Goal: Task Accomplishment & Management: Manage account settings

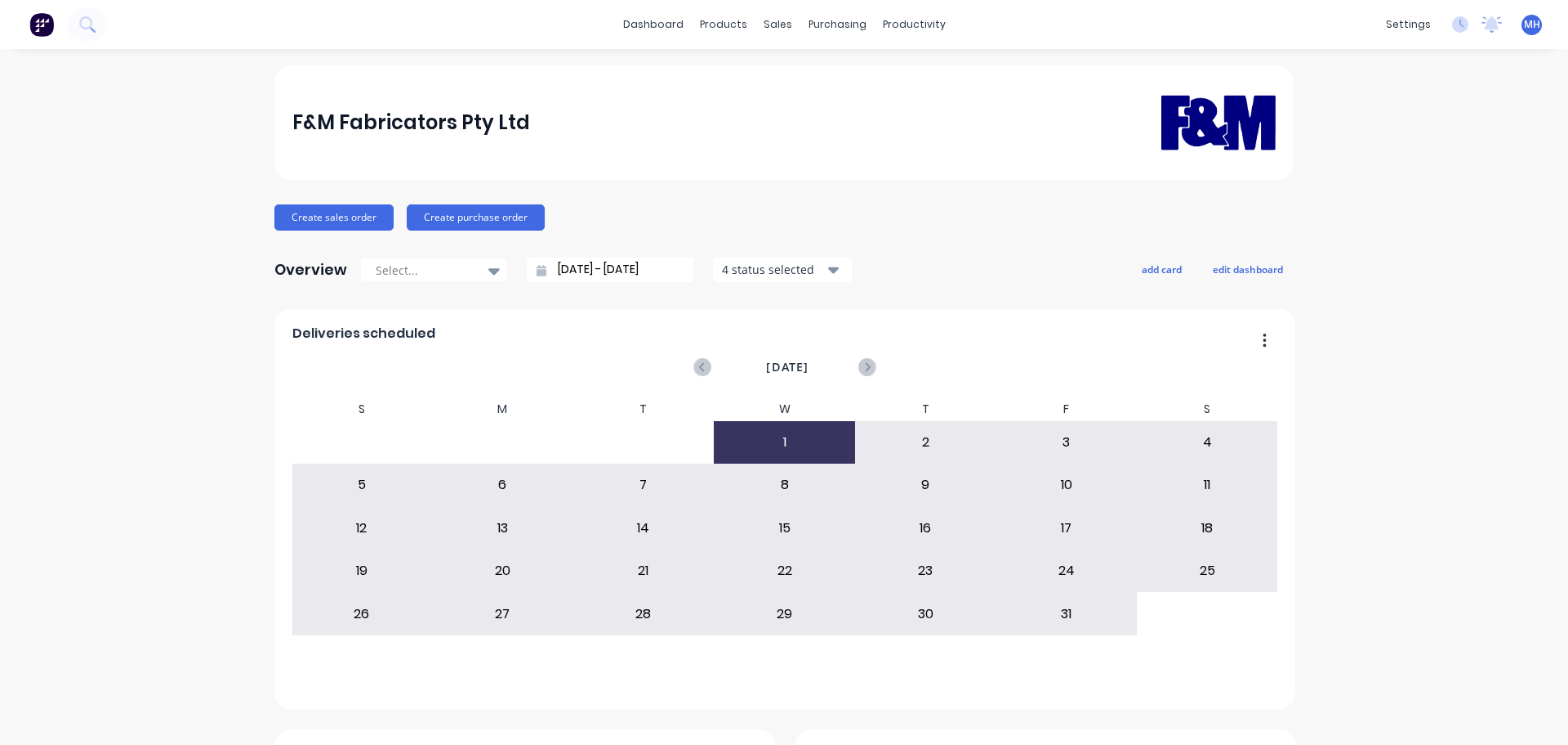
click at [826, 77] on div "Sales Orders" at bounding box center [831, 78] width 67 height 15
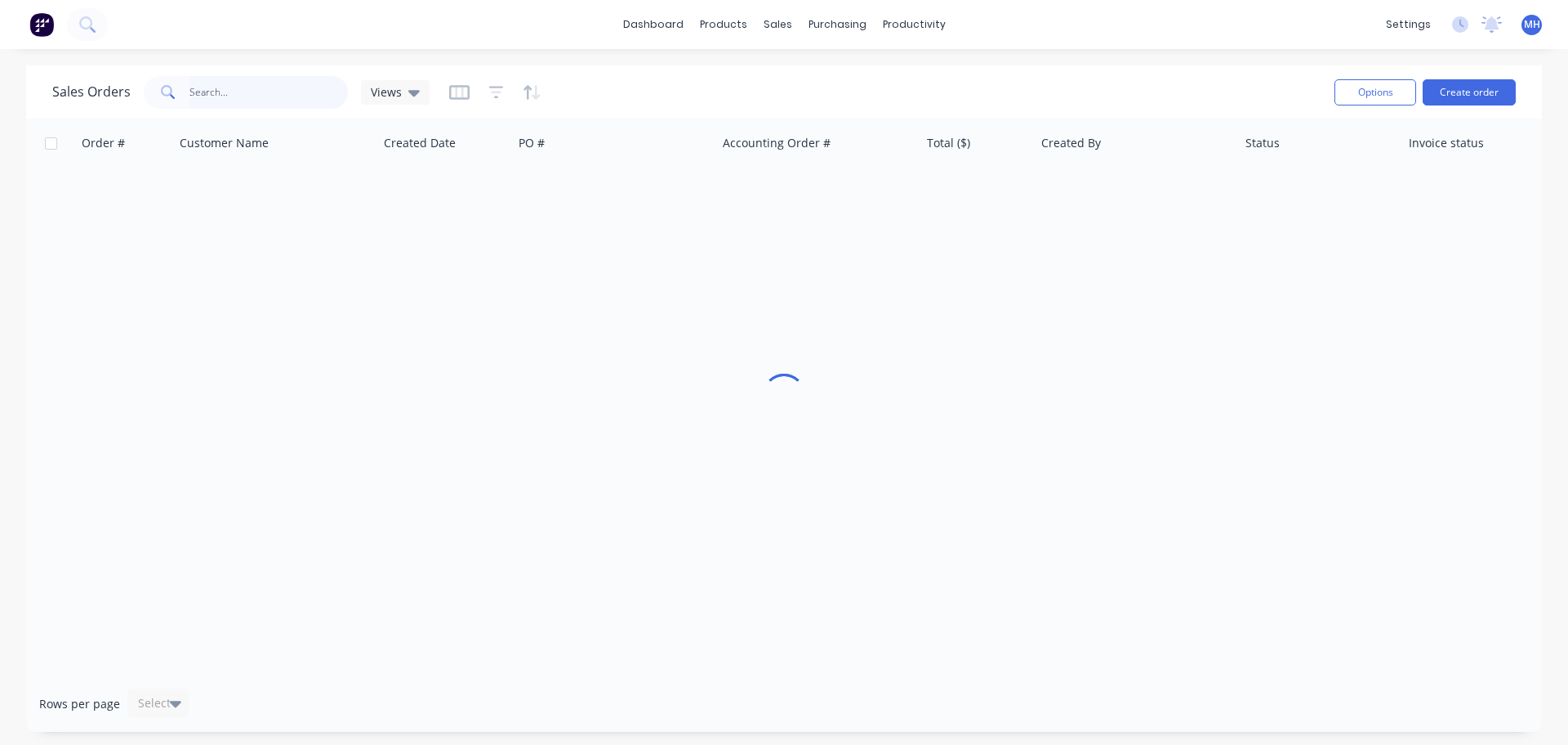
click at [245, 90] on input "text" at bounding box center [269, 92] width 159 height 33
click at [808, 107] on div "Customers" at bounding box center [834, 111] width 59 height 15
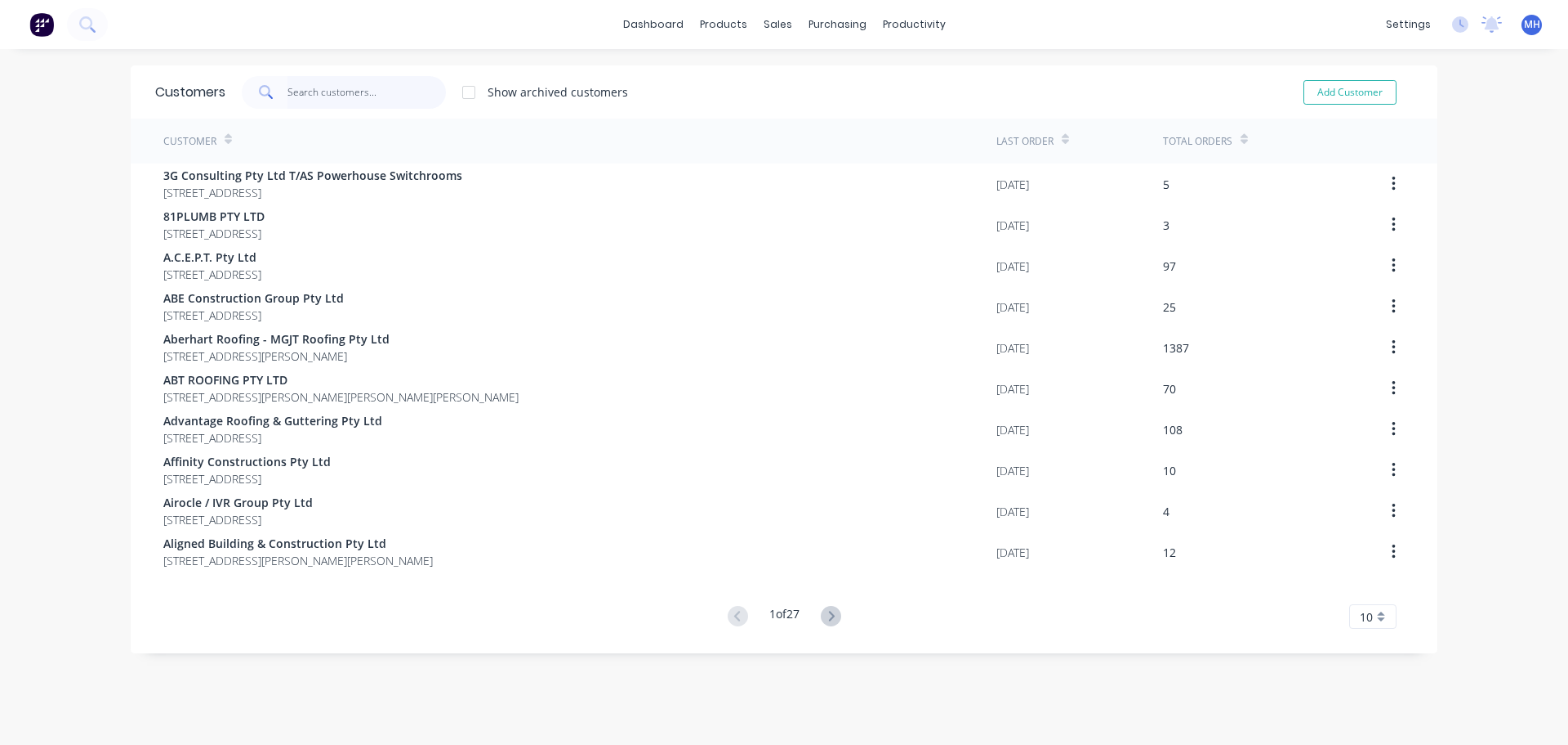
click at [365, 87] on input "text" at bounding box center [366, 92] width 159 height 33
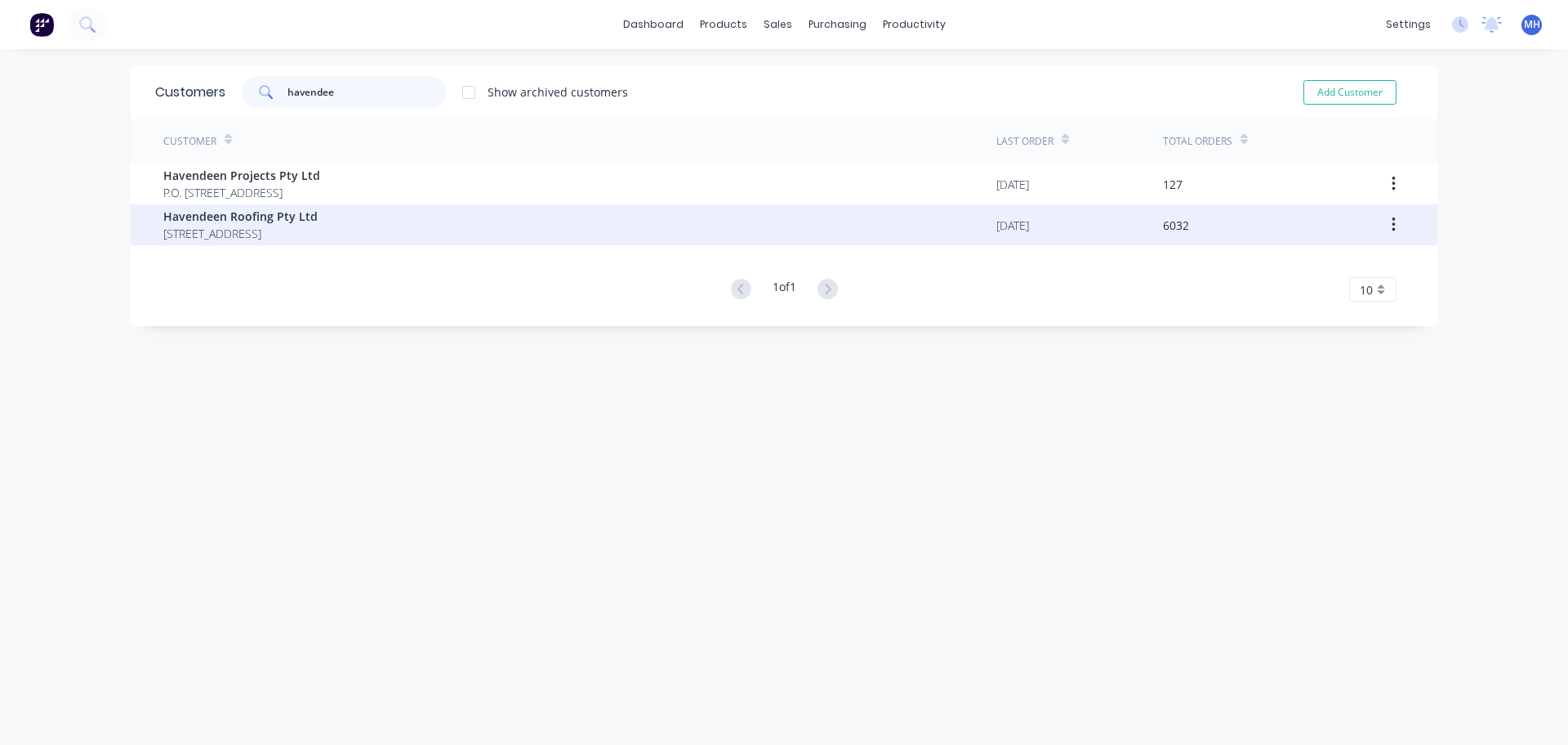
type input "havendee"
click at [318, 228] on span "[STREET_ADDRESS]" at bounding box center [240, 233] width 154 height 17
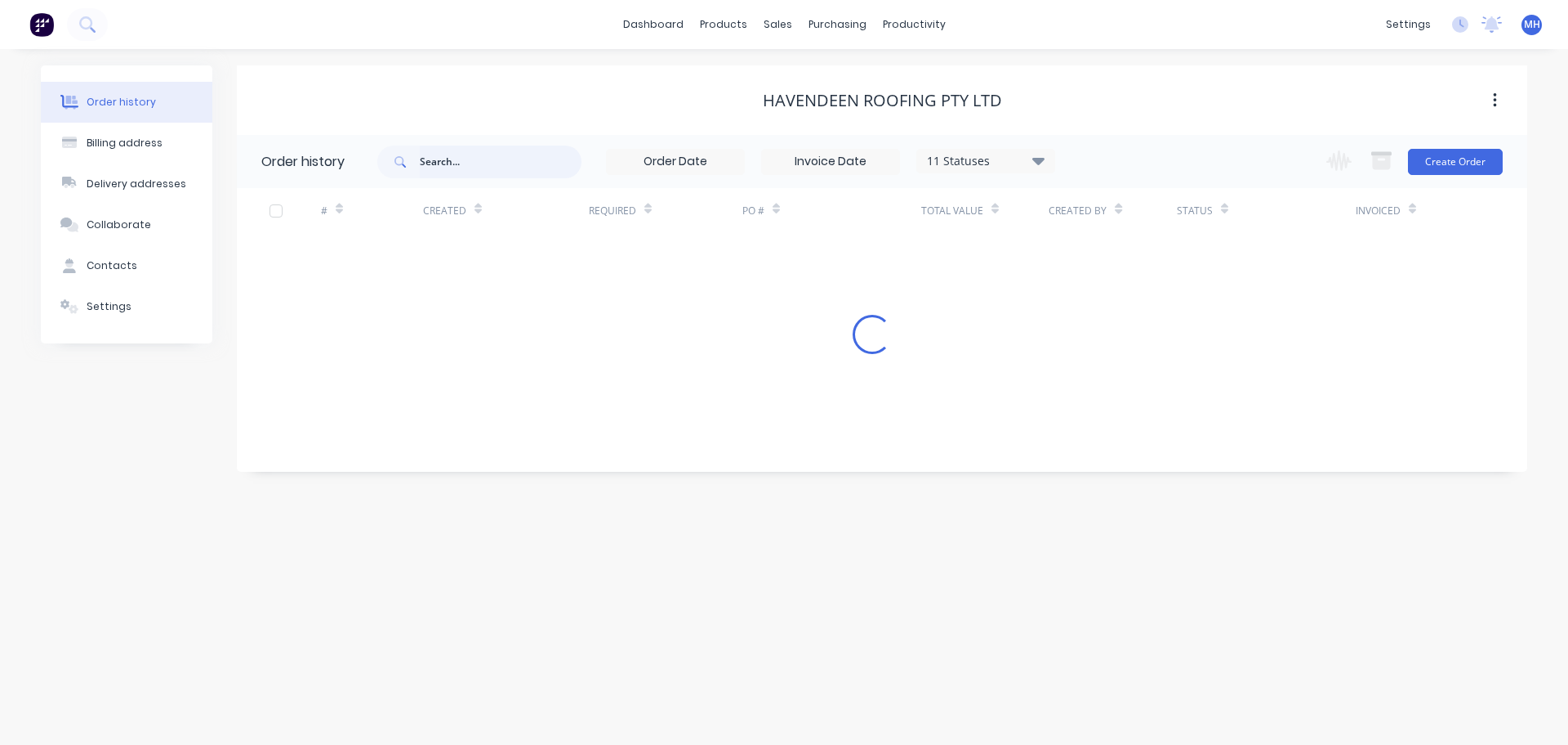
click at [467, 156] on input "text" at bounding box center [500, 162] width 162 height 33
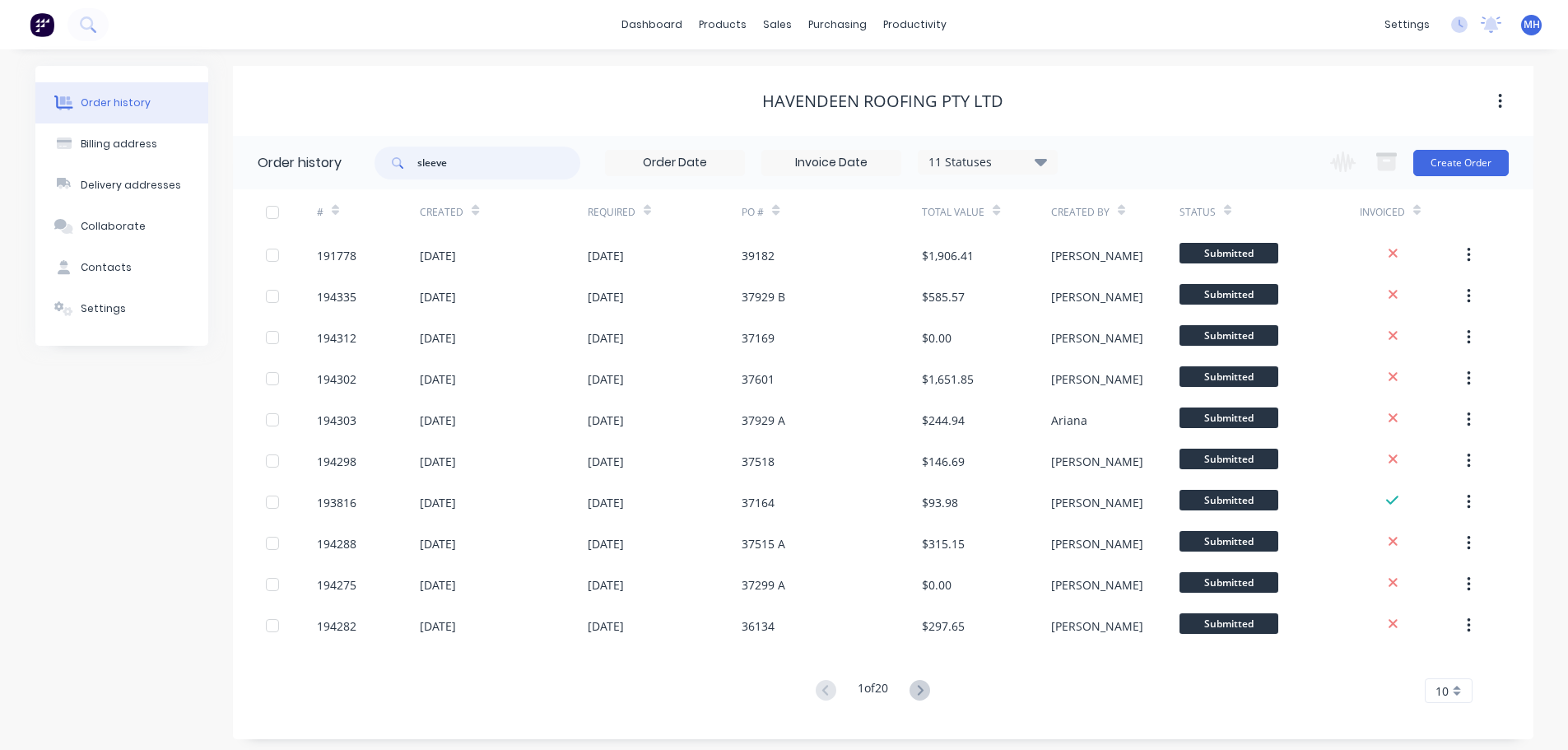
type input "sleeve"
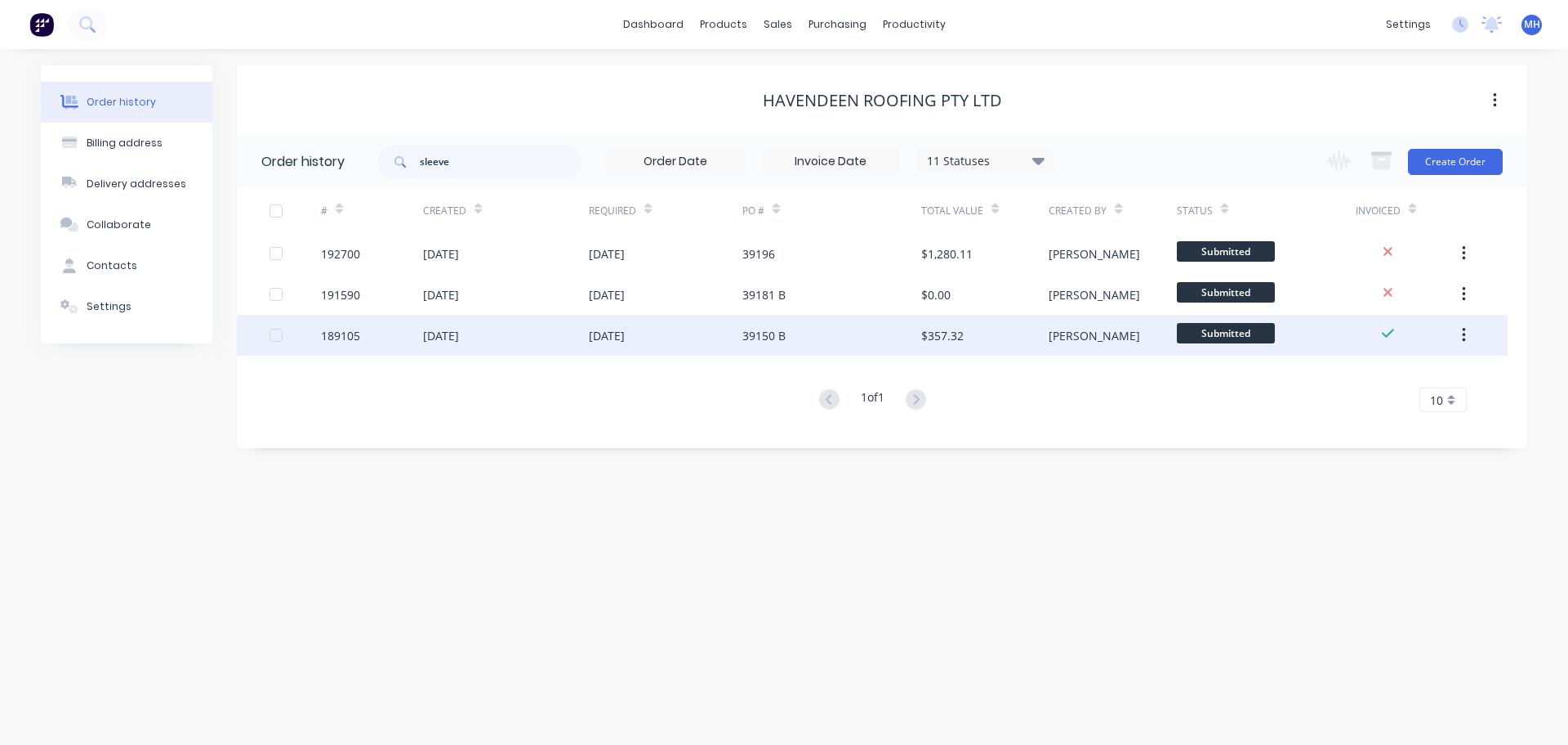
click at [783, 344] on div "39150 B" at bounding box center [764, 335] width 43 height 17
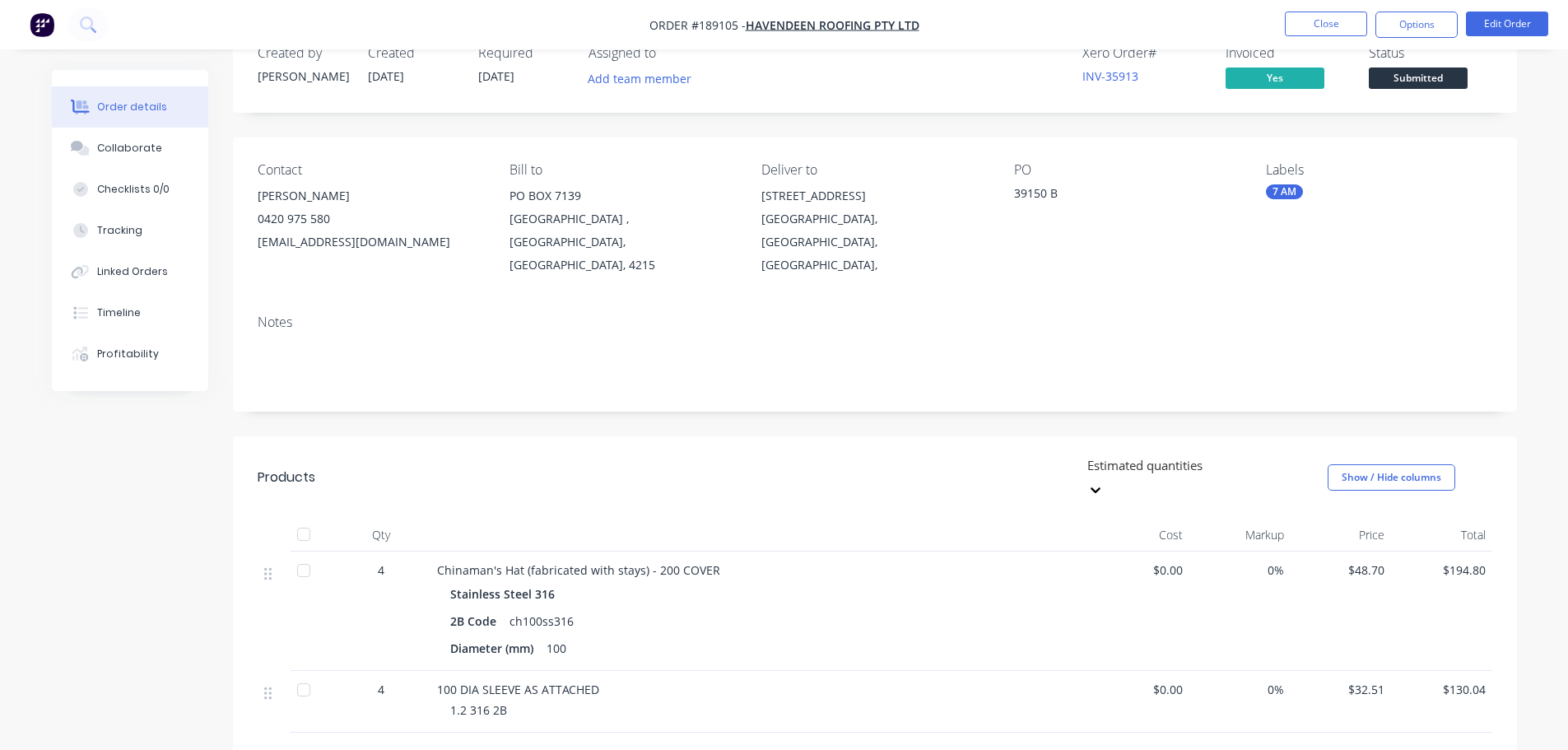
scroll to position [82, 0]
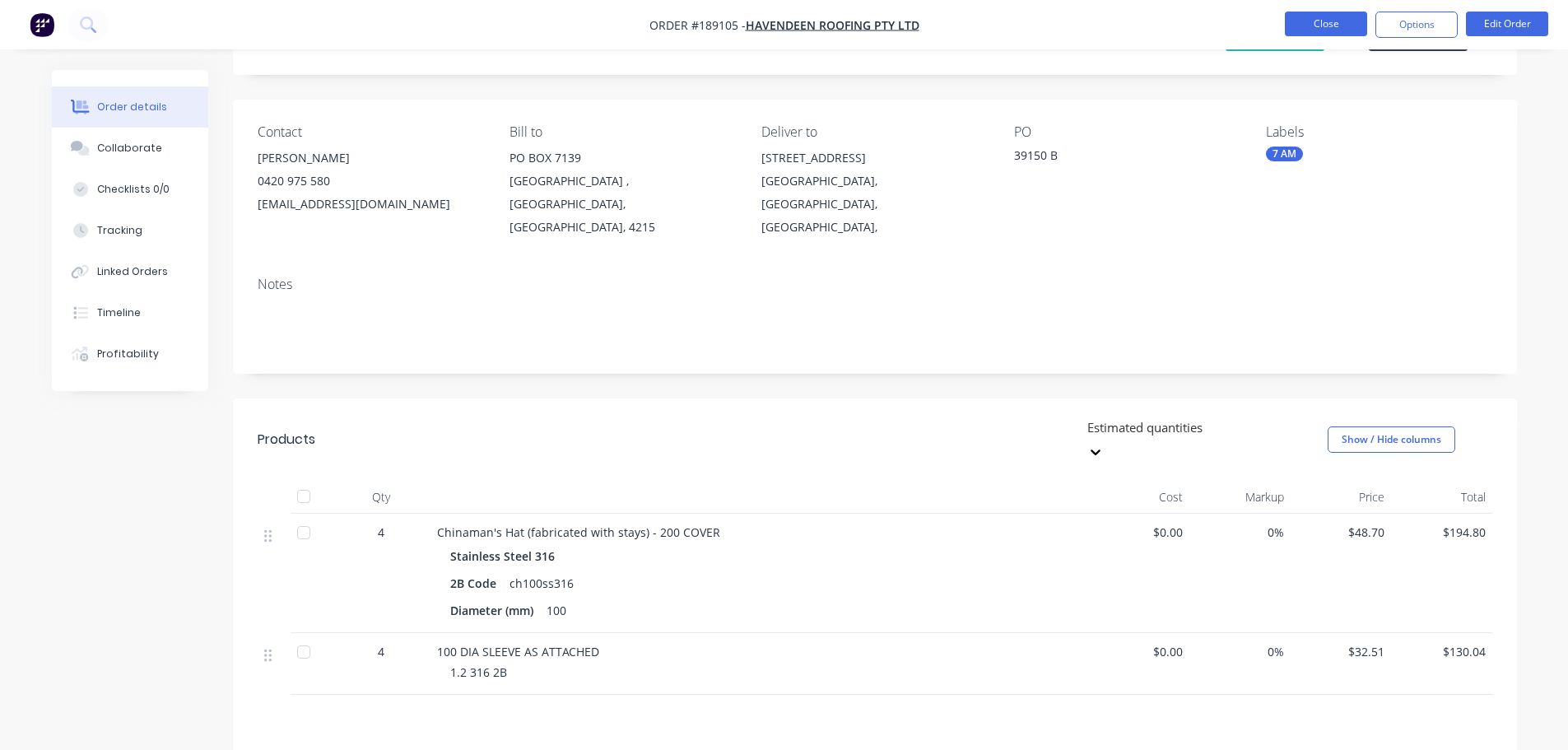
click at [1320, 32] on button "Close" at bounding box center [1326, 24] width 82 height 25
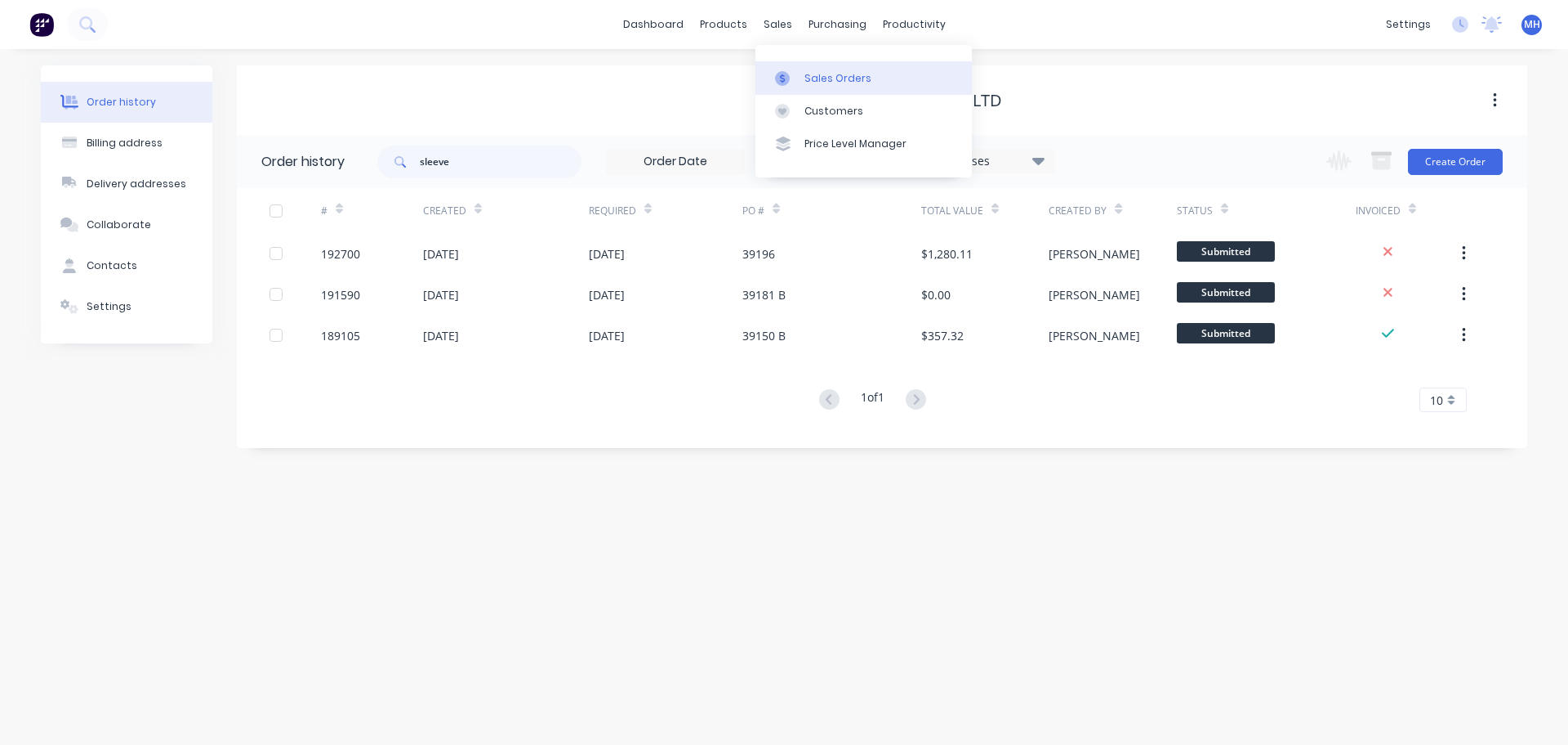
click at [783, 71] on icon at bounding box center [783, 78] width 15 height 15
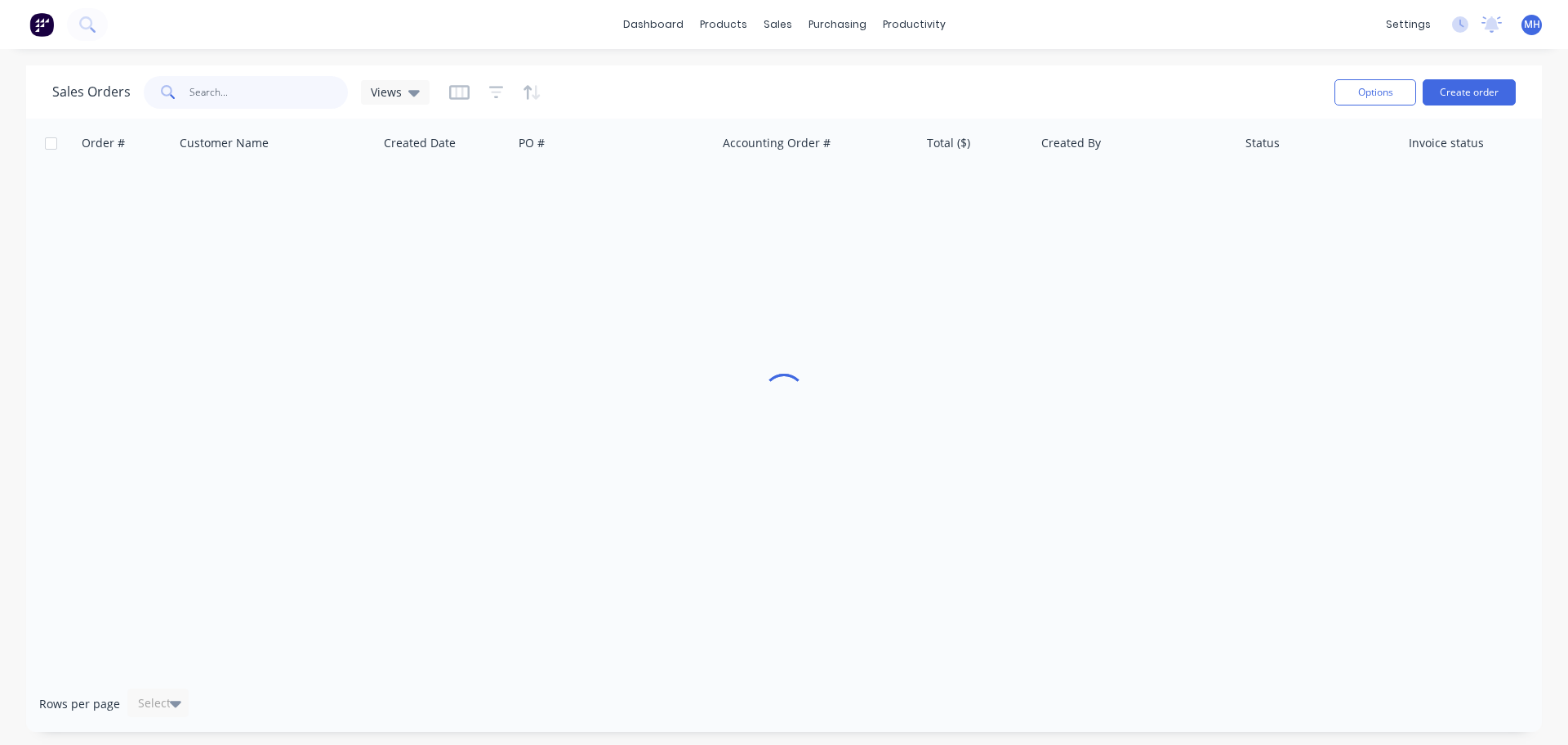
click at [293, 105] on input "text" at bounding box center [269, 92] width 159 height 33
type input "191590"
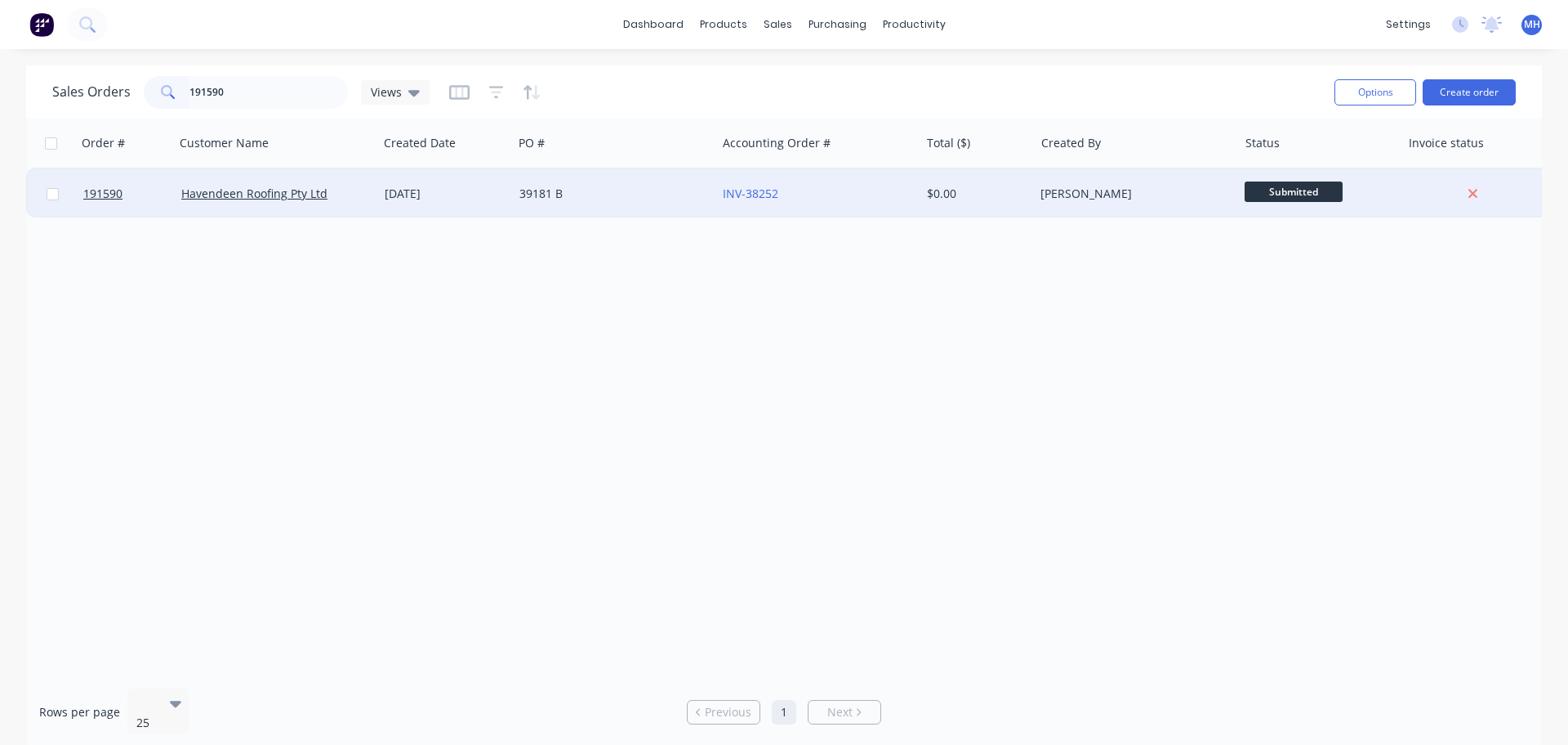
click at [459, 194] on div "[DATE]" at bounding box center [445, 194] width 122 height 16
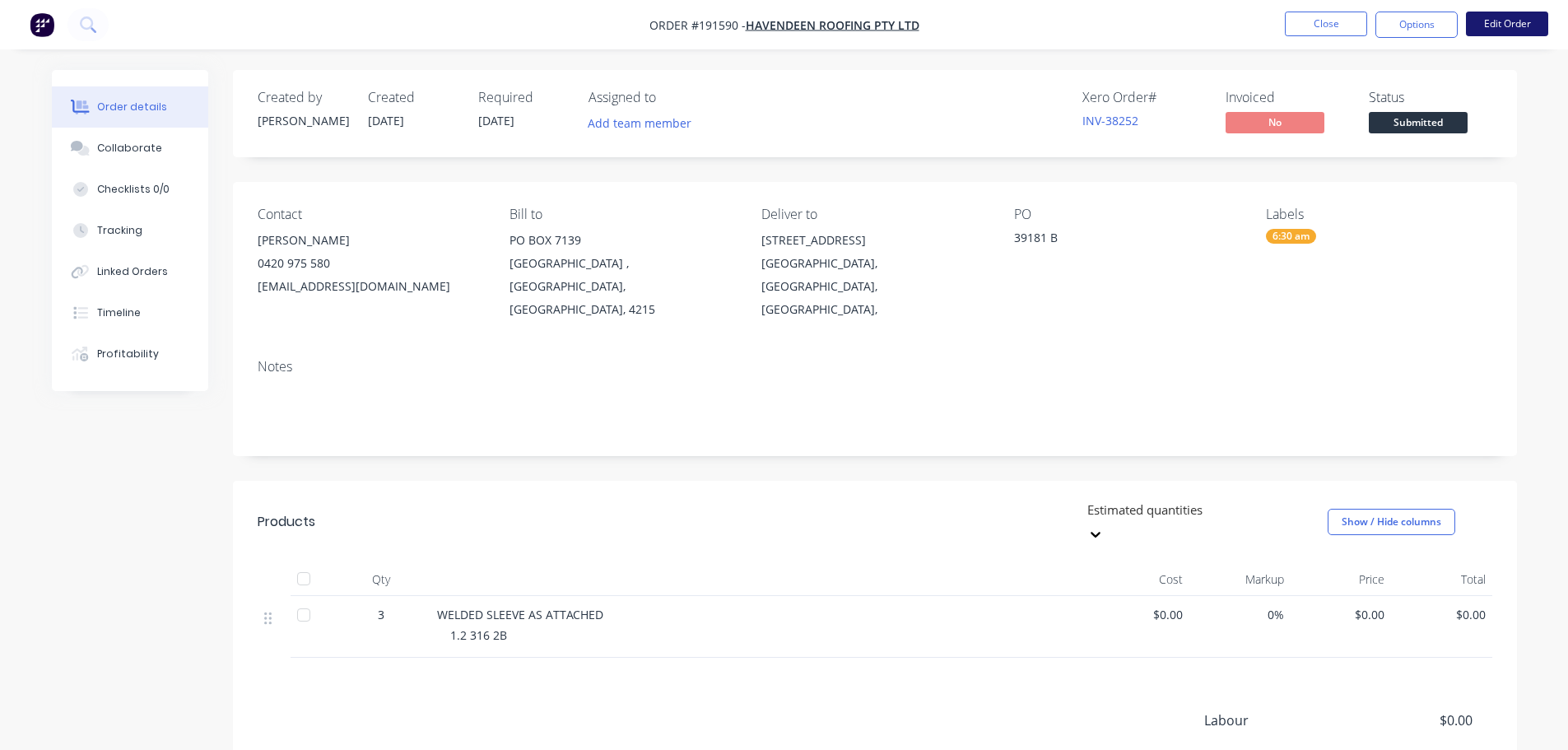
click at [1502, 28] on button "Edit Order" at bounding box center [1507, 24] width 82 height 25
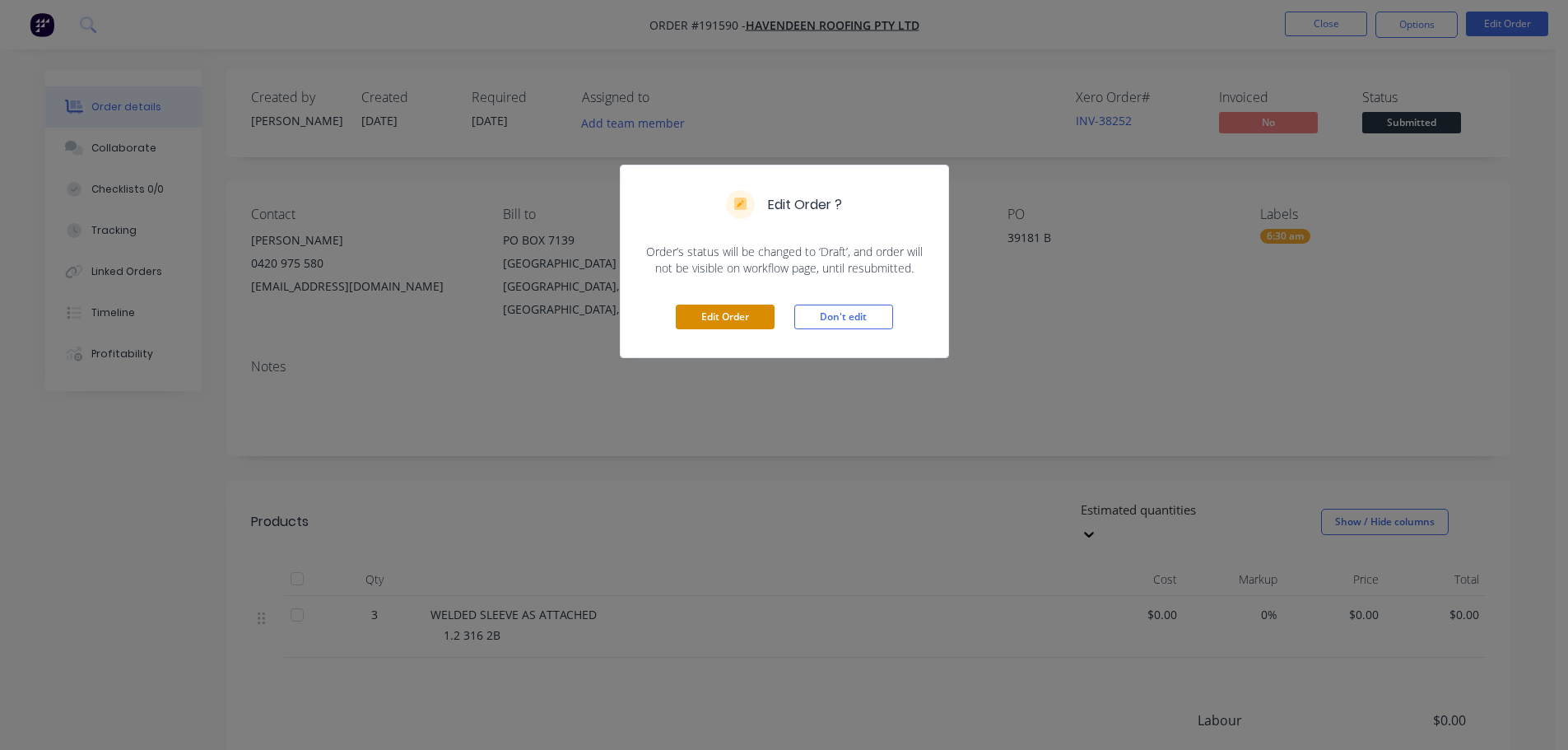
click at [698, 309] on button "Edit Order" at bounding box center [725, 317] width 98 height 25
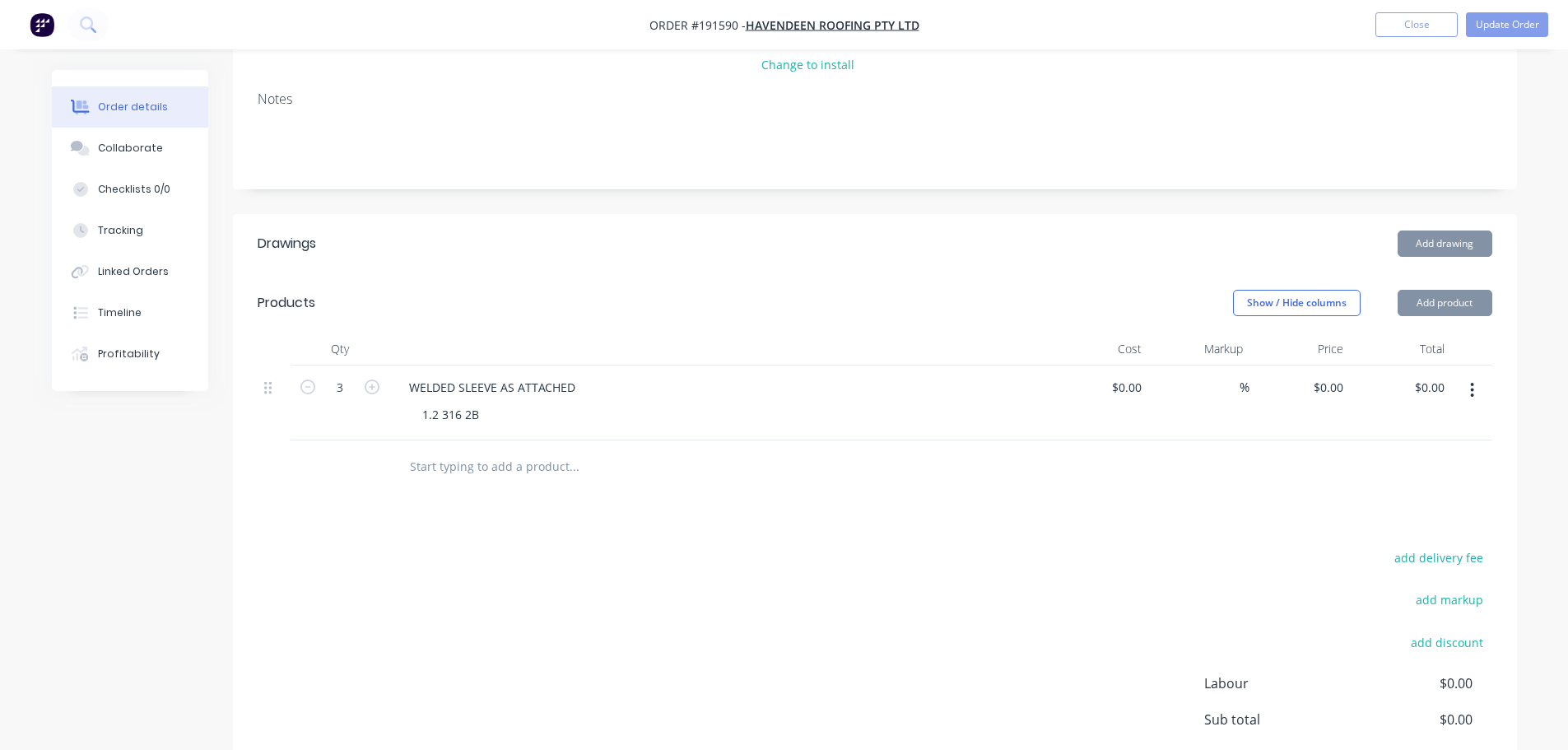
scroll to position [329, 0]
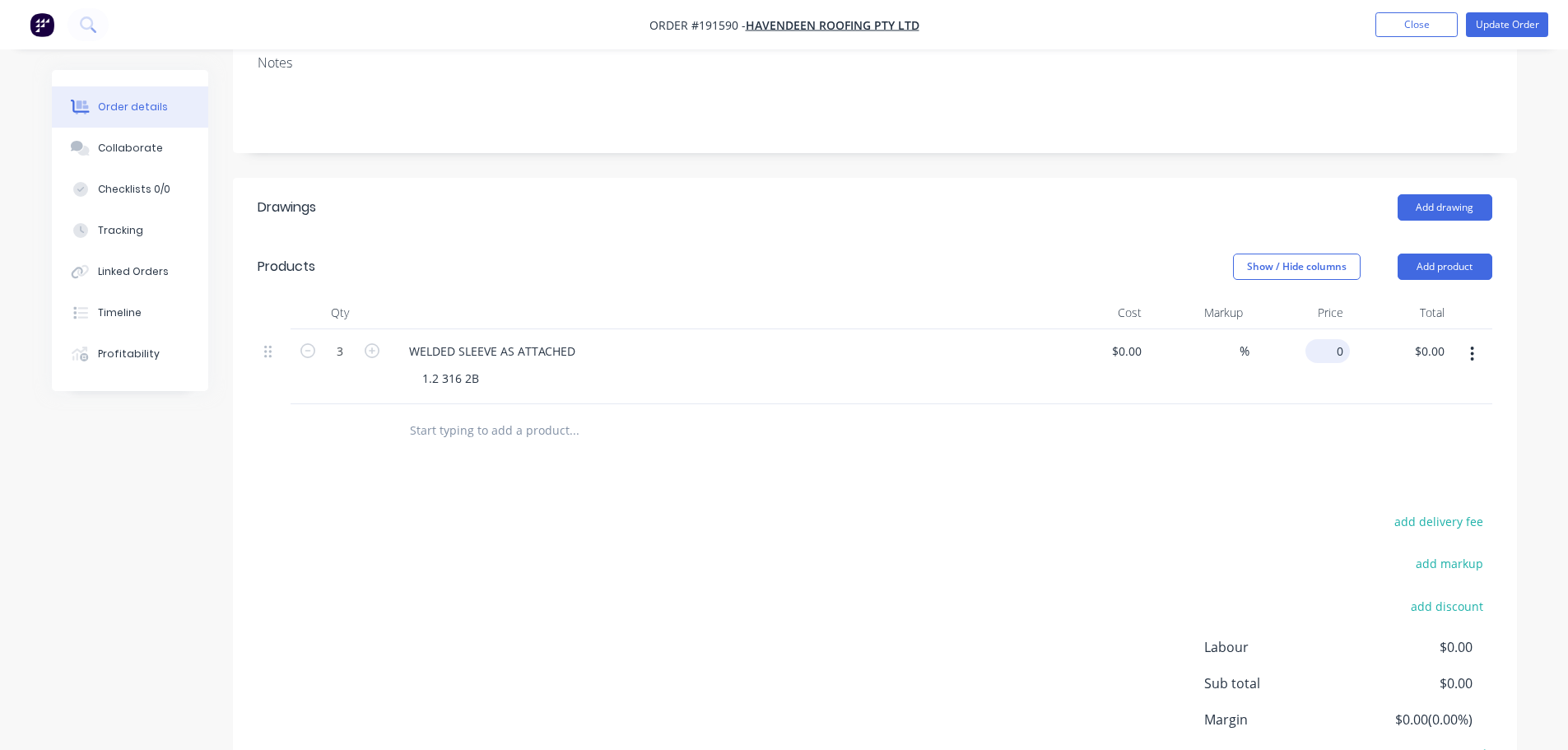
click at [1332, 339] on input "0" at bounding box center [1331, 350] width 38 height 24
type input "$32.51"
type input "$97.53"
click at [818, 206] on header "Drawings Add drawing" at bounding box center [875, 207] width 1284 height 59
click at [1497, 26] on button "Update Order" at bounding box center [1507, 25] width 82 height 25
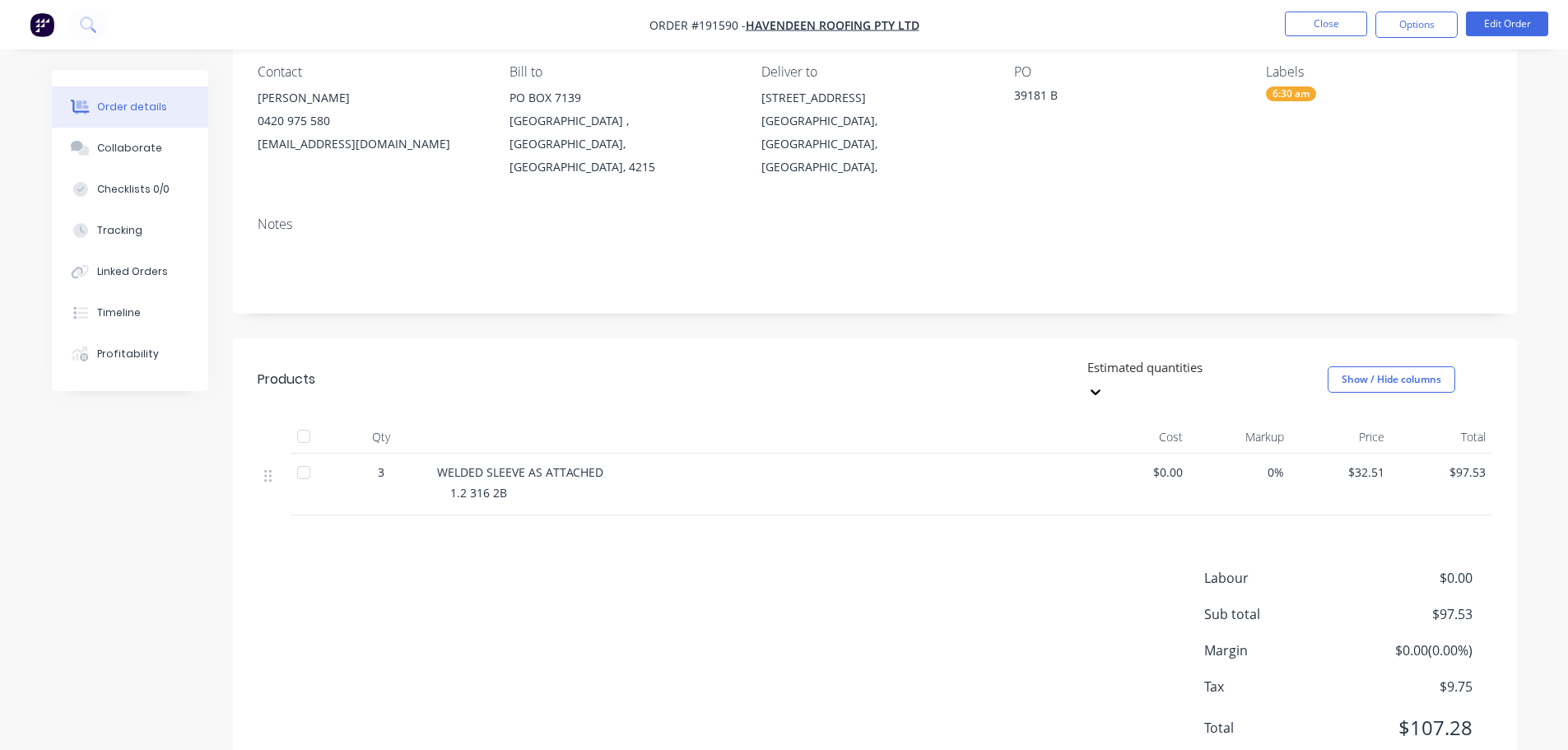
scroll to position [155, 0]
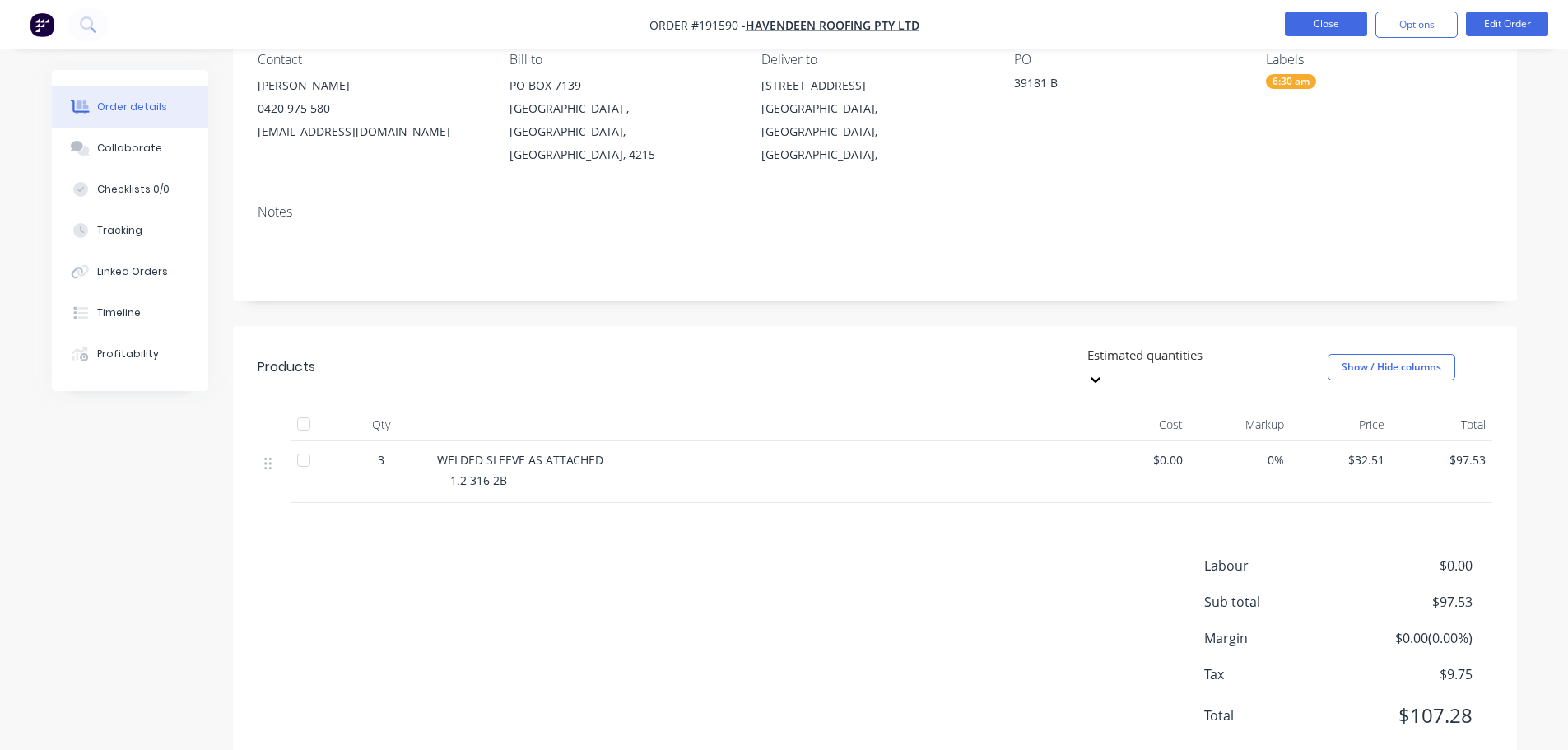
click at [1350, 22] on button "Close" at bounding box center [1326, 24] width 82 height 25
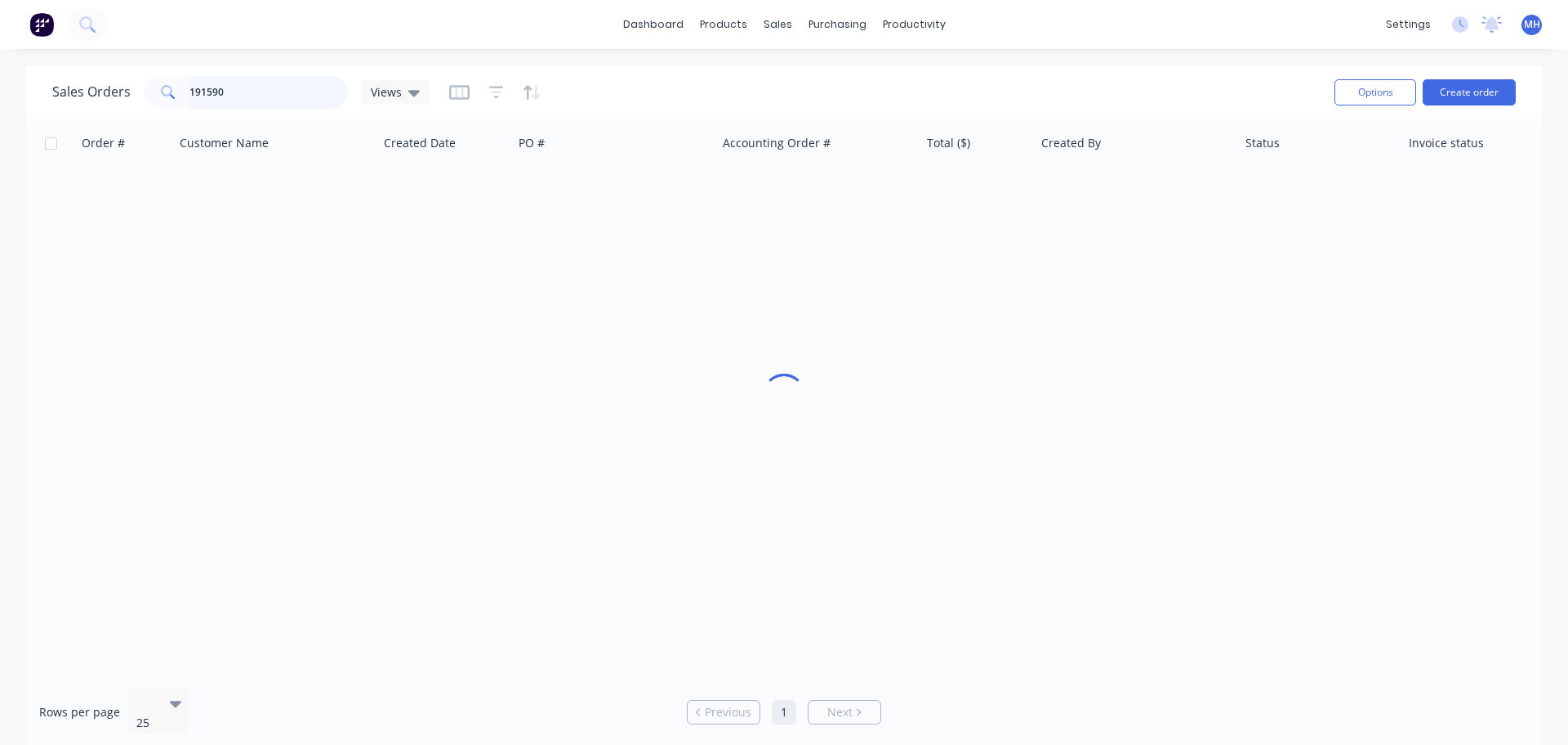
click at [334, 98] on input "191590" at bounding box center [269, 92] width 159 height 33
type input "192038"
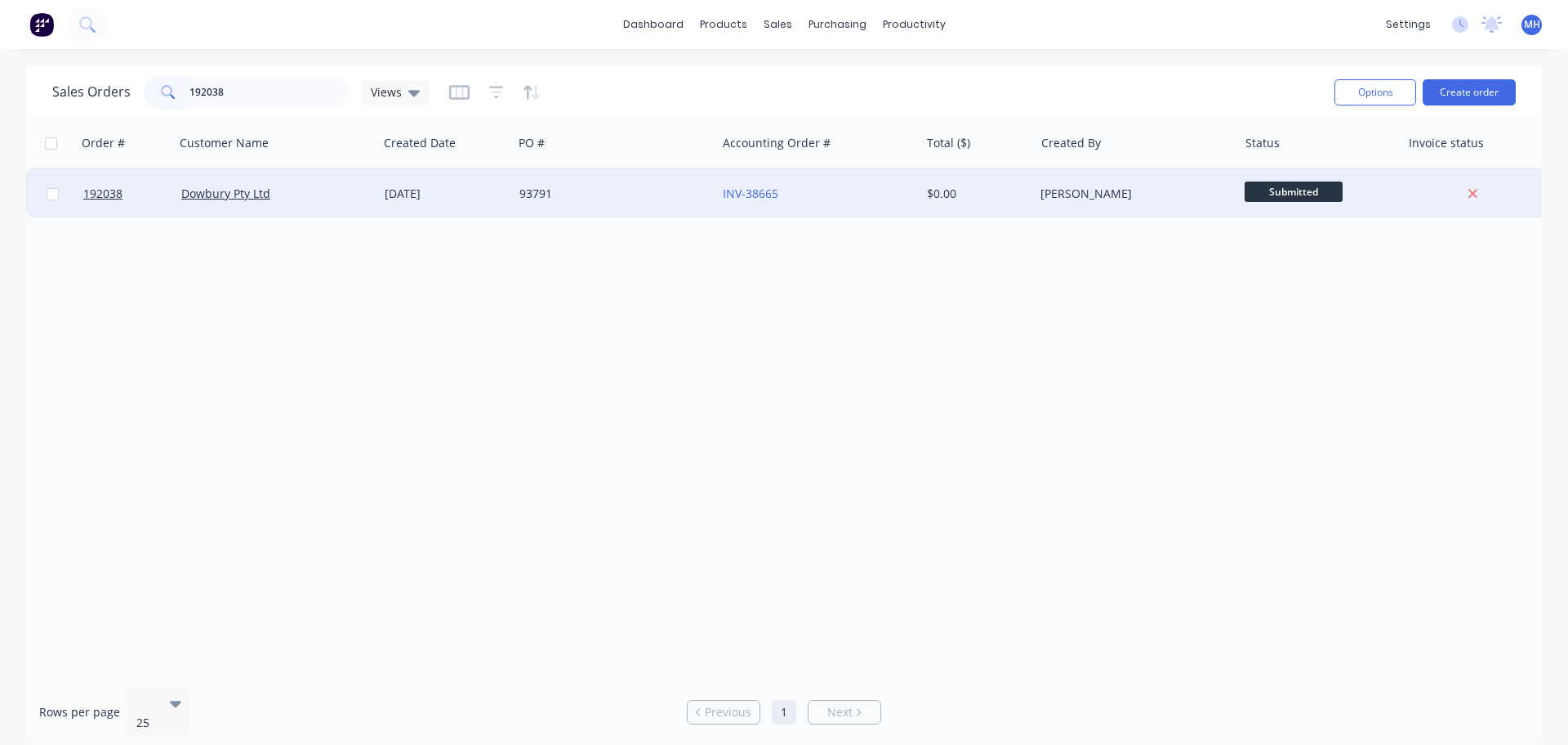
click at [382, 192] on div "[DATE]" at bounding box center [445, 194] width 135 height 49
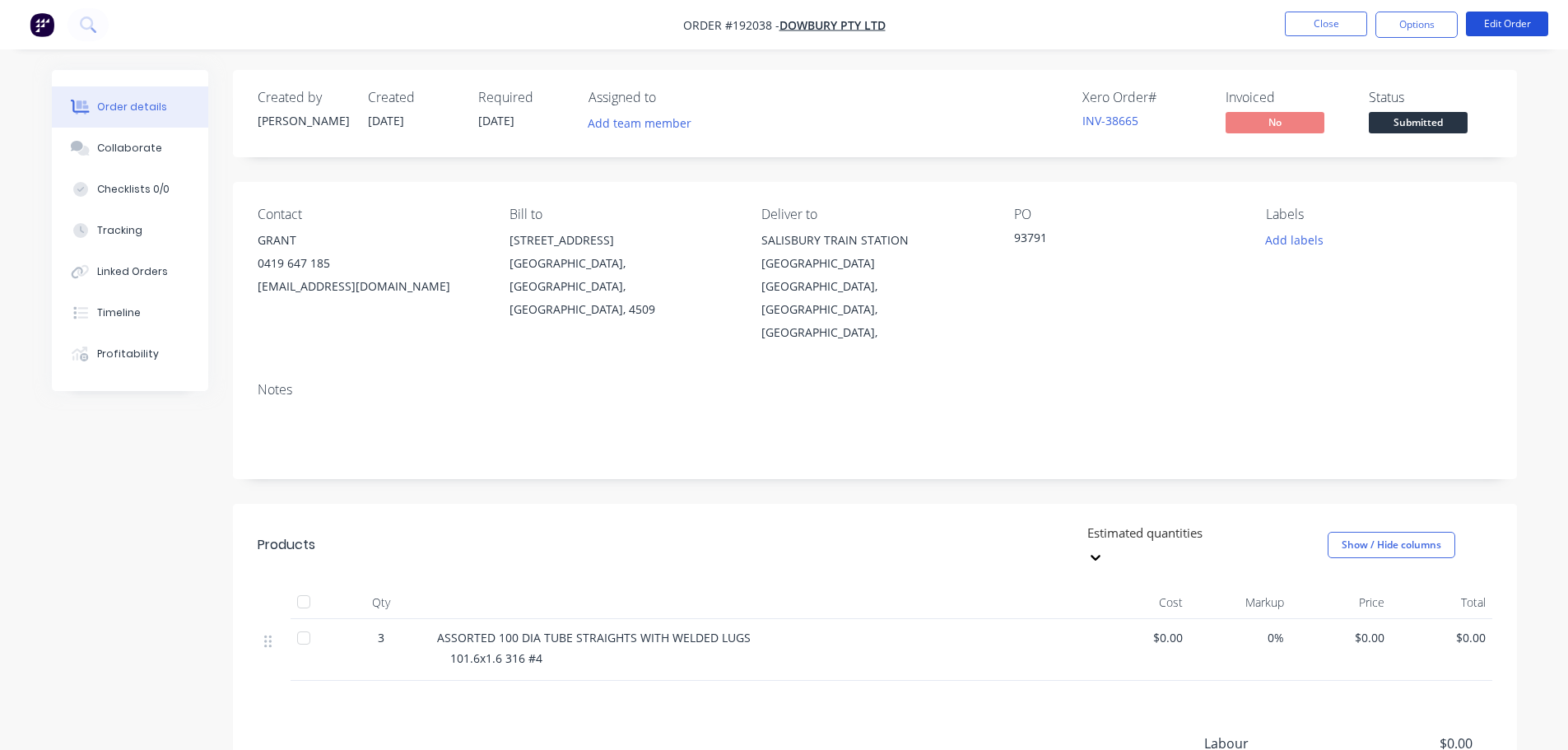
click at [1525, 17] on button "Edit Order" at bounding box center [1507, 24] width 82 height 25
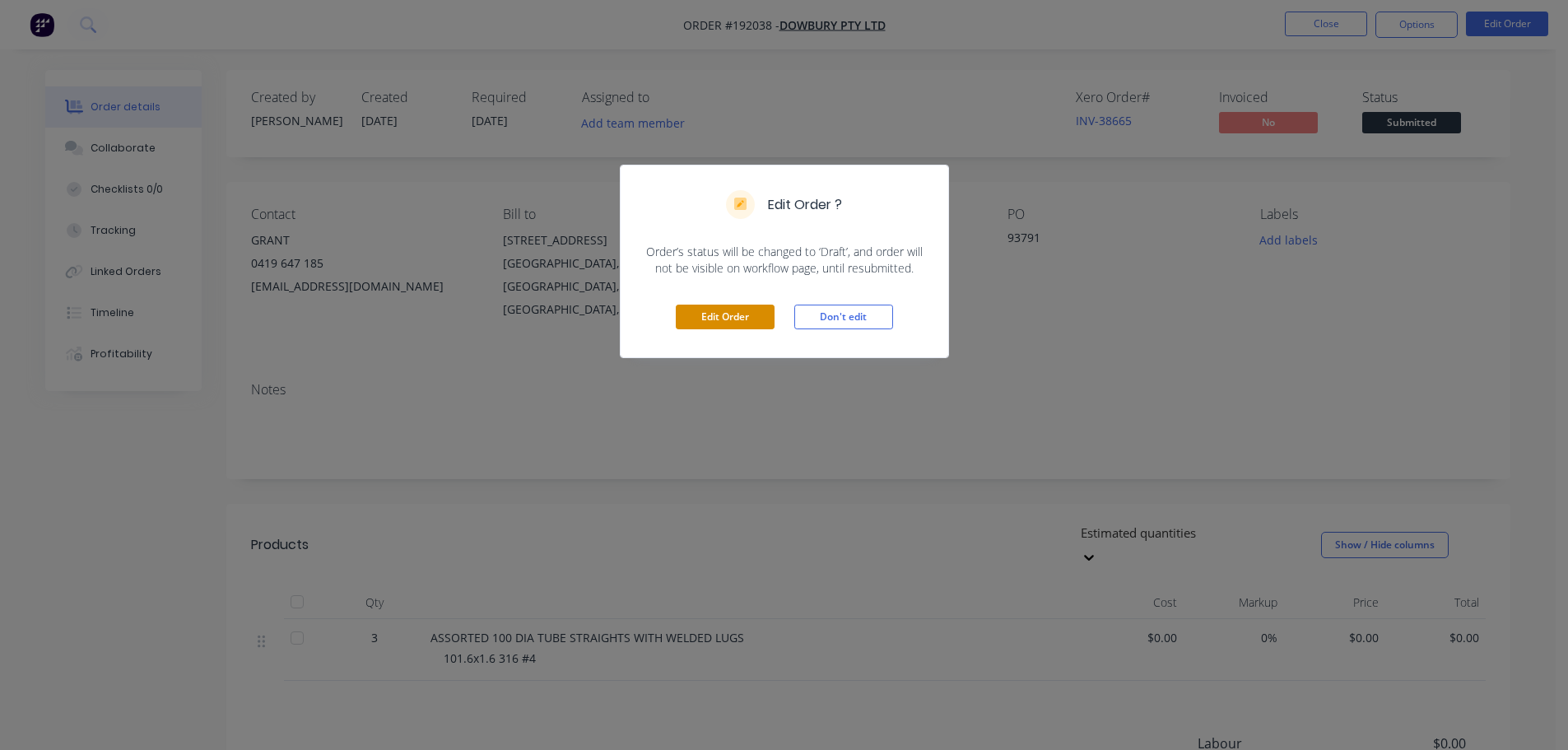
click at [768, 318] on button "Edit Order" at bounding box center [725, 317] width 98 height 25
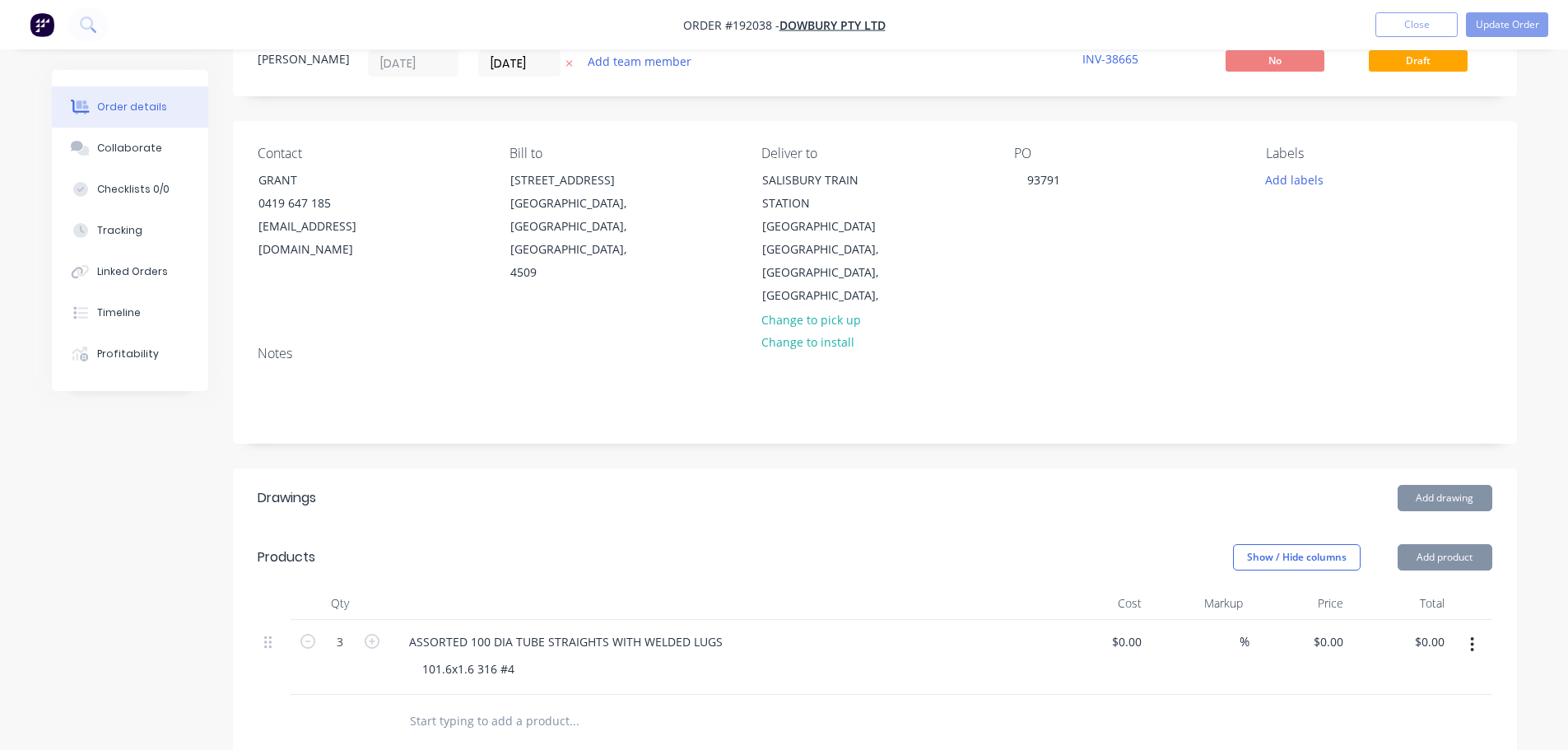
scroll to position [329, 0]
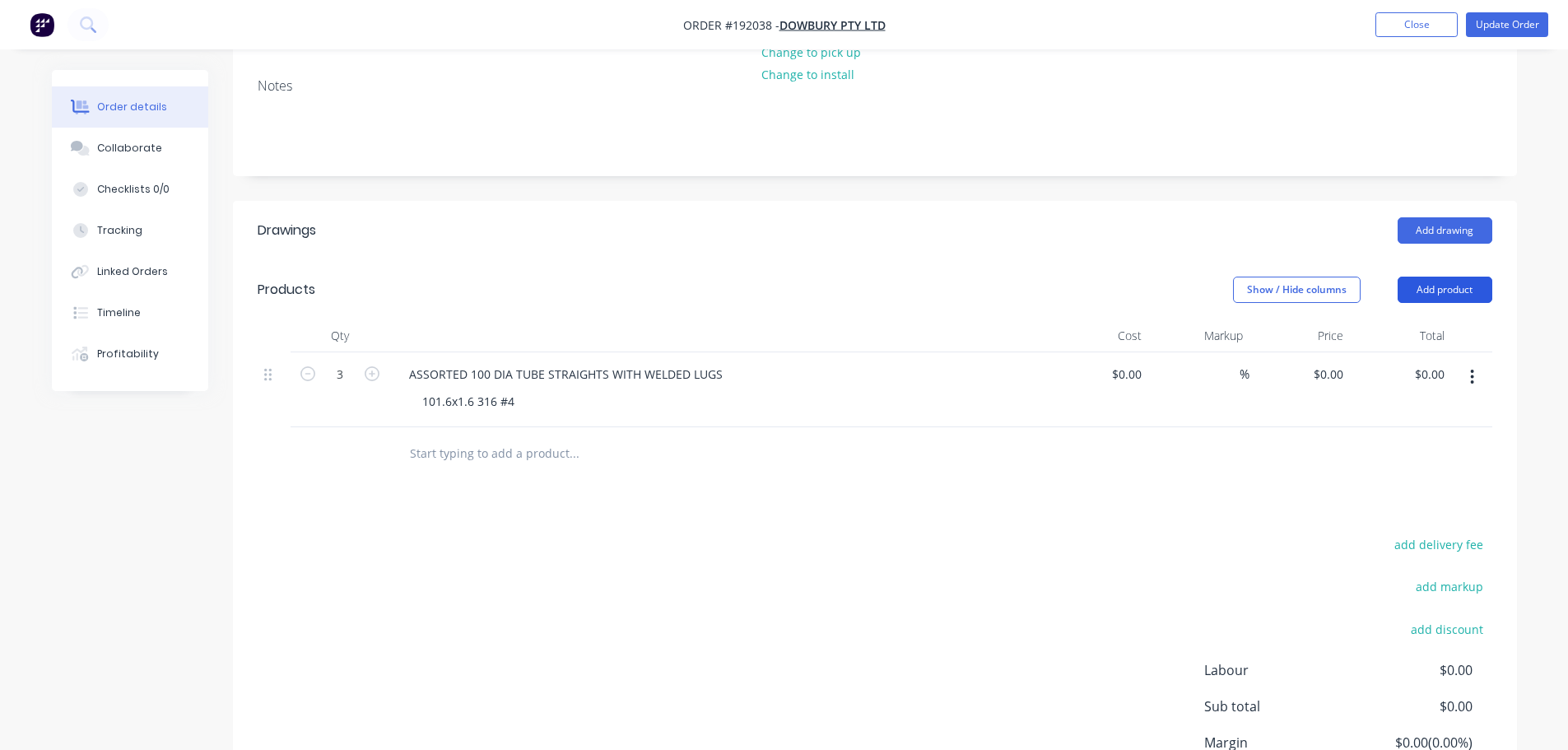
click at [1430, 276] on button "Add product" at bounding box center [1445, 289] width 95 height 26
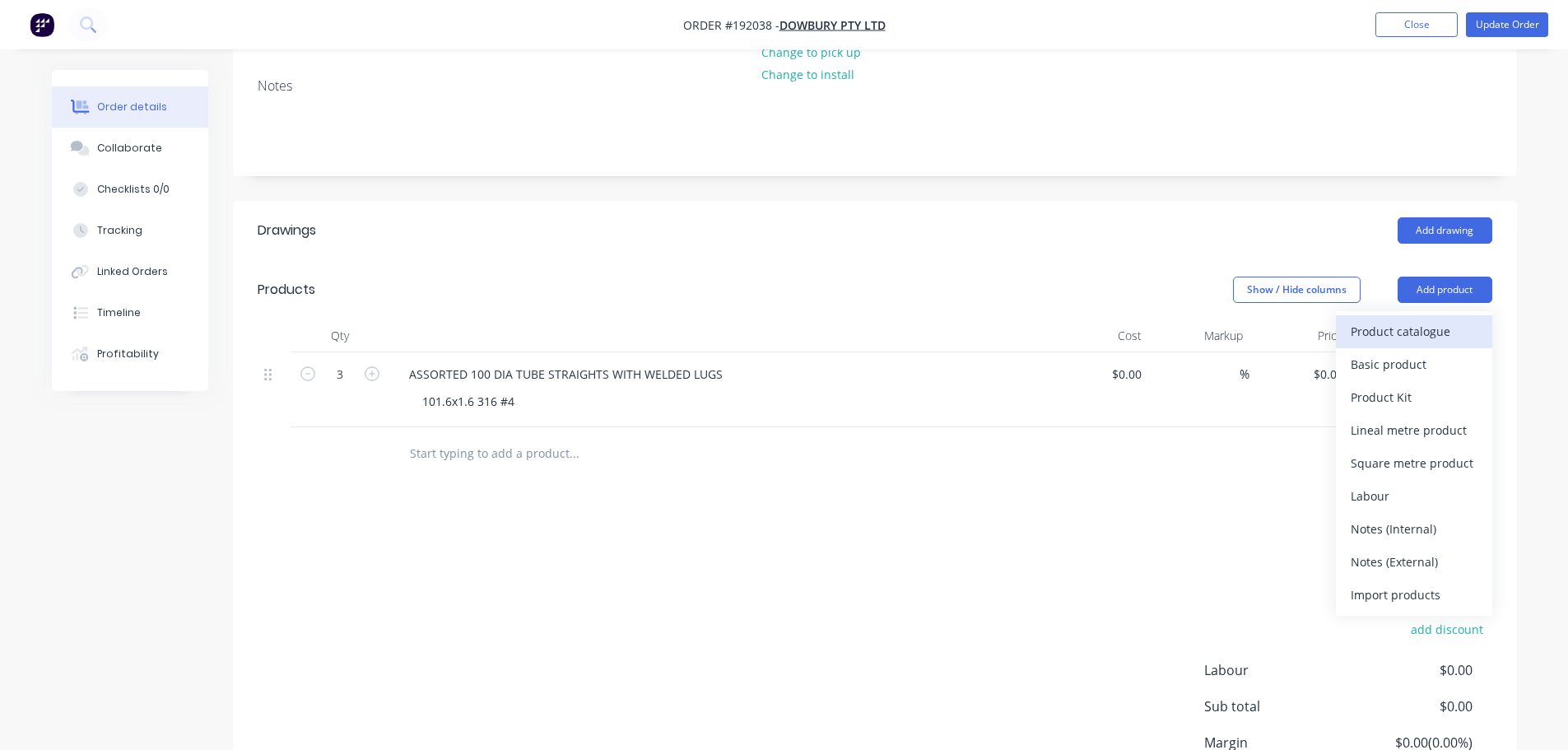
click at [1428, 319] on div "Product catalogue" at bounding box center [1414, 331] width 127 height 24
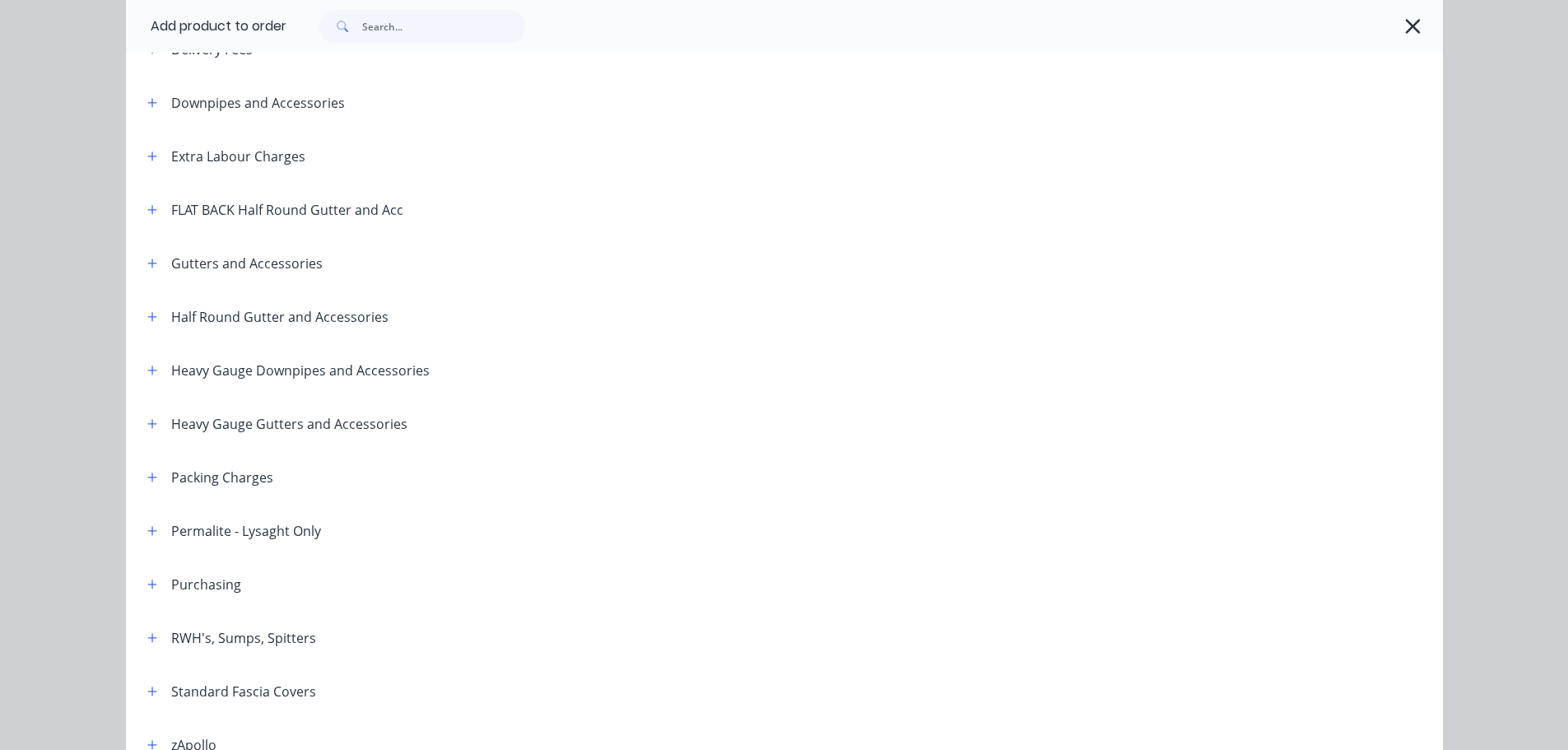
scroll to position [164, 0]
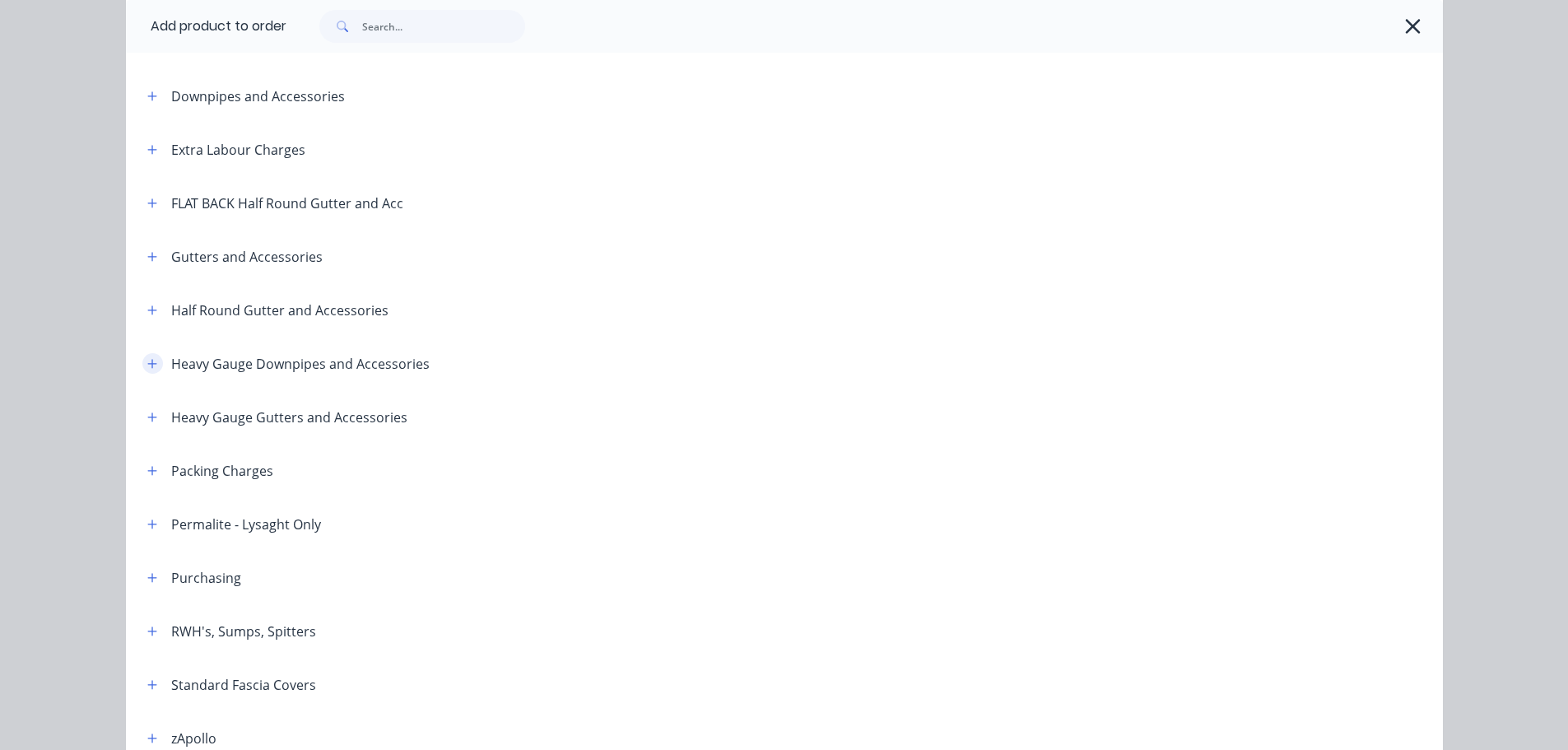
click at [148, 354] on button "button" at bounding box center [152, 363] width 21 height 21
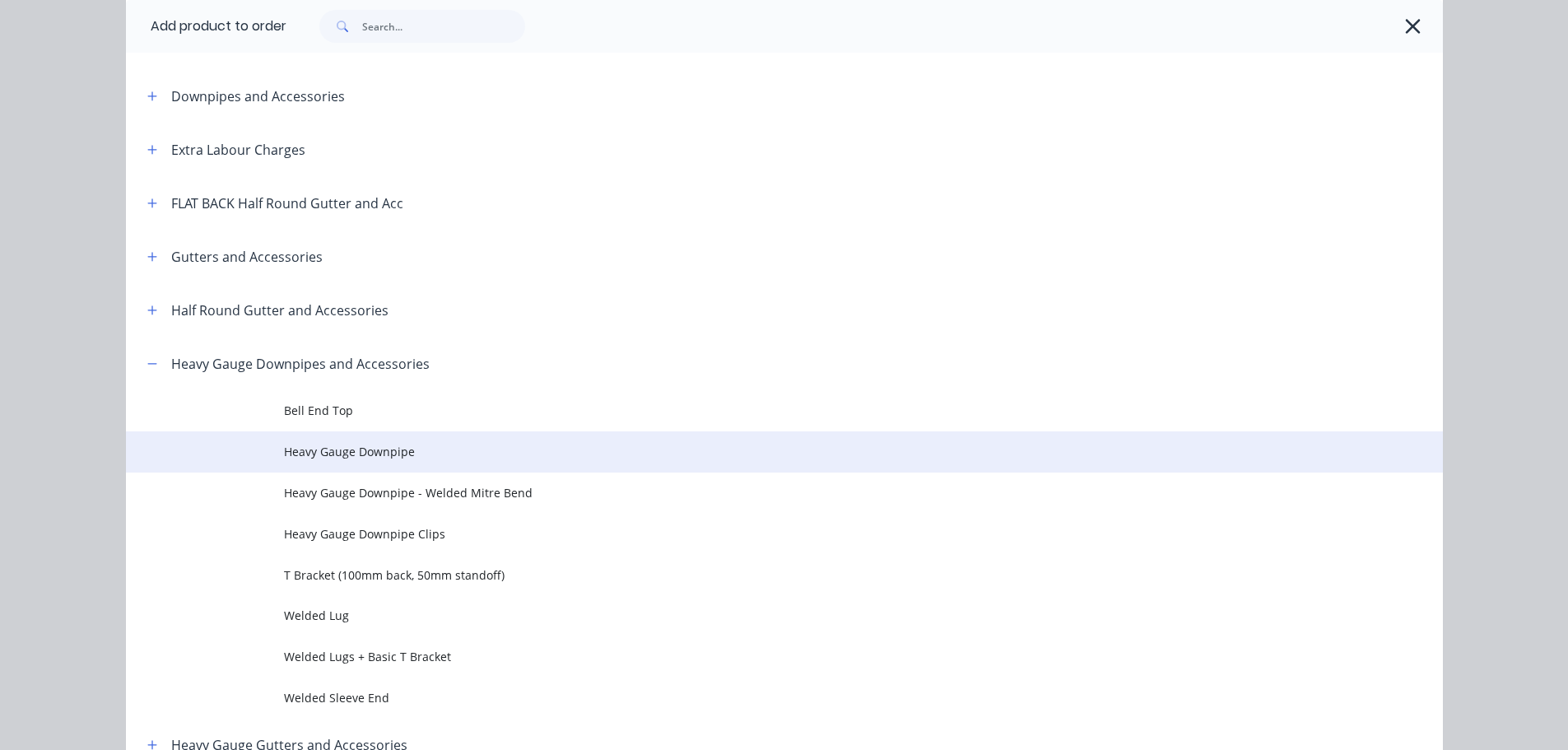
click at [498, 442] on span "Heavy Gauge Downpipe" at bounding box center [748, 451] width 927 height 17
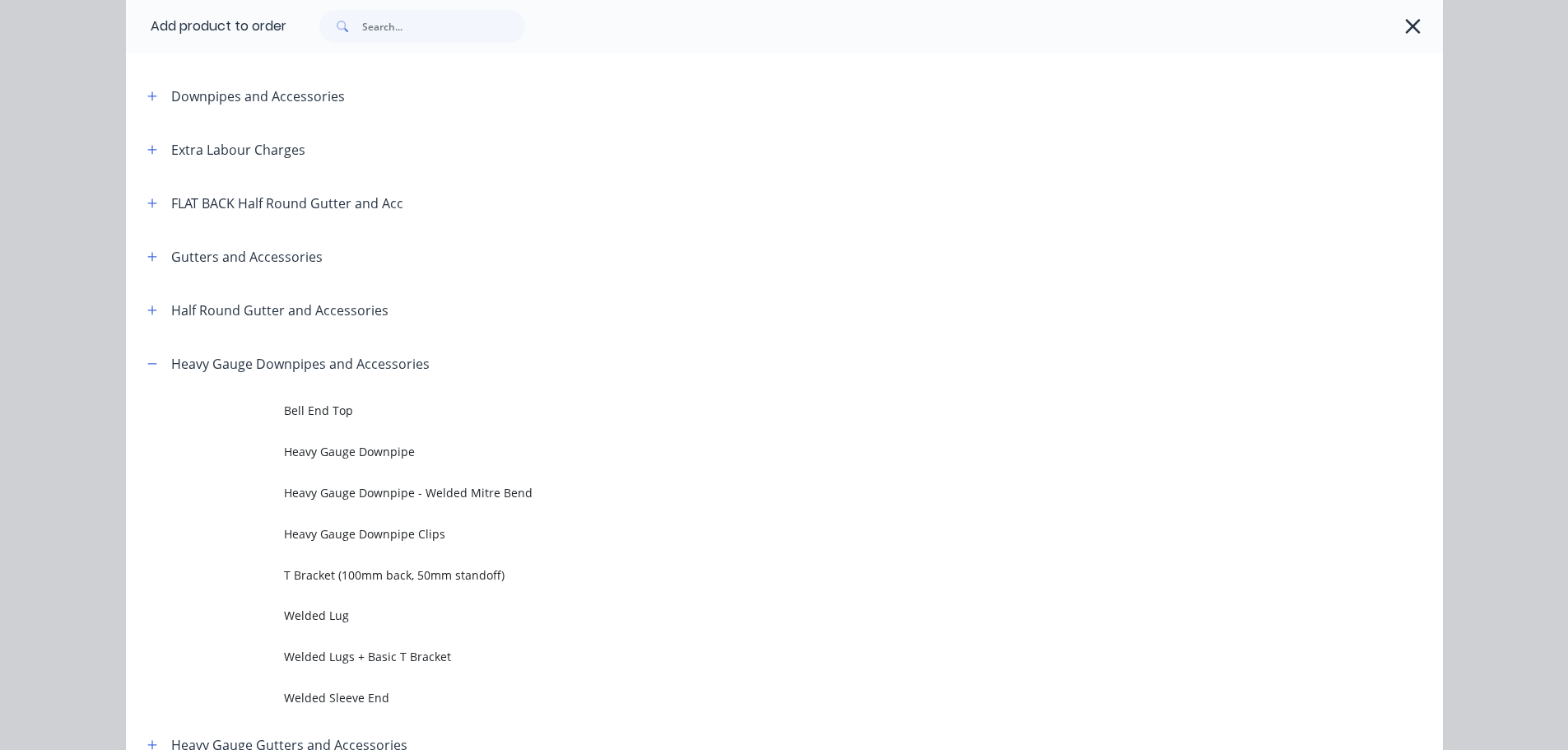
scroll to position [0, 0]
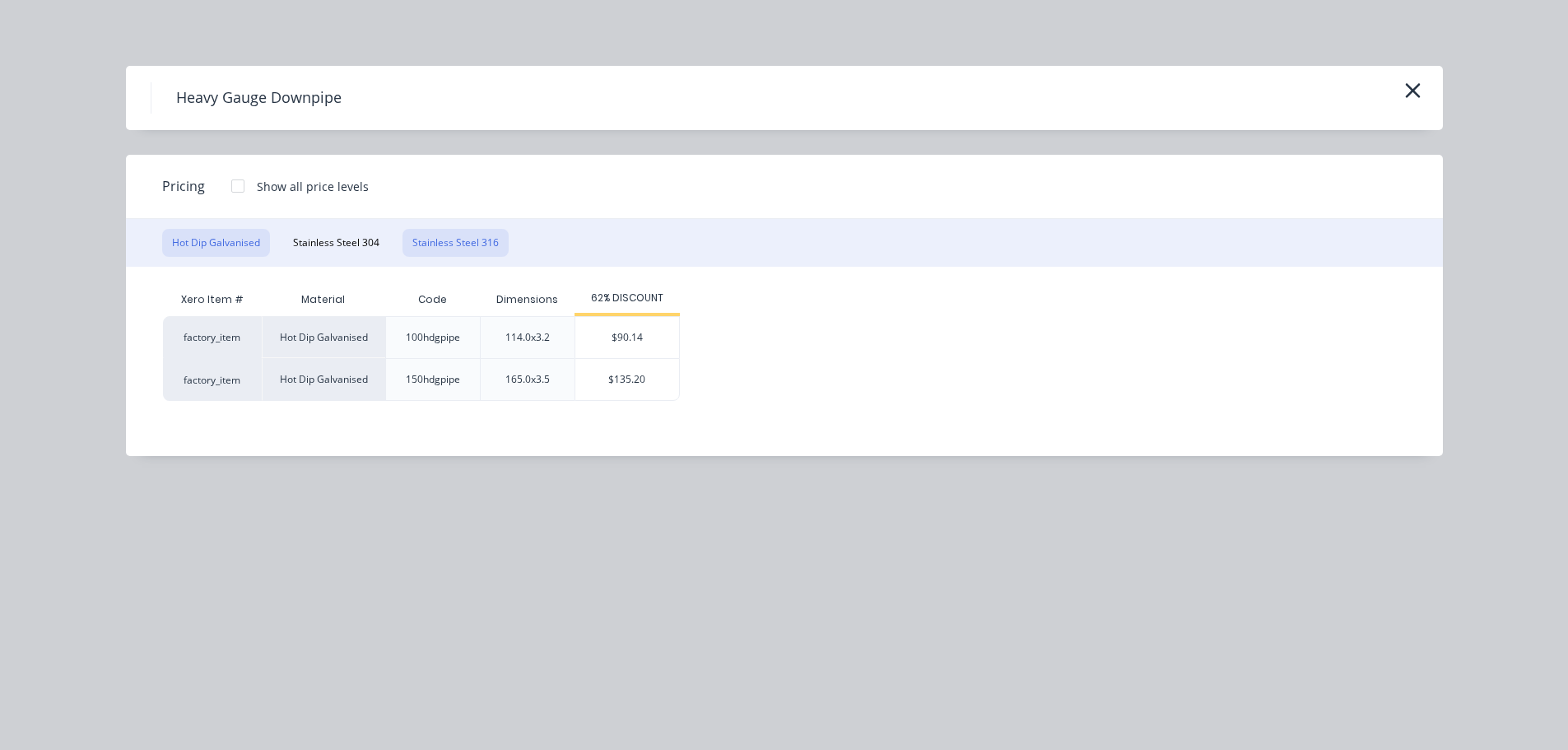
click at [420, 246] on button "Stainless Steel 316" at bounding box center [455, 242] width 106 height 28
click at [665, 339] on div "$98.40" at bounding box center [638, 337] width 104 height 41
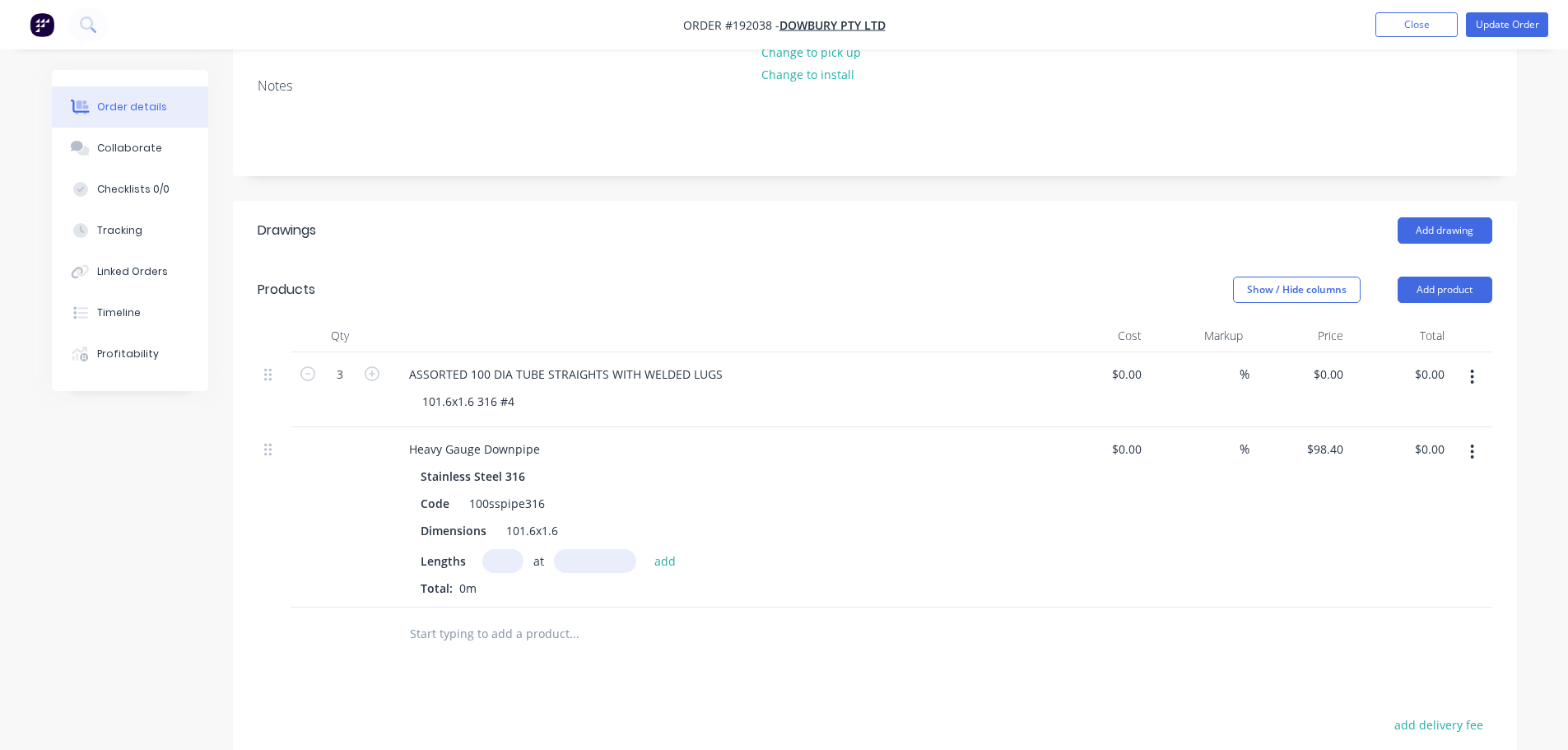
click at [664, 267] on header "Products Show / Hide columns Add product" at bounding box center [875, 290] width 1284 height 59
click at [492, 549] on div "Lengths at add Total: 0m" at bounding box center [718, 572] width 596 height 47
click at [499, 549] on input "text" at bounding box center [503, 560] width 41 height 24
click at [499, 549] on input "16" at bounding box center [503, 560] width 41 height 24
drag, startPoint x: 499, startPoint y: 521, endPoint x: 512, endPoint y: 521, distance: 13.0
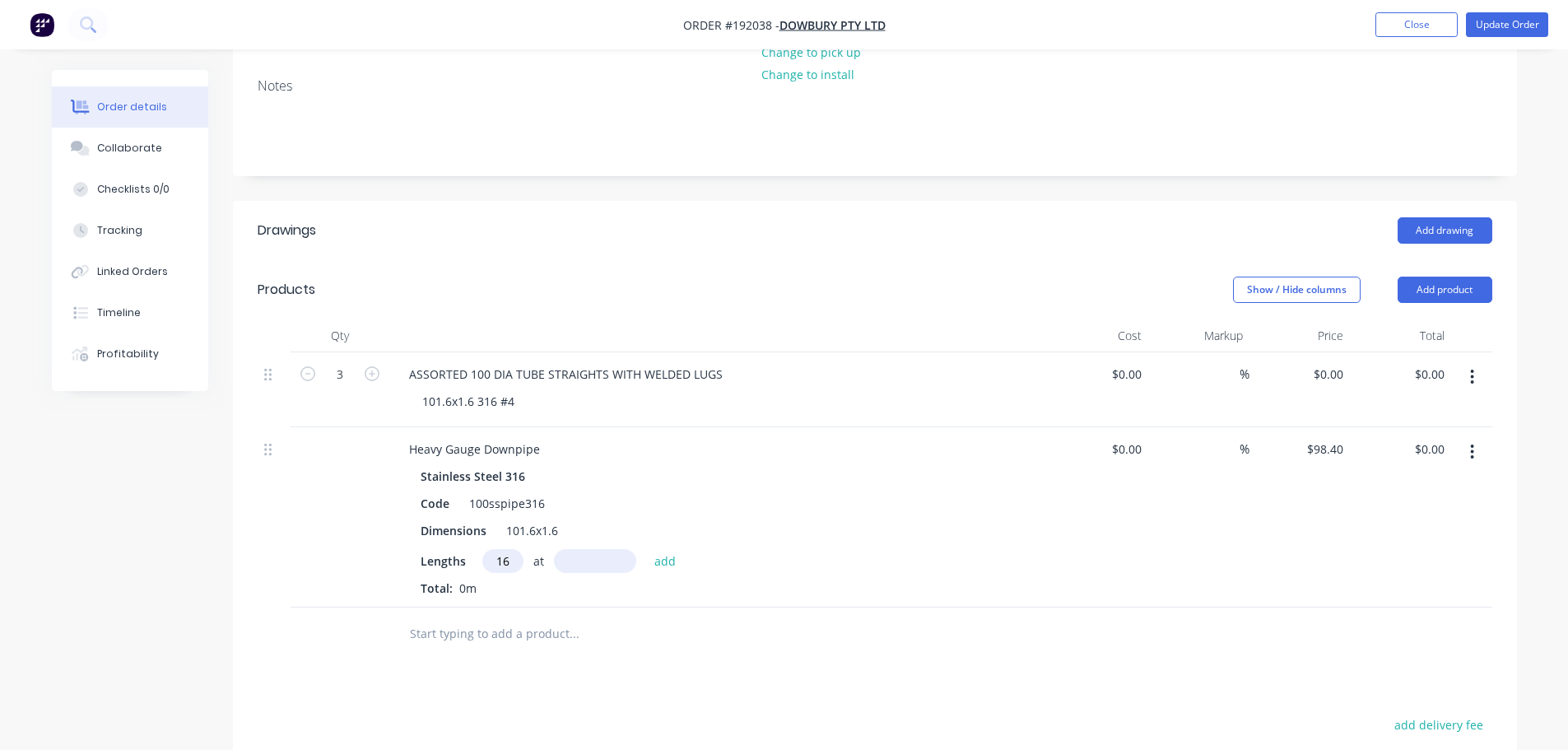
click at [512, 549] on input "16" at bounding box center [503, 560] width 41 height 24
type input "1"
type input "6mm"
click at [605, 549] on input "6mm" at bounding box center [595, 560] width 82 height 24
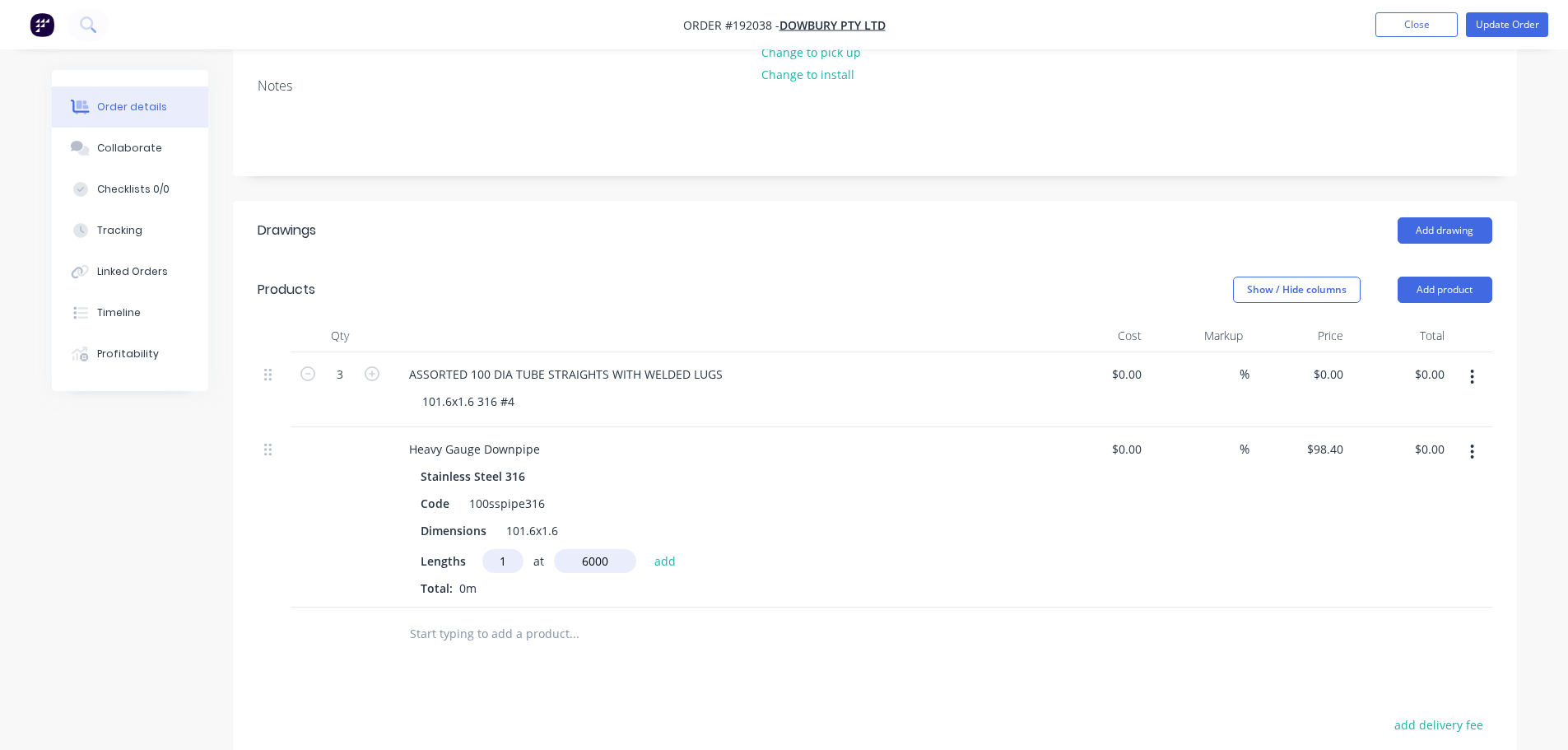
type input "6000"
click at [647, 549] on button "add" at bounding box center [665, 560] width 38 height 22
type input "$590.40"
type input "1"
type input "3000"
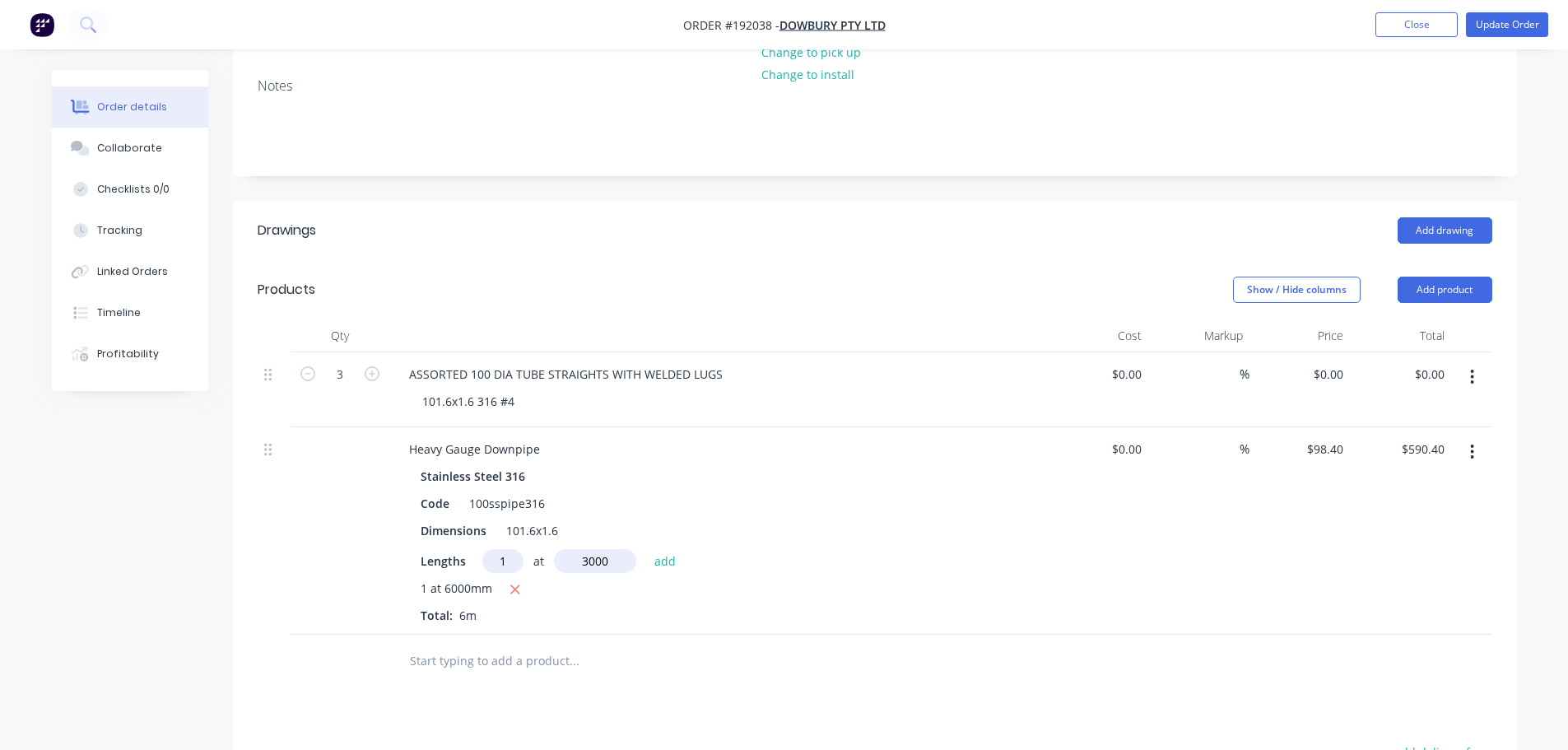
click at [647, 549] on button "add" at bounding box center [665, 560] width 38 height 22
type input "$885.60"
click at [1467, 276] on button "Add product" at bounding box center [1445, 289] width 95 height 26
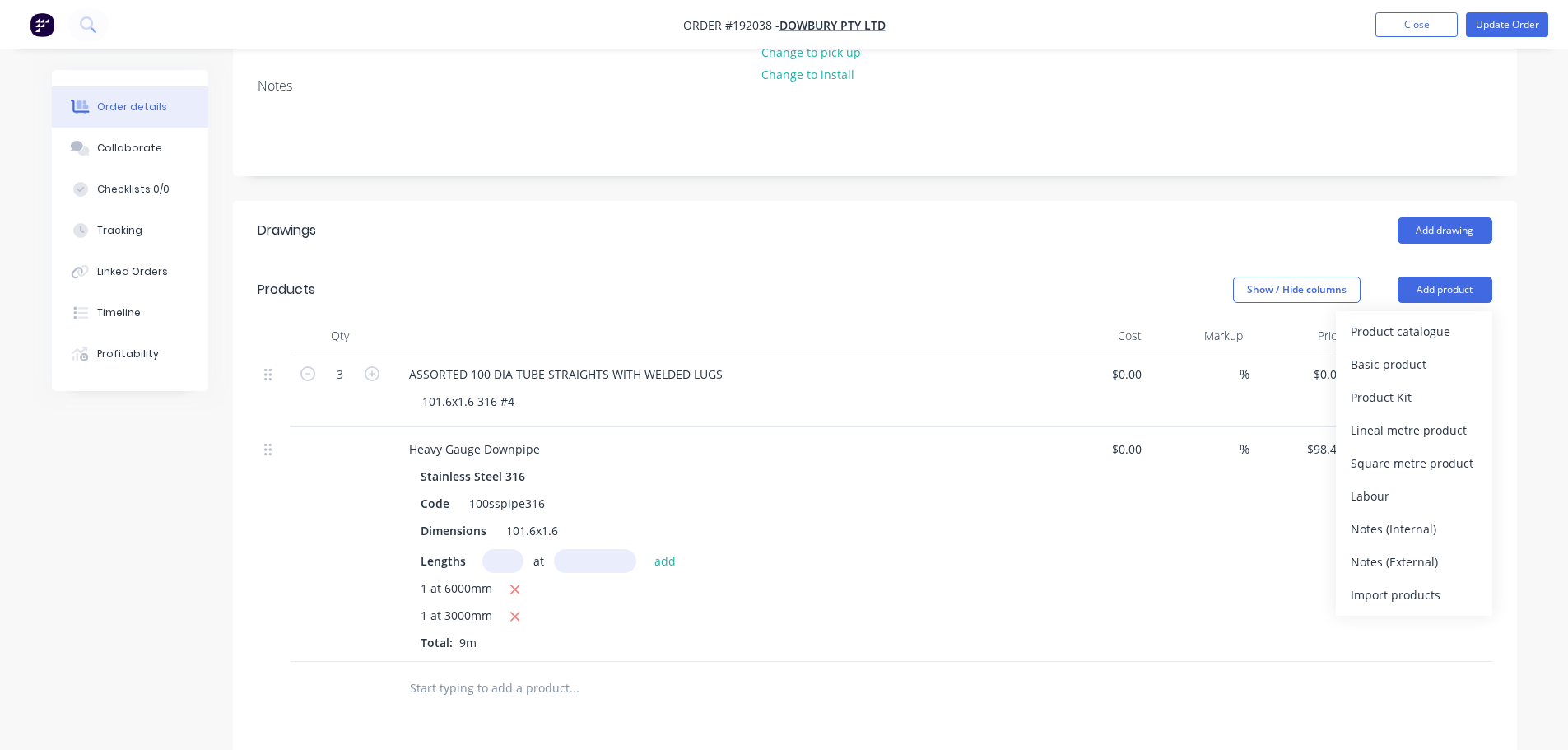
click at [1454, 352] on div "Basic product" at bounding box center [1414, 364] width 127 height 24
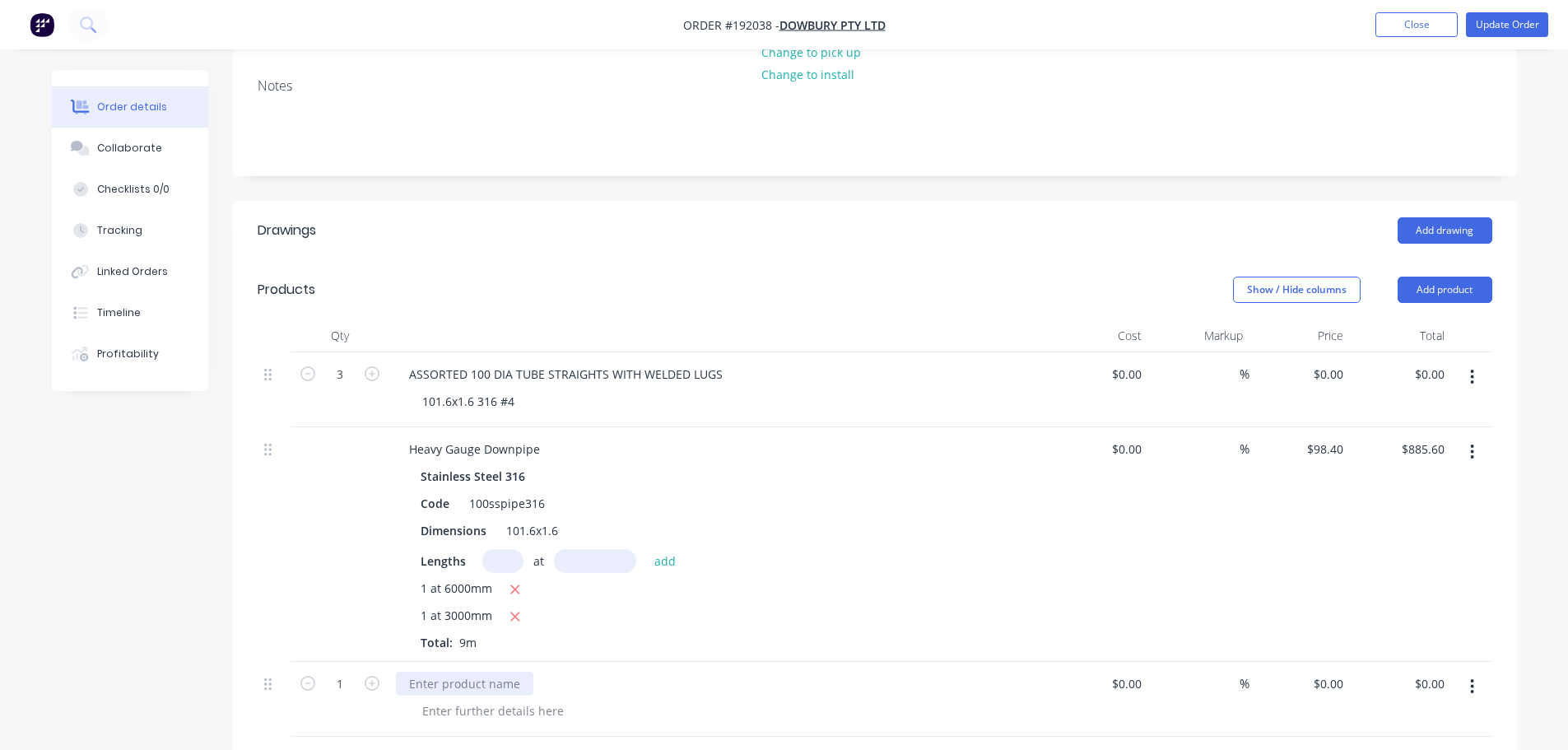
click at [462, 671] on div at bounding box center [465, 683] width 138 height 24
click at [1324, 662] on div "0 0" at bounding box center [1300, 699] width 101 height 75
type input "$135.00"
click at [1089, 260] on header "Products Show / Hide columns Add product" at bounding box center [875, 290] width 1284 height 59
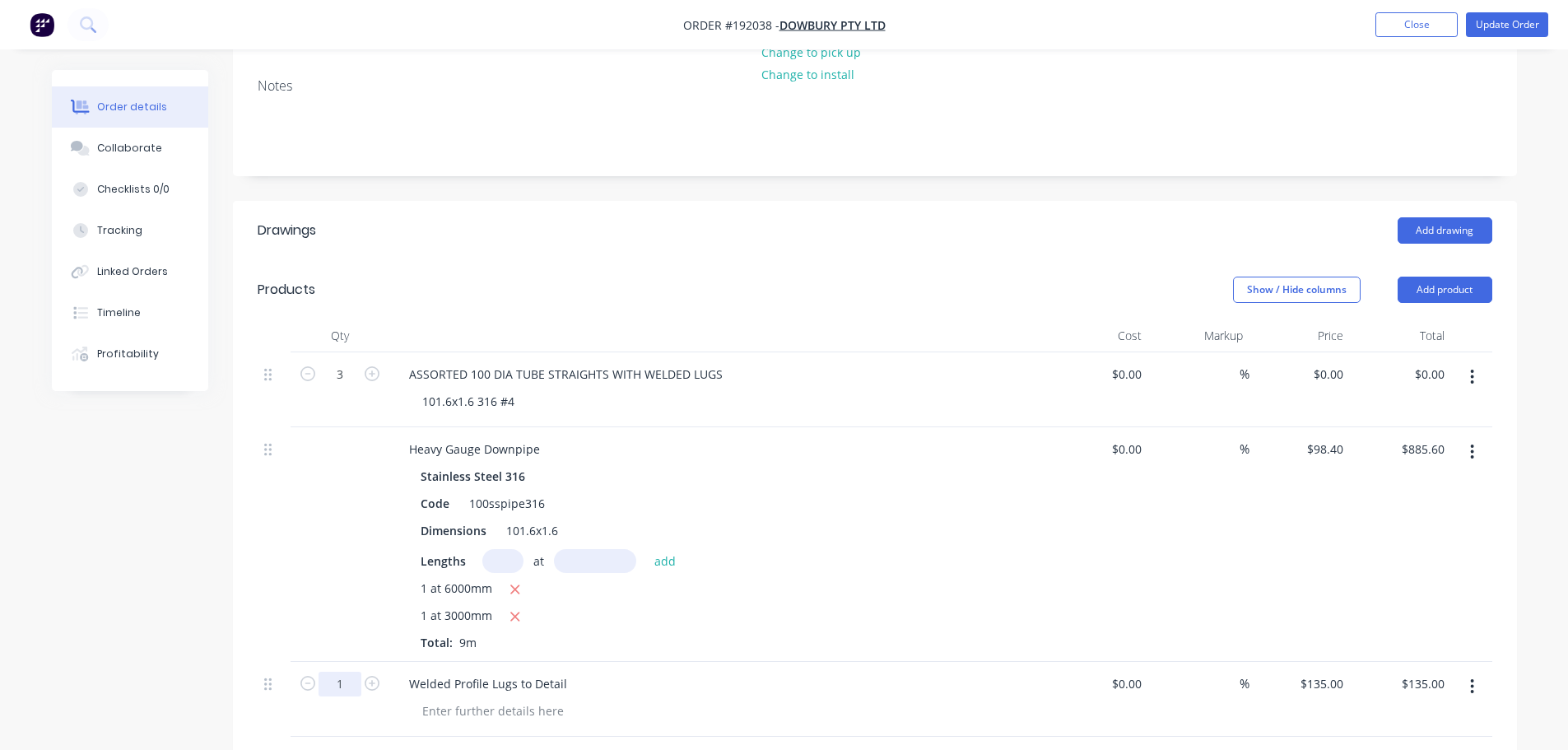
click at [351, 671] on input "1" at bounding box center [340, 684] width 43 height 25
type input "12"
type input "$1,620.00"
click at [641, 319] on div at bounding box center [718, 335] width 658 height 33
click at [1491, 362] on button "button" at bounding box center [1472, 376] width 38 height 29
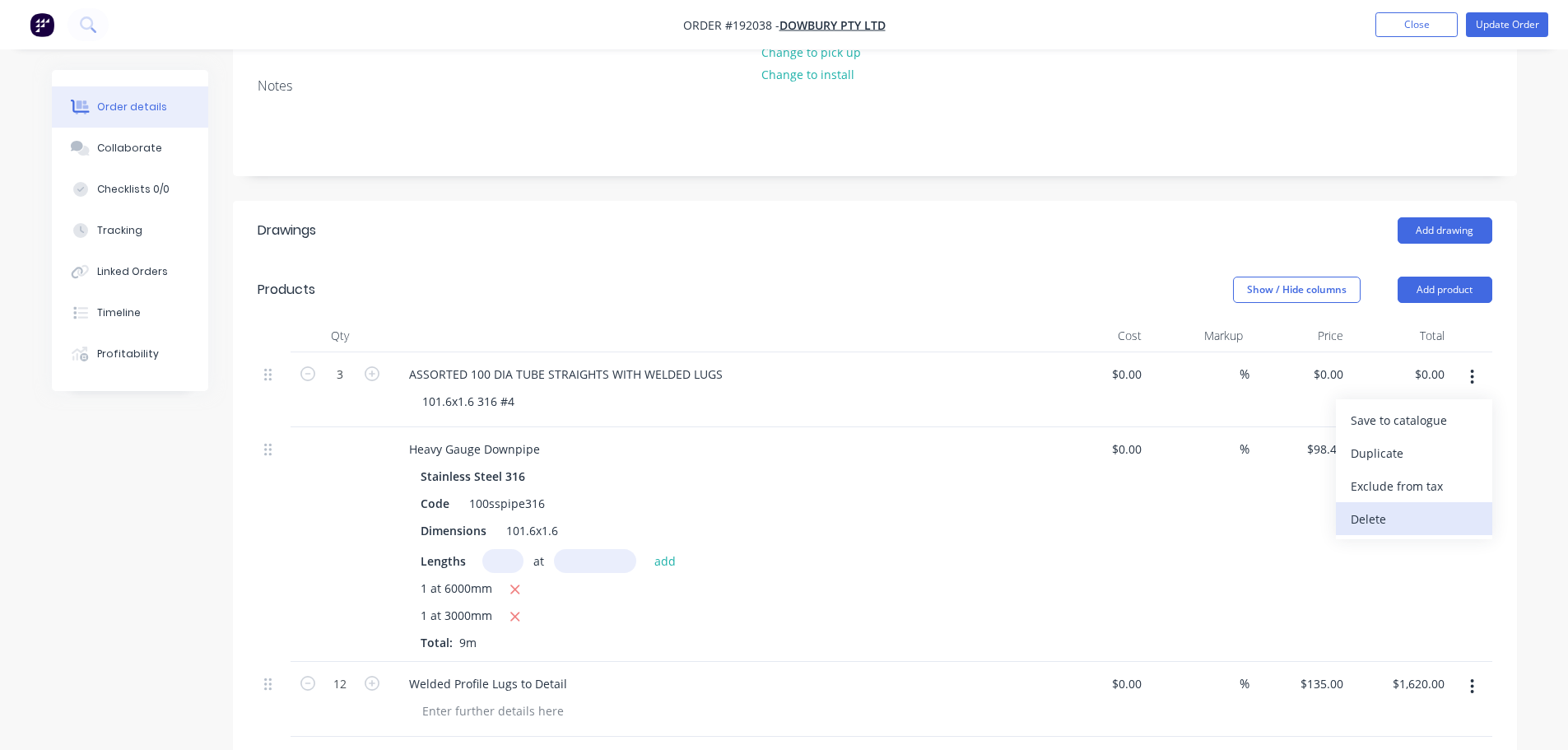
click at [1416, 507] on div "Delete" at bounding box center [1414, 518] width 127 height 24
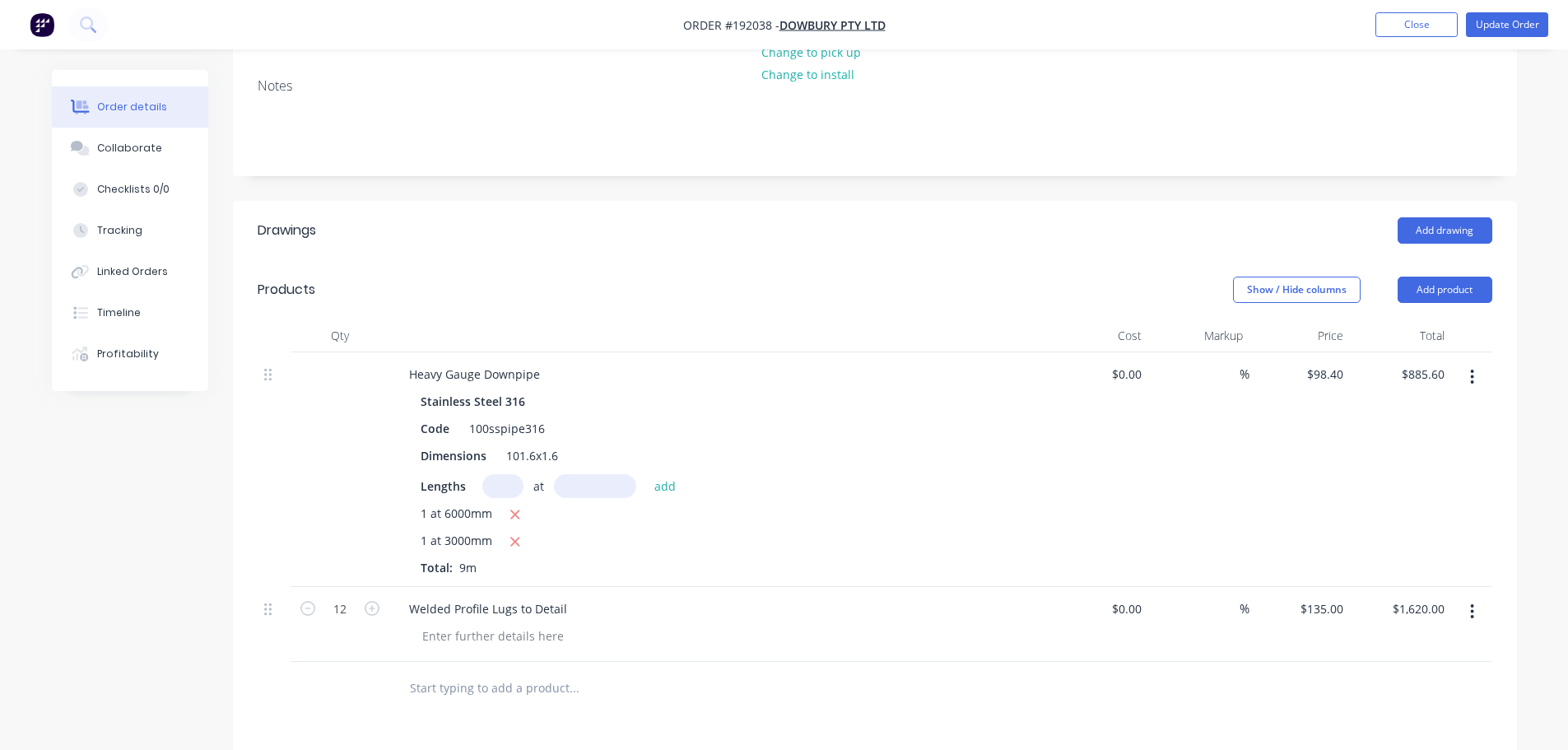
click at [642, 276] on div "Show / Hide columns Add product" at bounding box center [1005, 289] width 972 height 26
click at [1513, 36] on button "Update Order" at bounding box center [1507, 25] width 82 height 25
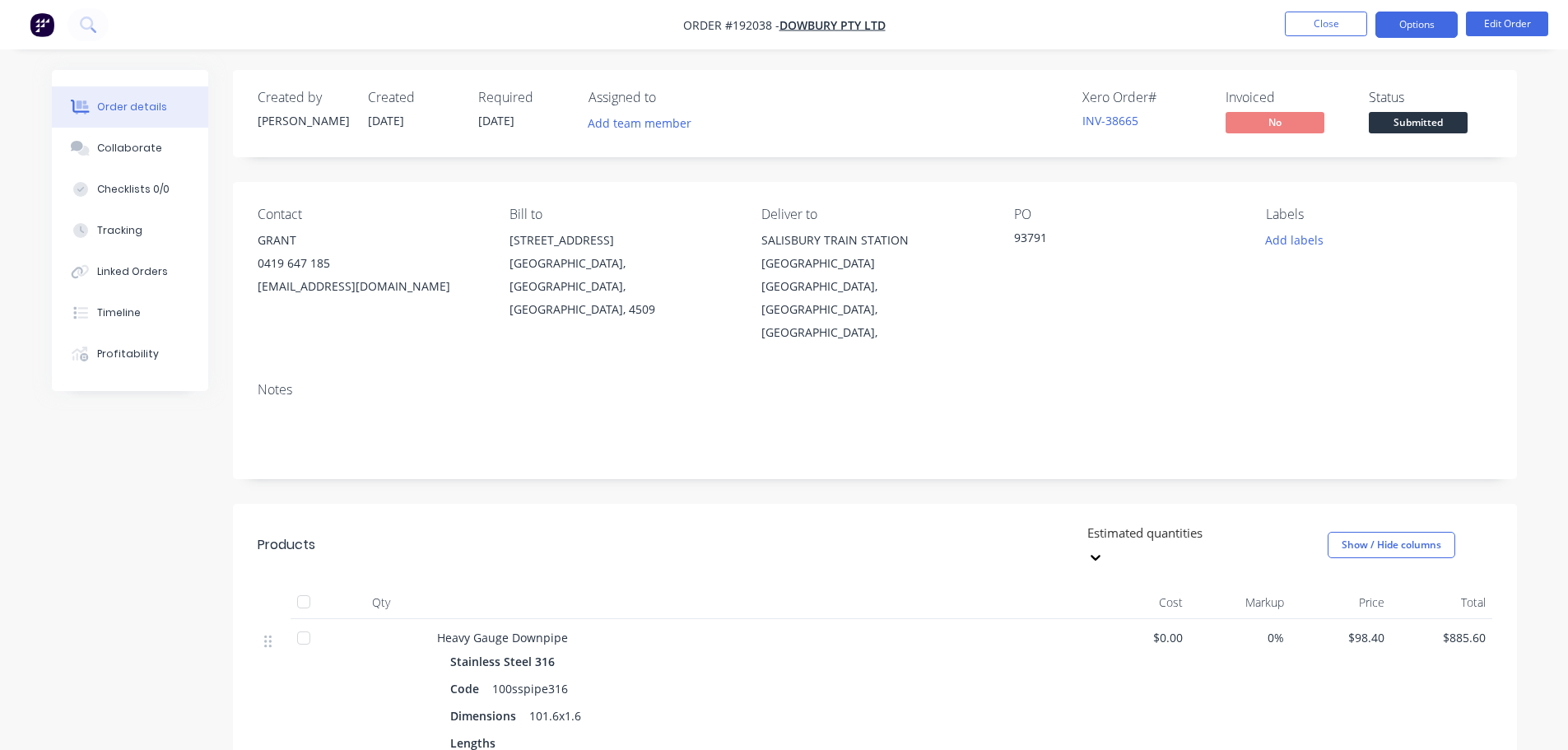
click at [1432, 17] on button "Options" at bounding box center [1417, 24] width 82 height 26
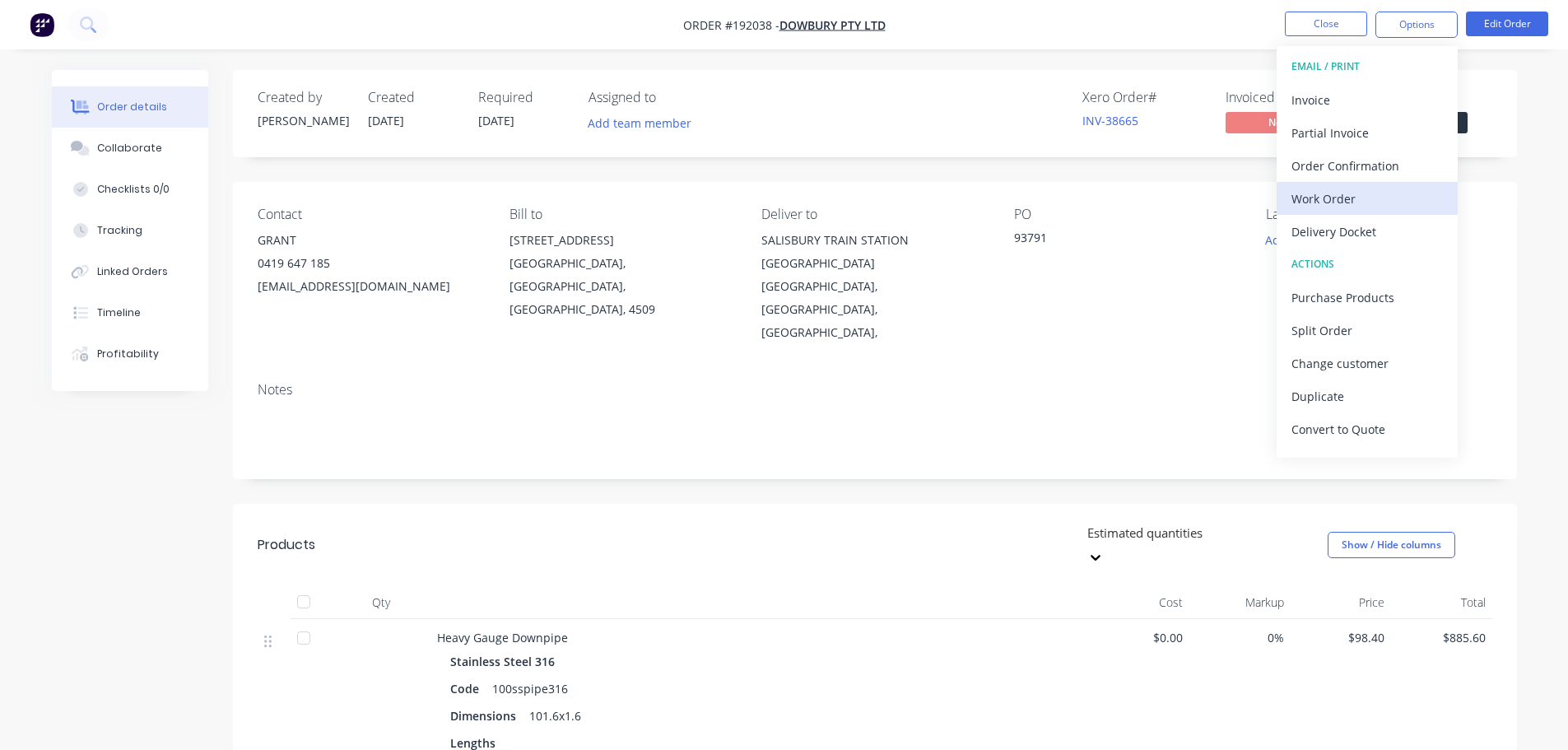
click at [1381, 196] on div "Work Order" at bounding box center [1367, 198] width 151 height 24
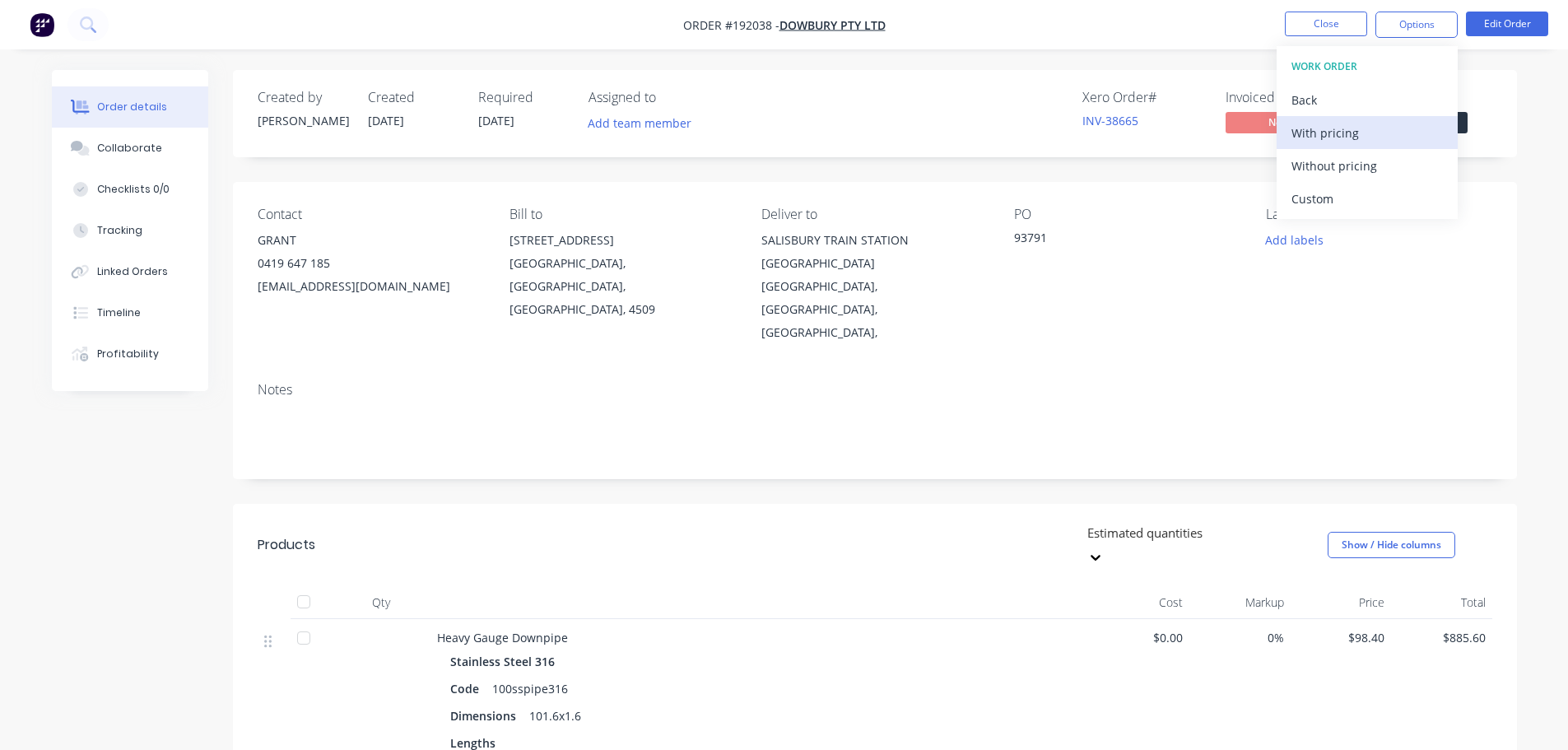
click at [1362, 125] on div "With pricing" at bounding box center [1367, 132] width 151 height 24
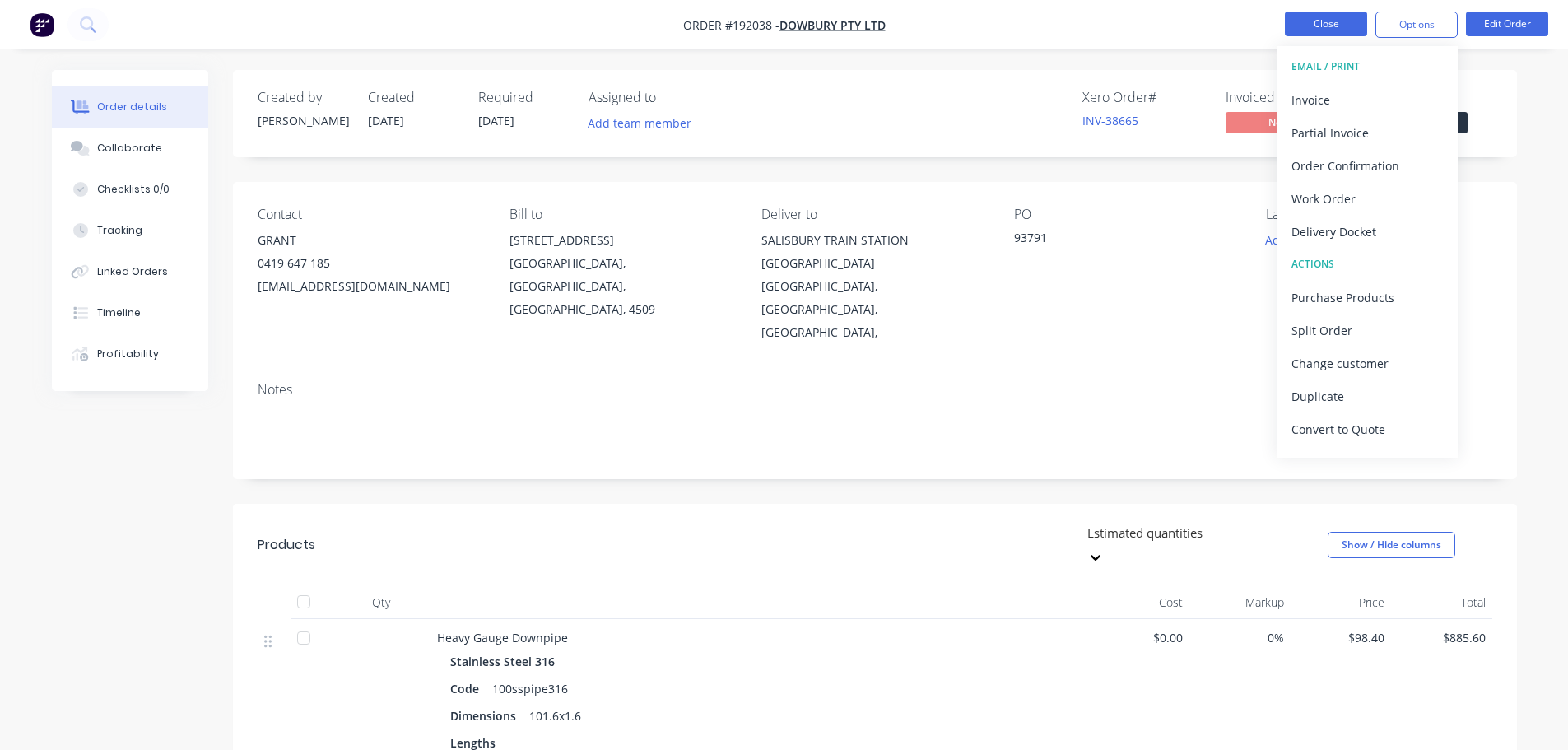
click at [1309, 23] on button "Close" at bounding box center [1326, 24] width 82 height 25
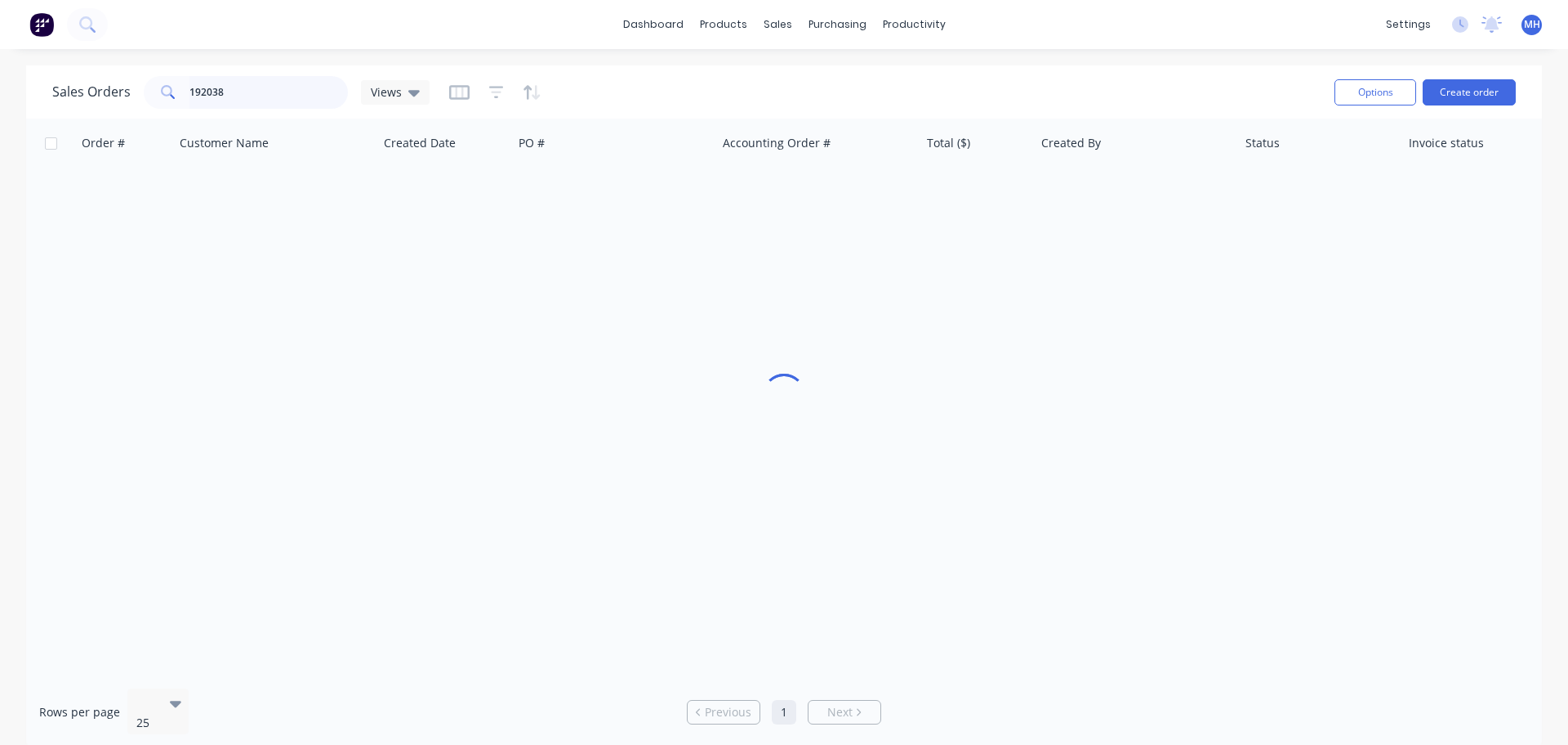
click at [272, 83] on input "192038" at bounding box center [269, 92] width 159 height 33
type input "193092"
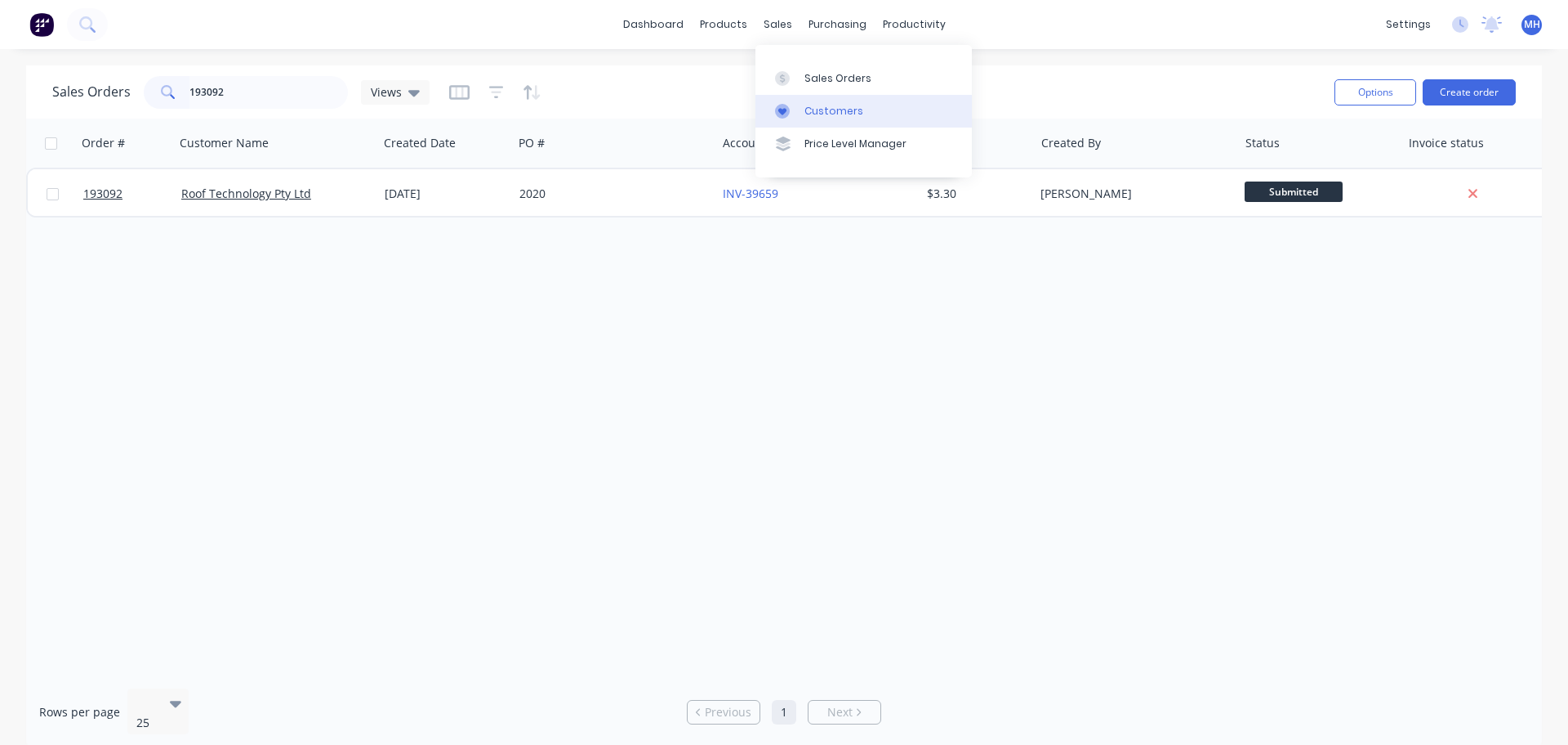
click at [842, 110] on div "Customers" at bounding box center [834, 111] width 59 height 15
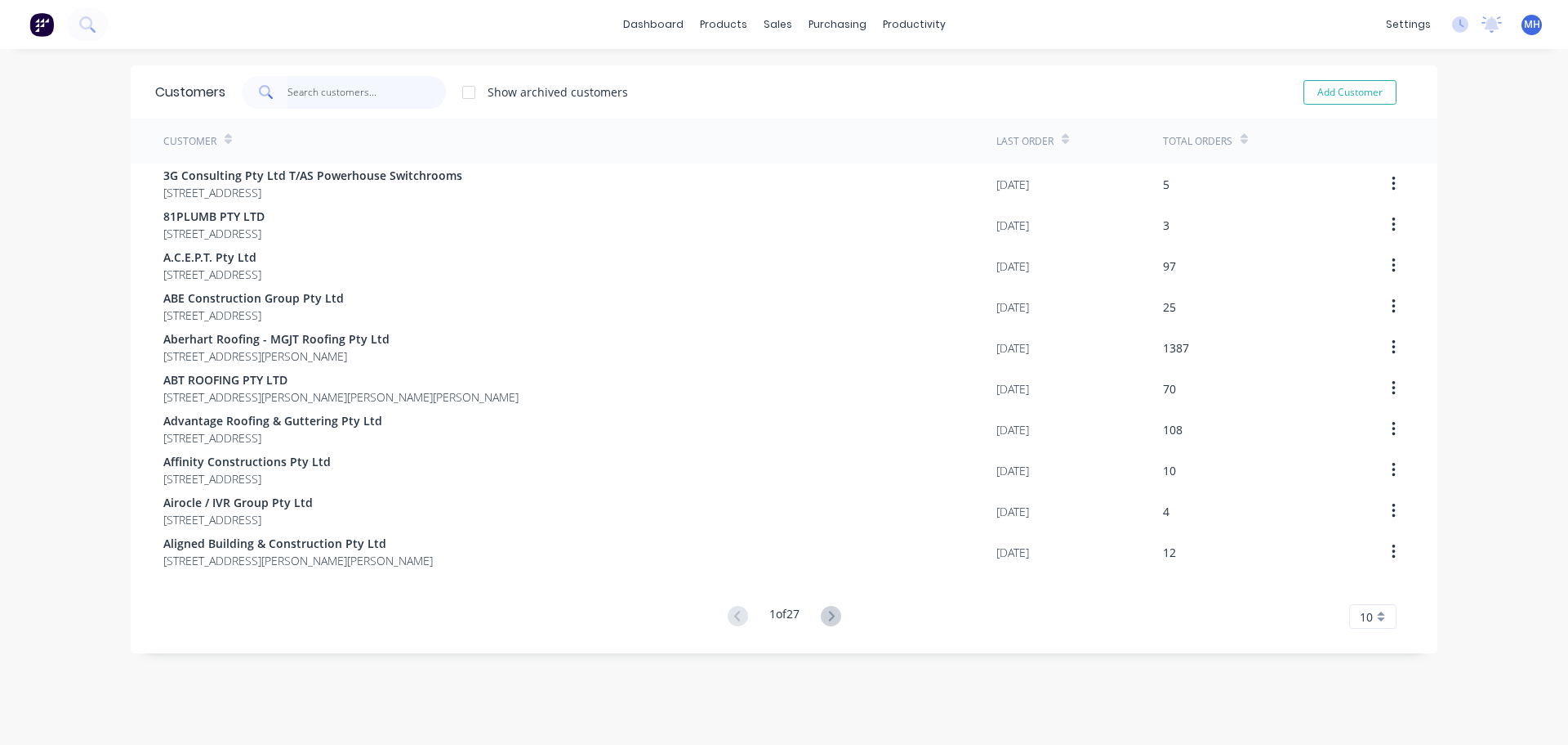
click at [332, 88] on input "text" at bounding box center [366, 92] width 159 height 33
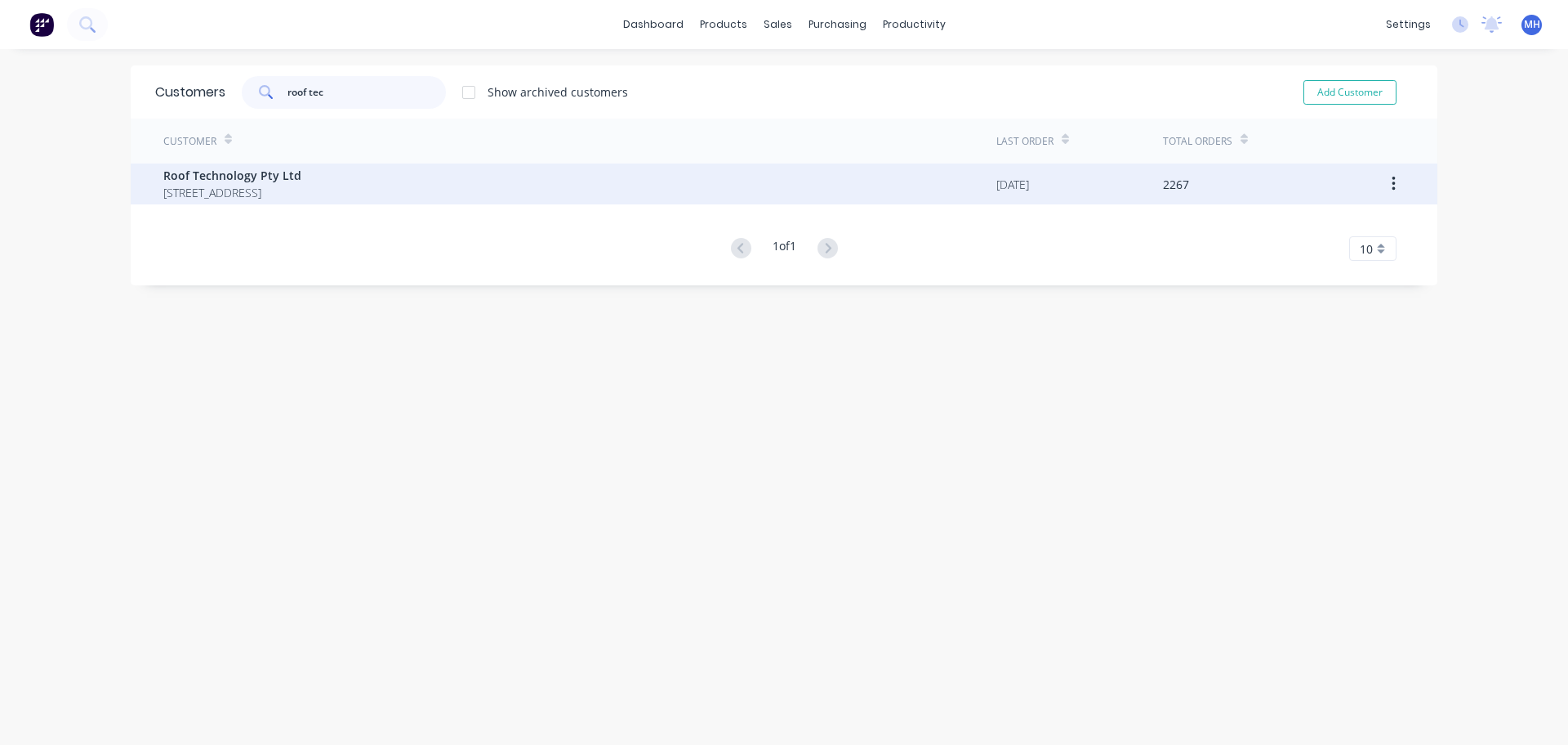
type input "roof tec"
click at [302, 182] on span "Roof Technology Pty Ltd" at bounding box center [232, 175] width 138 height 17
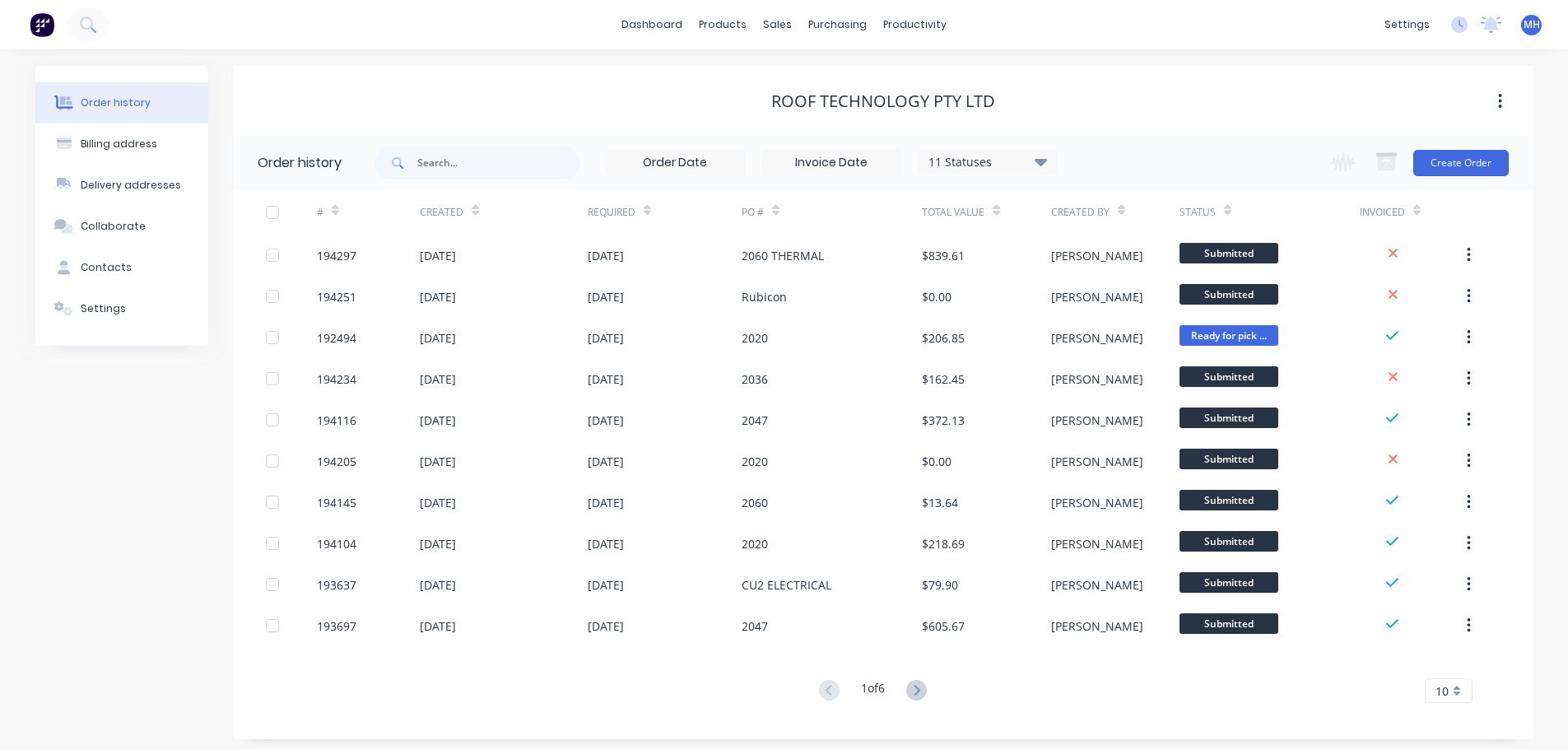
click at [662, 108] on div "Roof Technology Pty Ltd" at bounding box center [883, 101] width 1301 height 20
drag, startPoint x: 773, startPoint y: 99, endPoint x: 1006, endPoint y: 98, distance: 233.0
click at [1004, 98] on div "Roof Technology Pty Ltd" at bounding box center [883, 101] width 1301 height 20
click at [1024, 98] on div "Roof Technology Pty Ltd" at bounding box center [883, 101] width 1301 height 20
click at [513, 173] on input "text" at bounding box center [499, 163] width 163 height 33
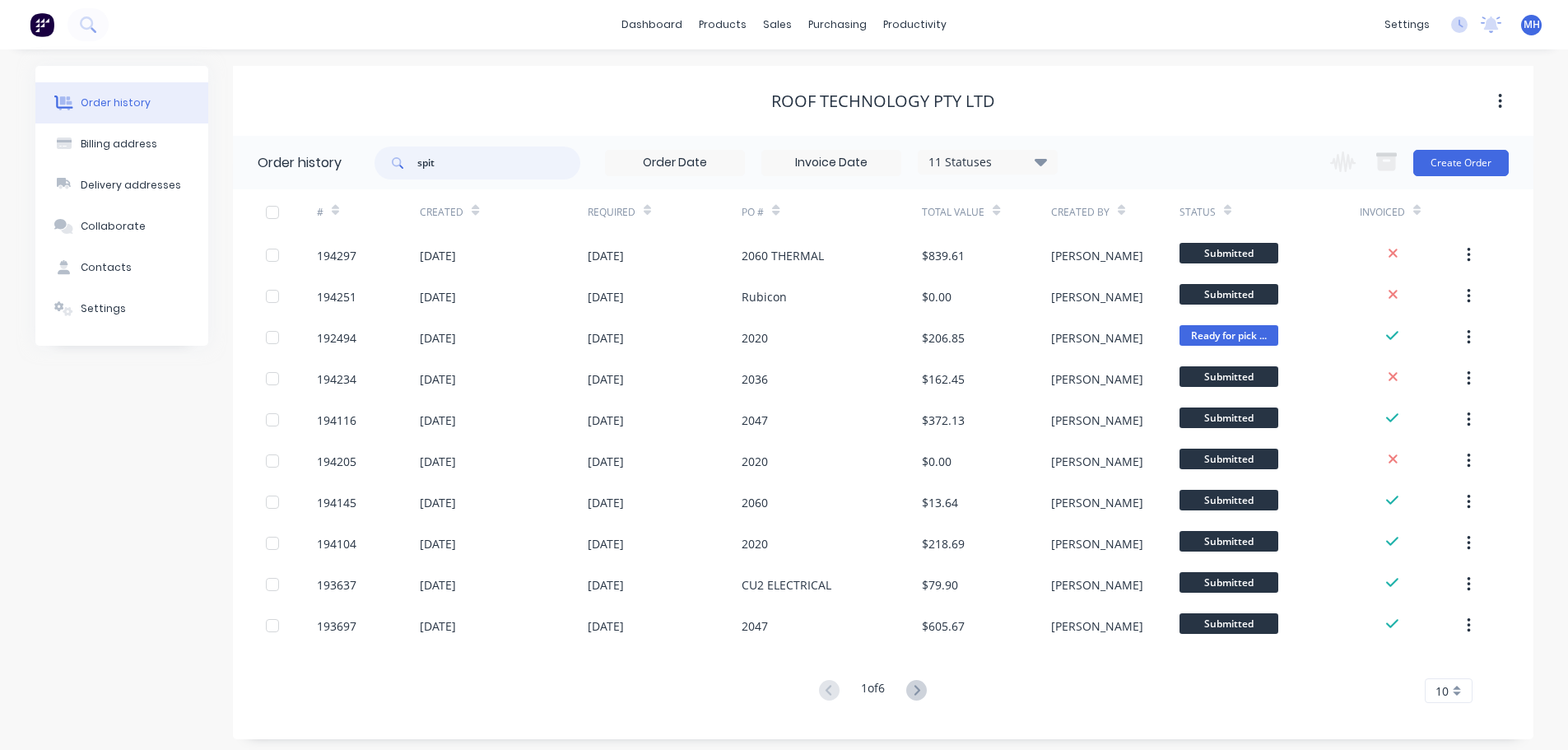
type input "spitt"
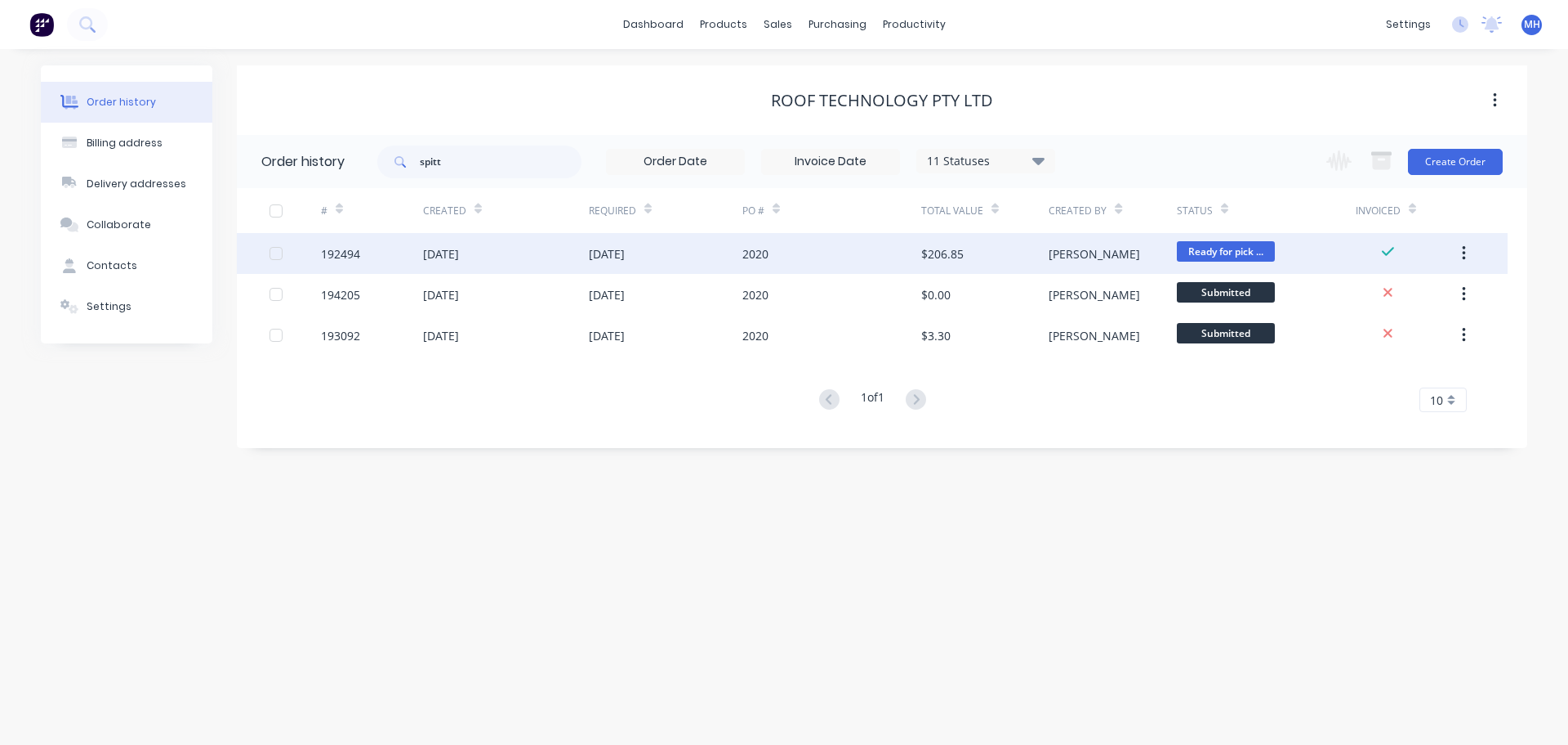
click at [590, 250] on div "16 Sep 2025" at bounding box center [607, 253] width 36 height 17
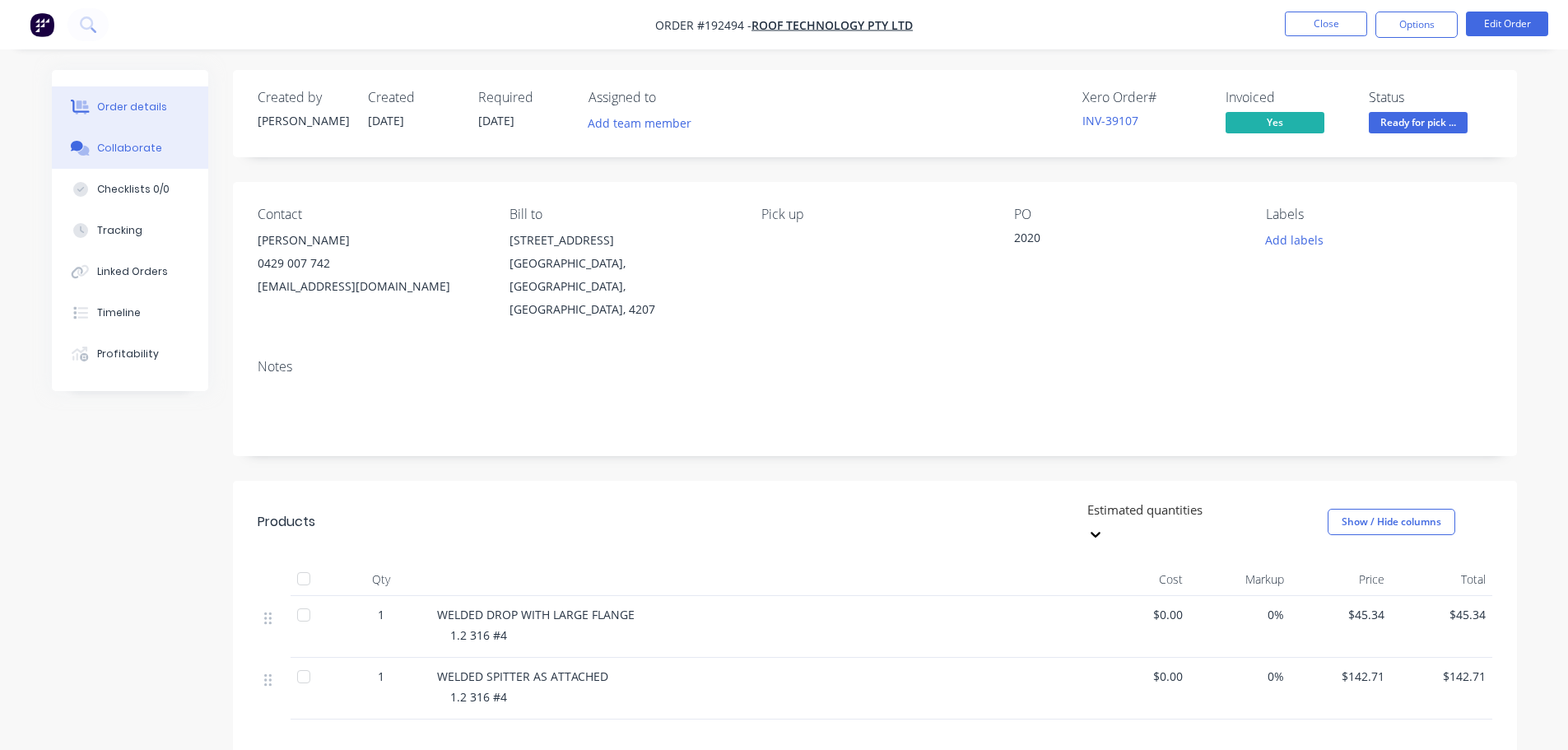
click at [145, 157] on button "Collaborate" at bounding box center [130, 148] width 157 height 41
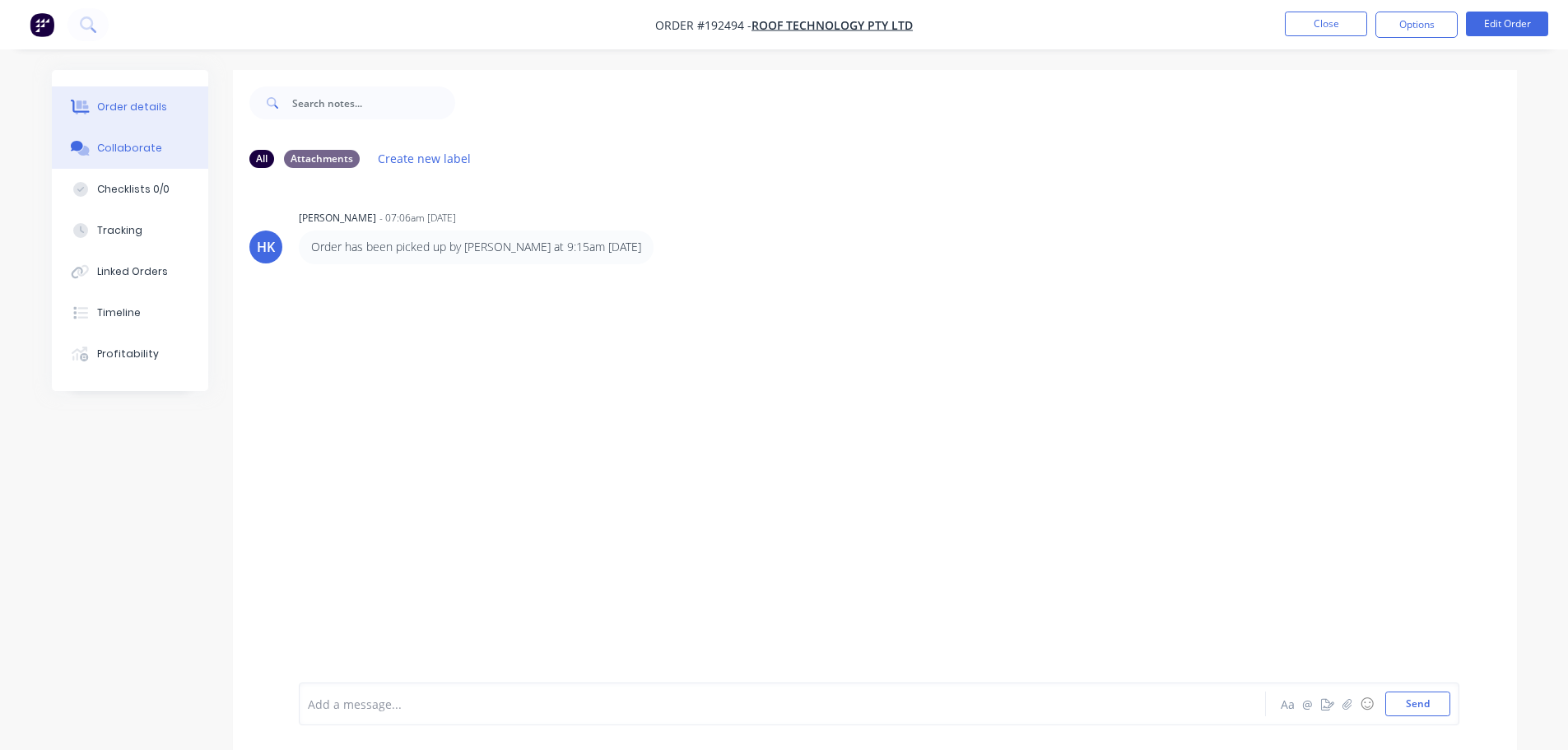
click at [128, 114] on button "Order details" at bounding box center [130, 107] width 157 height 41
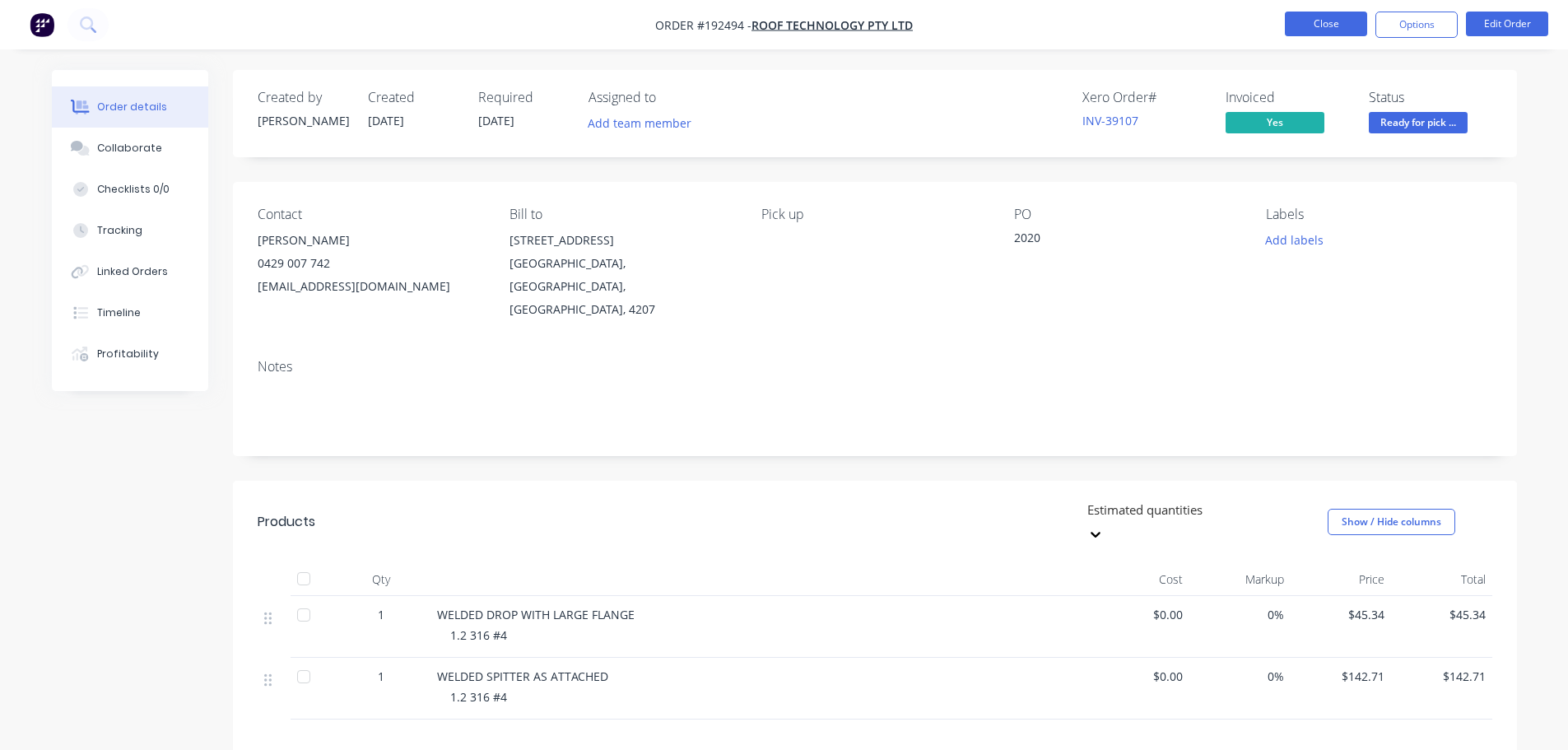
click at [1289, 17] on button "Close" at bounding box center [1326, 24] width 82 height 25
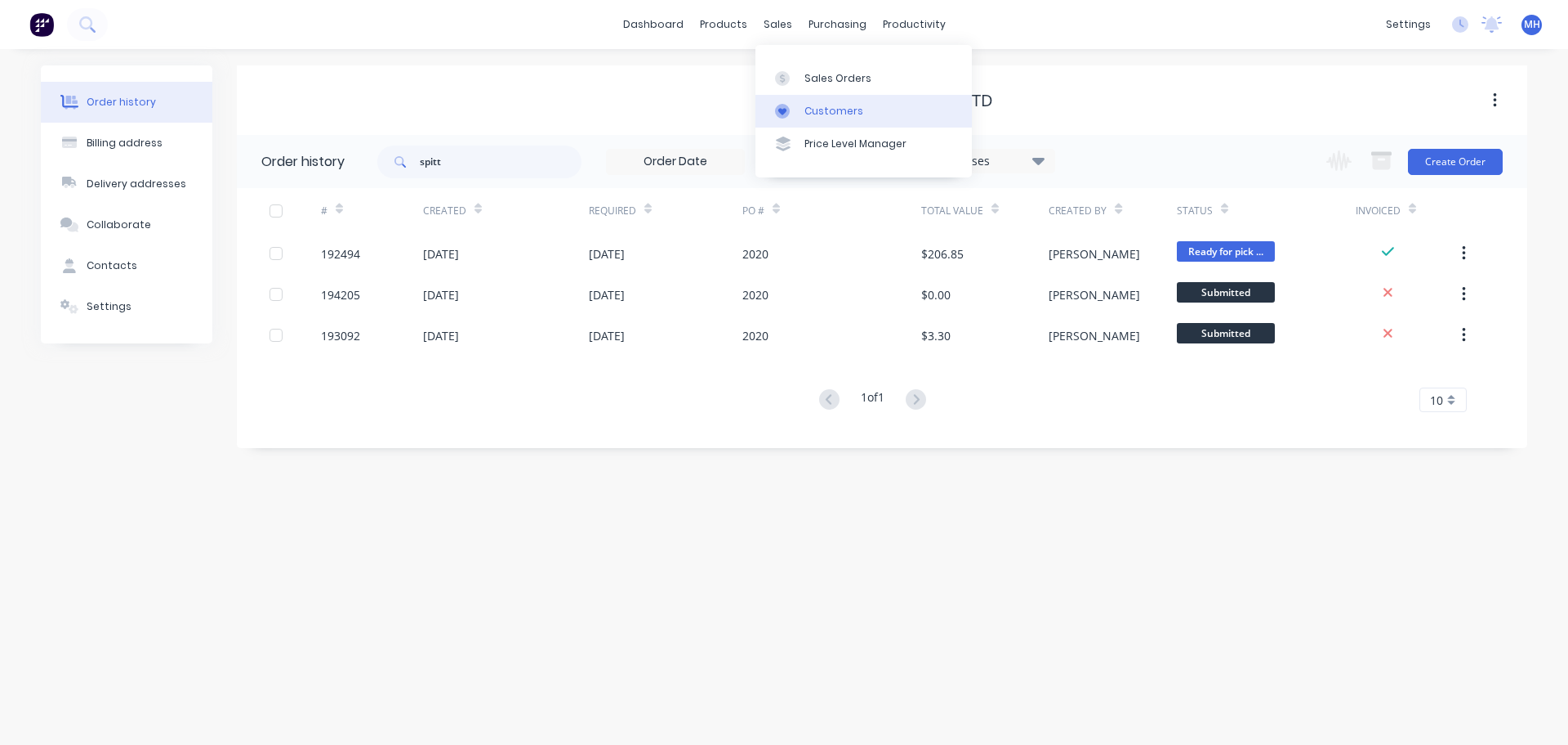
click at [820, 98] on link "Customers" at bounding box center [863, 111] width 217 height 33
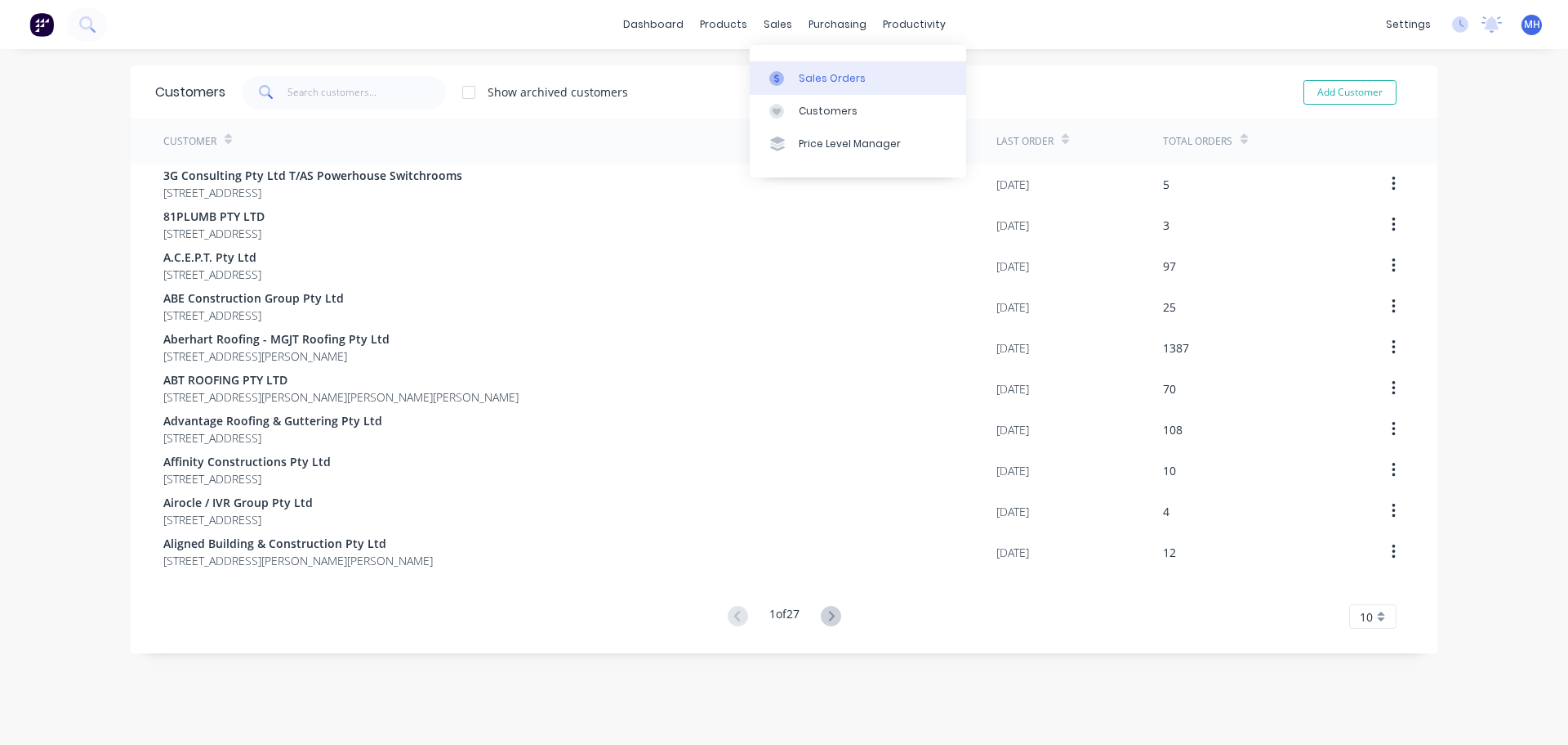
click at [814, 62] on link "Sales Orders" at bounding box center [858, 77] width 217 height 33
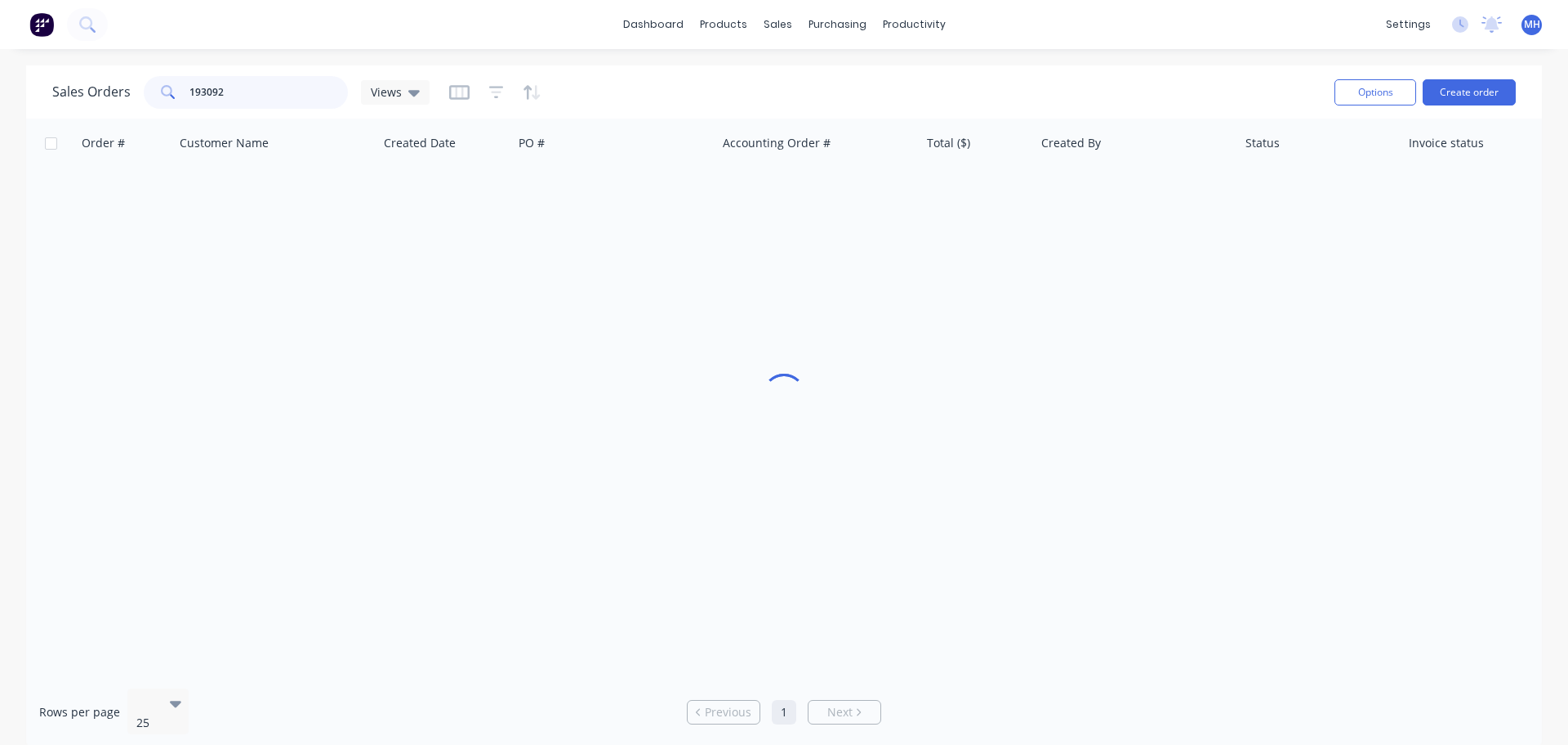
click at [301, 91] on input "193092" at bounding box center [269, 92] width 159 height 33
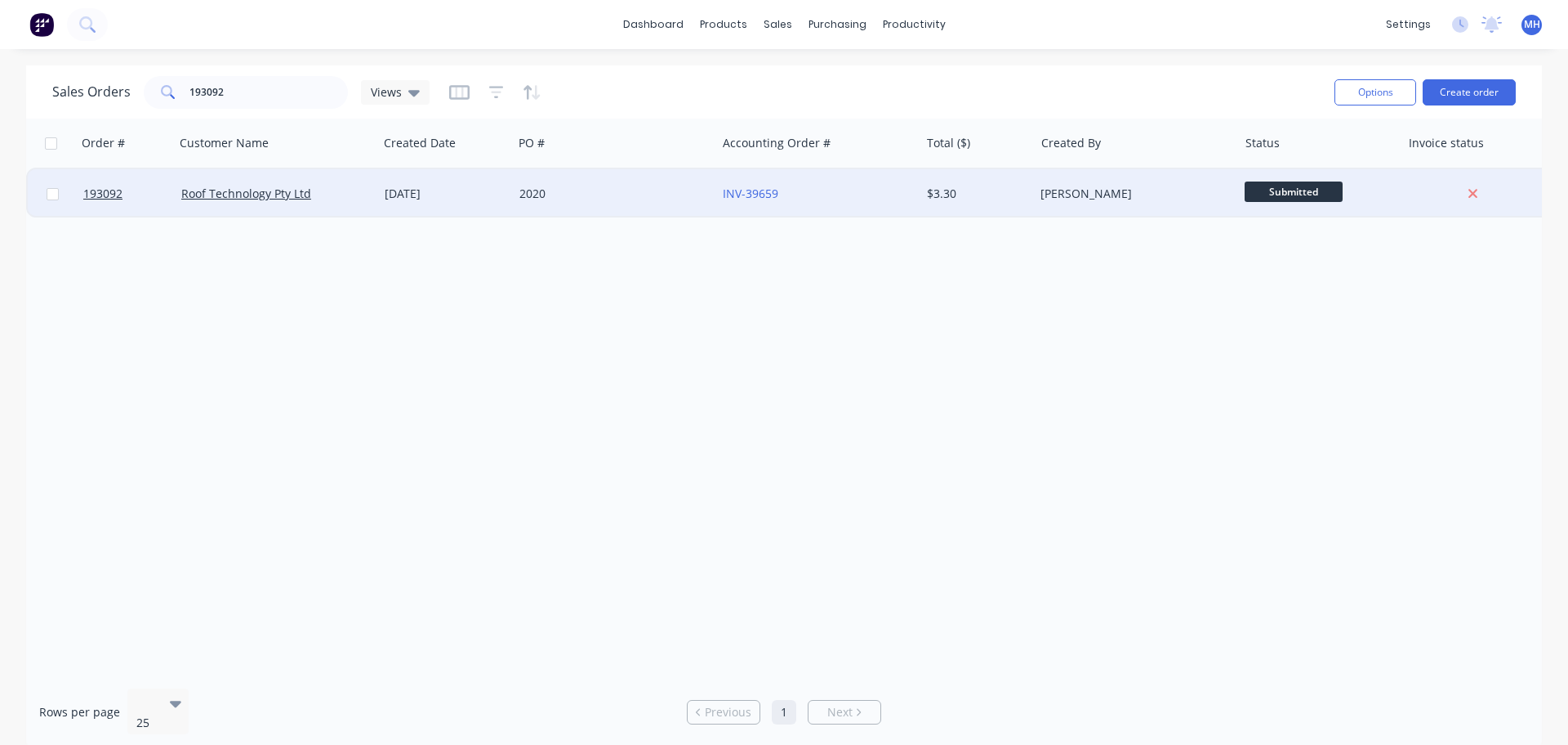
click at [388, 200] on div "17 Sep 2025" at bounding box center [445, 194] width 122 height 16
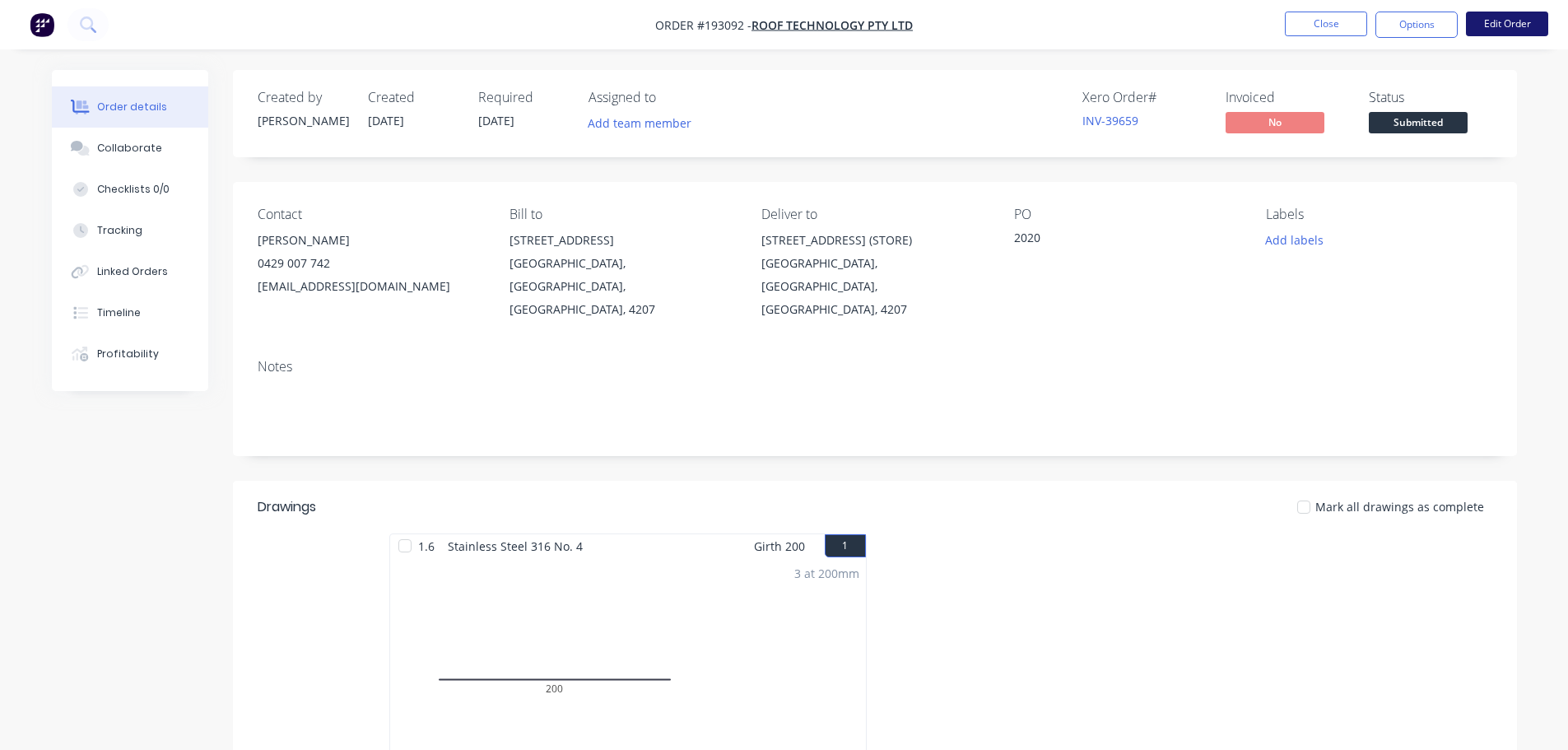
click at [1496, 27] on button "Edit Order" at bounding box center [1507, 24] width 82 height 25
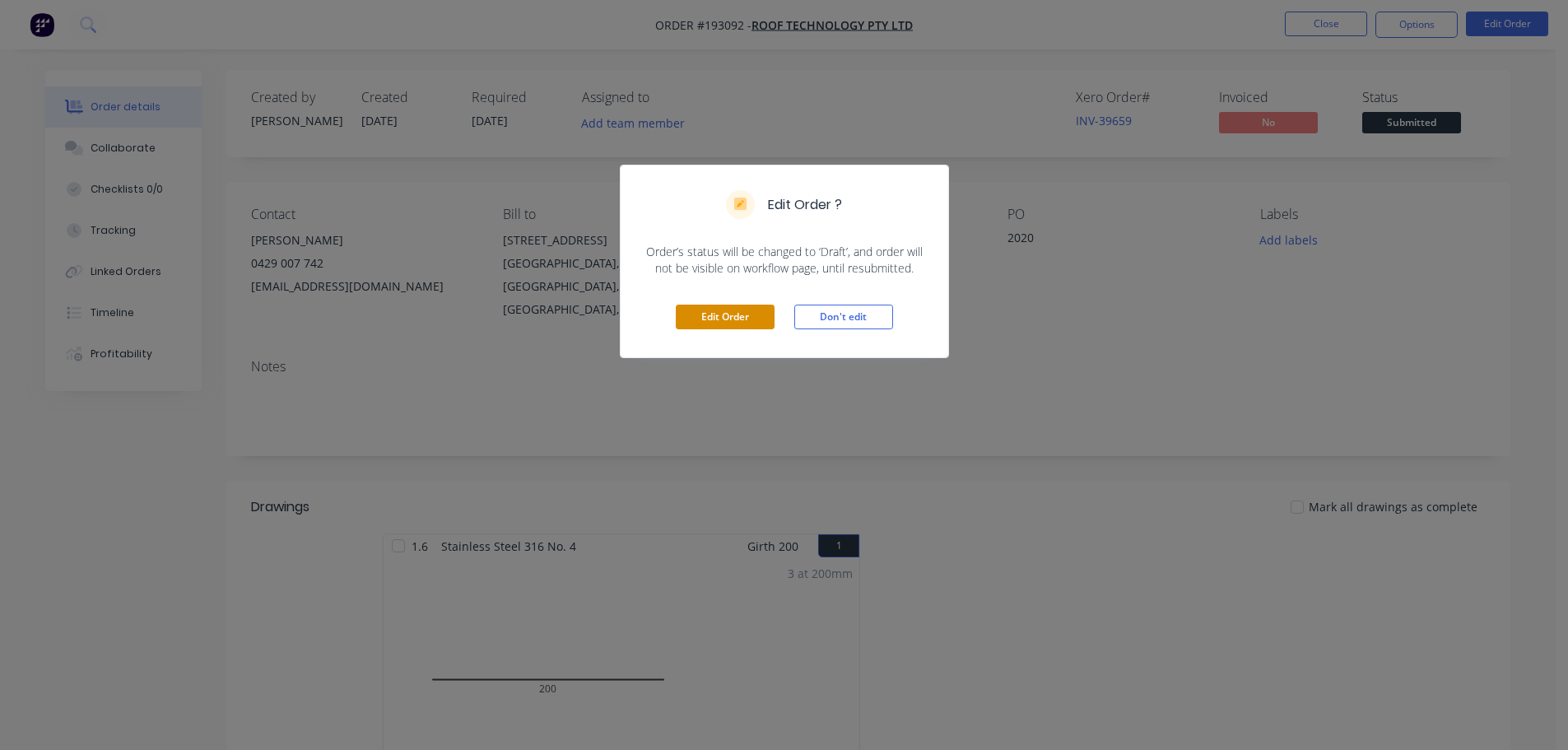
click at [719, 307] on button "Edit Order" at bounding box center [725, 317] width 98 height 25
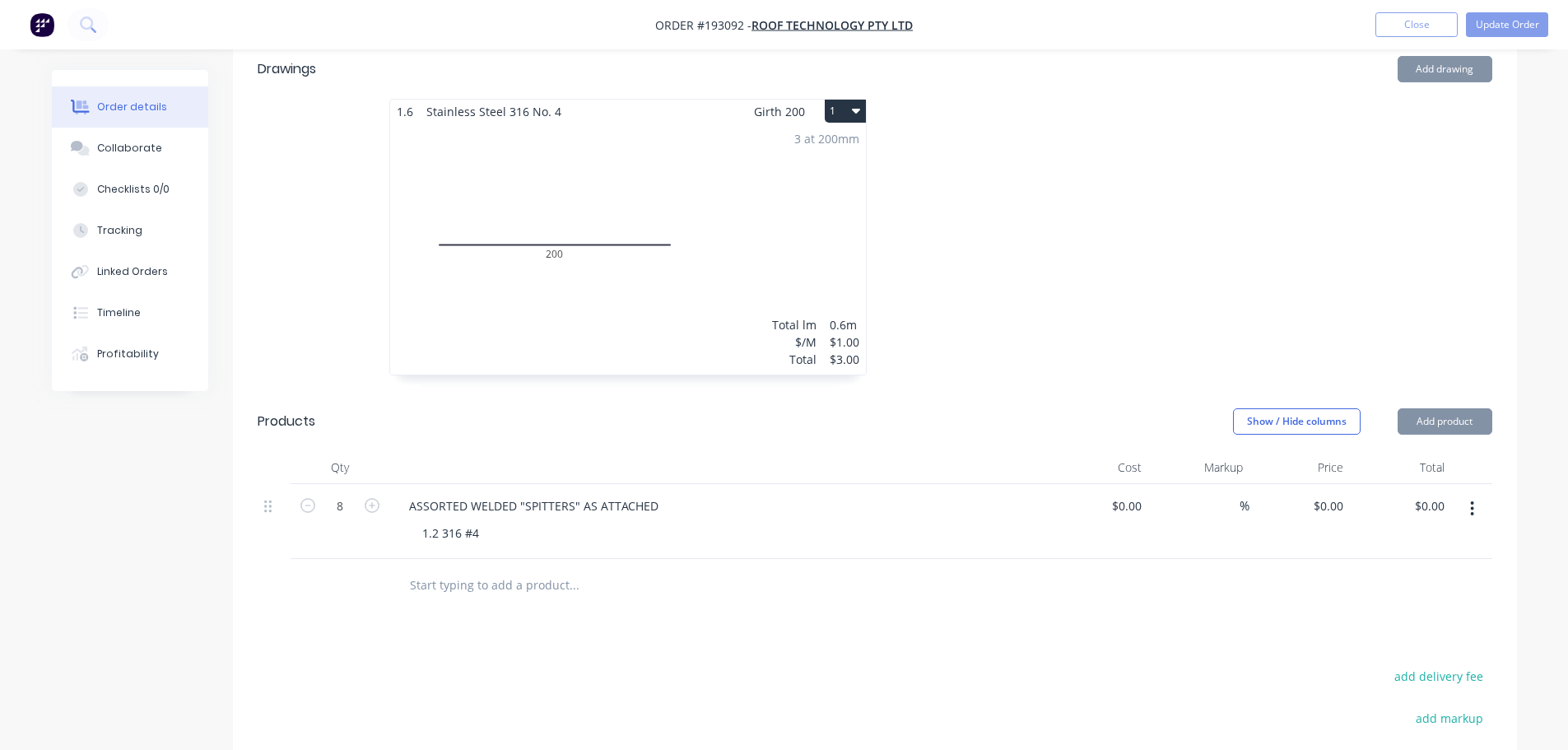
scroll to position [576, 0]
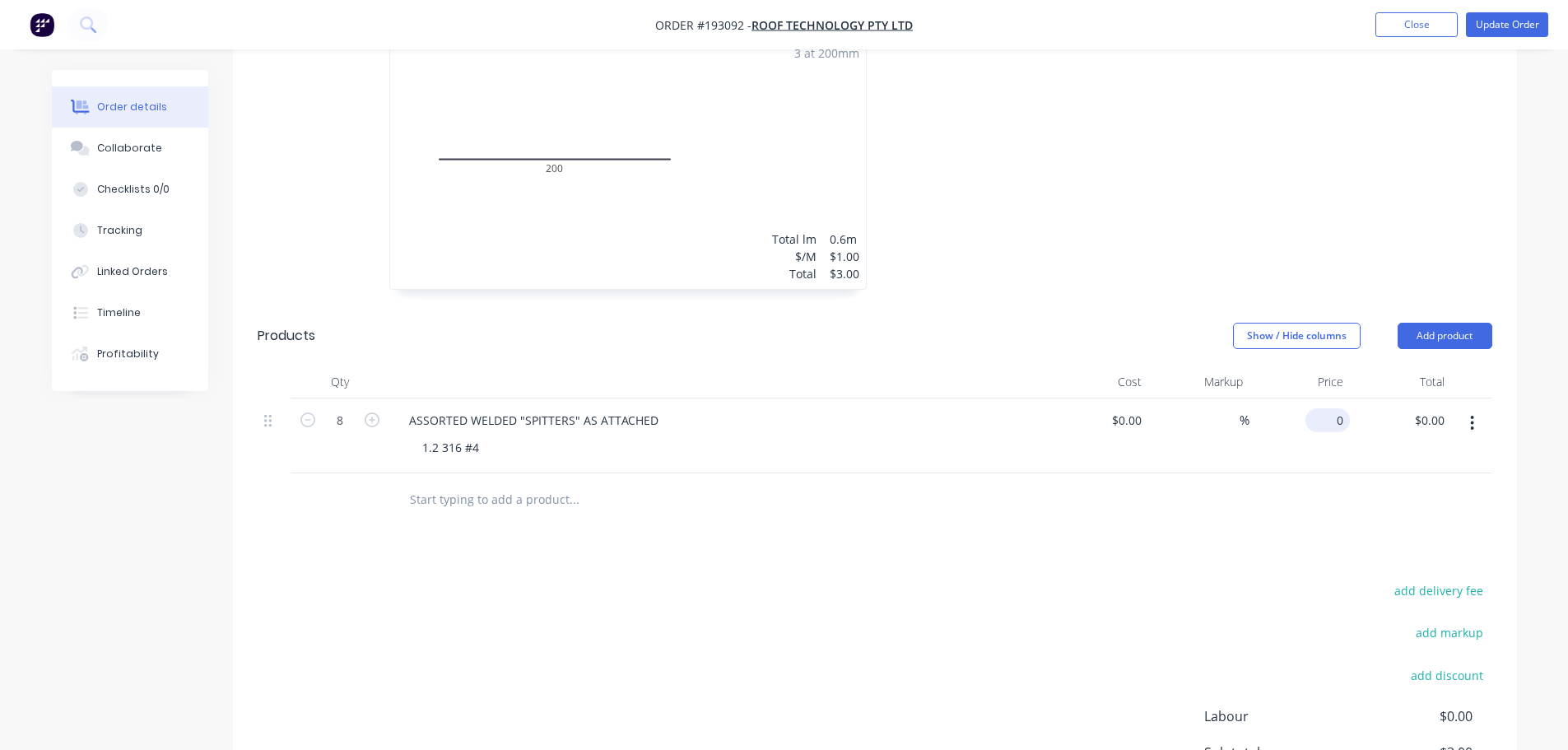
click at [1331, 409] on input "0" at bounding box center [1331, 420] width 38 height 24
type input "$142.71"
type input "$1,141.68"
click at [1104, 184] on div at bounding box center [1122, 160] width 494 height 293
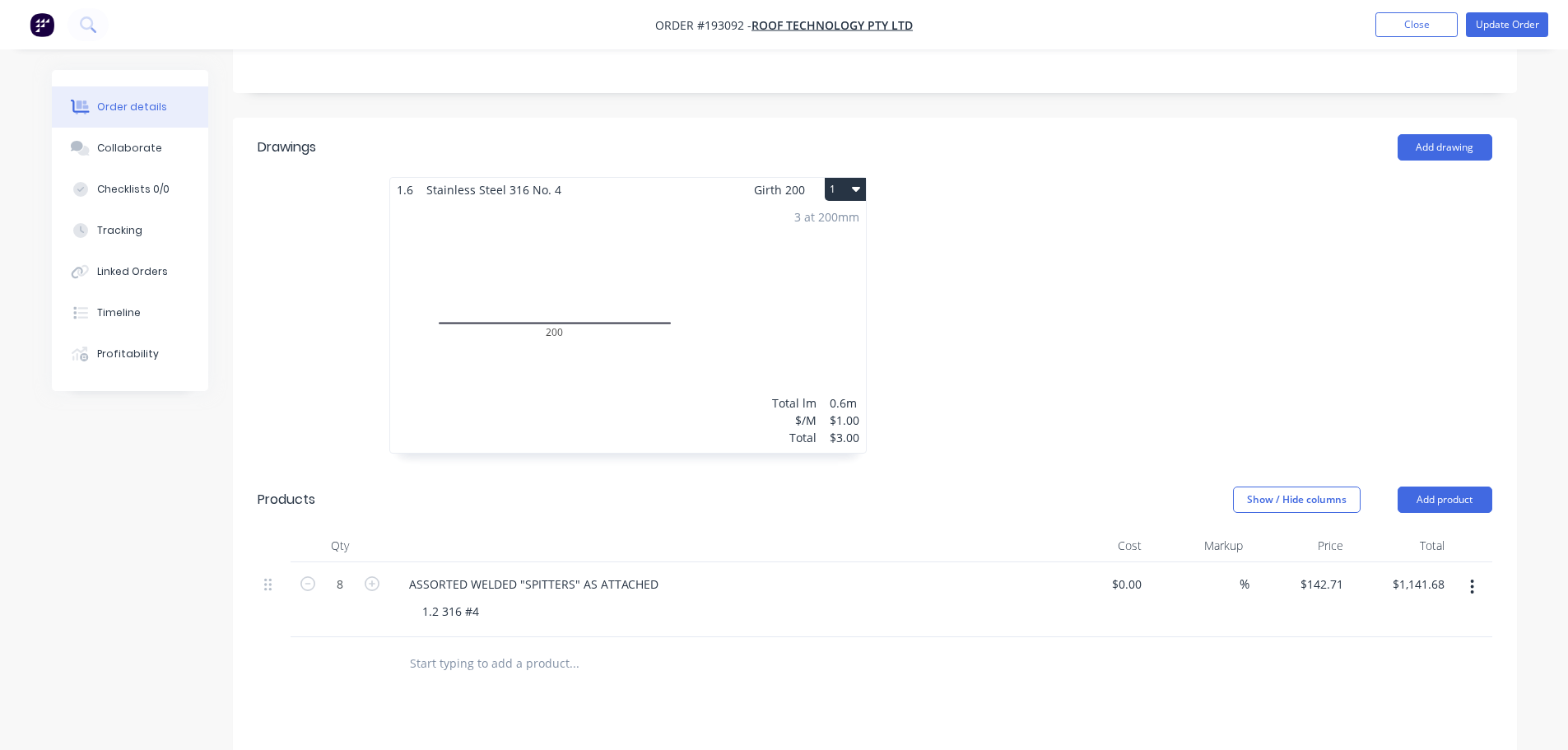
scroll to position [411, 0]
click at [861, 282] on div "3 at 200mm Total lm $/M Total 0.6m $1.00 $3.00" at bounding box center [628, 327] width 476 height 251
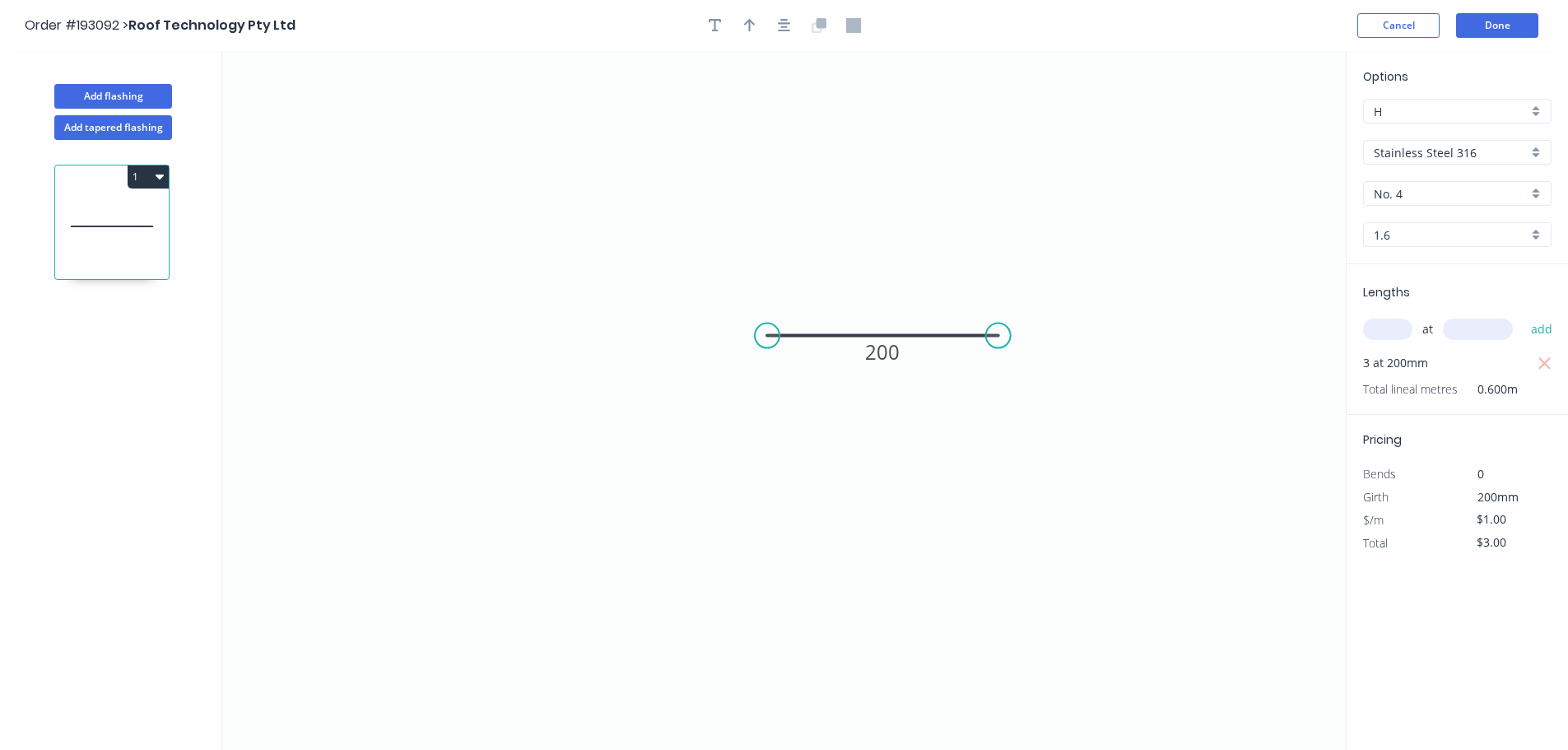
click at [1417, 223] on div "1.6" at bounding box center [1457, 235] width 189 height 25
click at [1444, 354] on div "1.2" at bounding box center [1457, 352] width 187 height 29
type input "1.2"
type input "$36.87"
type input "$110.61"
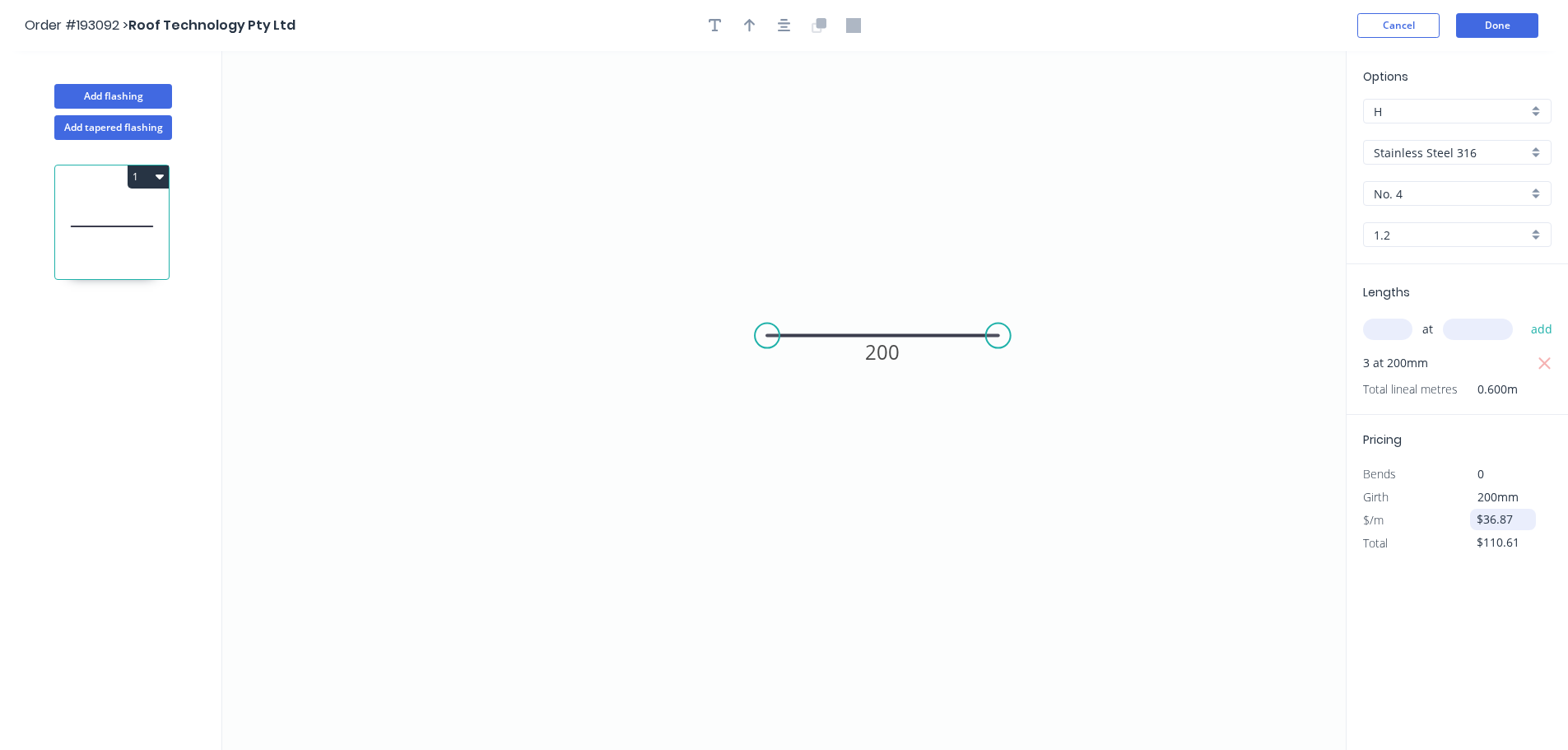
click at [1527, 516] on input "$36.87" at bounding box center [1504, 519] width 56 height 23
type input "$24.58"
type input "$73.74"
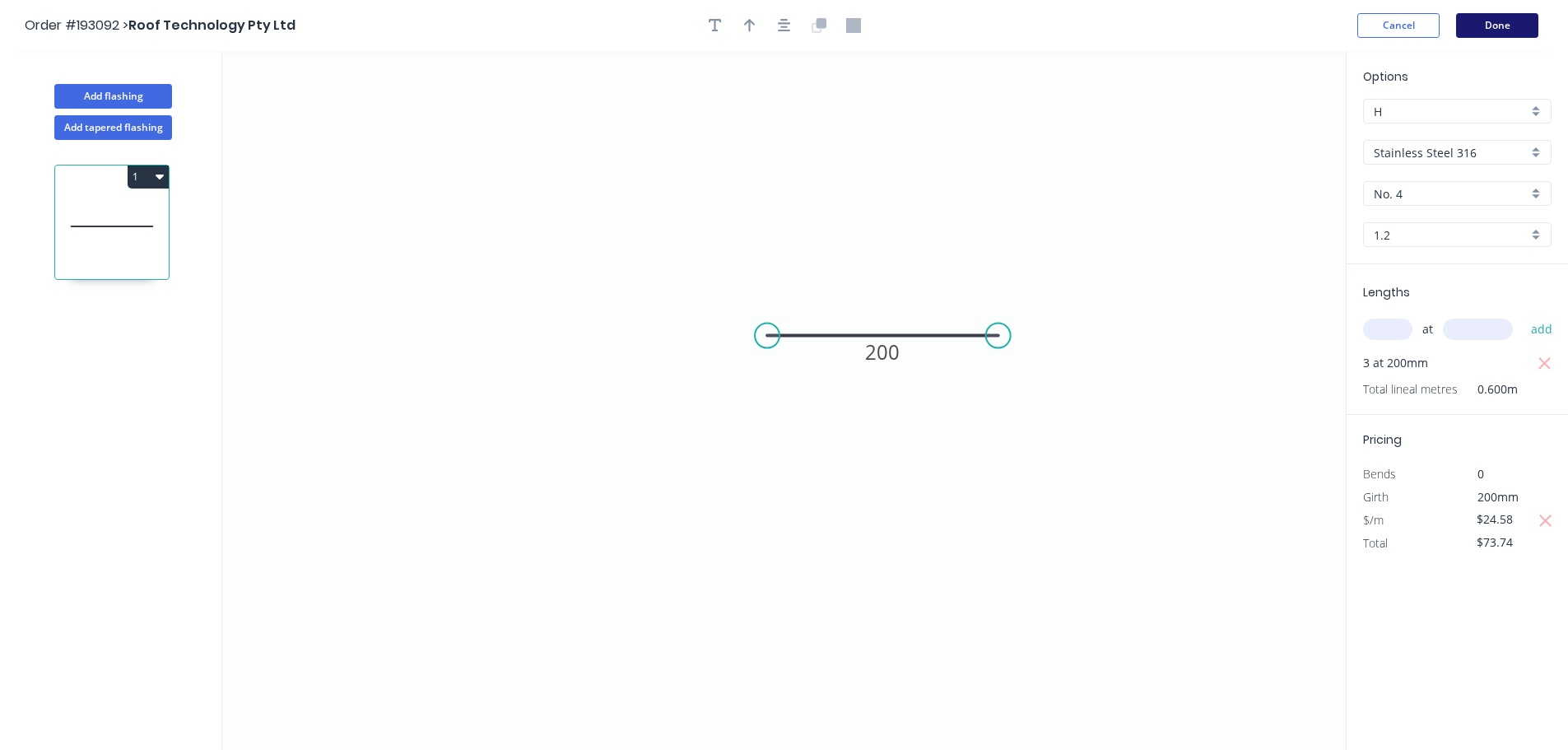
click at [1513, 37] on button "Done" at bounding box center [1497, 26] width 82 height 25
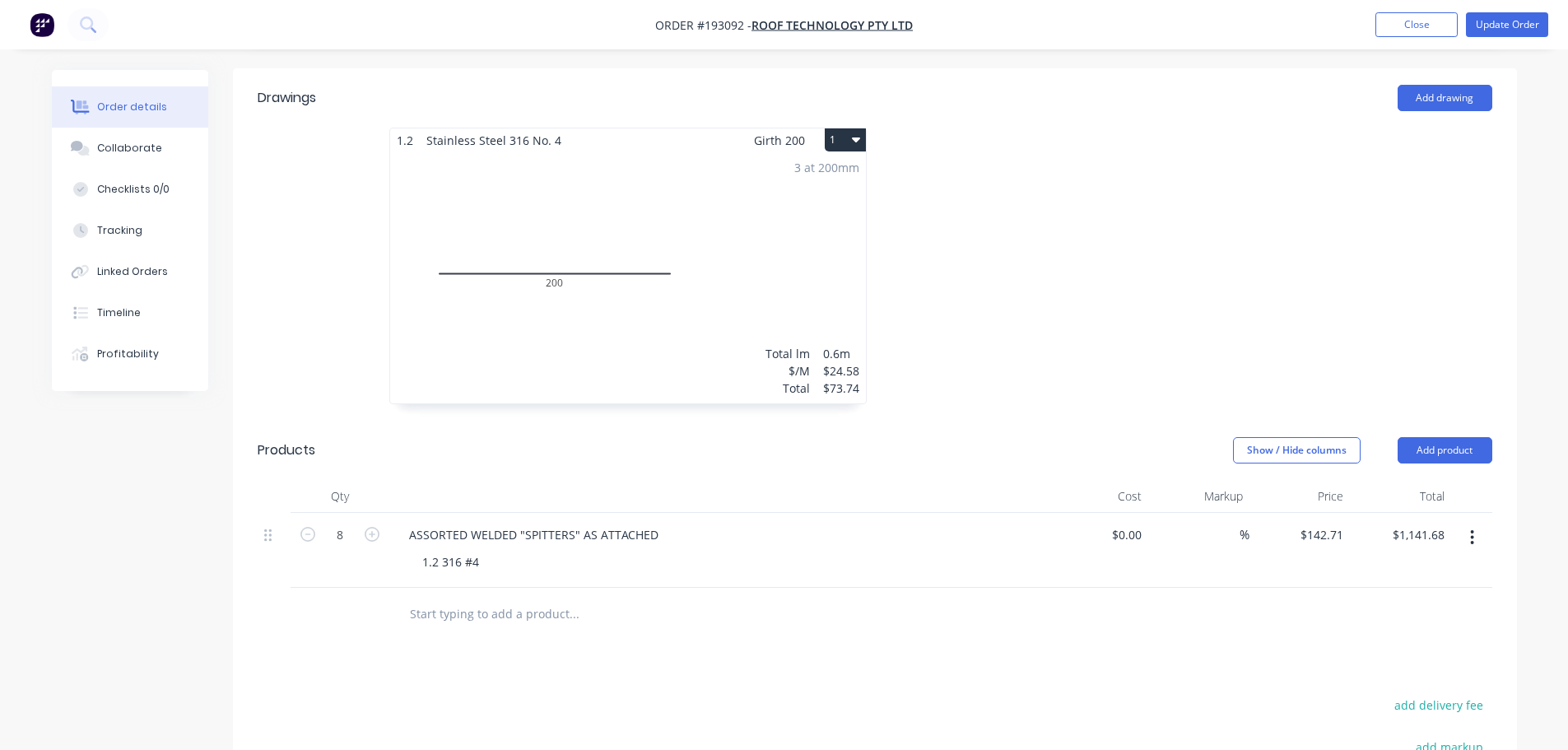
scroll to position [493, 0]
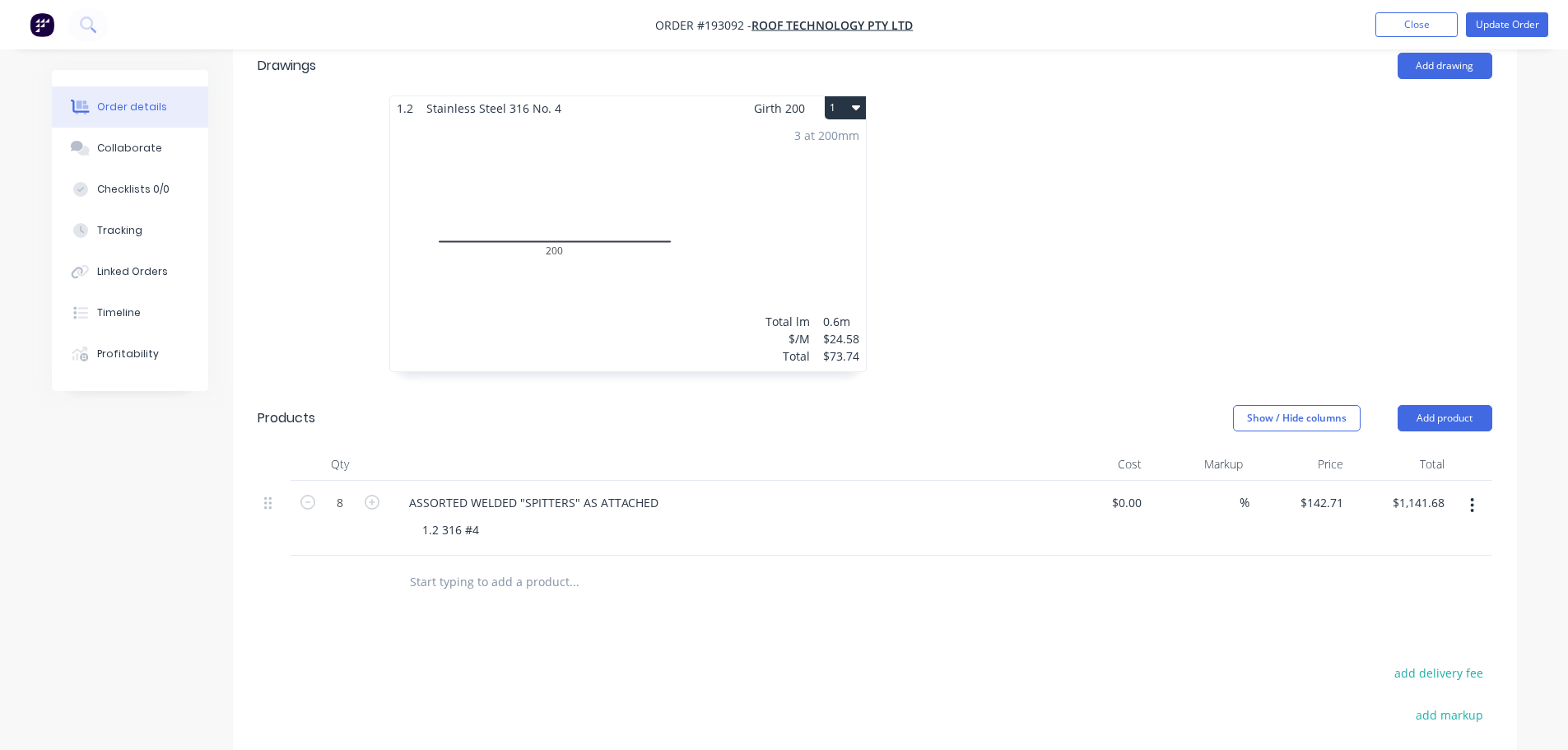
click at [1099, 246] on div at bounding box center [1122, 242] width 494 height 293
drag, startPoint x: 1518, startPoint y: 29, endPoint x: 1440, endPoint y: 186, distance: 175.3
click at [1518, 29] on button "Update Order" at bounding box center [1507, 25] width 82 height 25
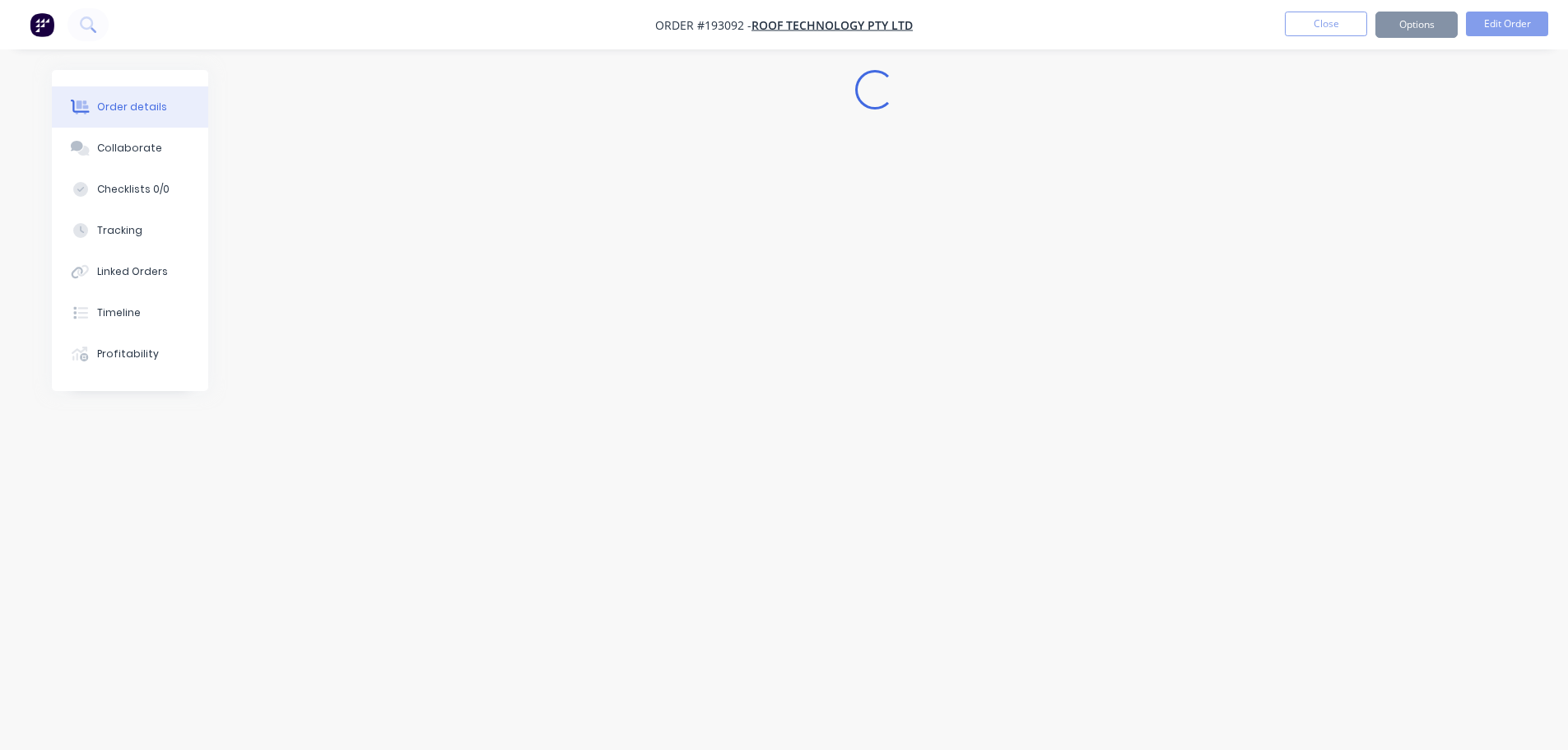
scroll to position [0, 0]
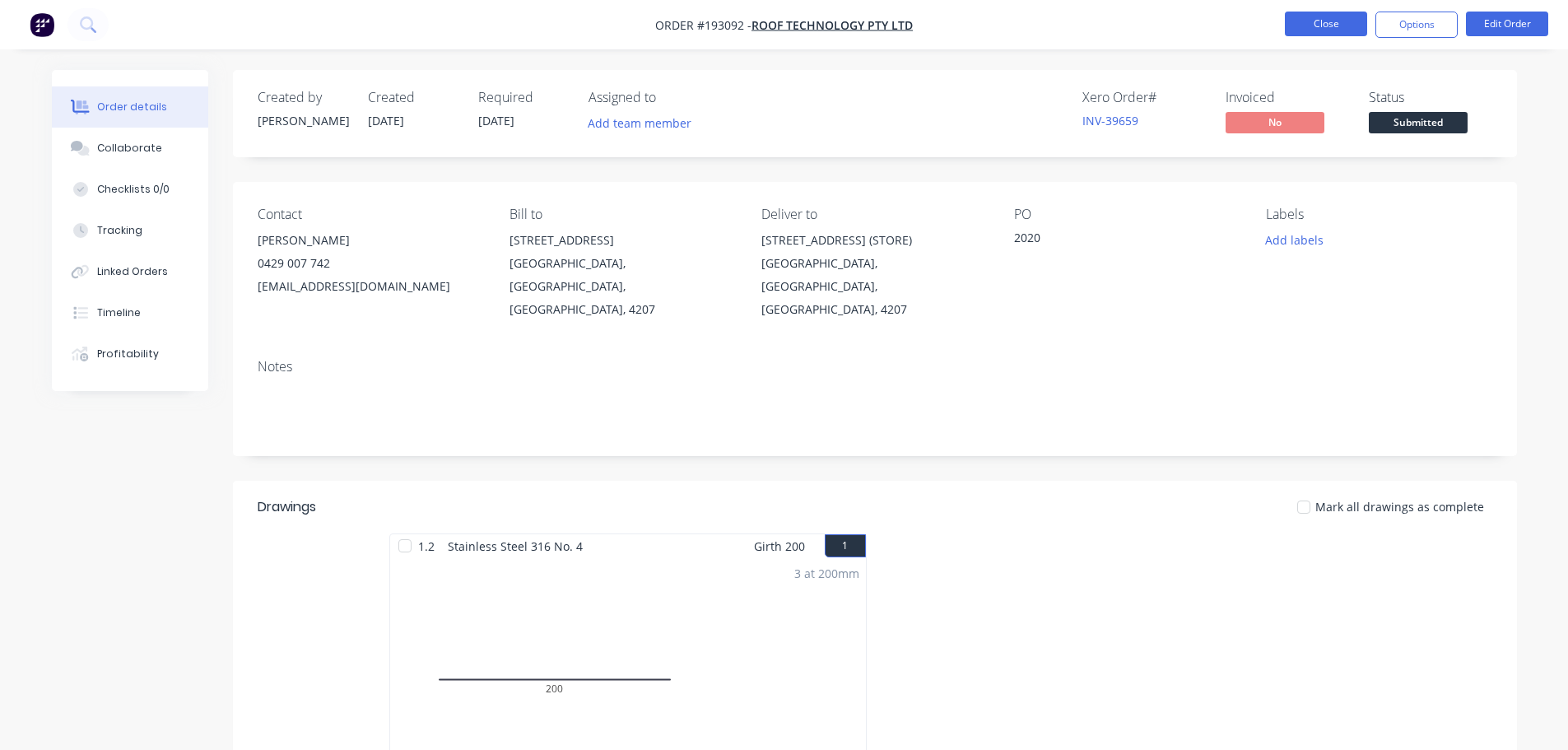
click at [1335, 21] on button "Close" at bounding box center [1326, 24] width 82 height 25
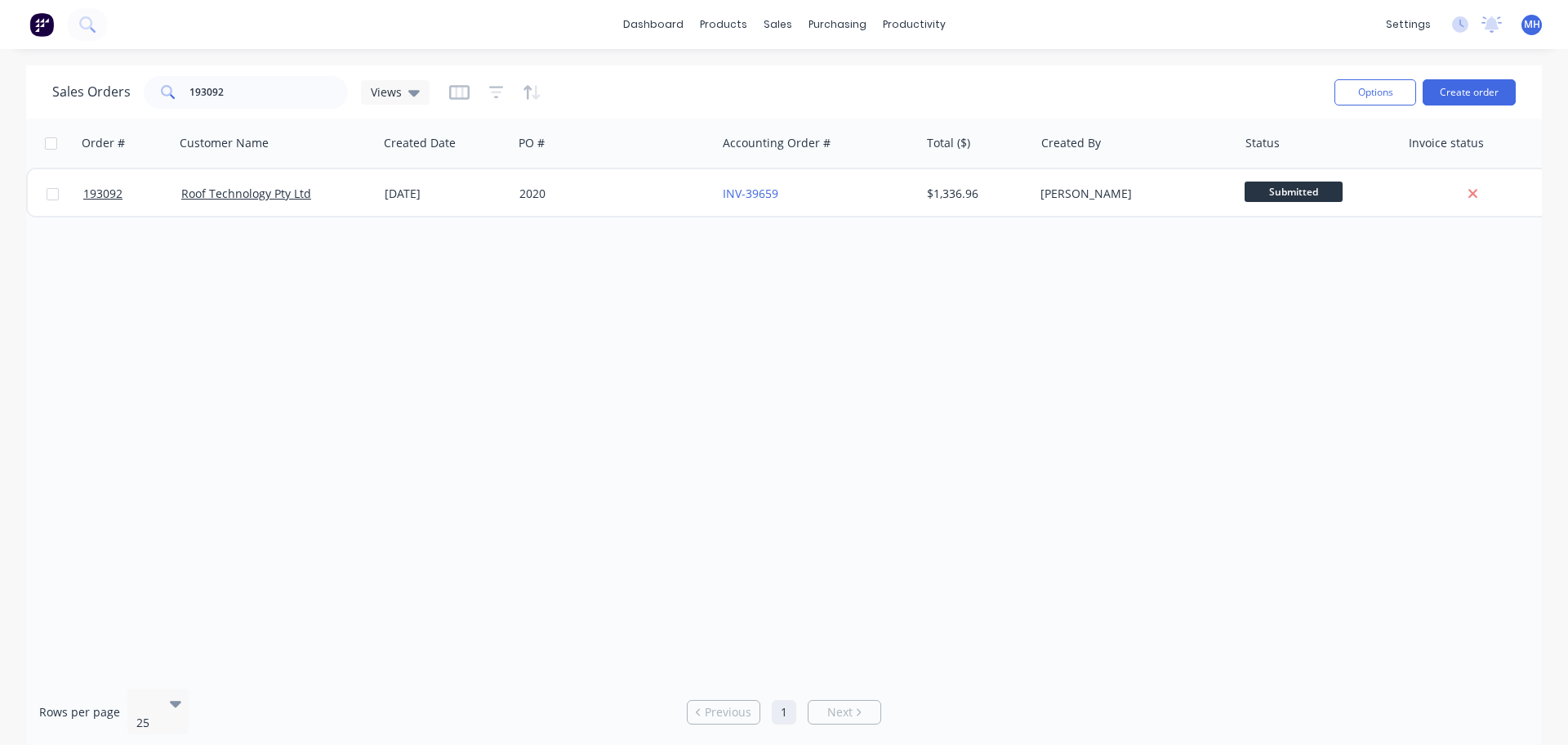
click at [1202, 75] on div "Sales Orders 193092 Views" at bounding box center [687, 91] width 1269 height 40
click at [699, 65] on div "dashboard products sales purchasing productivity dashboard products Product Cat…" at bounding box center [784, 372] width 1568 height 745
click at [760, 444] on div "Order # Customer Name Created Date PO # Accounting Order # Total ($) Created By…" at bounding box center [784, 396] width 1516 height 557
click at [305, 93] on input "193092" at bounding box center [269, 92] width 159 height 33
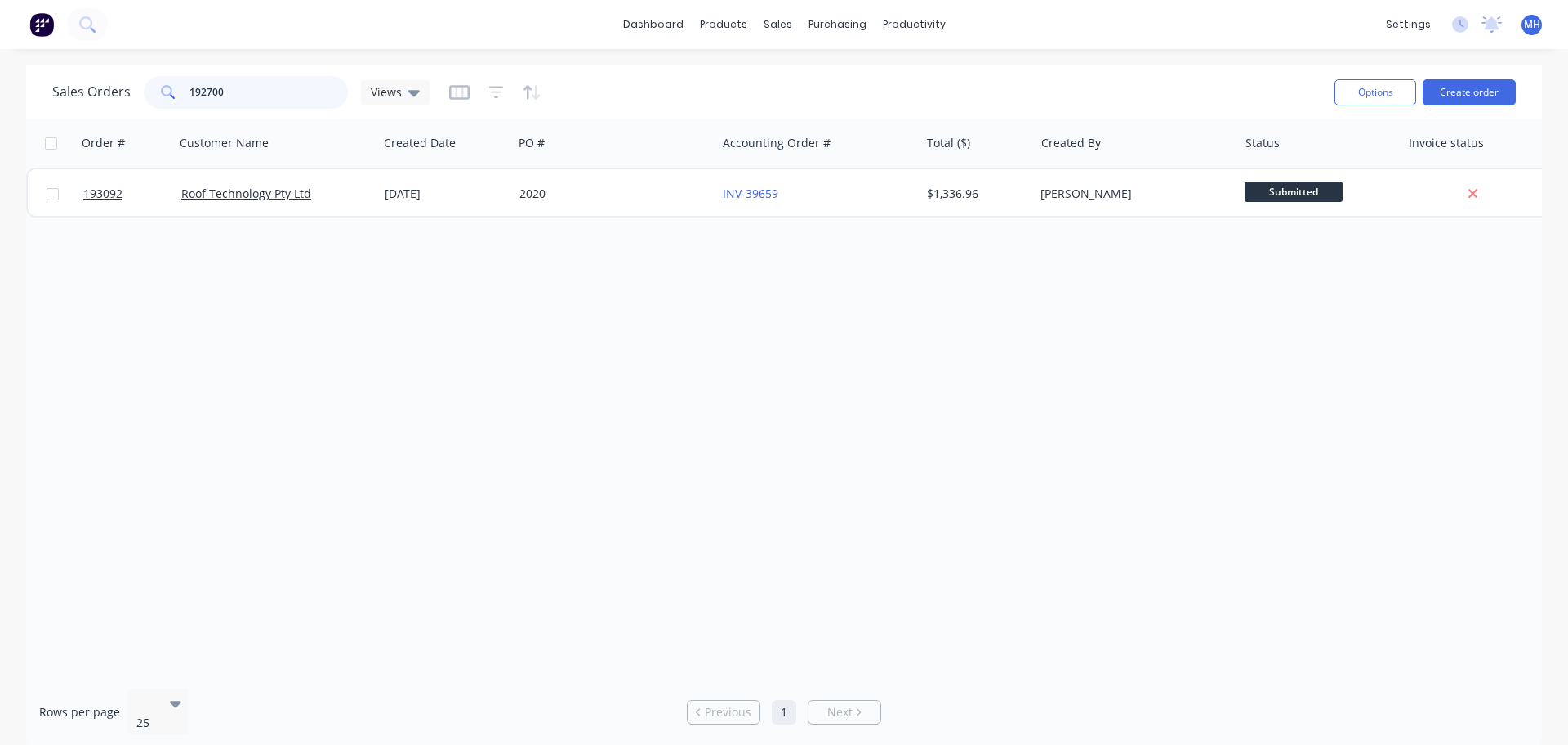
type input "192700"
click at [601, 75] on div "Sales Orders 192700 Views" at bounding box center [687, 91] width 1269 height 40
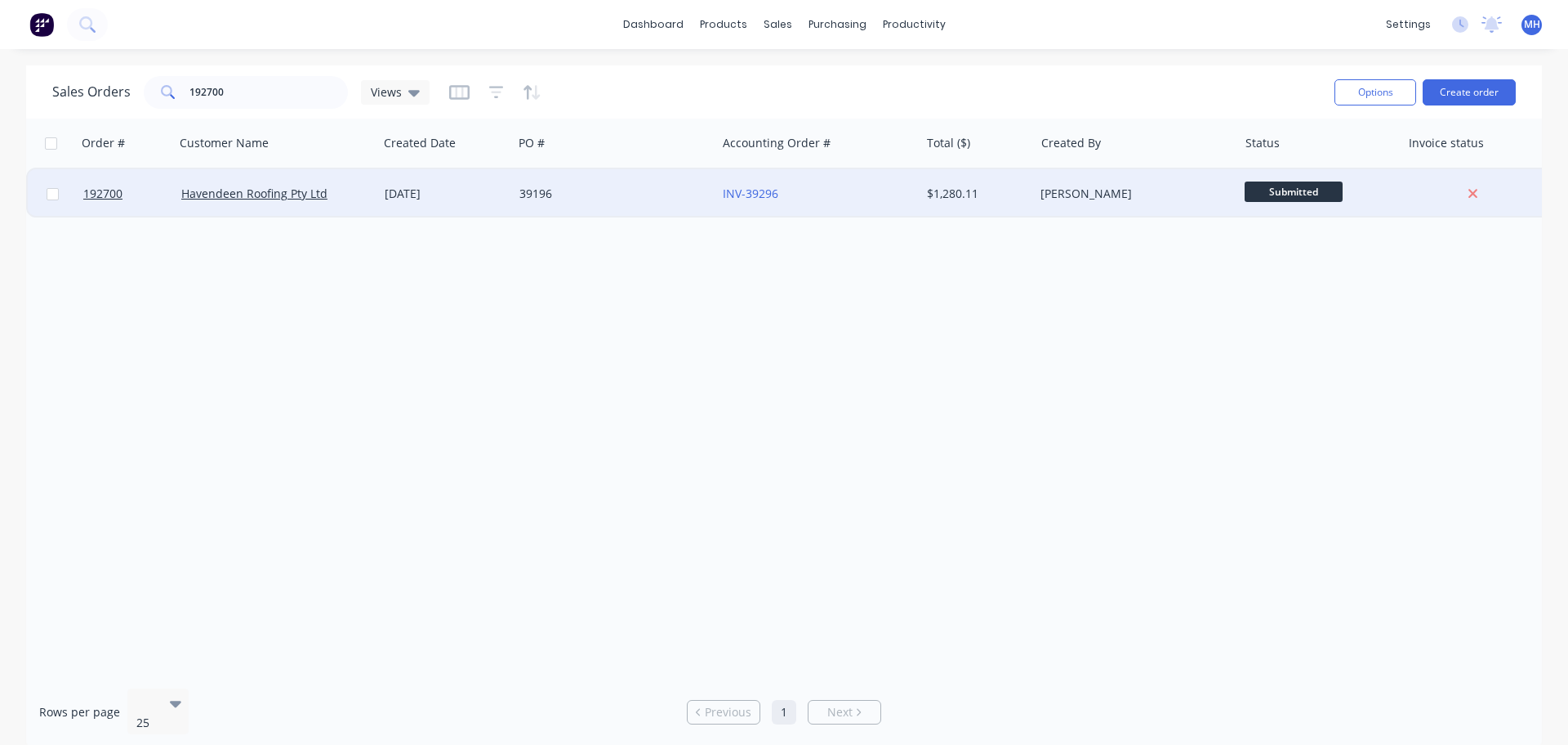
click at [529, 194] on div "39196" at bounding box center [610, 194] width 181 height 16
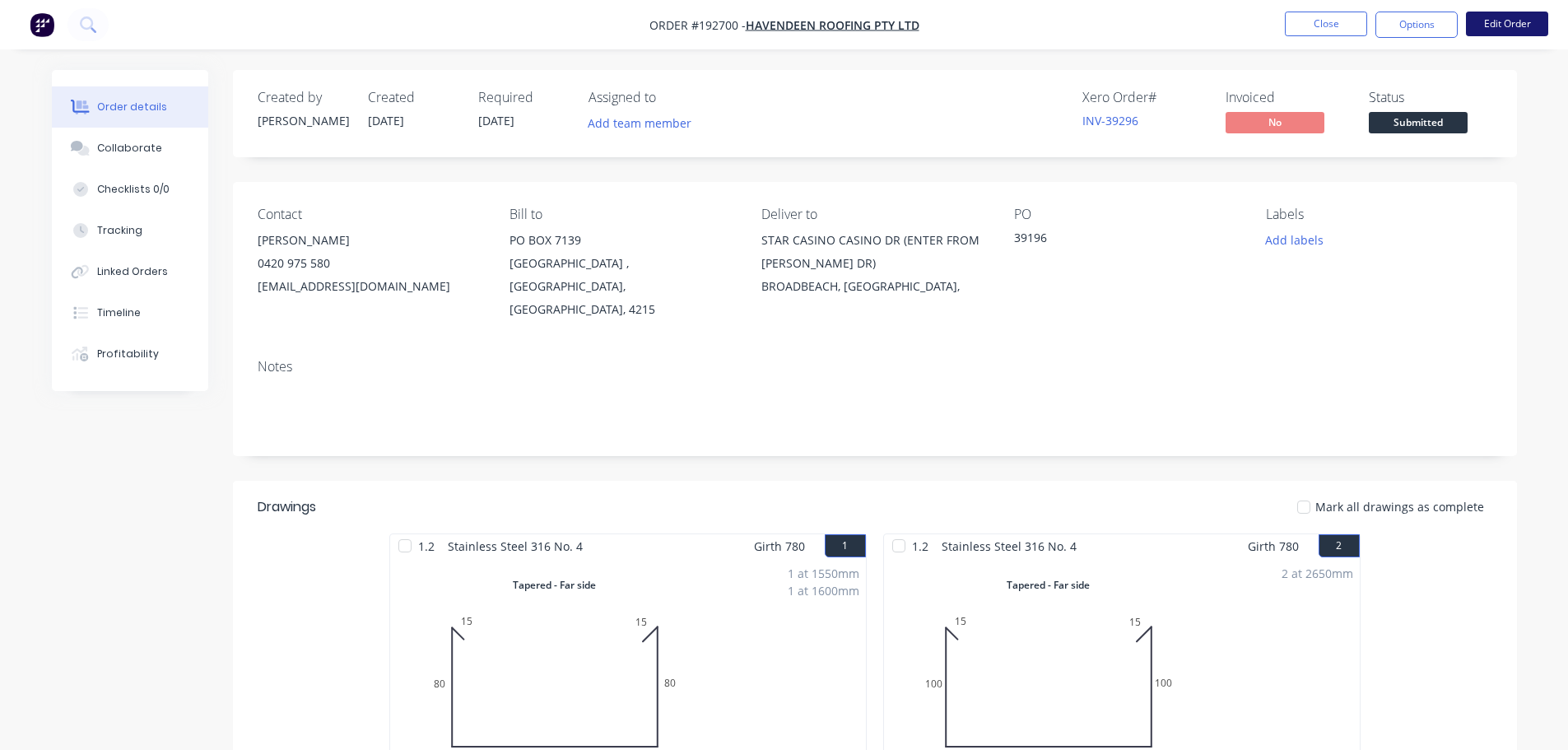
click at [1523, 18] on button "Edit Order" at bounding box center [1507, 24] width 82 height 25
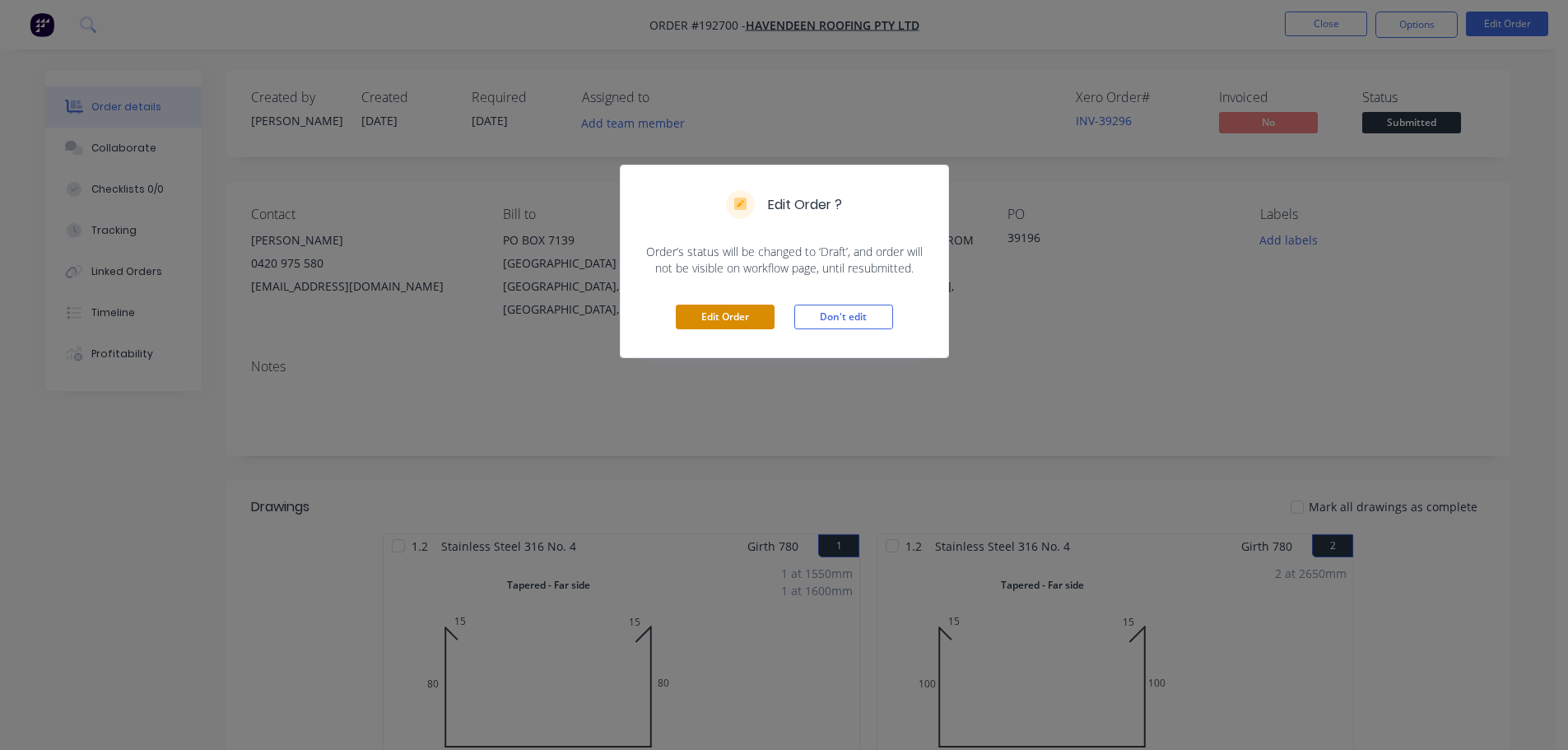
click at [740, 323] on button "Edit Order" at bounding box center [725, 317] width 98 height 25
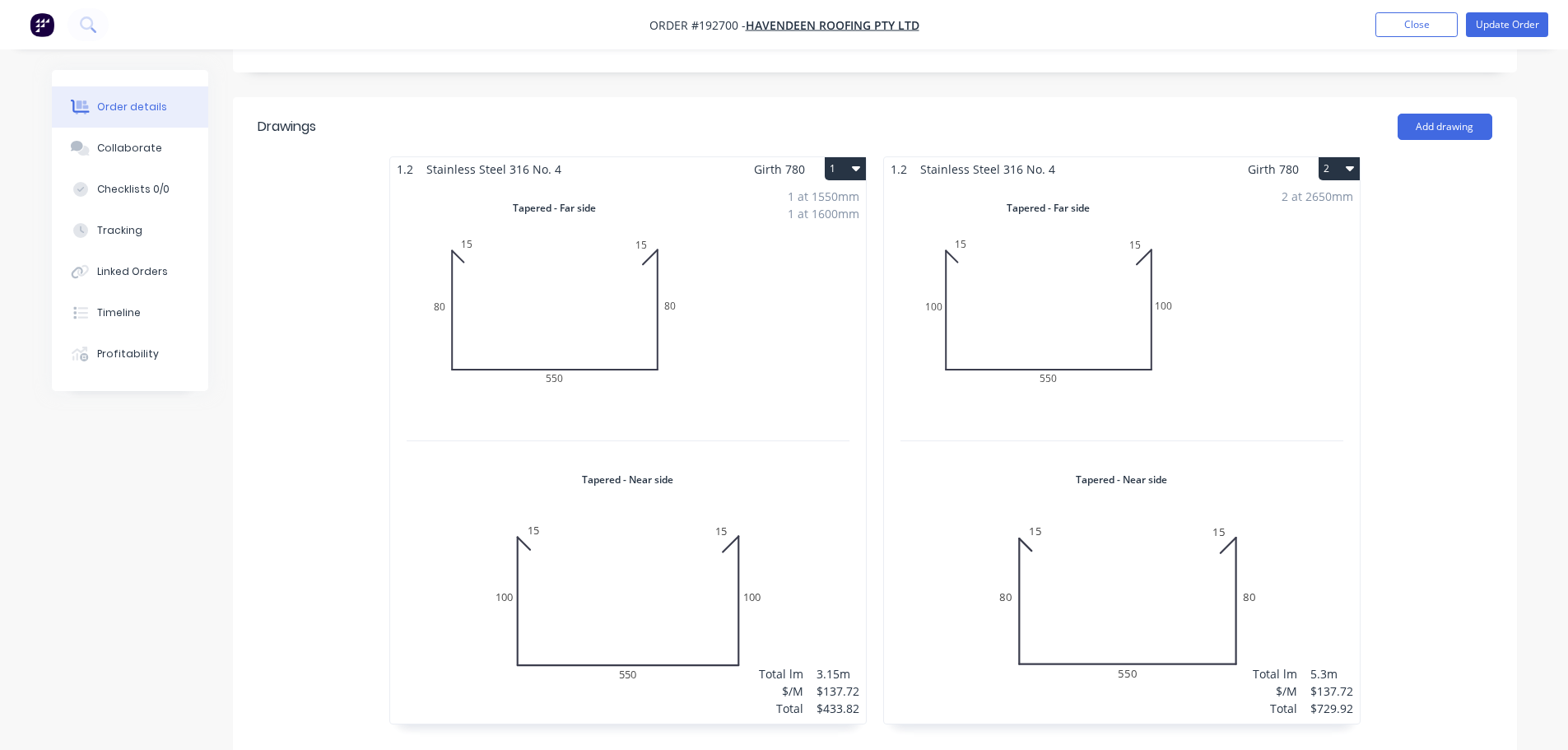
scroll to position [411, 0]
click at [1382, 356] on div "1.2 Stainless Steel 316 No. 4 Girth 780 1 Tapered - Far side 0 15 80 550 80 15 …" at bounding box center [875, 447] width 1284 height 585
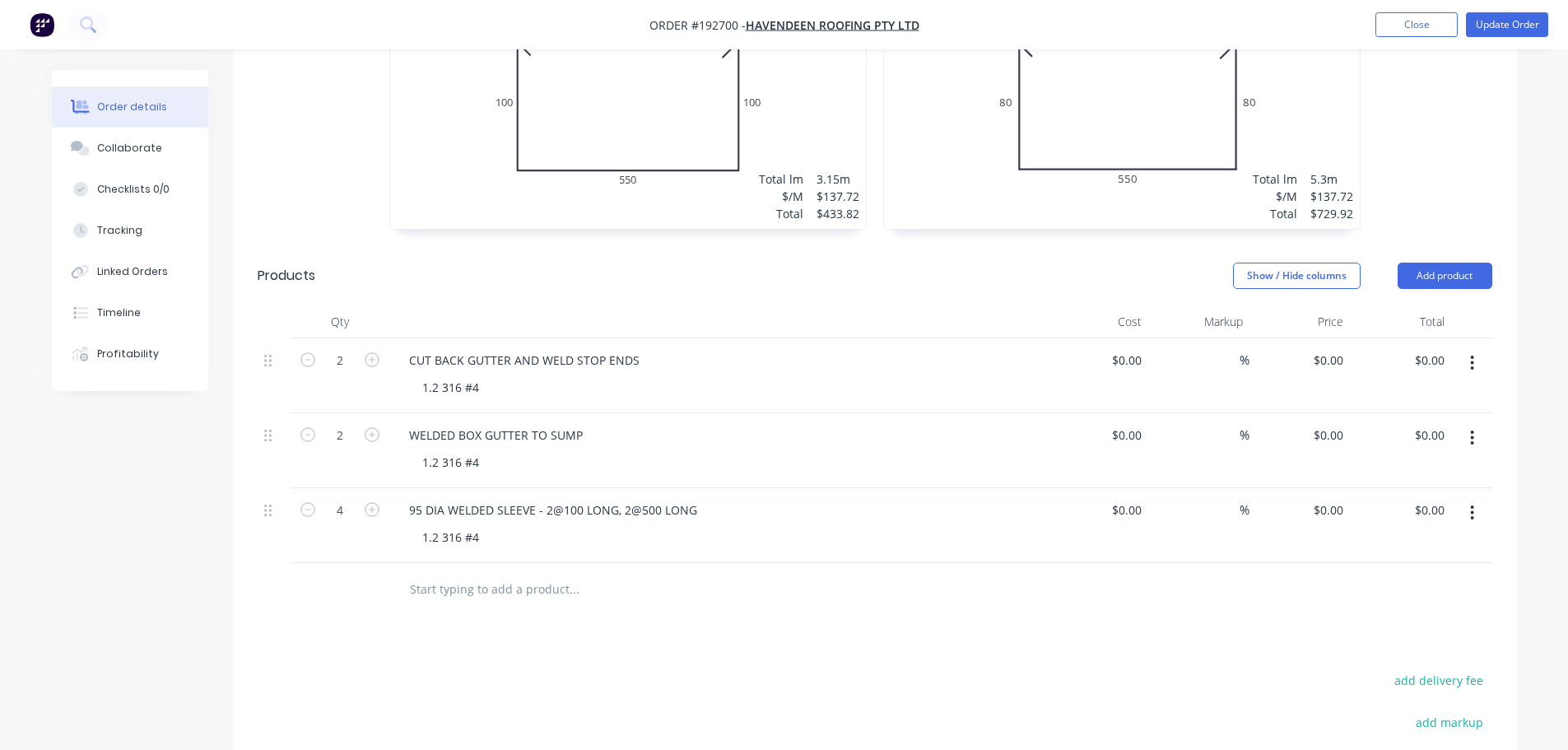
scroll to position [906, 0]
click at [1438, 262] on button "Add product" at bounding box center [1445, 274] width 95 height 26
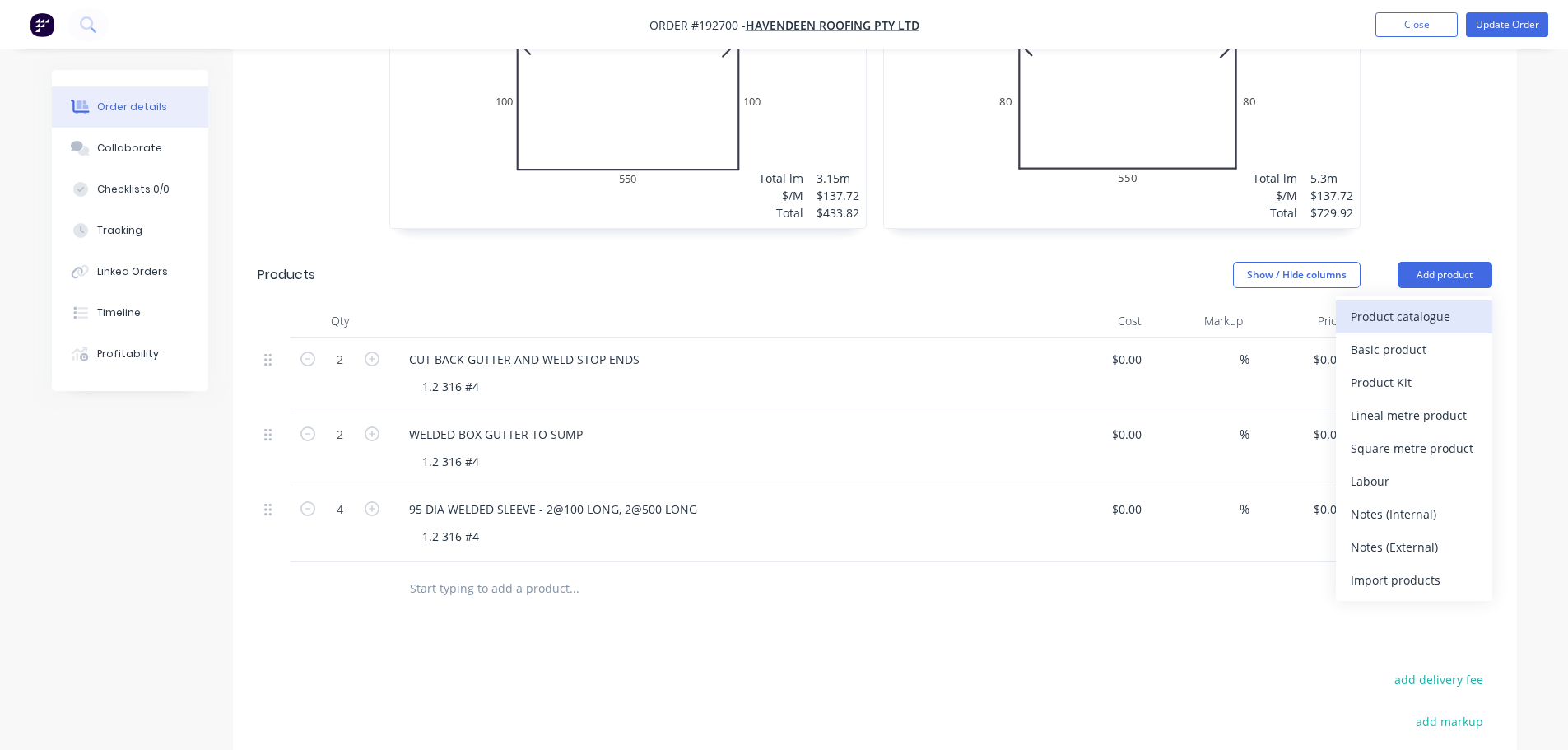
click at [1434, 305] on div "Product catalogue" at bounding box center [1414, 316] width 127 height 24
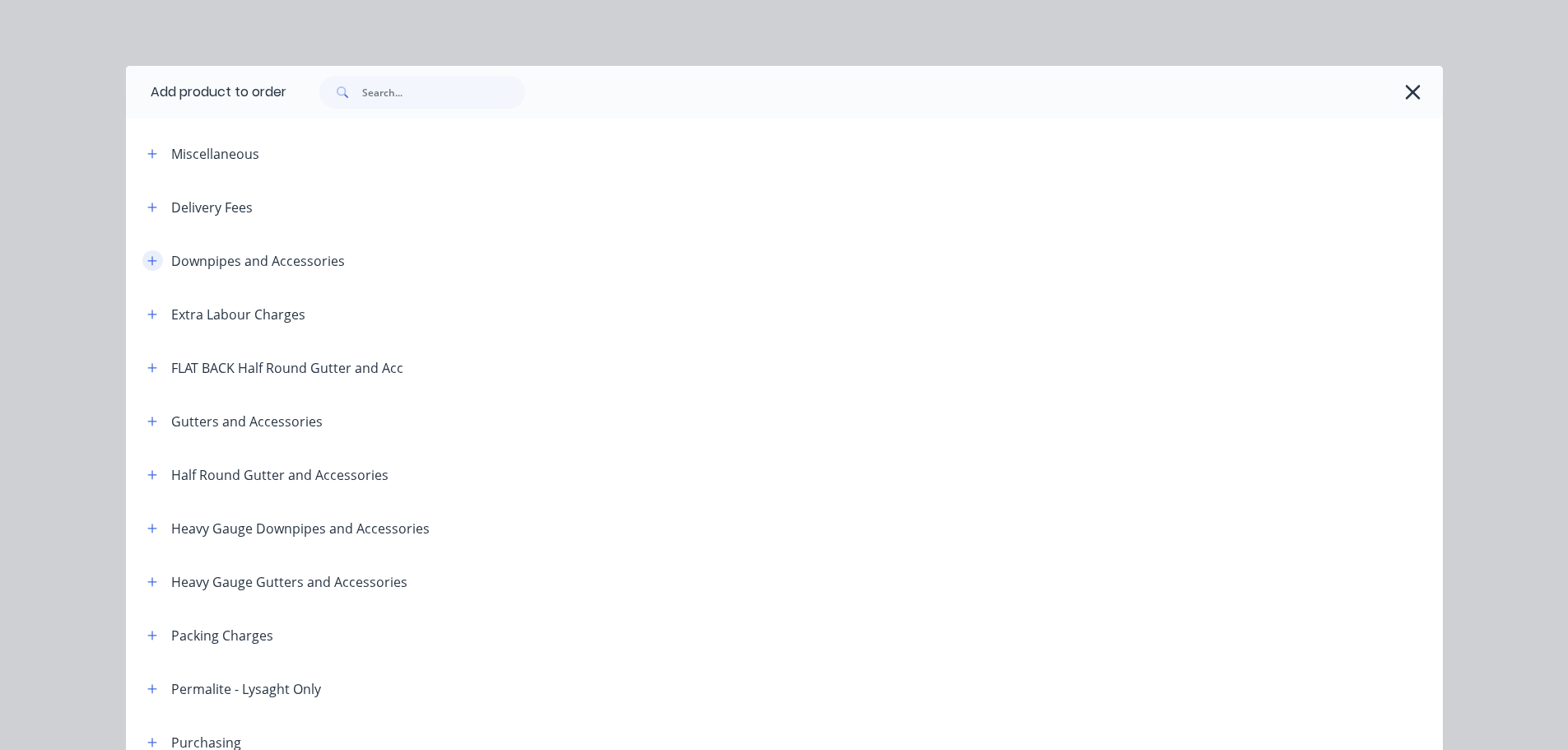
click at [150, 258] on icon "button" at bounding box center [152, 260] width 10 height 12
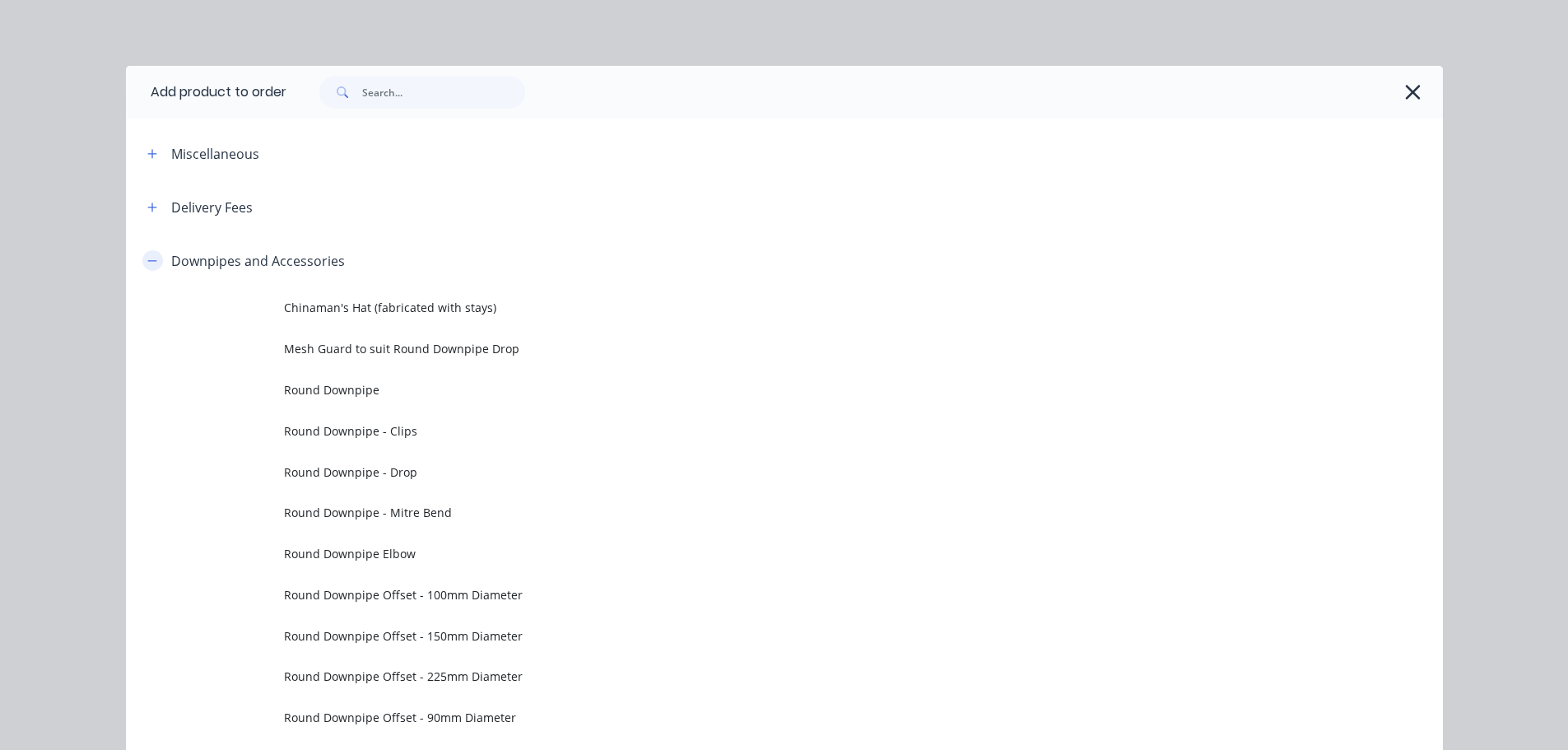
click at [148, 260] on icon "button" at bounding box center [152, 260] width 9 height 1
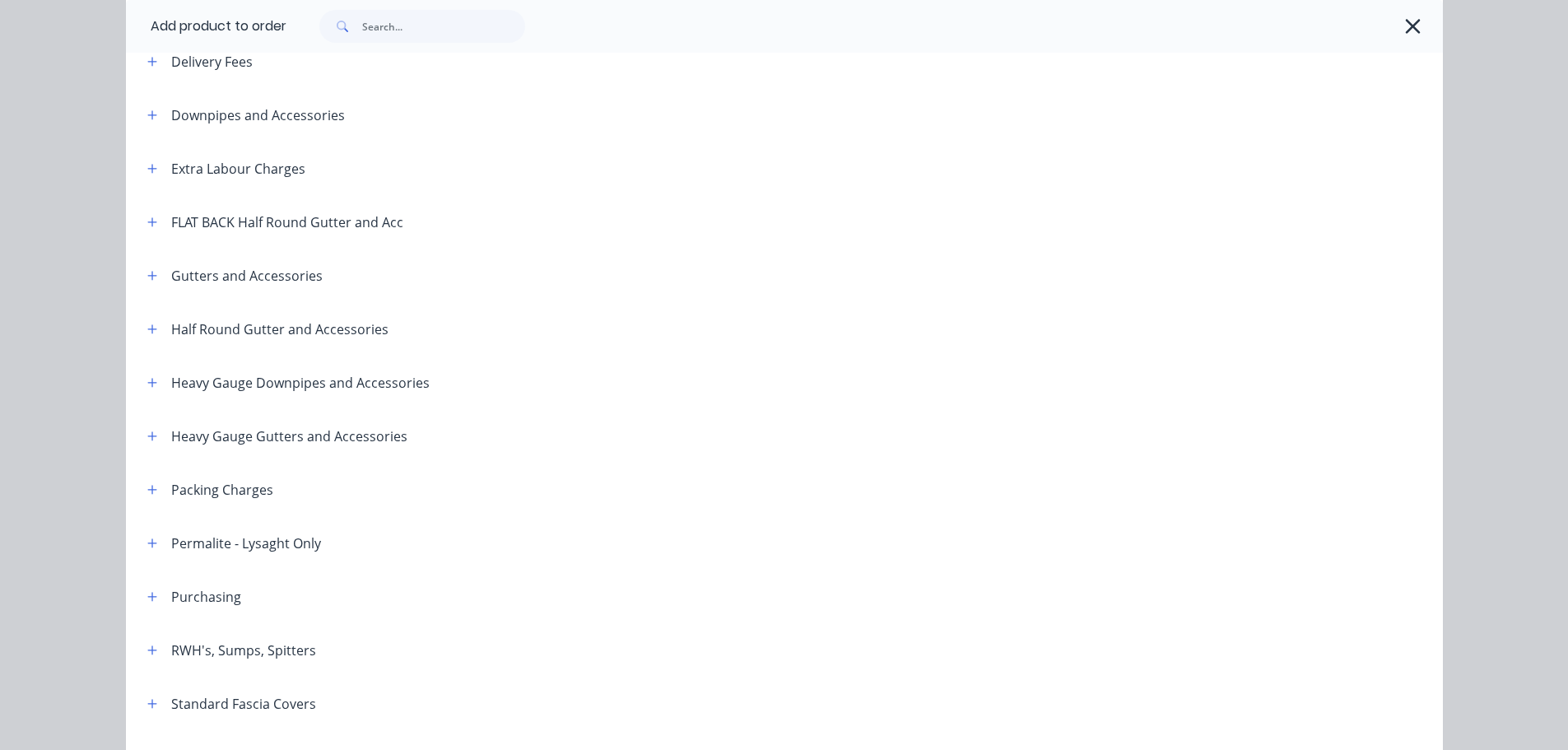
scroll to position [164, 0]
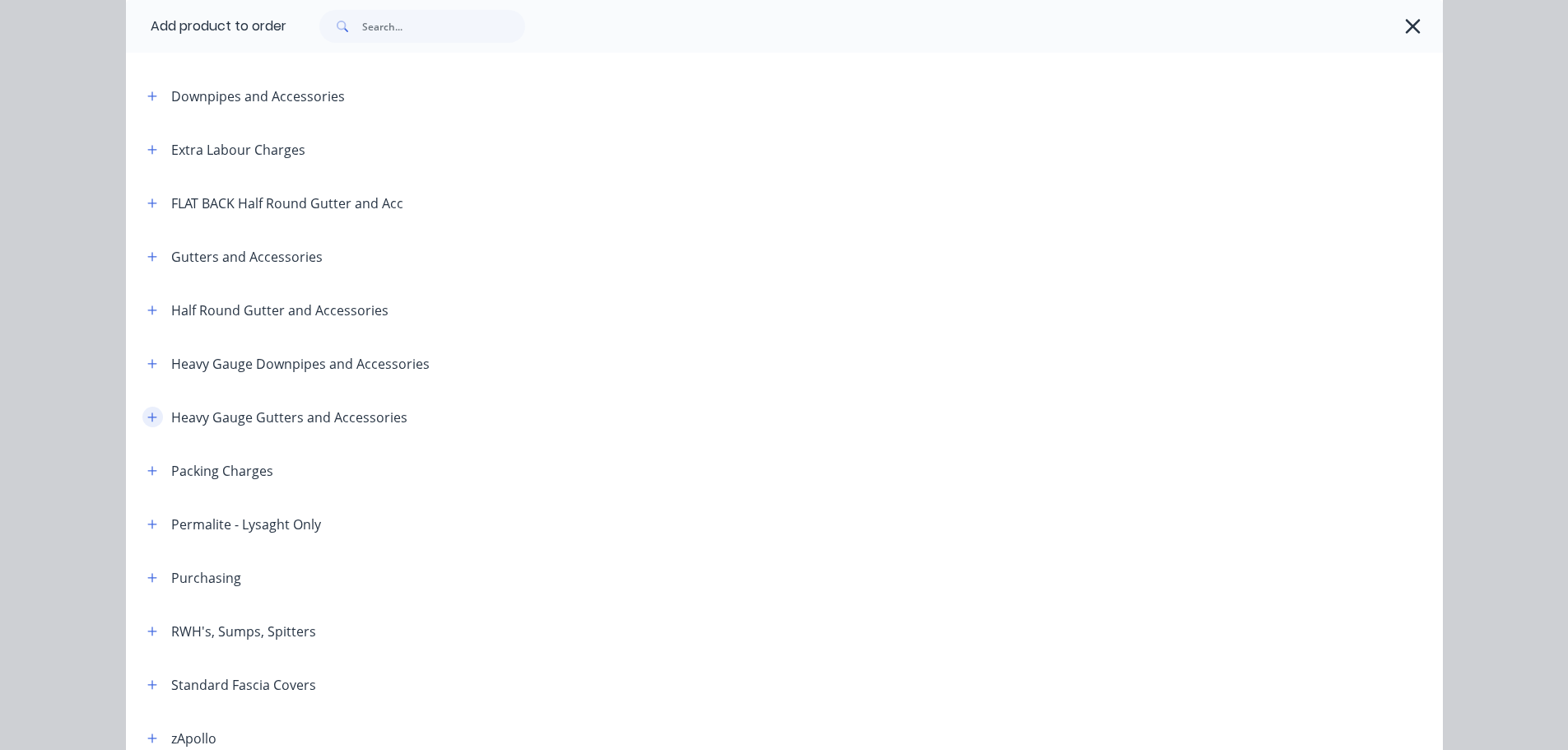
click at [149, 421] on icon "button" at bounding box center [152, 417] width 10 height 12
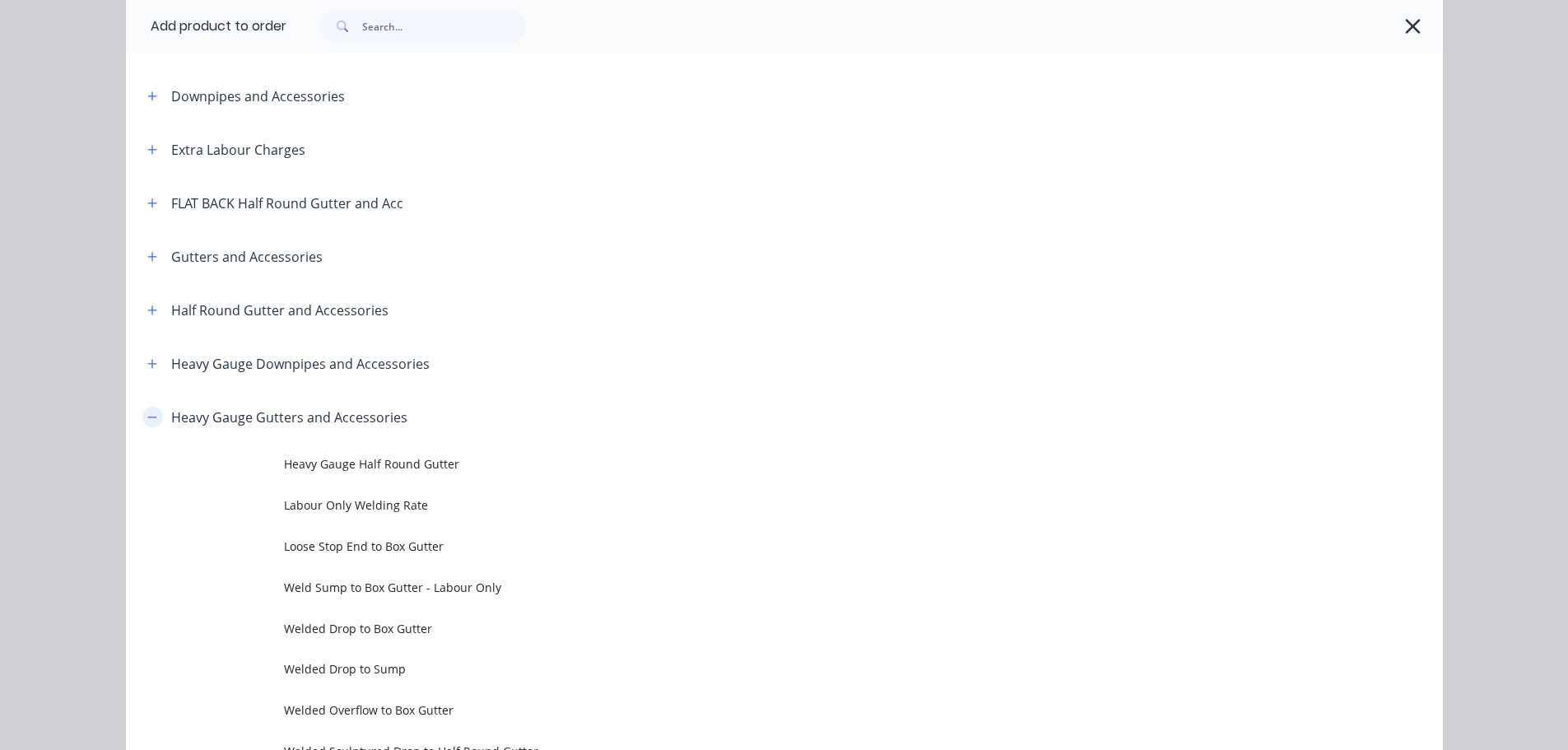
click at [149, 421] on icon "button" at bounding box center [152, 417] width 10 height 12
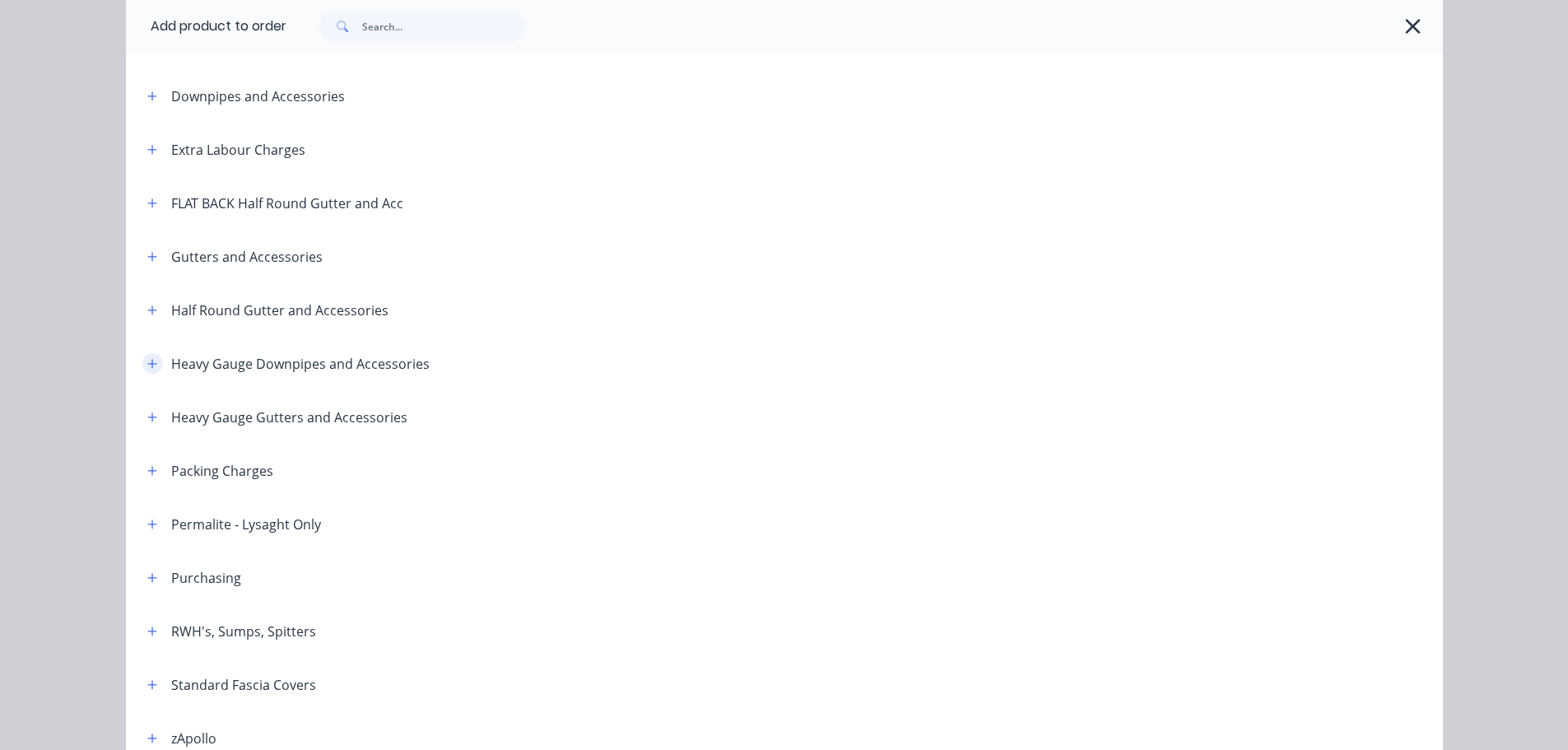
click at [142, 359] on button "button" at bounding box center [152, 363] width 21 height 21
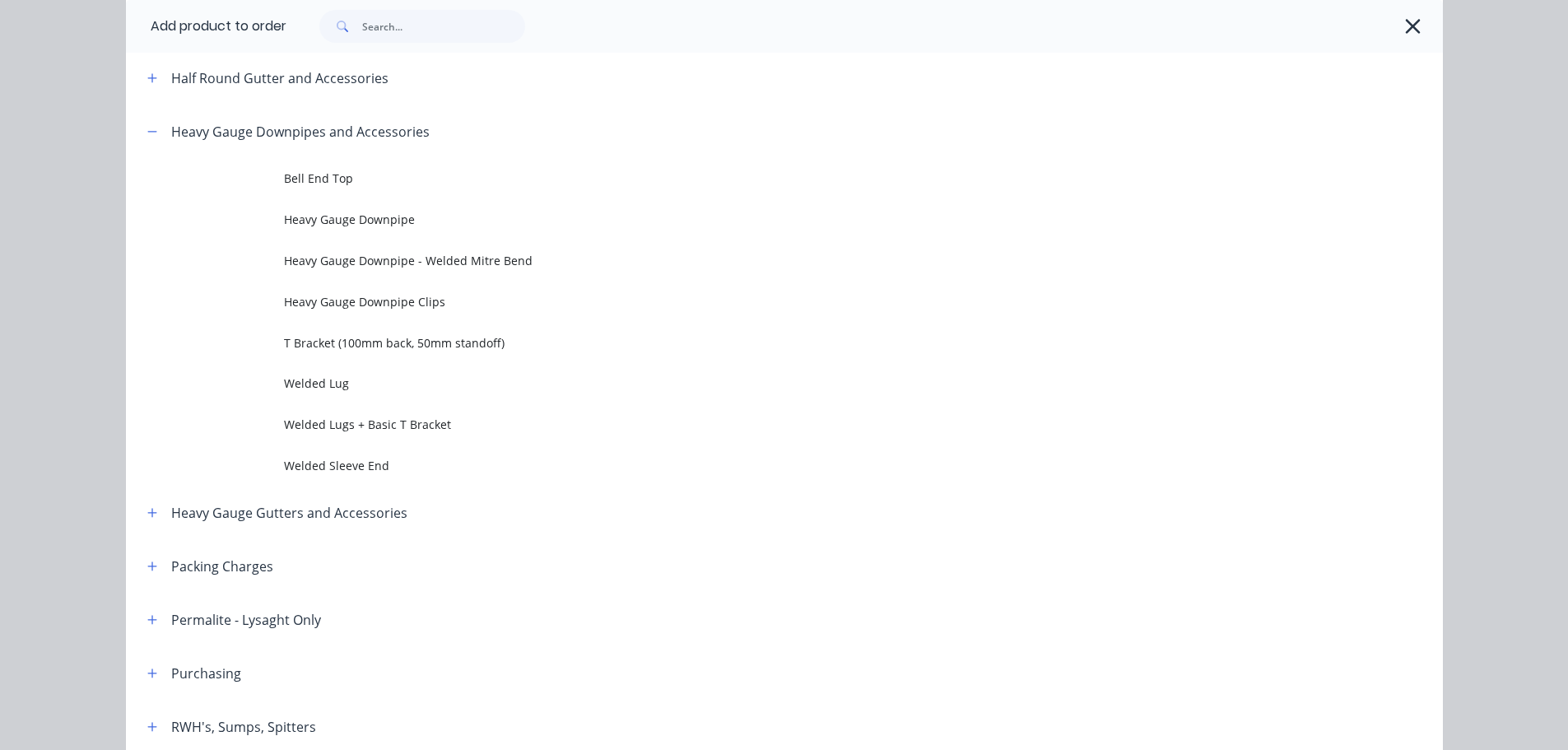
scroll to position [411, 0]
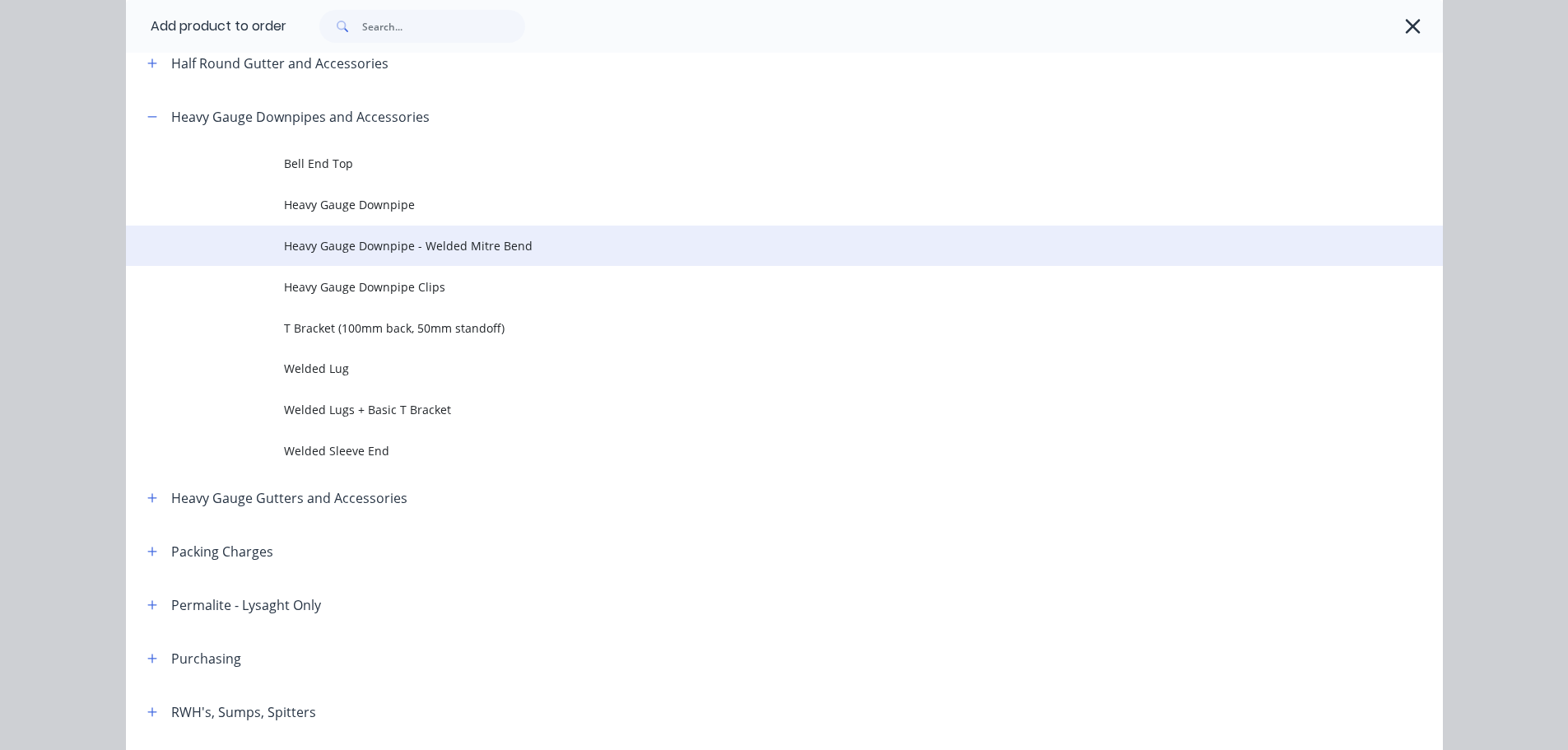
click at [440, 246] on span "Heavy Gauge Downpipe - Welded Mitre Bend" at bounding box center [748, 245] width 927 height 17
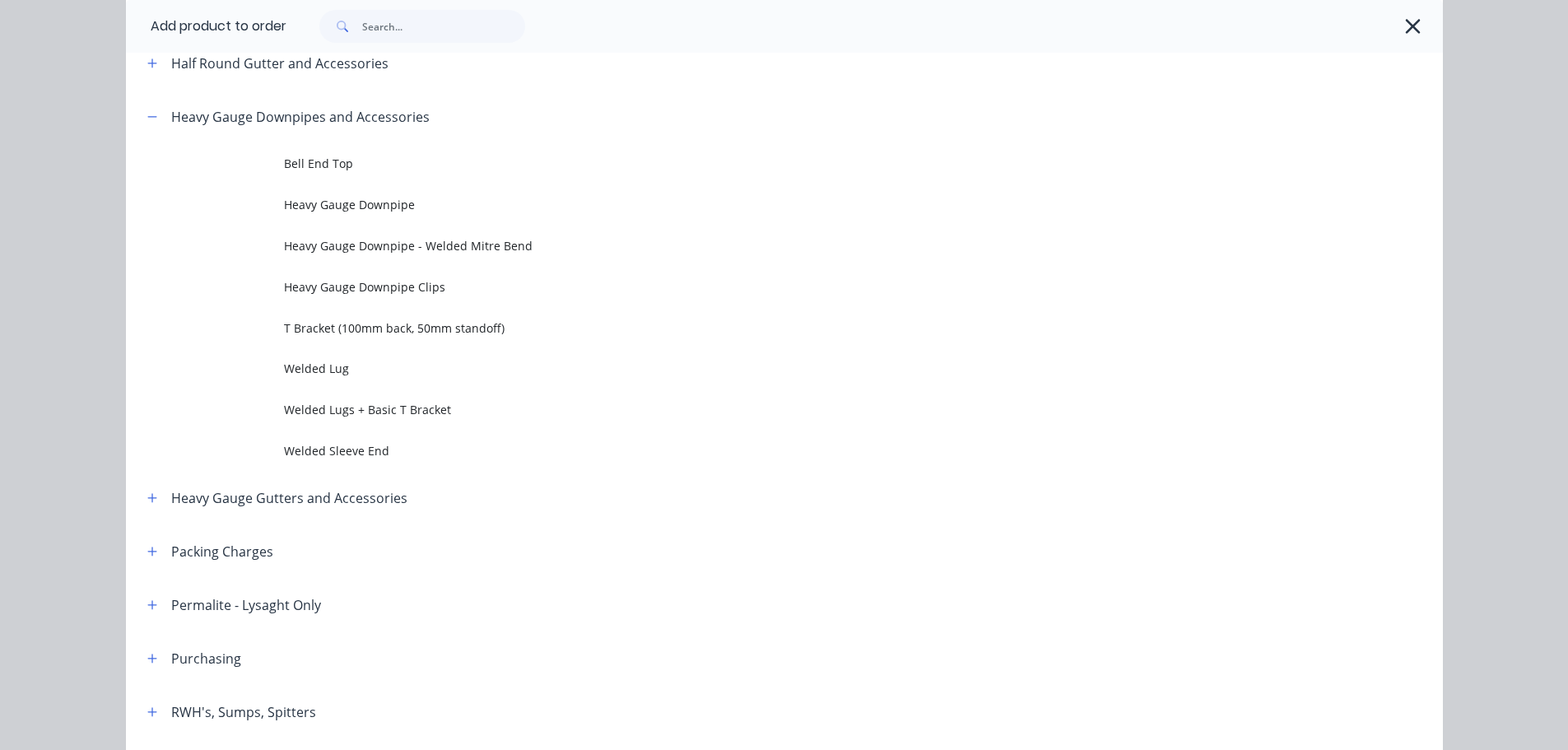
scroll to position [0, 0]
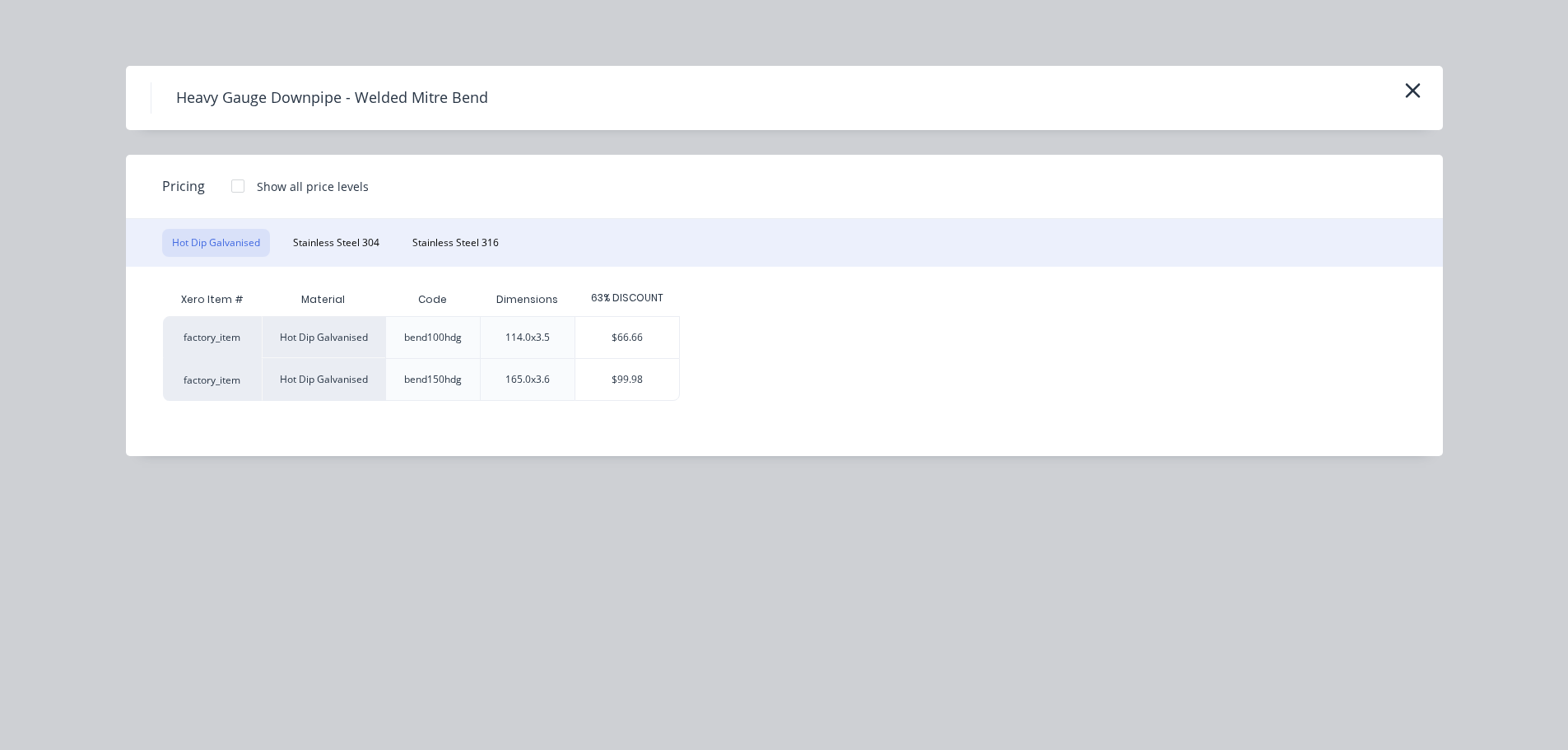
click at [464, 227] on div "Hot Dip Galvanised Stainless Steel 304 Stainless Steel 316" at bounding box center [784, 242] width 1318 height 47
click at [462, 235] on button "Stainless Steel 316" at bounding box center [455, 242] width 106 height 28
click at [233, 239] on button "Hot Dip Galvanised" at bounding box center [216, 242] width 108 height 28
click at [328, 242] on button "Stainless Steel 304" at bounding box center [336, 242] width 106 height 28
click at [440, 243] on button "Stainless Steel 316" at bounding box center [455, 242] width 106 height 28
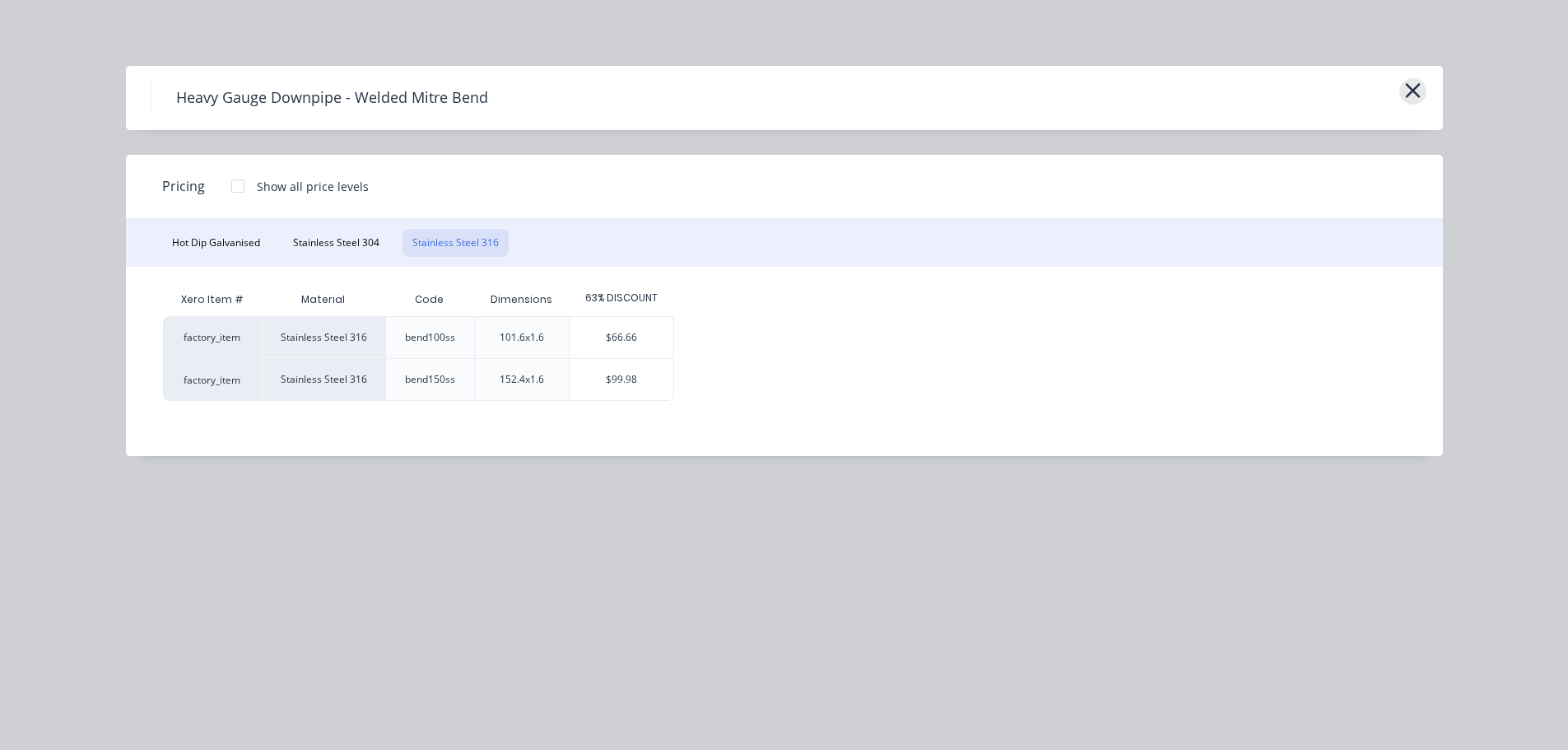
click at [1405, 94] on icon "button" at bounding box center [1412, 90] width 17 height 23
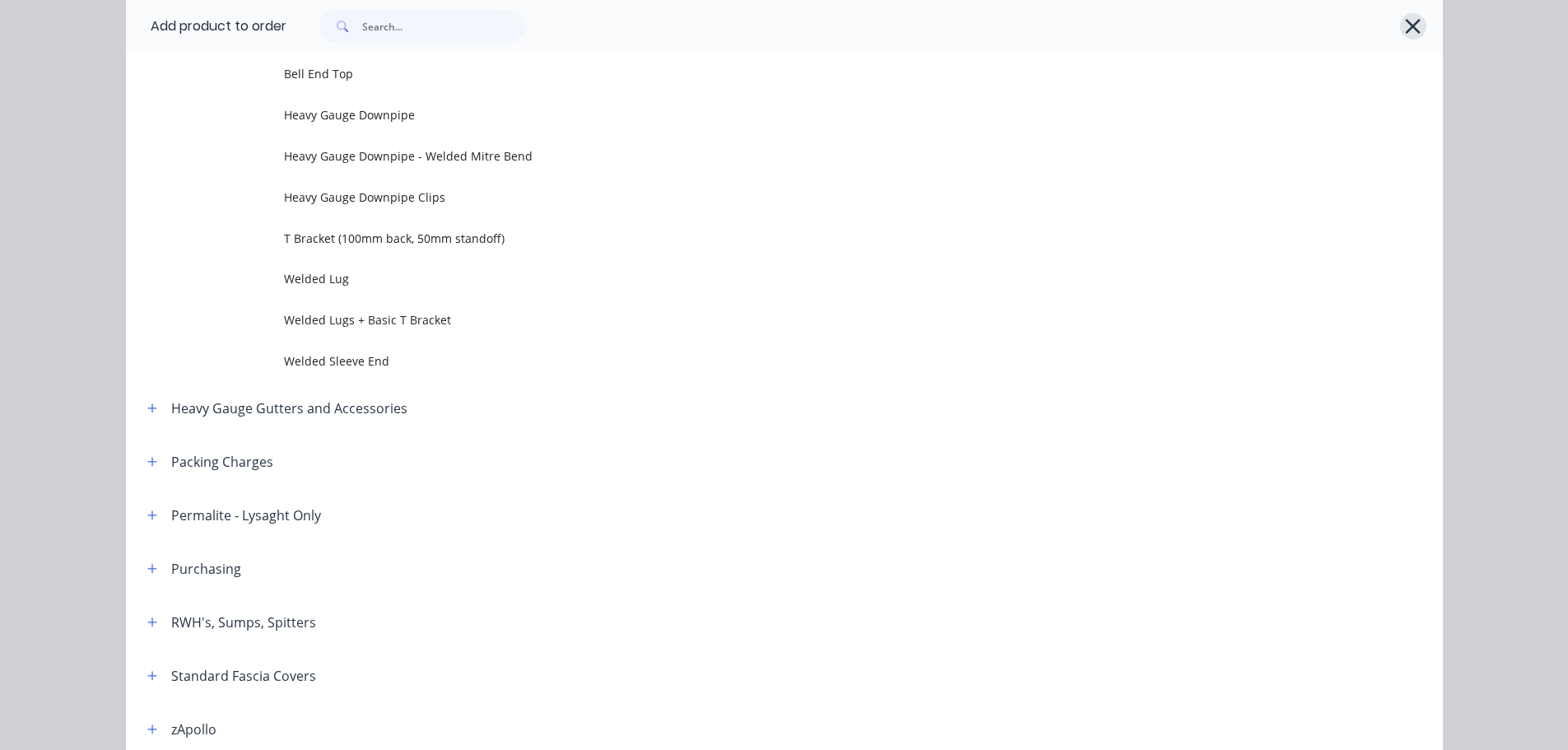
click at [1406, 23] on icon "button" at bounding box center [1413, 26] width 15 height 15
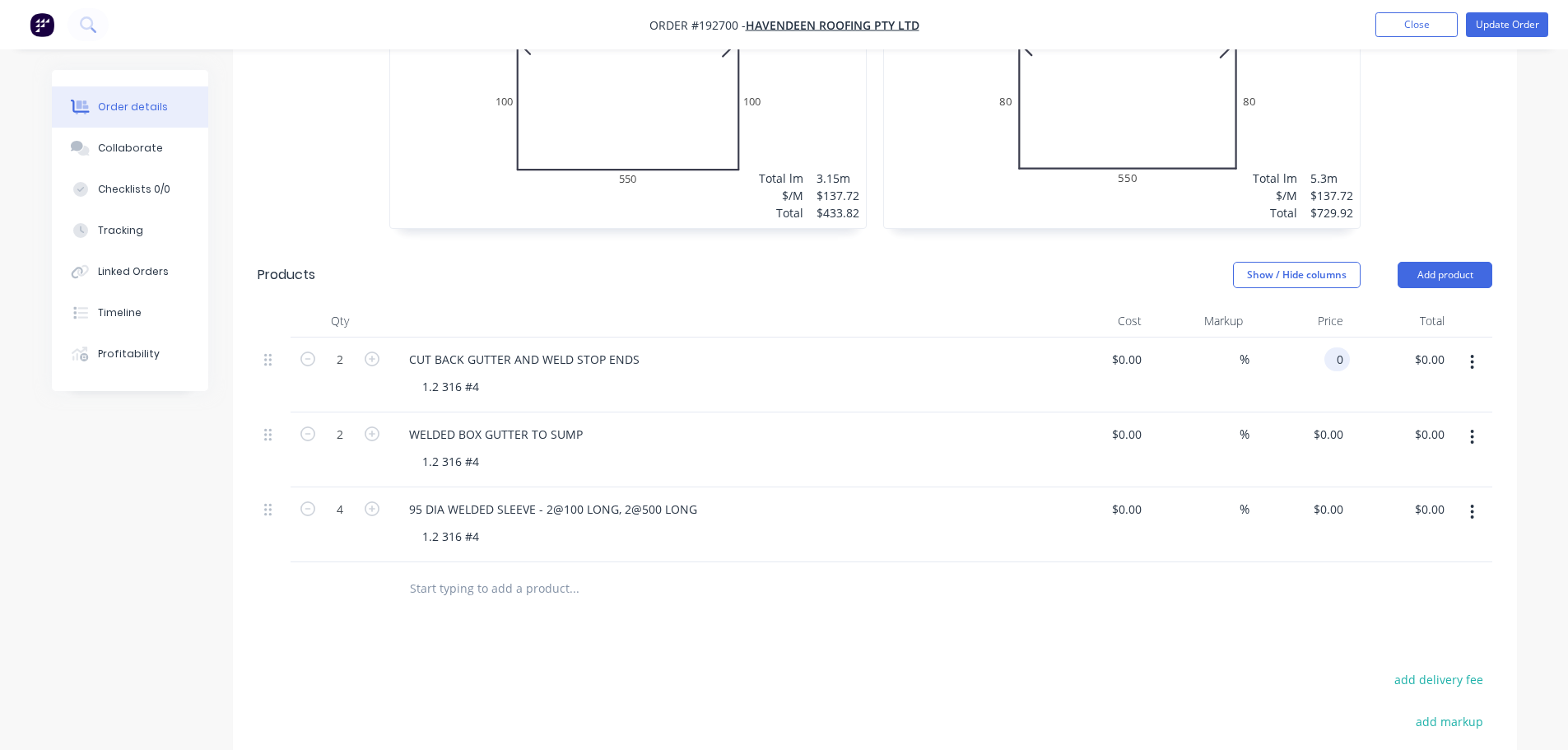
click at [1337, 347] on input "0" at bounding box center [1340, 358] width 19 height 24
type input "$163.29"
type input "$326.58"
click at [1360, 412] on div "$0.00 $0.00" at bounding box center [1401, 450] width 101 height 75
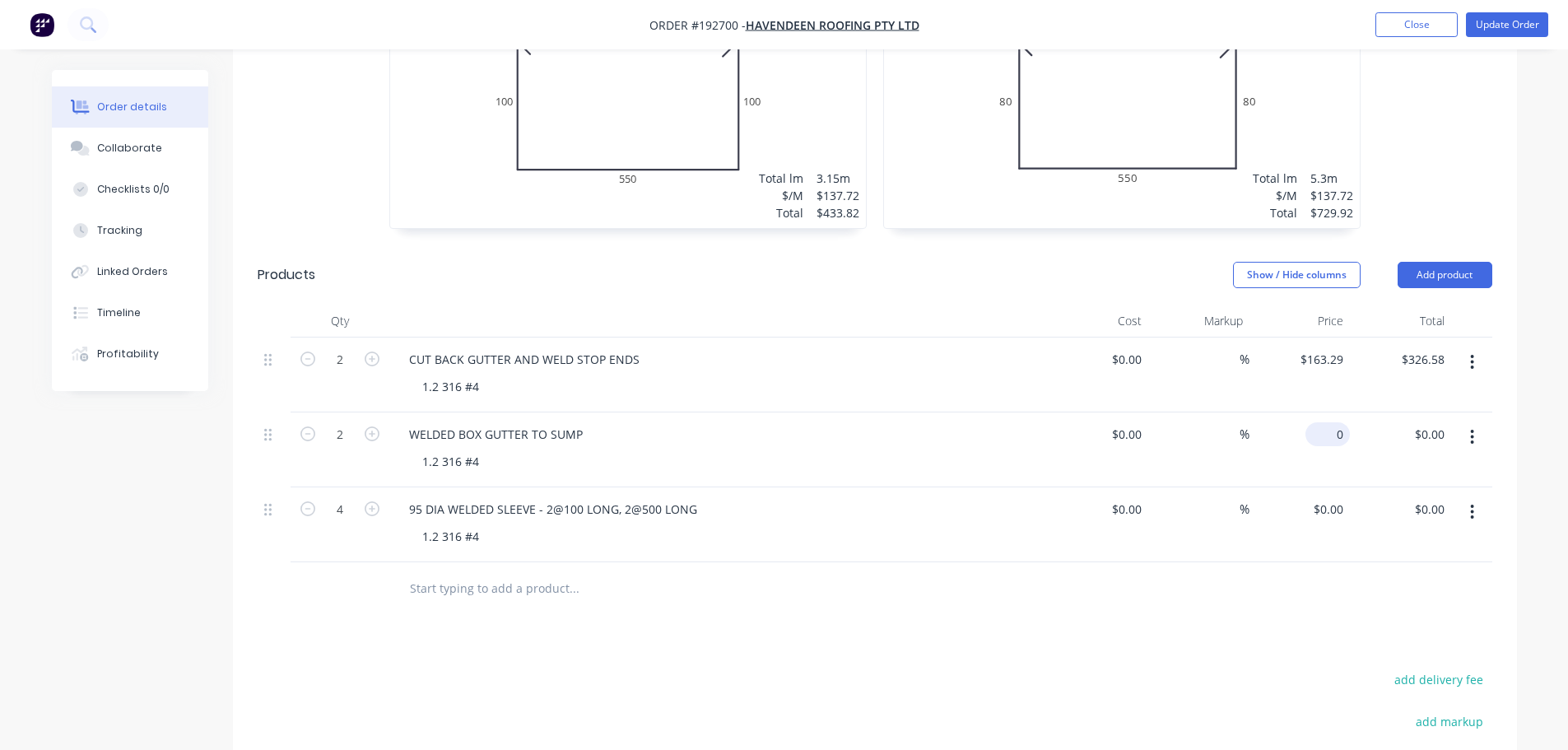
click at [1341, 422] on input "0" at bounding box center [1331, 434] width 38 height 24
type input "$331.67"
type input "$663.34"
click at [1322, 610] on div "Drawings Add drawing 1.2 Stainless Steel 316 No. 4 Girth 780 1 Tapered - Far si…" at bounding box center [875, 306] width 1284 height 1409
click at [1335, 497] on input "0" at bounding box center [1331, 509] width 38 height 24
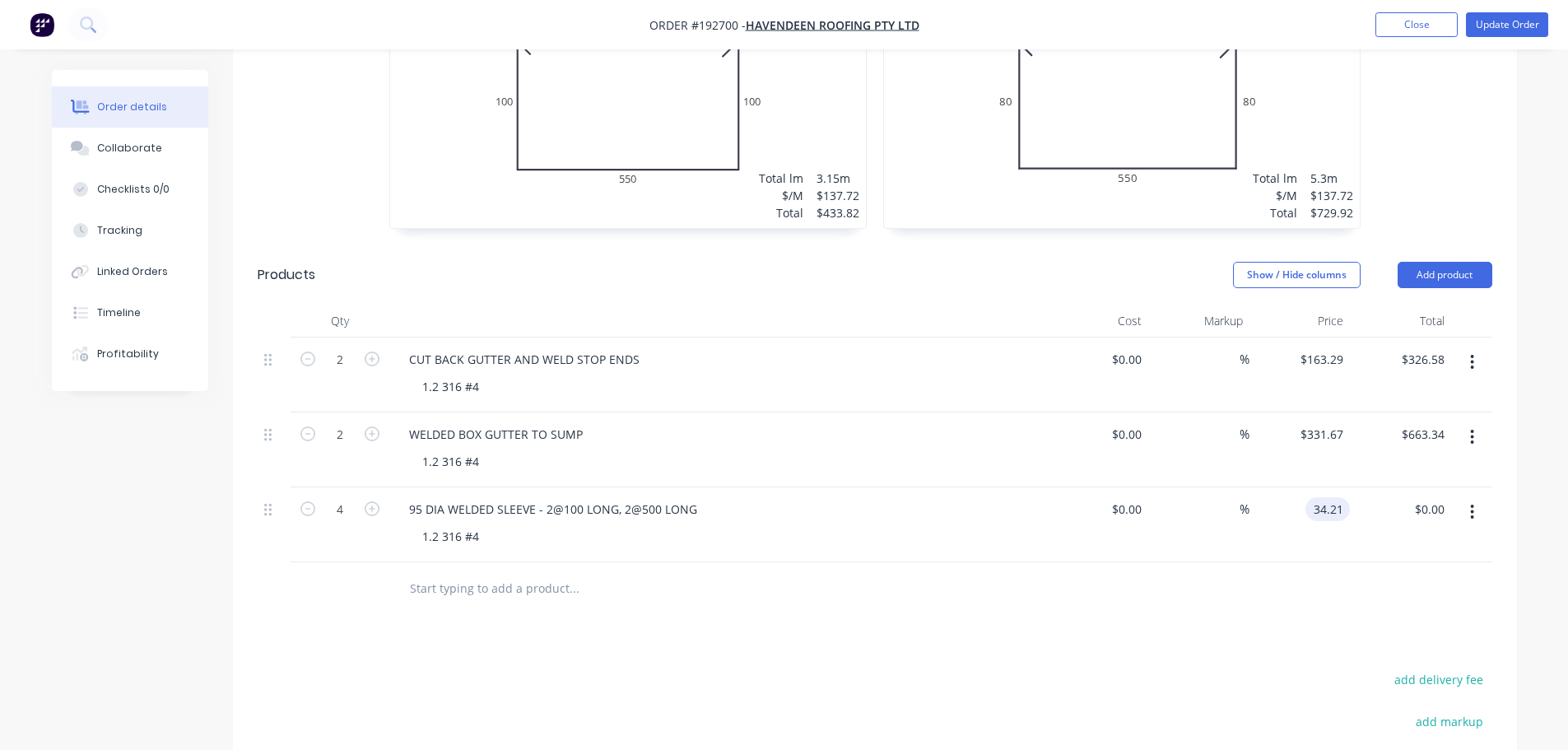
type input "$34.21"
type input "$136.84"
click at [1233, 577] on div at bounding box center [875, 589] width 1235 height 54
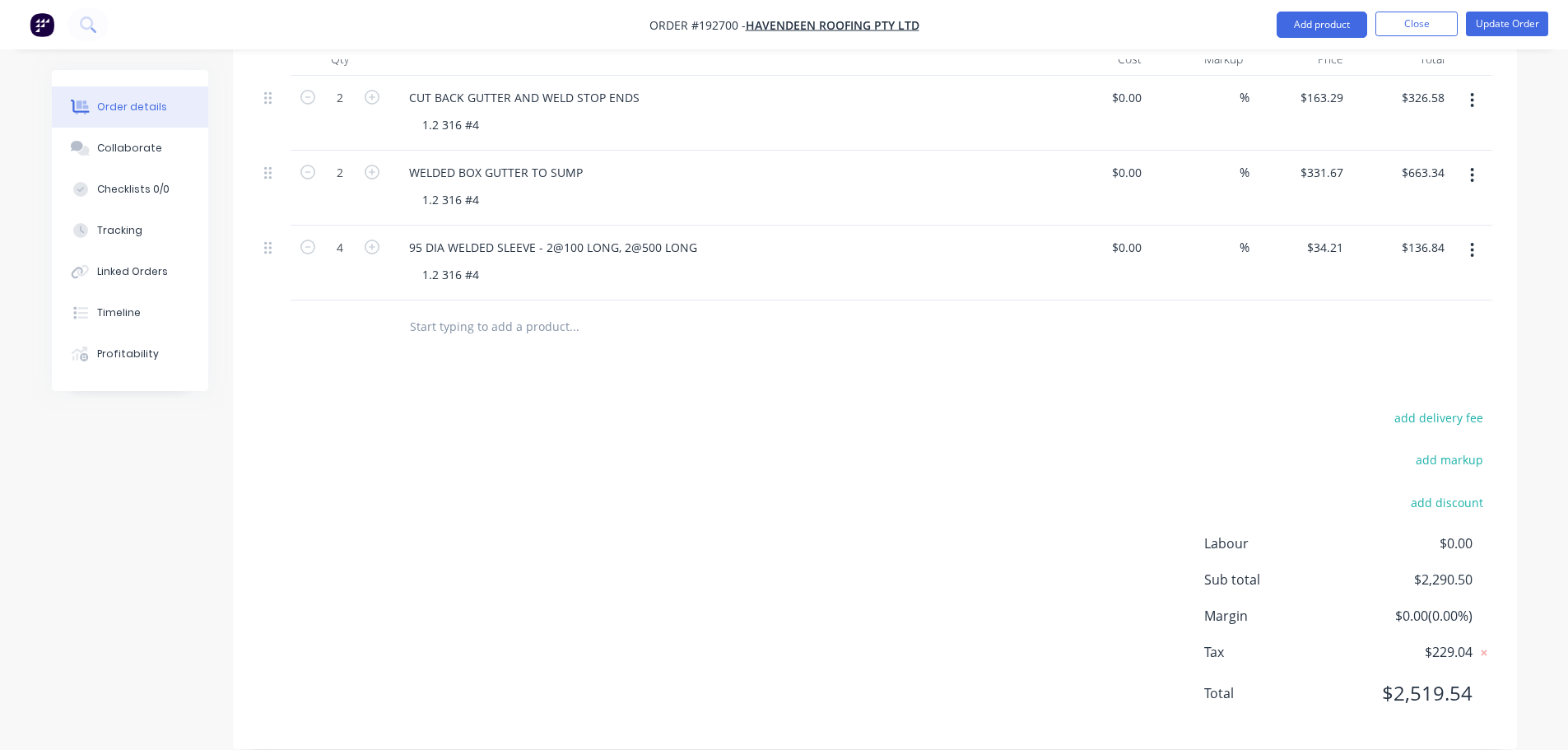
scroll to position [1167, 0]
click at [1527, 30] on button "Update Order" at bounding box center [1507, 24] width 82 height 25
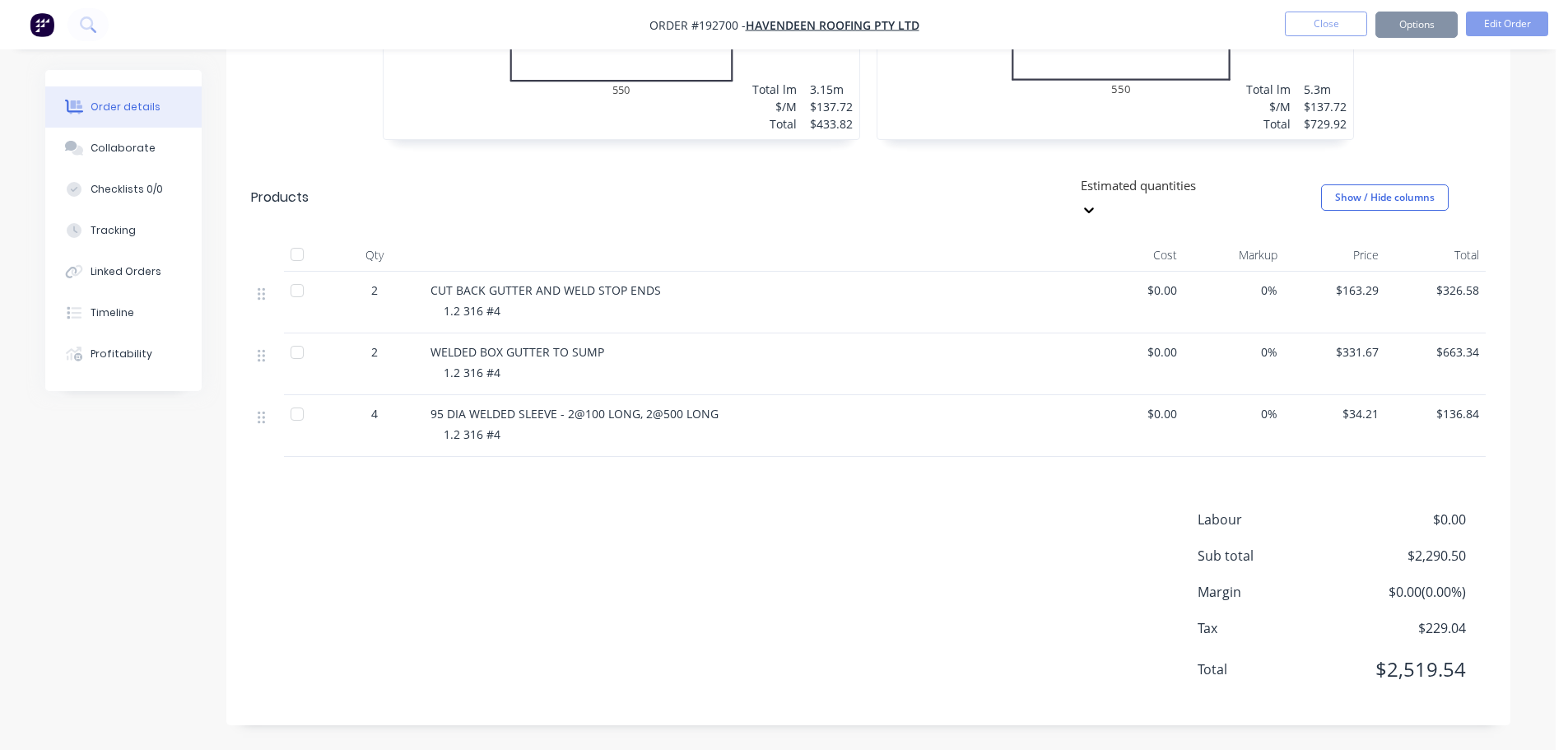
scroll to position [0, 0]
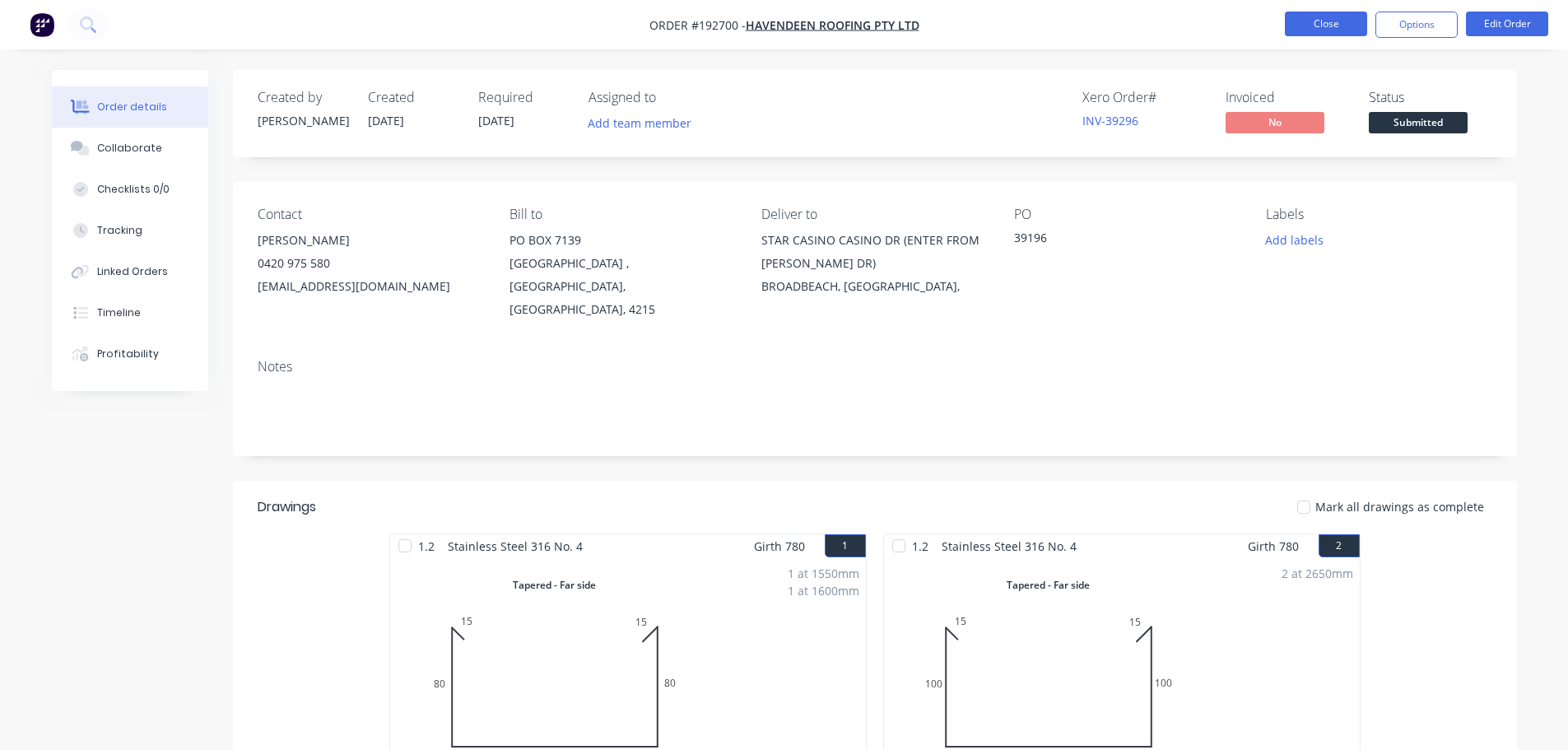
click at [1338, 25] on button "Close" at bounding box center [1326, 24] width 82 height 25
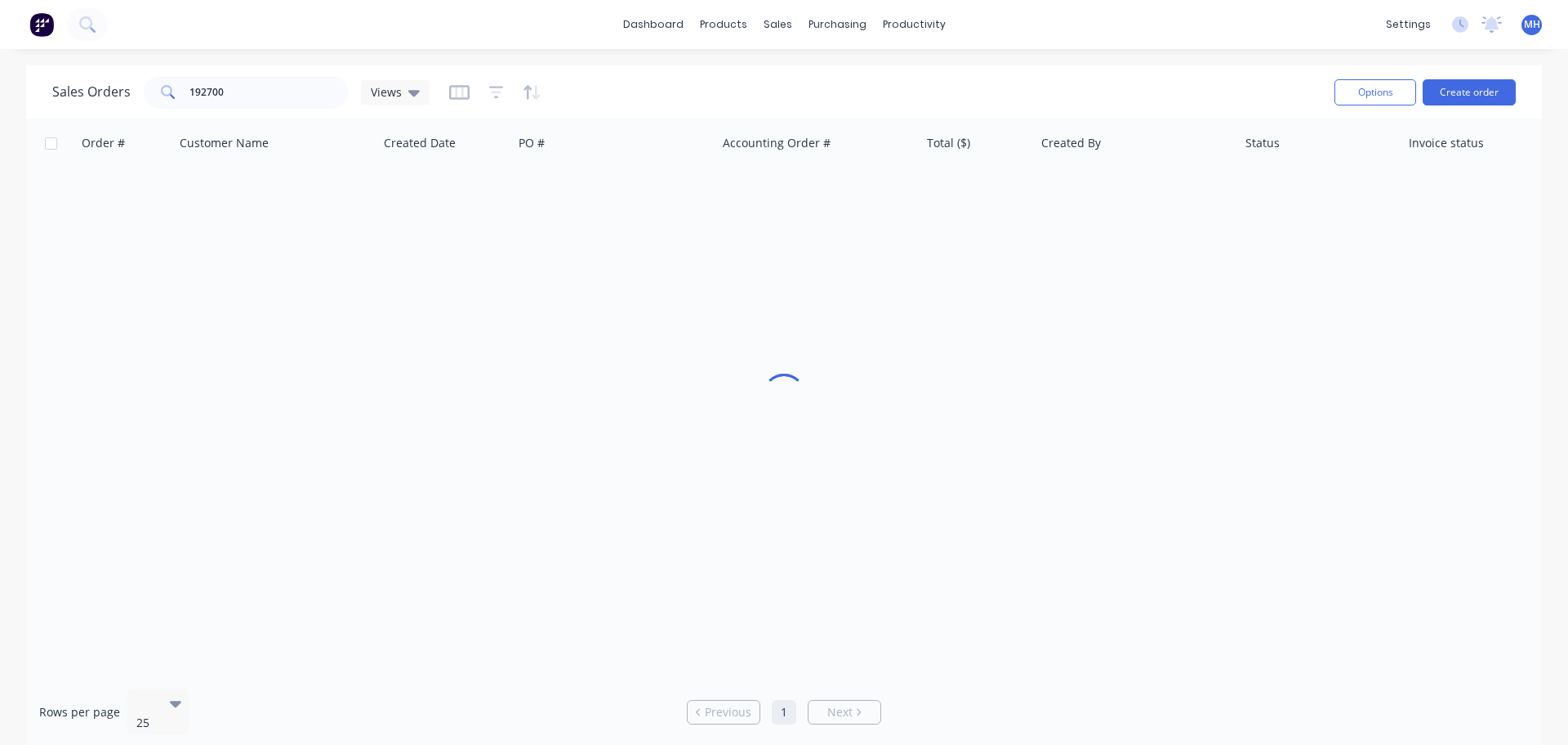
click at [288, 75] on div "Sales Orders 192700 Views" at bounding box center [687, 91] width 1269 height 40
click at [301, 96] on input "192700" at bounding box center [269, 92] width 159 height 33
type input "192698"
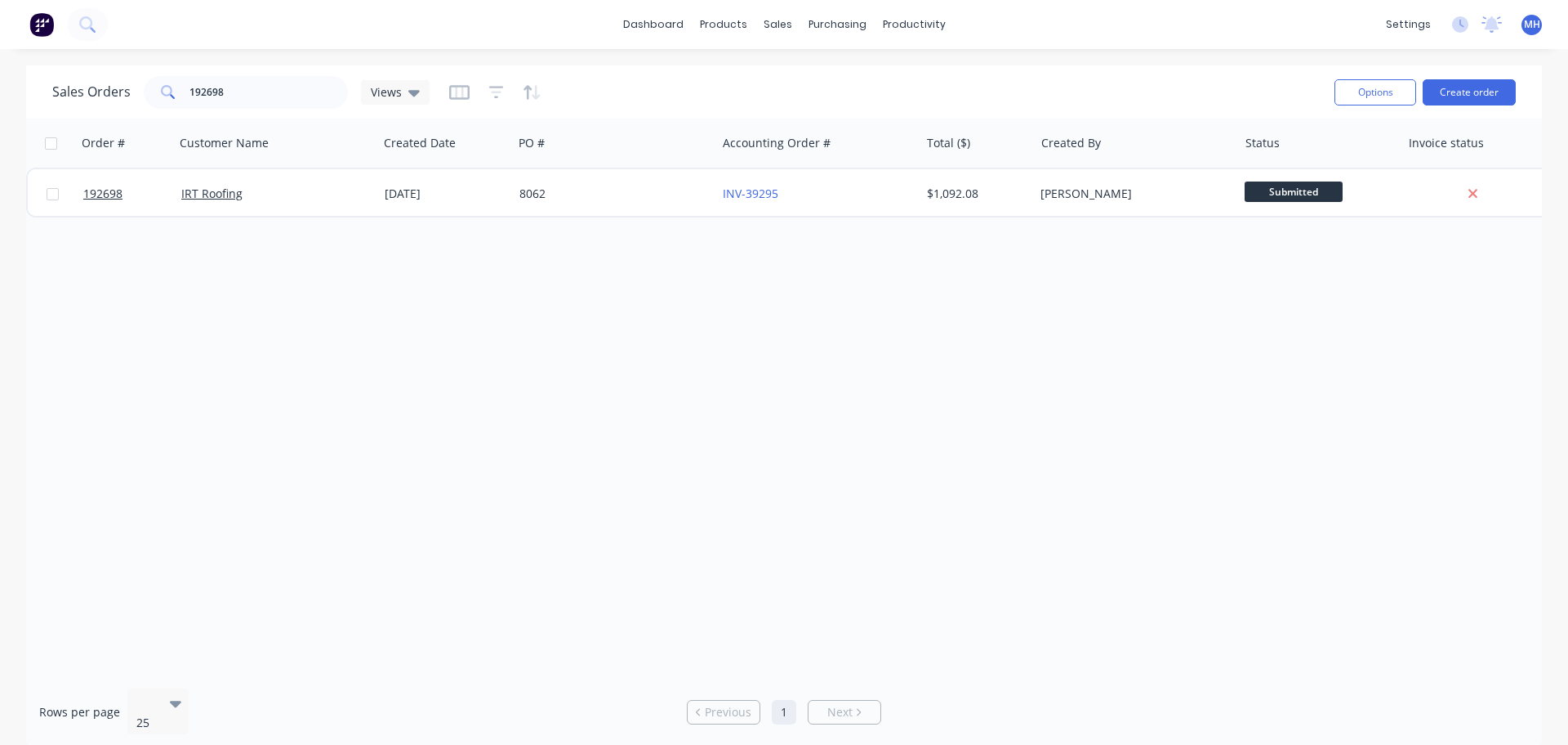
click at [406, 283] on div "Order # Customer Name Created Date PO # Accounting Order # Total ($) Created By…" at bounding box center [784, 396] width 1516 height 557
click at [823, 104] on div "Customers" at bounding box center [834, 111] width 59 height 15
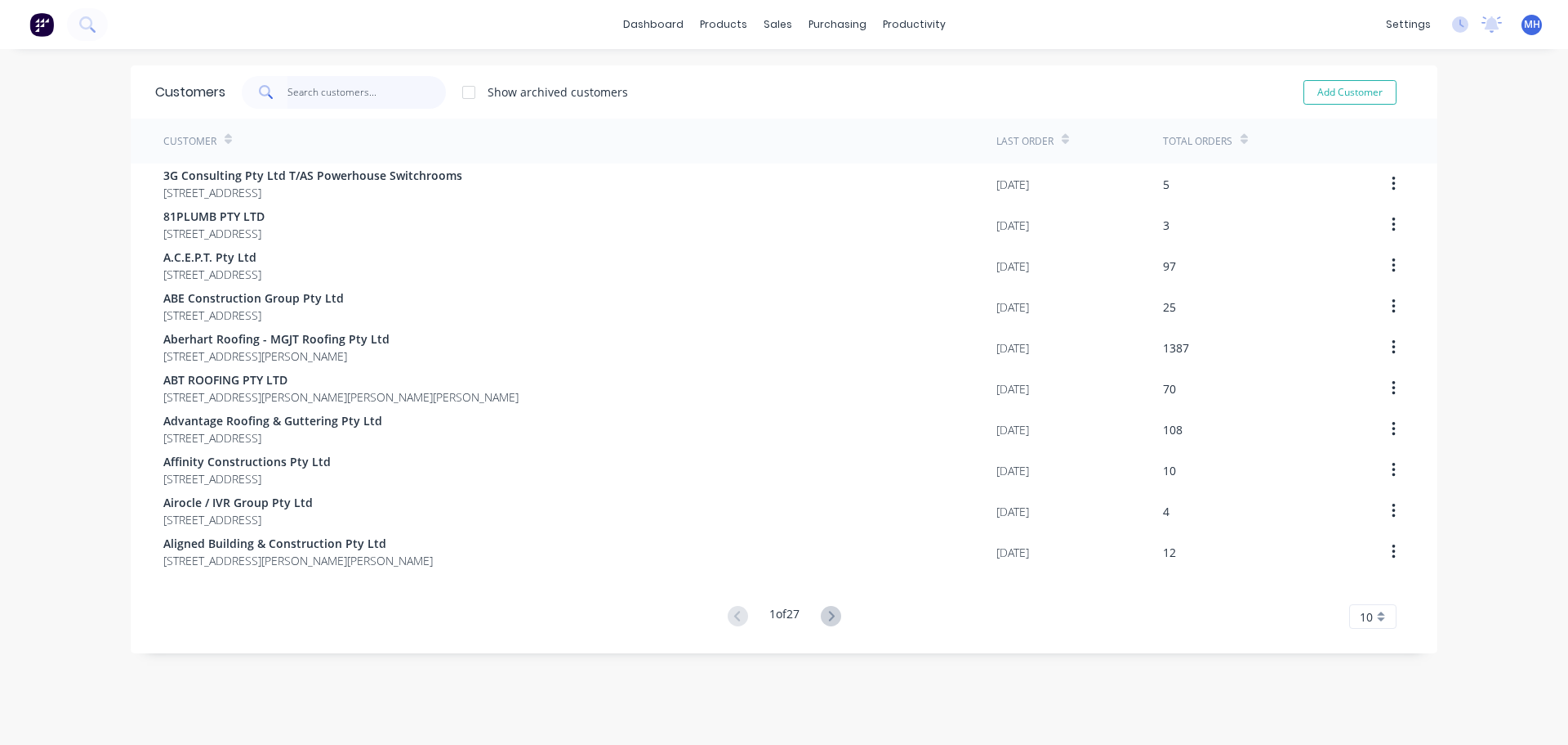
click at [325, 81] on input "text" at bounding box center [366, 92] width 159 height 33
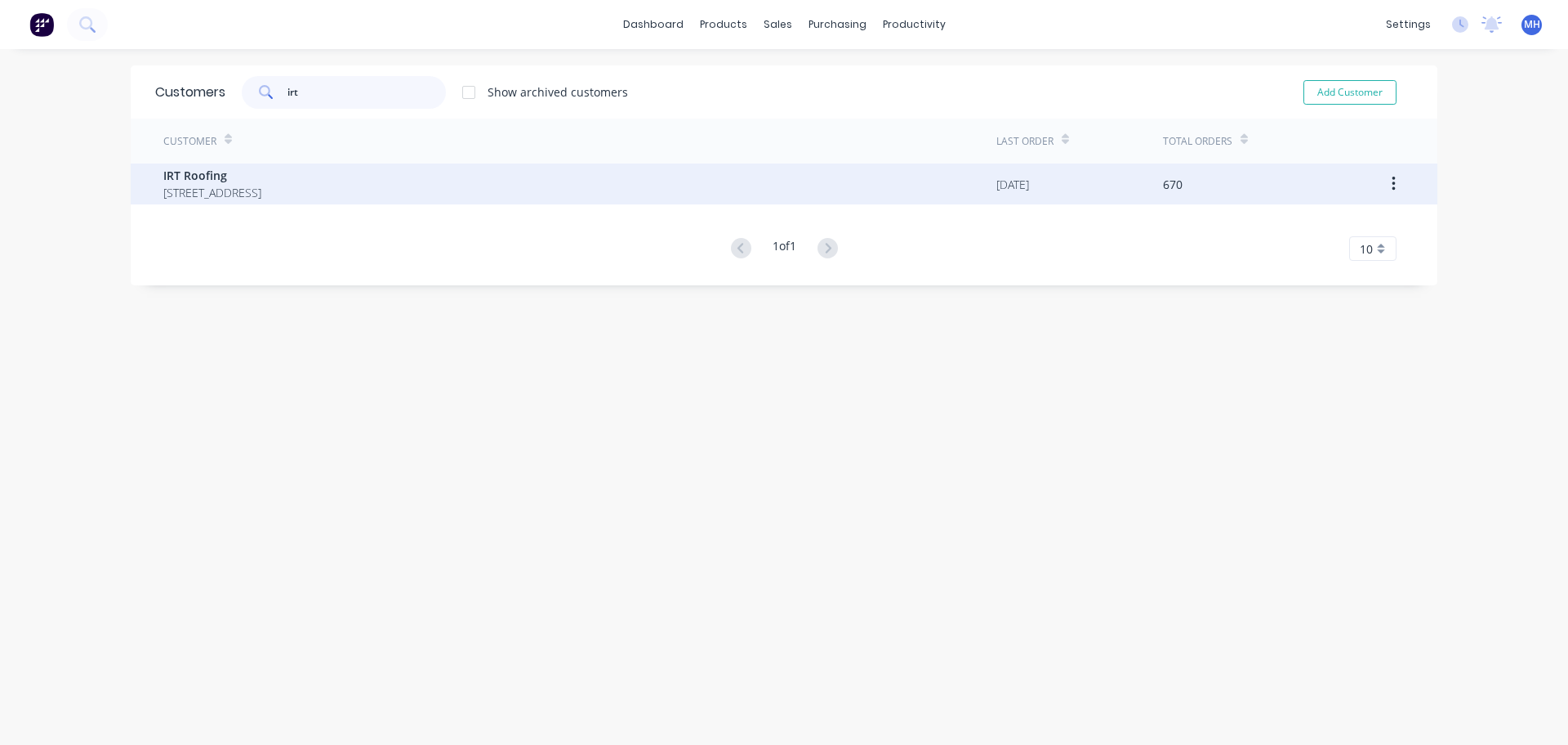
type input "irt"
click at [262, 188] on span "[STREET_ADDRESS]" at bounding box center [212, 192] width 98 height 17
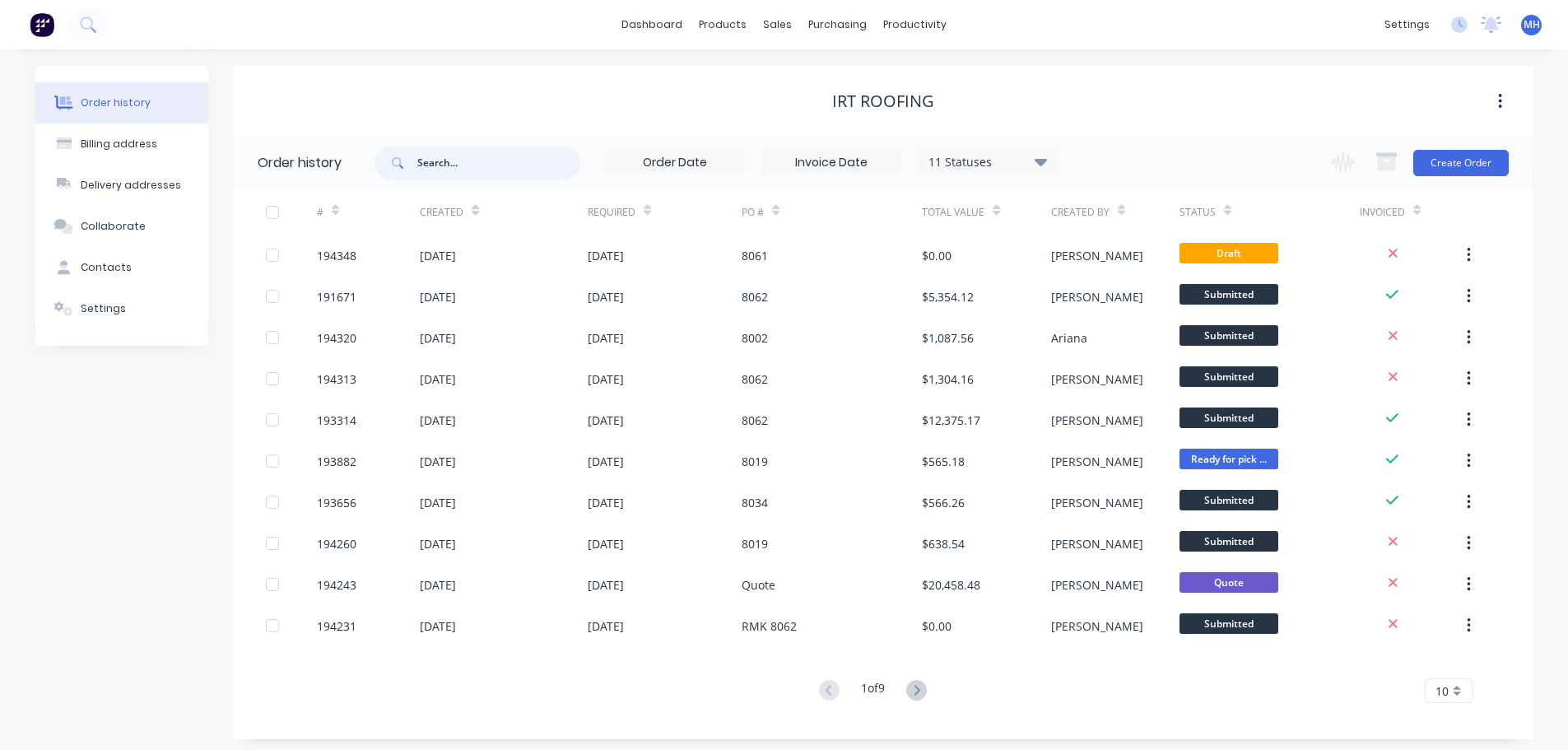
click at [488, 171] on input "text" at bounding box center [499, 163] width 163 height 33
type input "8062"
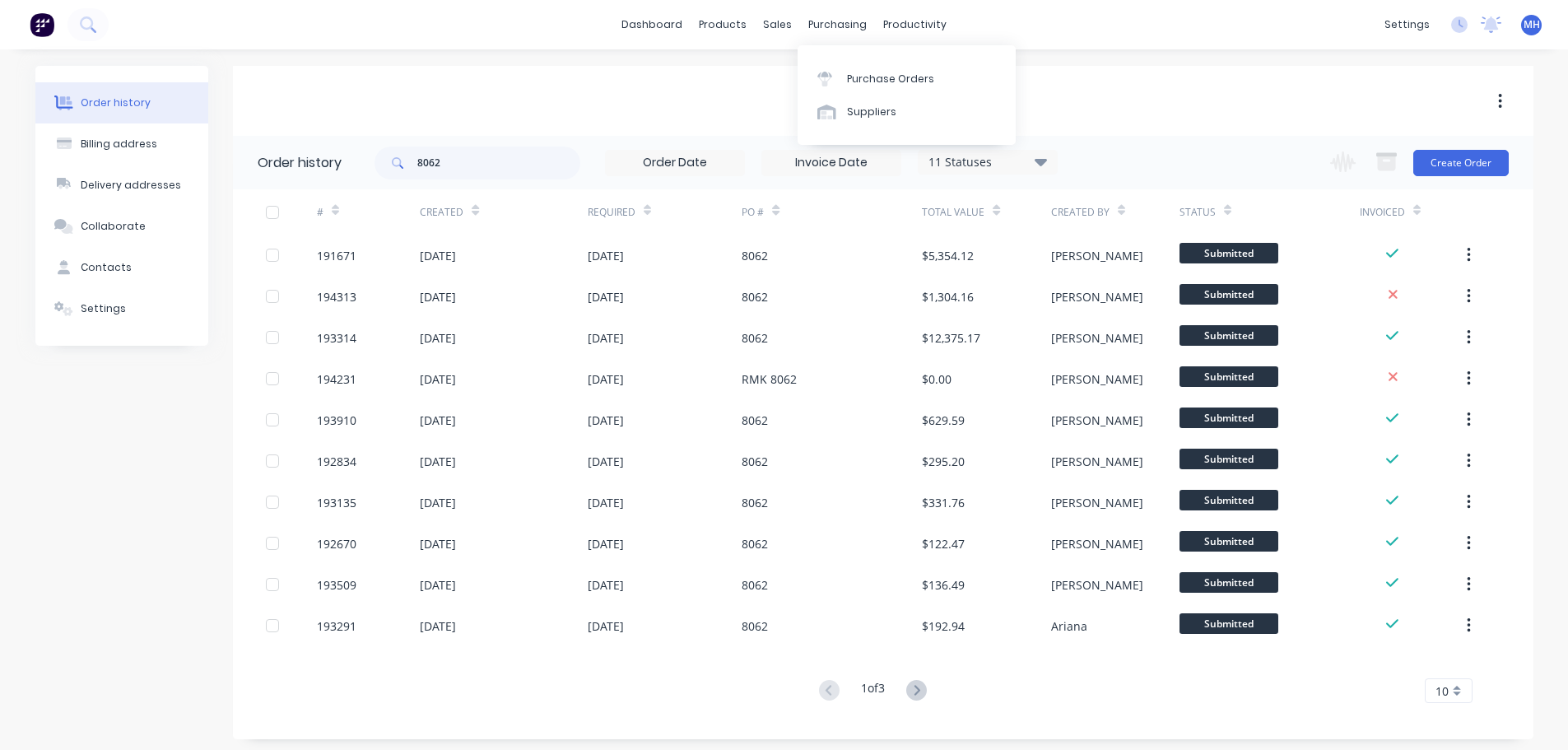
click at [710, 106] on div "IRT Roofing" at bounding box center [883, 101] width 1301 height 20
click at [503, 166] on input "8062" at bounding box center [499, 163] width 163 height 33
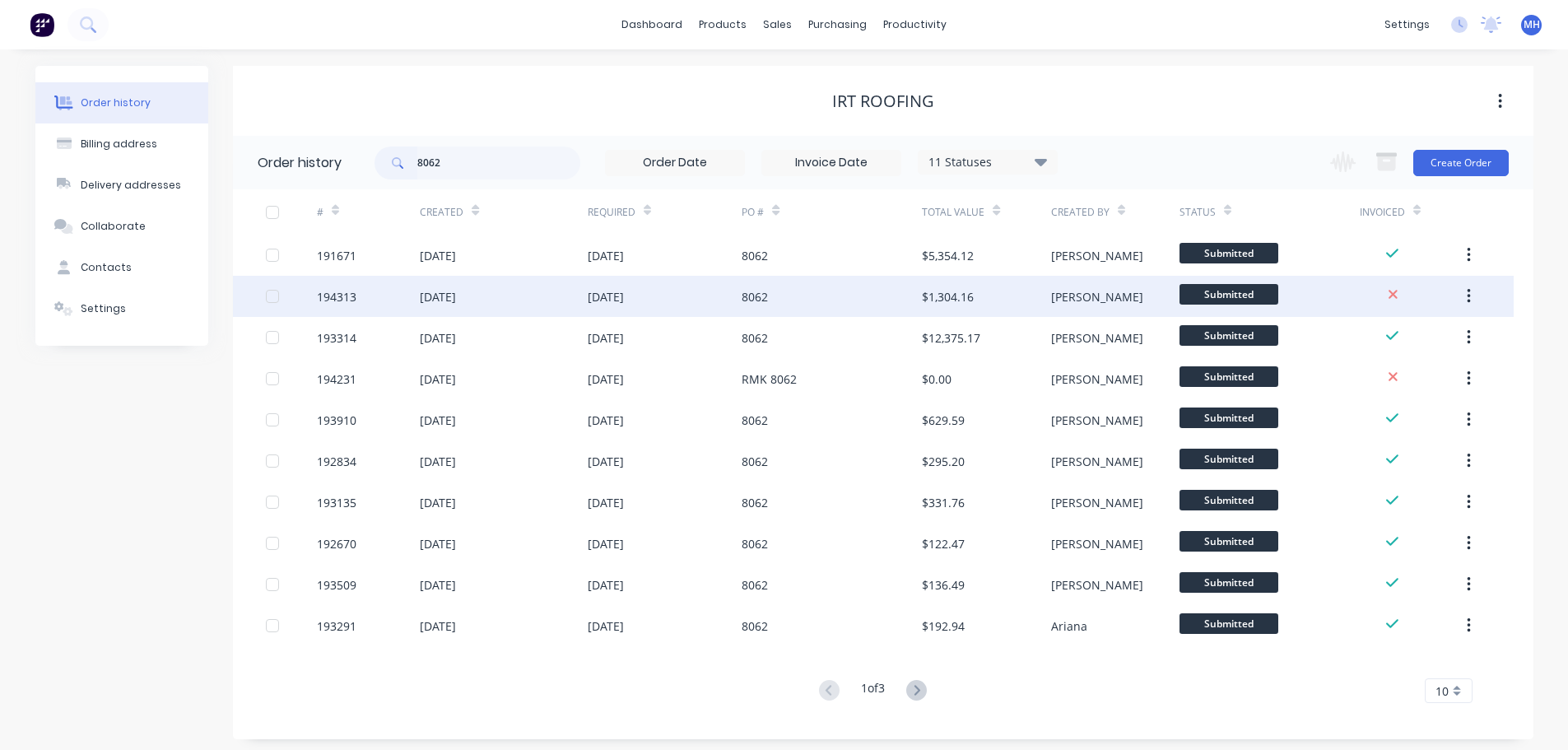
click at [761, 293] on div "8062" at bounding box center [754, 296] width 26 height 17
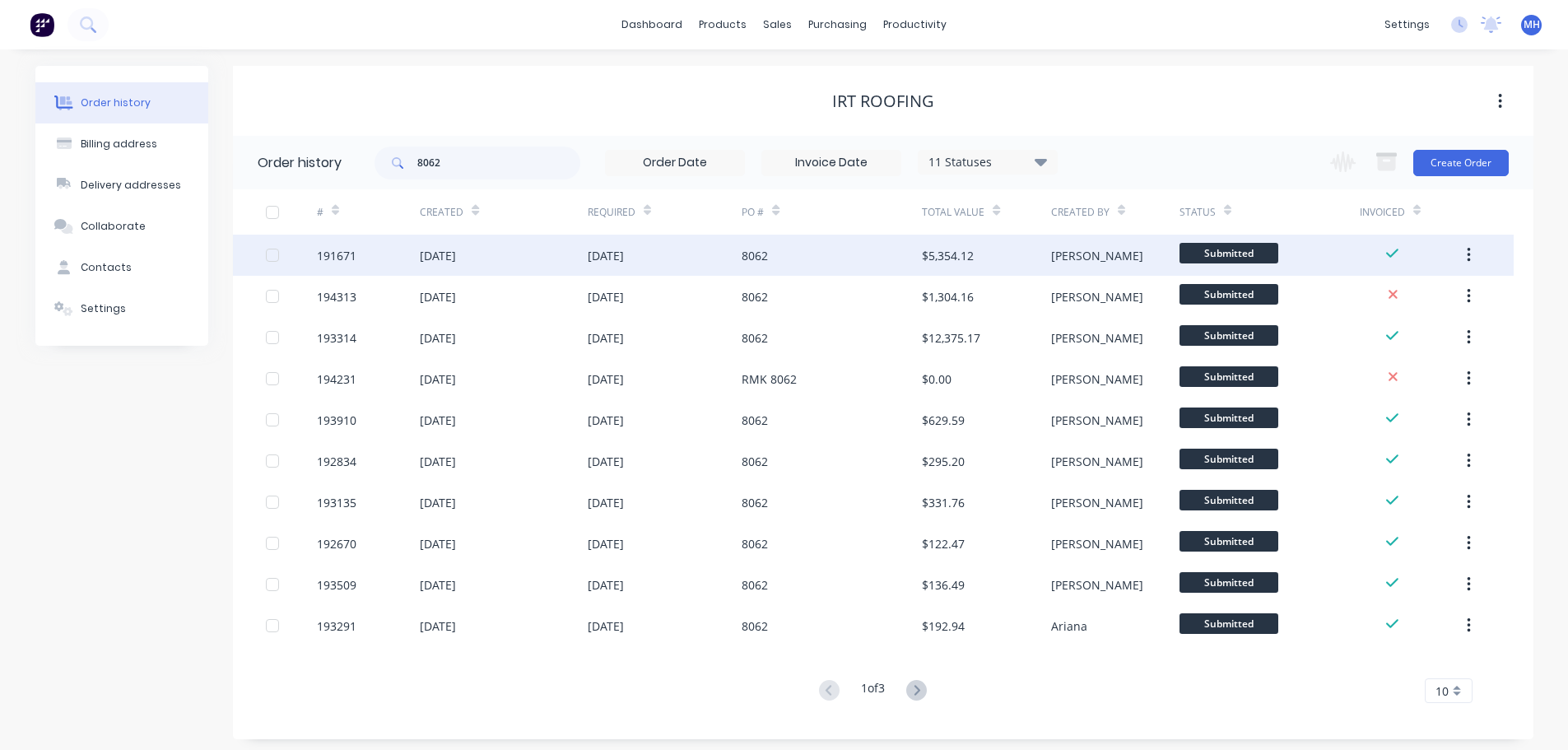
click at [765, 256] on div "8062" at bounding box center [754, 255] width 26 height 17
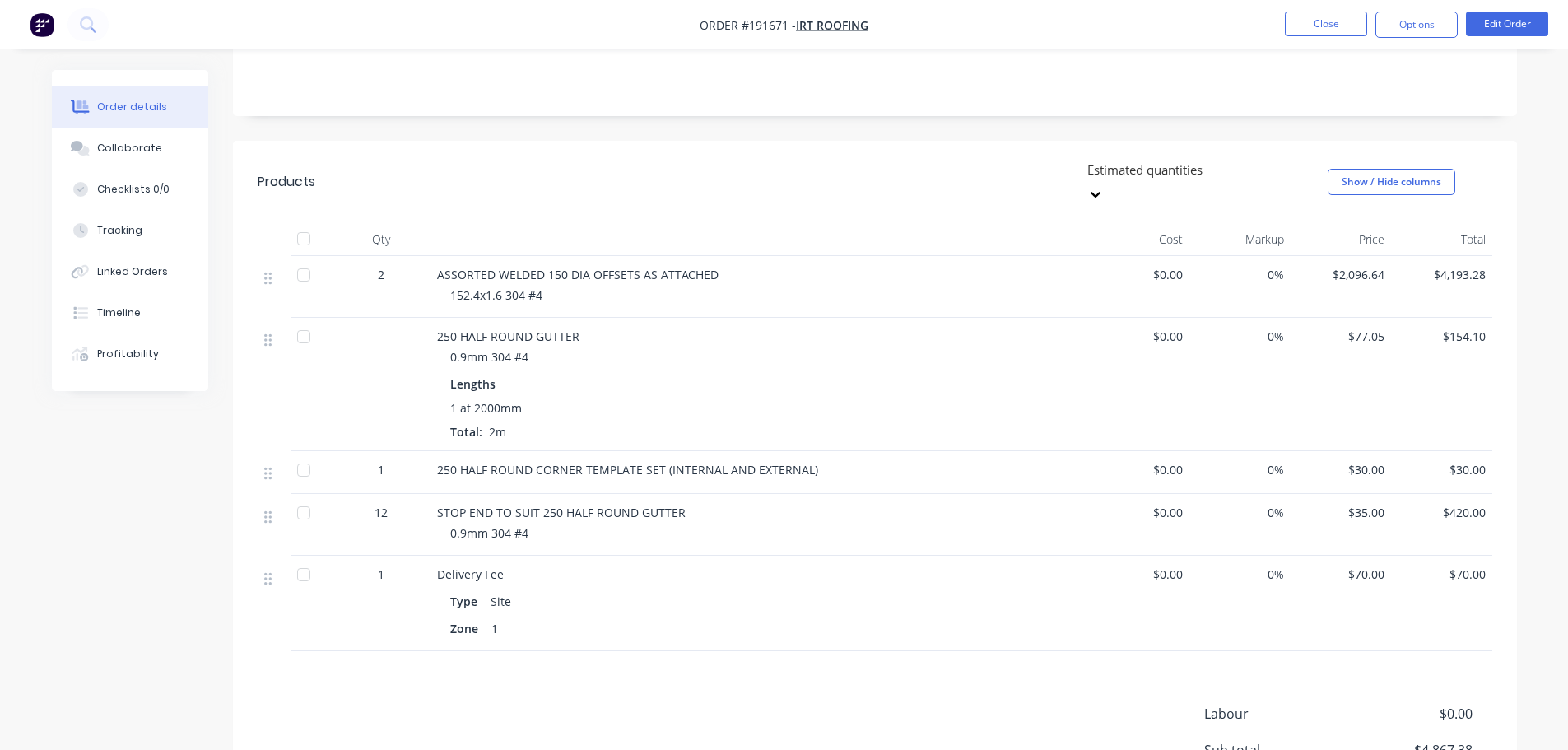
scroll to position [411, 0]
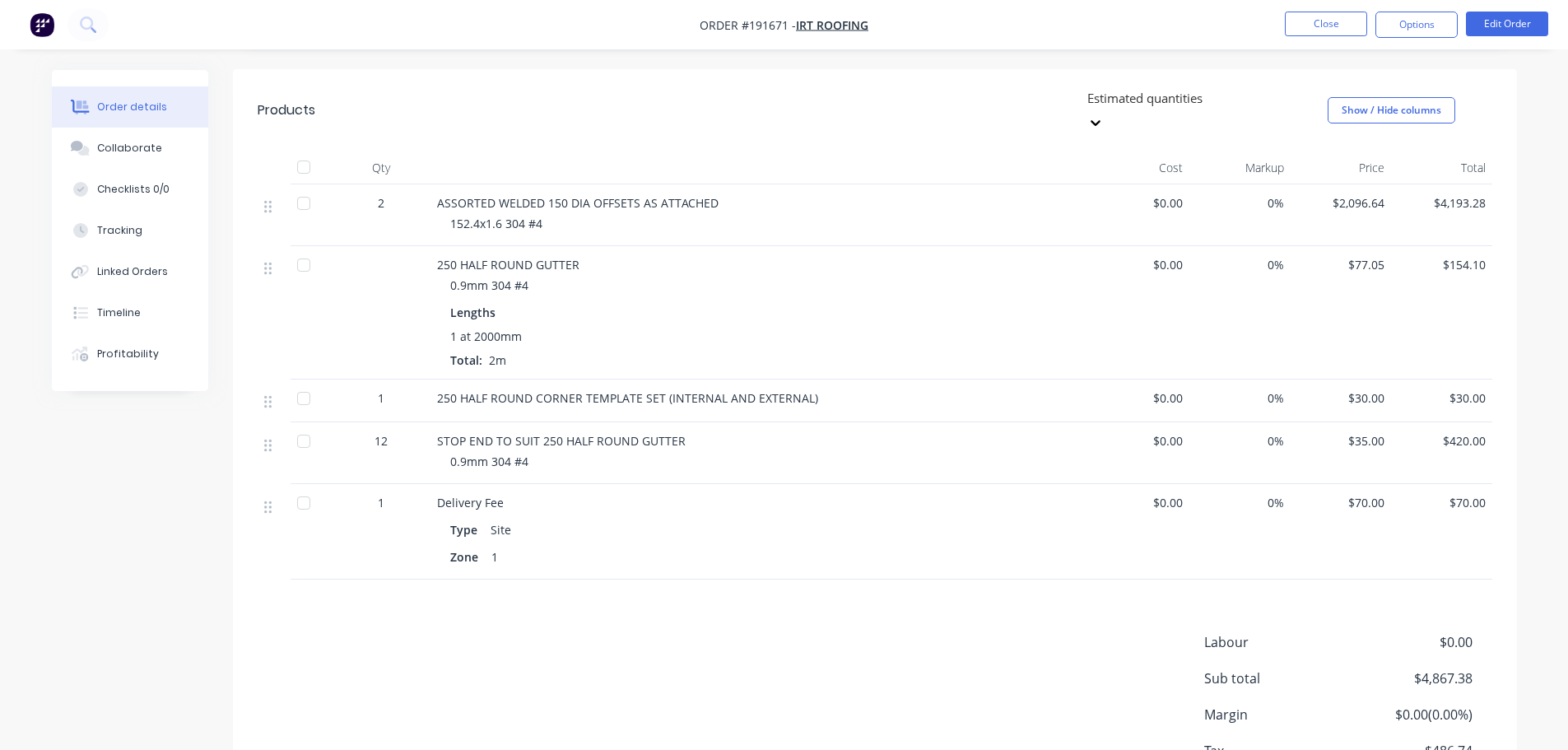
drag, startPoint x: 864, startPoint y: 277, endPoint x: 865, endPoint y: 268, distance: 9.1
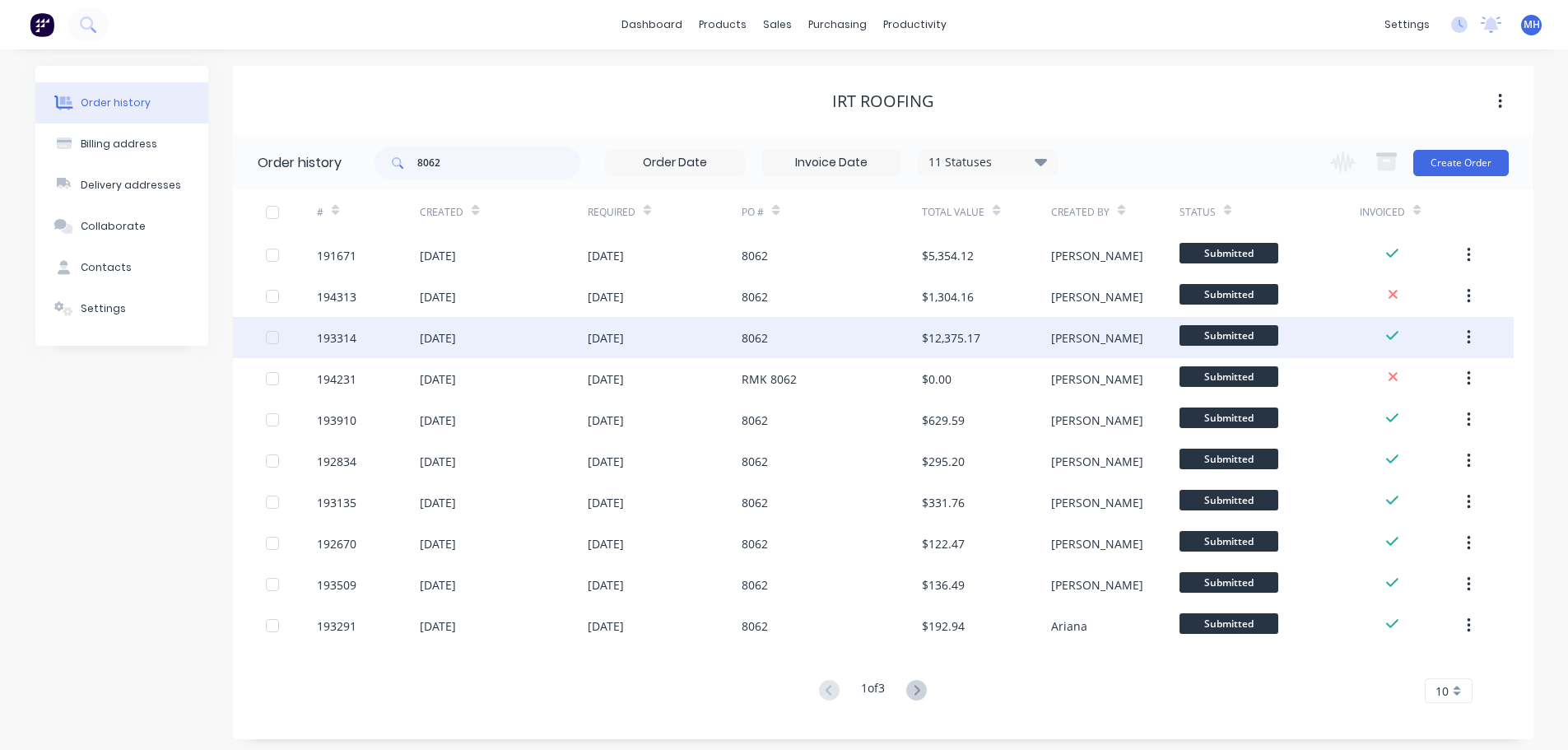
click at [781, 347] on div "8062" at bounding box center [832, 337] width 181 height 41
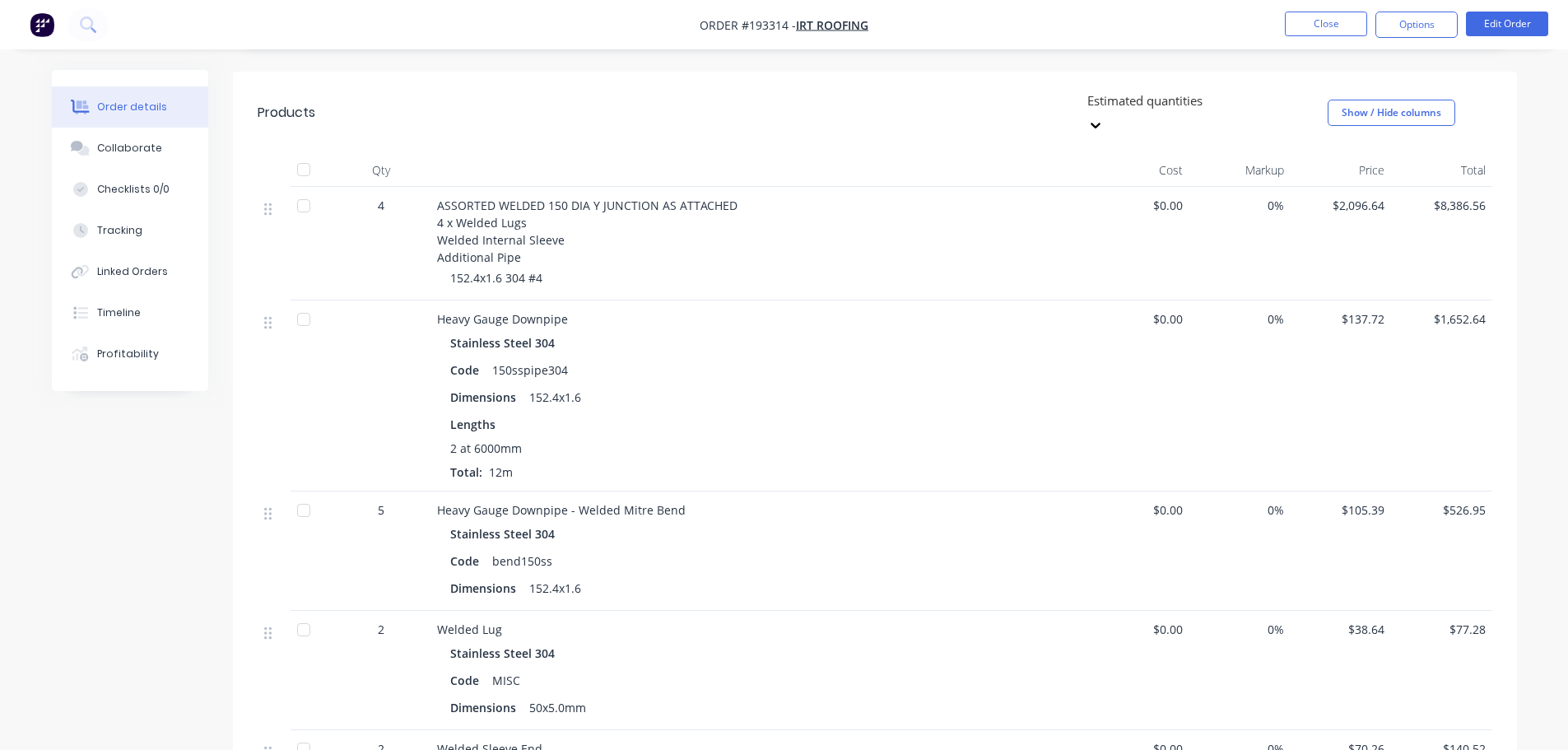
scroll to position [411, 0]
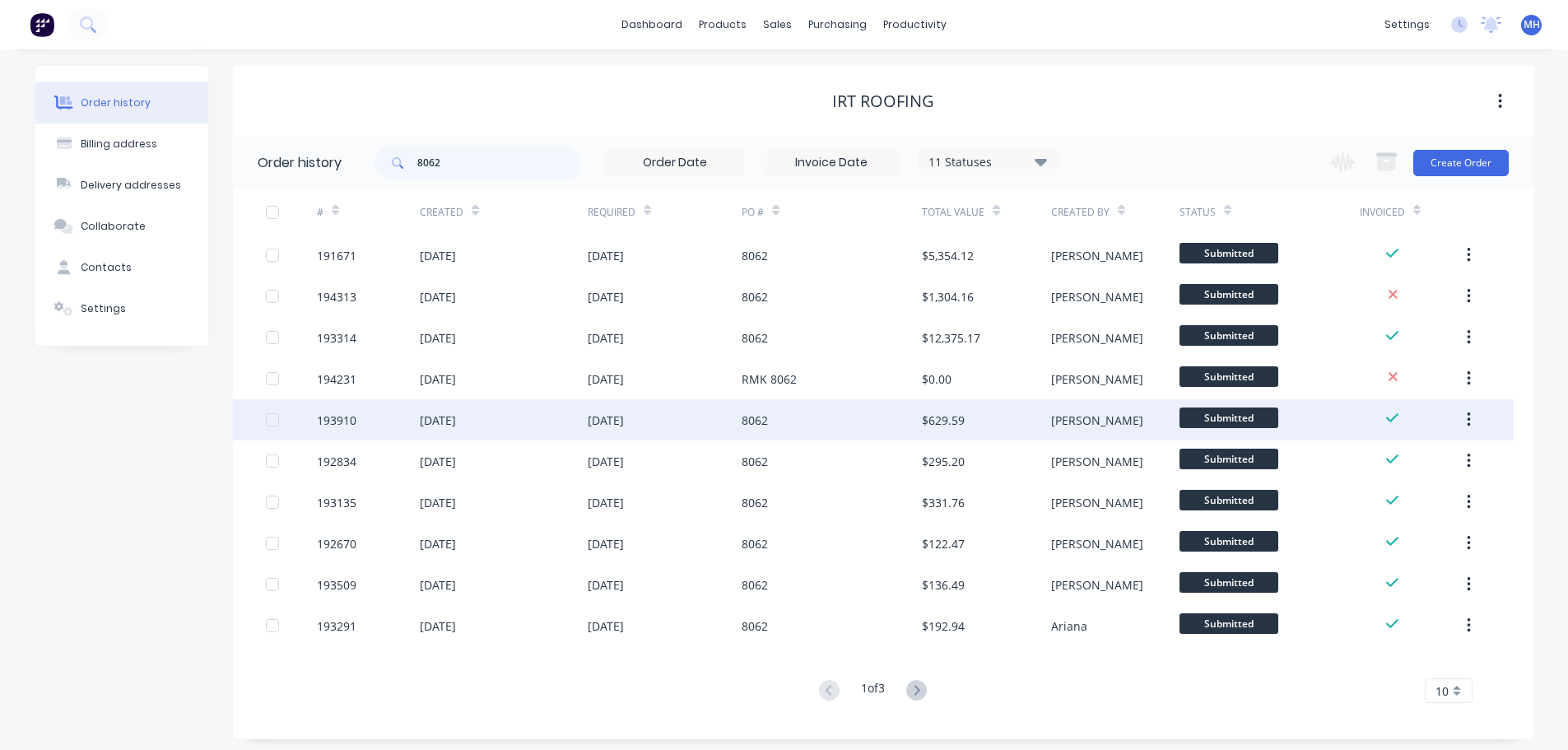
click at [824, 419] on div "8062" at bounding box center [832, 419] width 181 height 41
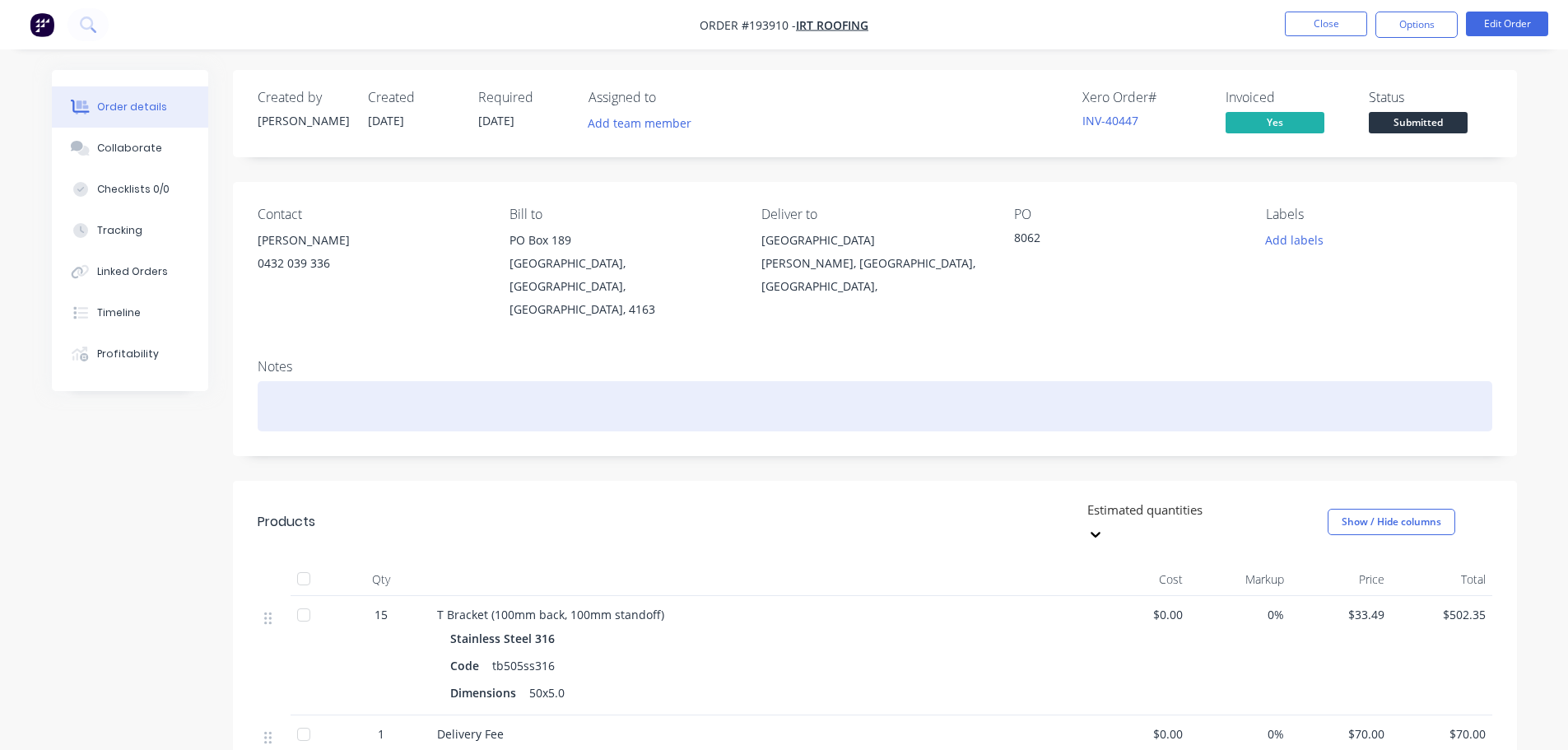
scroll to position [247, 0]
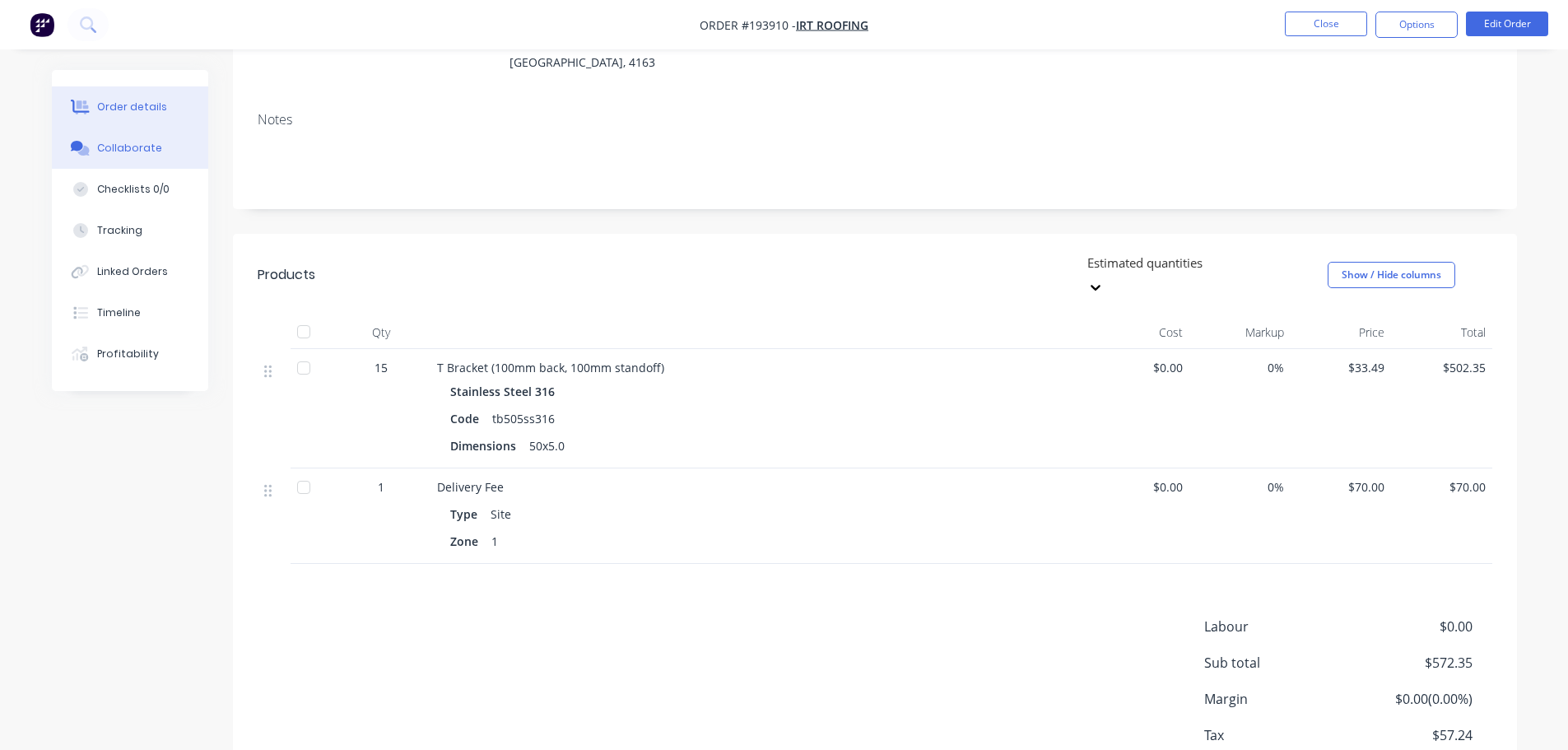
click at [171, 145] on button "Collaborate" at bounding box center [130, 148] width 157 height 41
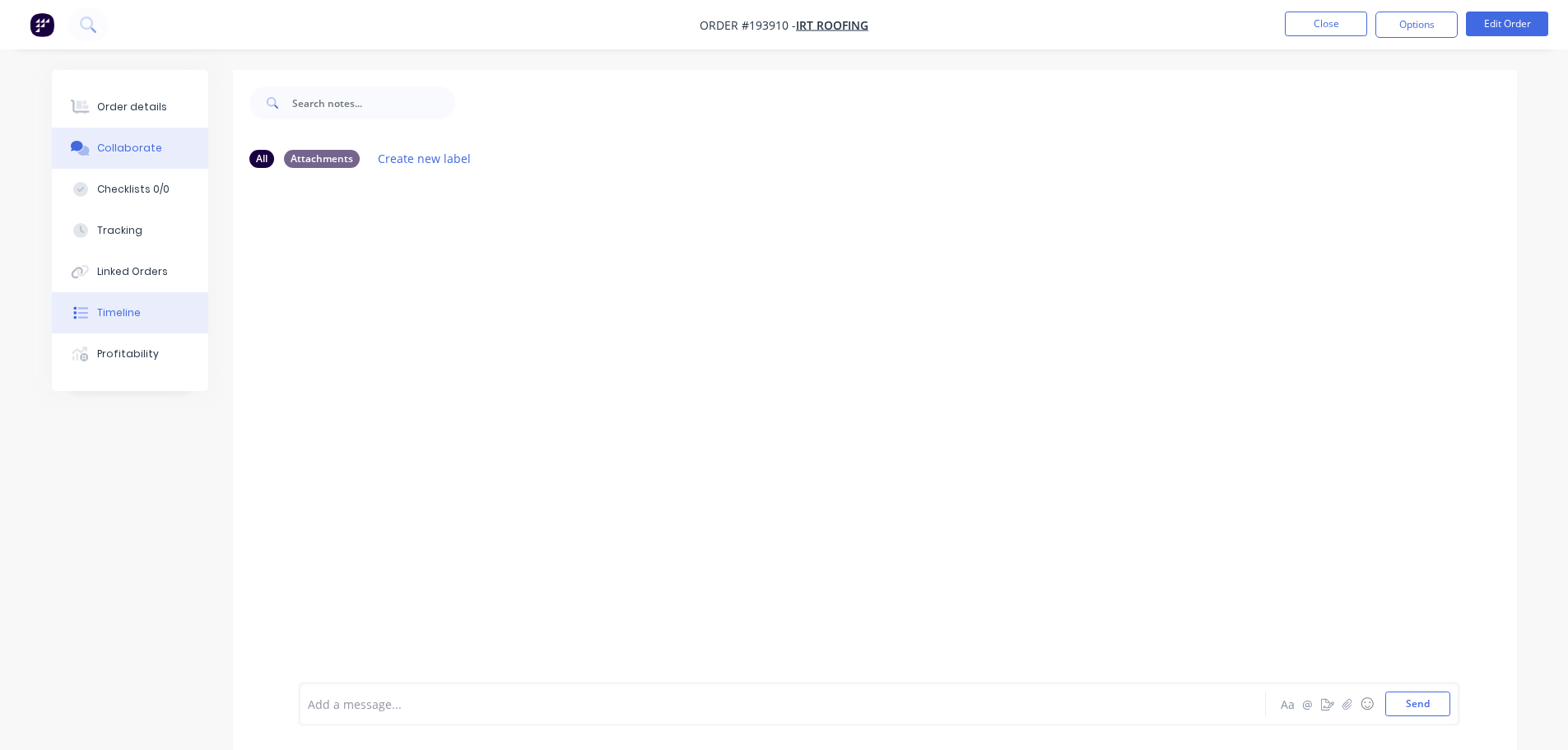
click at [143, 318] on button "Timeline" at bounding box center [130, 313] width 157 height 41
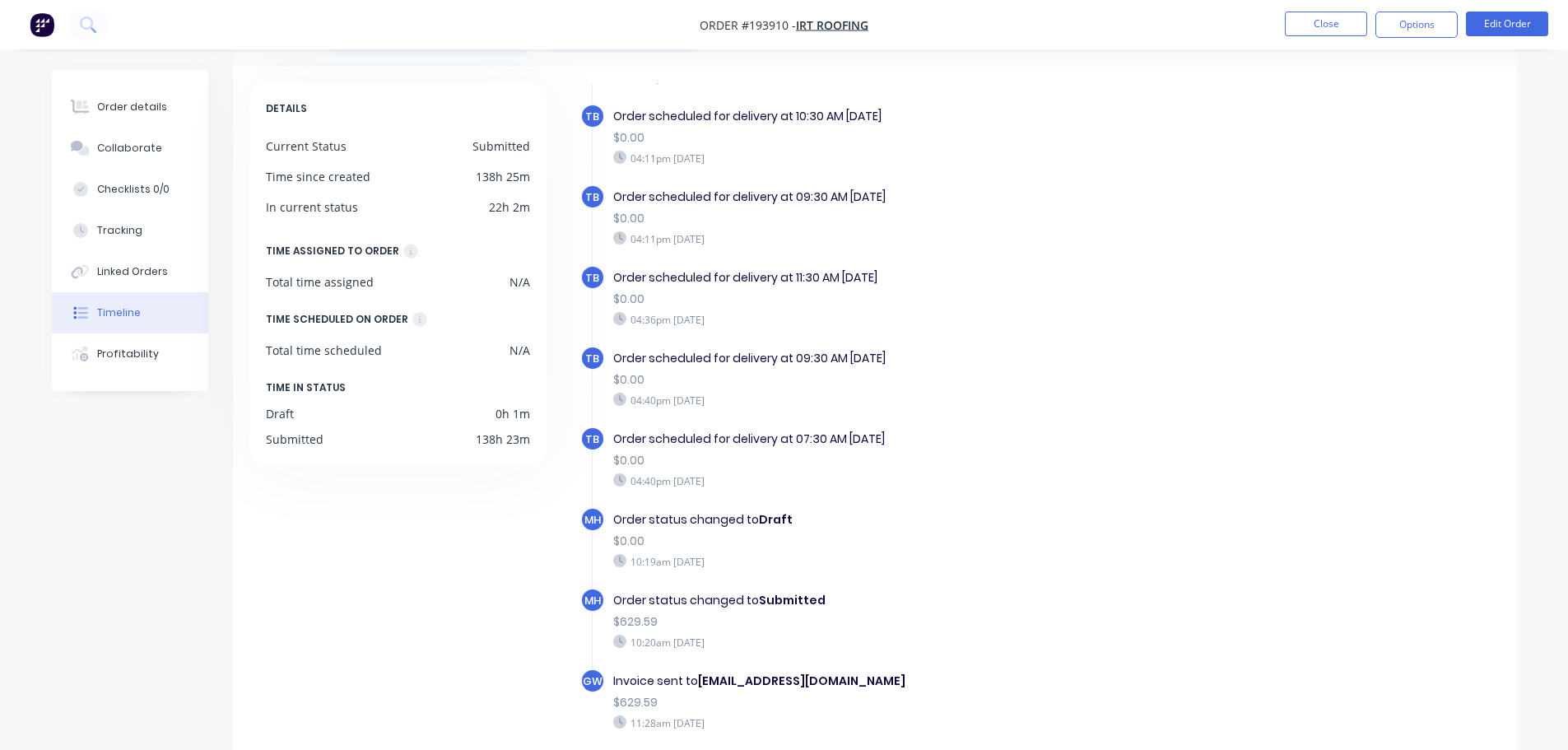
scroll to position [127, 0]
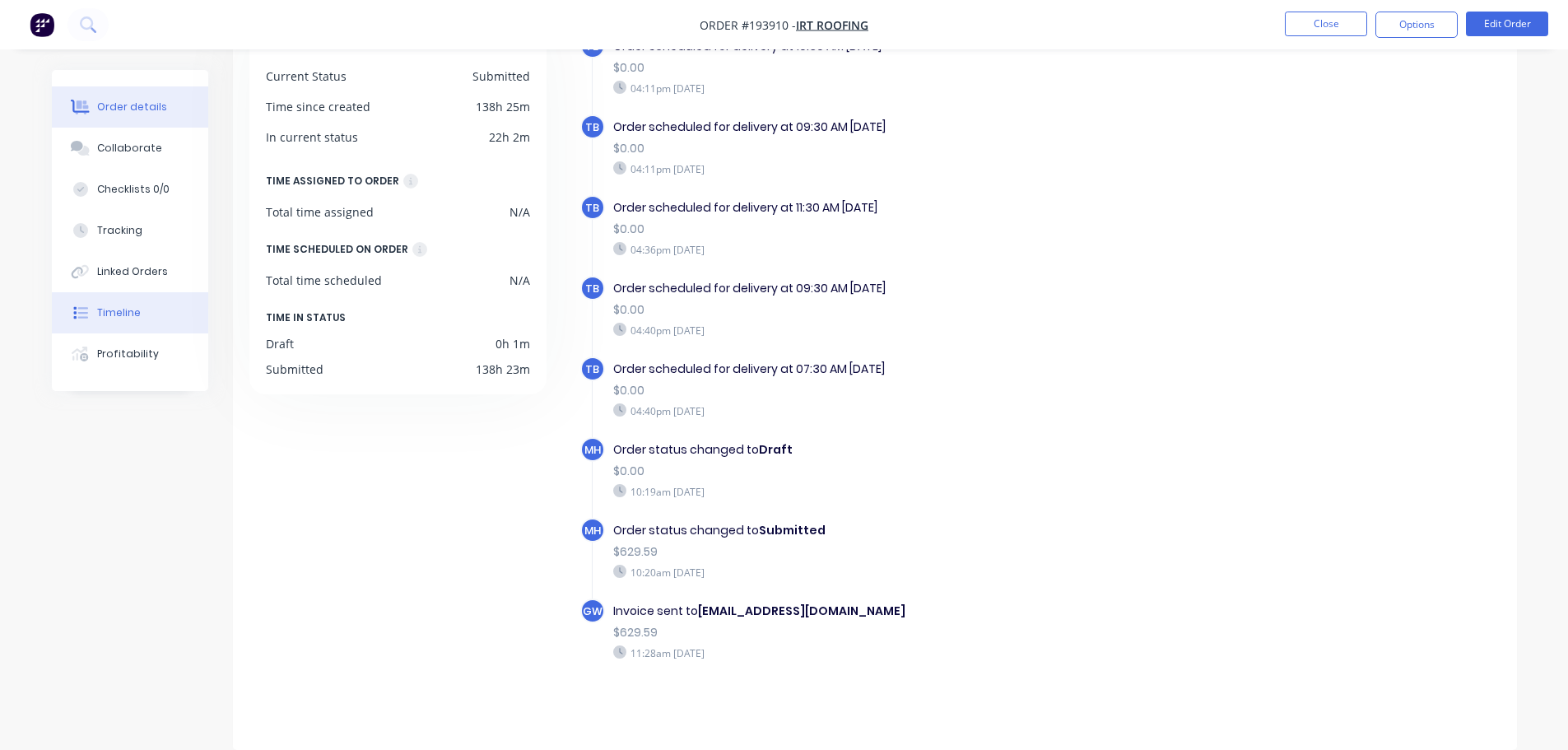
click at [106, 98] on button "Order details" at bounding box center [130, 107] width 157 height 41
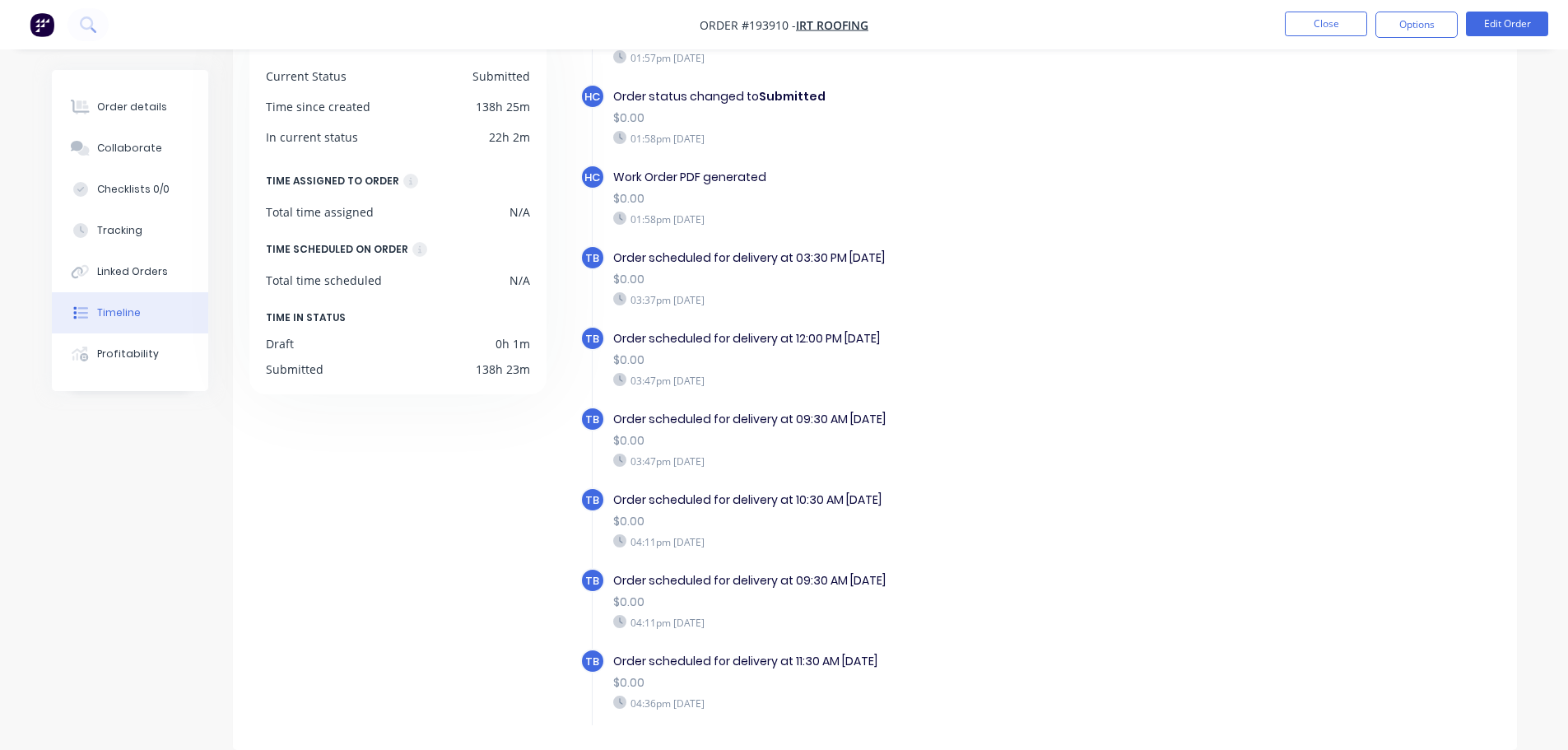
drag, startPoint x: 829, startPoint y: 327, endPoint x: 808, endPoint y: 298, distance: 35.8
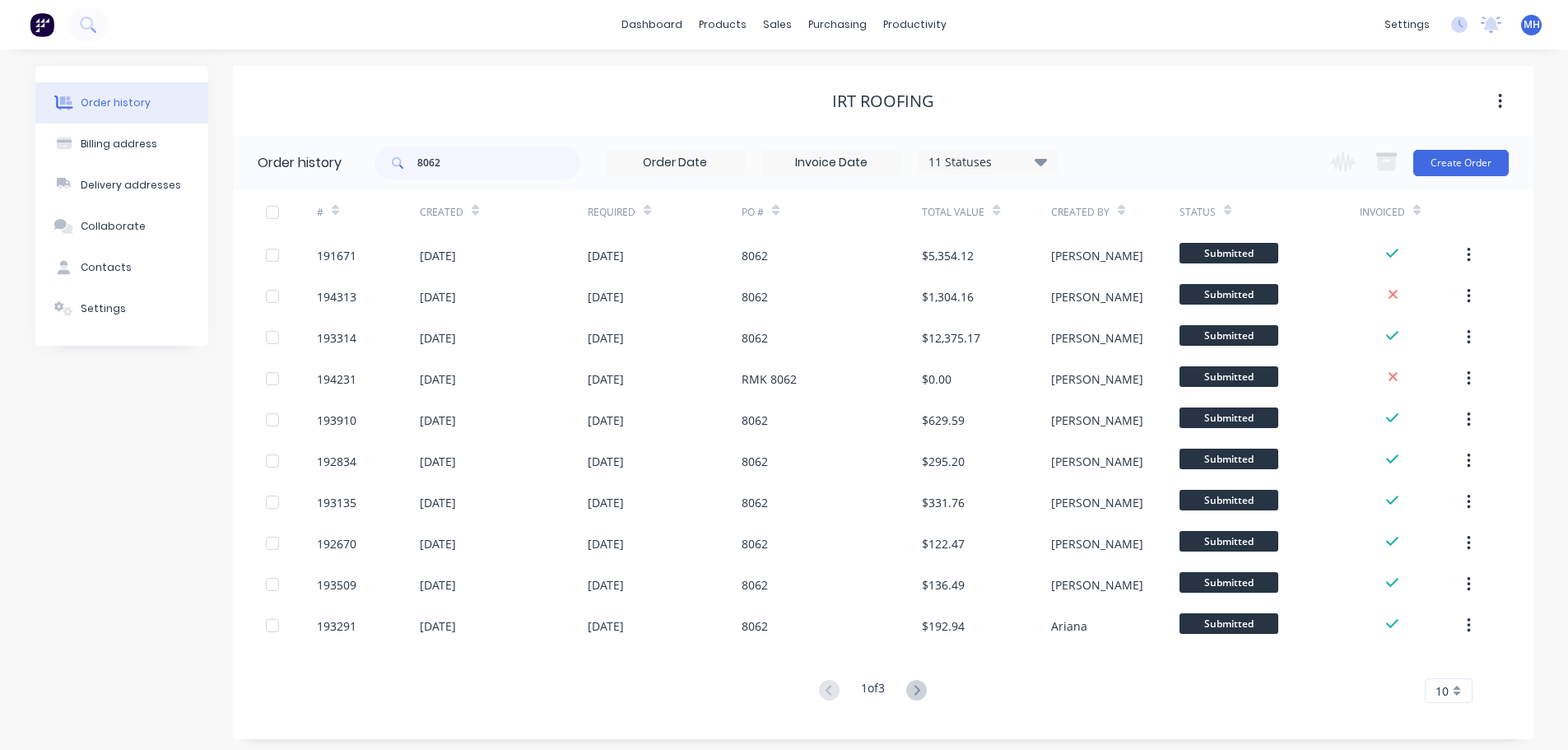
click at [998, 204] on icon at bounding box center [996, 210] width 7 height 13
click at [995, 211] on icon at bounding box center [996, 214] width 7 height 5
drag, startPoint x: 825, startPoint y: 101, endPoint x: 957, endPoint y: 105, distance: 132.1
click at [956, 105] on div "IRT Roofing" at bounding box center [883, 101] width 1301 height 20
click at [979, 106] on div "IRT Roofing" at bounding box center [883, 101] width 1301 height 20
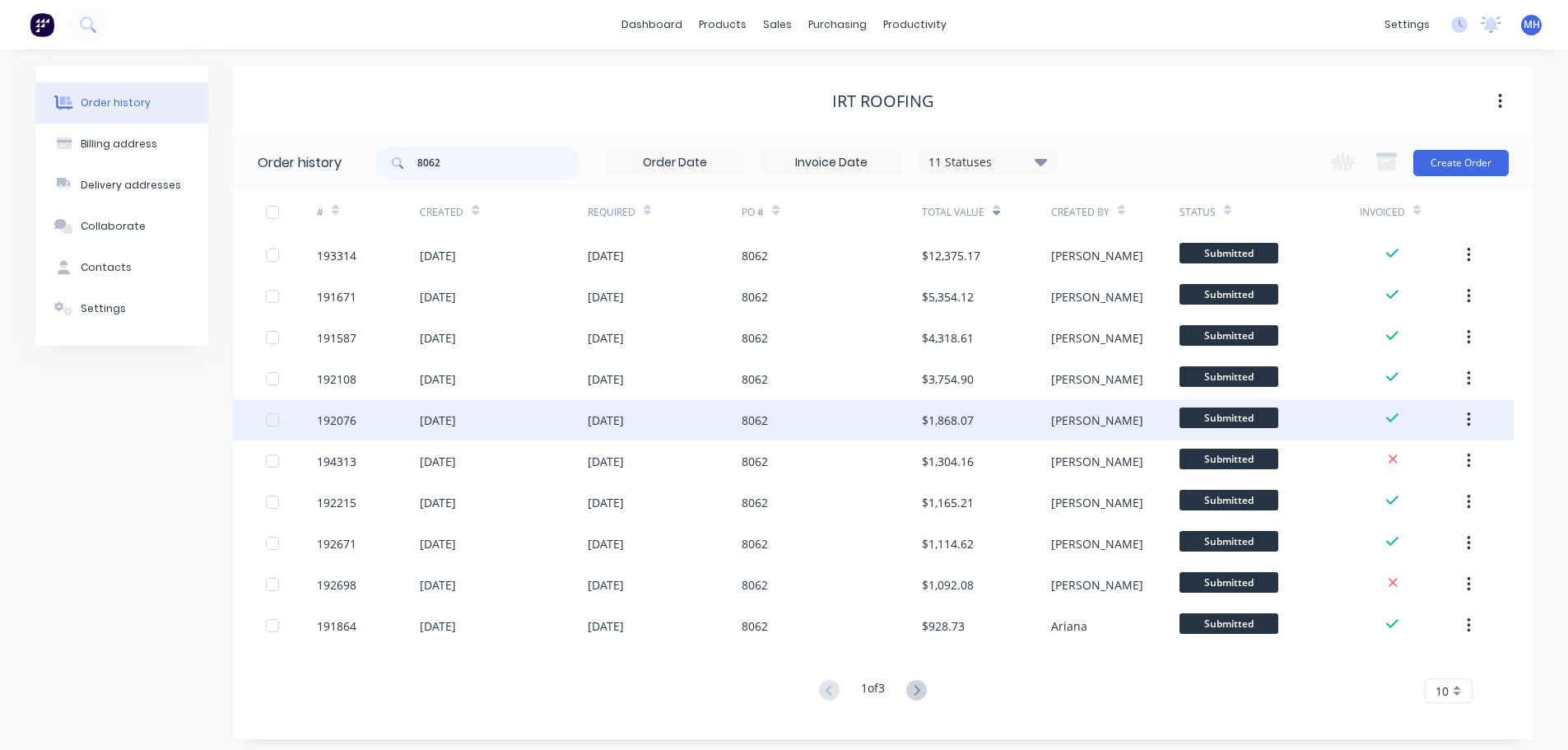
click at [787, 426] on div "8062" at bounding box center [832, 419] width 181 height 41
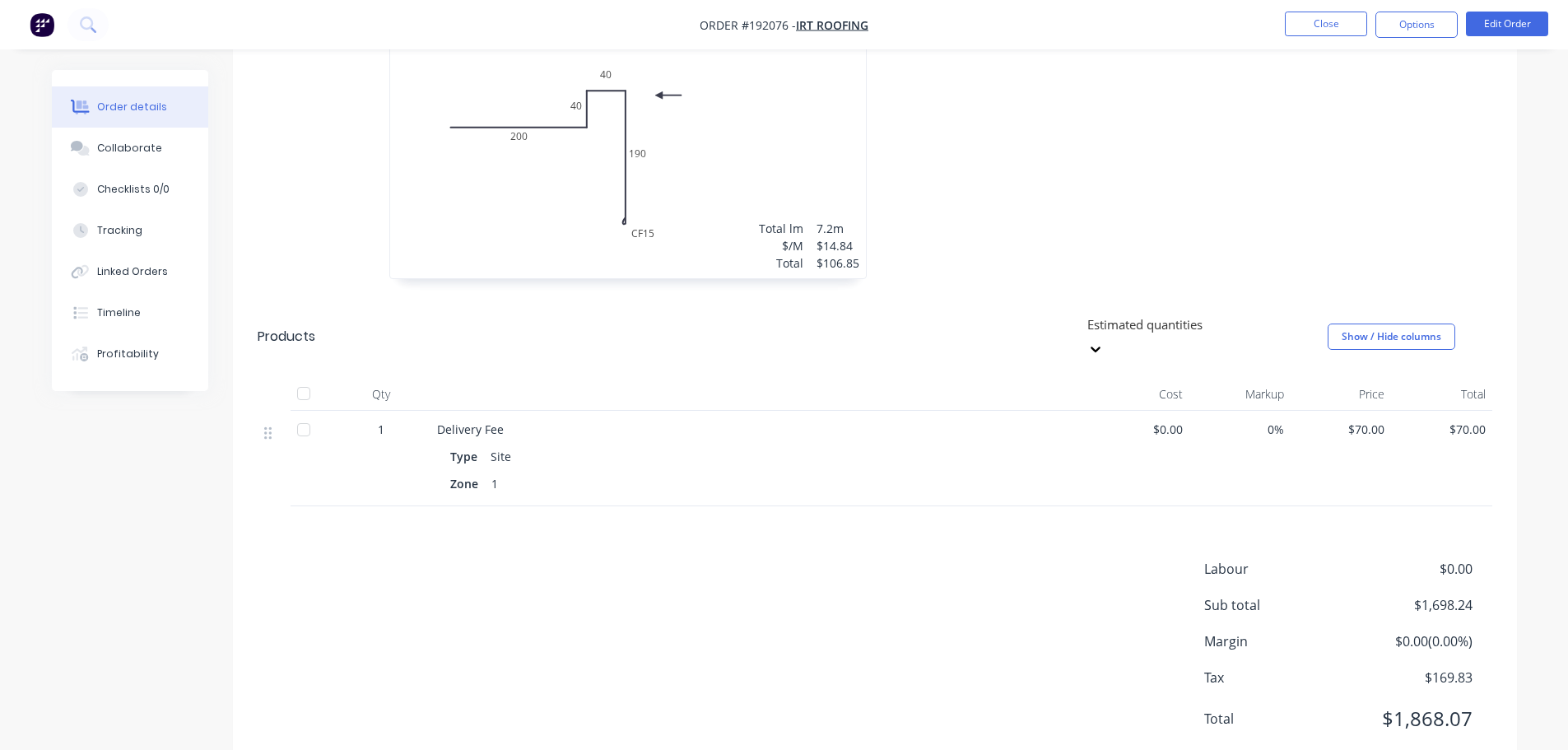
scroll to position [1412, 0]
click at [1314, 28] on button "Close" at bounding box center [1326, 24] width 82 height 25
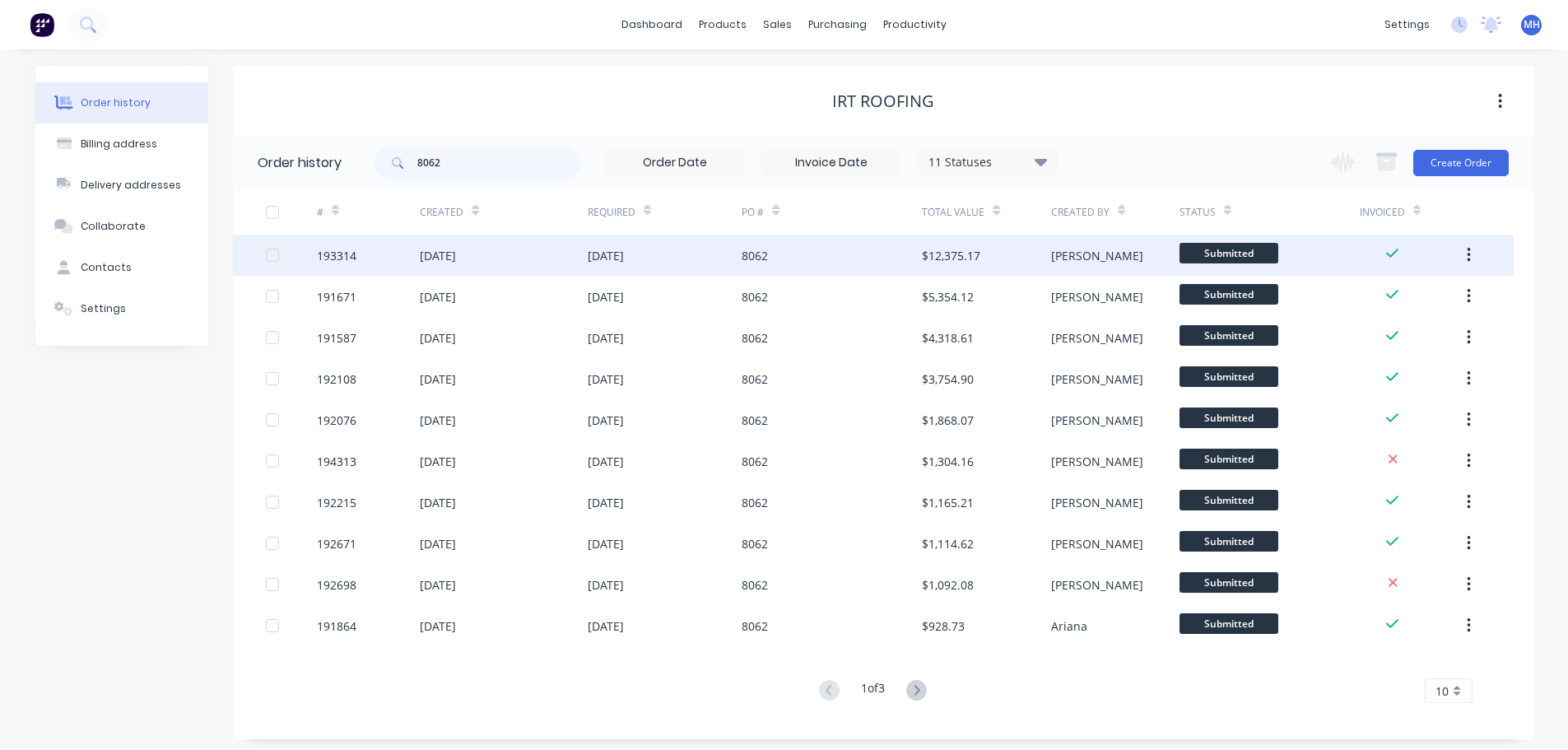
click at [456, 261] on div "19 Sep 2025" at bounding box center [437, 255] width 37 height 17
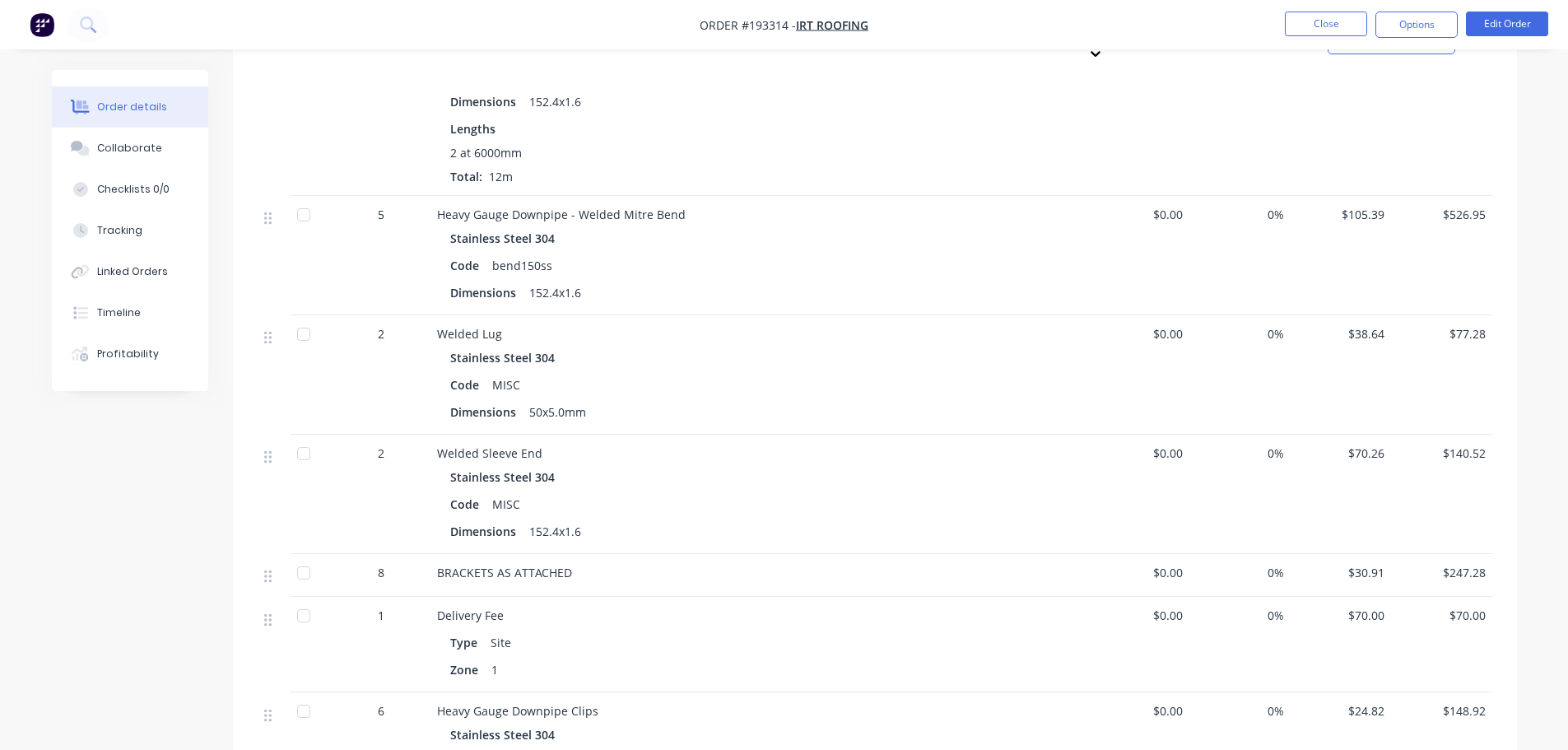
scroll to position [740, 0]
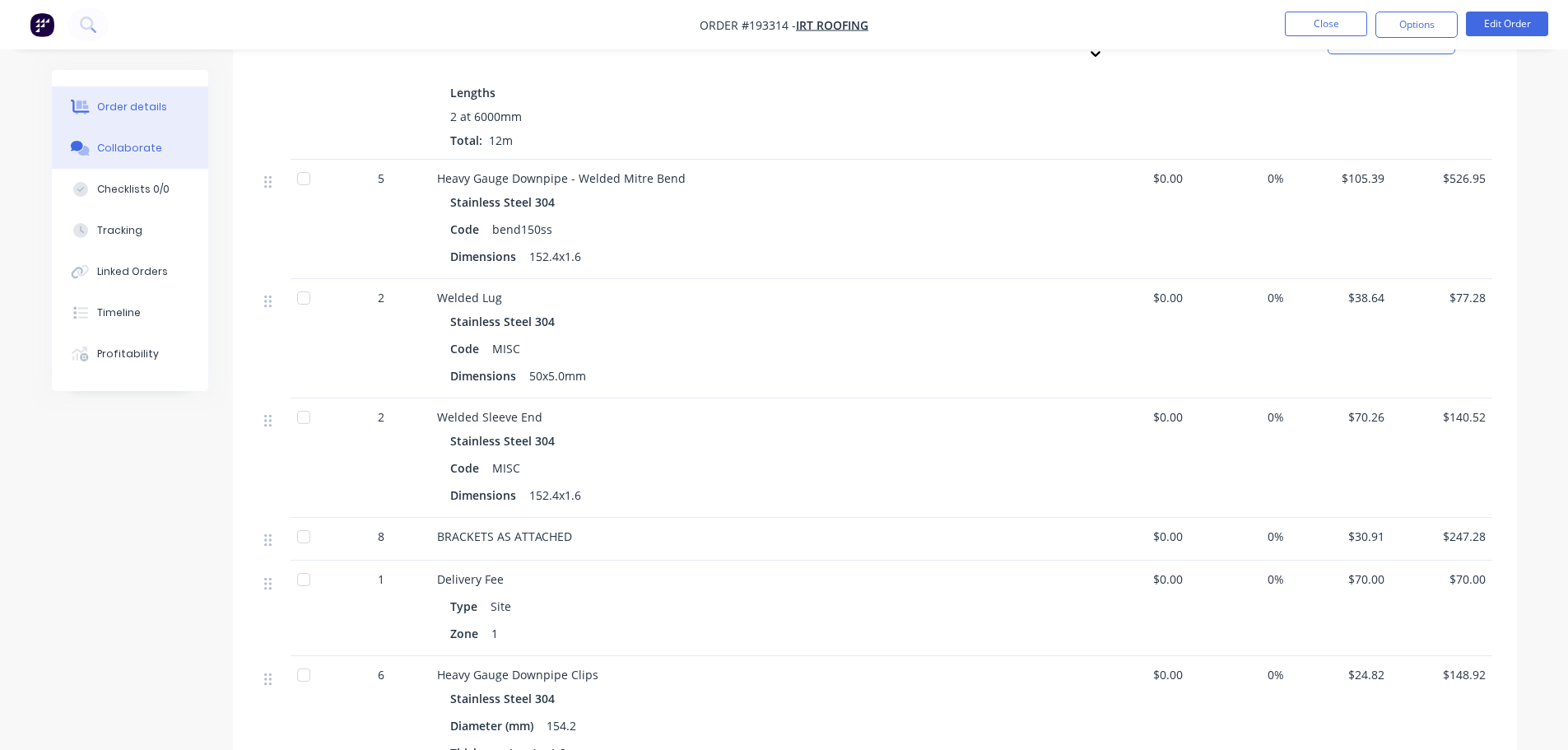
click at [162, 154] on button "Collaborate" at bounding box center [130, 148] width 157 height 41
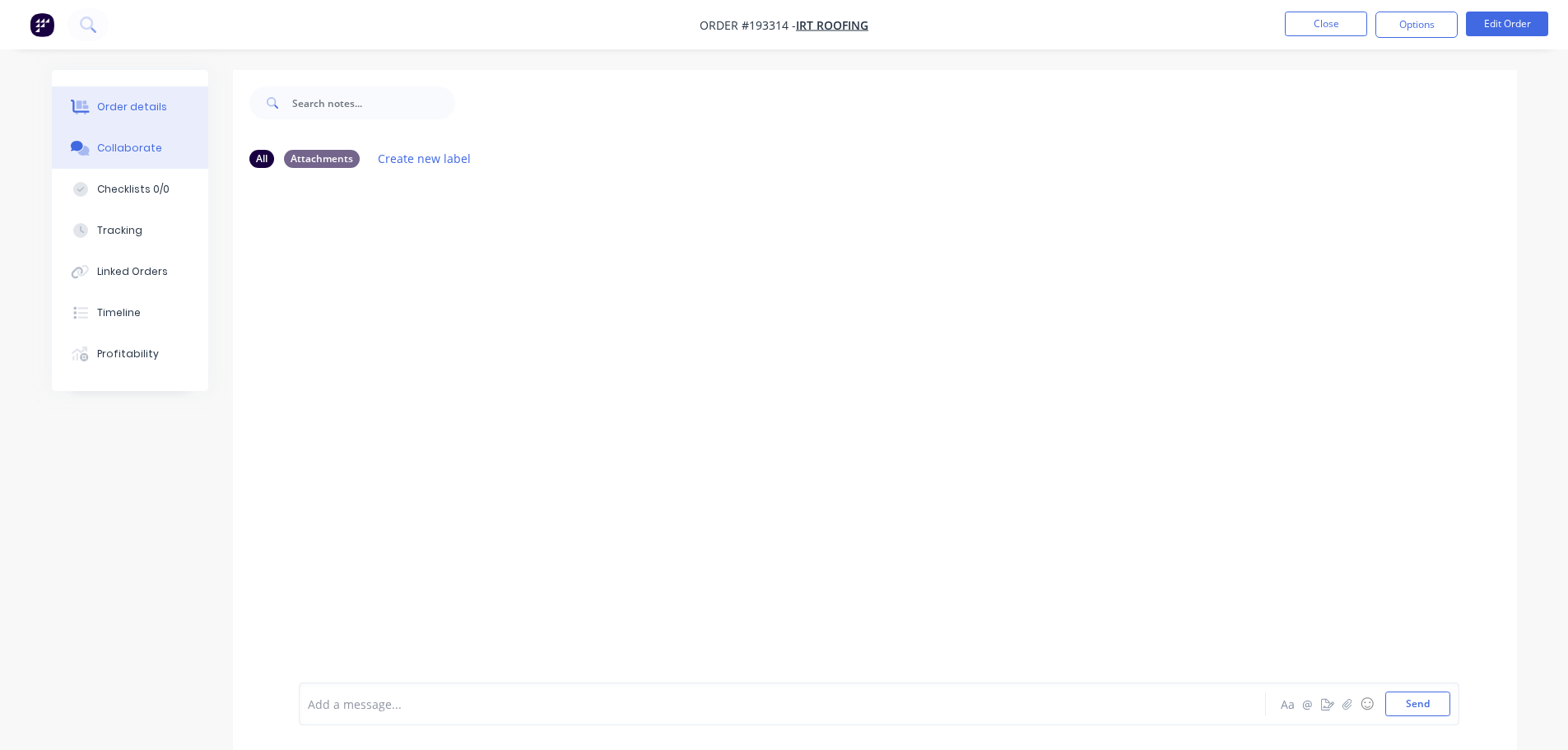
click at [160, 102] on div "Order details" at bounding box center [132, 106] width 70 height 15
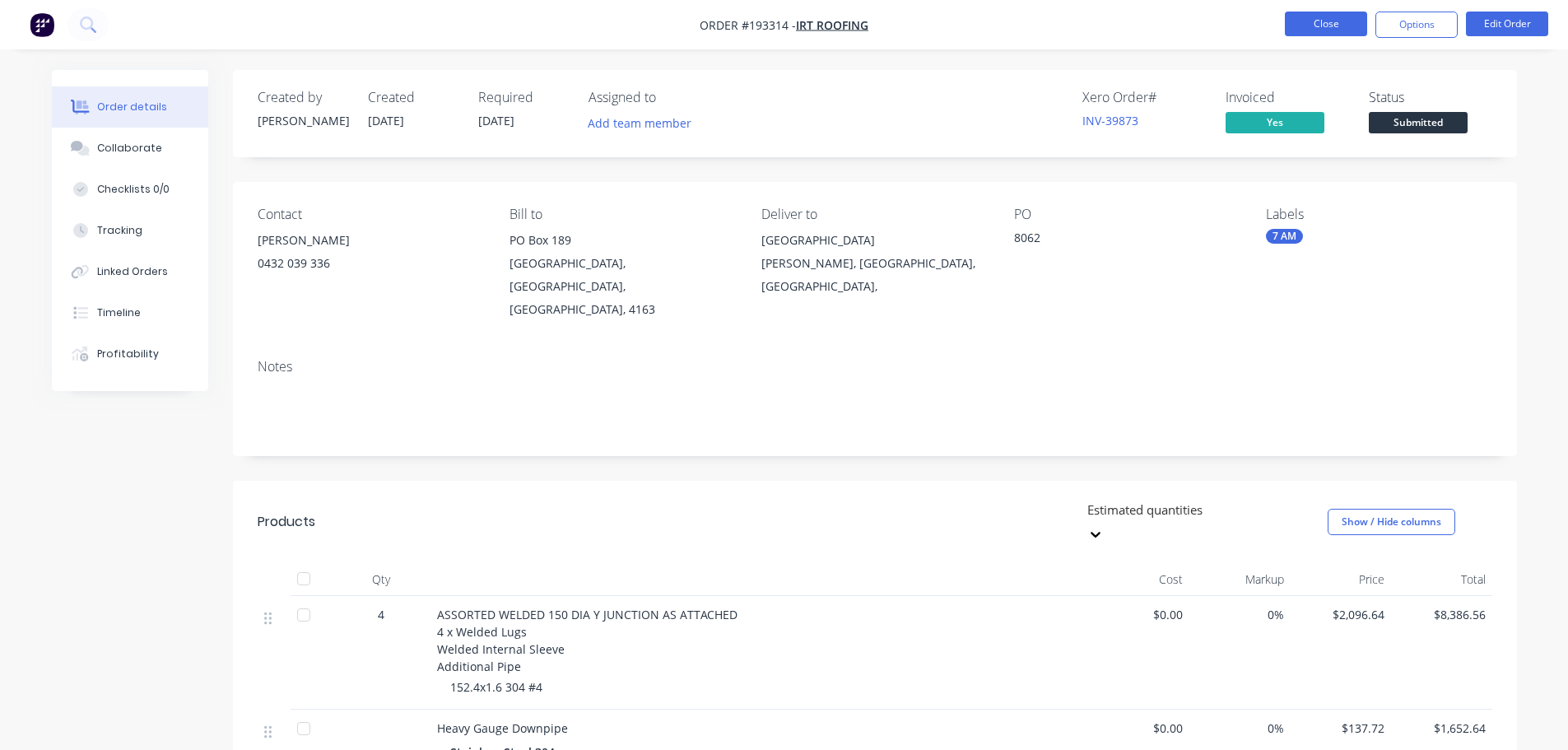
click at [1318, 17] on button "Close" at bounding box center [1326, 24] width 82 height 25
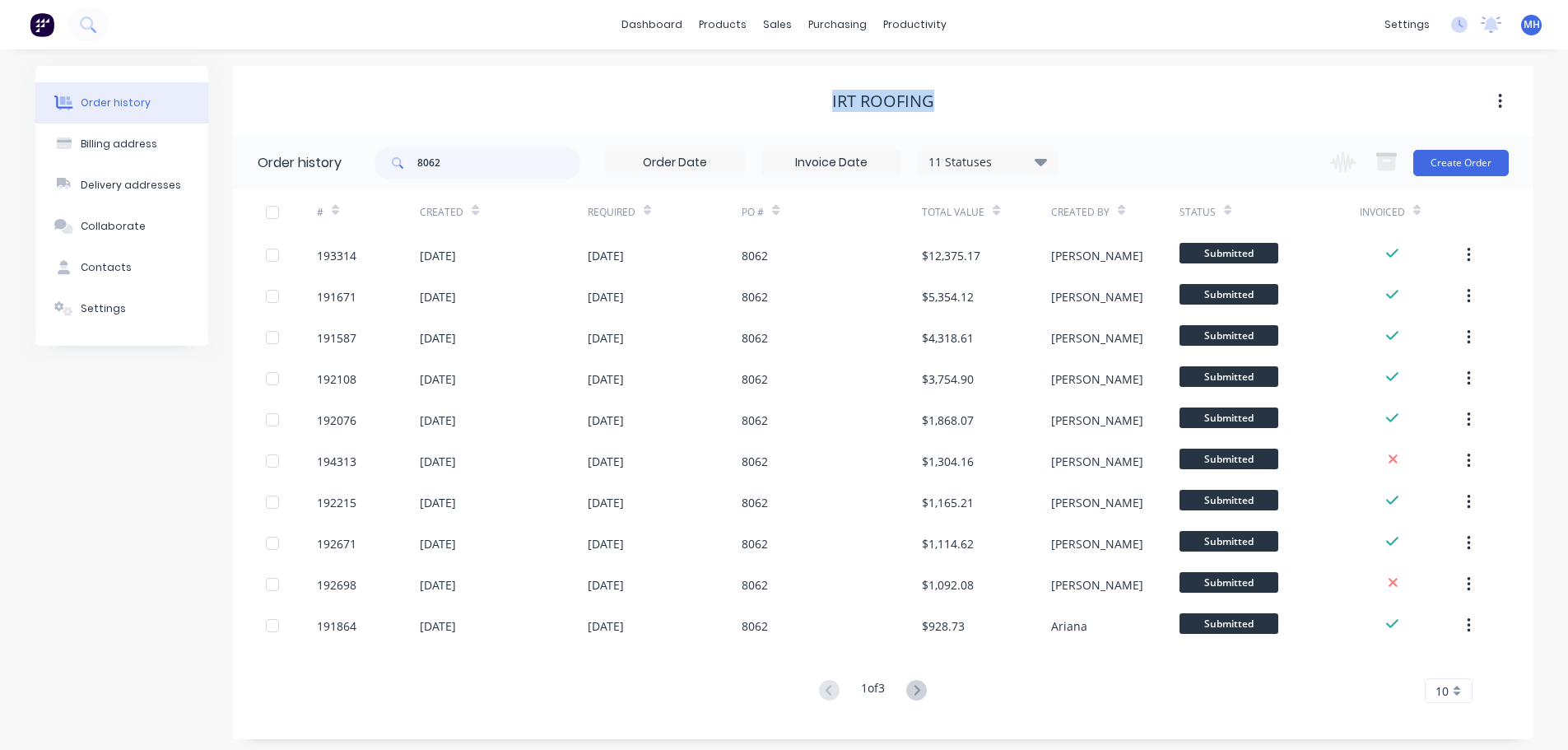
drag, startPoint x: 946, startPoint y: 110, endPoint x: 796, endPoint y: 108, distance: 150.0
click at [796, 108] on div "IRT Roofing" at bounding box center [883, 101] width 1301 height 20
drag, startPoint x: 937, startPoint y: 99, endPoint x: 809, endPoint y: 98, distance: 128.0
click at [809, 98] on div "IRT Roofing" at bounding box center [883, 101] width 1301 height 20
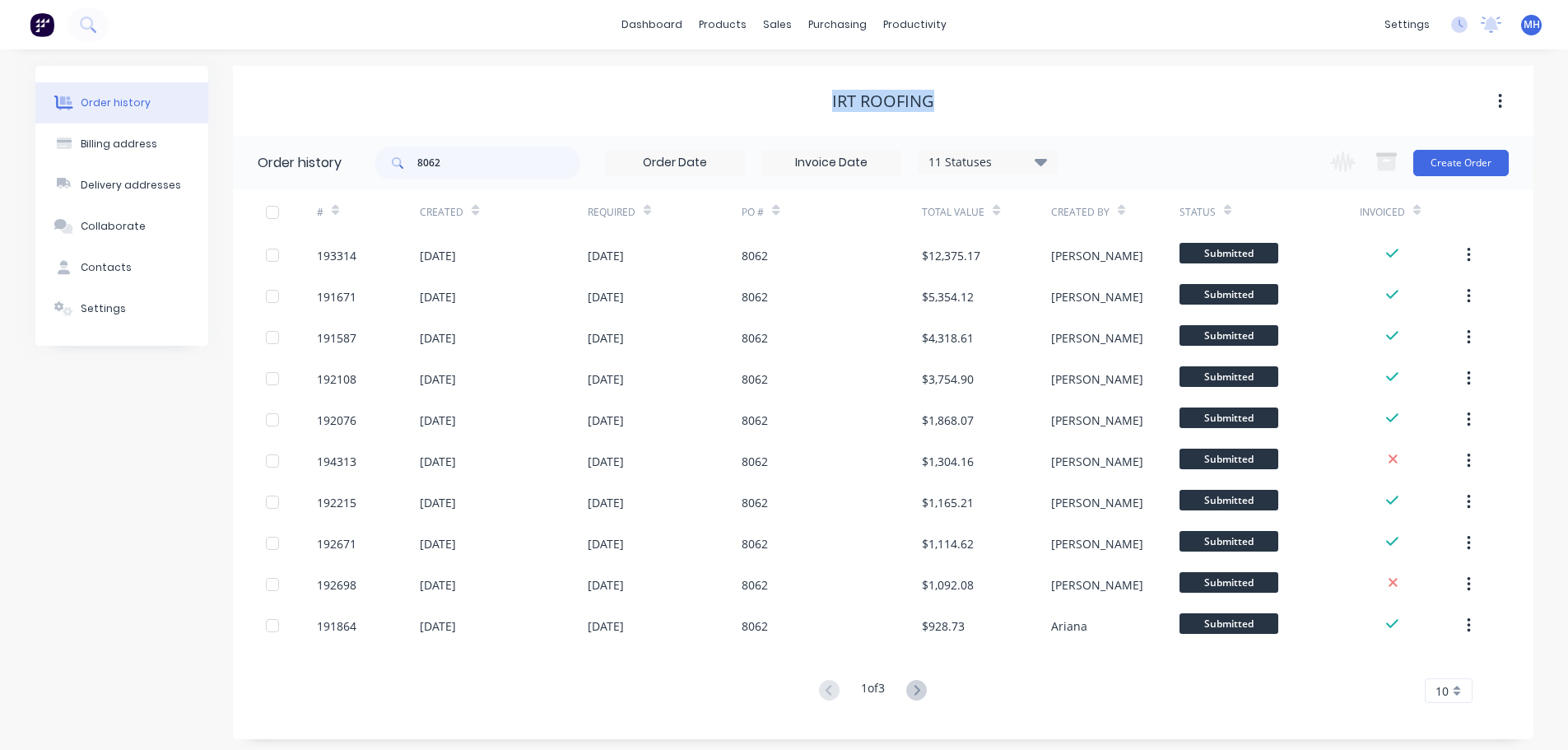
click at [746, 97] on div "IRT Roofing" at bounding box center [883, 101] width 1301 height 20
click at [528, 75] on div "IRT Roofing" at bounding box center [883, 101] width 1301 height 70
click at [816, 78] on div "Sales Orders" at bounding box center [838, 79] width 67 height 15
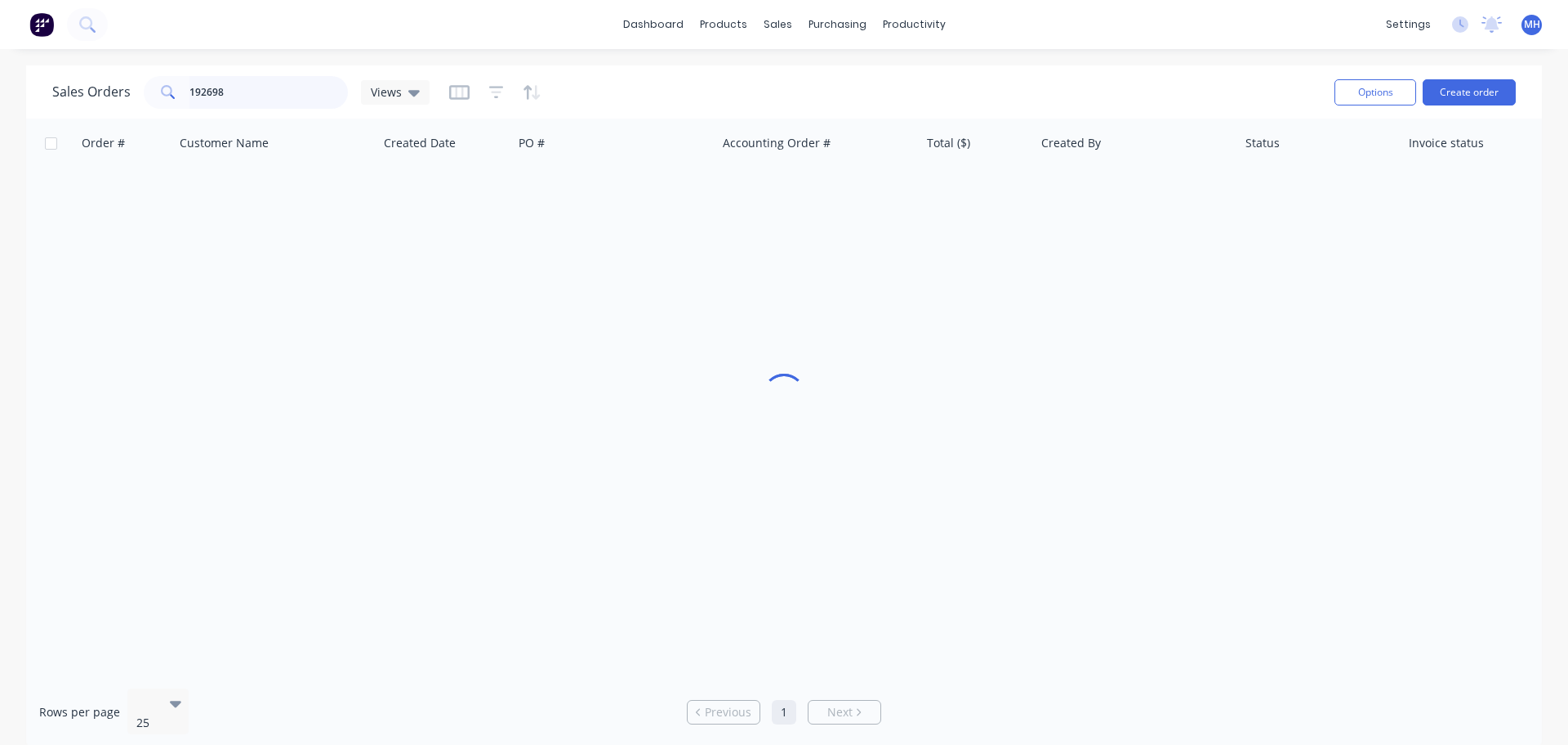
click at [308, 98] on input "192698" at bounding box center [269, 92] width 159 height 33
click at [680, 75] on div "Sales Orders 192698 Views" at bounding box center [687, 91] width 1269 height 40
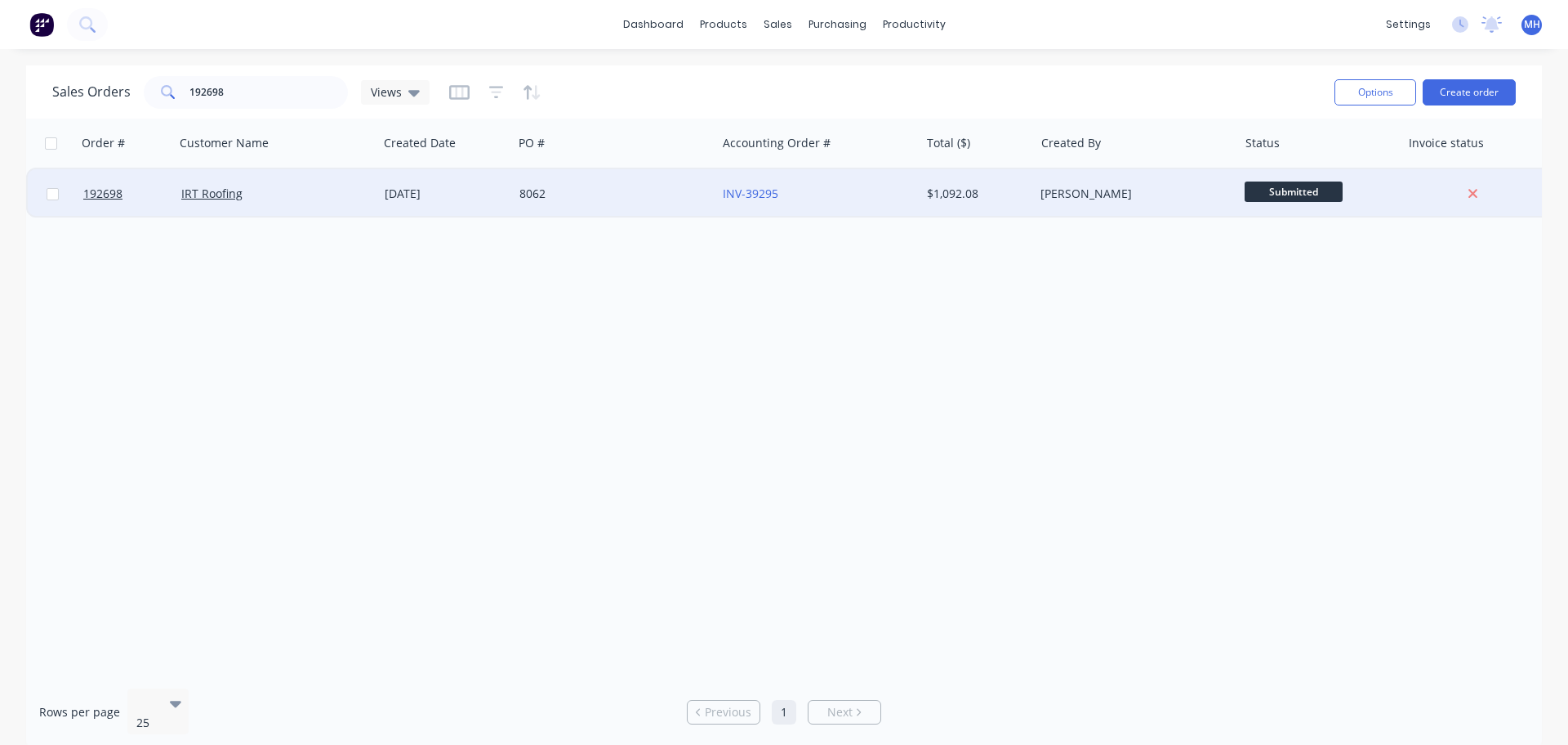
click at [646, 192] on div "8062" at bounding box center [610, 194] width 181 height 16
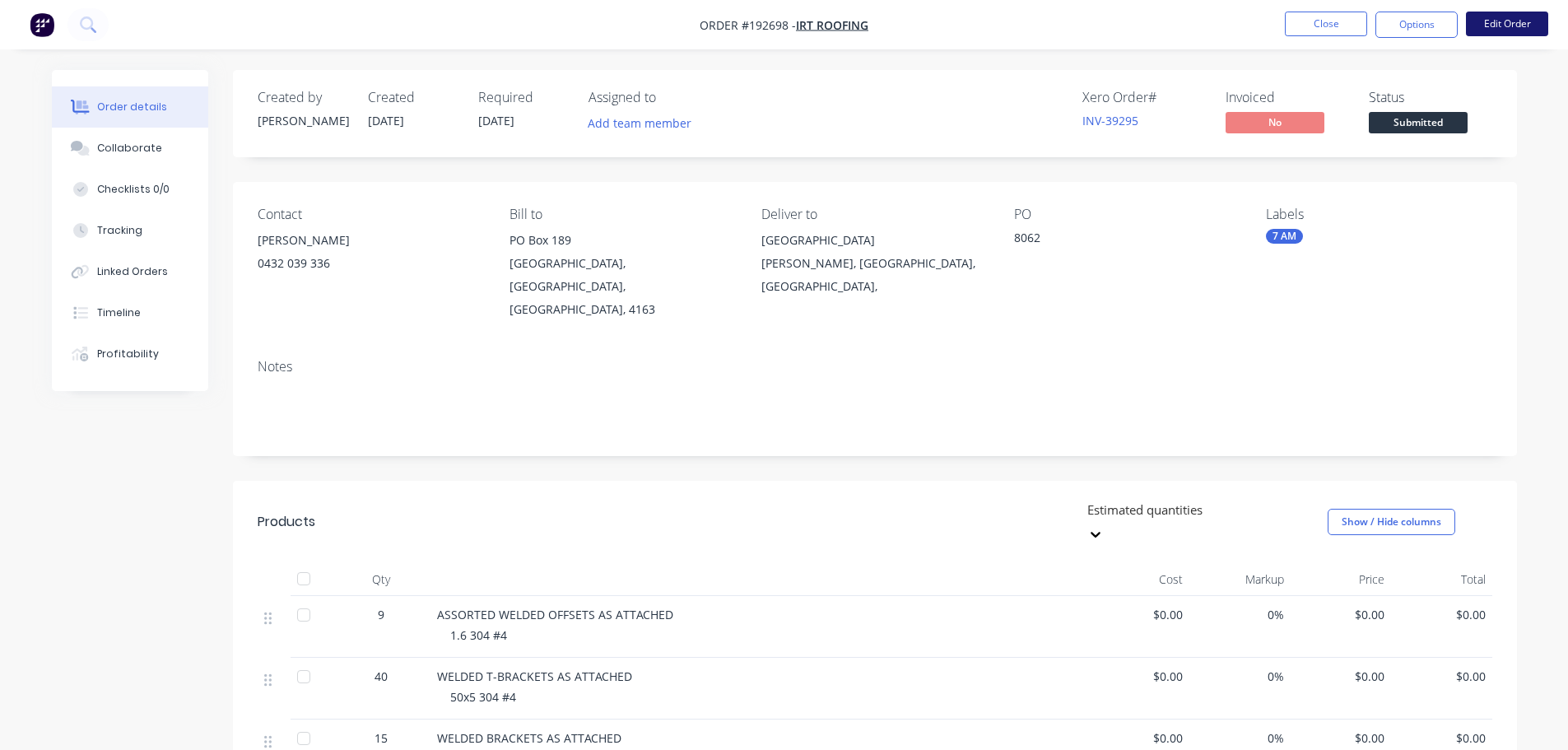
click at [1506, 13] on button "Edit Order" at bounding box center [1507, 24] width 82 height 25
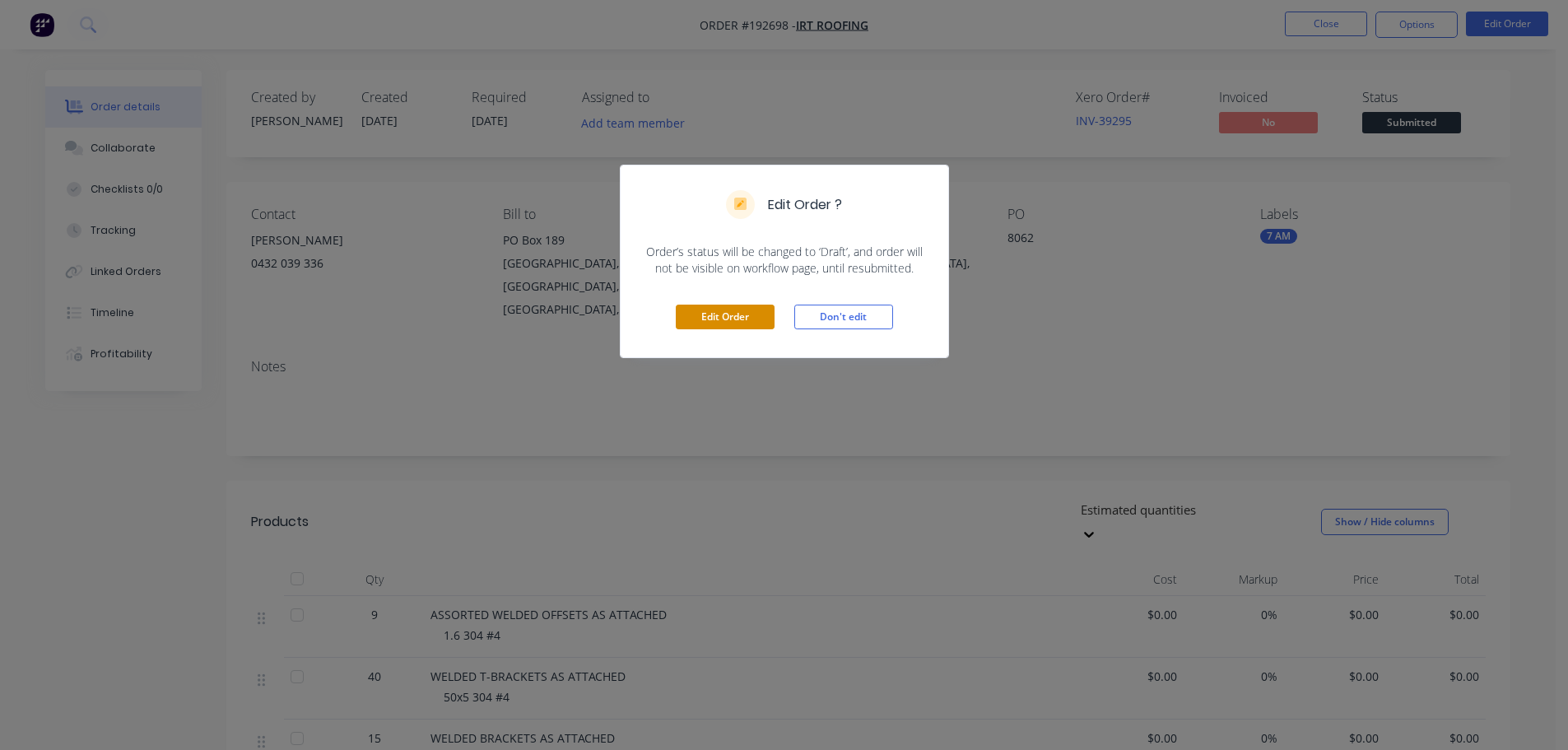
click at [718, 313] on button "Edit Order" at bounding box center [725, 317] width 98 height 25
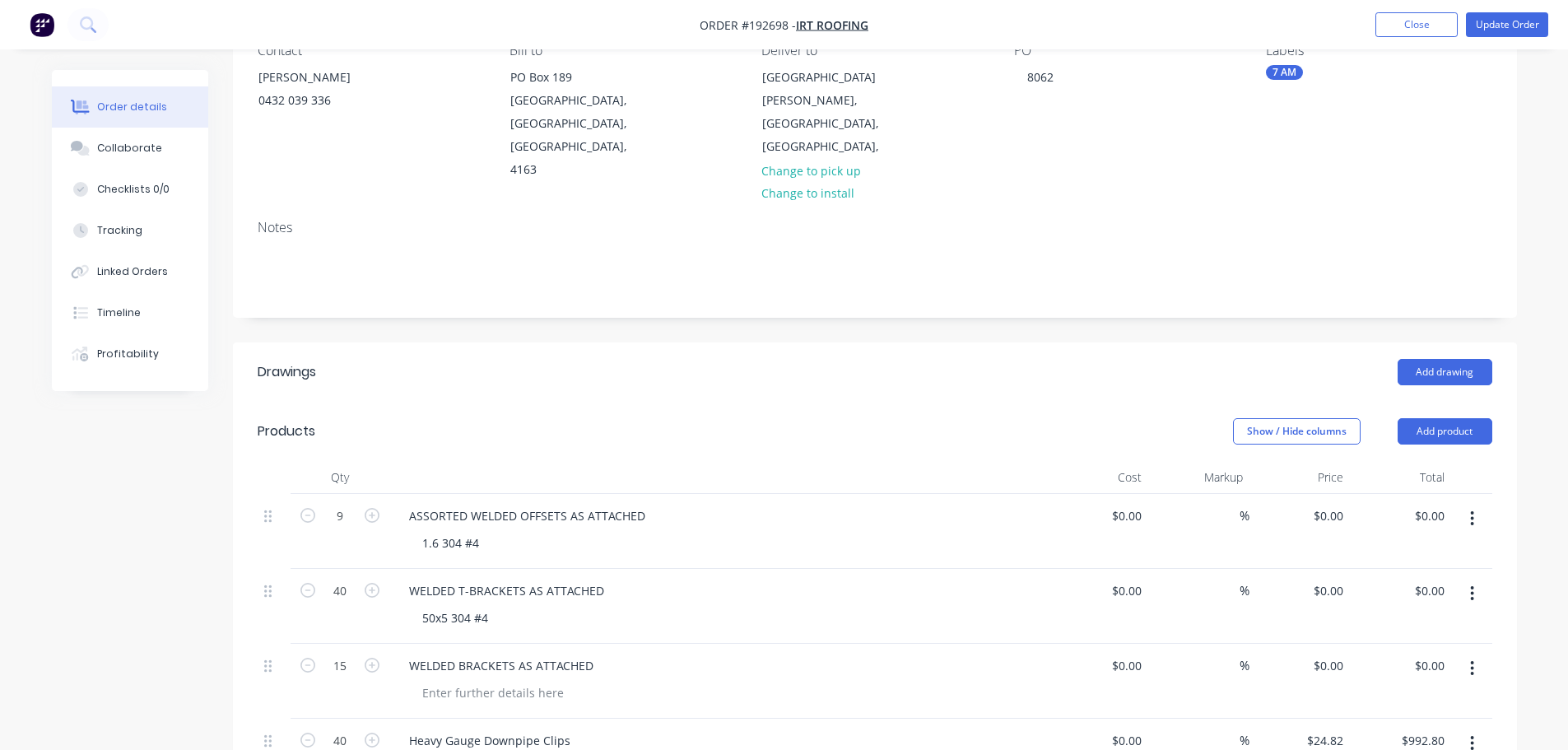
scroll to position [411, 0]
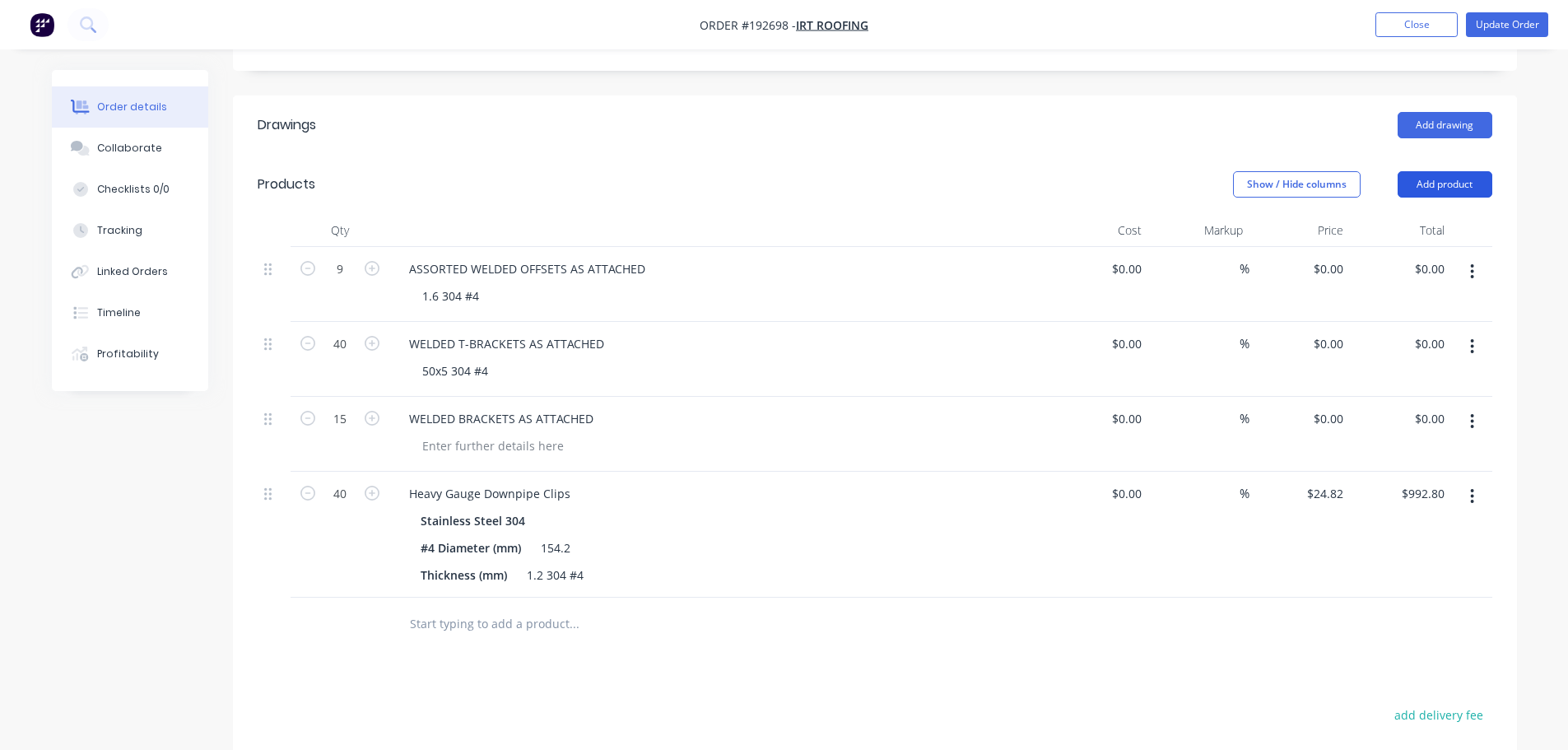
click at [1458, 171] on button "Add product" at bounding box center [1445, 183] width 95 height 26
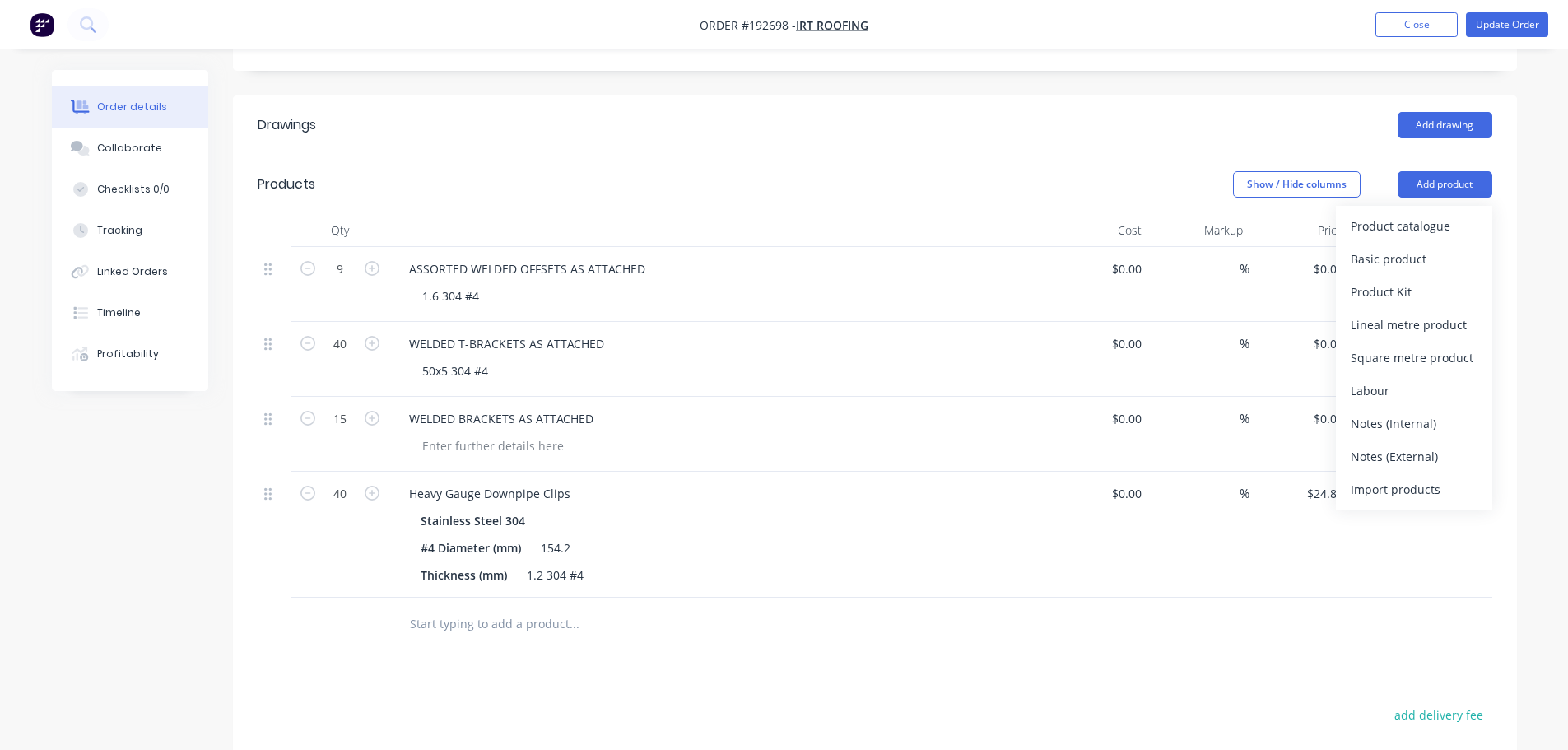
click at [1451, 214] on div "Product catalogue" at bounding box center [1414, 225] width 127 height 24
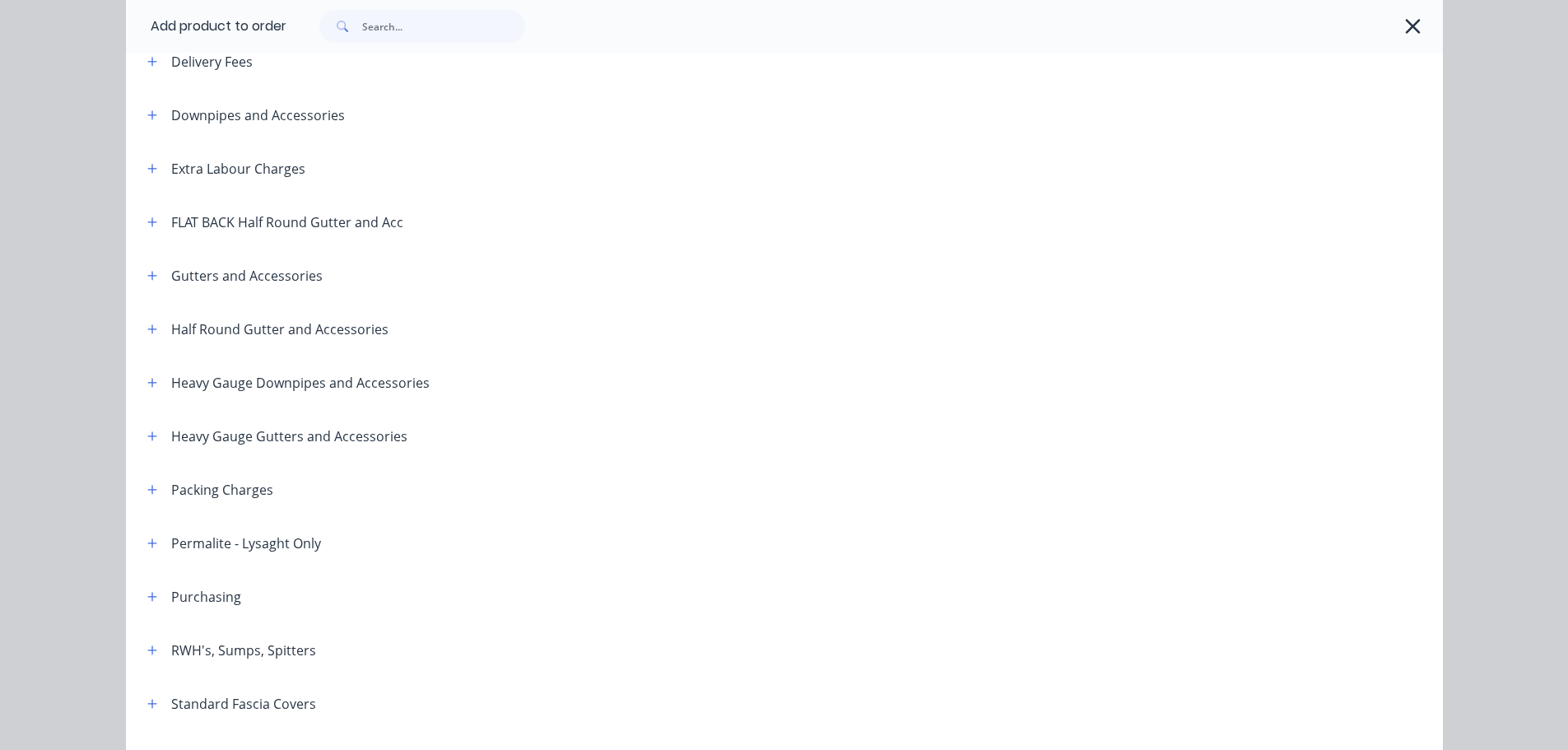
scroll to position [164, 0]
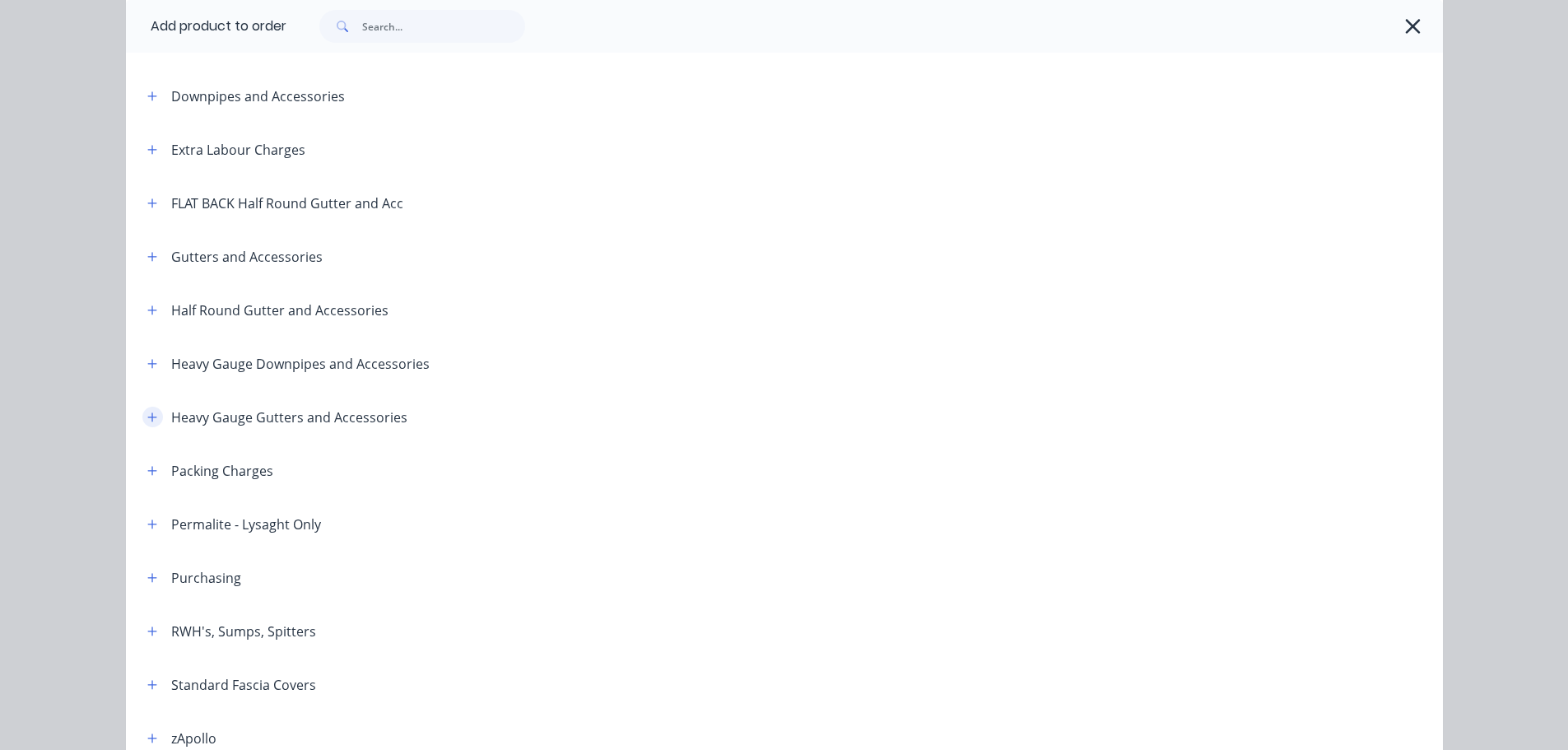
click at [148, 417] on icon "button" at bounding box center [152, 417] width 9 height 9
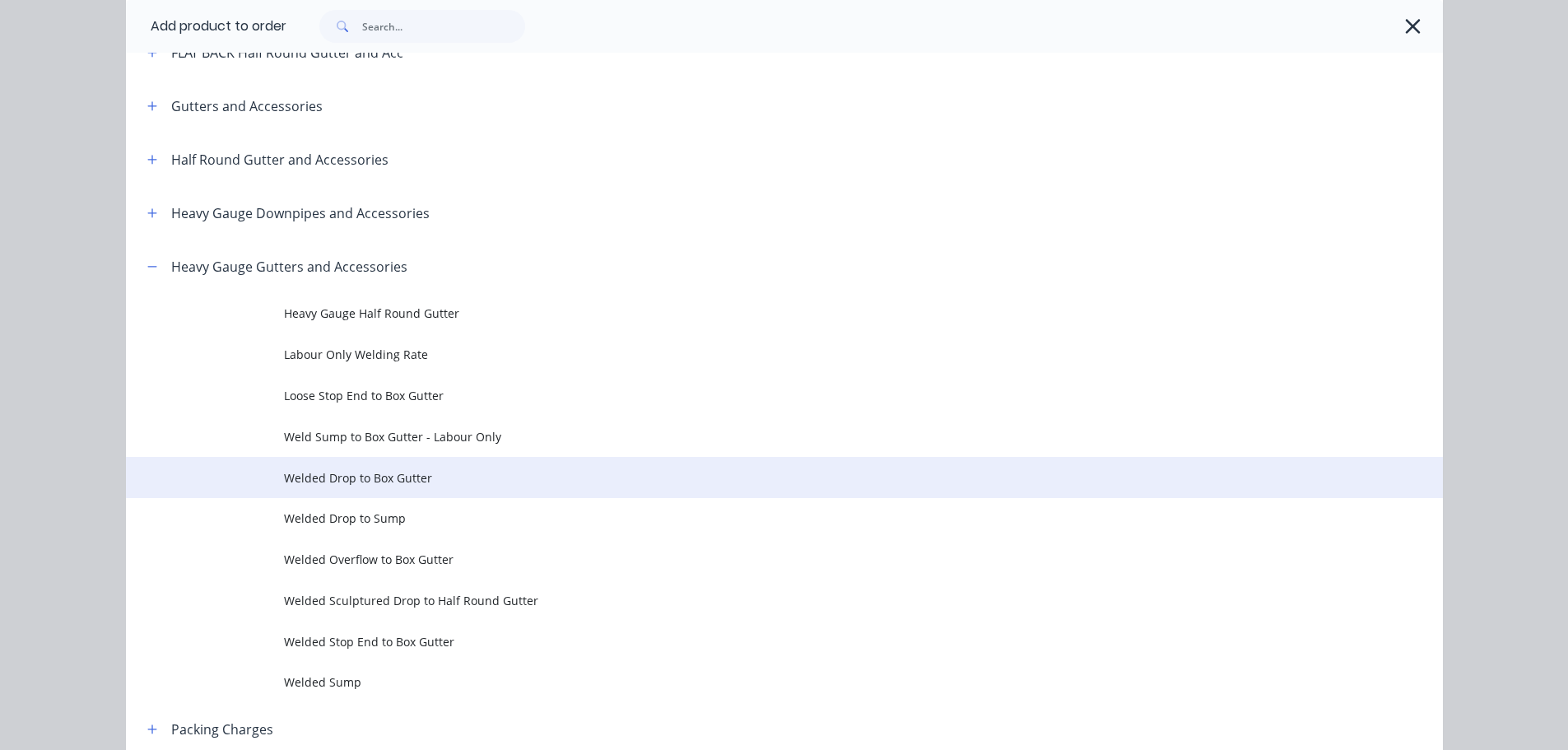
scroll to position [411, 0]
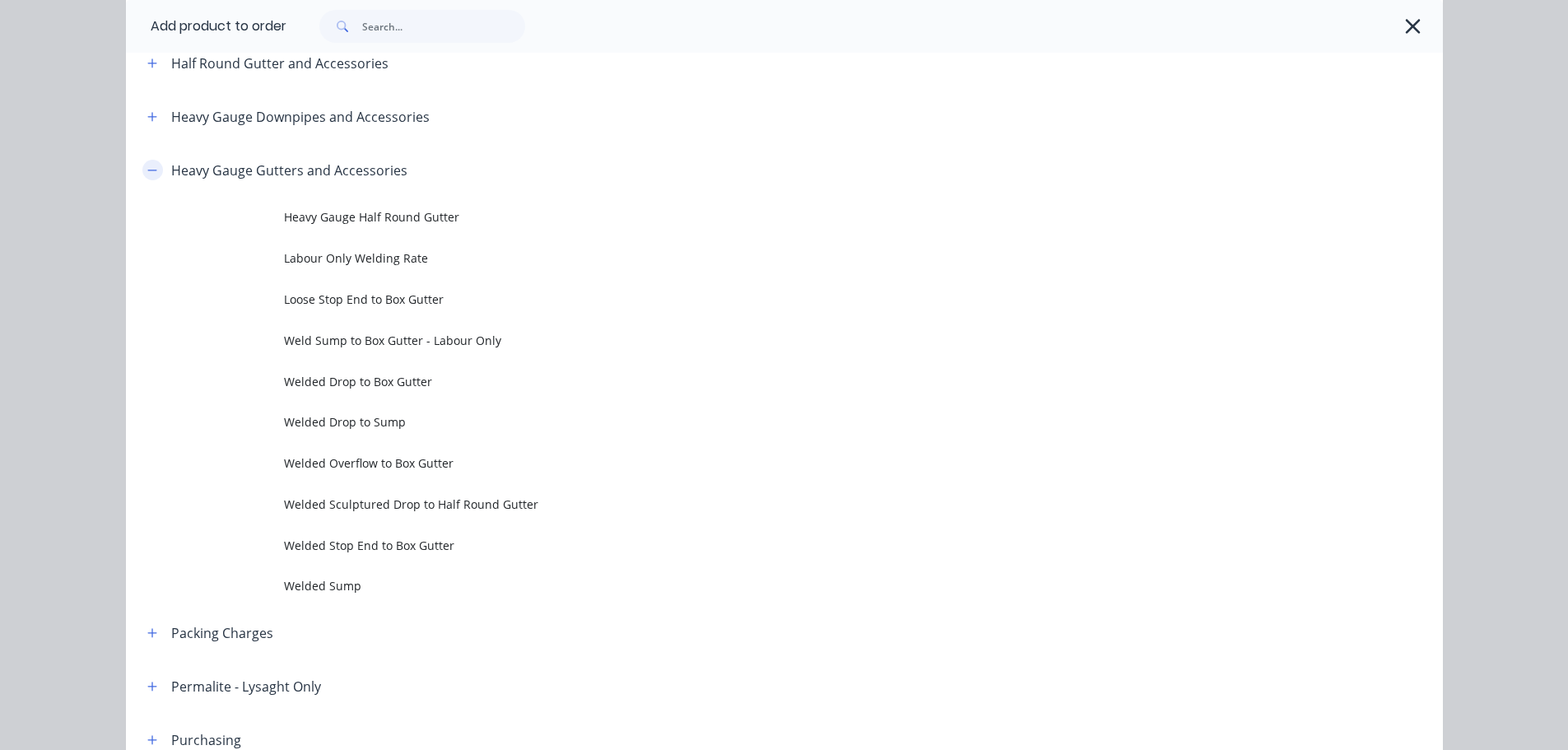
click at [148, 167] on icon "button" at bounding box center [152, 170] width 10 height 12
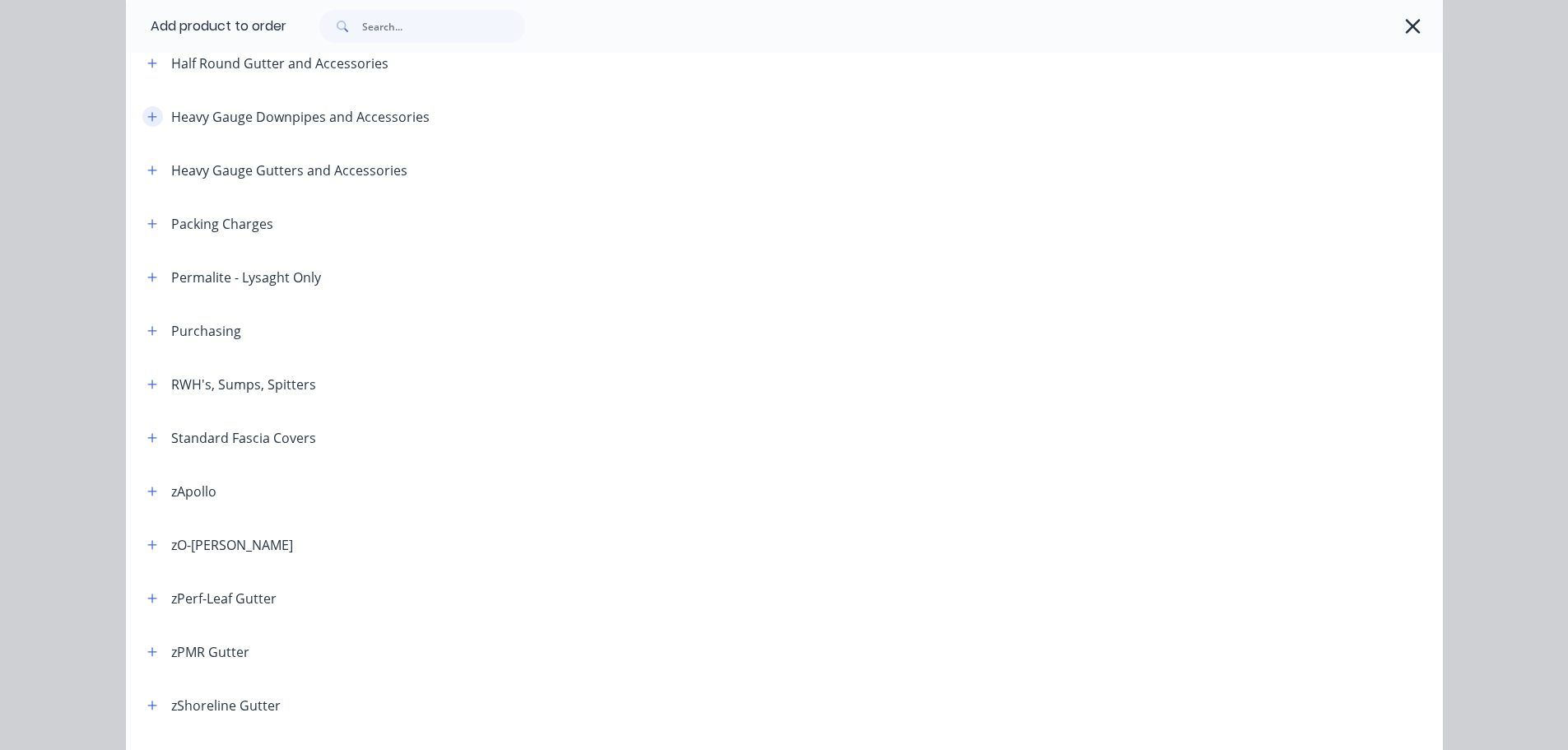
click at [149, 120] on icon "button" at bounding box center [152, 116] width 10 height 12
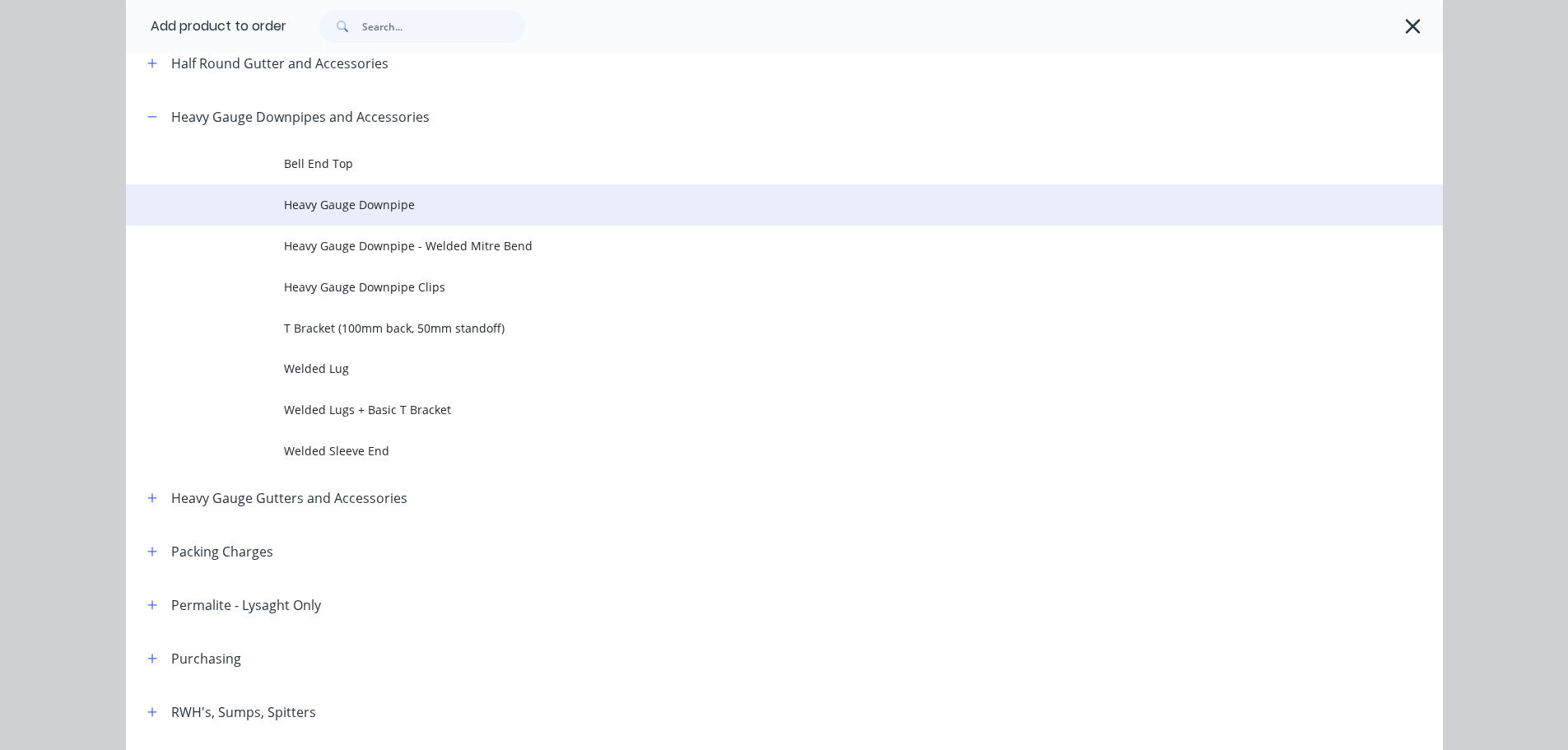
click at [424, 206] on span "Heavy Gauge Downpipe" at bounding box center [748, 204] width 927 height 17
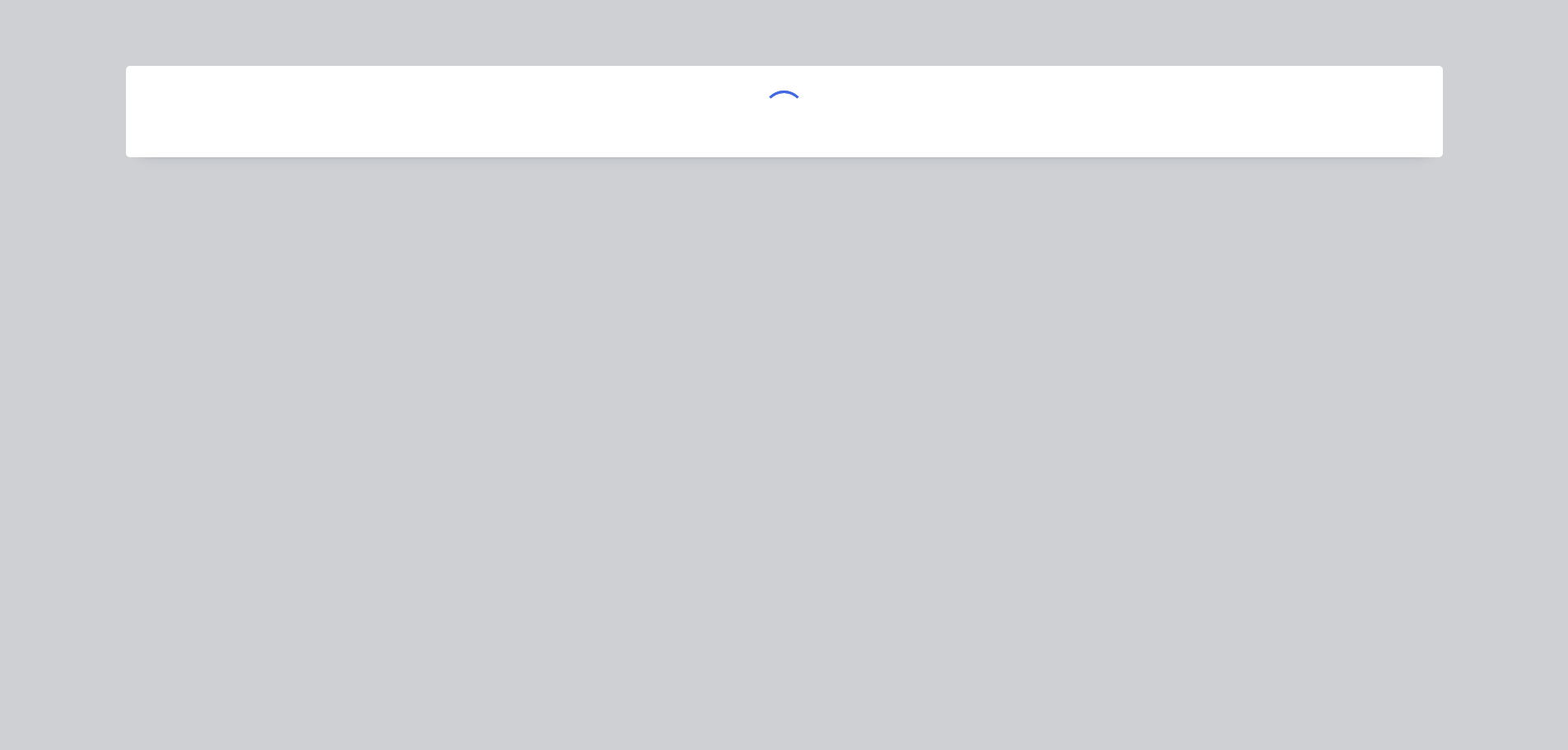
scroll to position [0, 0]
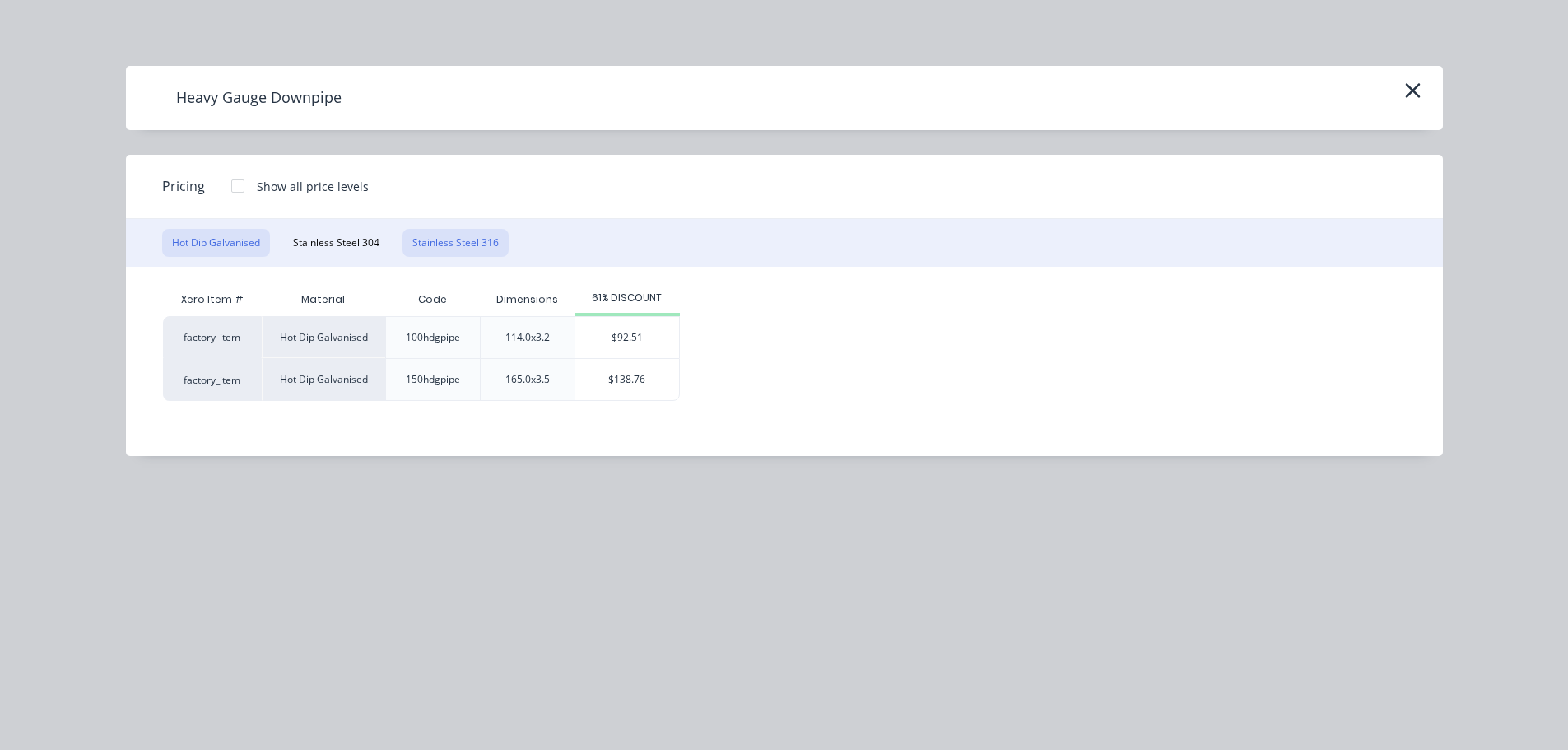
click at [446, 236] on button "Stainless Steel 316" at bounding box center [455, 242] width 106 height 28
click at [368, 245] on button "Stainless Steel 304" at bounding box center [336, 242] width 106 height 28
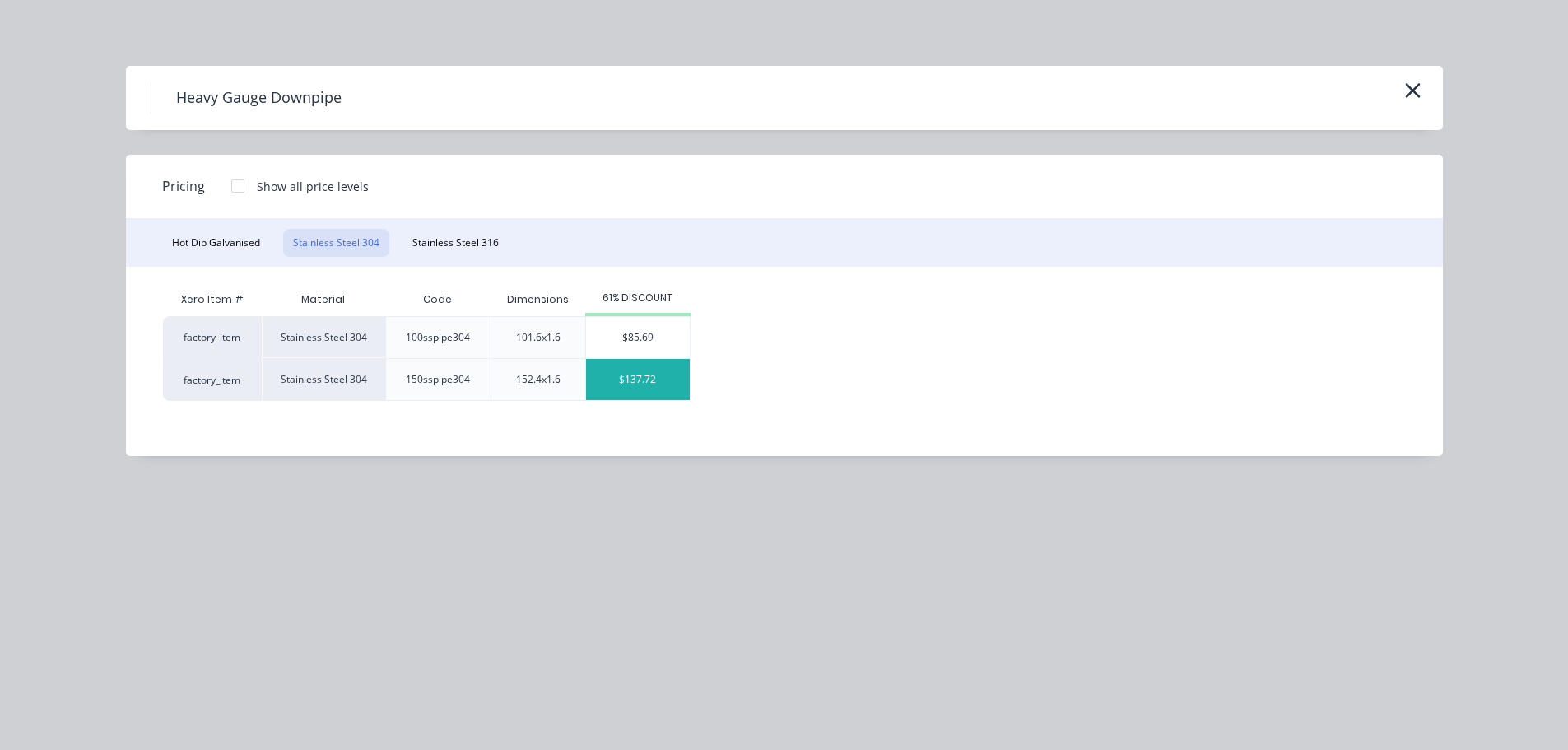
click at [631, 375] on div "$137.72" at bounding box center [638, 379] width 104 height 41
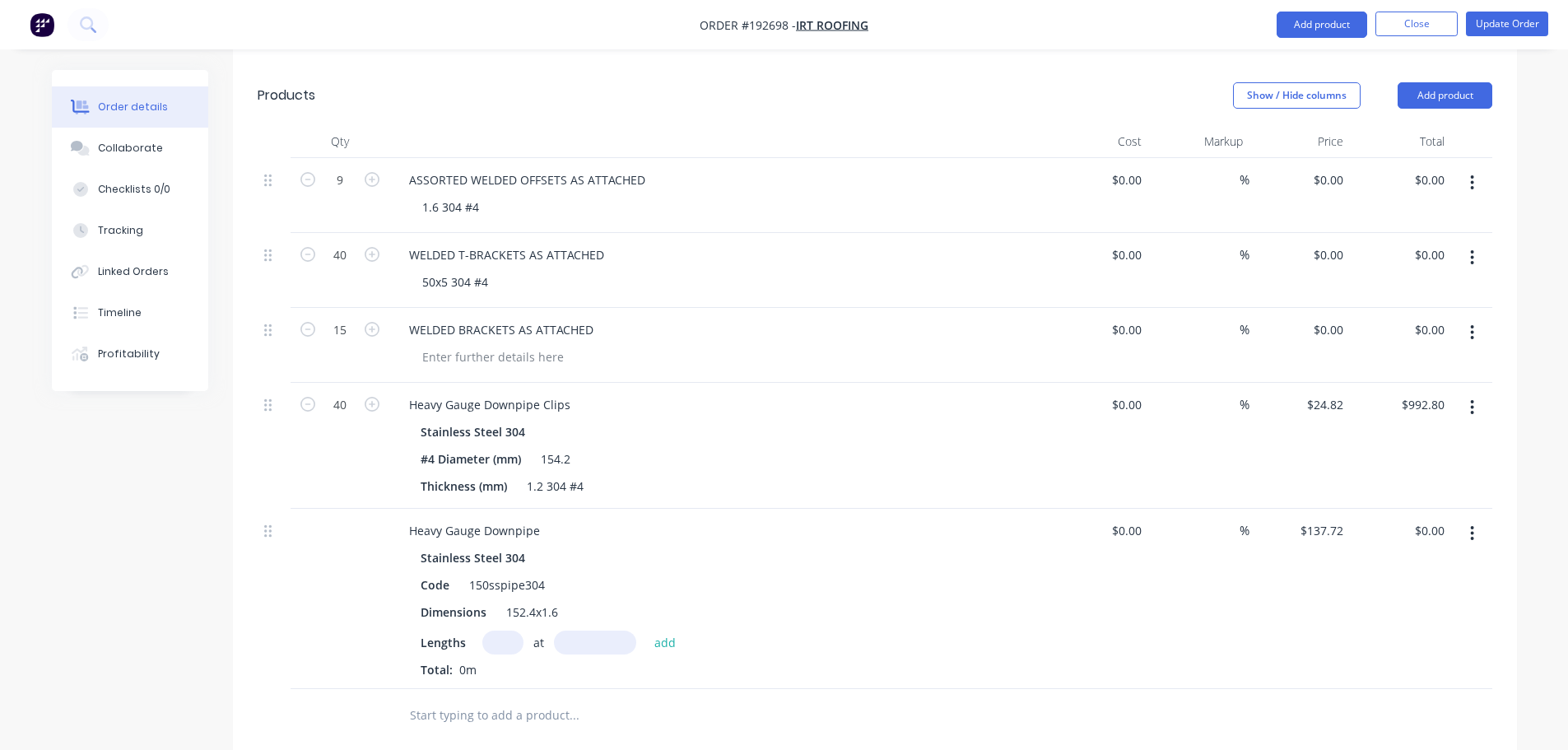
scroll to position [658, 0]
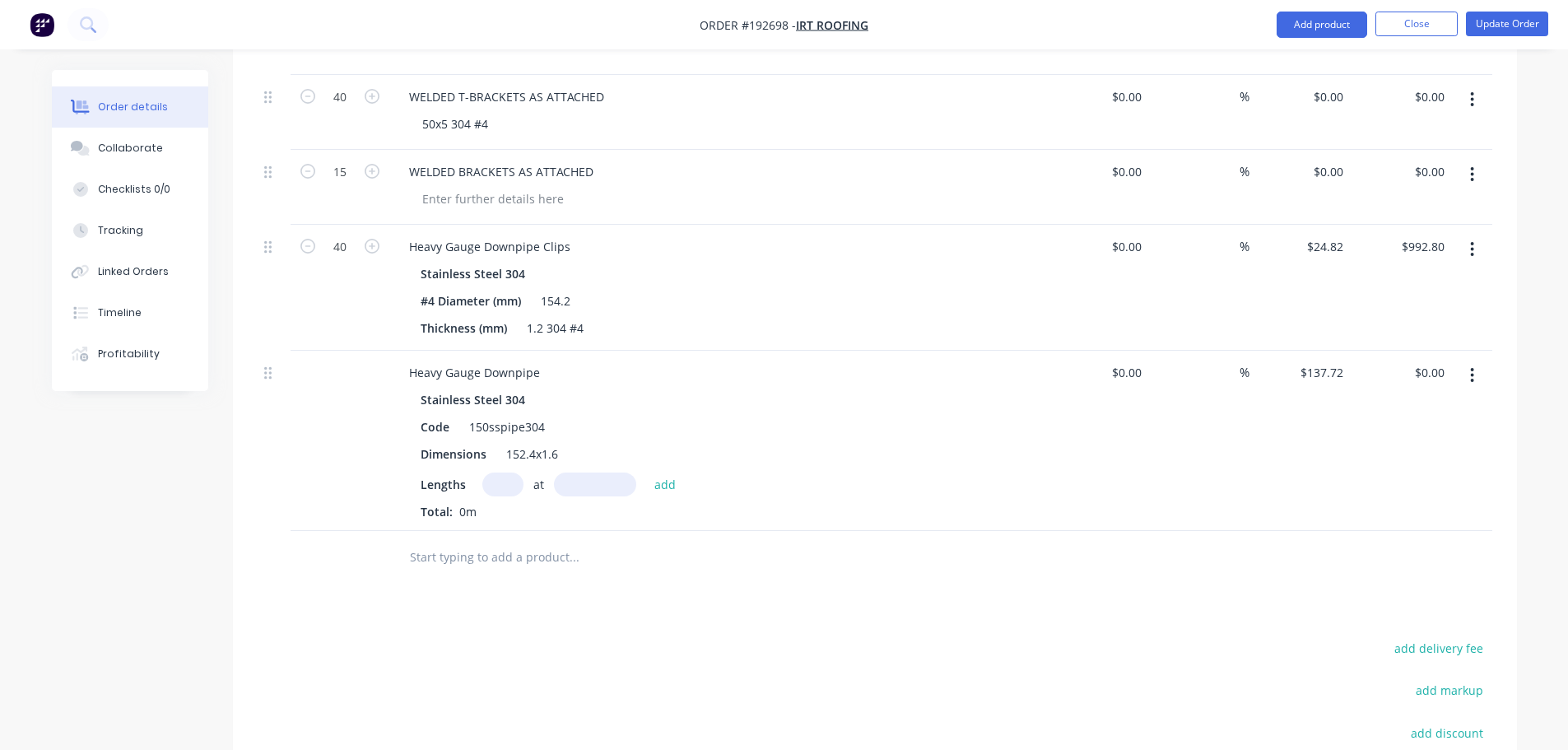
click at [506, 472] on input "text" at bounding box center [503, 484] width 41 height 24
type input "6"
type input "6000"
click at [647, 472] on button "add" at bounding box center [665, 483] width 38 height 22
type input "$4,957.92"
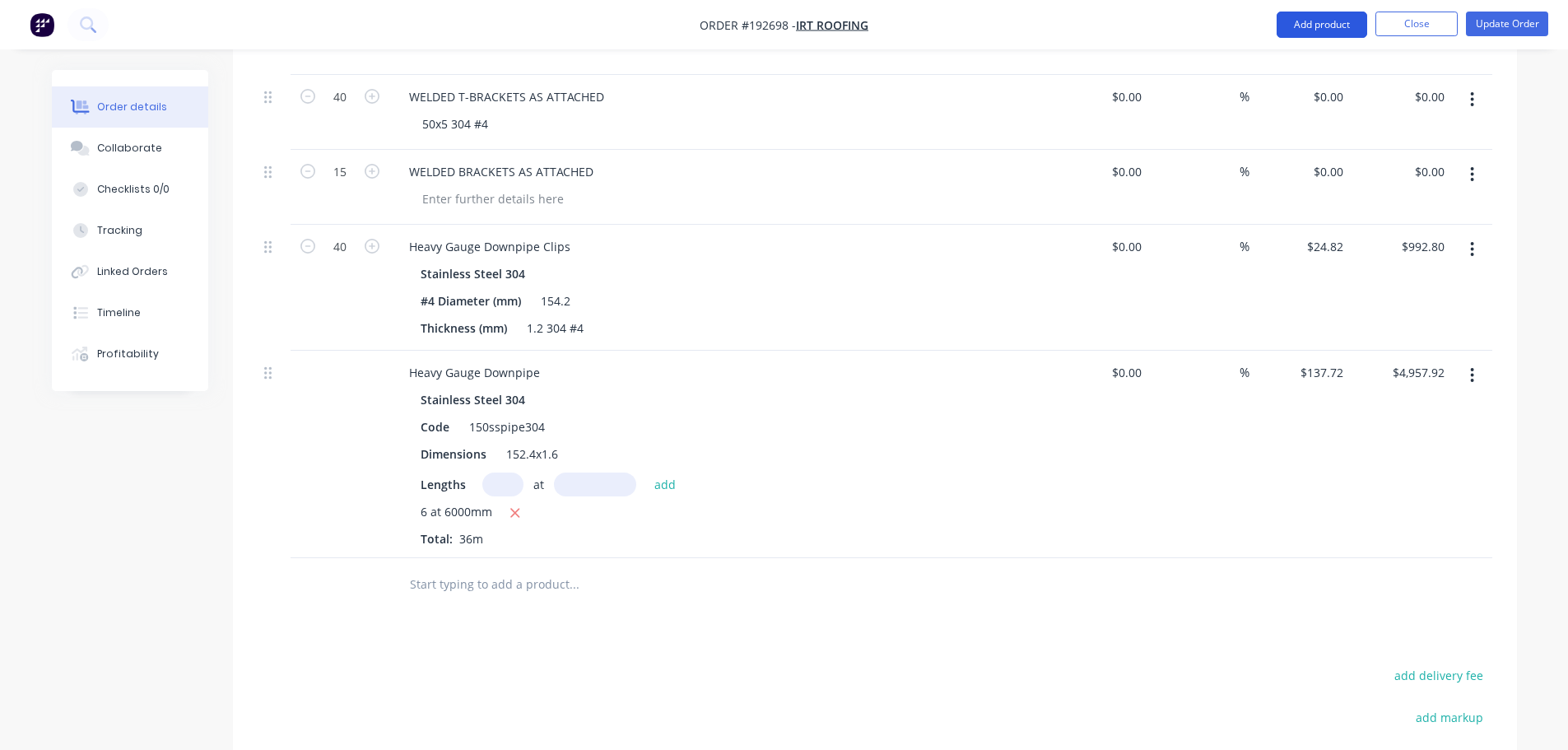
click at [1284, 30] on button "Add product" at bounding box center [1322, 24] width 90 height 26
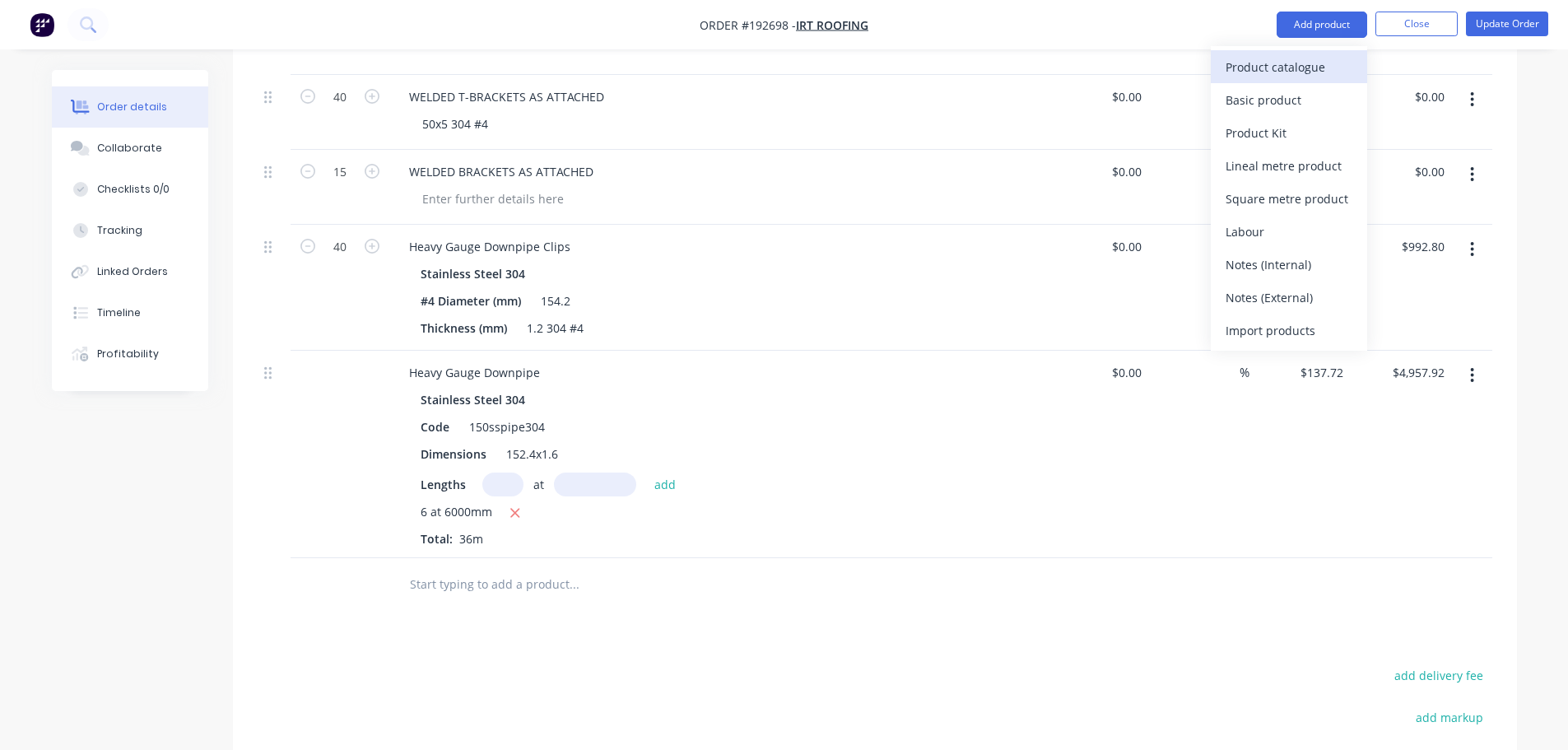
click at [1285, 60] on div "Product catalogue" at bounding box center [1290, 67] width 127 height 24
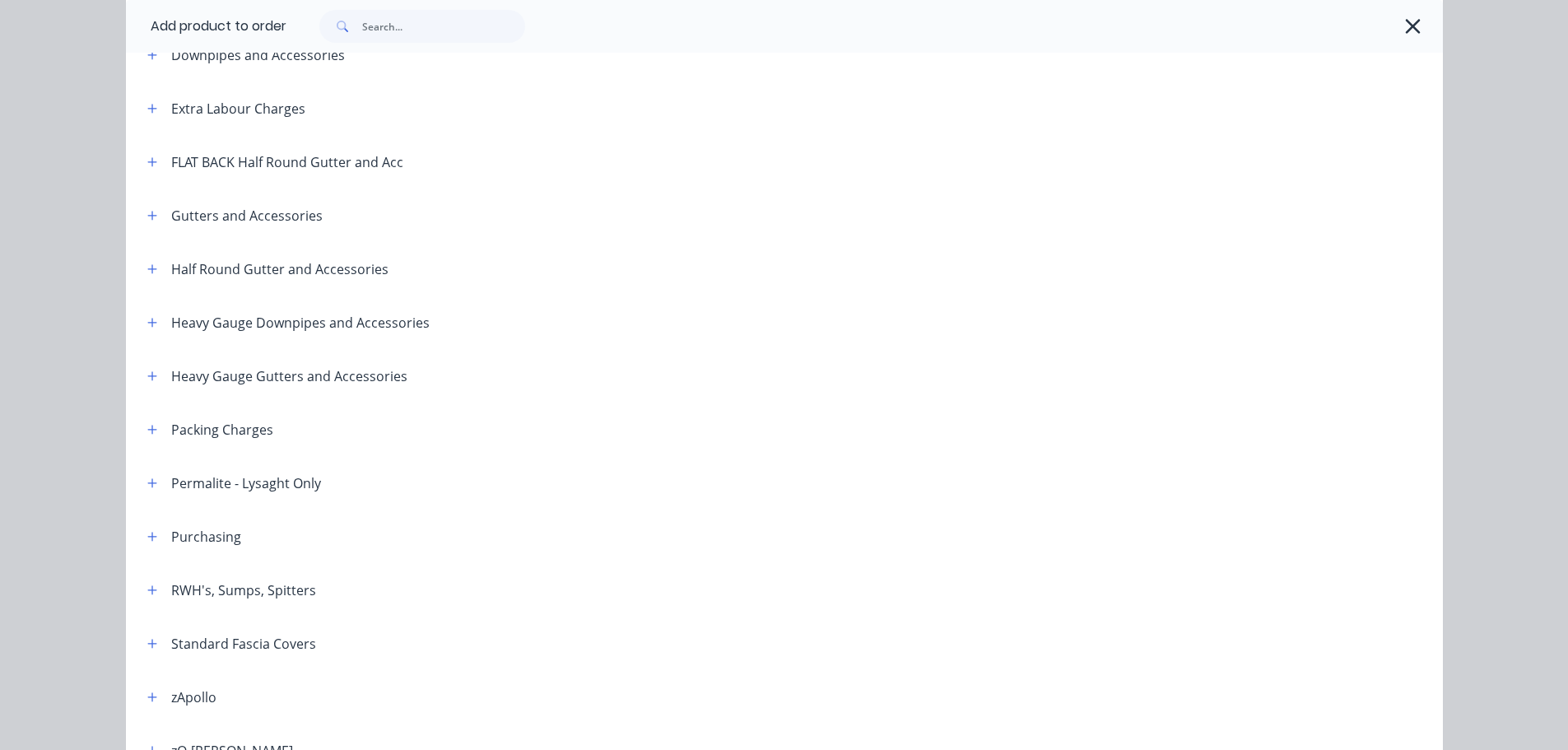
scroll to position [247, 0]
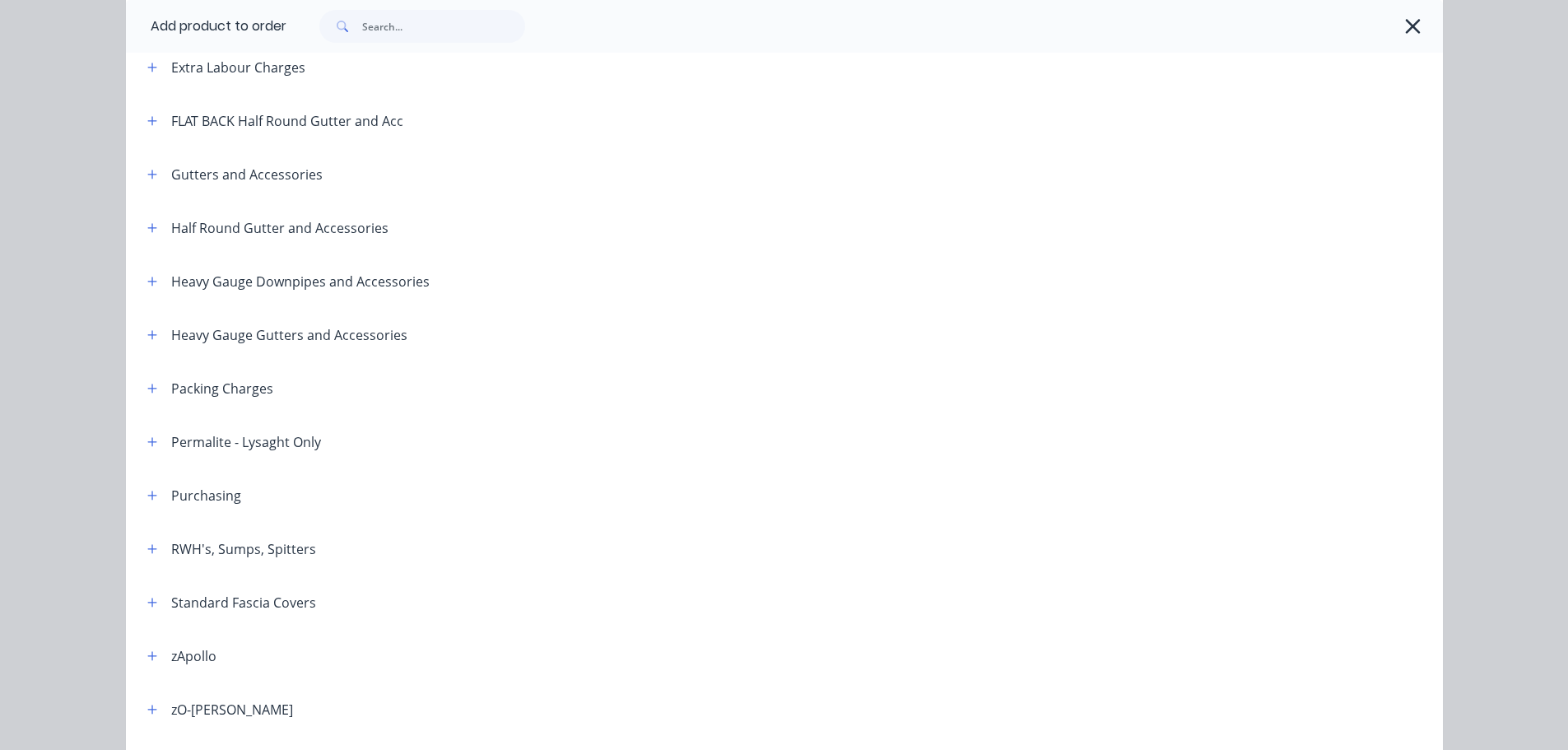
click at [130, 296] on header "Heavy Gauge Downpipes and Accessories" at bounding box center [784, 281] width 1318 height 54
click at [134, 287] on div "Heavy Gauge Downpipes and Accessories" at bounding box center [282, 281] width 295 height 21
click at [126, 289] on header "Heavy Gauge Downpipes and Accessories" at bounding box center [784, 281] width 1318 height 54
click at [142, 284] on button "button" at bounding box center [152, 281] width 21 height 21
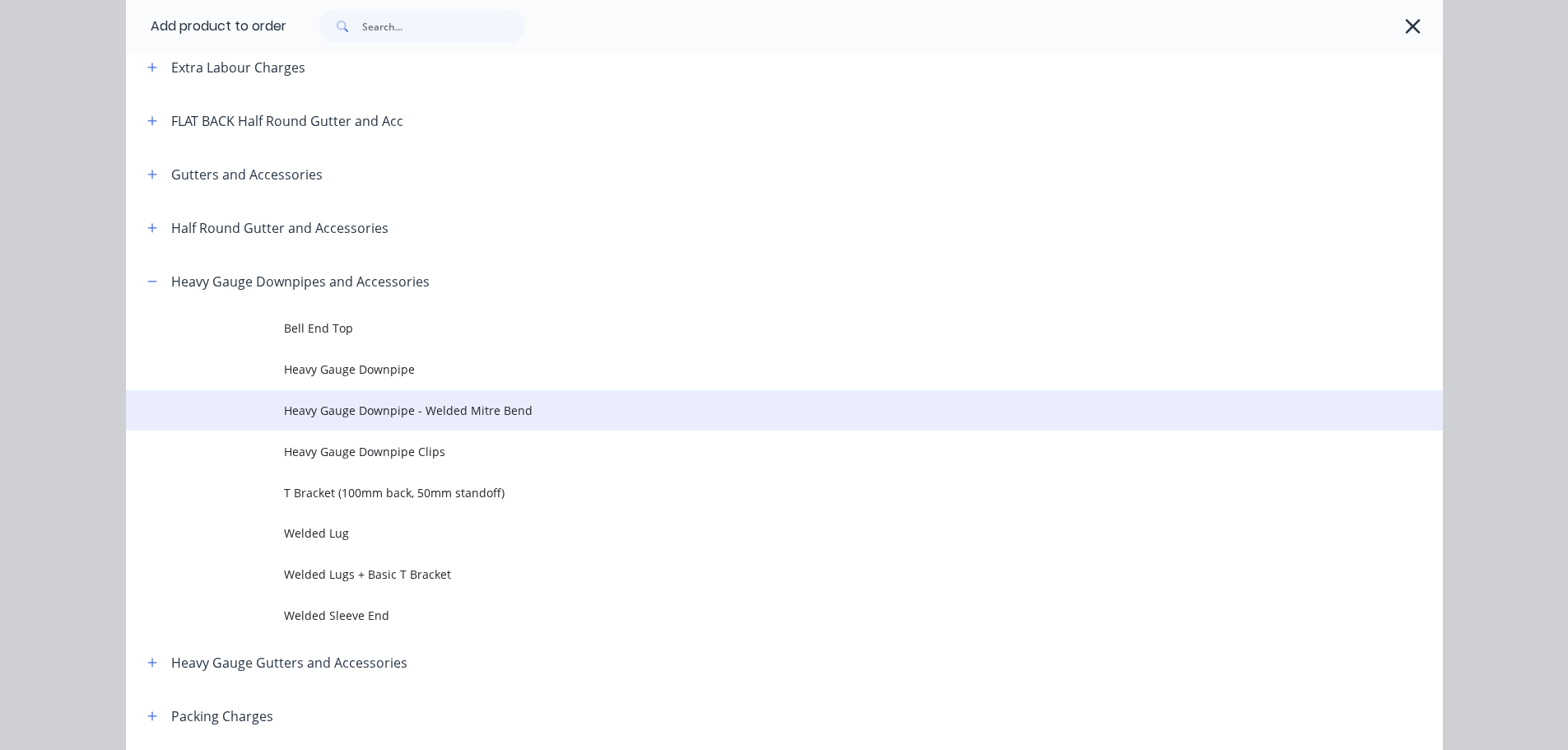
click at [382, 420] on td "Heavy Gauge Downpipe - Welded Mitre Bend" at bounding box center [864, 410] width 1159 height 41
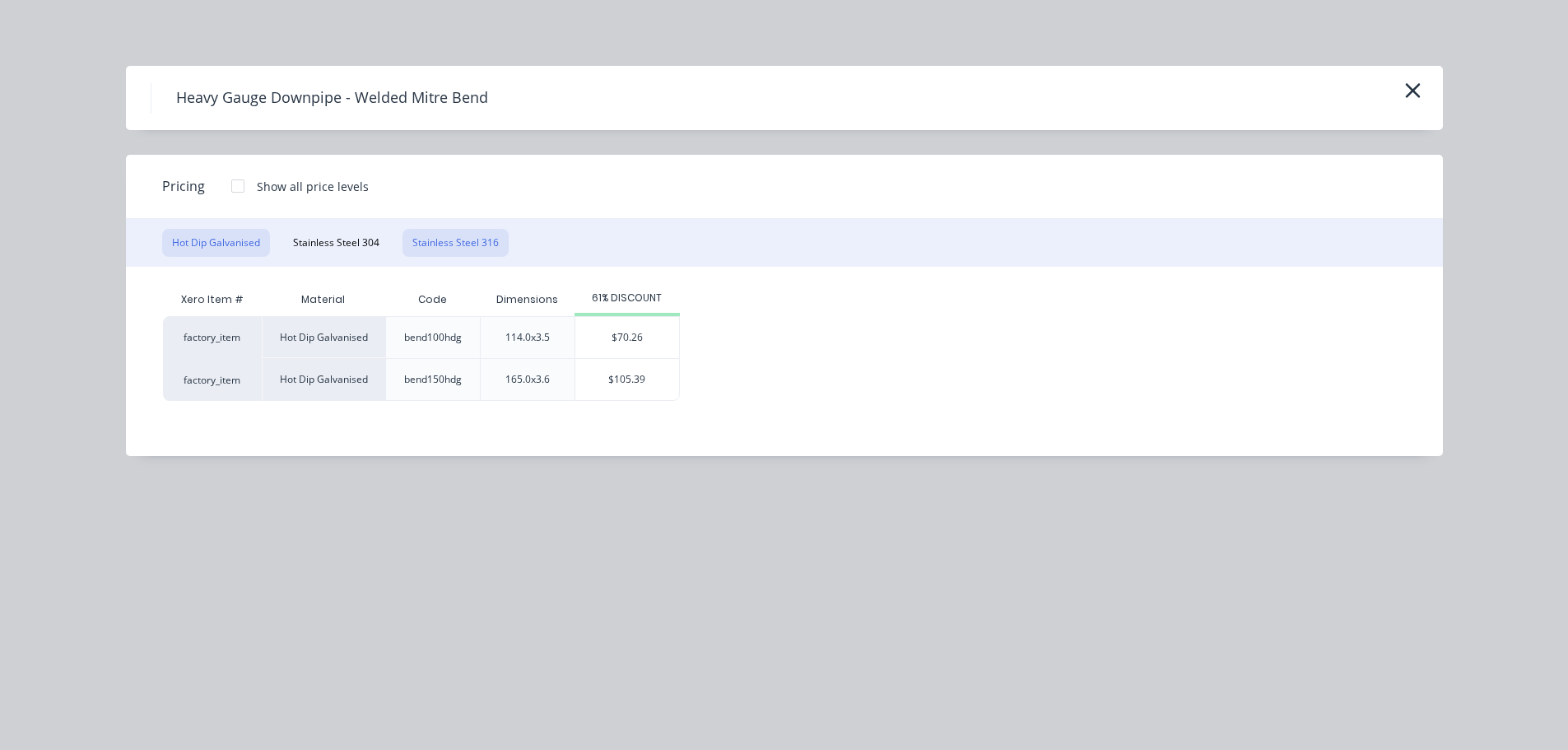
click at [451, 247] on button "Stainless Steel 316" at bounding box center [455, 242] width 106 height 28
click at [590, 367] on div "$105.39" at bounding box center [622, 379] width 104 height 41
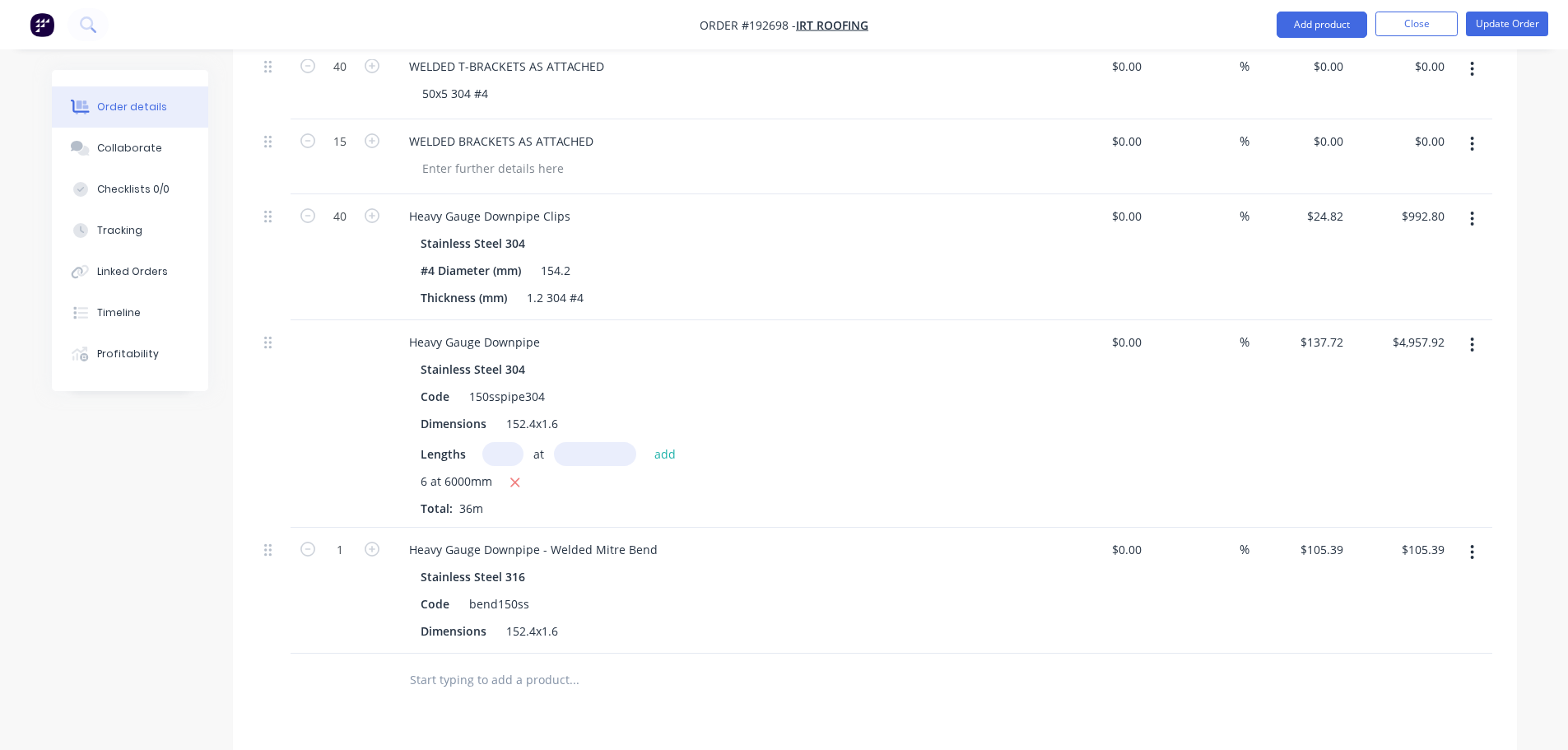
scroll to position [740, 0]
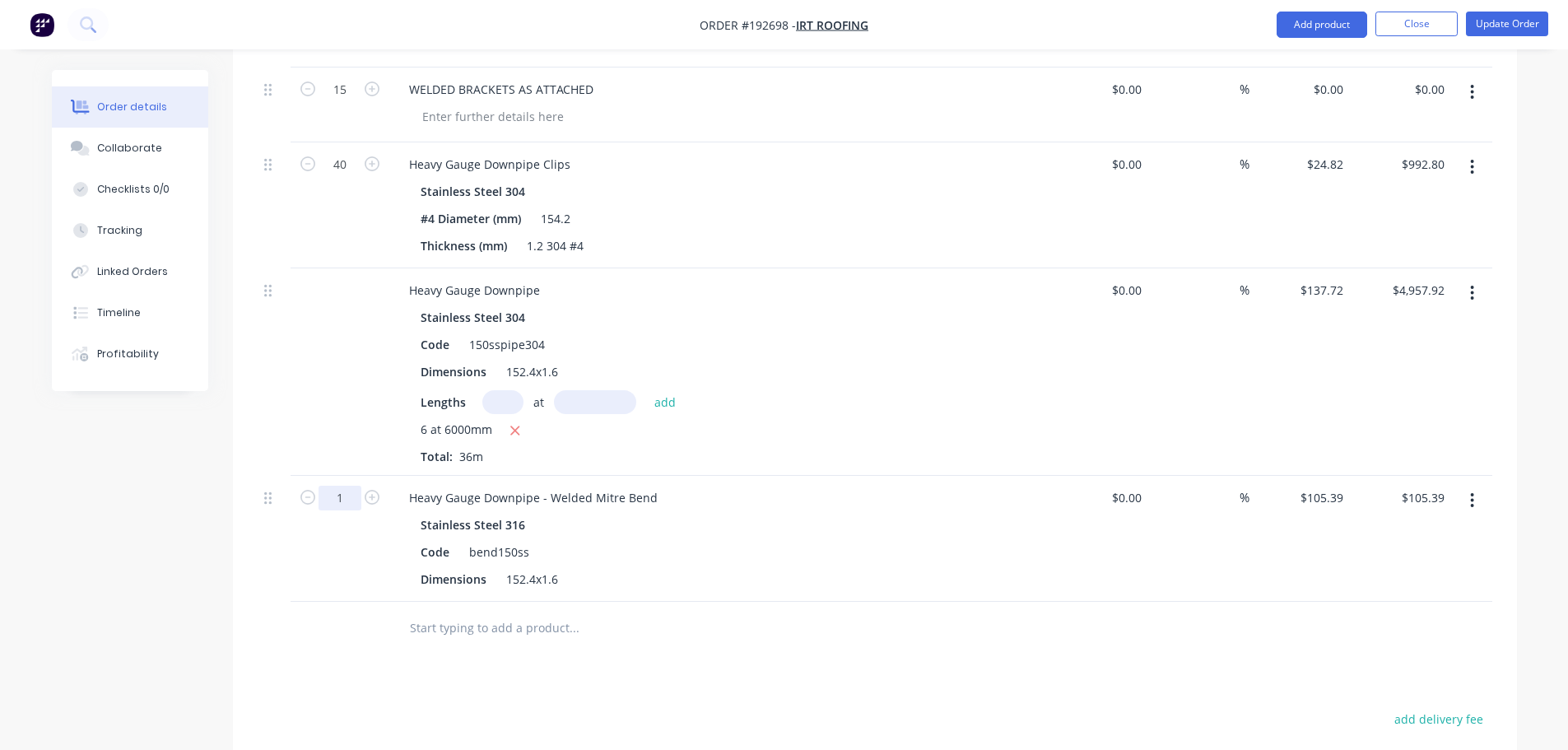
click at [335, 485] on input "1" at bounding box center [340, 498] width 43 height 25
type input "19"
type input "$2,002.41"
click at [109, 493] on div "Created by Hayden Created 15/09/25 Required 19/09/25 Assigned to Add team membe…" at bounding box center [784, 202] width 1465 height 1745
click at [1334, 26] on button "Add product" at bounding box center [1322, 24] width 90 height 26
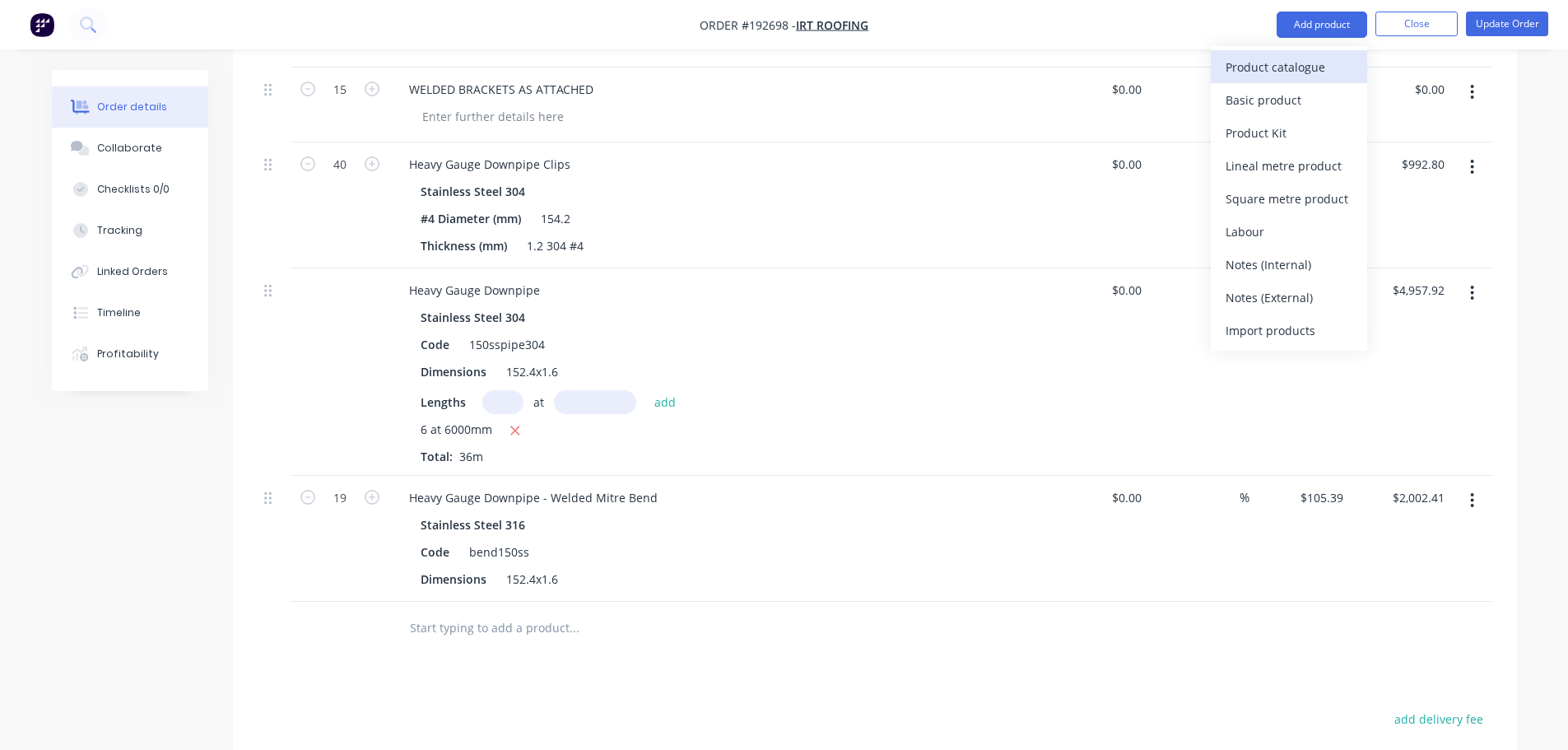
click at [1320, 58] on div "Product catalogue" at bounding box center [1290, 67] width 127 height 24
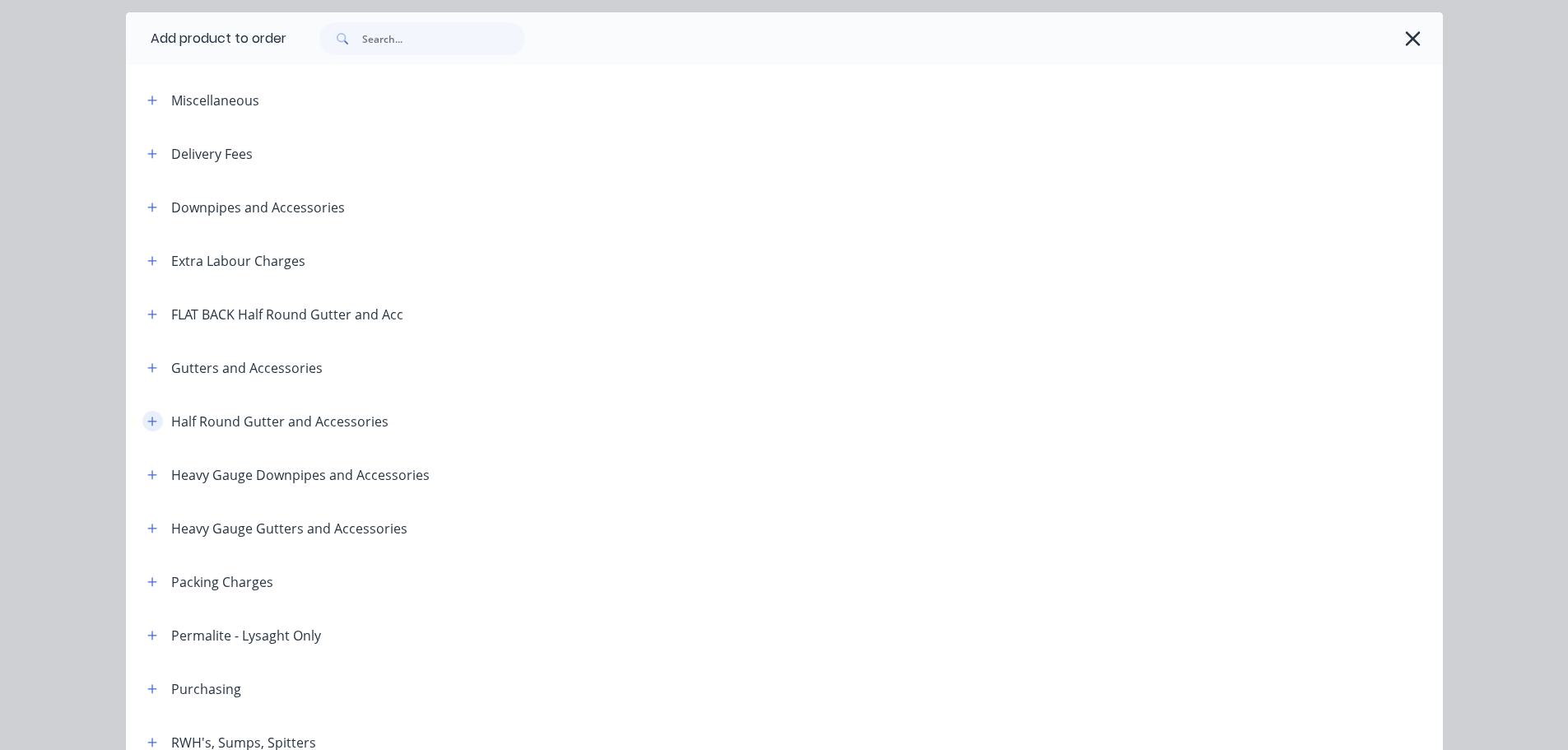
scroll to position [82, 0]
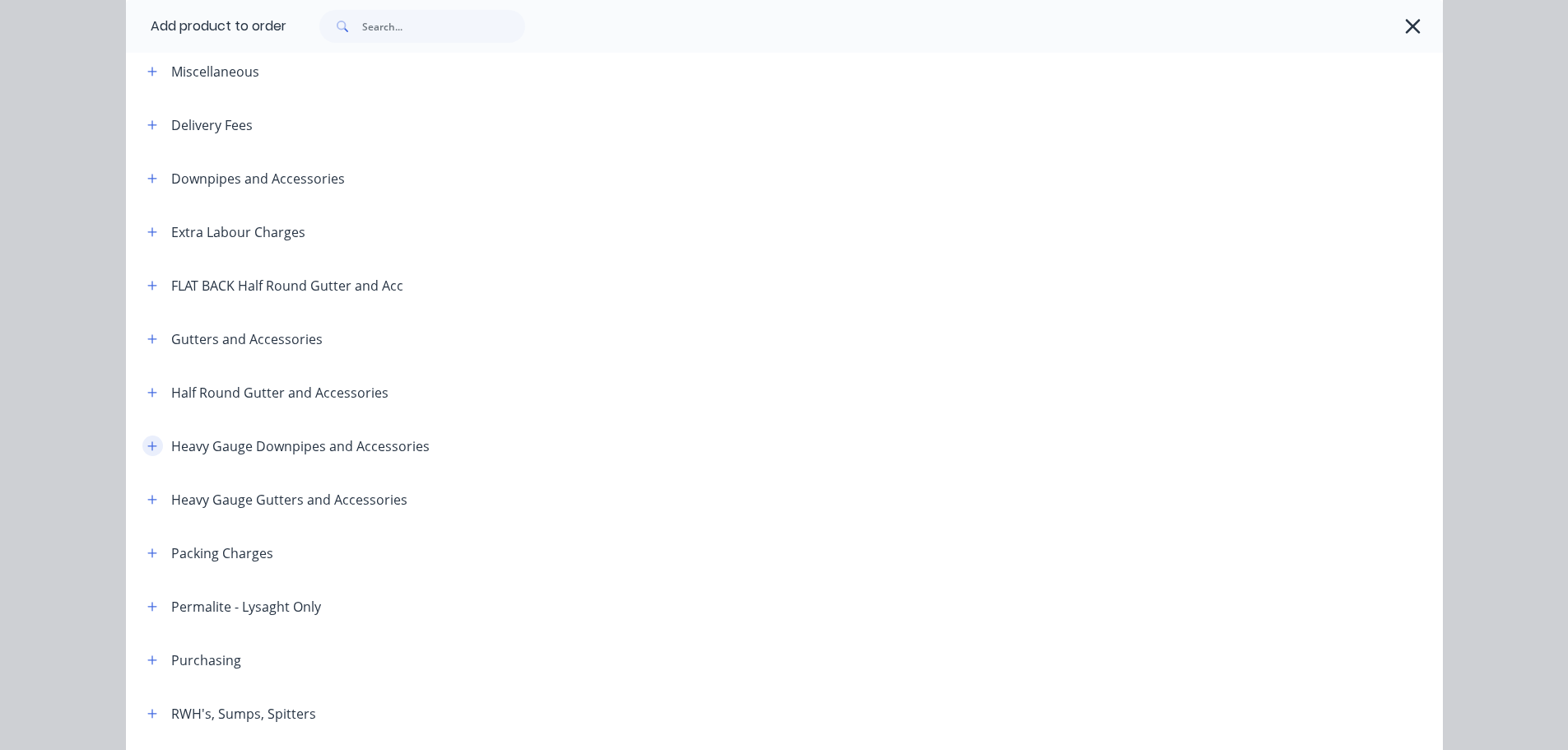
click at [143, 437] on button "button" at bounding box center [152, 445] width 21 height 21
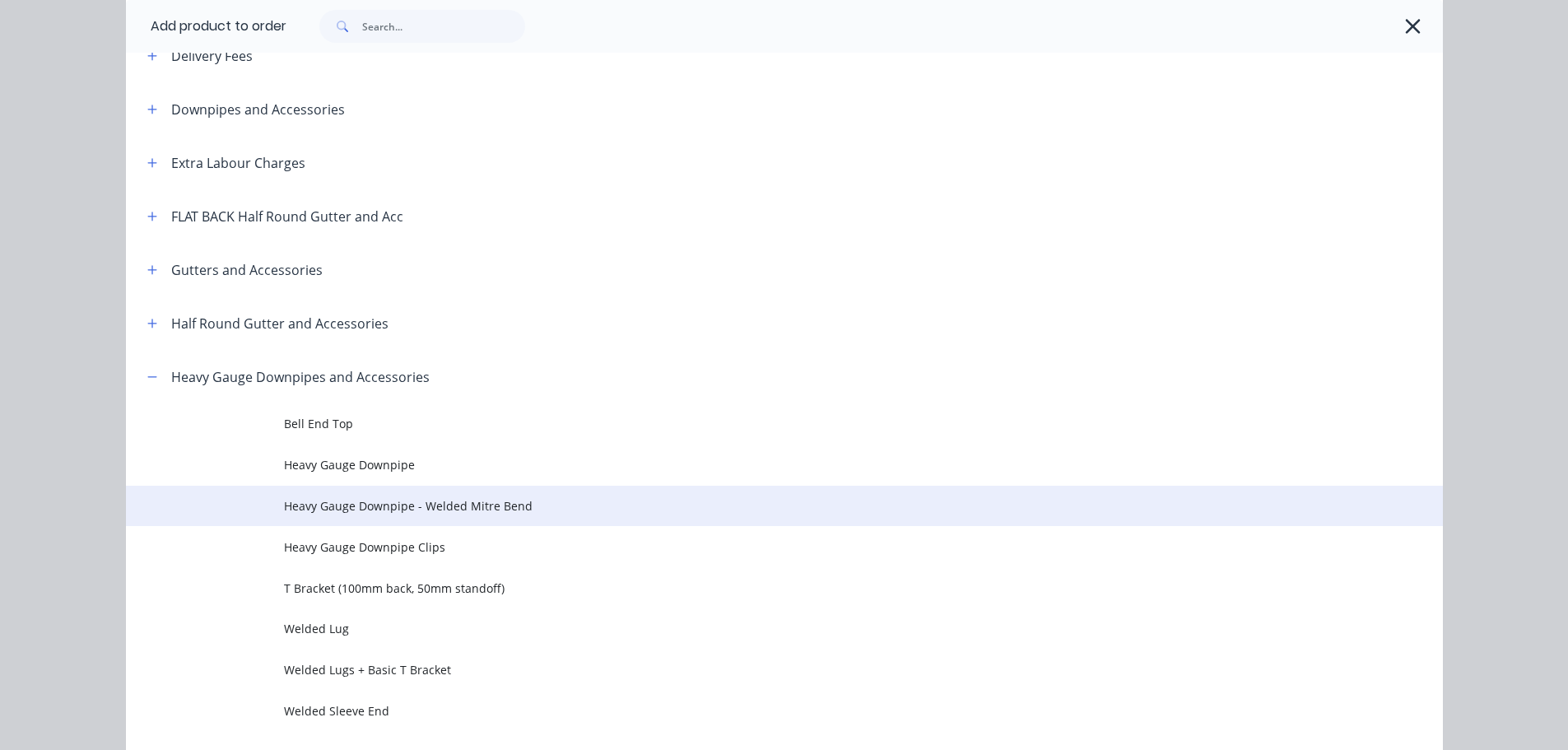
scroll to position [247, 0]
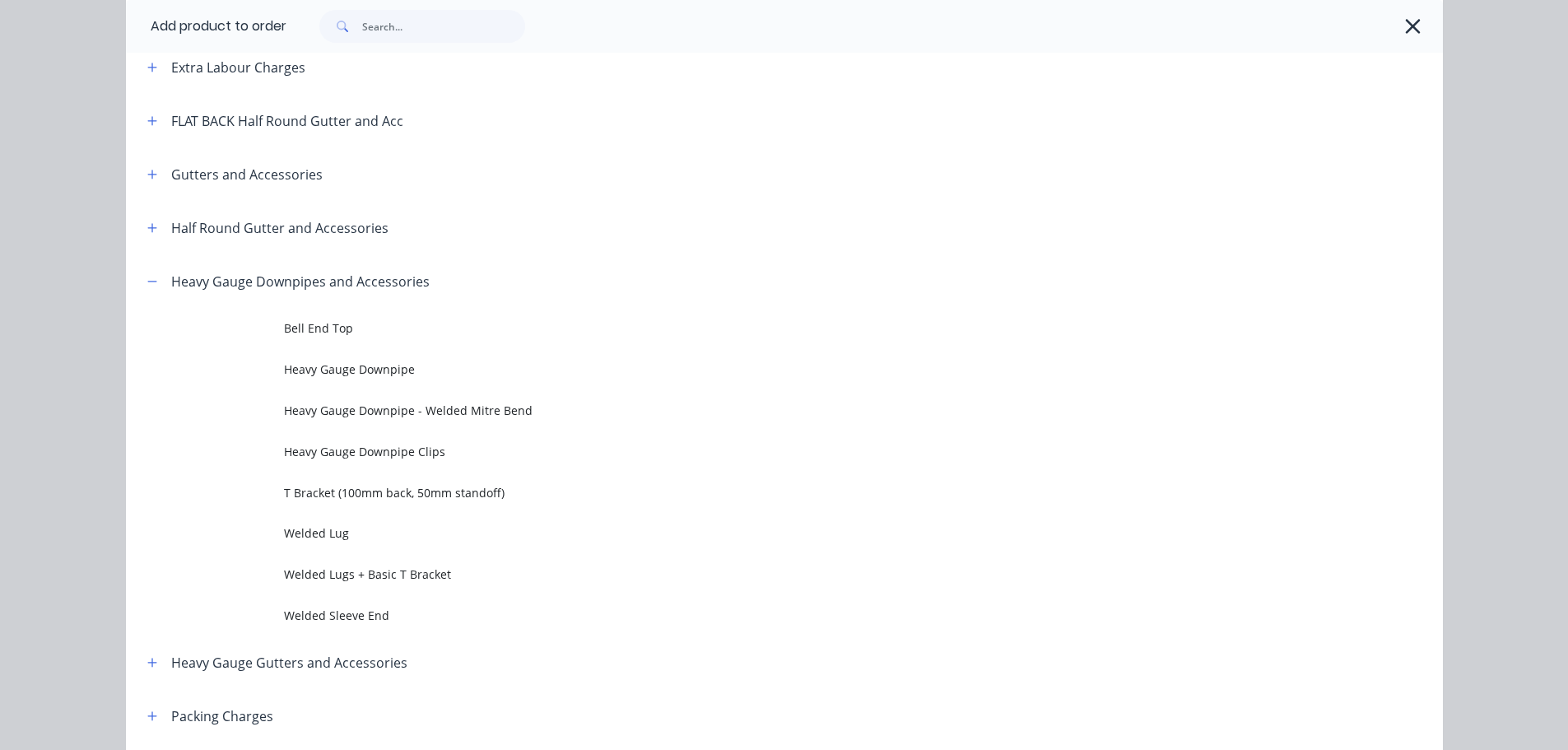
click at [340, 535] on span "Welded Lug" at bounding box center [748, 532] width 927 height 17
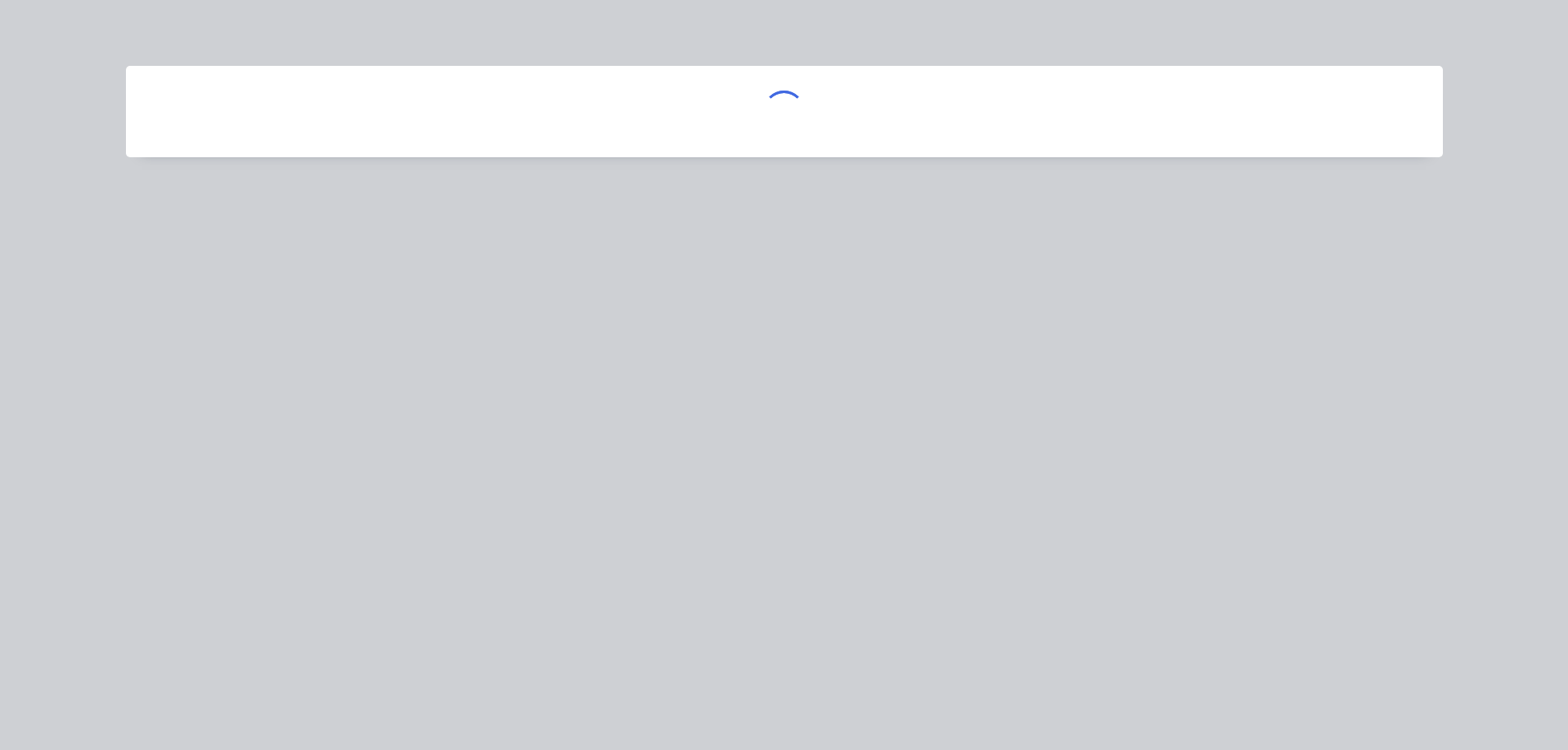
scroll to position [0, 0]
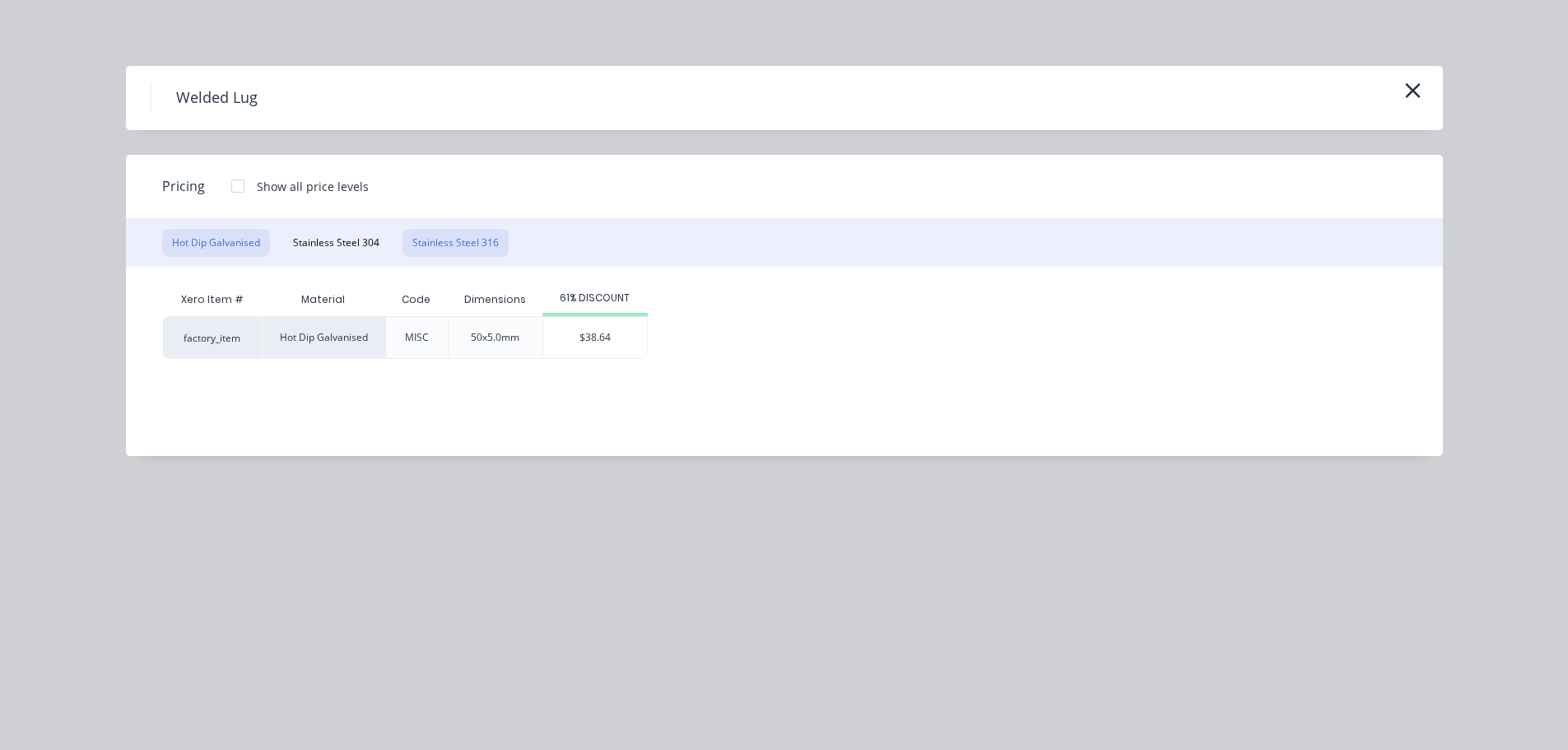
click at [436, 246] on button "Stainless Steel 316" at bounding box center [455, 242] width 106 height 28
click at [595, 336] on div "$41.22" at bounding box center [596, 337] width 104 height 41
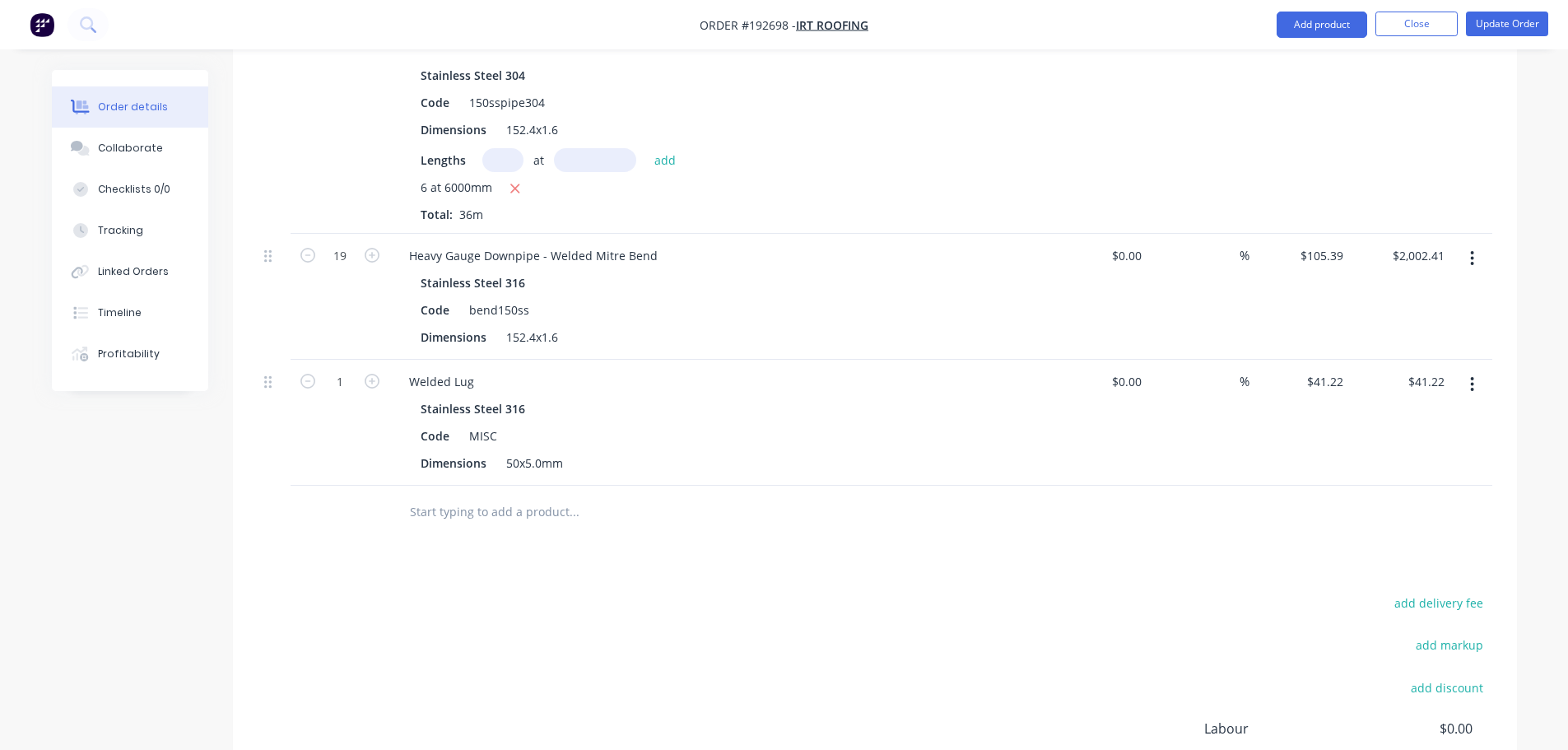
scroll to position [988, 0]
click at [371, 368] on icon "button" at bounding box center [372, 375] width 15 height 15
type input "2"
type input "$82.44"
click at [371, 368] on icon "button" at bounding box center [372, 375] width 15 height 15
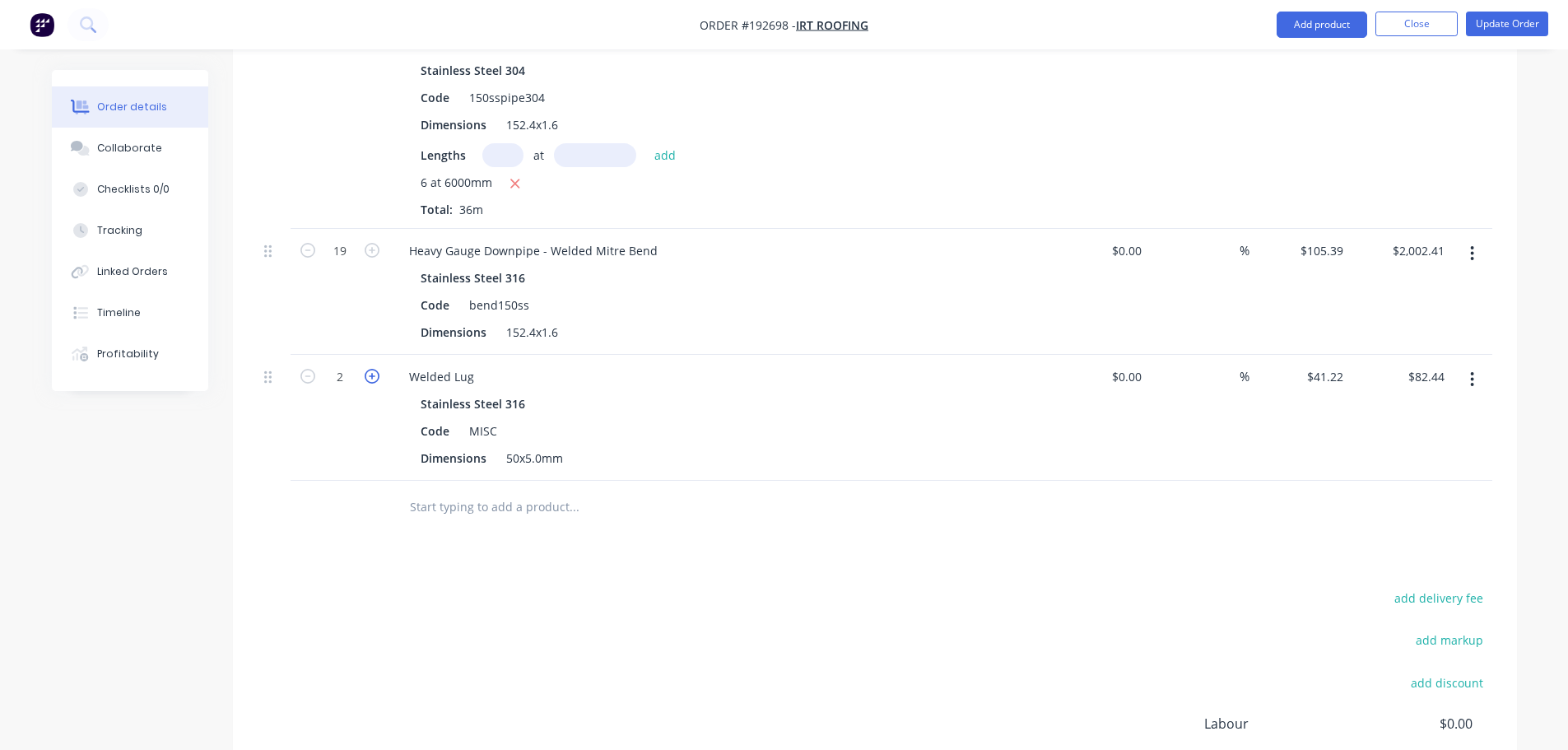
type input "3"
type input "$123.66"
click at [371, 368] on icon "button" at bounding box center [372, 375] width 15 height 15
type input "4"
type input "$164.88"
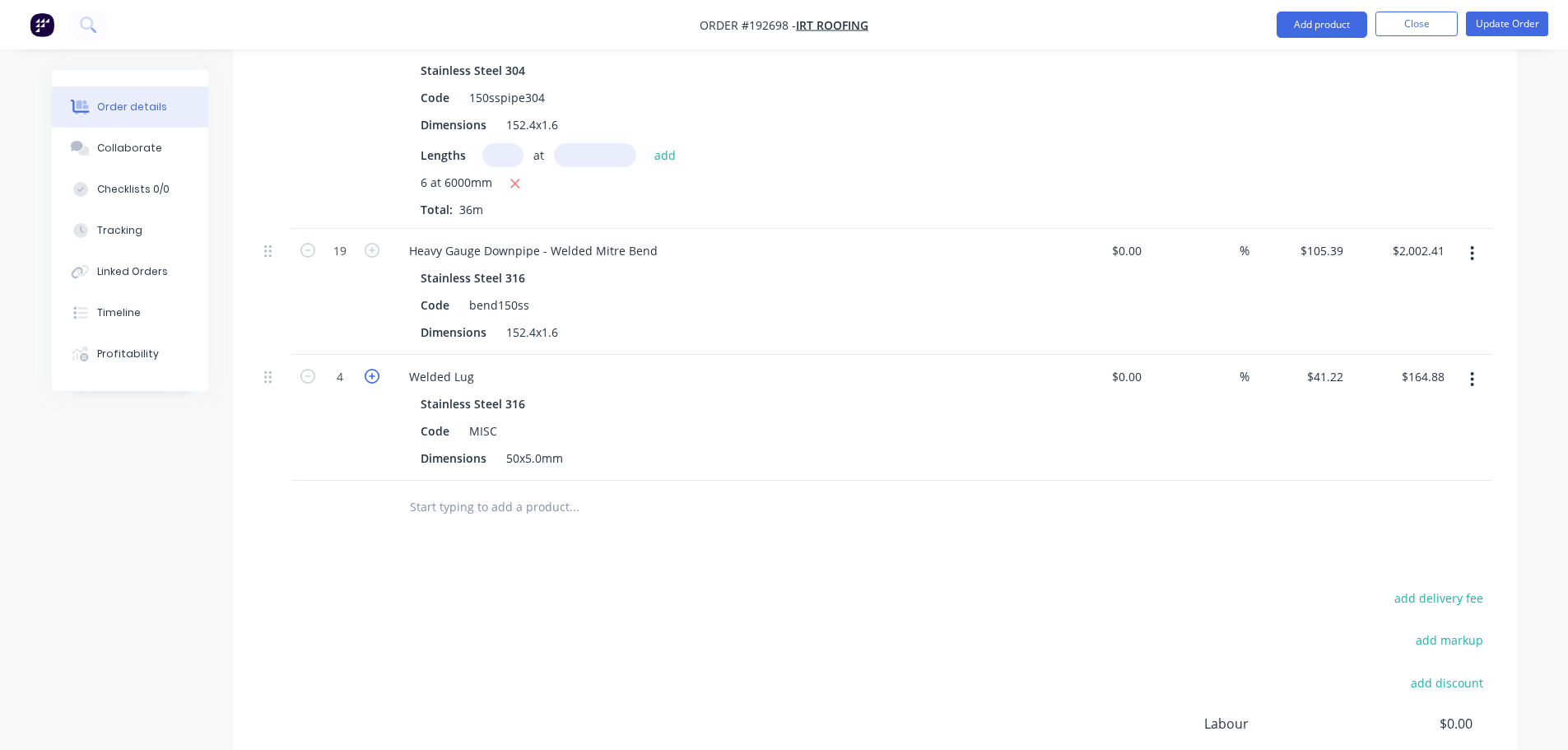
click at [371, 368] on icon "button" at bounding box center [372, 375] width 15 height 15
type input "5"
type input "$206.10"
click at [371, 368] on icon "button" at bounding box center [372, 375] width 15 height 15
type input "6"
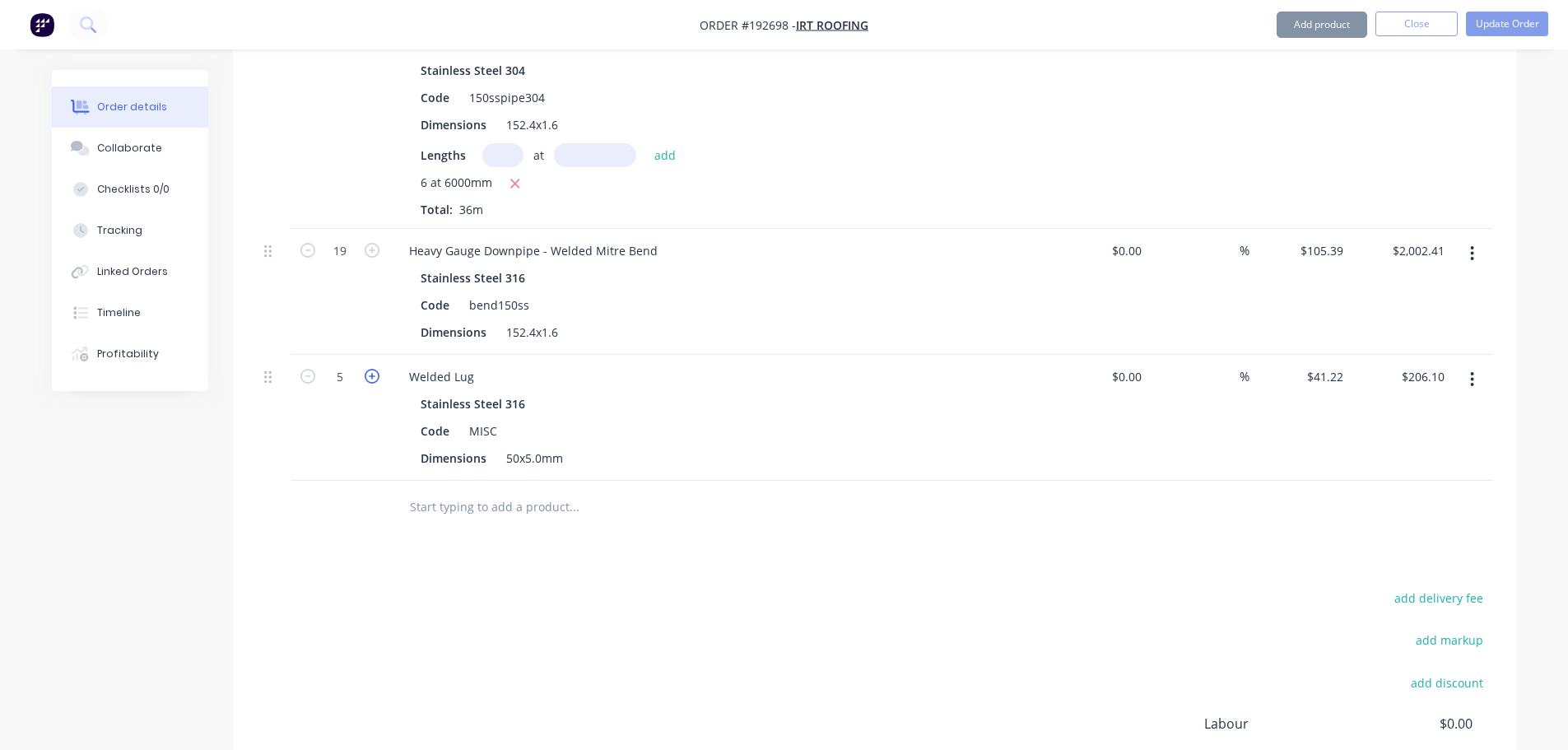
type input "$247.32"
click at [371, 368] on icon "button" at bounding box center [372, 375] width 15 height 15
type input "7"
type input "$288.54"
click at [371, 368] on icon "button" at bounding box center [372, 375] width 15 height 15
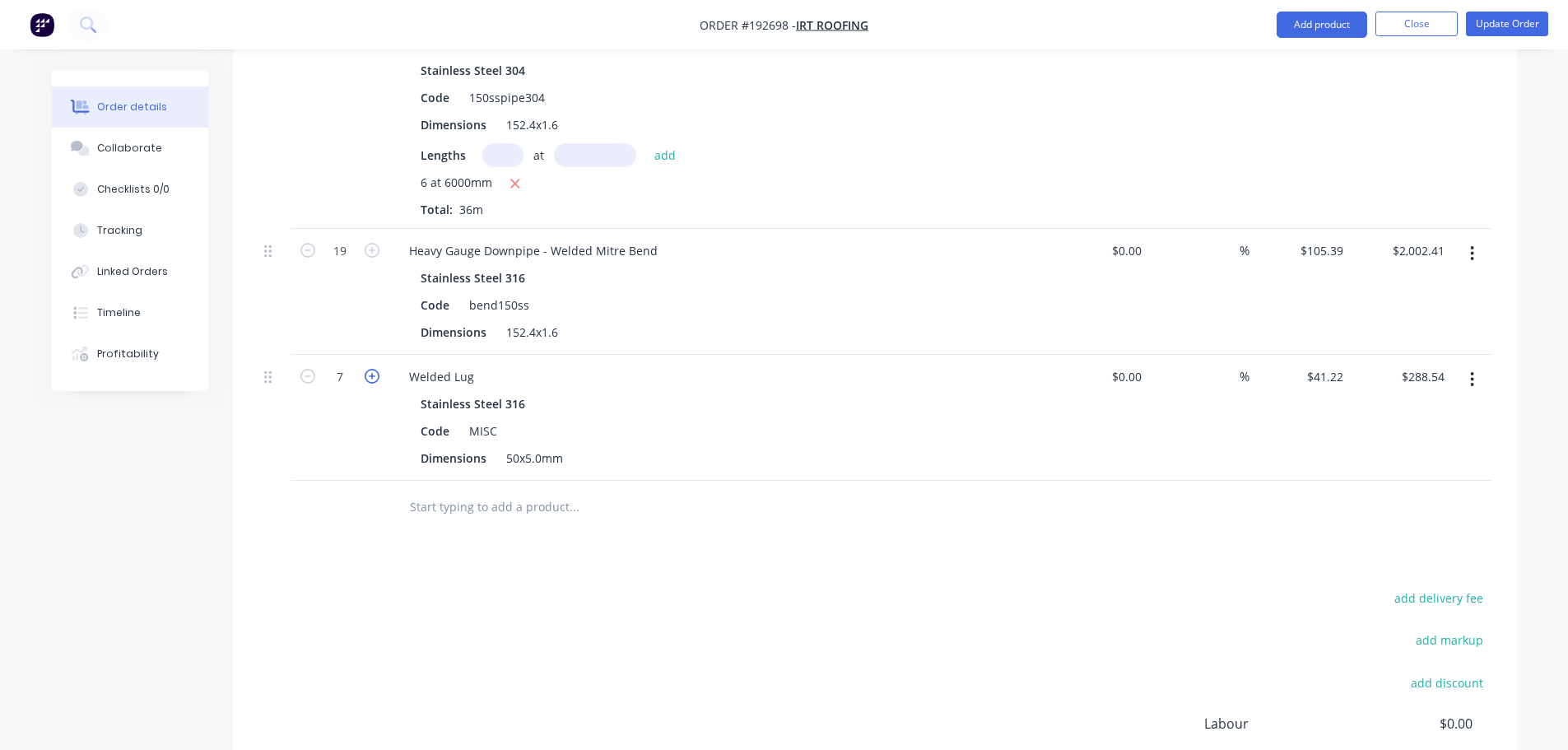
type input "8"
type input "$329.76"
click at [1327, 15] on button "Add product" at bounding box center [1322, 24] width 90 height 26
click at [1311, 59] on div "Product catalogue" at bounding box center [1290, 67] width 127 height 24
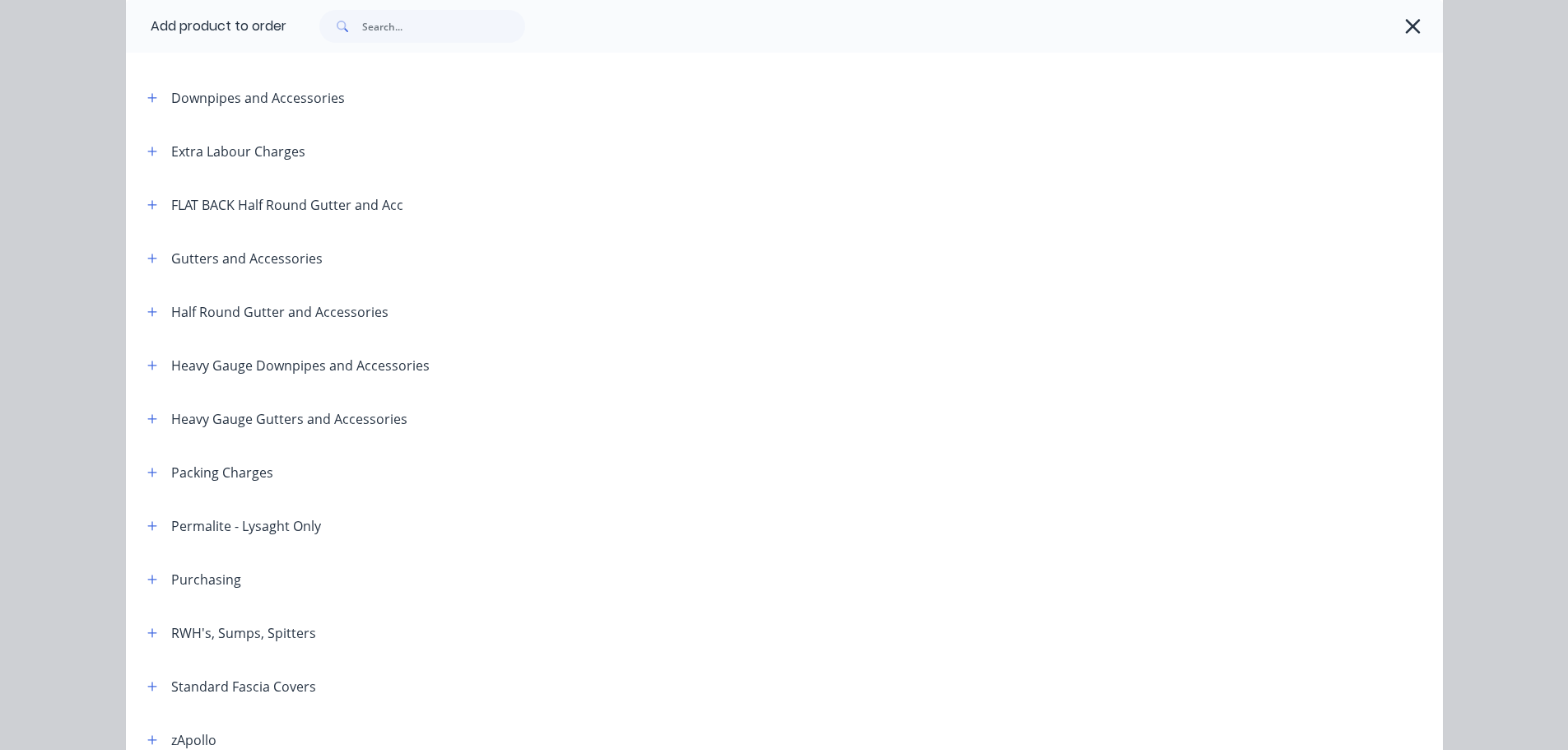
scroll to position [164, 0]
click at [157, 363] on div "Heavy Gauge Downpipes and Accessories" at bounding box center [282, 363] width 295 height 21
click at [153, 366] on button "button" at bounding box center [152, 363] width 21 height 21
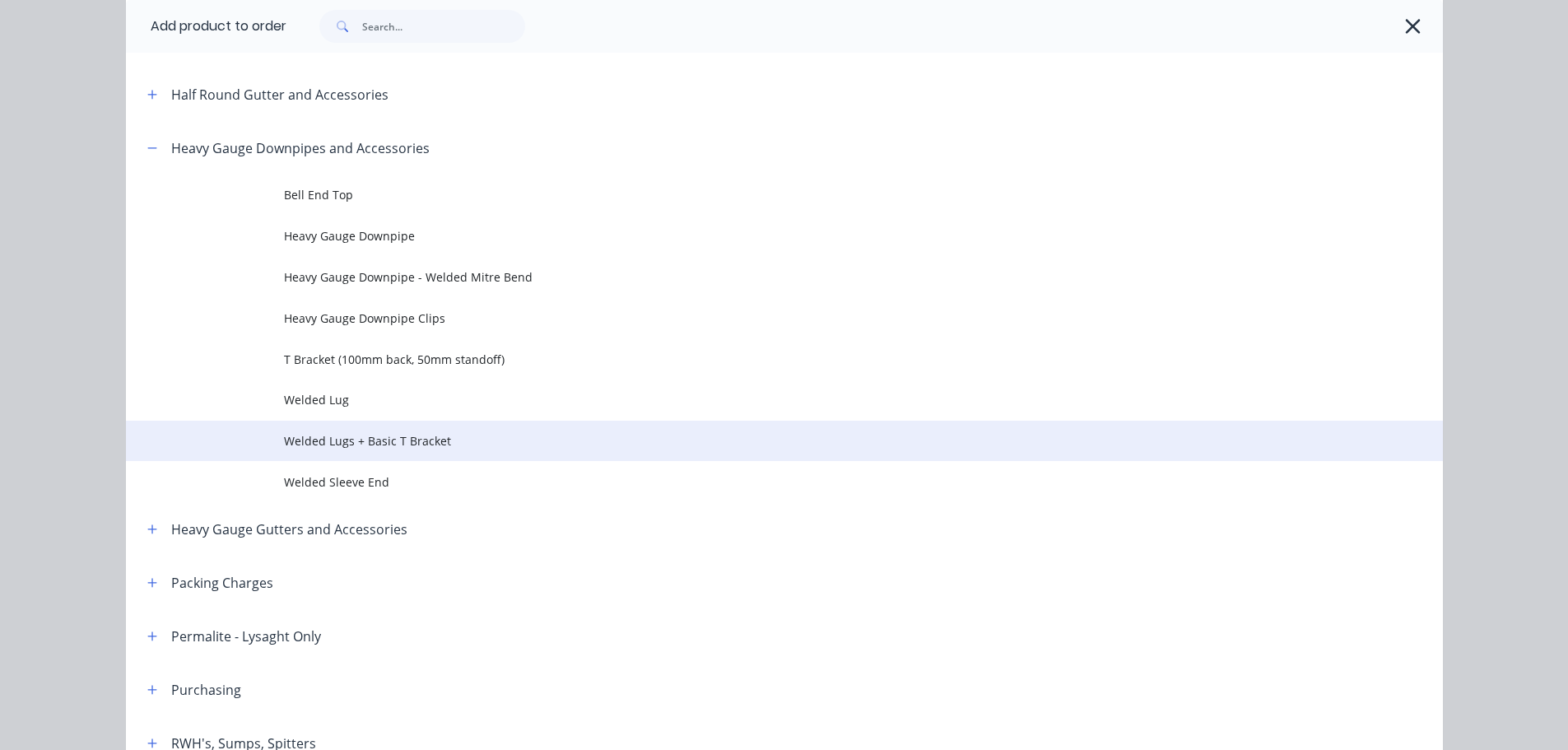
scroll to position [411, 0]
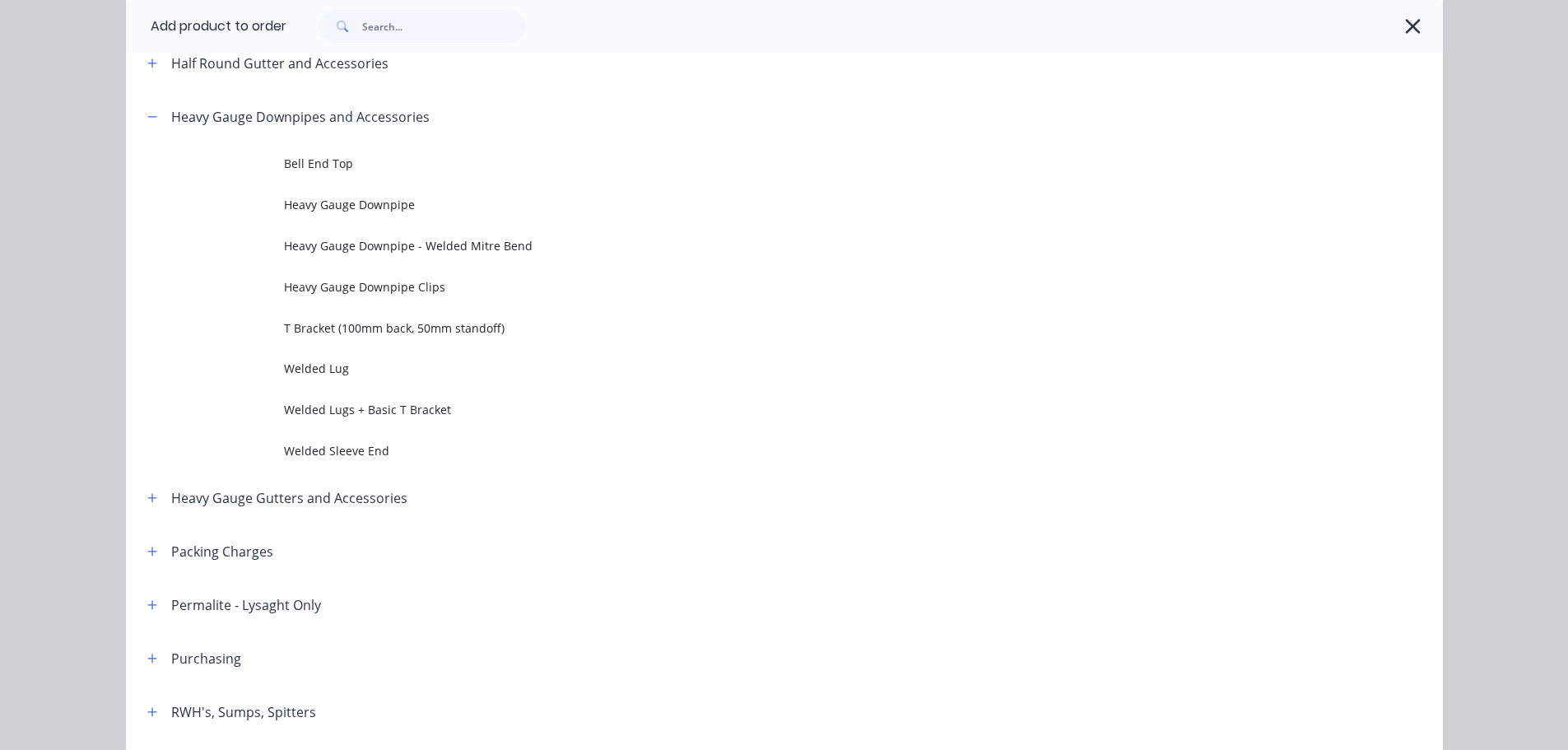
click at [336, 436] on td "Welded Sleeve End" at bounding box center [864, 450] width 1159 height 41
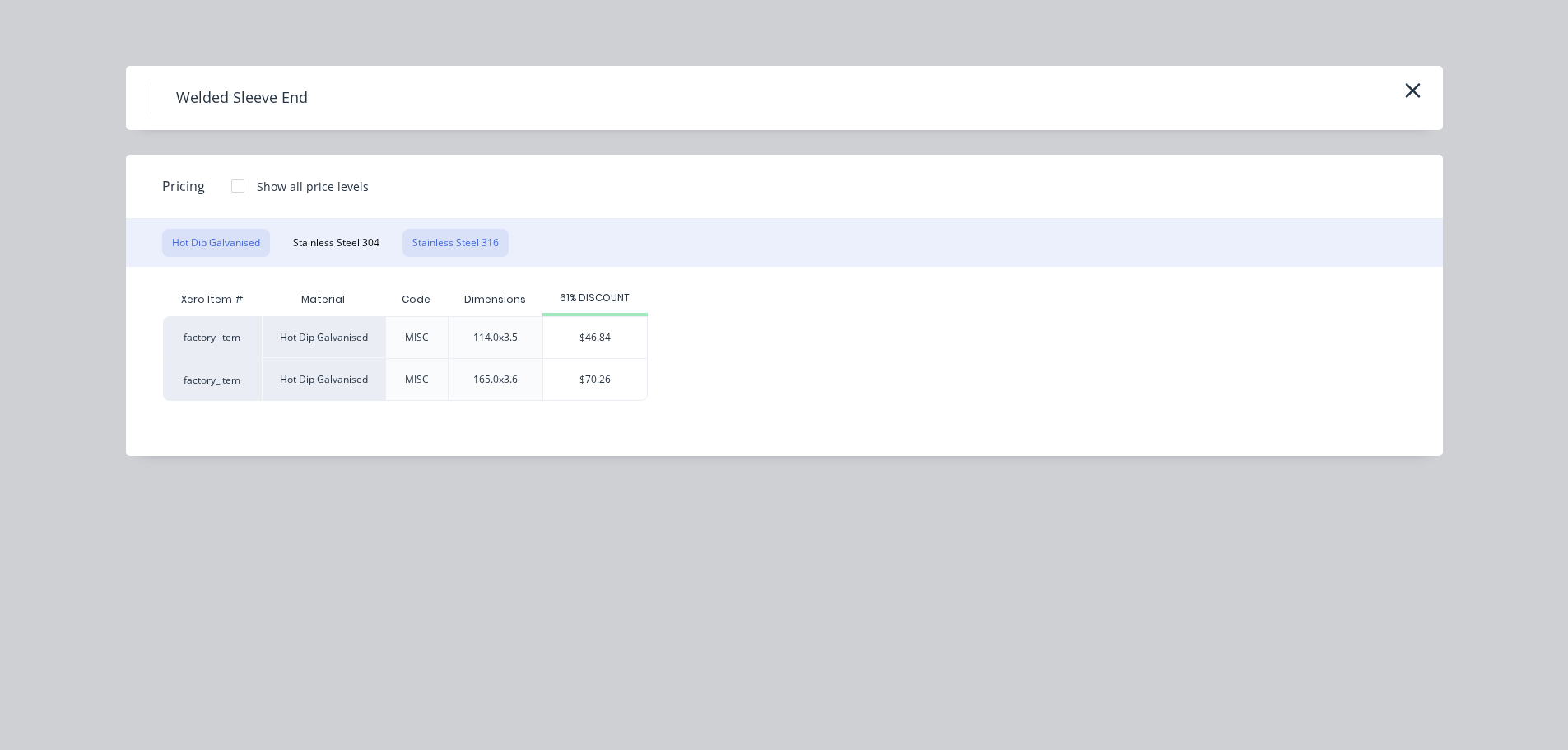
click at [471, 249] on button "Stainless Steel 316" at bounding box center [455, 242] width 106 height 28
click at [363, 253] on button "Stainless Steel 304" at bounding box center [336, 242] width 106 height 28
click at [575, 332] on div "$46.84" at bounding box center [596, 337] width 104 height 41
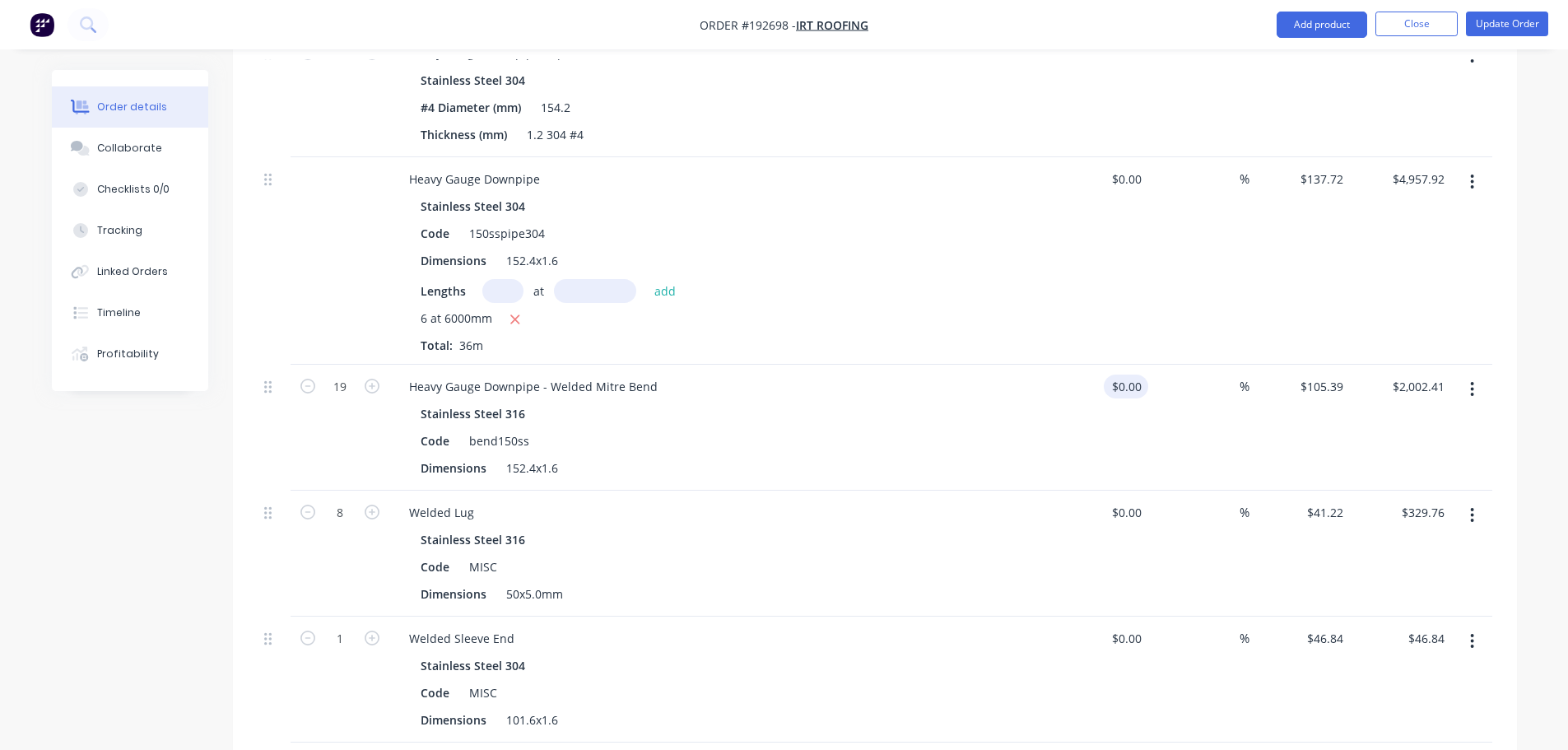
scroll to position [822, 0]
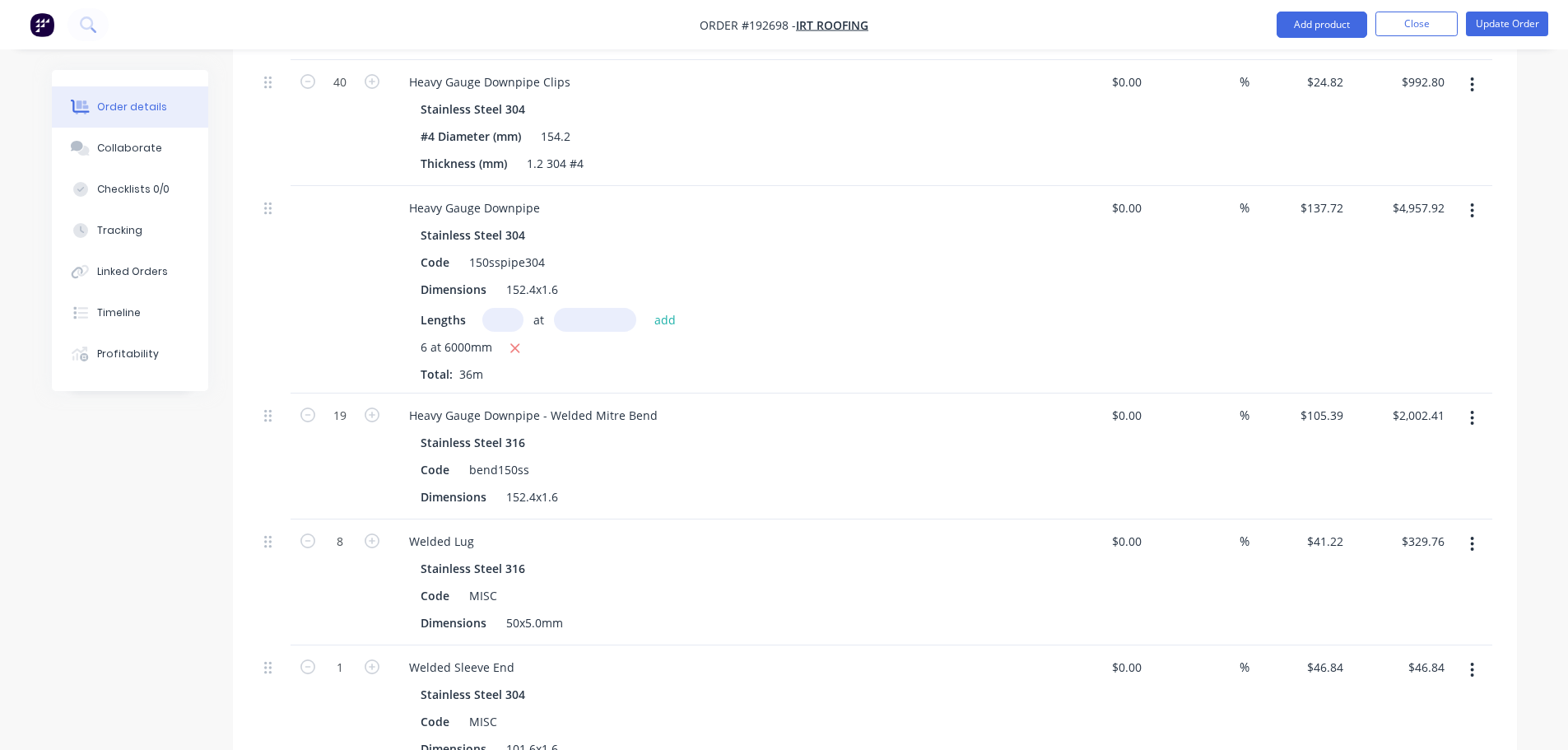
click at [1472, 410] on icon "button" at bounding box center [1473, 417] width 4 height 15
click at [1459, 444] on button "Edit" at bounding box center [1414, 460] width 157 height 33
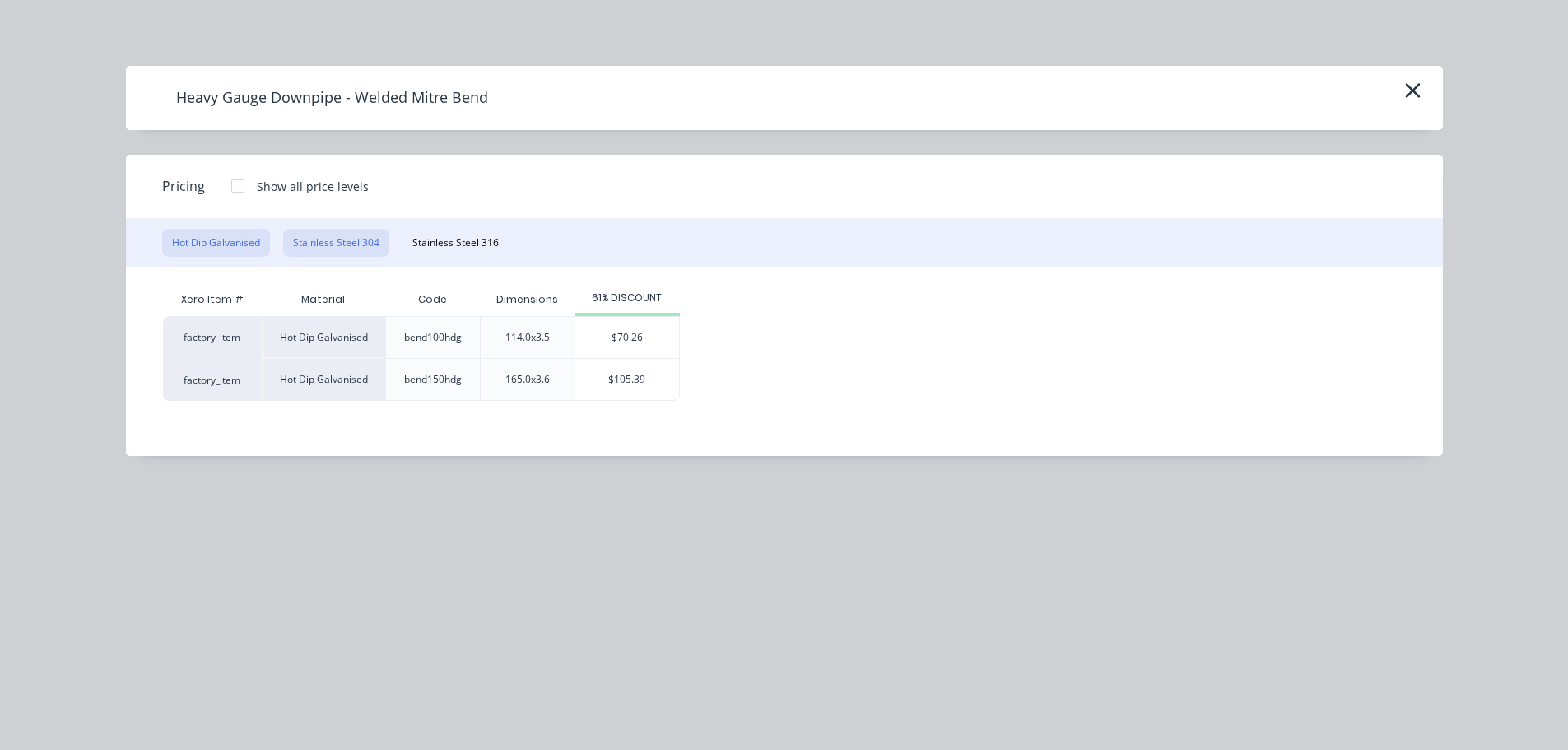
click at [372, 239] on button "Stainless Steel 304" at bounding box center [336, 242] width 106 height 28
click at [628, 381] on div "$105.39" at bounding box center [622, 379] width 104 height 41
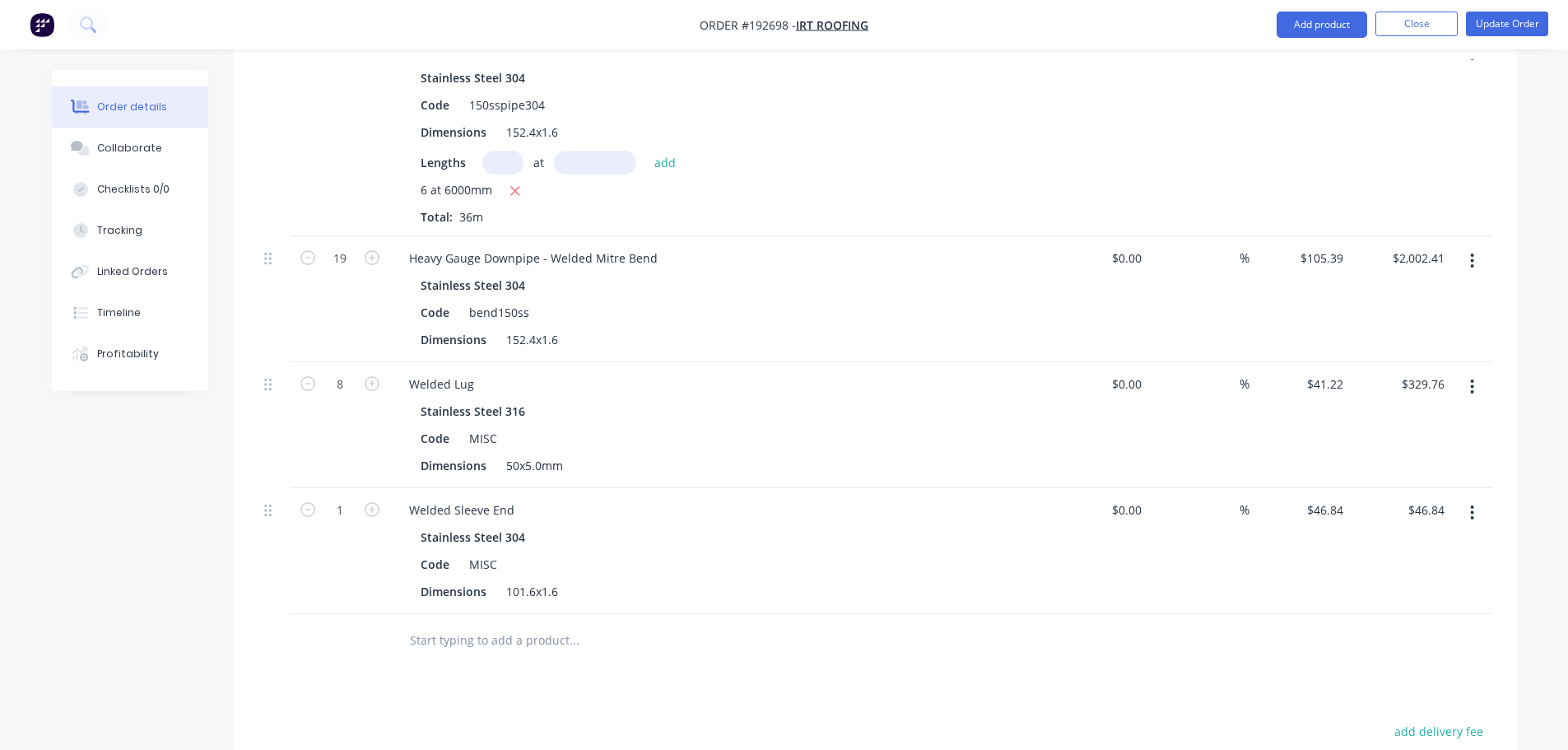
scroll to position [988, 0]
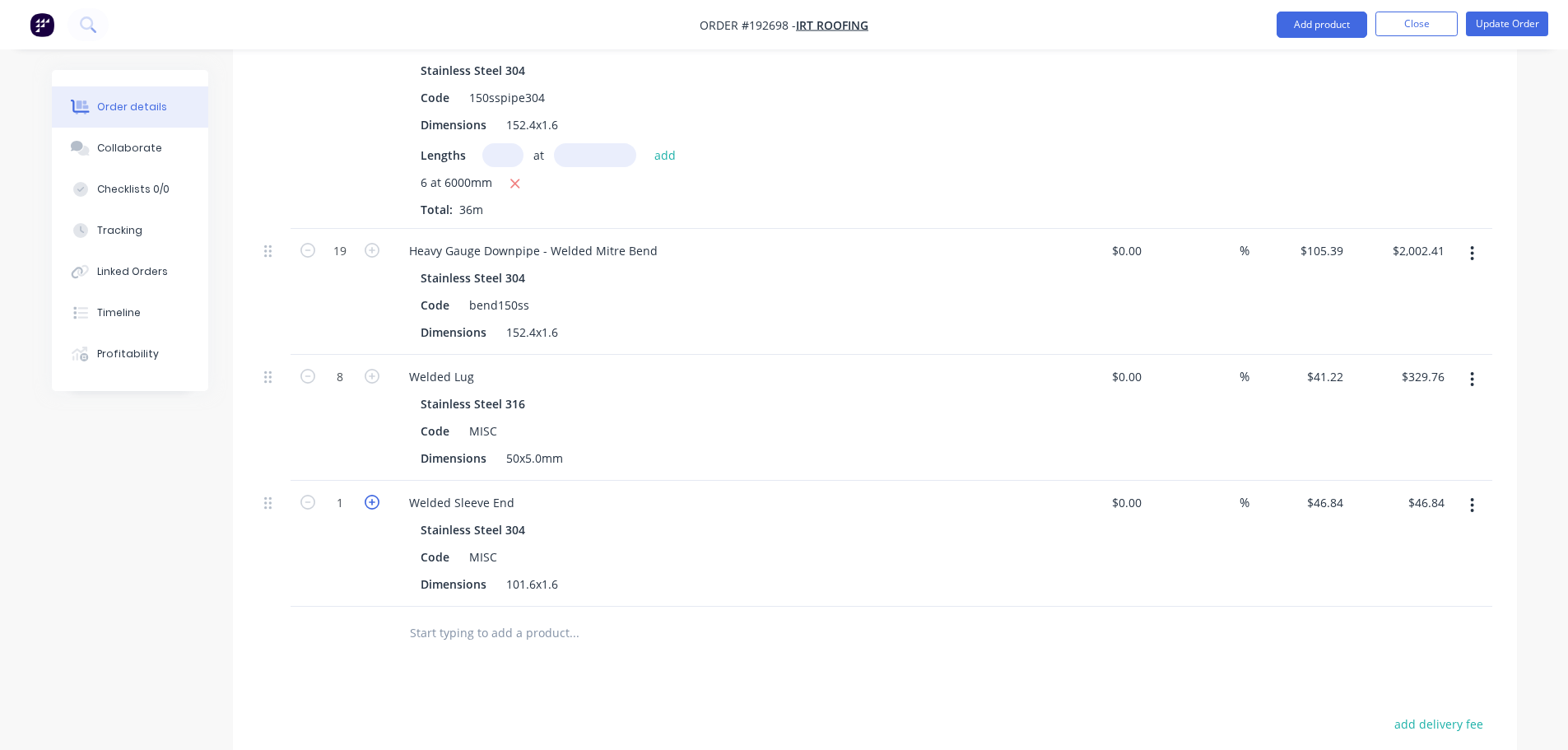
click at [369, 494] on icon "button" at bounding box center [372, 501] width 15 height 15
type input "2"
type input "$93.68"
click at [369, 494] on icon "button" at bounding box center [372, 501] width 15 height 15
type input "3"
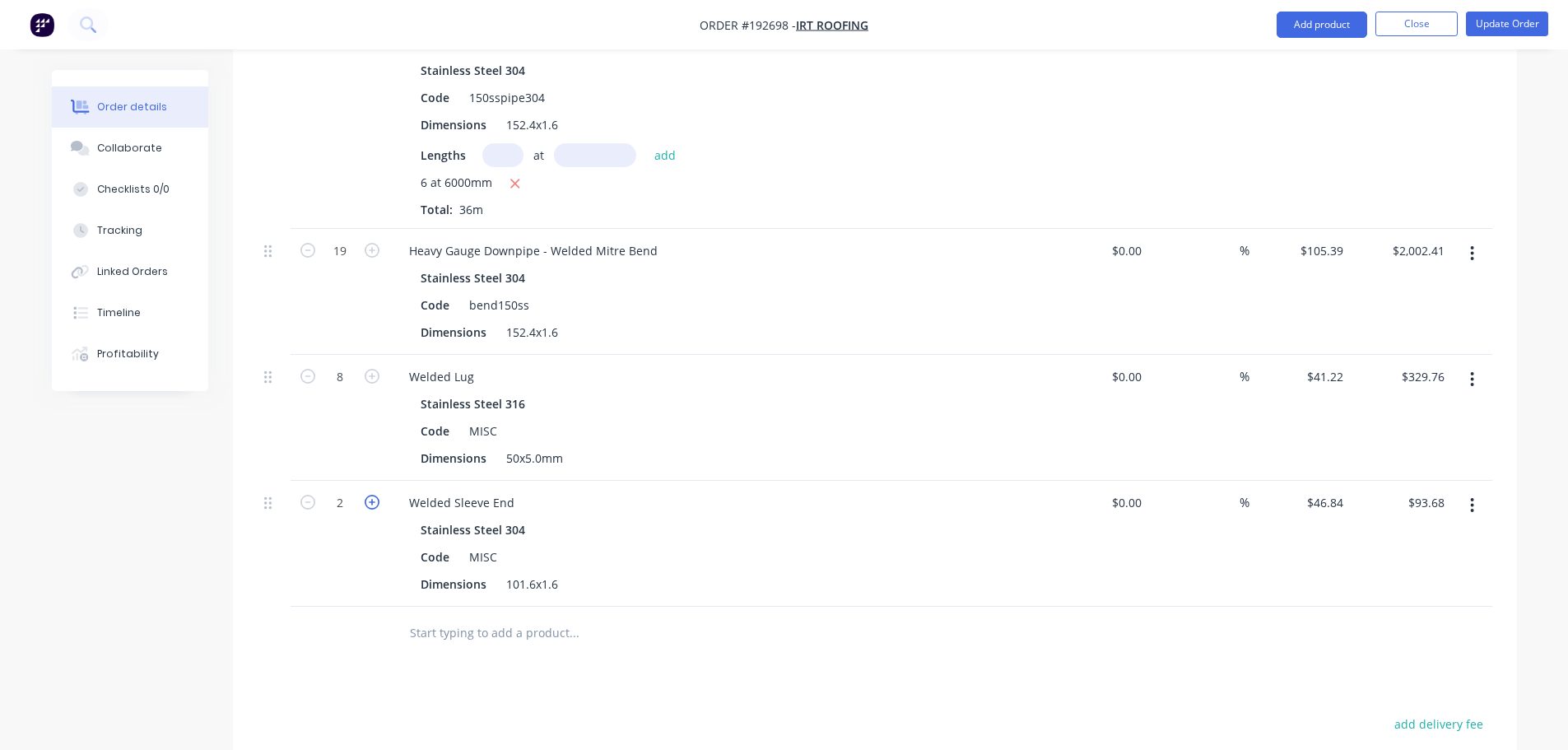
type input "$140.52"
click at [369, 494] on icon "button" at bounding box center [372, 501] width 15 height 15
type input "4"
type input "$187.36"
click at [369, 494] on icon "button" at bounding box center [372, 501] width 15 height 15
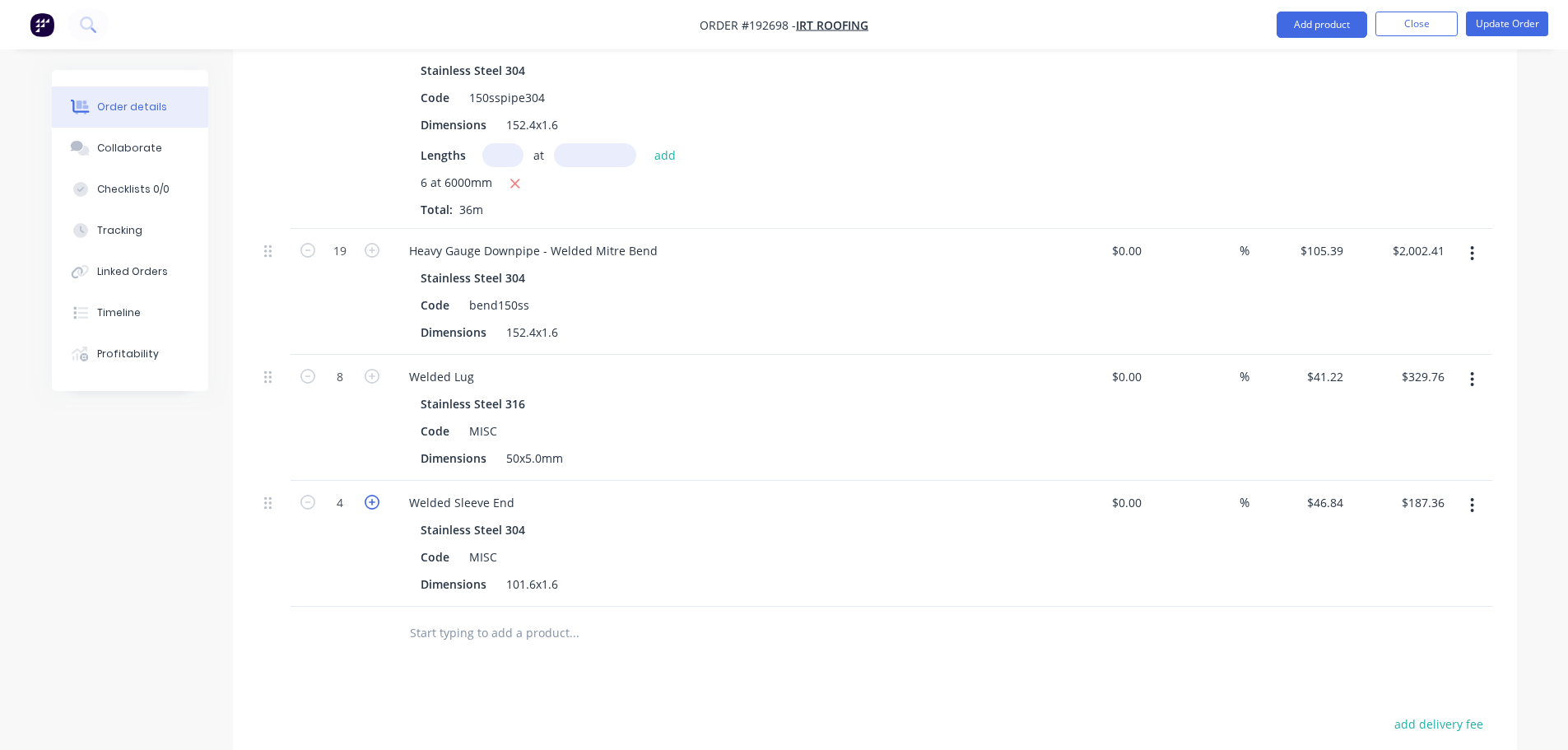
type input "5"
type input "$234.20"
click at [369, 494] on icon "button" at bounding box center [372, 501] width 15 height 15
type input "6"
type input "$281.04"
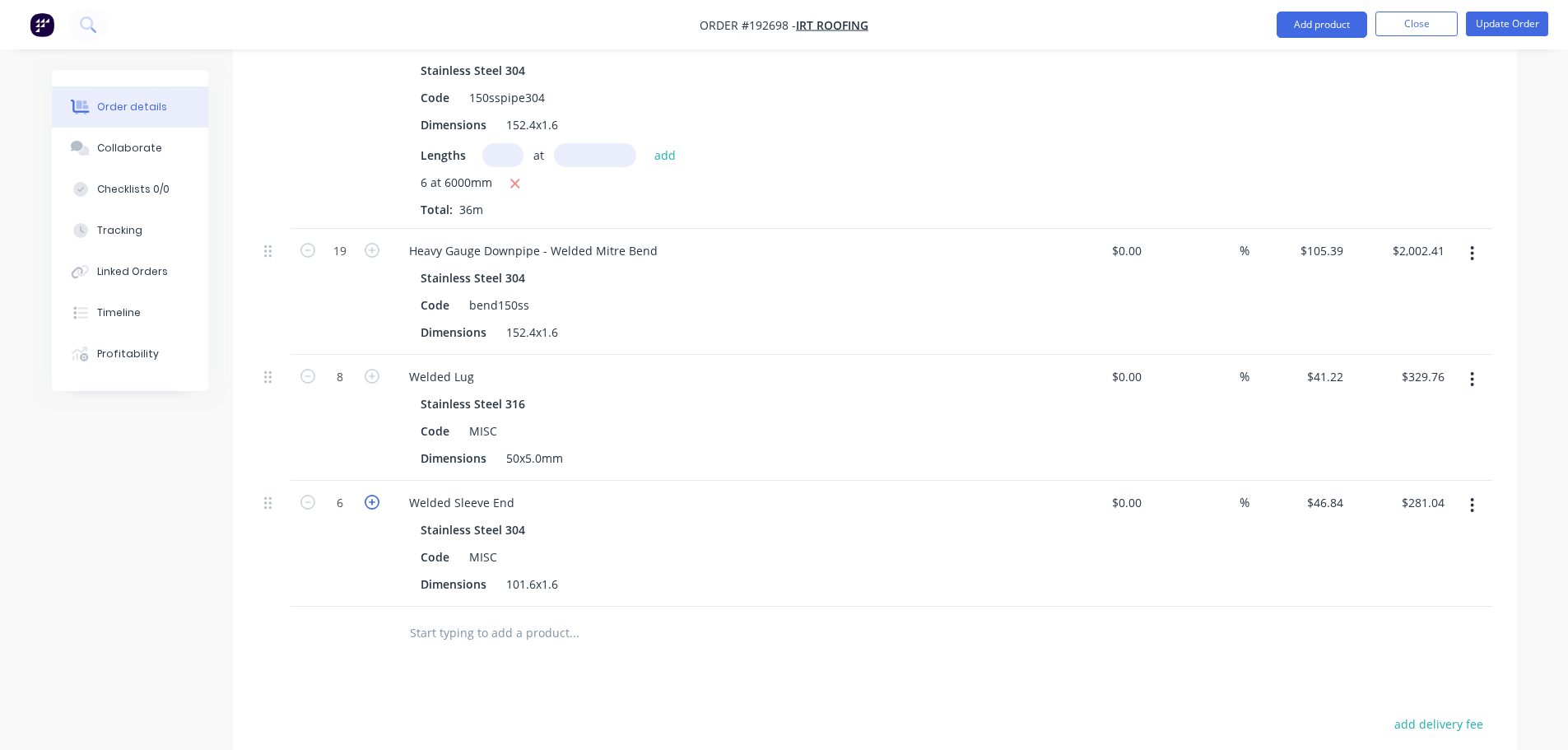
click at [369, 494] on icon "button" at bounding box center [372, 501] width 15 height 15
type input "7"
type input "$327.88"
click at [369, 494] on icon "button" at bounding box center [372, 501] width 15 height 15
type input "8"
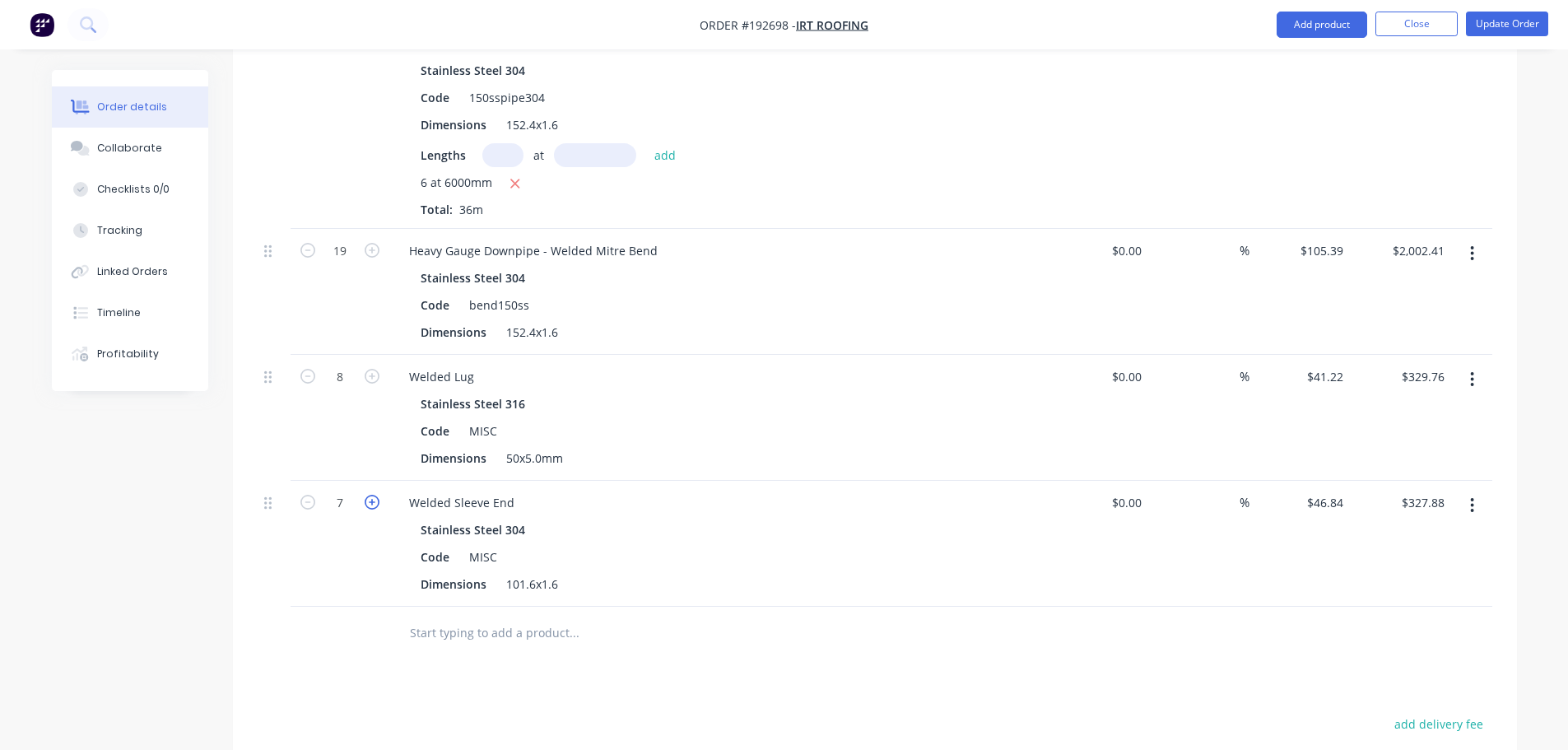
type input "$374.72"
click at [144, 533] on div "Created by Hayden Created 15/09/25 Required 19/09/25 Assigned to Add team membe…" at bounding box center [784, 81] width 1465 height 1997
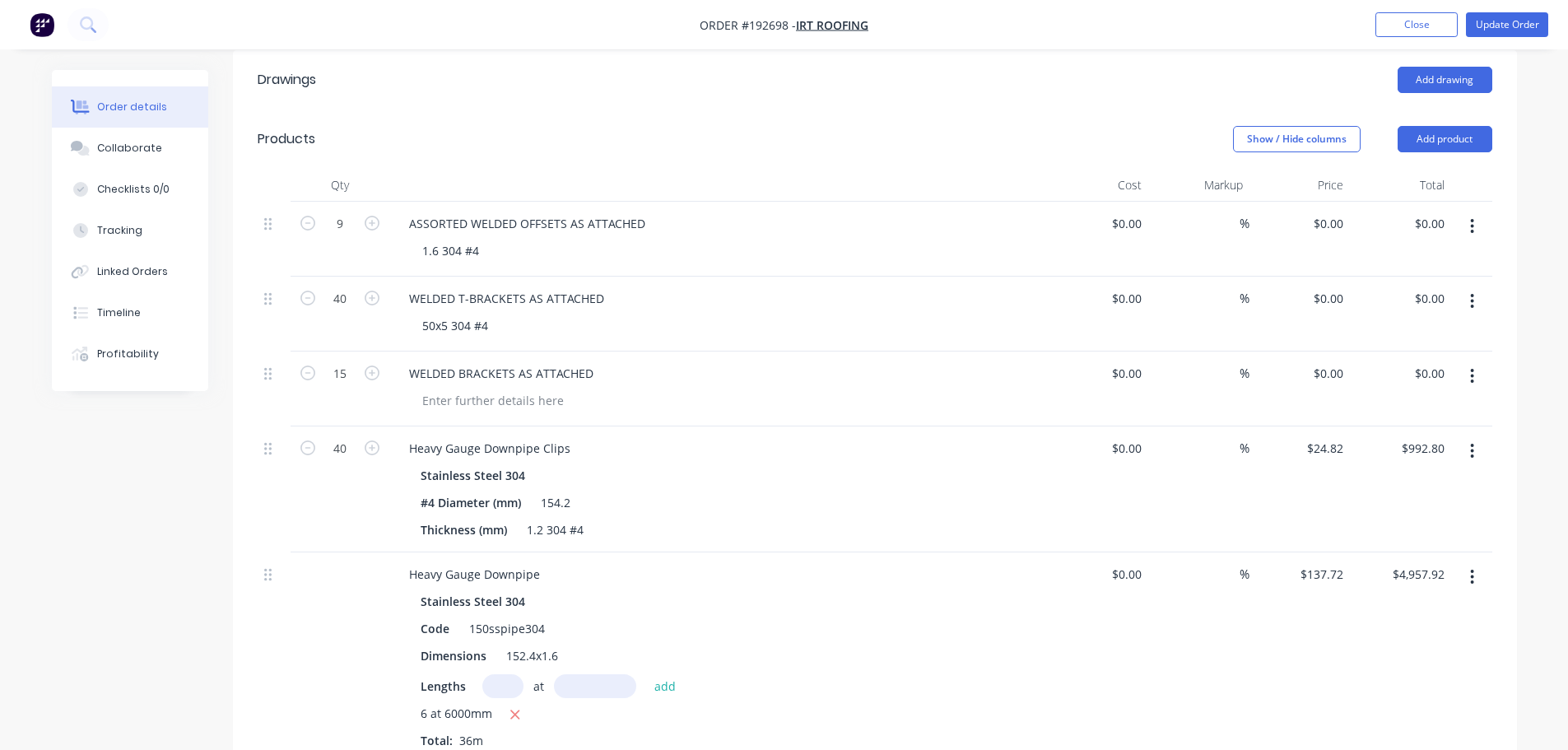
scroll to position [411, 0]
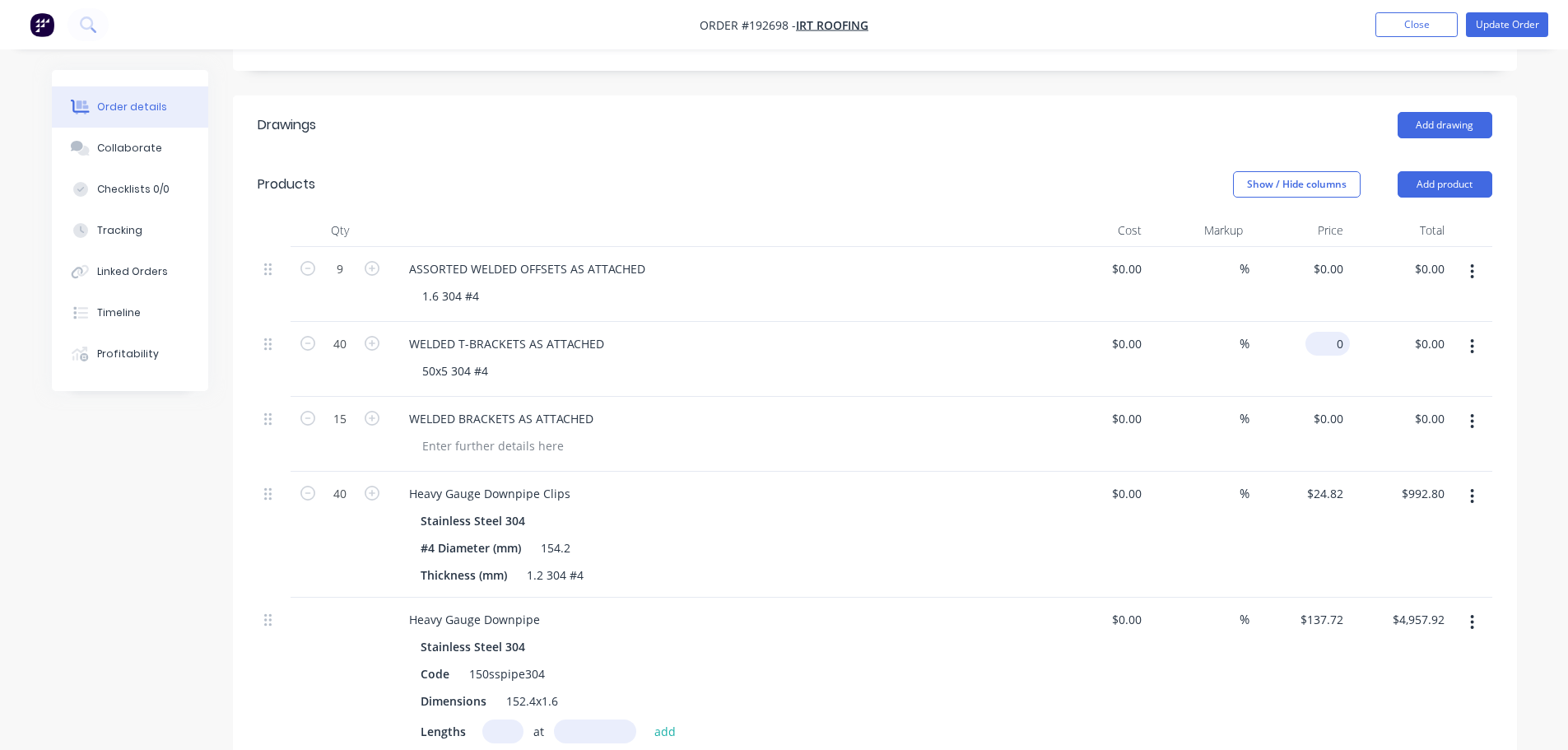
click at [1338, 332] on input "0" at bounding box center [1331, 343] width 38 height 24
type input "$30.91"
type input "$1,236.40"
click at [1334, 407] on input "0" at bounding box center [1331, 418] width 38 height 24
type input "$30.91"
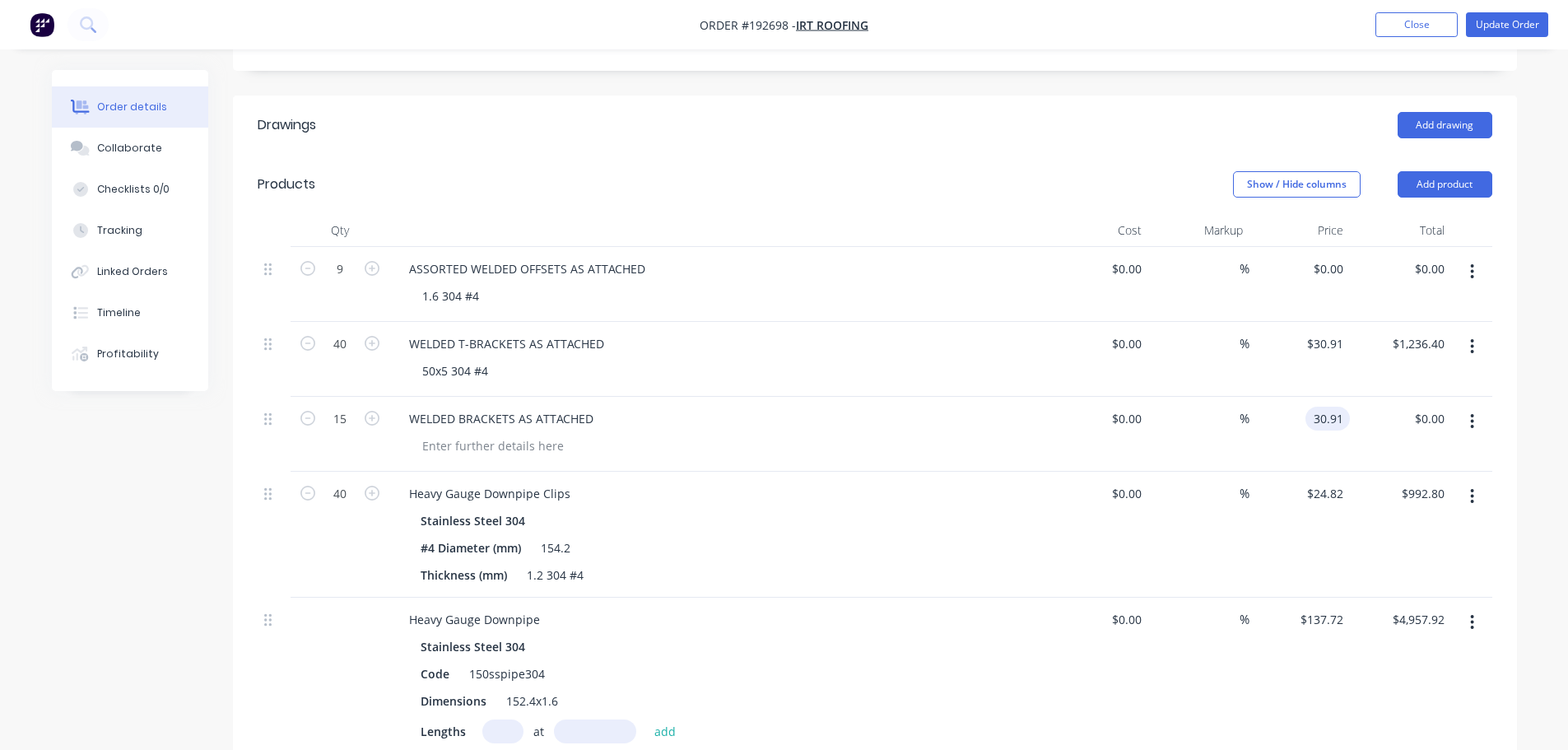
type input "$463.65"
click at [1530, 217] on div "Order details Collaborate Checklists 0/0 Tracking Linked Orders Timeline Profit…" at bounding box center [784, 657] width 1498 height 1997
click at [1473, 264] on icon "button" at bounding box center [1473, 271] width 4 height 15
click at [1450, 401] on div "Delete" at bounding box center [1414, 413] width 127 height 24
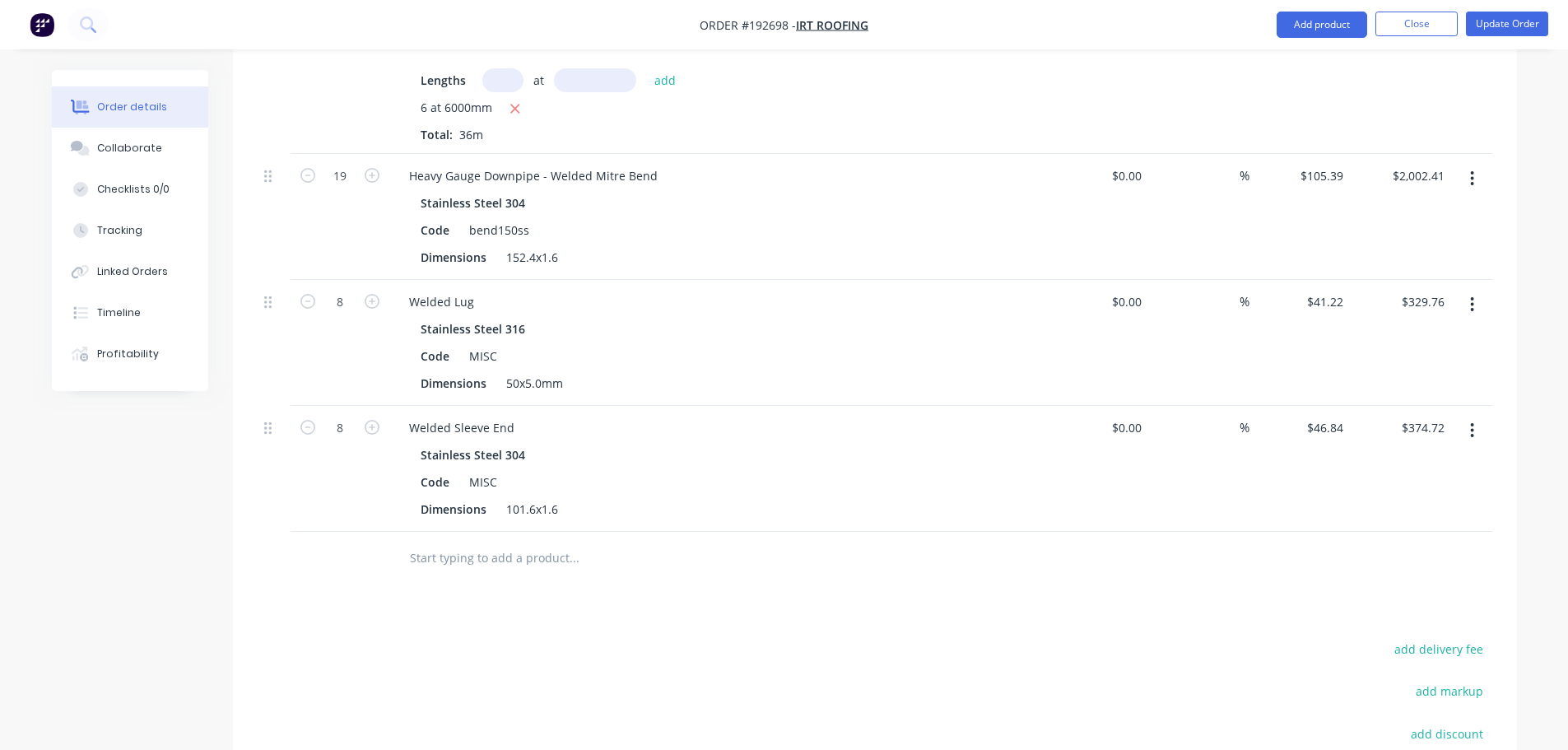
click at [758, 542] on div at bounding box center [643, 558] width 494 height 33
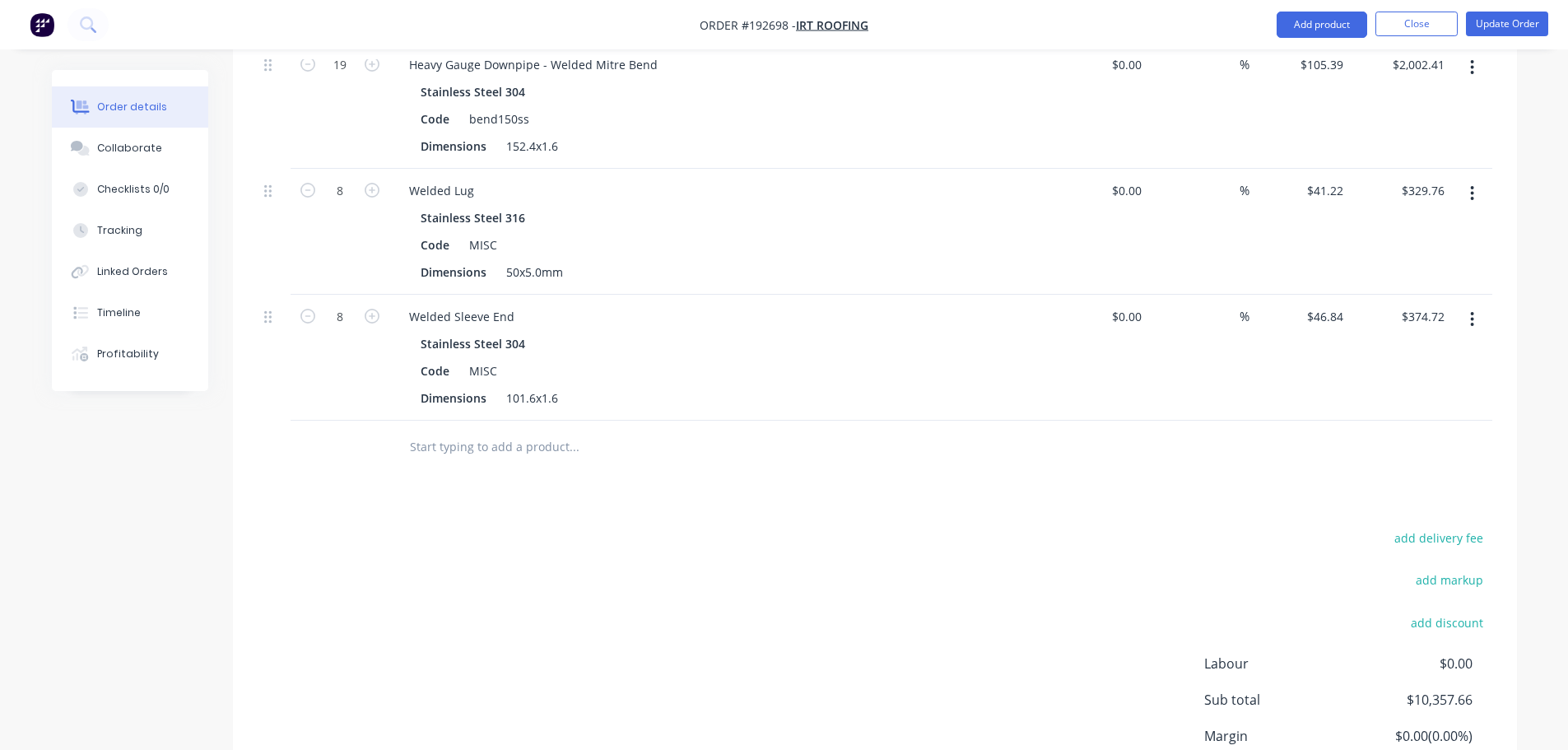
scroll to position [1196, 0]
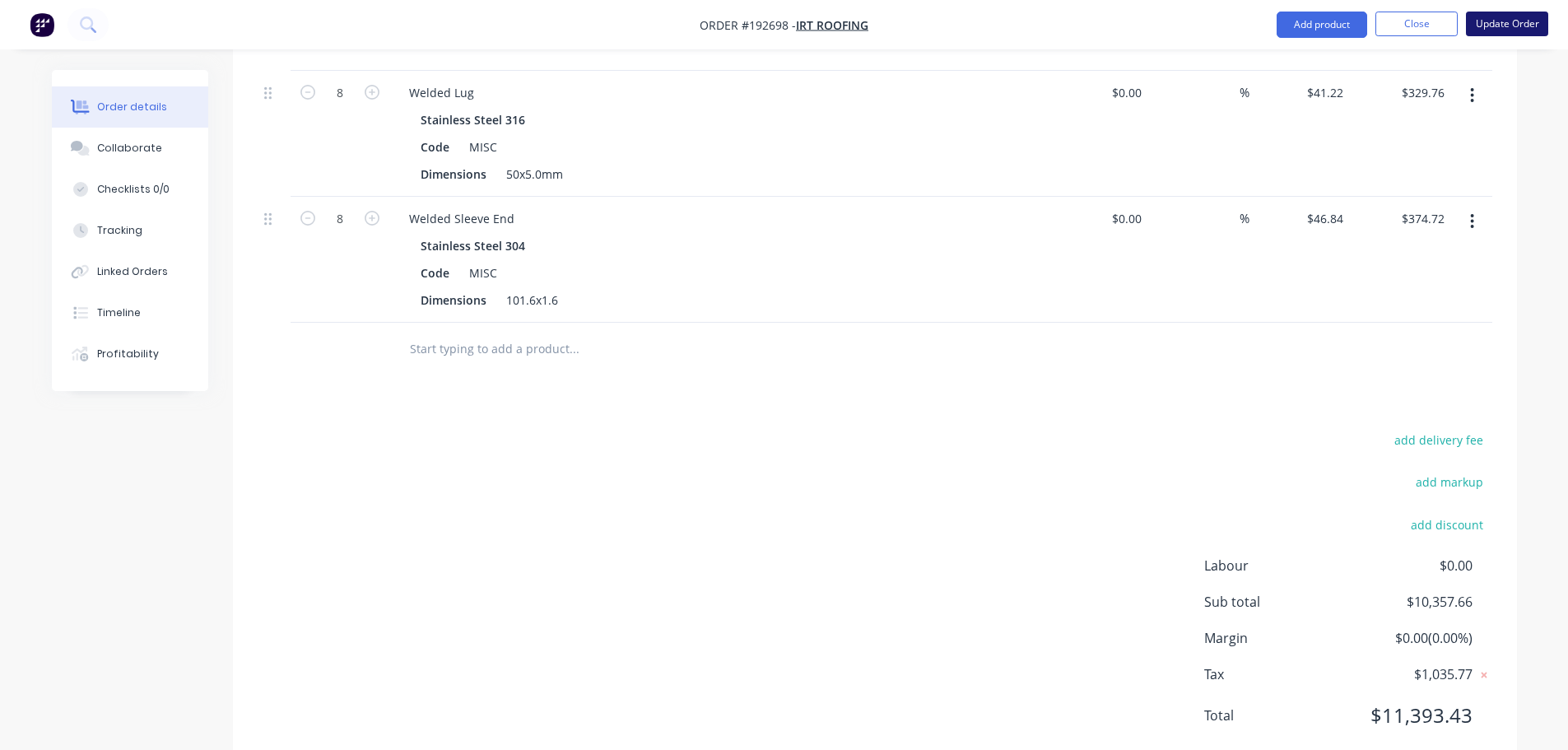
click at [1490, 23] on button "Update Order" at bounding box center [1507, 24] width 82 height 25
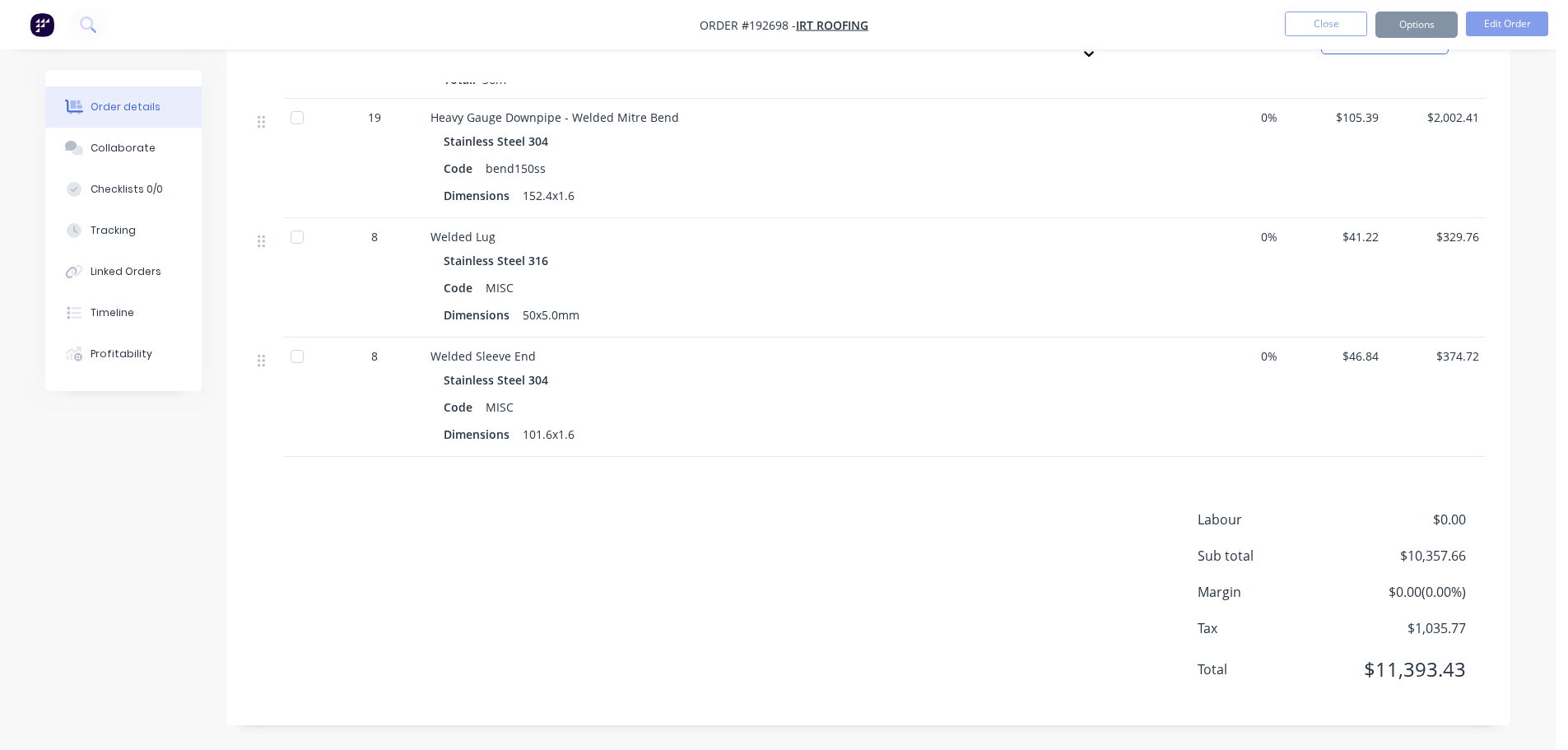
scroll to position [0, 0]
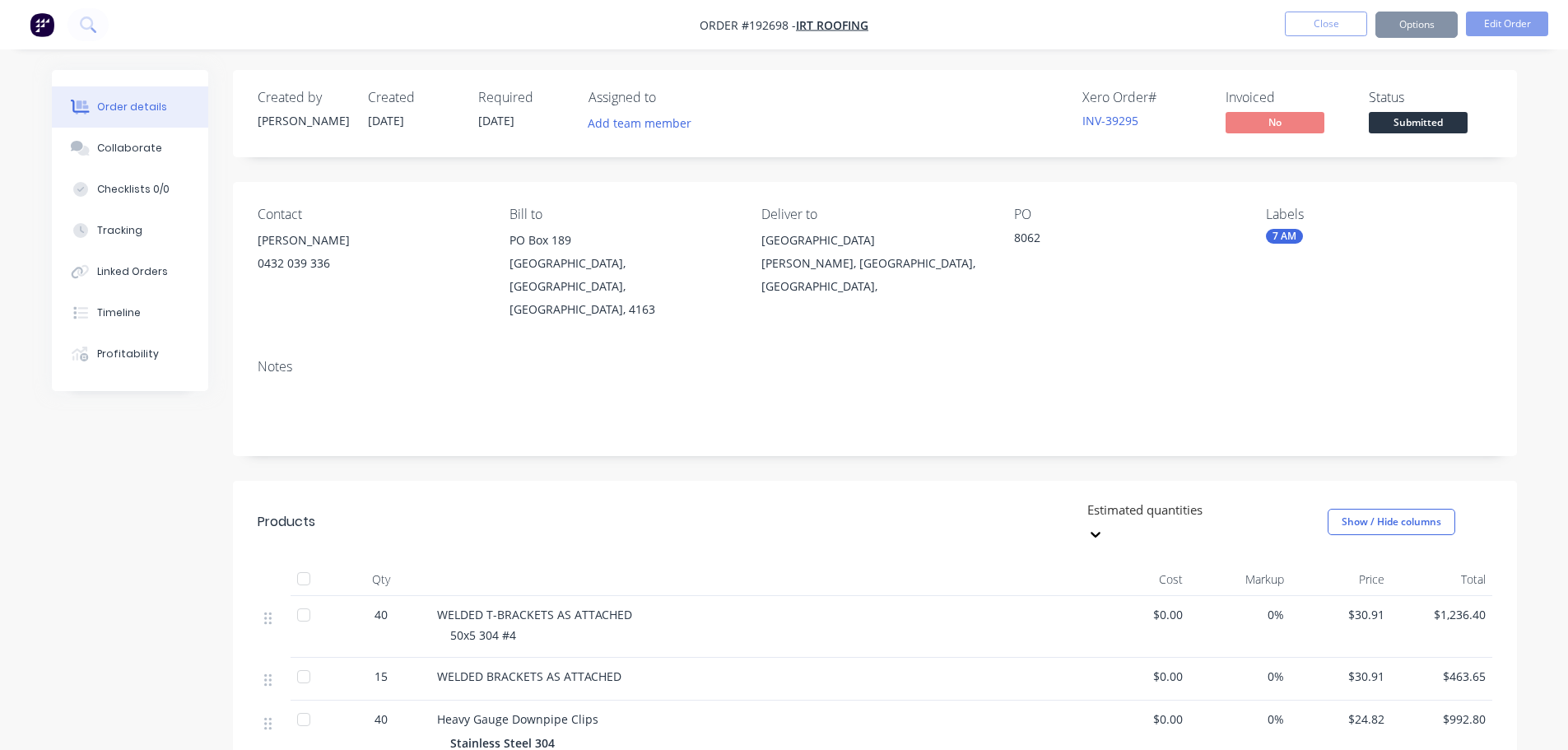
click at [1402, 29] on button "Options" at bounding box center [1417, 24] width 82 height 26
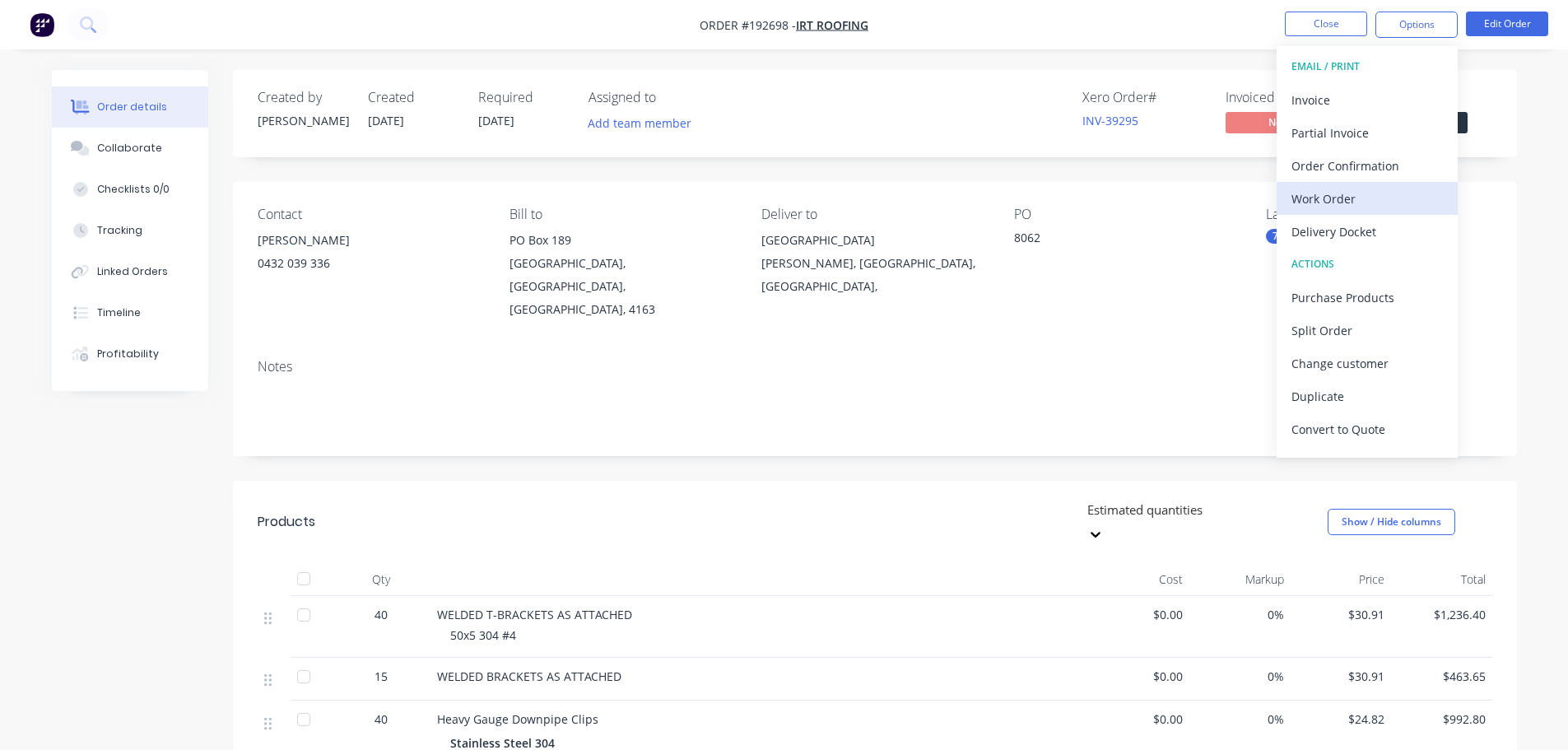
click at [1330, 187] on div "Work Order" at bounding box center [1367, 198] width 151 height 24
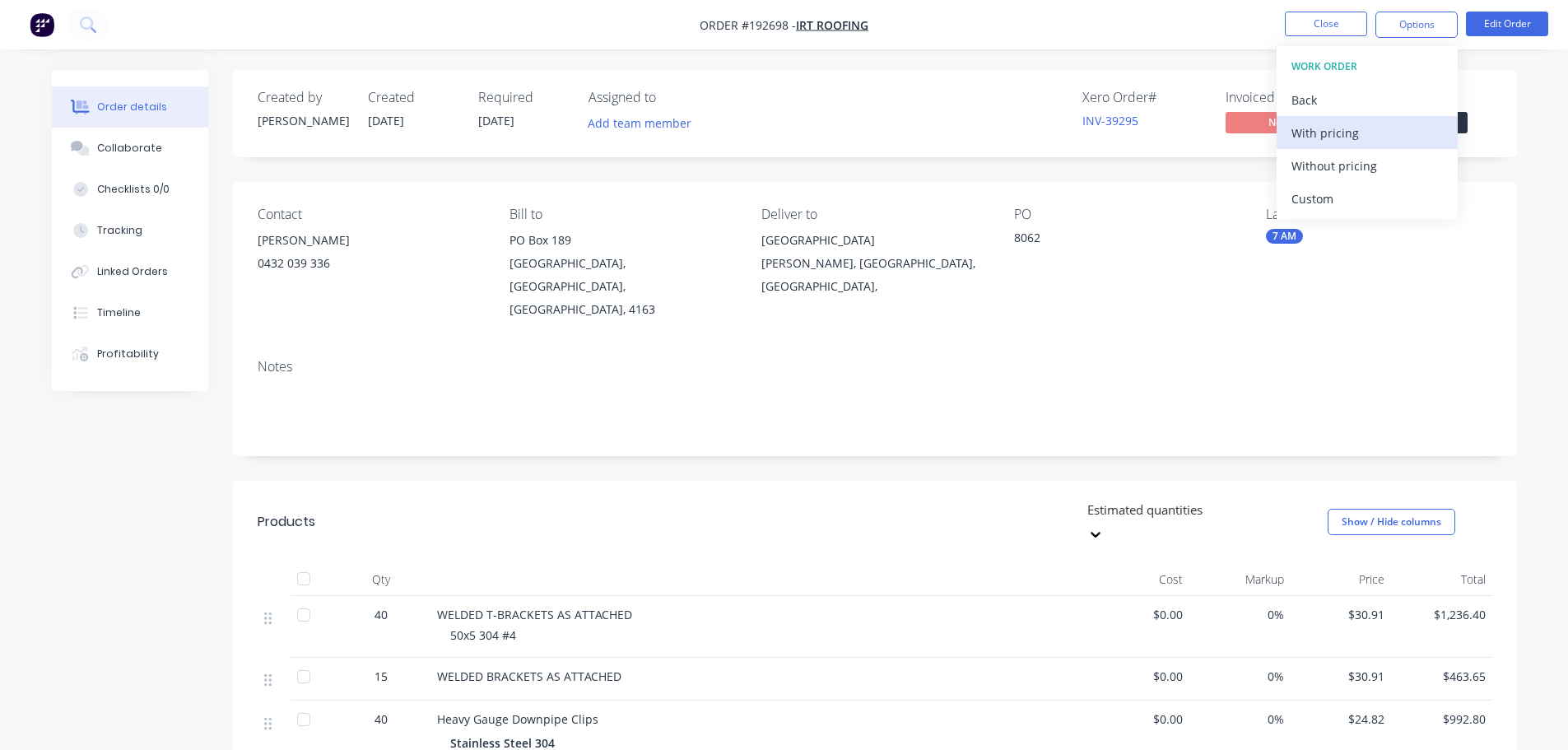
click at [1330, 141] on div "With pricing" at bounding box center [1367, 132] width 151 height 24
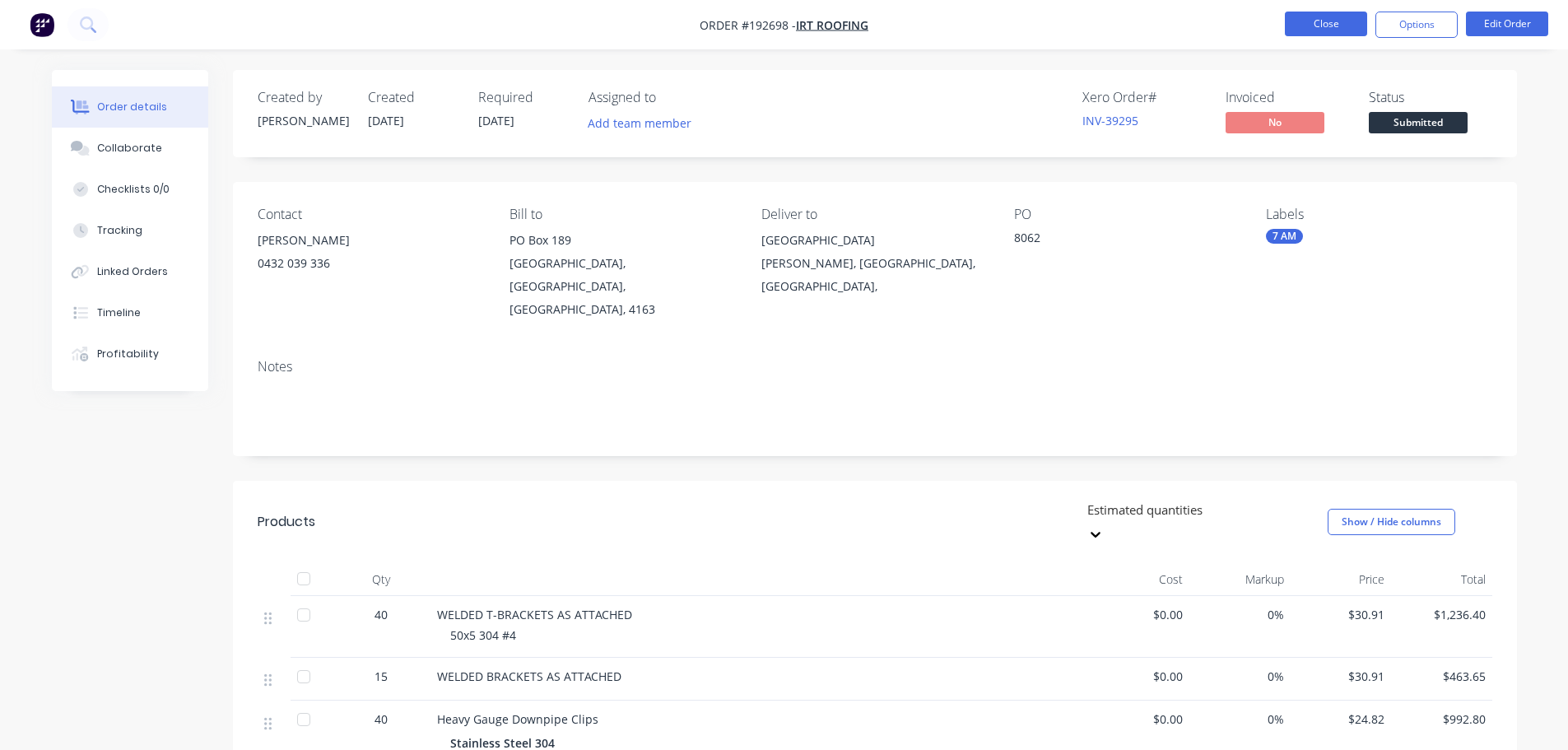
click at [1333, 13] on button "Close" at bounding box center [1326, 24] width 82 height 25
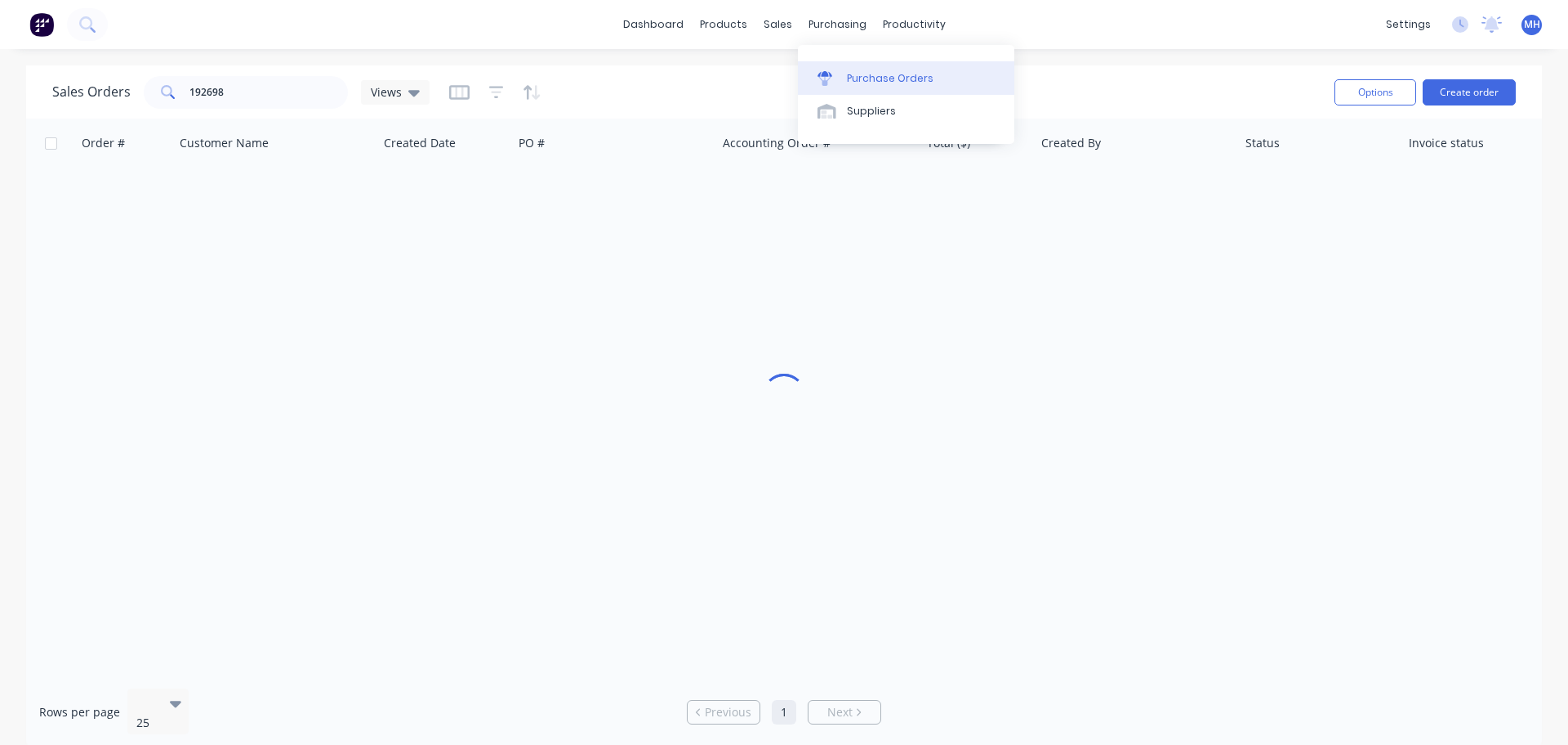
click at [856, 65] on link "Purchase Orders" at bounding box center [906, 77] width 217 height 33
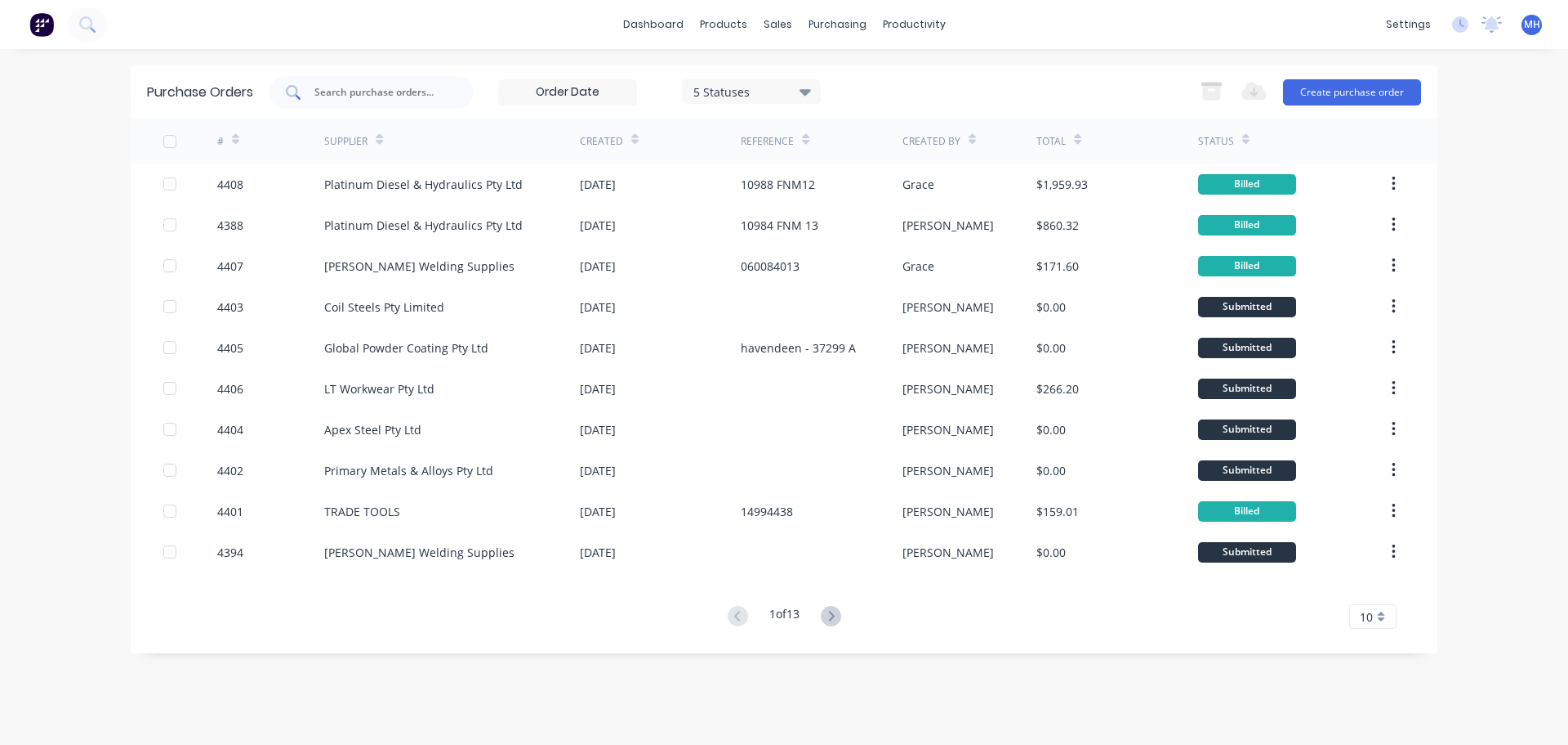
click at [422, 80] on div at bounding box center [372, 92] width 204 height 33
click at [2, 308] on div "dashboard products sales purchasing productivity dashboard products Product Cat…" at bounding box center [784, 372] width 1568 height 745
click at [356, 95] on input "text" at bounding box center [381, 92] width 136 height 16
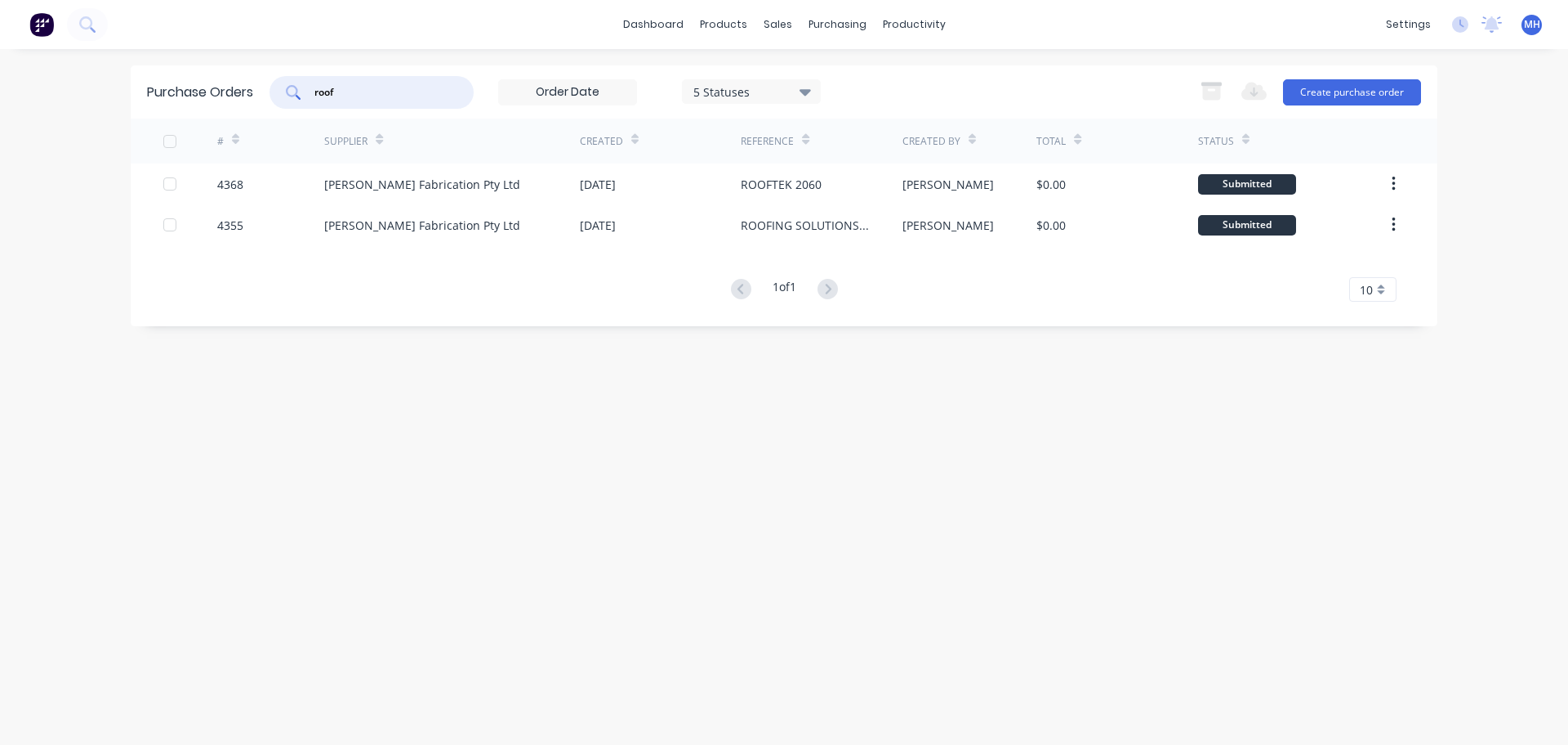
click at [827, 87] on div "roof 5 Statuses 5 Statuses Export to Excel (XLSX) Create purchase order" at bounding box center [846, 92] width 1152 height 33
click at [798, 91] on div "5 Statuses" at bounding box center [752, 91] width 117 height 17
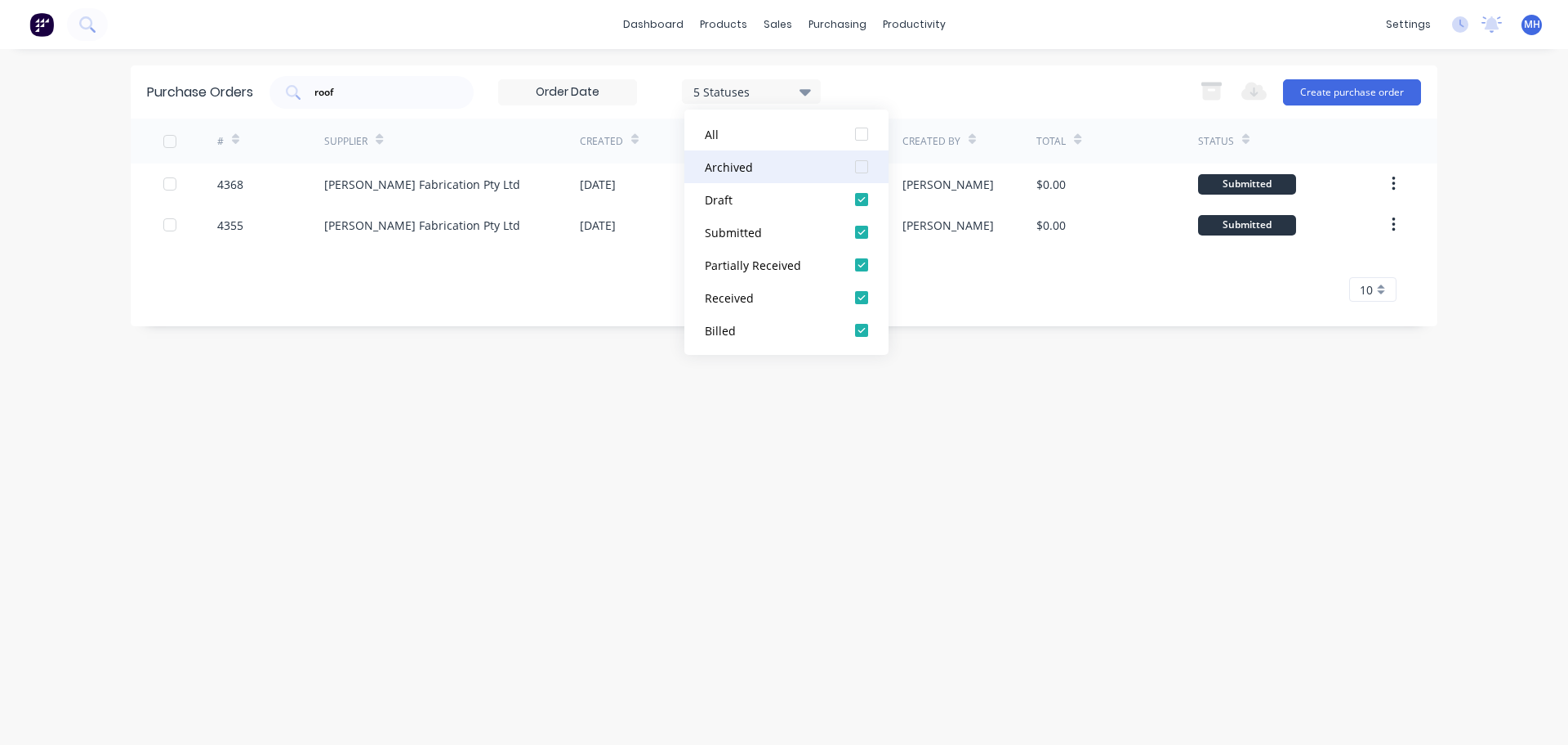
click at [859, 164] on div at bounding box center [862, 166] width 33 height 33
click at [934, 62] on div "dashboard products sales purchasing productivity dashboard products Product Cat…" at bounding box center [784, 372] width 1568 height 745
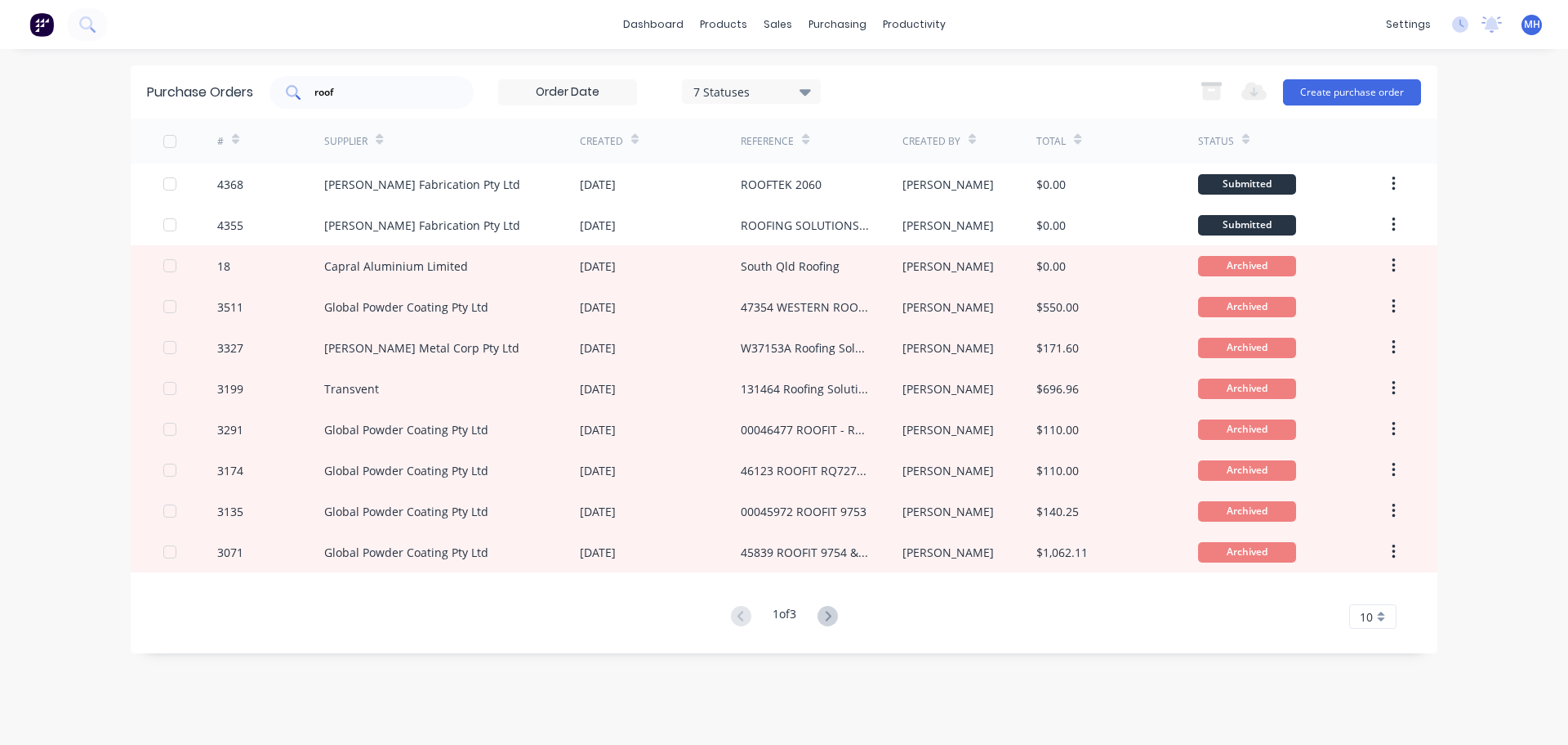
click at [382, 84] on input "roof" at bounding box center [381, 92] width 136 height 16
type input "2030"
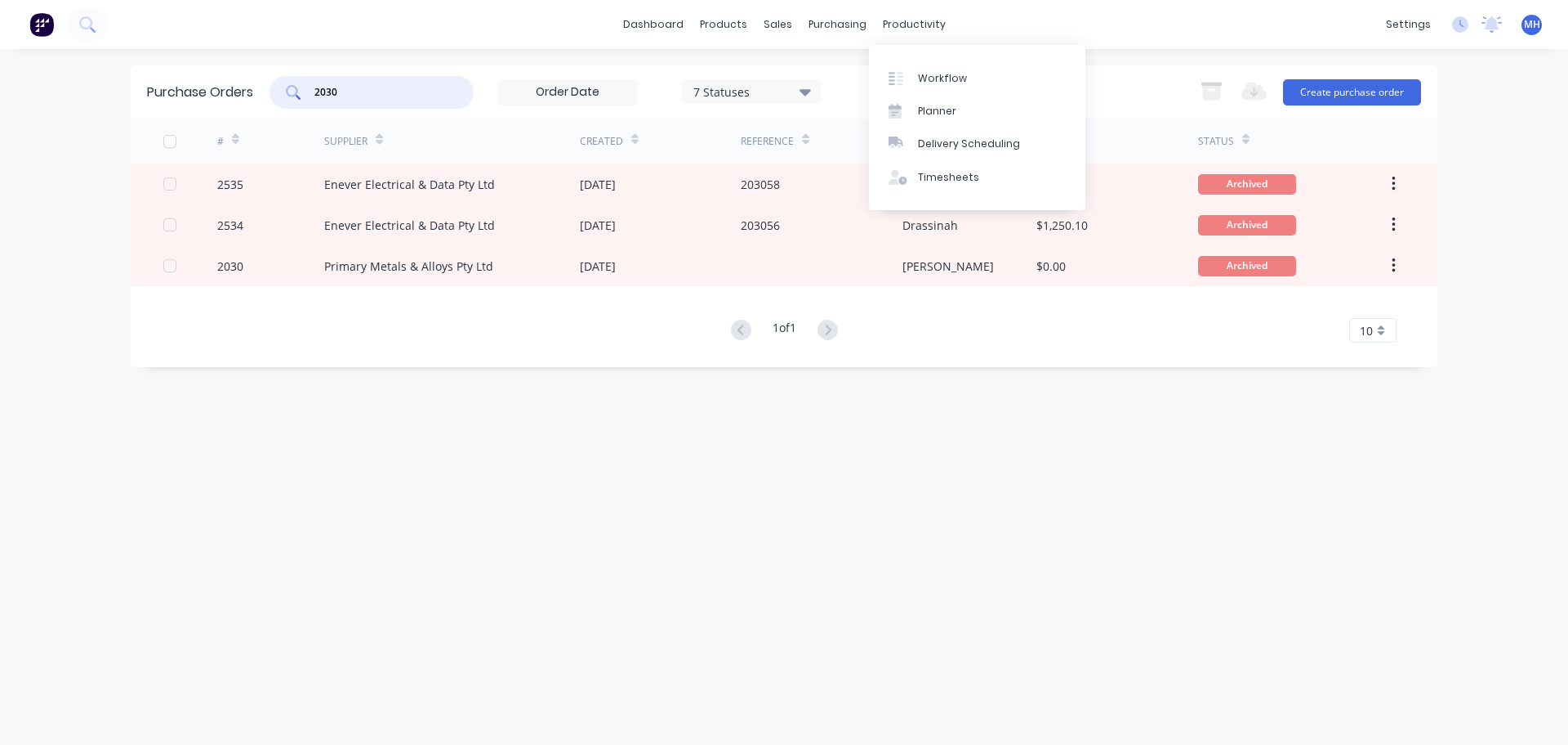
click at [1115, 62] on div "dashboard products sales purchasing productivity dashboard products Product Cat…" at bounding box center [784, 372] width 1568 height 745
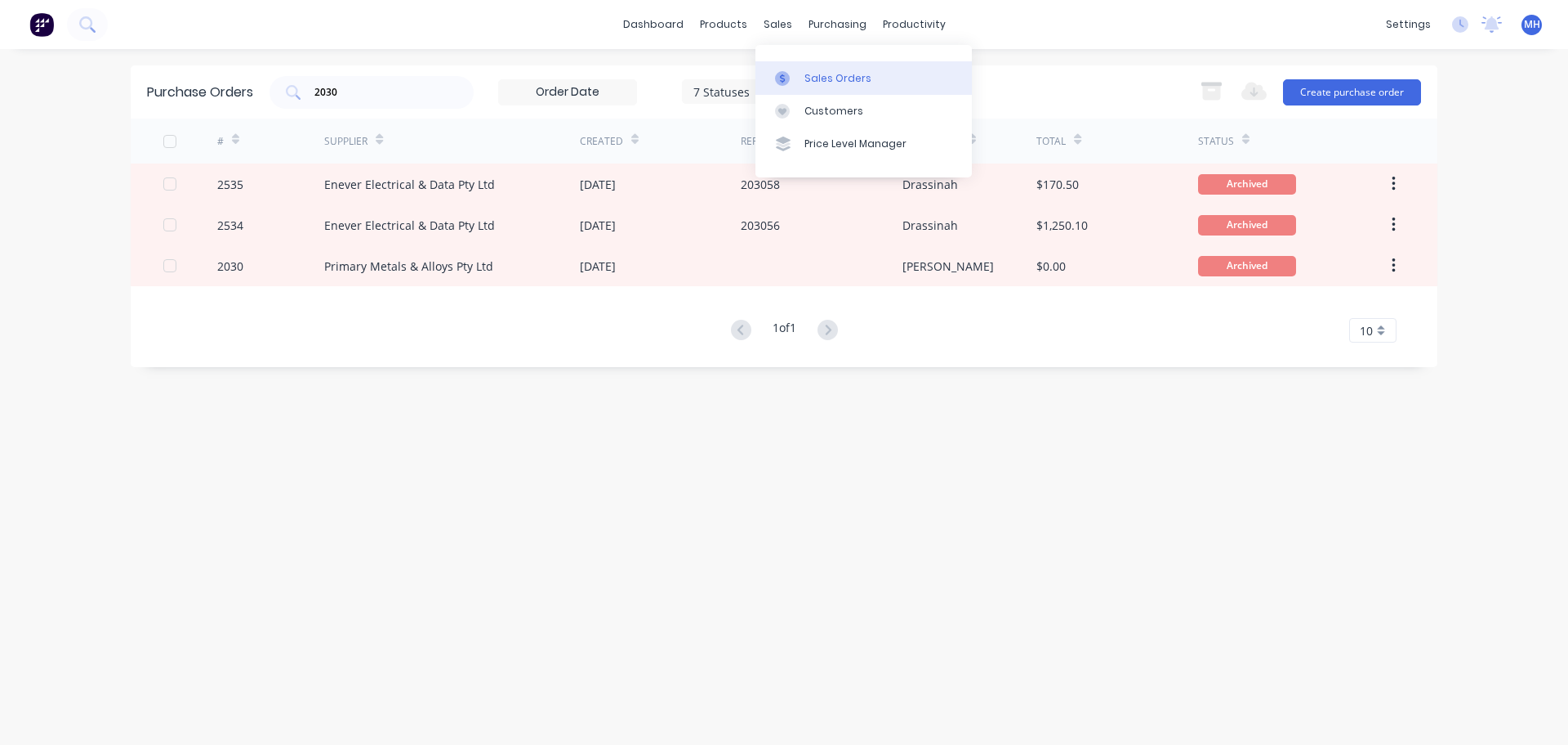
click at [799, 86] on link "Sales Orders" at bounding box center [863, 77] width 217 height 33
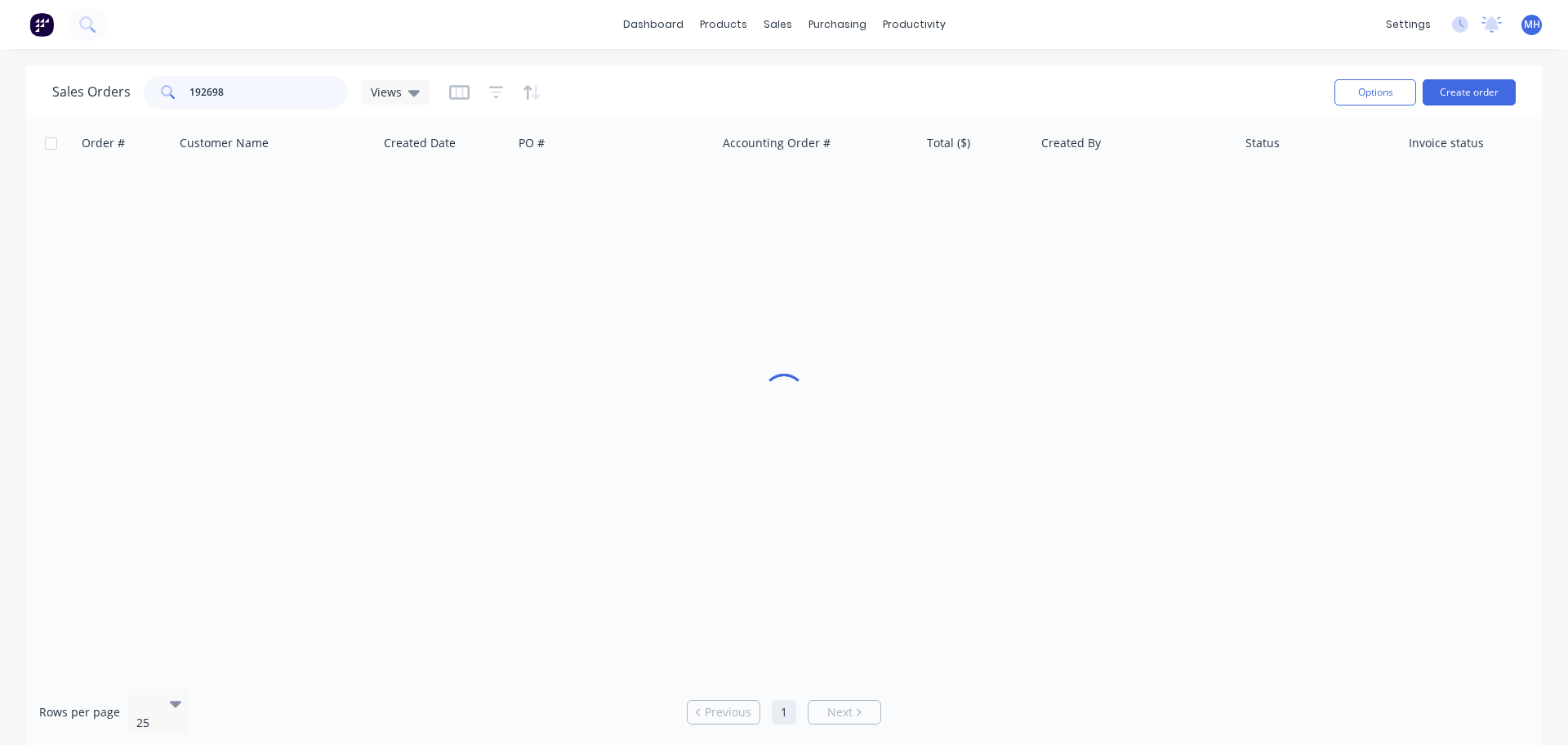
click at [311, 87] on input "192698" at bounding box center [269, 92] width 159 height 33
type input "193014"
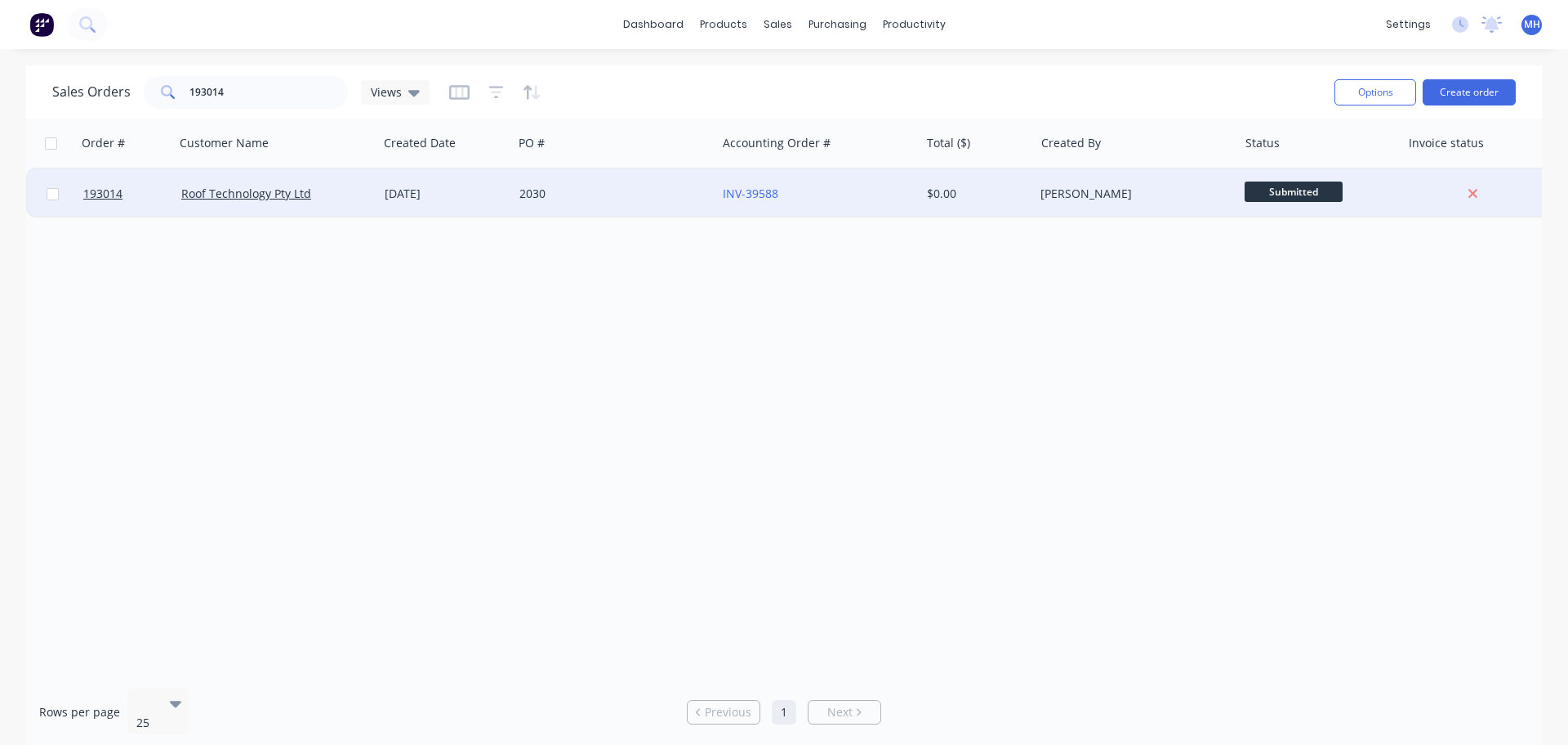
click at [591, 190] on div "2030" at bounding box center [610, 194] width 181 height 16
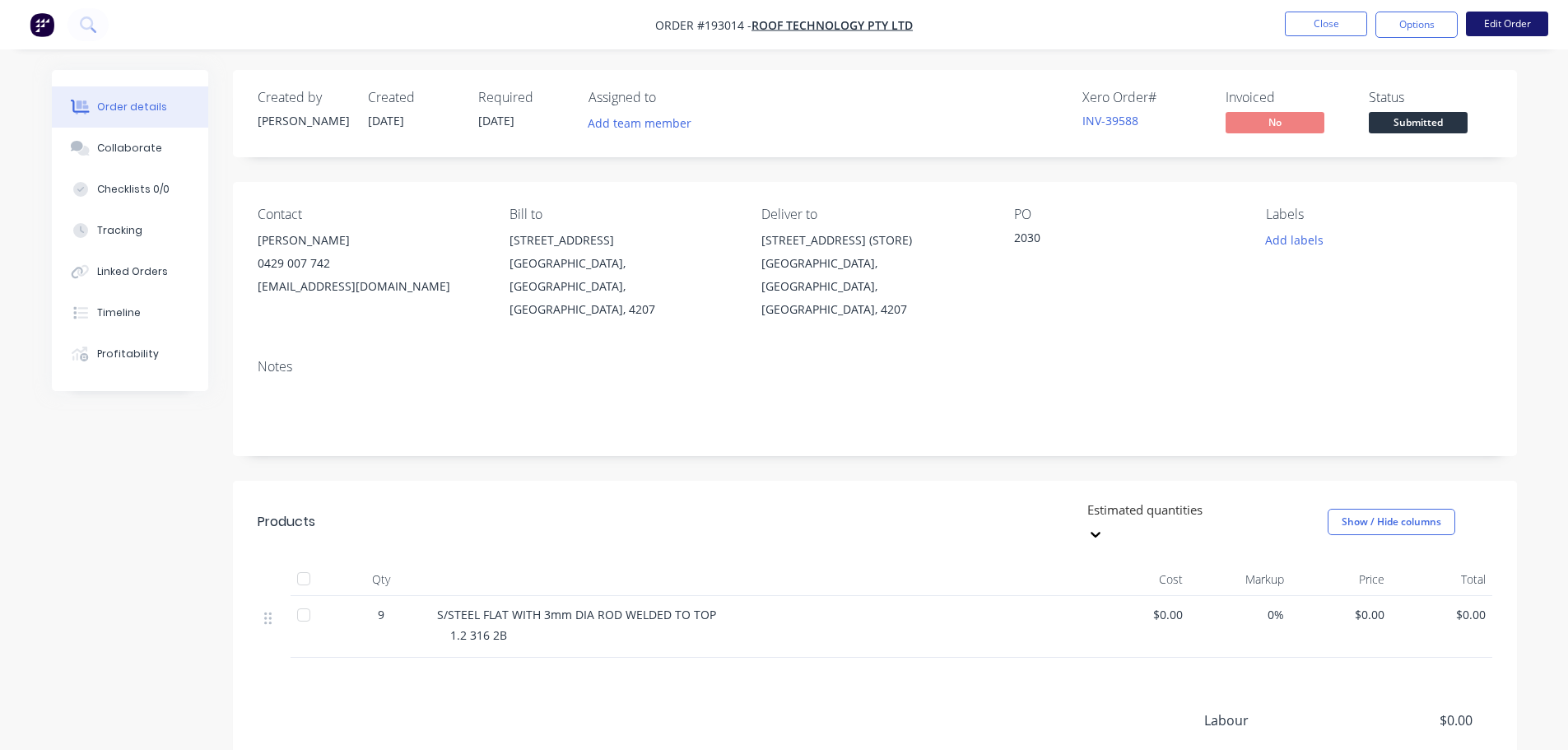
click at [1506, 31] on button "Edit Order" at bounding box center [1507, 24] width 82 height 25
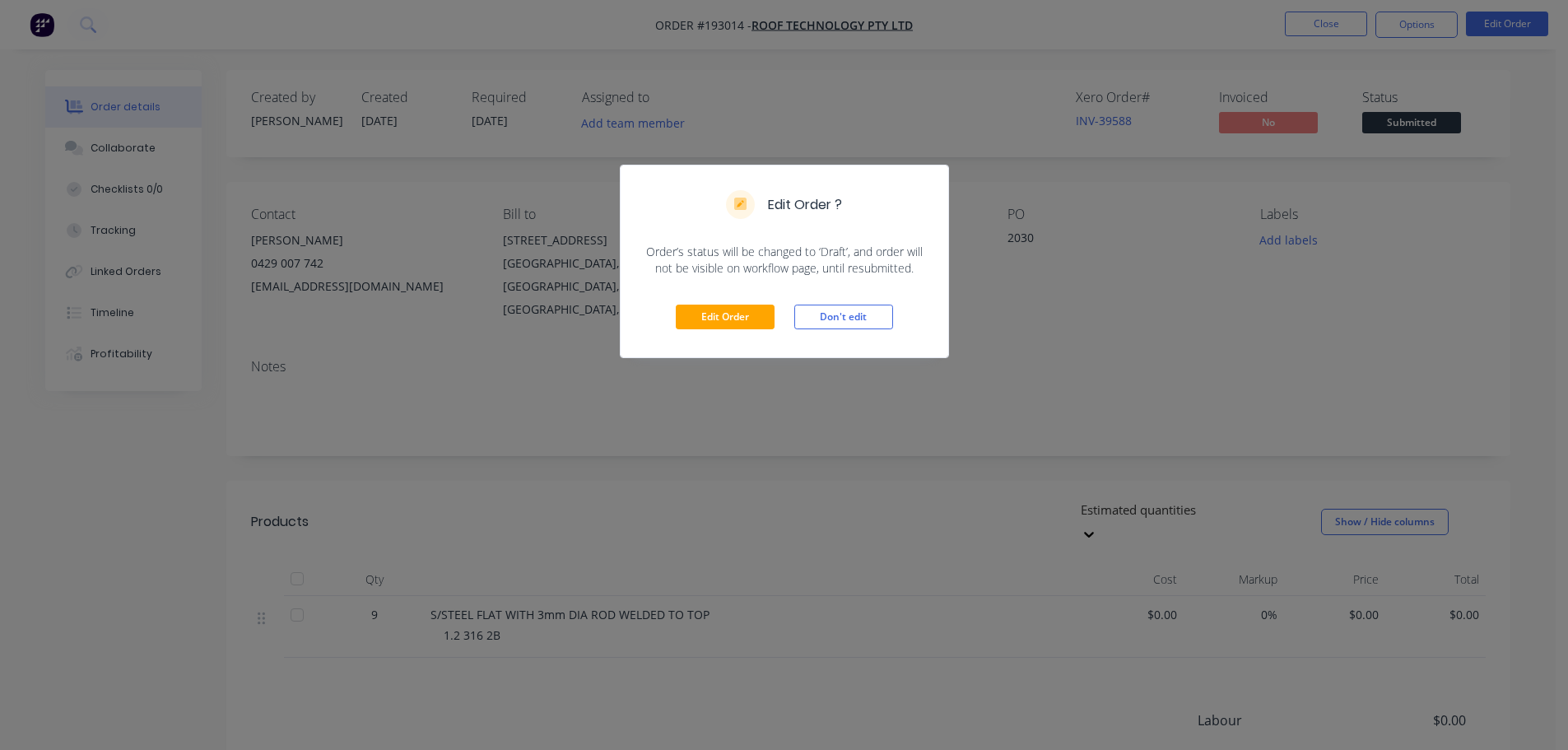
click at [759, 301] on div "Edit Order Don't edit" at bounding box center [784, 316] width 327 height 80
click at [753, 316] on button "Edit Order" at bounding box center [725, 317] width 98 height 25
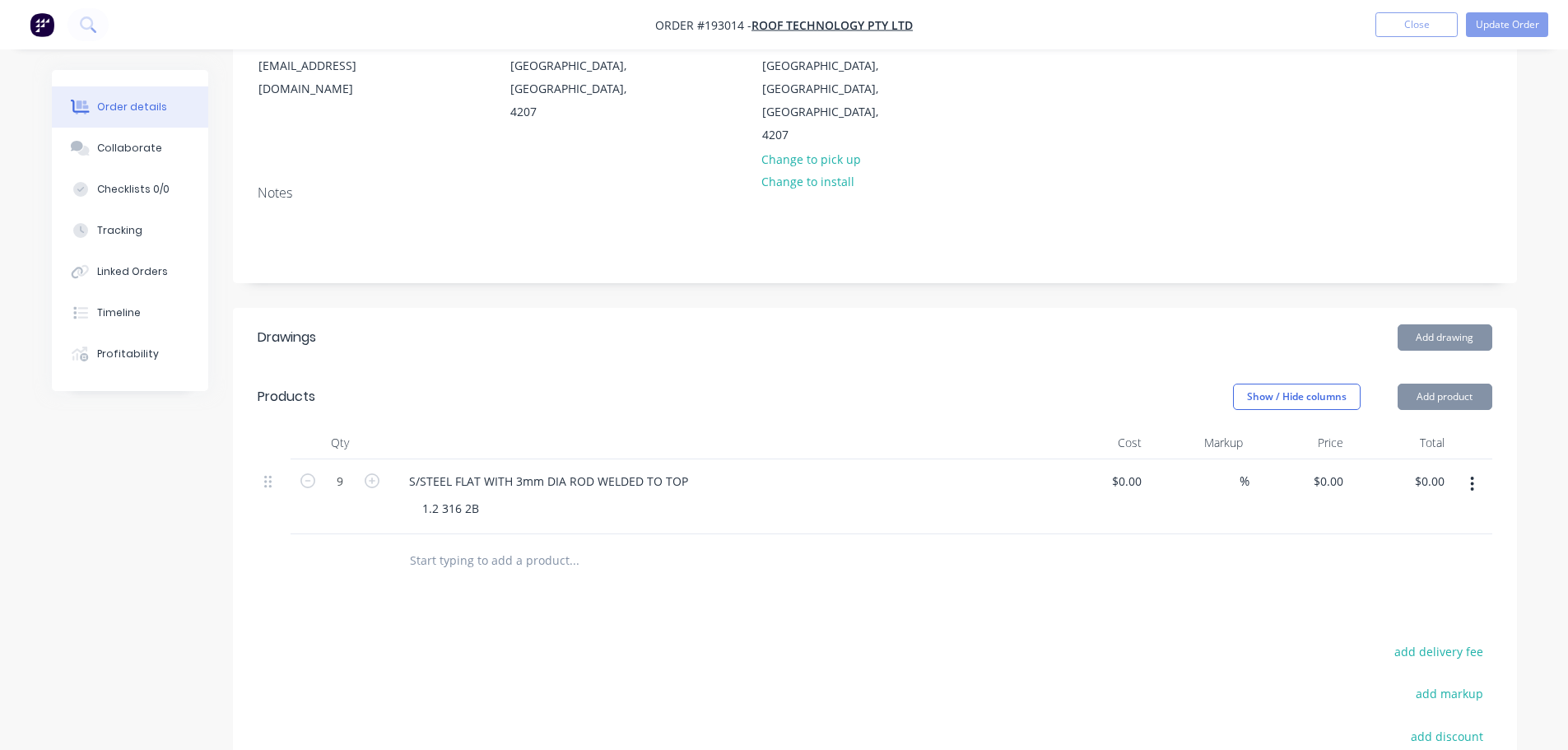
scroll to position [247, 0]
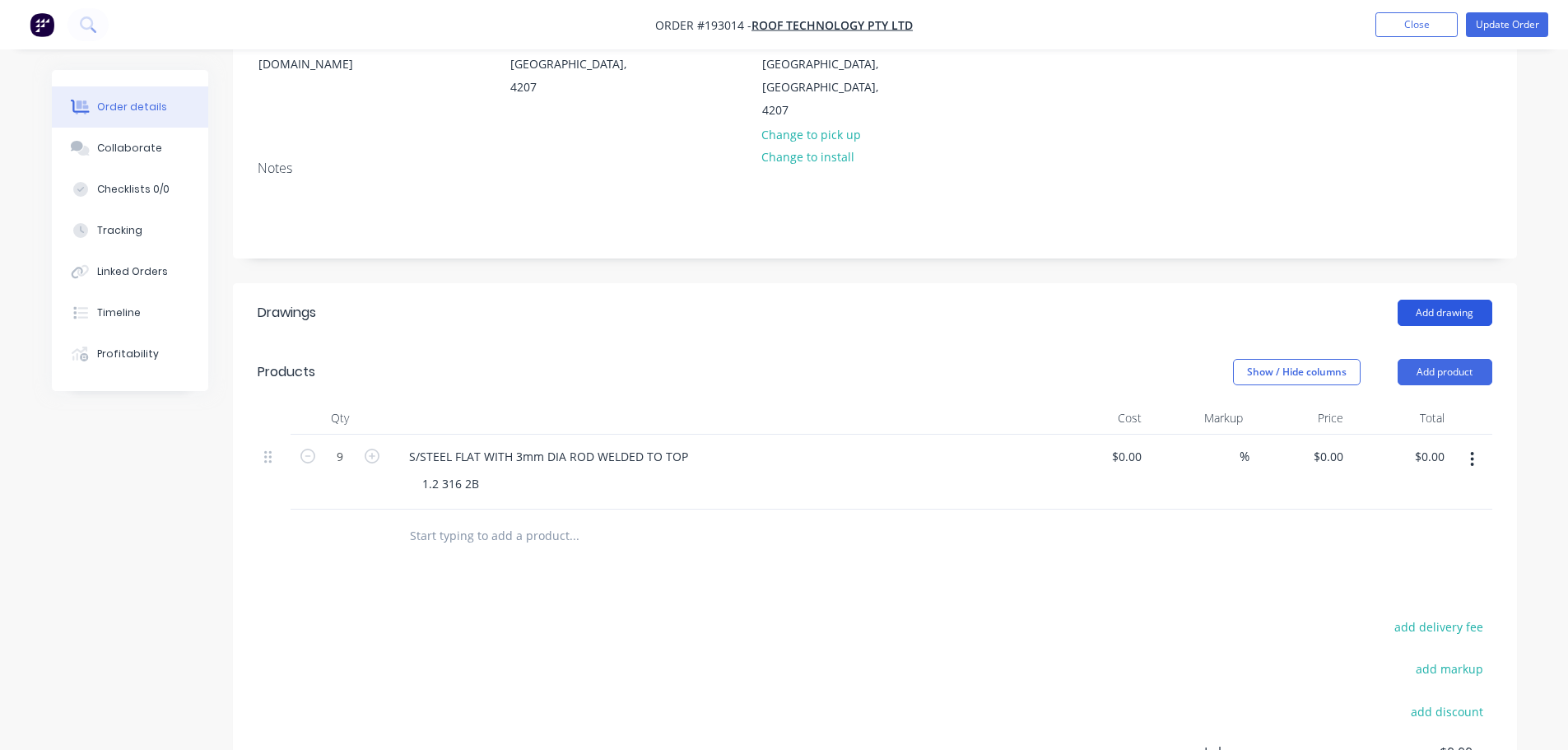
click at [1472, 299] on button "Add drawing" at bounding box center [1445, 312] width 95 height 26
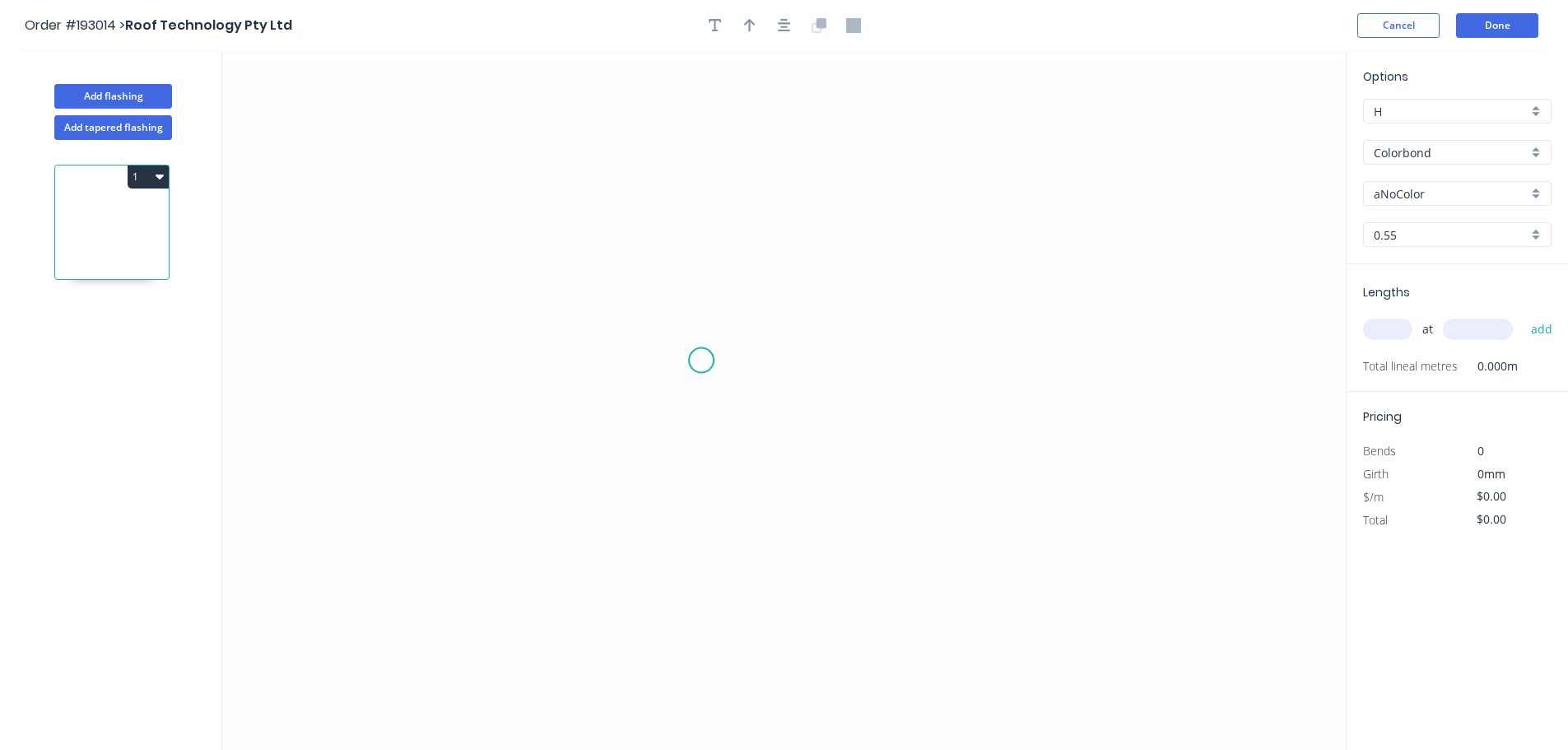
click at [700, 360] on icon "0" at bounding box center [784, 400] width 1123 height 698
click at [918, 359] on icon "0" at bounding box center [784, 400] width 1123 height 698
click at [809, 367] on tspan "?" at bounding box center [808, 376] width 8 height 27
click at [809, 367] on tspan "600" at bounding box center [809, 376] width 35 height 27
type input "$4.56"
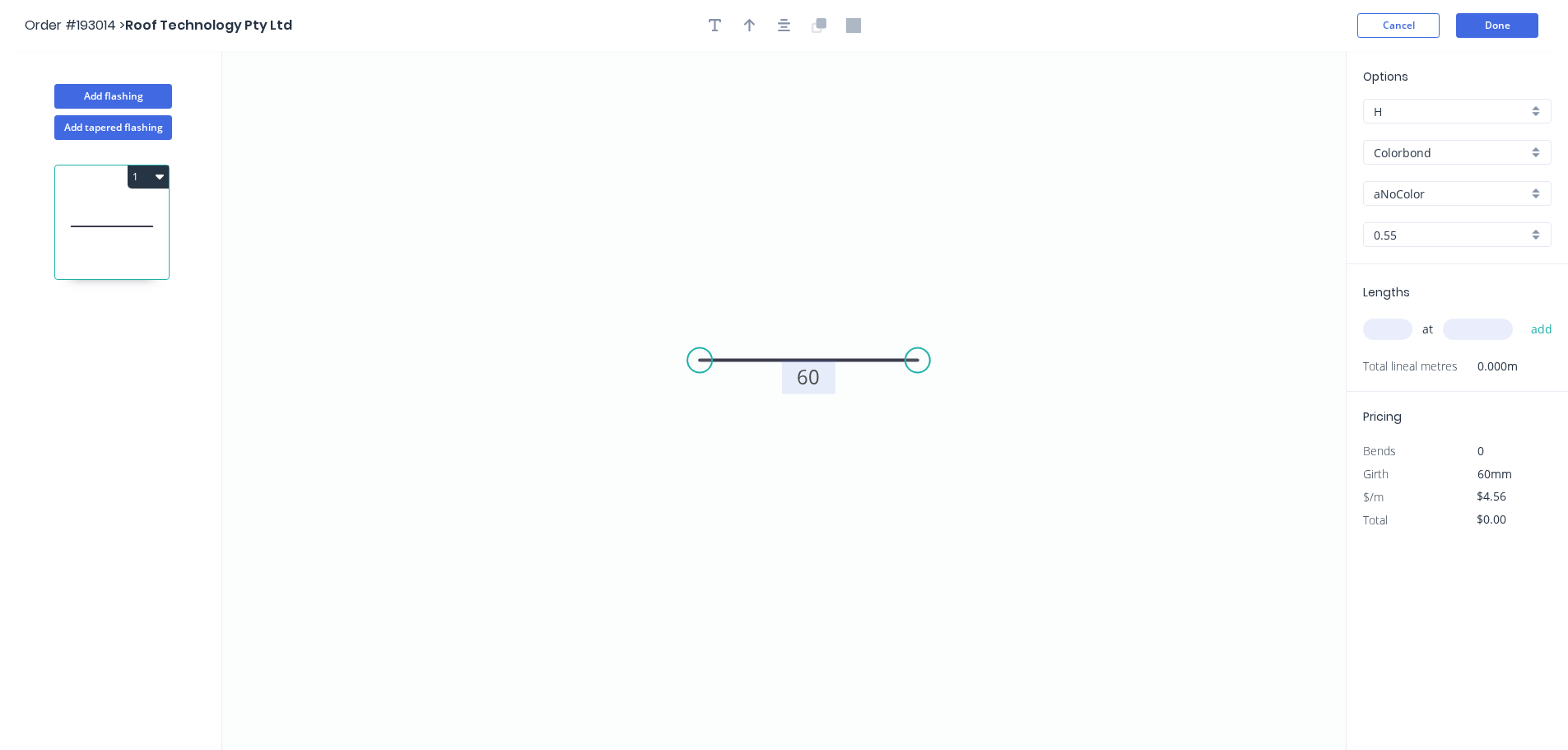
click at [1130, 212] on icon "0 60" at bounding box center [784, 400] width 1123 height 698
click at [1393, 153] on input "Colorbond" at bounding box center [1451, 152] width 154 height 17
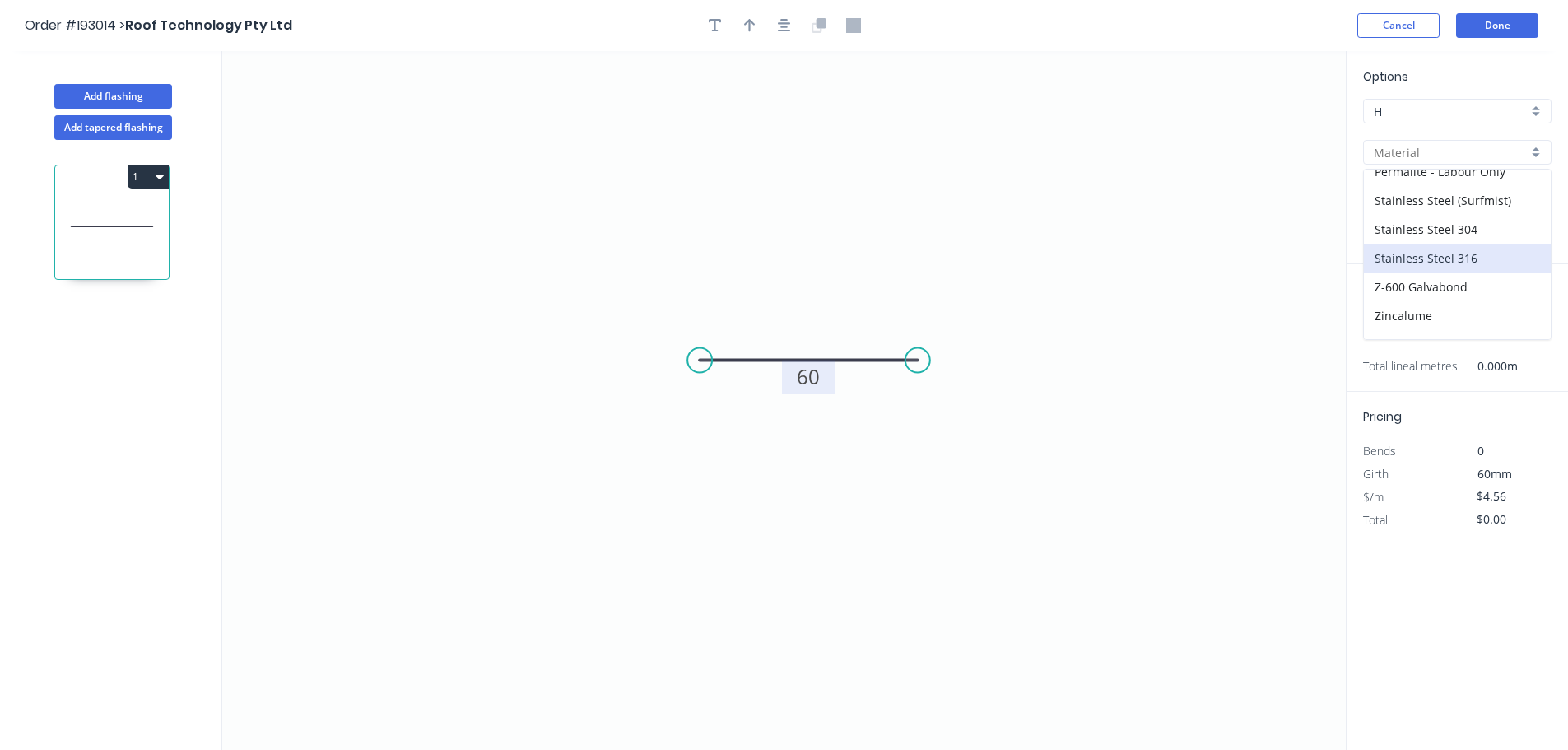
scroll to position [377, 0]
click at [1450, 240] on div "Stainless Steel 316" at bounding box center [1457, 238] width 187 height 29
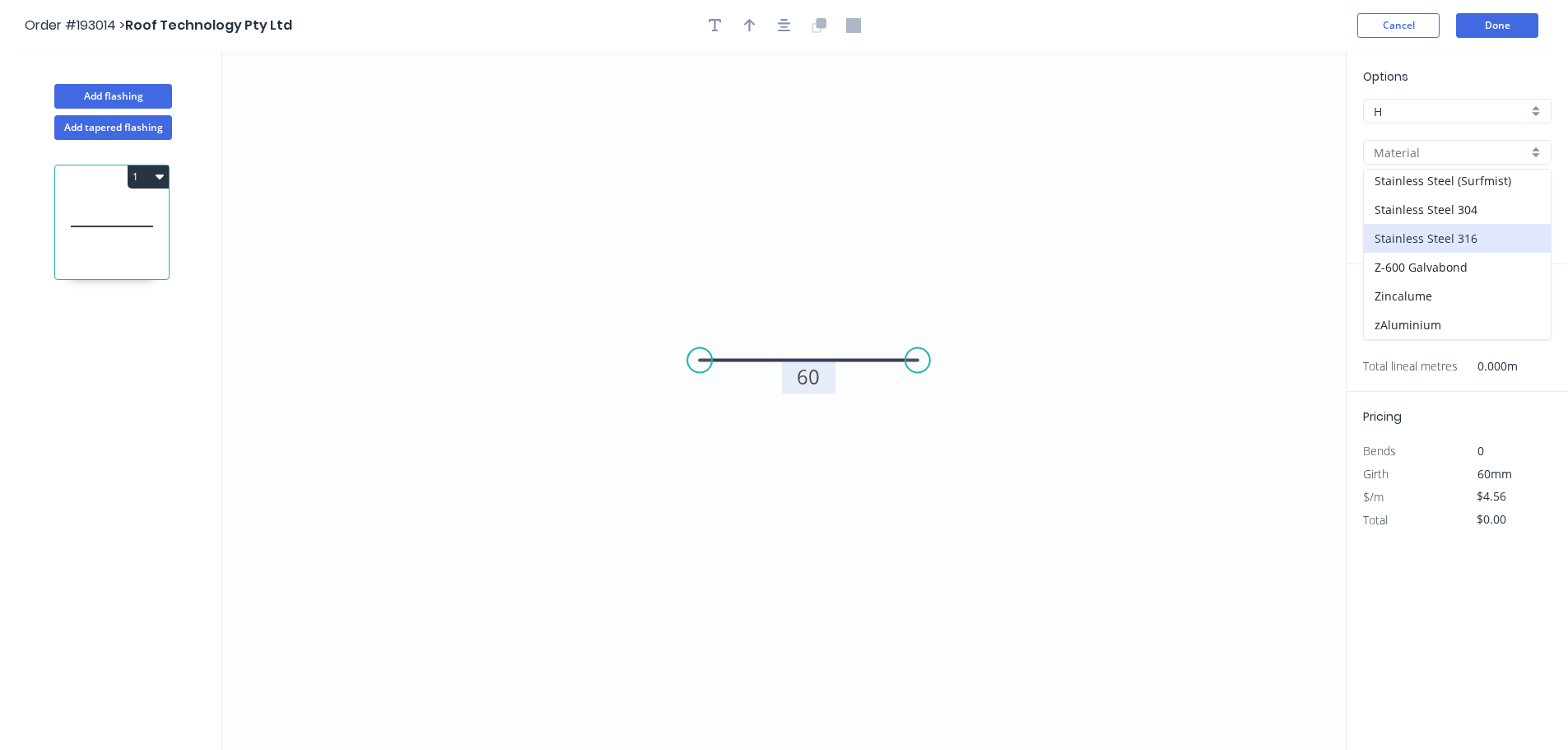
type input "Stainless Steel 316"
type input "2B"
type input "$18.12"
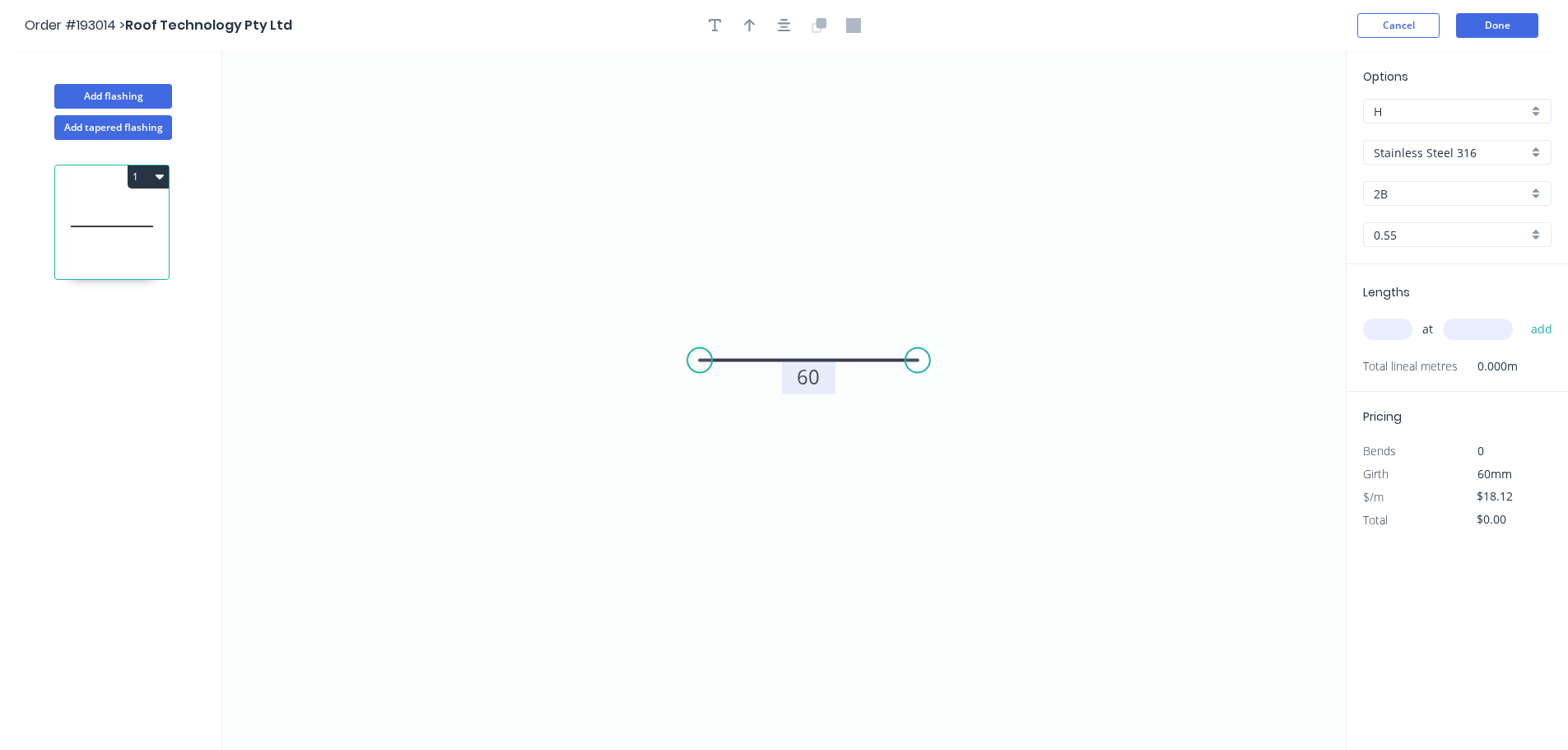
click at [1423, 235] on input "0.55" at bounding box center [1451, 234] width 154 height 17
click at [1407, 347] on div "1.2" at bounding box center [1457, 352] width 187 height 29
type input "1.2"
type input "$36.87"
click at [1414, 15] on button "Cancel" at bounding box center [1399, 26] width 82 height 25
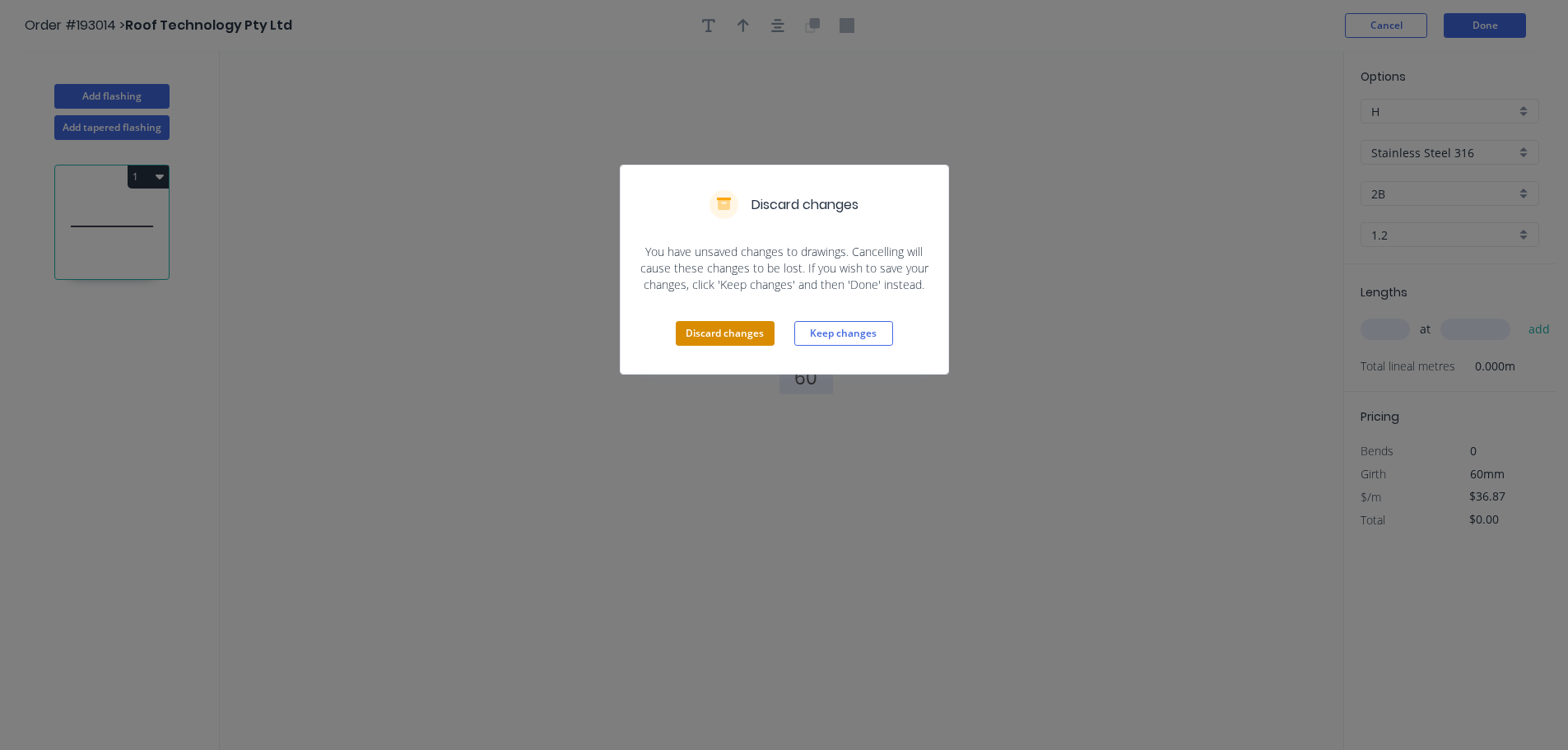
click at [726, 336] on button "Discard changes" at bounding box center [725, 333] width 98 height 25
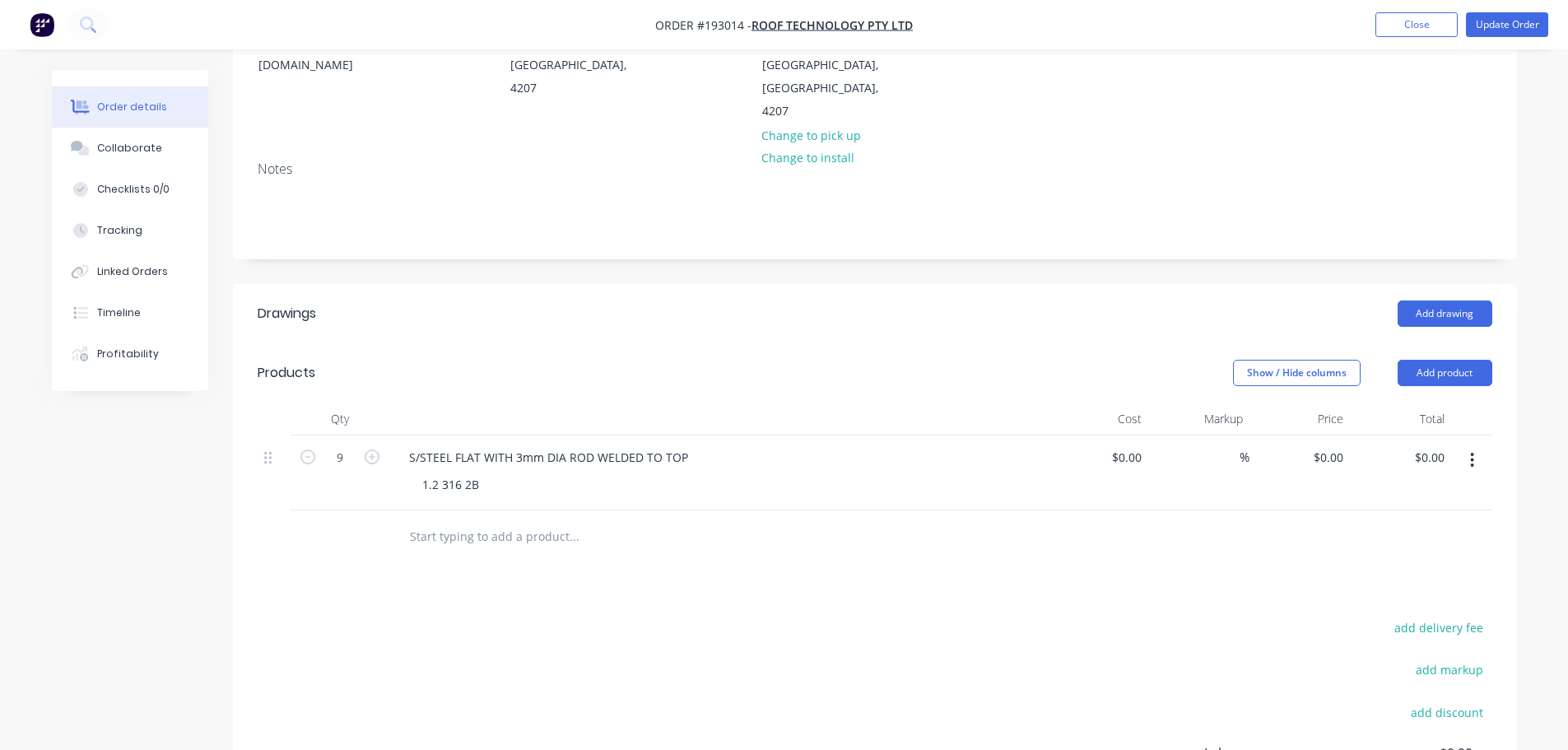
scroll to position [247, 0]
drag, startPoint x: 1323, startPoint y: 393, endPoint x: 1333, endPoint y: 417, distance: 26.0
click at [1323, 434] on div "$0.00 $0.00" at bounding box center [1300, 472] width 101 height 75
click at [1333, 444] on input "0" at bounding box center [1340, 456] width 19 height 24
type input "$45.00"
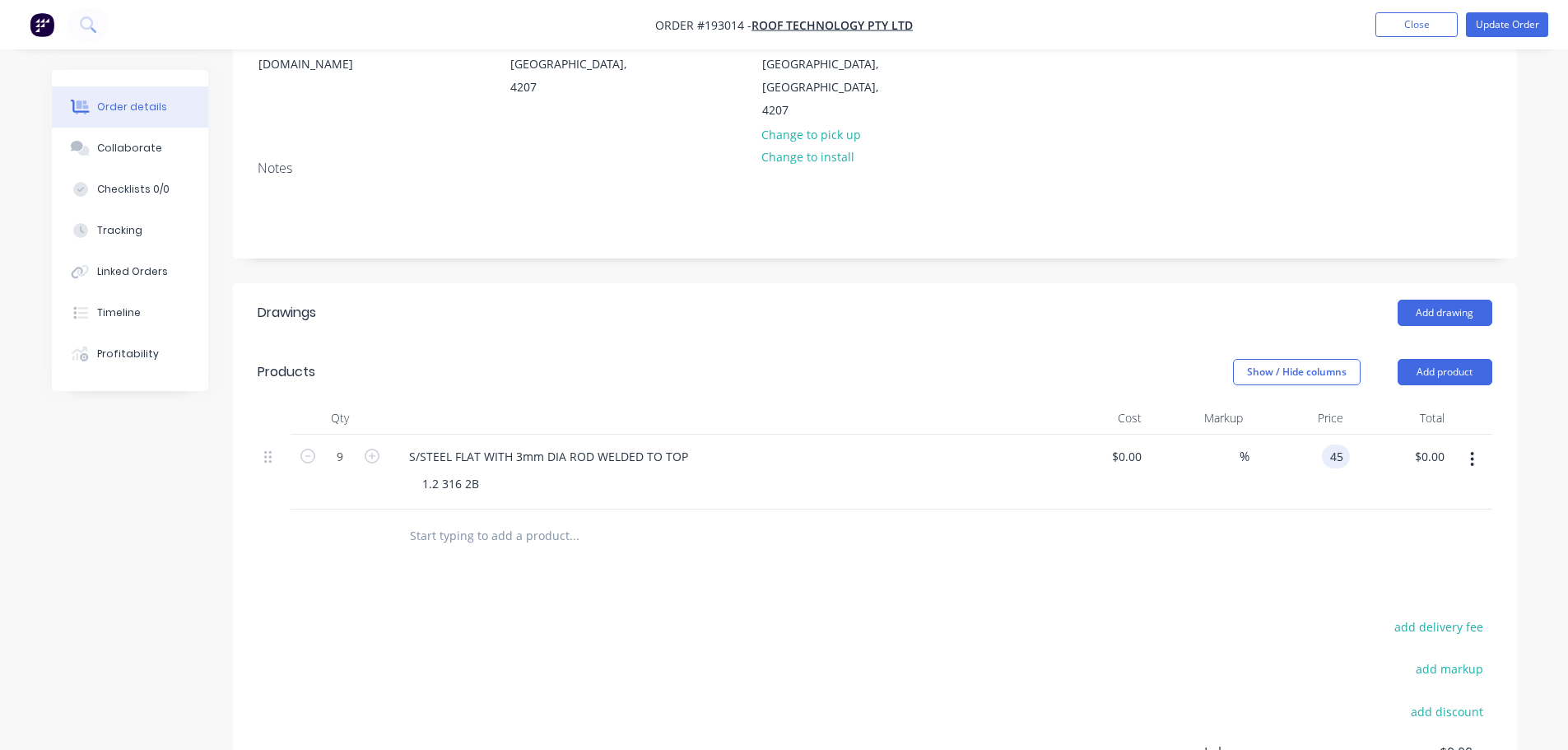
type input "$405.00"
click at [1093, 358] on div "Show / Hide columns Add product" at bounding box center [1005, 371] width 972 height 26
click at [1522, 35] on button "Update Order" at bounding box center [1507, 25] width 82 height 25
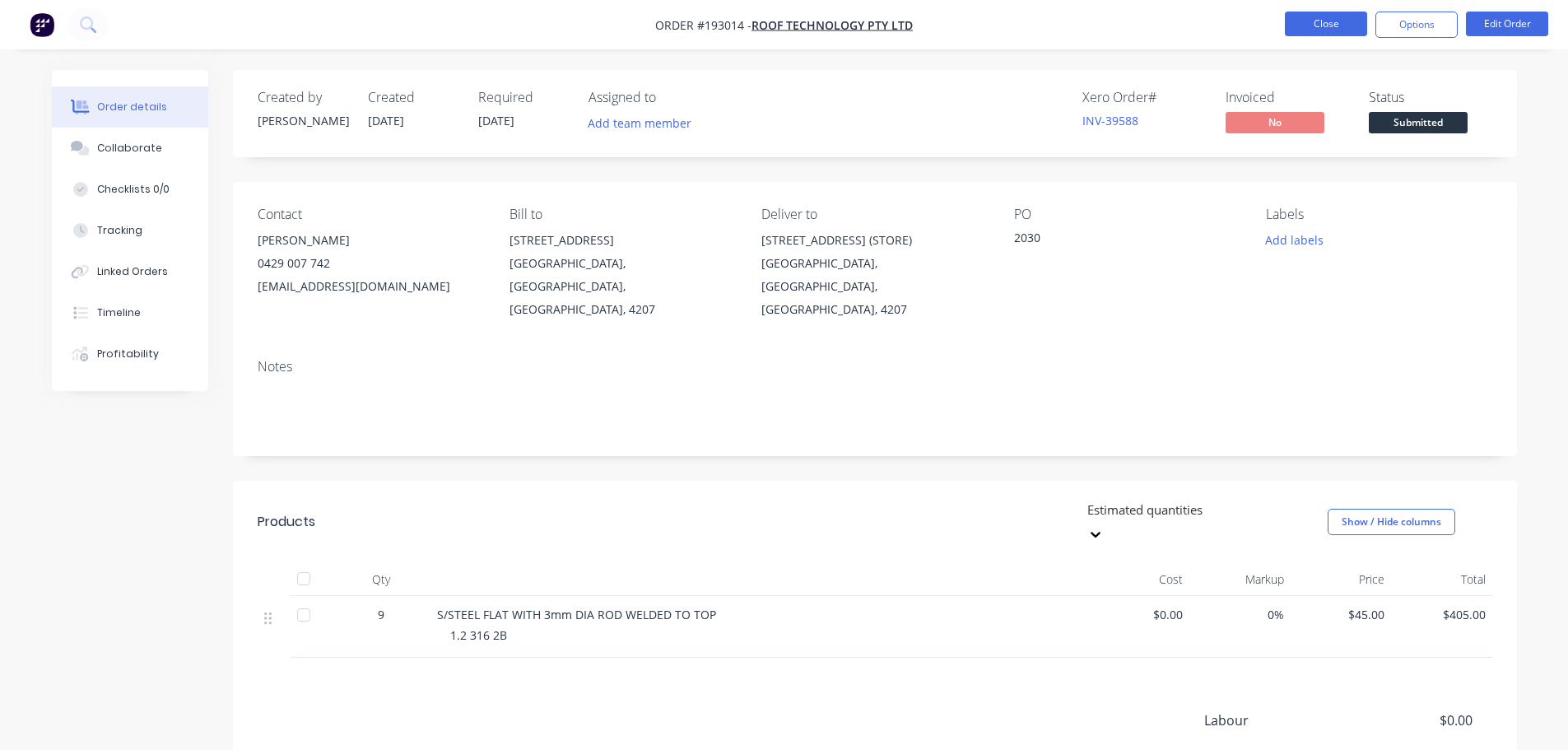
click at [1336, 16] on button "Close" at bounding box center [1326, 24] width 82 height 25
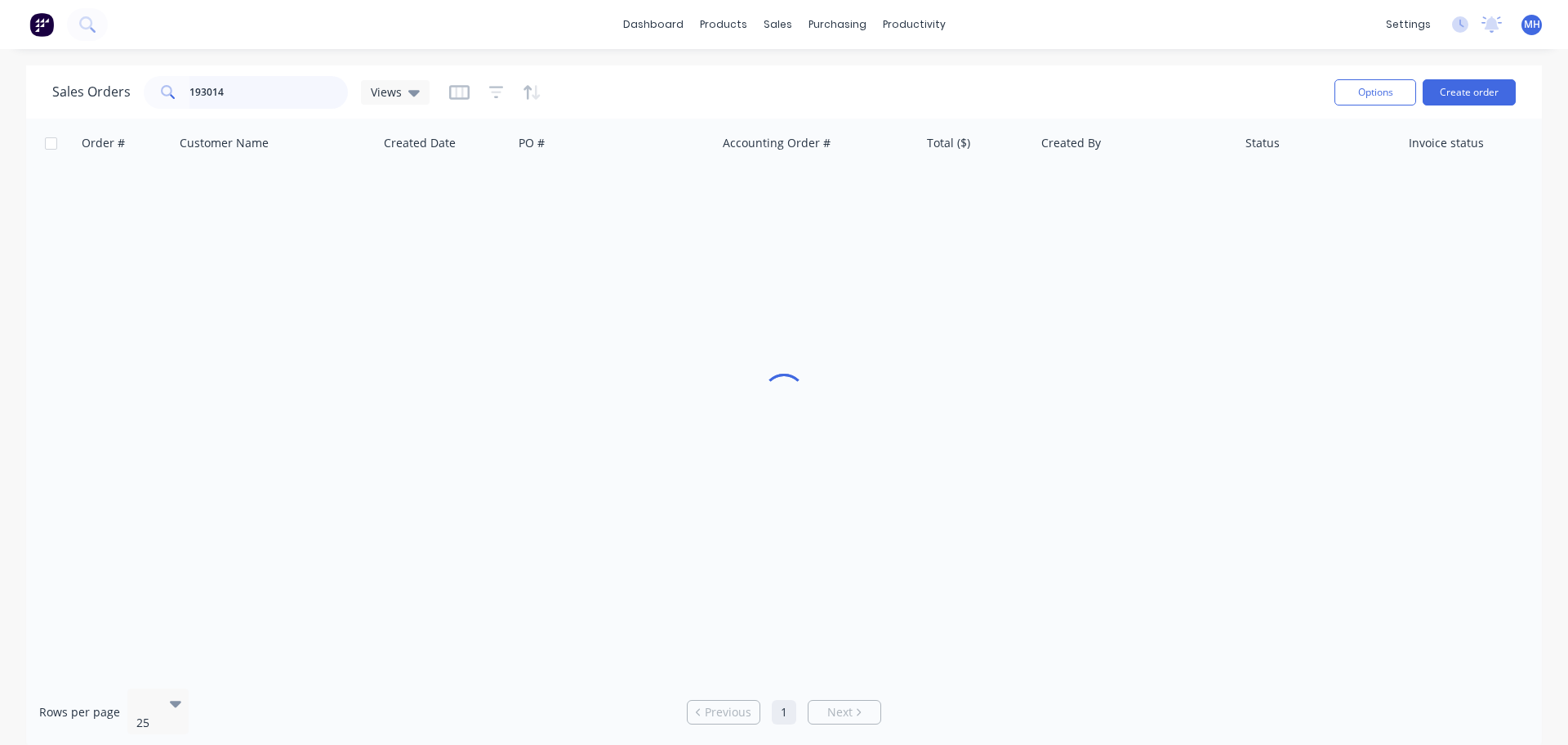
click at [277, 94] on input "193014" at bounding box center [269, 92] width 159 height 33
type input "190649"
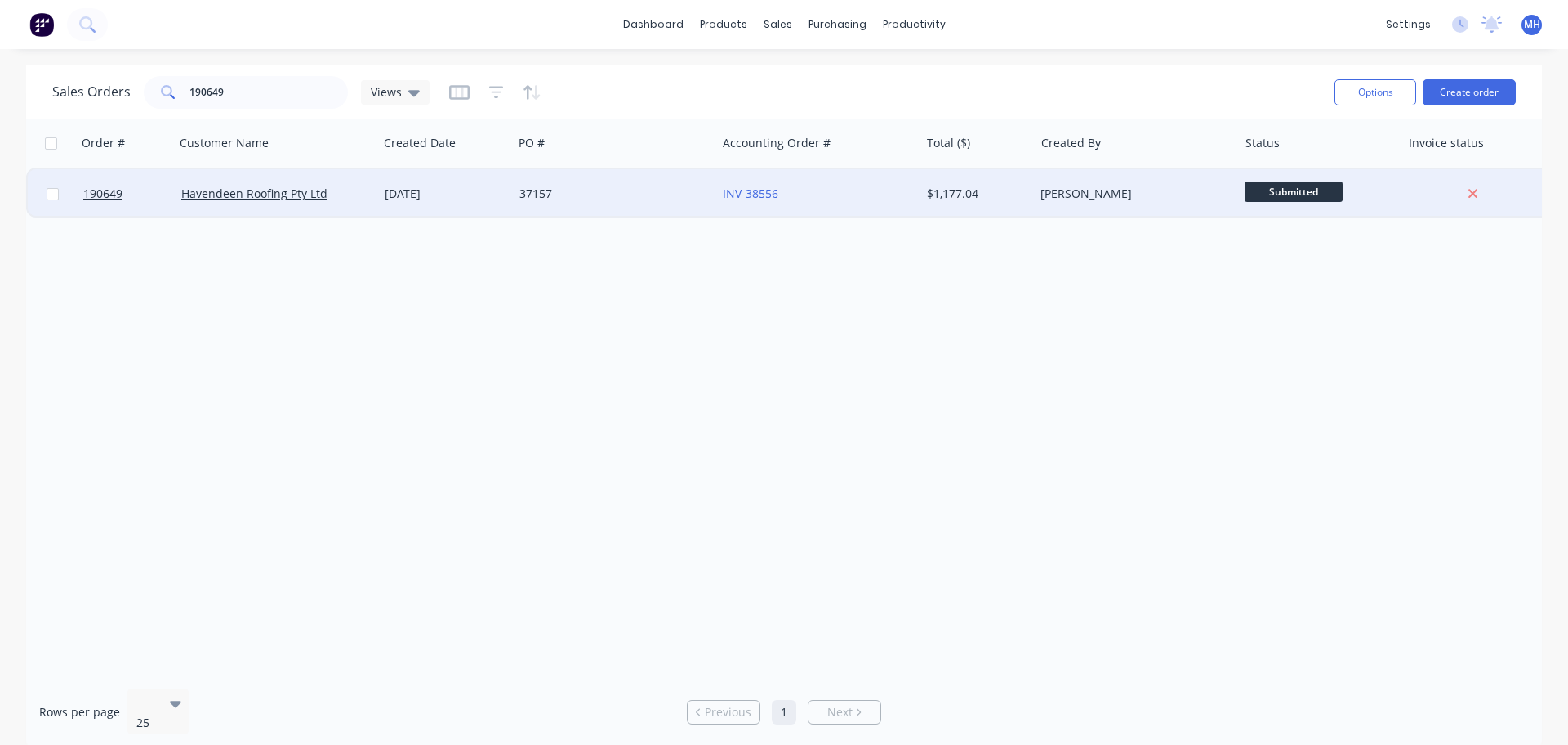
click at [405, 208] on div "05 Sep 2025" at bounding box center [445, 194] width 135 height 49
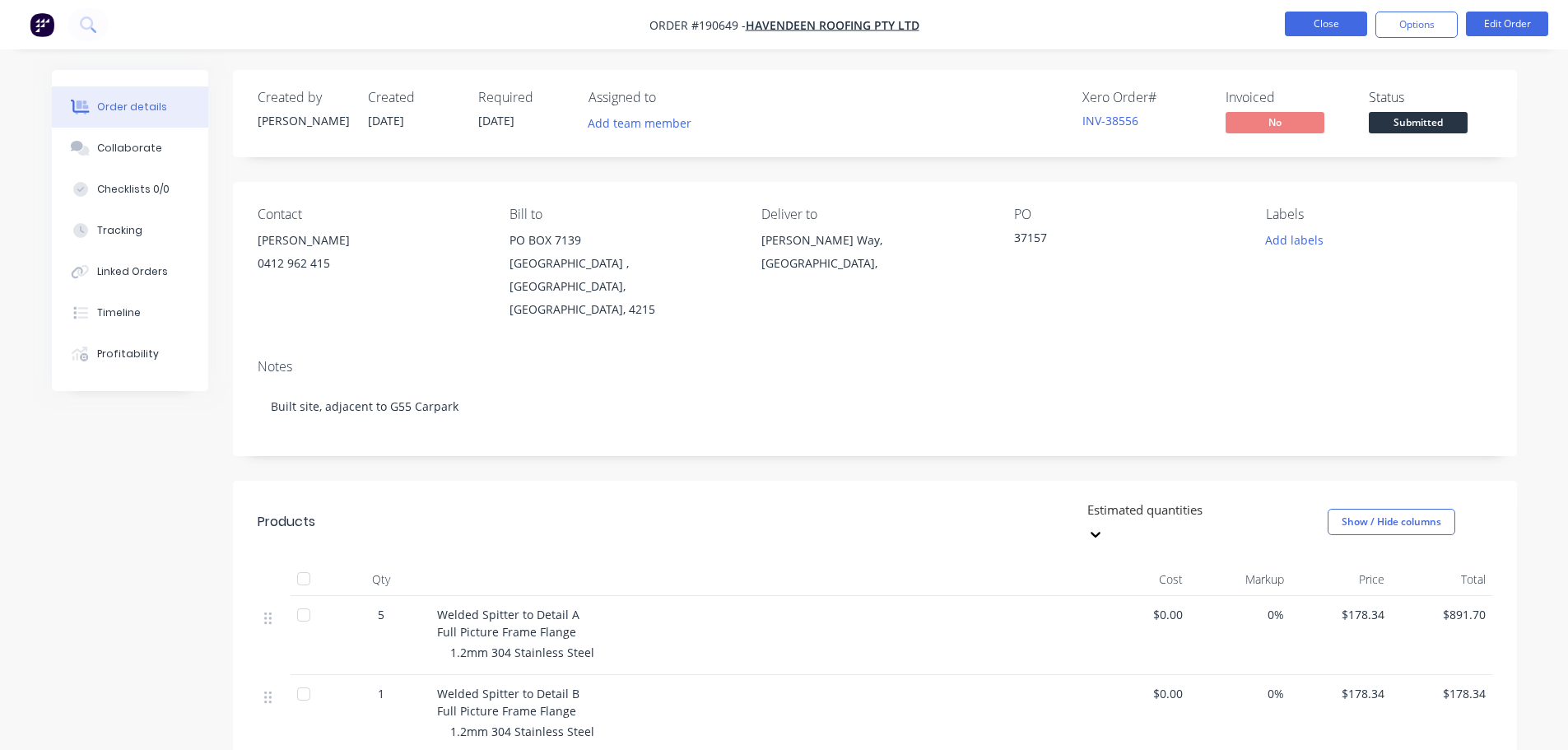
click at [1350, 31] on button "Close" at bounding box center [1326, 24] width 82 height 25
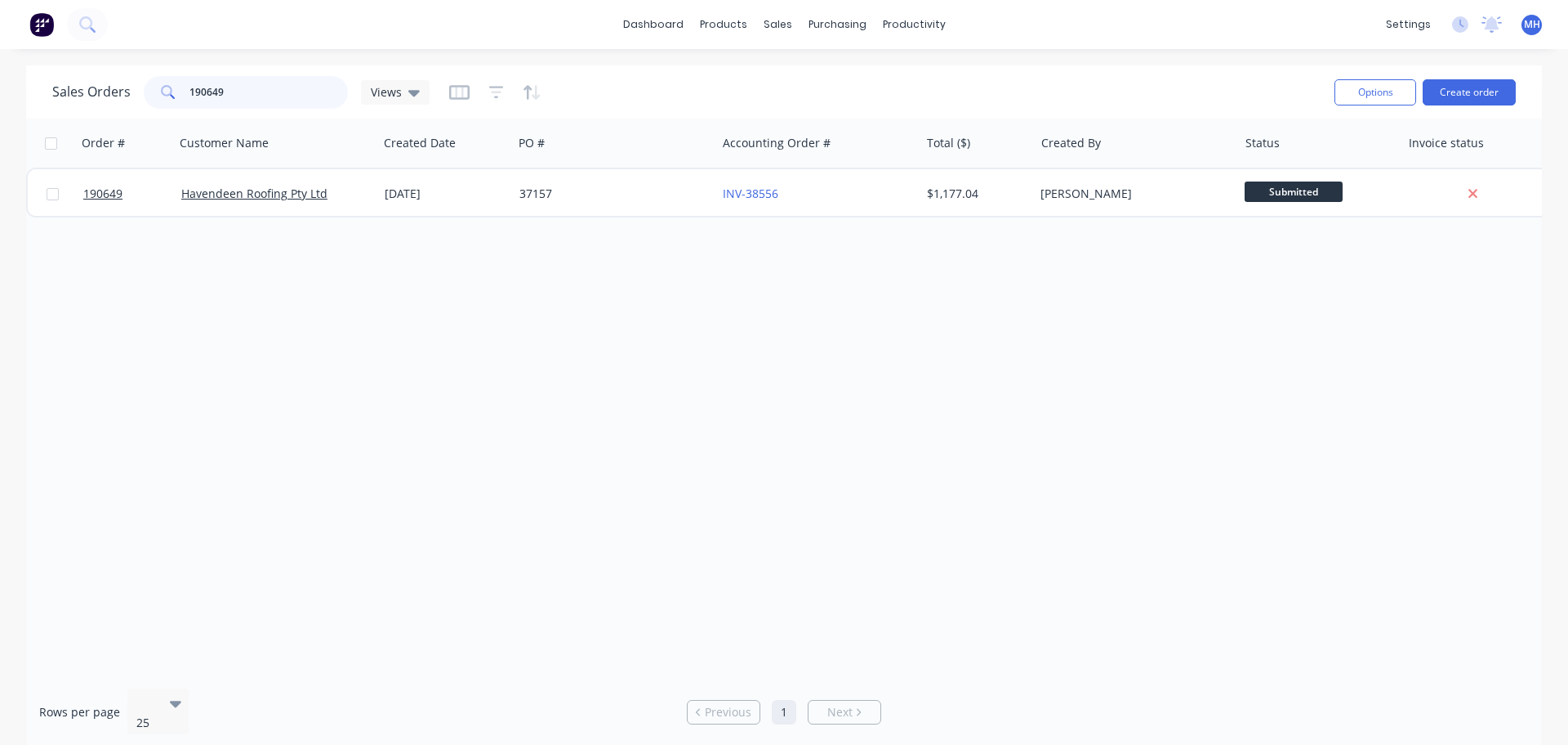
click at [282, 95] on input "190649" at bounding box center [269, 92] width 159 height 33
type input "191807"
click at [714, 97] on div "Sales Orders 191807 Views" at bounding box center [687, 91] width 1269 height 40
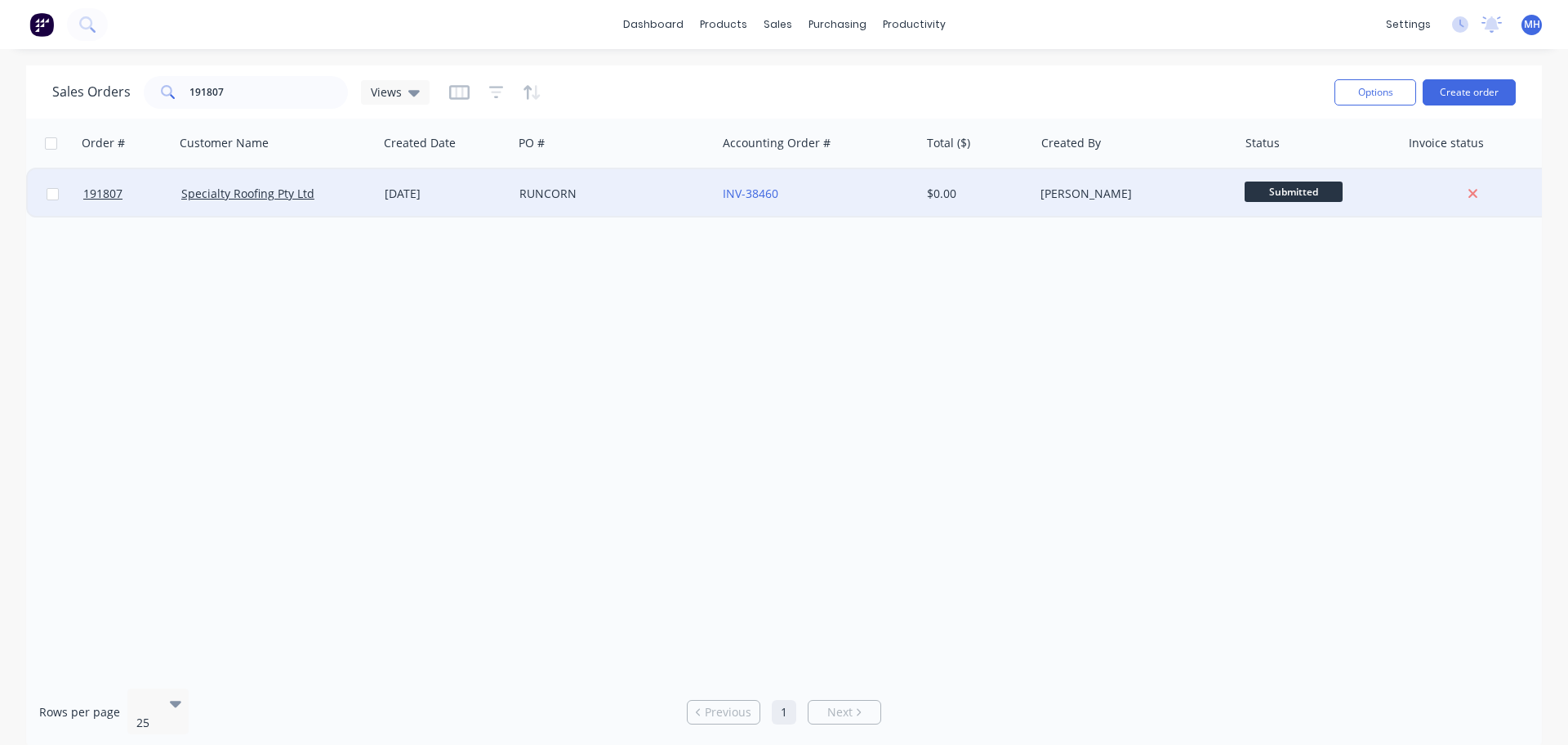
click at [617, 193] on div "RUNCORN" at bounding box center [610, 194] width 181 height 16
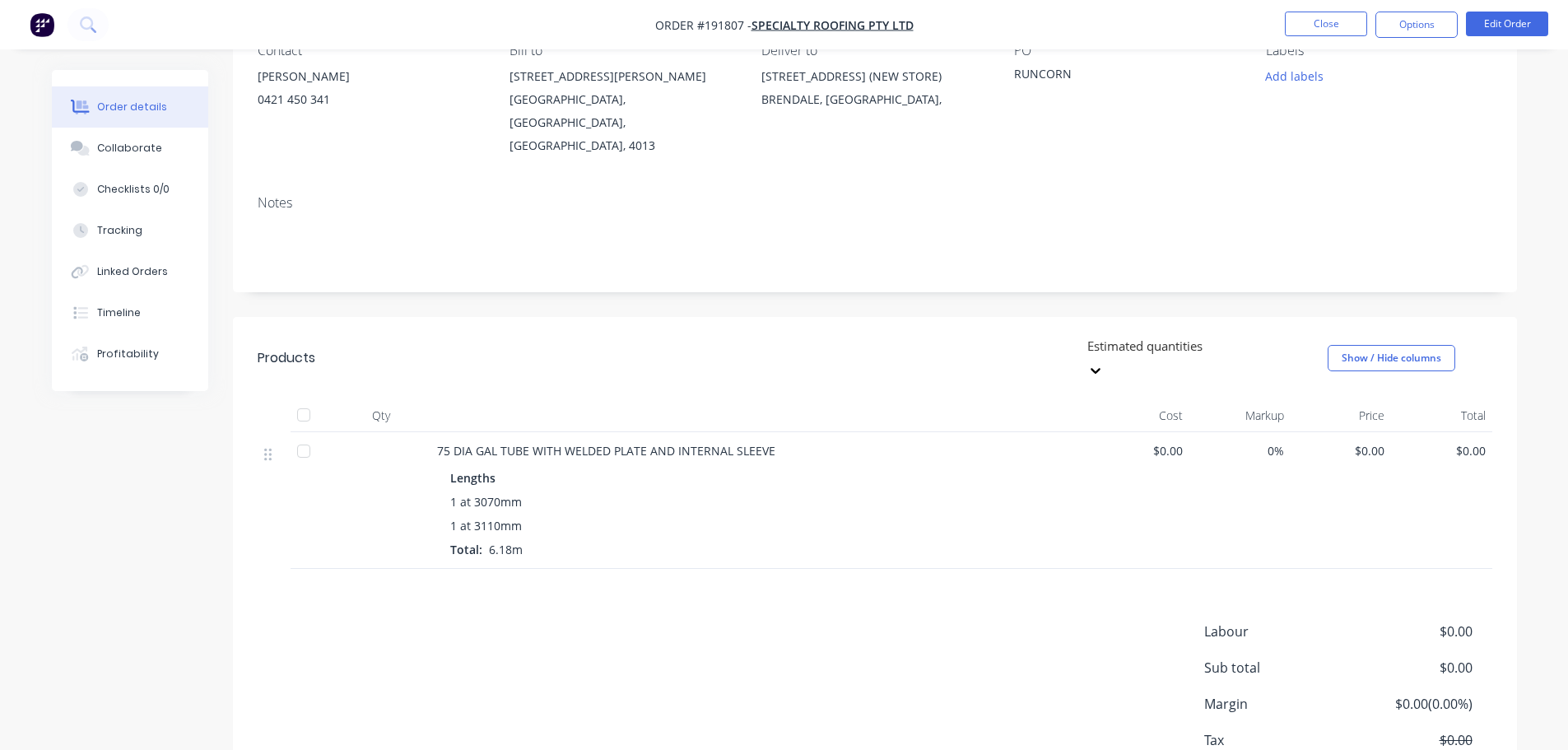
scroll to position [213, 0]
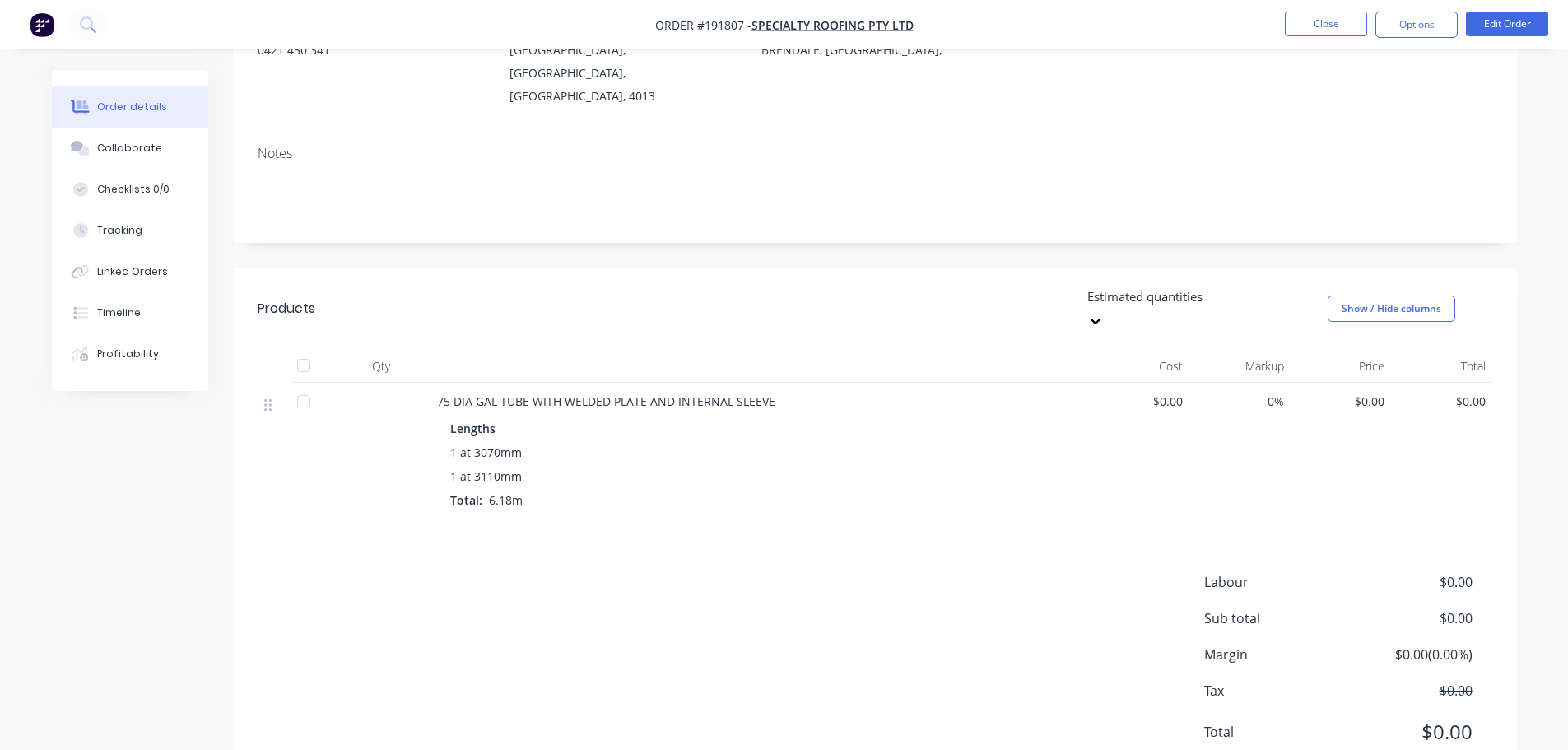
click at [803, 267] on header "Products Estimated quantities Show / Hide columns" at bounding box center [875, 308] width 1284 height 82
click at [647, 572] on div "Labour $0.00 Sub total $0.00 Margin $0.00 ( 0.00 %) Tax $0.00 Total $0.00" at bounding box center [875, 668] width 1235 height 191
click at [1308, 23] on button "Close" at bounding box center [1326, 24] width 82 height 25
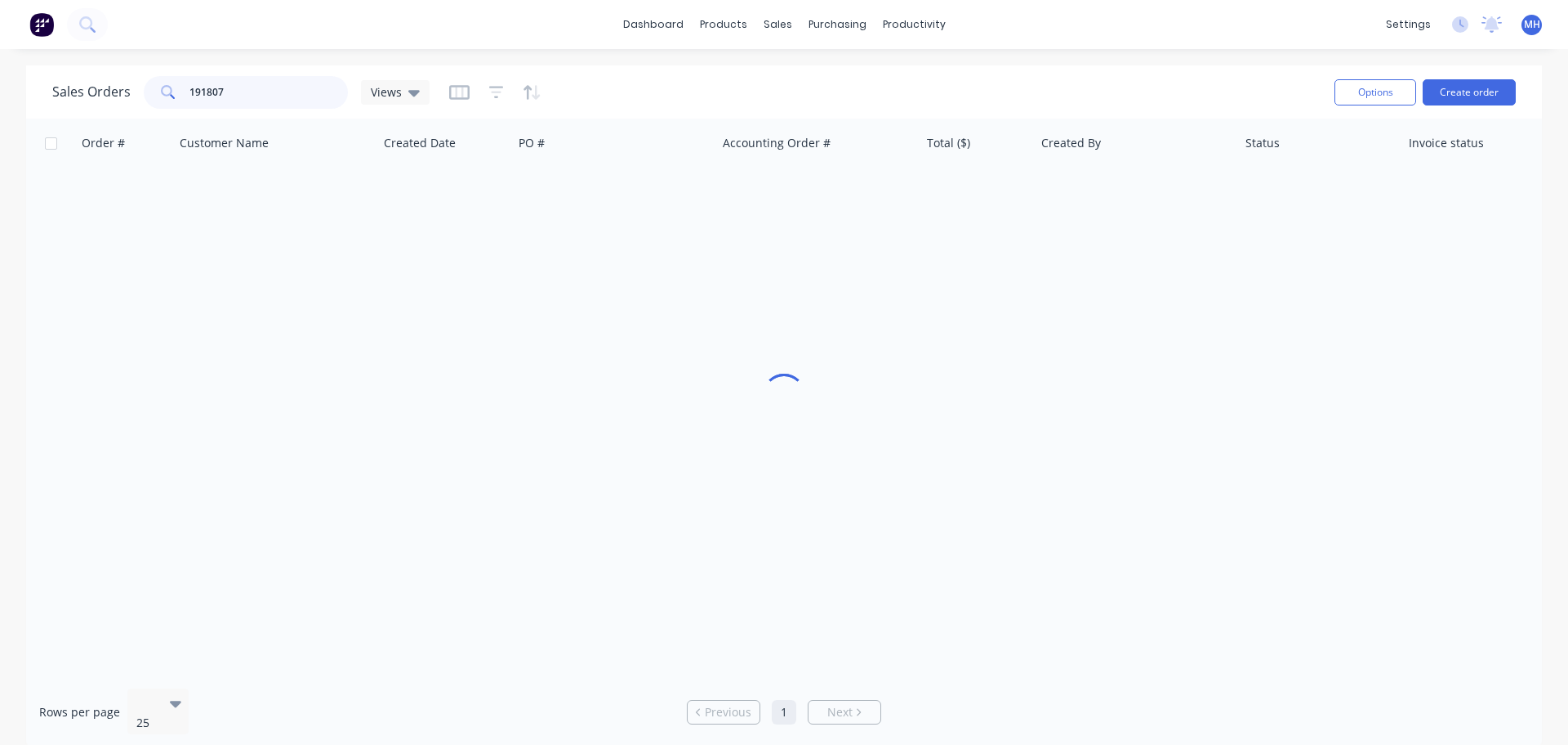
click at [250, 83] on input "191807" at bounding box center [269, 92] width 159 height 33
type input "191798"
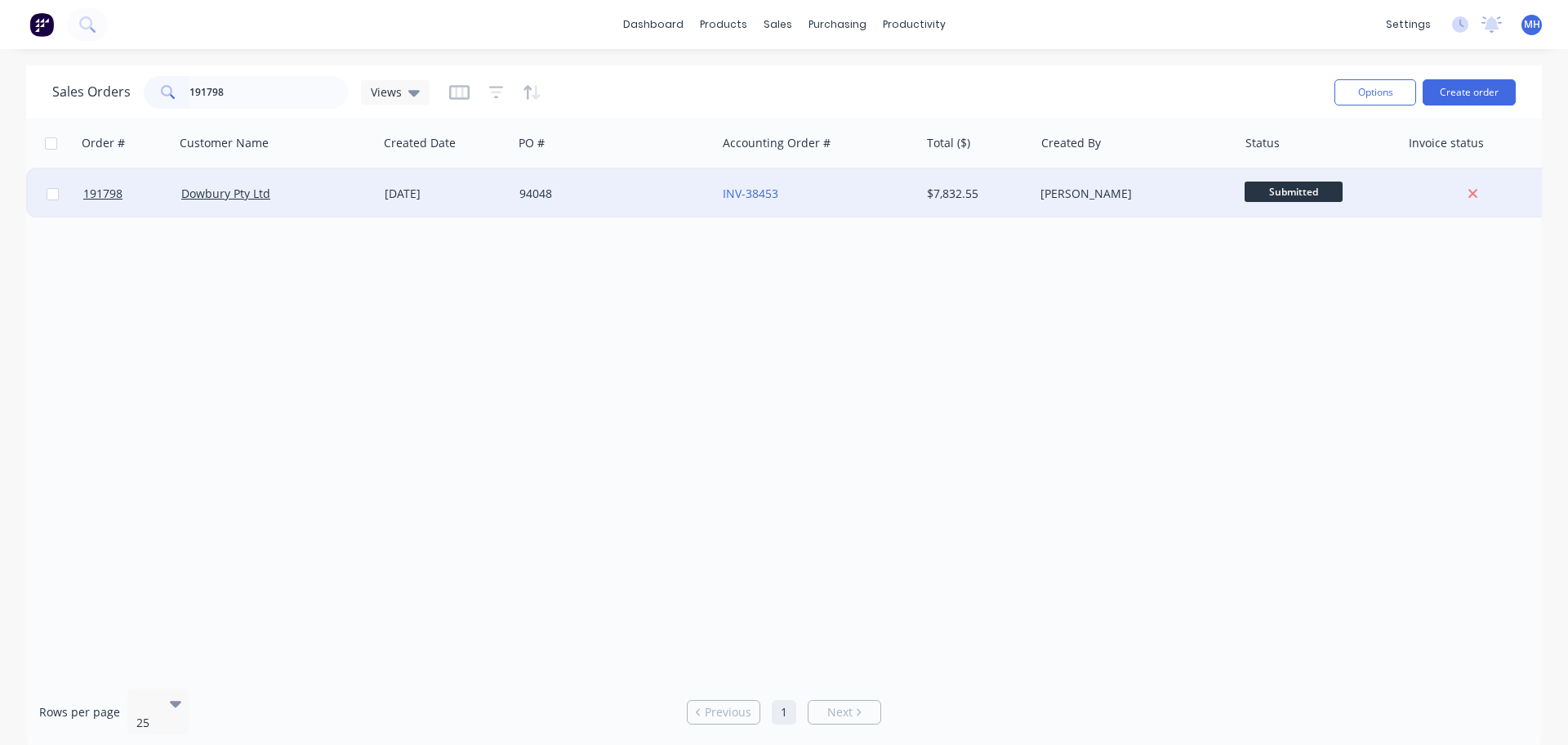
click at [348, 204] on div "Dowbury Pty Ltd" at bounding box center [276, 194] width 203 height 49
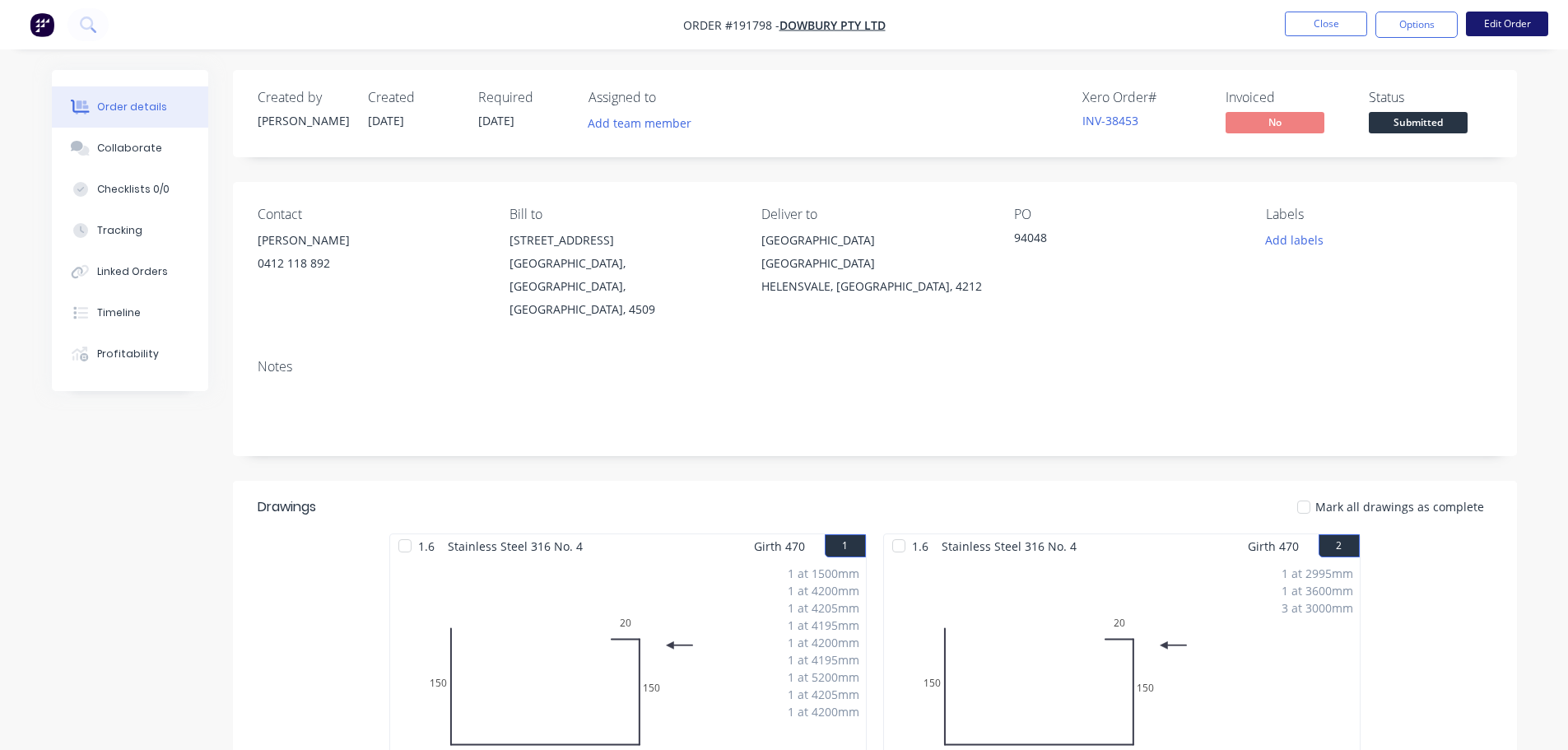
click at [1509, 21] on button "Edit Order" at bounding box center [1507, 24] width 82 height 25
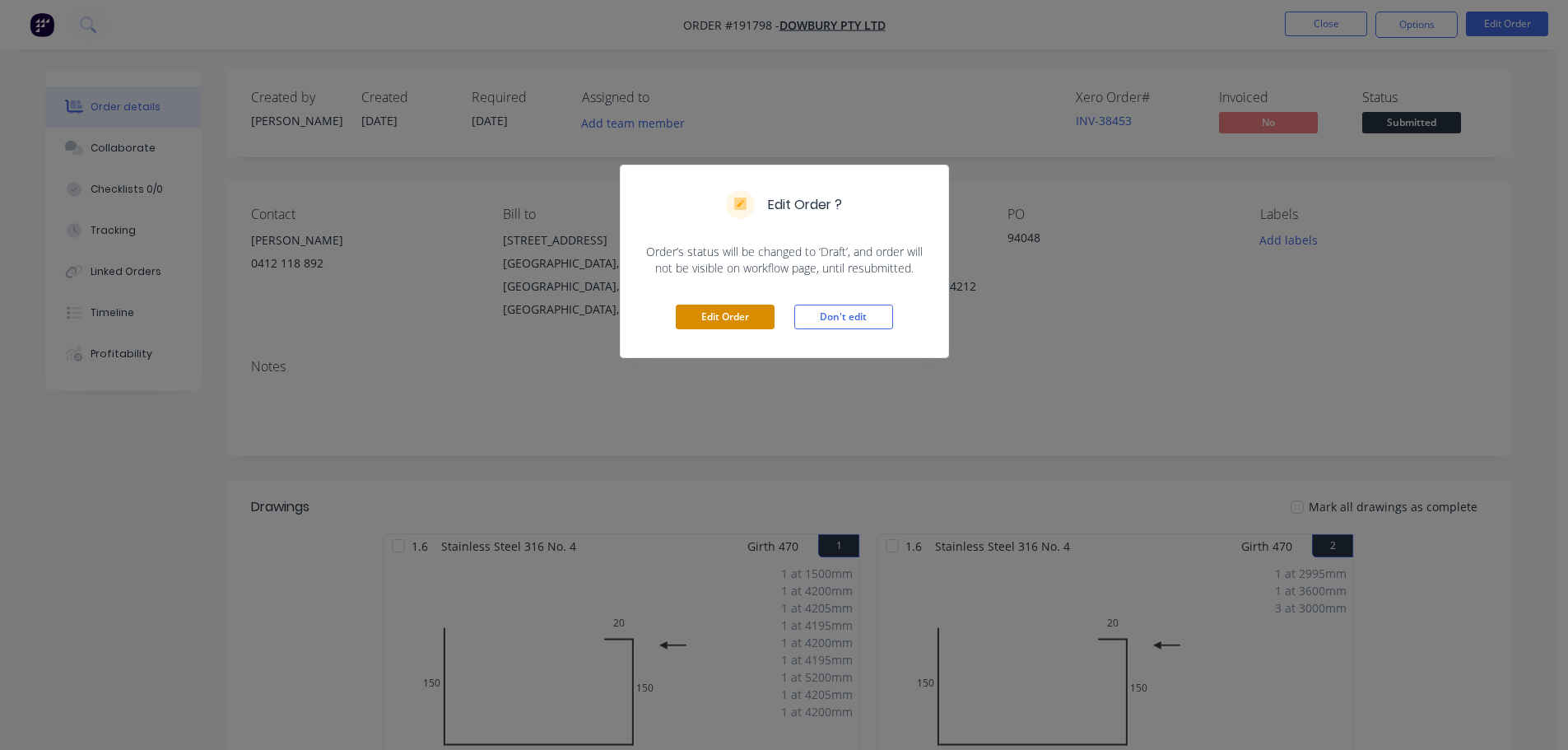
click at [686, 317] on button "Edit Order" at bounding box center [725, 317] width 98 height 25
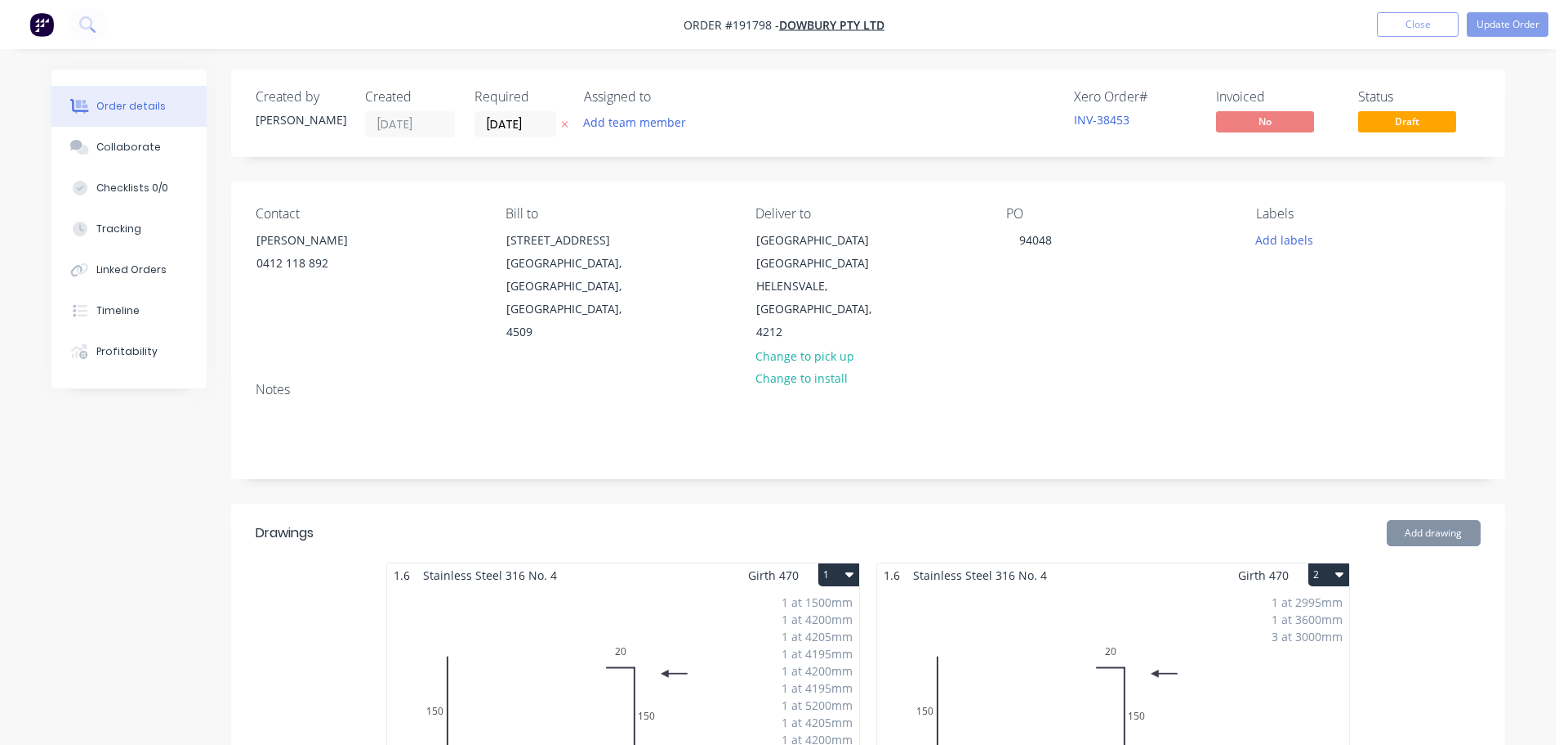
type input "$44.18"
type input "$7,068.80"
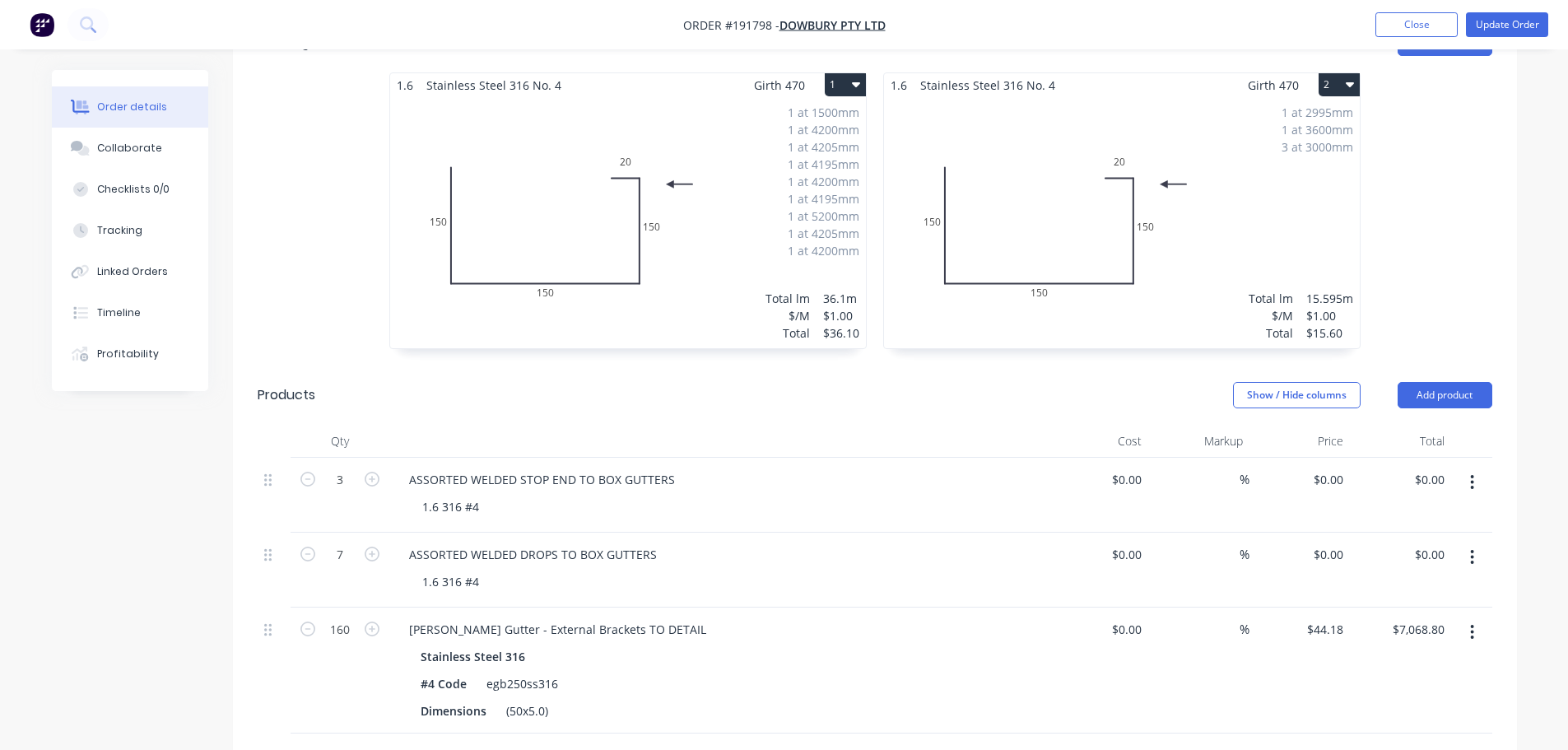
click at [684, 260] on div "1 at 1500mm 1 at 4200mm 1 at 4205mm 1 at 4195mm 1 at 4200mm 1 at 4195mm 1 at 52…" at bounding box center [628, 223] width 476 height 251
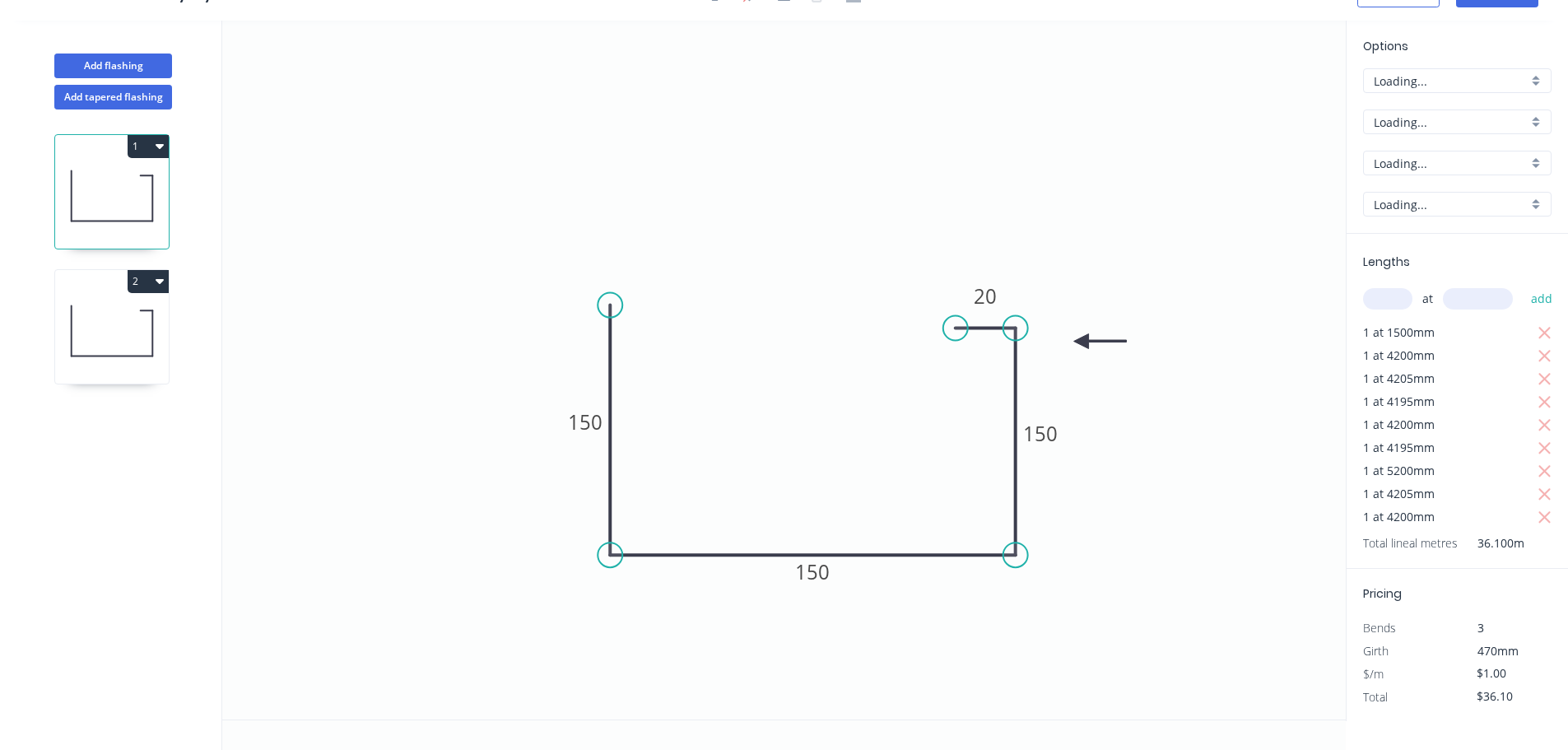
scroll to position [30, 0]
click at [1453, 200] on input "1.6" at bounding box center [1451, 204] width 154 height 17
click at [1417, 314] on div "1.2" at bounding box center [1457, 322] width 187 height 29
type input "1.2"
type input "$94.42"
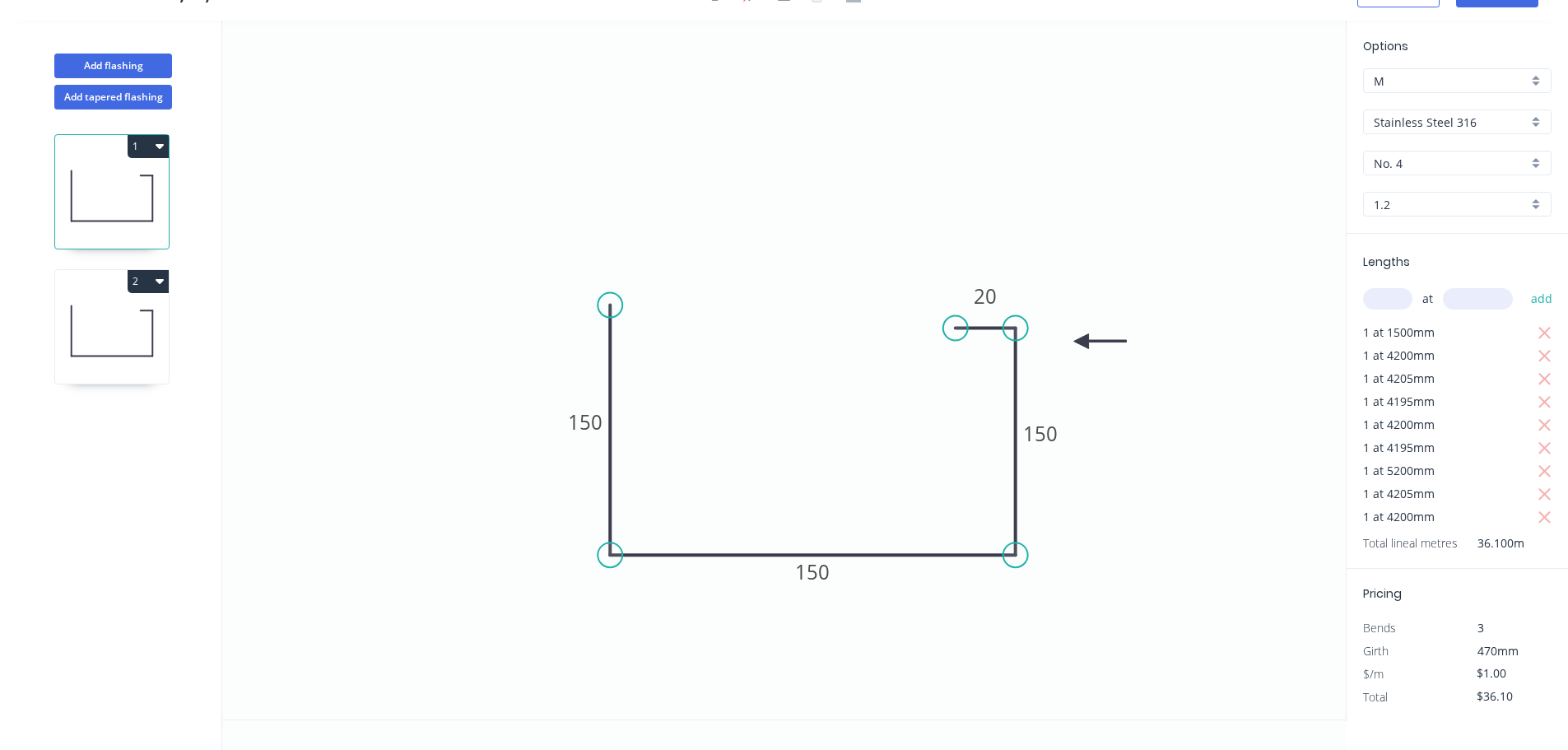
type input "$3,408.56"
click at [1406, 203] on input "1.2" at bounding box center [1451, 204] width 154 height 17
click at [1418, 347] on div "1.6" at bounding box center [1457, 350] width 187 height 29
type input "1.6"
type input "$1.00"
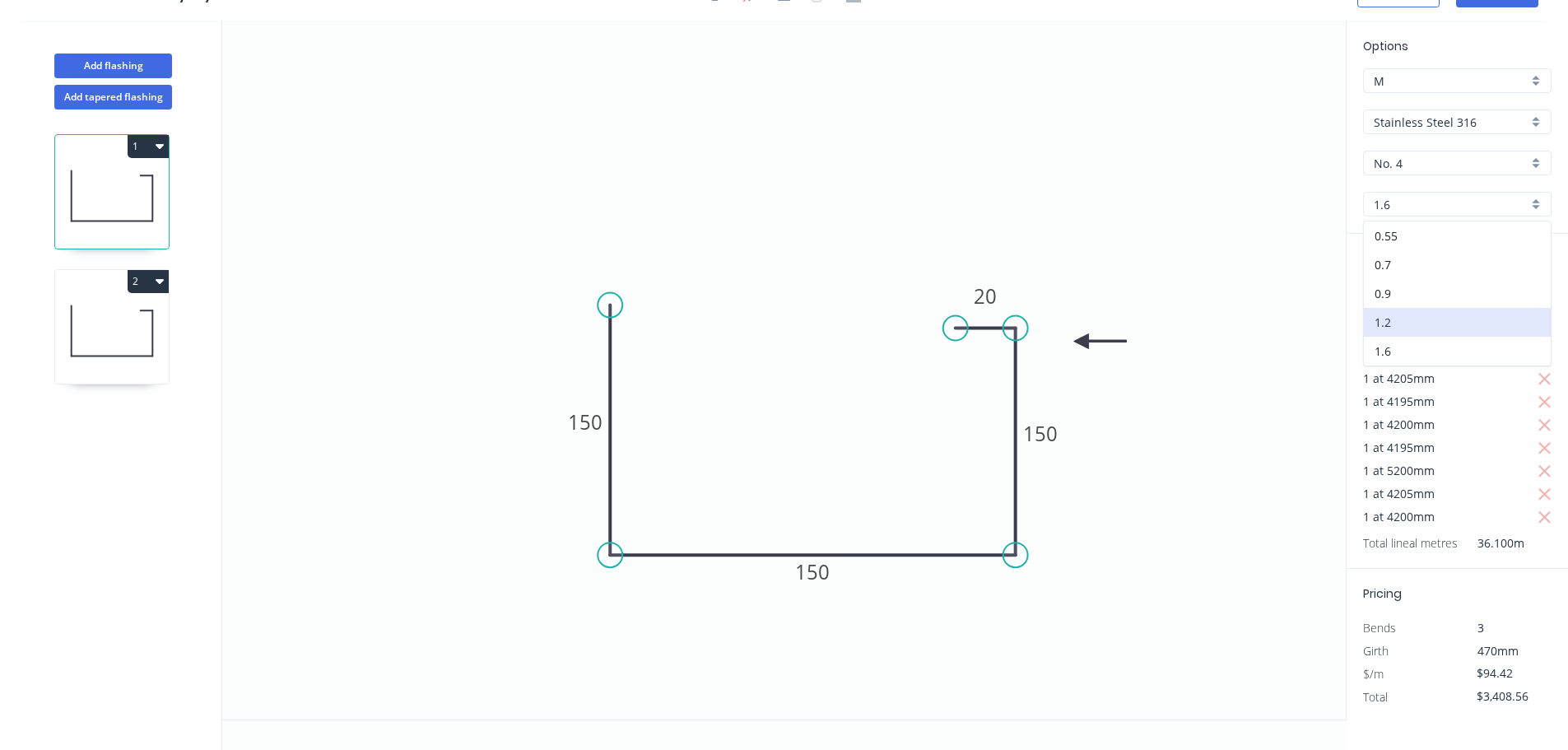
type input "$36.10"
click at [1523, 678] on input "$1.00" at bounding box center [1504, 673] width 56 height 23
type input "$118.02"
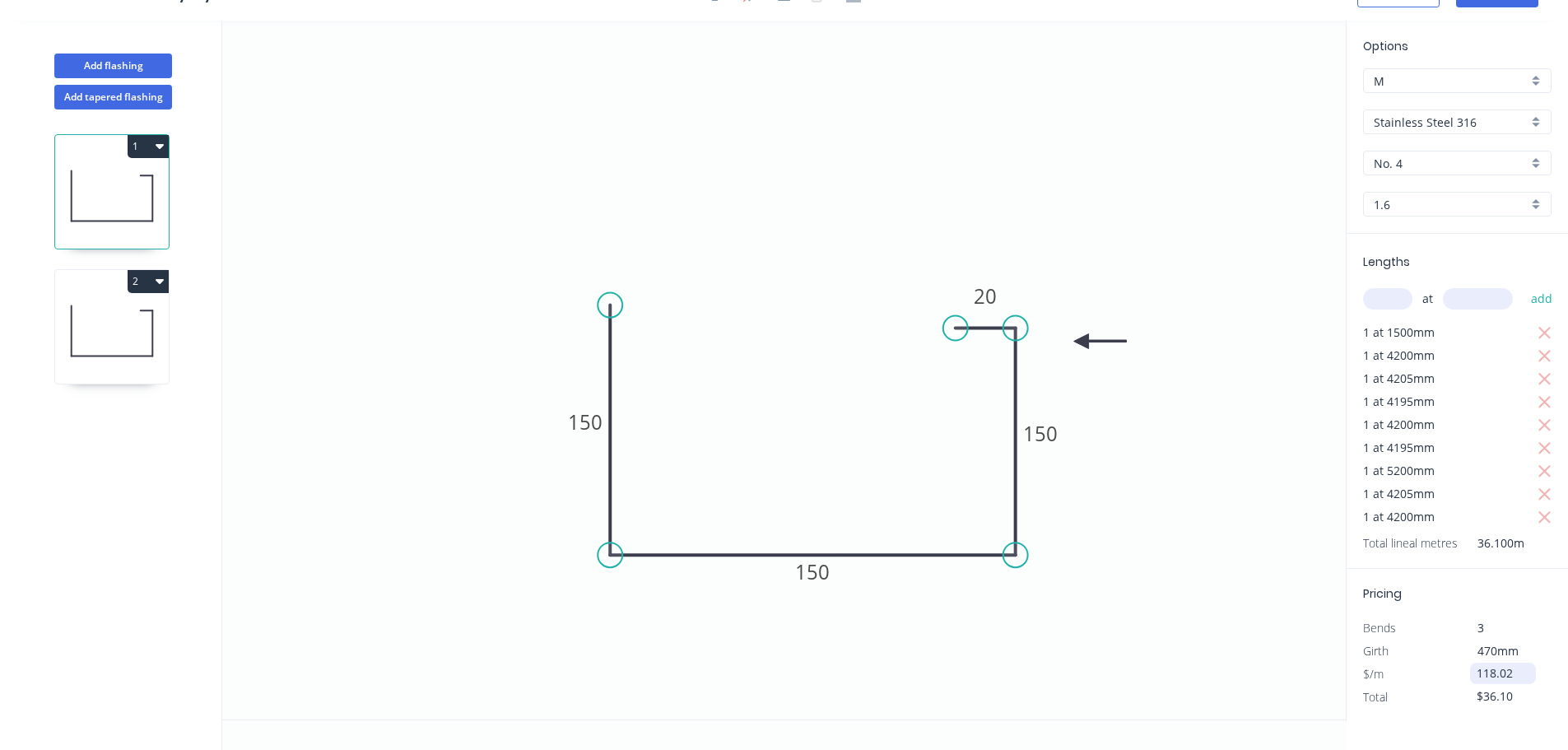
type input "$4,260.52"
click at [157, 338] on icon at bounding box center [112, 331] width 114 height 105
type input "$1.00"
type input "$15.60"
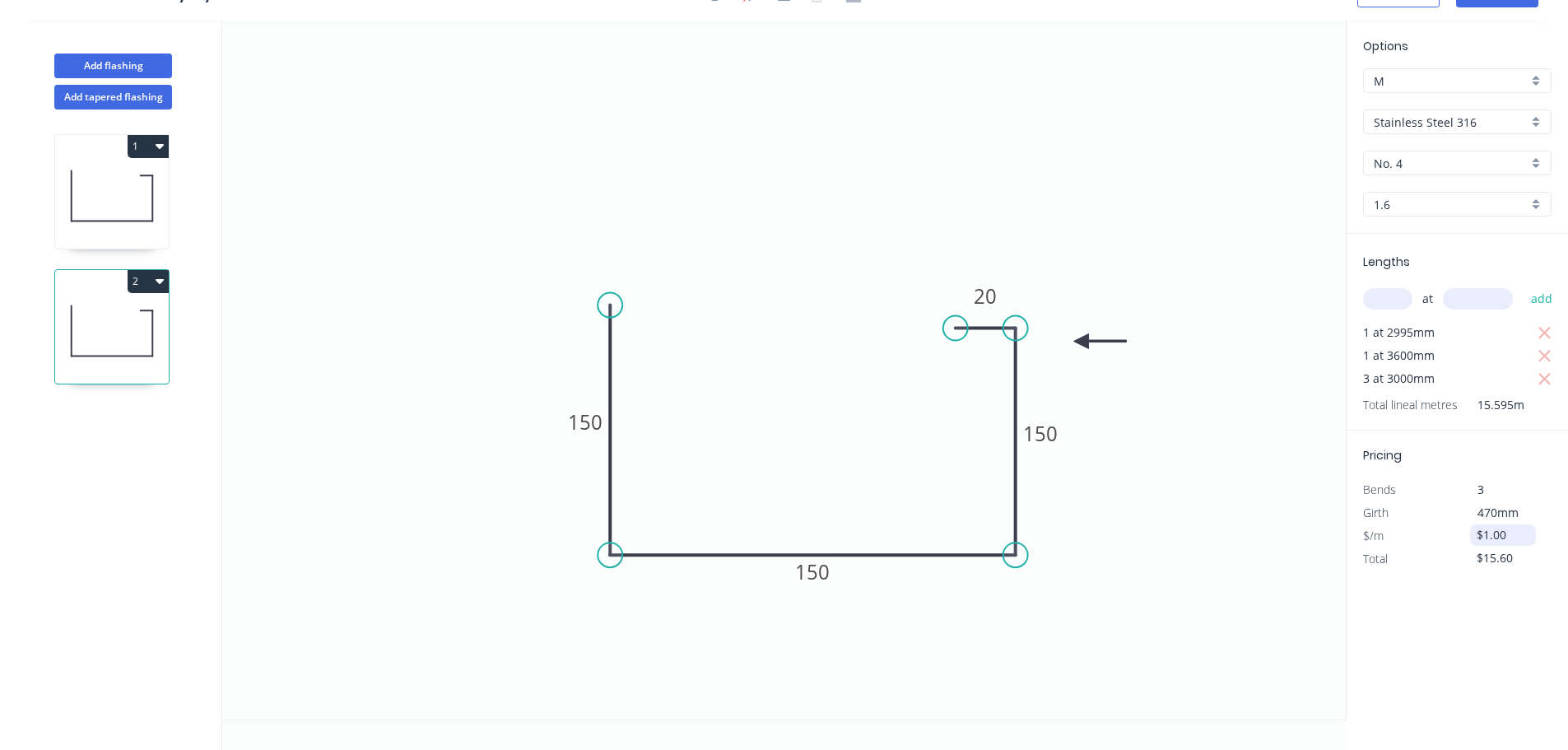
click at [1492, 533] on input "$1.00" at bounding box center [1504, 535] width 56 height 23
type input "$118.02"
type input "$1,840.52"
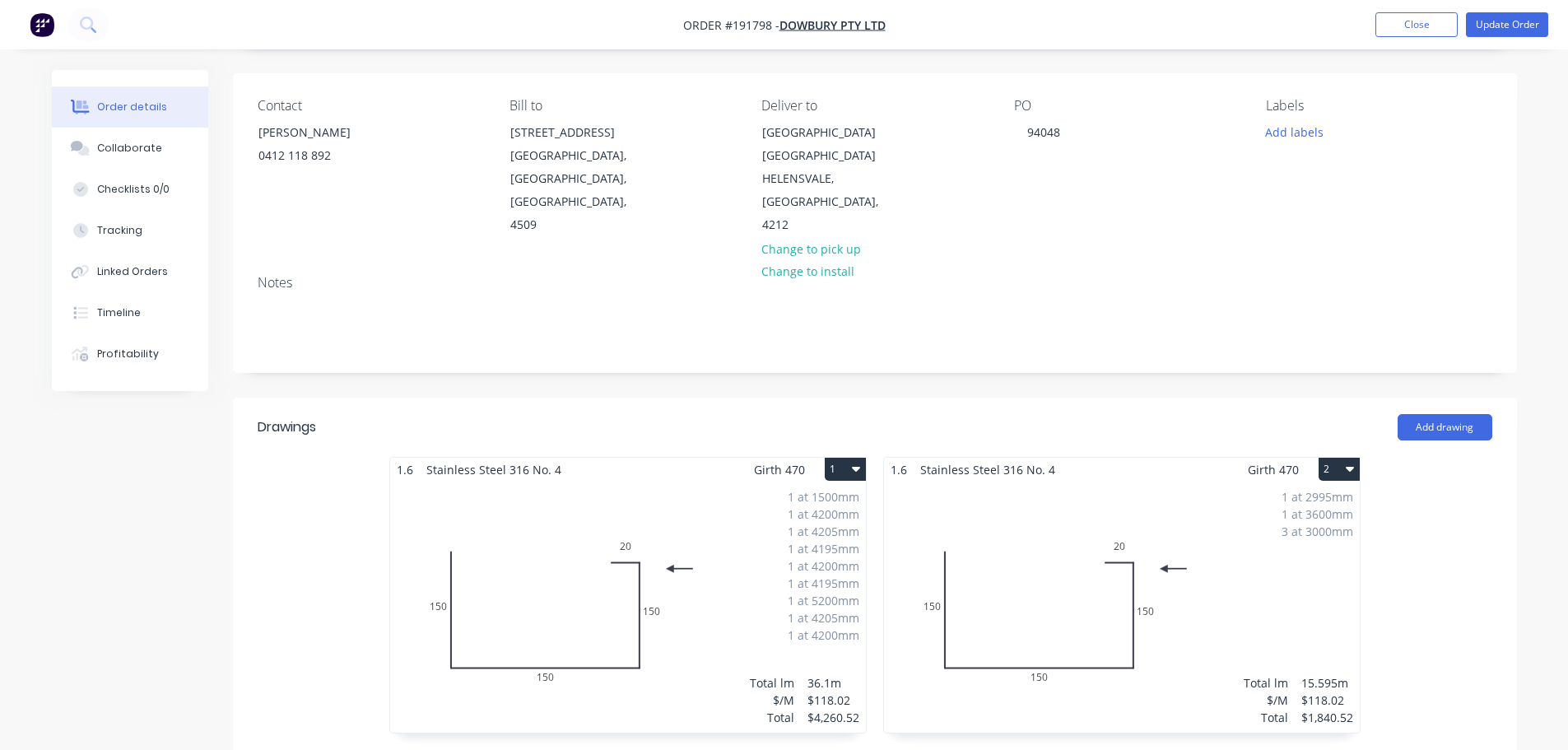
scroll to position [576, 0]
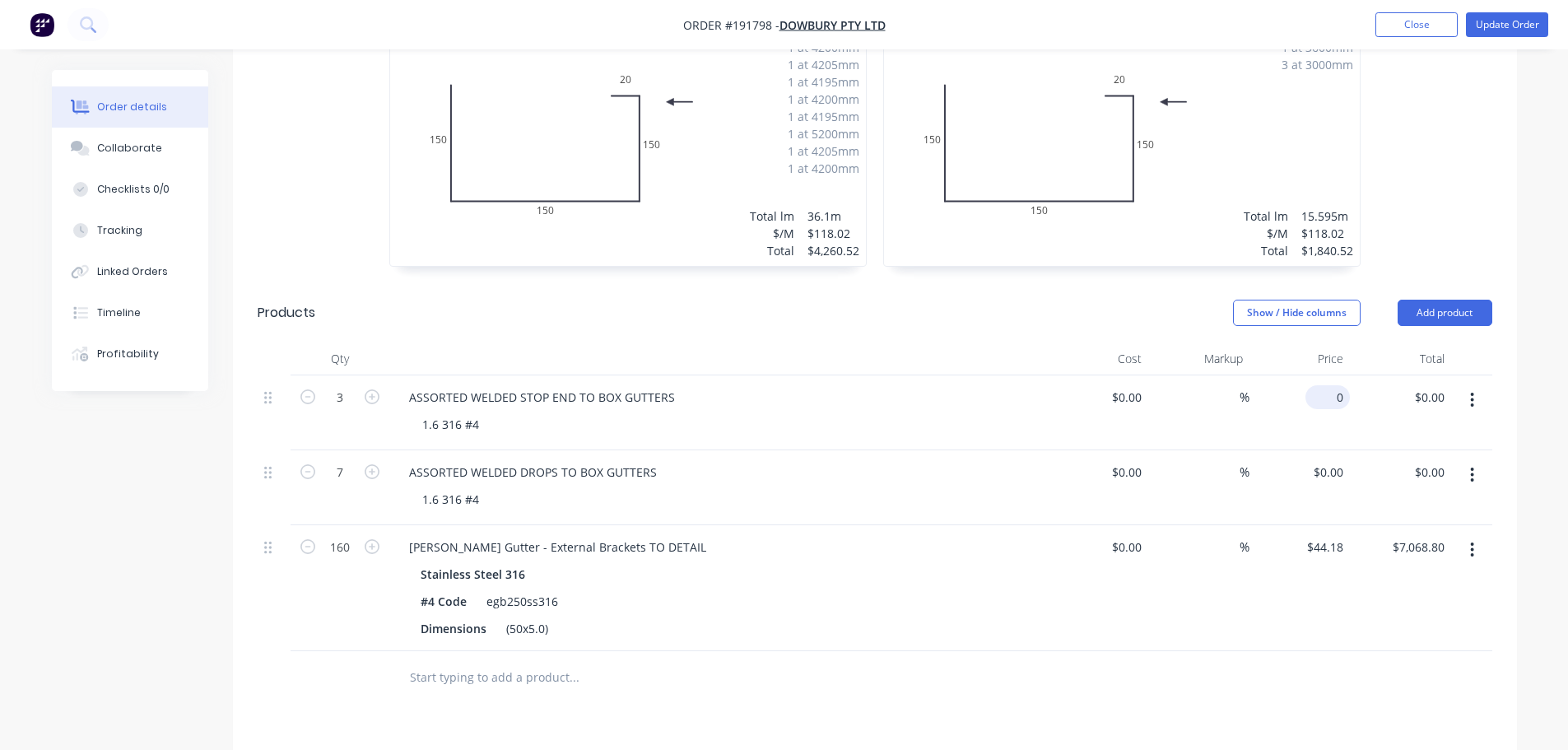
click at [1333, 388] on input "0" at bounding box center [1331, 397] width 38 height 24
type input "$98.70"
type input "$296.10"
click at [1437, 278] on div "1.6 Stainless Steel 316 No. 4 Girth 470 1 0 150 150 150 20 0 150 150 150 20 1 a…" at bounding box center [875, 137] width 1284 height 293
click at [1338, 470] on input "$0.00" at bounding box center [1331, 472] width 38 height 24
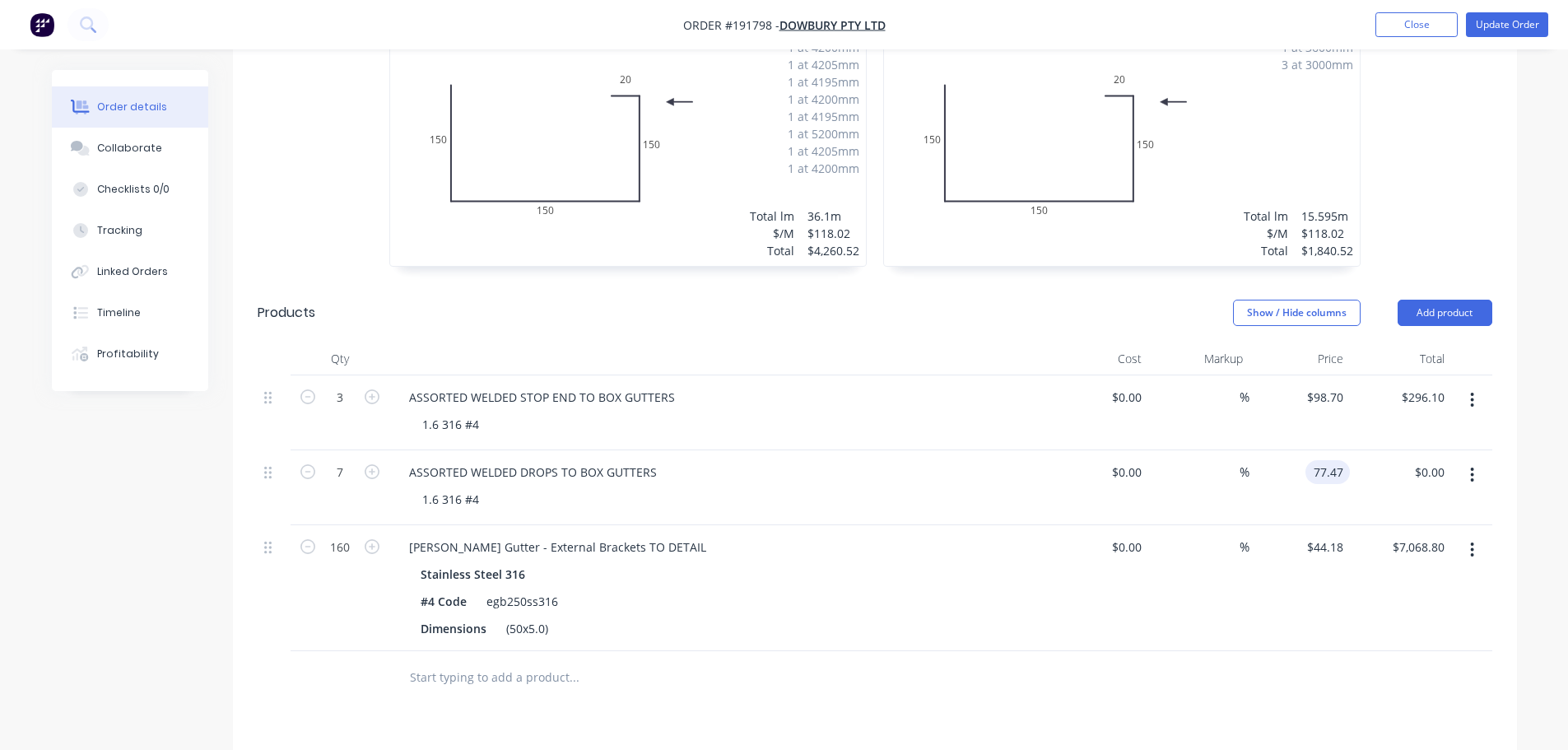
type input "$77.47"
type input "$542.29"
click at [1548, 218] on div "Order details Collaborate Checklists 0/0 Tracking Linked Orders Timeline Profit…" at bounding box center [784, 274] width 1568 height 1700
click at [1430, 223] on div "1.6 Stainless Steel 316 No. 4 Girth 470 1 0 150 150 150 20 0 150 150 150 20 1 a…" at bounding box center [875, 137] width 1284 height 293
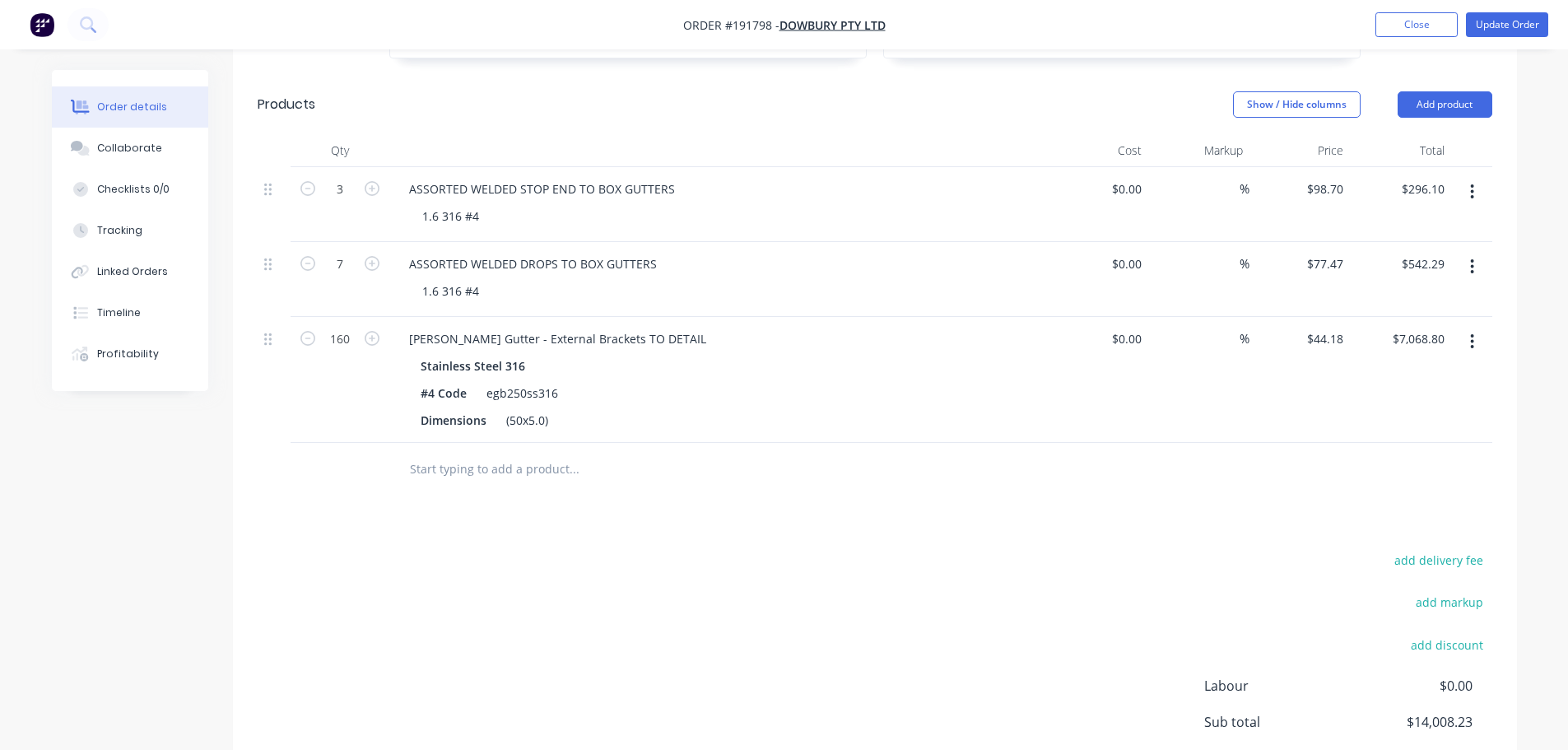
scroll to position [950, 0]
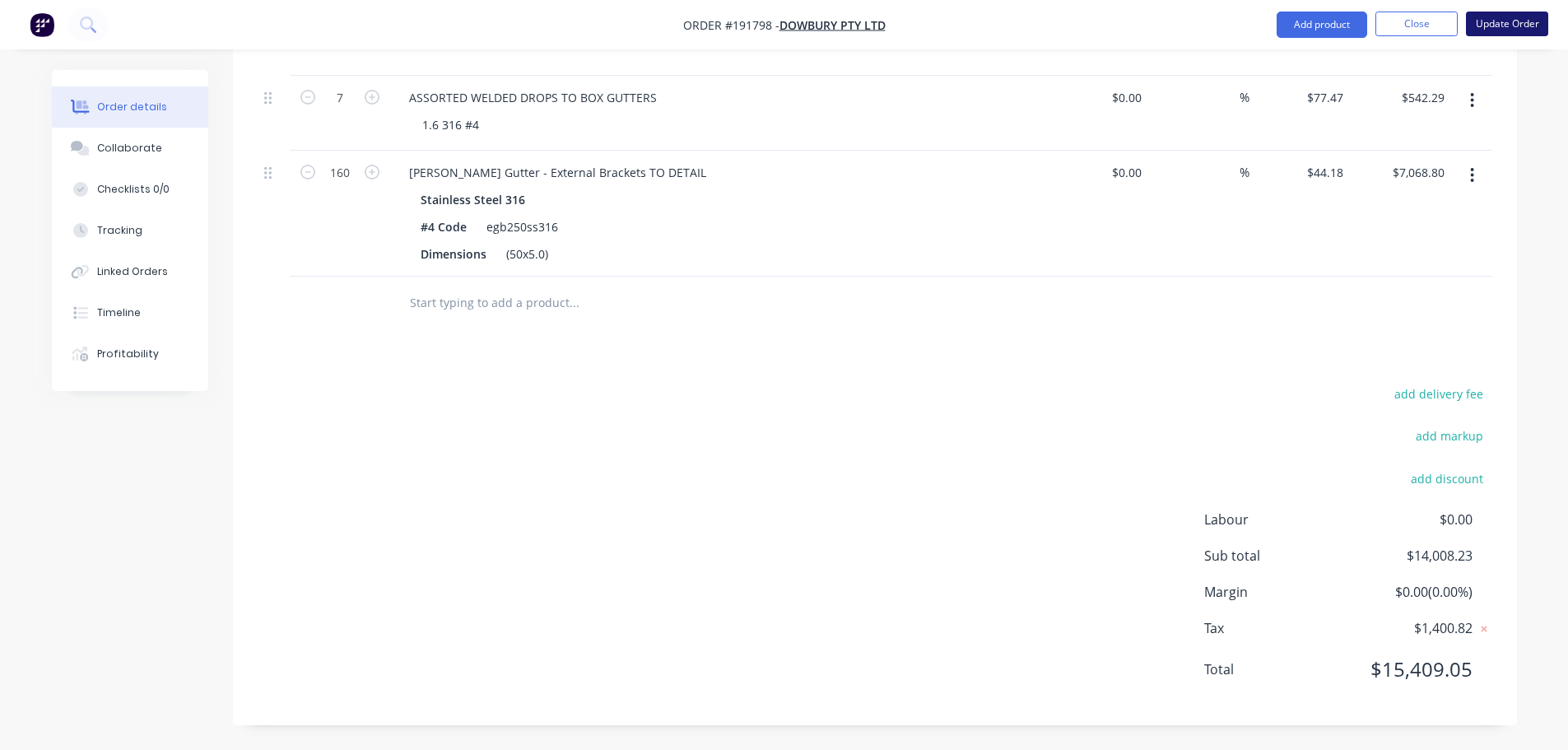
click at [1496, 17] on button "Update Order" at bounding box center [1507, 24] width 82 height 25
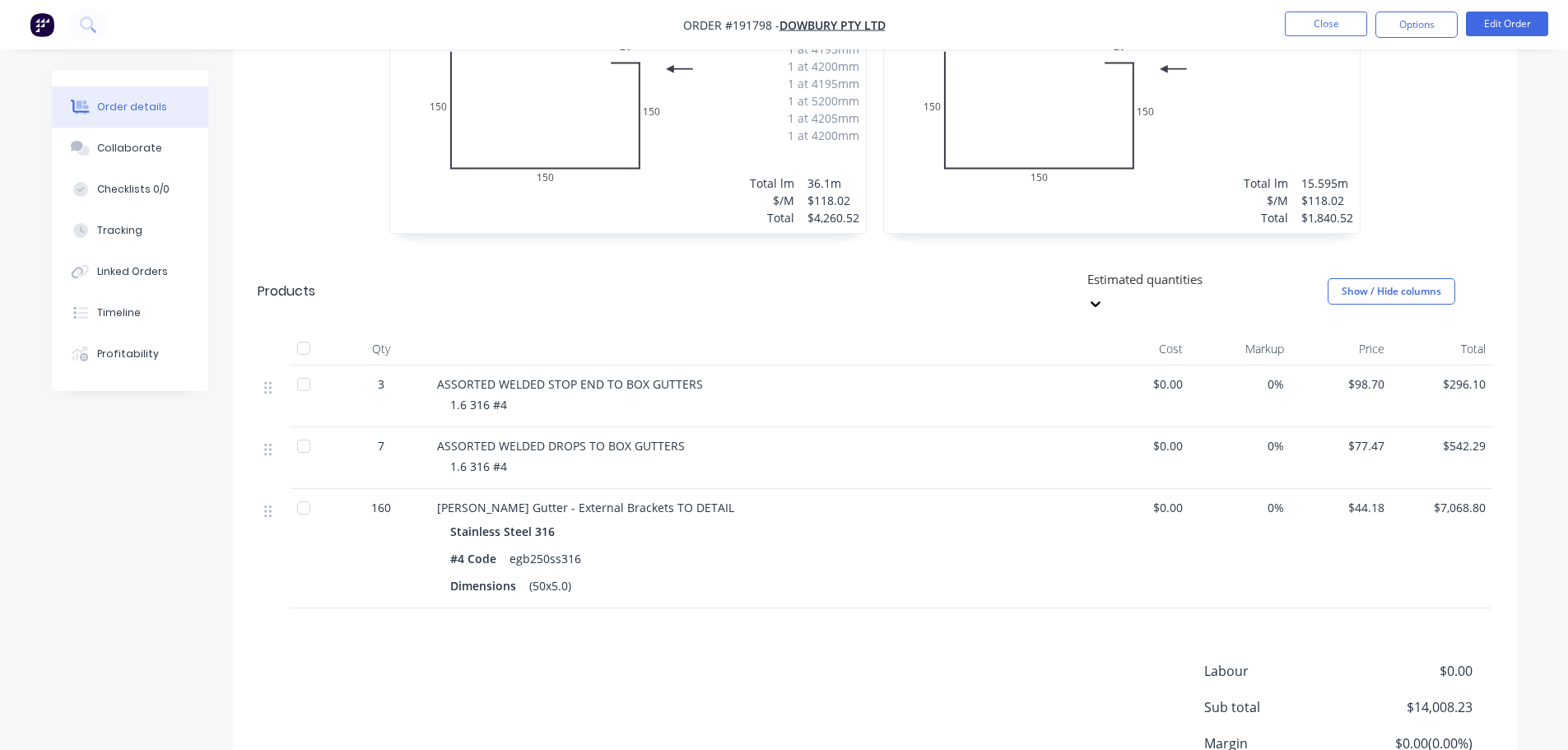
scroll to position [493, 0]
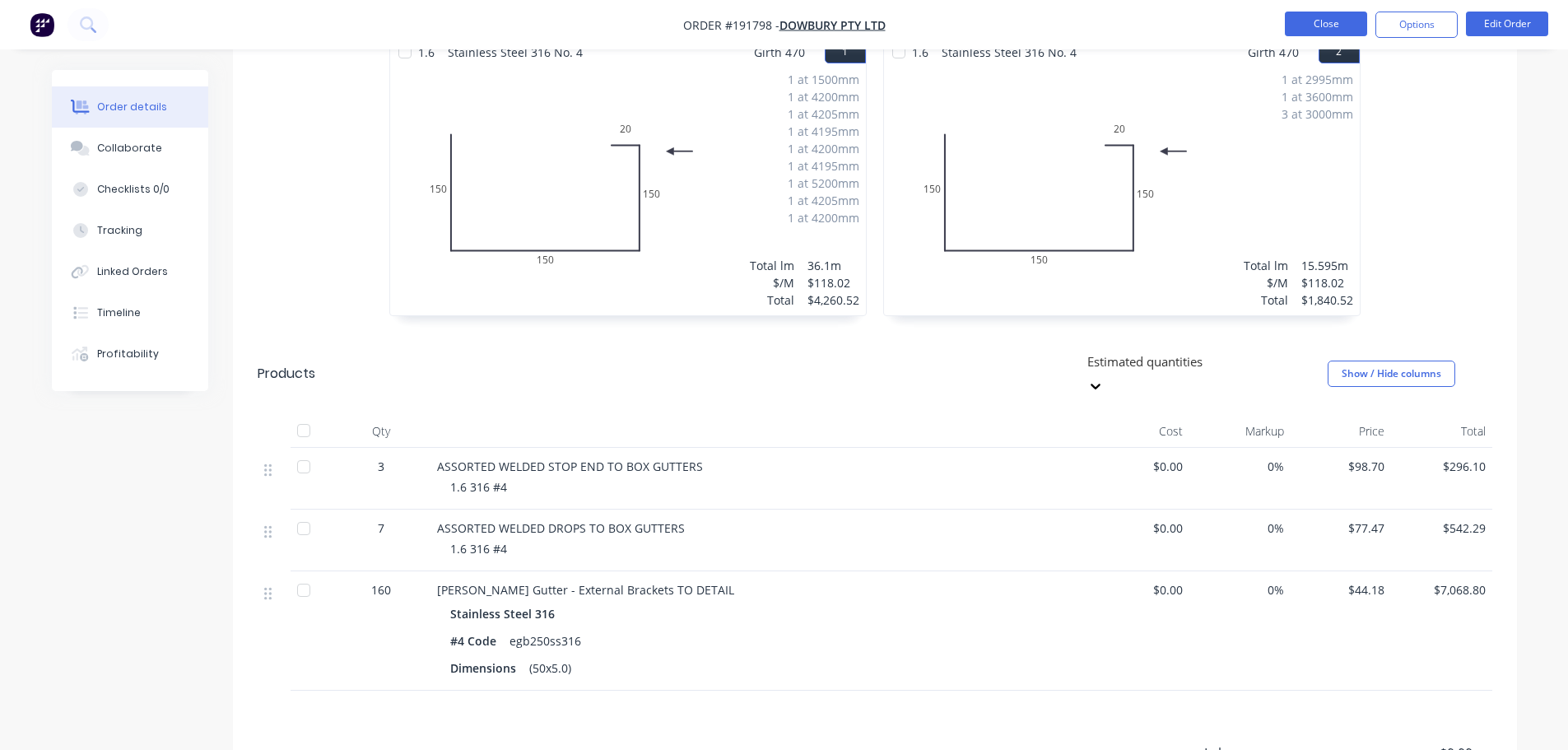
click at [1309, 17] on button "Close" at bounding box center [1326, 24] width 82 height 25
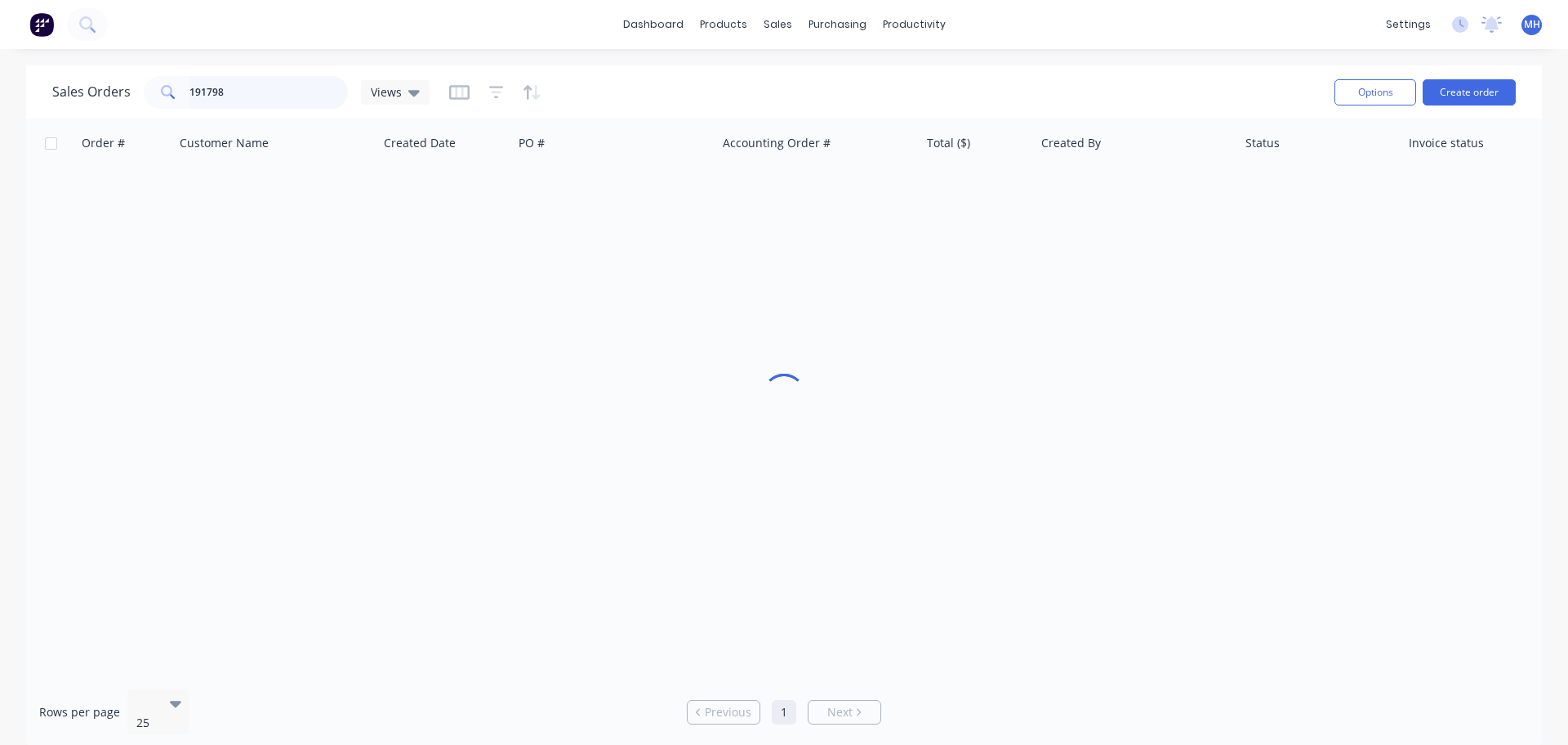
click at [256, 80] on input "191798" at bounding box center [269, 92] width 159 height 33
click at [293, 83] on input "192420" at bounding box center [269, 92] width 159 height 33
click at [293, 82] on input "192420" at bounding box center [269, 92] width 159 height 33
type input "192835"
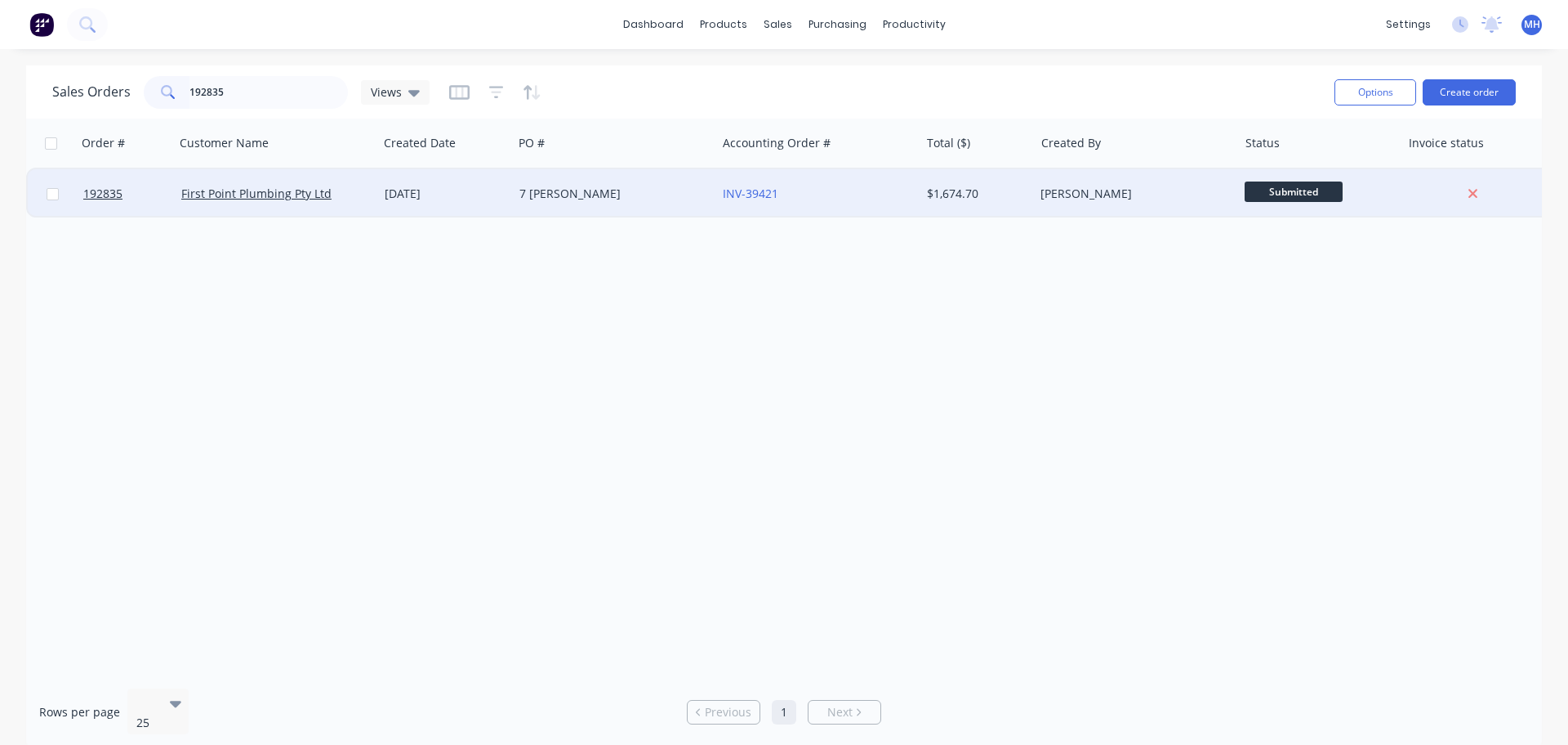
click at [458, 201] on div "16 Sep 2025" at bounding box center [445, 194] width 122 height 16
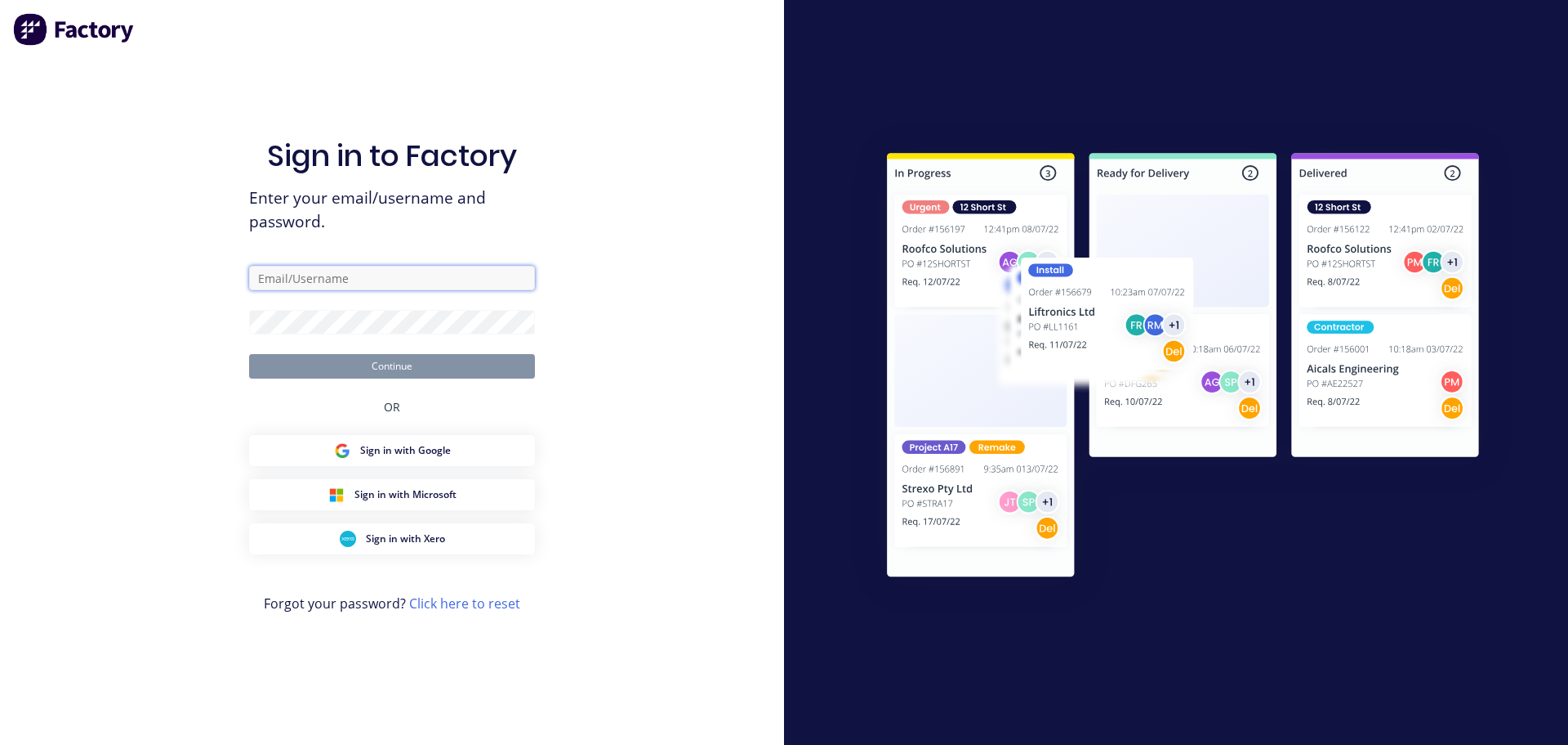
type input "michaelh@fmfabricators.com.au"
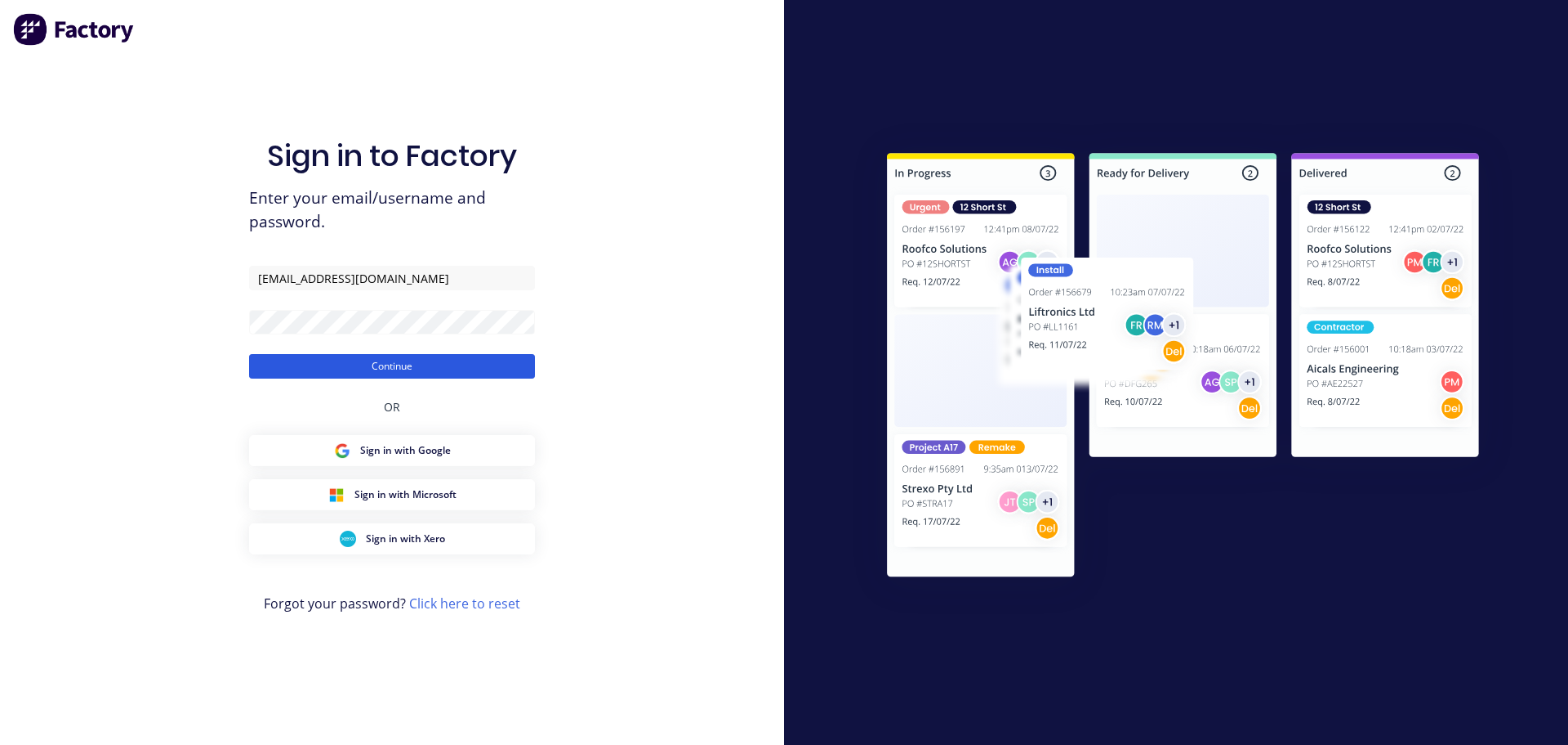
click at [437, 369] on button "Continue" at bounding box center [392, 367] width 286 height 25
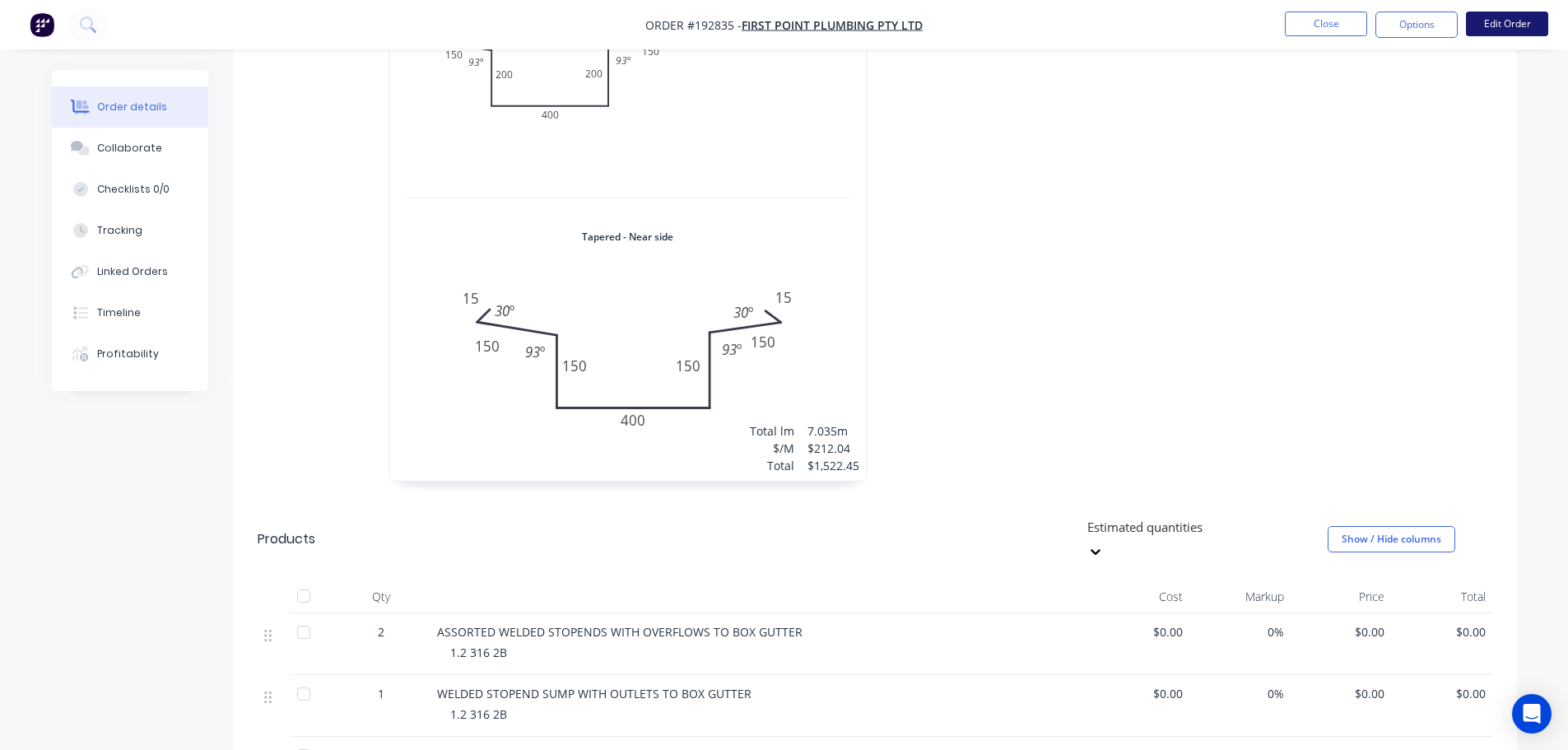
scroll to position [822, 0]
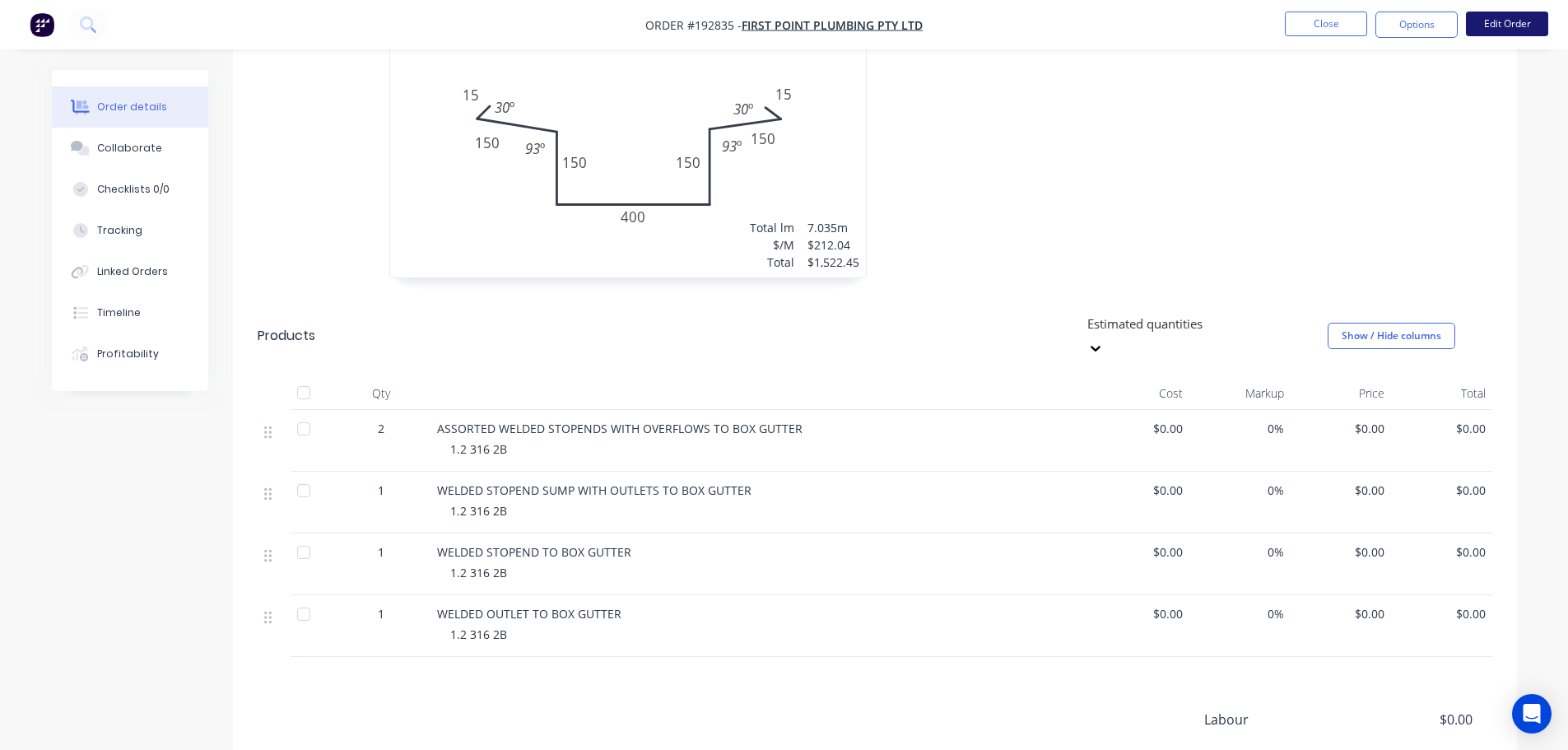
click at [1538, 18] on button "Edit Order" at bounding box center [1507, 24] width 82 height 25
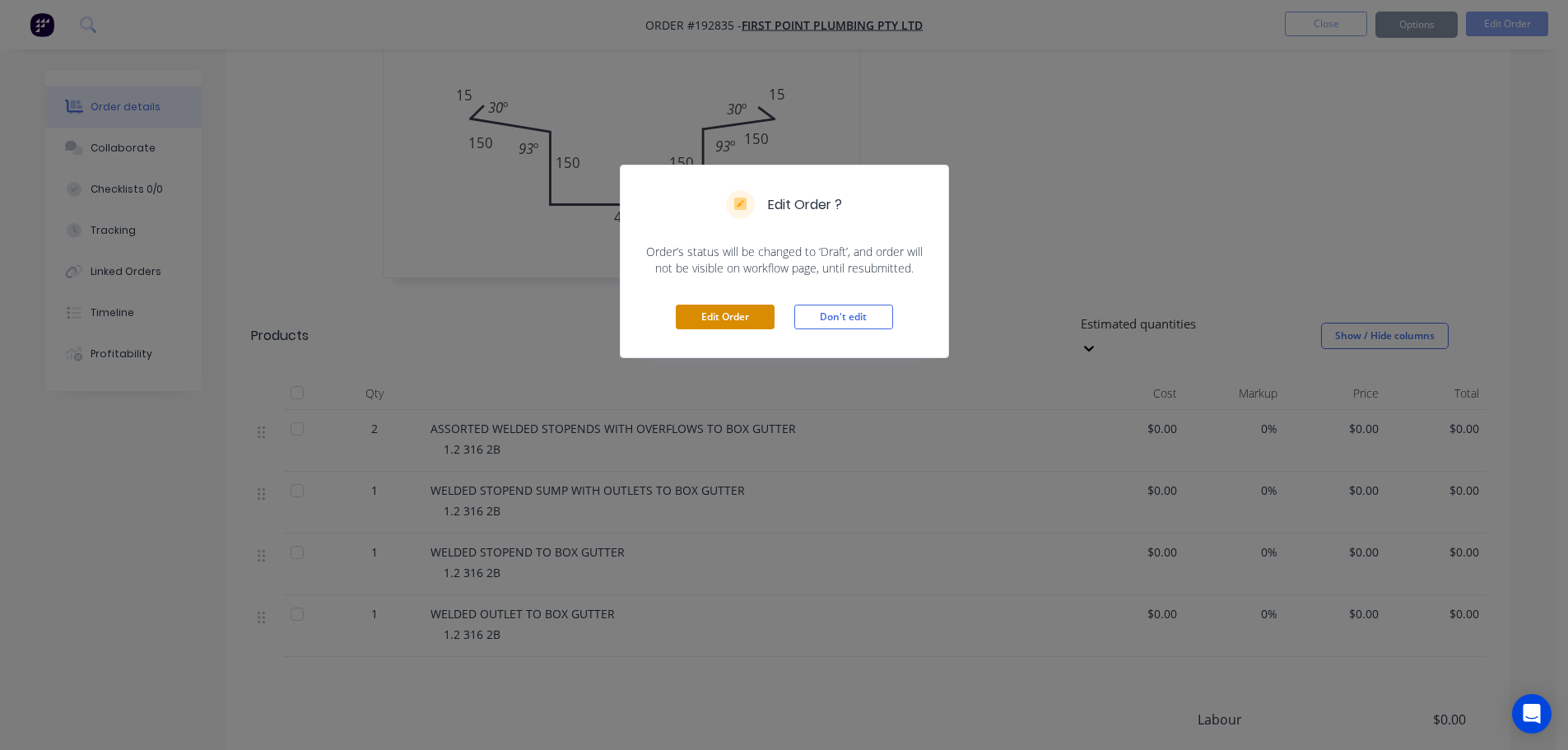
click at [749, 316] on button "Edit Order" at bounding box center [725, 317] width 98 height 25
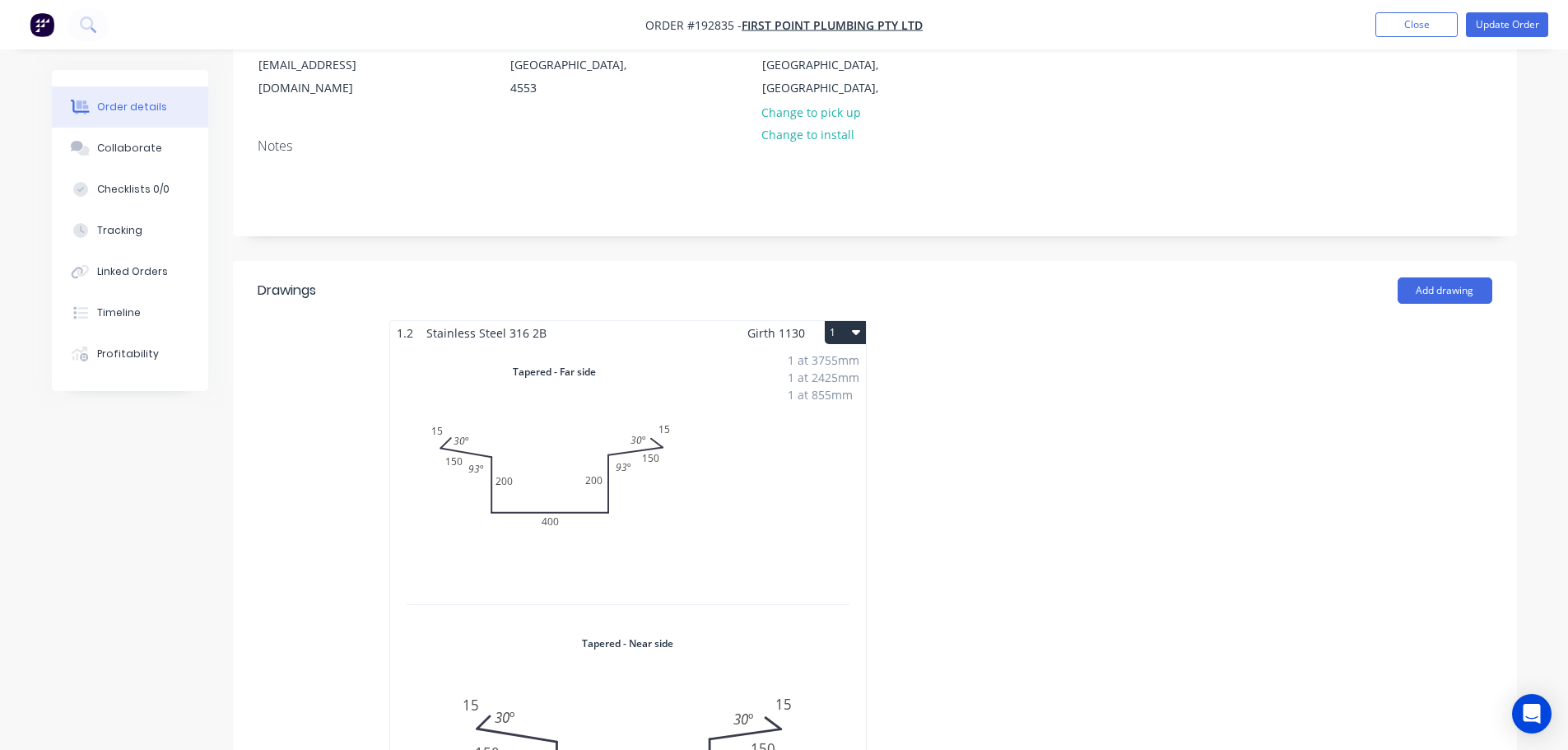
scroll to position [247, 0]
click at [721, 429] on div "1 at 3755mm 1 at 2425mm 1 at 855mm Total lm $/M Total 7.035m $212.04 $1,522.45" at bounding box center [628, 615] width 476 height 543
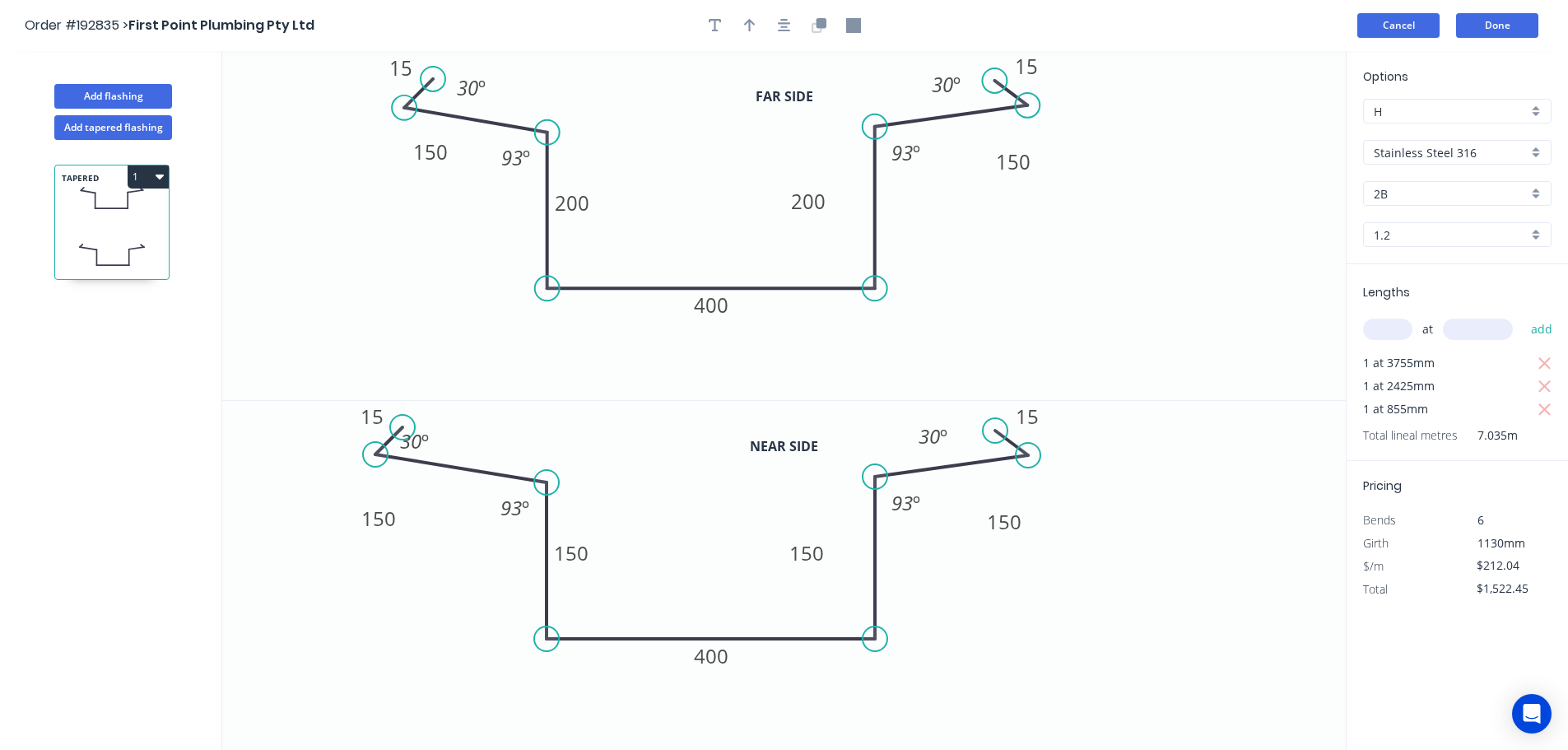
click at [1385, 29] on button "Cancel" at bounding box center [1399, 26] width 82 height 25
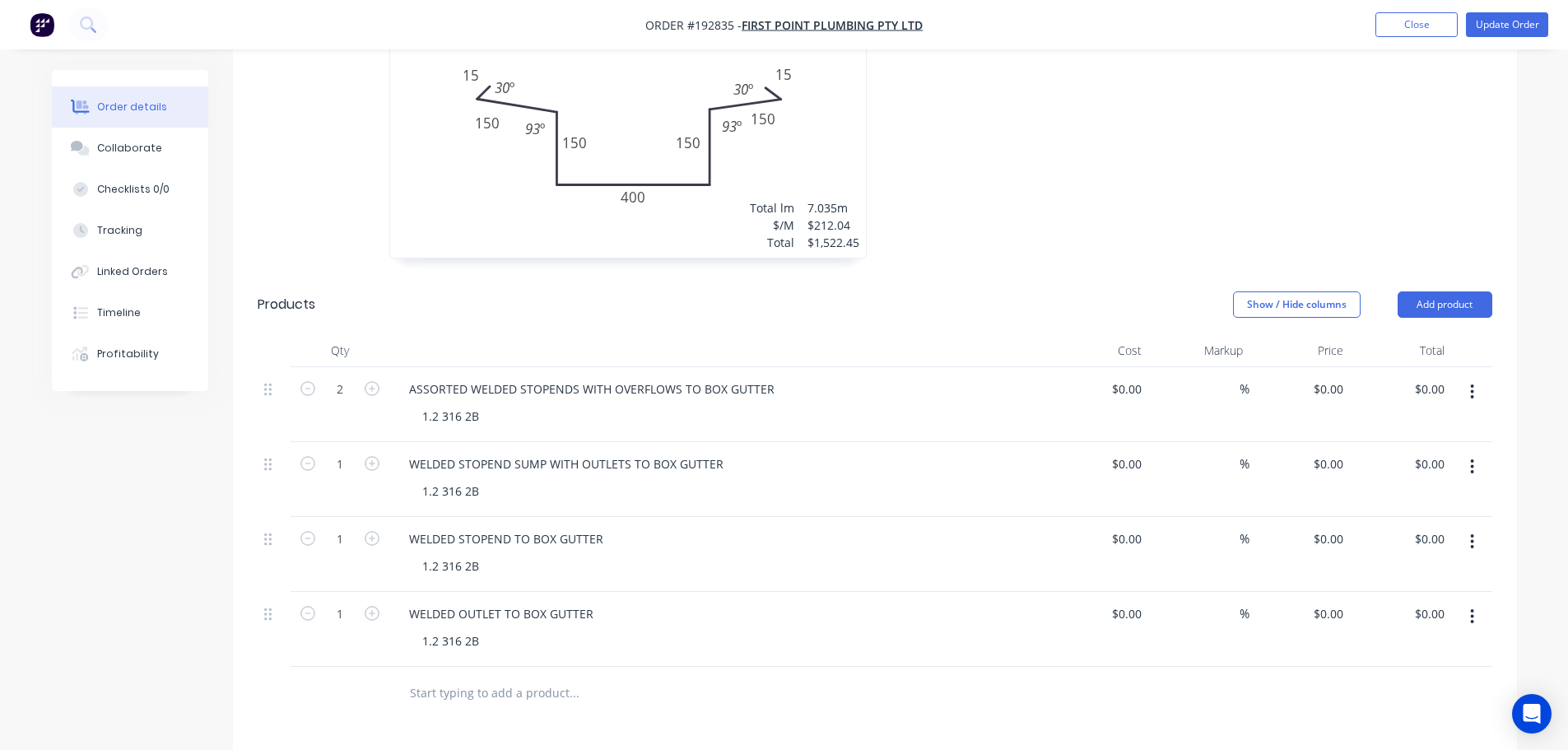
scroll to position [906, 0]
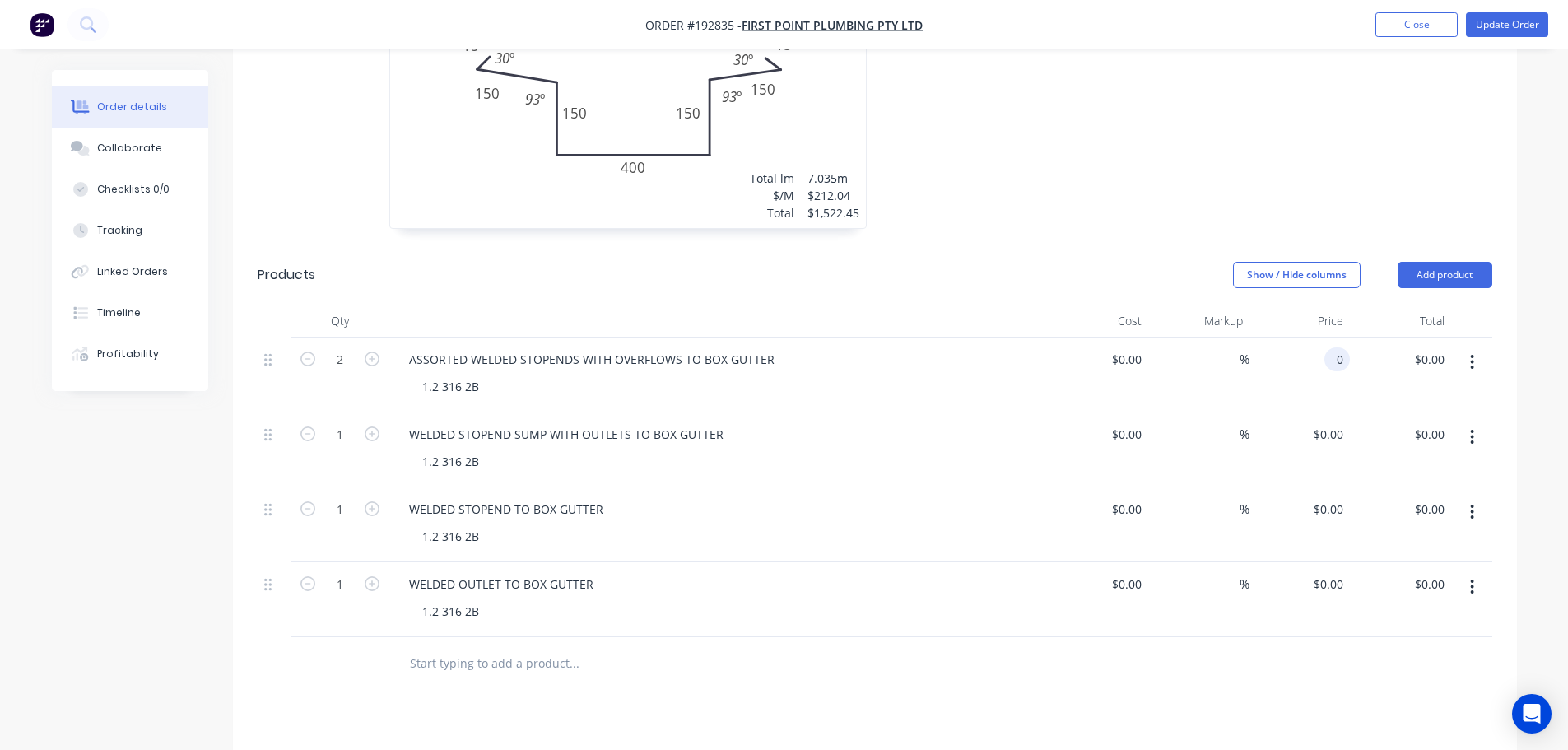
click at [1342, 347] on input "0" at bounding box center [1340, 358] width 19 height 24
type input "$186.51"
type input "$373.02"
click at [1331, 422] on input "0" at bounding box center [1331, 434] width 38 height 24
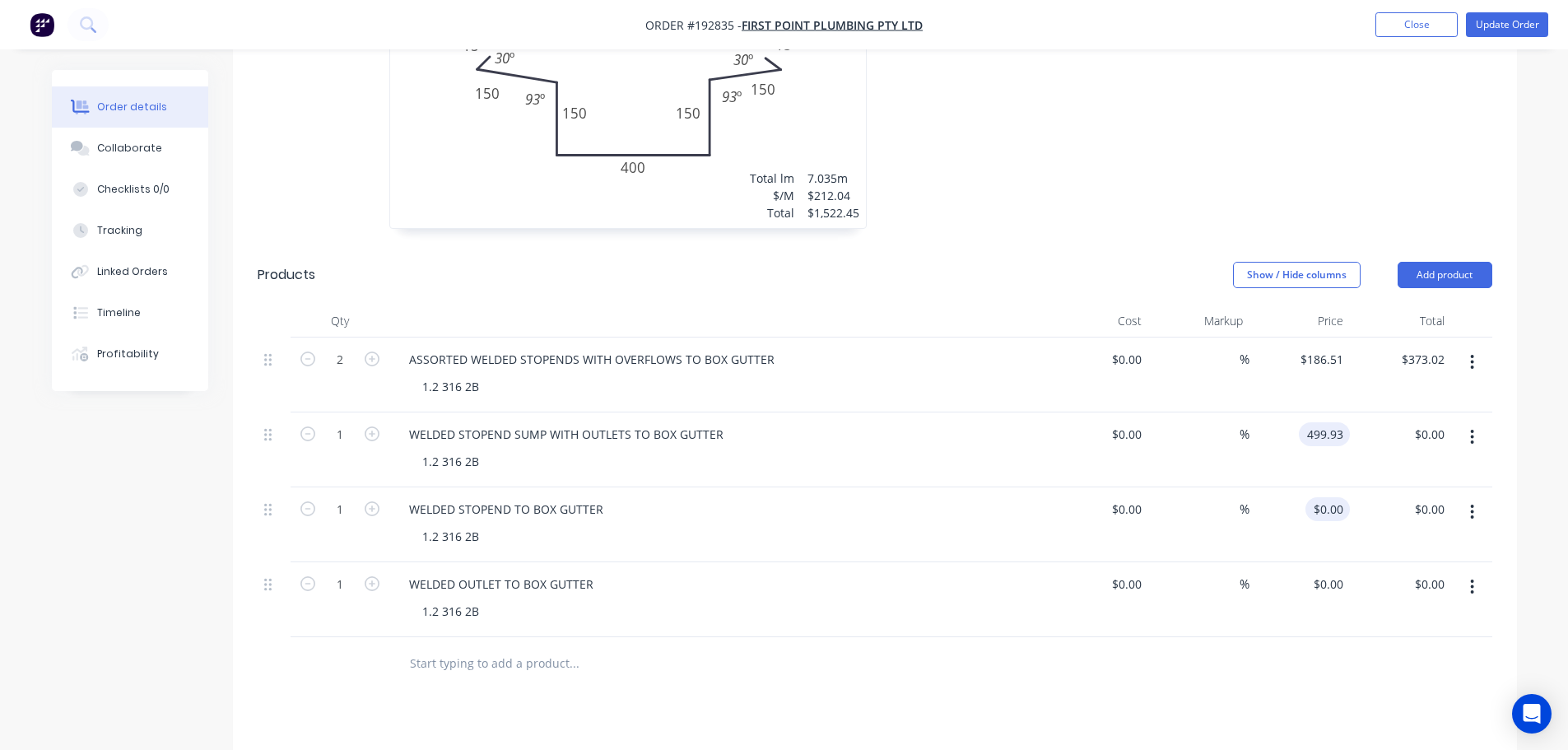
type input "$499.93"
click at [1330, 497] on div "0 $0.00" at bounding box center [1328, 509] width 45 height 24
type input "$186.51"
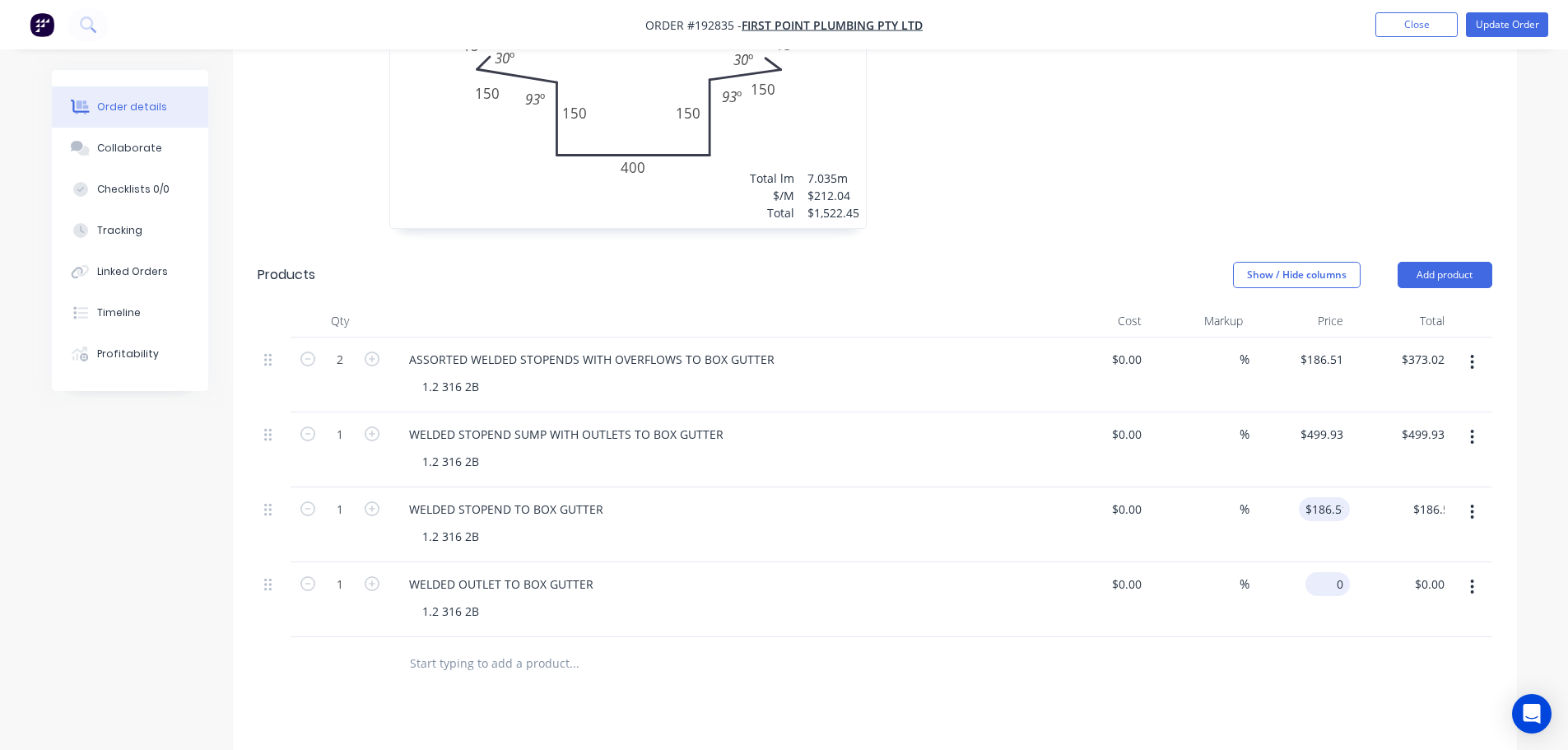
click at [1334, 572] on input "0" at bounding box center [1331, 584] width 38 height 24
type input "$280.45"
click at [1280, 669] on div "Drawings Add drawing 1.2 Stainless Steel 316 2B Girth 1130 1 Tapered - Far side…" at bounding box center [875, 343] width 1284 height 1484
click at [1468, 262] on button "Add product" at bounding box center [1445, 274] width 95 height 26
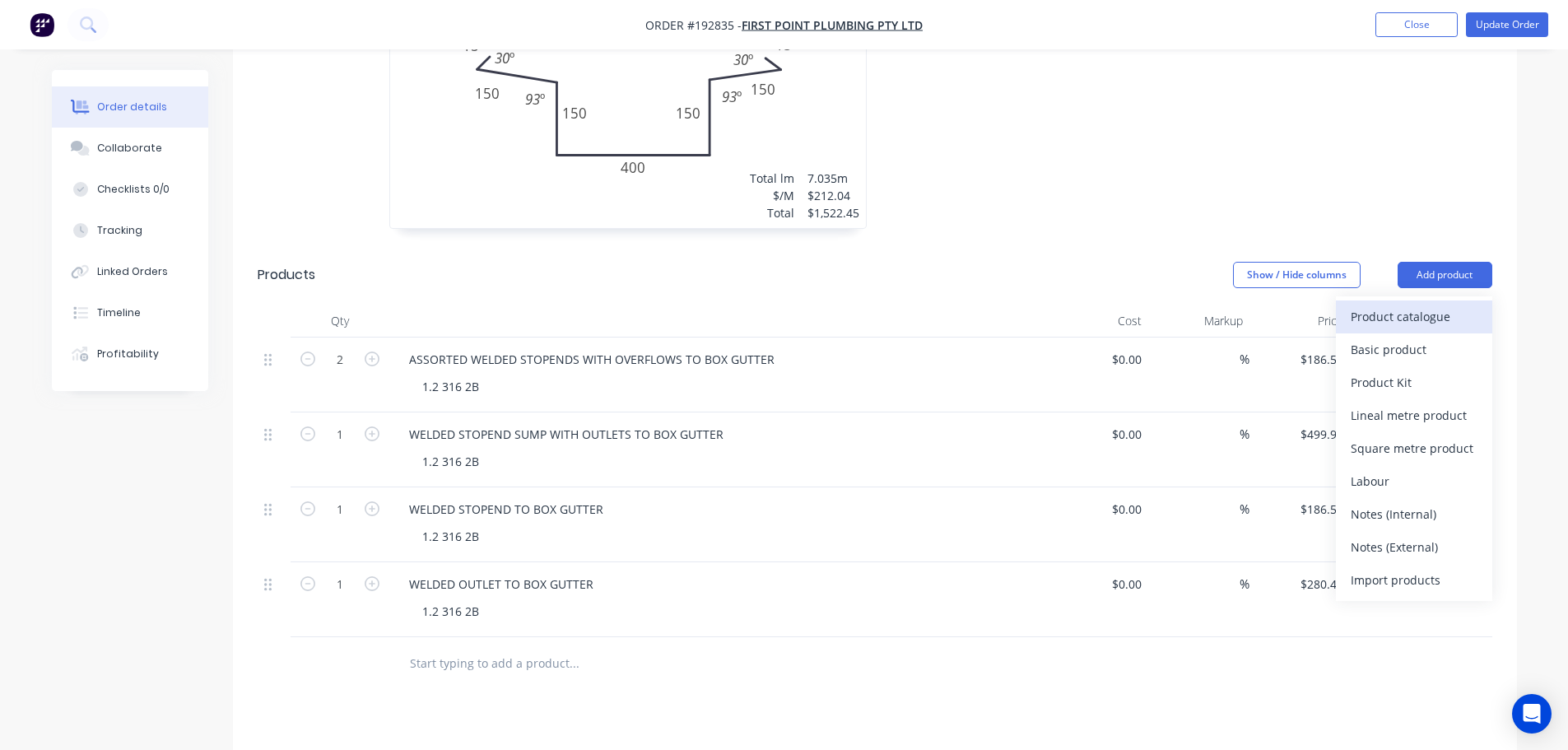
click at [1427, 305] on div "Product catalogue" at bounding box center [1414, 316] width 127 height 24
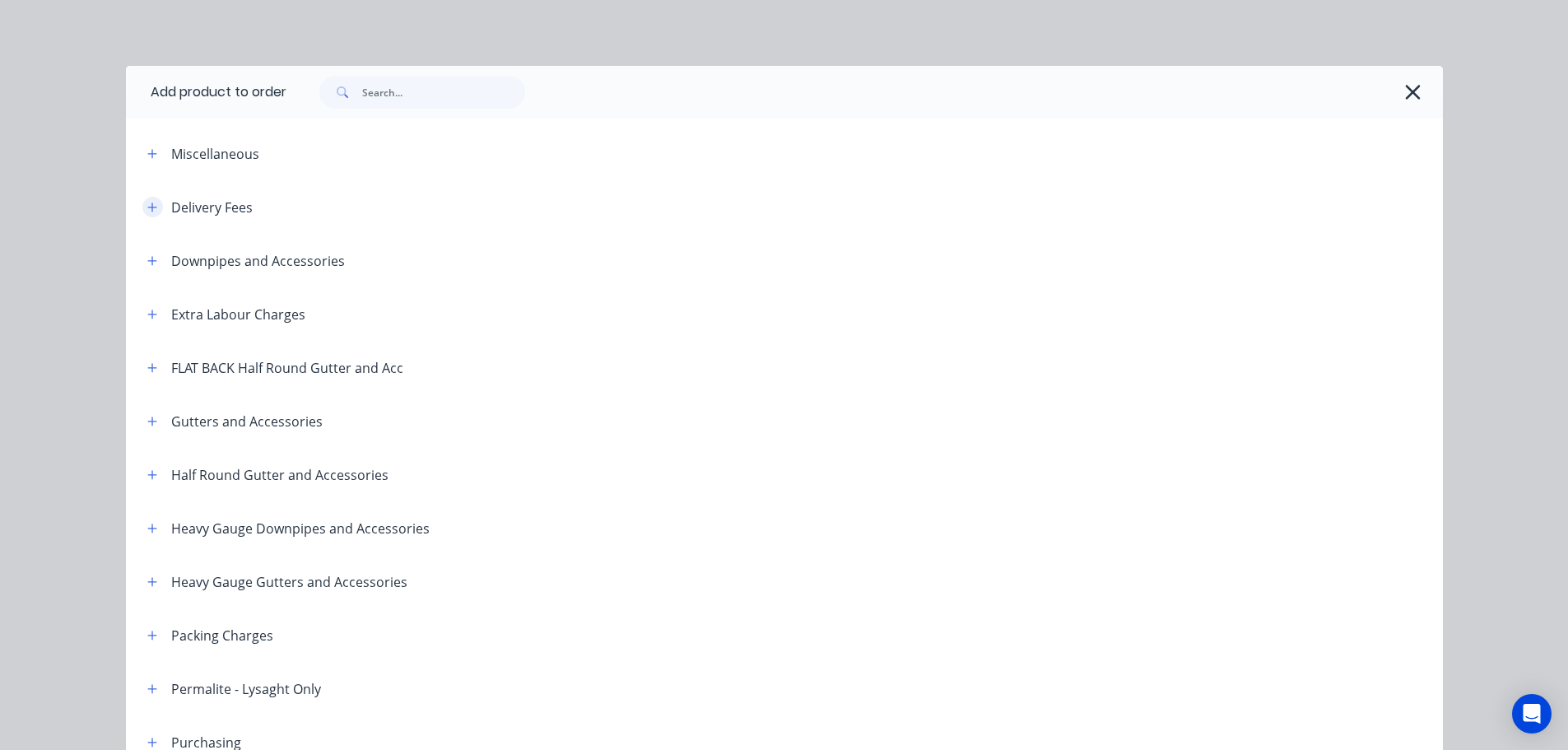
click at [136, 204] on div "Delivery Fees" at bounding box center [193, 206] width 119 height 21
click at [148, 203] on icon "button" at bounding box center [152, 207] width 10 height 12
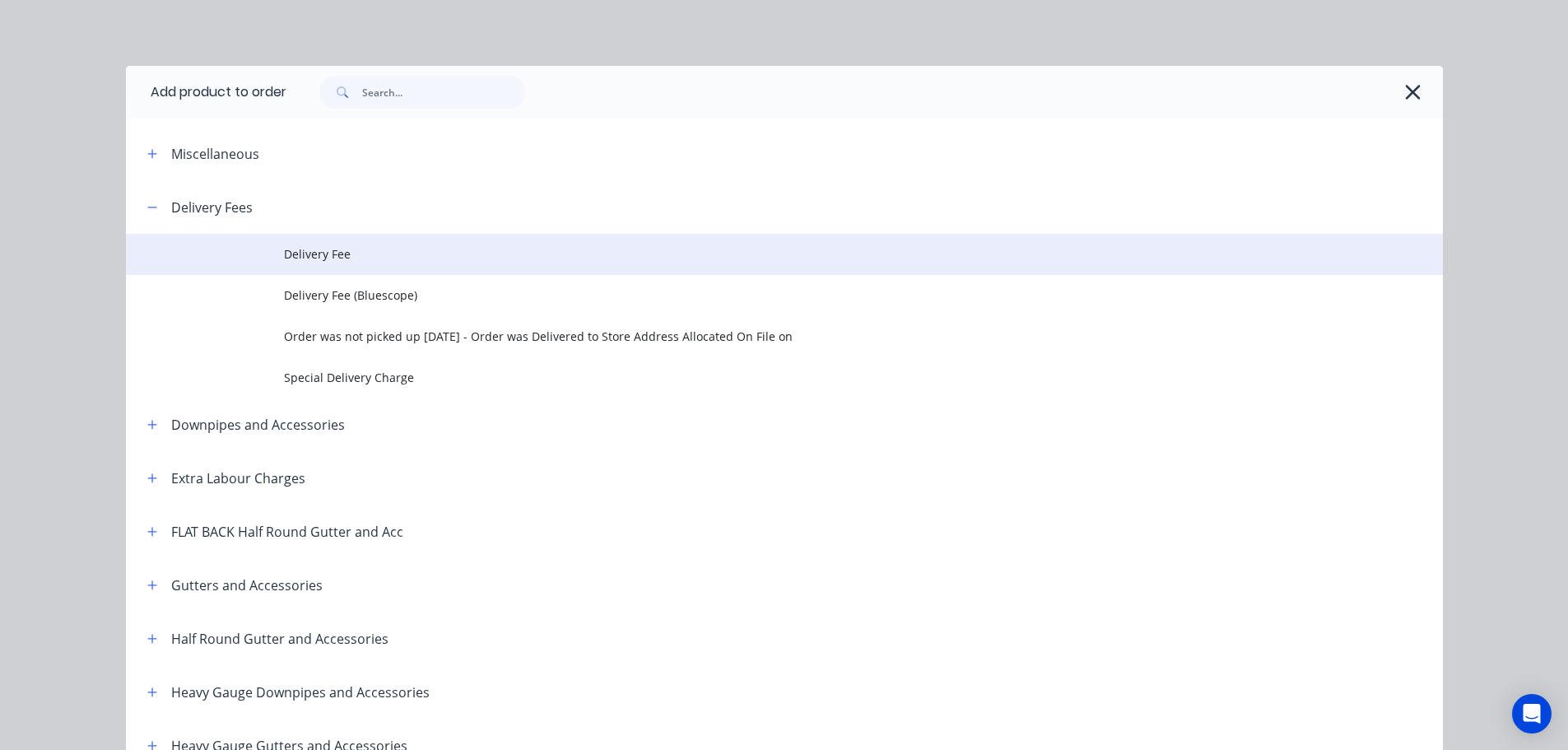
click at [327, 255] on span "Delivery Fee" at bounding box center [748, 253] width 927 height 17
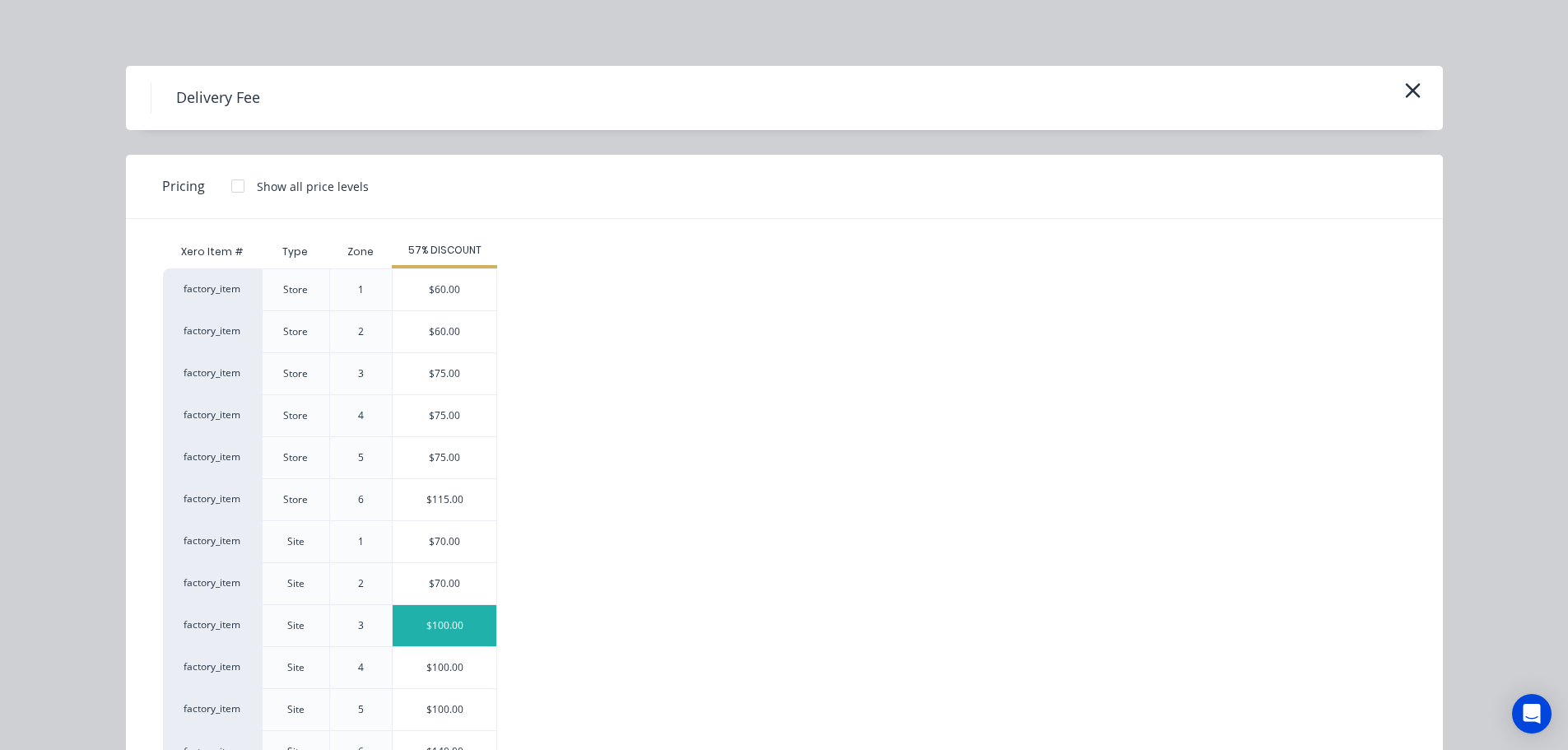
click at [461, 625] on div "$100.00" at bounding box center [445, 626] width 104 height 41
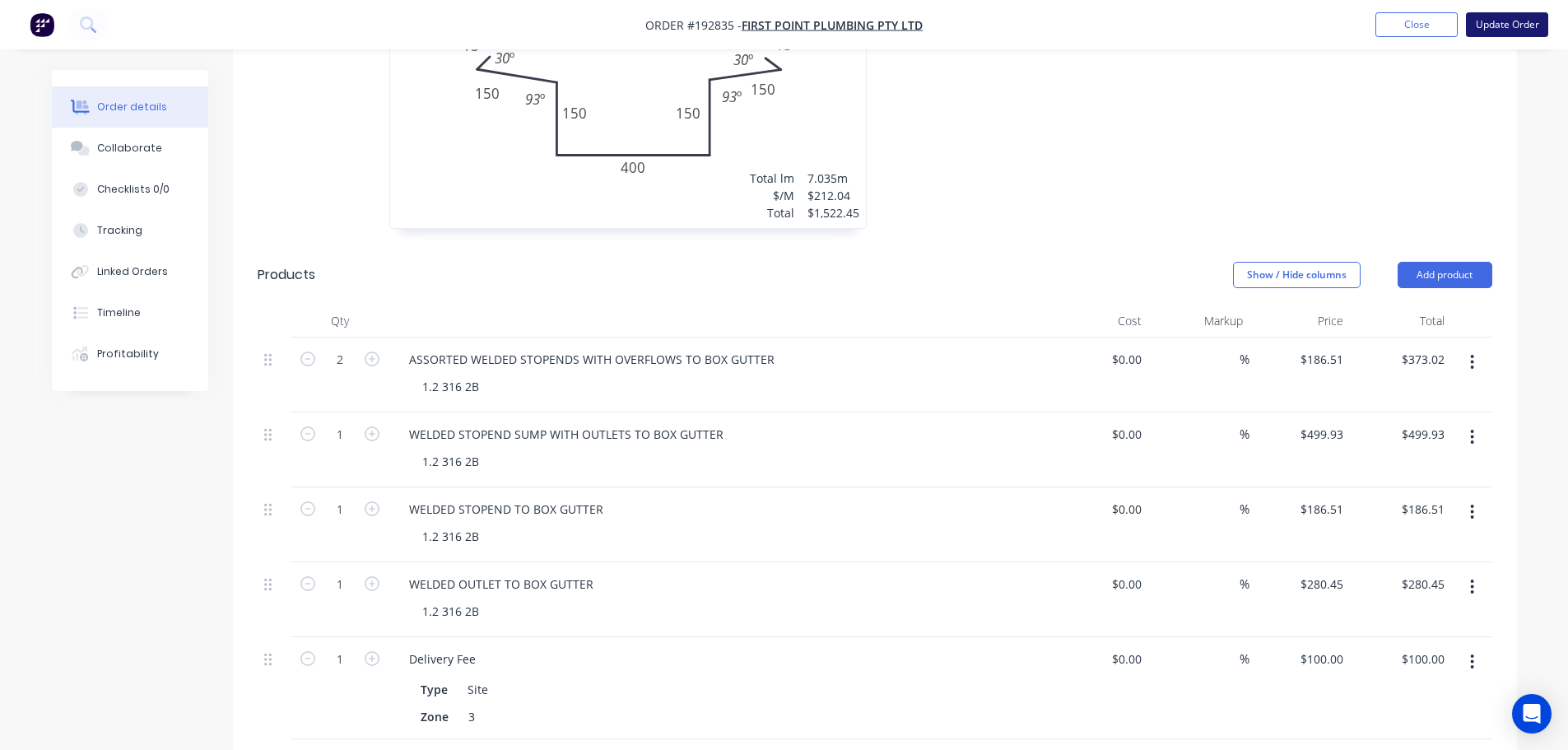
click at [1504, 25] on button "Update Order" at bounding box center [1507, 25] width 82 height 25
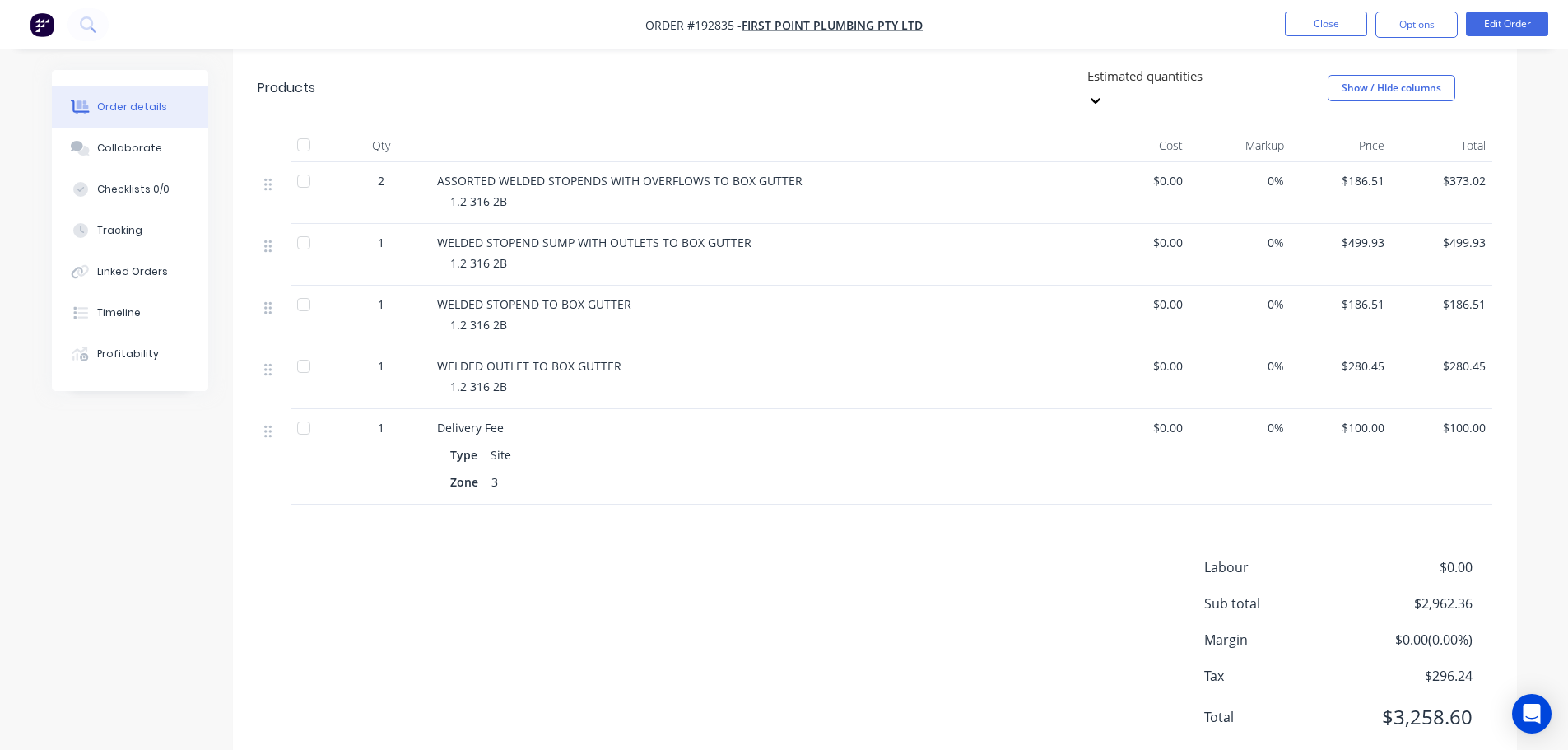
scroll to position [1072, 0]
click at [1352, 21] on button "Close" at bounding box center [1326, 24] width 82 height 25
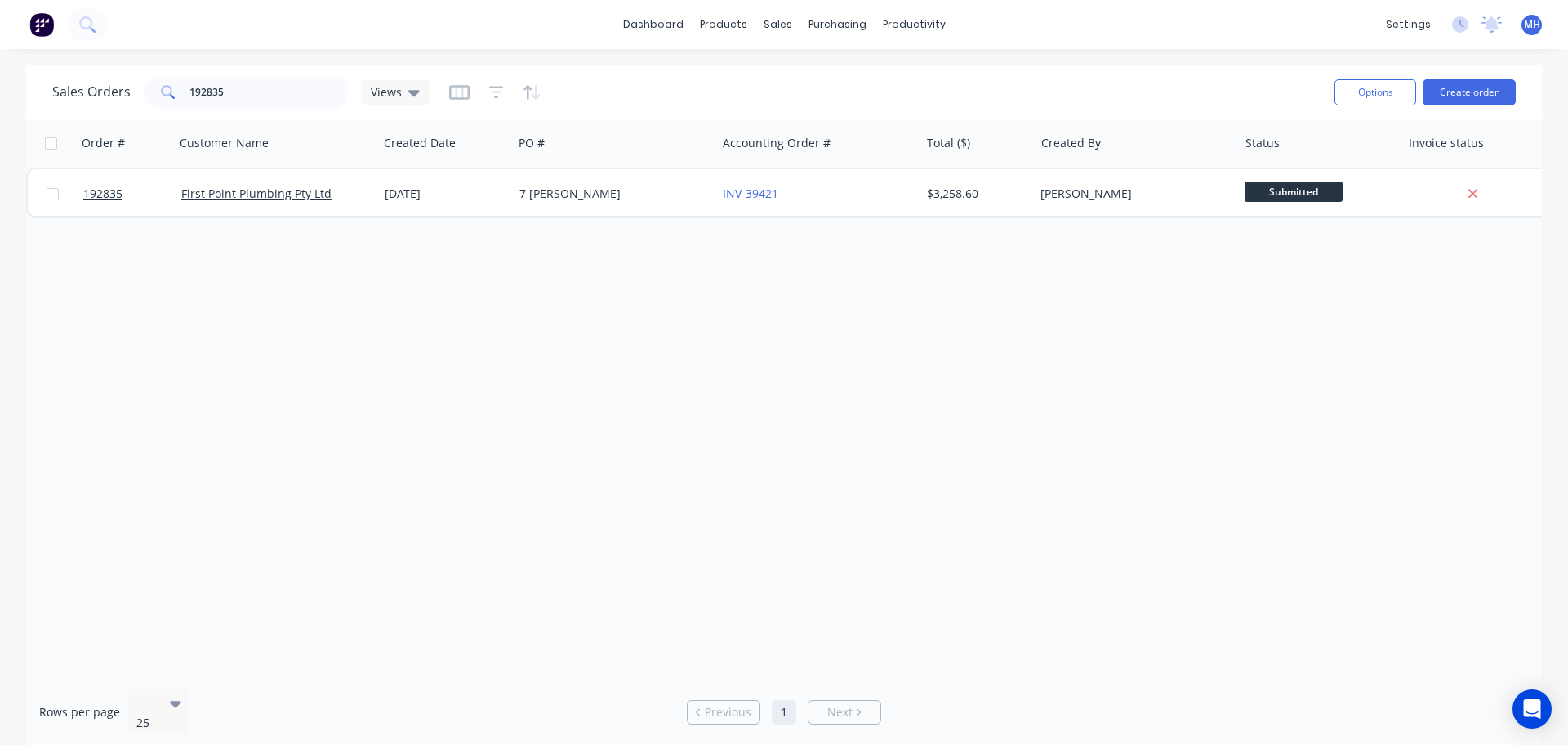
click at [222, 74] on div "Sales Orders 192835 Views" at bounding box center [687, 91] width 1269 height 40
click at [236, 89] on input "192835" at bounding box center [269, 92] width 159 height 33
type input "190954"
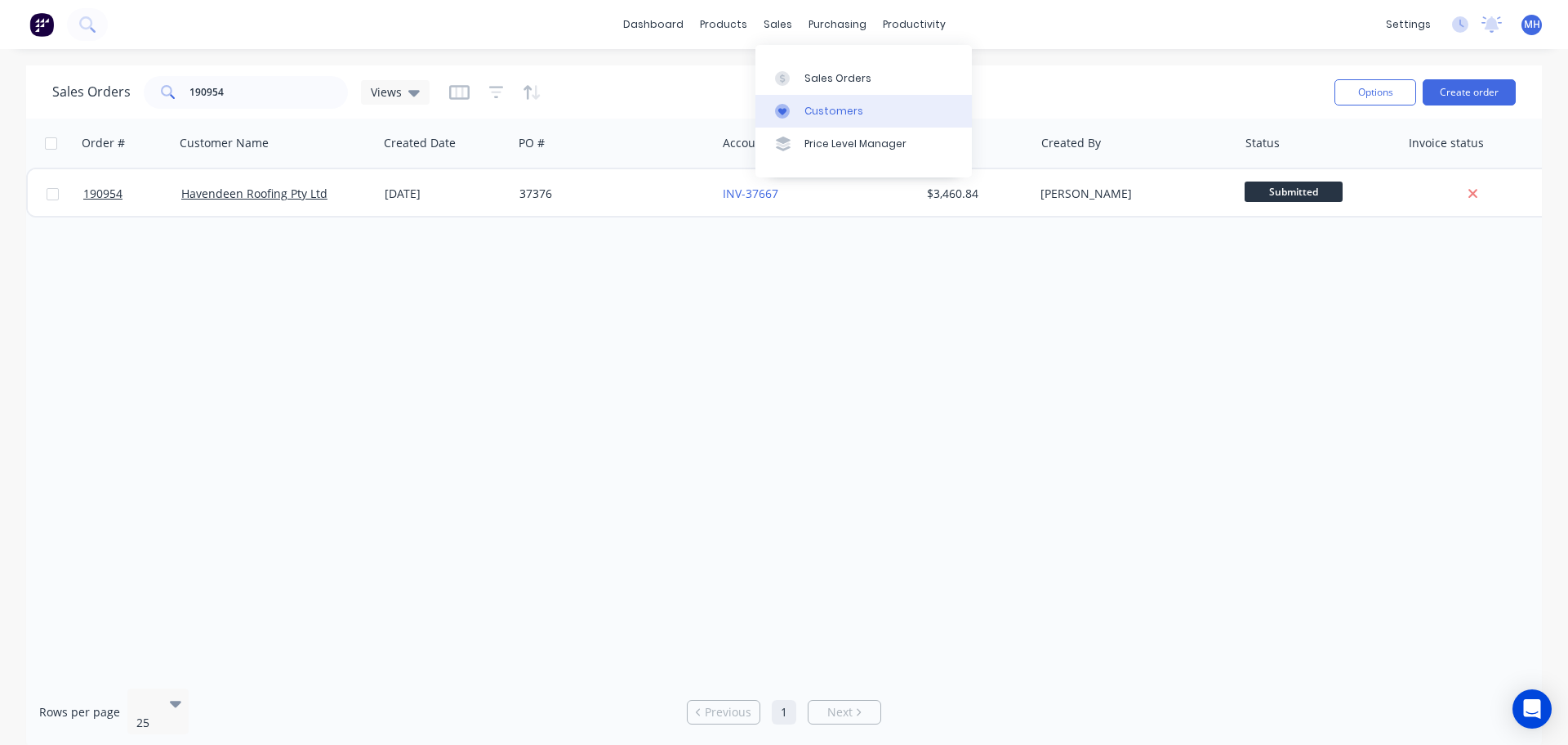
click at [815, 123] on link "Customers" at bounding box center [863, 111] width 217 height 33
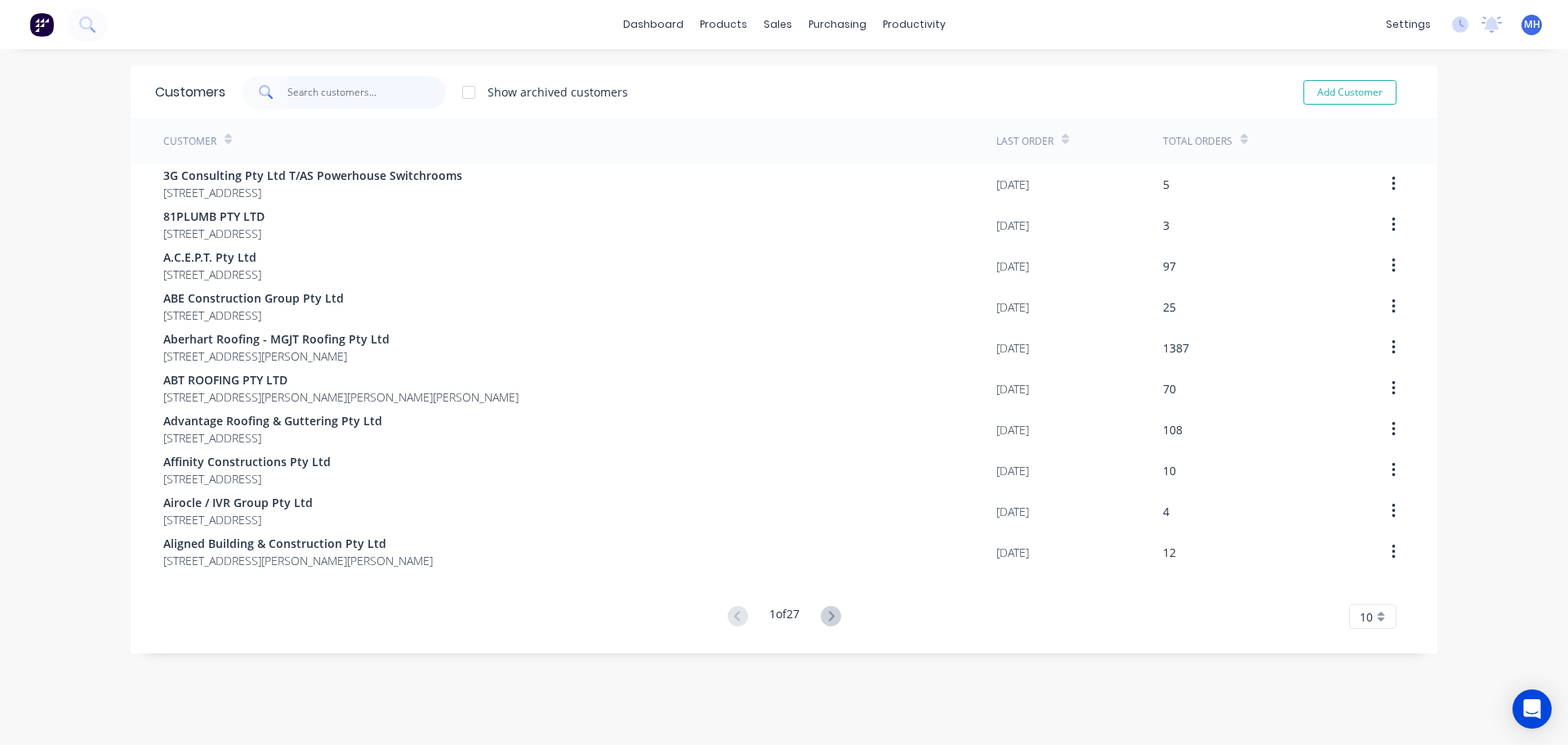
click at [372, 106] on input "text" at bounding box center [366, 92] width 159 height 33
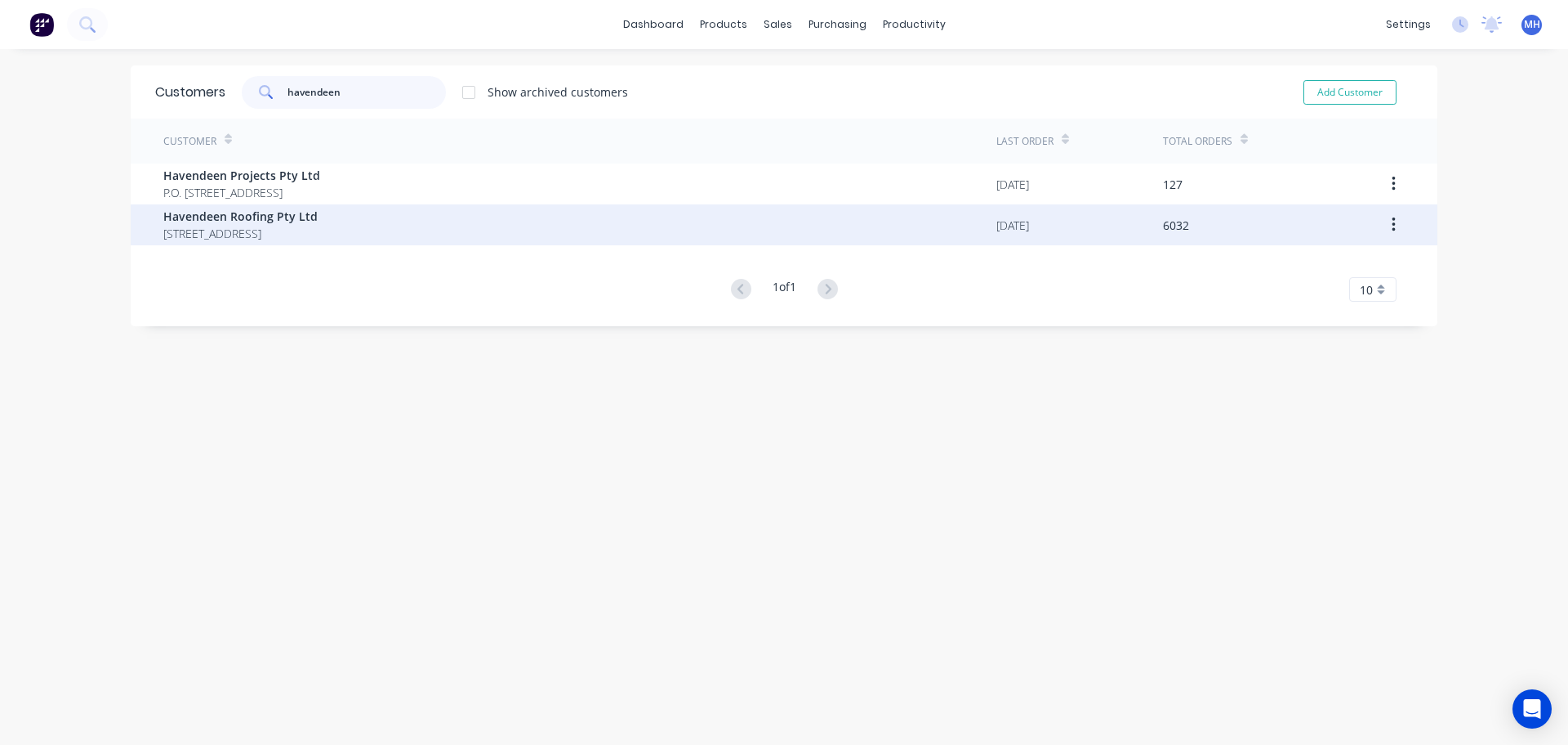
type input "havendeen"
click at [318, 231] on span "PO BOX 7139 Southport Park Queensland Australia 4215" at bounding box center [240, 233] width 154 height 17
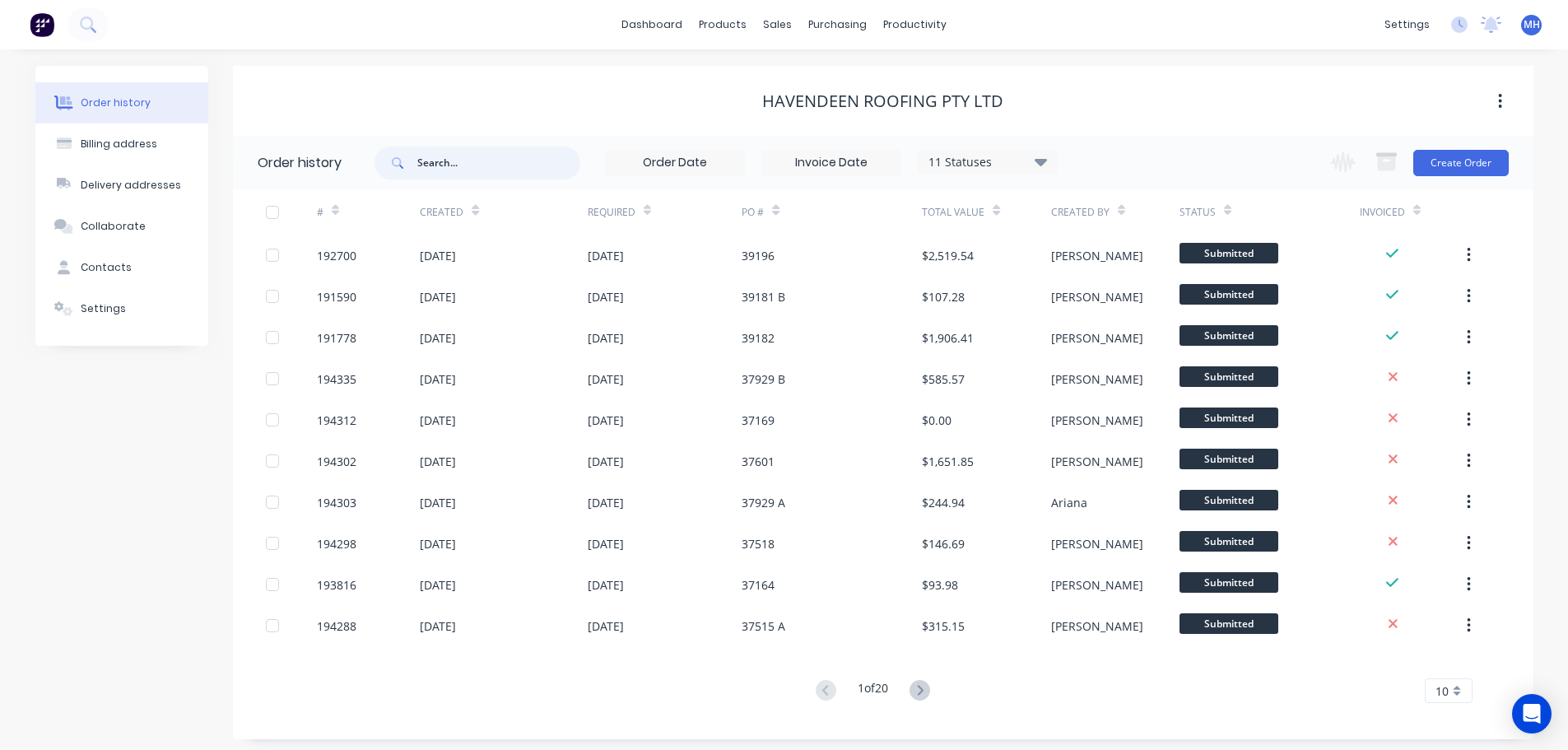
click at [540, 170] on input "text" at bounding box center [499, 163] width 163 height 33
type input "335"
click at [979, 144] on div "335 11 Statuses Invoice Status Invoiced Not Invoiced Partial Order Status All A…" at bounding box center [716, 163] width 683 height 54
click at [1004, 166] on div "11 Statuses" at bounding box center [987, 162] width 139 height 18
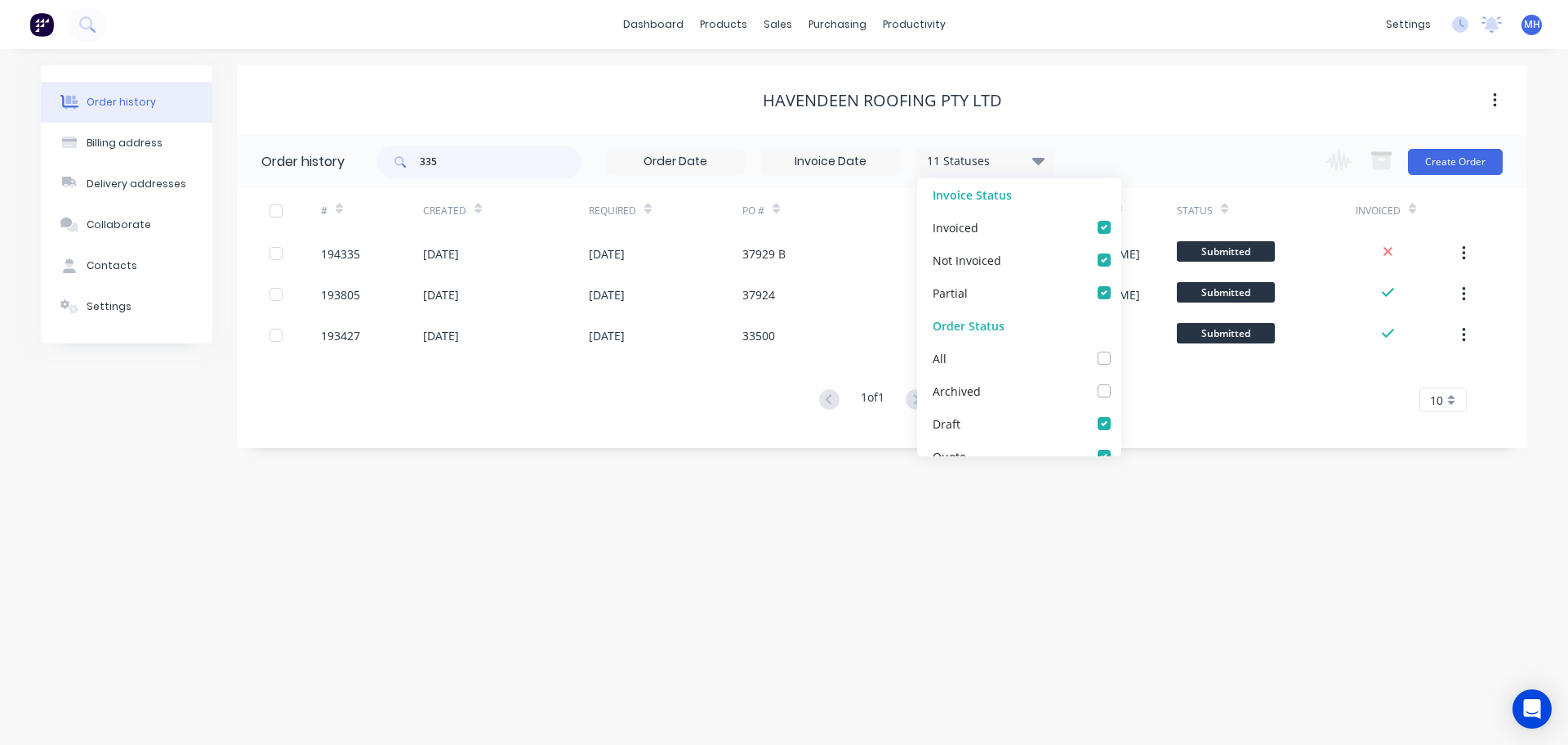
click at [660, 550] on div "Order history Billing address Delivery addresses Collaborate Contacts Settings …" at bounding box center [784, 396] width 1568 height 695
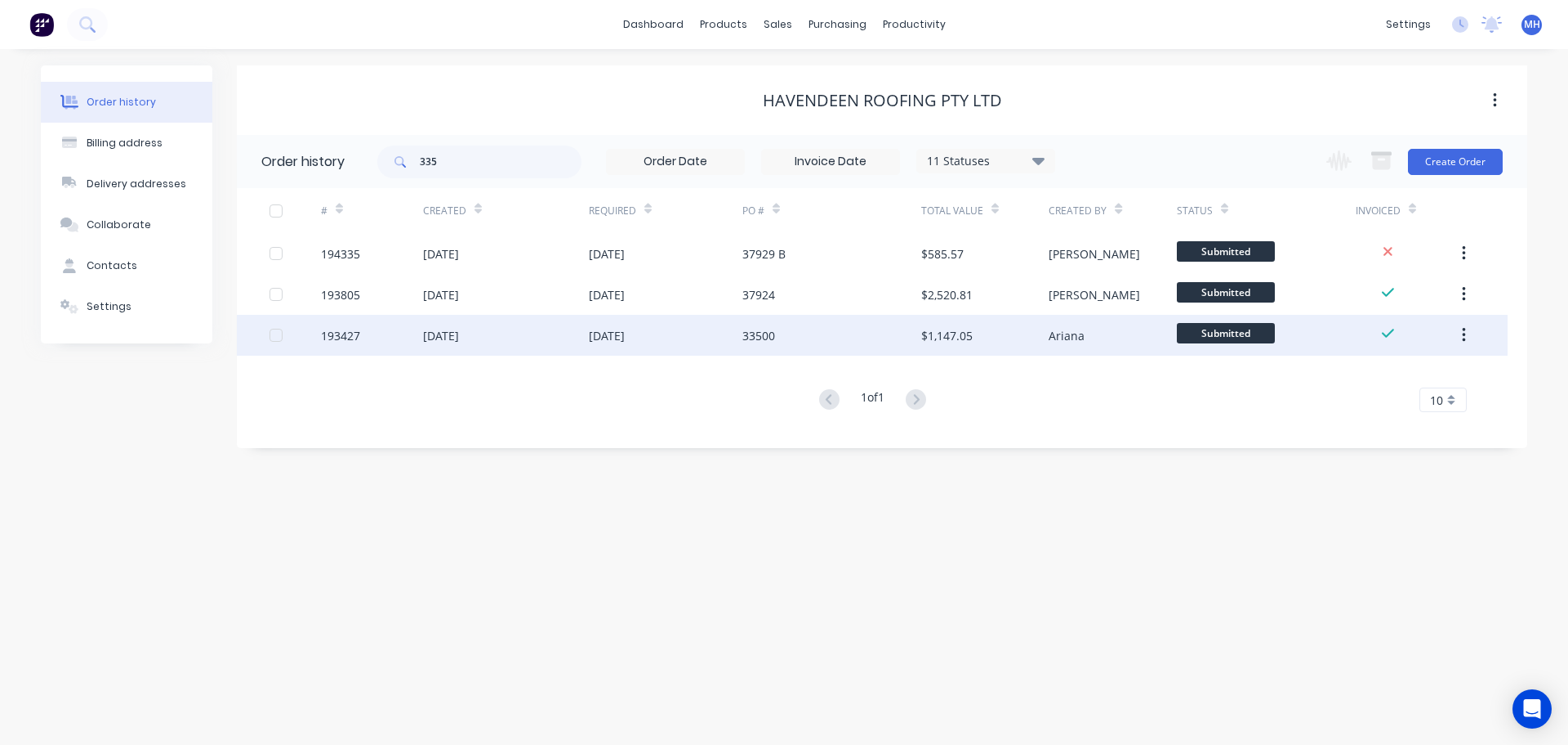
click at [735, 335] on div "[DATE]" at bounding box center [666, 335] width 154 height 41
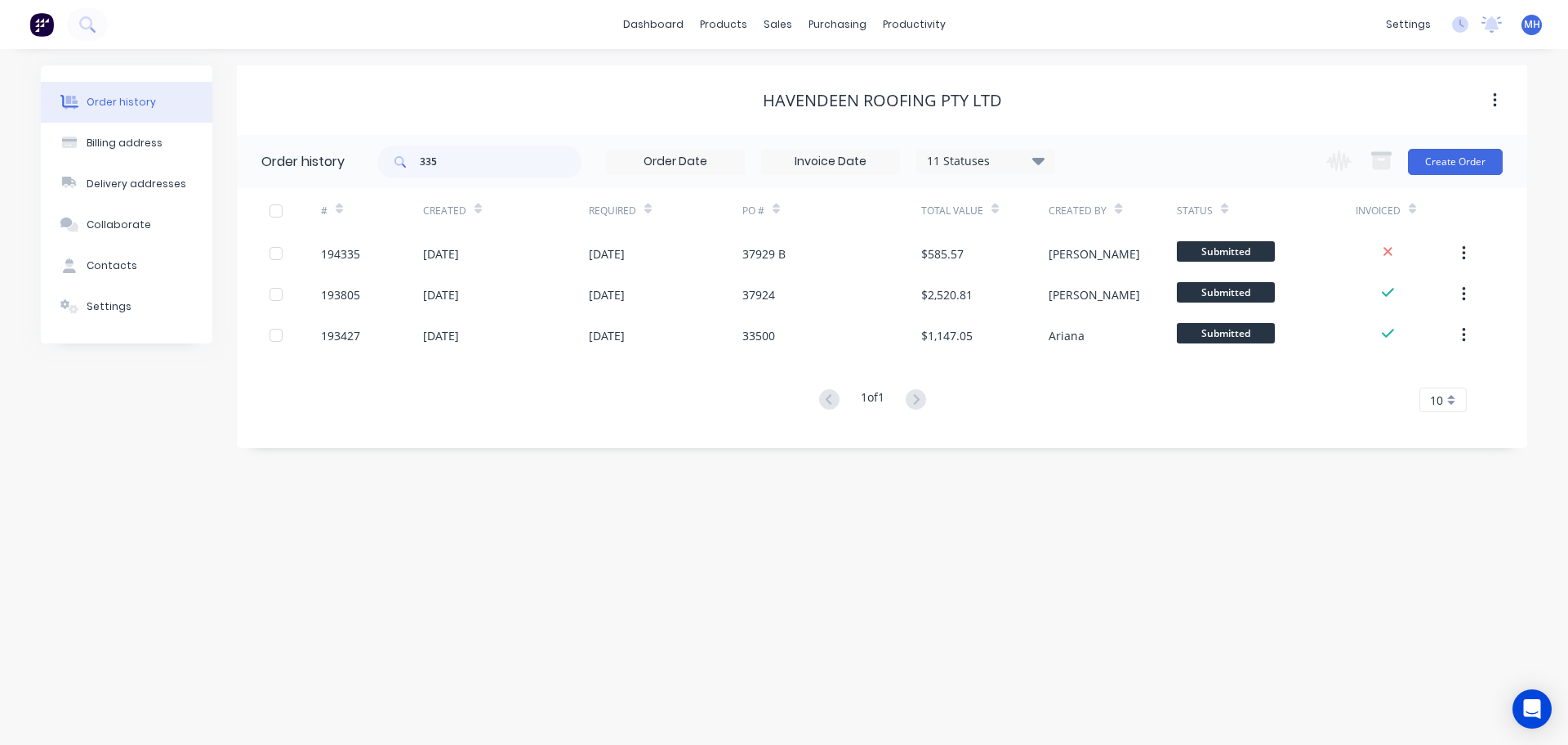
click at [1013, 159] on div "11 Statuses" at bounding box center [986, 161] width 138 height 18
click at [1121, 382] on label at bounding box center [1121, 382] width 0 height 0
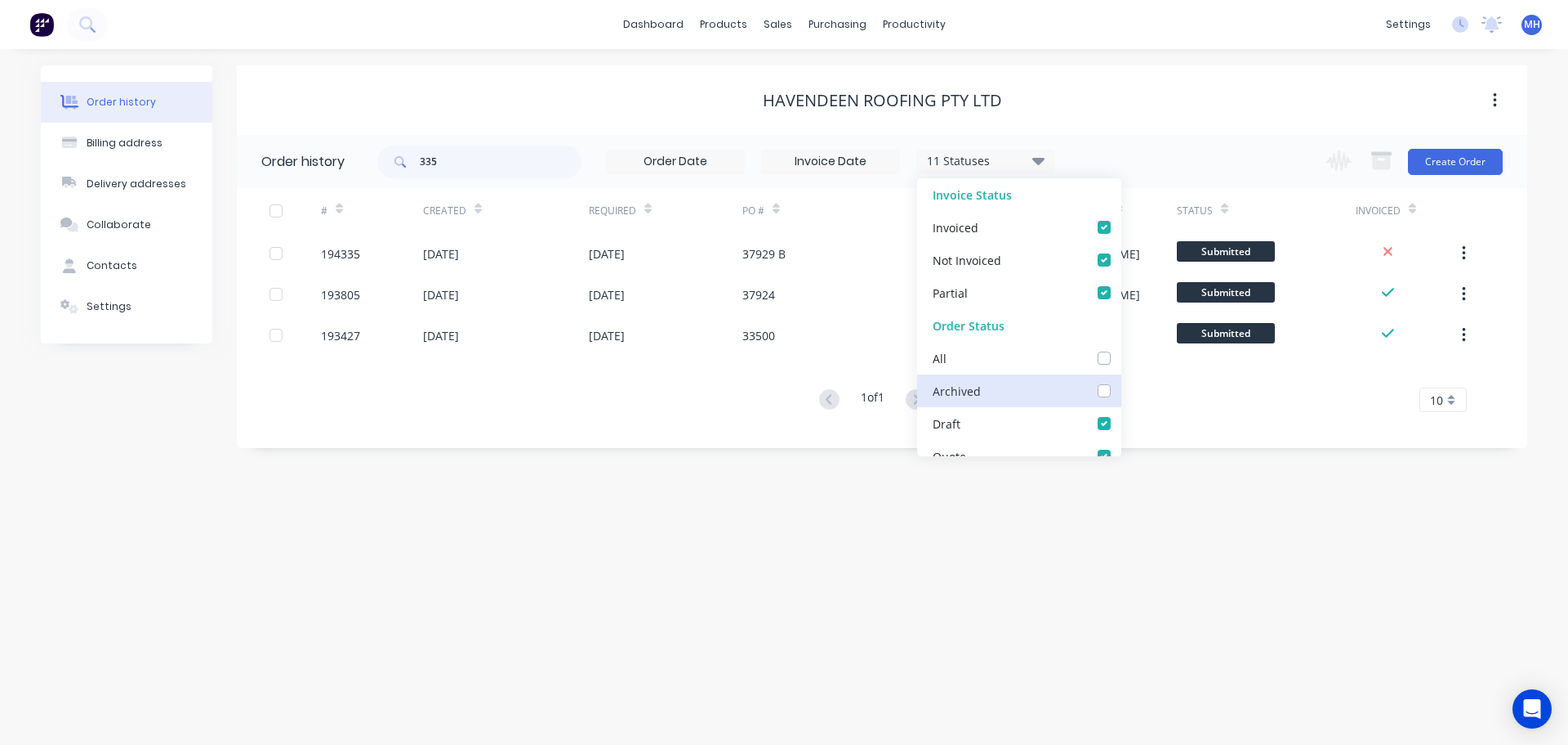
click at [1121, 392] on input "checkbox" at bounding box center [1127, 389] width 13 height 15
checkbox input "true"
click at [1073, 81] on div "Havendeen Roofing Pty Ltd" at bounding box center [882, 100] width 1290 height 69
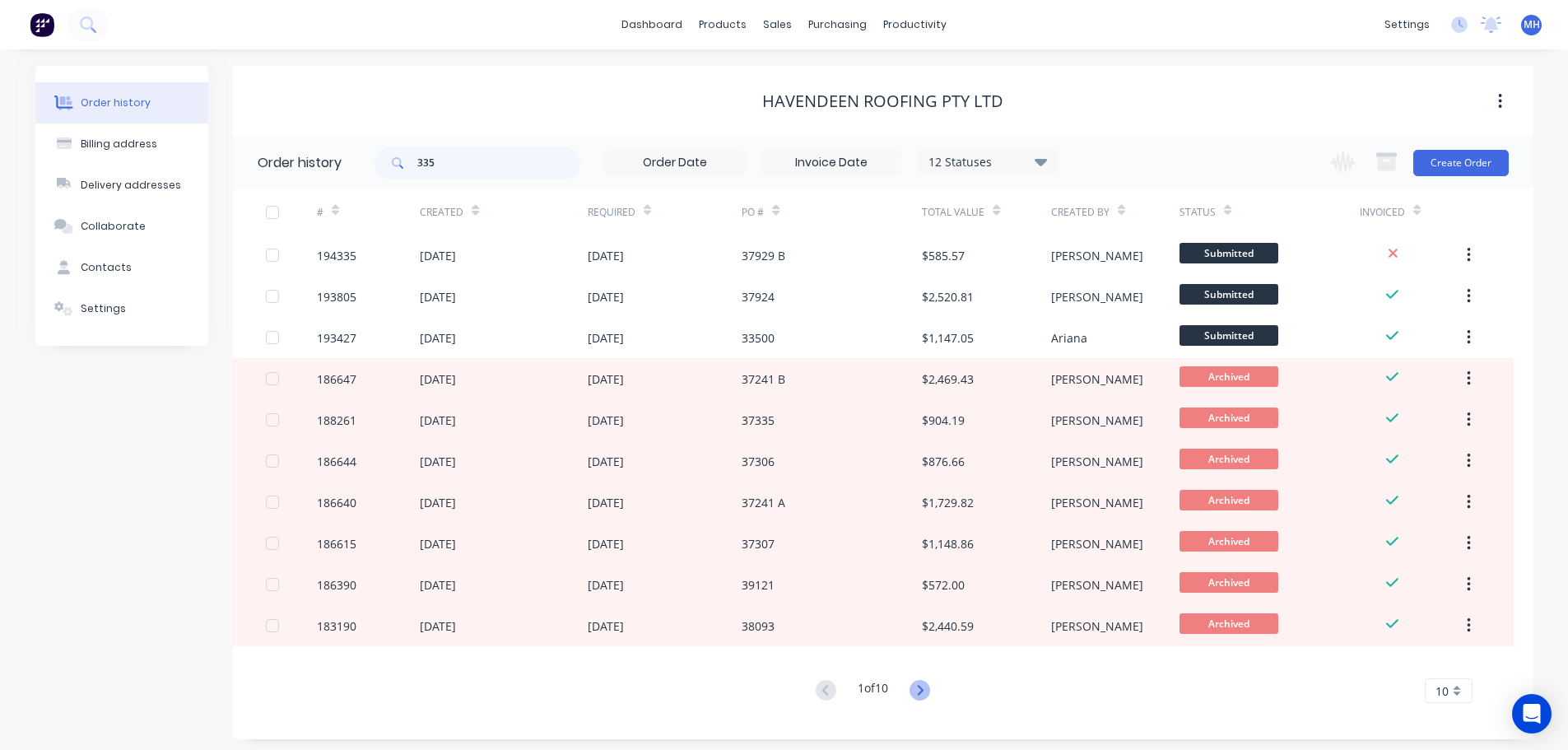
click at [928, 692] on icon at bounding box center [920, 689] width 21 height 21
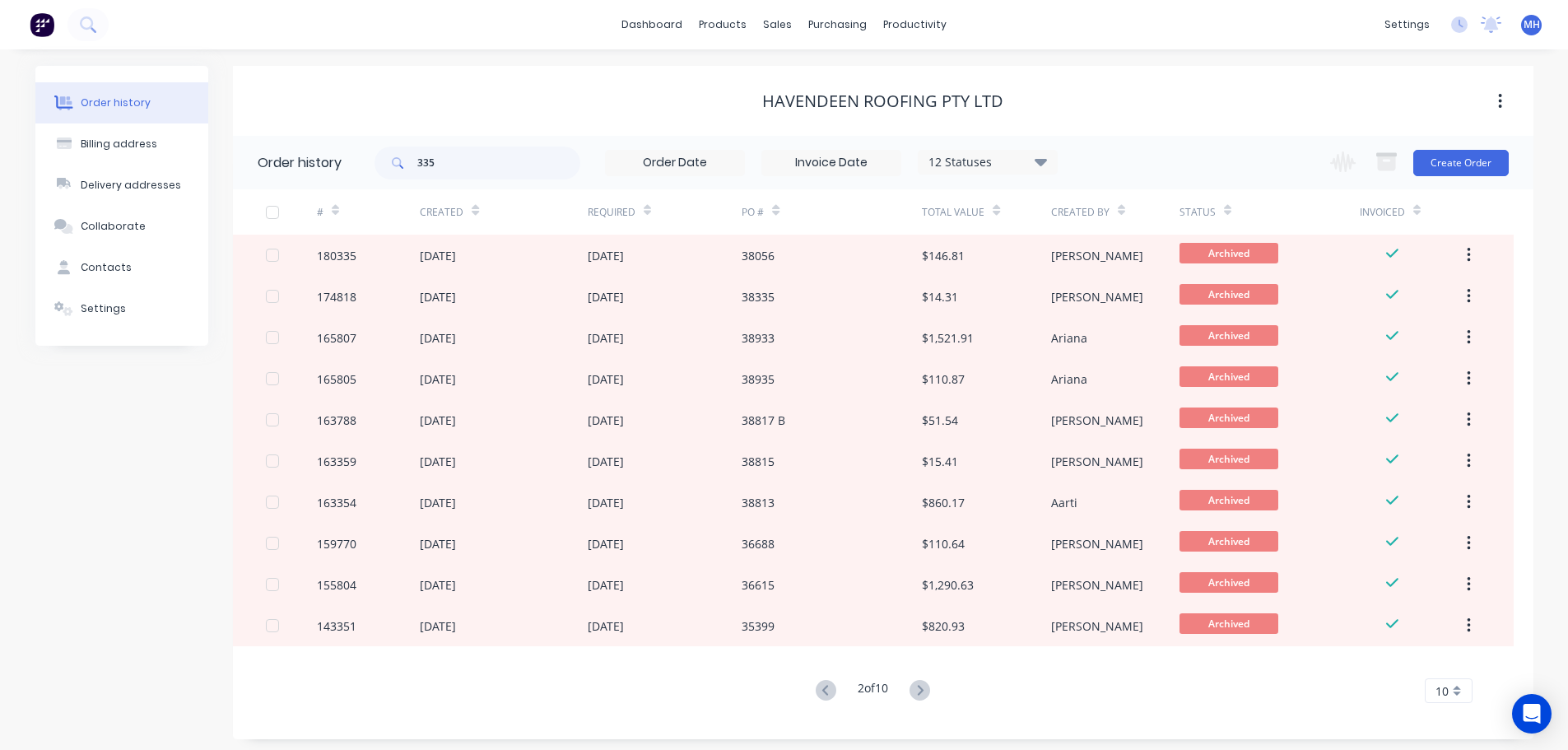
click at [776, 213] on icon at bounding box center [776, 214] width 7 height 5
click at [782, 211] on div "PO #" at bounding box center [832, 212] width 181 height 46
click at [782, 212] on div "PO #" at bounding box center [832, 212] width 181 height 46
click at [776, 212] on icon at bounding box center [776, 214] width 7 height 5
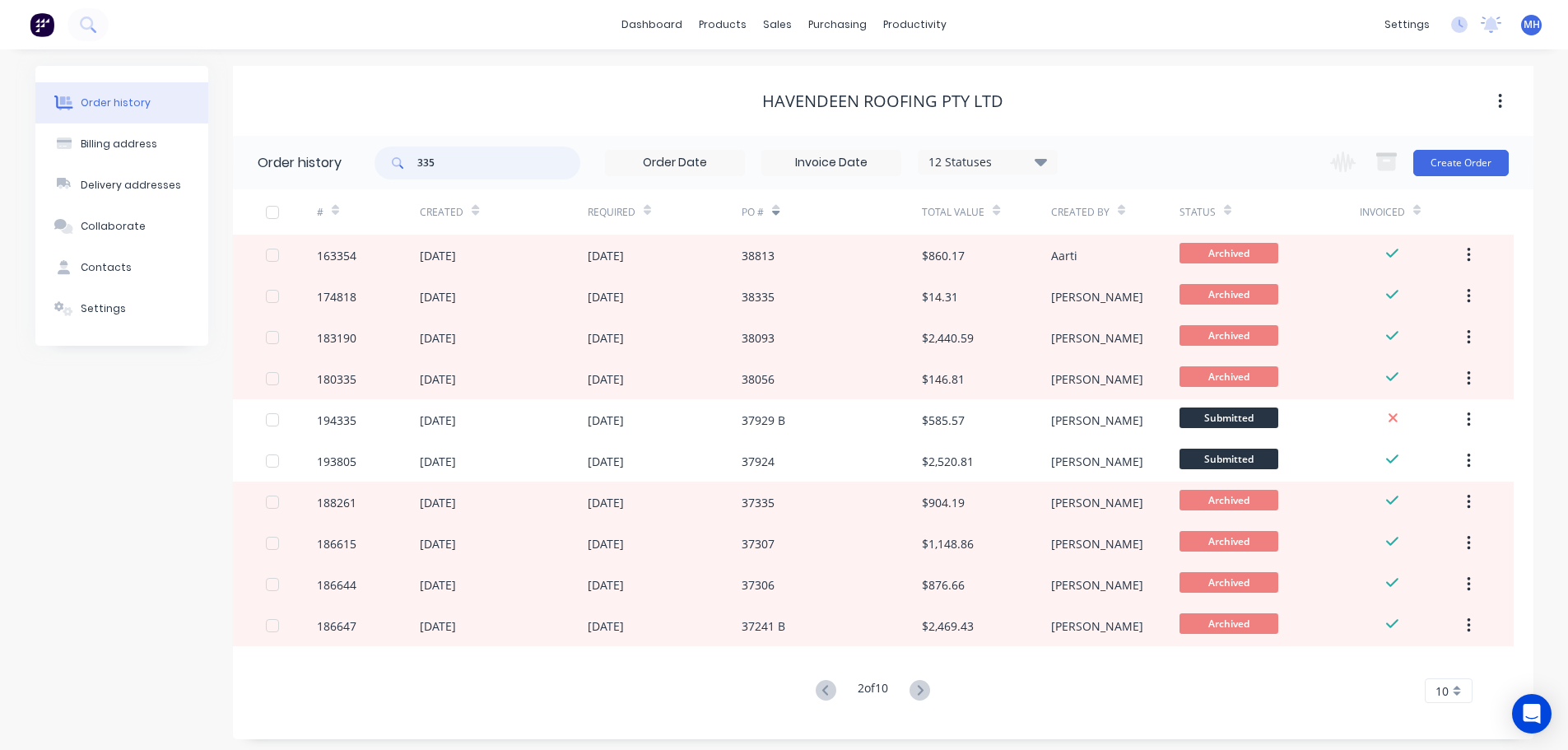
click at [460, 168] on input "335" at bounding box center [499, 163] width 163 height 33
type input "weld top hat"
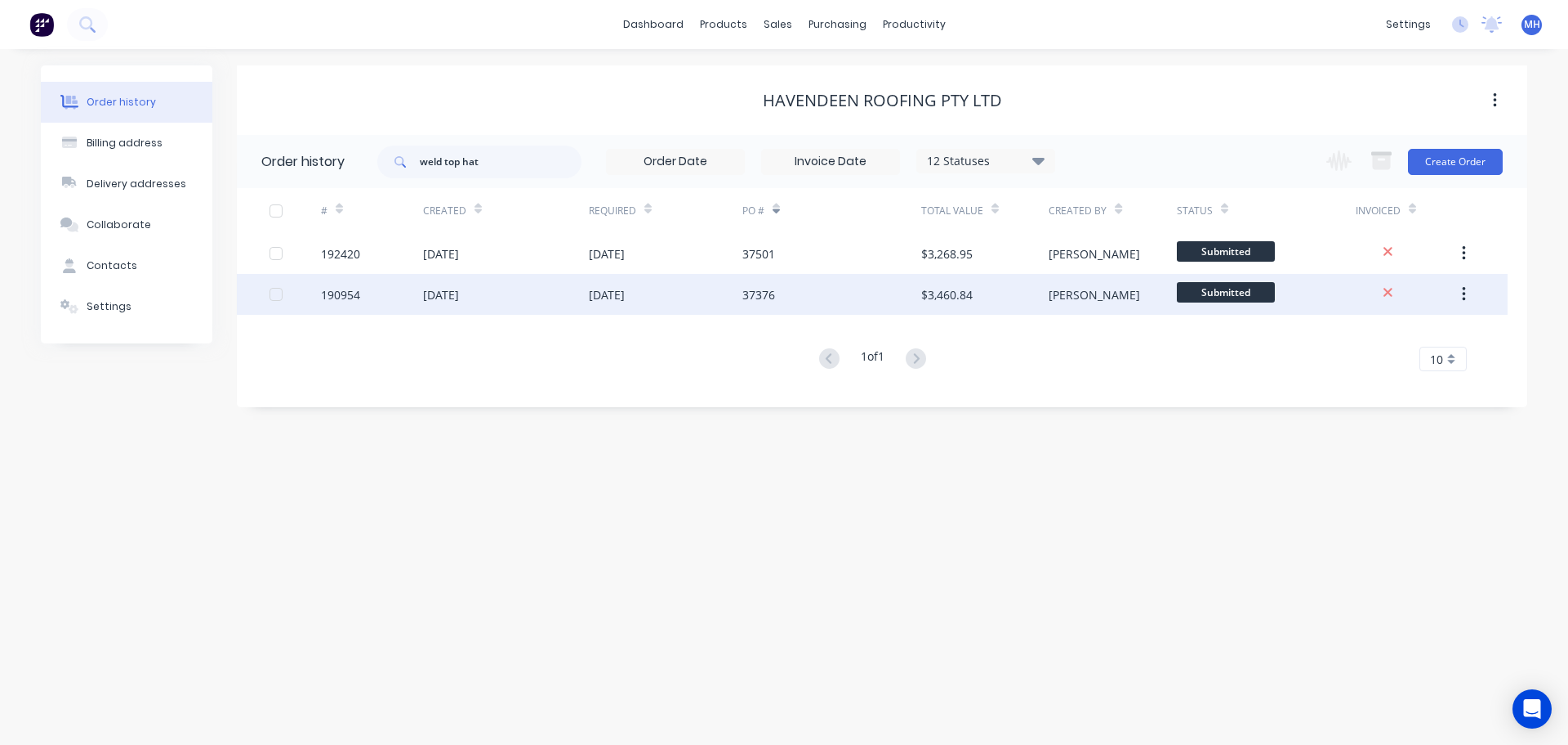
click at [612, 289] on div "[DATE]" at bounding box center [607, 294] width 36 height 17
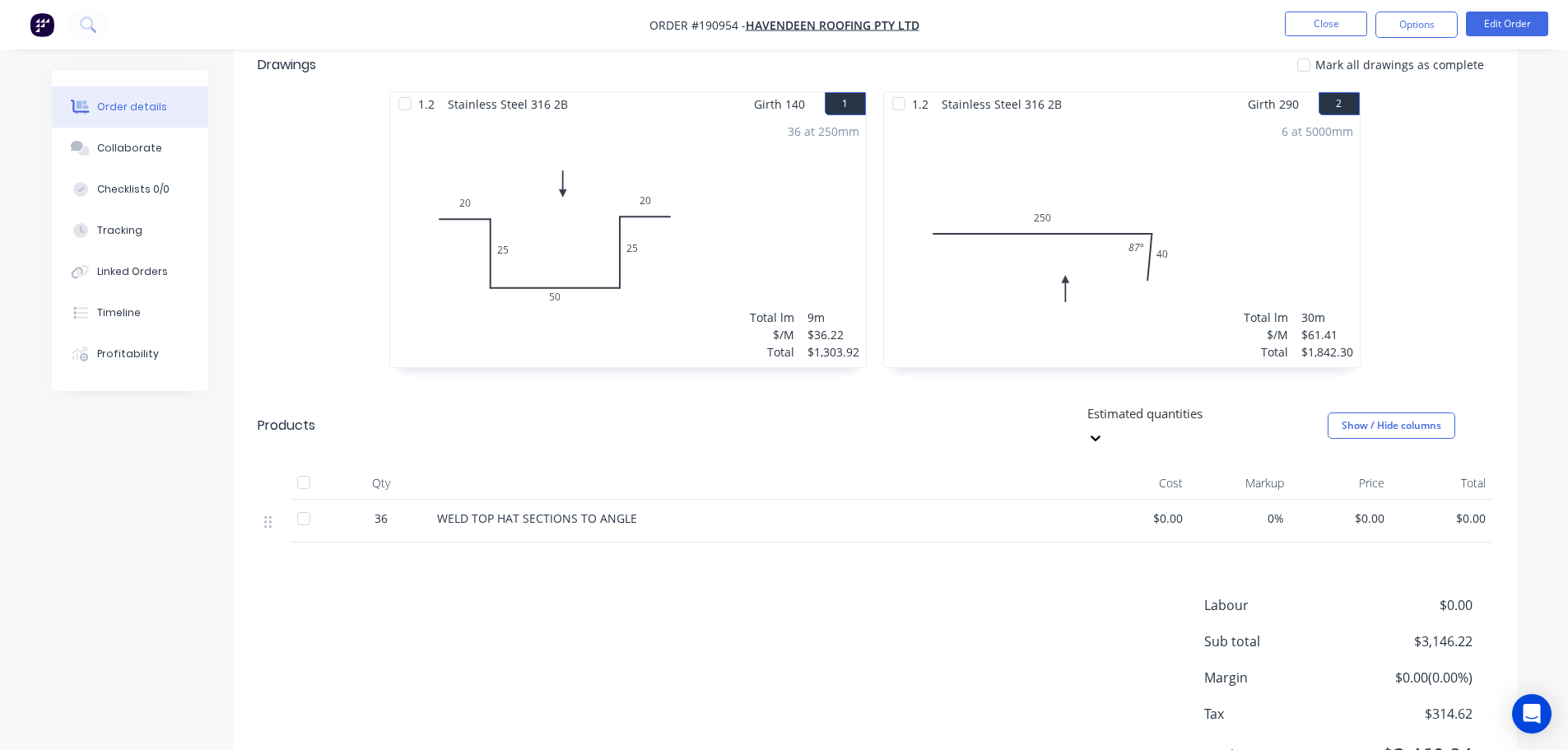
scroll to position [481, 0]
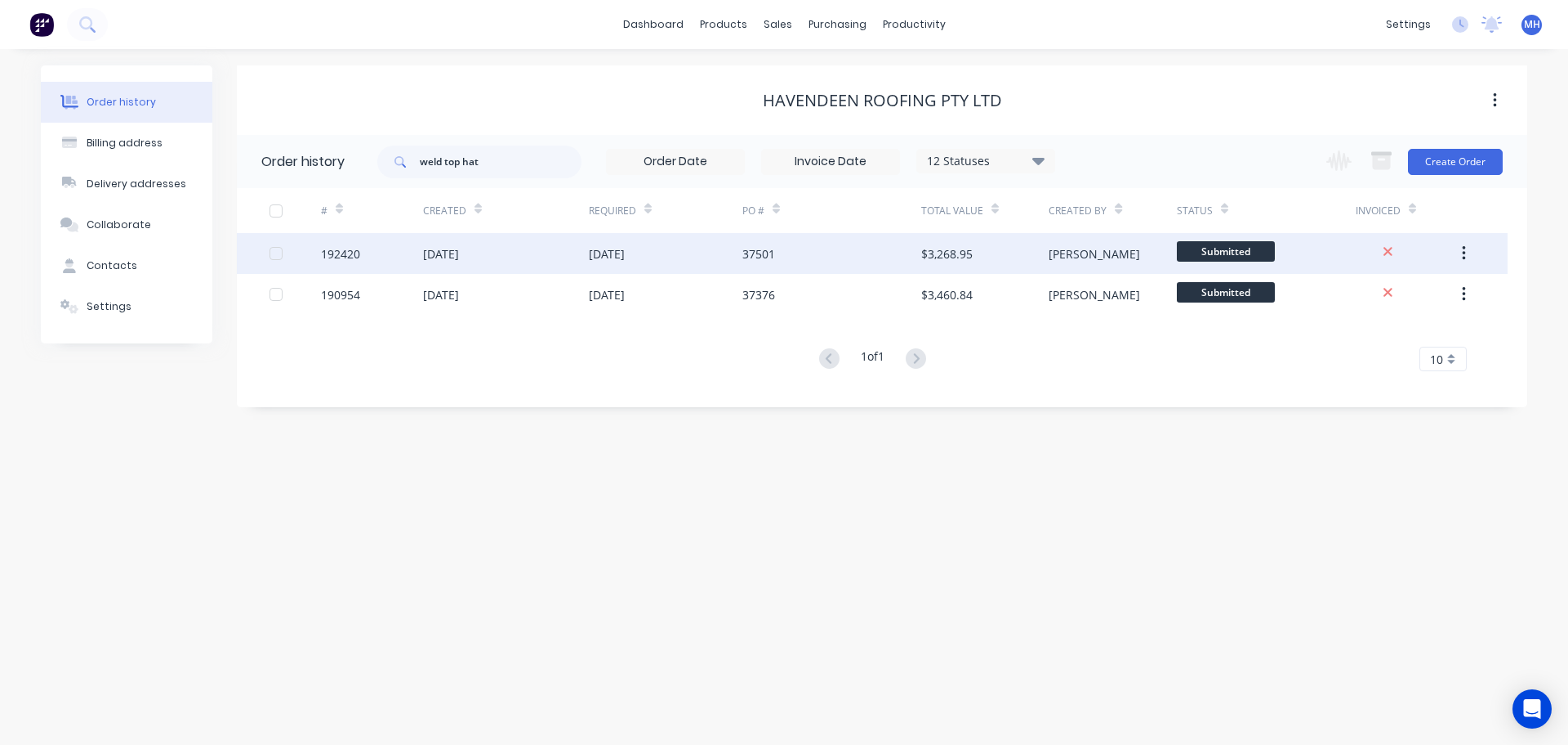
click at [614, 260] on div "16 Sep 2025" at bounding box center [607, 253] width 36 height 17
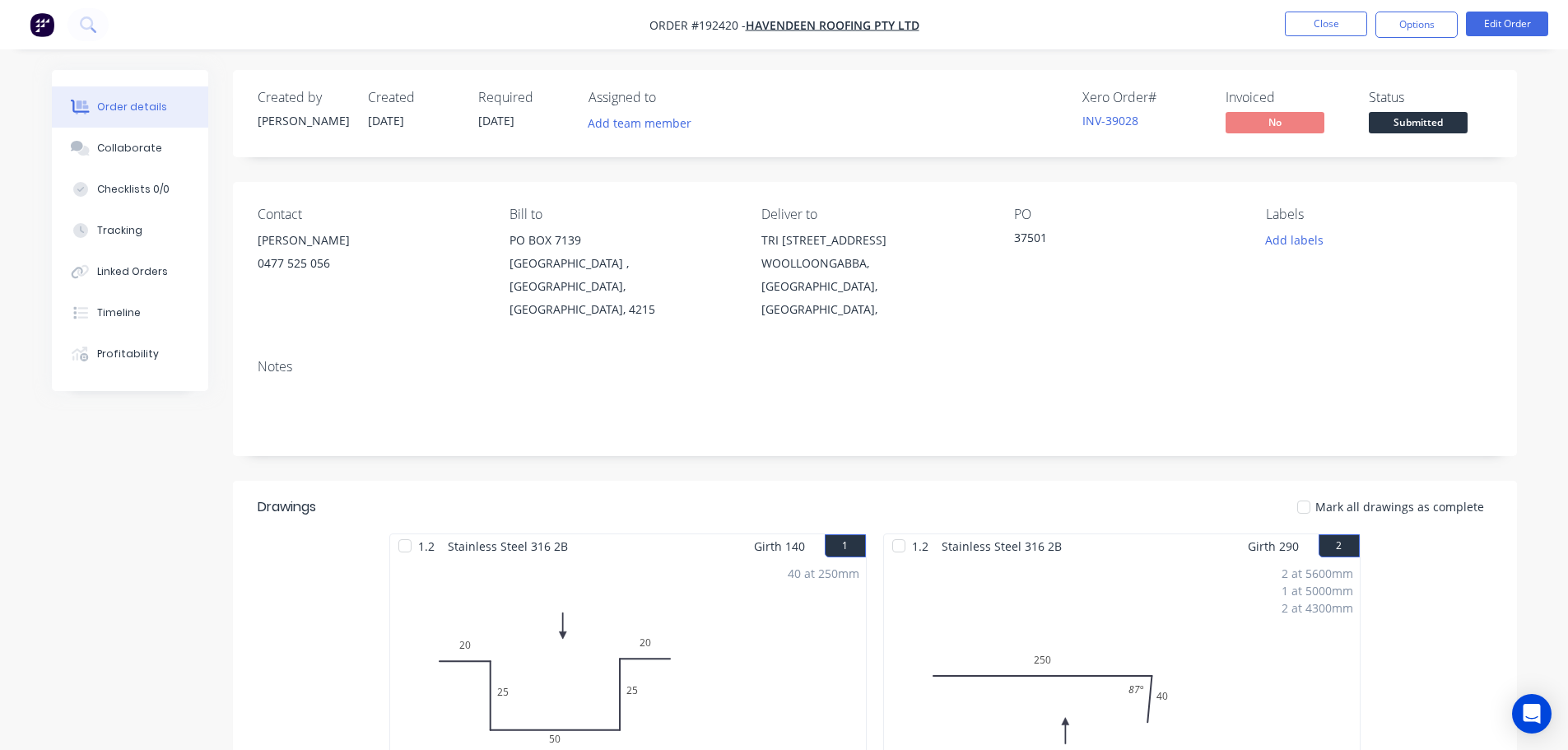
scroll to position [329, 0]
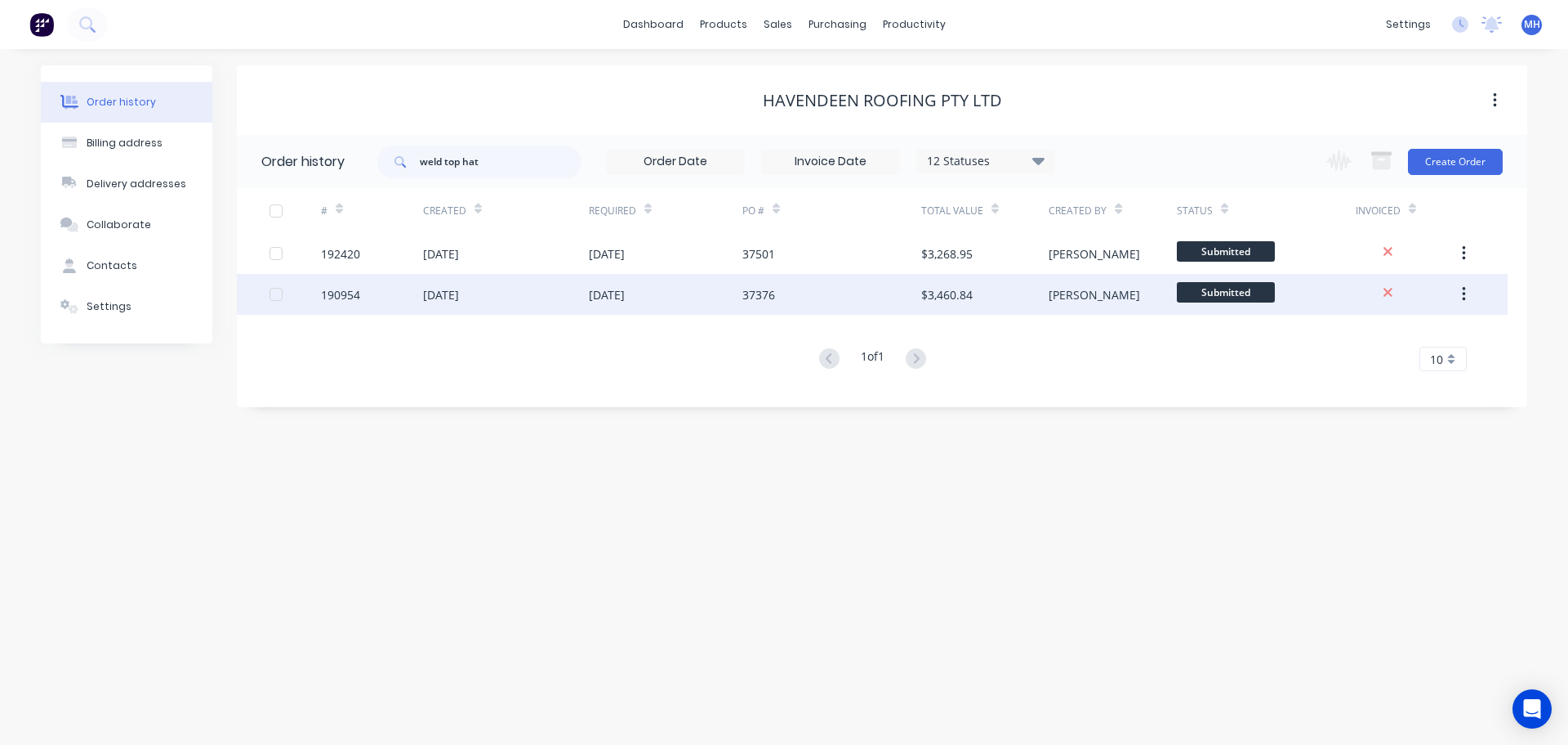
click at [609, 303] on div "[DATE]" at bounding box center [607, 294] width 36 height 17
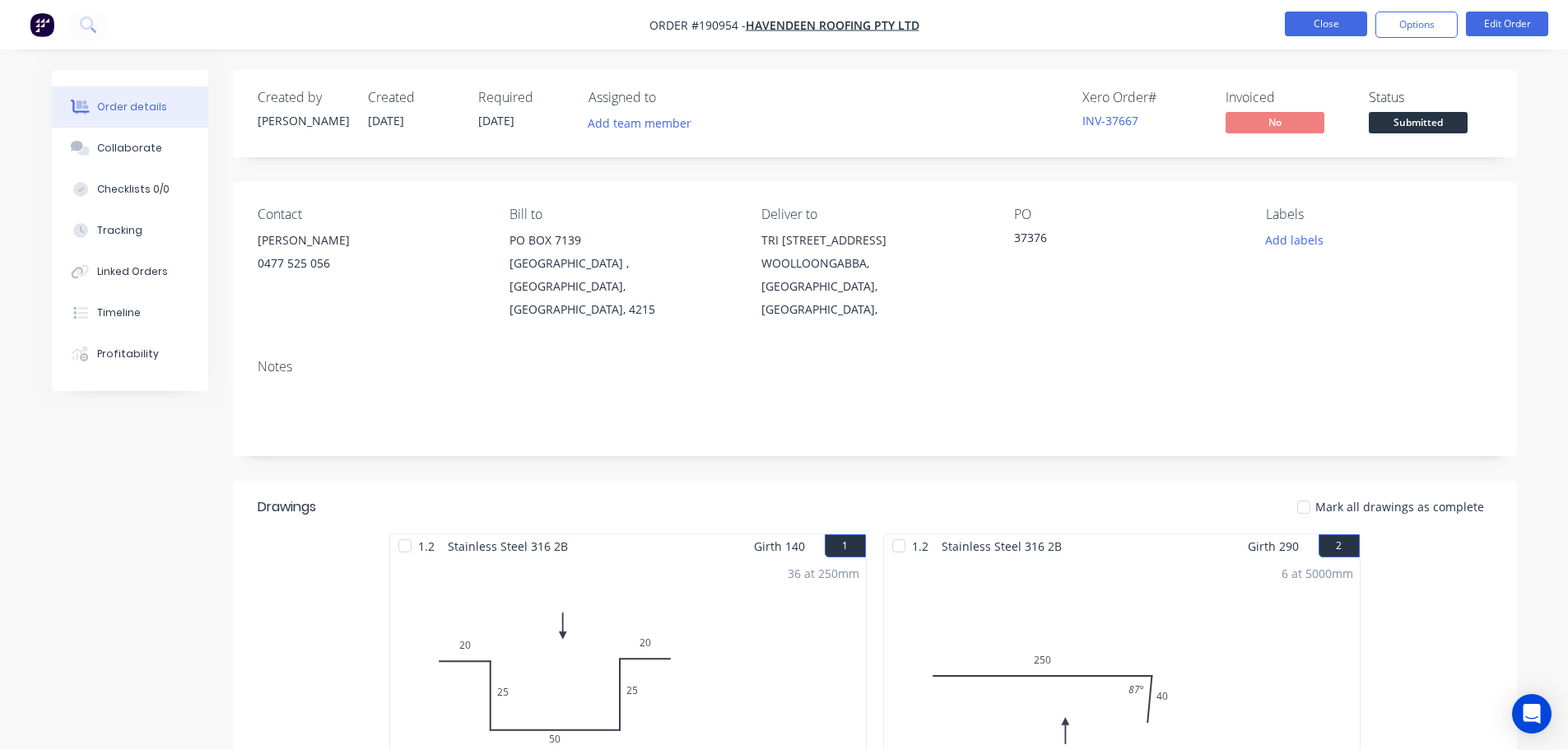
click at [1322, 14] on button "Close" at bounding box center [1326, 24] width 82 height 25
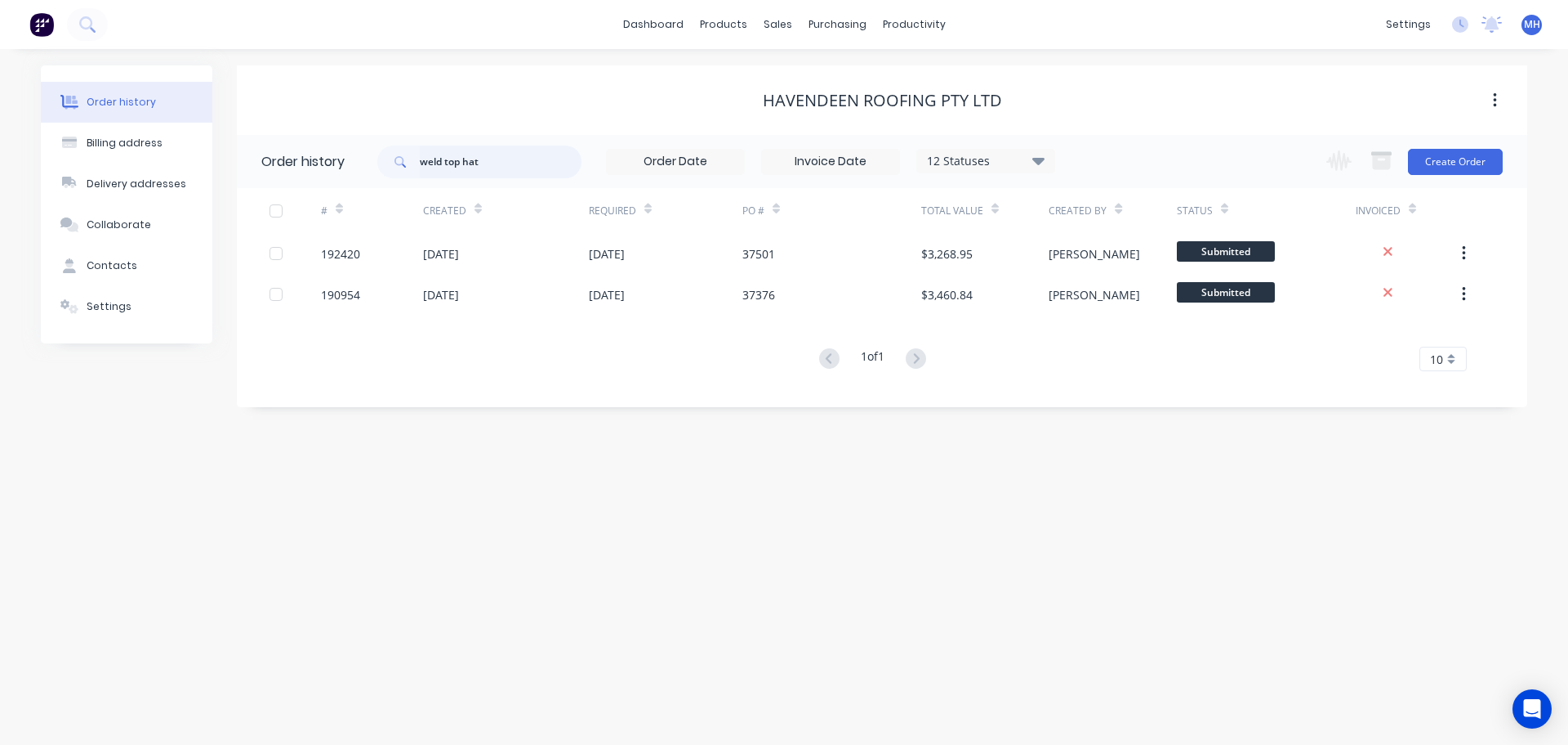
click at [503, 167] on input "weld top hat" at bounding box center [500, 162] width 162 height 33
type input "top hat"
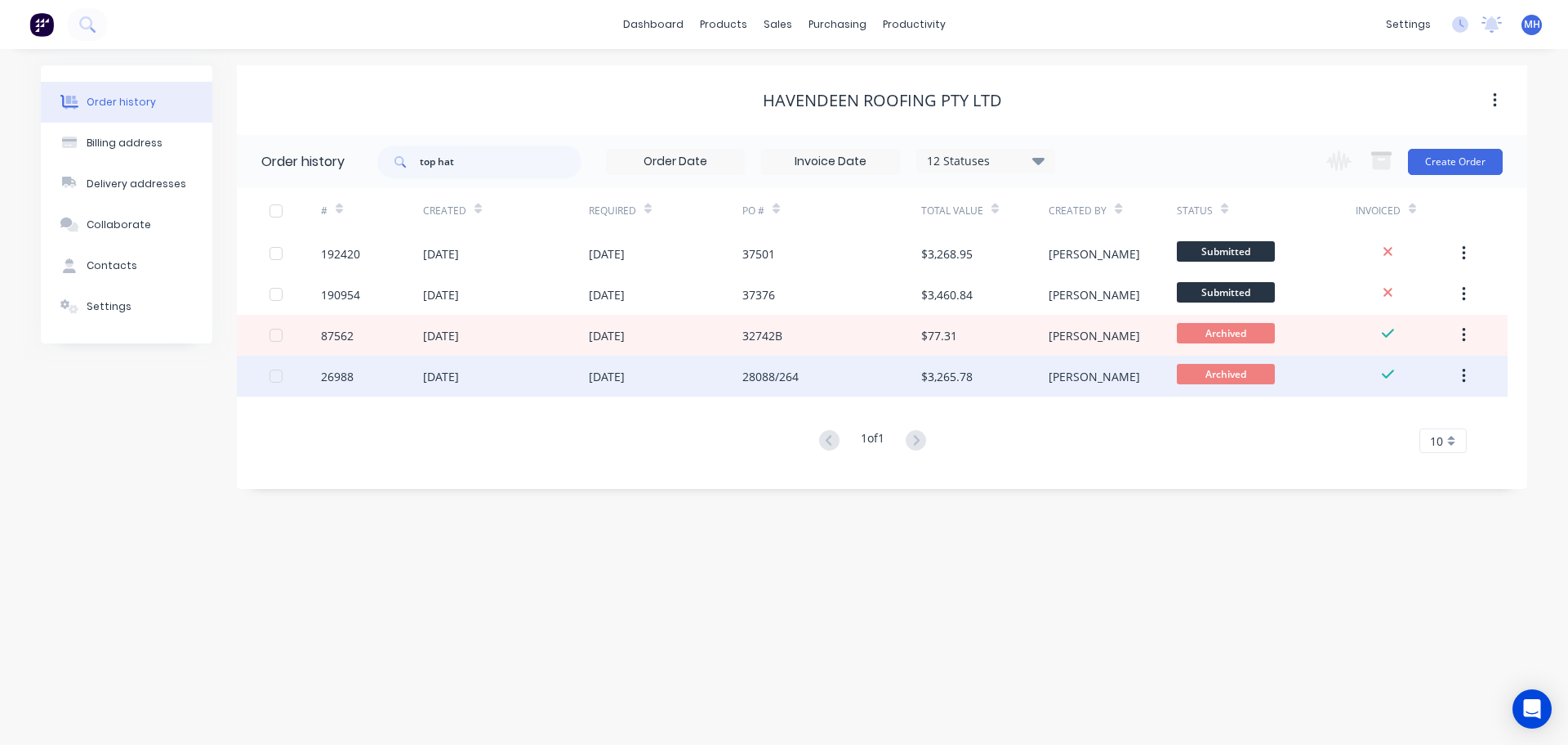
click at [677, 378] on div "18 Jun 2021" at bounding box center [666, 376] width 154 height 41
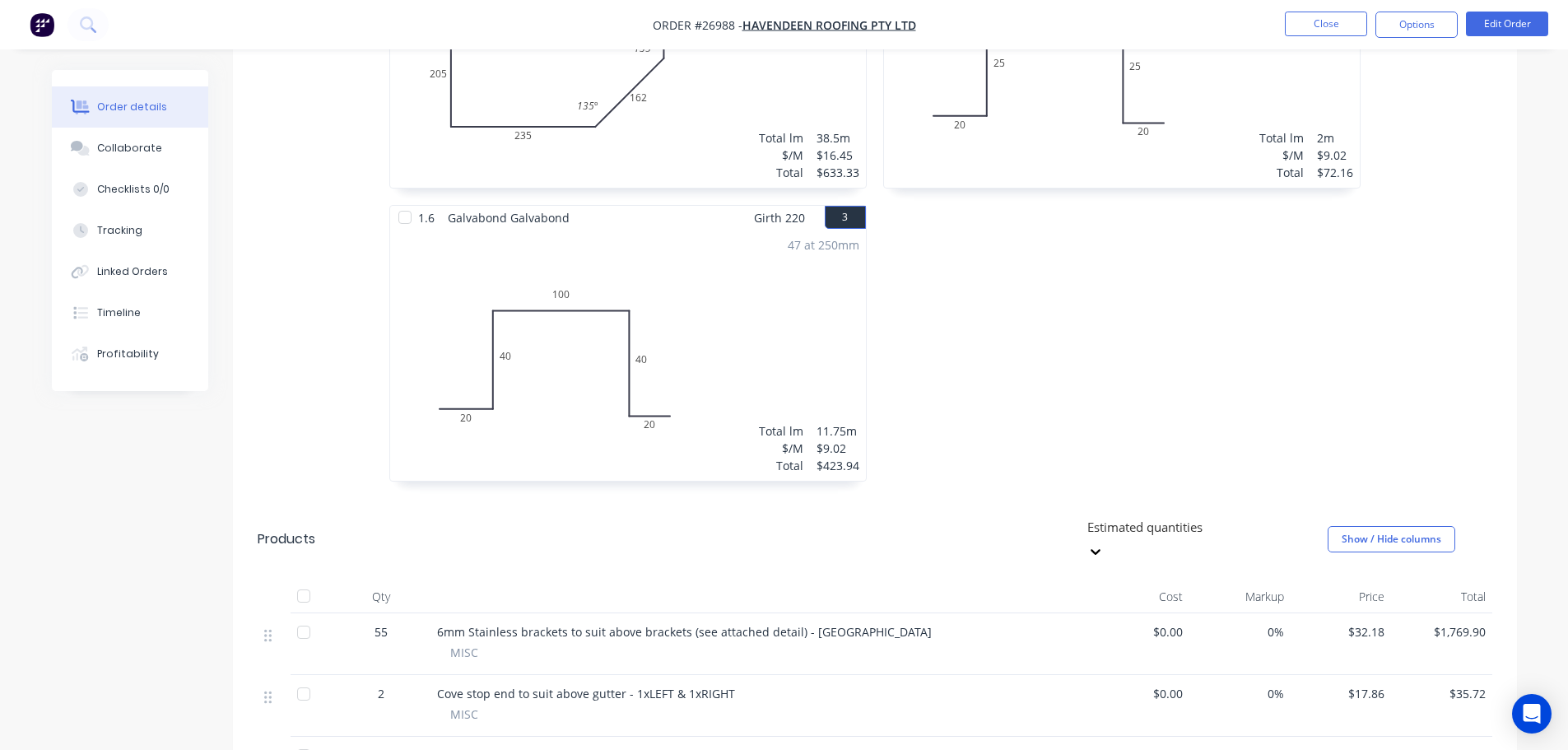
scroll to position [906, 0]
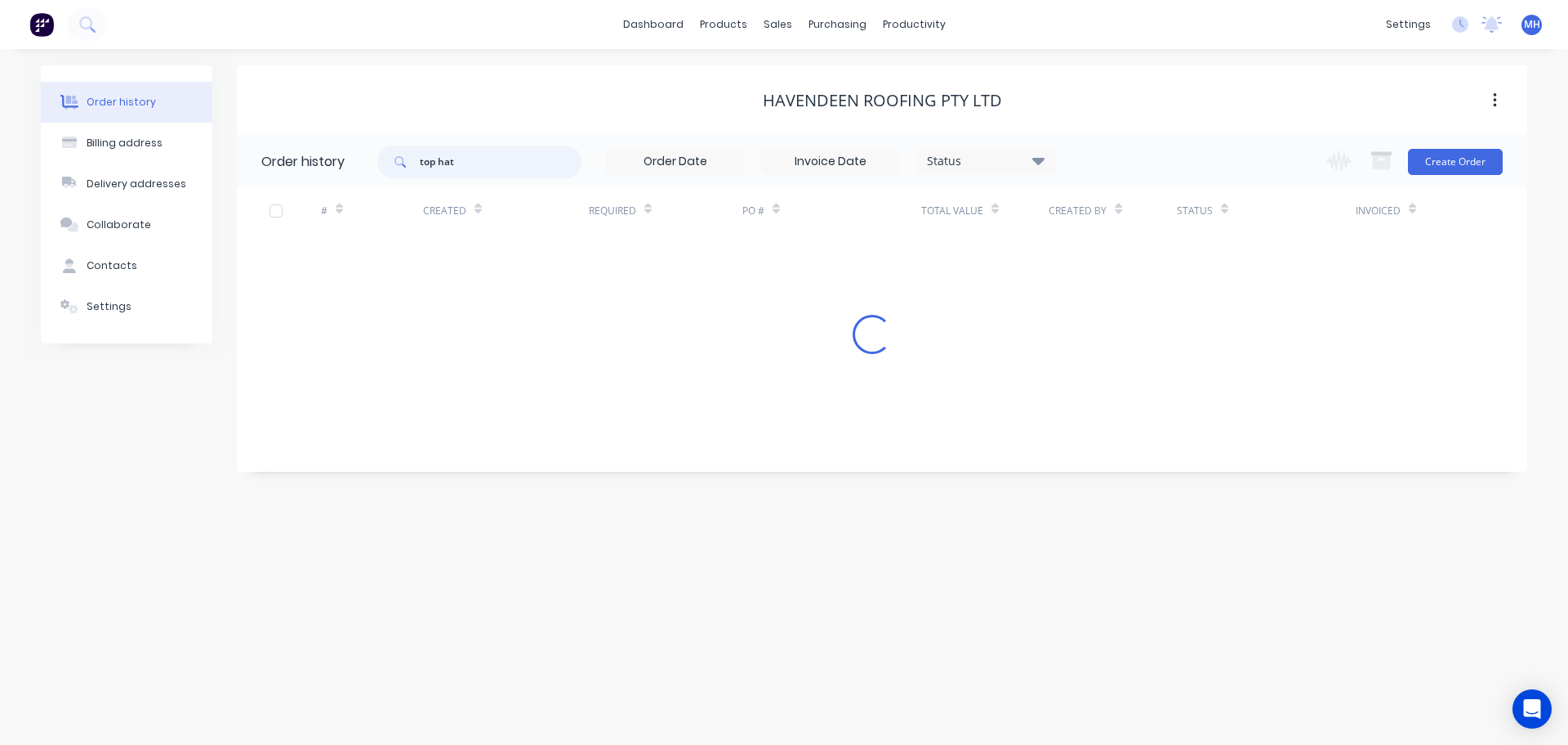
click at [500, 159] on input "top hat" at bounding box center [500, 162] width 162 height 33
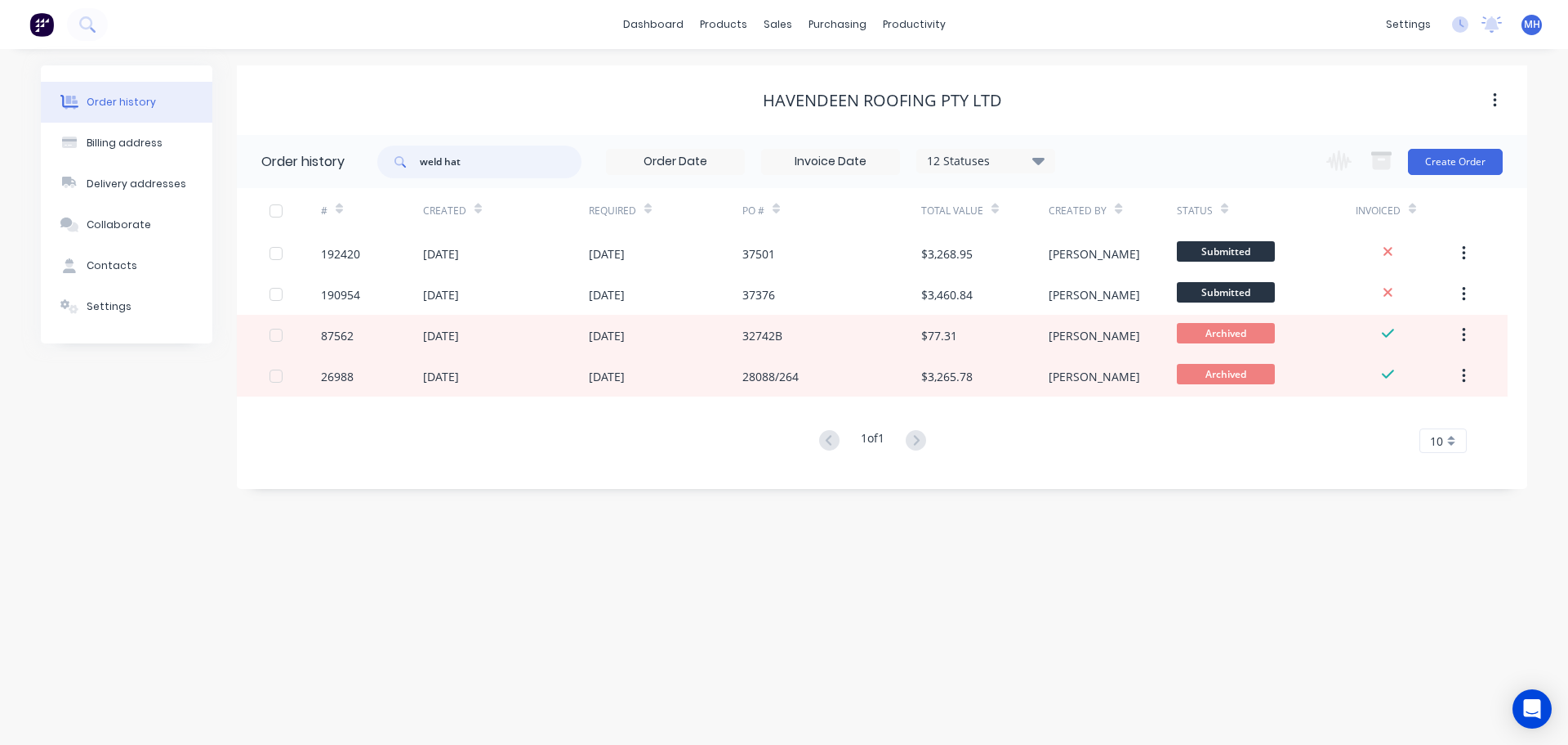
type input "weld hat"
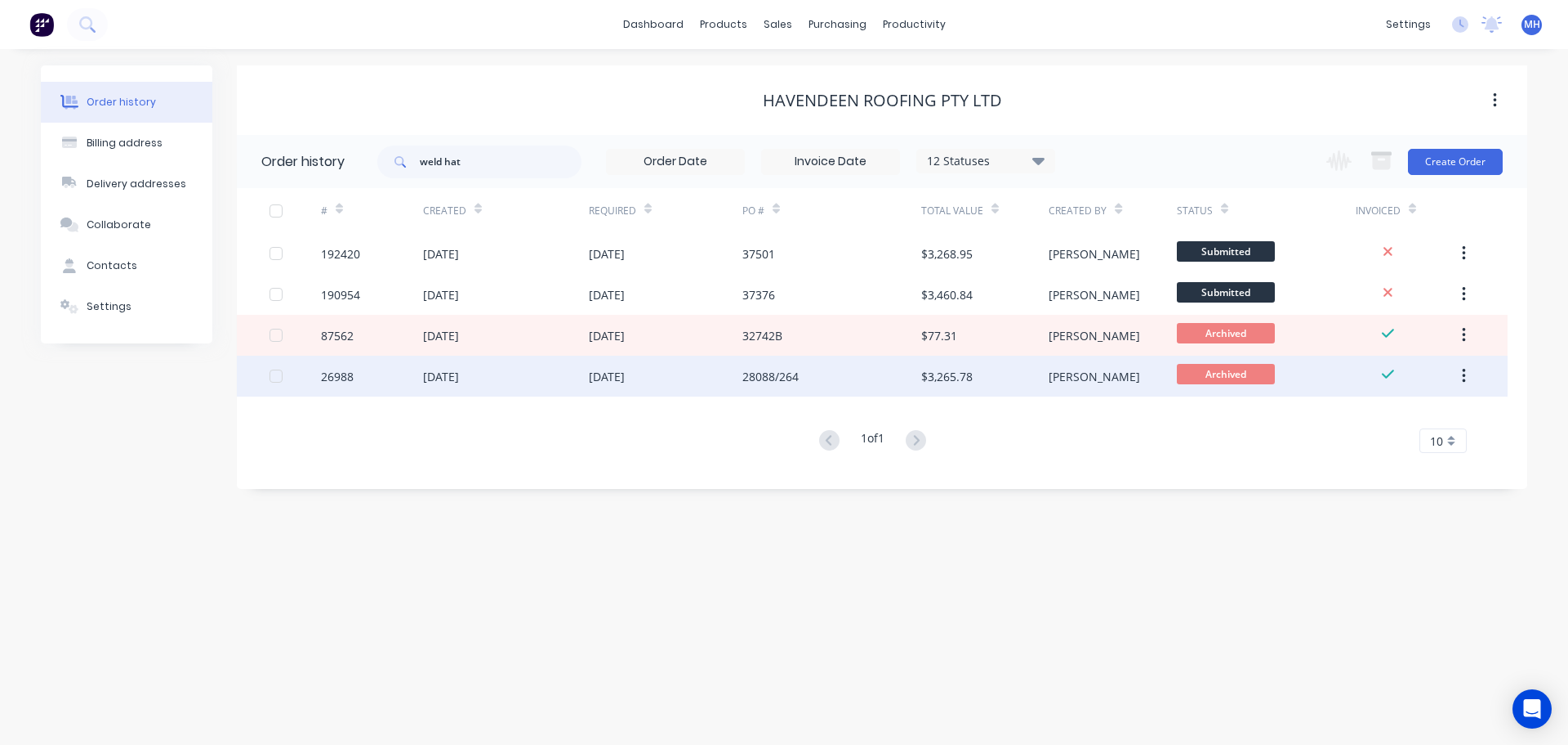
click at [699, 389] on div "18 Jun 2021" at bounding box center [666, 376] width 154 height 41
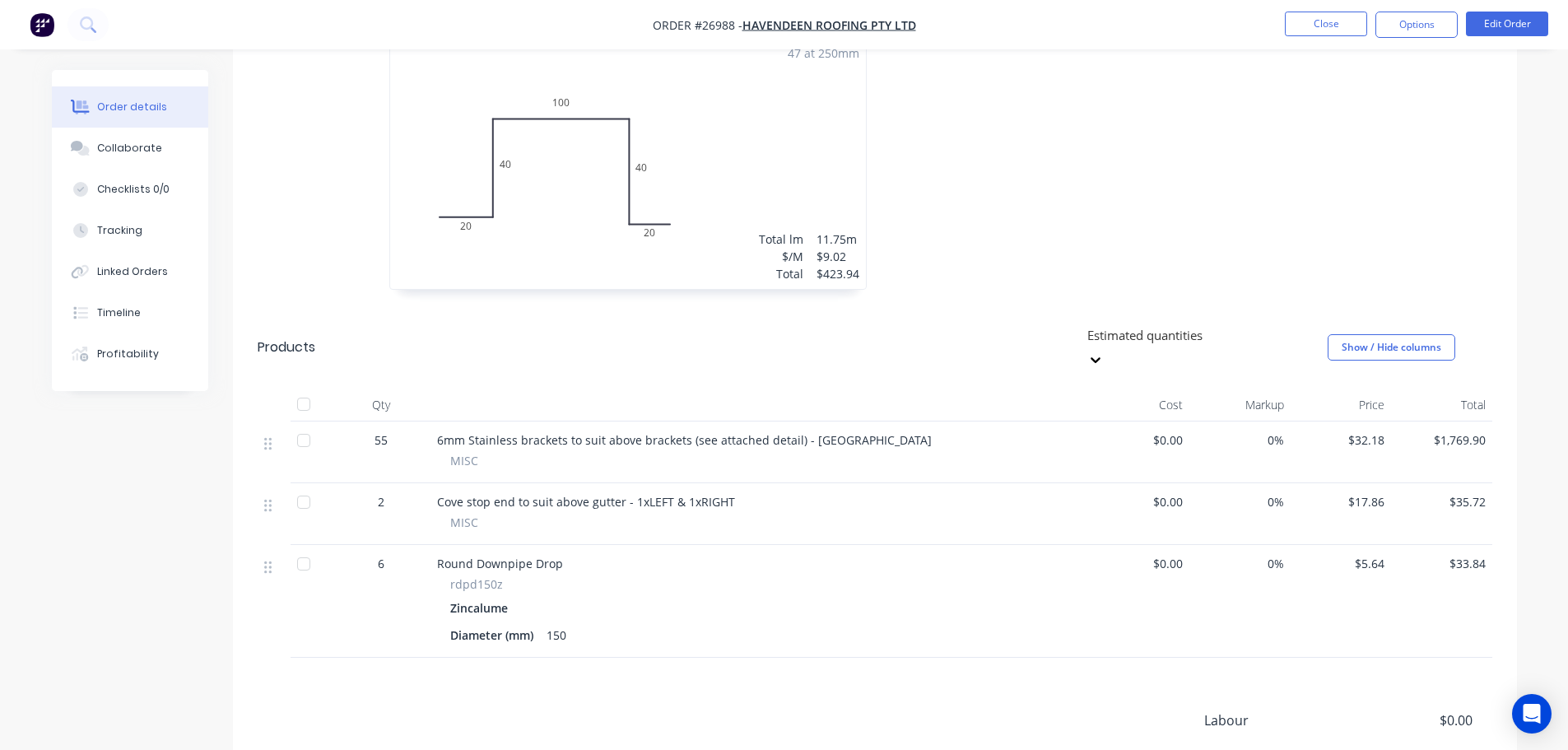
scroll to position [822, 0]
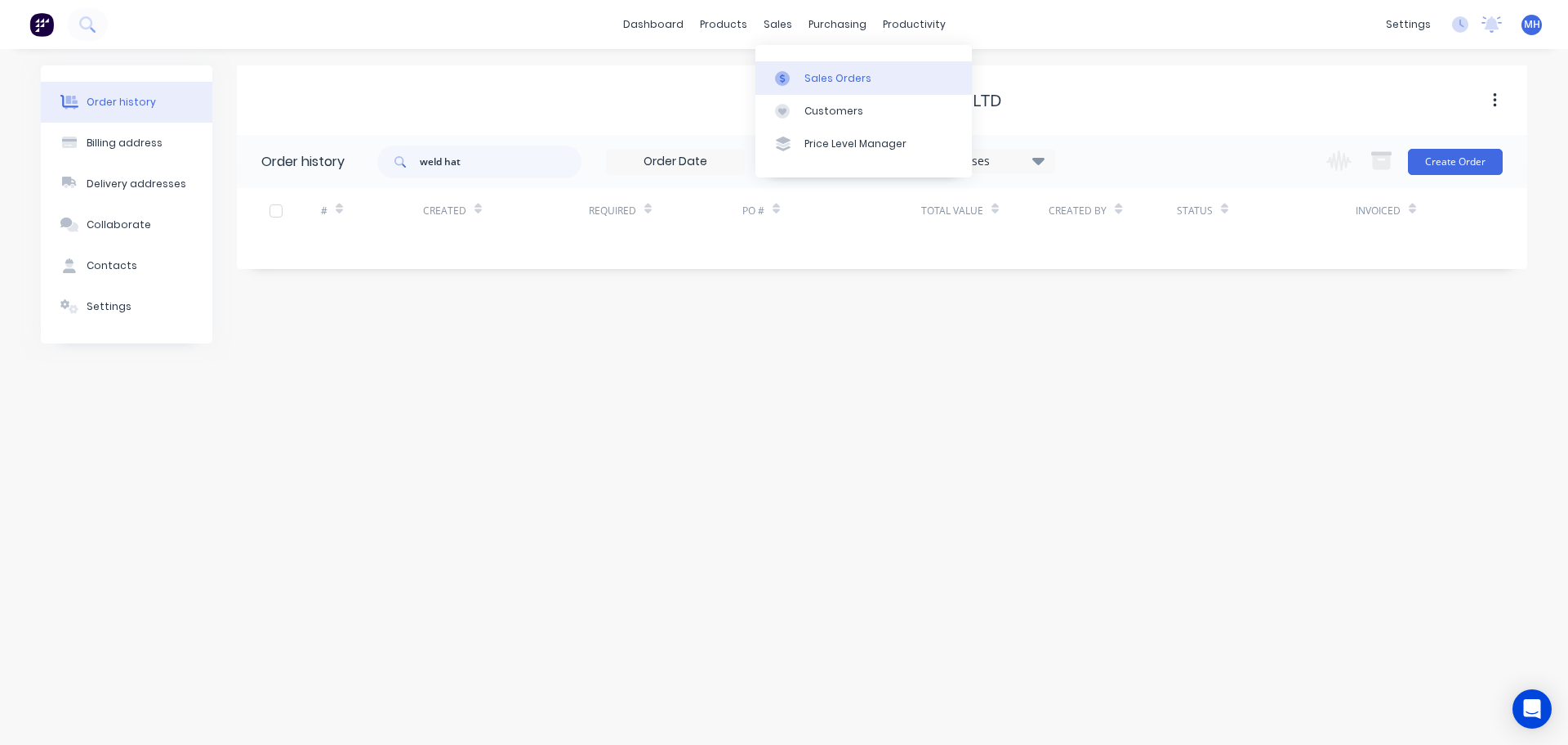
click at [794, 77] on div at bounding box center [788, 78] width 25 height 15
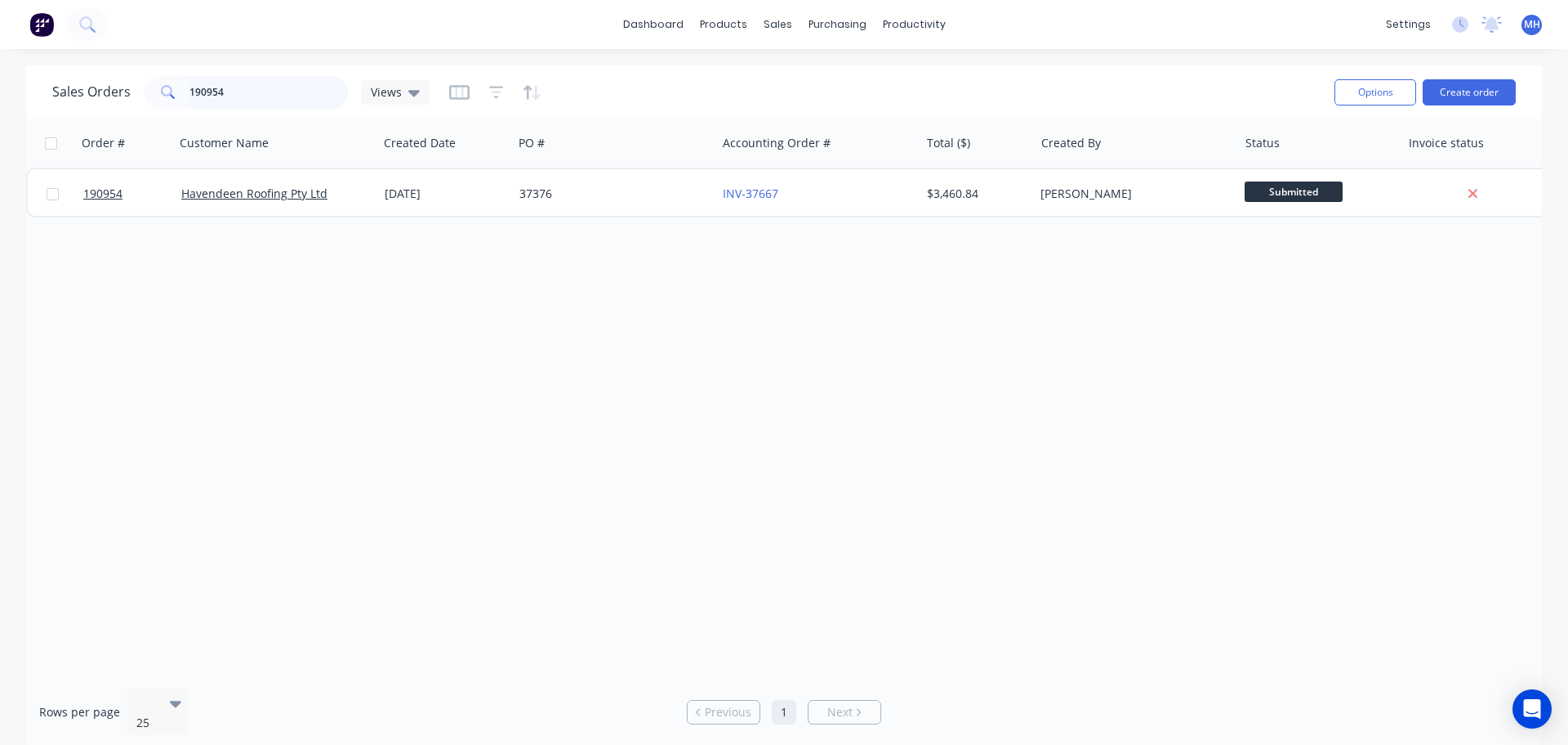
click at [264, 98] on input "190954" at bounding box center [269, 92] width 159 height 33
click at [540, 344] on div "Order # Customer Name Created Date PO # Accounting Order # Total ($) Created By…" at bounding box center [784, 396] width 1516 height 557
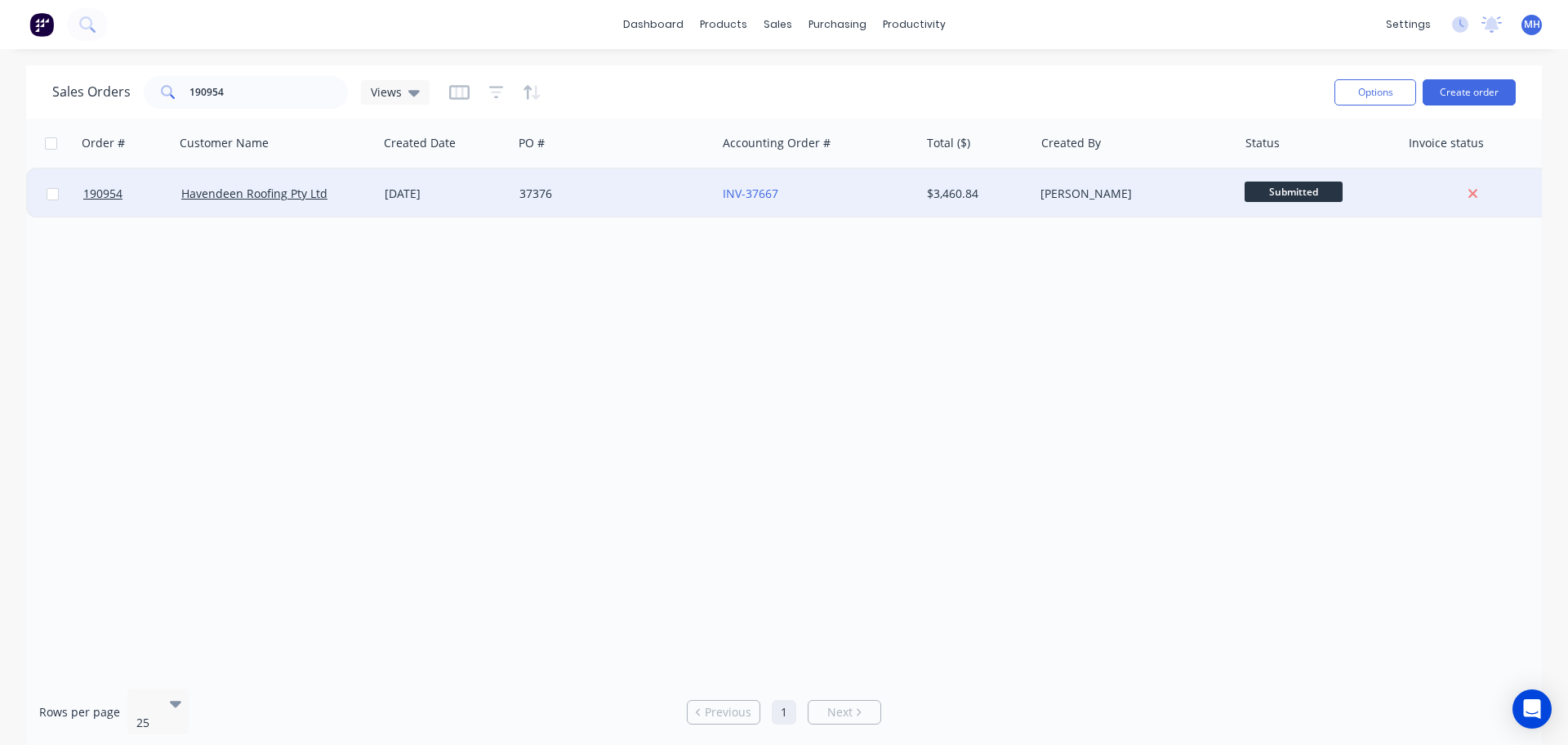
click at [644, 193] on div "37376" at bounding box center [610, 194] width 181 height 16
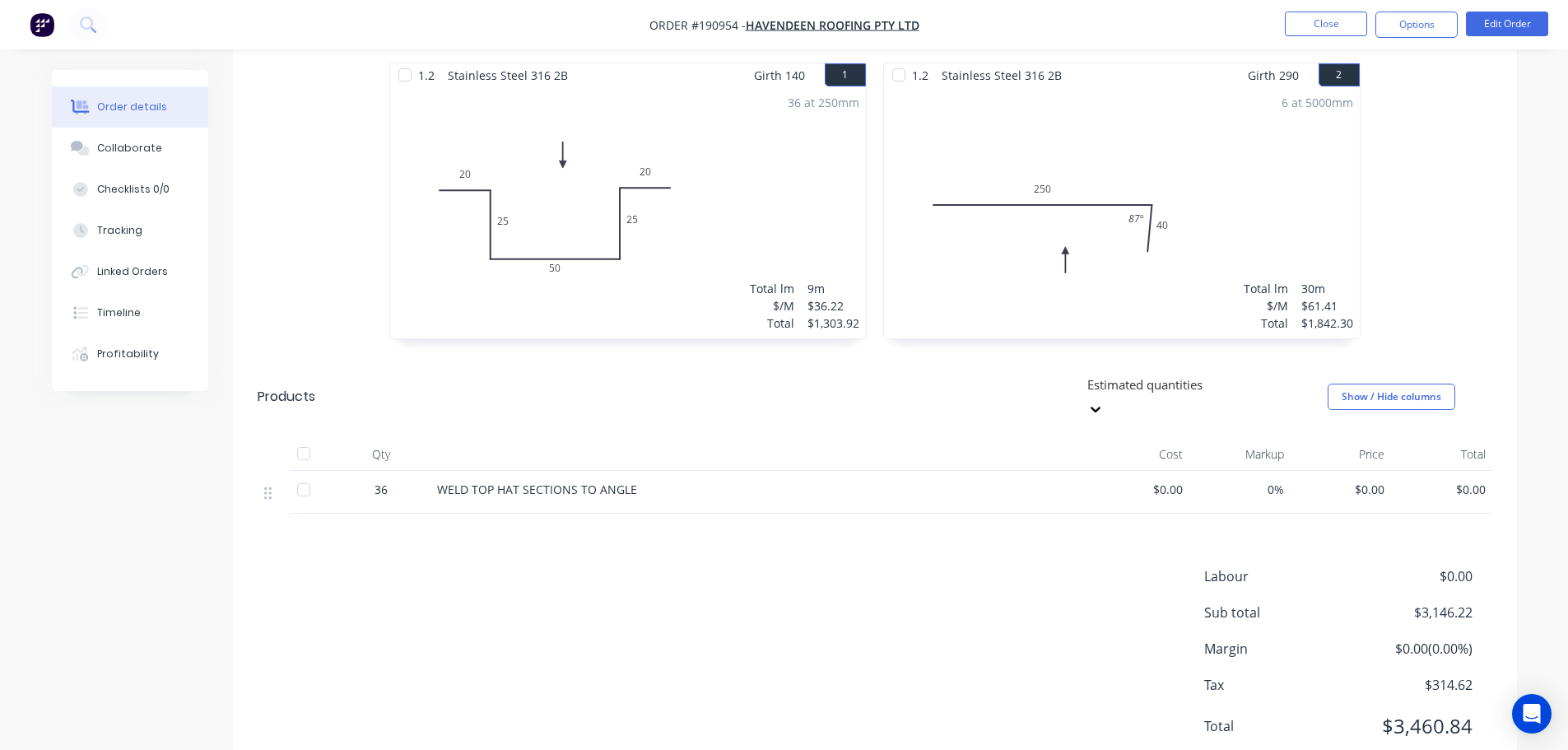
scroll to position [481, 0]
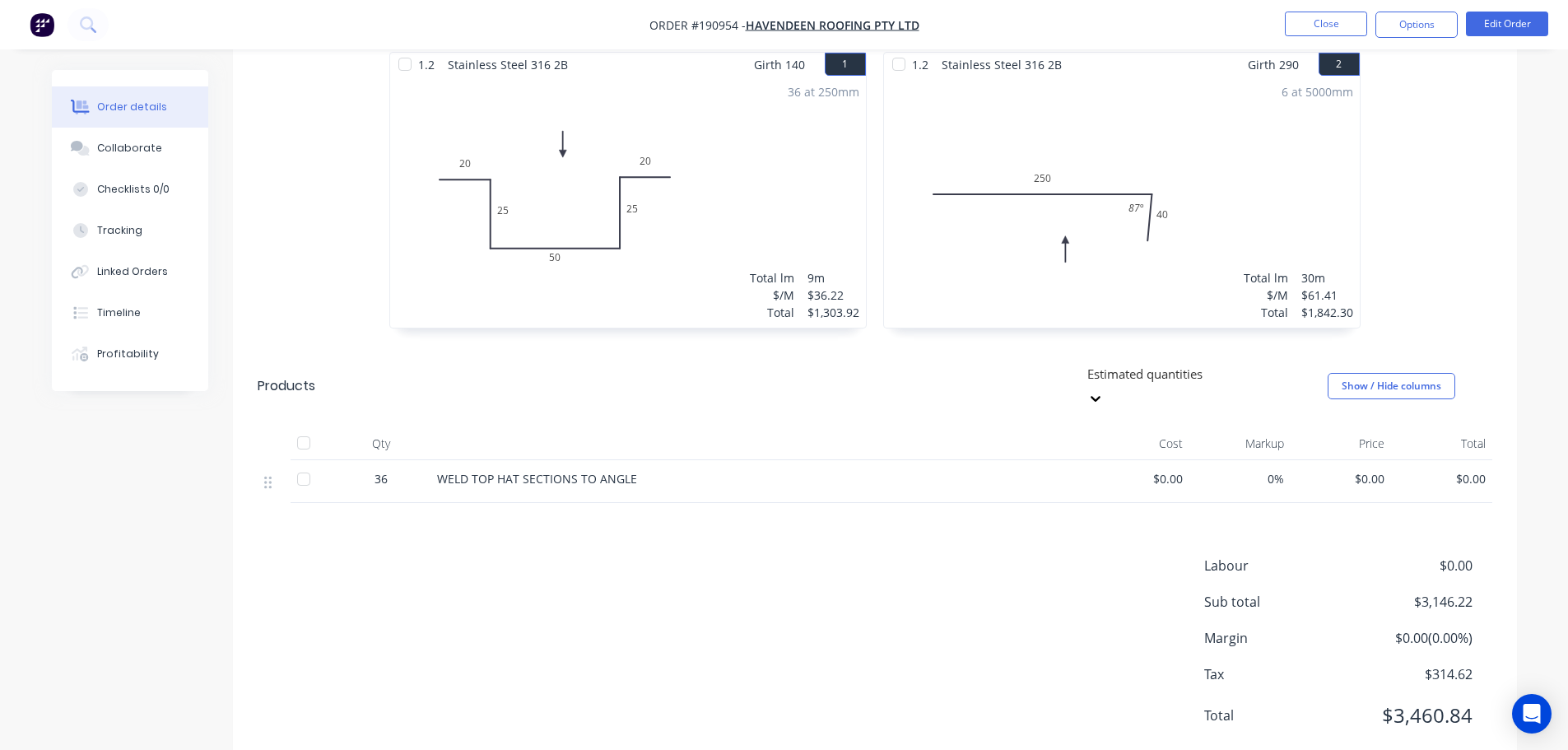
click at [698, 249] on div "36 at 250mm Total lm $/M Total 9m $36.22 $1,303.92" at bounding box center [628, 202] width 476 height 251
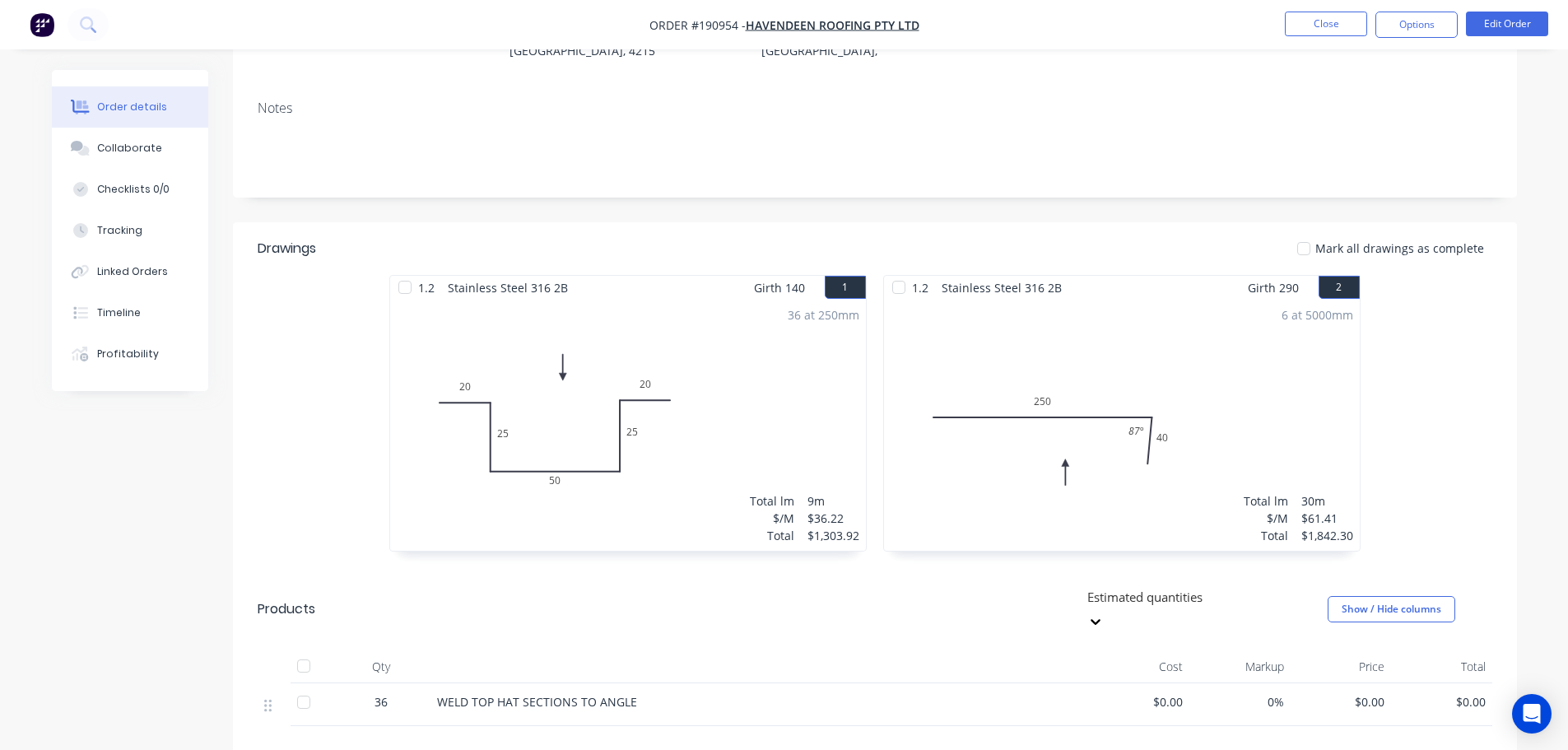
scroll to position [234, 0]
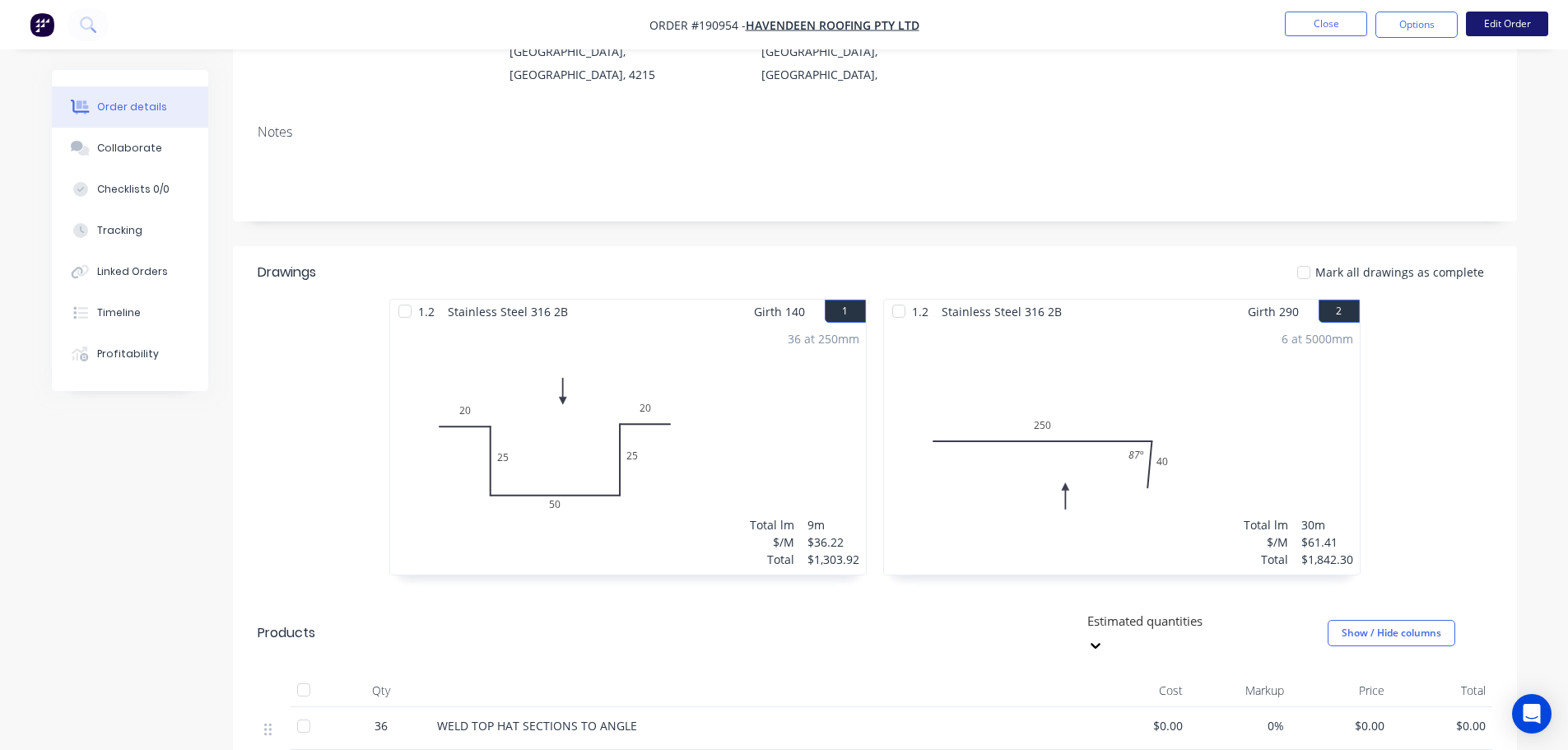
click at [1477, 12] on button "Edit Order" at bounding box center [1507, 24] width 82 height 25
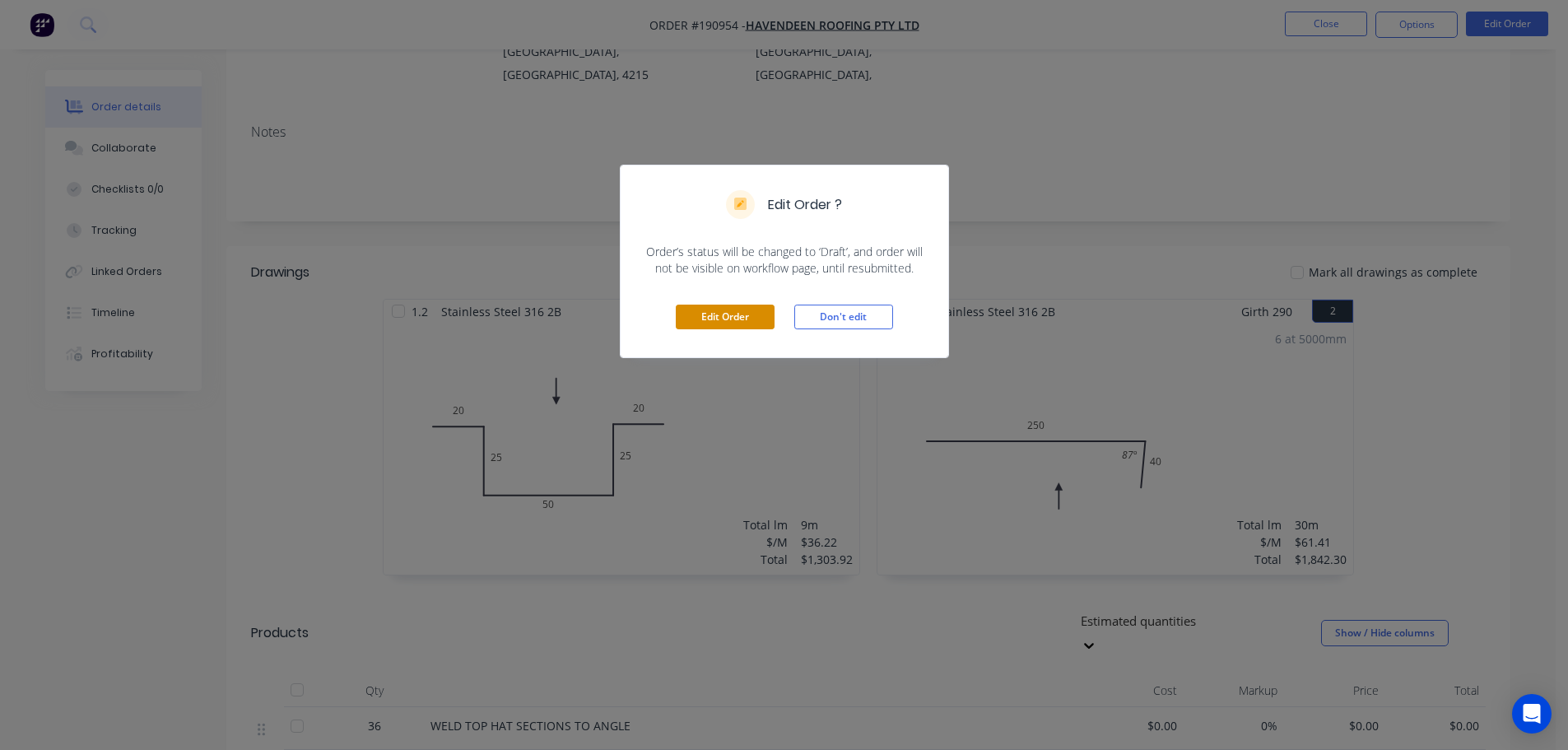
click at [740, 329] on button "Edit Order" at bounding box center [725, 317] width 98 height 25
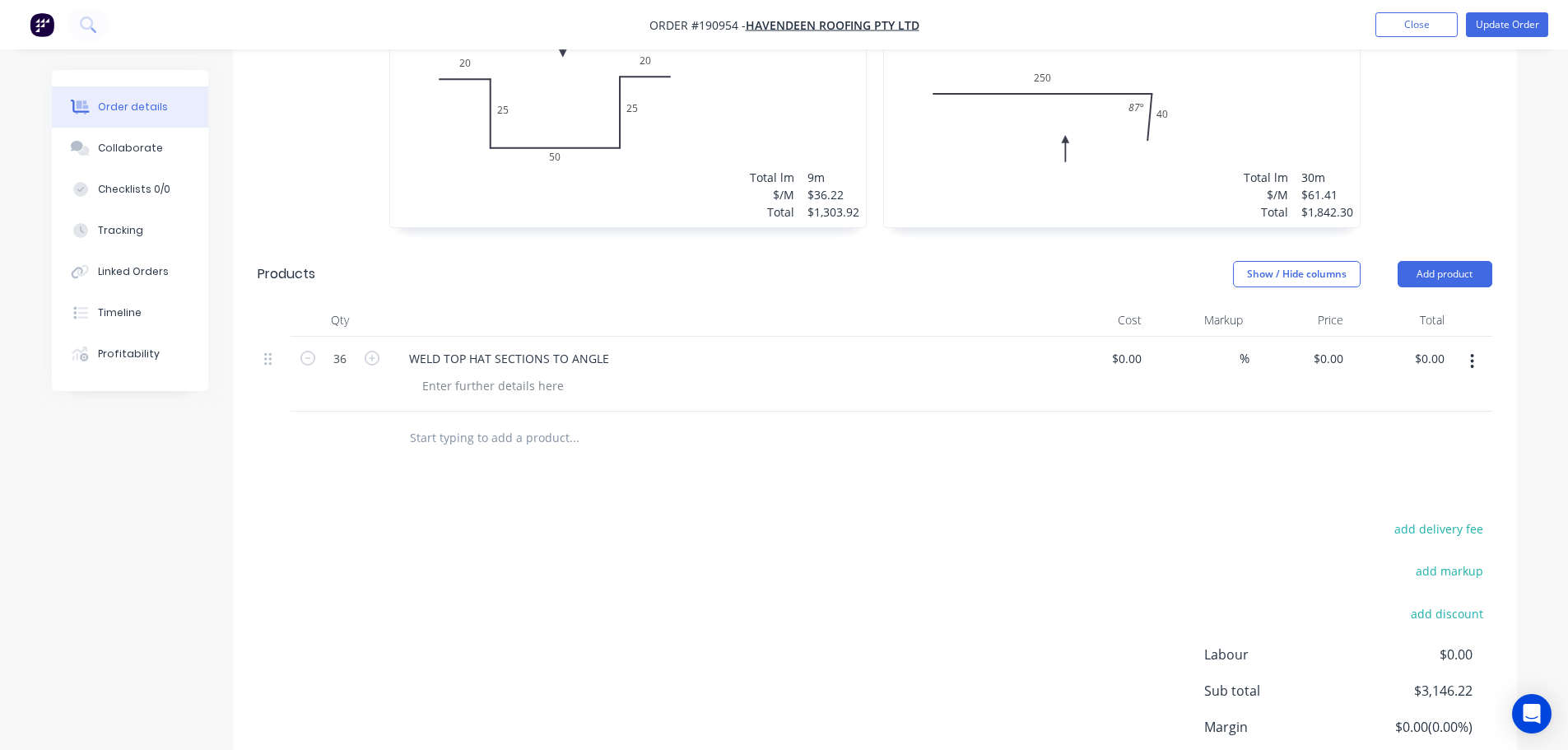
scroll to position [658, 0]
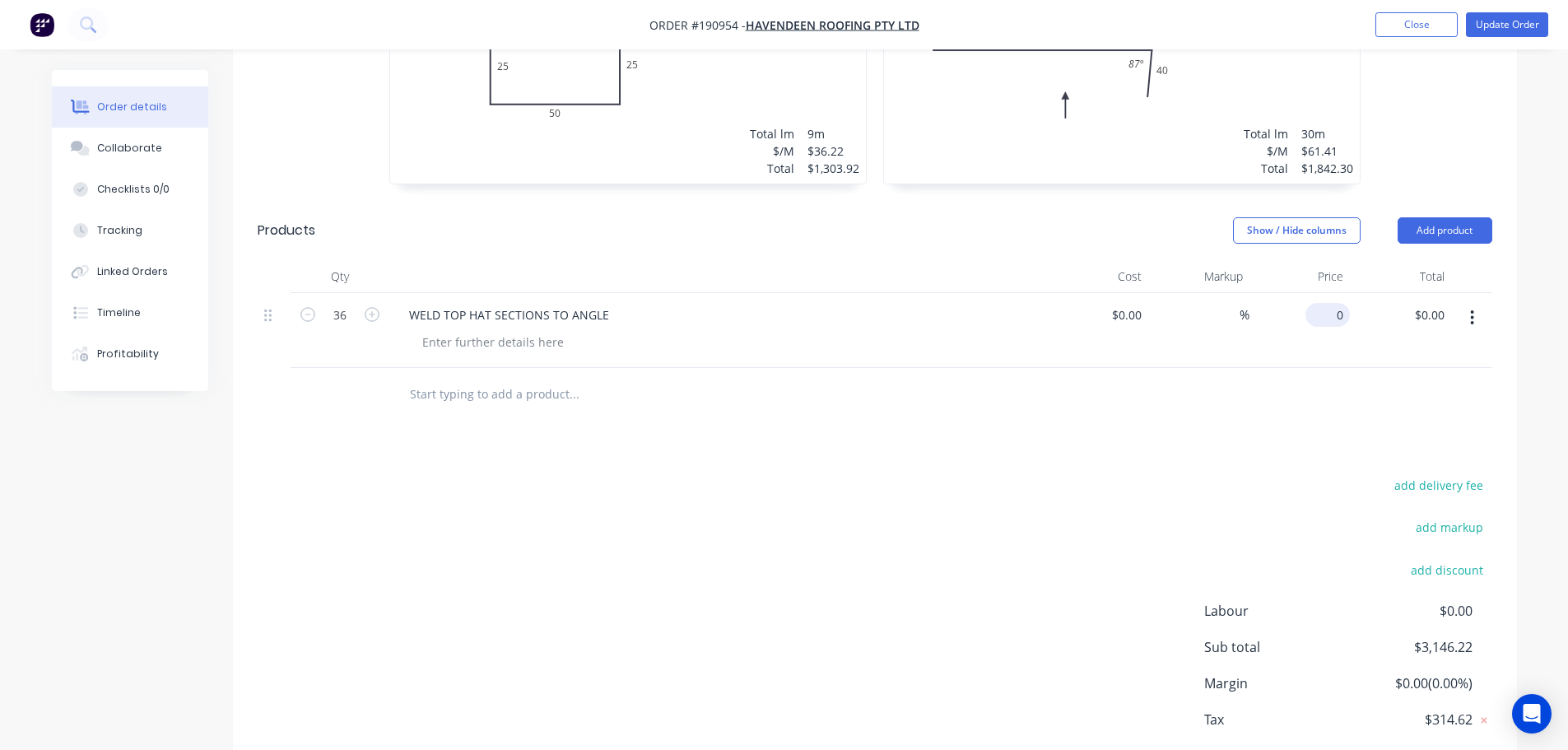
click at [1342, 303] on input "0" at bounding box center [1331, 315] width 38 height 24
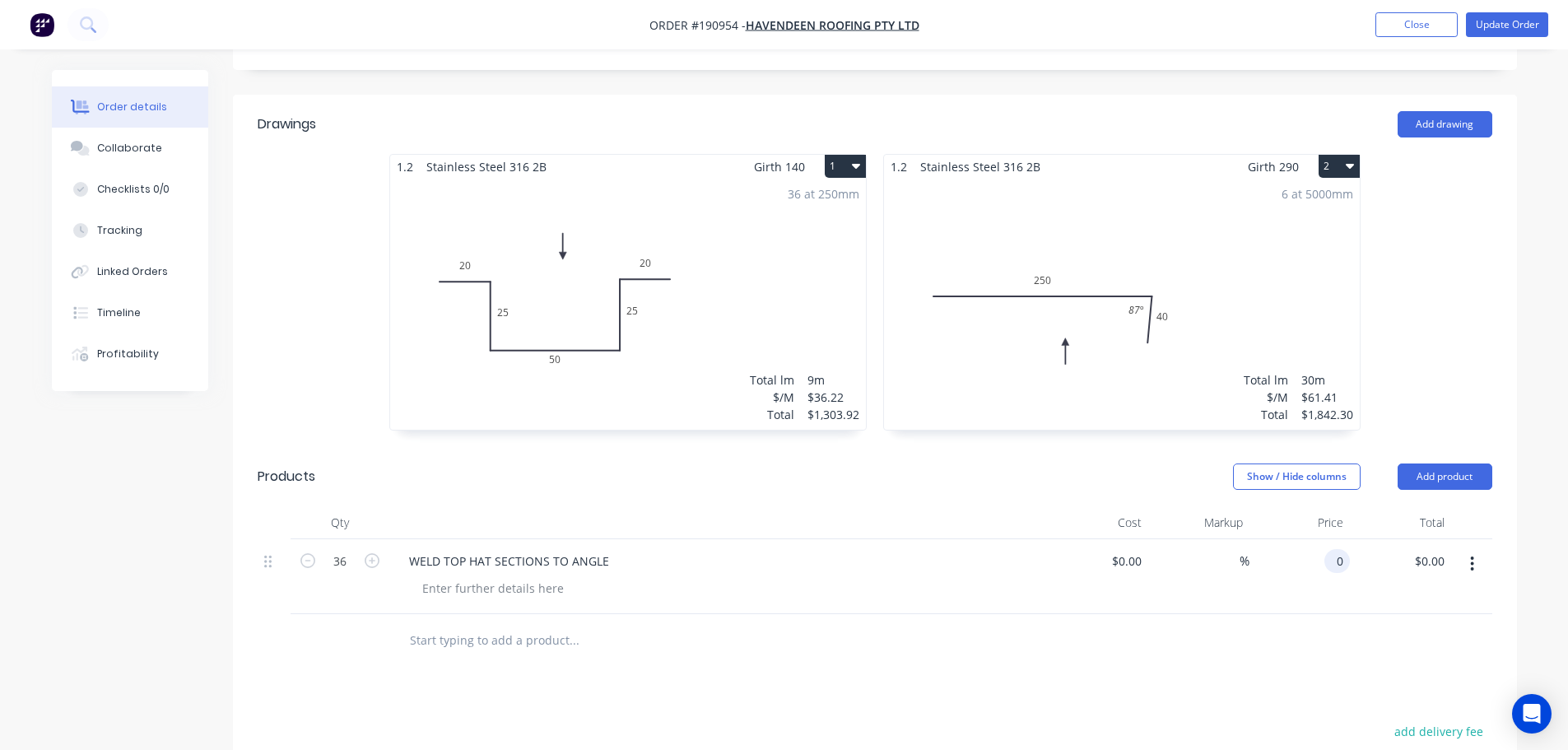
scroll to position [411, 0]
type input "$37.50"
type input "$1,350.00"
click at [1390, 308] on div "1.2 Stainless Steel 316 2B Girth 140 1 0 20 25 50 25 20 0 20 25 50 25 20 36 at …" at bounding box center [875, 301] width 1284 height 293
click at [805, 230] on div "36 at 250mm Total lm $/M Total 9m $36.22 $1,303.92" at bounding box center [628, 305] width 476 height 251
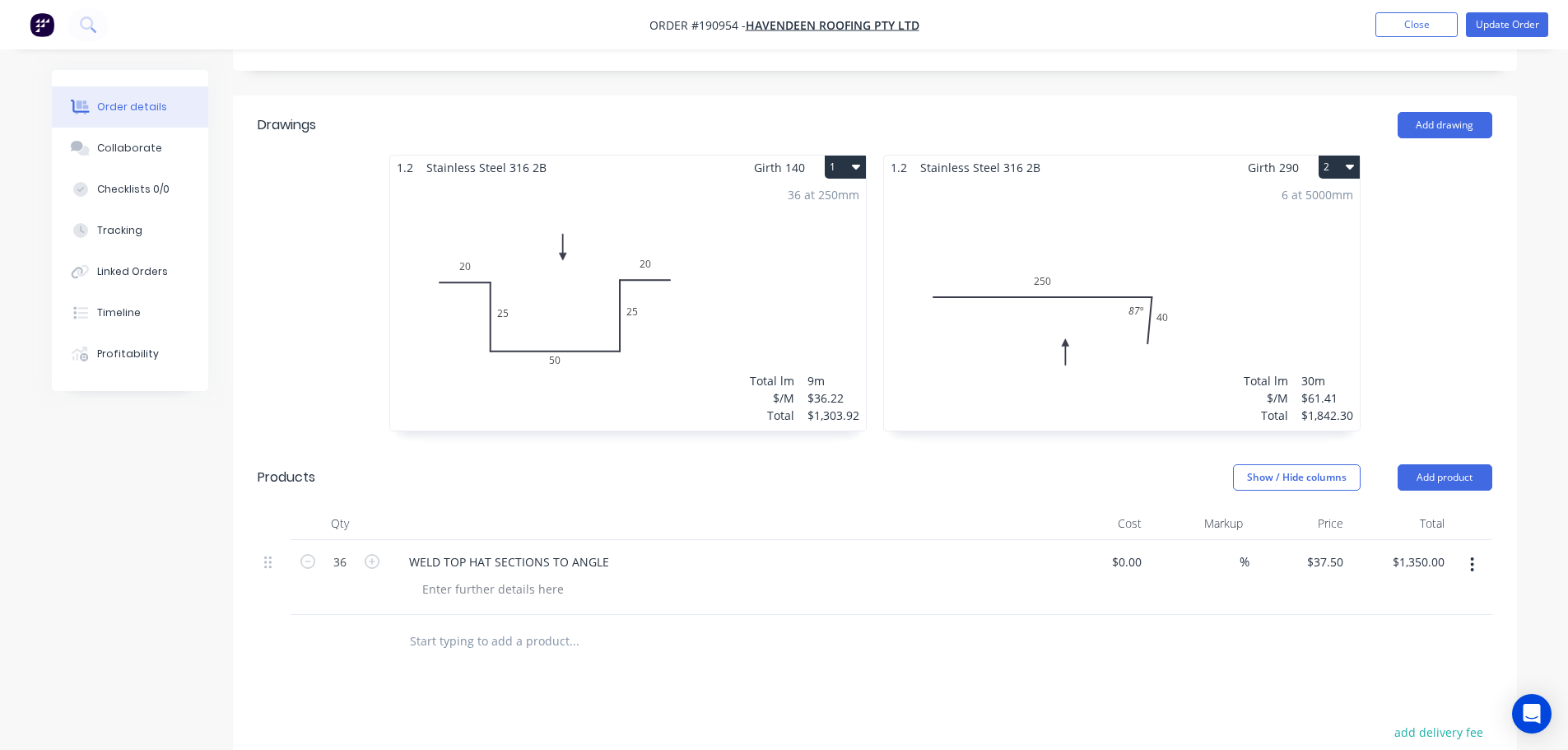
scroll to position [30, 0]
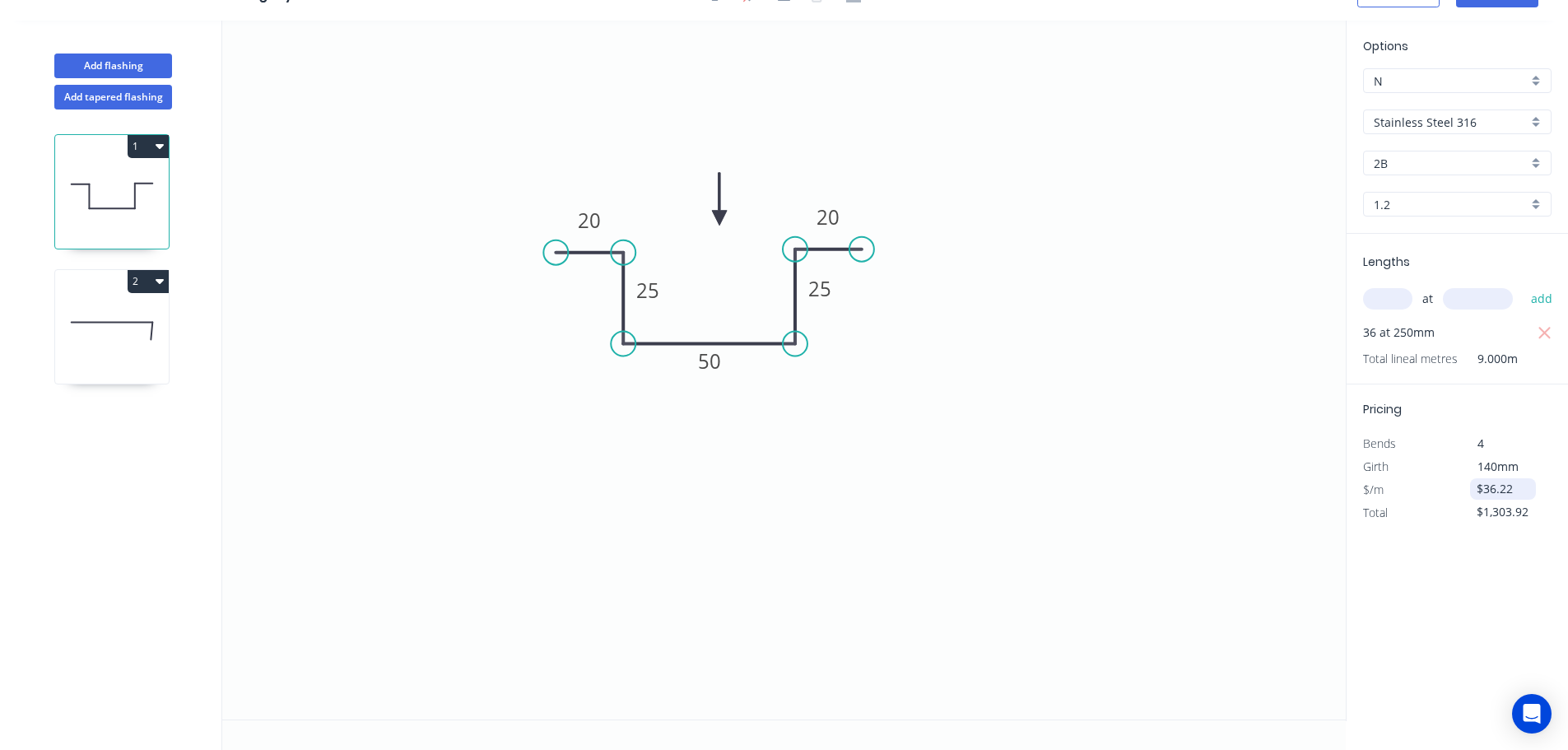
click at [1513, 481] on input "$36.22" at bounding box center [1504, 489] width 56 height 23
type input "$0.00"
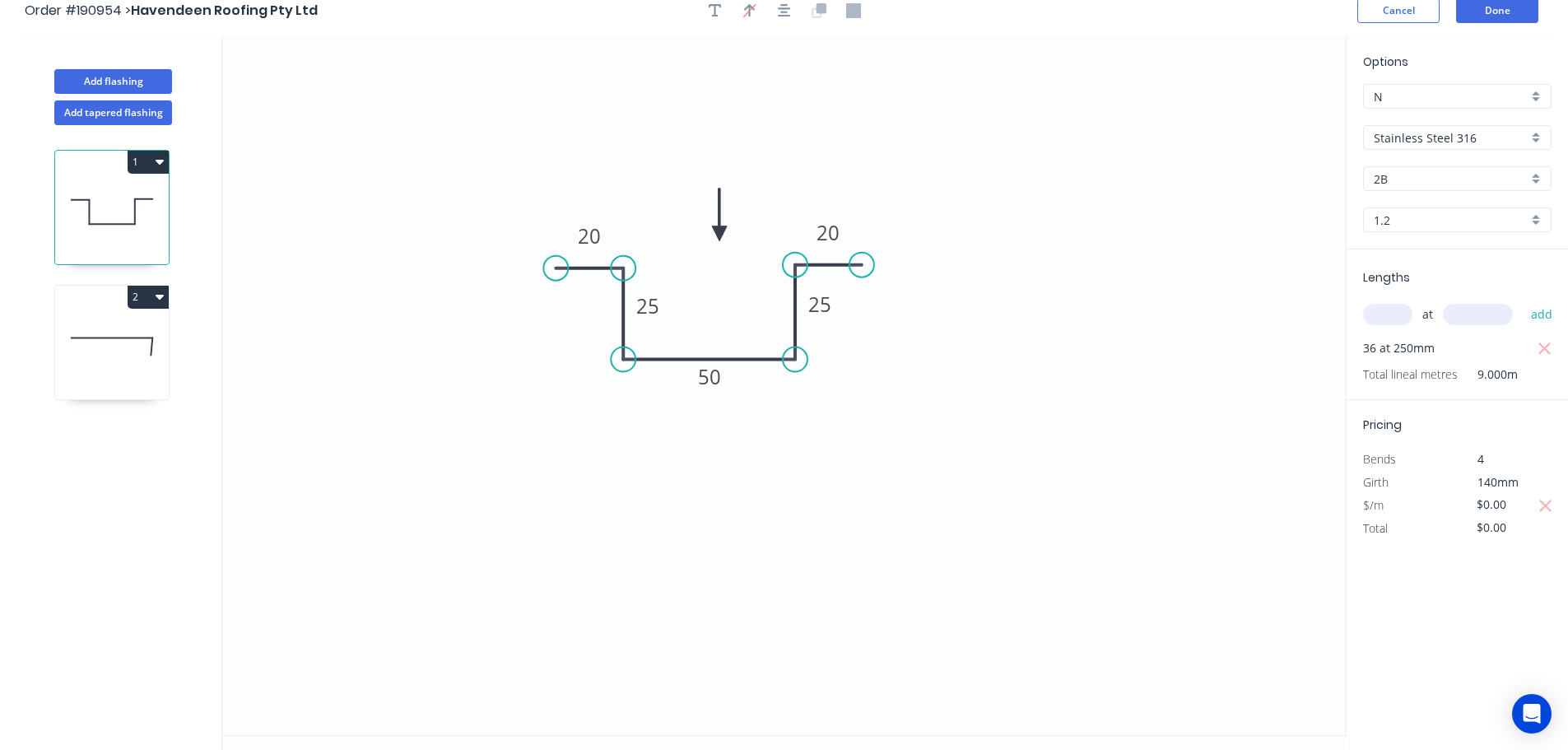
scroll to position [0, 0]
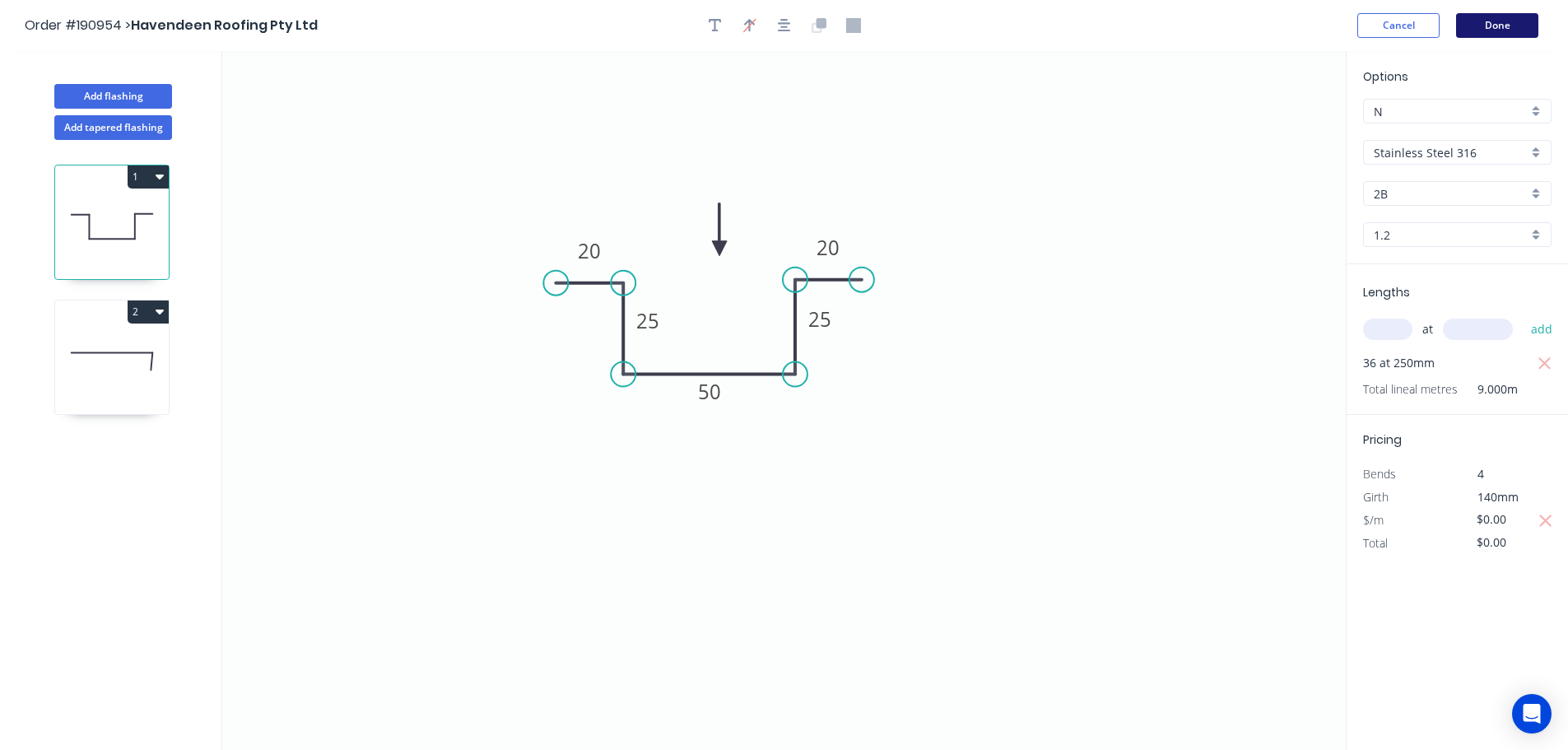
click at [1489, 18] on button "Done" at bounding box center [1497, 26] width 82 height 25
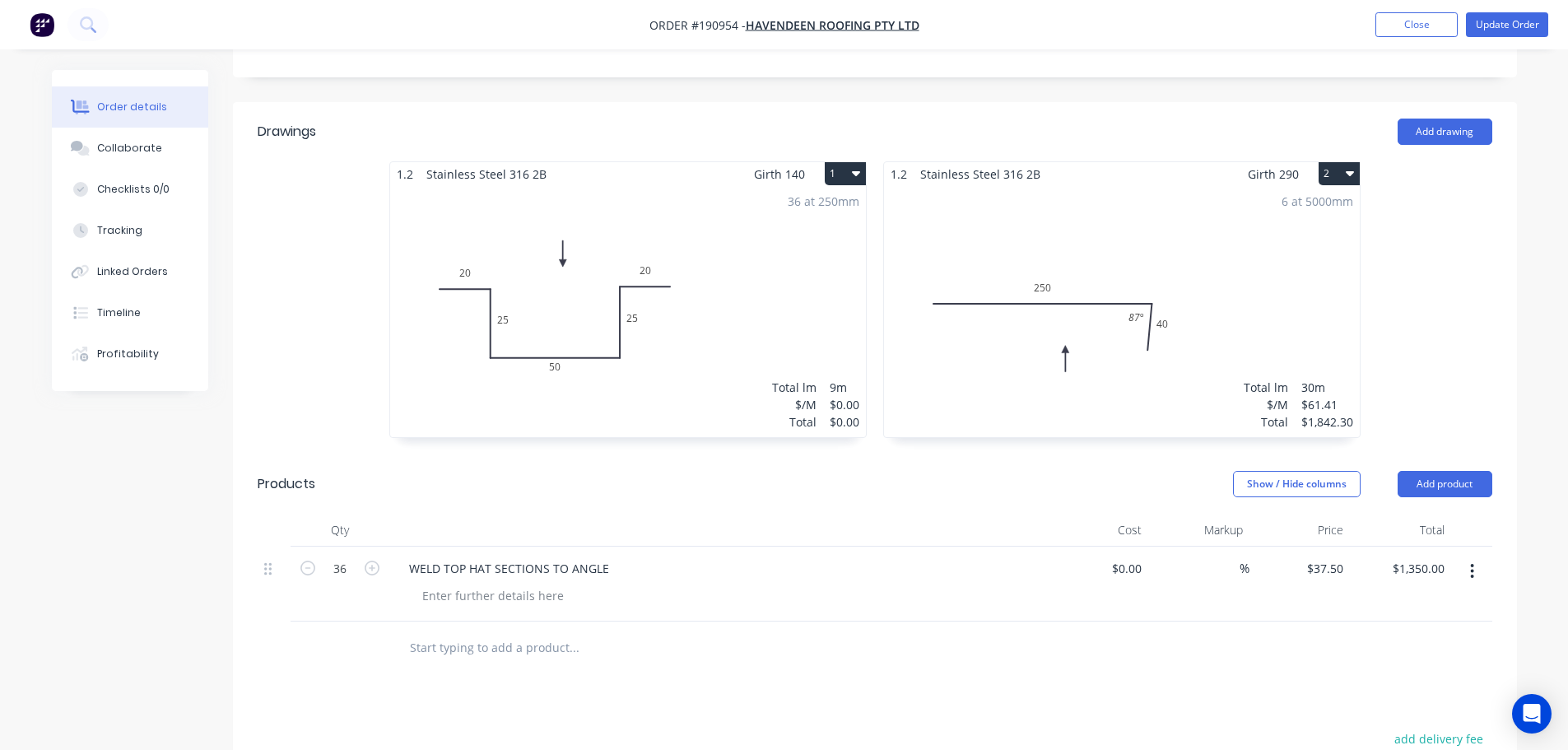
scroll to position [232, 0]
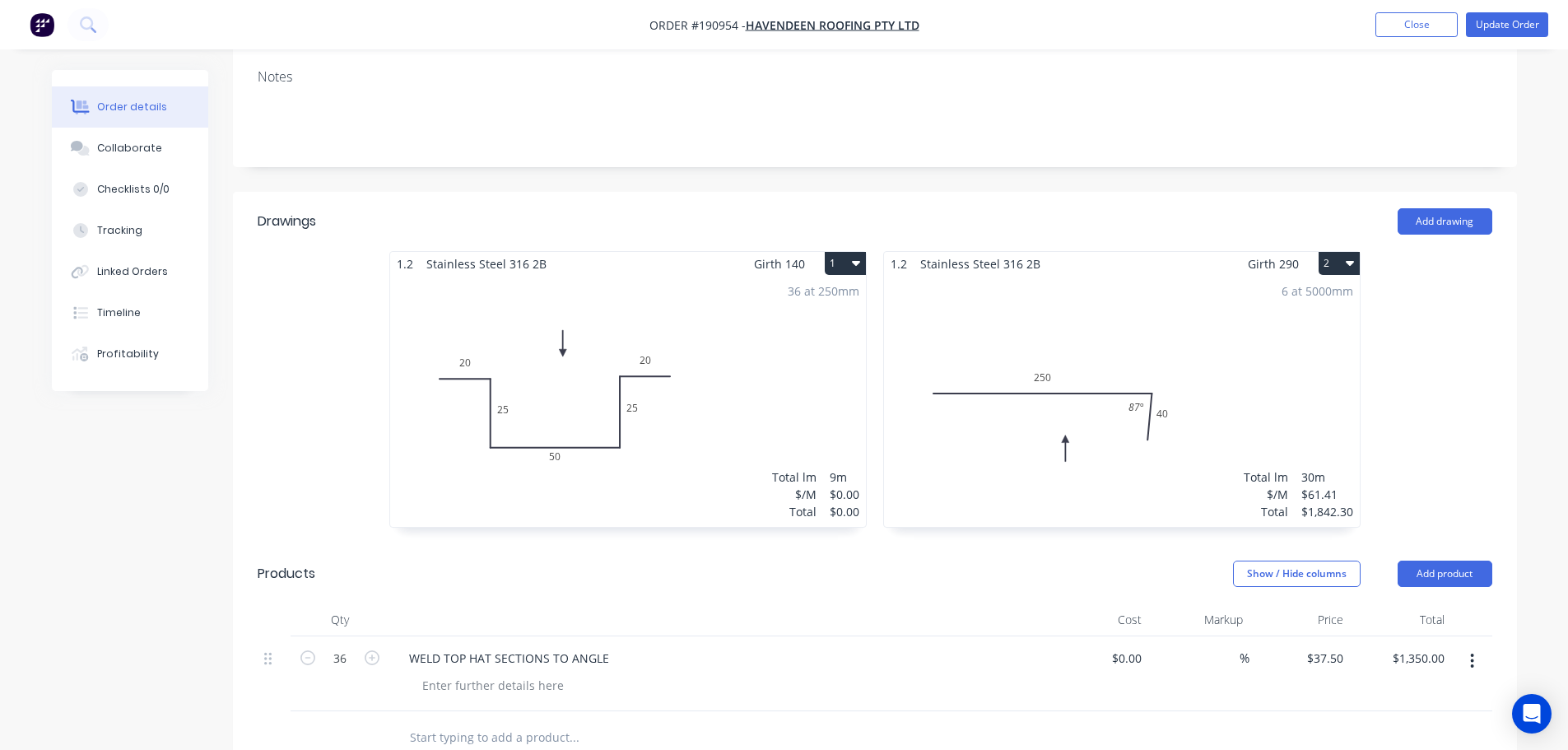
click at [658, 299] on div "36 at 250mm Total lm $/M Total 9m $0.00 $0.00" at bounding box center [628, 400] width 476 height 251
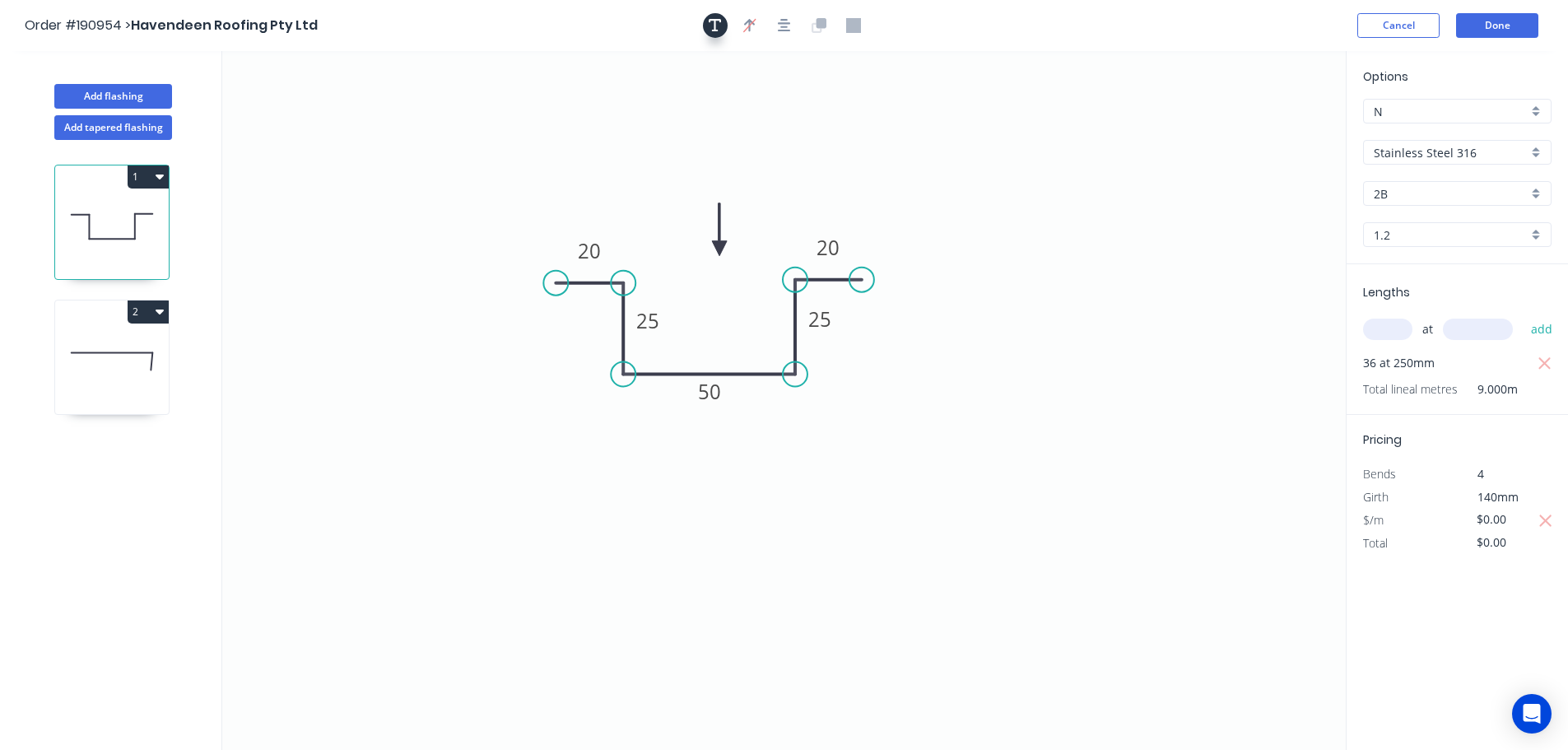
click at [719, 28] on icon "button" at bounding box center [716, 25] width 13 height 15
click at [304, 97] on textarea at bounding box center [328, 116] width 133 height 61
click at [422, 139] on icon "FOR REFERENCE 20 25 50 25 20" at bounding box center [784, 400] width 1123 height 698
type textarea "FOR REFERENCE"
drag, startPoint x: 386, startPoint y: 116, endPoint x: 801, endPoint y: 533, distance: 588.3
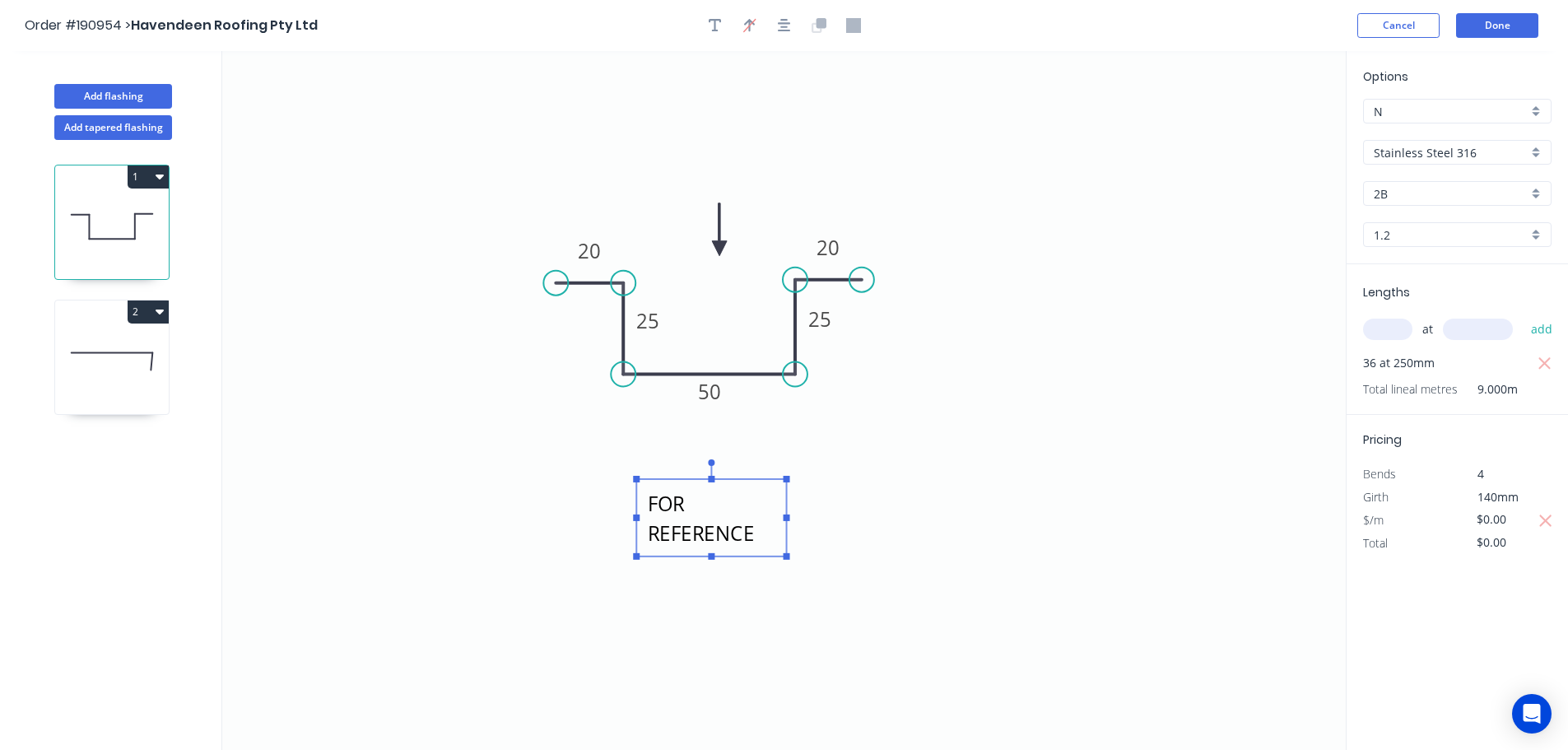
click at [778, 532] on textarea "FOR REFERENCE" at bounding box center [711, 518] width 133 height 61
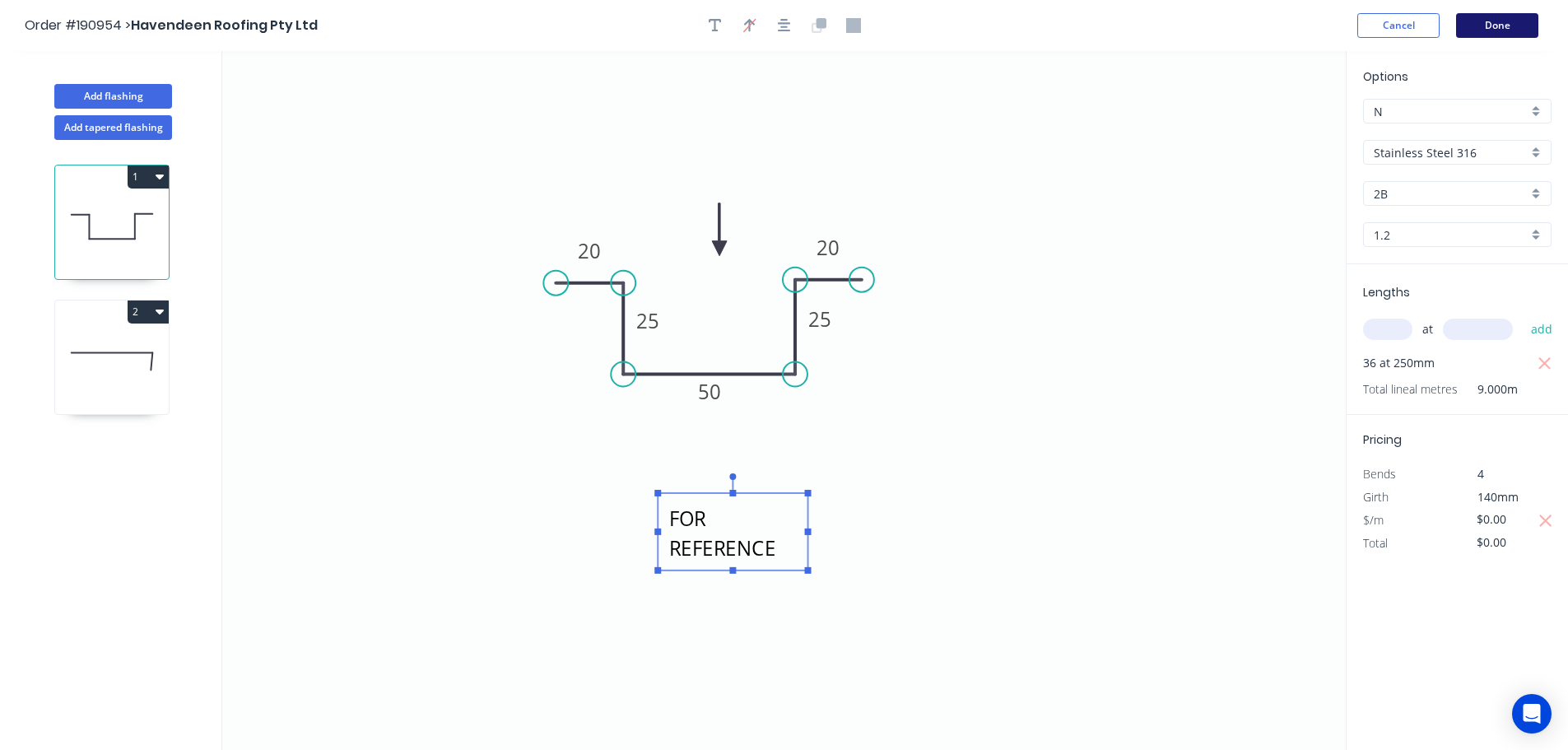
click at [1496, 28] on button "Done" at bounding box center [1497, 26] width 82 height 25
click at [1500, 24] on button "Done" at bounding box center [1497, 26] width 82 height 25
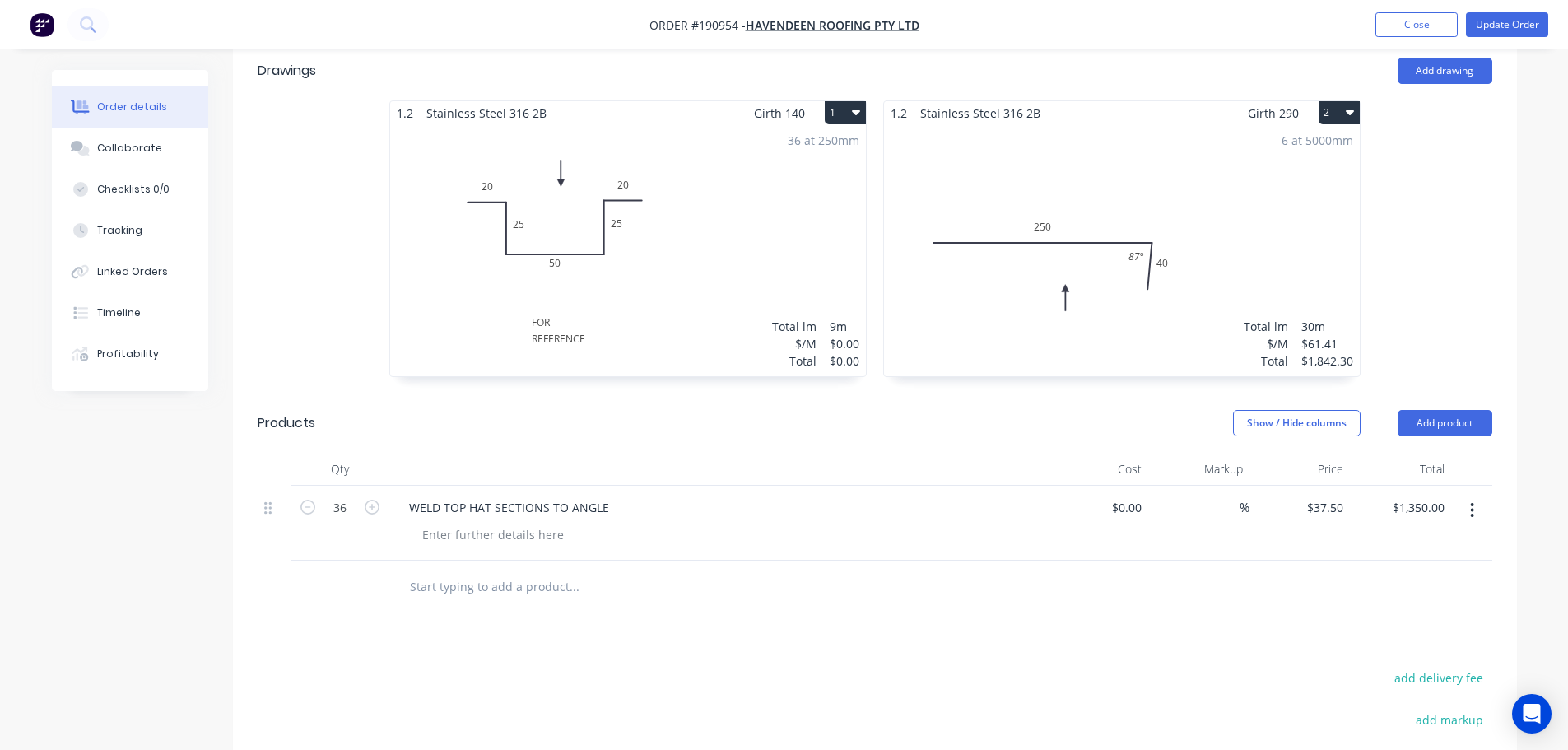
scroll to position [493, 0]
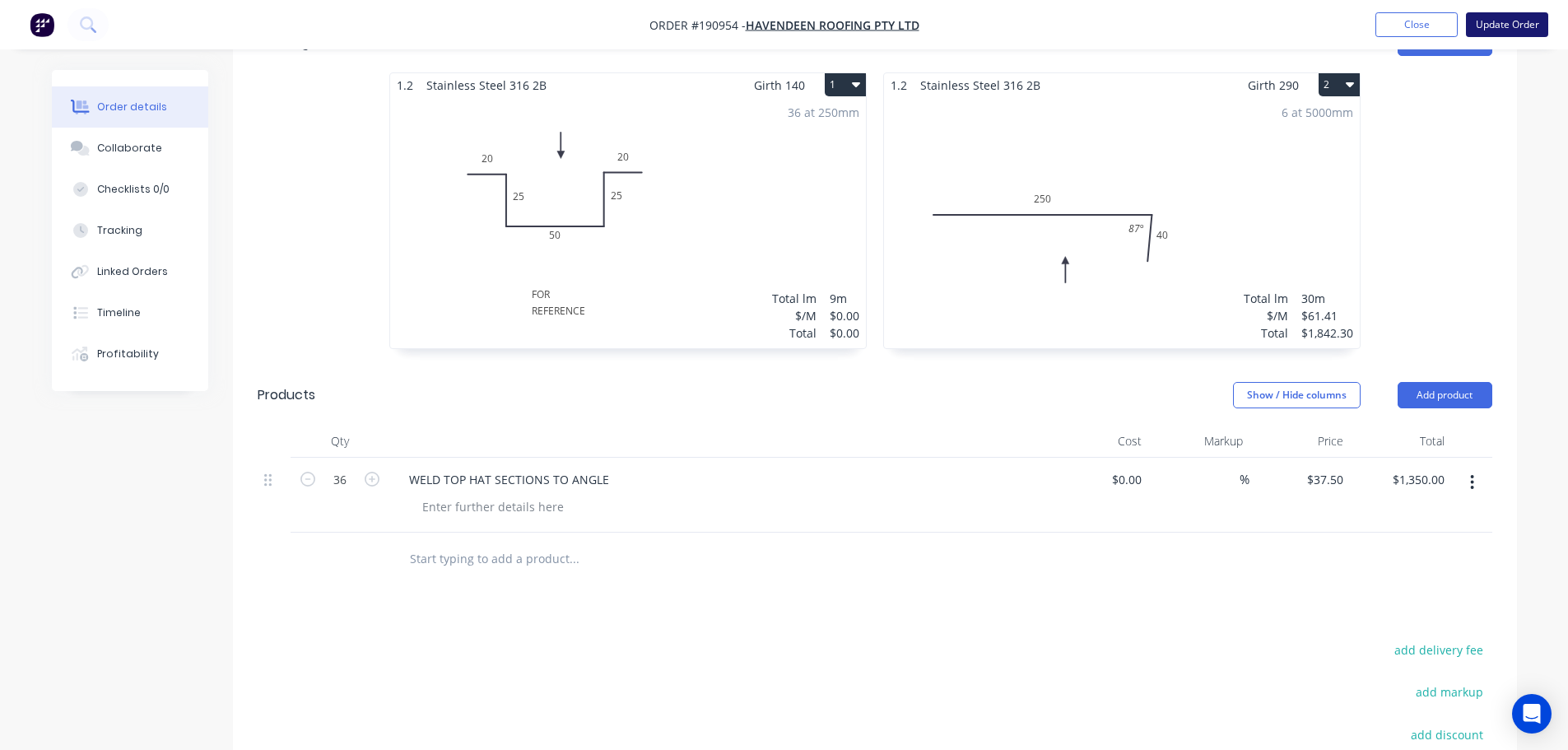
click at [1518, 30] on button "Update Order" at bounding box center [1507, 25] width 82 height 25
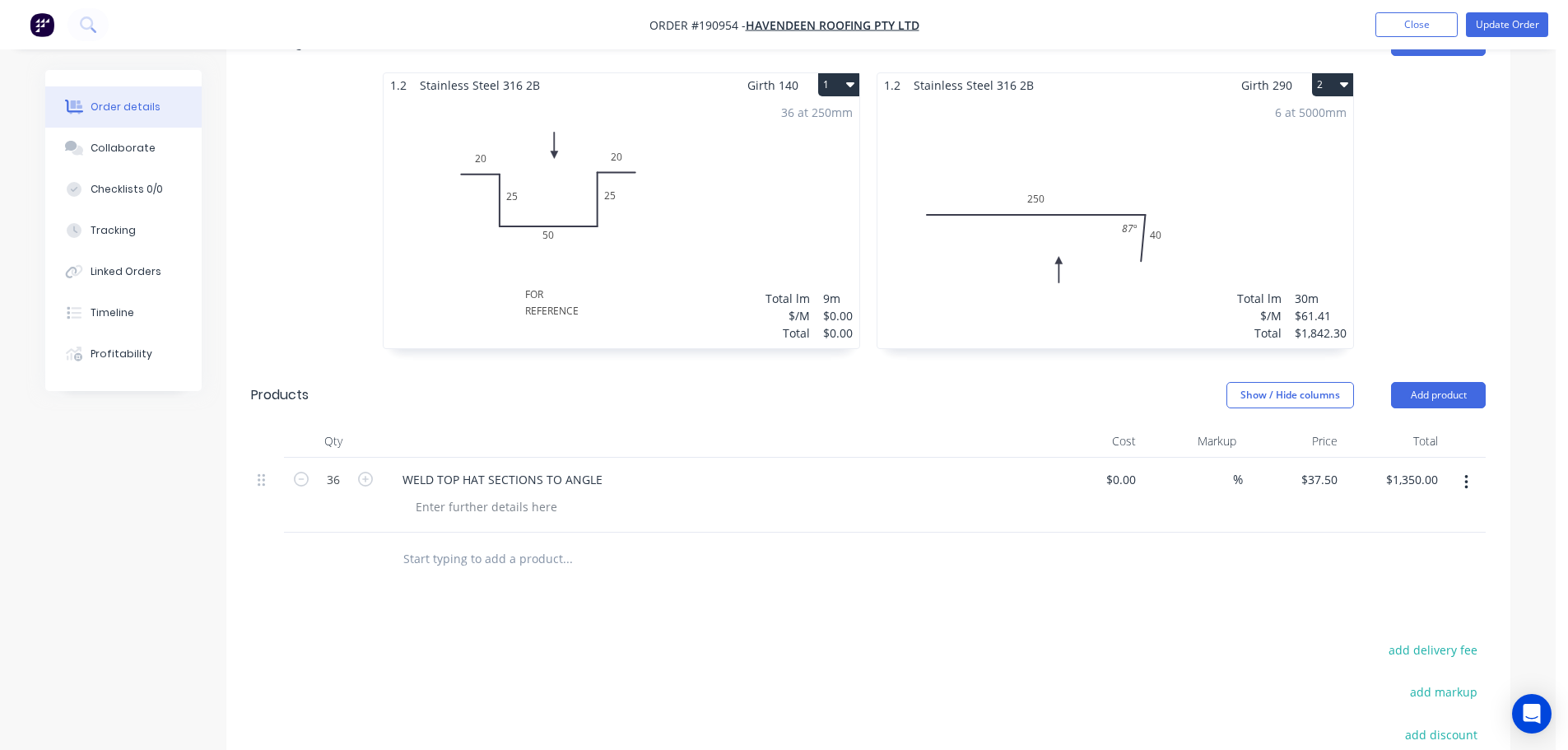
scroll to position [0, 0]
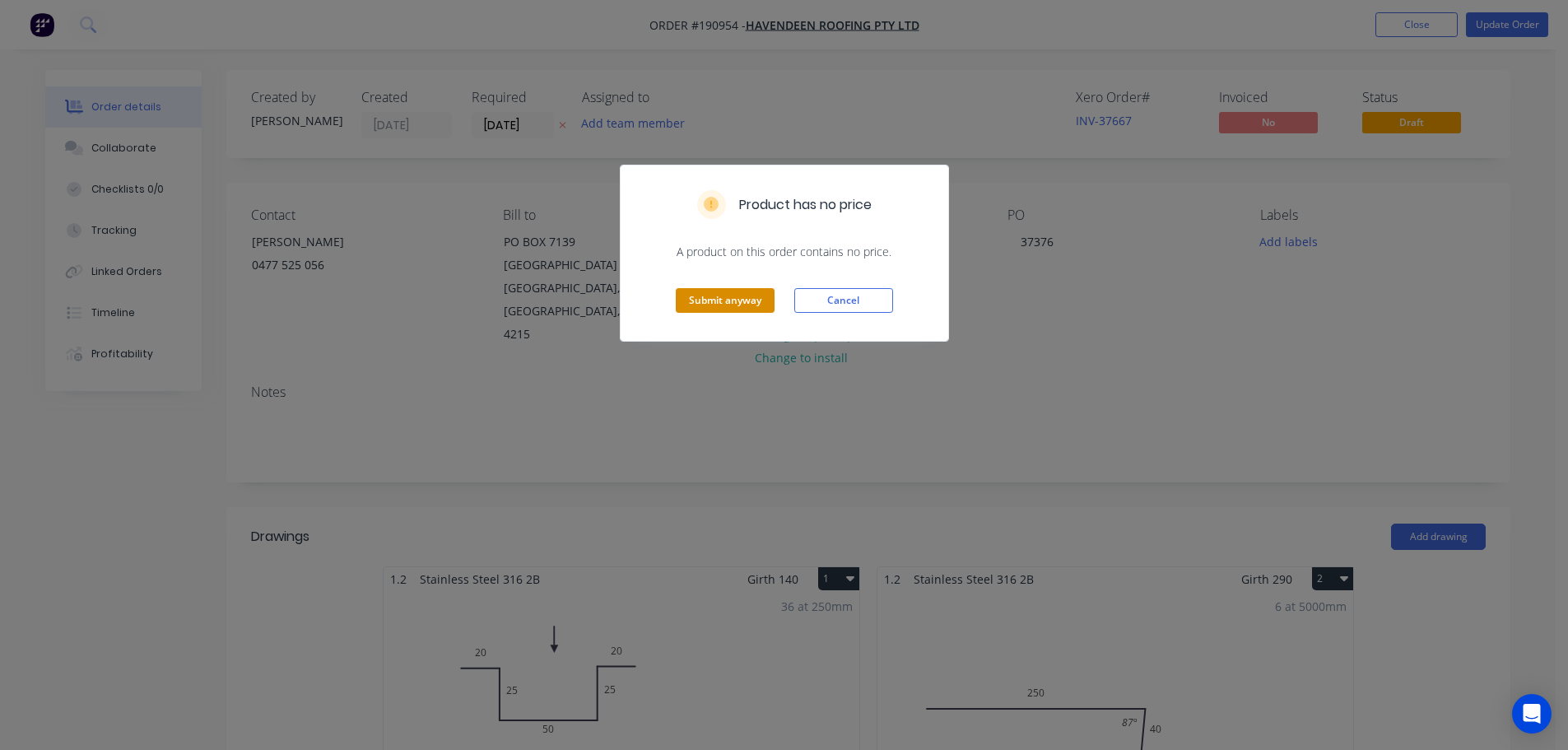
click at [739, 295] on button "Submit anyway" at bounding box center [725, 300] width 98 height 25
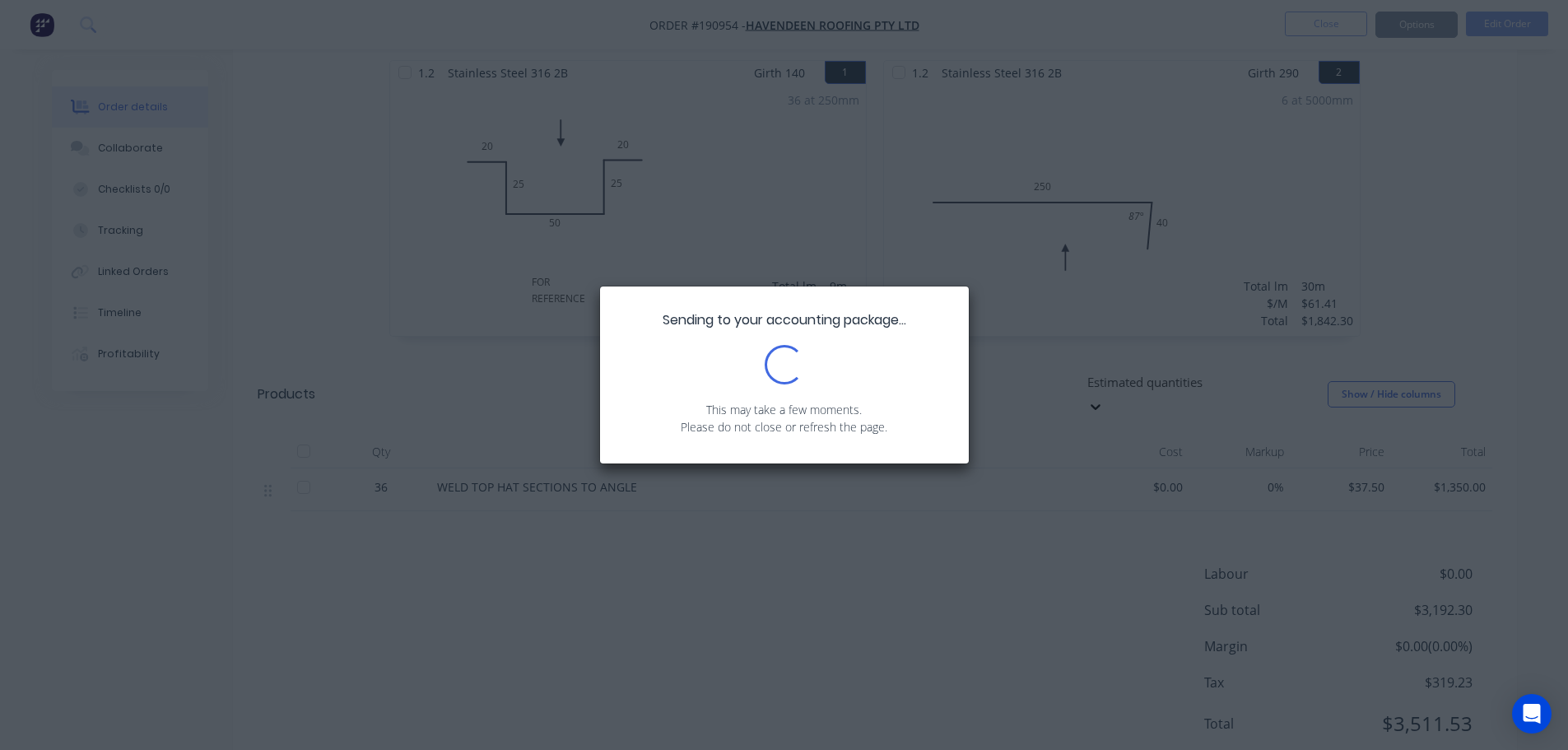
scroll to position [481, 0]
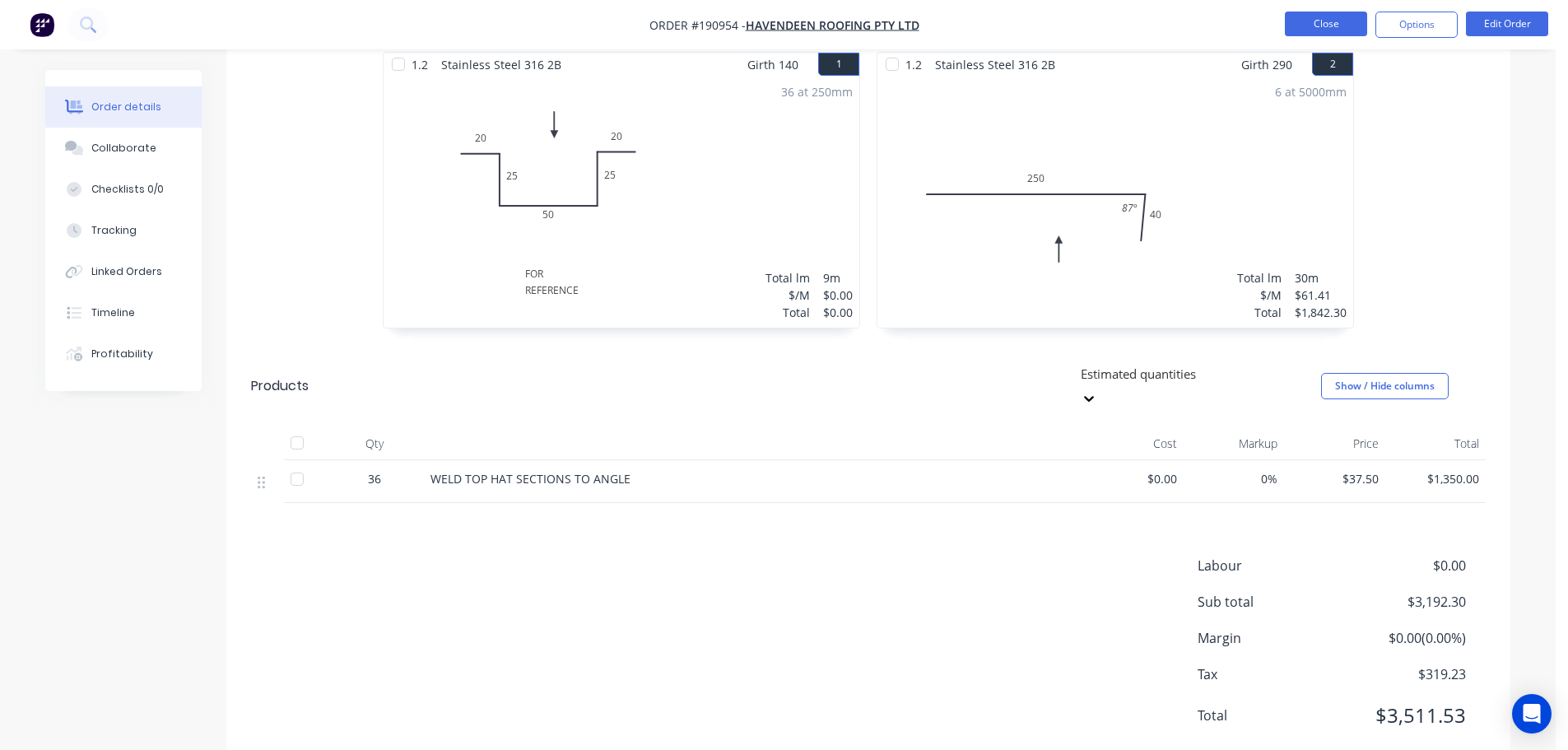
click at [1343, 16] on button "Close" at bounding box center [1326, 24] width 82 height 25
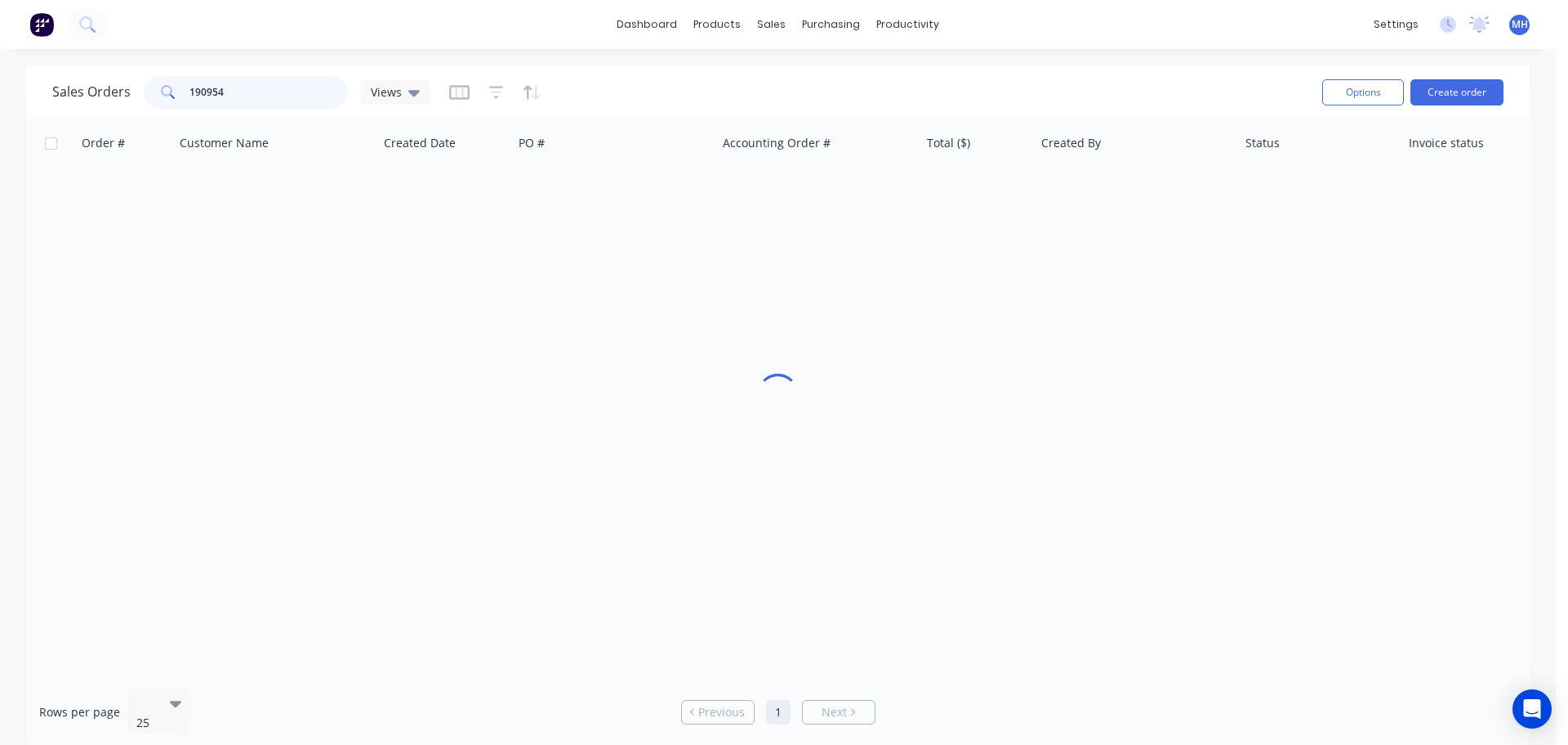
click at [293, 90] on input "190954" at bounding box center [269, 92] width 159 height 33
type input "192420"
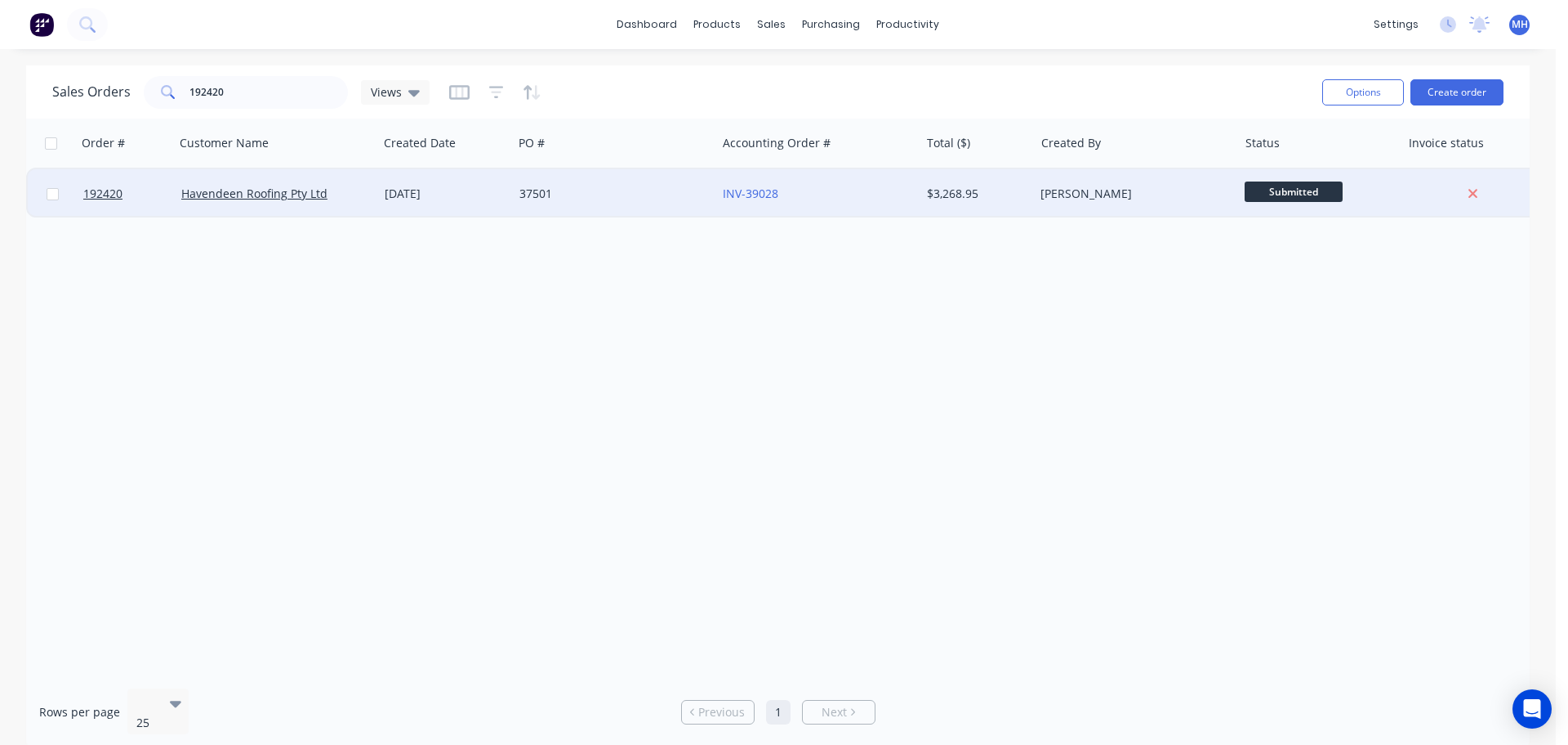
click at [552, 194] on div "37501" at bounding box center [610, 194] width 181 height 16
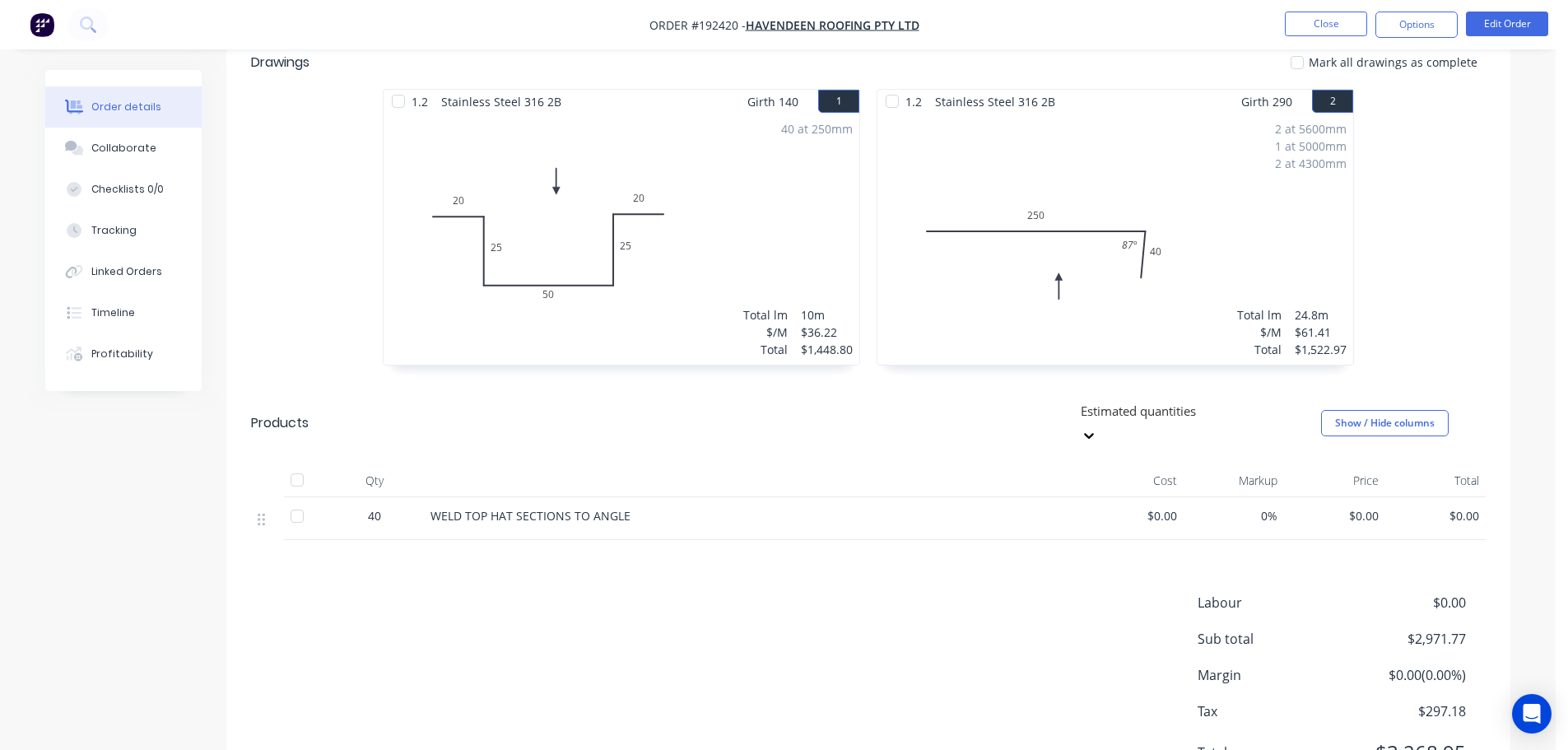
scroll to position [481, 0]
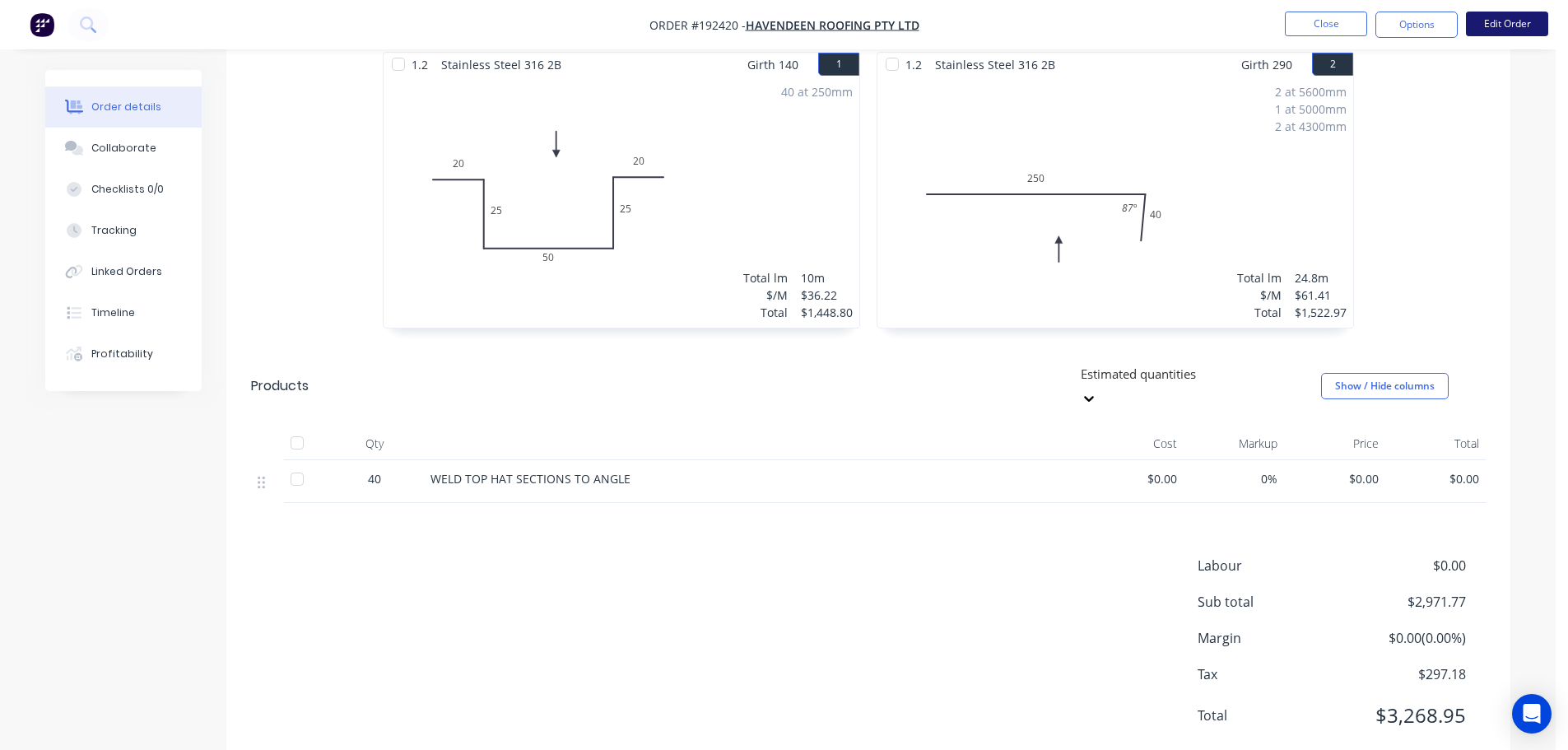
click at [1508, 26] on button "Edit Order" at bounding box center [1507, 24] width 82 height 25
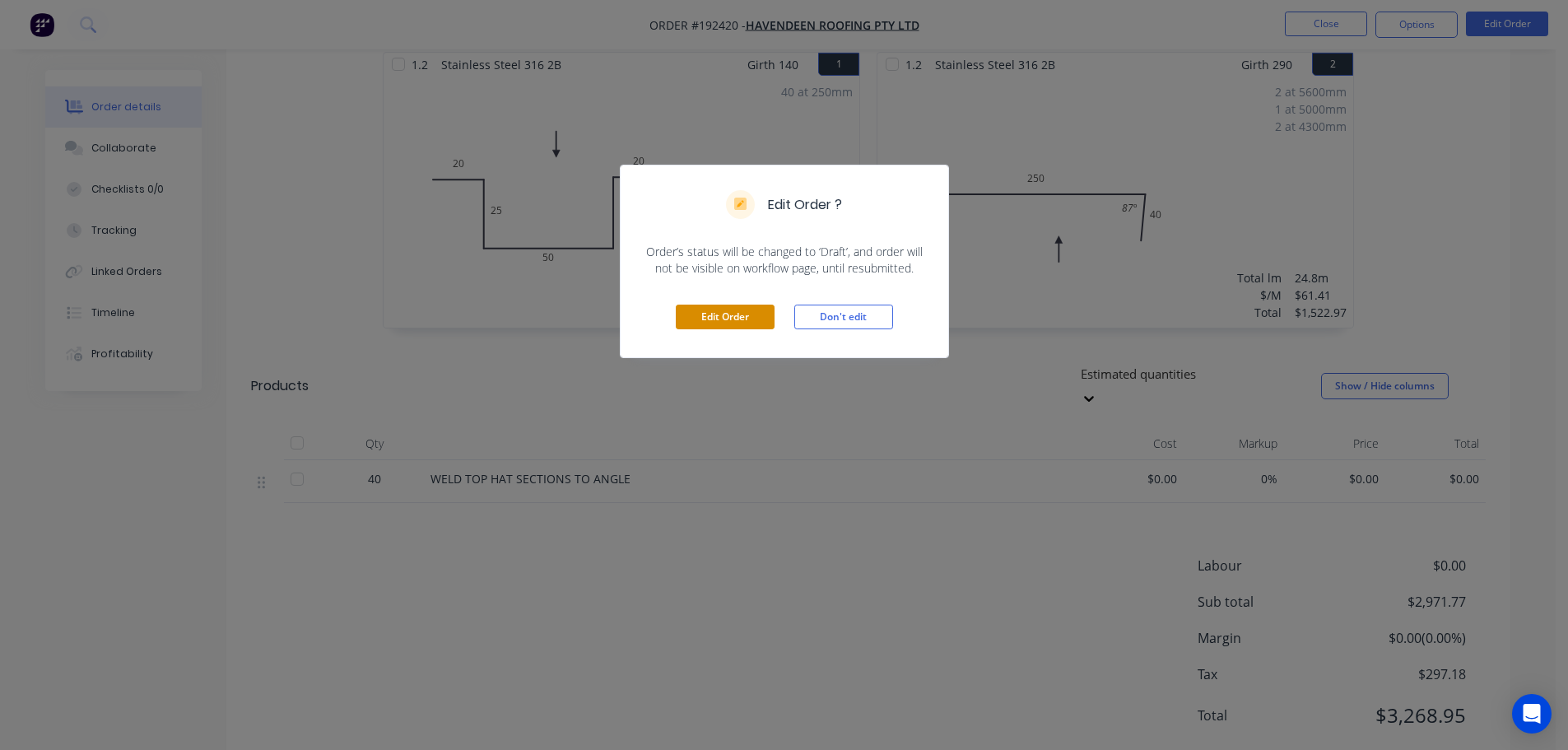
click at [740, 320] on button "Edit Order" at bounding box center [725, 317] width 98 height 25
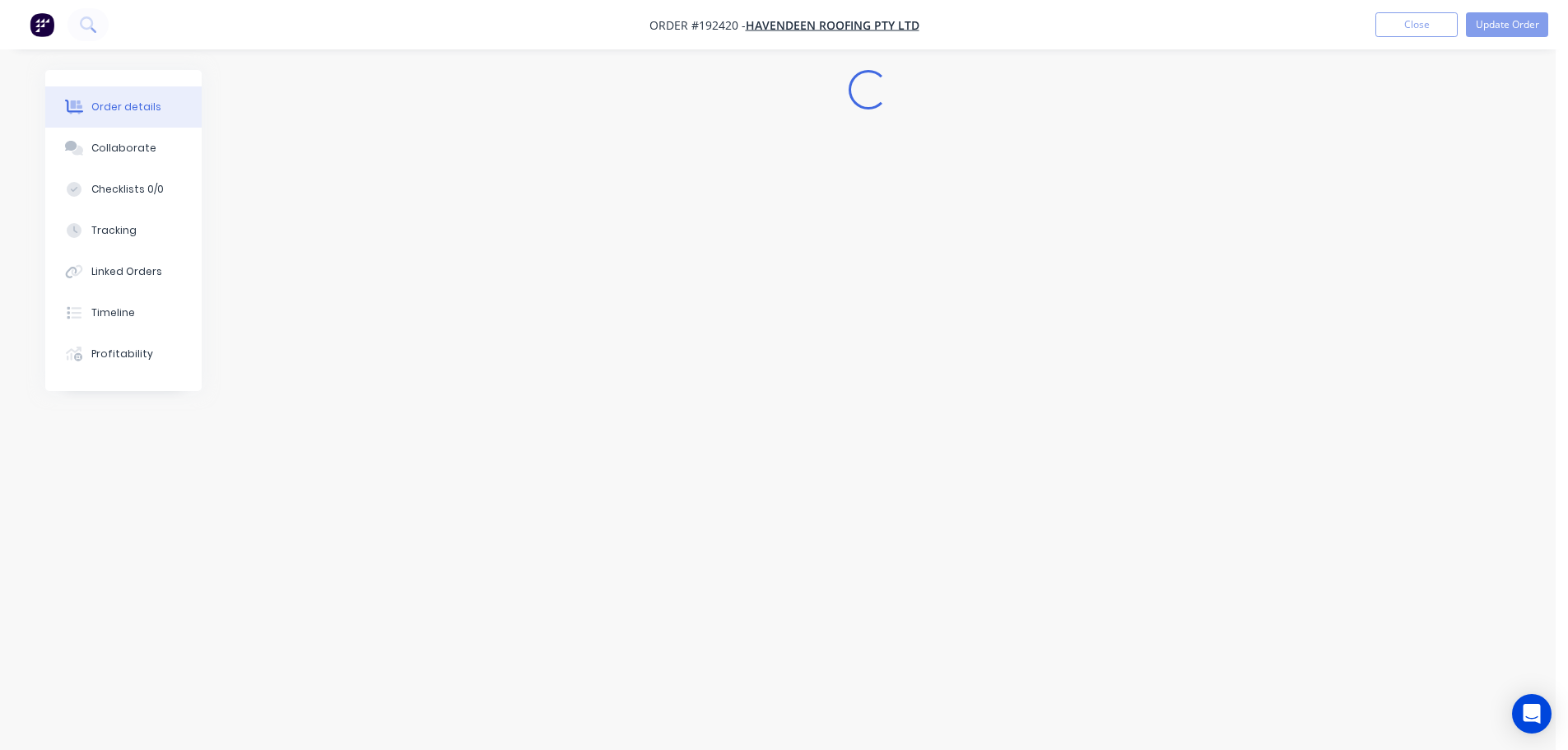
scroll to position [0, 0]
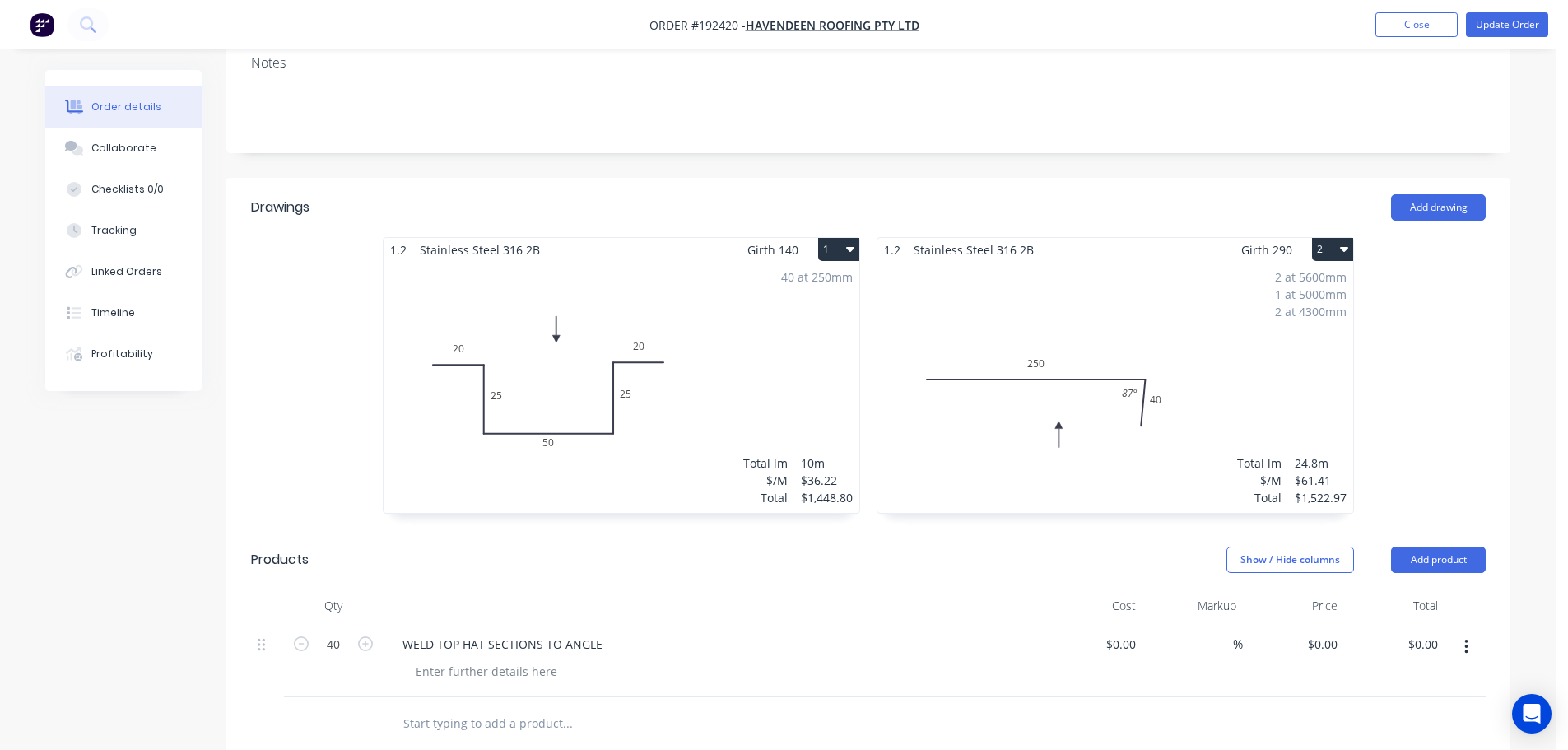
click at [753, 338] on div "40 at 250mm Total lm $/M Total 10m $36.22 $1,448.80" at bounding box center [622, 387] width 476 height 251
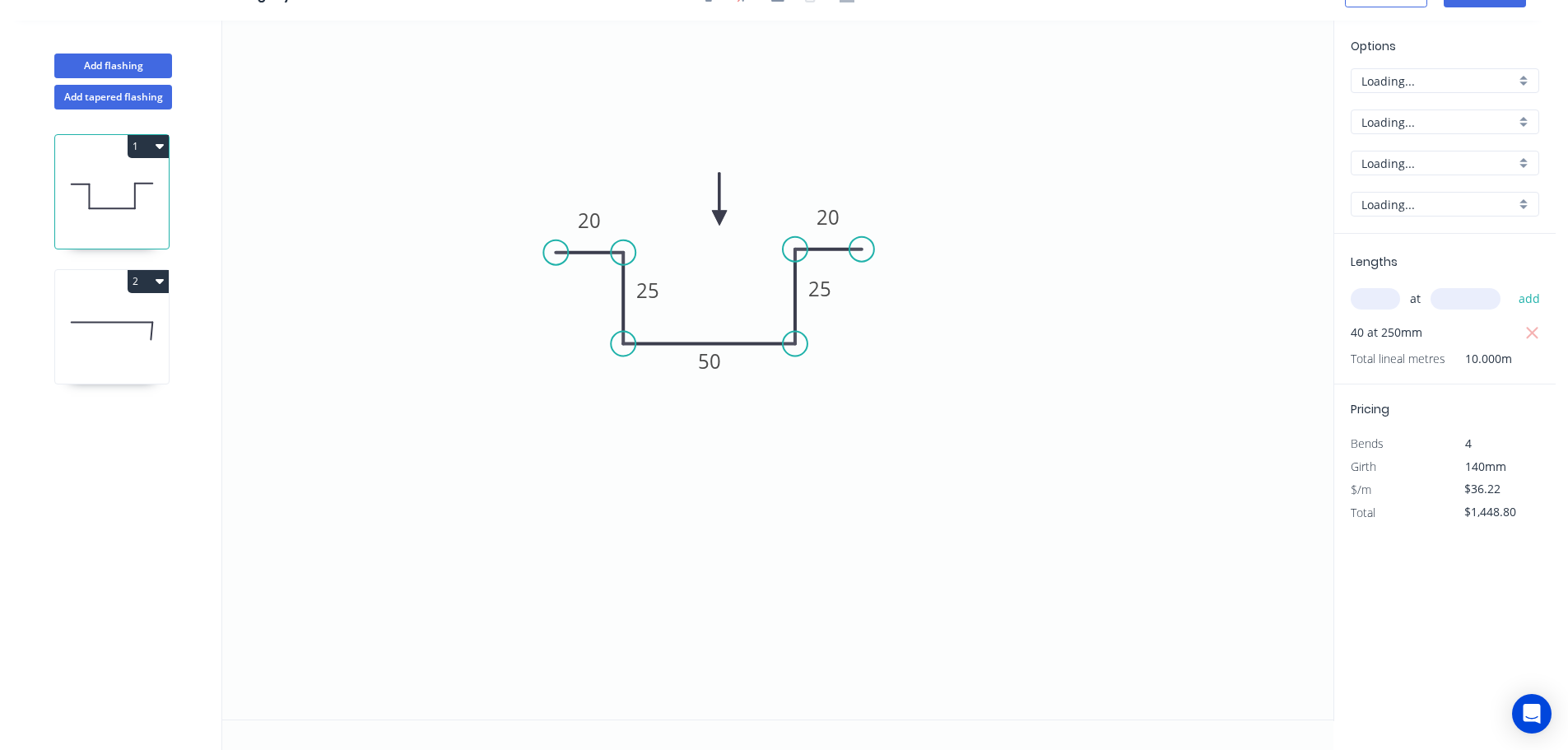
scroll to position [30, 0]
click at [1530, 485] on div "$36.22" at bounding box center [1489, 490] width 89 height 23
click at [1513, 490] on input "$36.22" at bounding box center [1493, 489] width 56 height 23
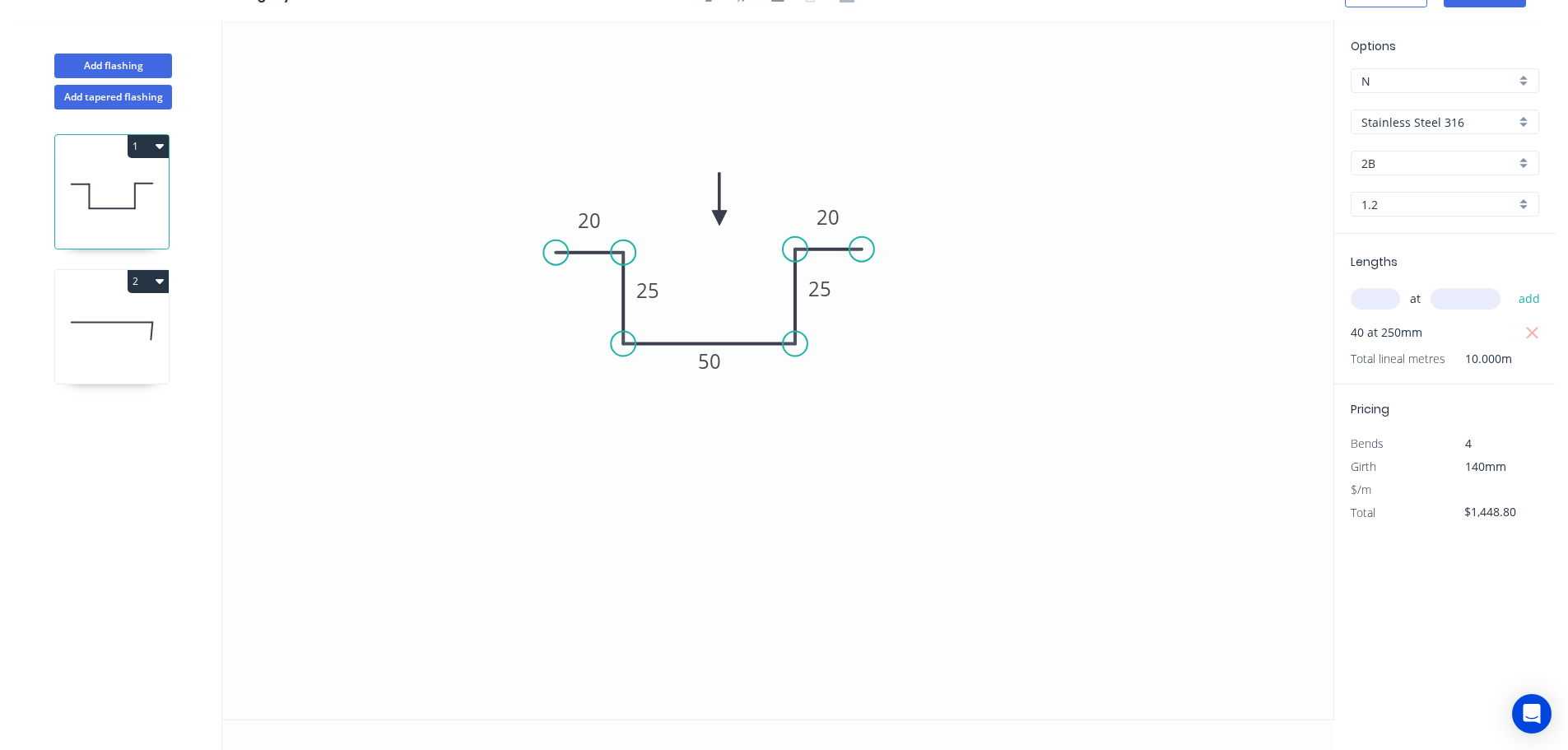
click at [1449, 617] on div "Options N N Stainless Steel 316 Stainless Steel 316 2B 2B 1.2 1.2 Lengths at ad…" at bounding box center [1445, 370] width 223 height 700
click at [956, 419] on icon "0 20 25 50 25 20" at bounding box center [778, 369] width 1112 height 698
click at [1471, 489] on input "text" at bounding box center [1493, 489] width 56 height 23
type input "$0.00"
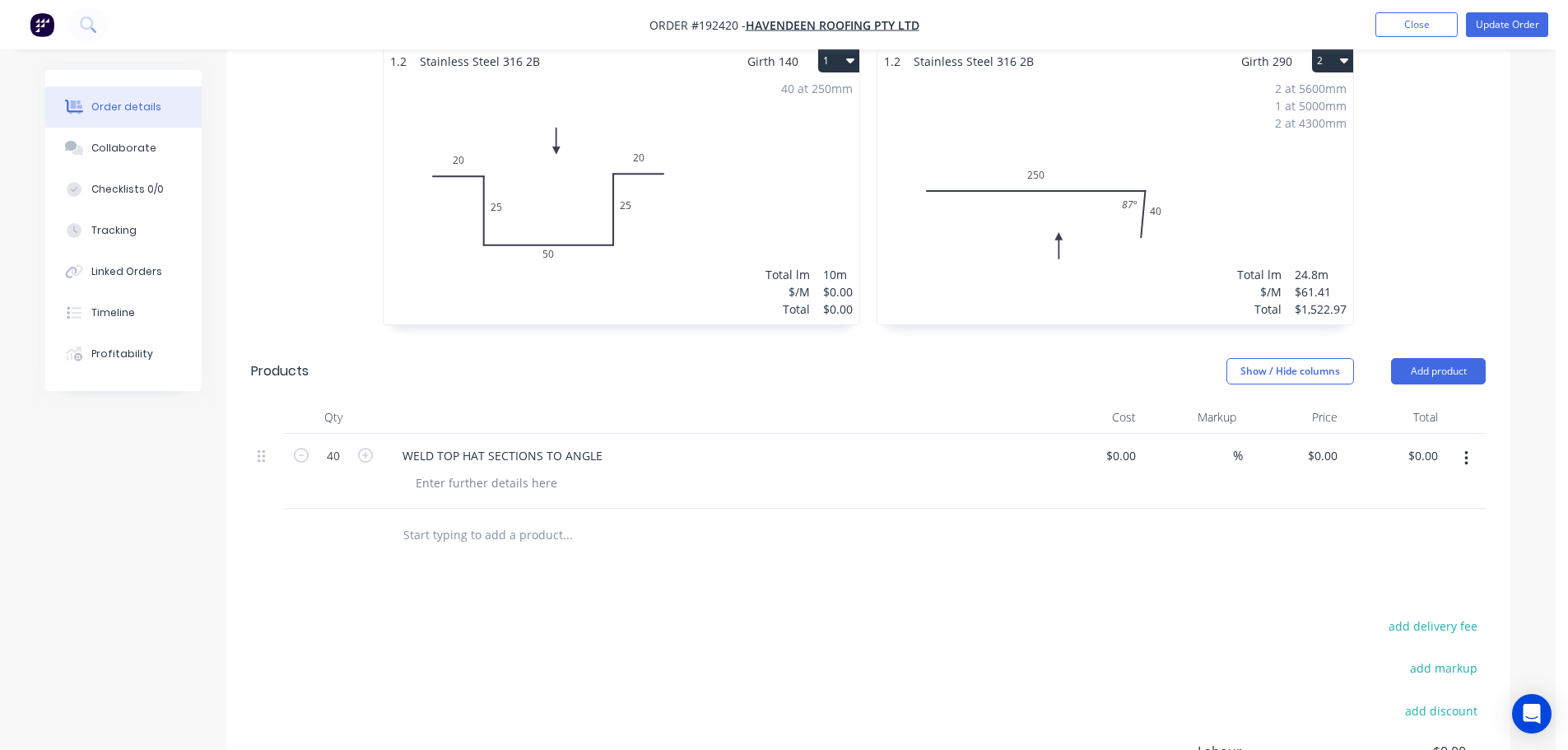
scroll to position [576, 0]
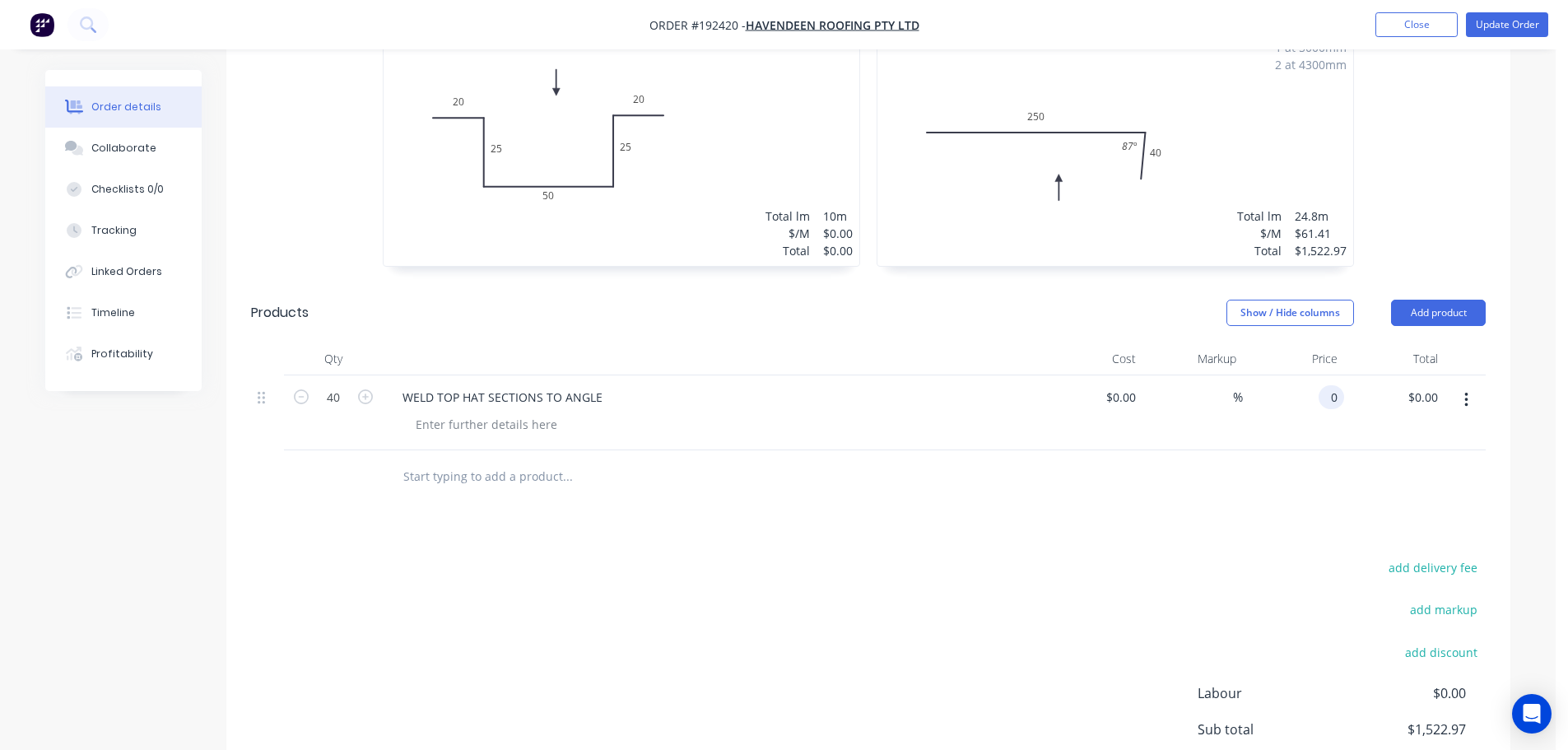
click at [1320, 380] on div "0 0" at bounding box center [1293, 413] width 101 height 75
type input "$37.50"
type input "$1,500.00"
click at [1090, 556] on div "add delivery fee add markup add discount Labour $0.00 Sub total $1,522.97 Margi…" at bounding box center [869, 714] width 1235 height 317
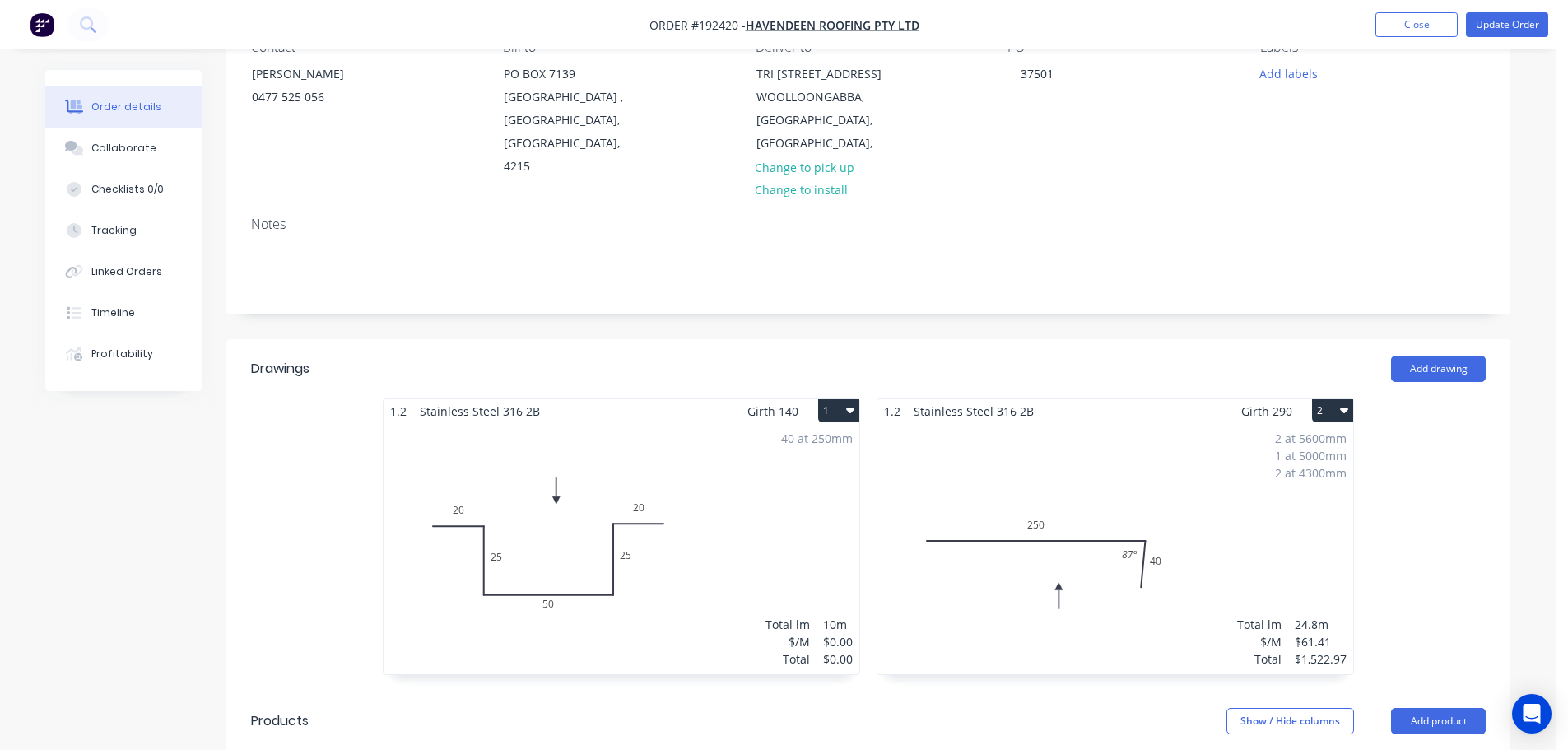
scroll to position [164, 0]
click at [775, 447] on div "40 at 250mm Total lm $/M Total 10m $0.00 $0.00" at bounding box center [622, 552] width 476 height 251
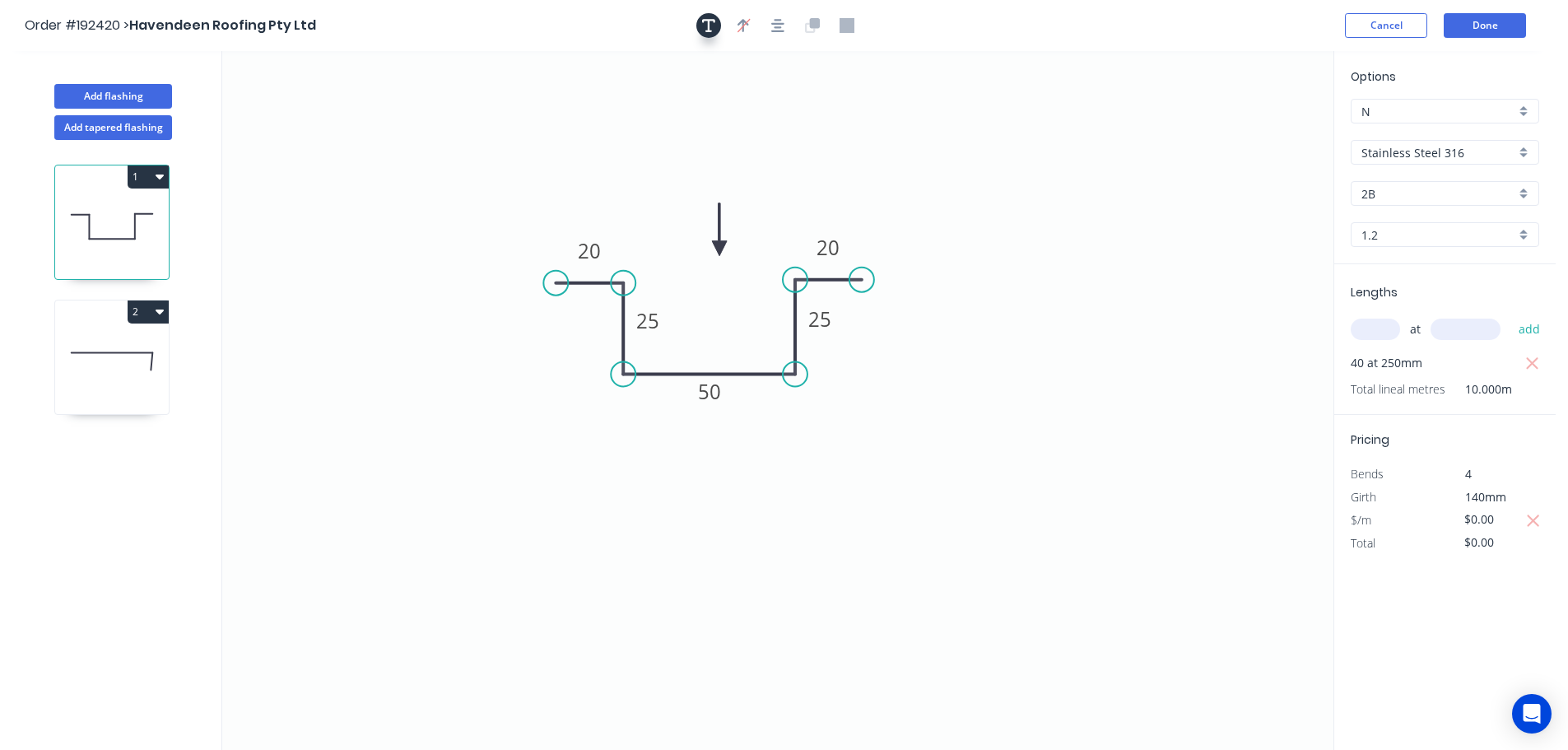
click at [708, 27] on icon "button" at bounding box center [708, 25] width 13 height 15
click at [287, 91] on textarea at bounding box center [328, 116] width 133 height 61
click at [446, 131] on icon "FOR REFERENCE 20 25 50 25 20" at bounding box center [778, 400] width 1112 height 698
type textarea "FOR REFERENCE"
drag, startPoint x: 416, startPoint y: 173, endPoint x: 784, endPoint y: 490, distance: 485.7
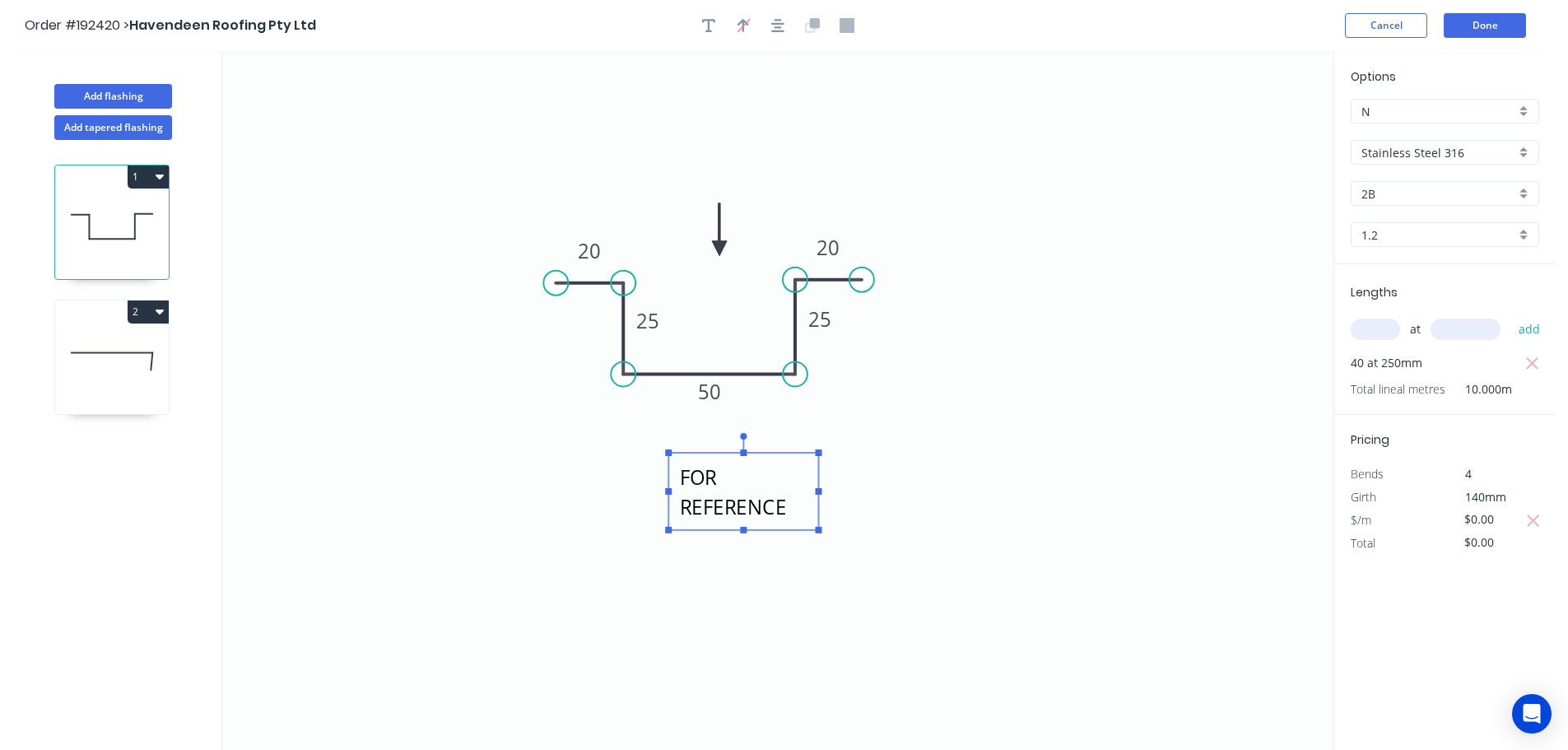
click at [784, 490] on textarea "FOR REFERENCE" at bounding box center [743, 491] width 133 height 61
click at [1492, 31] on button "Done" at bounding box center [1485, 26] width 82 height 25
click at [1472, 12] on header "Order #192420 > Havendeen Roofing Pty Ltd Cancel Done" at bounding box center [778, 25] width 1556 height 51
click at [1473, 36] on button "Done" at bounding box center [1485, 26] width 82 height 25
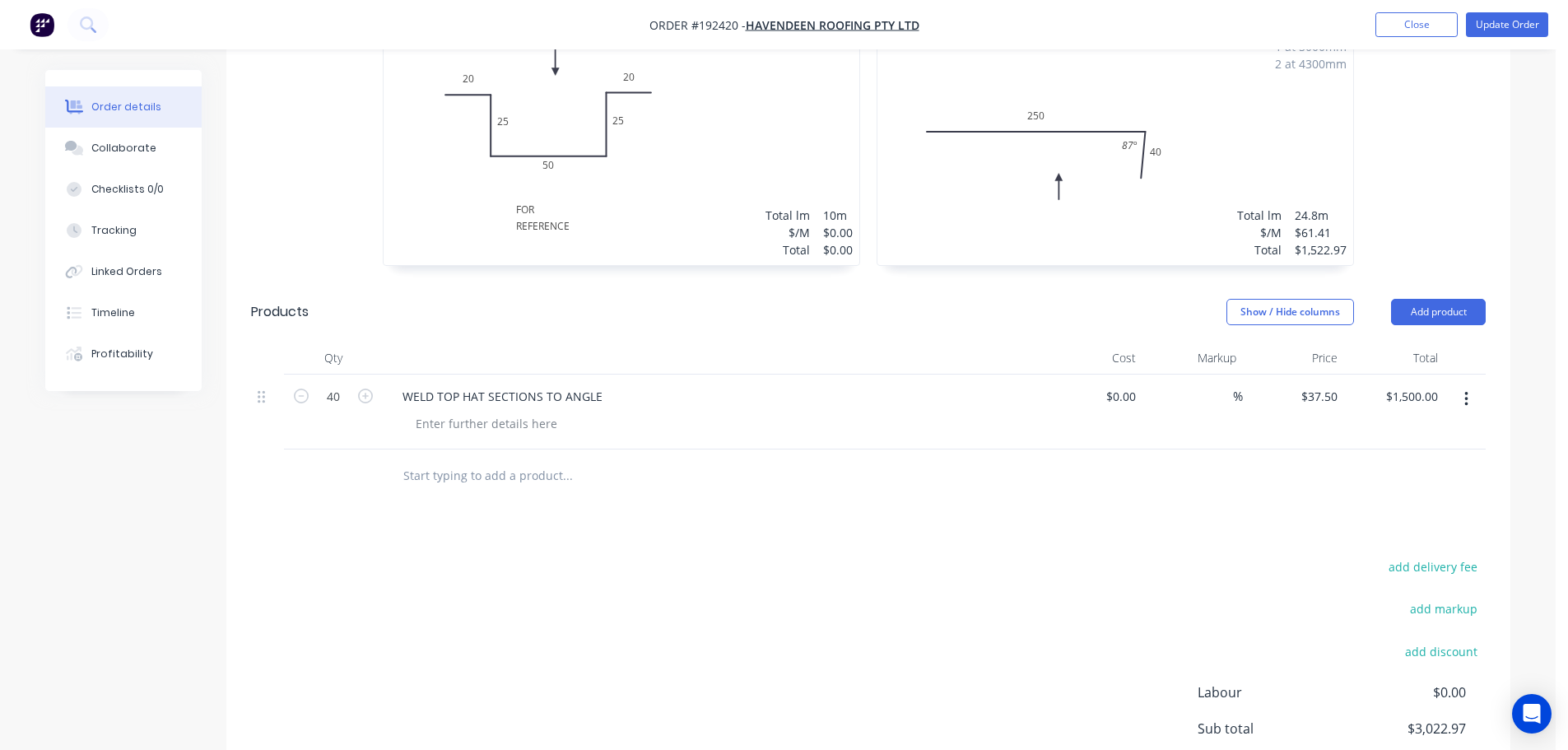
scroll to position [727, 0]
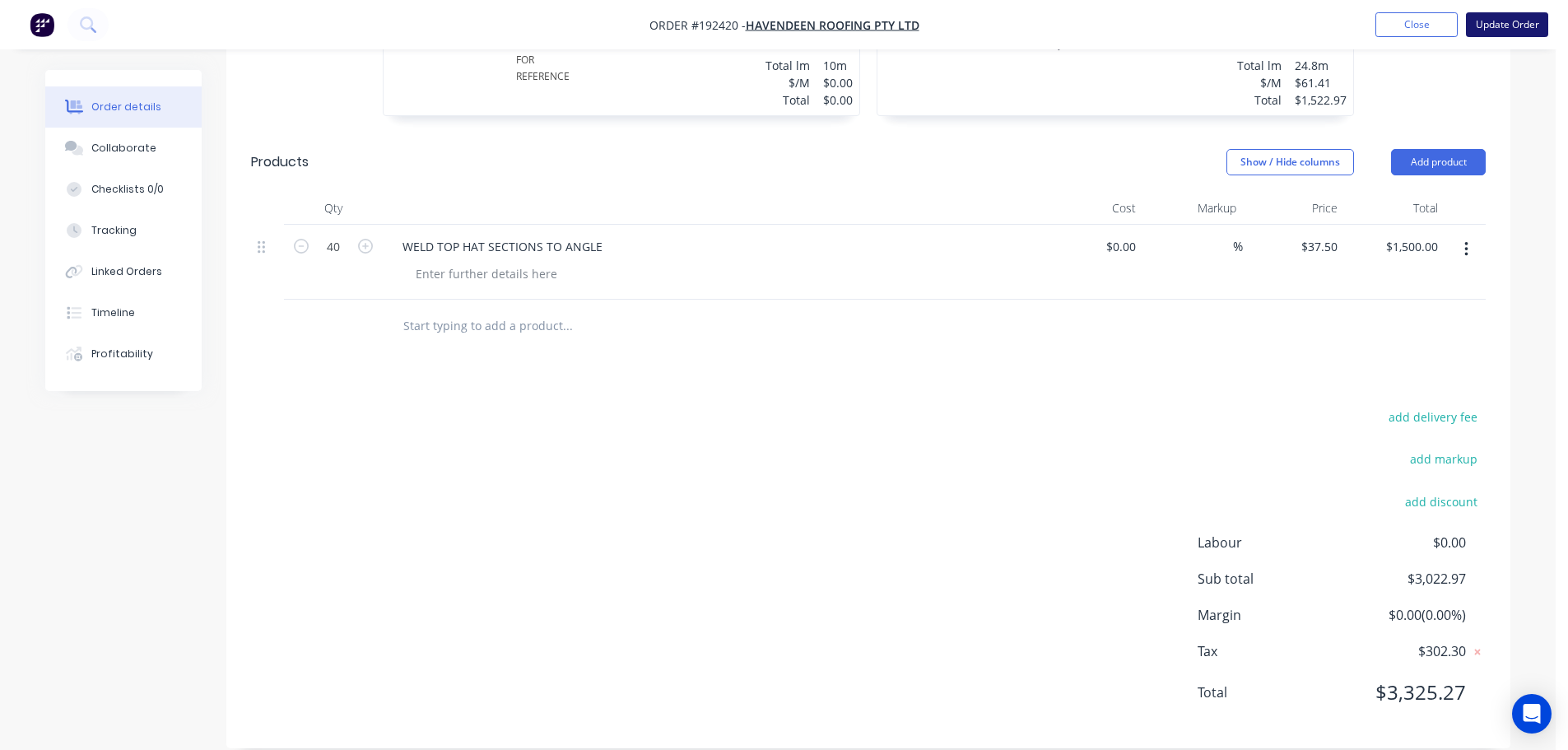
click at [1515, 19] on button "Update Order" at bounding box center [1507, 25] width 82 height 25
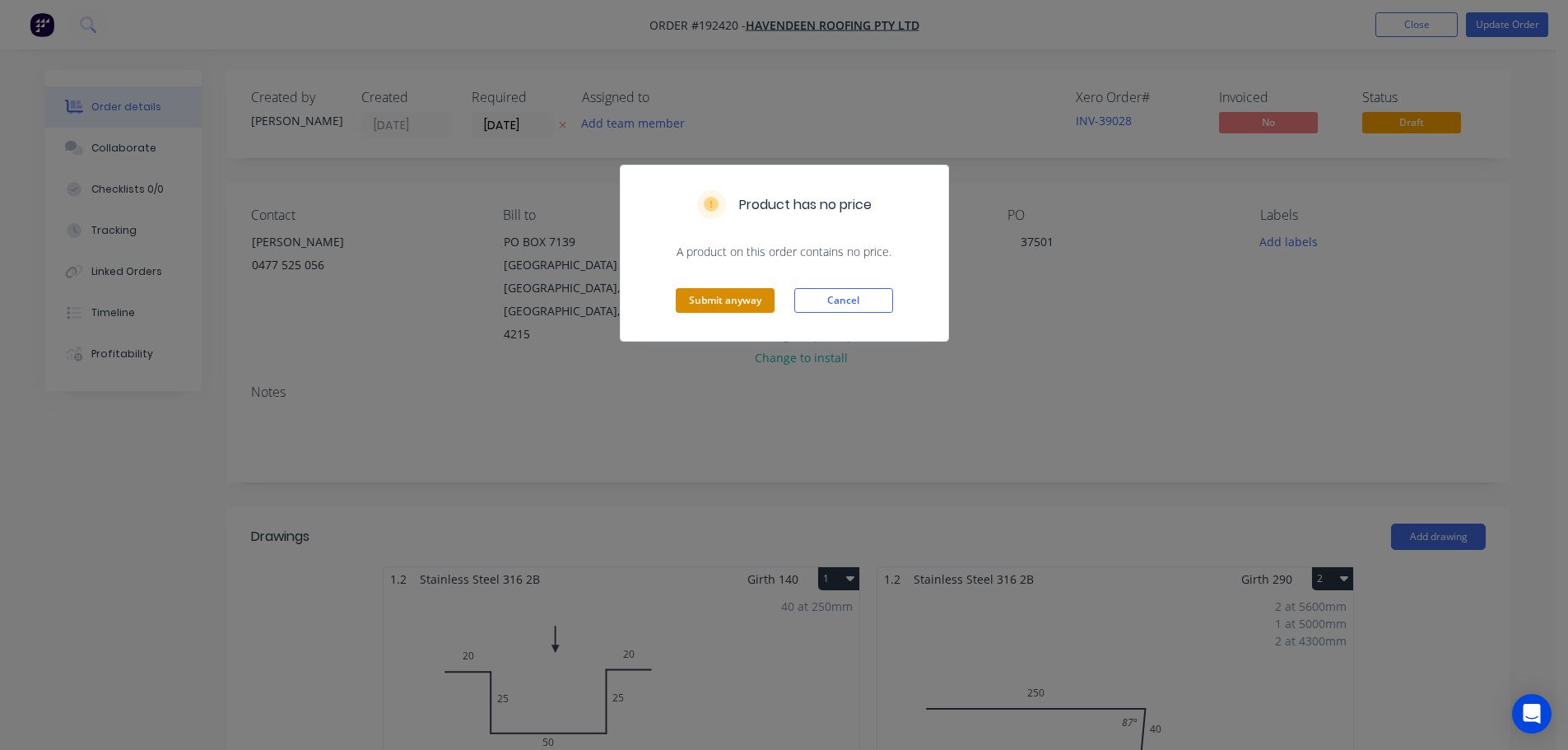
click at [726, 289] on button "Submit anyway" at bounding box center [725, 300] width 98 height 25
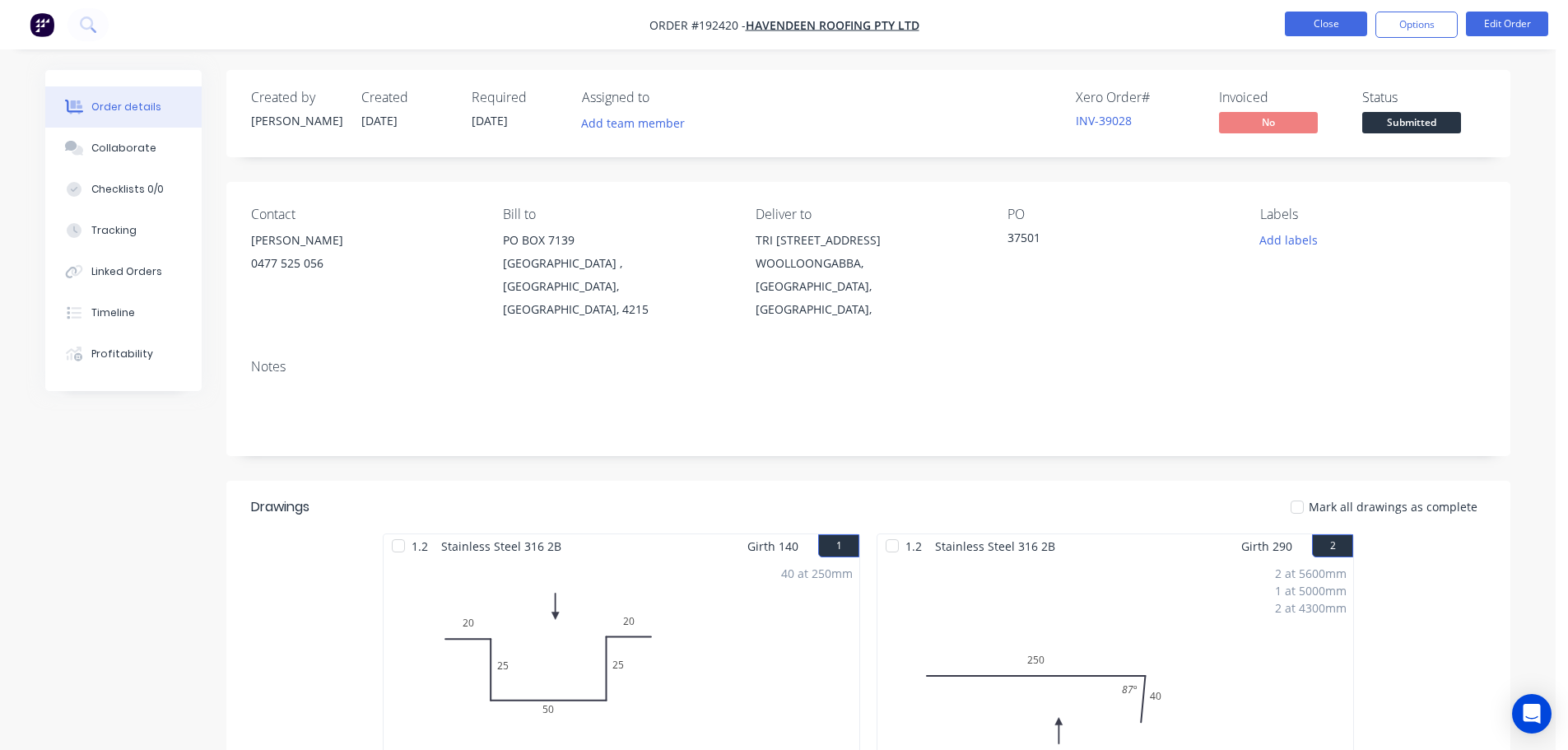
click at [1293, 26] on button "Close" at bounding box center [1326, 24] width 82 height 25
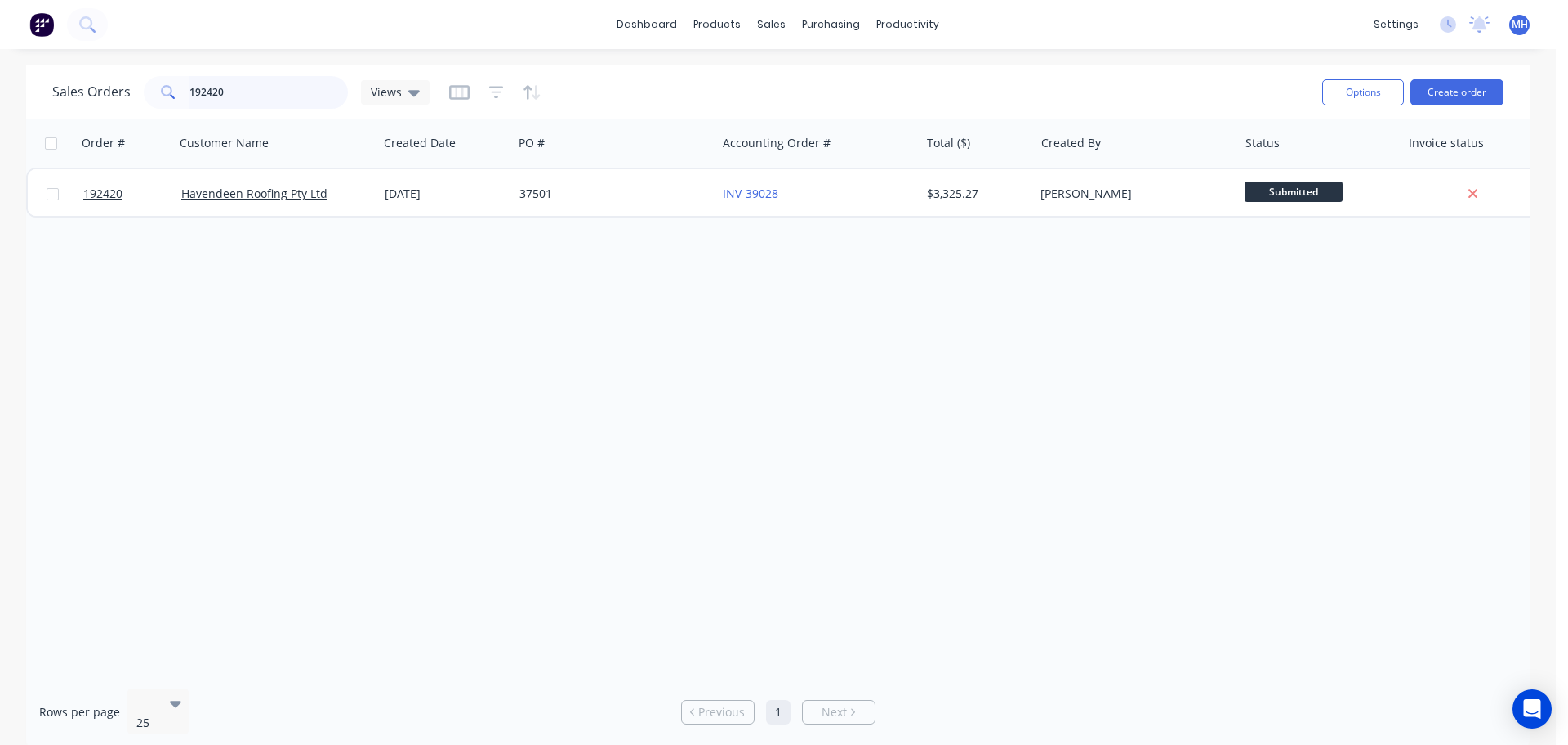
click at [293, 102] on input "192420" at bounding box center [269, 92] width 159 height 33
type input "191807"
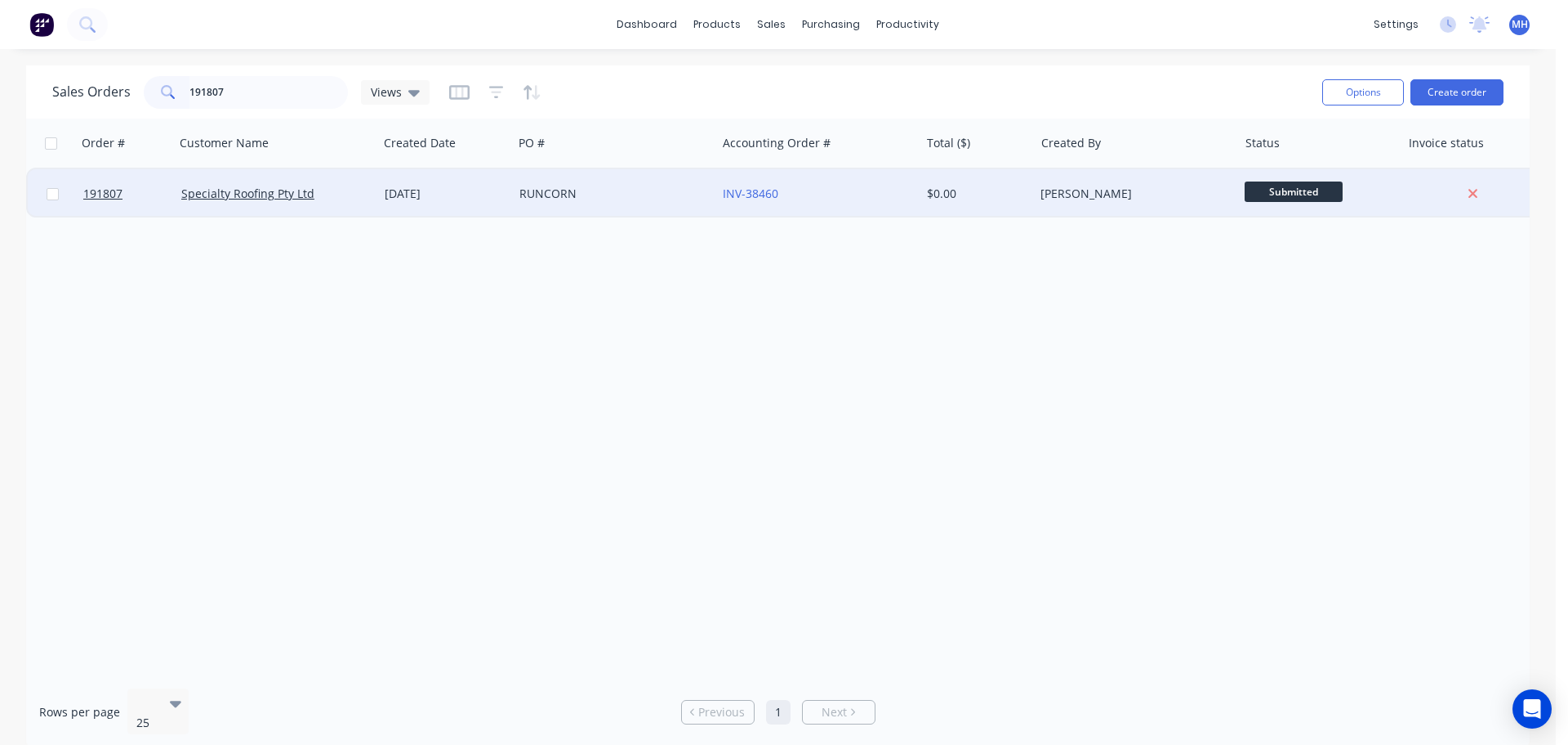
click at [500, 206] on div "04 Sep 2025" at bounding box center [445, 194] width 135 height 49
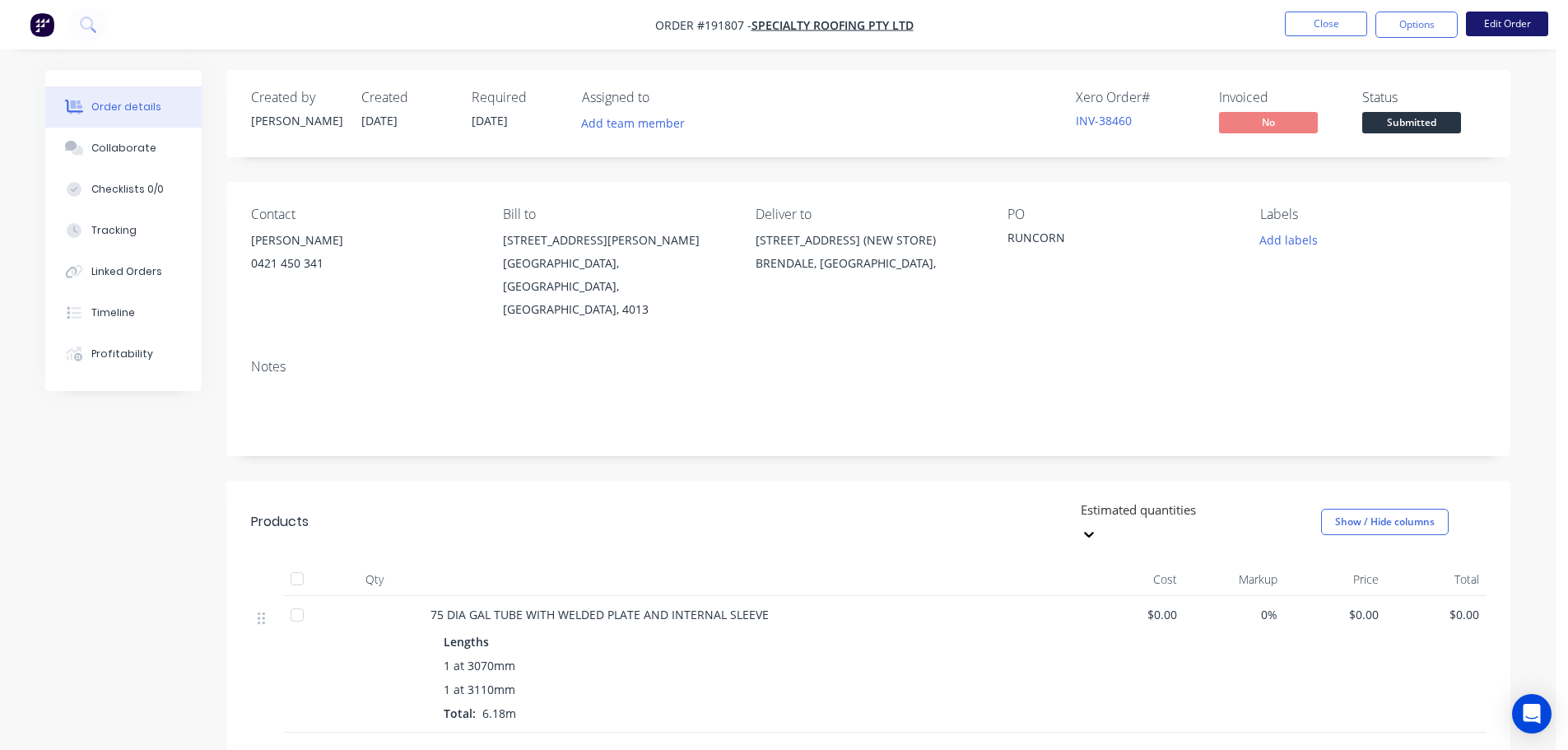
click at [1494, 27] on button "Edit Order" at bounding box center [1507, 24] width 82 height 25
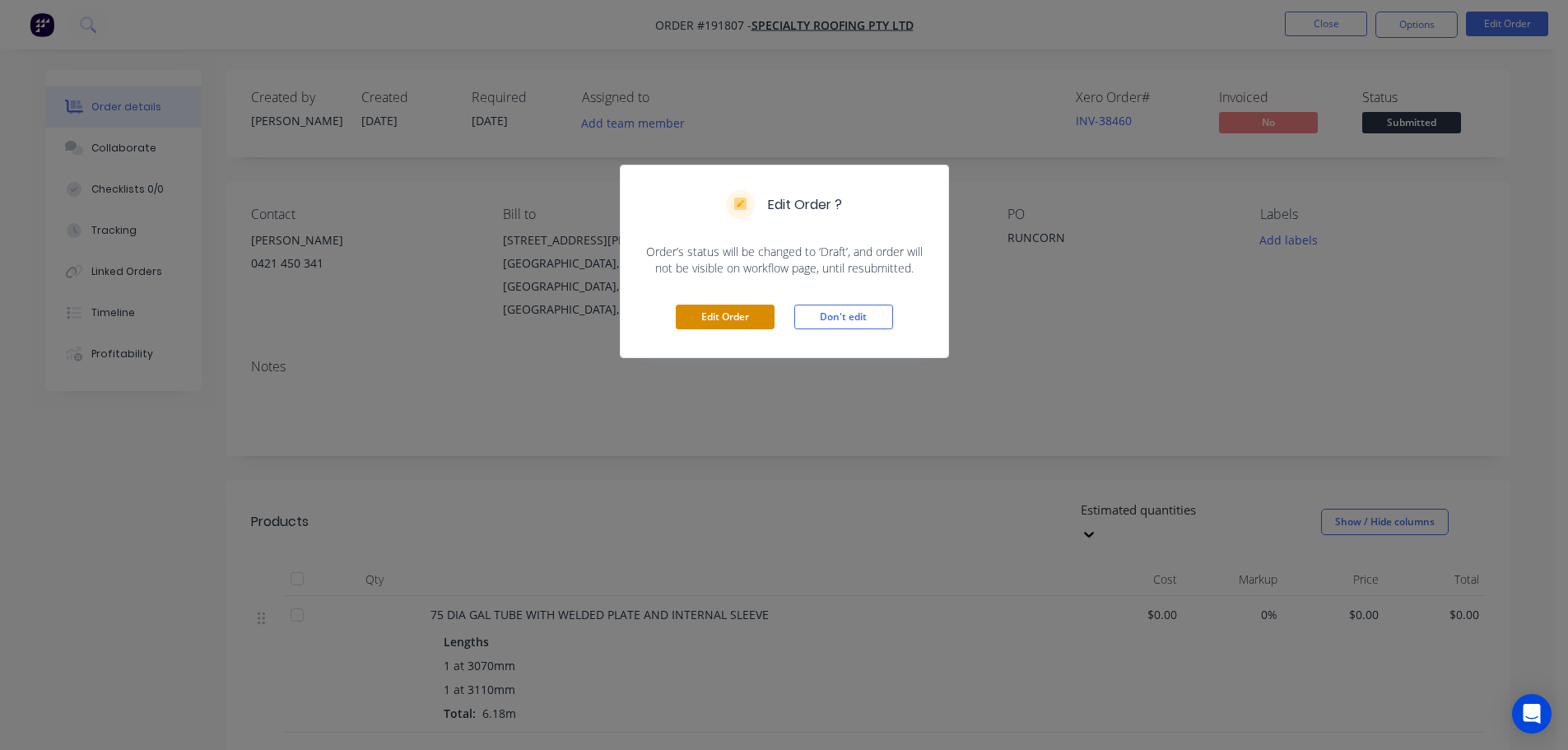
click at [750, 321] on button "Edit Order" at bounding box center [725, 317] width 98 height 25
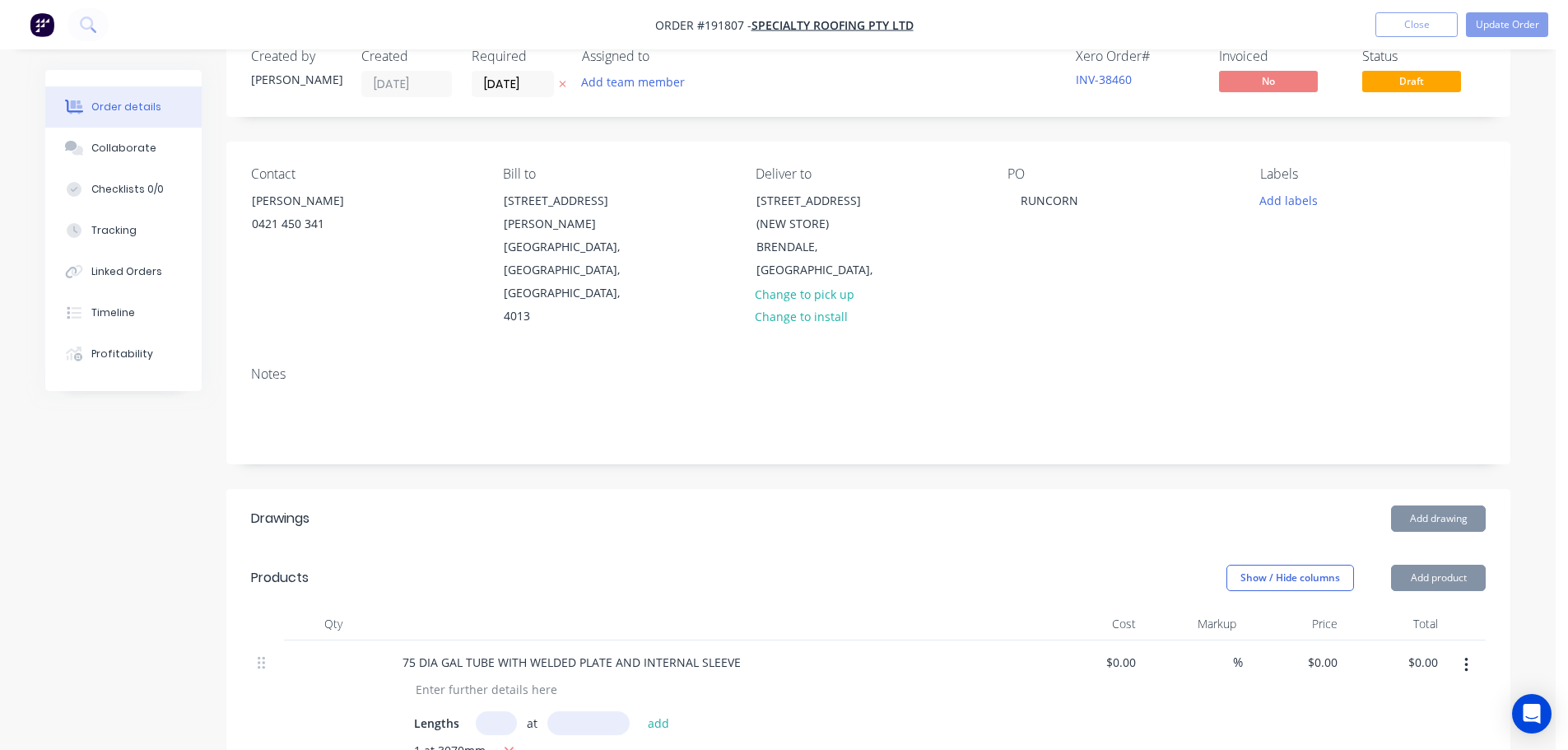
scroll to position [493, 0]
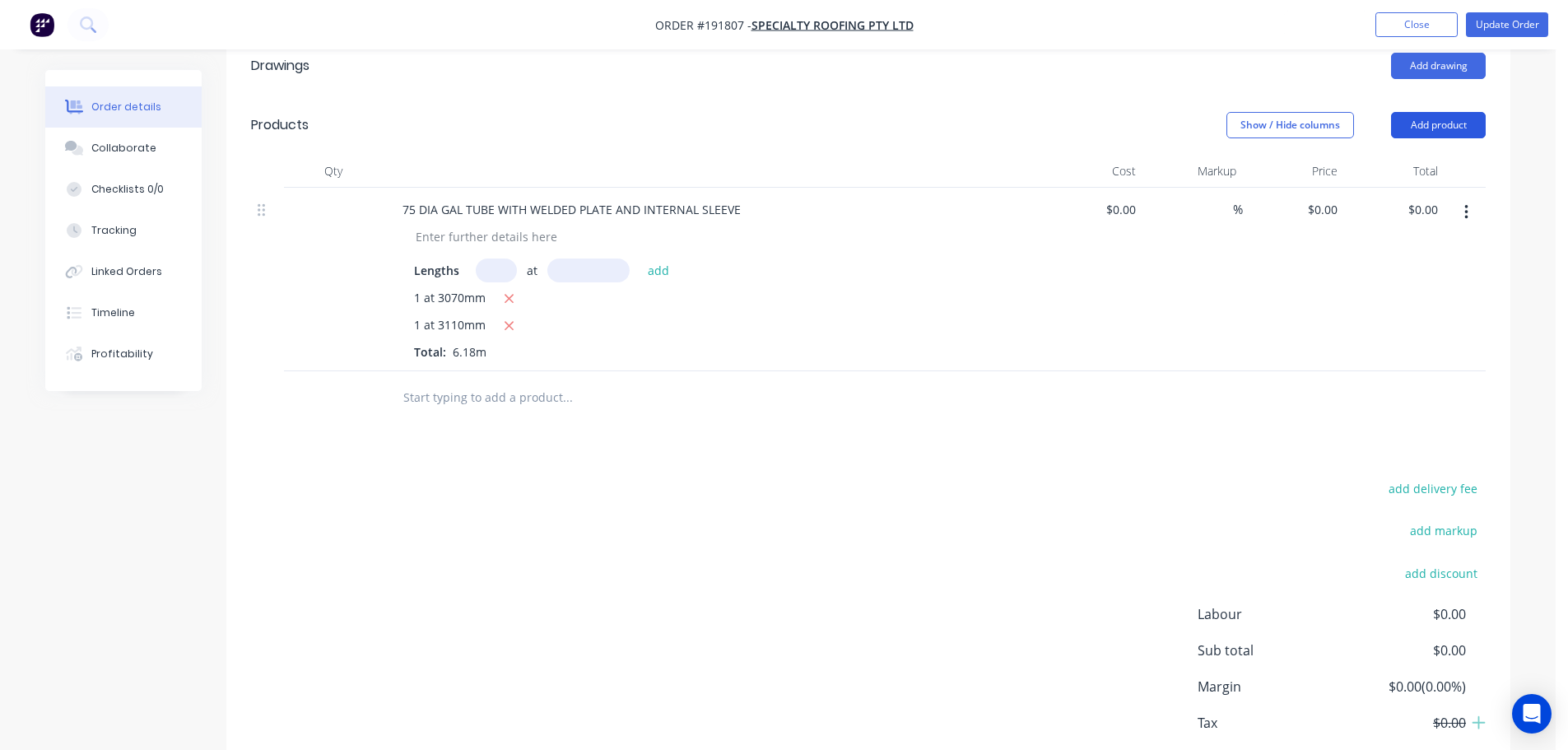
click at [1430, 112] on button "Add product" at bounding box center [1439, 124] width 95 height 26
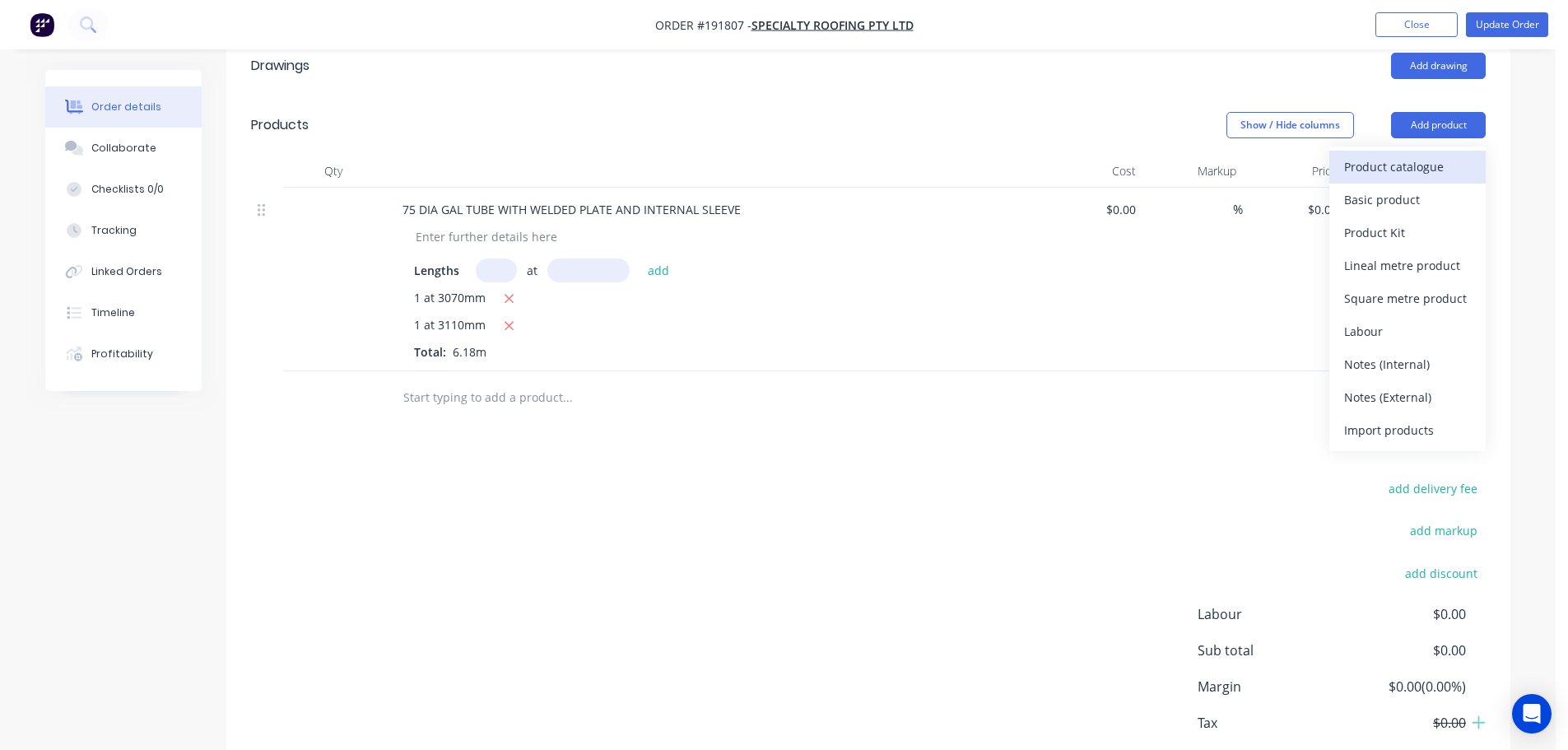
click at [1431, 155] on div "Product catalogue" at bounding box center [1408, 166] width 127 height 24
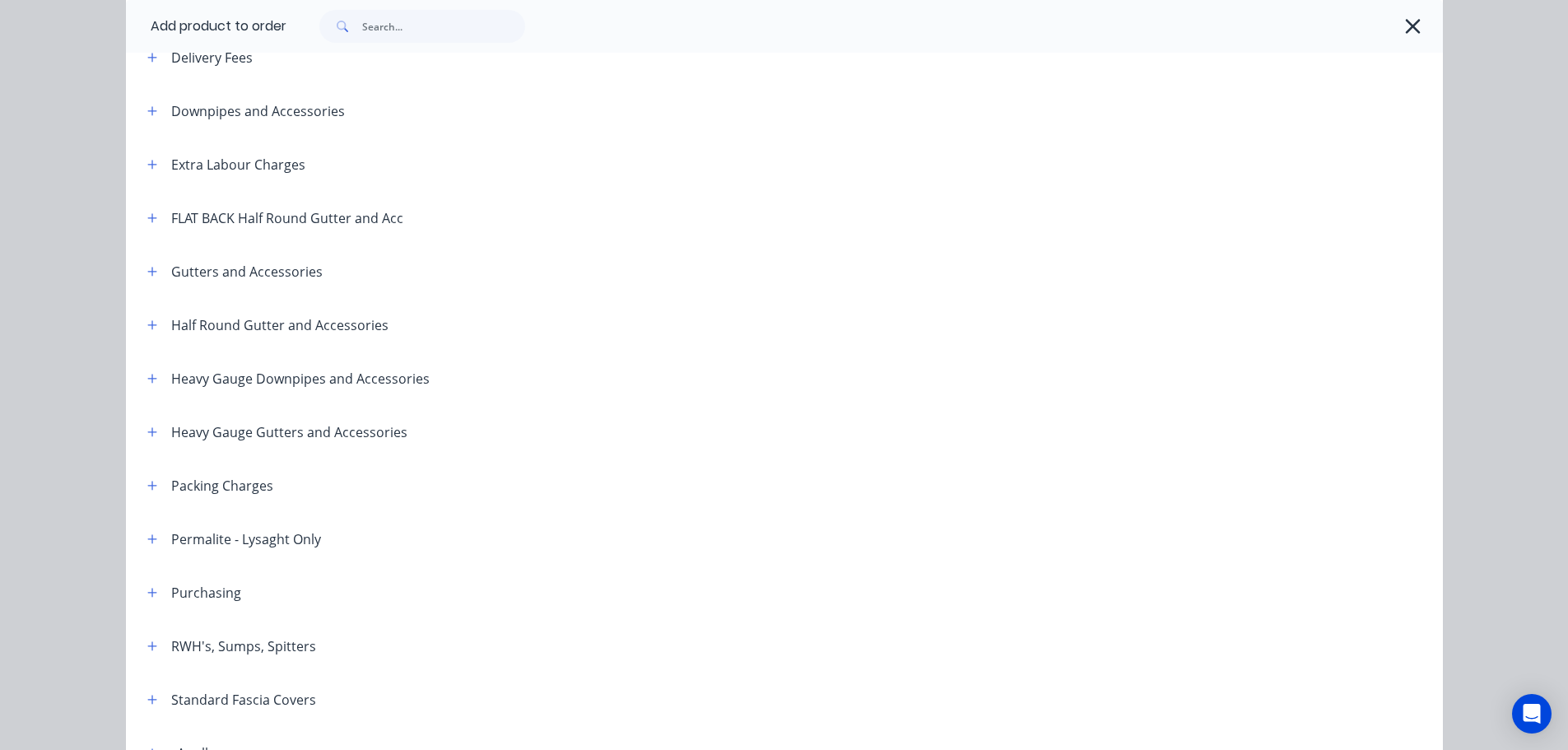
scroll to position [164, 0]
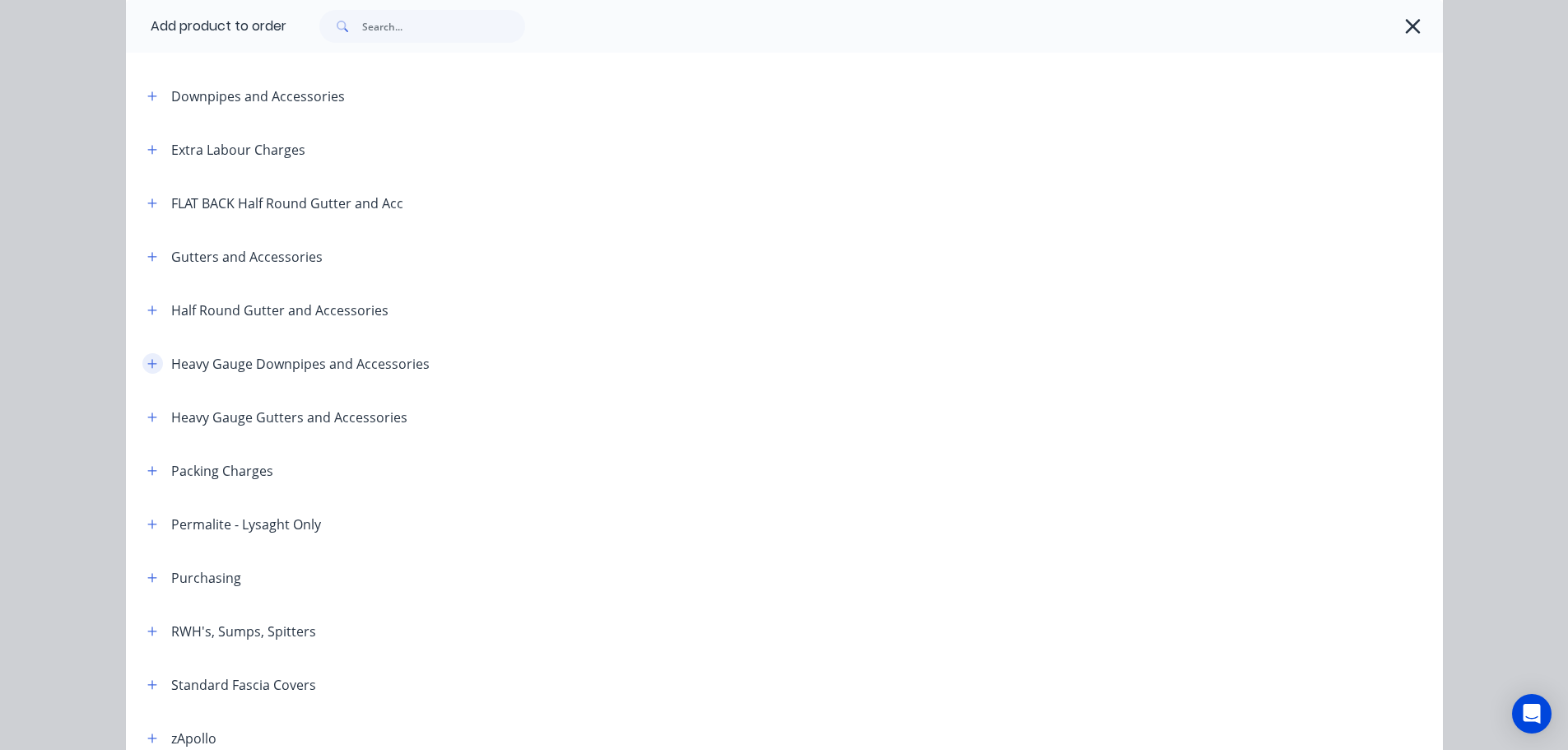
click at [148, 362] on icon "button" at bounding box center [152, 363] width 9 height 9
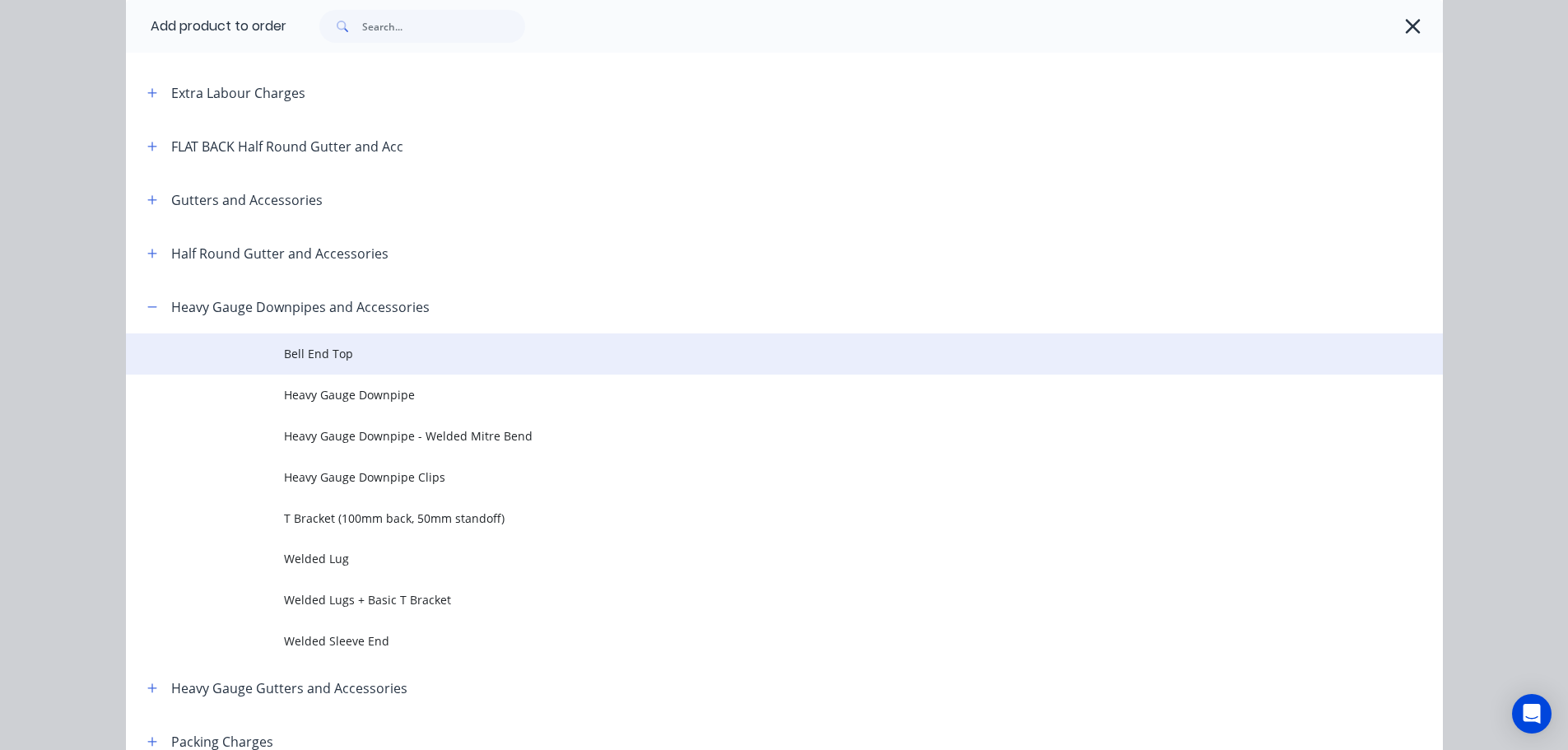
scroll to position [247, 0]
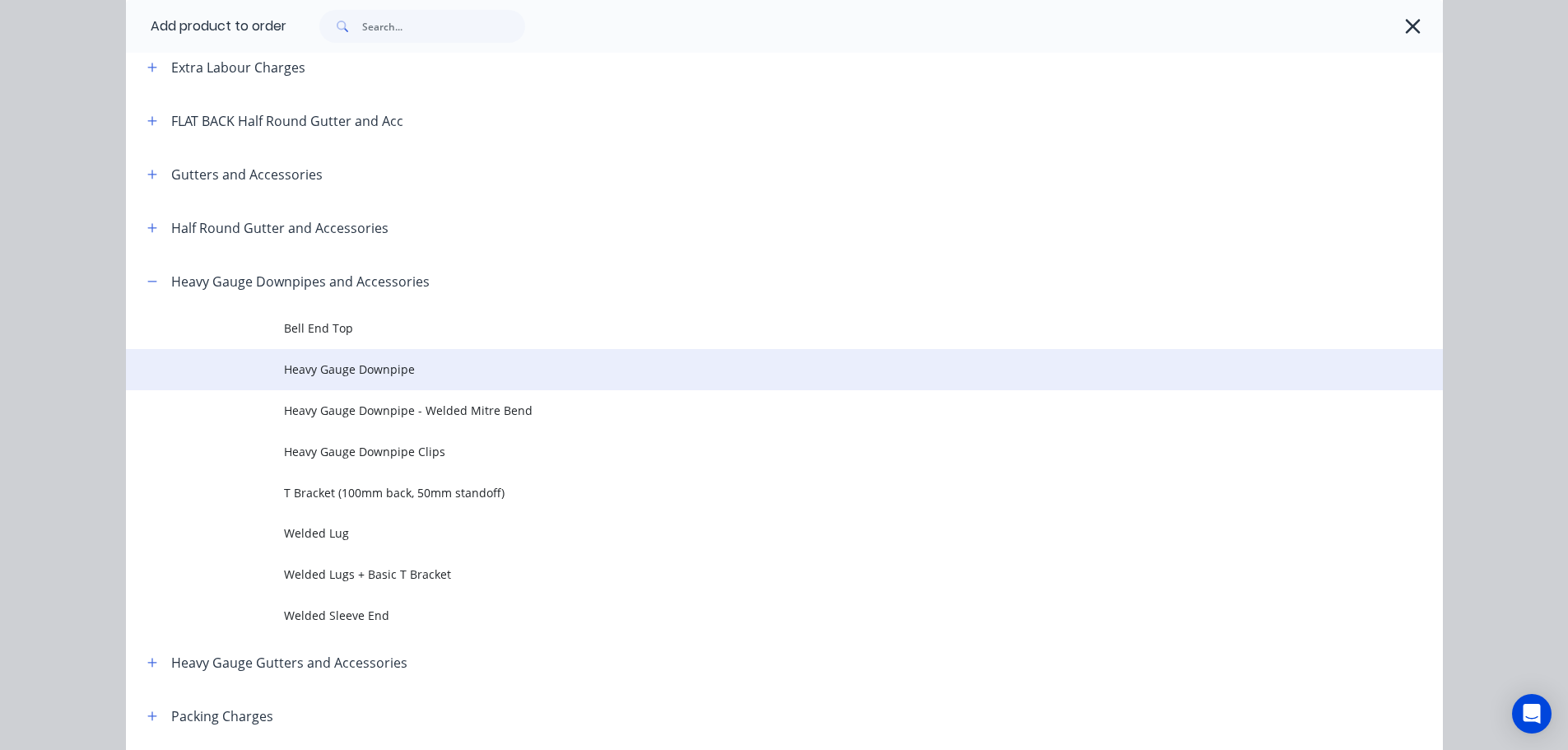
click at [317, 364] on span "Heavy Gauge Downpipe" at bounding box center [748, 368] width 927 height 17
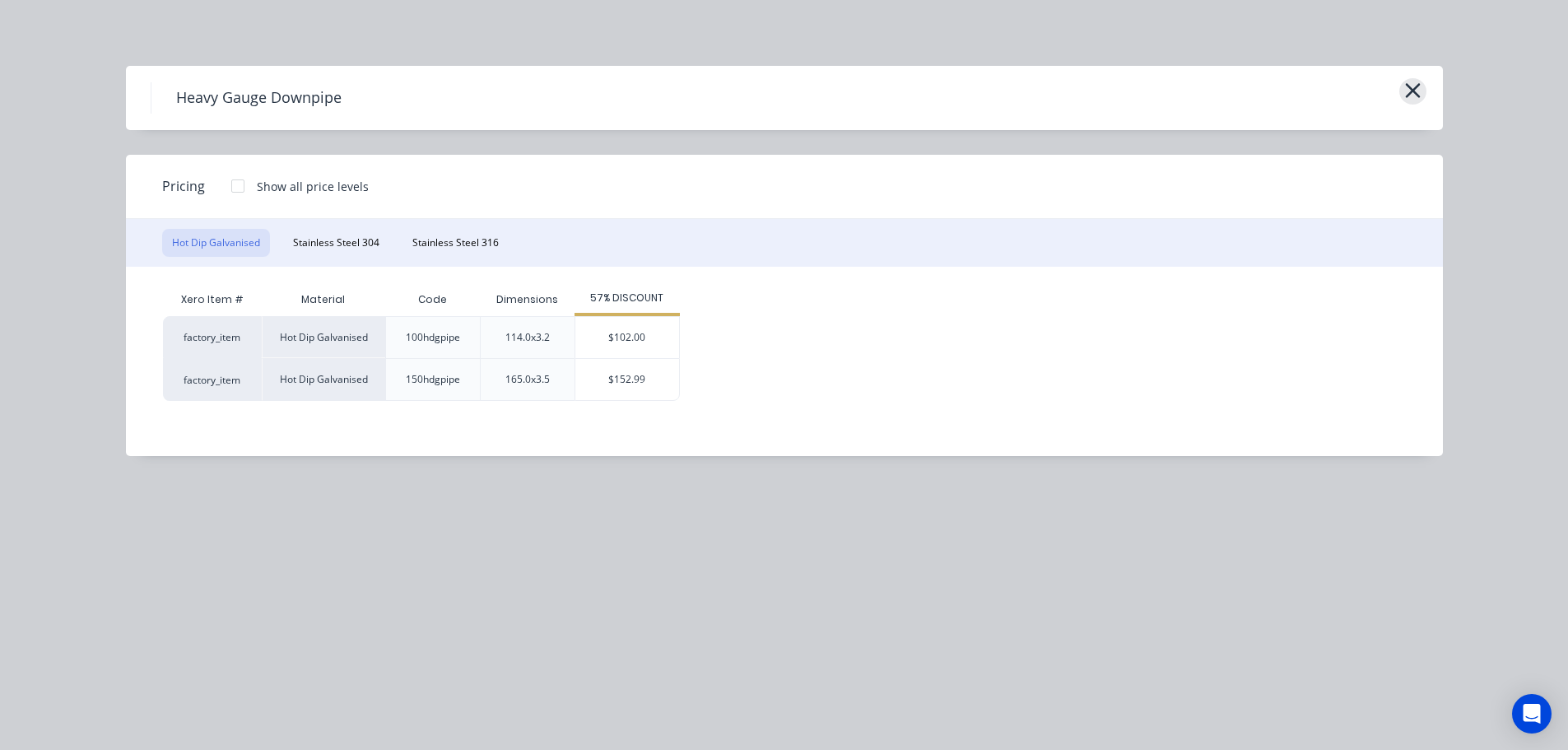
click at [1404, 89] on icon "button" at bounding box center [1412, 90] width 17 height 23
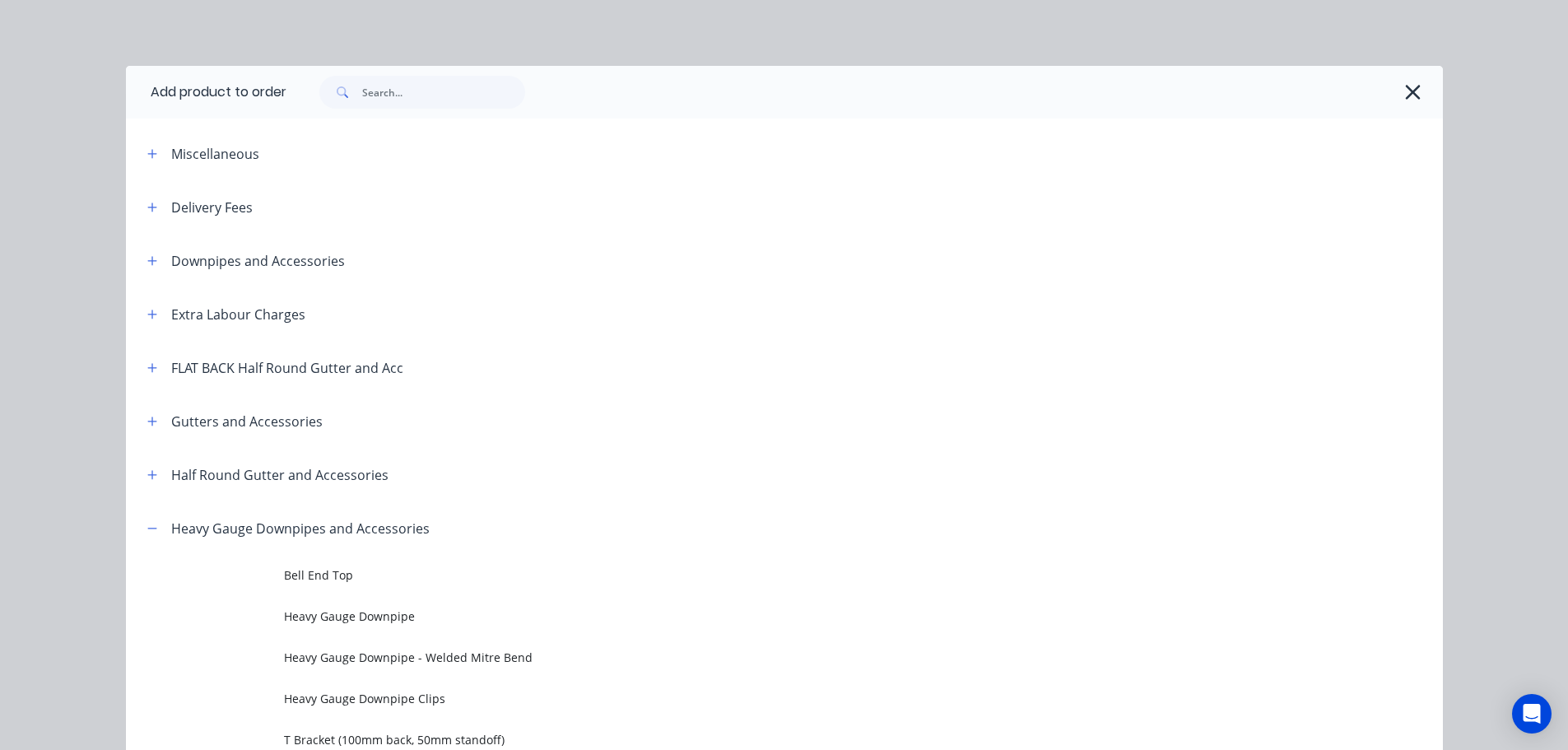
scroll to position [501, 0]
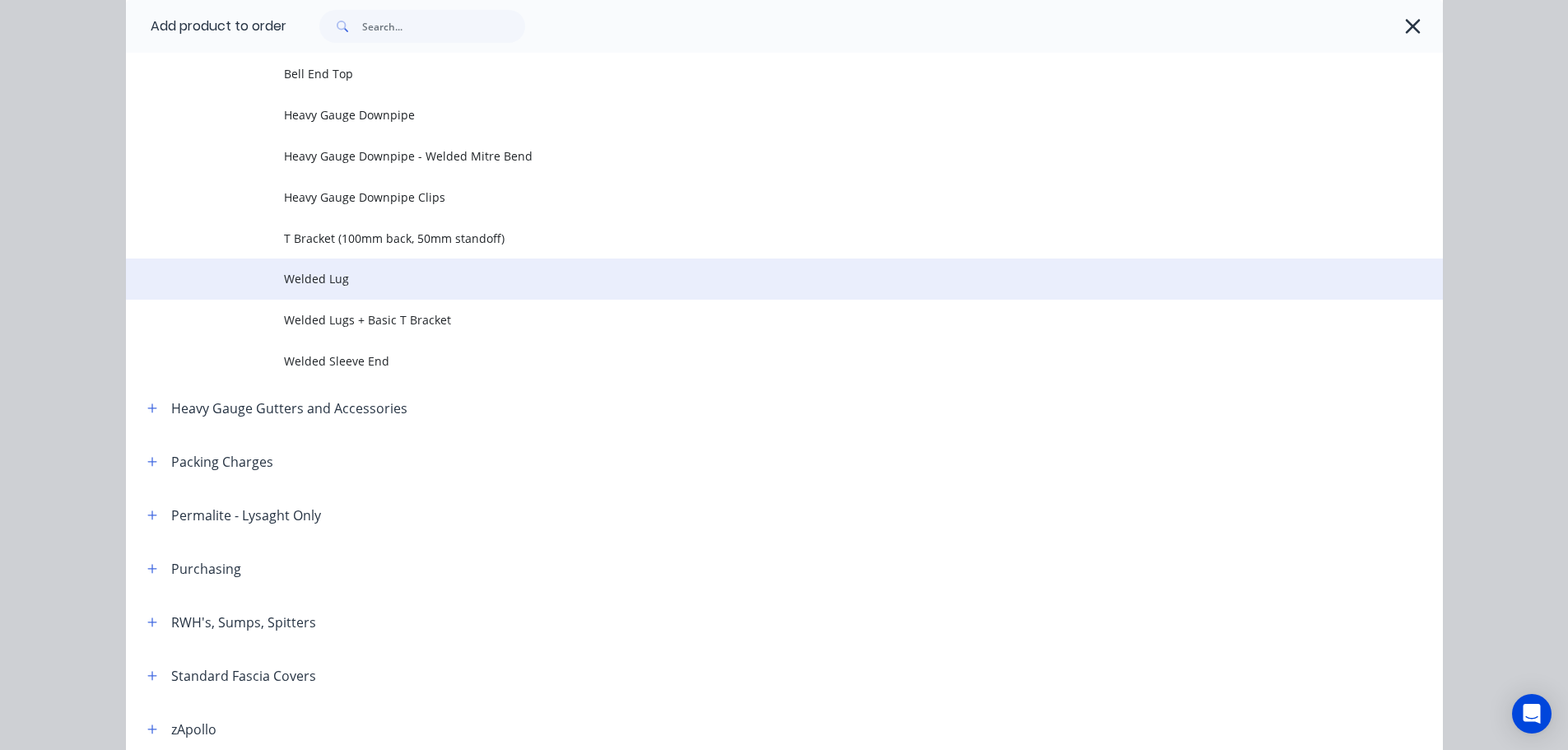
click at [475, 263] on td "Welded Lug" at bounding box center [864, 279] width 1159 height 41
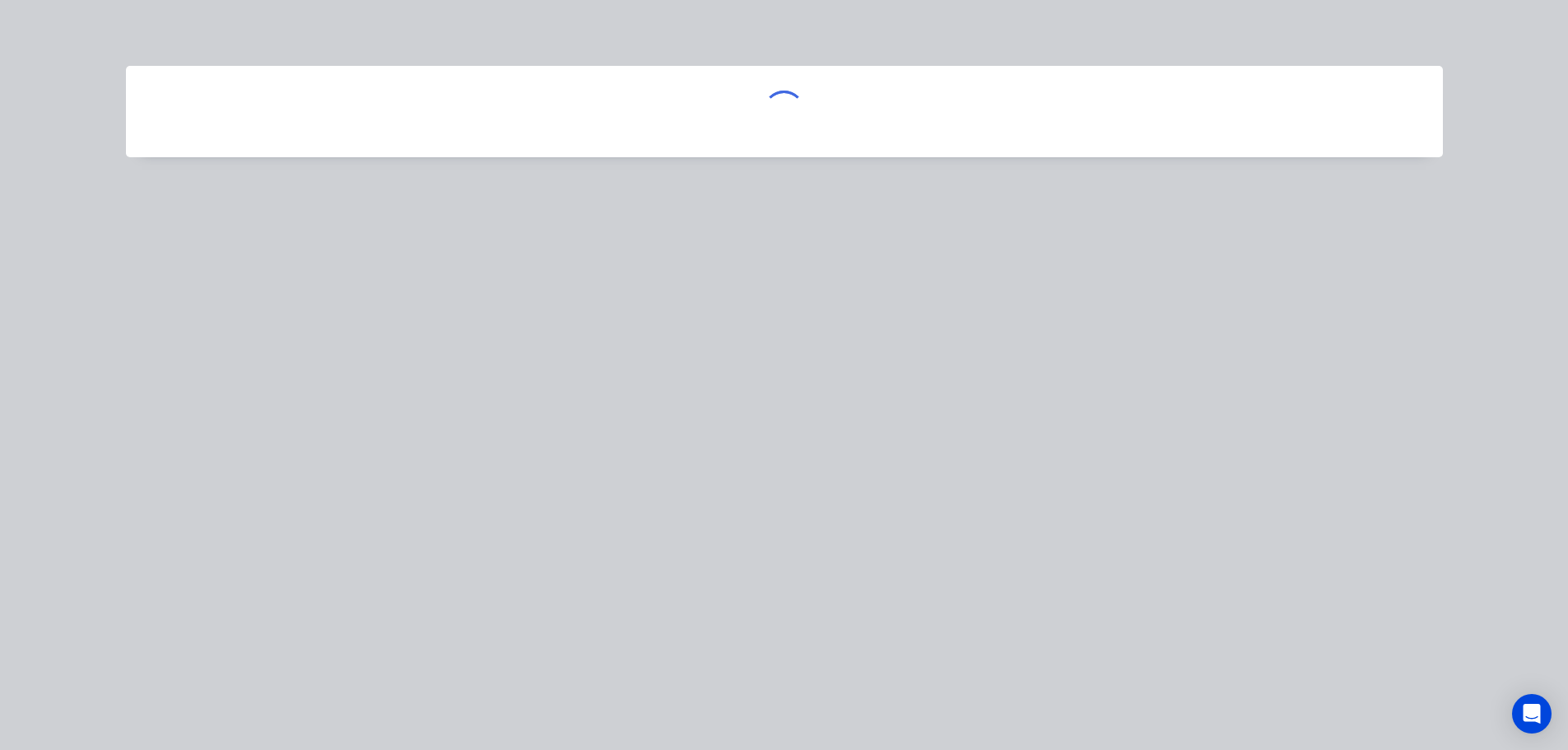
scroll to position [0, 0]
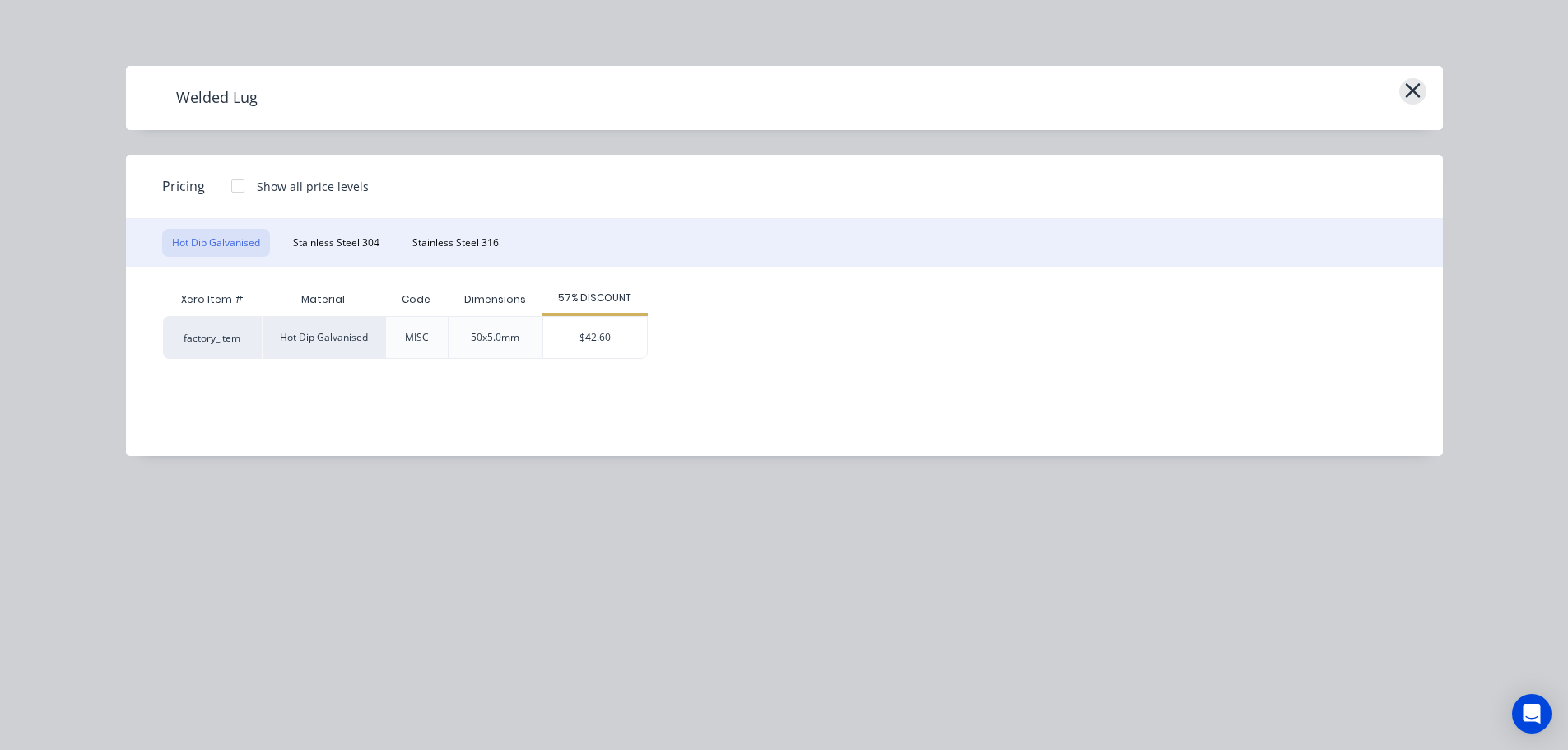
click at [1408, 92] on icon "button" at bounding box center [1412, 90] width 17 height 23
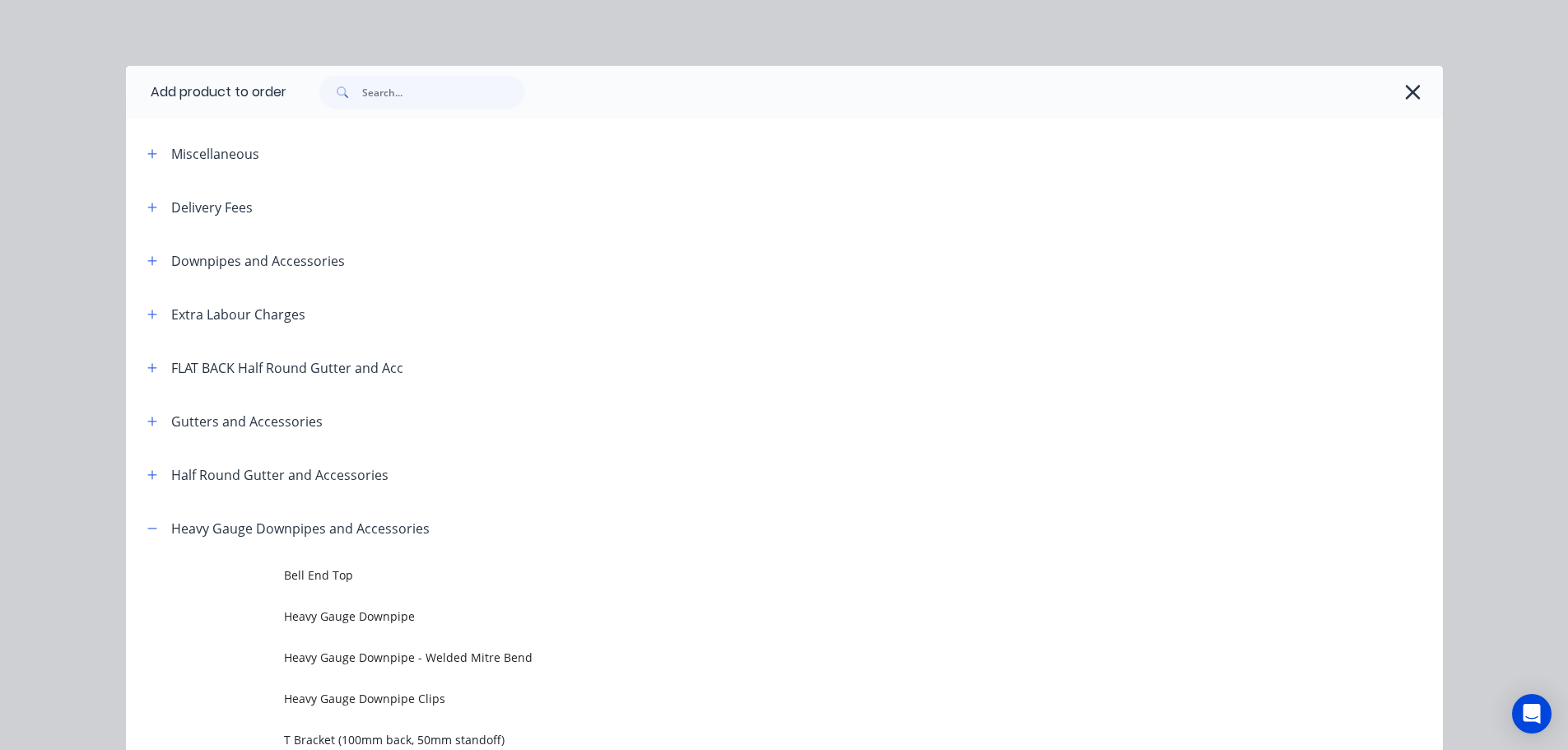
scroll to position [501, 0]
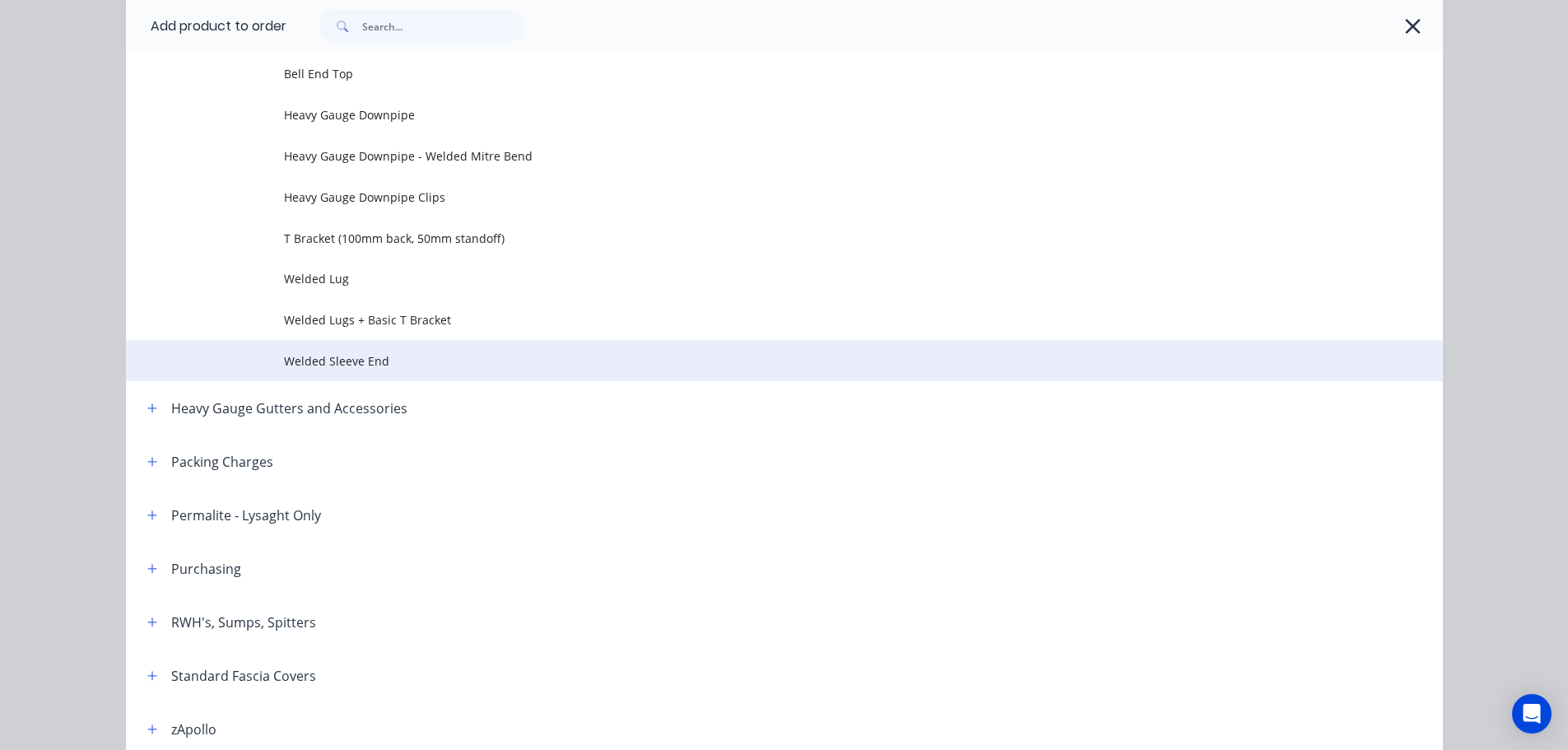
click at [382, 361] on span "Welded Sleeve End" at bounding box center [748, 360] width 927 height 17
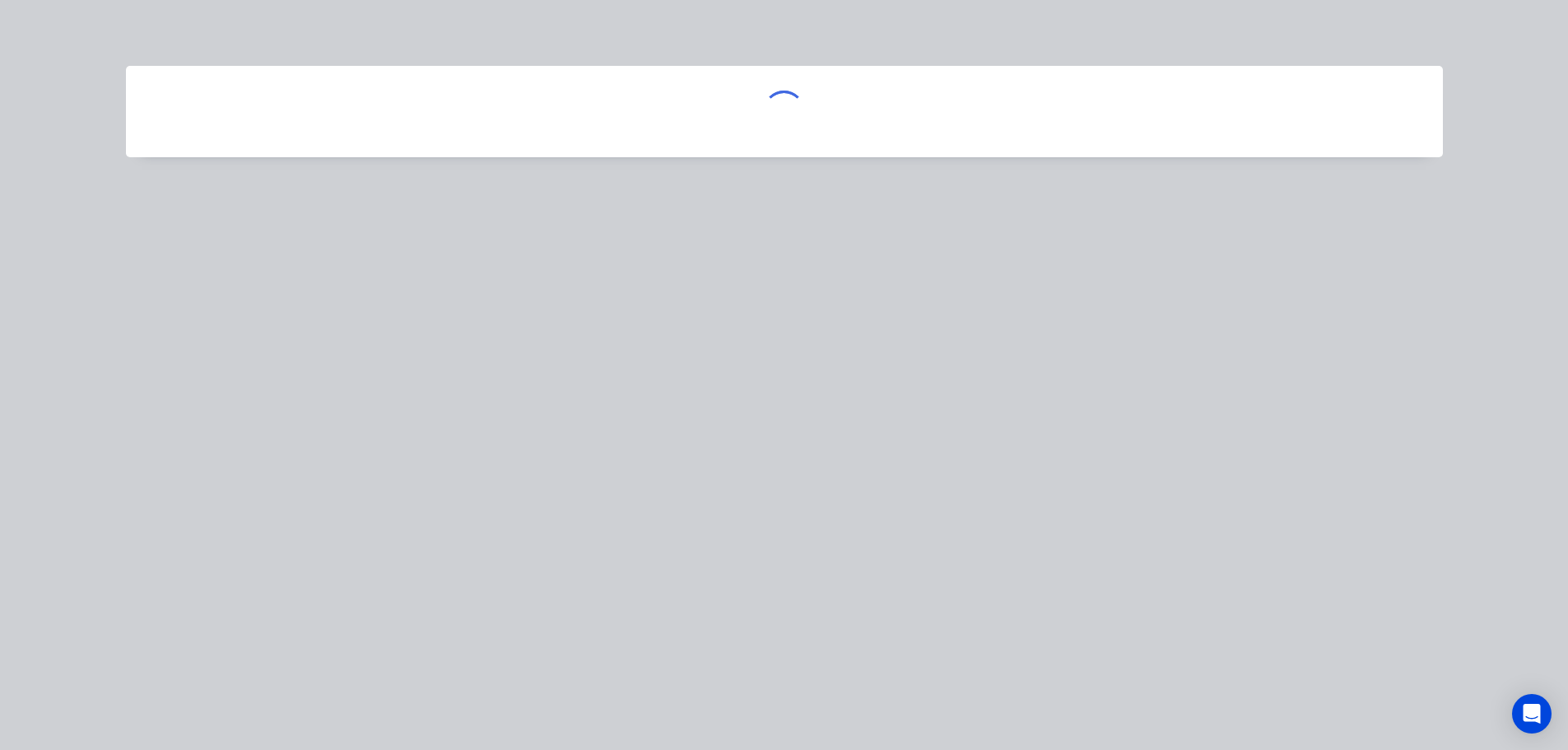
scroll to position [0, 0]
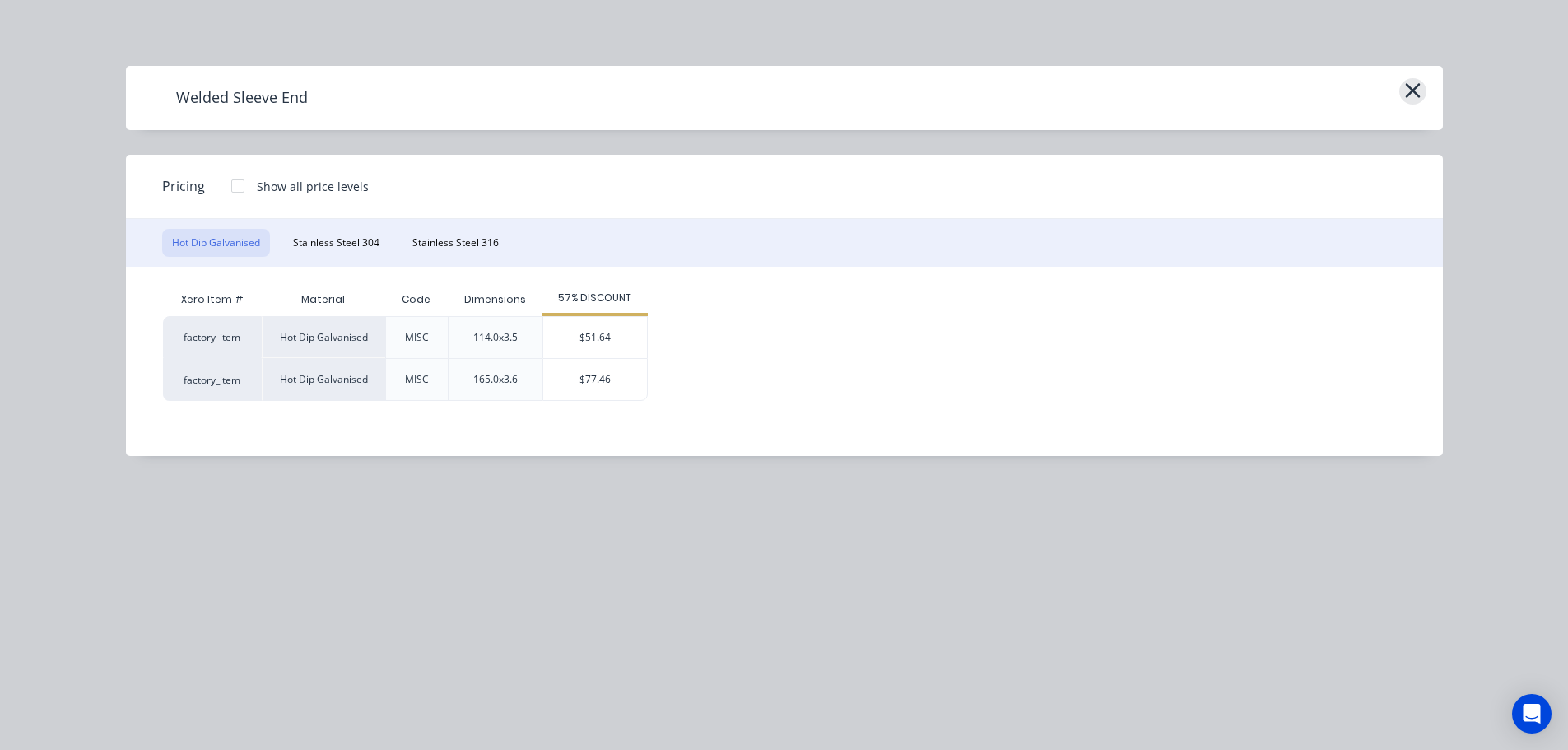
click at [1413, 91] on icon "button" at bounding box center [1412, 90] width 15 height 15
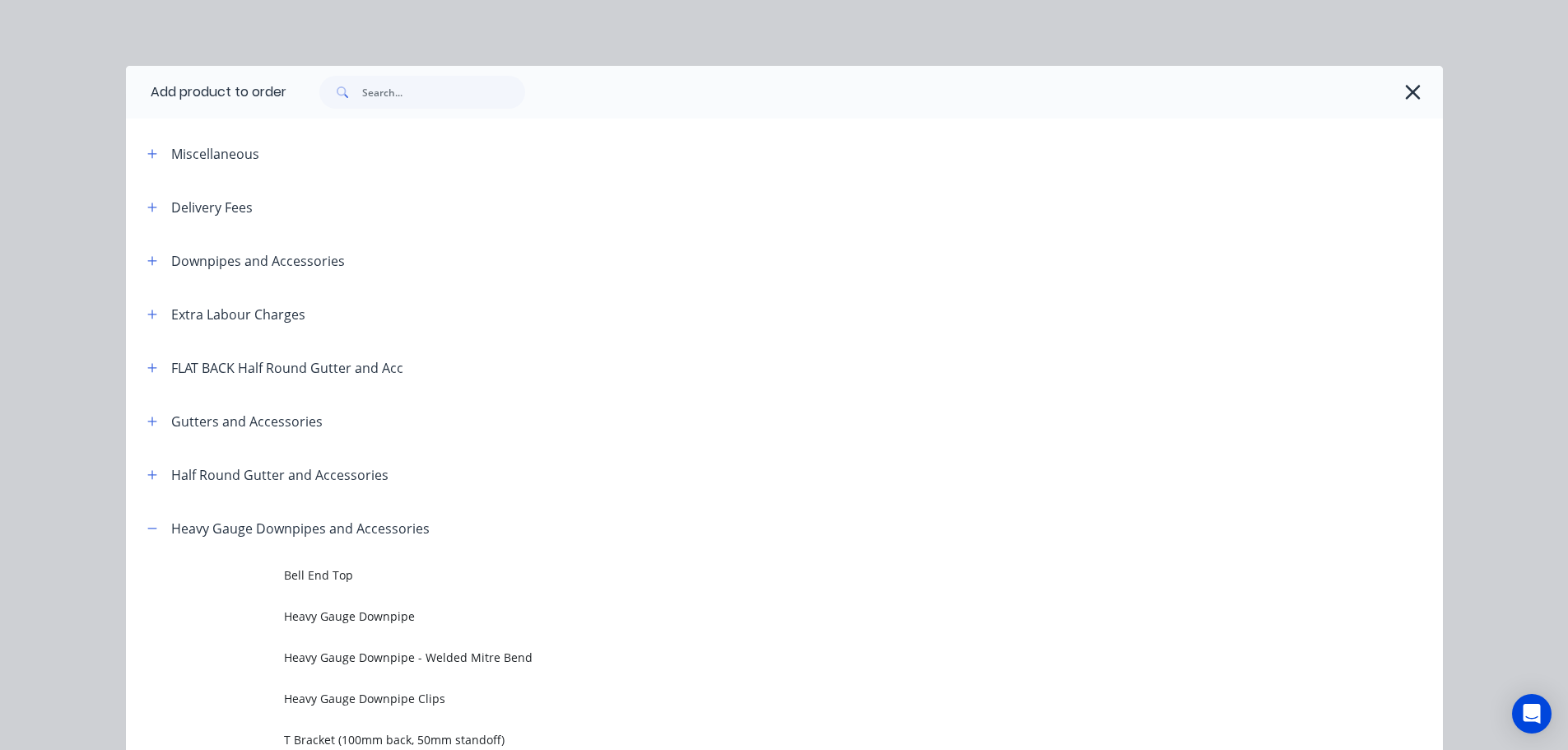
scroll to position [501, 0]
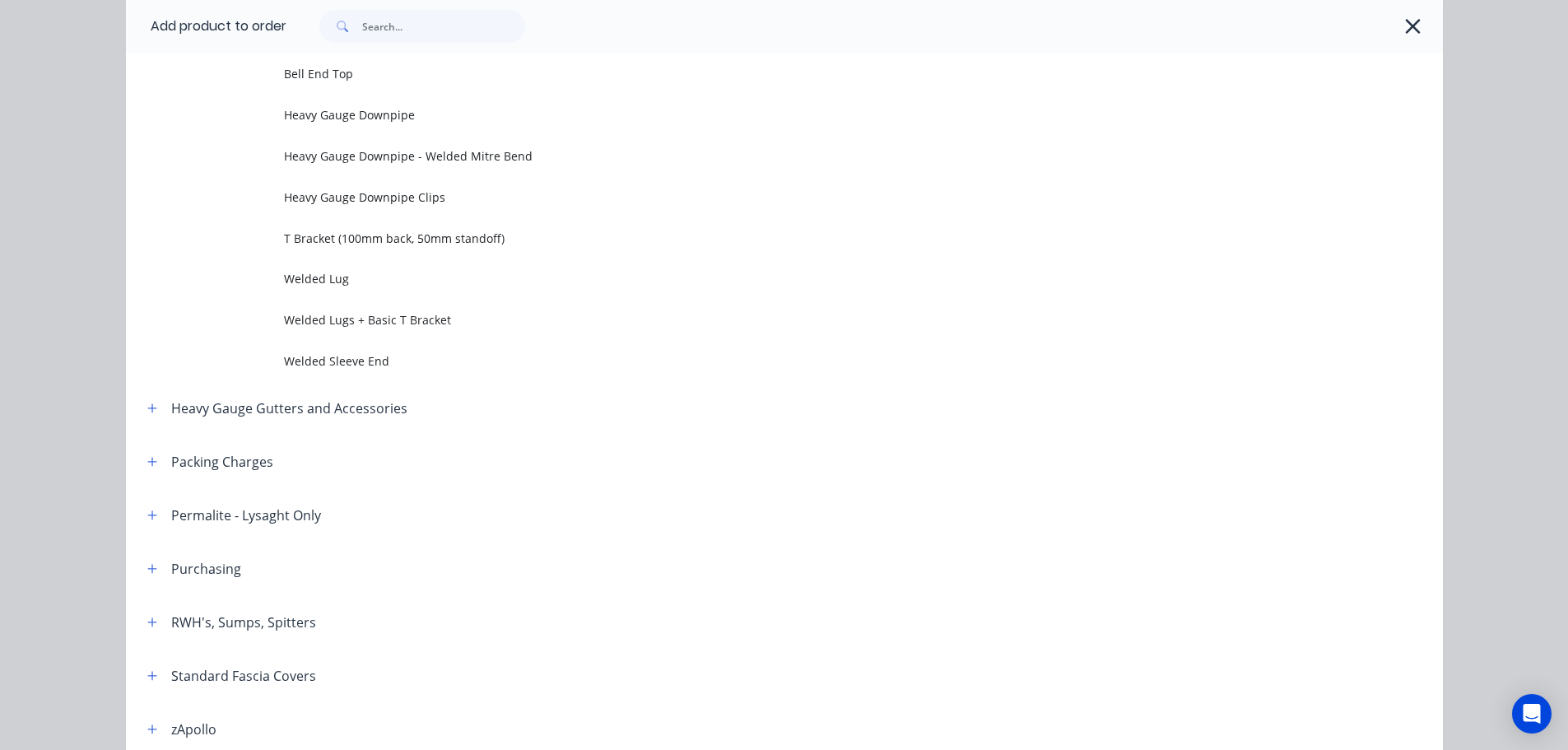
drag, startPoint x: 1408, startPoint y: 33, endPoint x: 1409, endPoint y: 310, distance: 277.0
click at [1409, 33] on icon "button" at bounding box center [1412, 27] width 17 height 23
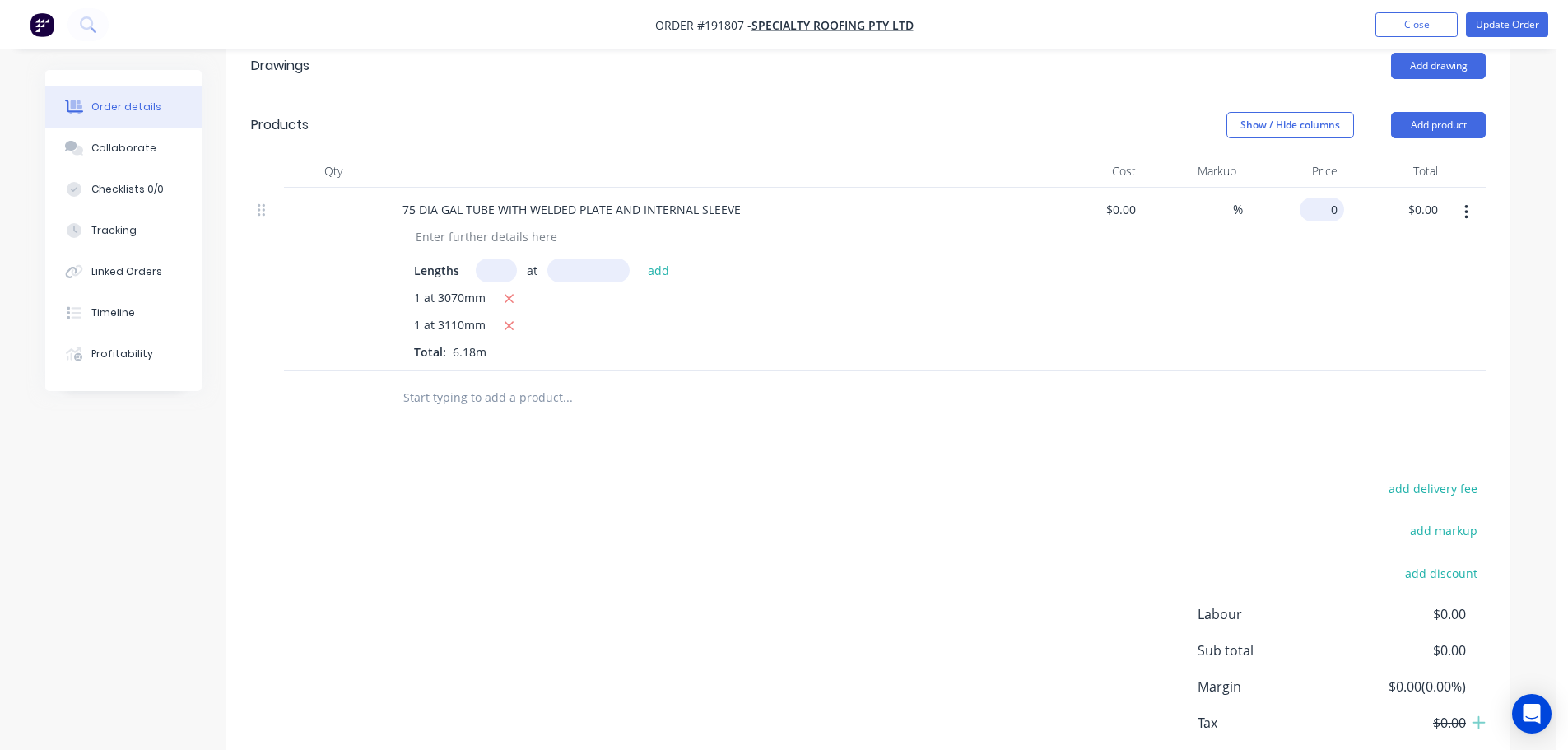
click at [1321, 198] on div "0 $0.00" at bounding box center [1322, 209] width 45 height 24
click at [1350, 231] on div "$0.00 $0.00" at bounding box center [1394, 279] width 101 height 183
click at [1327, 198] on input "0" at bounding box center [1326, 209] width 38 height 24
type input "$375.25"
type input "2319.05"
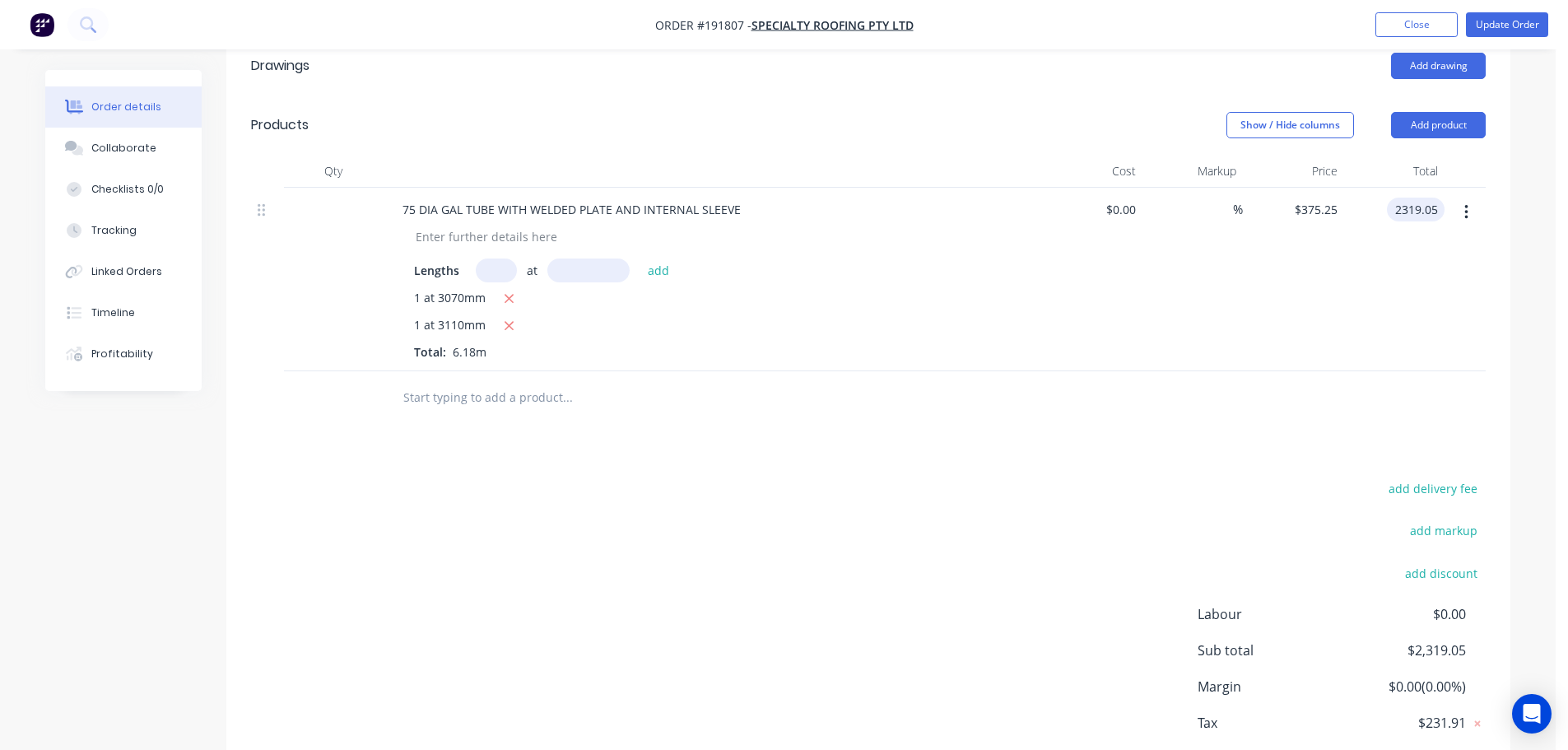
click at [1444, 198] on input "2319.05" at bounding box center [1419, 209] width 51 height 24
type input "$375.2508"
type input "$2,319.05"
click at [1196, 477] on div "add delivery fee add markup add discount Labour $0.00 Sub total $2,319.05 Margi…" at bounding box center [869, 636] width 1235 height 317
click at [1335, 198] on input "375.2508" at bounding box center [1312, 209] width 64 height 24
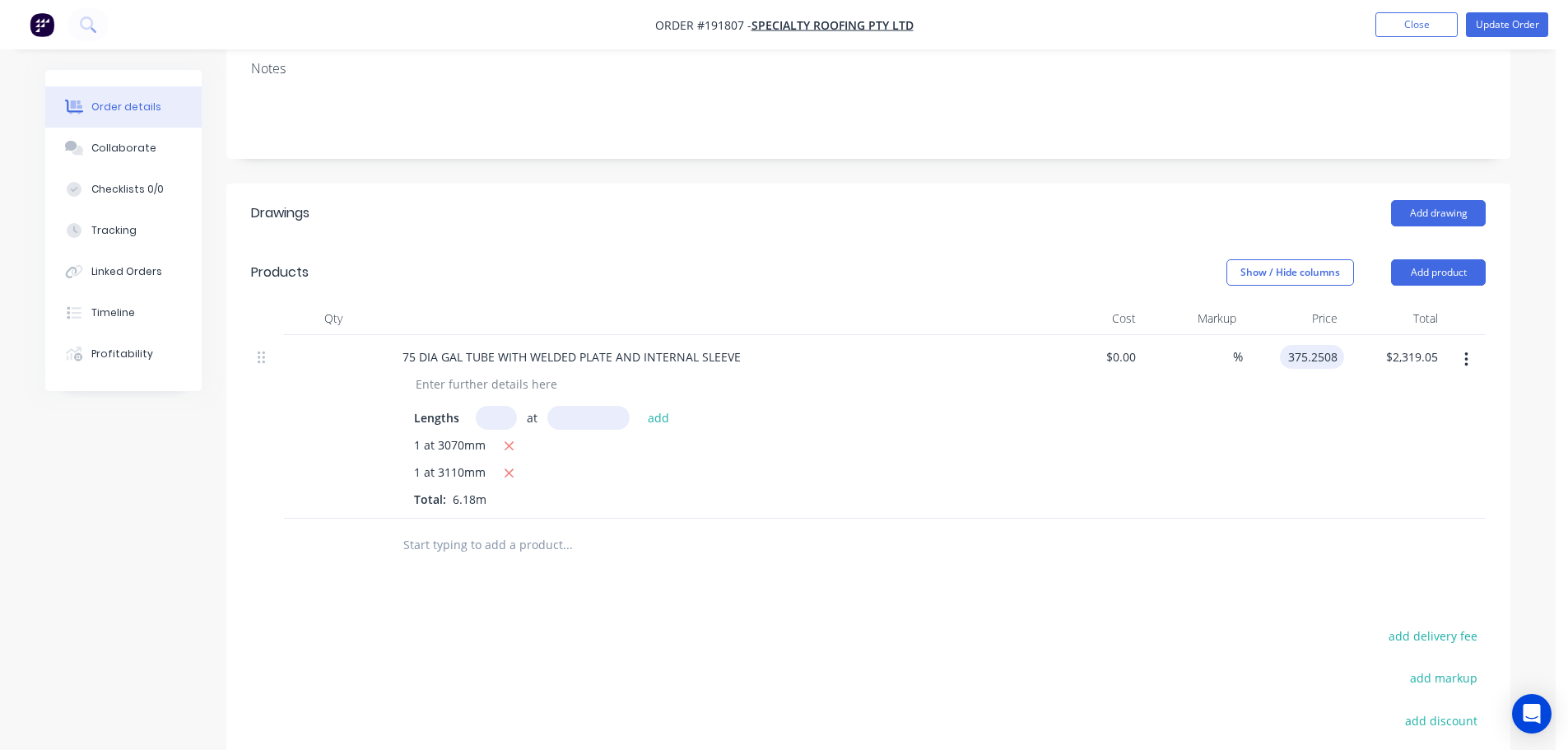
scroll to position [329, 0]
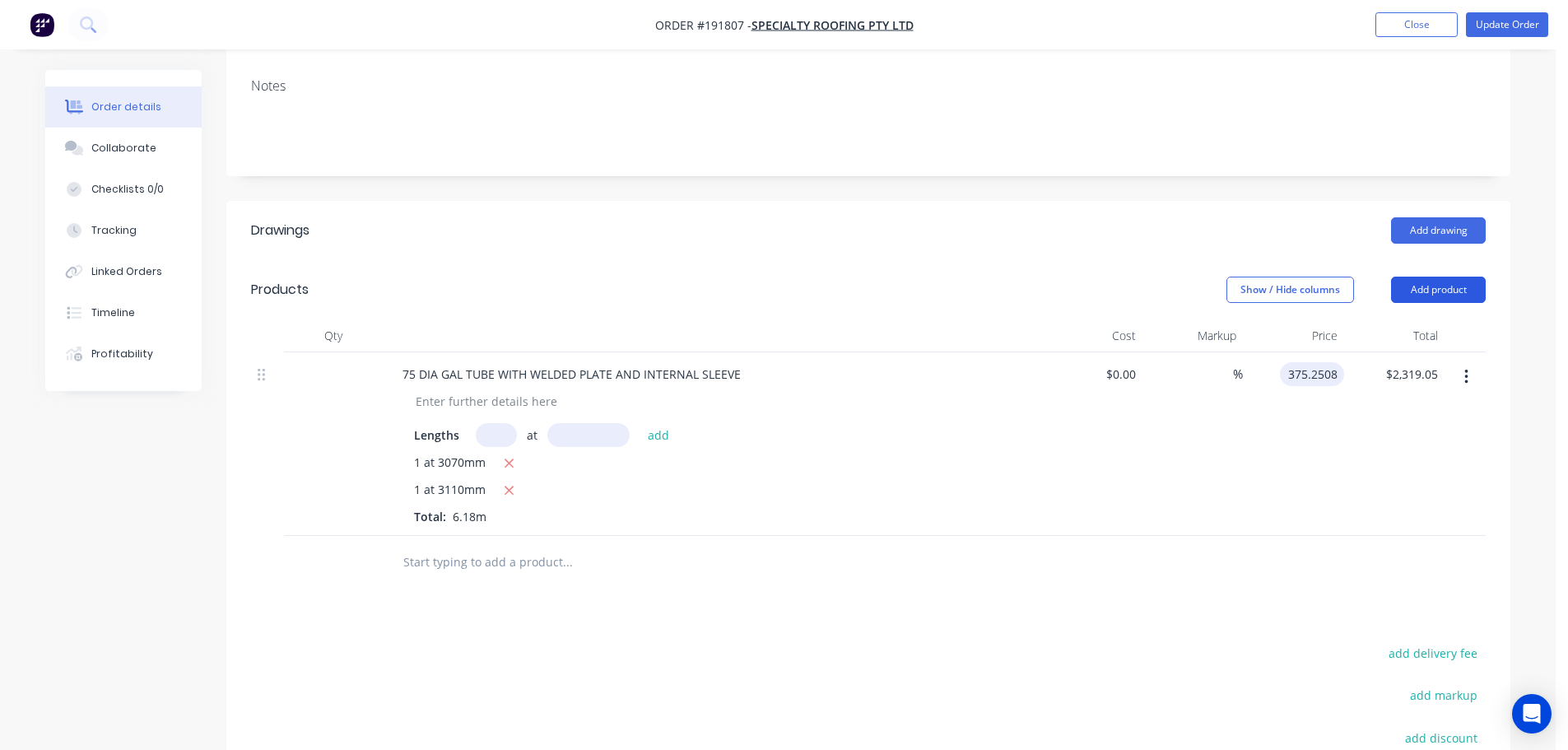
type input "$375.2508"
click at [1428, 276] on button "Add product" at bounding box center [1439, 289] width 95 height 26
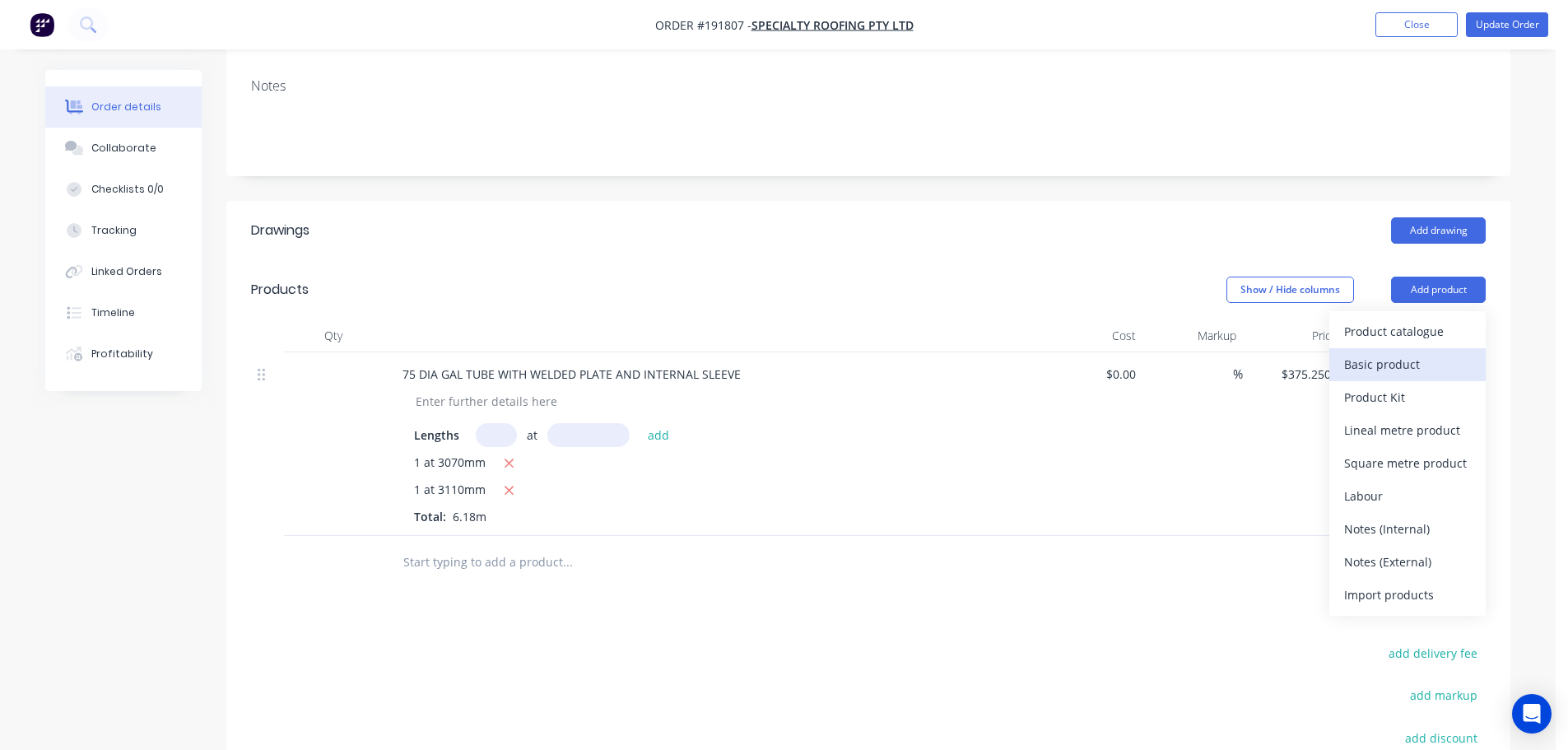
click at [1435, 352] on div "Basic product" at bounding box center [1408, 364] width 127 height 24
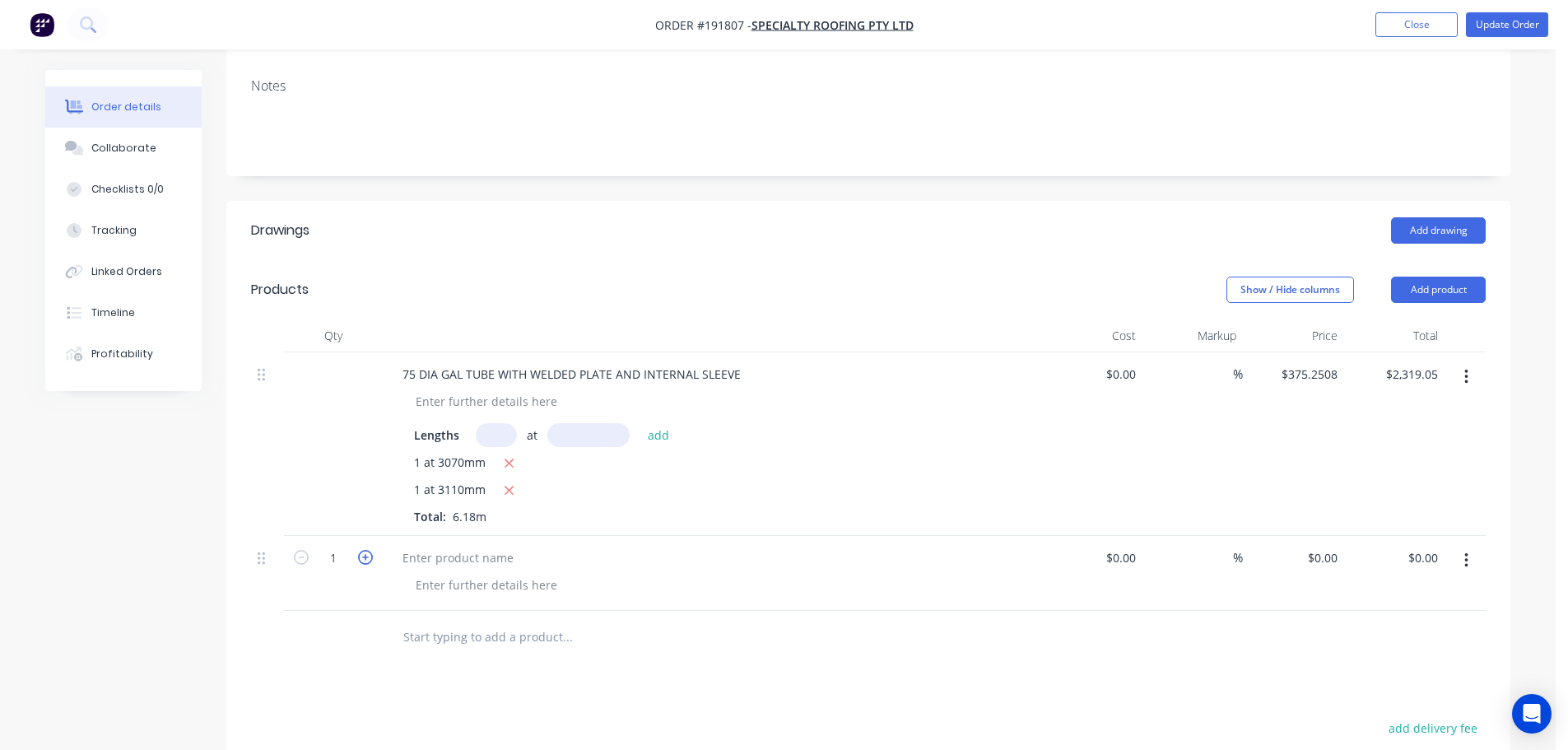
click at [365, 550] on icon "button" at bounding box center [365, 557] width 15 height 15
type input "2"
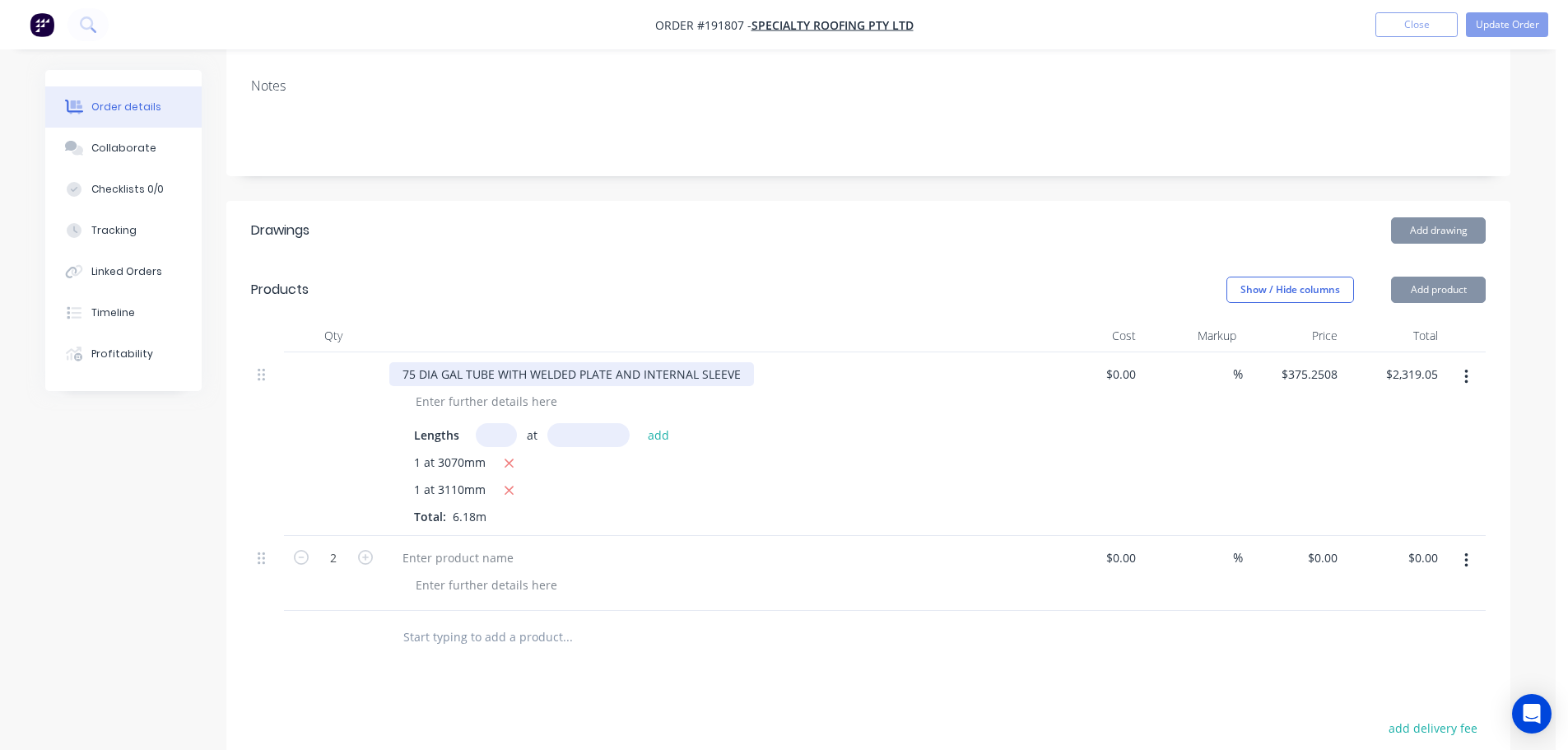
click at [494, 362] on div "75 DIA GAL TUBE WITH WELDED PLATE AND INTERNAL SLEEVE" at bounding box center [572, 374] width 365 height 24
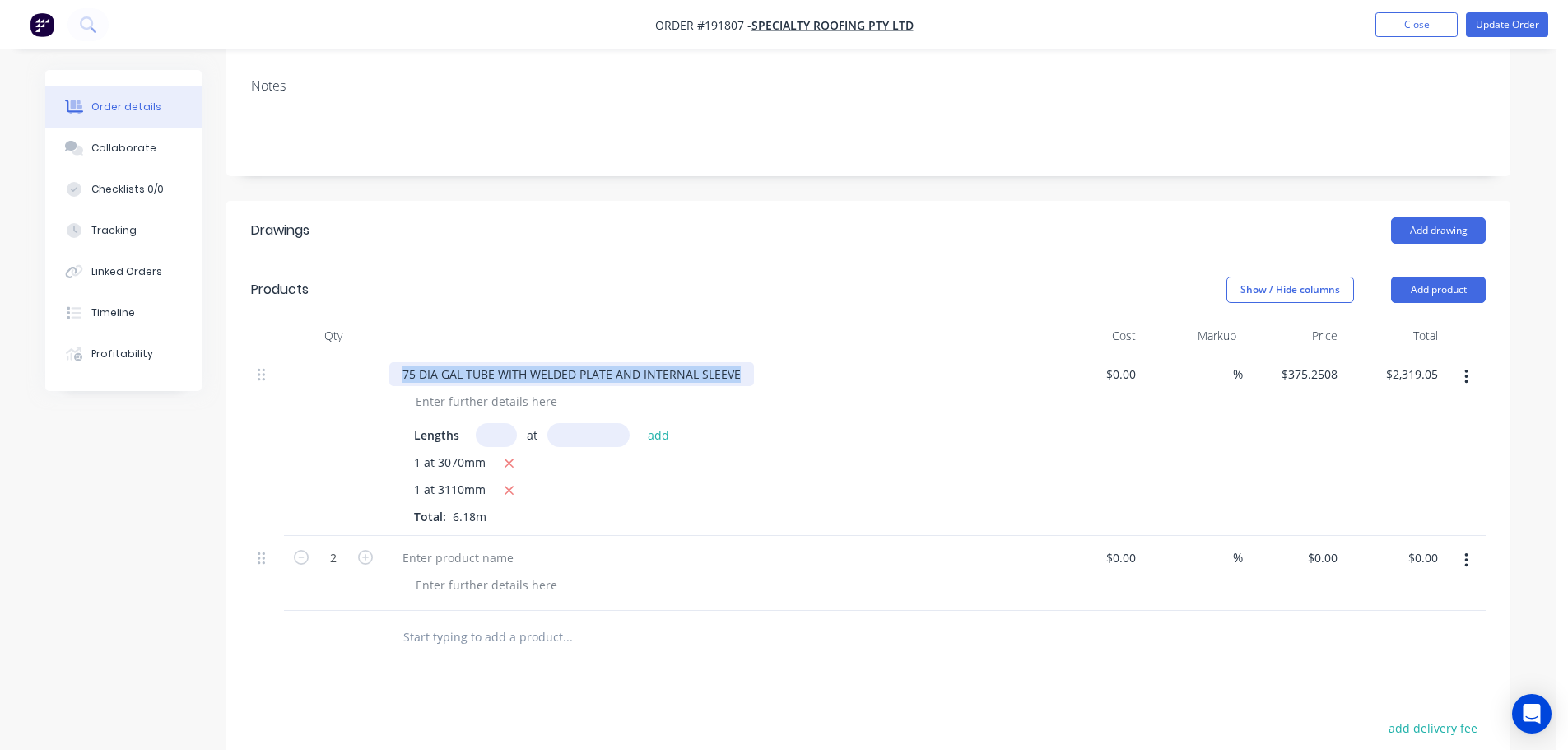
click at [494, 362] on div "75 DIA GAL TUBE WITH WELDED PLATE AND INTERNAL SLEEVE" at bounding box center [572, 374] width 365 height 24
copy div "75 DIA GAL TUBE WITH WELDED PLATE AND INTERNAL SLEEVE"
click at [459, 545] on div at bounding box center [458, 557] width 138 height 24
click at [458, 545] on div at bounding box center [458, 557] width 138 height 24
paste div
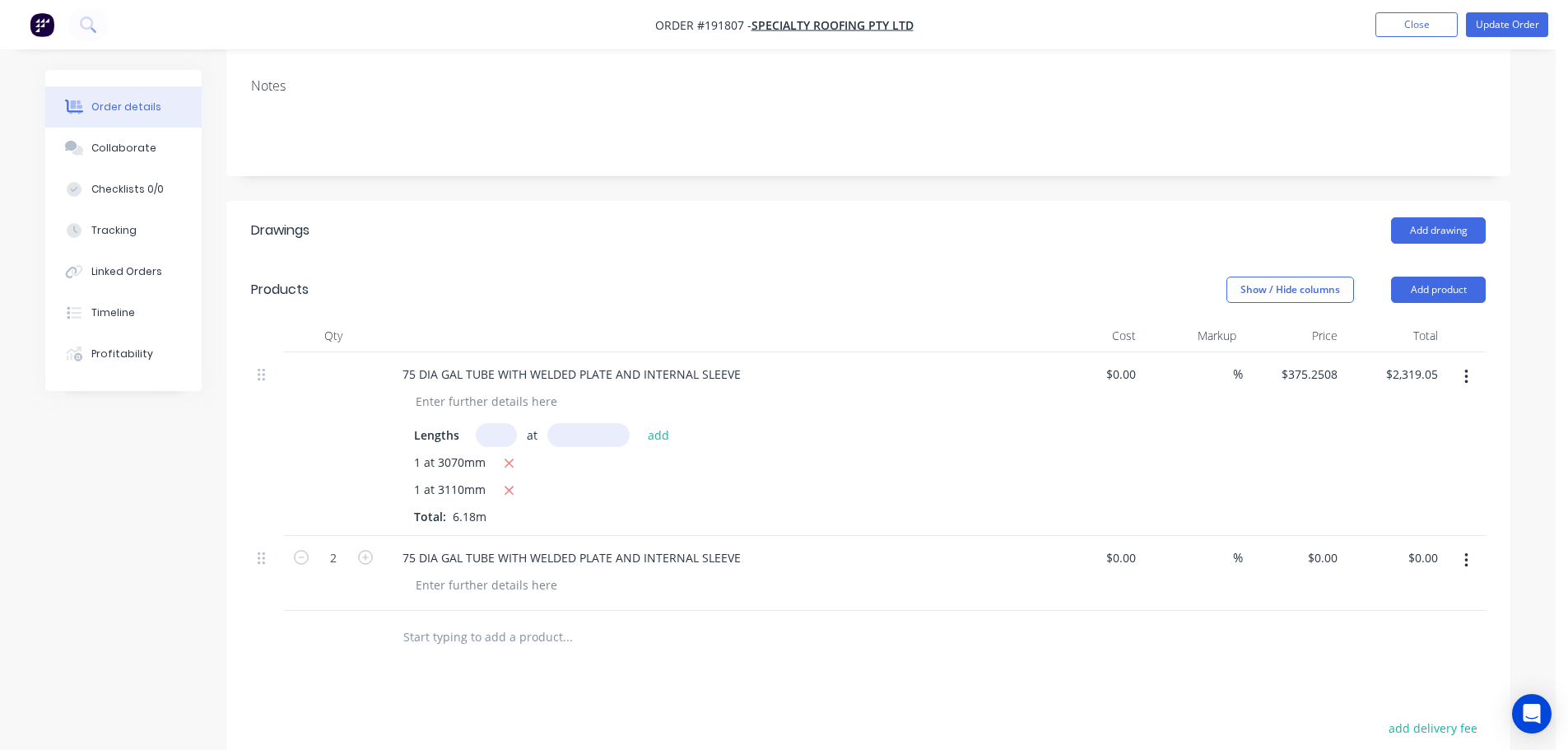
click at [1315, 535] on div "0 0" at bounding box center [1293, 573] width 101 height 75
type input "$375.25"
type input "$750.50"
click at [1211, 632] on div "Drawings Add drawing Products Show / Hide columns Add product Qty Cost Markup P…" at bounding box center [869, 630] width 1284 height 858
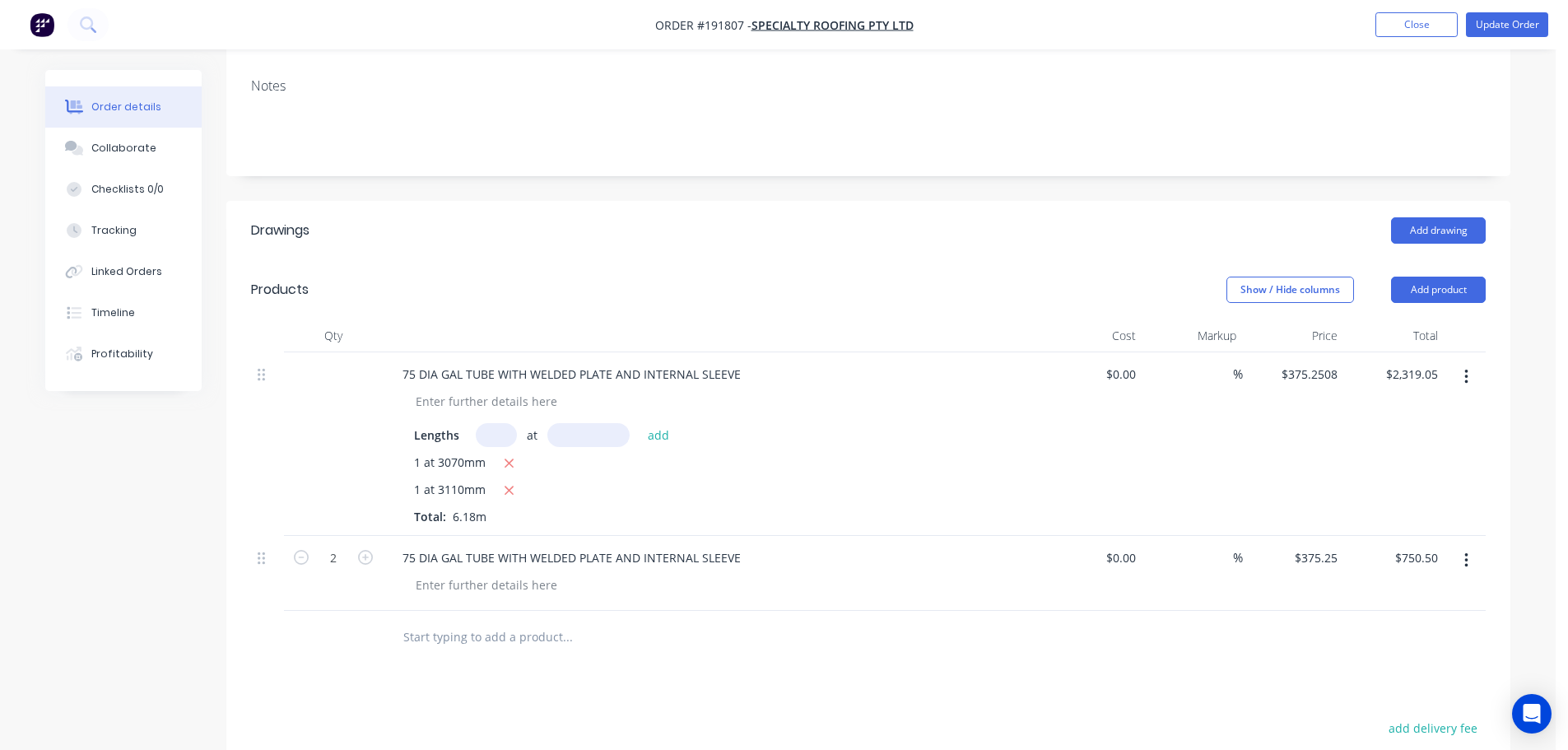
click at [1475, 362] on button "button" at bounding box center [1466, 376] width 38 height 29
click at [1380, 507] on div "Delete" at bounding box center [1408, 518] width 127 height 24
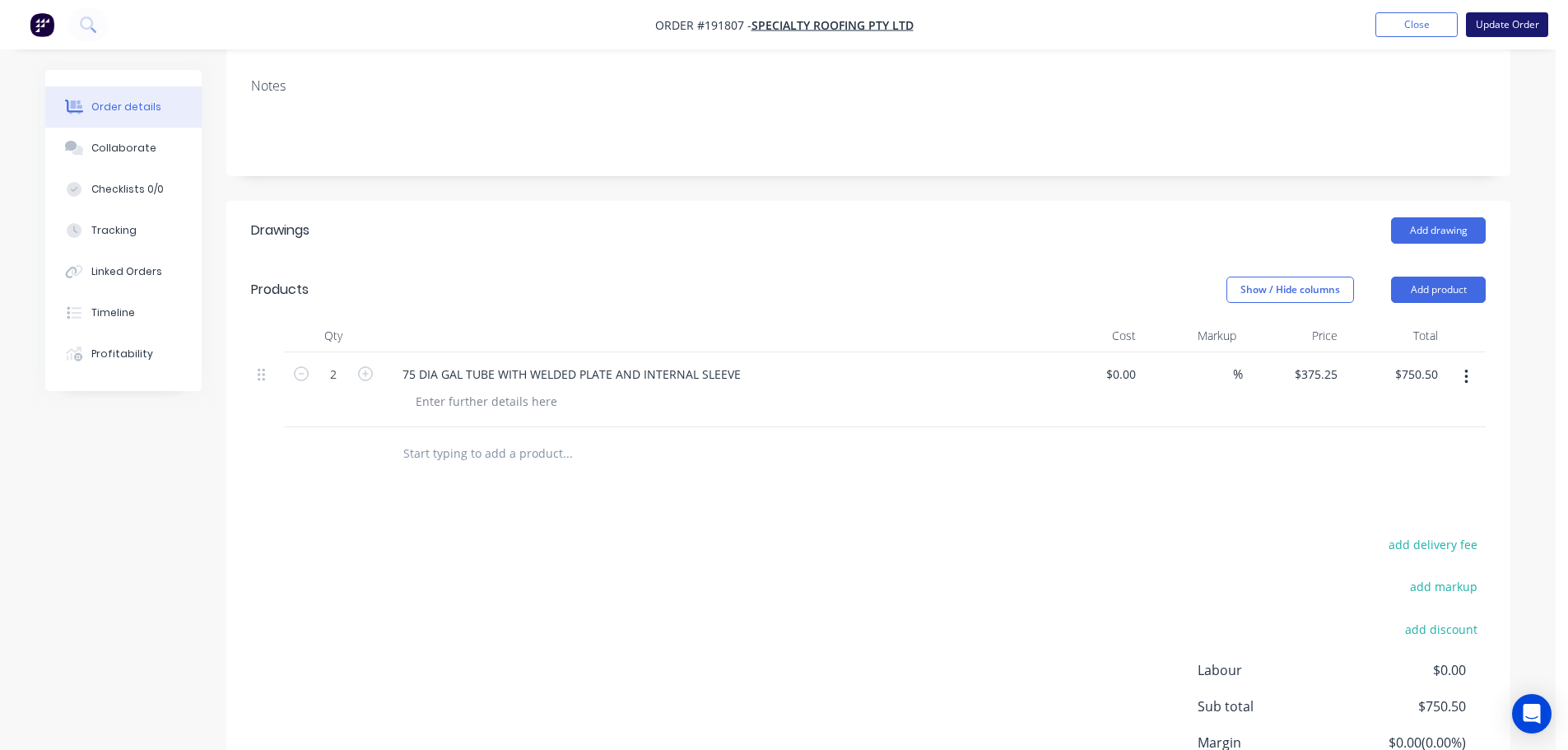
click at [1504, 21] on button "Update Order" at bounding box center [1507, 25] width 82 height 25
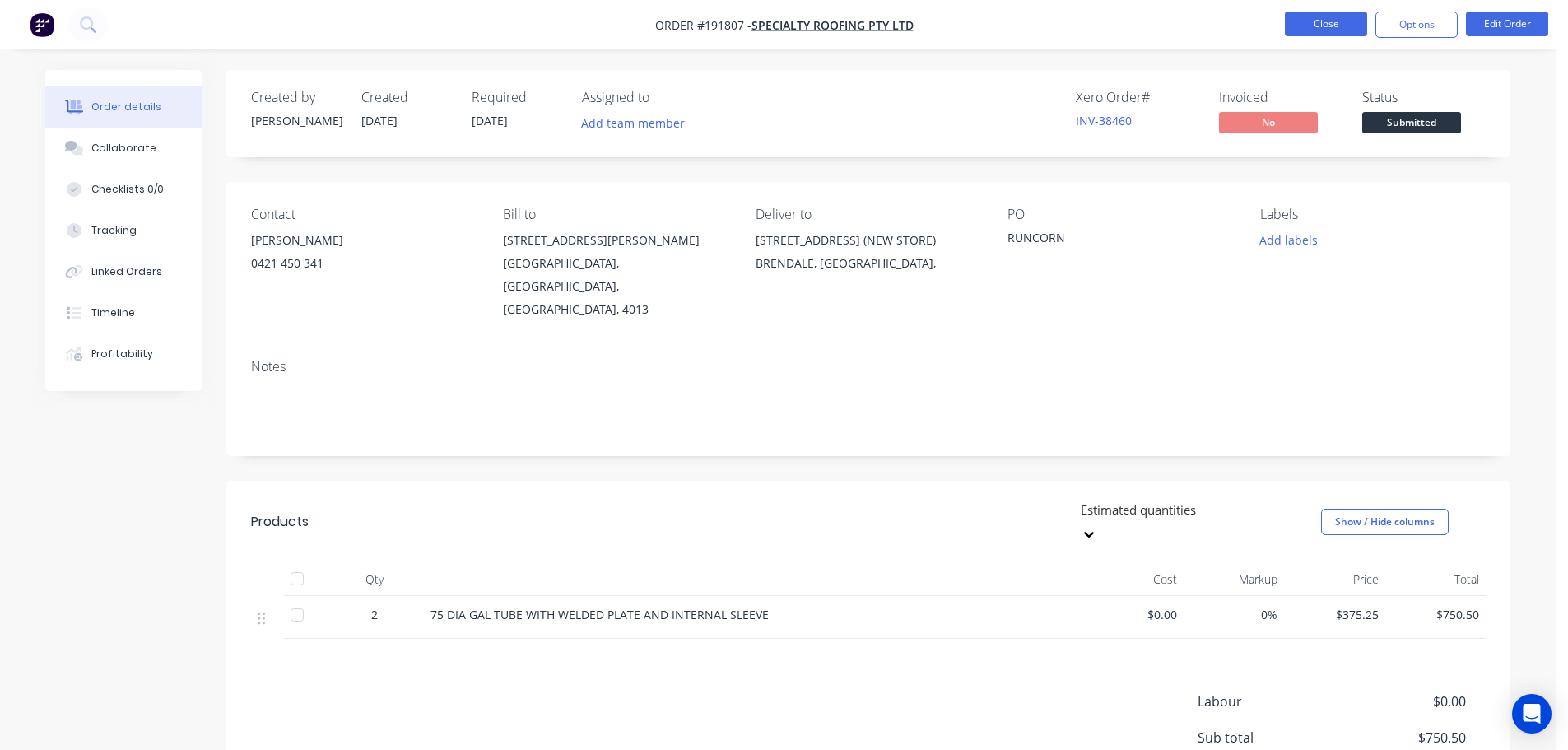
click at [1312, 29] on button "Close" at bounding box center [1326, 24] width 82 height 25
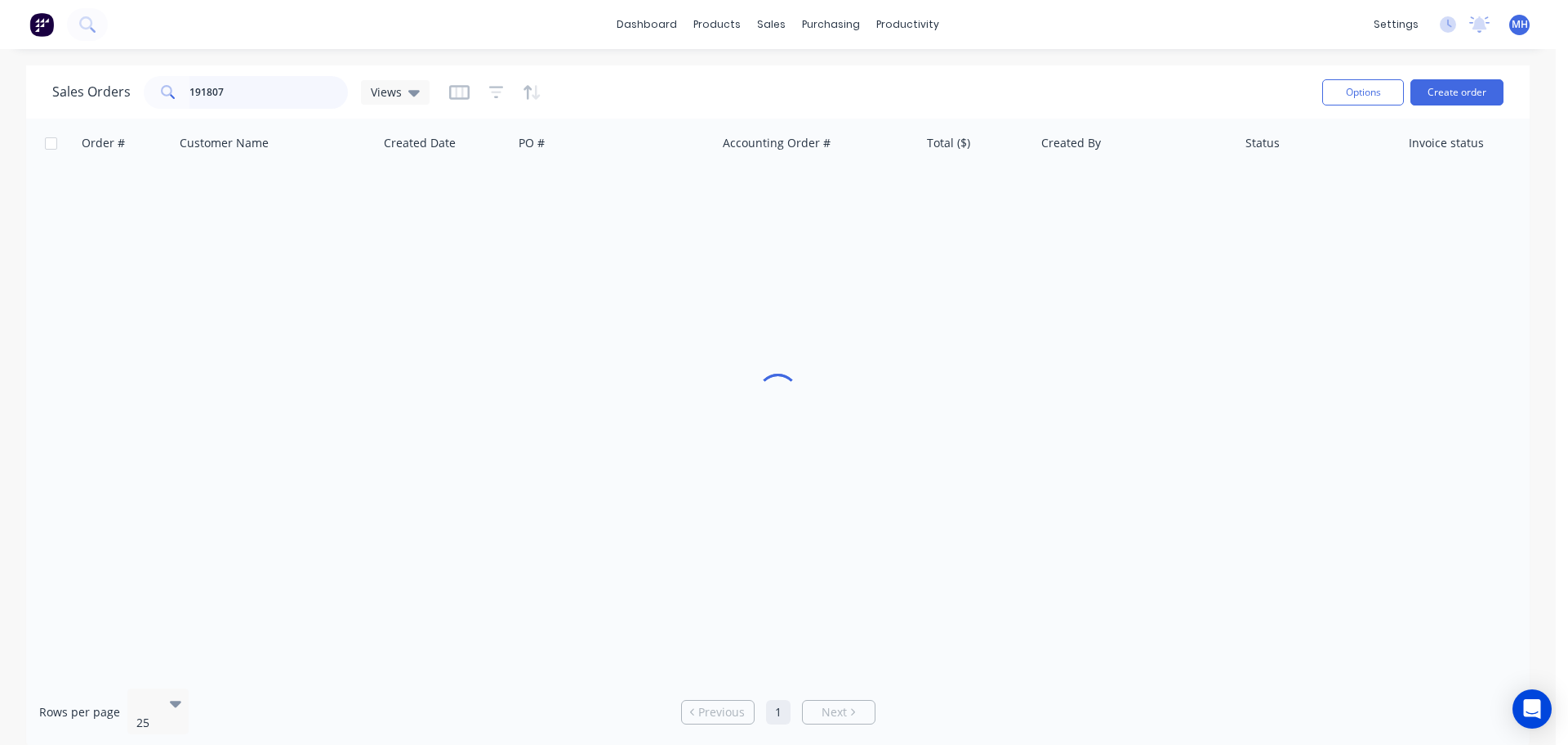
click at [327, 93] on input "191807" at bounding box center [269, 92] width 159 height 33
click at [327, 92] on input "191807" at bounding box center [269, 92] width 159 height 33
click at [335, 237] on div "Order # Customer Name Created Date PO # Accounting Order # Total ($) Created By…" at bounding box center [777, 396] width 1504 height 557
click at [263, 108] on input "189394" at bounding box center [269, 92] width 159 height 33
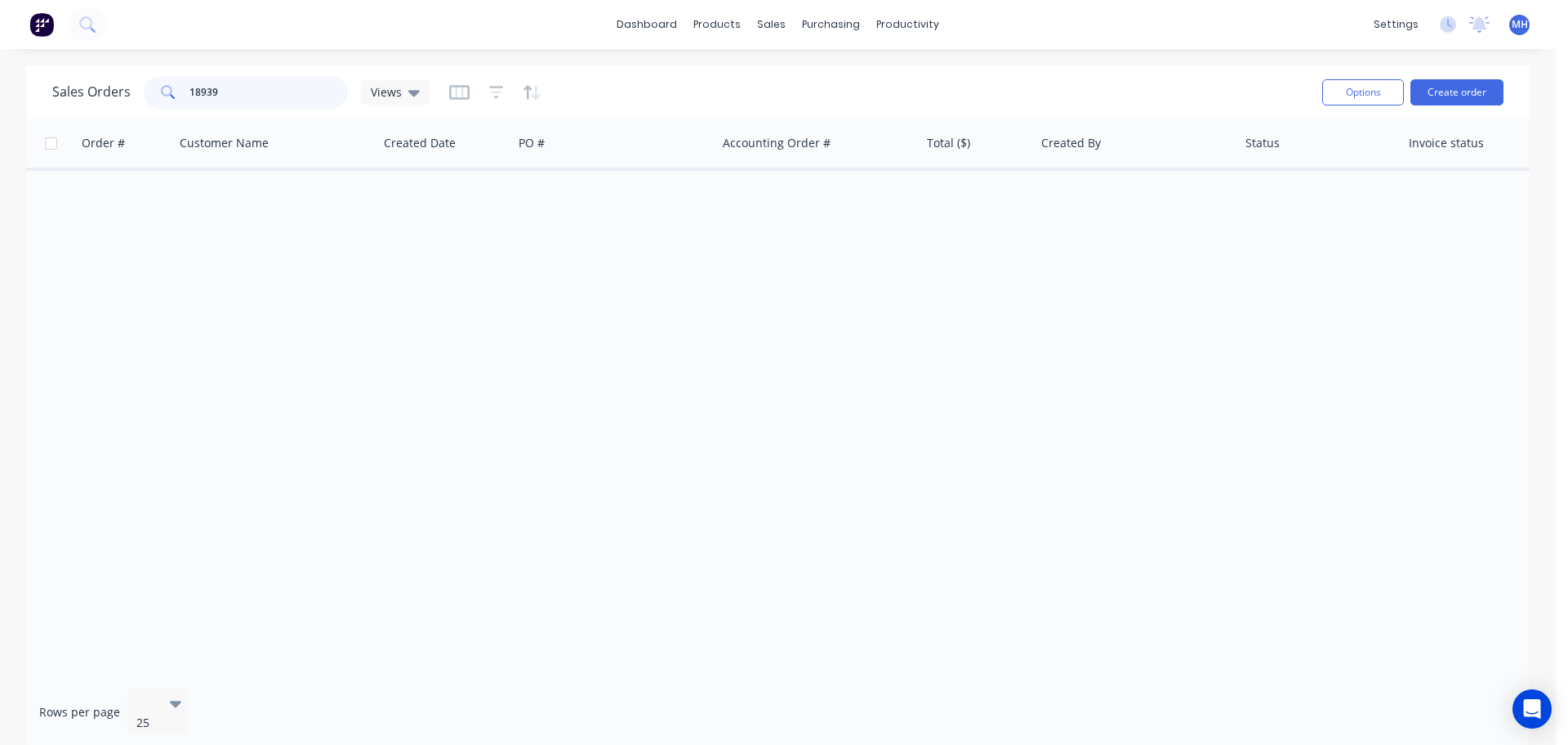
type input "189394"
click at [619, 77] on div "Sales Orders 189394 Views" at bounding box center [681, 91] width 1257 height 40
click at [498, 95] on icon "button" at bounding box center [496, 92] width 15 height 16
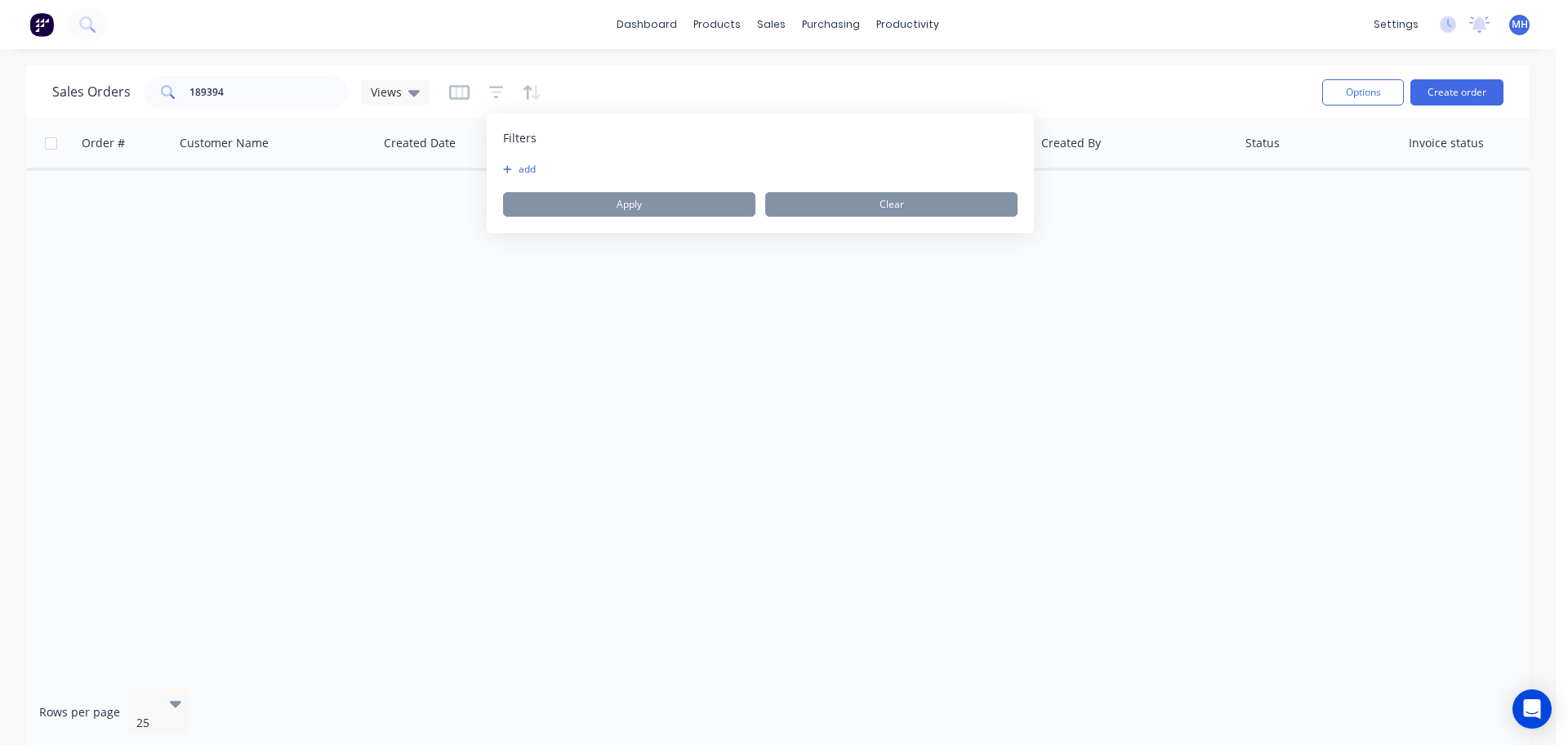
click at [514, 170] on button "add" at bounding box center [524, 169] width 41 height 13
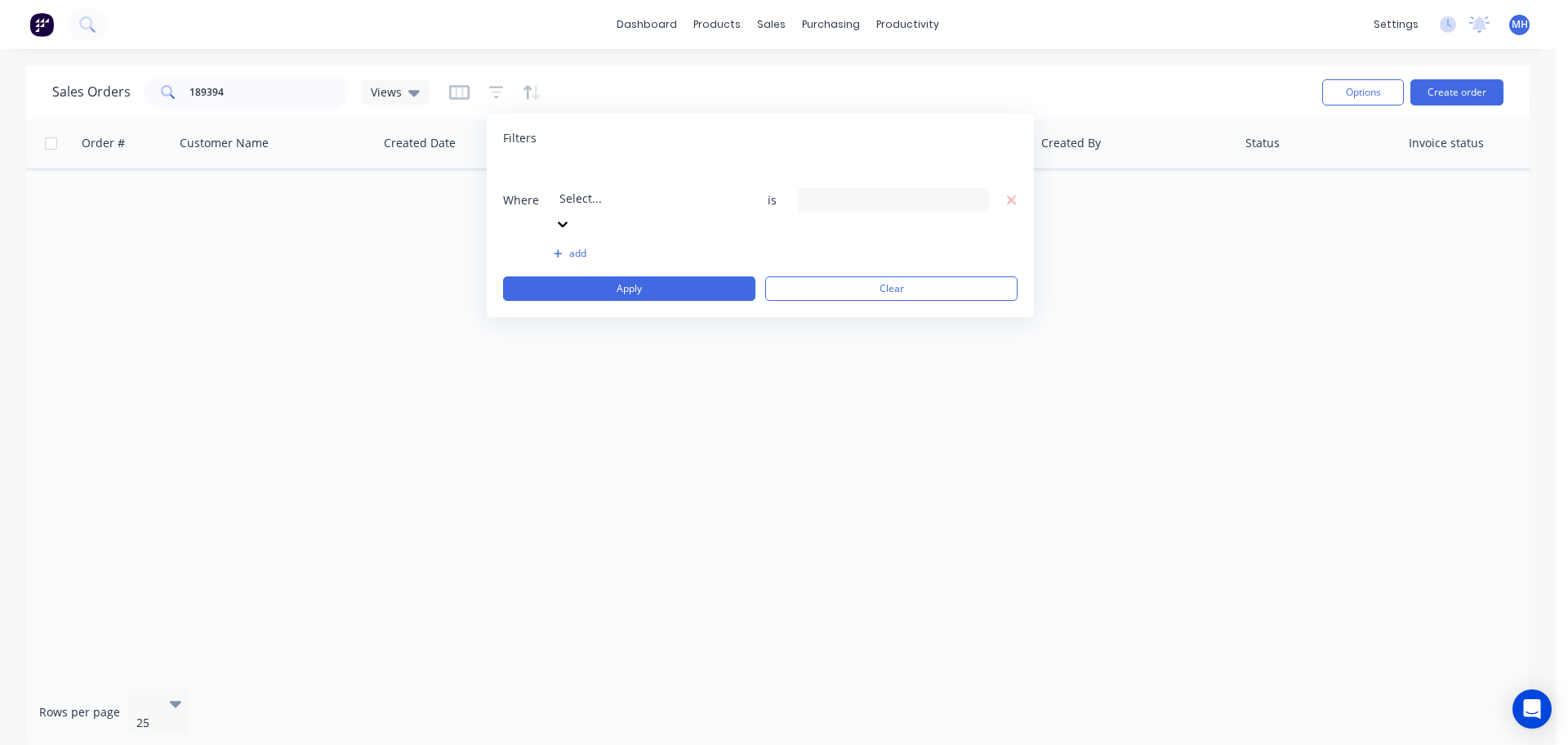
click at [667, 181] on div at bounding box center [677, 176] width 235 height 20
click at [854, 191] on div "8 Status selected" at bounding box center [880, 199] width 148 height 17
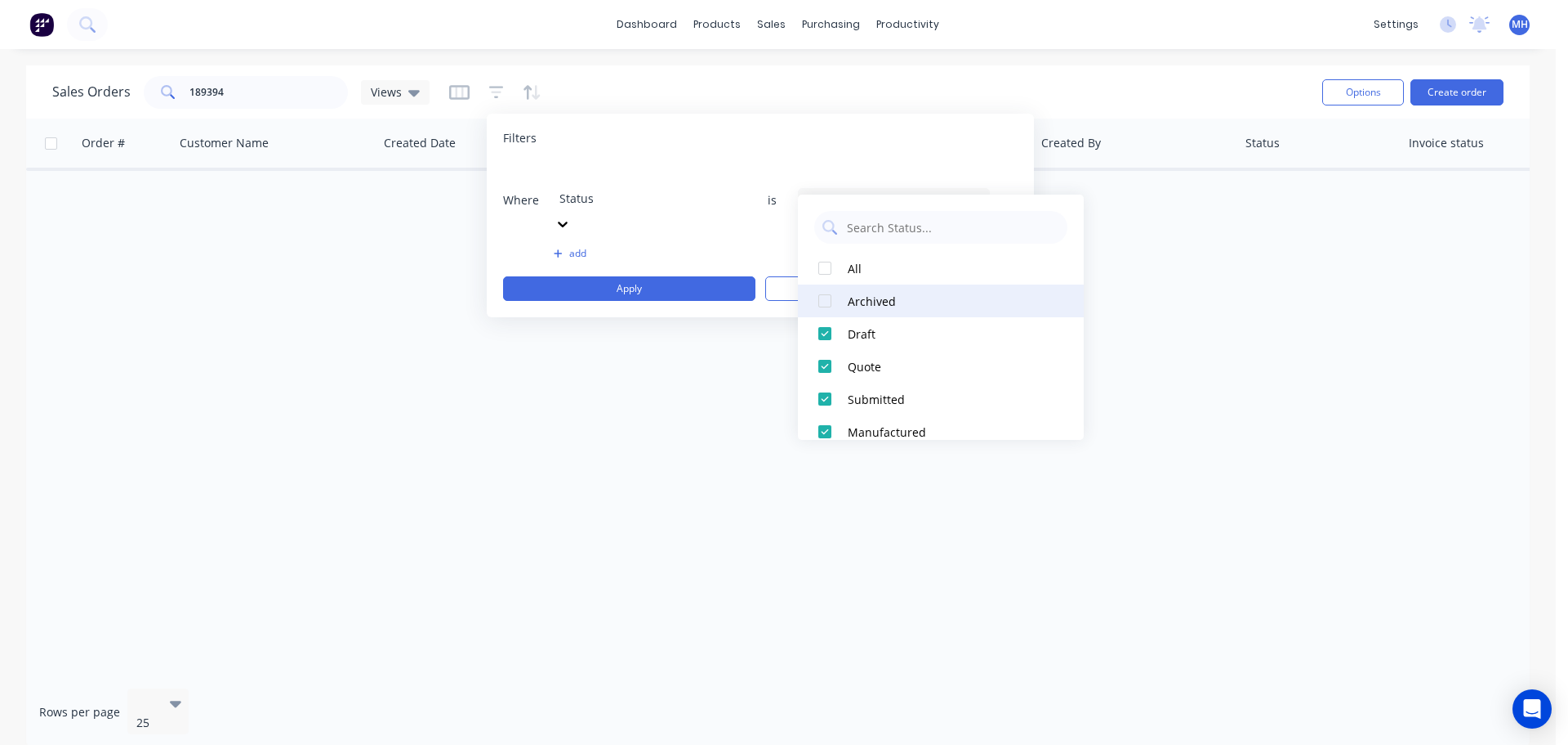
click at [888, 296] on div "Archived" at bounding box center [945, 301] width 196 height 17
click at [744, 142] on div "Filters" at bounding box center [760, 138] width 515 height 16
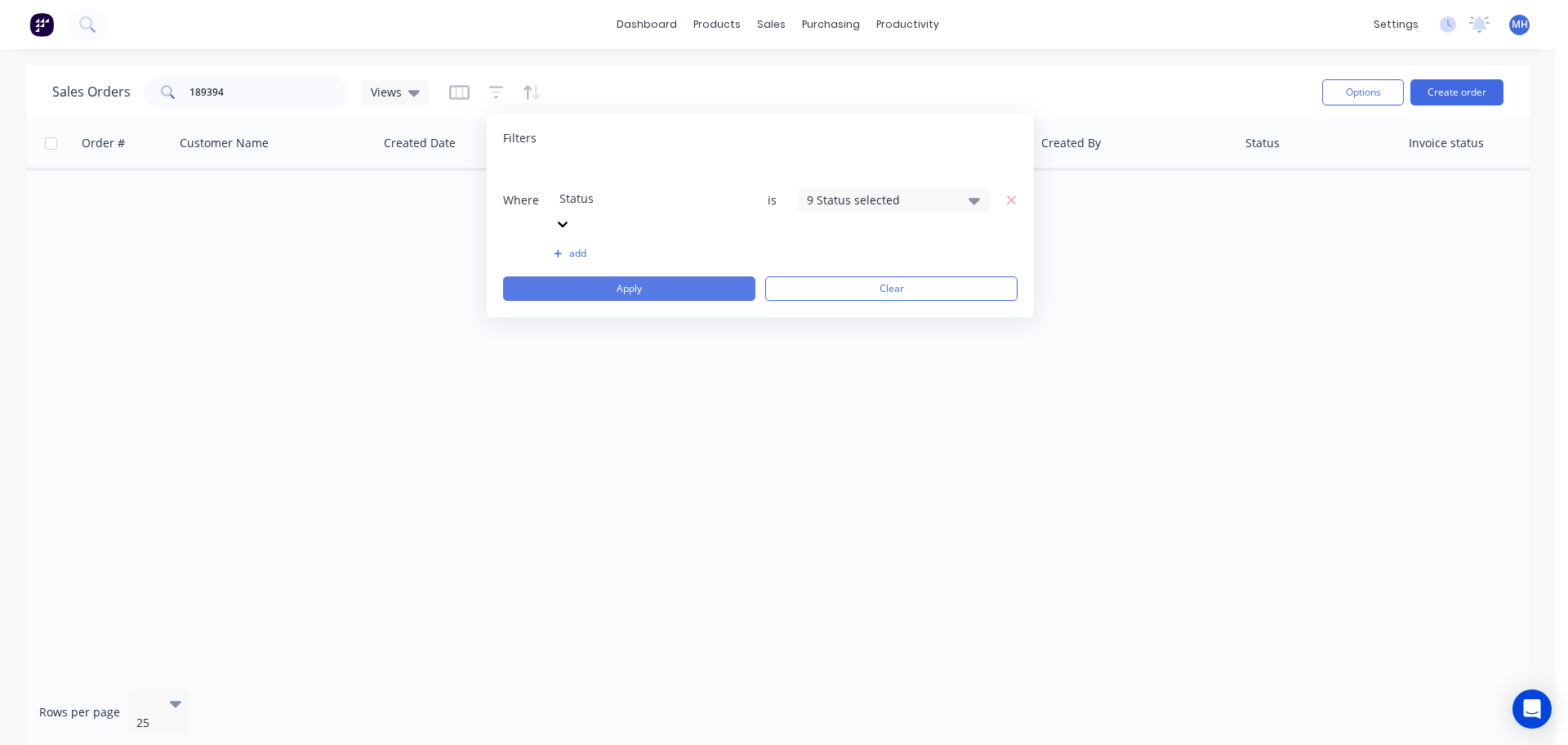
click at [721, 276] on button "Apply" at bounding box center [629, 289] width 252 height 25
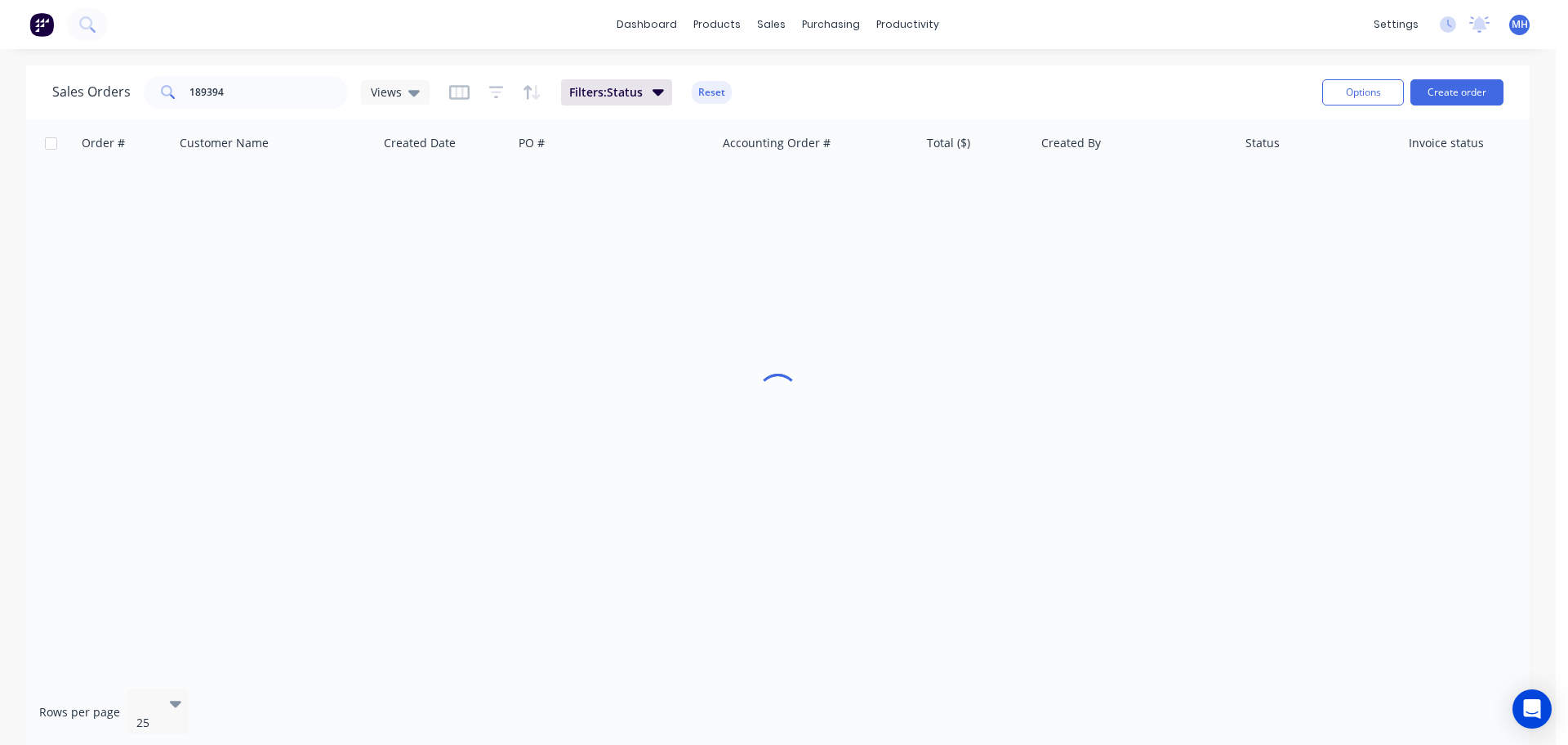
click at [844, 76] on div "Sales Orders 189394 Views Filters: Status Reset" at bounding box center [681, 91] width 1257 height 40
click at [820, 113] on div "Customers" at bounding box center [828, 111] width 59 height 15
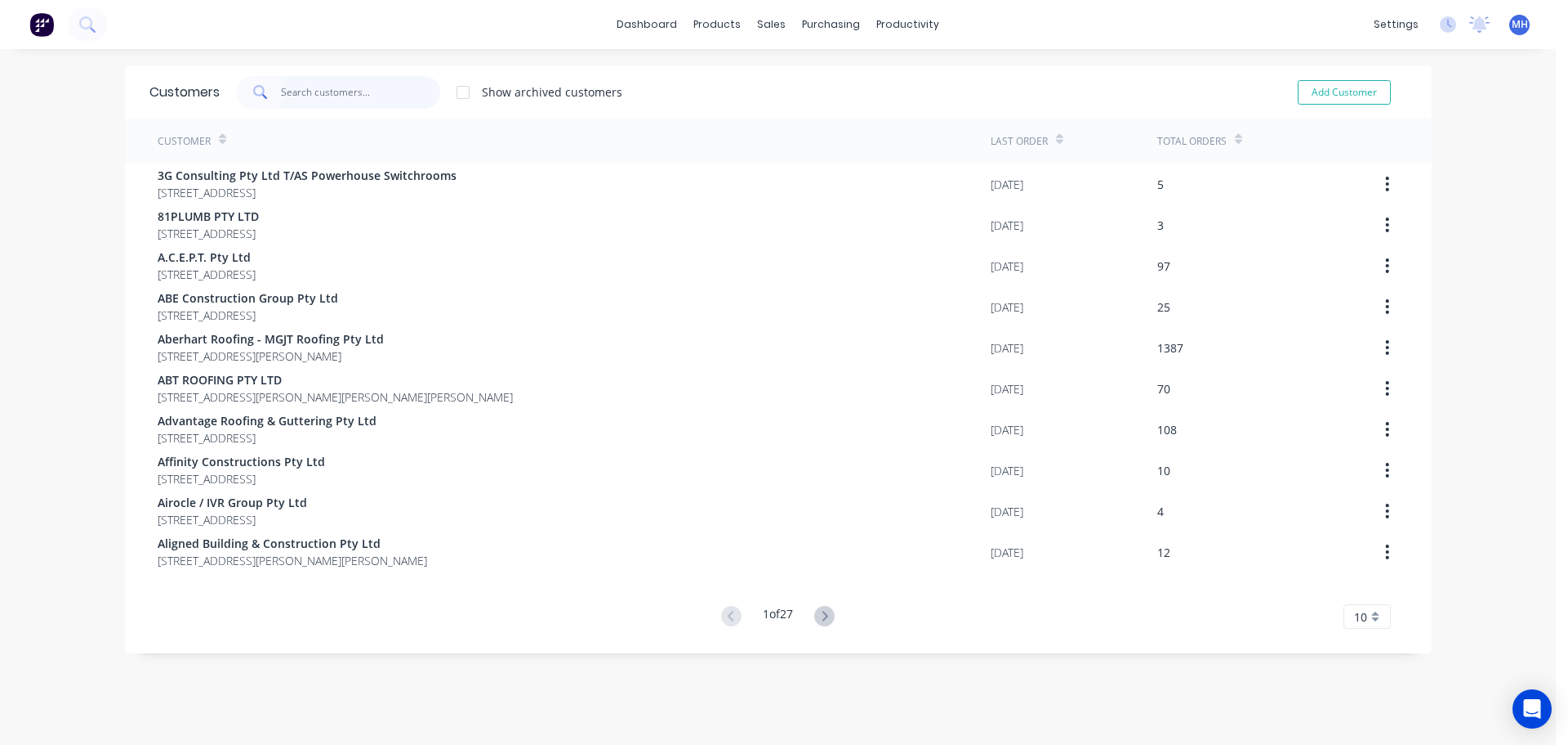
click at [342, 100] on input "text" at bounding box center [360, 92] width 159 height 33
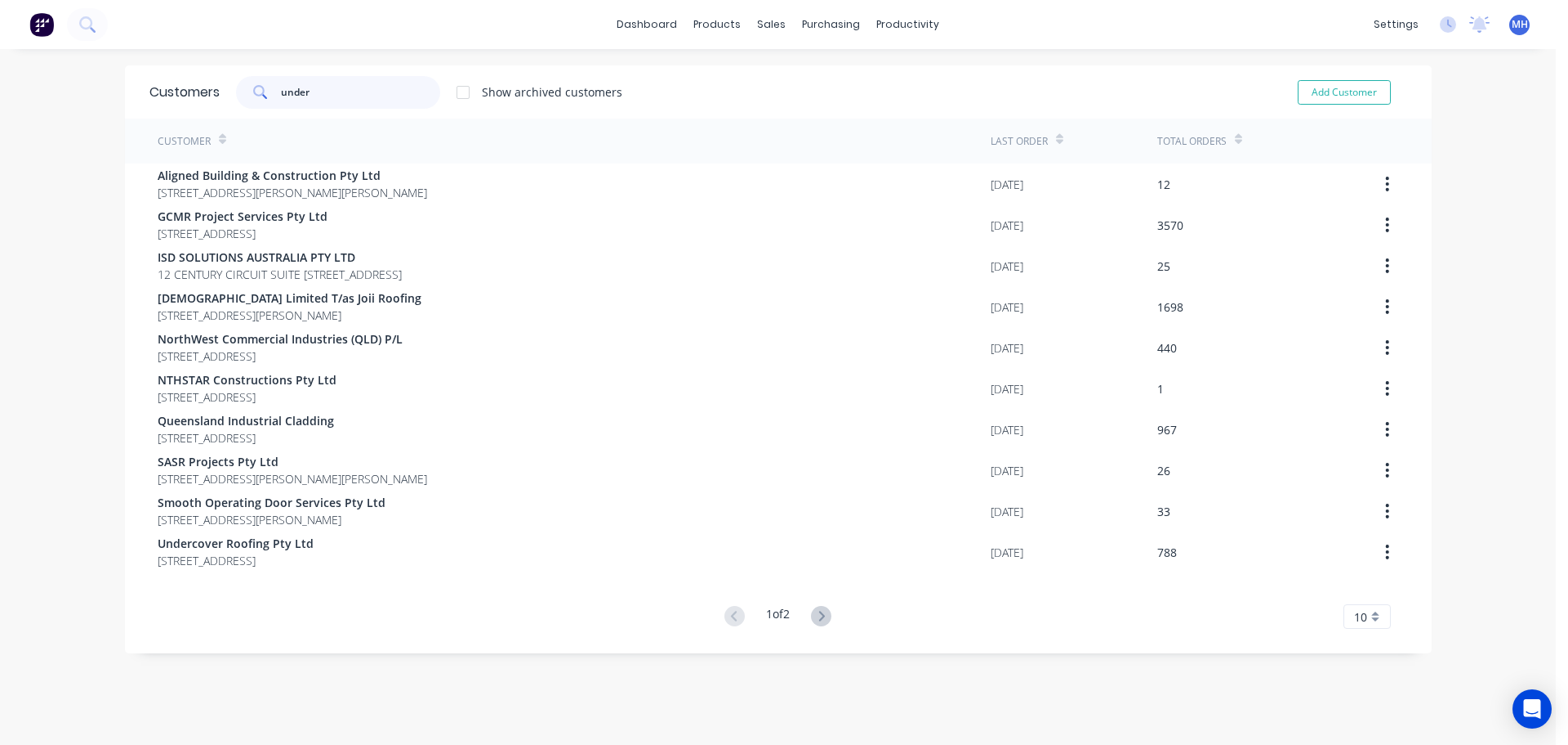
click at [369, 93] on input "under" at bounding box center [360, 92] width 159 height 33
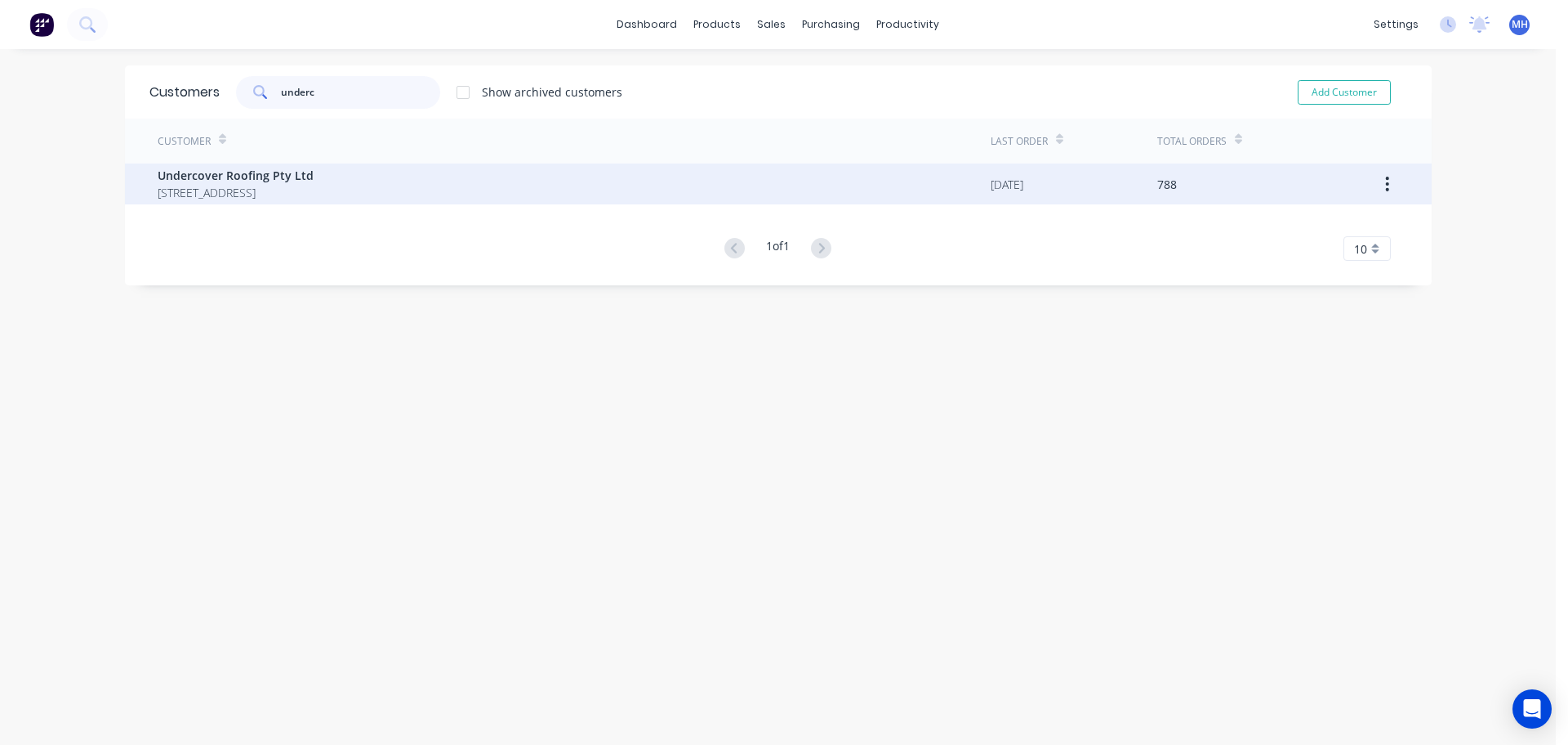
type input "underc"
click at [313, 183] on span "Undercover Roofing Pty Ltd" at bounding box center [236, 175] width 156 height 17
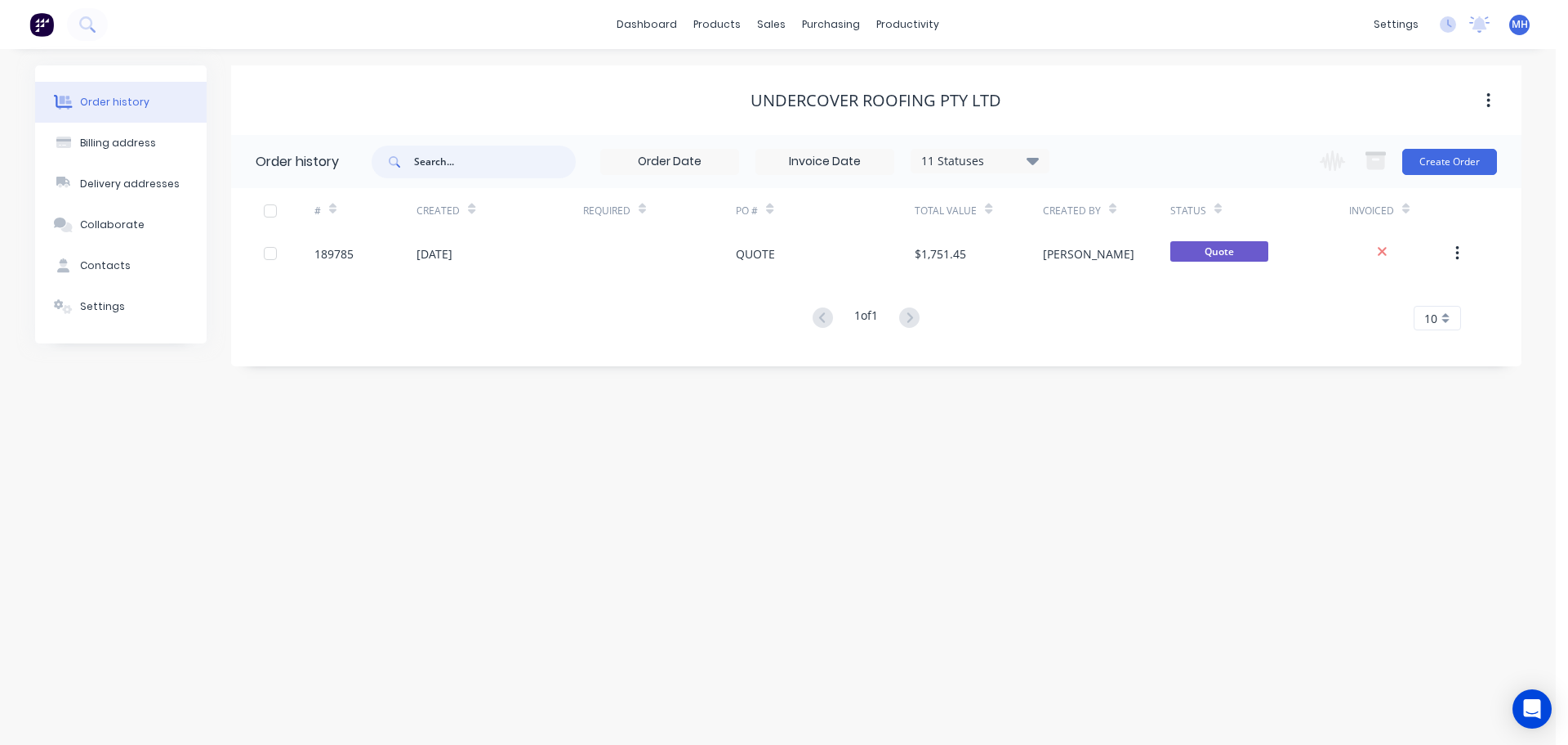
click at [548, 169] on input "text" at bounding box center [495, 162] width 162 height 33
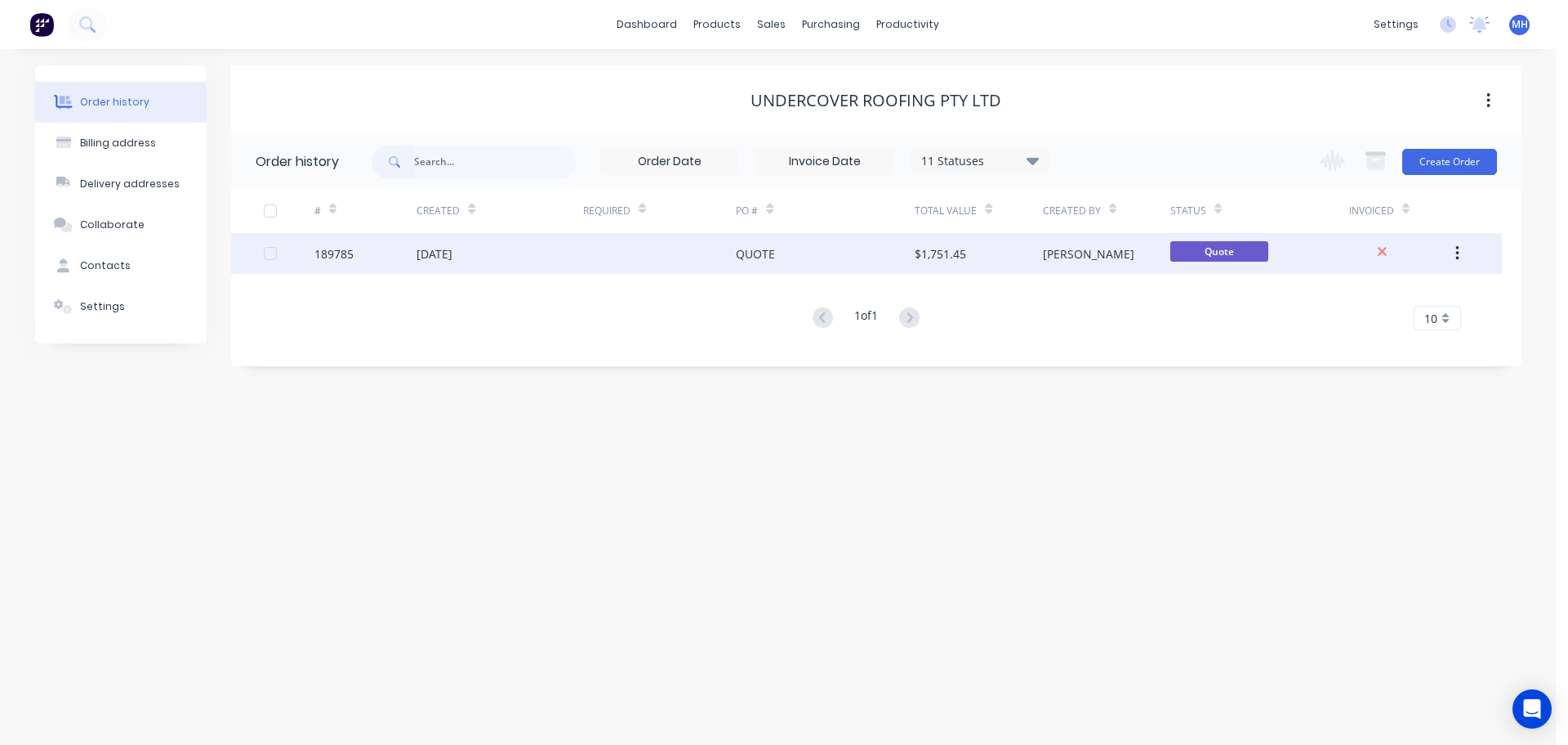
click at [700, 266] on div at bounding box center [659, 253] width 154 height 41
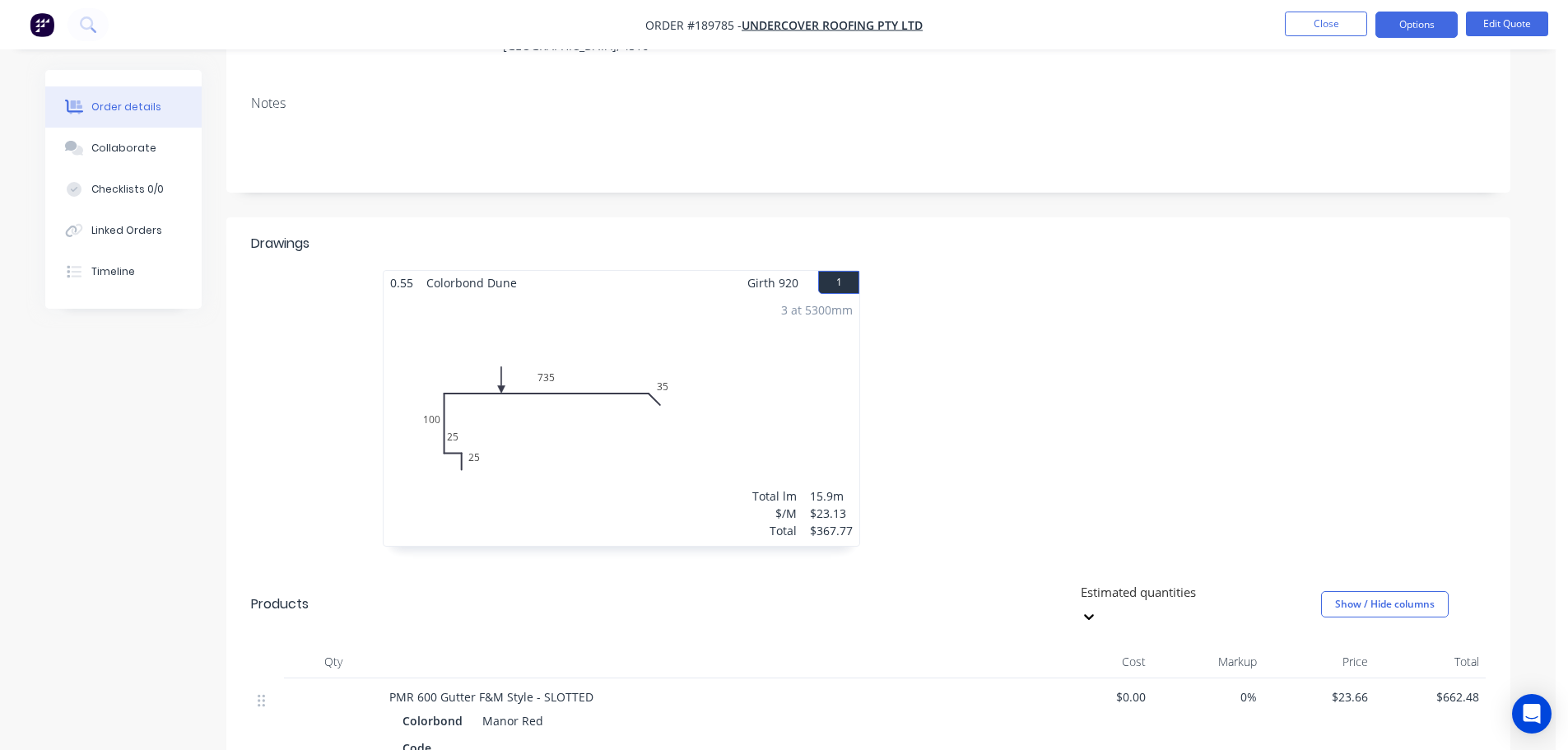
scroll to position [247, 0]
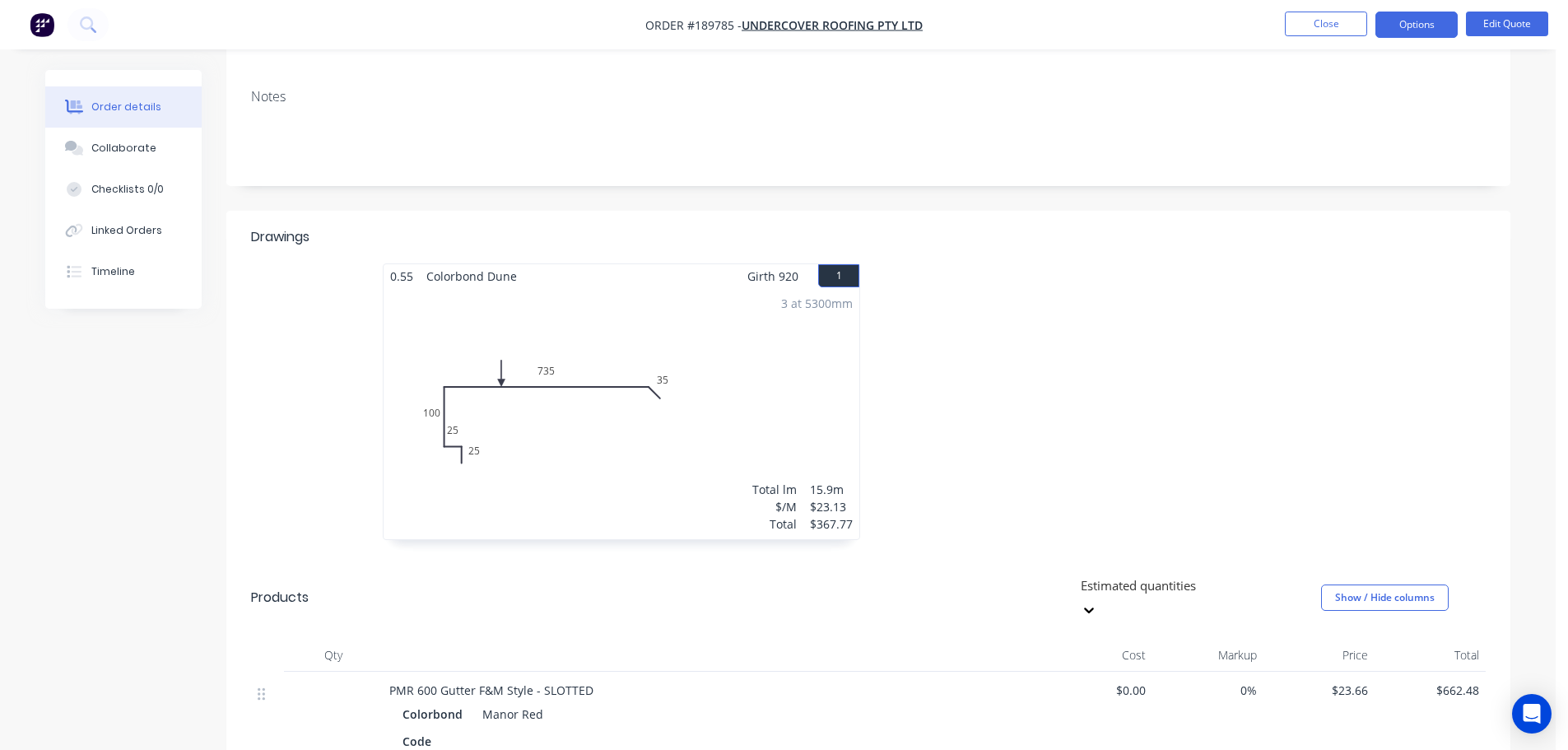
drag, startPoint x: 785, startPoint y: 244, endPoint x: 779, endPoint y: 250, distance: 8.5
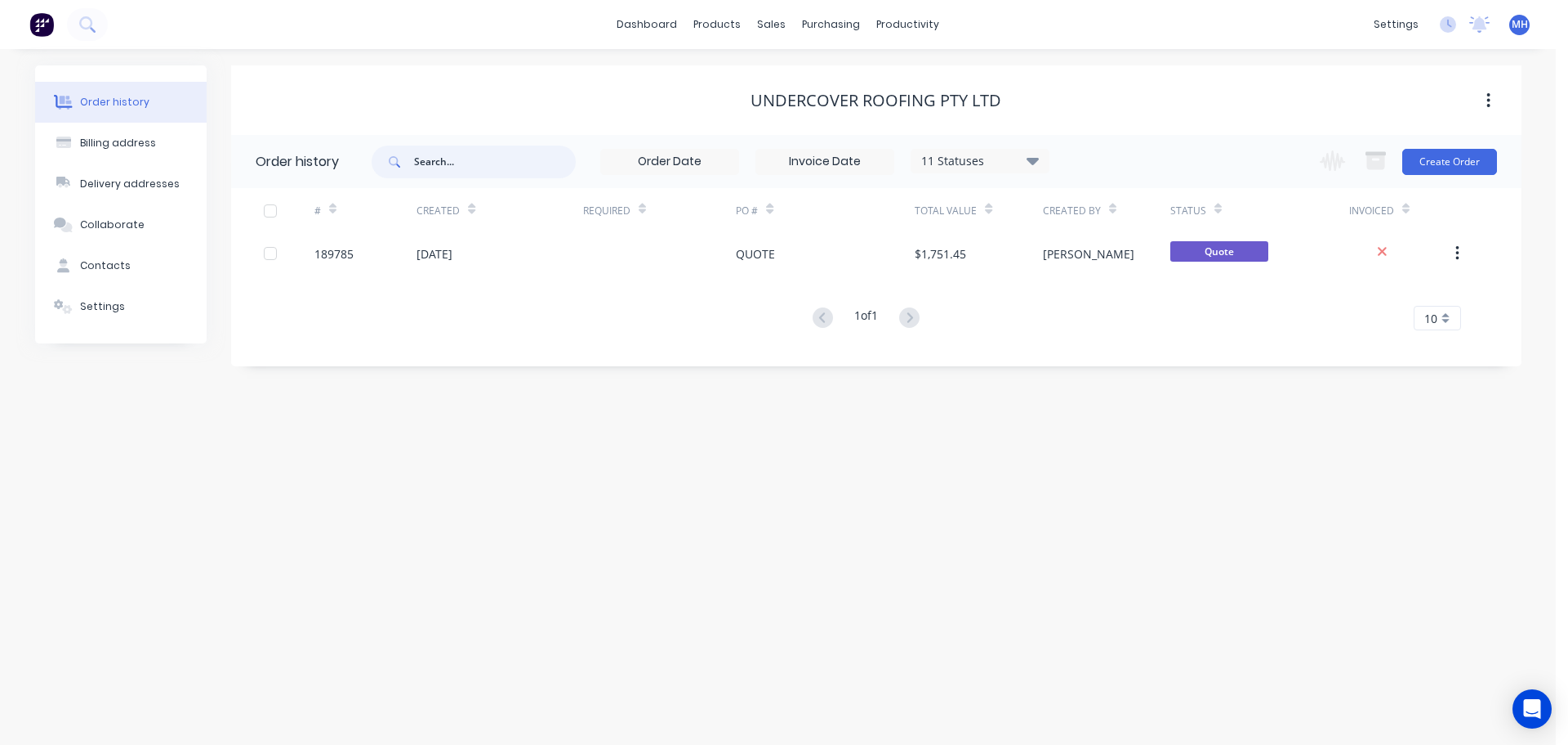
click at [447, 159] on input "text" at bounding box center [495, 162] width 162 height 33
type input "189394"
click at [498, 105] on div "Undercover Roofing Pty Ltd" at bounding box center [876, 100] width 1290 height 20
click at [971, 155] on div "11 Statuses" at bounding box center [980, 161] width 138 height 18
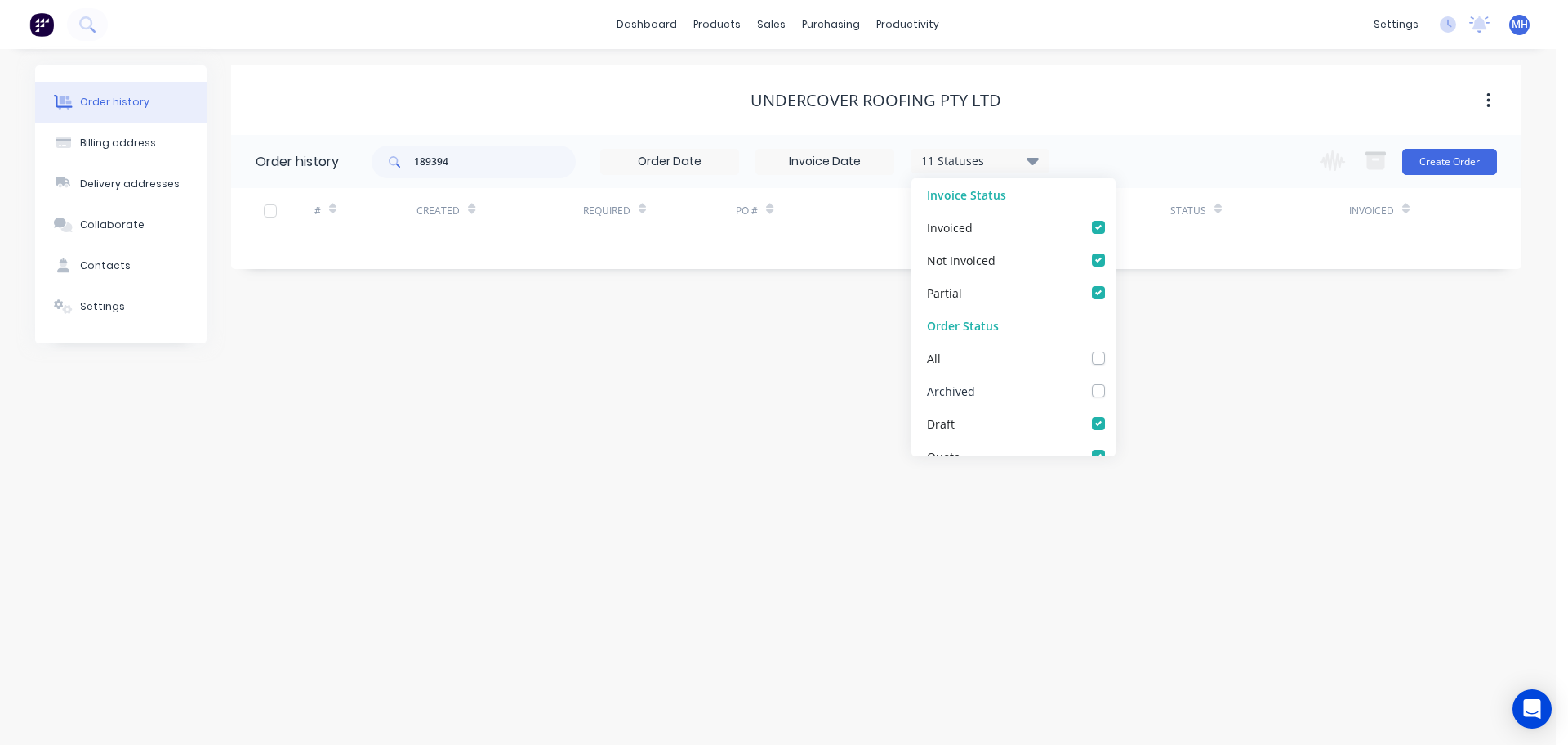
click at [1115, 382] on label at bounding box center [1115, 382] width 0 height 0
click at [1115, 388] on input "checkbox" at bounding box center [1121, 389] width 13 height 15
checkbox input "true"
click at [1058, 97] on div "Undercover Roofing Pty Ltd" at bounding box center [876, 100] width 1290 height 20
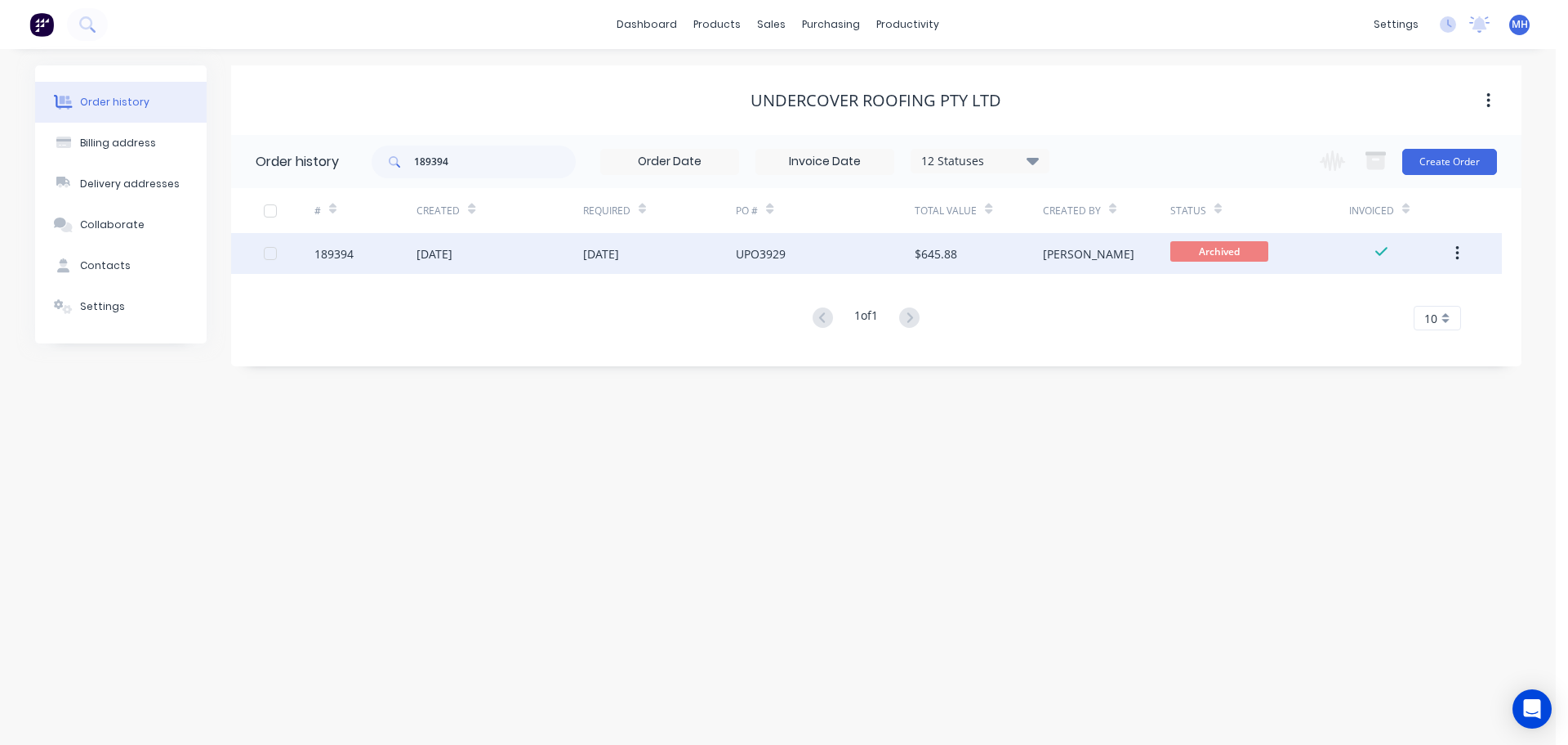
click at [617, 271] on div "04 Sep 2025" at bounding box center [659, 253] width 154 height 41
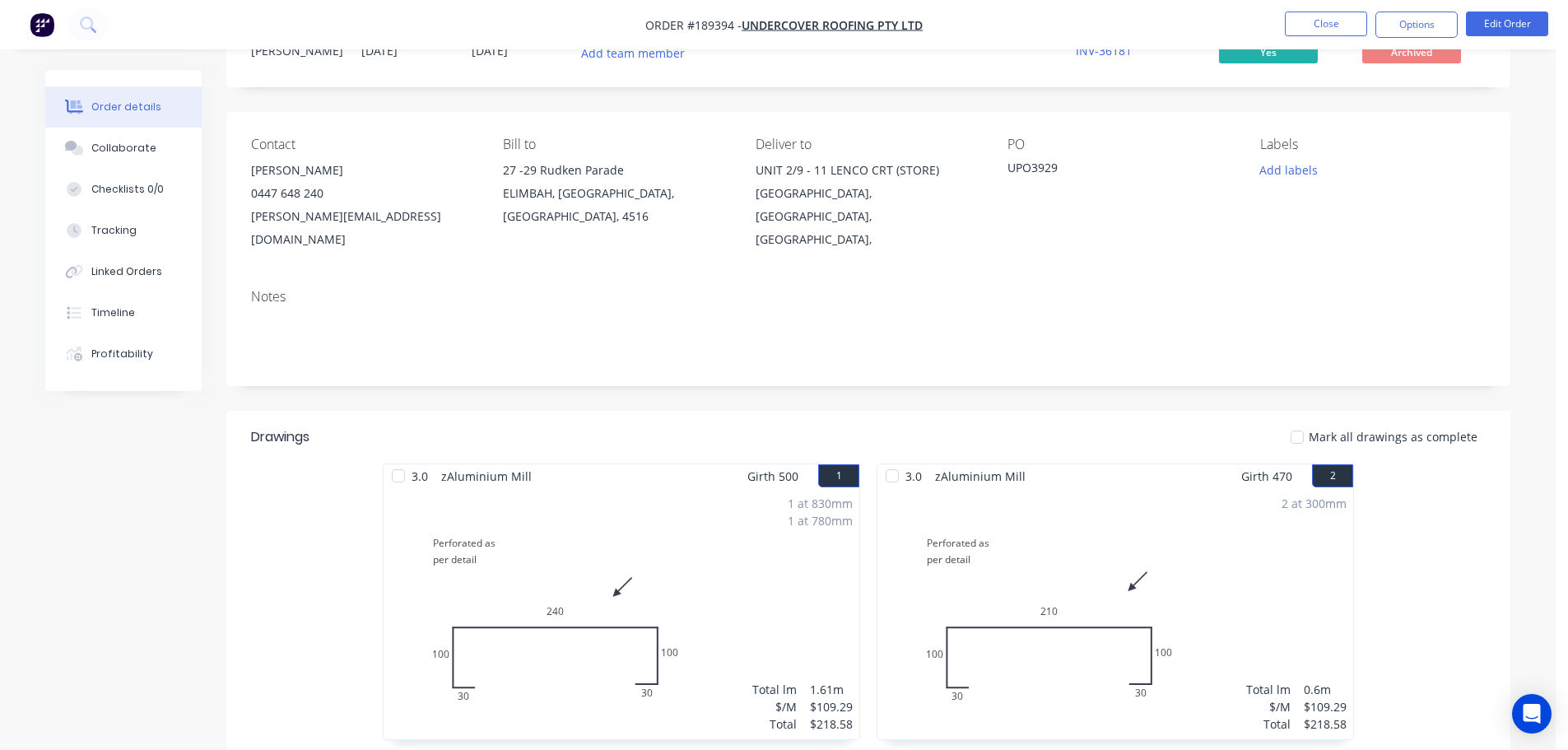
scroll to position [481, 0]
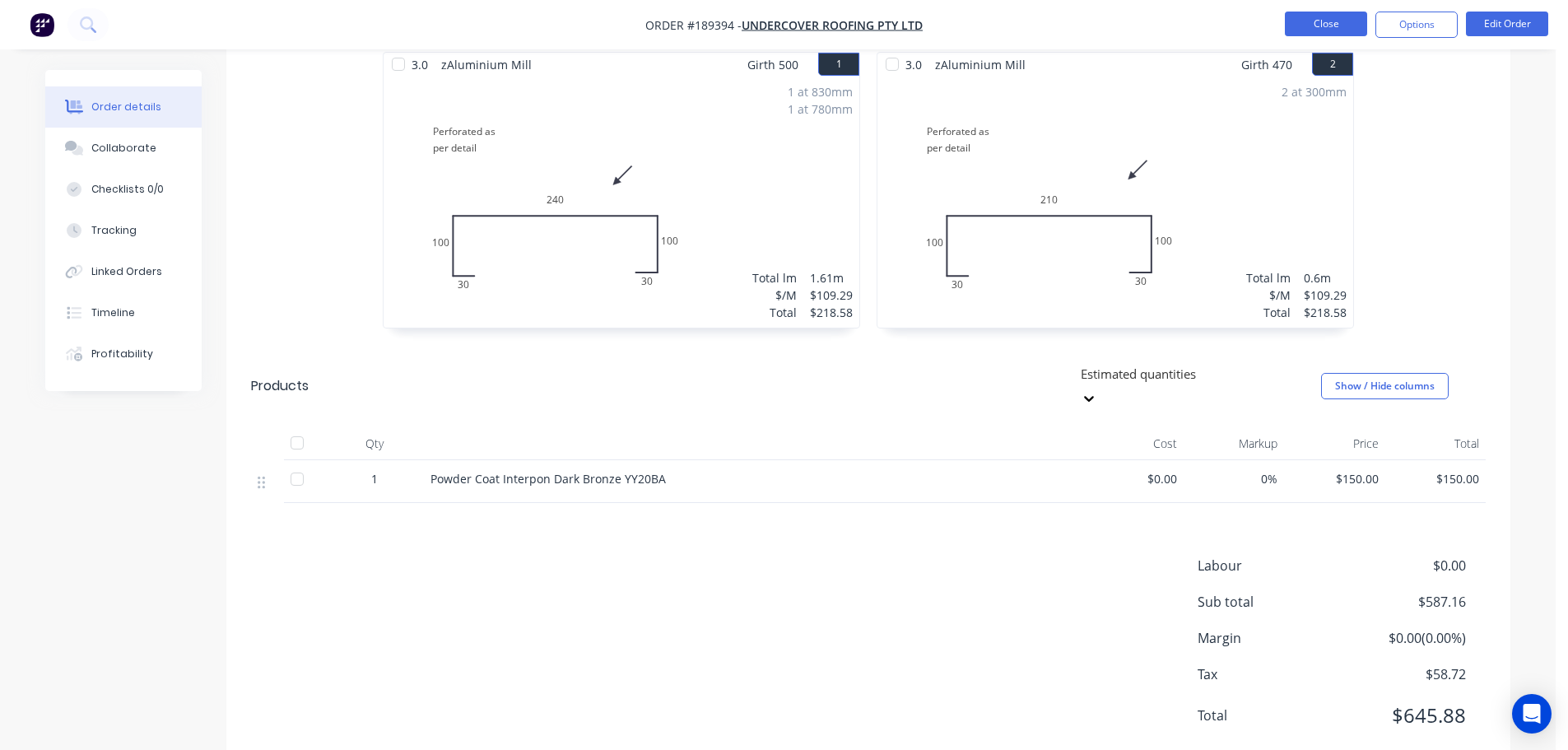
click at [1312, 21] on button "Close" at bounding box center [1326, 24] width 82 height 25
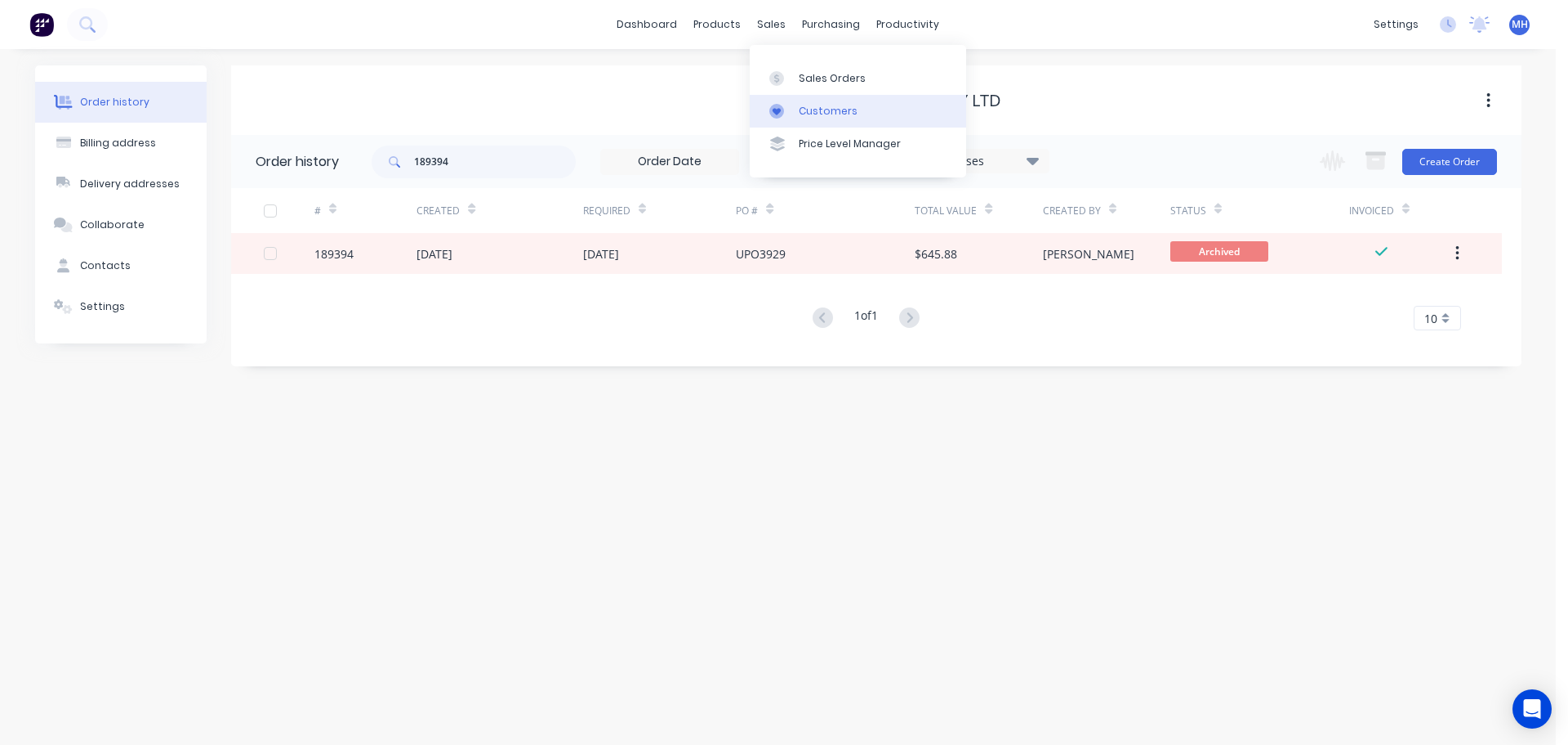
click at [793, 95] on link "Customers" at bounding box center [858, 111] width 217 height 33
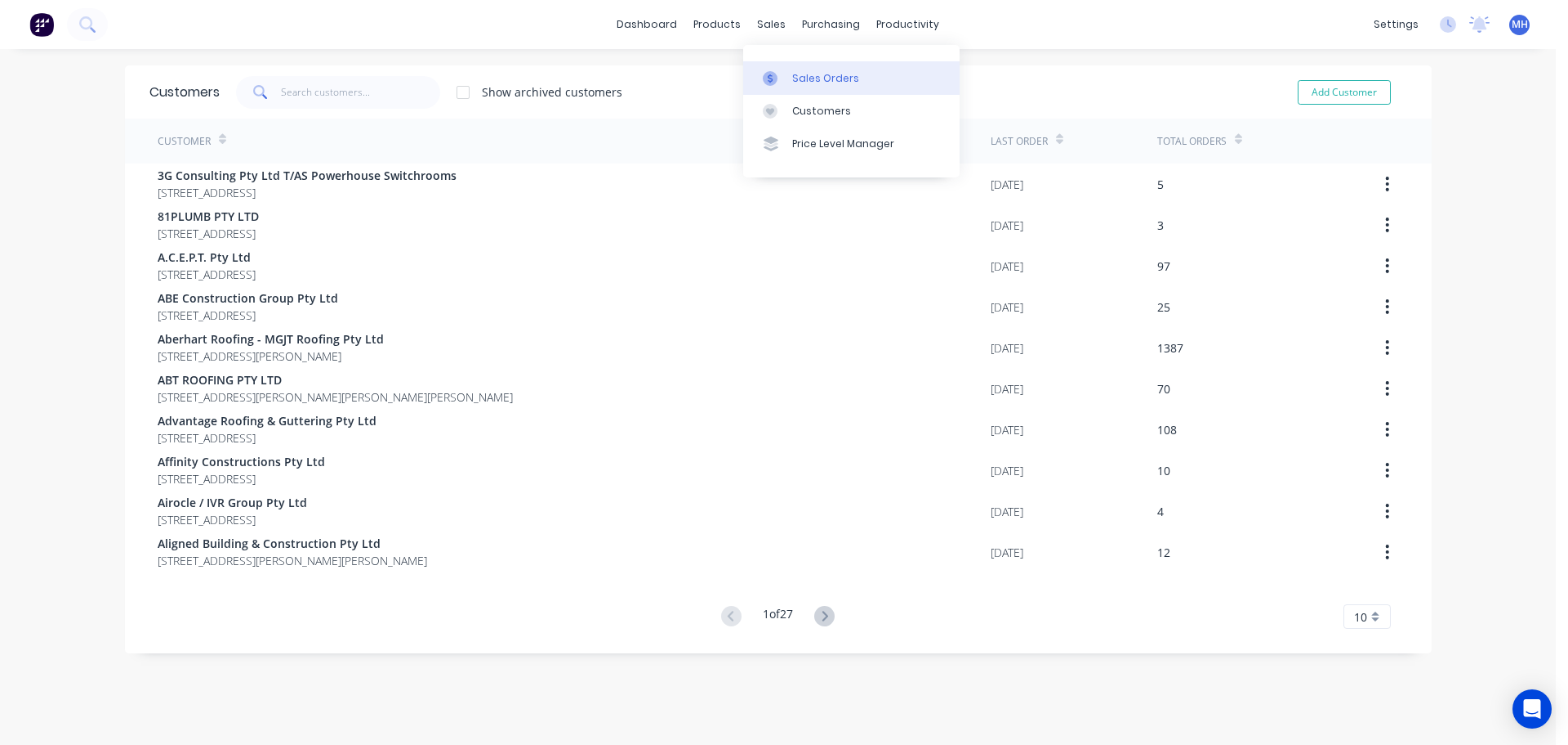
click at [782, 67] on link "Sales Orders" at bounding box center [852, 77] width 217 height 33
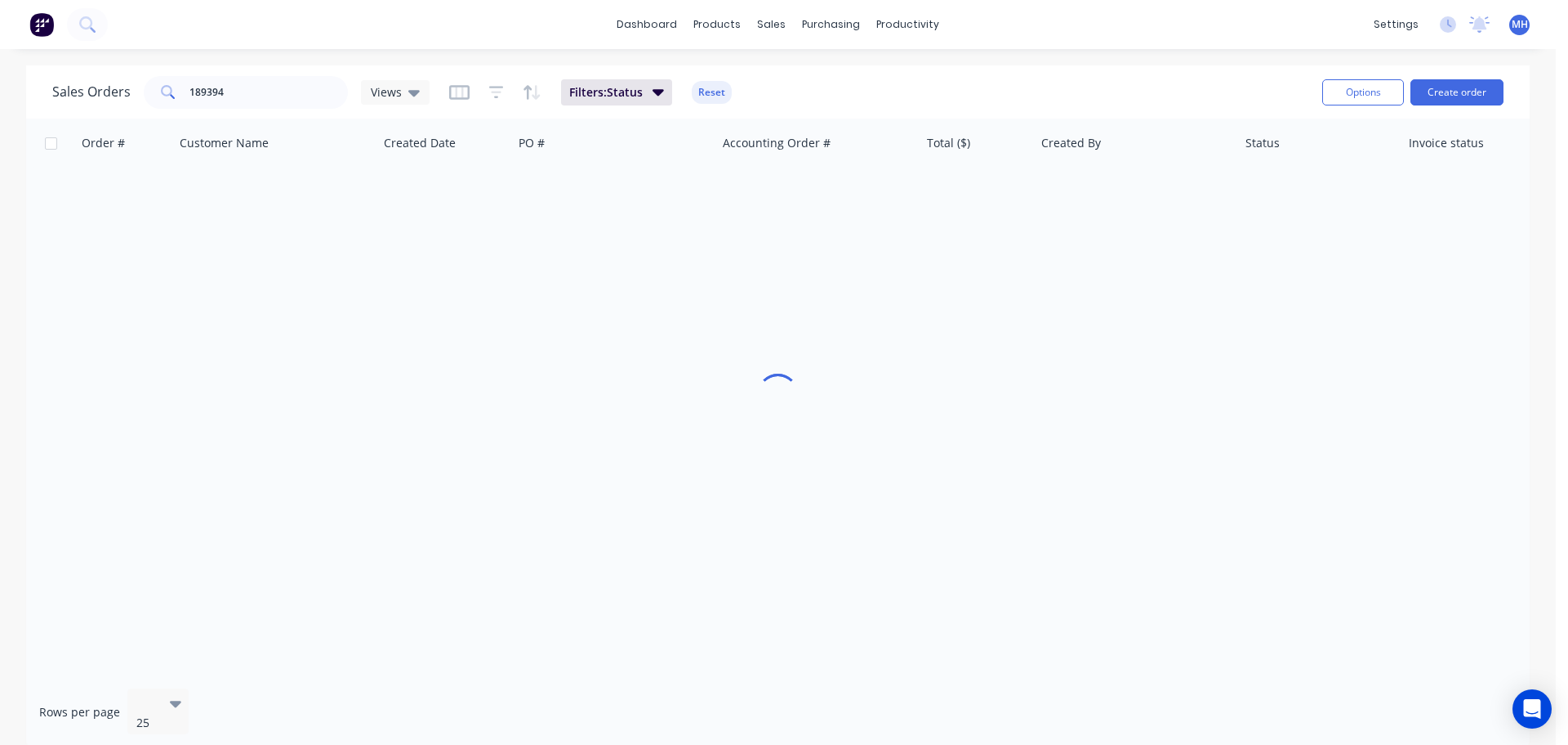
click at [1088, 52] on div "dashboard products sales purchasing productivity dashboard products Product Cat…" at bounding box center [777, 372] width 1556 height 745
click at [1088, 51] on div "dashboard products sales purchasing productivity dashboard products Product Cat…" at bounding box center [777, 372] width 1556 height 745
click at [308, 83] on input "189394" at bounding box center [269, 92] width 159 height 33
type input "190565"
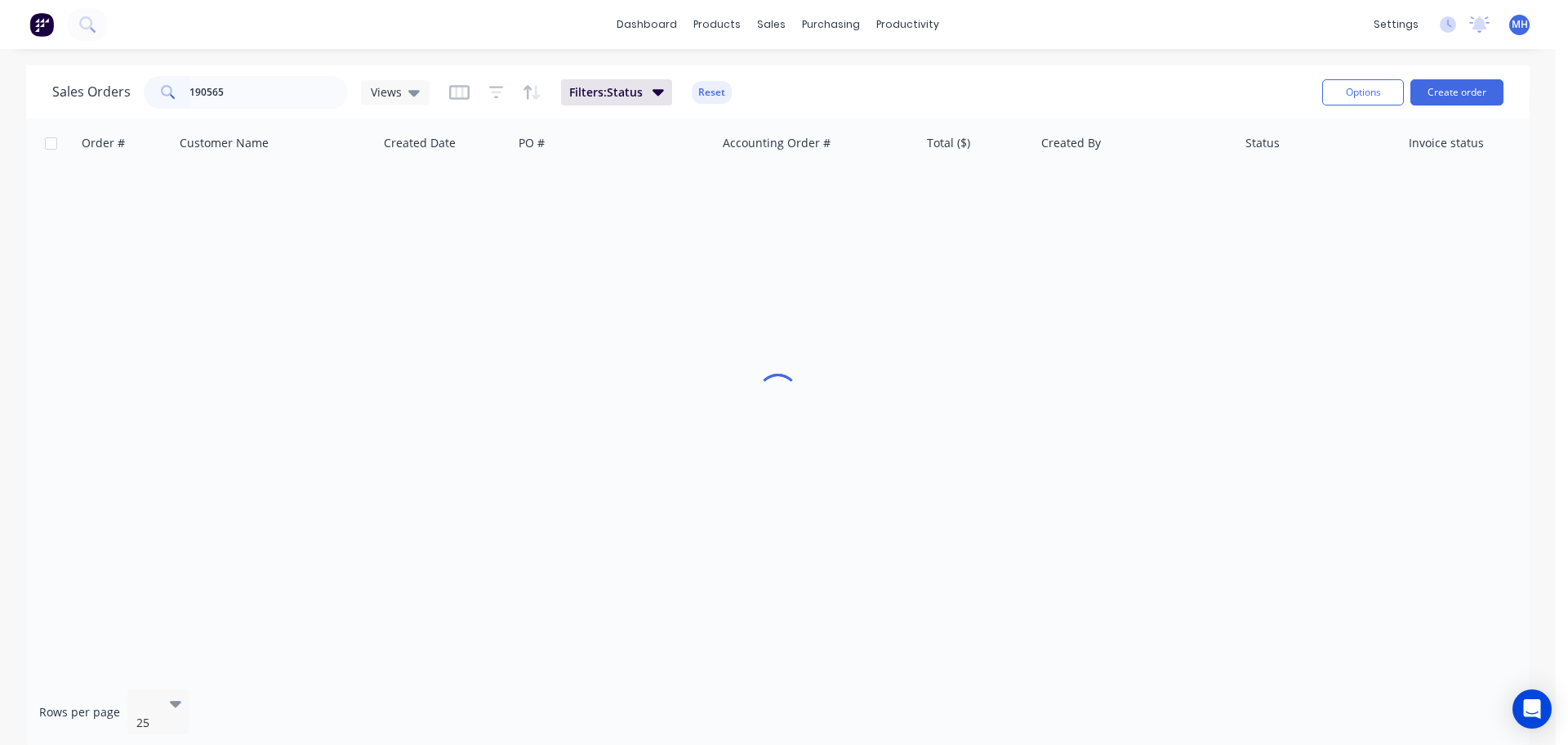
click at [701, 89] on button "Reset" at bounding box center [712, 92] width 40 height 23
click at [975, 68] on div "Sales Orders 190565 Views Options Create order" at bounding box center [777, 92] width 1504 height 53
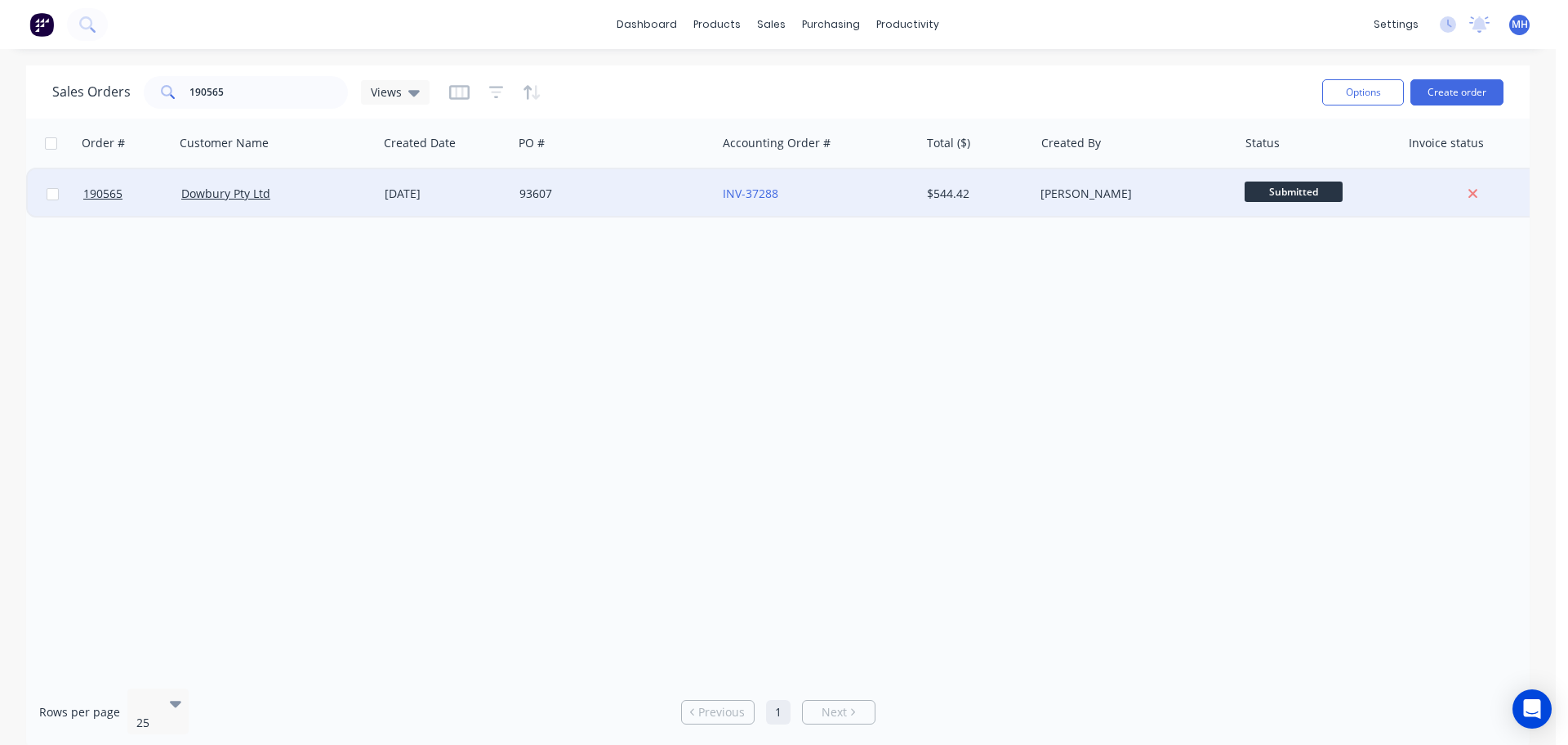
click at [606, 189] on div "93607" at bounding box center [610, 194] width 181 height 16
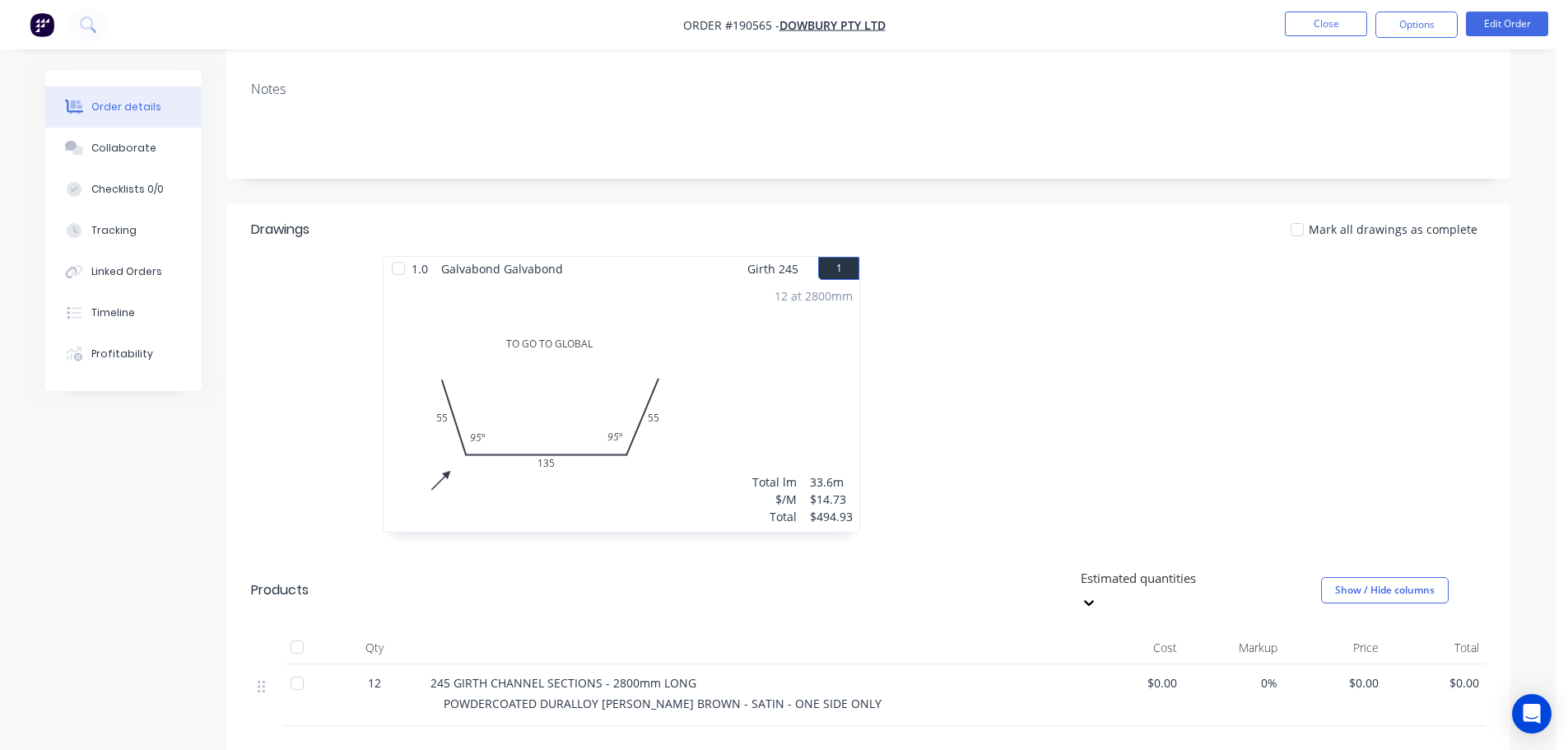
scroll to position [329, 0]
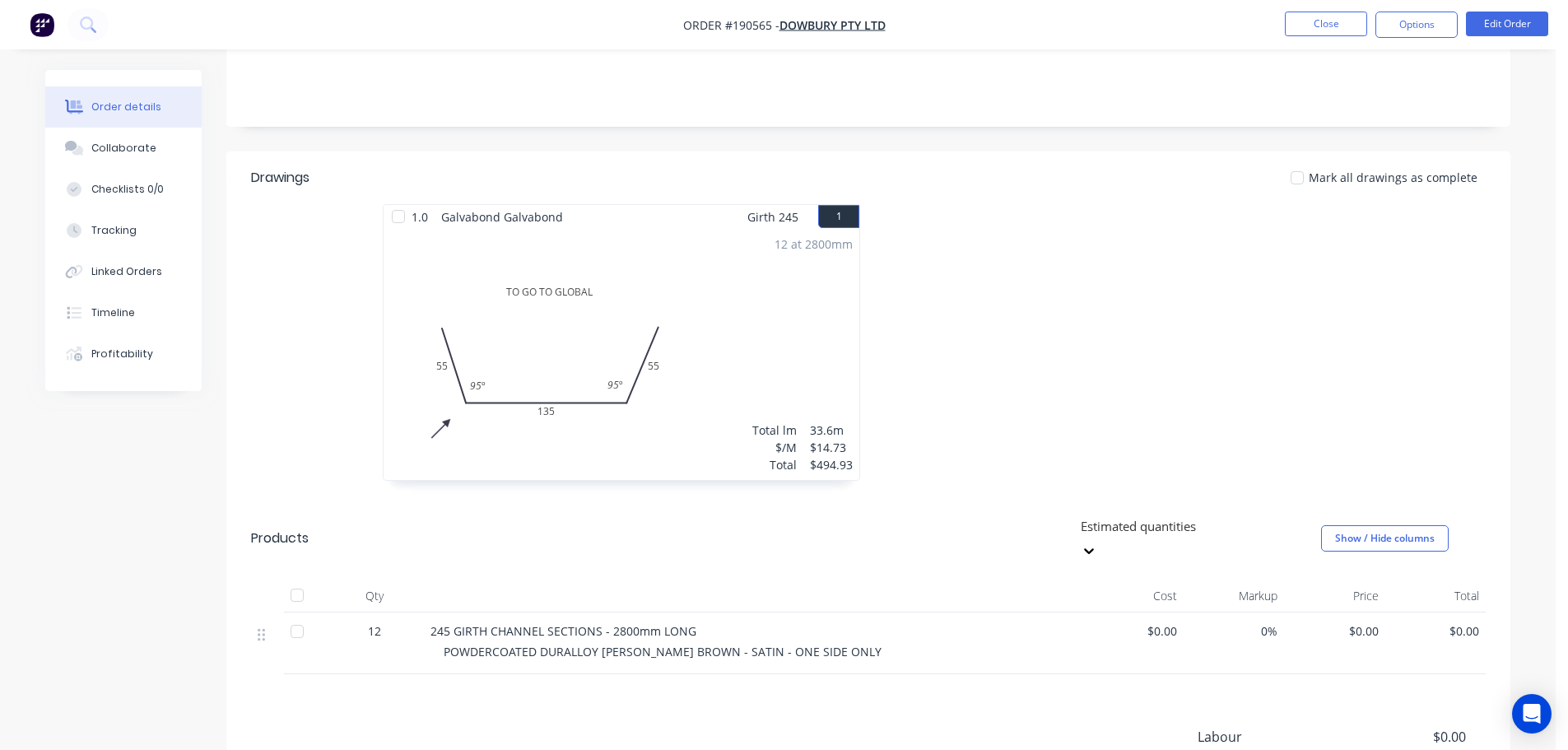
click at [1025, 286] on div at bounding box center [1115, 350] width 494 height 293
click at [691, 330] on div "12 at 2800mm Total lm $/M Total 33.6m $14.73 $494.93" at bounding box center [622, 354] width 476 height 251
click at [1496, 15] on button "Edit Order" at bounding box center [1507, 24] width 82 height 25
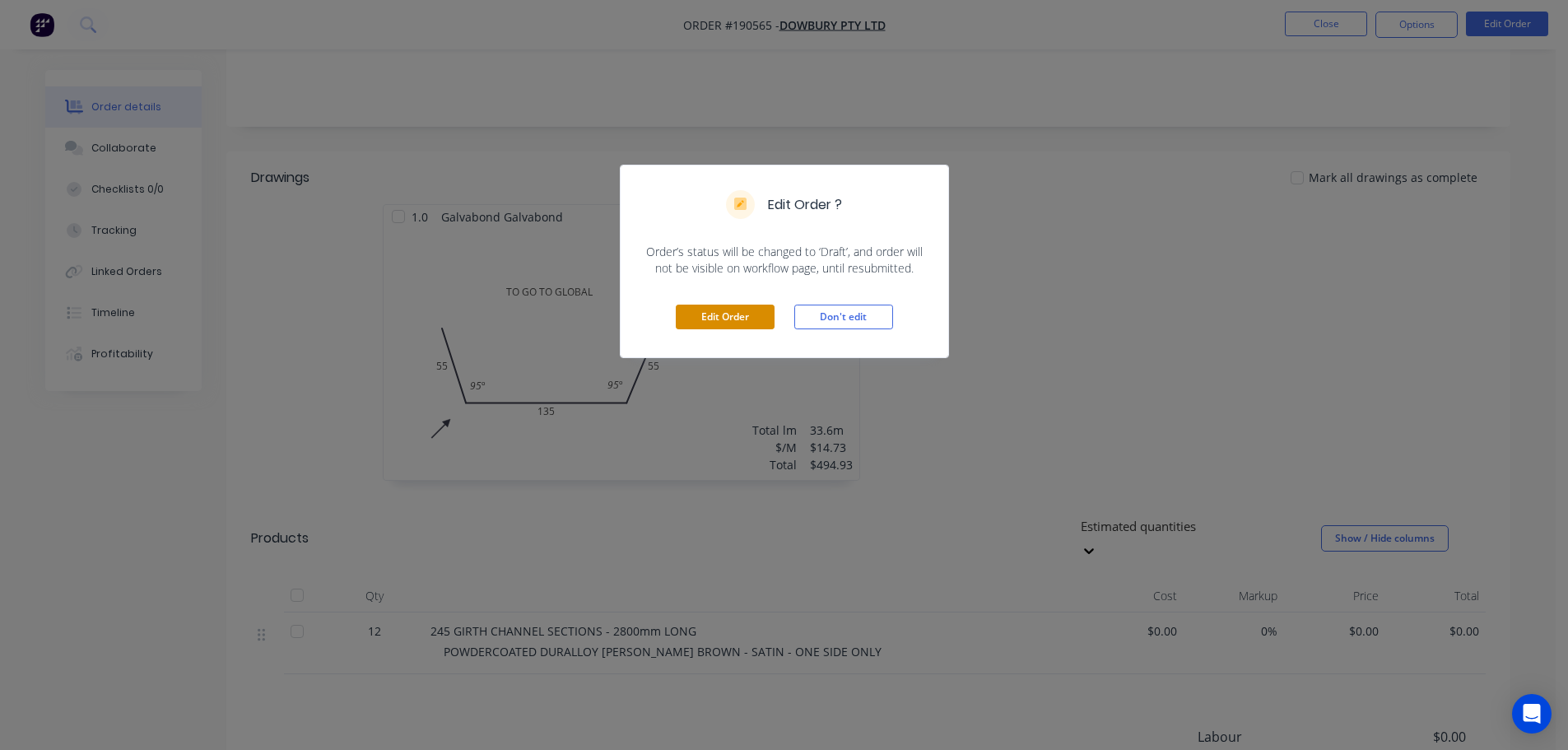
click at [723, 305] on button "Edit Order" at bounding box center [725, 317] width 98 height 25
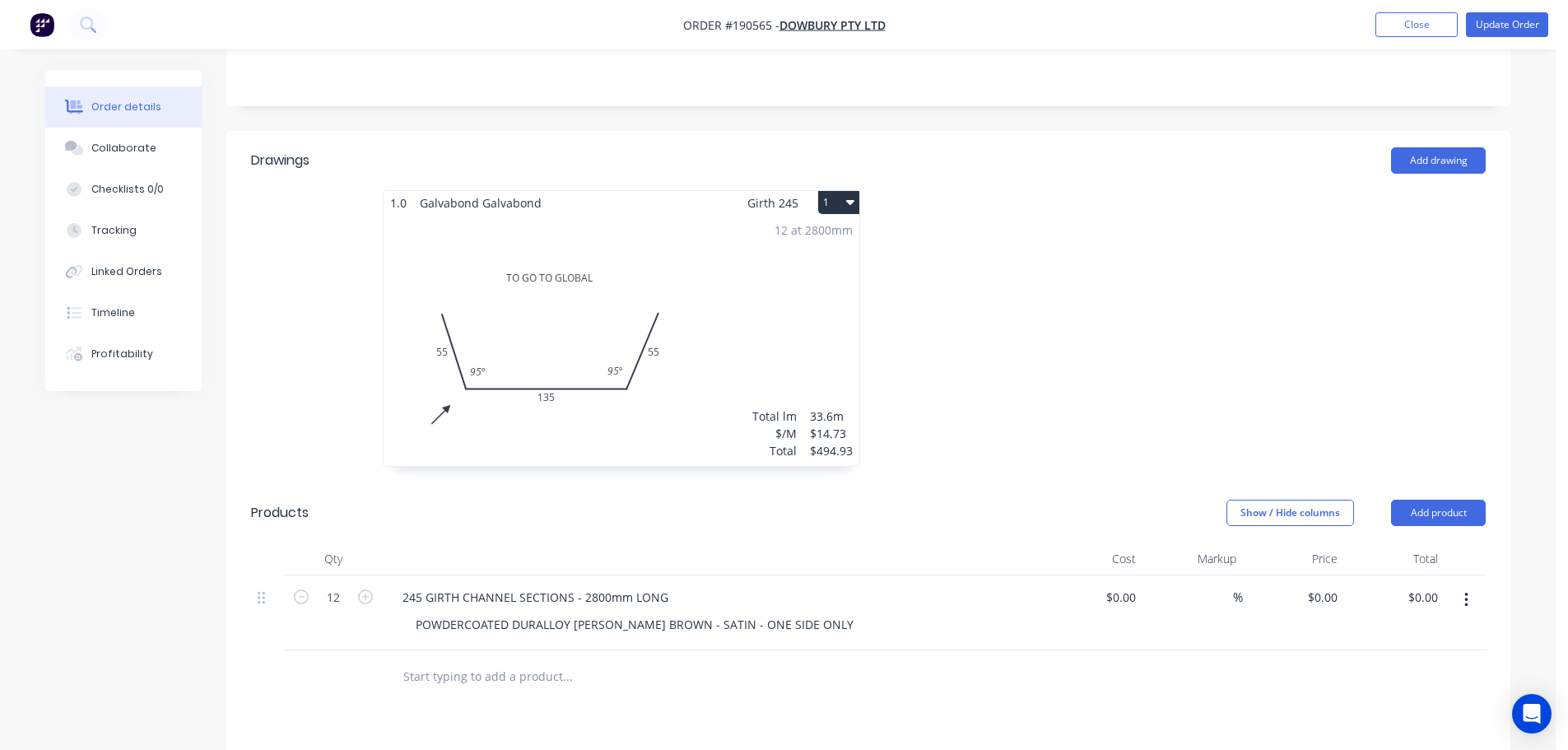
scroll to position [411, 0]
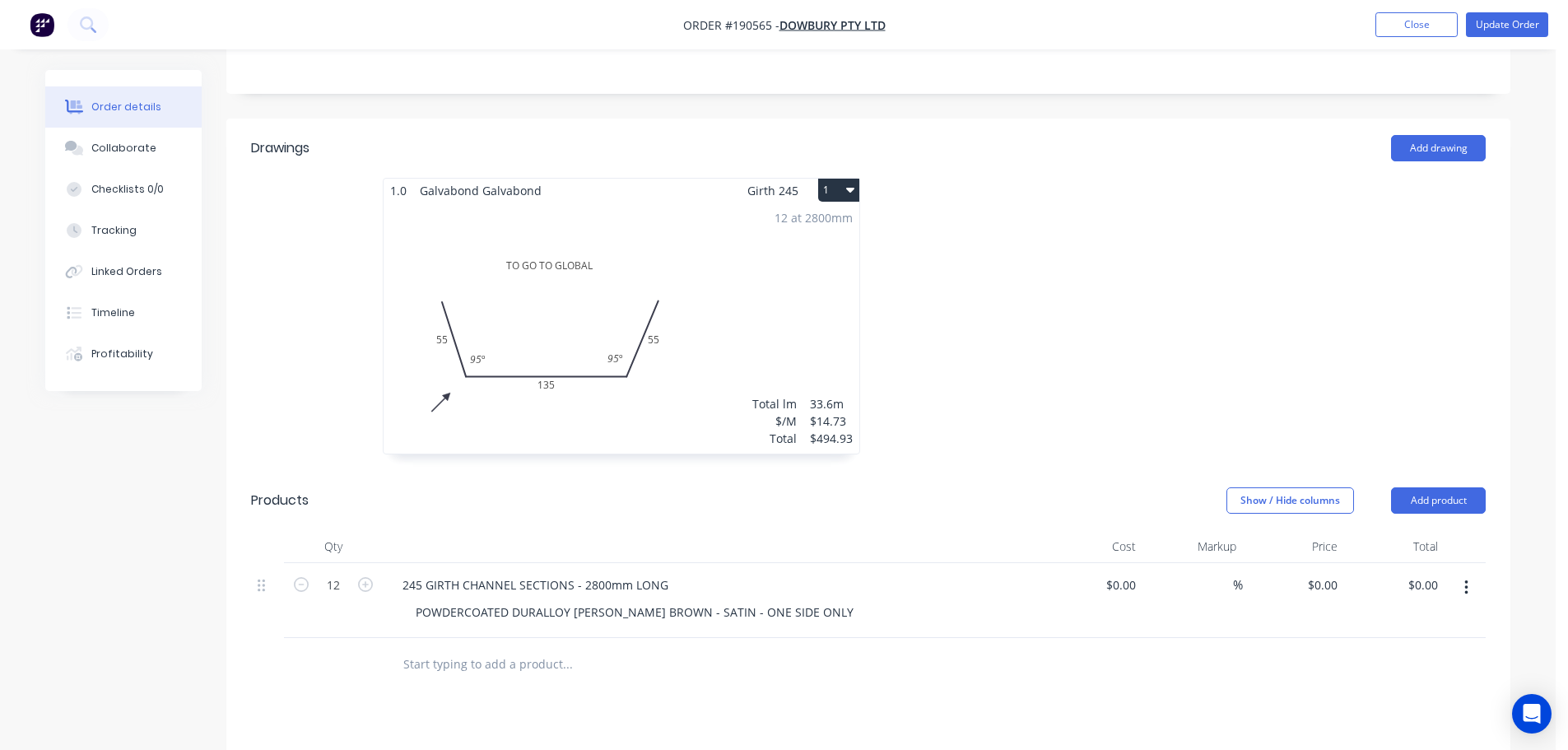
click at [709, 250] on div "12 at 2800mm Total lm $/M Total 33.6m $14.73 $494.93" at bounding box center [622, 327] width 476 height 251
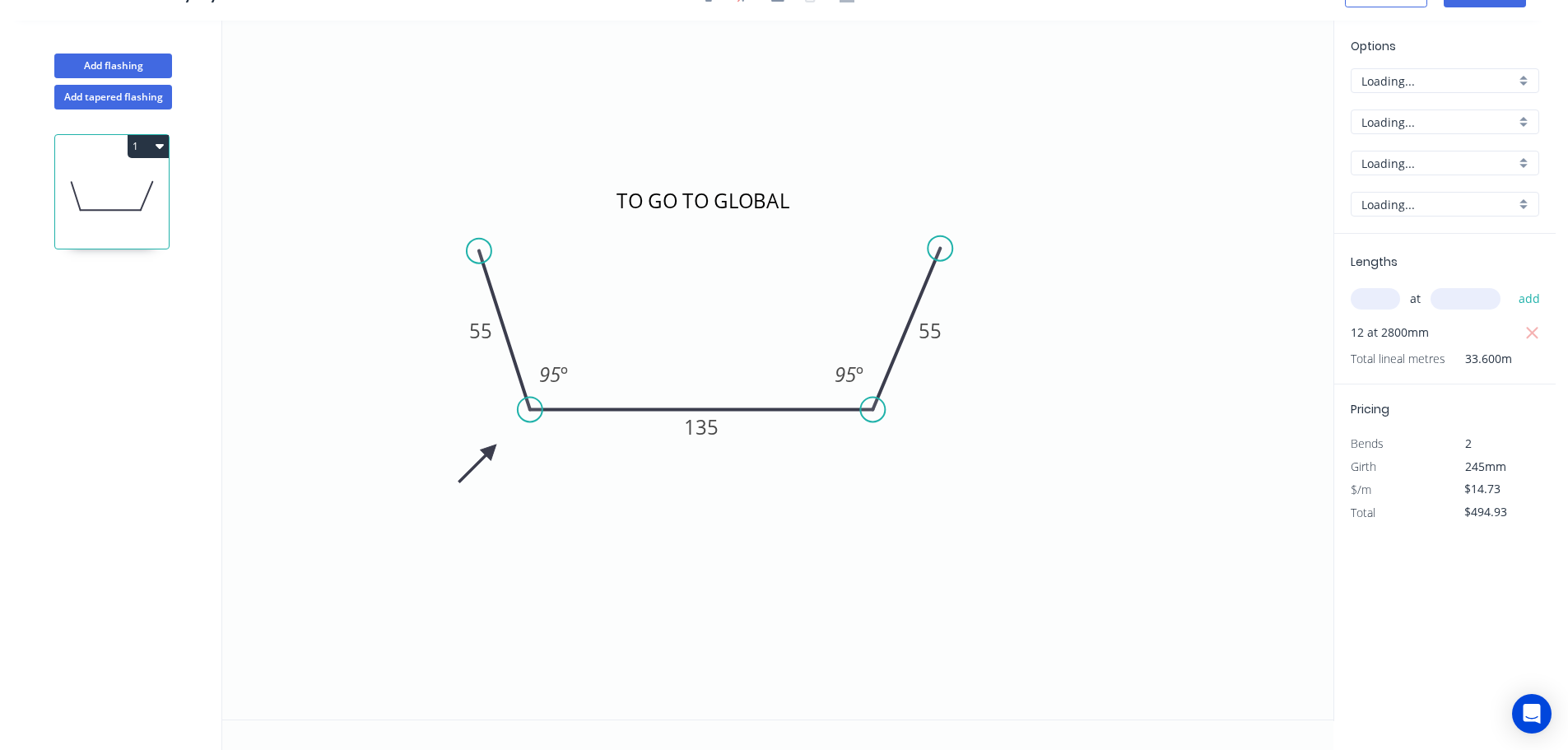
scroll to position [30, 0]
click at [1486, 489] on input "$14.73" at bounding box center [1493, 489] width 56 height 23
type input "$35.79"
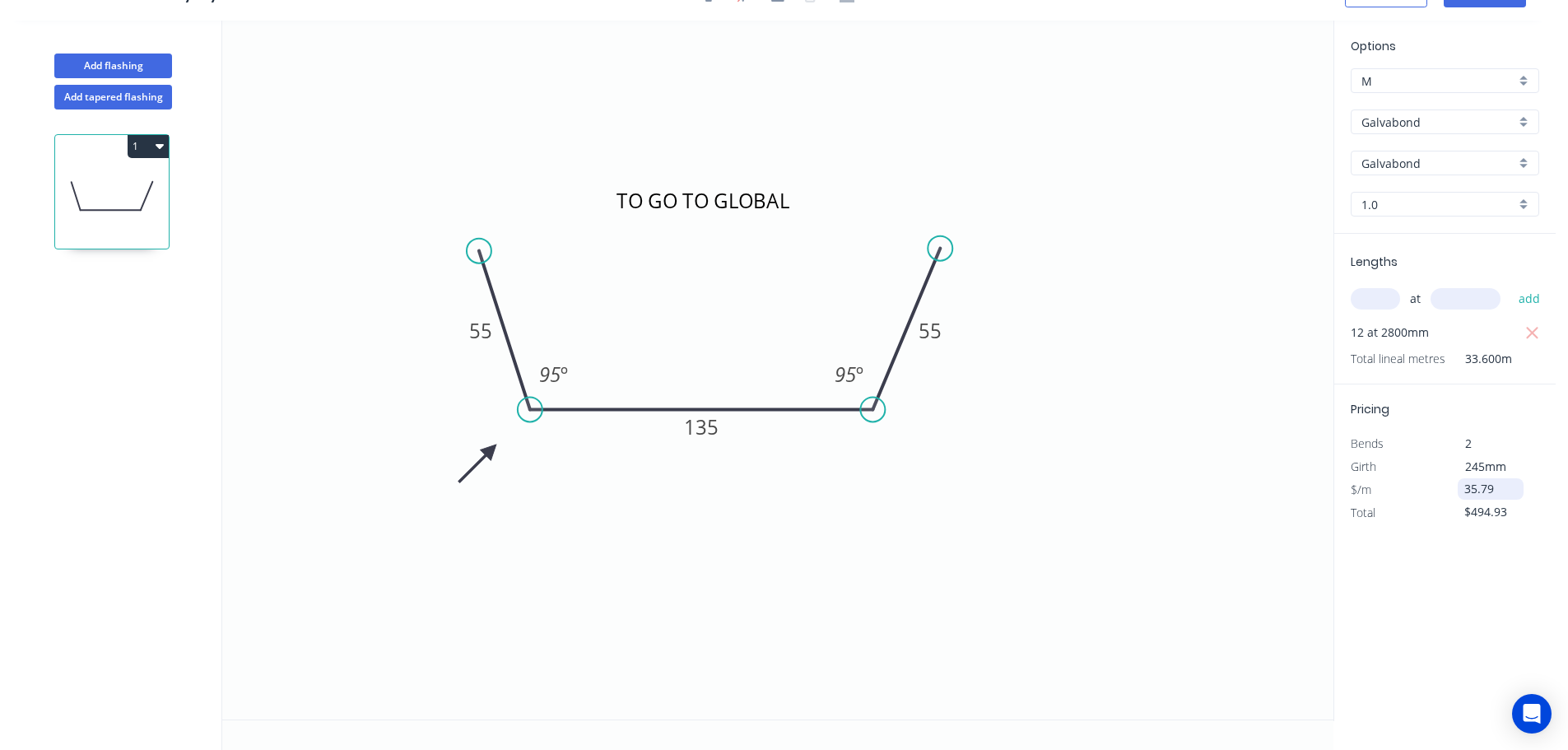
type input "$1,202.54"
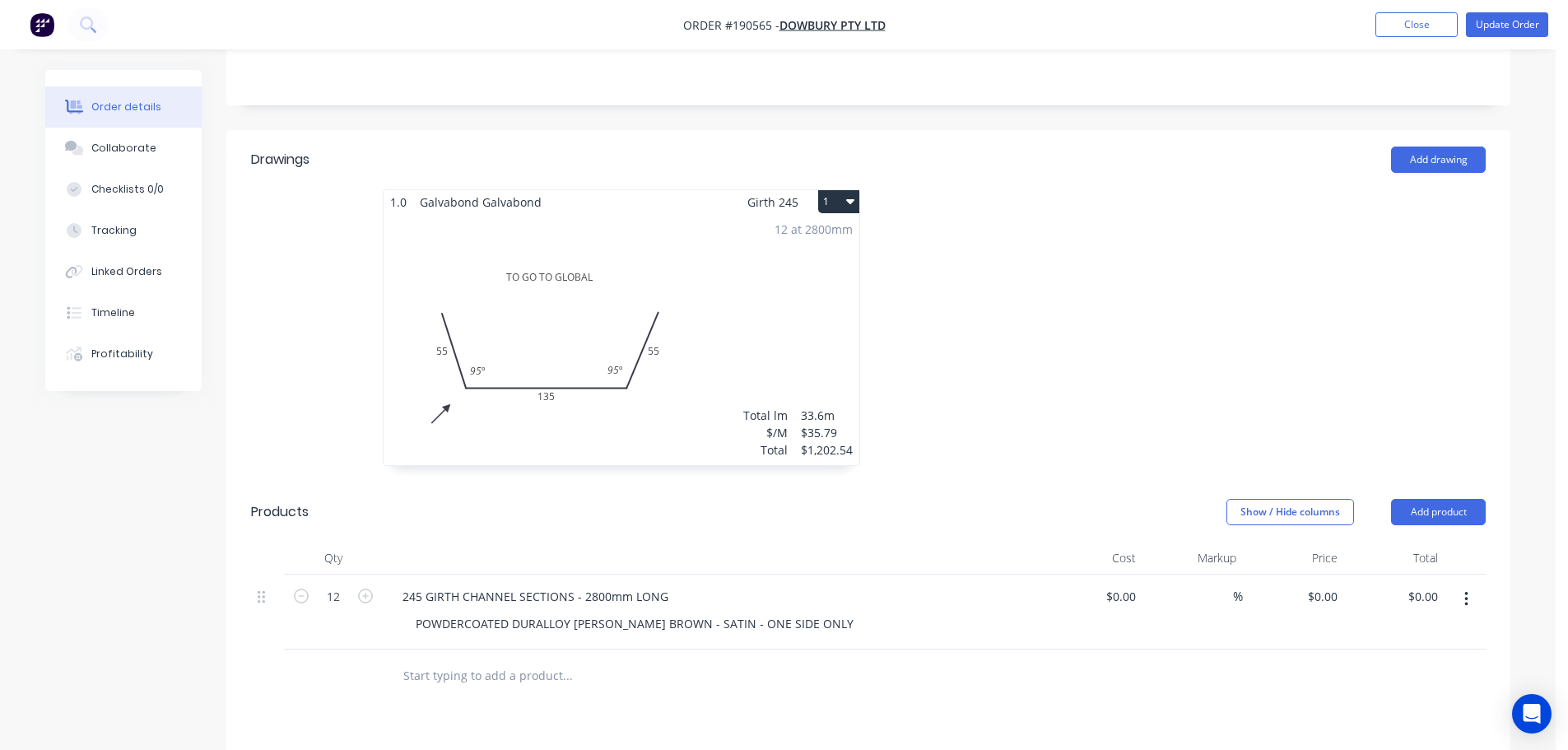
scroll to position [493, 0]
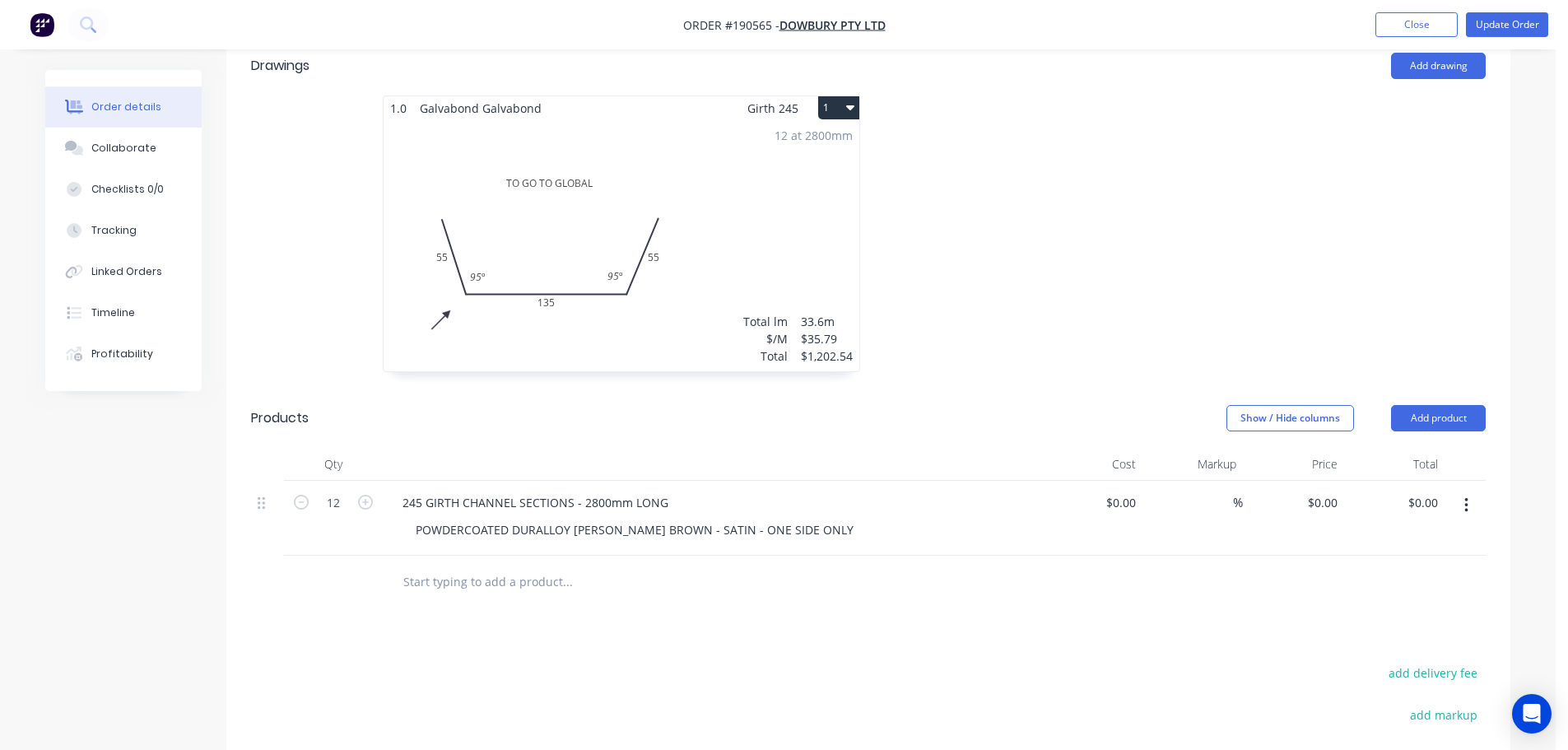
click at [1123, 254] on div at bounding box center [1115, 242] width 494 height 293
click at [1435, 405] on button "Add product" at bounding box center [1439, 417] width 95 height 26
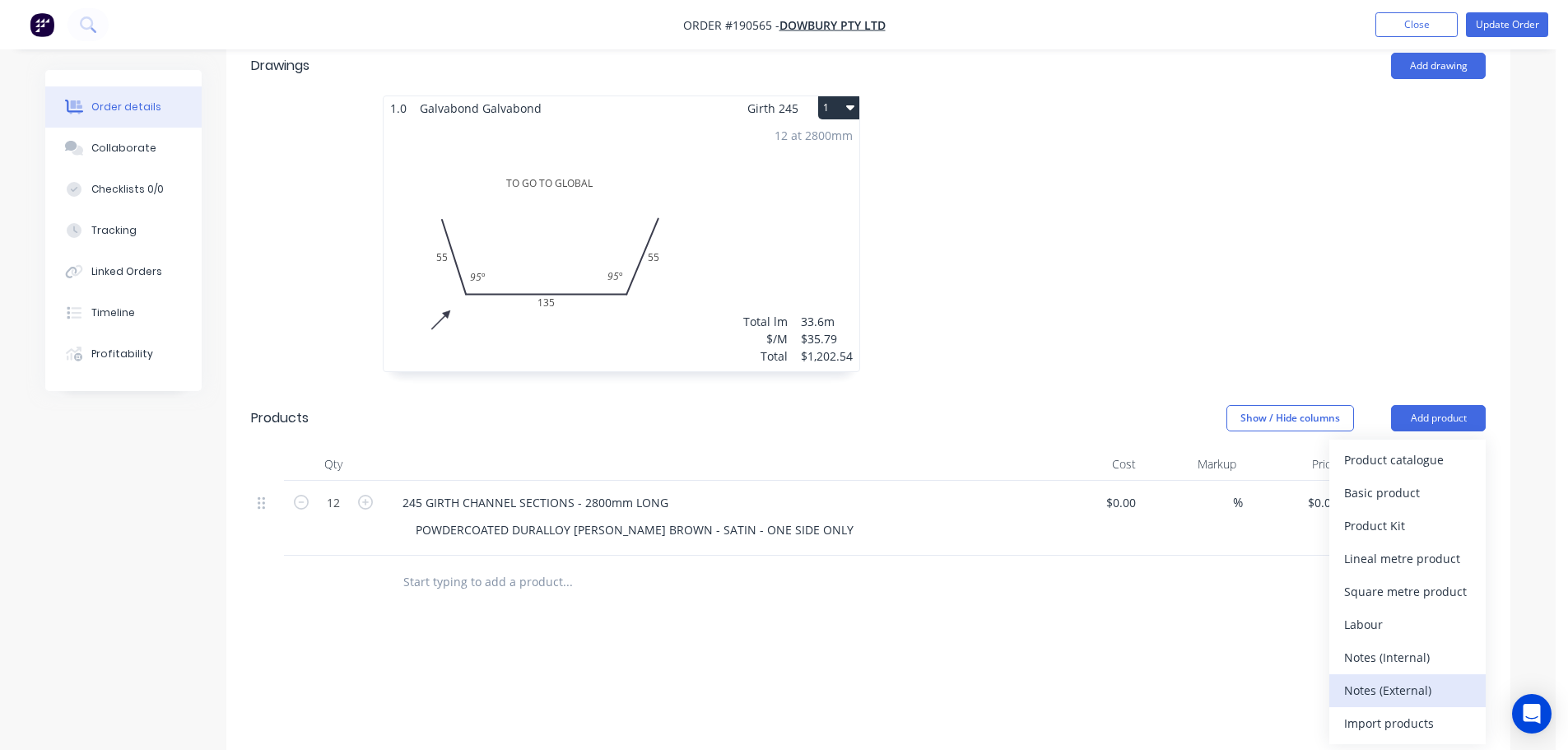
click at [1383, 678] on div "Notes (External)" at bounding box center [1408, 689] width 127 height 24
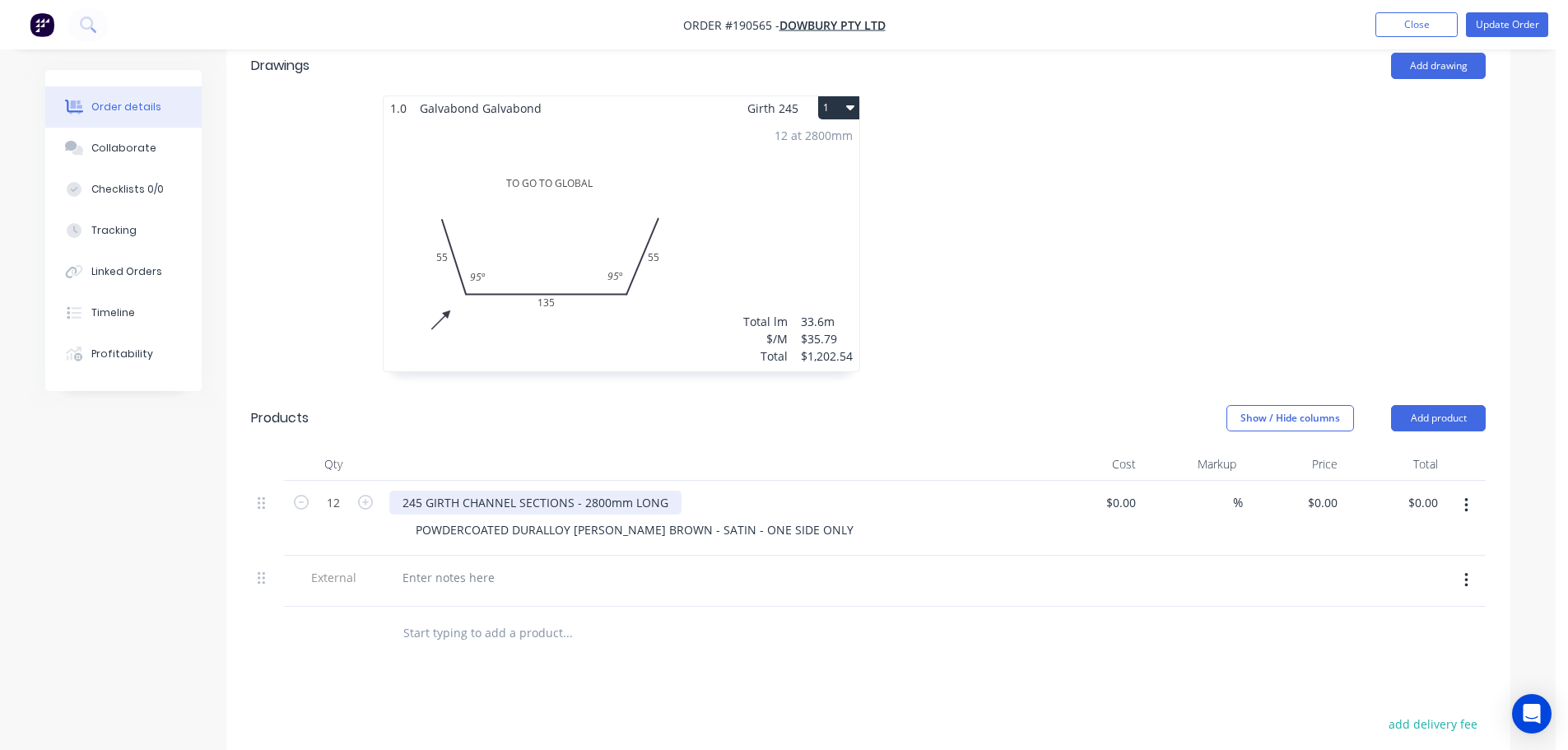
click at [430, 491] on div "245 GIRTH CHANNEL SECTIONS - 2800mm LONG" at bounding box center [535, 502] width 292 height 24
click at [539, 518] on div "POWDERCOATED DURALLOY HAMMERSLEY BROWN - SATIN - ONE SIDE ONLY" at bounding box center [634, 529] width 464 height 24
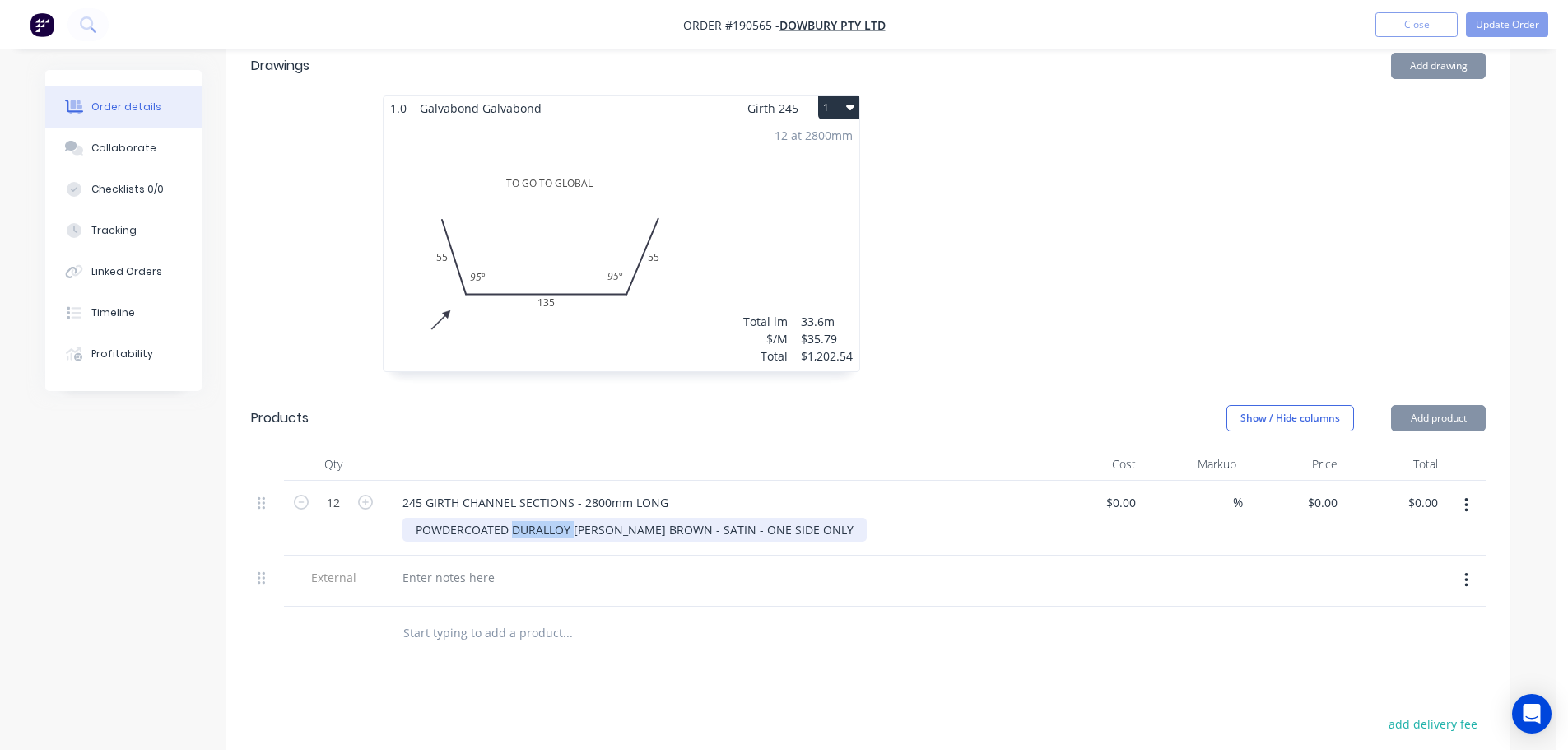
click at [539, 518] on div "POWDERCOATED DURALLOY HAMMERSLEY BROWN - SATIN - ONE SIDE ONLY" at bounding box center [634, 529] width 464 height 24
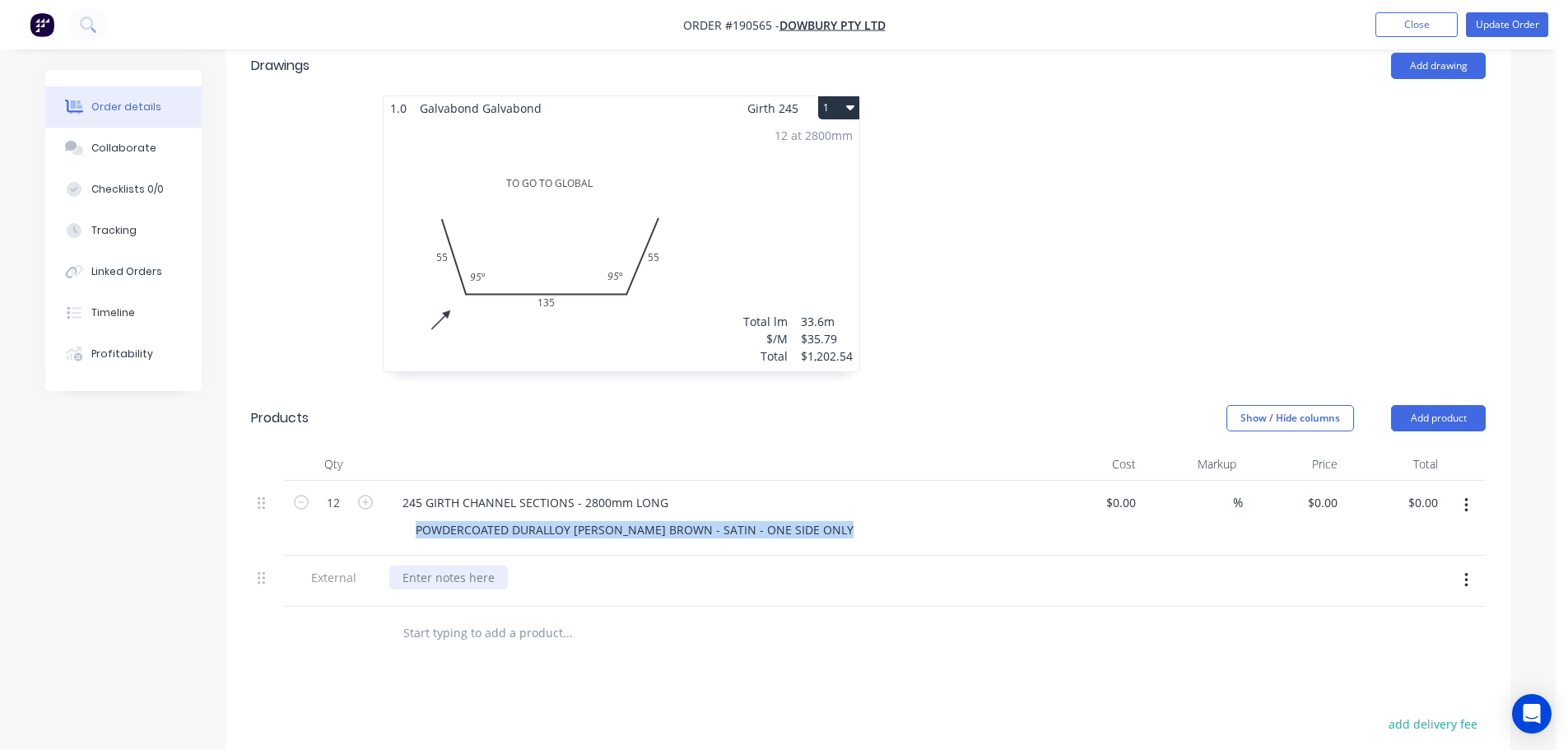
copy div "POWDERCOATED DURALLOY HAMMERSLEY BROWN - SATIN - ONE SIDE ONLY"
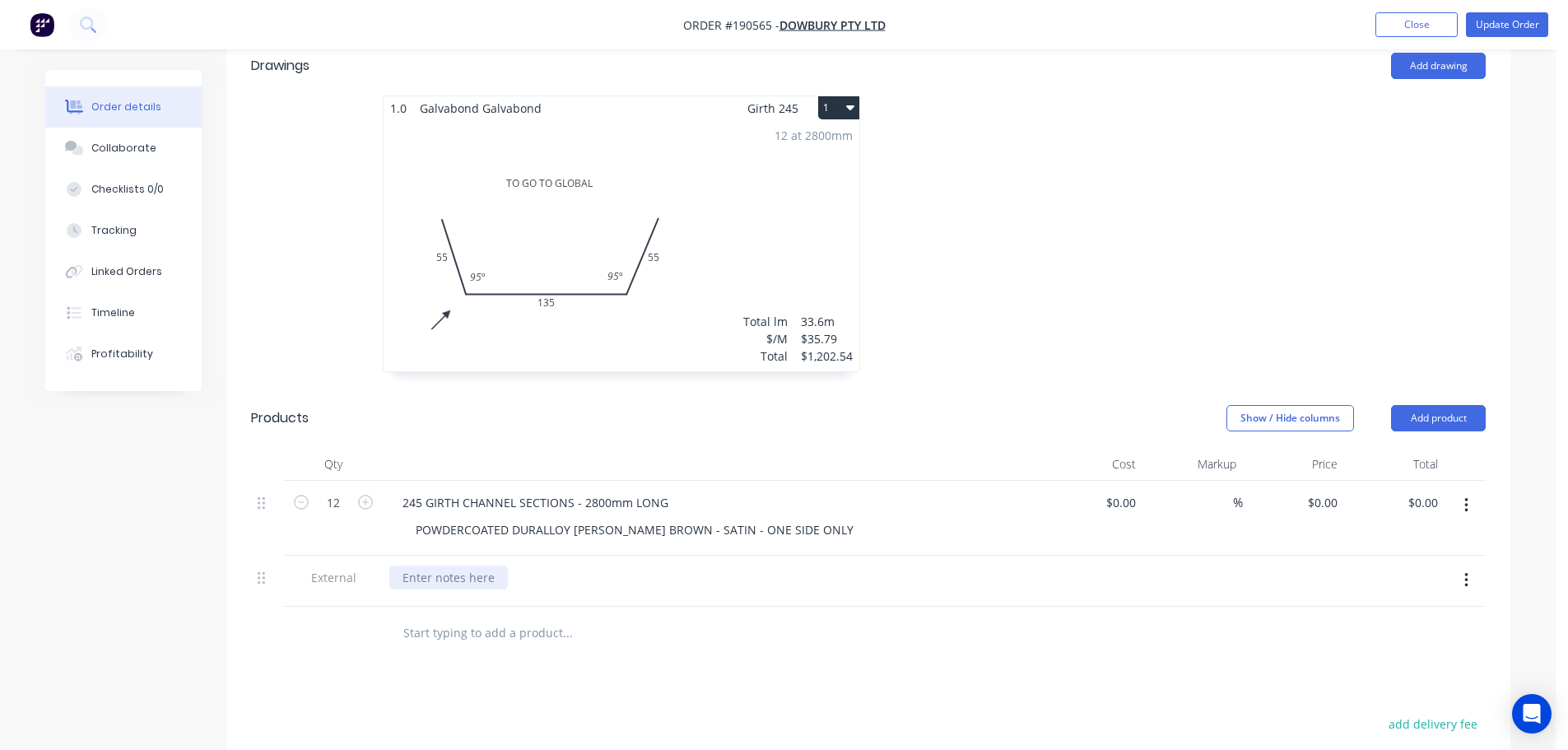
click at [432, 565] on div at bounding box center [448, 577] width 119 height 24
paste div
click at [590, 662] on div "Drawings Add drawing 1.0 Galvabond Galvabond Girth 245 1 TO GO TO GLOBAL 55 135…" at bounding box center [869, 546] width 1284 height 1019
click at [1469, 491] on button "button" at bounding box center [1466, 505] width 38 height 29
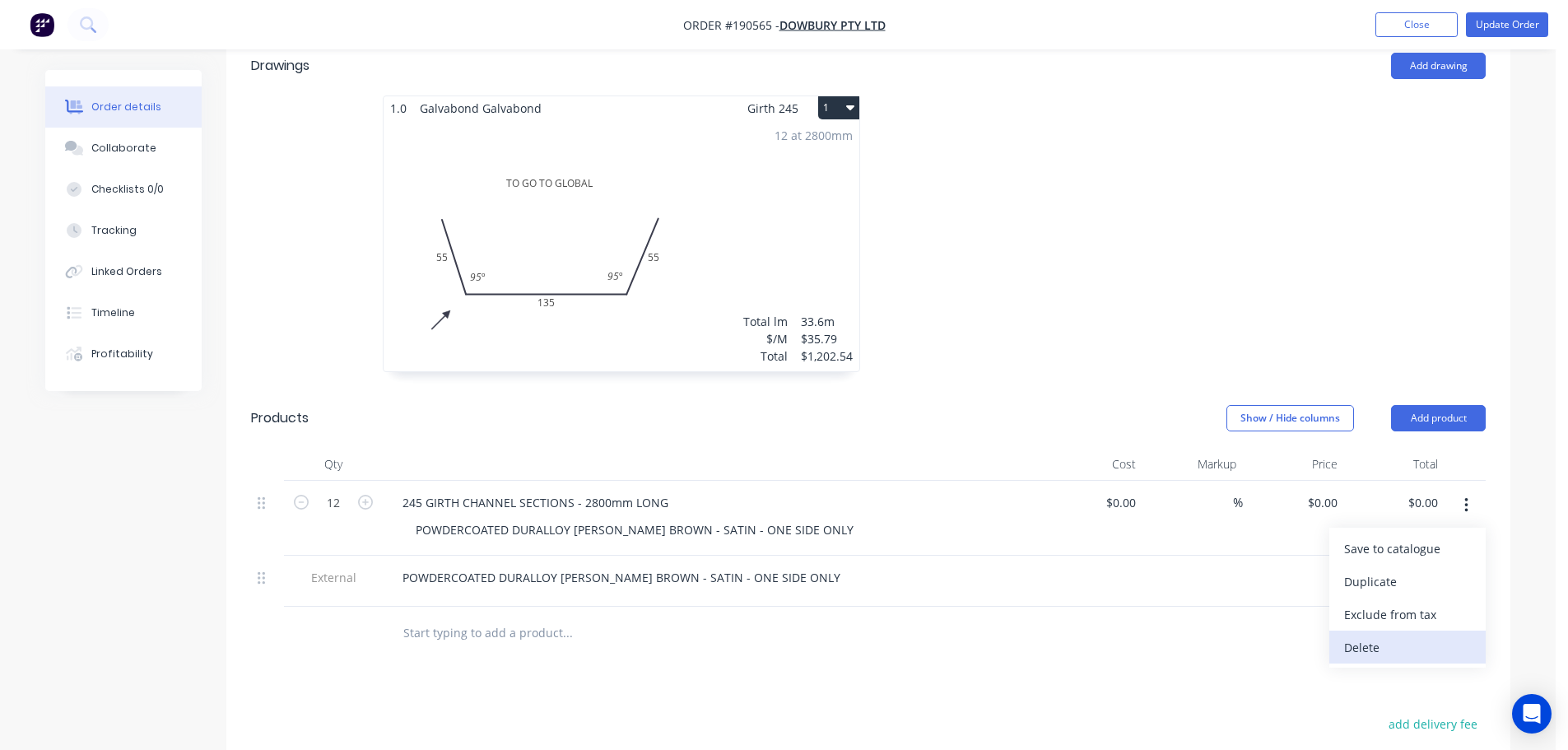
click at [1389, 636] on div "Delete" at bounding box center [1408, 647] width 127 height 24
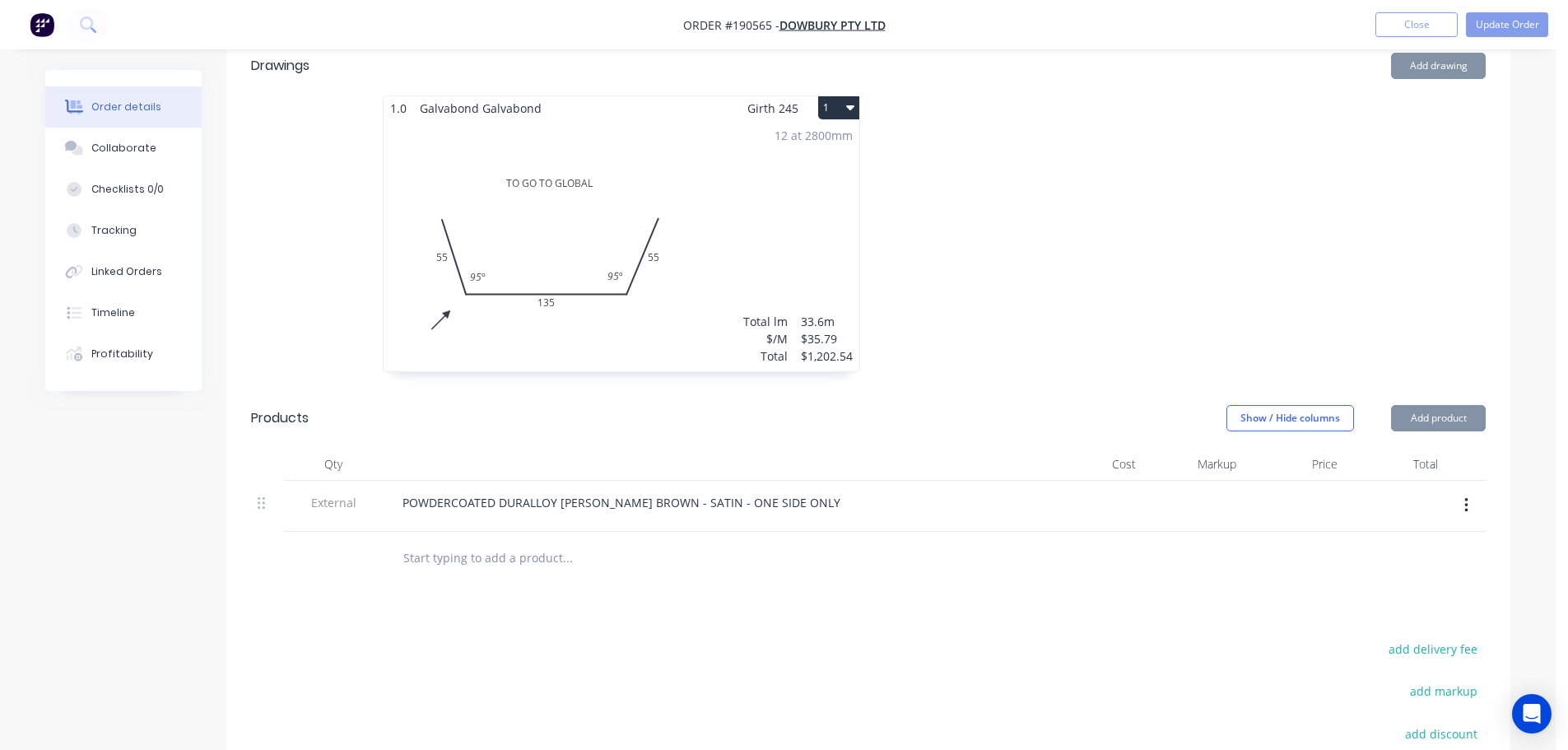
click at [825, 249] on div "12 at 2800mm Total lm $/M Total 33.6m $35.79 $1,202.54" at bounding box center [622, 245] width 476 height 251
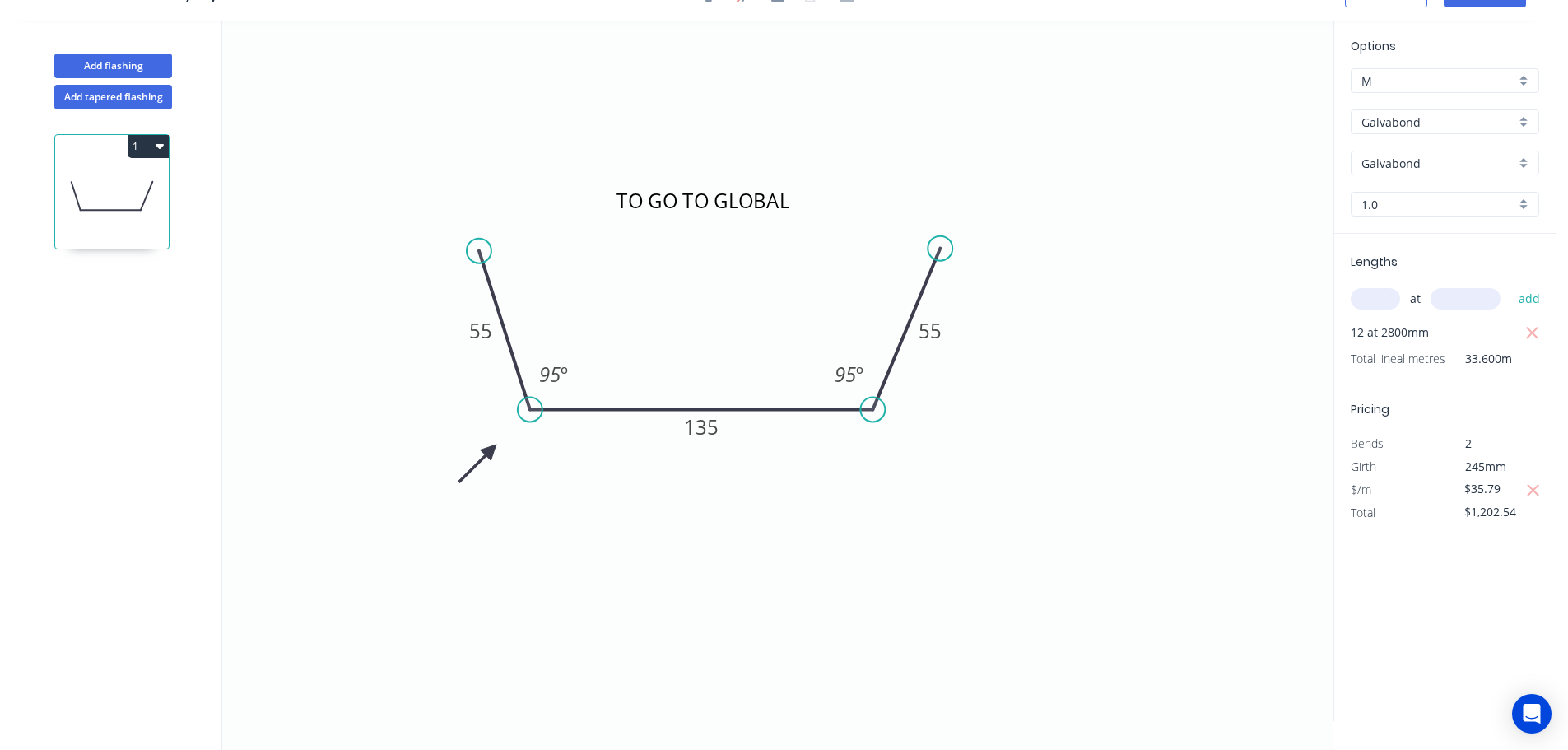
scroll to position [30, 0]
click at [696, 184] on textarea "TO GO TO GLOBAL" at bounding box center [708, 213] width 188 height 61
drag, startPoint x: 708, startPoint y: 255, endPoint x: 707, endPoint y: 265, distance: 10.0
click at [707, 265] on icon "POWDERCOATED HAMMERSLEY BROWN 55 135 55 95 º 95 º" at bounding box center [778, 369] width 1112 height 698
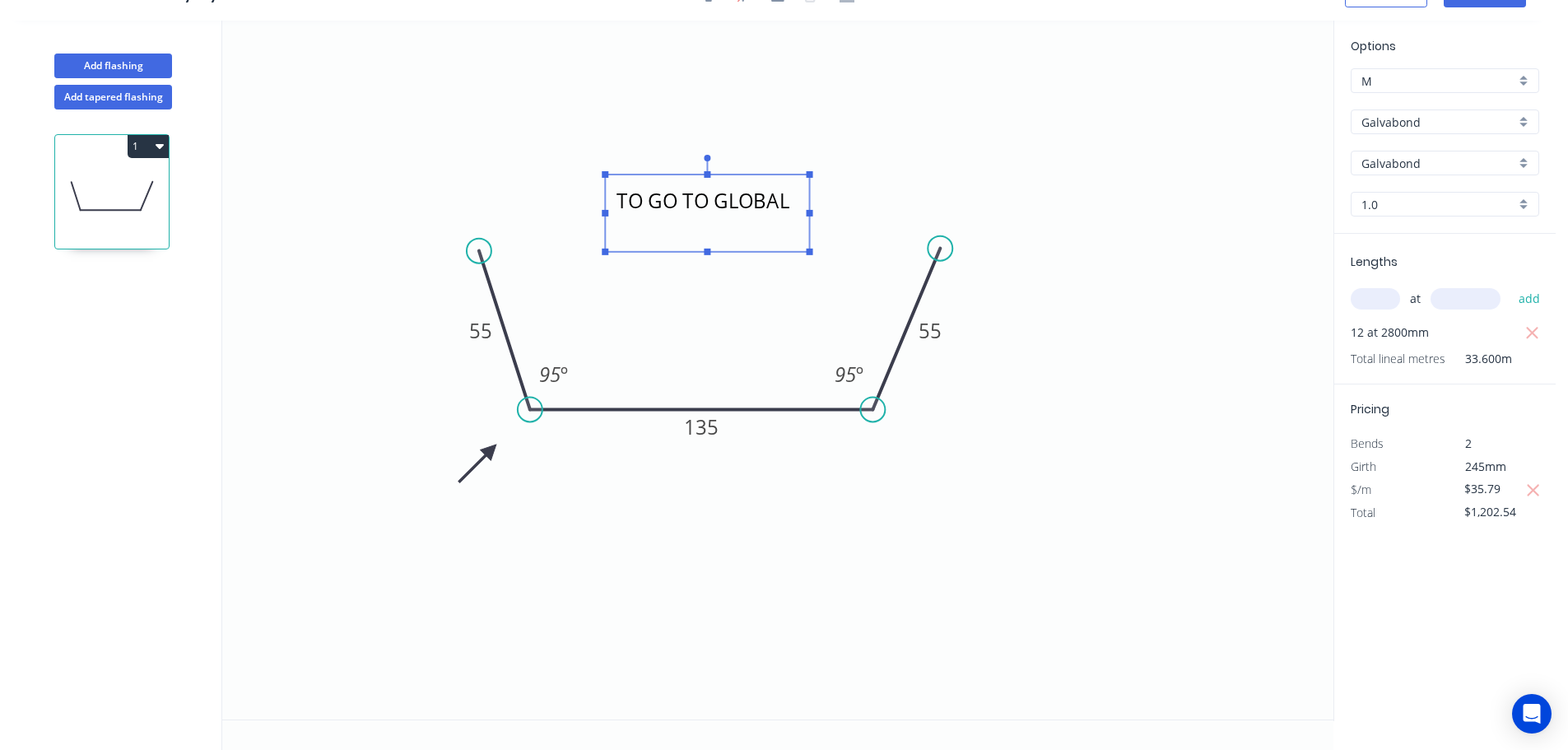
type textarea "POWDERCOATED HAMMERSLEY BROWN"
click at [709, 241] on textarea "POWDERCOATED HAMMERSLEY BROWN" at bounding box center [708, 213] width 188 height 61
drag, startPoint x: 709, startPoint y: 250, endPoint x: 707, endPoint y: 279, distance: 29.1
click at [707, 279] on rect at bounding box center [707, 280] width 6 height 6
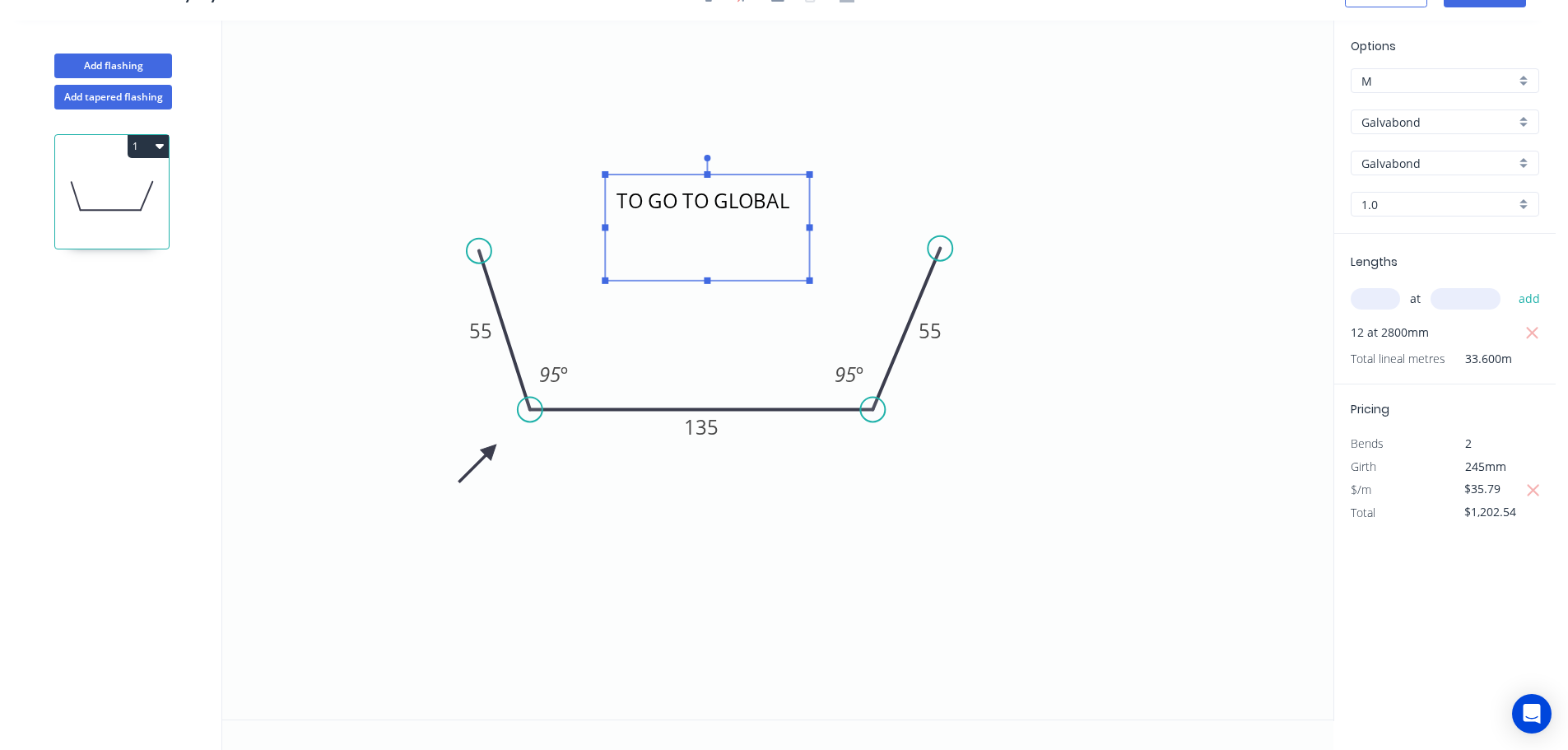
click at [713, 353] on icon "POWDERCOATED HAMMERSLEY BROWN 55 135 55 95 º 95 º" at bounding box center [778, 369] width 1112 height 698
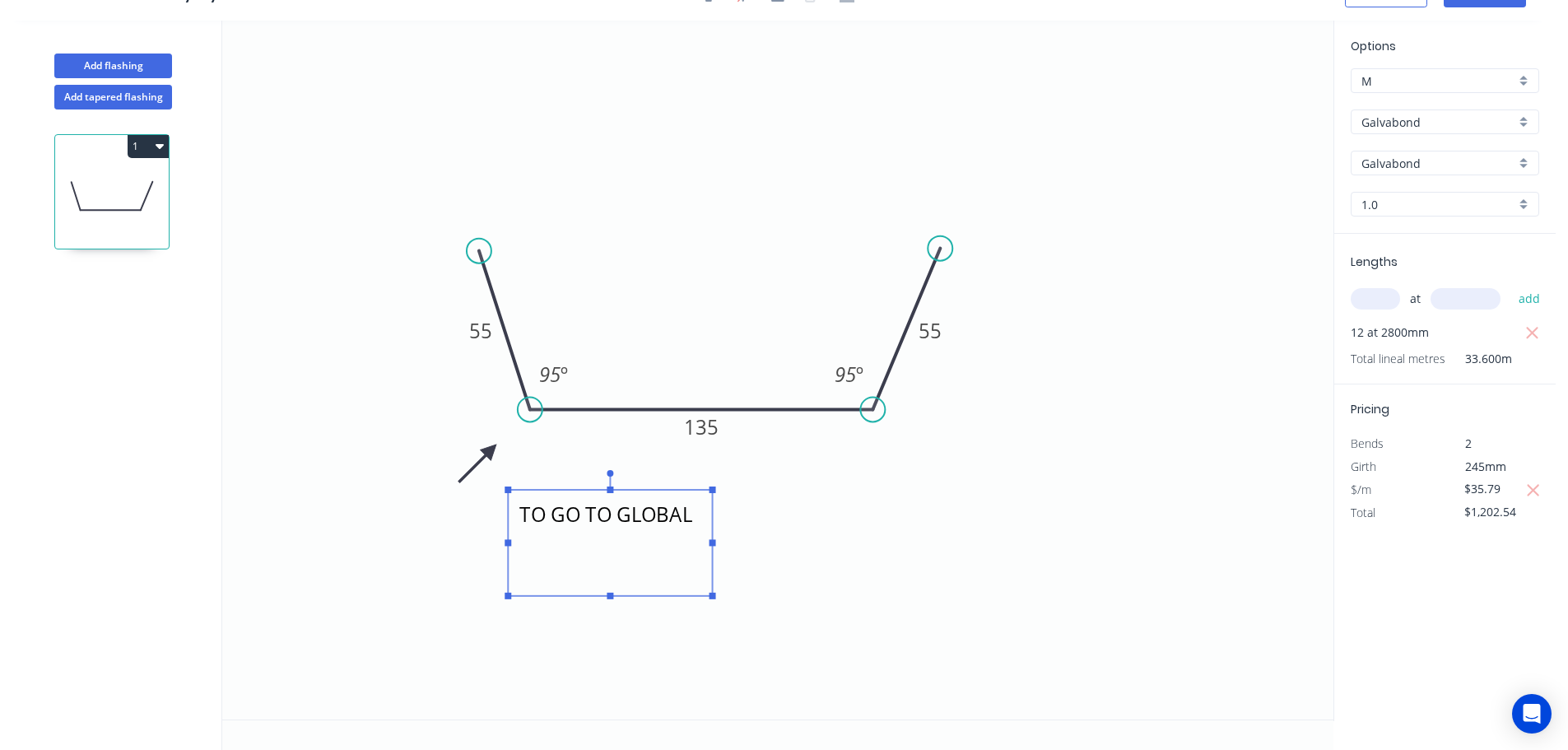
drag, startPoint x: 737, startPoint y: 193, endPoint x: 615, endPoint y: 518, distance: 347.1
click at [612, 515] on textarea "POWDERCOATED HAMMERSLEY BROWN" at bounding box center [610, 543] width 188 height 89
click at [826, 518] on icon "POWDERCOATED HAMMERSLEY BROWN 55 135 55 95 º 95 º" at bounding box center [778, 369] width 1112 height 698
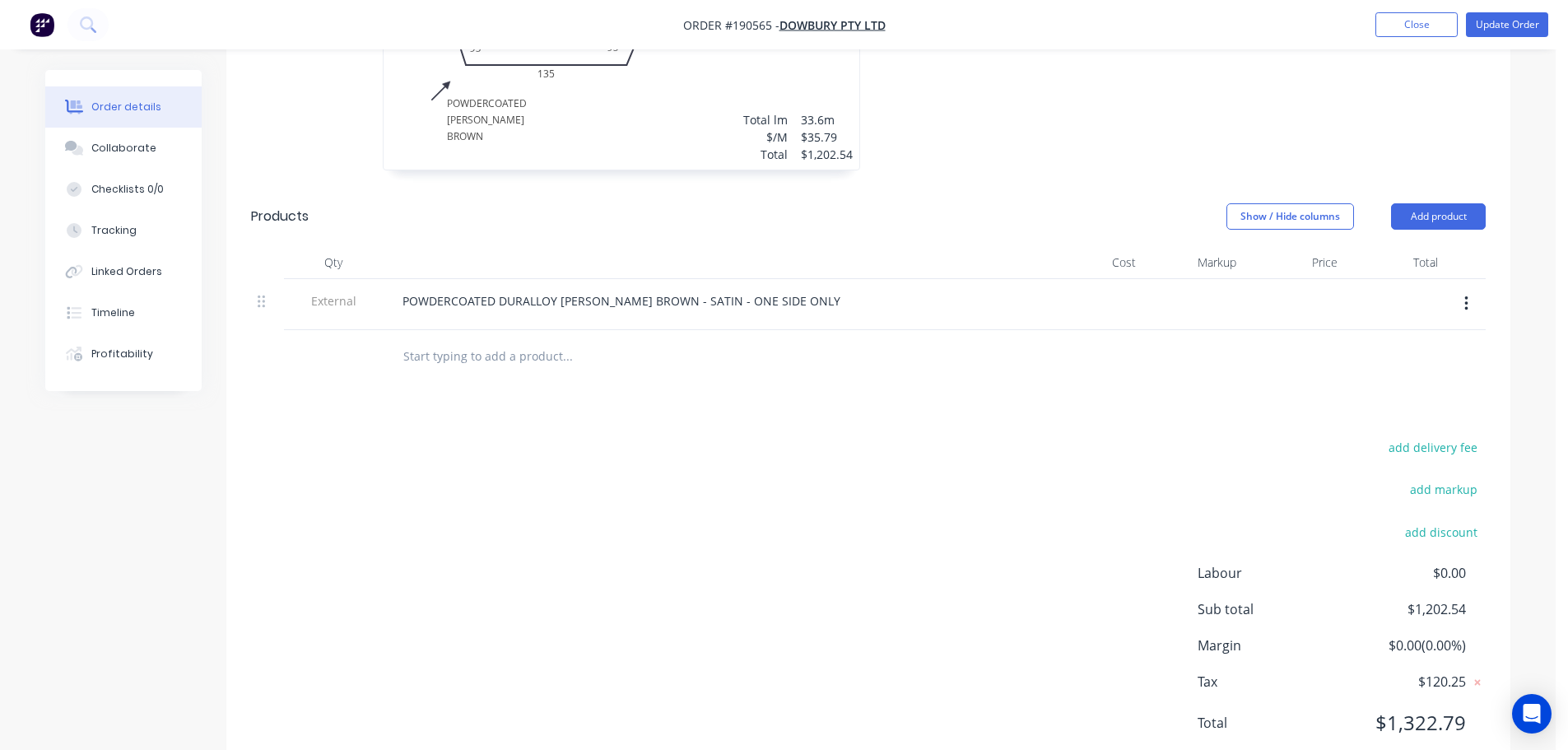
scroll to position [703, 0]
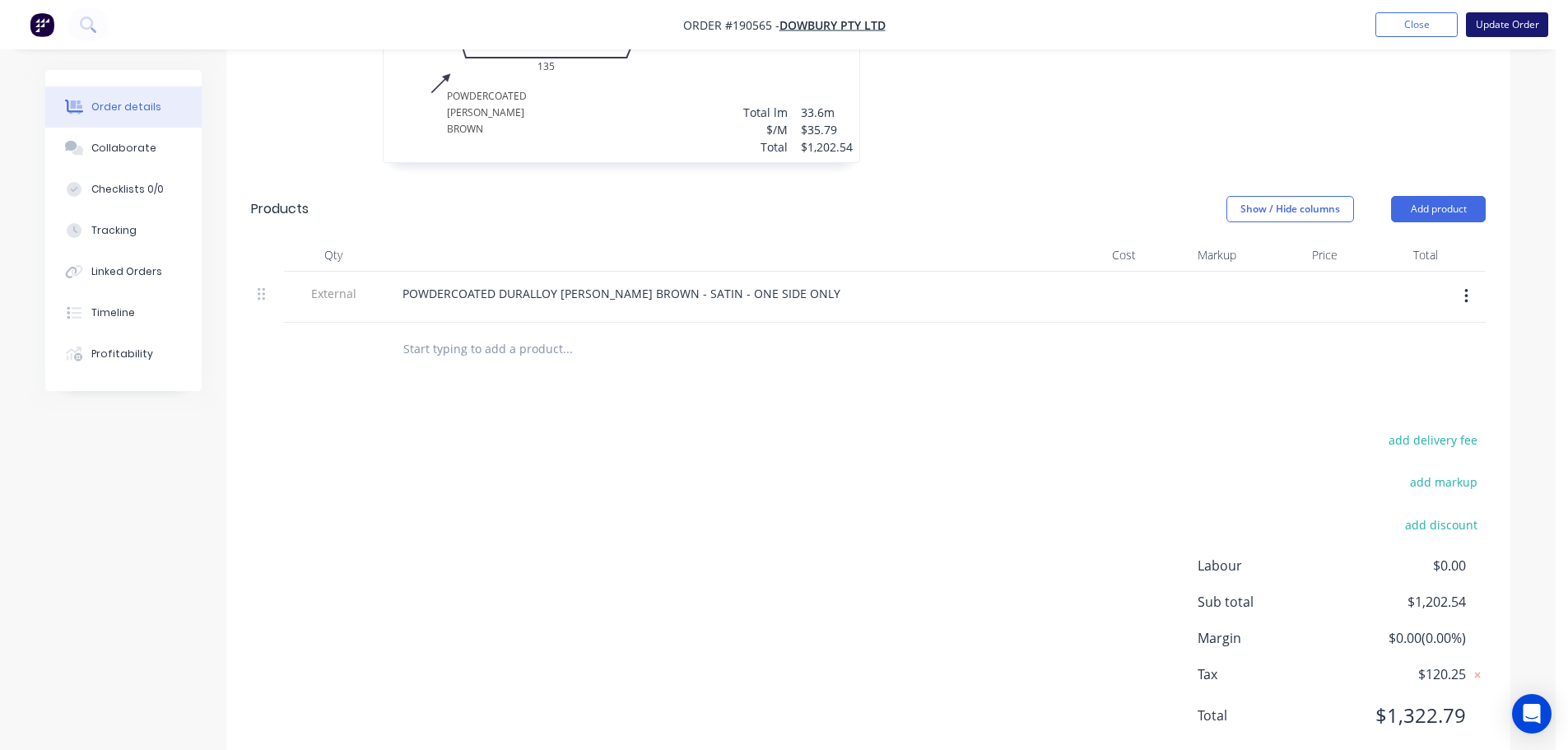
click at [1501, 26] on button "Update Order" at bounding box center [1507, 25] width 82 height 25
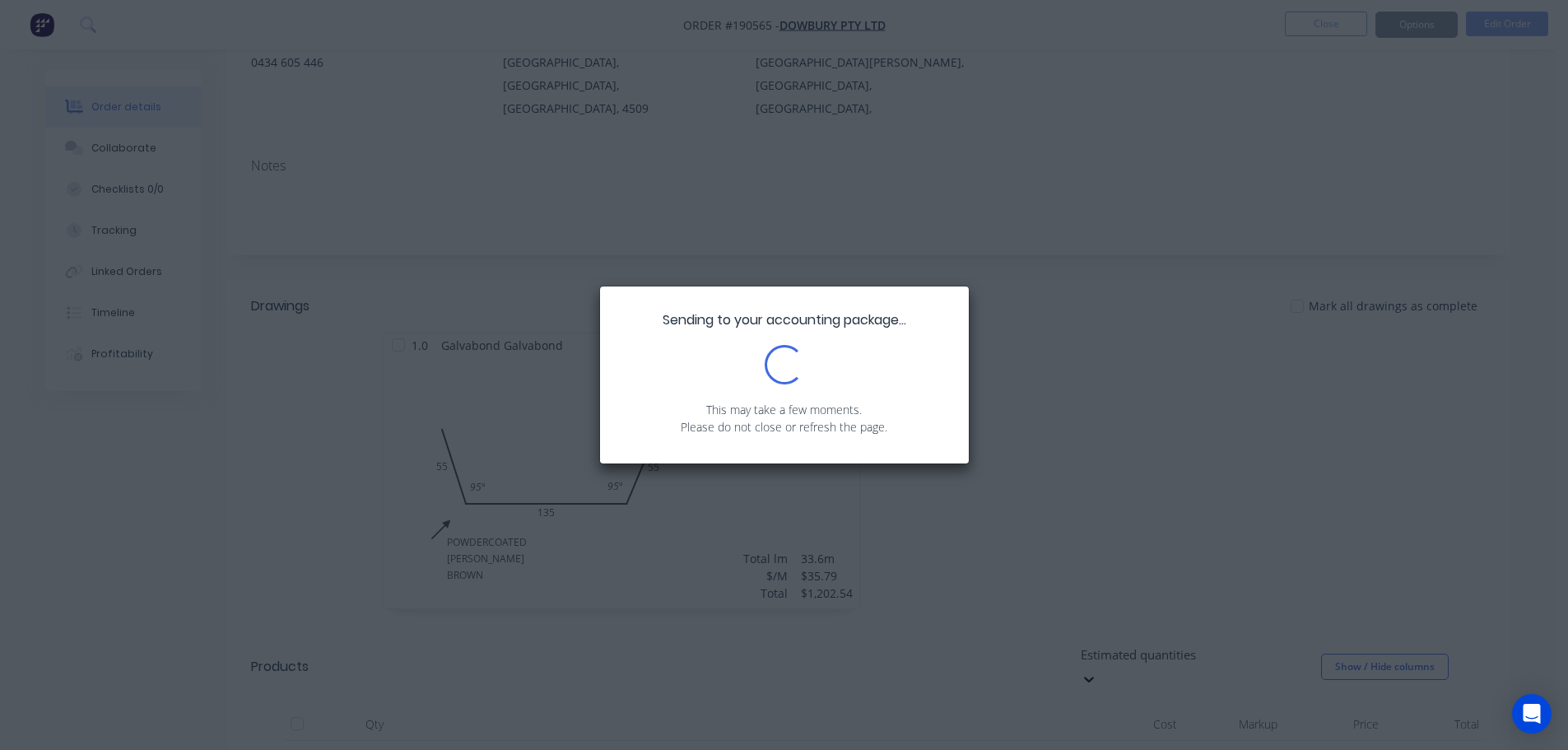
scroll to position [247, 0]
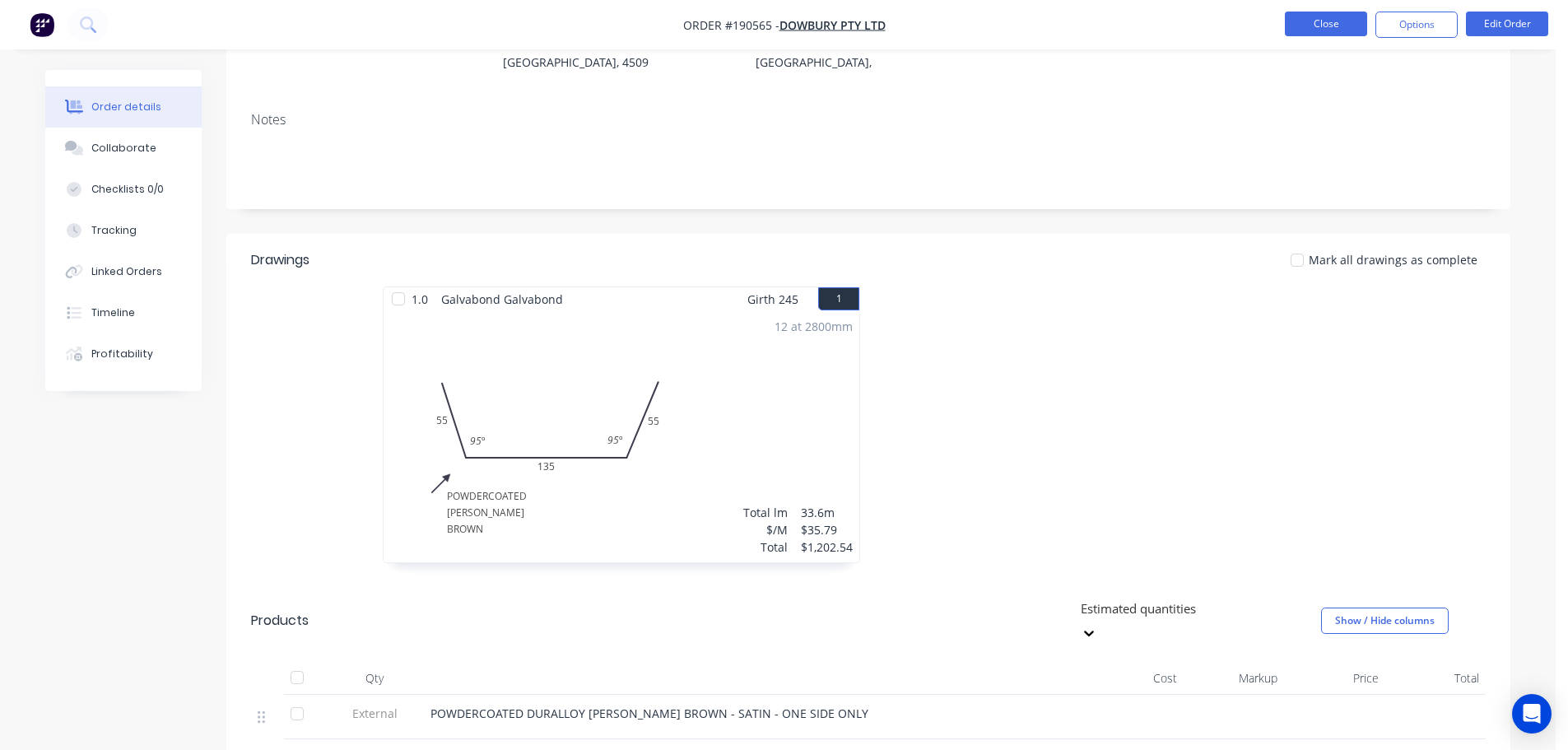
click at [1336, 22] on button "Close" at bounding box center [1326, 24] width 82 height 25
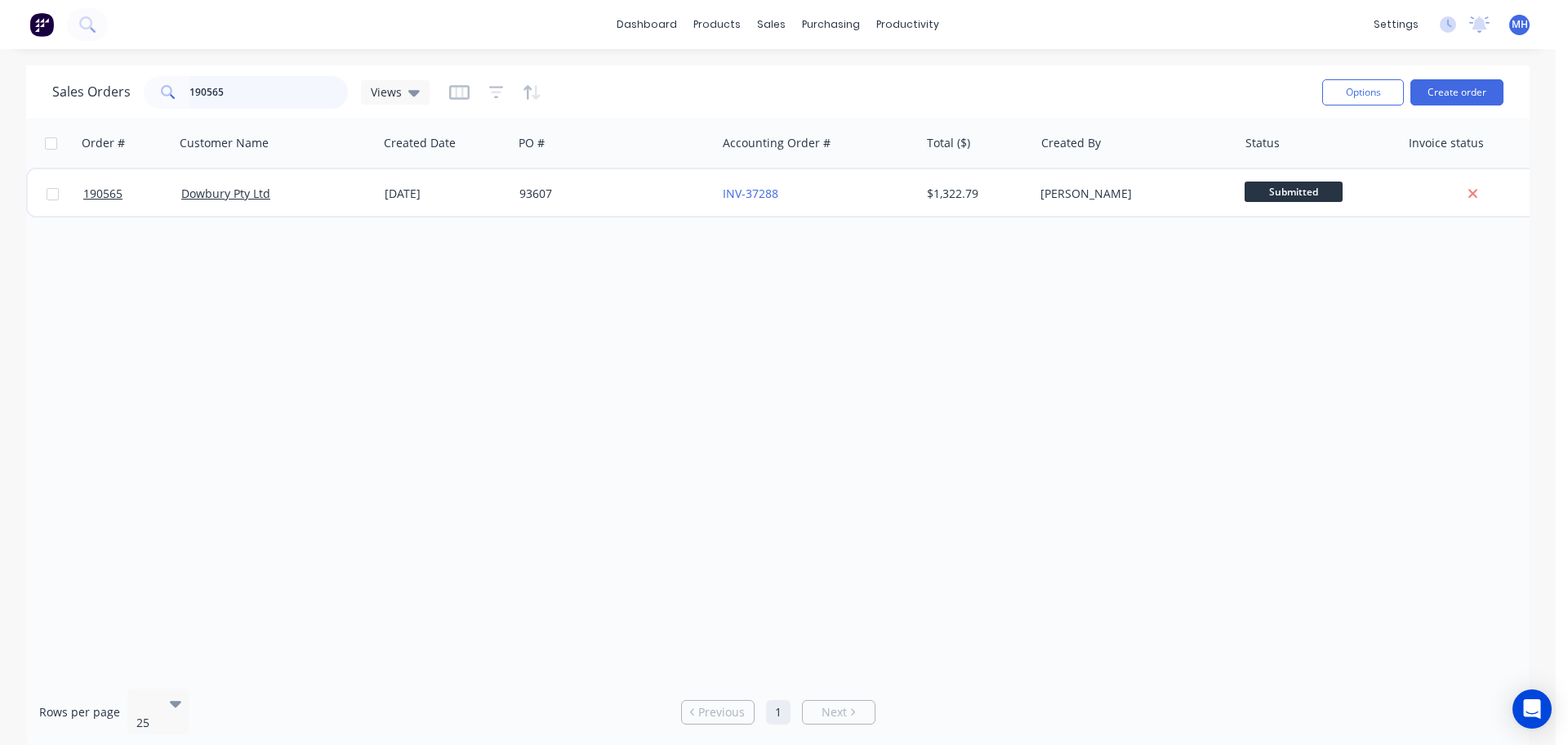
click at [266, 77] on input "190565" at bounding box center [269, 92] width 159 height 33
type input "191368"
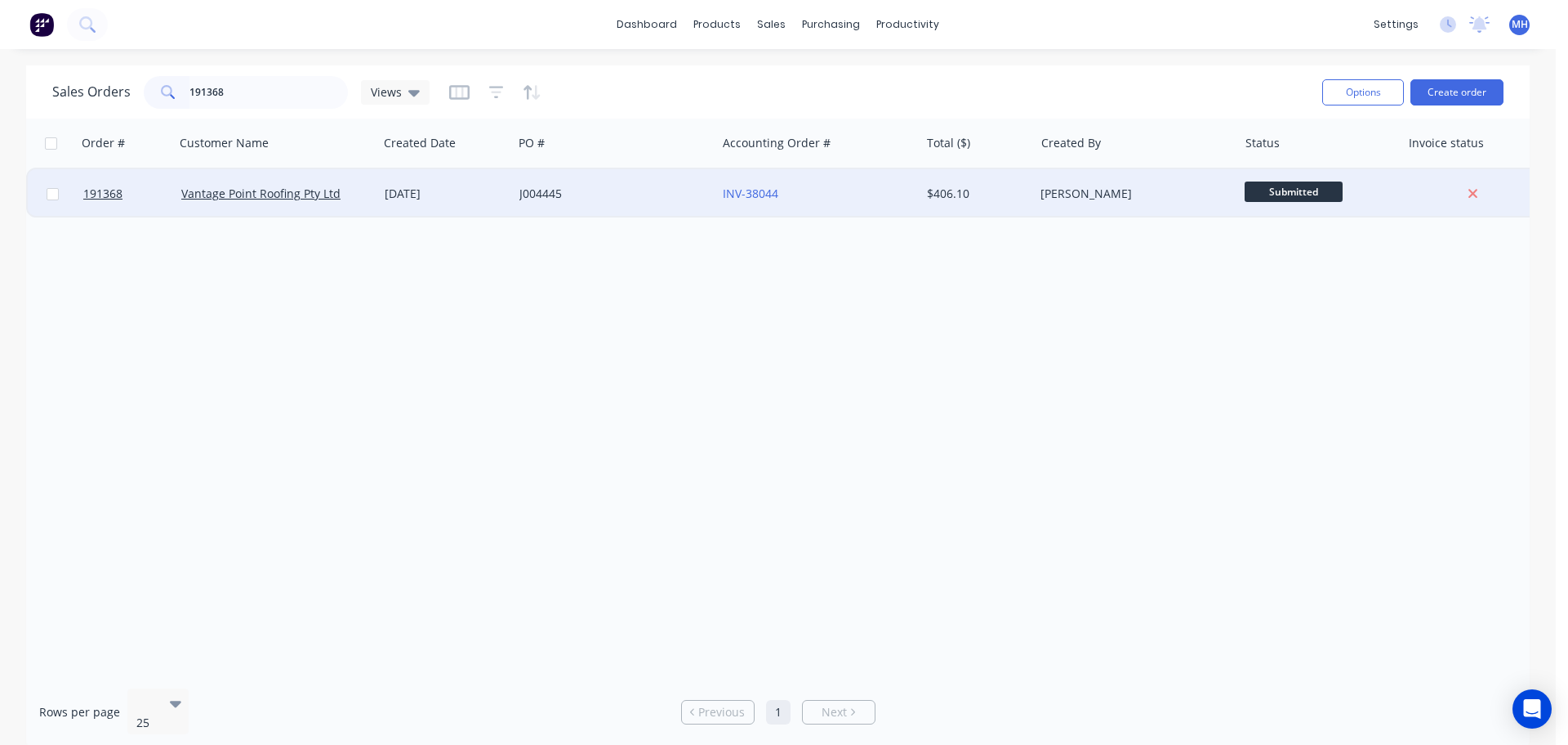
click at [607, 195] on div "J004445" at bounding box center [610, 194] width 181 height 16
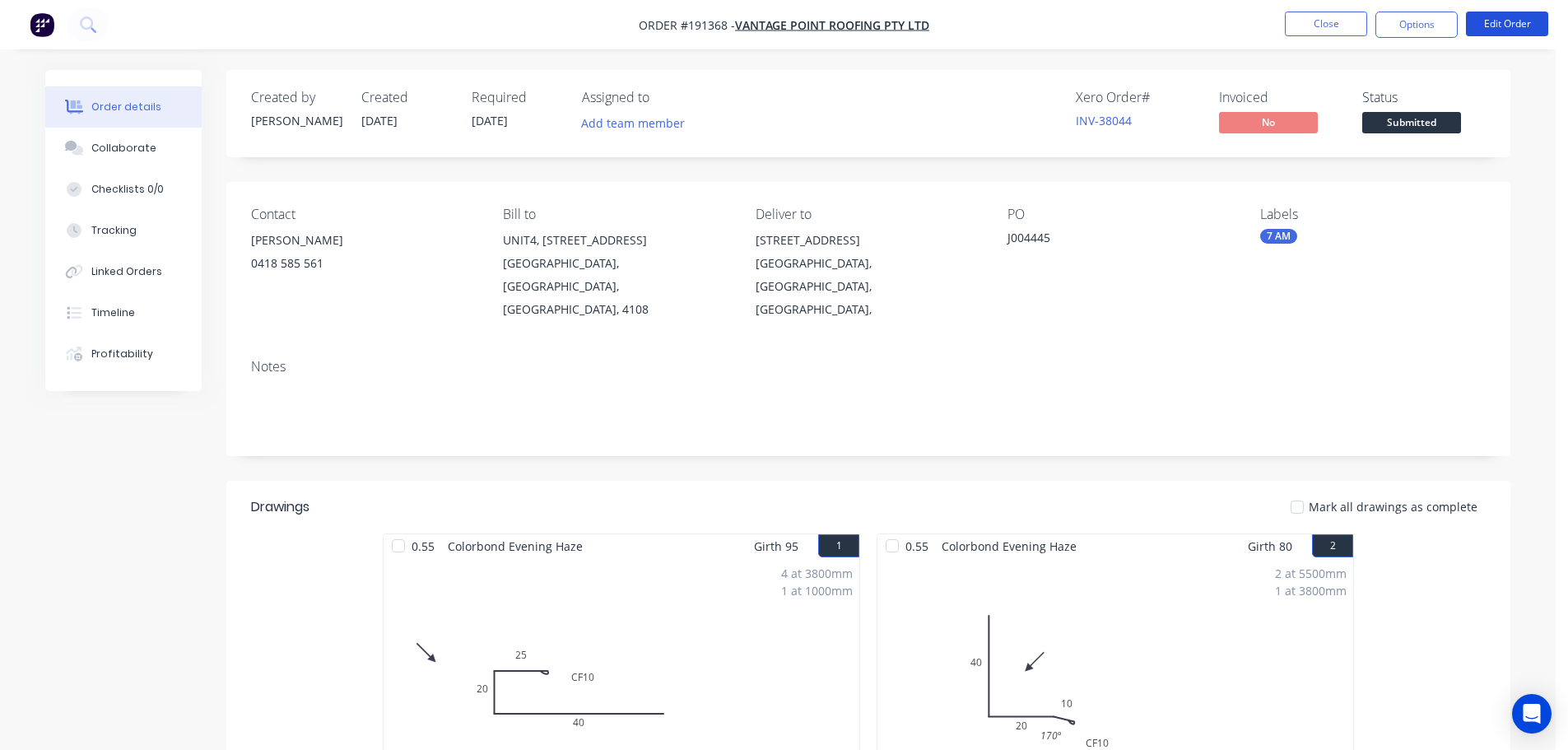
click at [1516, 22] on button "Edit Order" at bounding box center [1507, 24] width 82 height 25
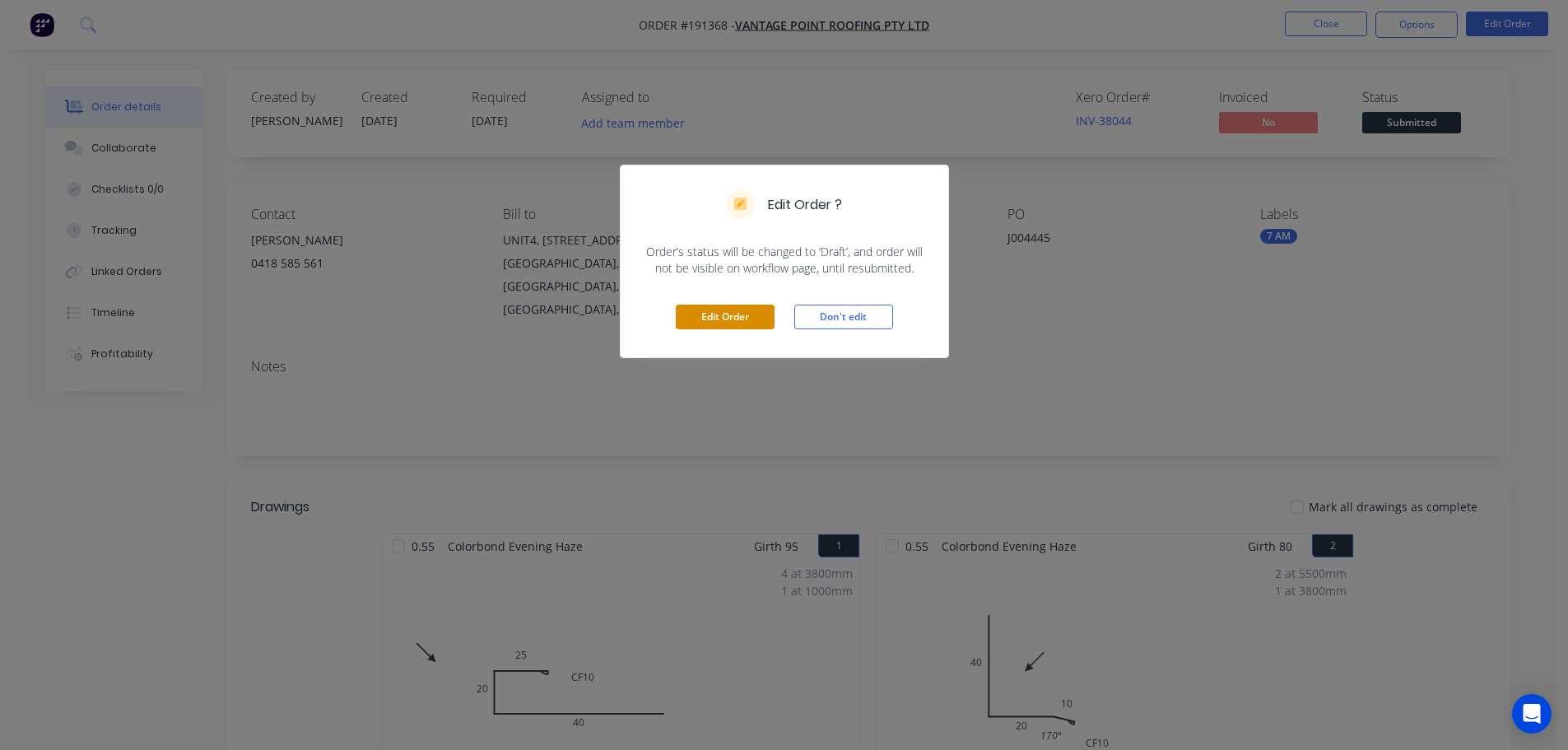
click at [735, 316] on button "Edit Order" at bounding box center [725, 317] width 98 height 25
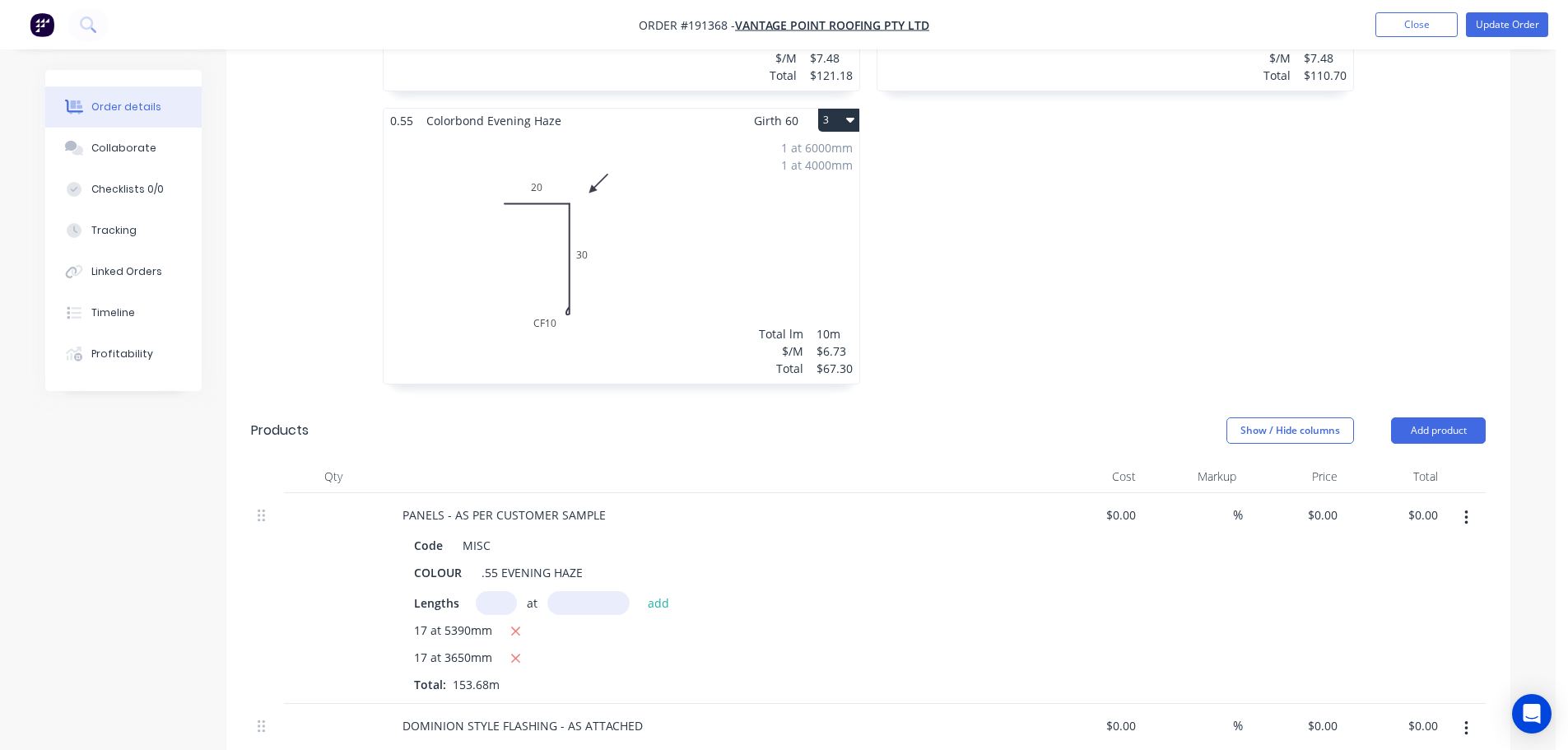
scroll to position [658, 0]
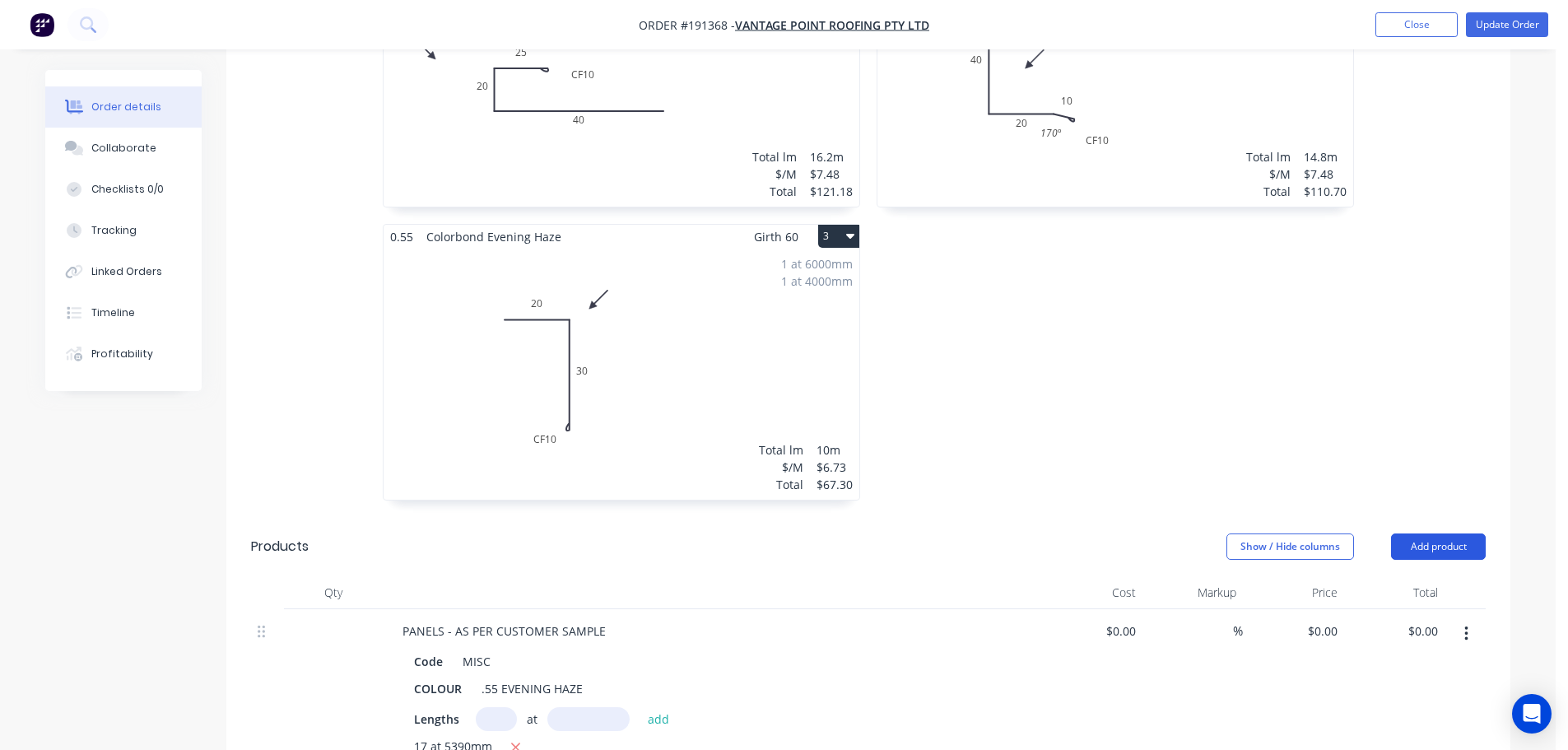
click at [1454, 533] on button "Add product" at bounding box center [1439, 545] width 95 height 26
click at [1436, 576] on div "Product catalogue" at bounding box center [1408, 587] width 127 height 24
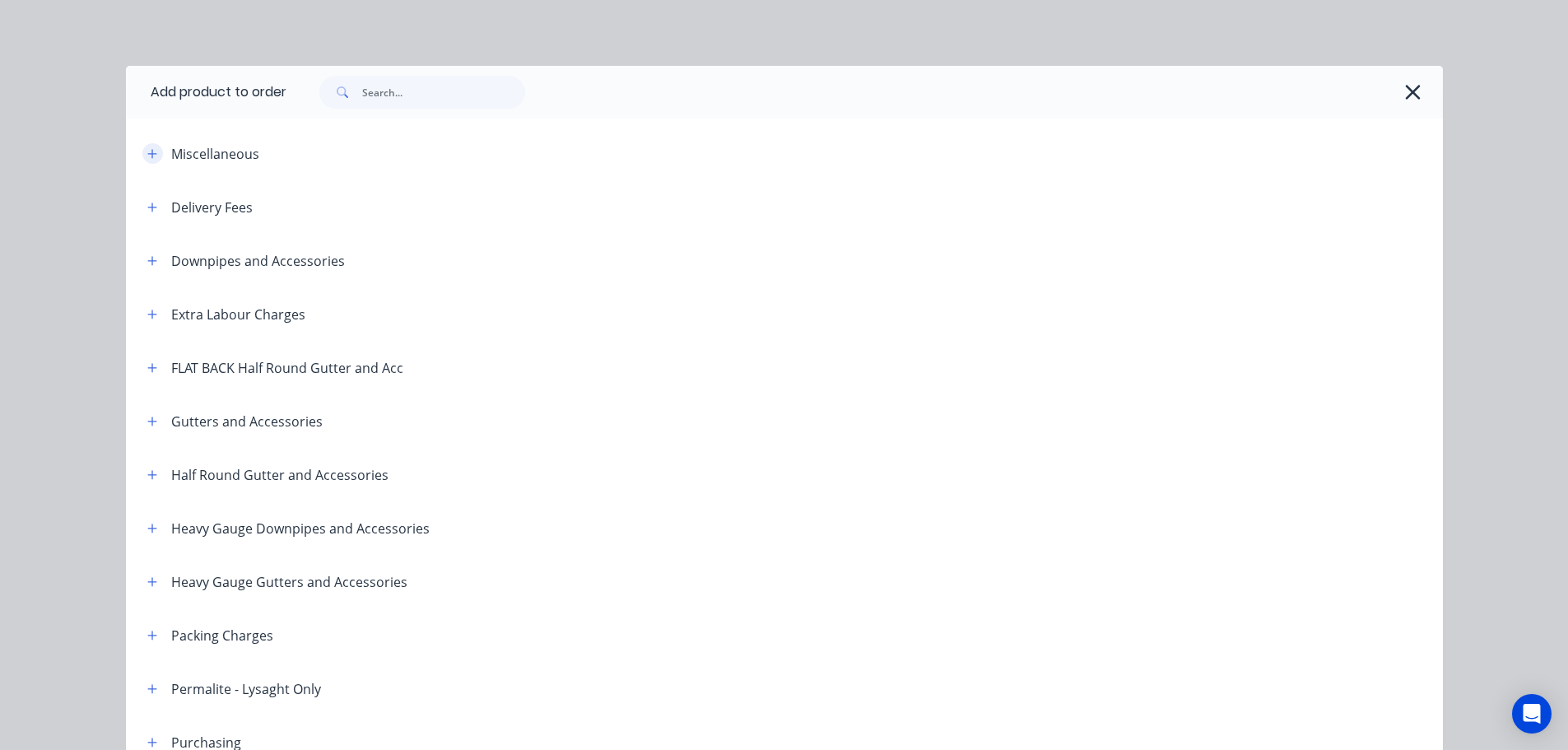
click at [142, 160] on span at bounding box center [152, 153] width 21 height 21
click at [162, 161] on div "Miscellaneous" at bounding box center [274, 153] width 280 height 21
click at [148, 154] on icon "button" at bounding box center [152, 154] width 9 height 9
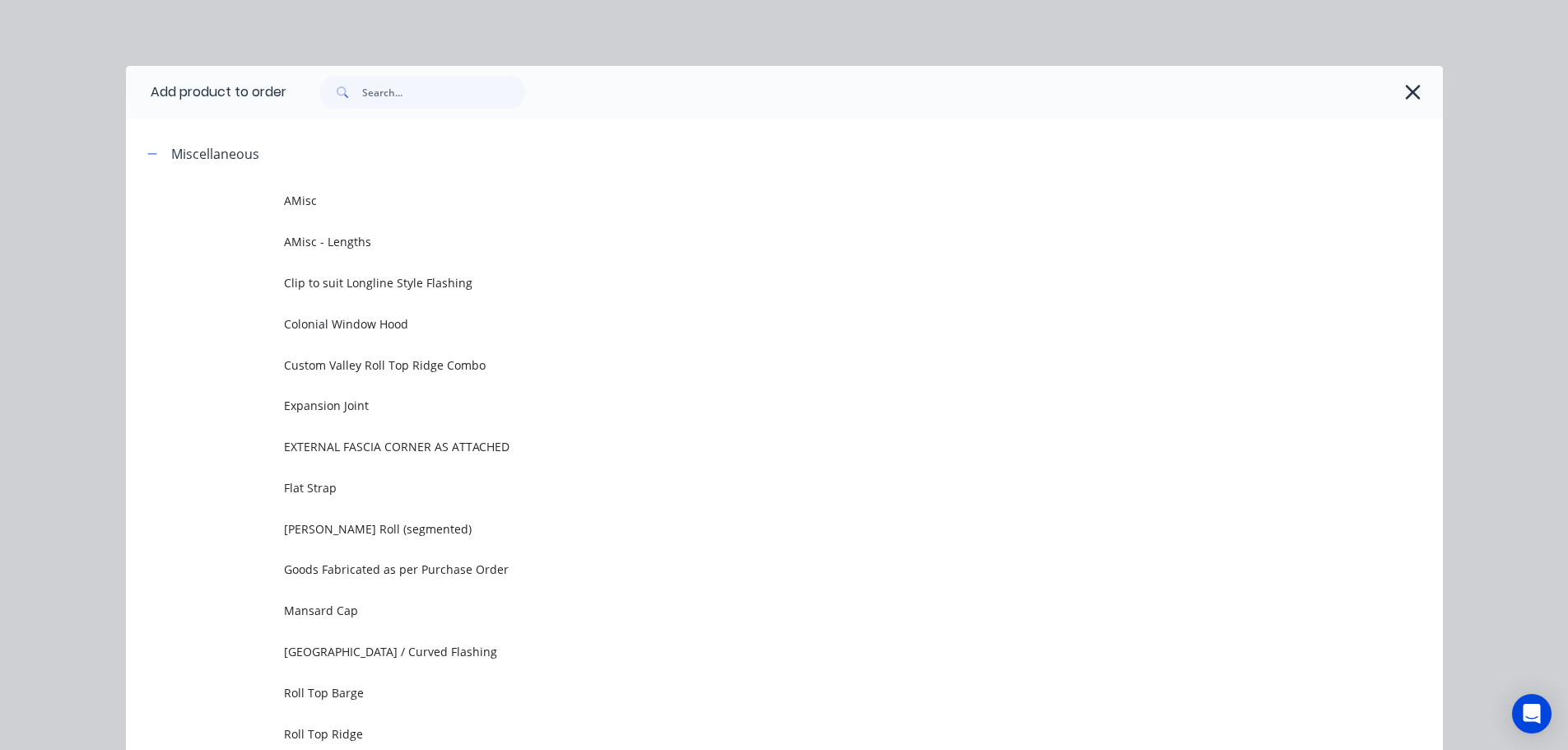
click at [369, 206] on span "AMisc" at bounding box center [748, 199] width 927 height 17
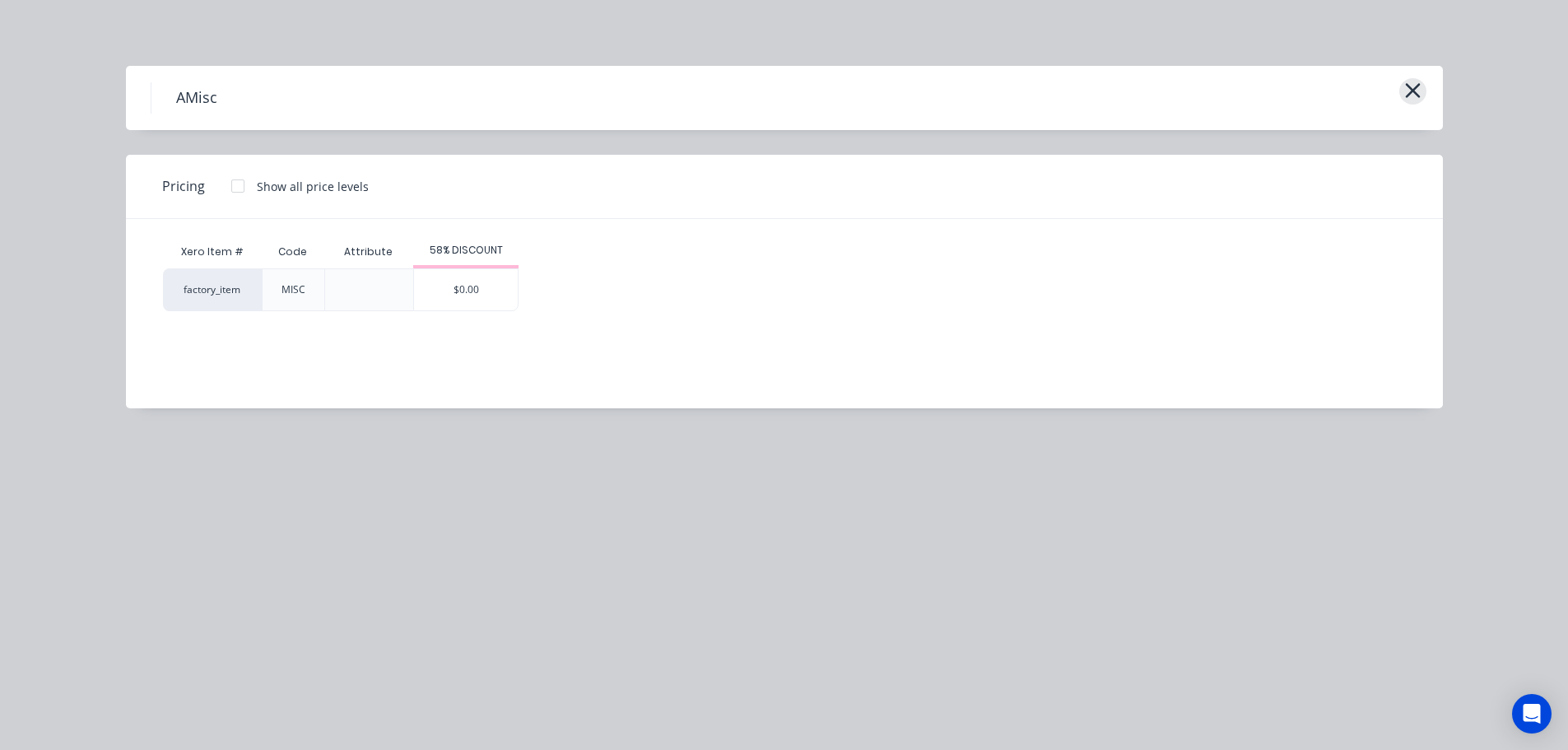
click at [1420, 90] on icon "button" at bounding box center [1412, 90] width 17 height 23
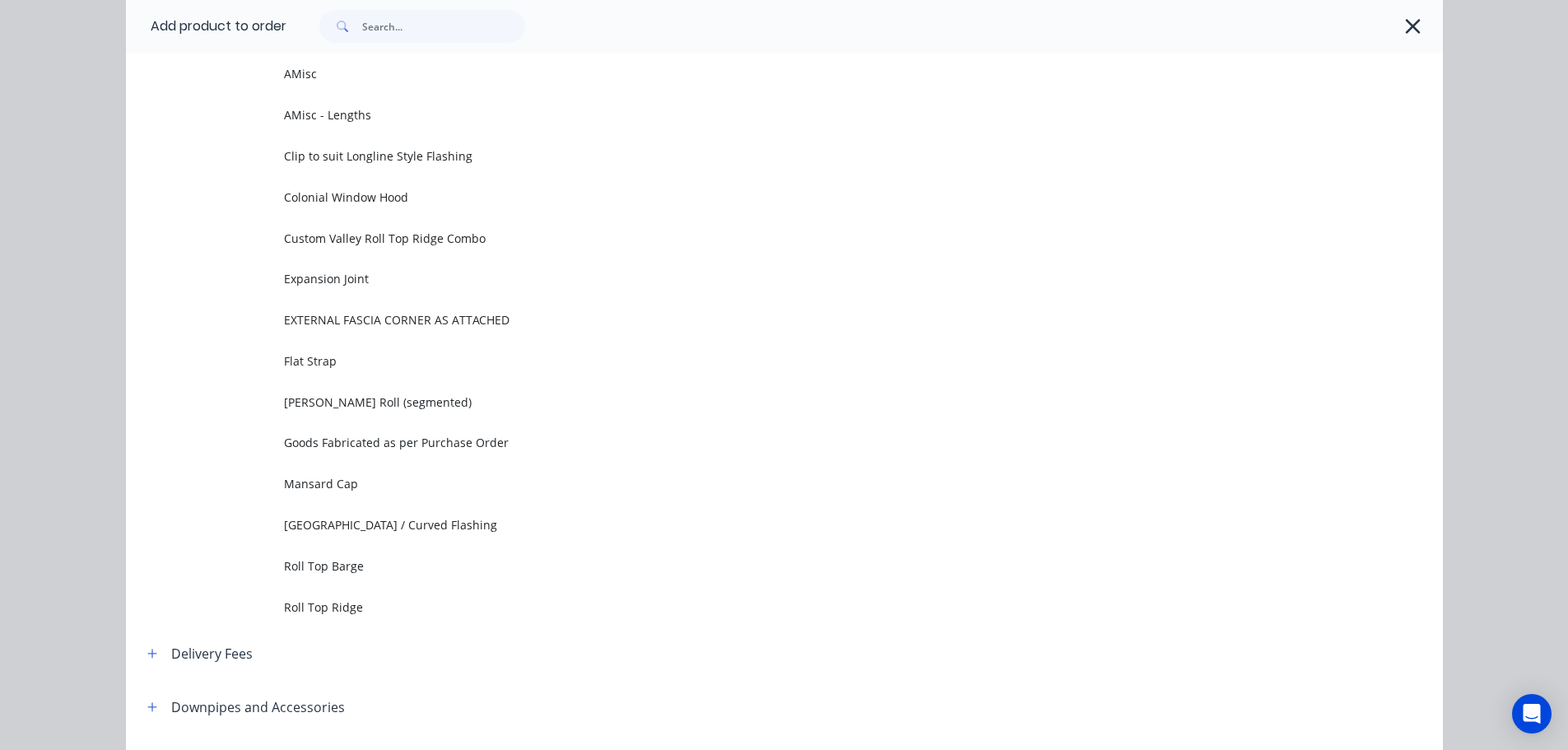
click at [1405, 32] on icon "button" at bounding box center [1412, 27] width 17 height 23
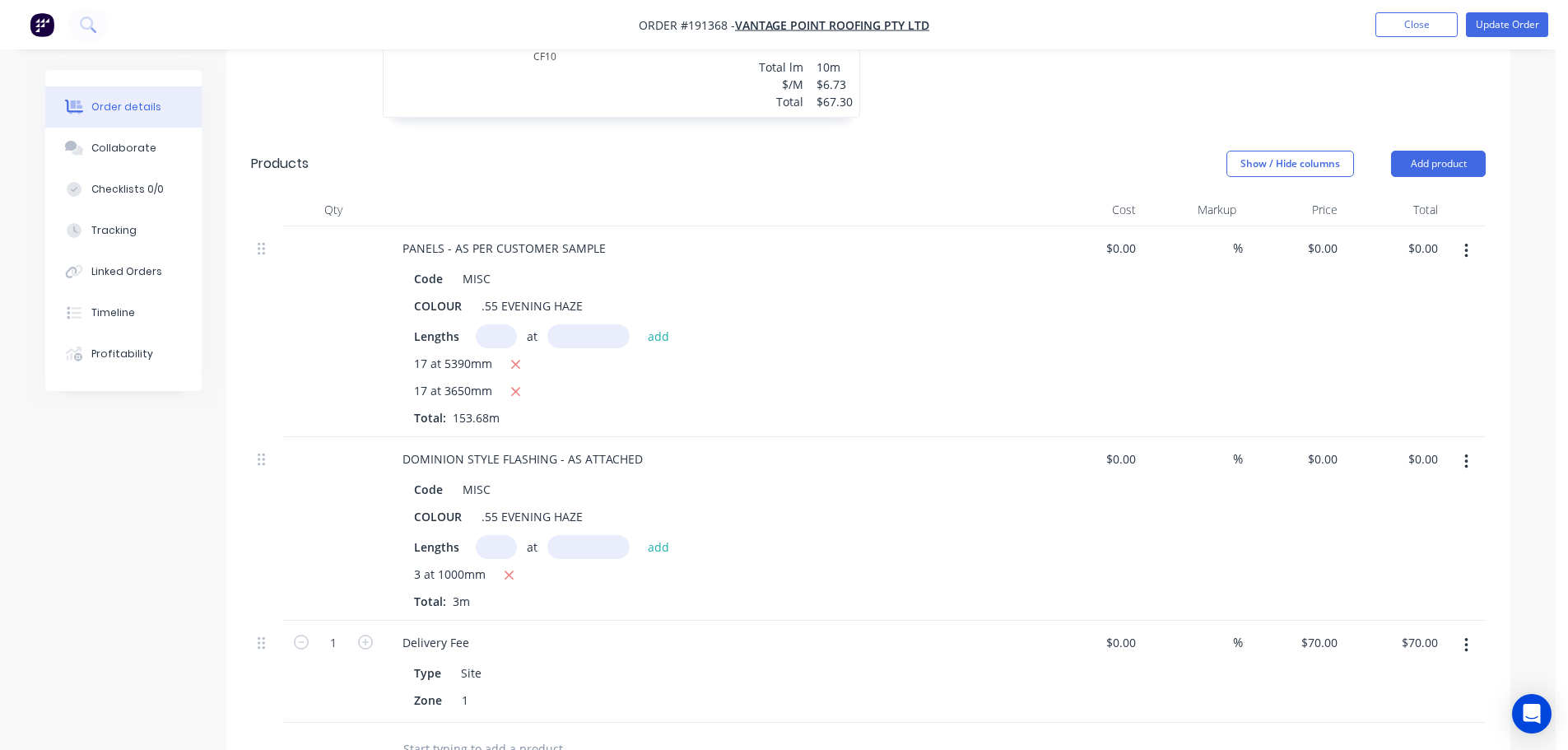
scroll to position [1070, 0]
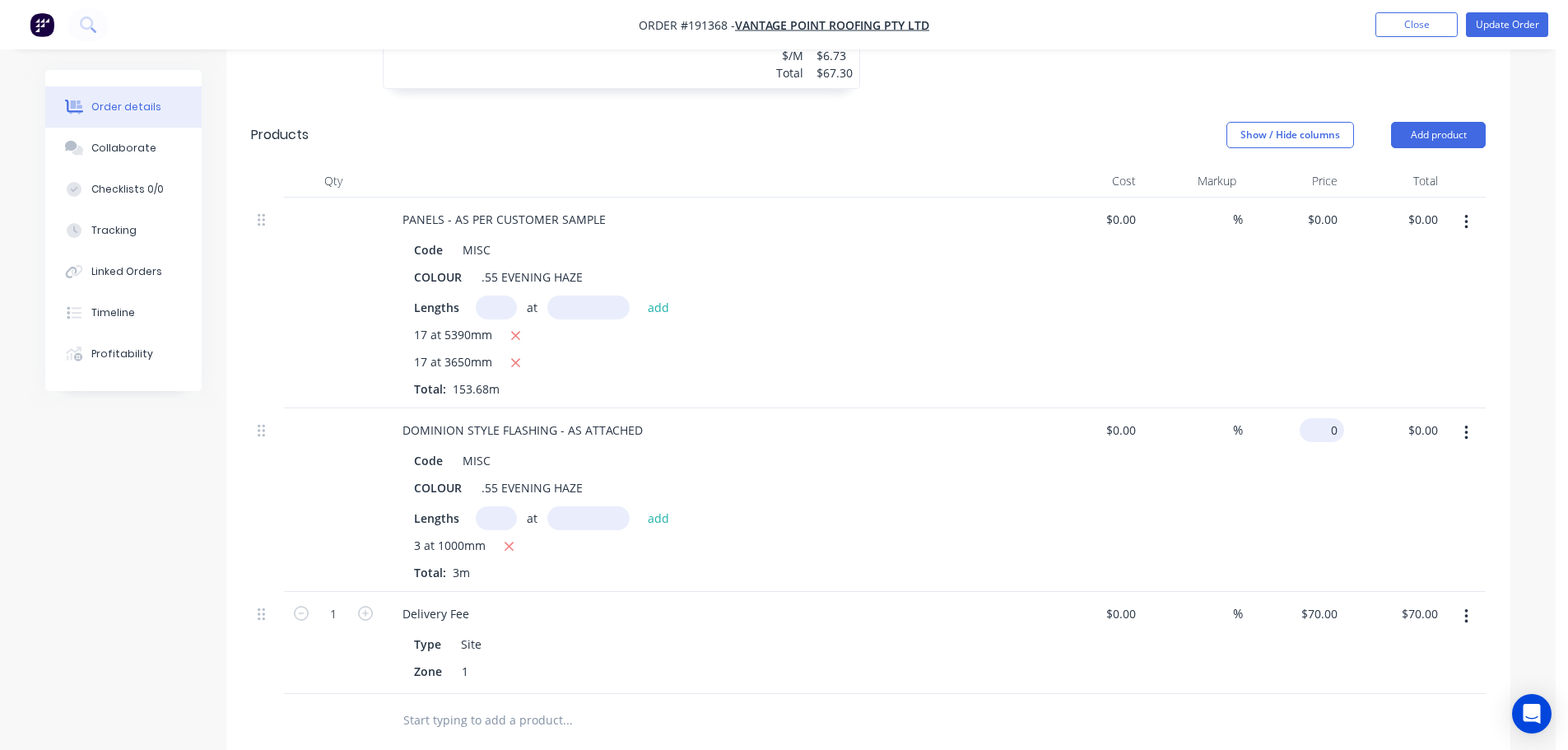
click at [1328, 418] on input "0" at bounding box center [1326, 430] width 38 height 24
type input "$17.08"
type input "$51.24"
click at [995, 244] on div "Code MISC COLOUR .55 EVENING HAZE Lengths at add 17 at 5390mm 17 at 3650mm Tota…" at bounding box center [712, 316] width 646 height 163
click at [1330, 207] on input "0" at bounding box center [1326, 219] width 38 height 24
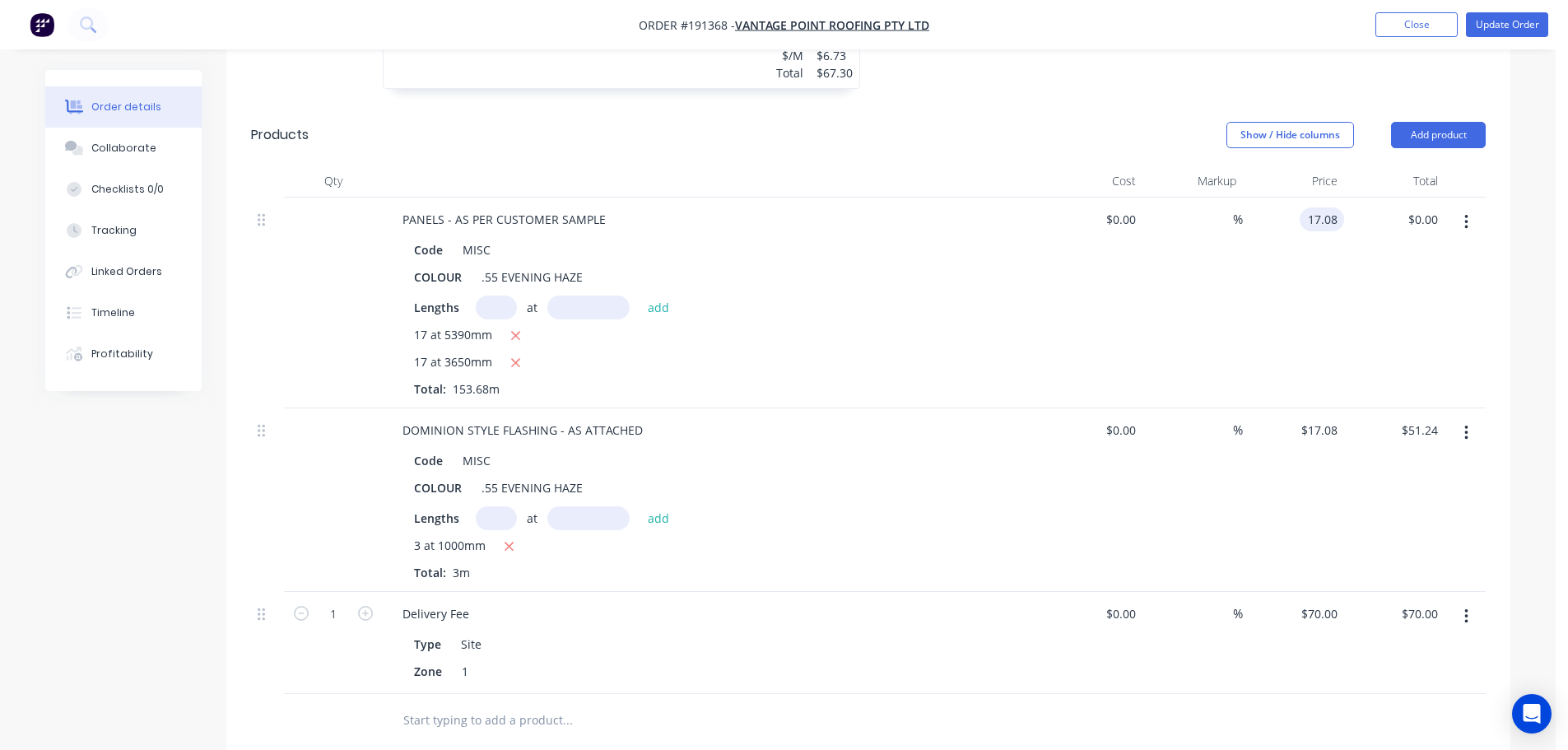
type input "$17.08"
type input "$2,624.85"
click at [1003, 122] on div "Show / Hide columns Add product" at bounding box center [999, 134] width 972 height 26
click at [1507, 26] on button "Update Order" at bounding box center [1507, 25] width 82 height 25
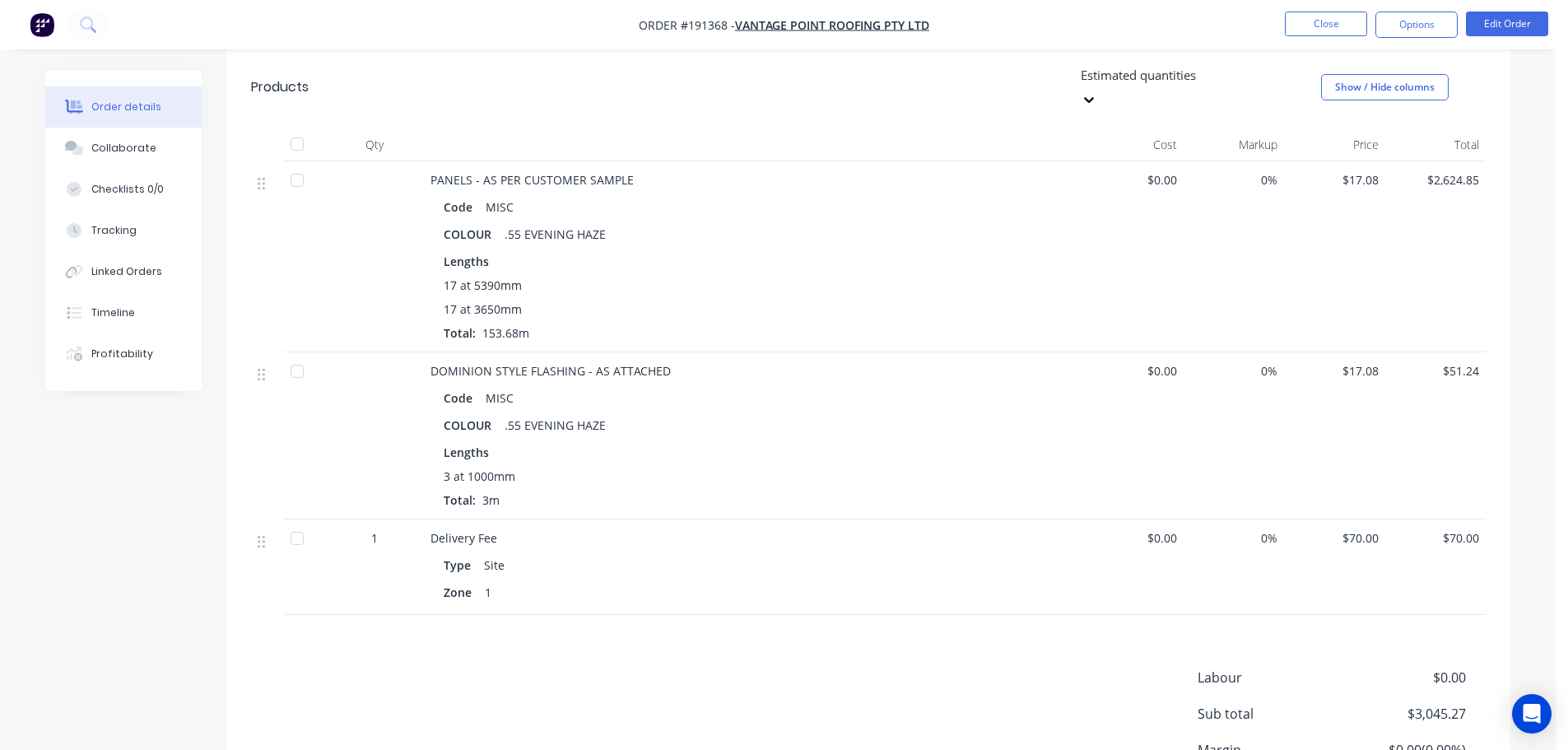
scroll to position [1168, 0]
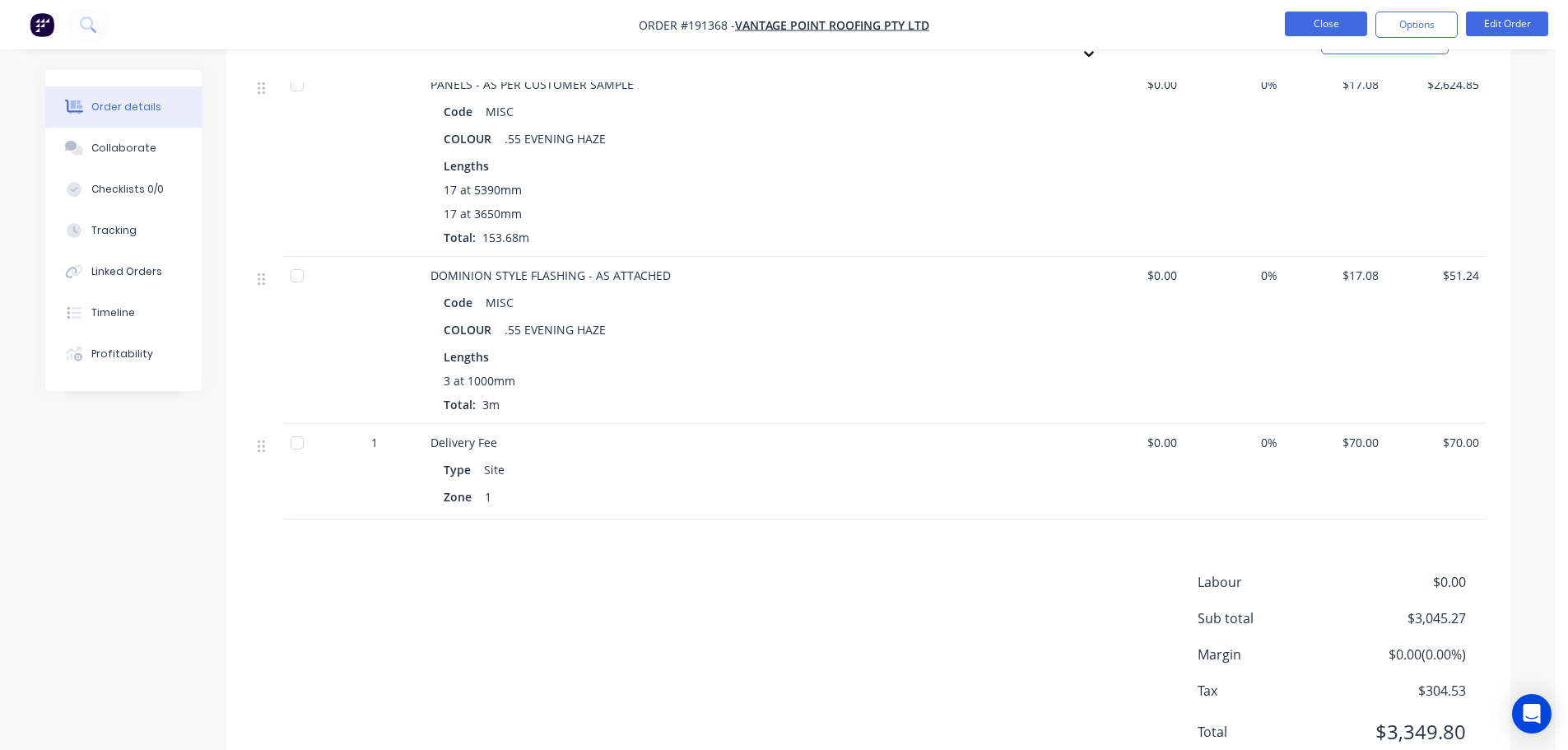
click at [1313, 29] on button "Close" at bounding box center [1326, 24] width 82 height 25
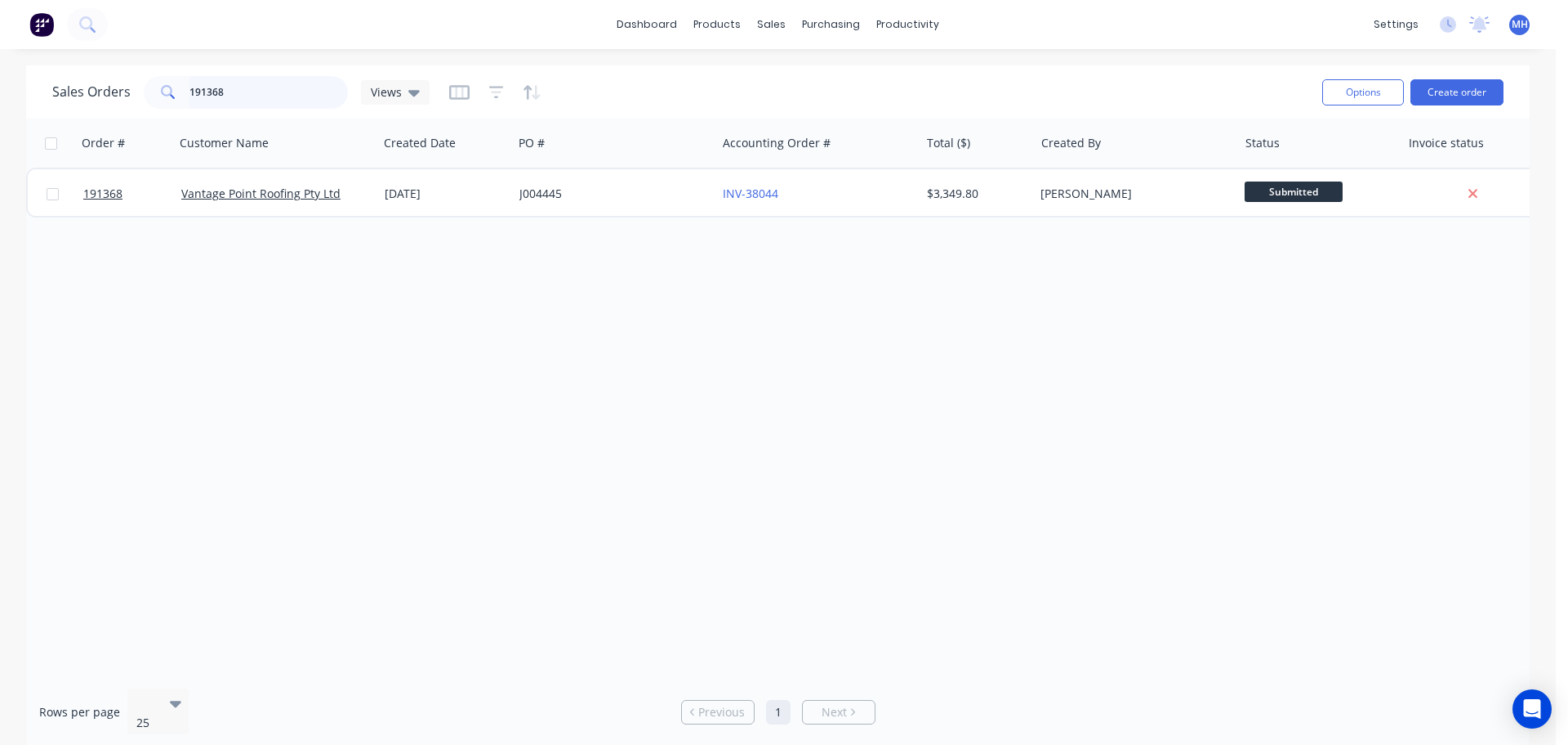
click at [229, 90] on input "191368" at bounding box center [269, 92] width 159 height 33
type input "191214"
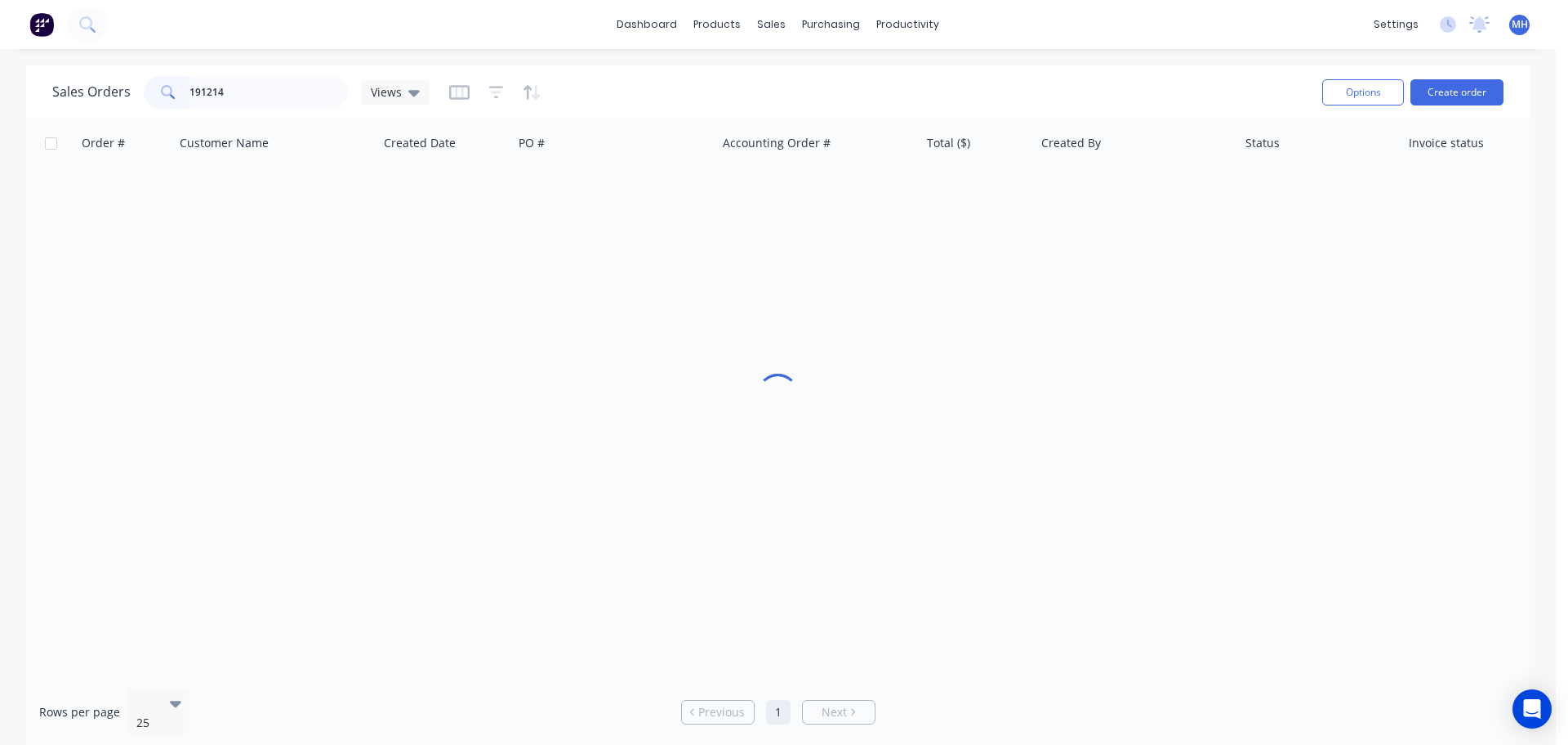
drag, startPoint x: 697, startPoint y: 89, endPoint x: 696, endPoint y: 108, distance: 19.0
click at [697, 90] on div "Sales Orders 191214 Views" at bounding box center [681, 91] width 1257 height 40
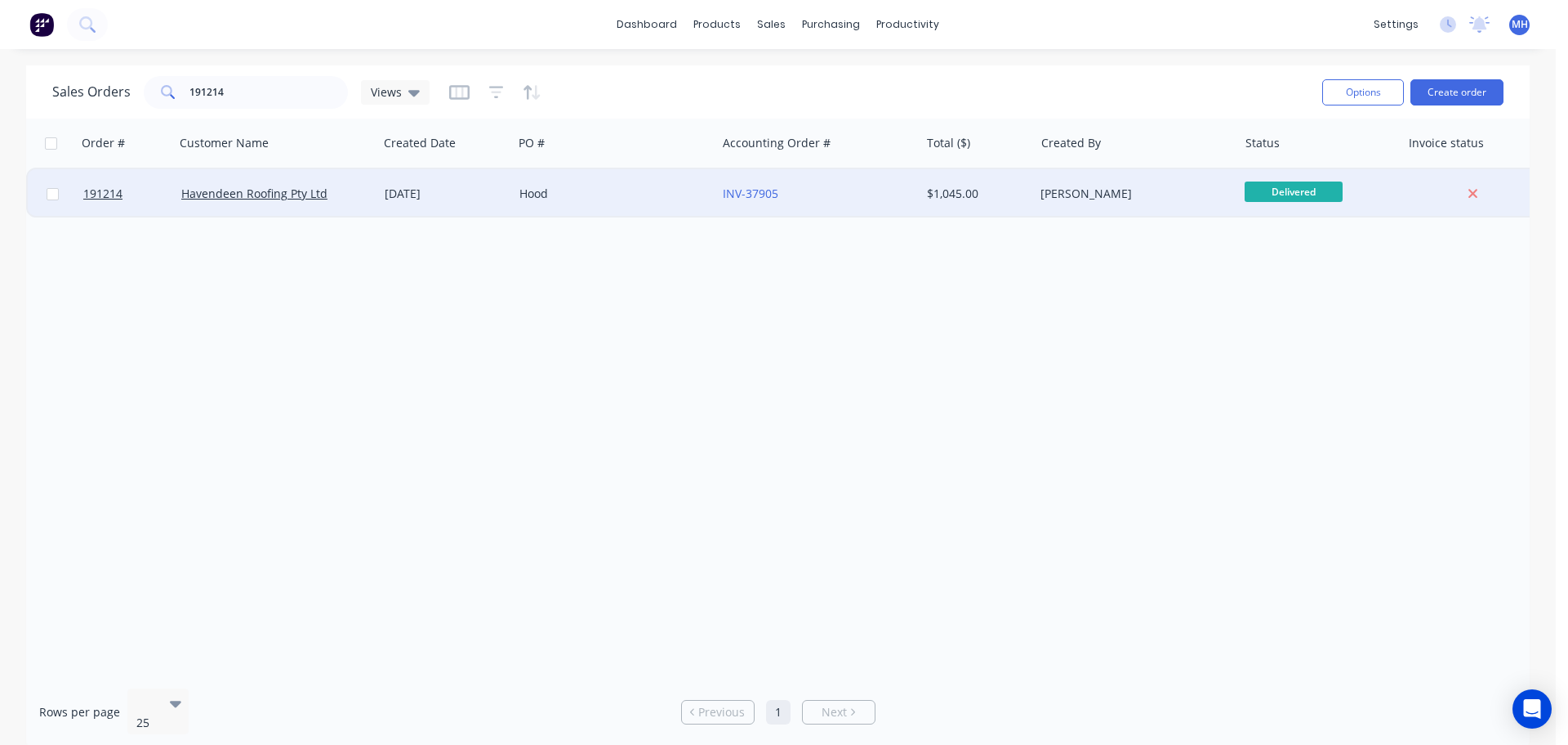
click at [549, 181] on div "Hood" at bounding box center [614, 194] width 203 height 49
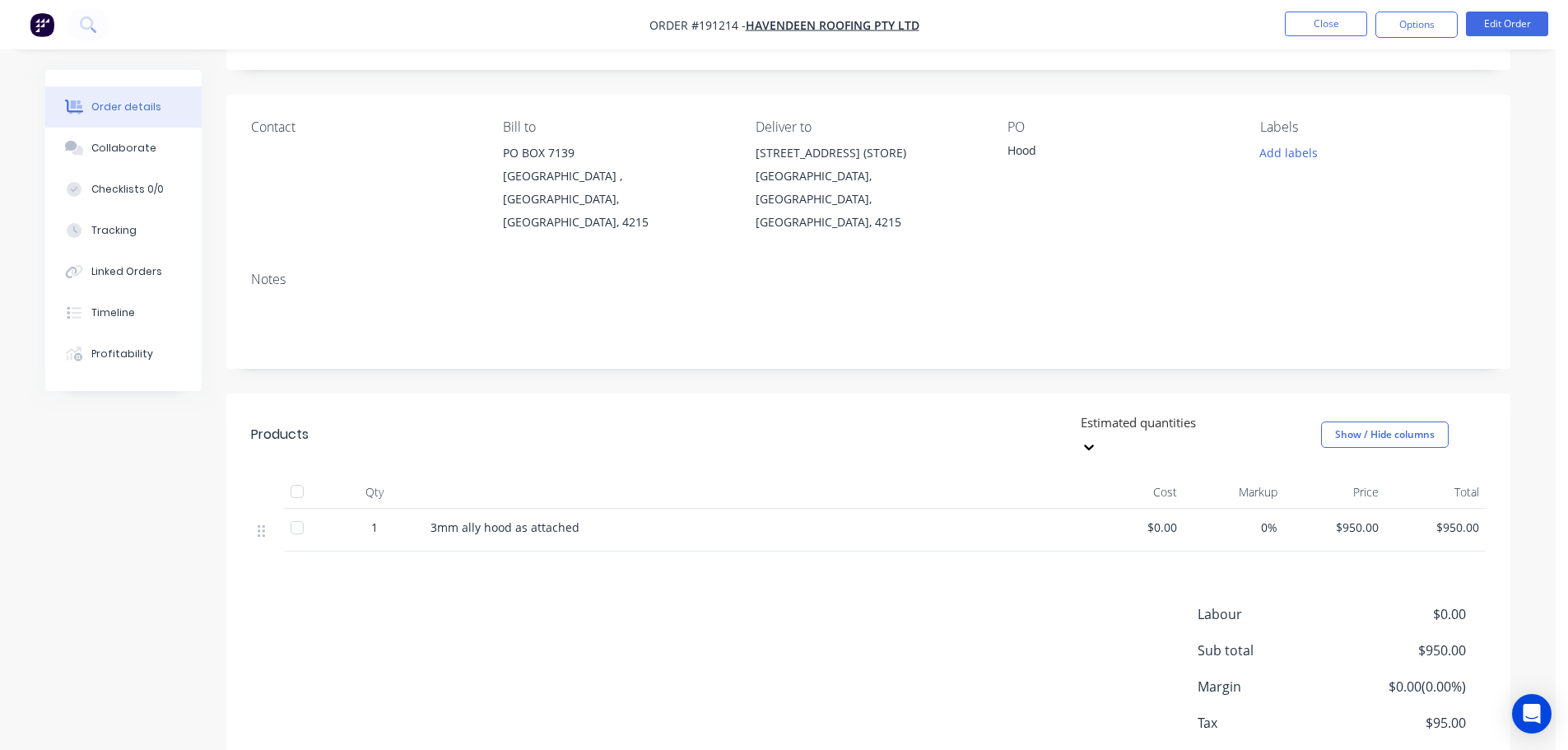
scroll to position [54, 0]
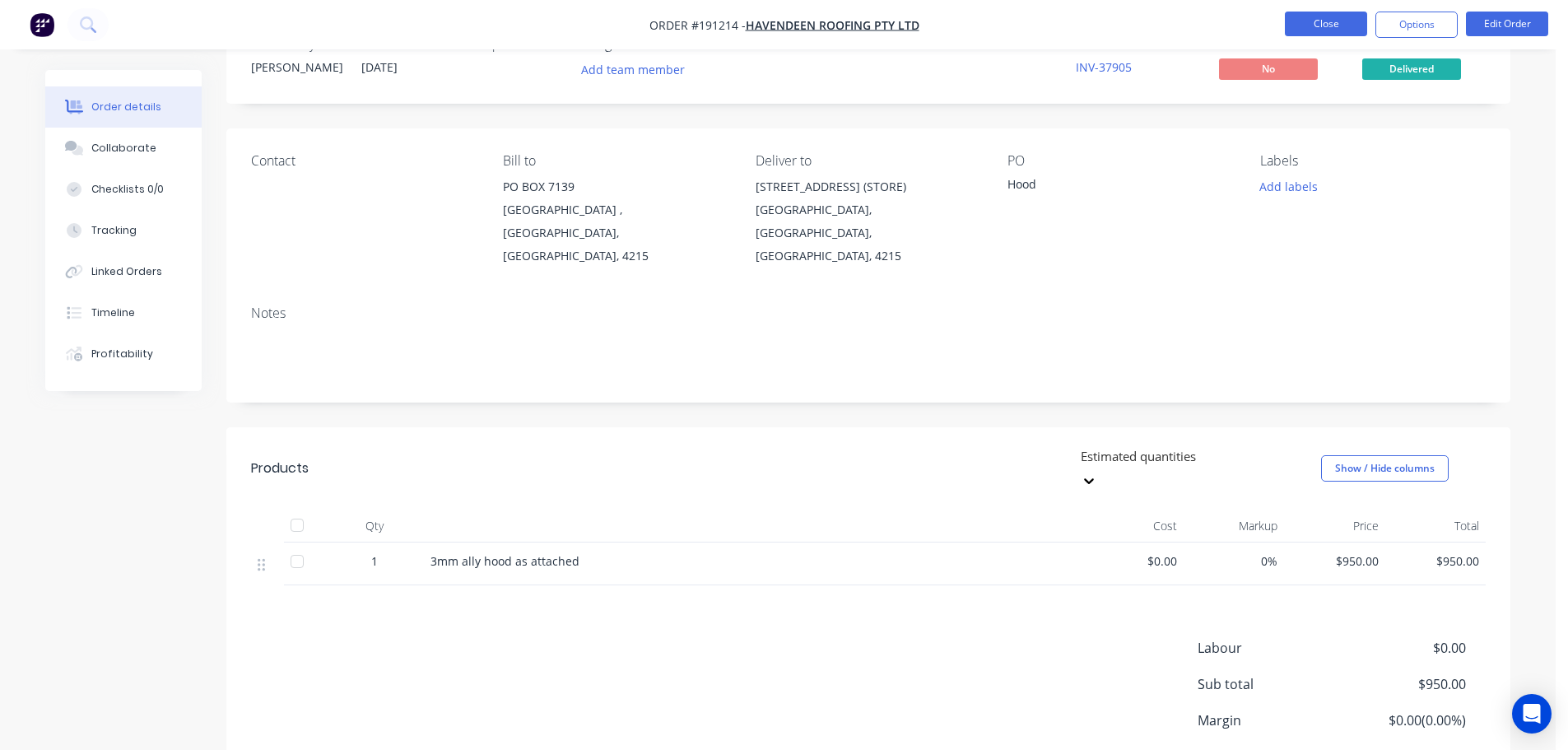
click at [1309, 25] on button "Close" at bounding box center [1326, 24] width 82 height 25
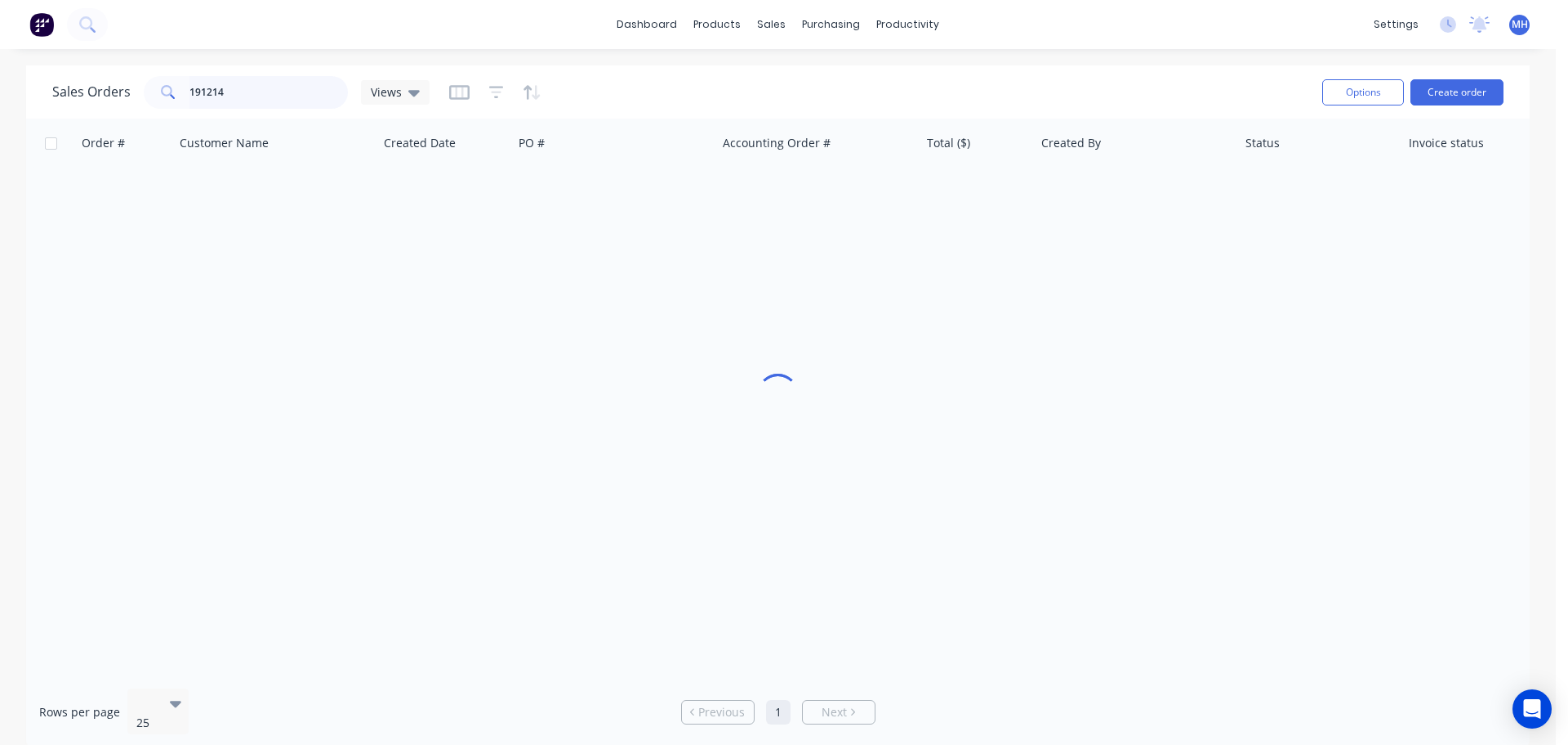
click at [269, 89] on input "191214" at bounding box center [269, 92] width 159 height 33
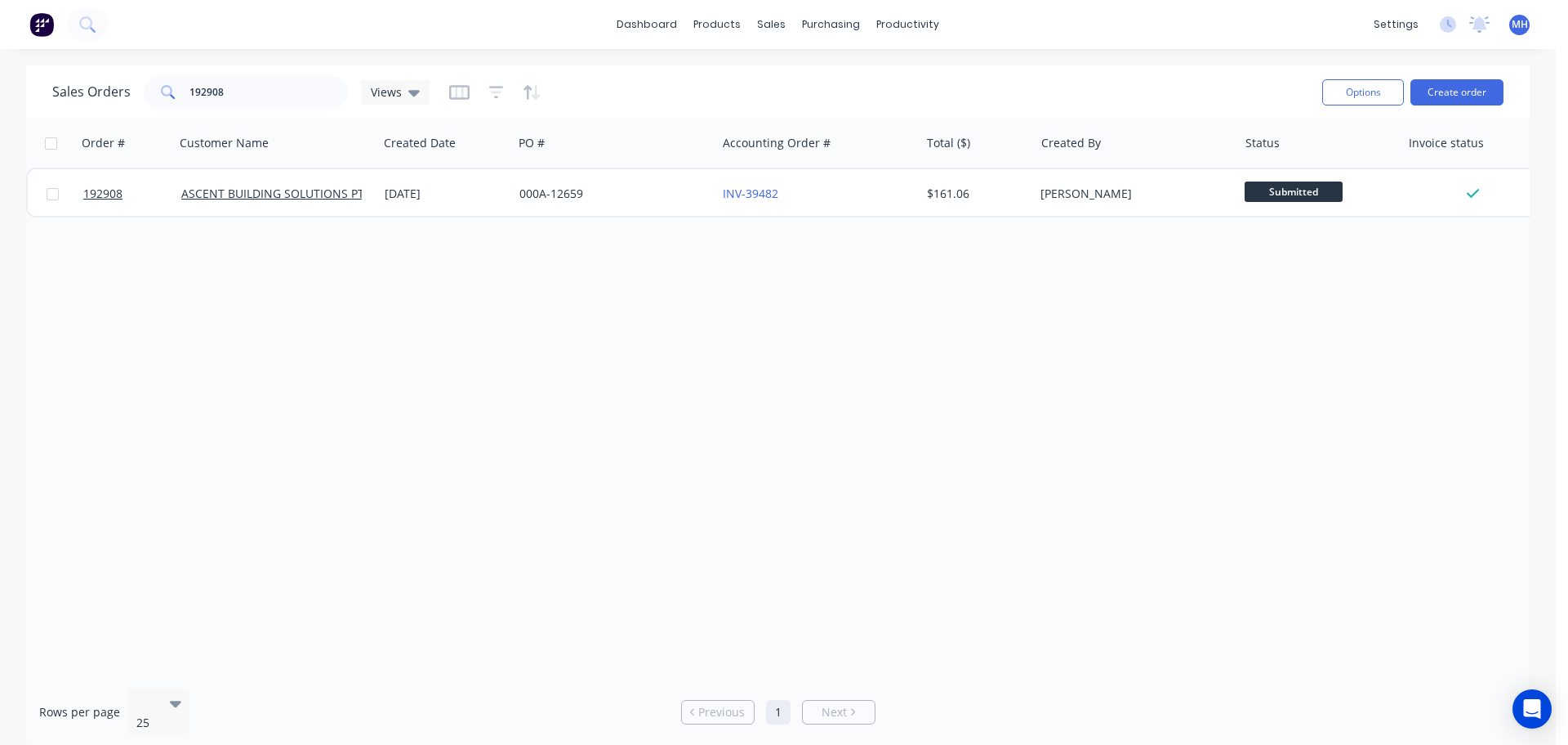
click at [824, 350] on div "Order # Customer Name Created Date PO # Accounting Order # Total ($) Created By…" at bounding box center [777, 396] width 1504 height 557
click at [285, 98] on input "192908" at bounding box center [269, 92] width 159 height 33
click at [267, 85] on input "192908" at bounding box center [269, 92] width 159 height 33
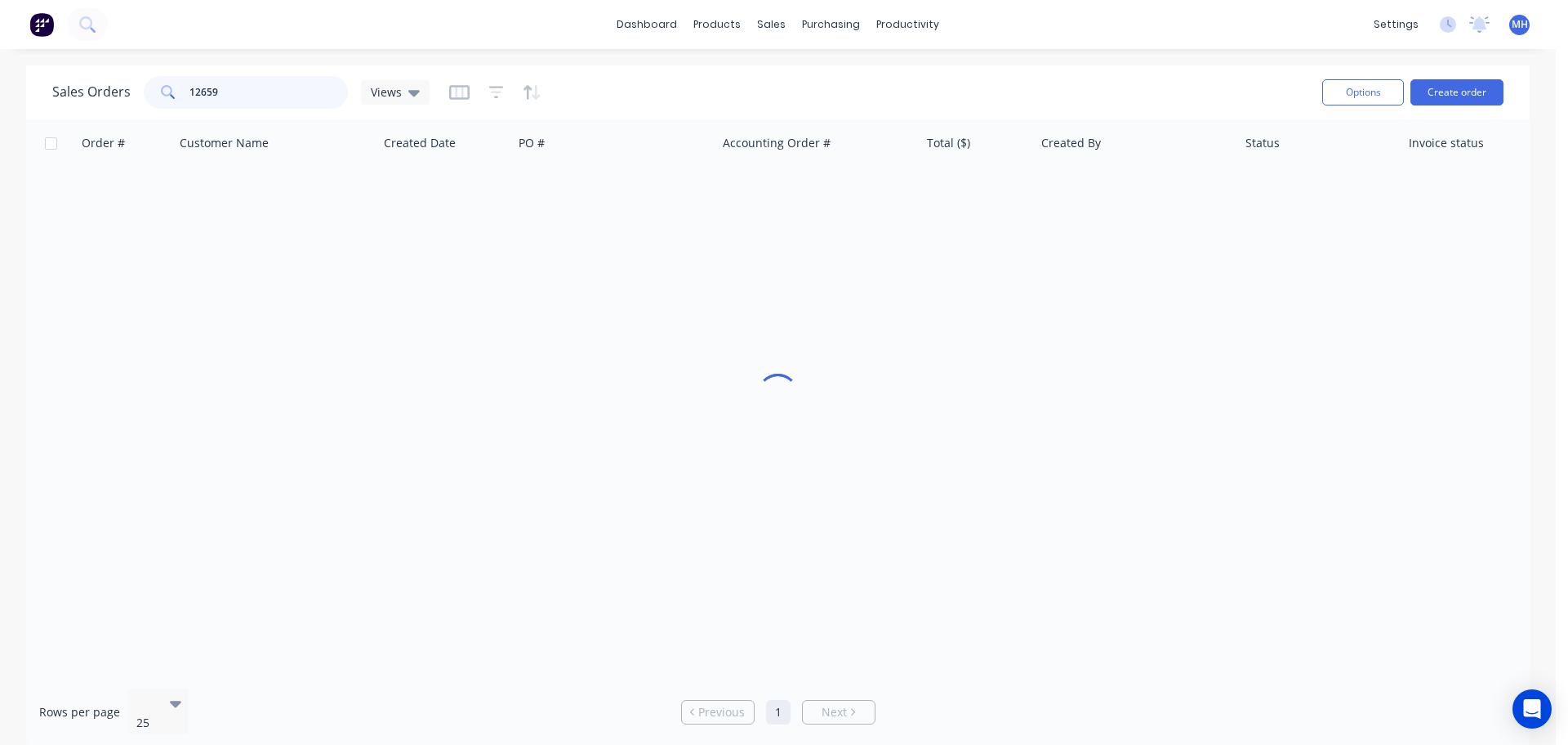
type input "12659"
click at [780, 86] on div "Sales Orders 12659 Views" at bounding box center [681, 91] width 1257 height 40
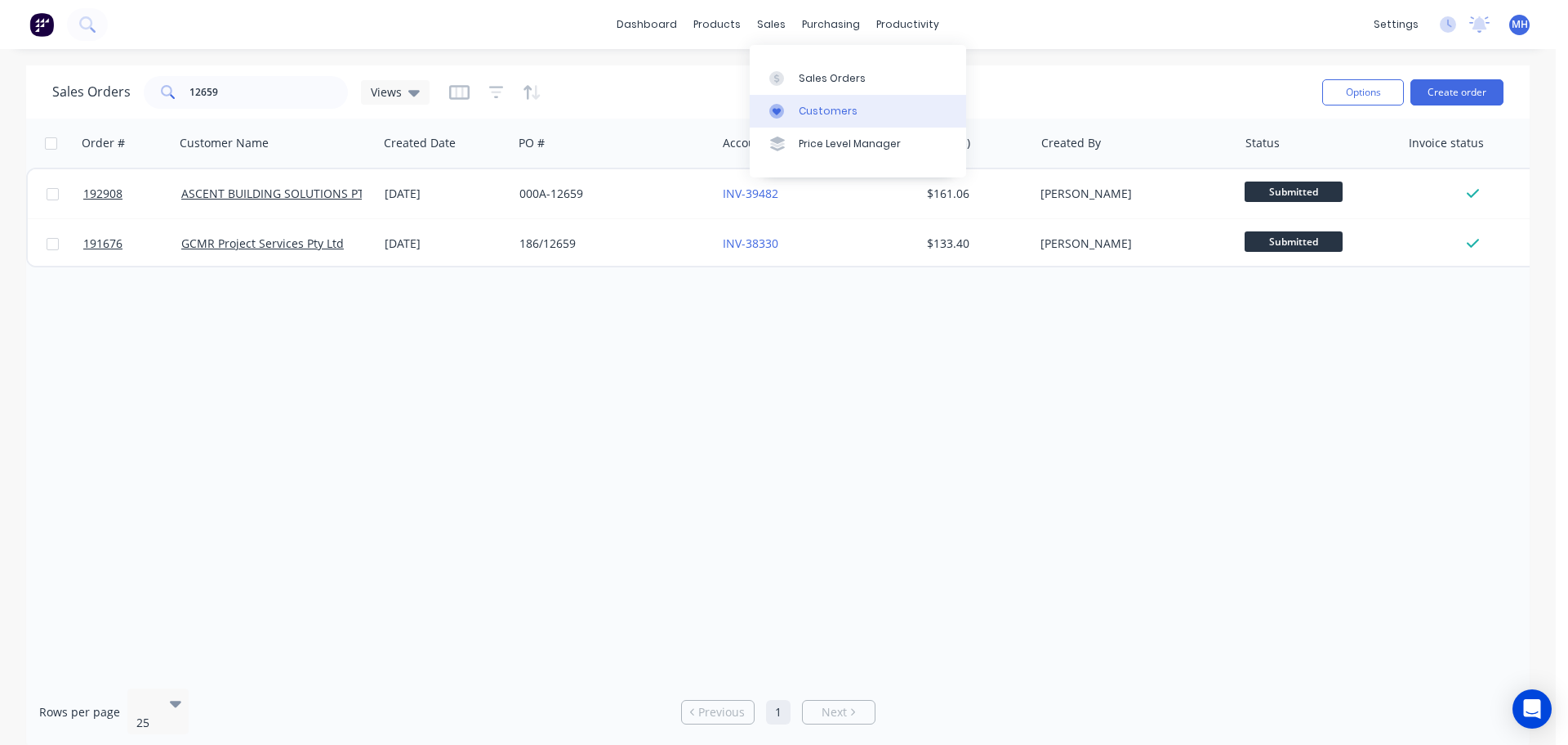
click at [807, 107] on div "Customers" at bounding box center [828, 111] width 59 height 15
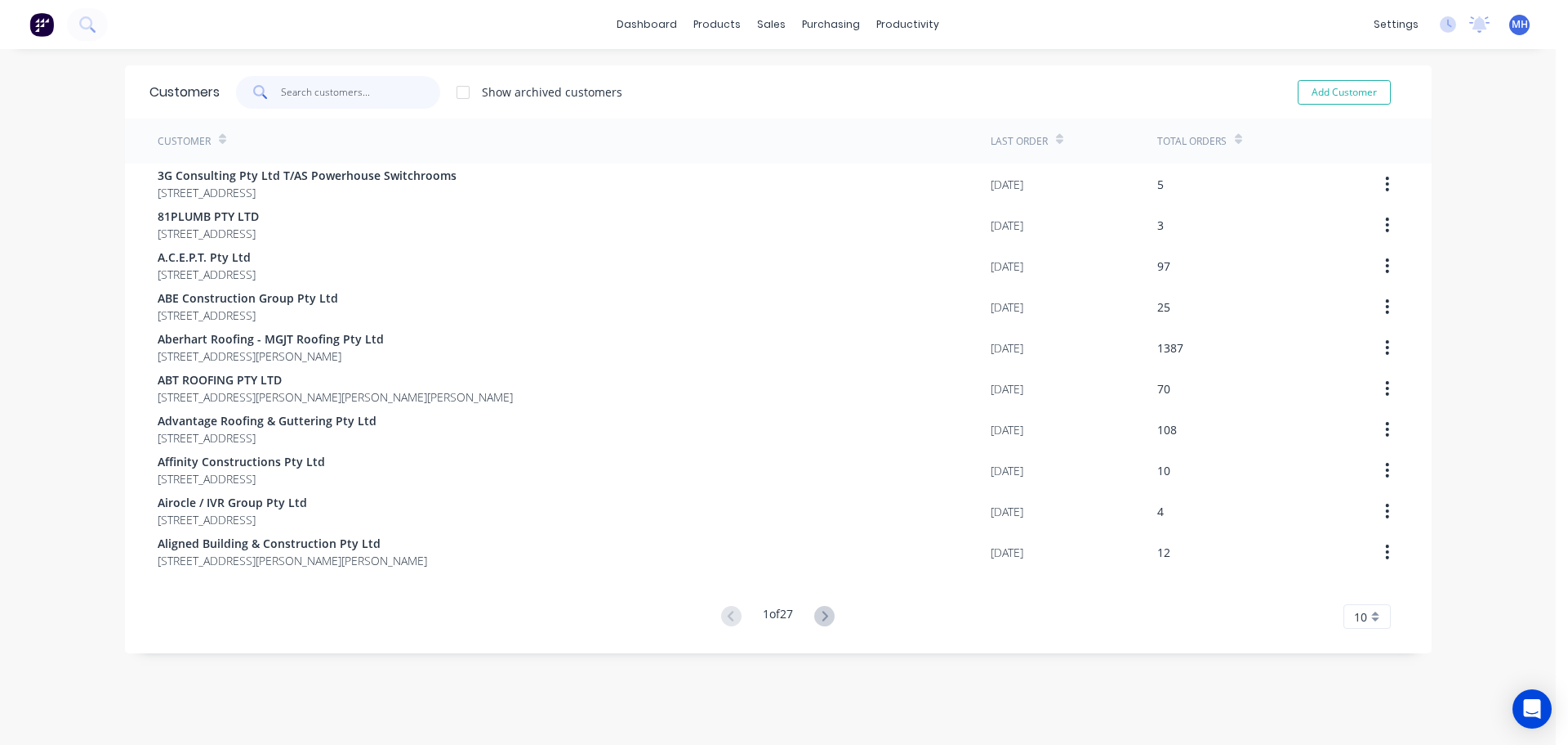
click at [303, 98] on input "text" at bounding box center [360, 92] width 159 height 33
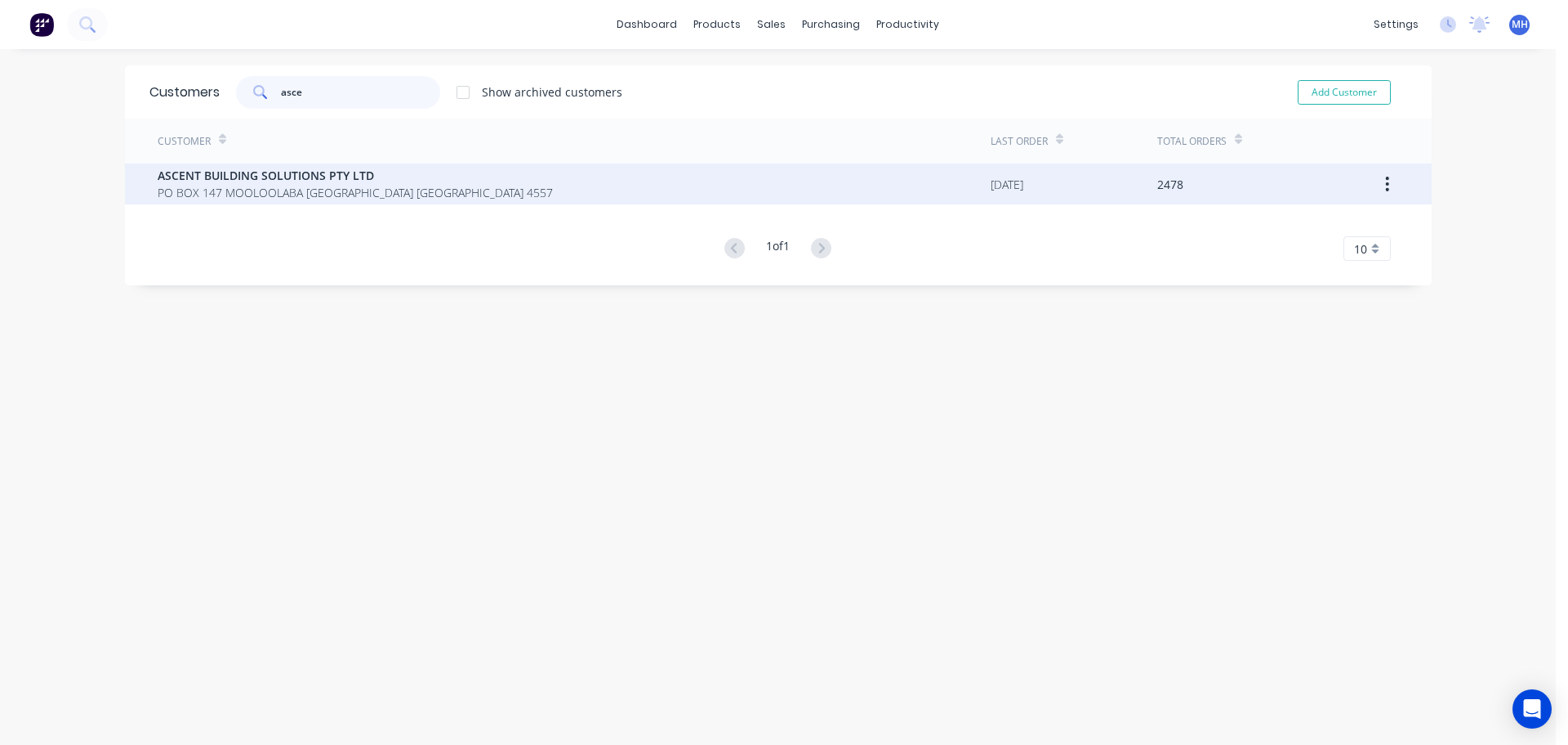
type input "asce"
click at [287, 170] on span "ASCENT BUILDING SOLUTIONS PTY LTD" at bounding box center [356, 175] width 396 height 17
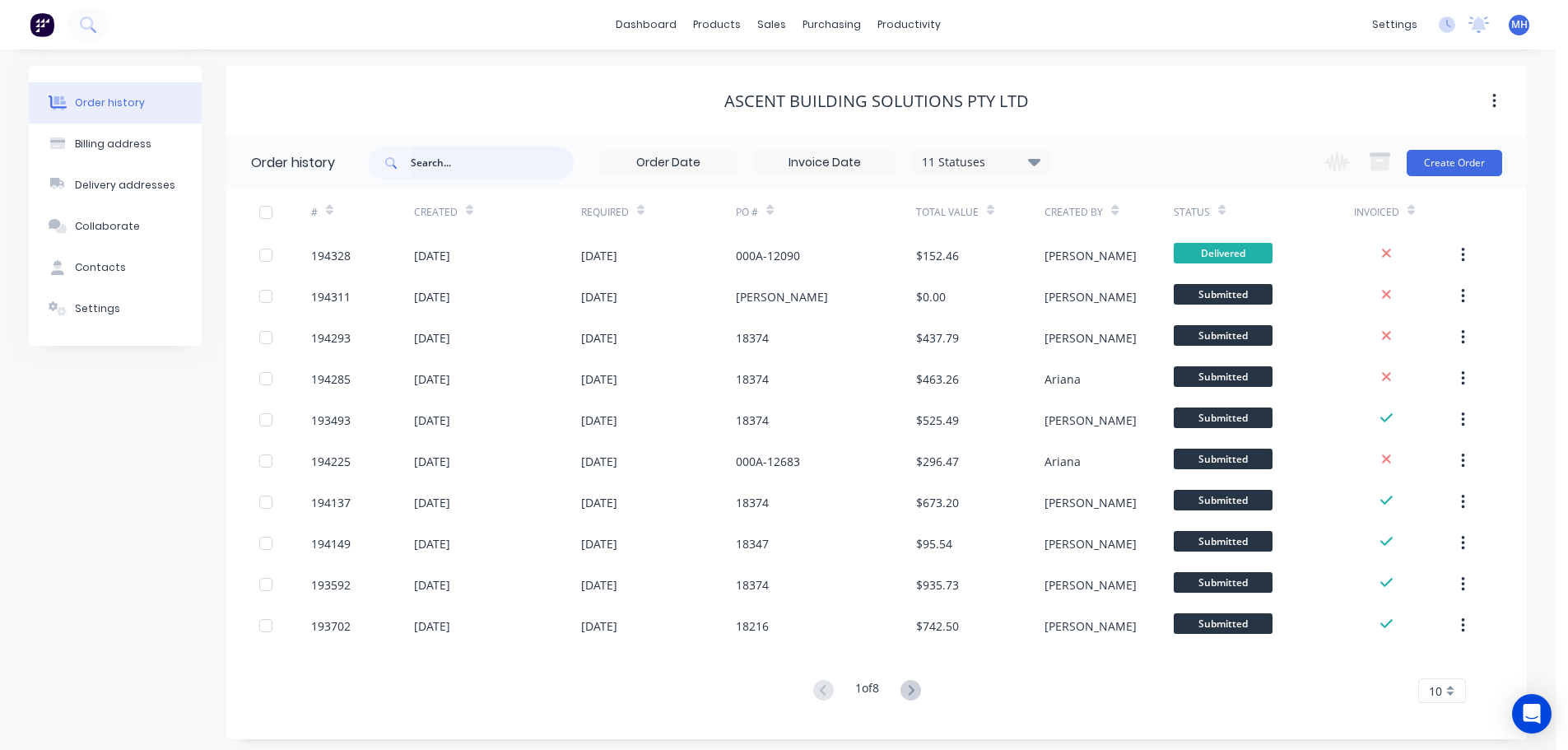
click at [532, 164] on input "text" at bounding box center [492, 163] width 163 height 33
type input "12659"
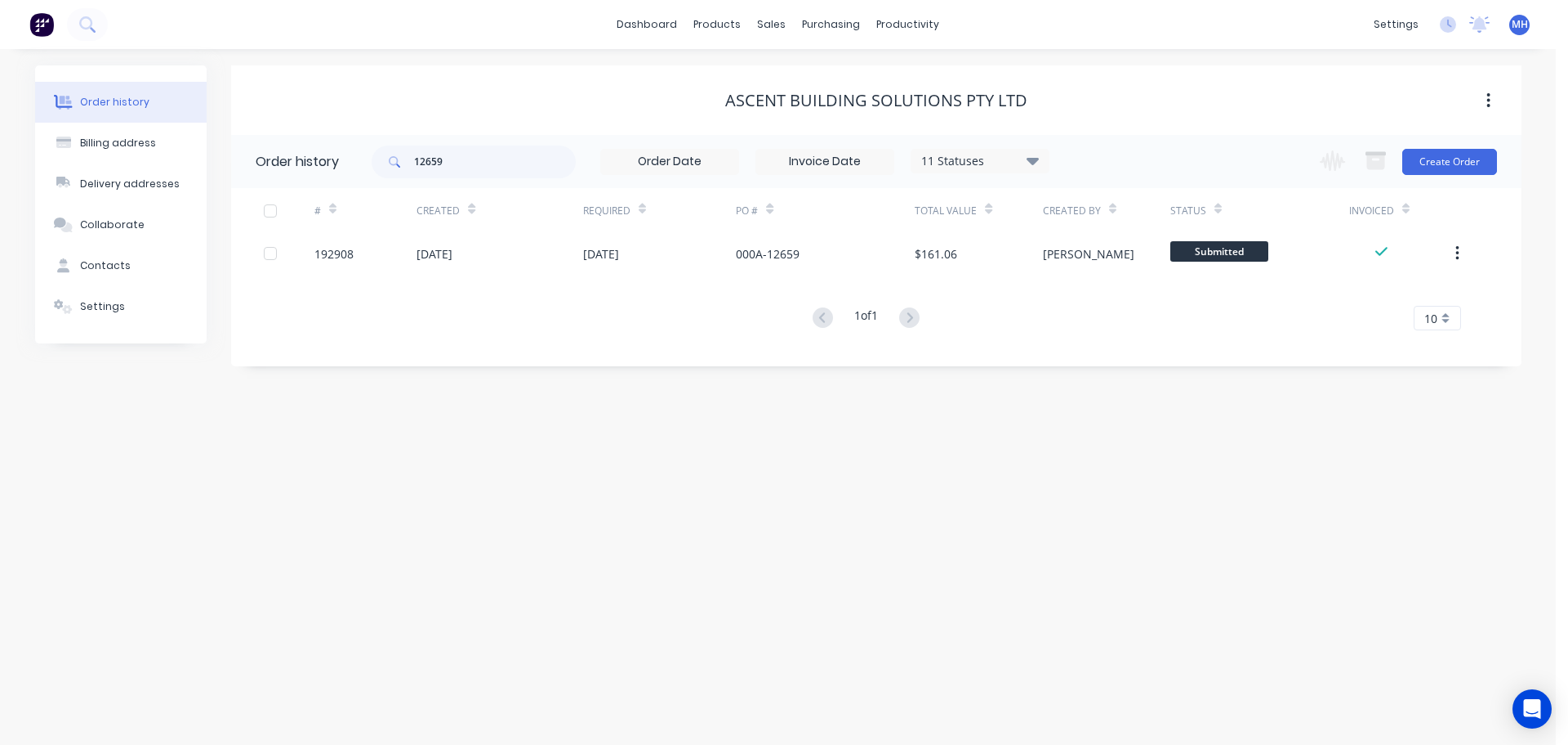
click at [998, 160] on div "11 Statuses" at bounding box center [980, 161] width 138 height 18
click at [1115, 382] on label at bounding box center [1115, 382] width 0 height 0
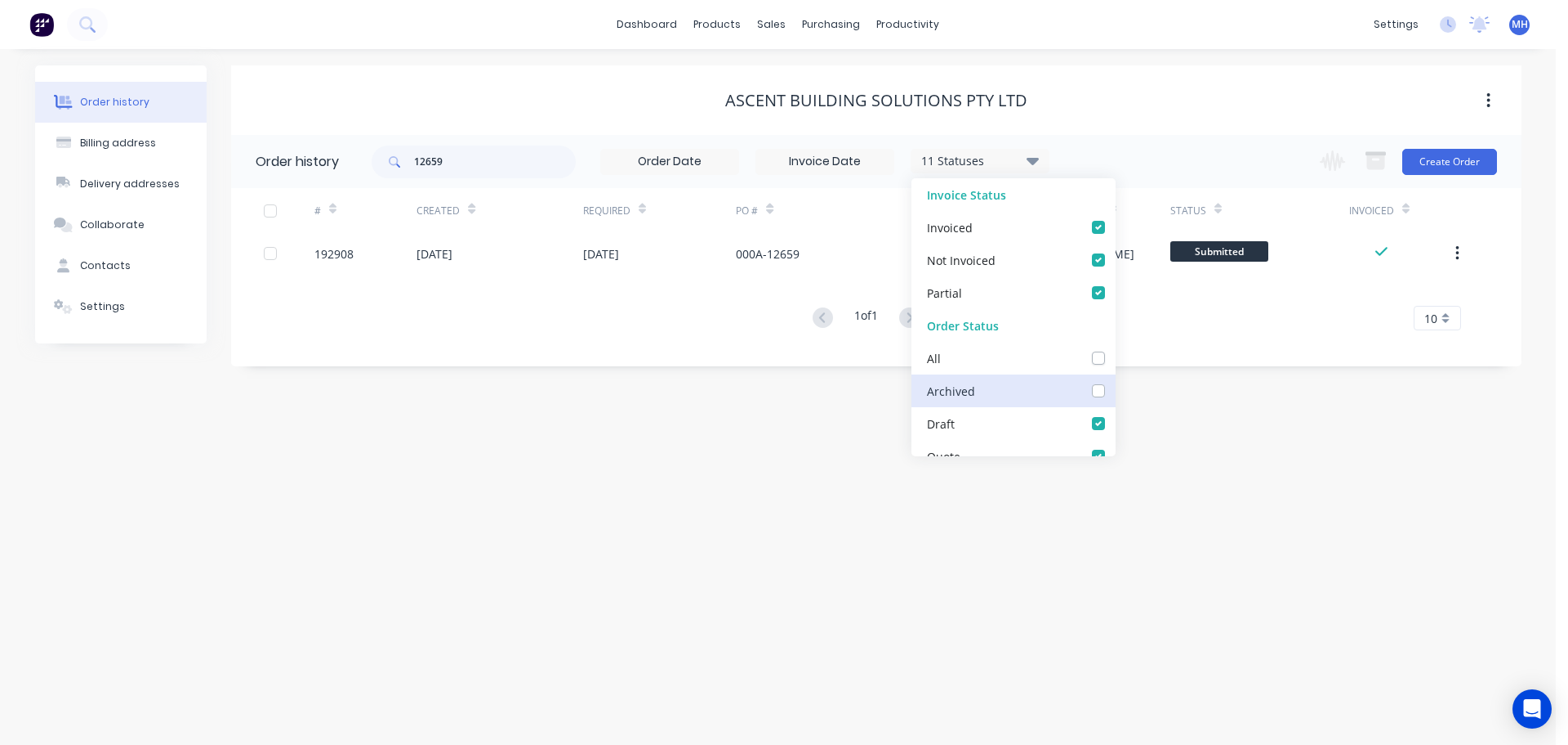
click at [1115, 392] on input "checkbox" at bounding box center [1121, 389] width 13 height 15
checkbox input "true"
click at [1105, 115] on div "ASCENT BUILDING SOLUTIONS PTY LTD" at bounding box center [876, 100] width 1290 height 69
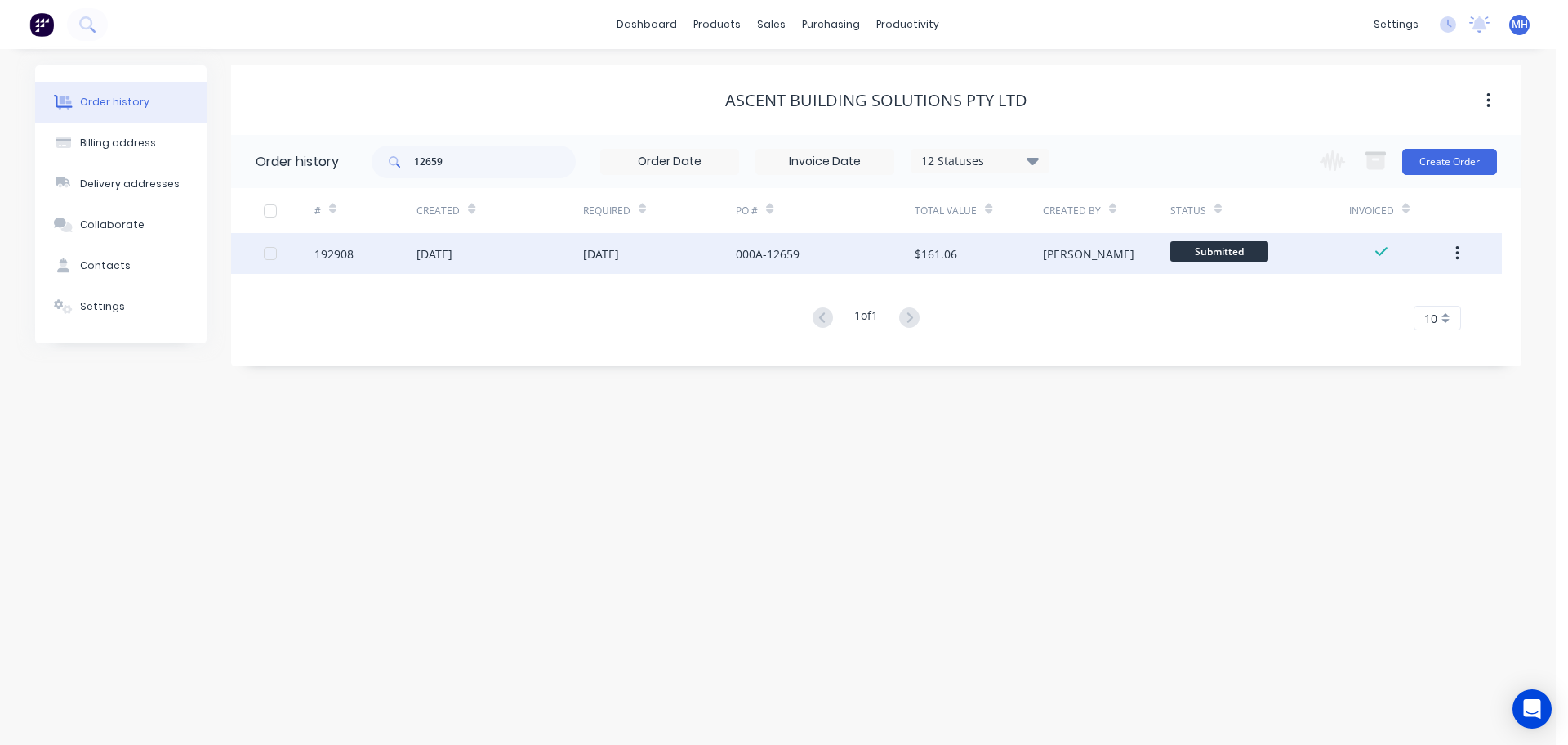
click at [742, 257] on div "000A-12659" at bounding box center [768, 253] width 64 height 17
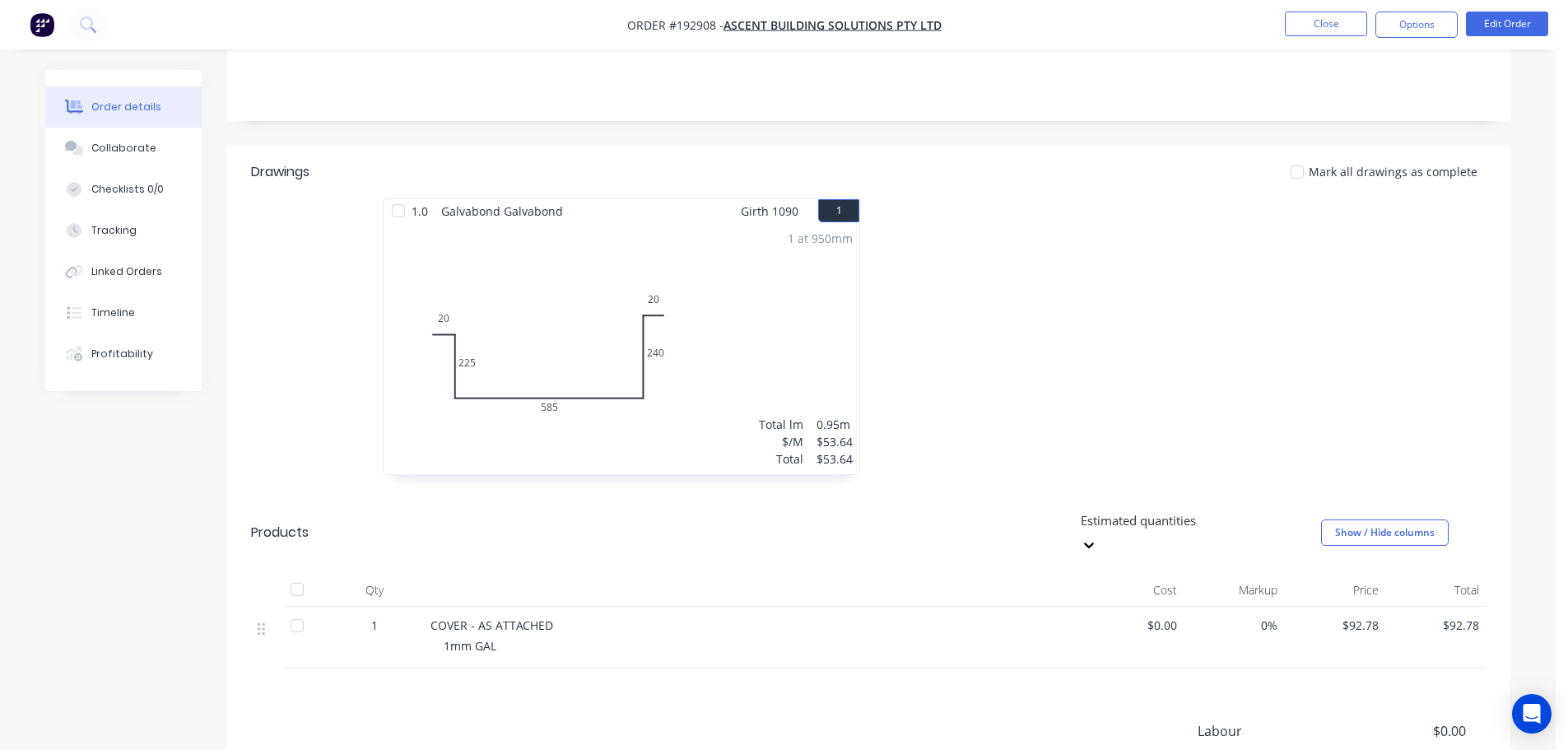
scroll to position [329, 0]
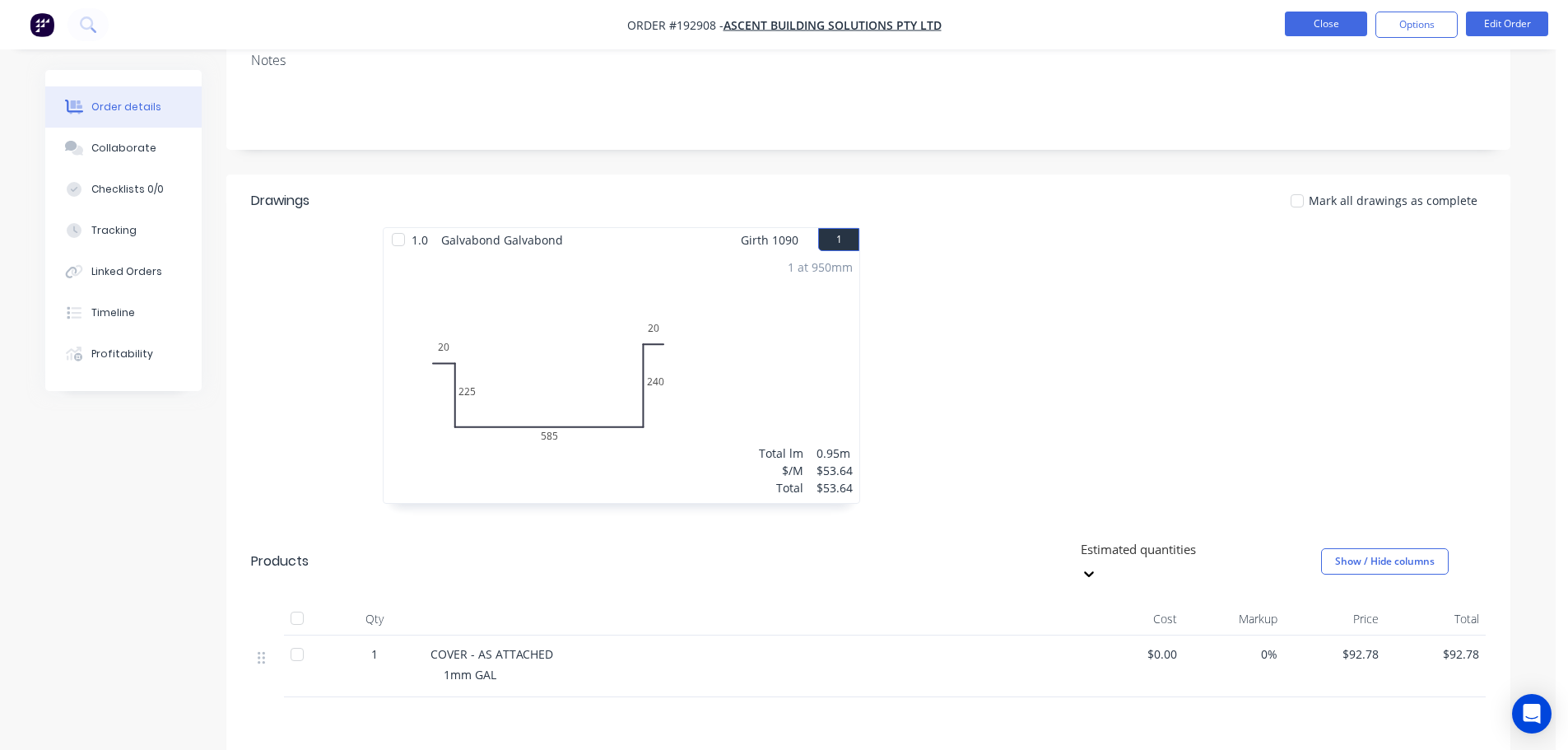
click at [1326, 32] on button "Close" at bounding box center [1326, 24] width 82 height 25
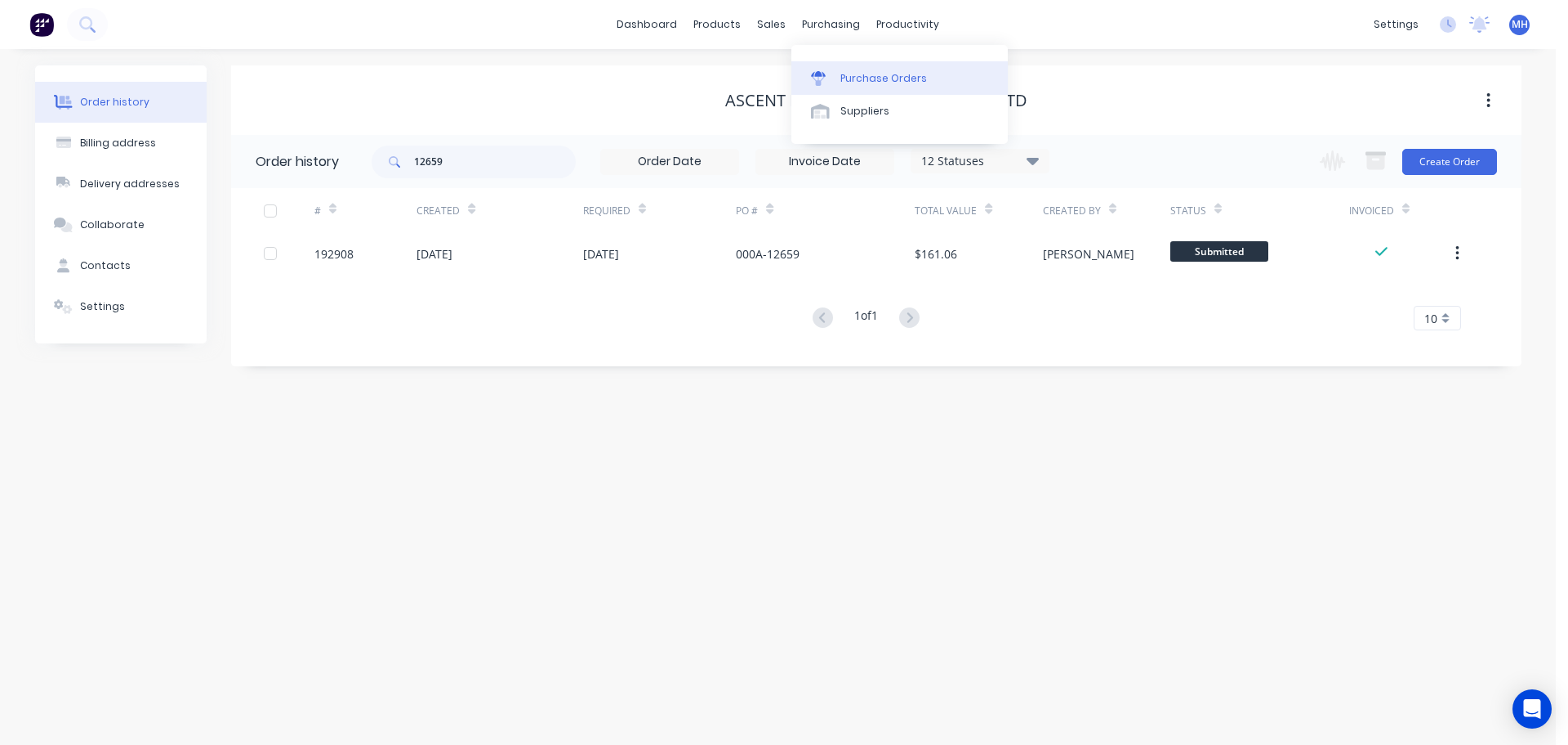
drag, startPoint x: 792, startPoint y: 36, endPoint x: 834, endPoint y: 83, distance: 63.0
click at [834, 83] on div at bounding box center [823, 78] width 25 height 15
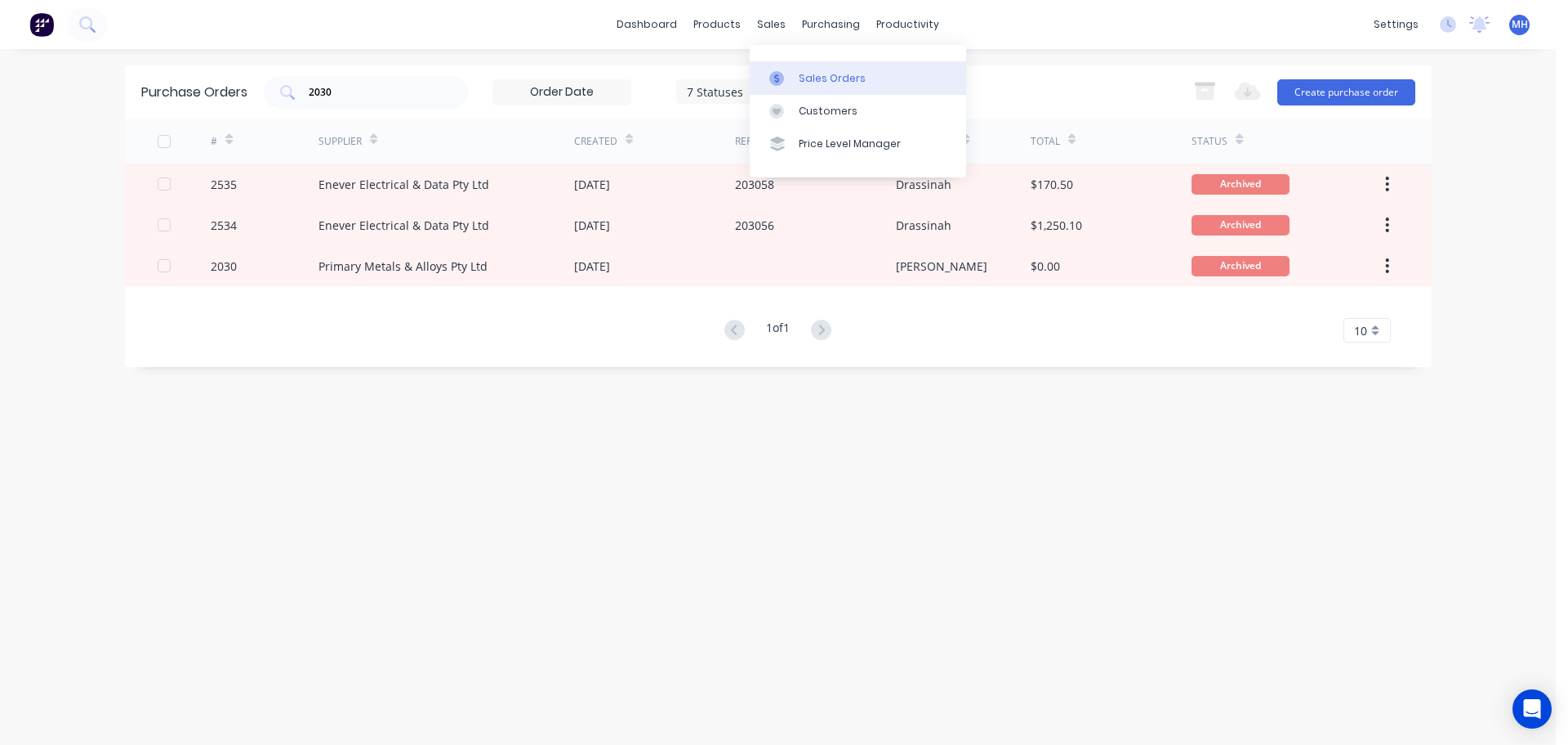
click at [808, 74] on div "Sales Orders" at bounding box center [831, 78] width 67 height 15
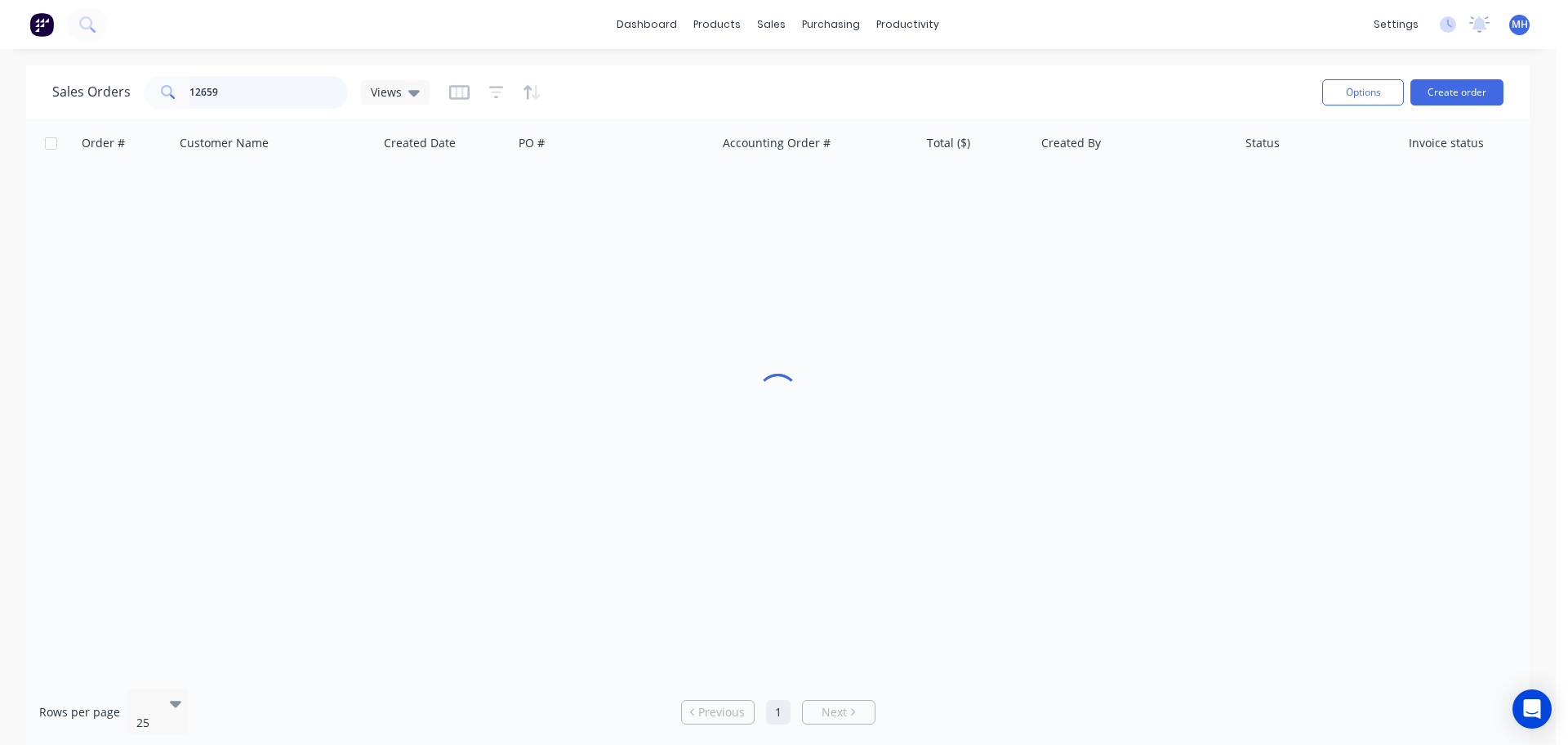
click at [229, 80] on input "12659" at bounding box center [269, 92] width 159 height 33
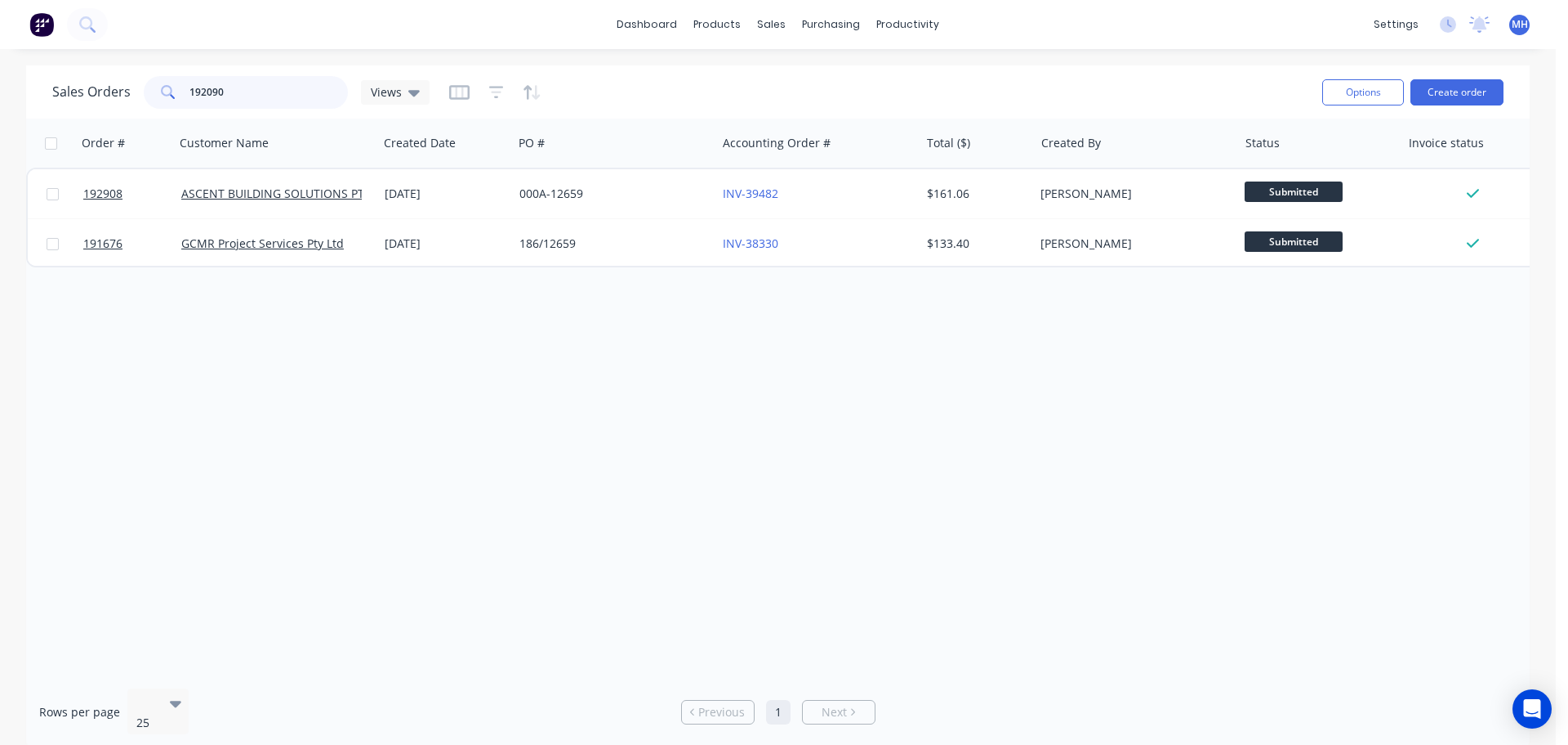
type input "192090"
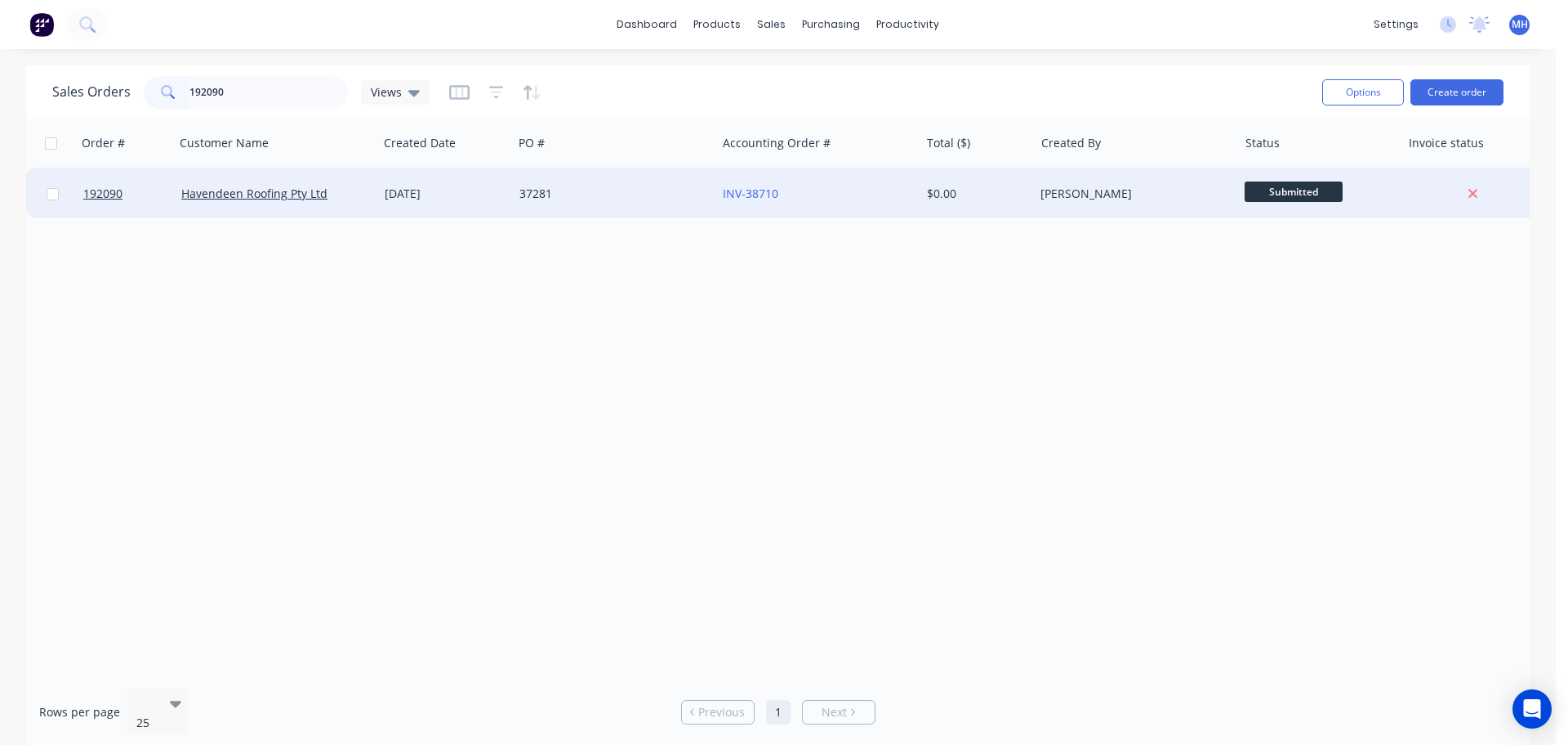
click at [603, 192] on div "37281" at bounding box center [610, 194] width 181 height 16
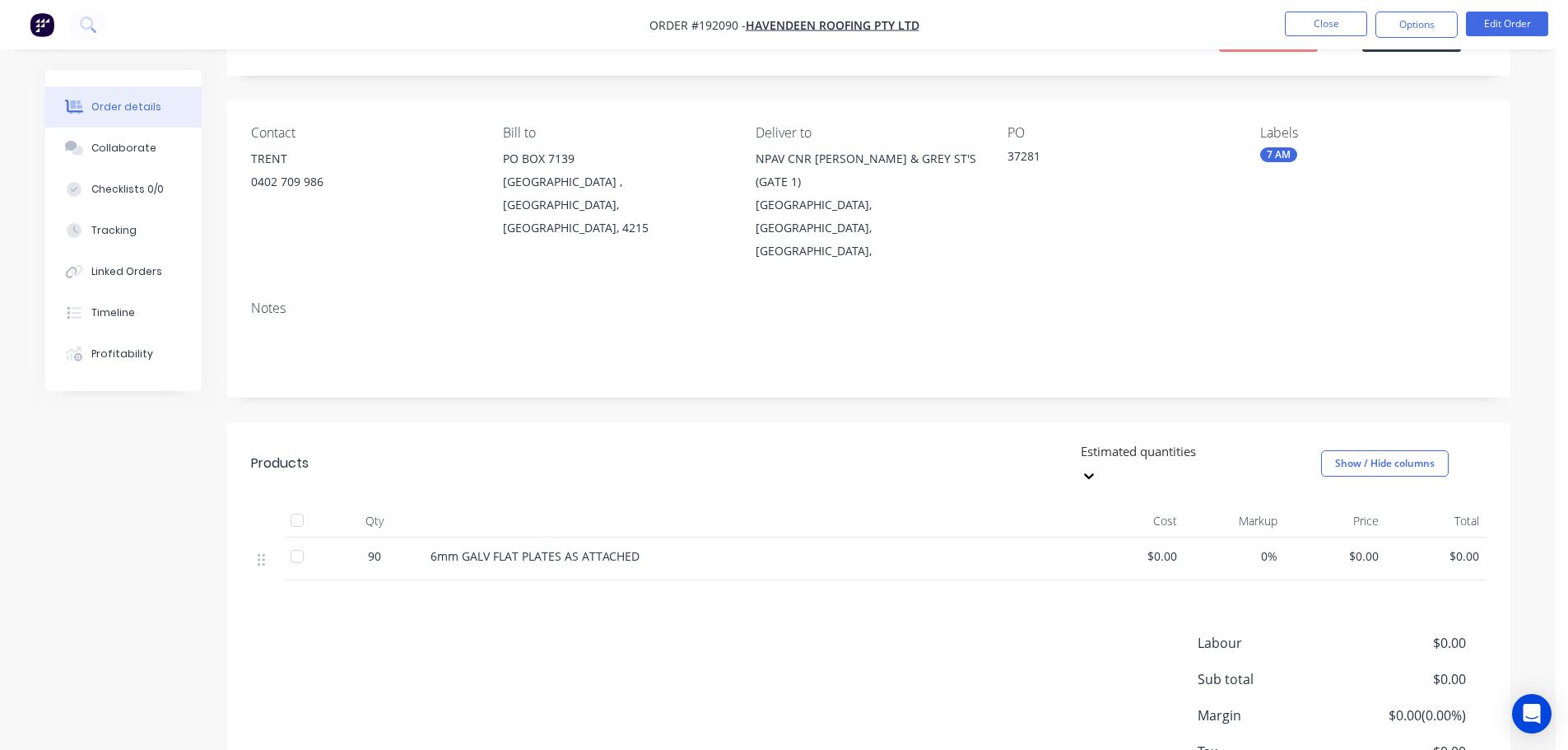
scroll to position [82, 0]
click at [1513, 22] on button "Edit Order" at bounding box center [1507, 24] width 82 height 25
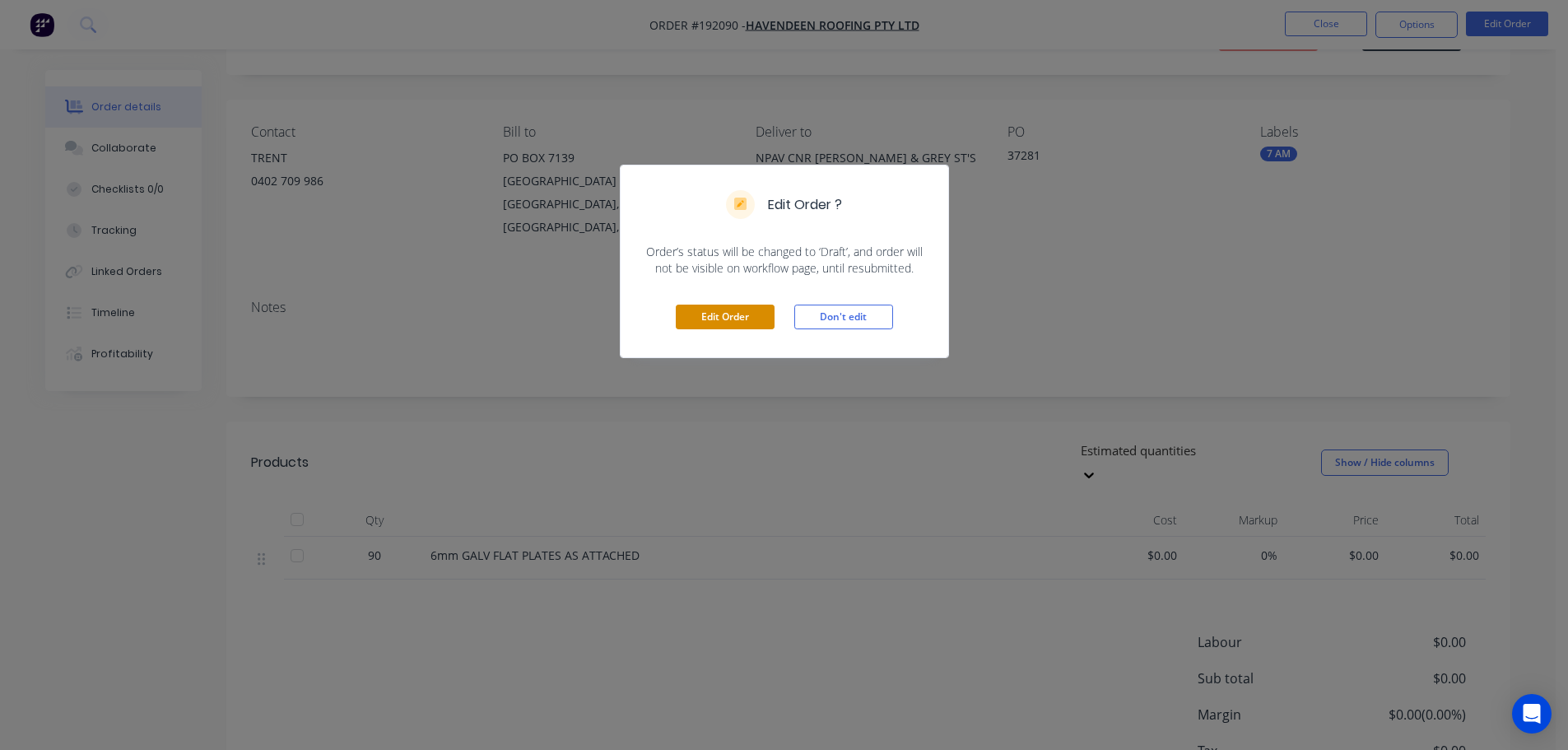
click at [761, 316] on button "Edit Order" at bounding box center [725, 317] width 98 height 25
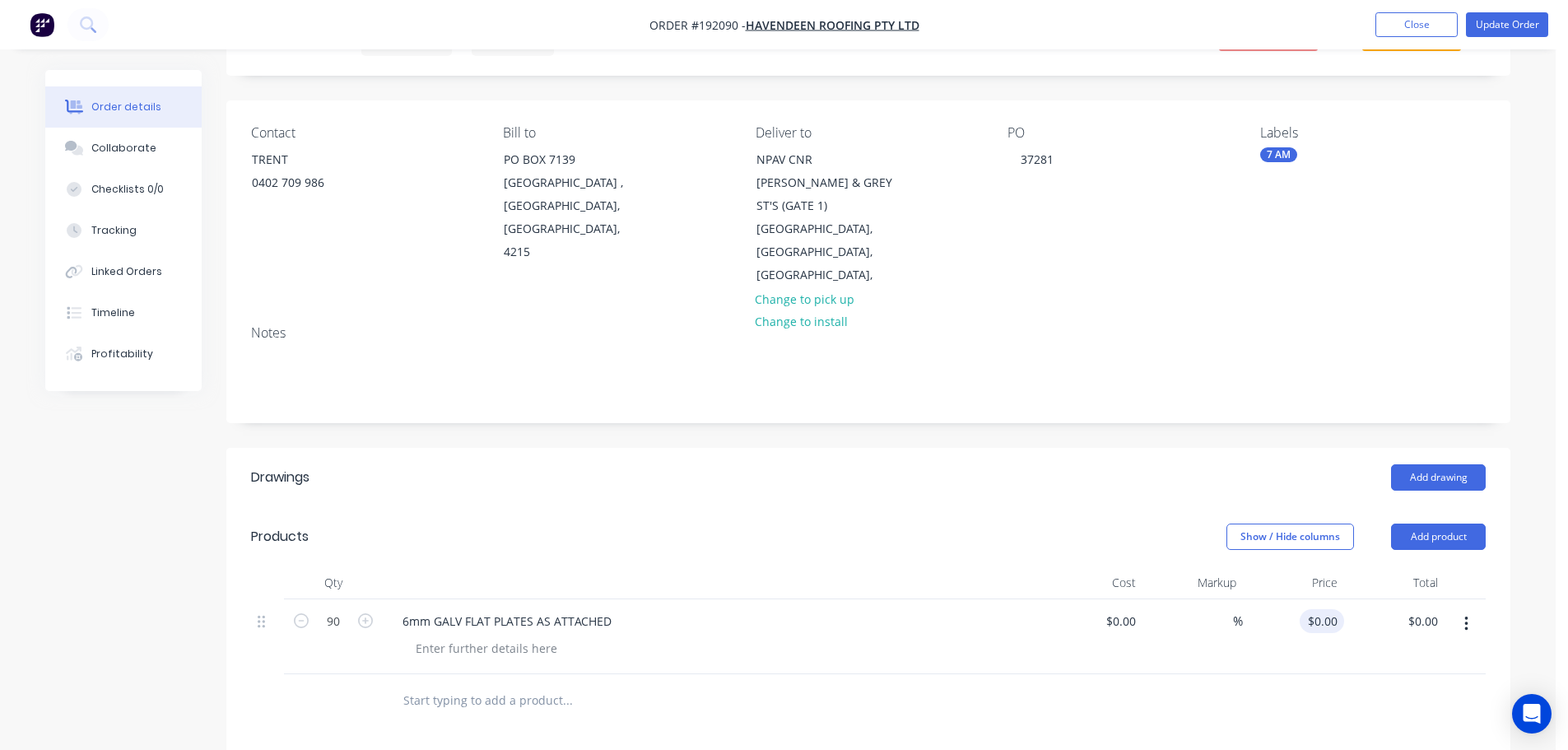
click at [1320, 609] on div "$0.00 $0.00" at bounding box center [1322, 620] width 45 height 24
type input "$3.67"
type input "$330.30"
click at [1101, 459] on header "Drawings Add drawing" at bounding box center [869, 477] width 1284 height 59
click at [987, 448] on header "Drawings Add drawing" at bounding box center [869, 477] width 1284 height 59
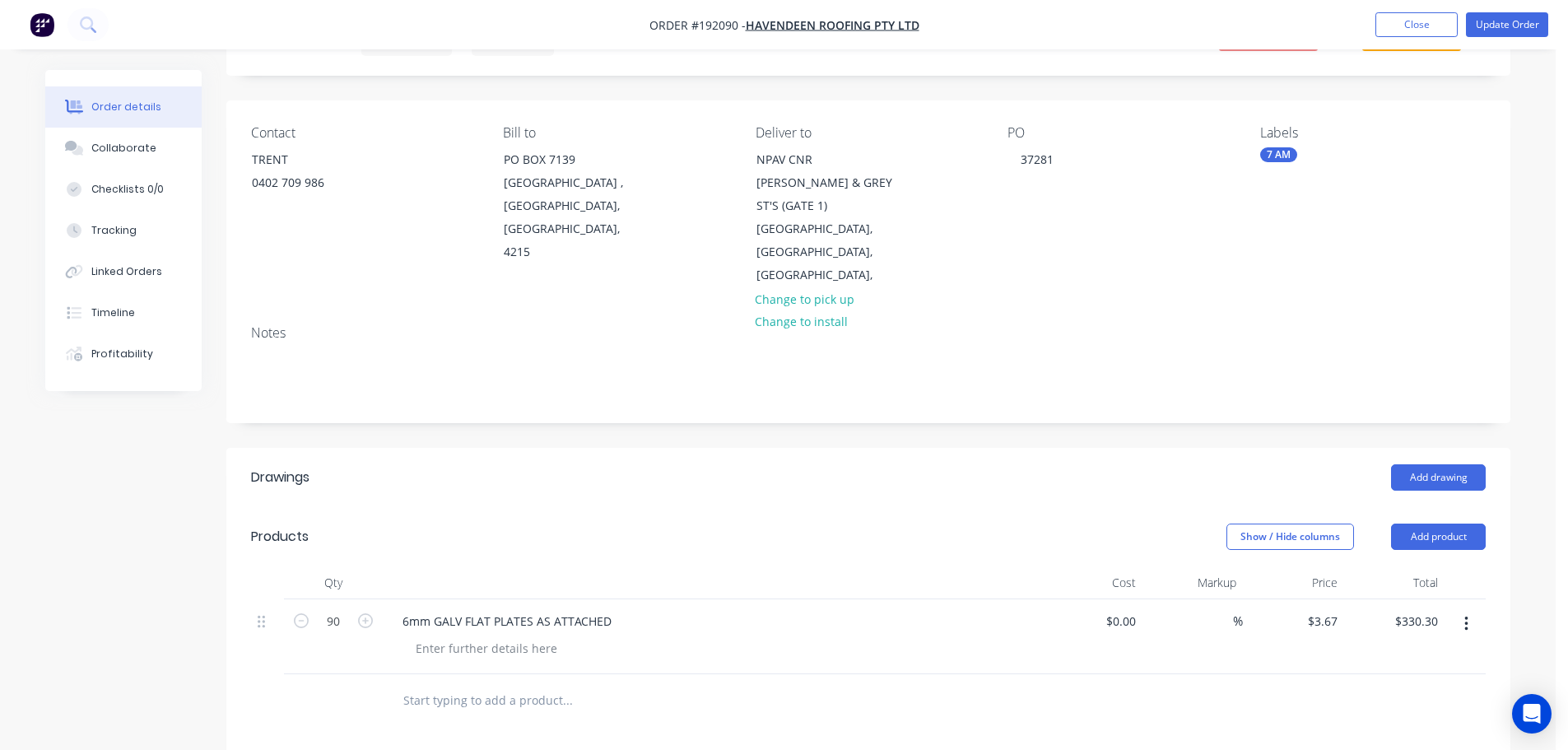
click at [99, 570] on div "Created by Hayden Created 08/09/25 Required 11/09/25 Assigned to Add team membe…" at bounding box center [778, 567] width 1465 height 1159
click at [1329, 609] on input "3.67" at bounding box center [1328, 620] width 31 height 24
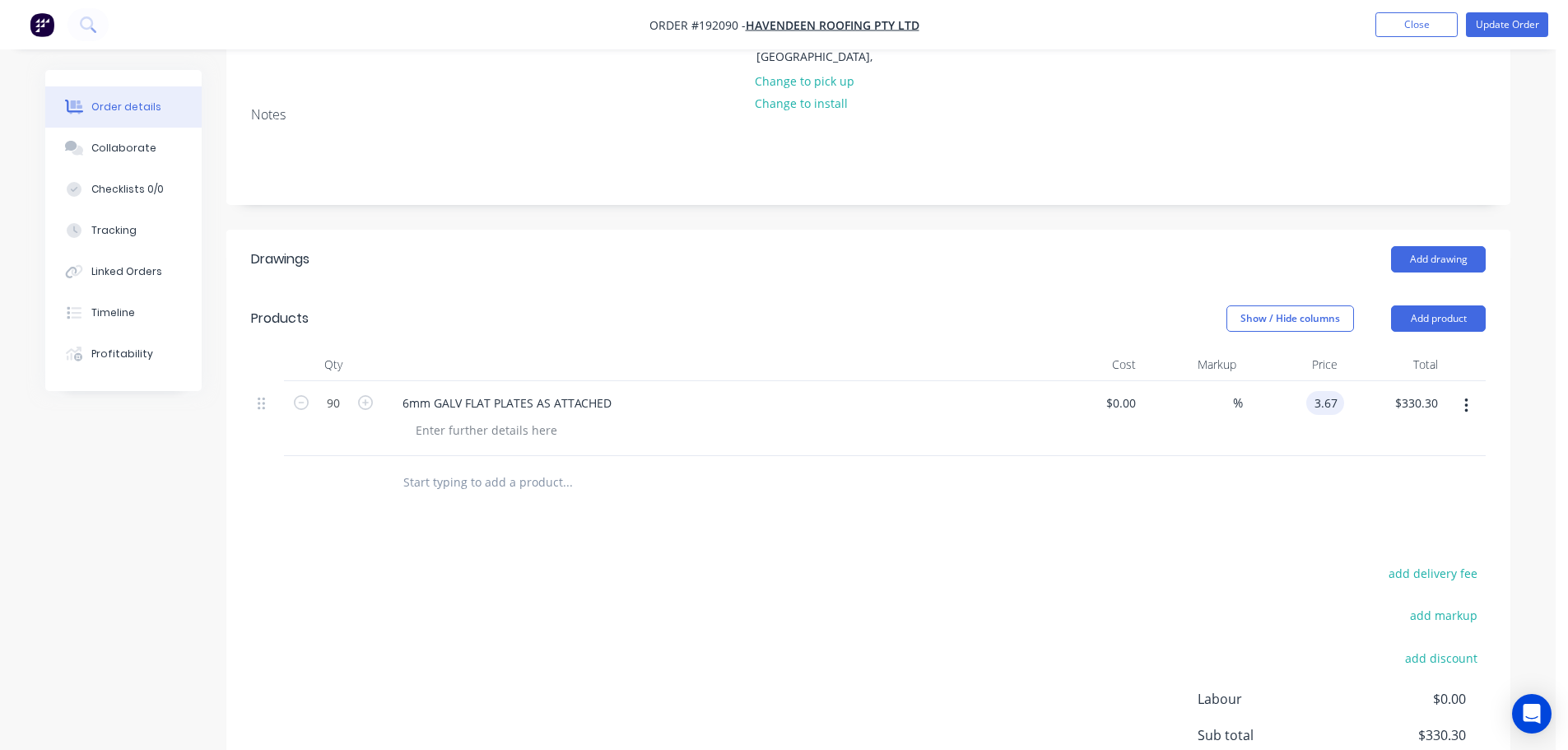
scroll to position [329, 0]
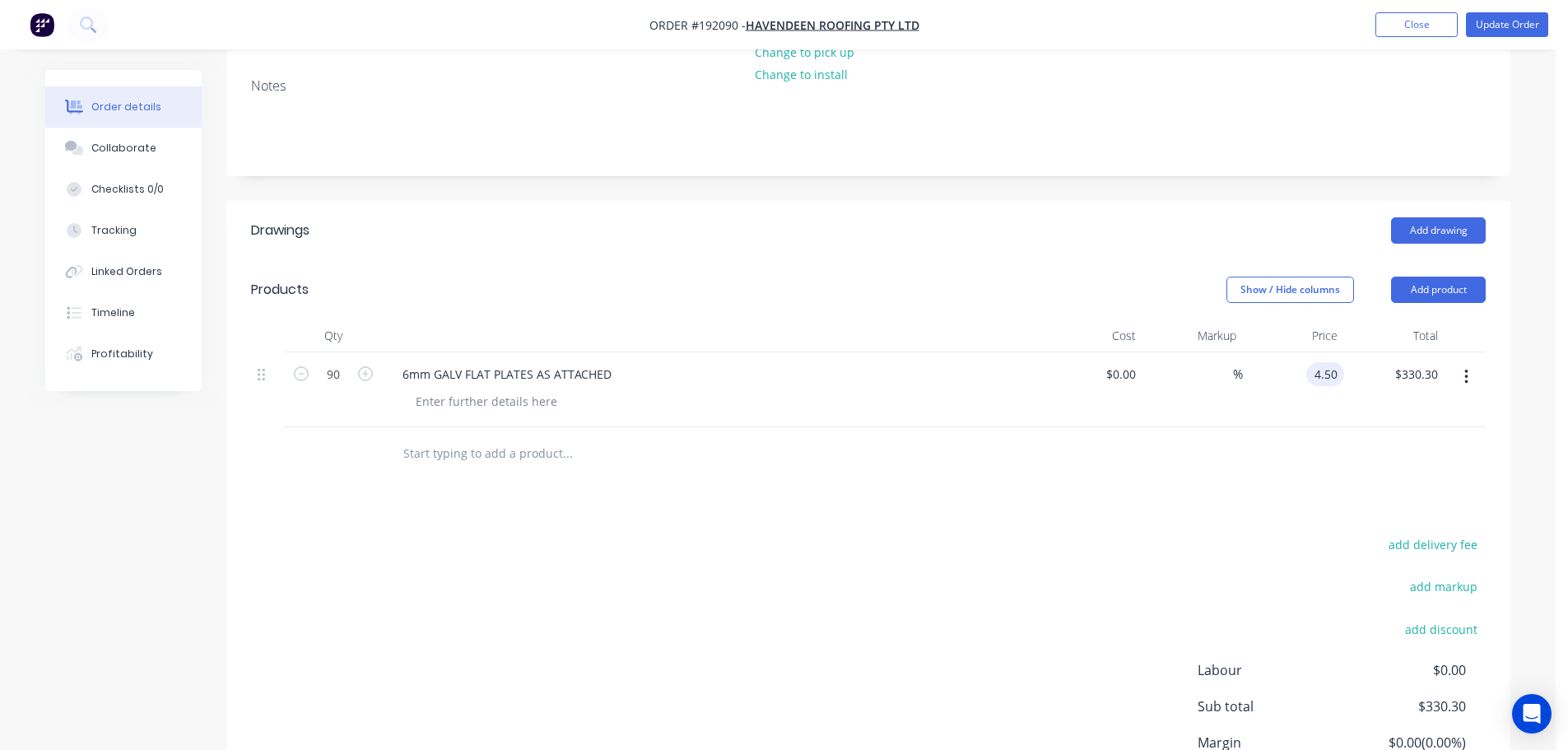
type input "$4.50"
type input "$405.00"
click at [1255, 427] on div at bounding box center [869, 454] width 1235 height 54
click at [1321, 362] on input "4.5" at bounding box center [1333, 374] width 25 height 24
type input "$5.75"
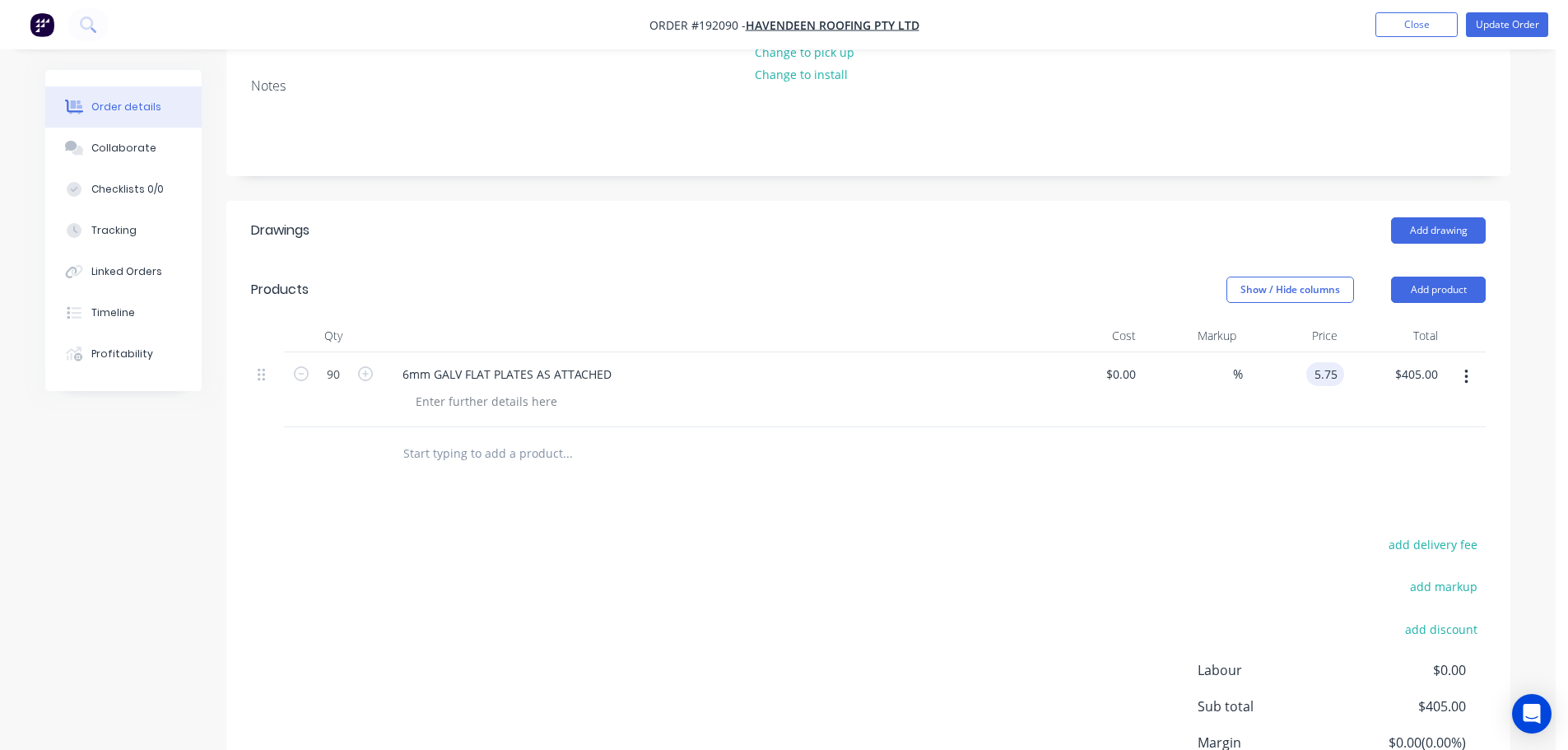
type input "$517.50"
click at [1105, 276] on div "Show / Hide columns Add product" at bounding box center [999, 289] width 972 height 26
click at [1168, 260] on header "Products Show / Hide columns Add product" at bounding box center [869, 290] width 1284 height 59
click at [1531, 26] on button "Update Order" at bounding box center [1507, 25] width 82 height 25
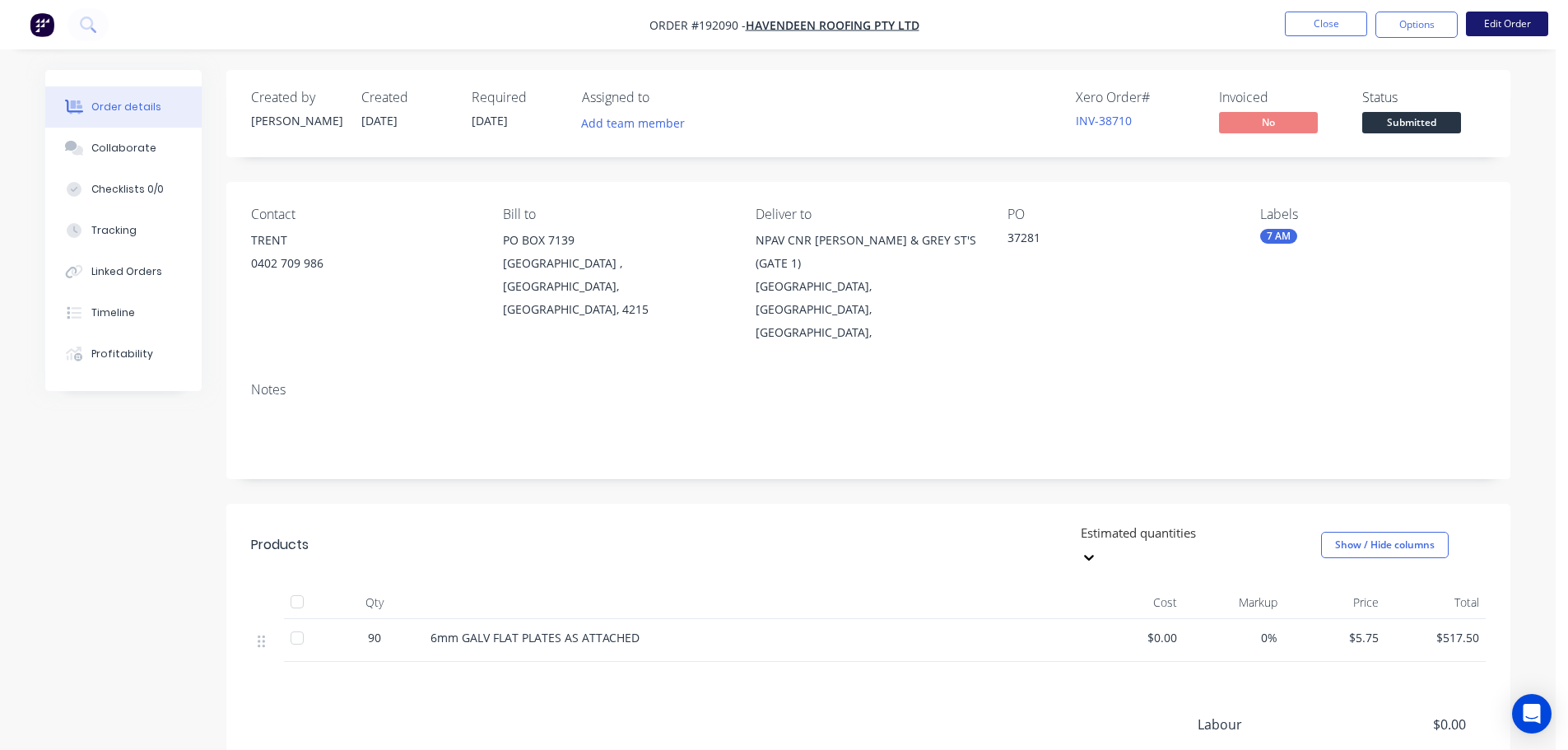
click at [1512, 16] on button "Edit Order" at bounding box center [1507, 24] width 82 height 25
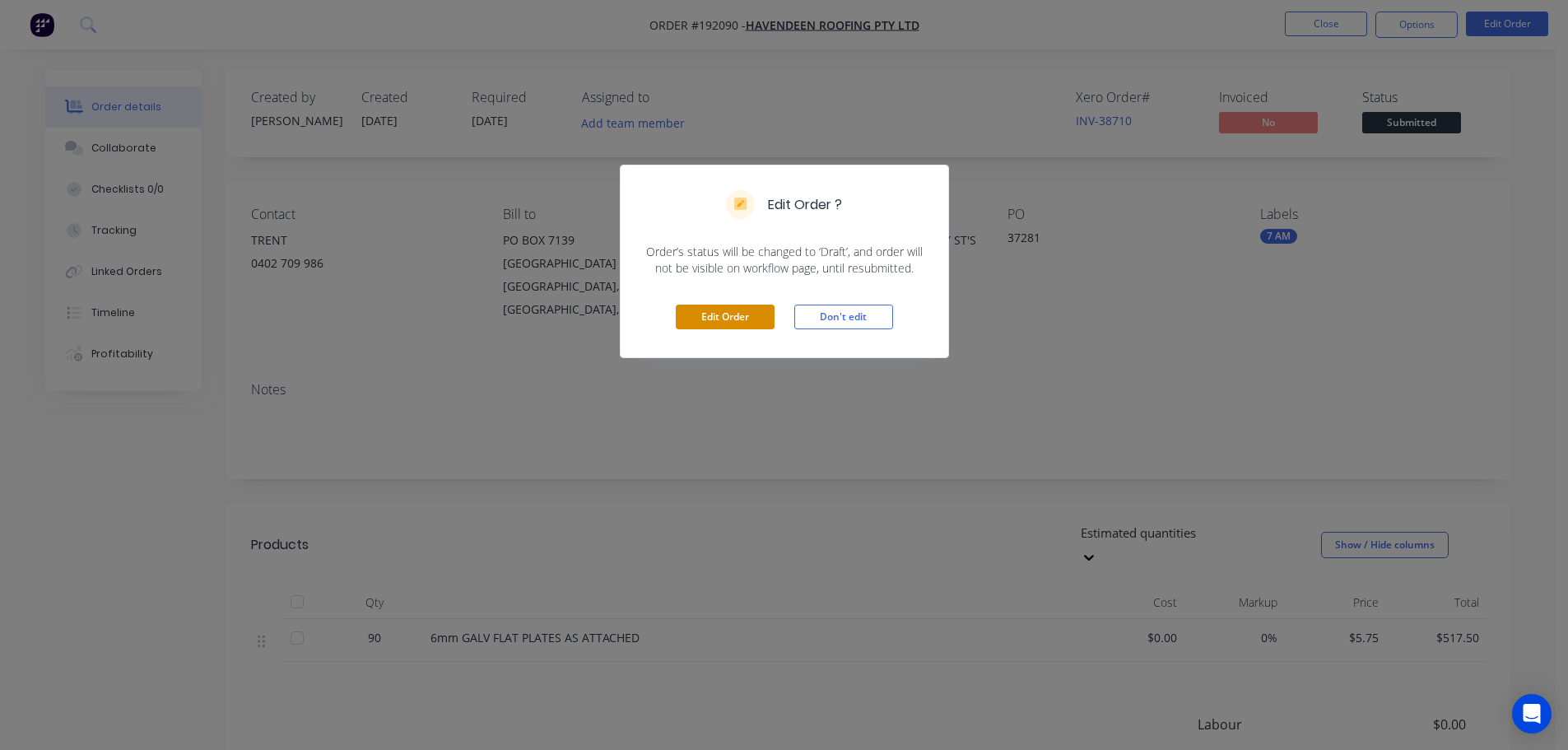
click at [727, 317] on button "Edit Order" at bounding box center [725, 317] width 98 height 25
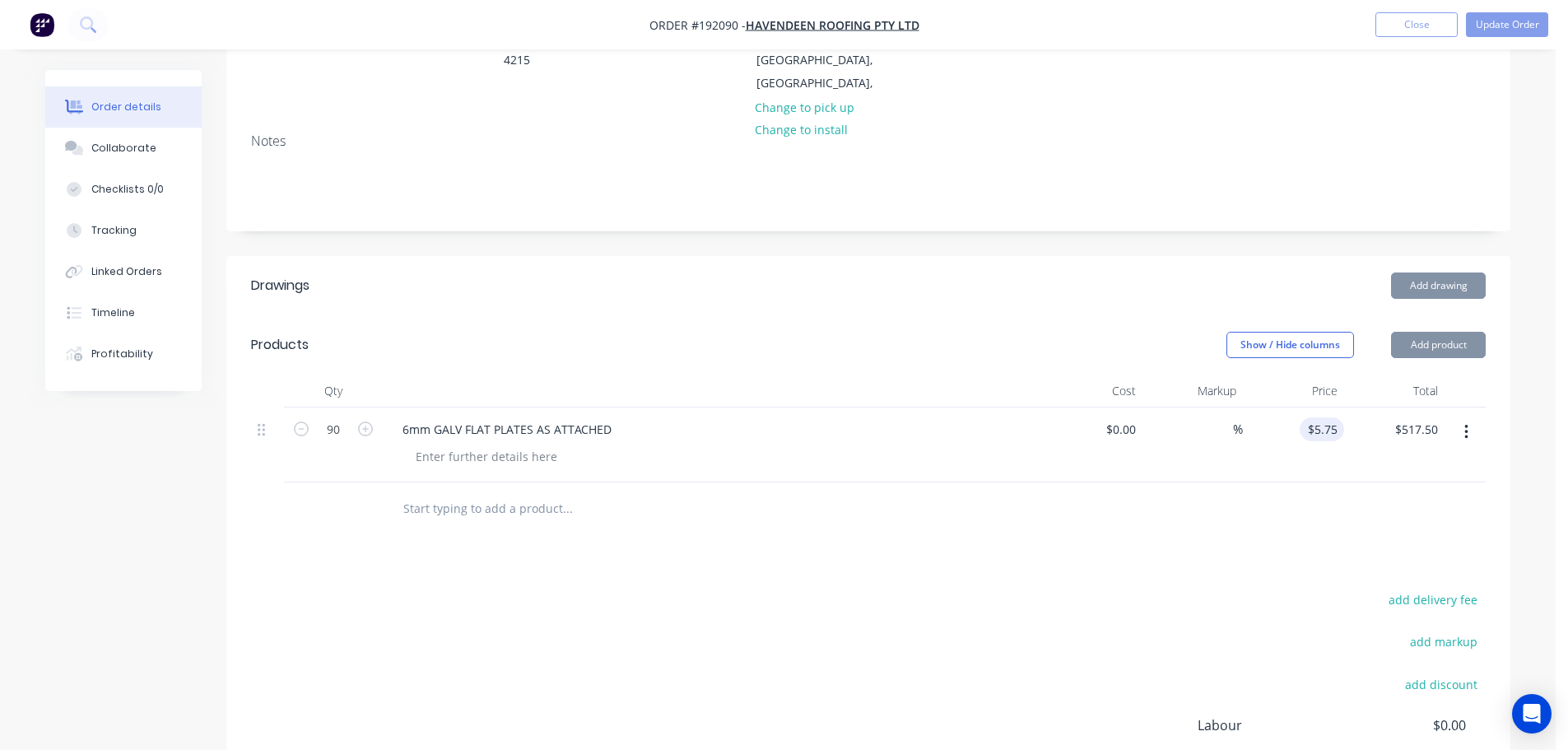
scroll to position [329, 0]
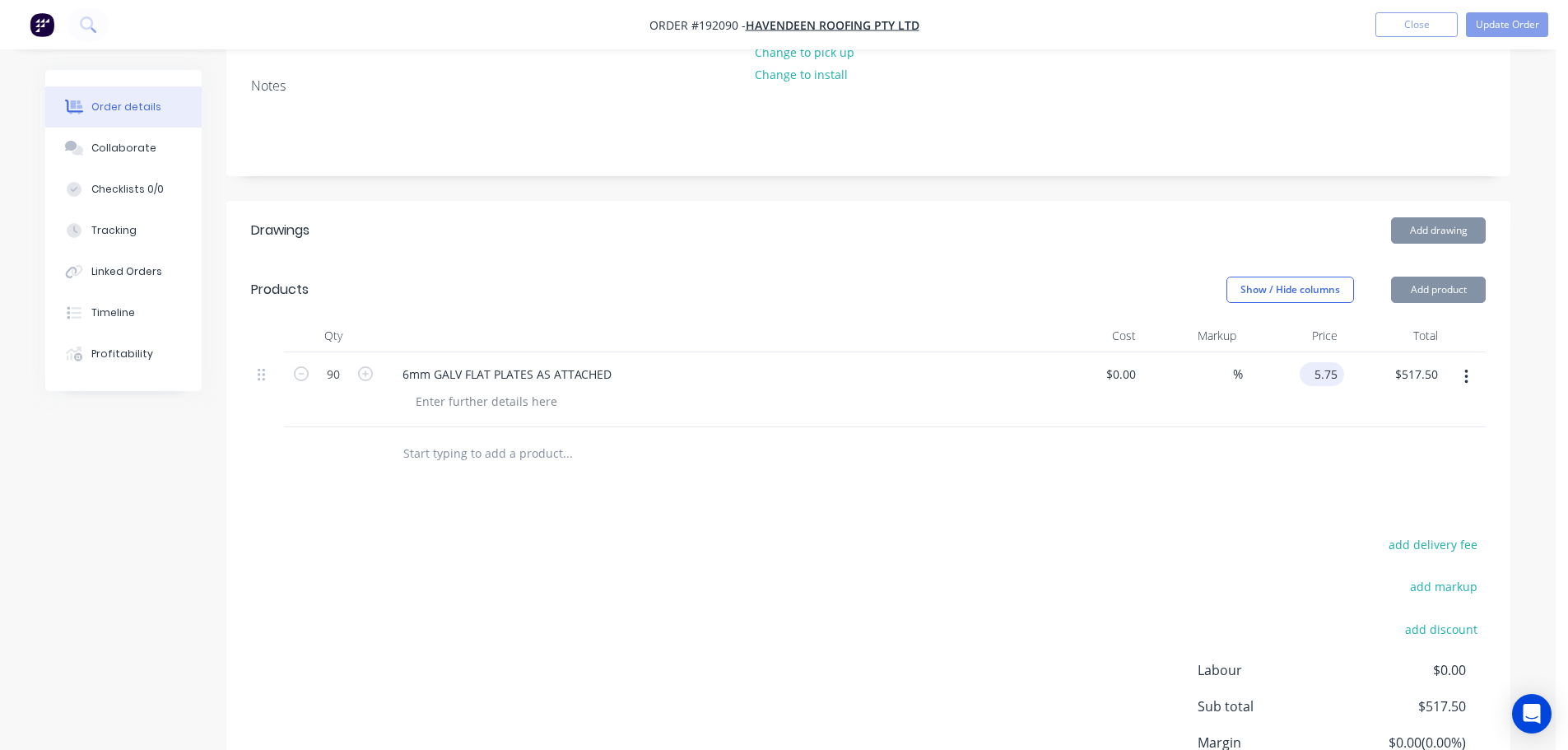
click at [1340, 362] on input "5.75" at bounding box center [1326, 374] width 38 height 24
type input "$6.25"
type input "$562.50"
click at [1011, 260] on header "Products Show / Hide columns Add product" at bounding box center [869, 290] width 1284 height 59
click at [1325, 362] on input "6.25" at bounding box center [1326, 374] width 38 height 24
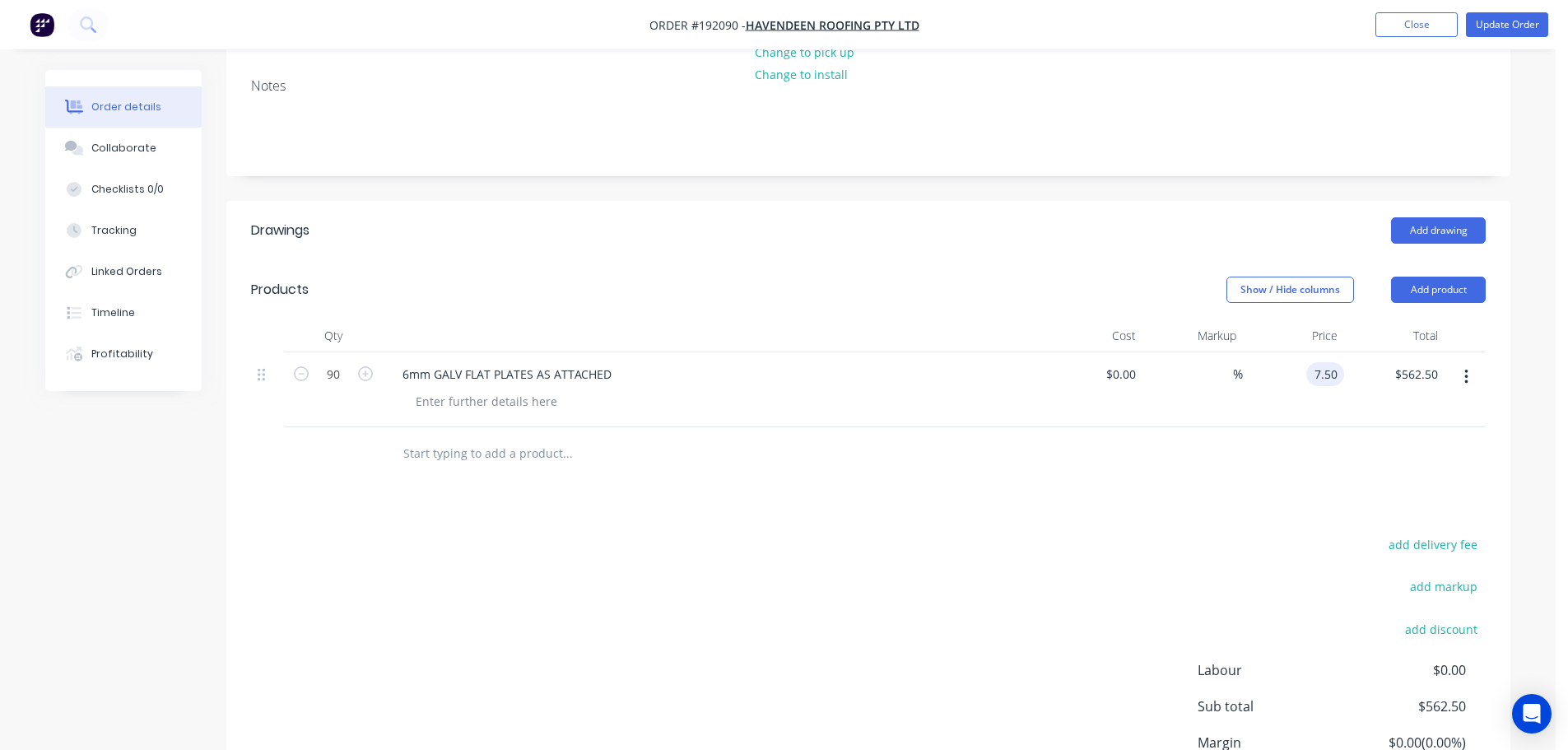
type input "$7.50"
type input "$675.00"
click at [1267, 427] on div at bounding box center [869, 454] width 1235 height 54
click at [1497, 29] on button "Update Order" at bounding box center [1507, 25] width 82 height 25
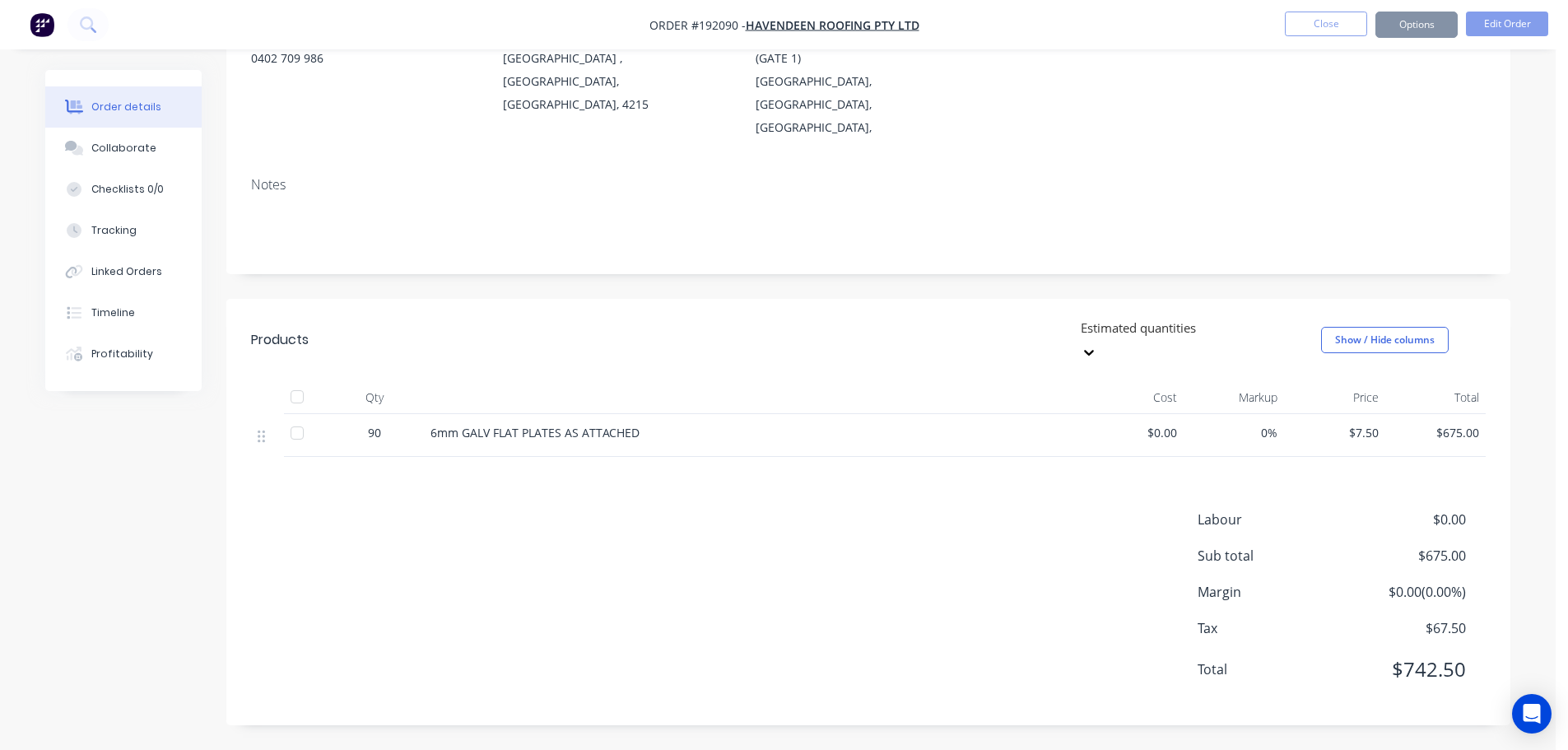
scroll to position [0, 0]
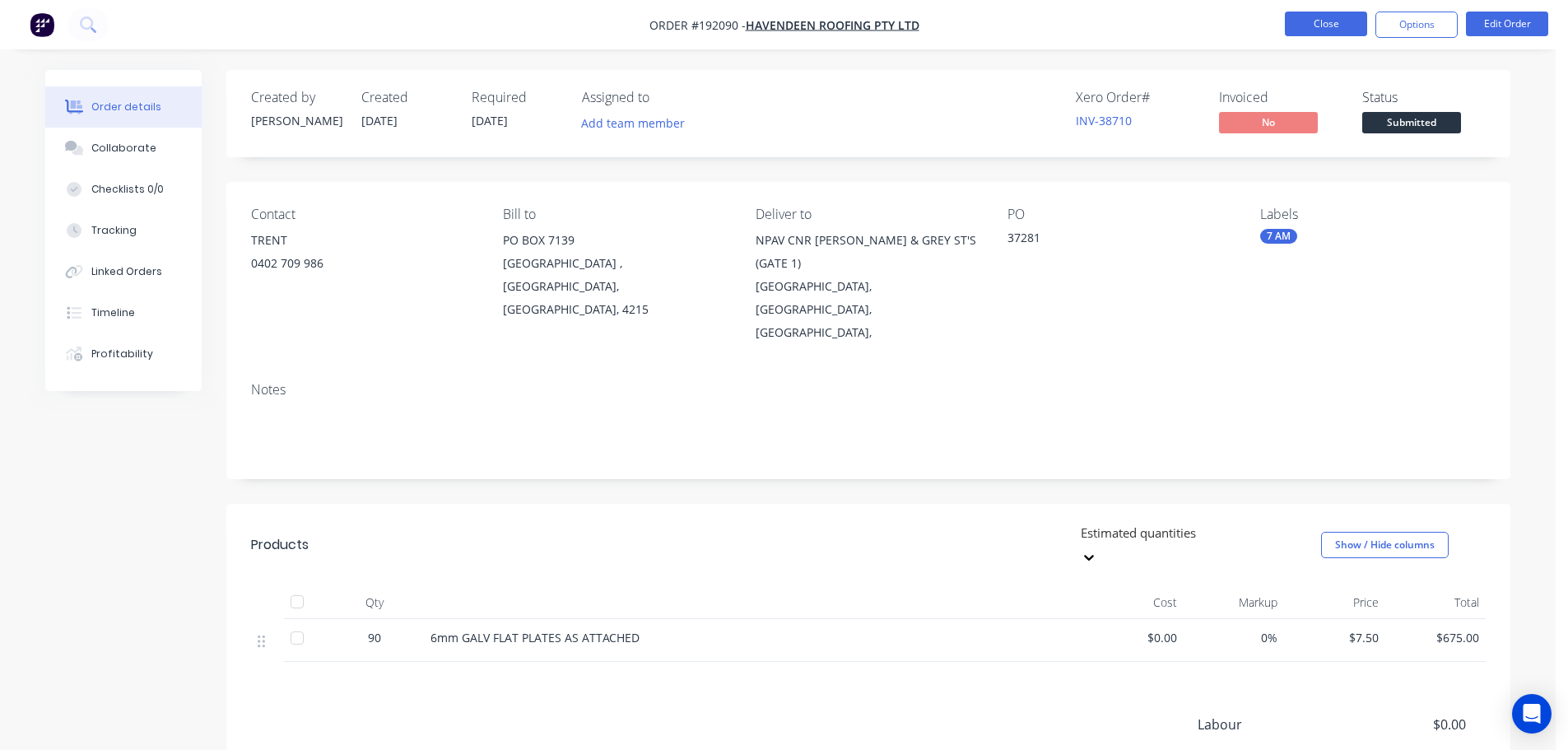
click at [1341, 19] on button "Close" at bounding box center [1326, 24] width 82 height 25
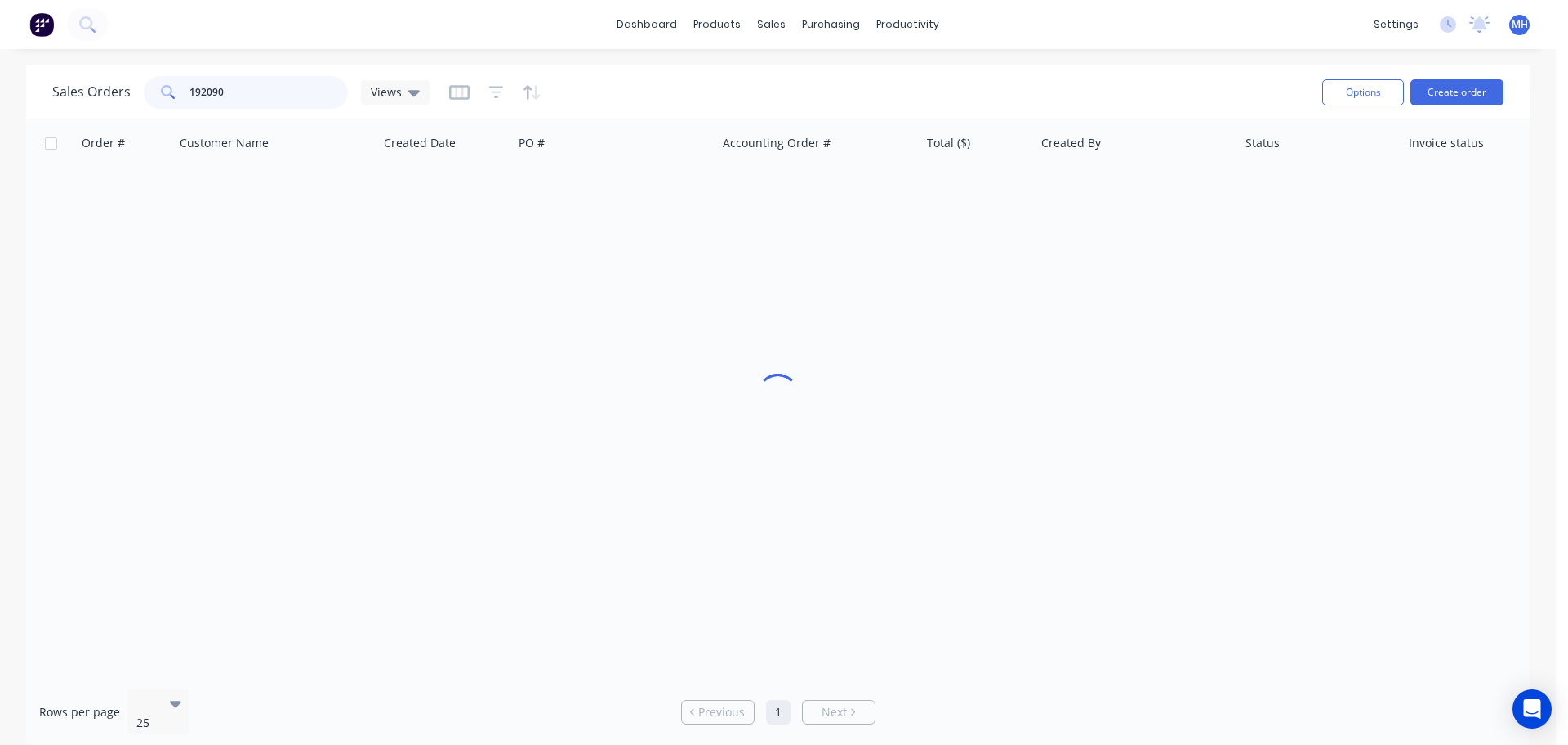
click at [262, 98] on input "192090" at bounding box center [269, 92] width 159 height 33
click at [248, 97] on input "192090" at bounding box center [269, 92] width 159 height 33
click at [312, 91] on input "192090" at bounding box center [269, 92] width 159 height 33
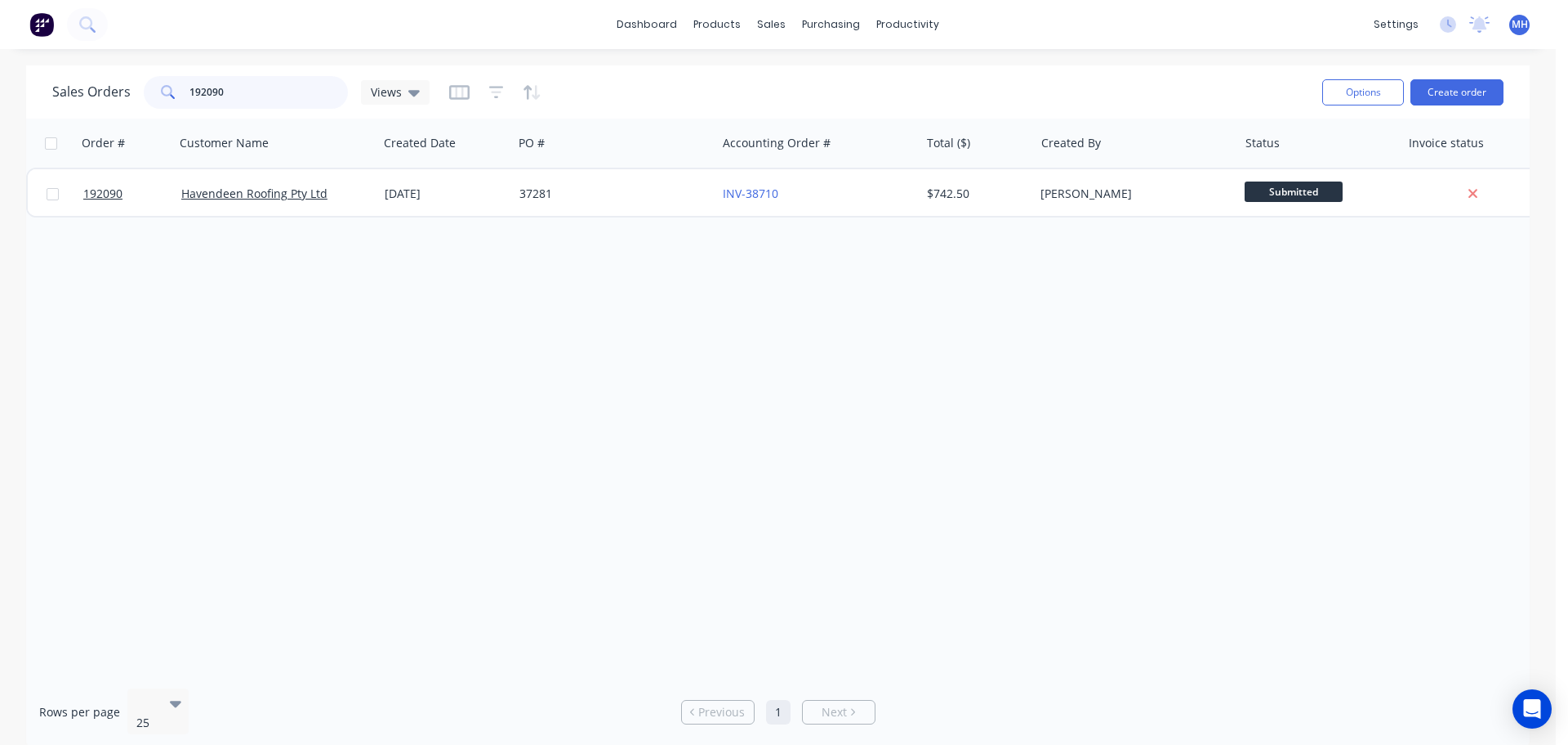
click at [312, 91] on input "192090" at bounding box center [269, 92] width 159 height 33
type input "192457"
click at [638, 75] on div "Sales Orders 192457 Views" at bounding box center [681, 91] width 1257 height 40
click at [662, 77] on div "Sales Orders 192457 Views" at bounding box center [681, 91] width 1257 height 40
click at [681, 415] on div "Order # Customer Name Created Date PO # Accounting Order # Total ($) Created By…" at bounding box center [777, 396] width 1504 height 557
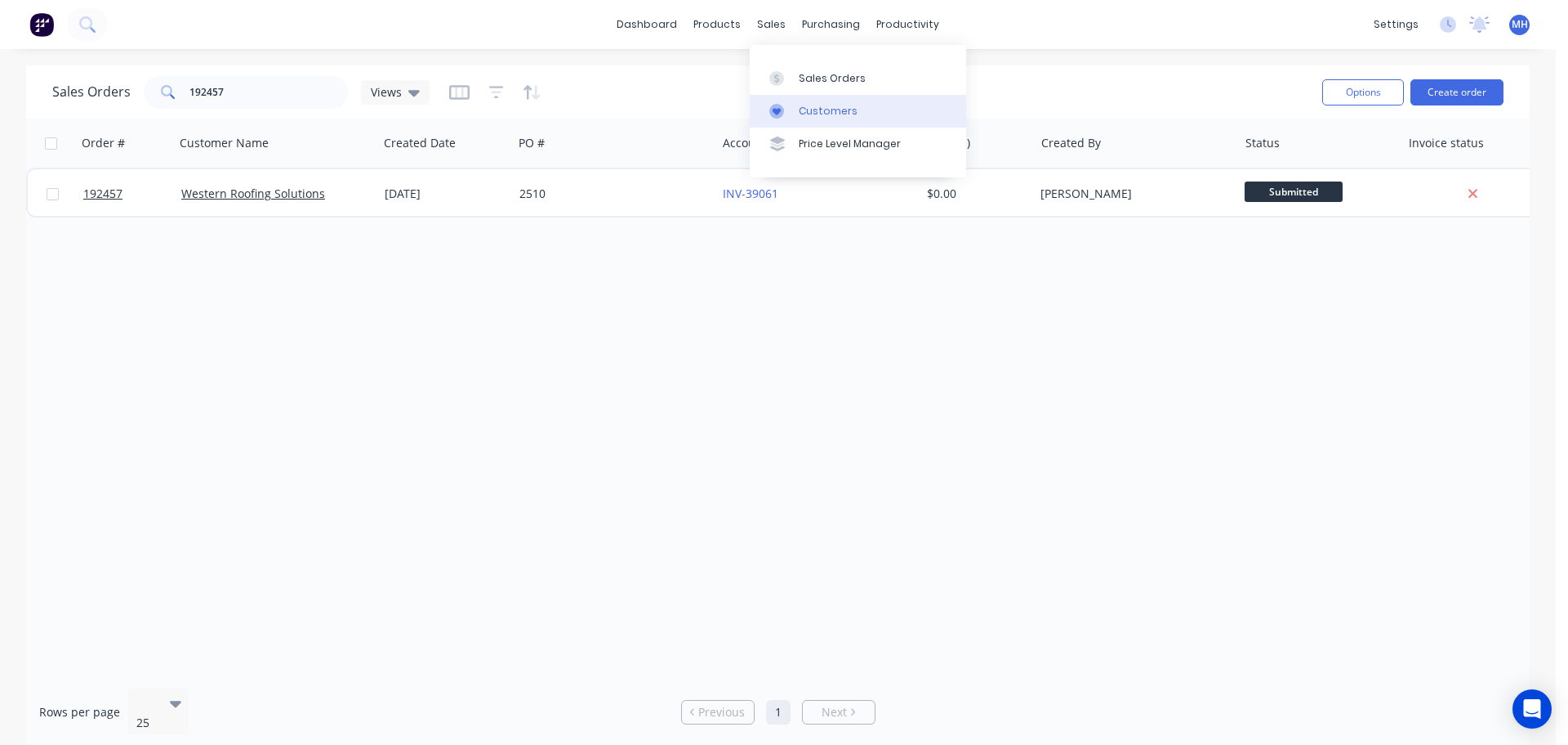
click at [794, 95] on link "Customers" at bounding box center [858, 111] width 217 height 33
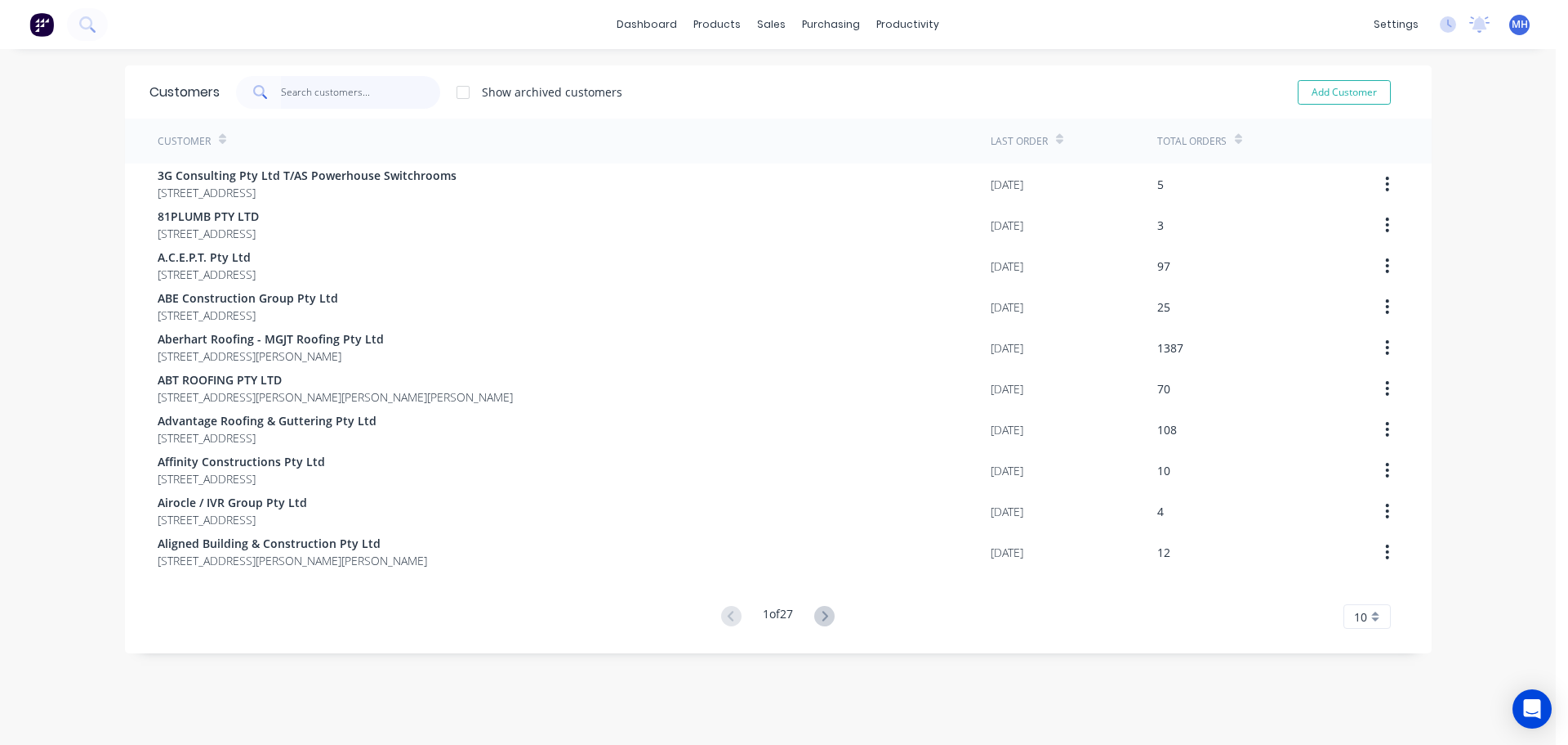
click at [332, 94] on input "text" at bounding box center [360, 92] width 159 height 33
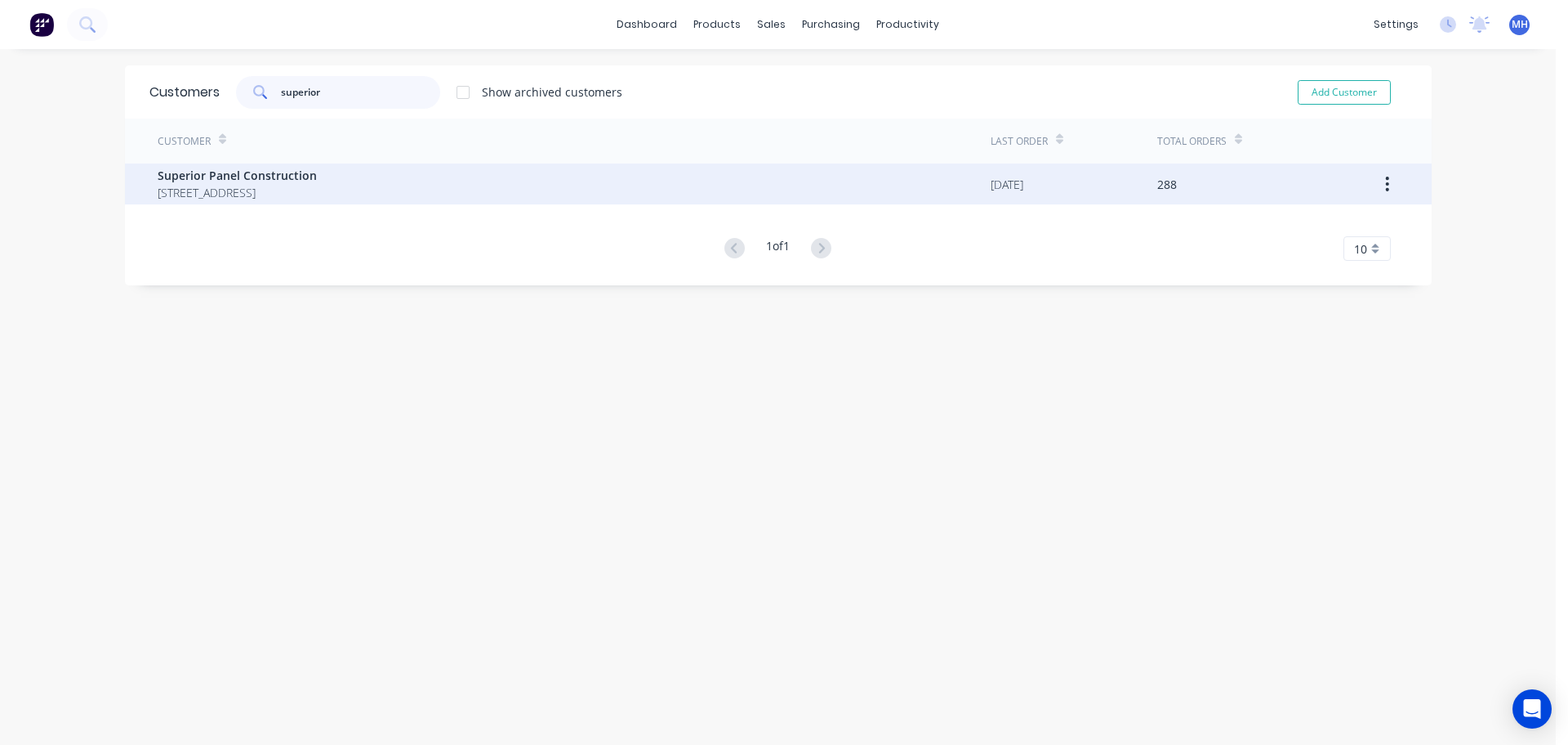
type input "superior"
click at [317, 190] on span "43 Commerce Court YATALA Queensland Australia 4207" at bounding box center [237, 192] width 159 height 17
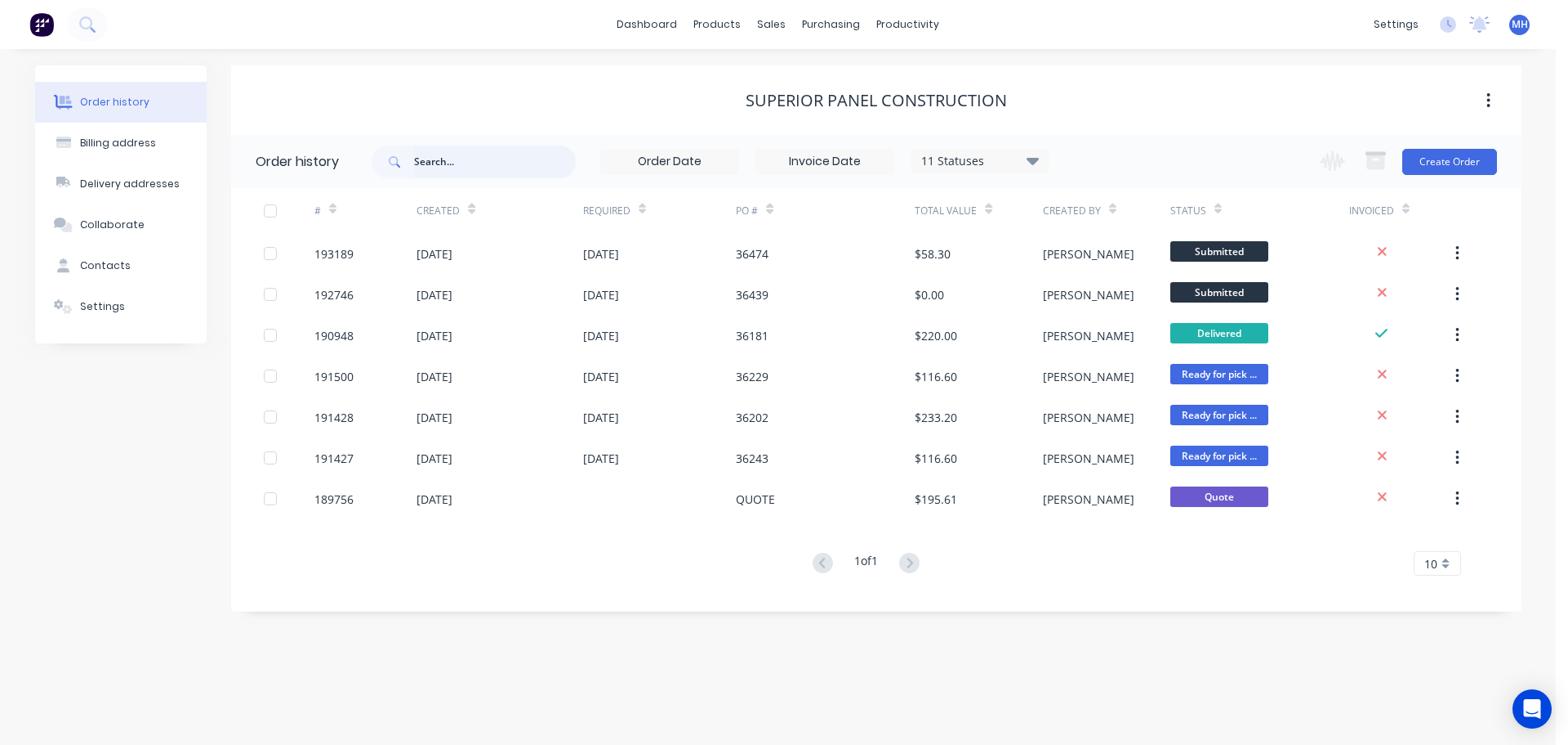
click at [517, 162] on input "text" at bounding box center [495, 162] width 162 height 33
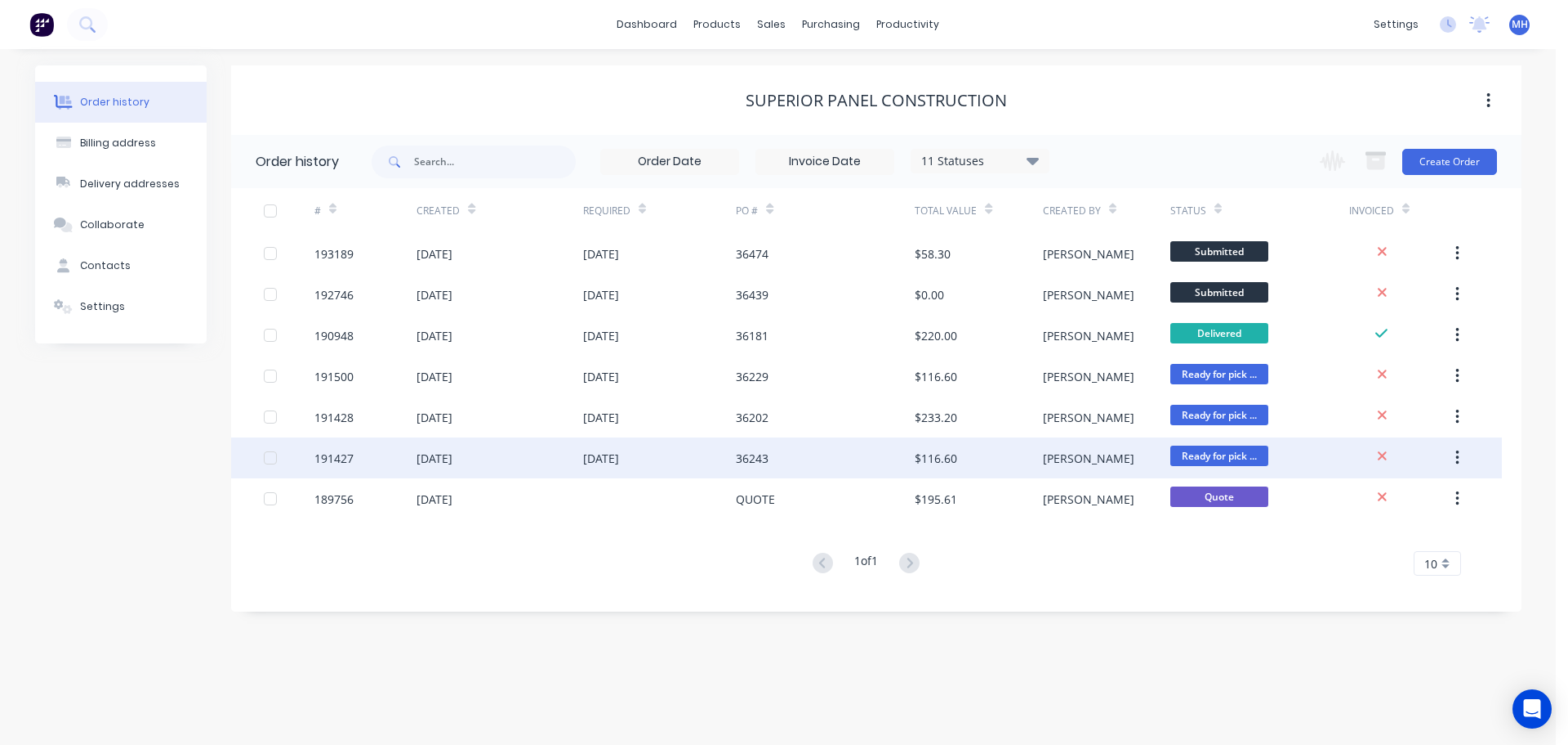
click at [833, 463] on div "36243" at bounding box center [825, 457] width 179 height 41
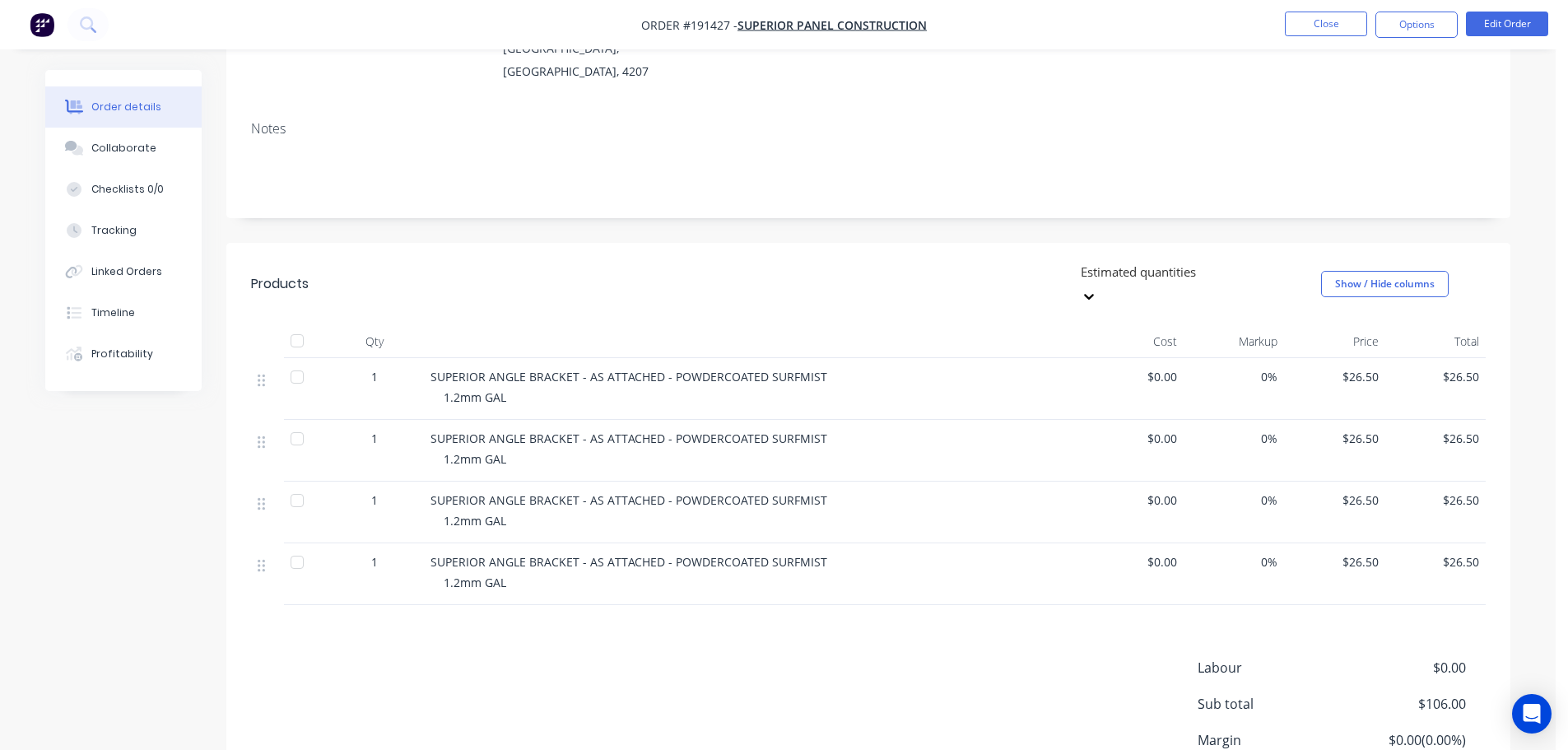
scroll to position [247, 0]
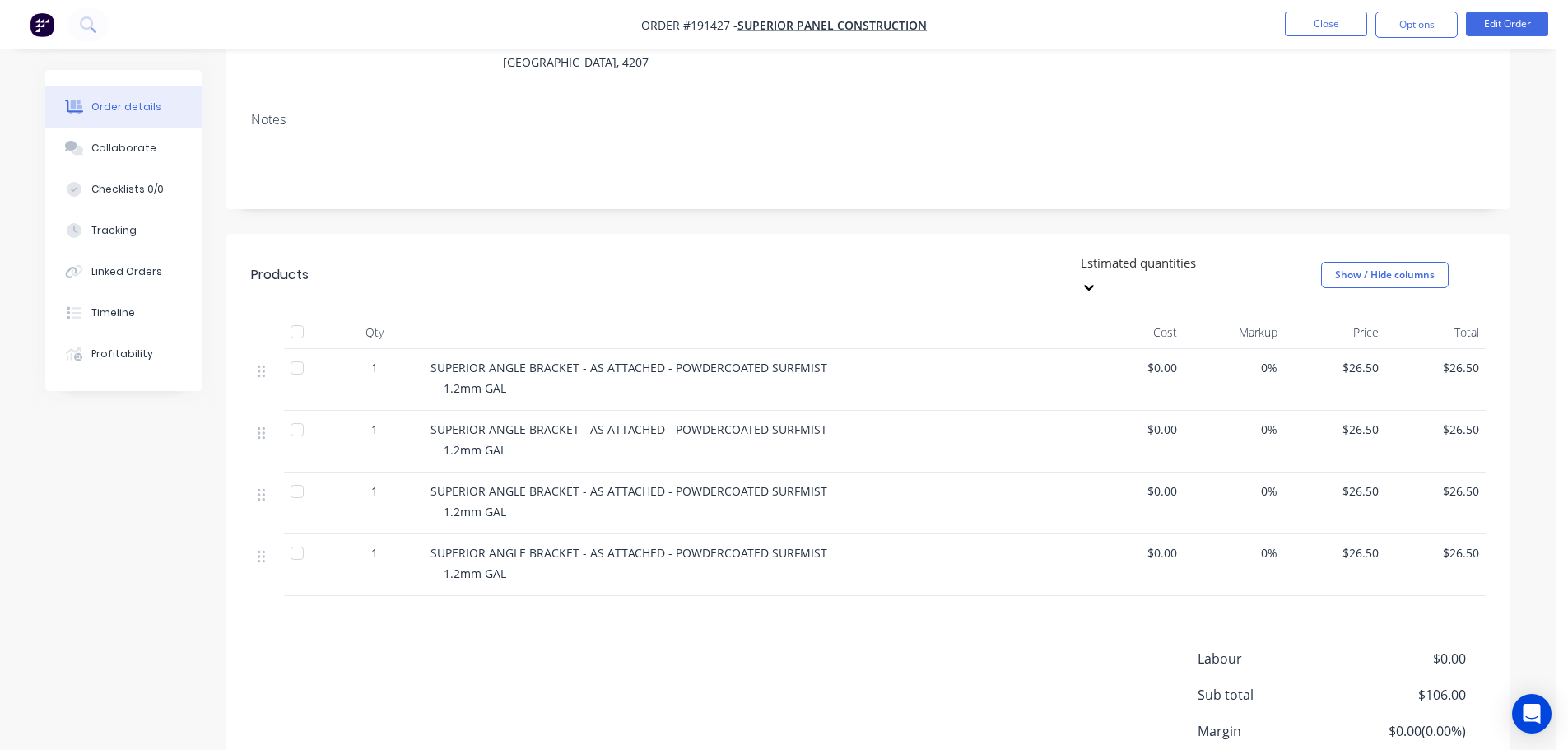
click at [838, 233] on header "Products Estimated quantities Show / Hide columns" at bounding box center [869, 274] width 1284 height 82
click at [864, 250] on div "Estimated quantities Show / Hide columns" at bounding box center [999, 274] width 972 height 49
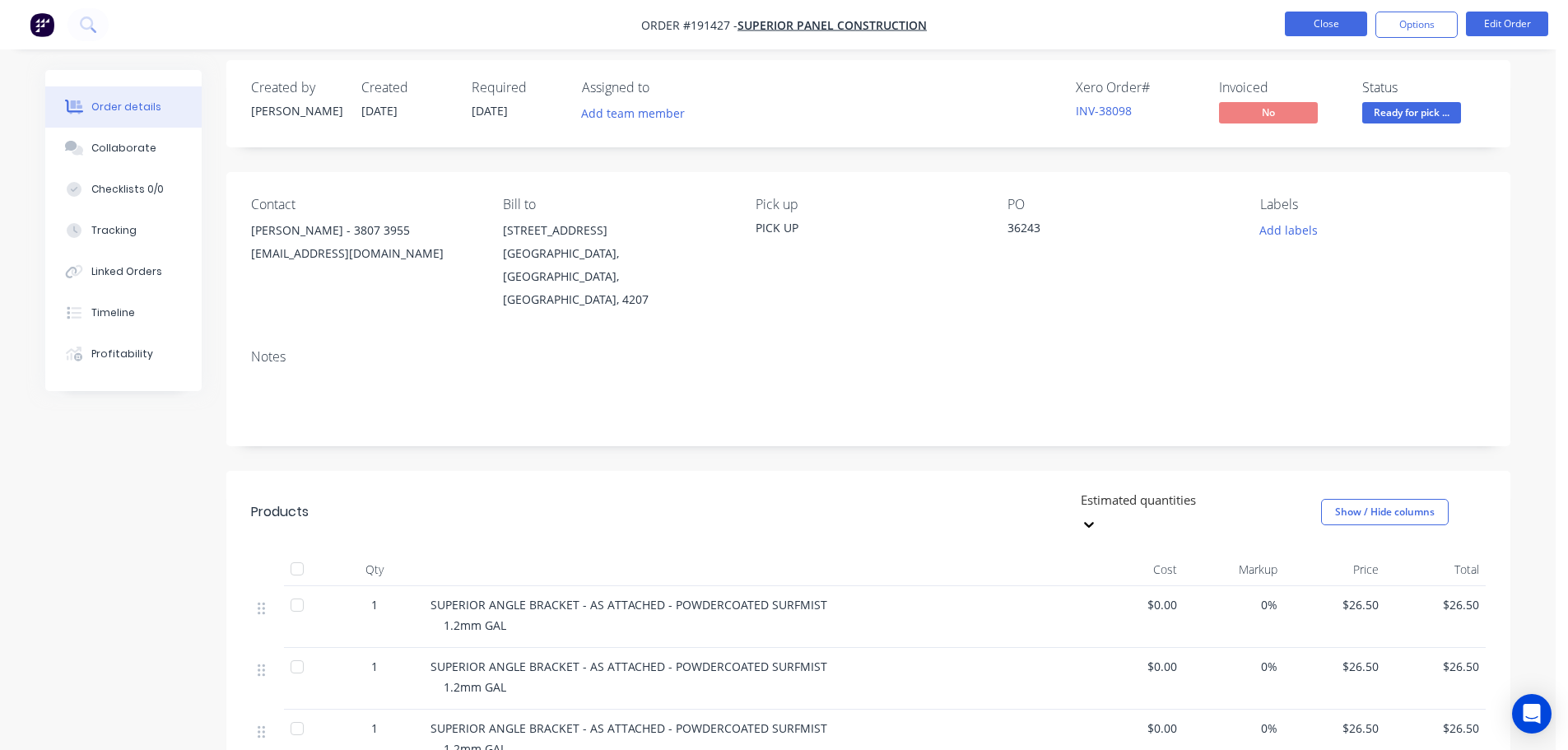
scroll to position [0, 0]
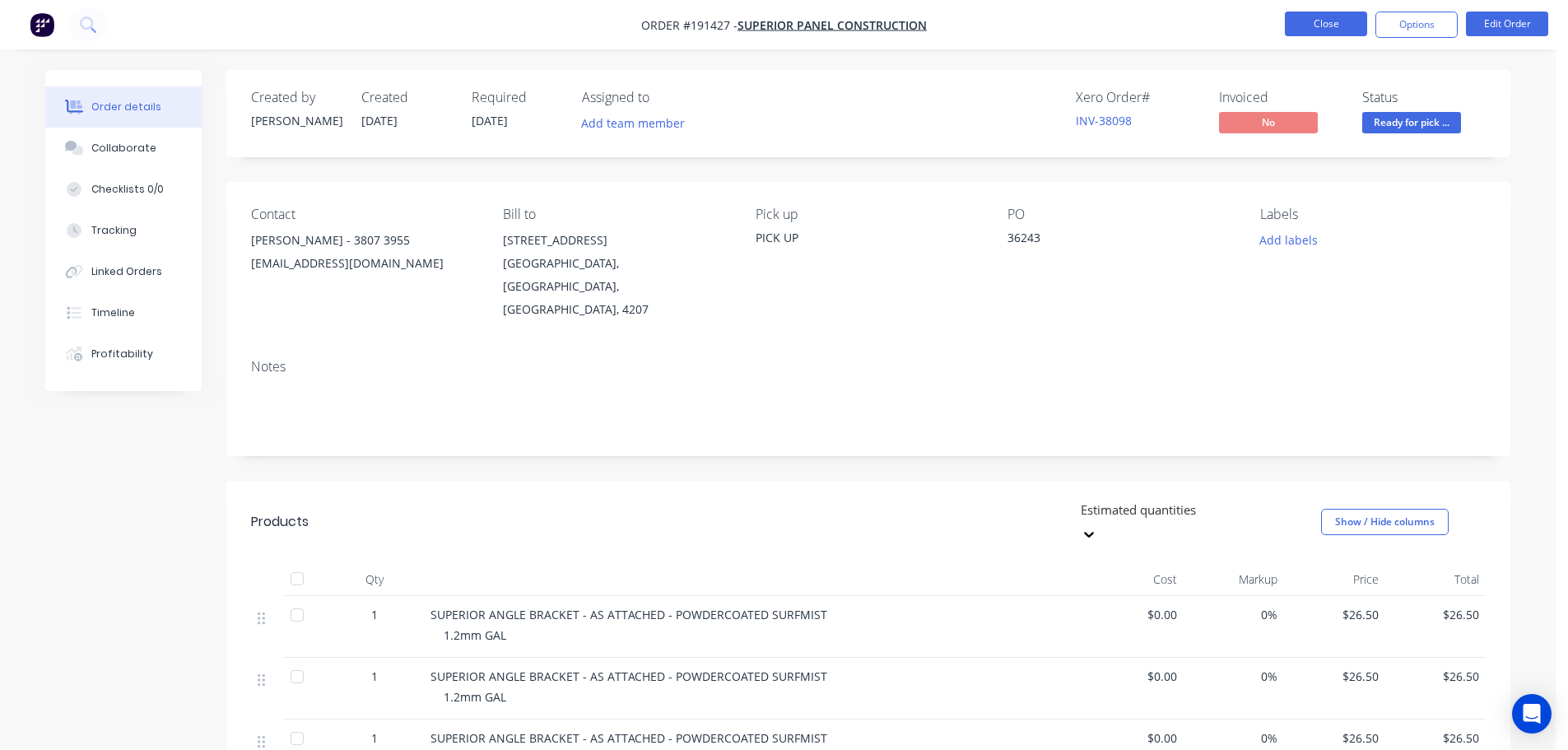
click at [1348, 22] on button "Close" at bounding box center [1326, 24] width 82 height 25
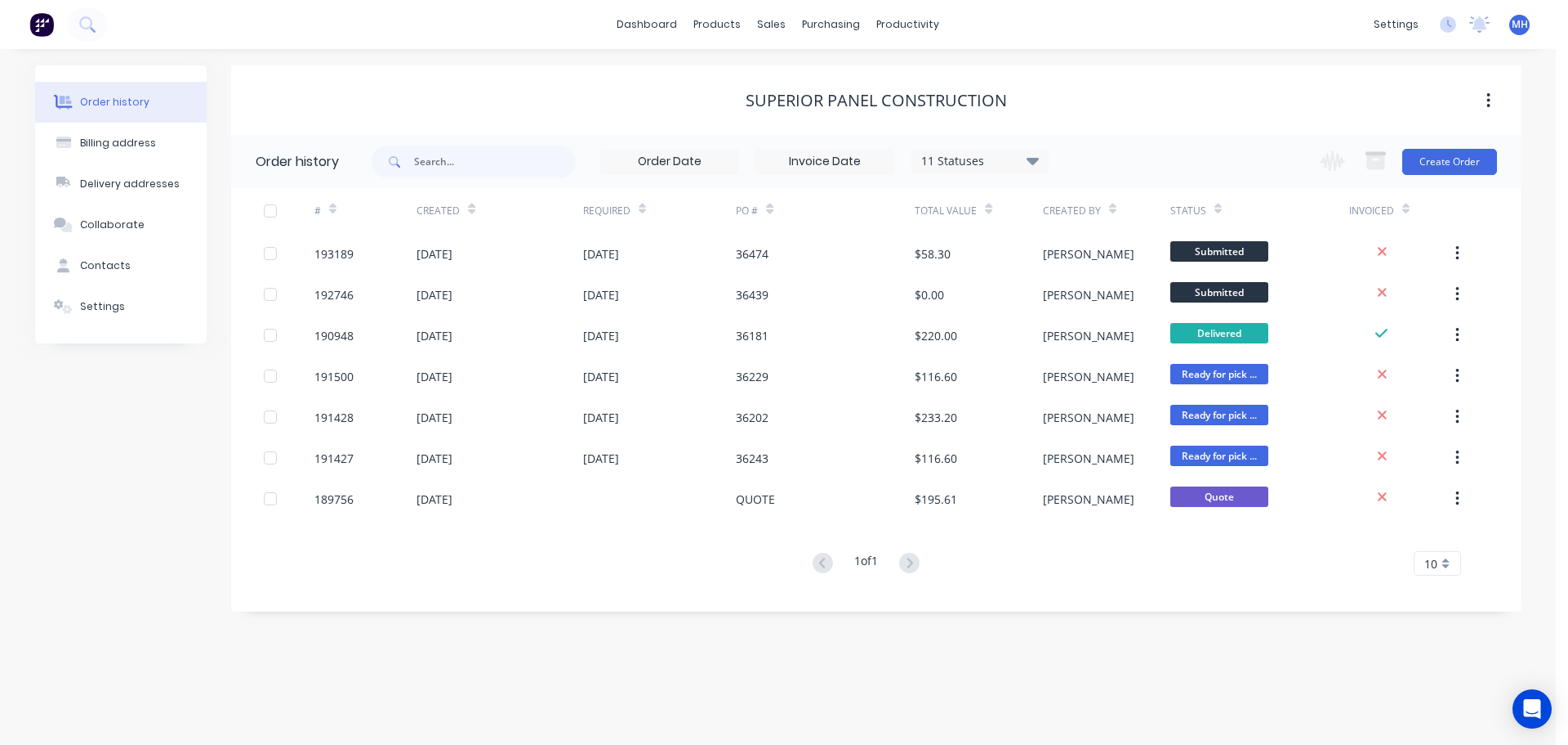
click at [965, 149] on div "11 Statuses Invoice Status Invoiced Not Invoiced Partial Order Status All Archi…" at bounding box center [980, 162] width 138 height 25
click at [977, 157] on div "11 Statuses" at bounding box center [980, 161] width 138 height 18
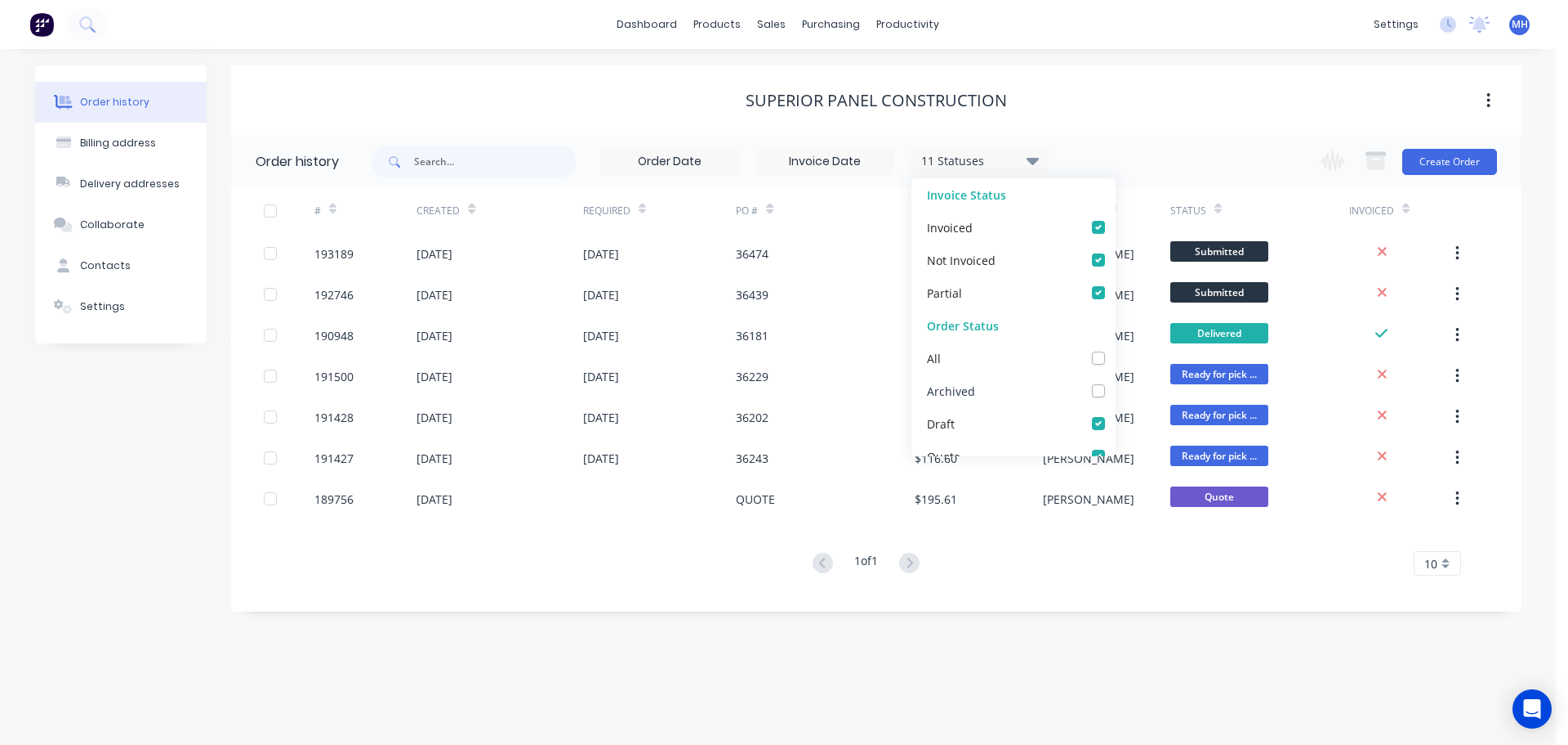
click at [1115, 382] on label at bounding box center [1115, 382] width 0 height 0
click at [1115, 384] on input "checkbox" at bounding box center [1121, 389] width 13 height 15
checkbox input "true"
click at [1147, 110] on div "Superior Panel Construction" at bounding box center [876, 100] width 1290 height 29
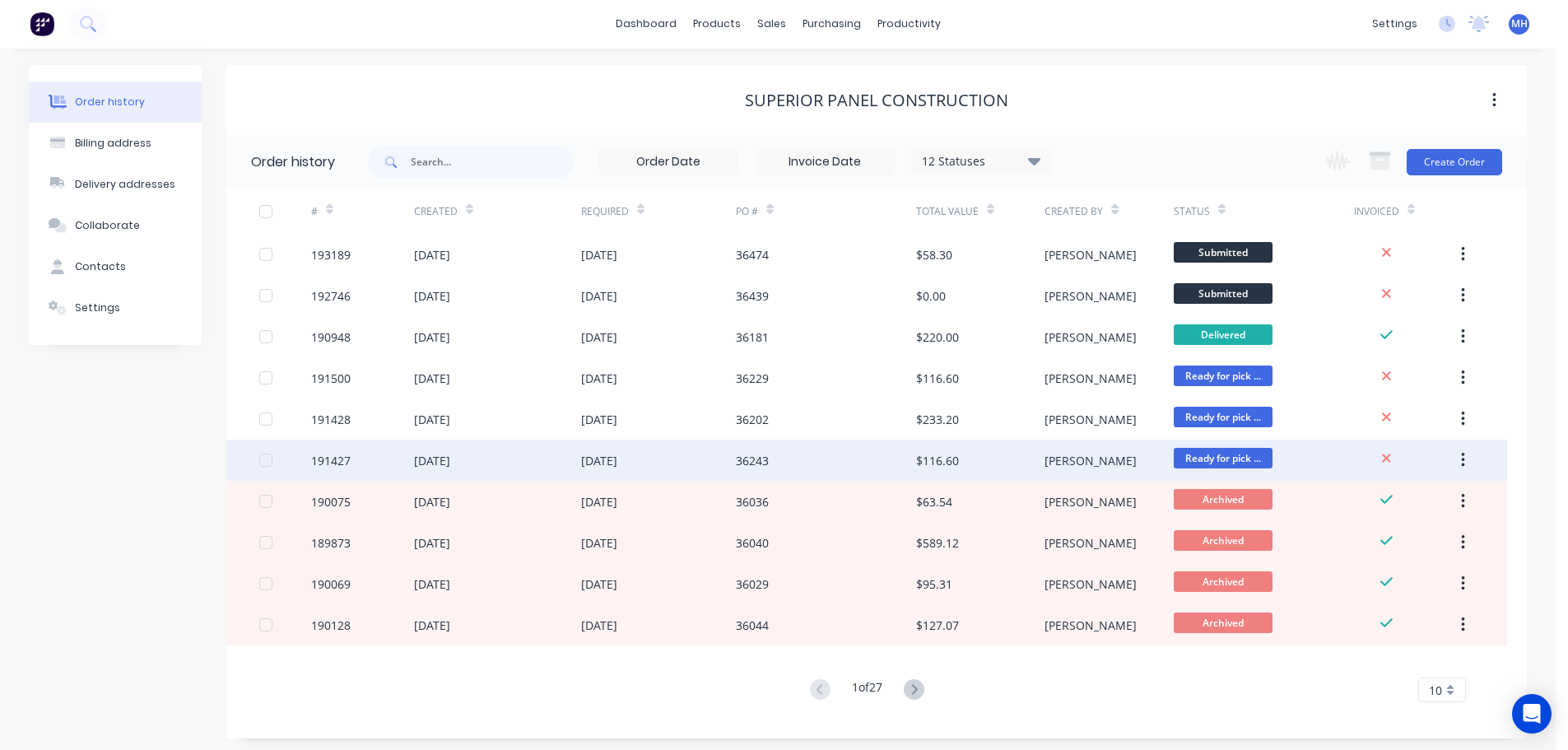
scroll to position [5, 0]
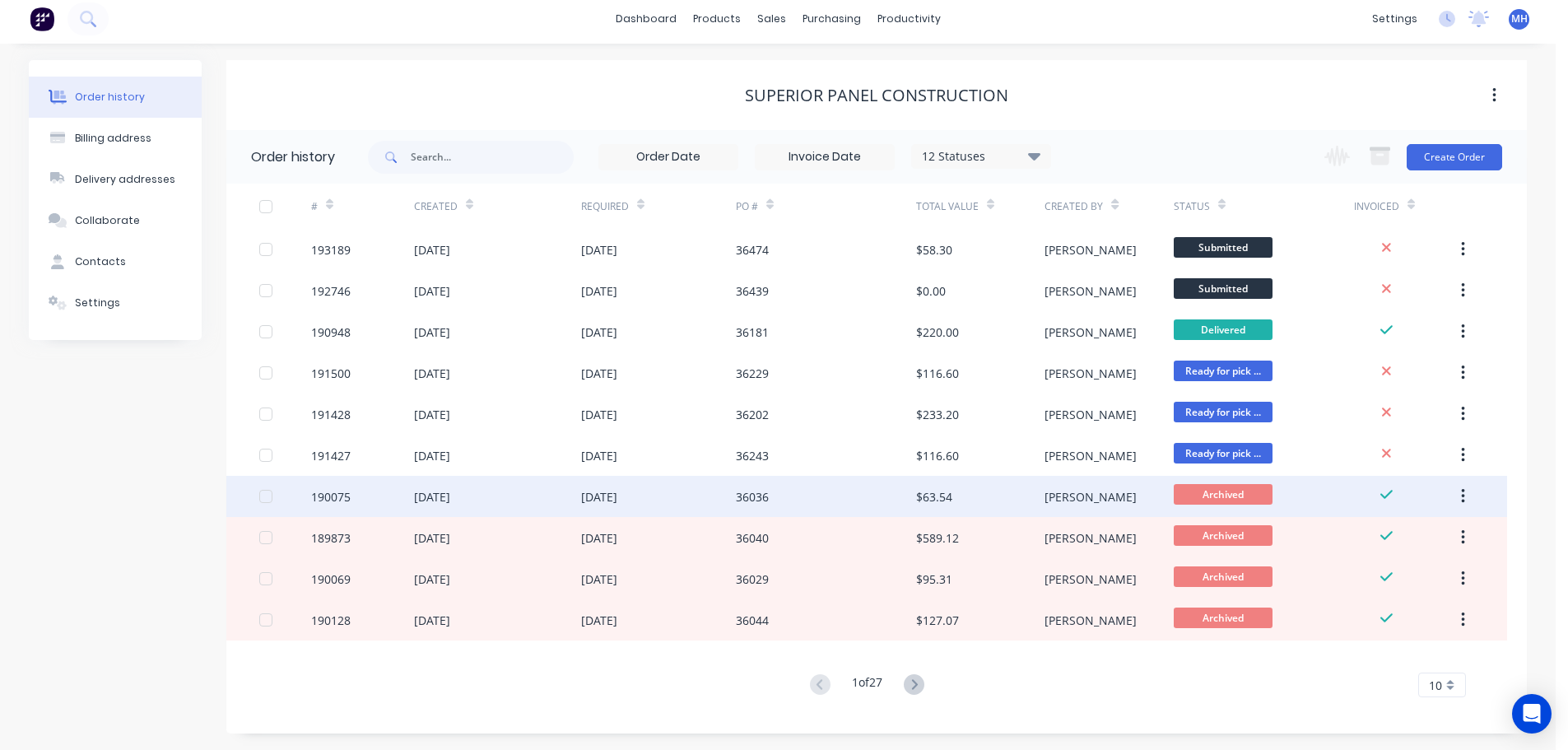
click at [808, 506] on div "36036" at bounding box center [826, 496] width 181 height 41
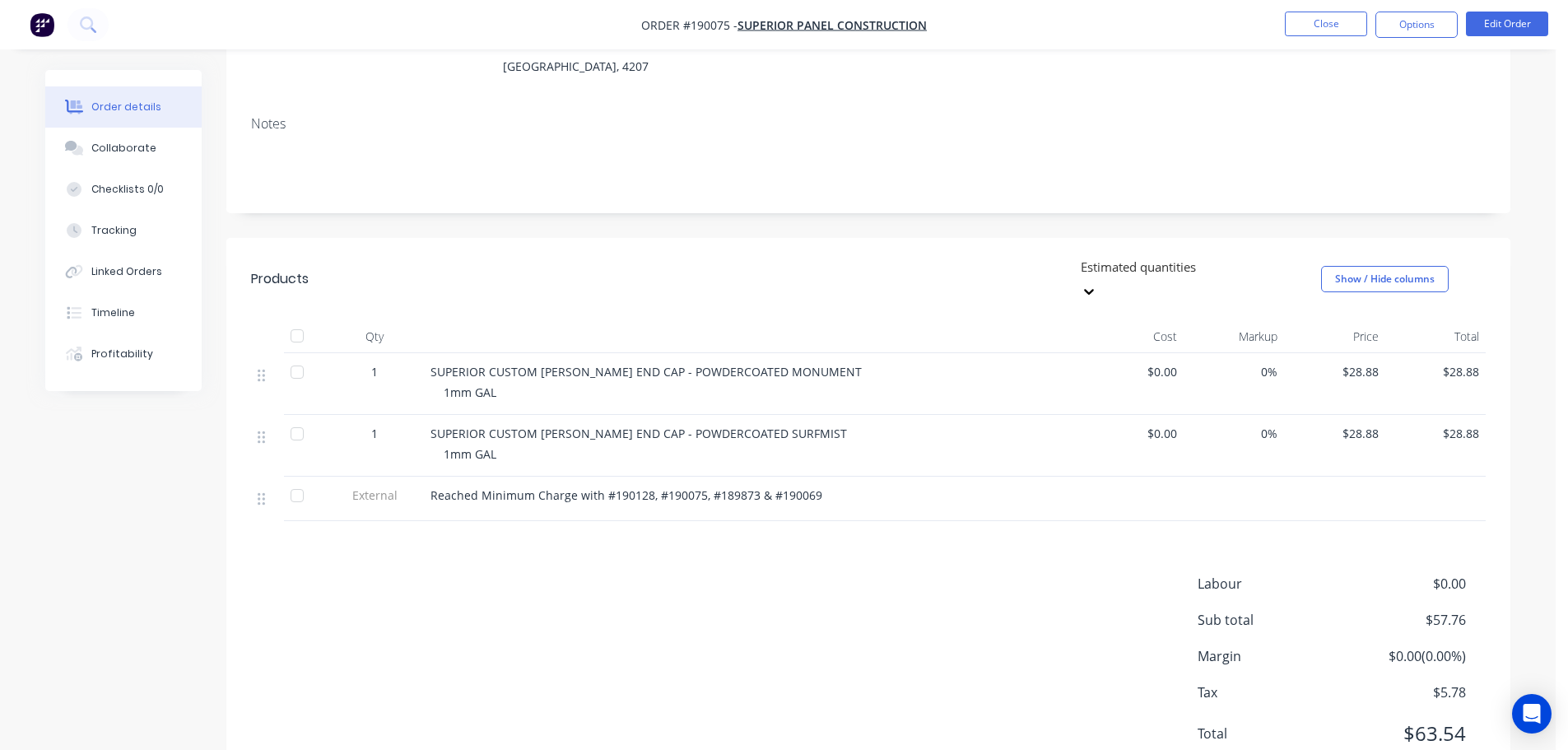
scroll to position [244, 0]
click at [100, 137] on button "Collaborate" at bounding box center [123, 148] width 157 height 41
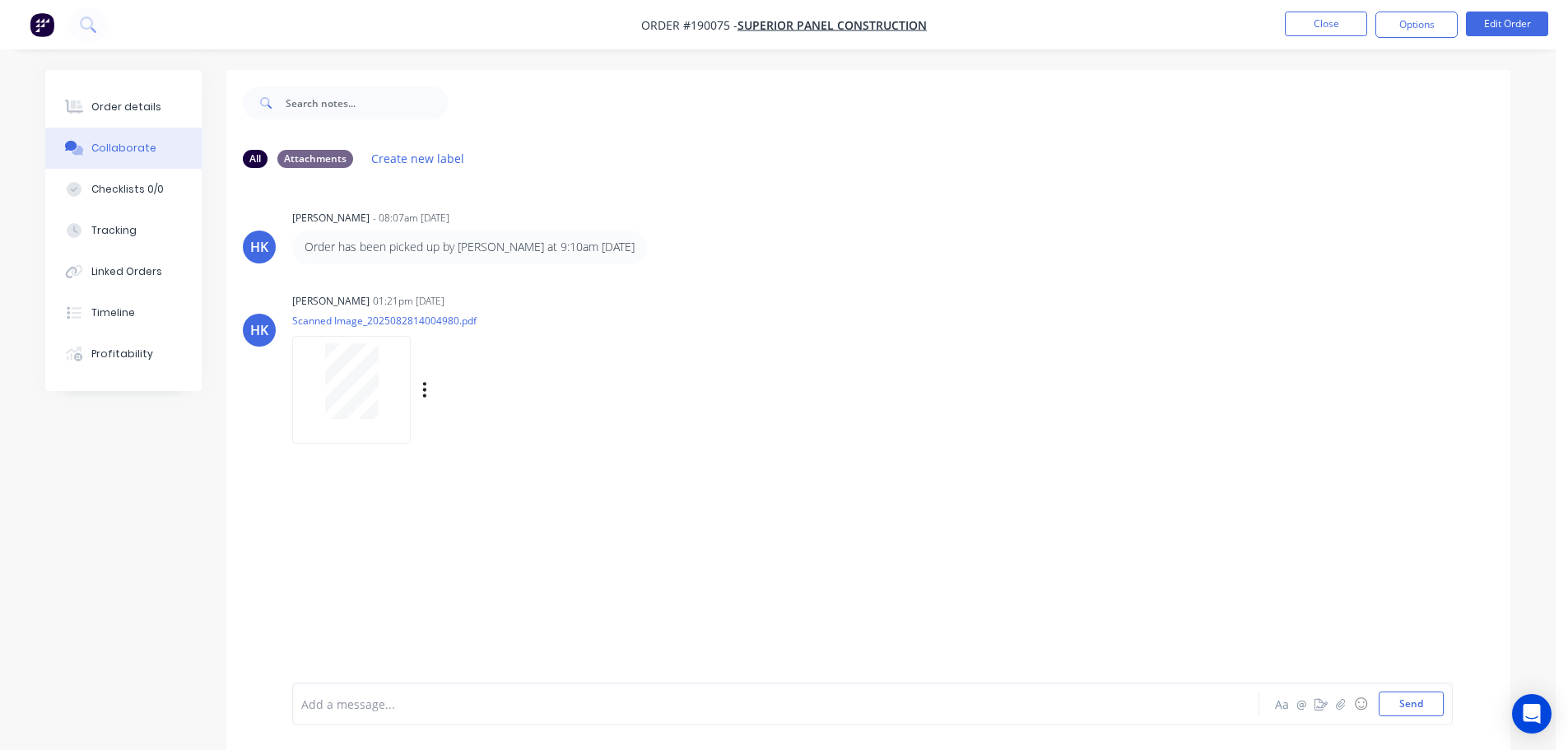
click at [317, 399] on div at bounding box center [352, 381] width 104 height 76
click at [1310, 21] on button "Close" at bounding box center [1326, 24] width 82 height 25
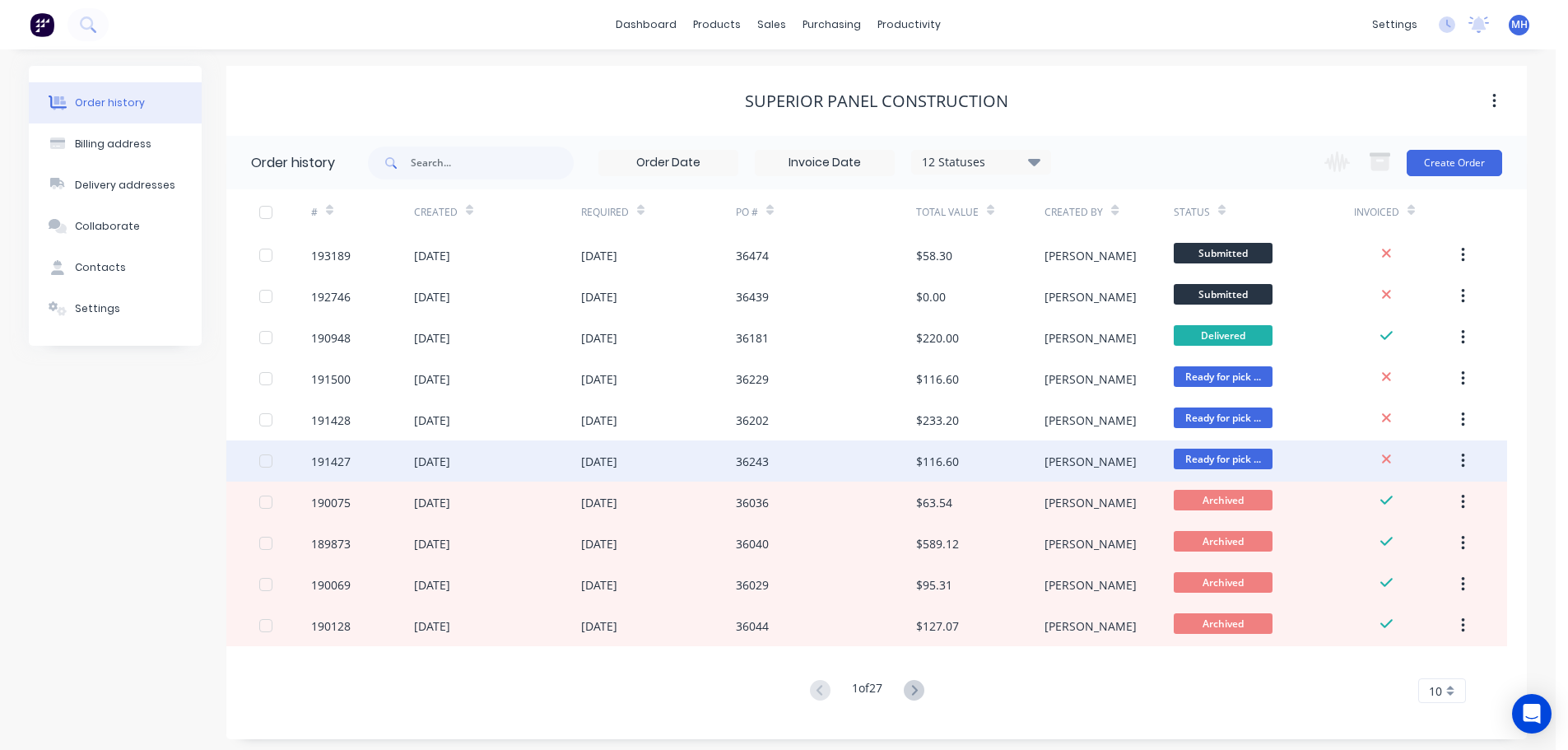
click at [549, 456] on div "01 Sep 2025" at bounding box center [497, 460] width 167 height 41
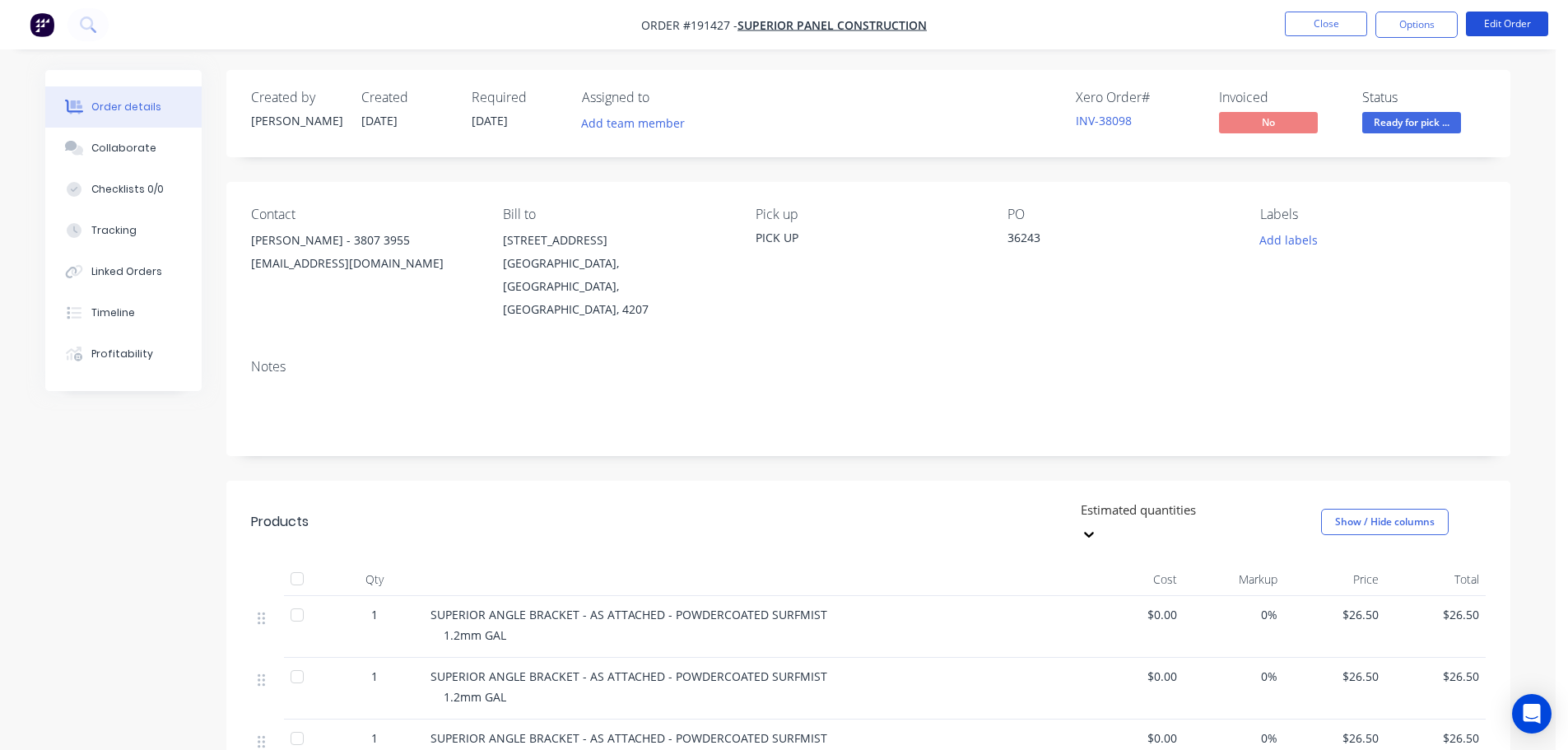
click at [1509, 28] on button "Edit Order" at bounding box center [1507, 24] width 82 height 25
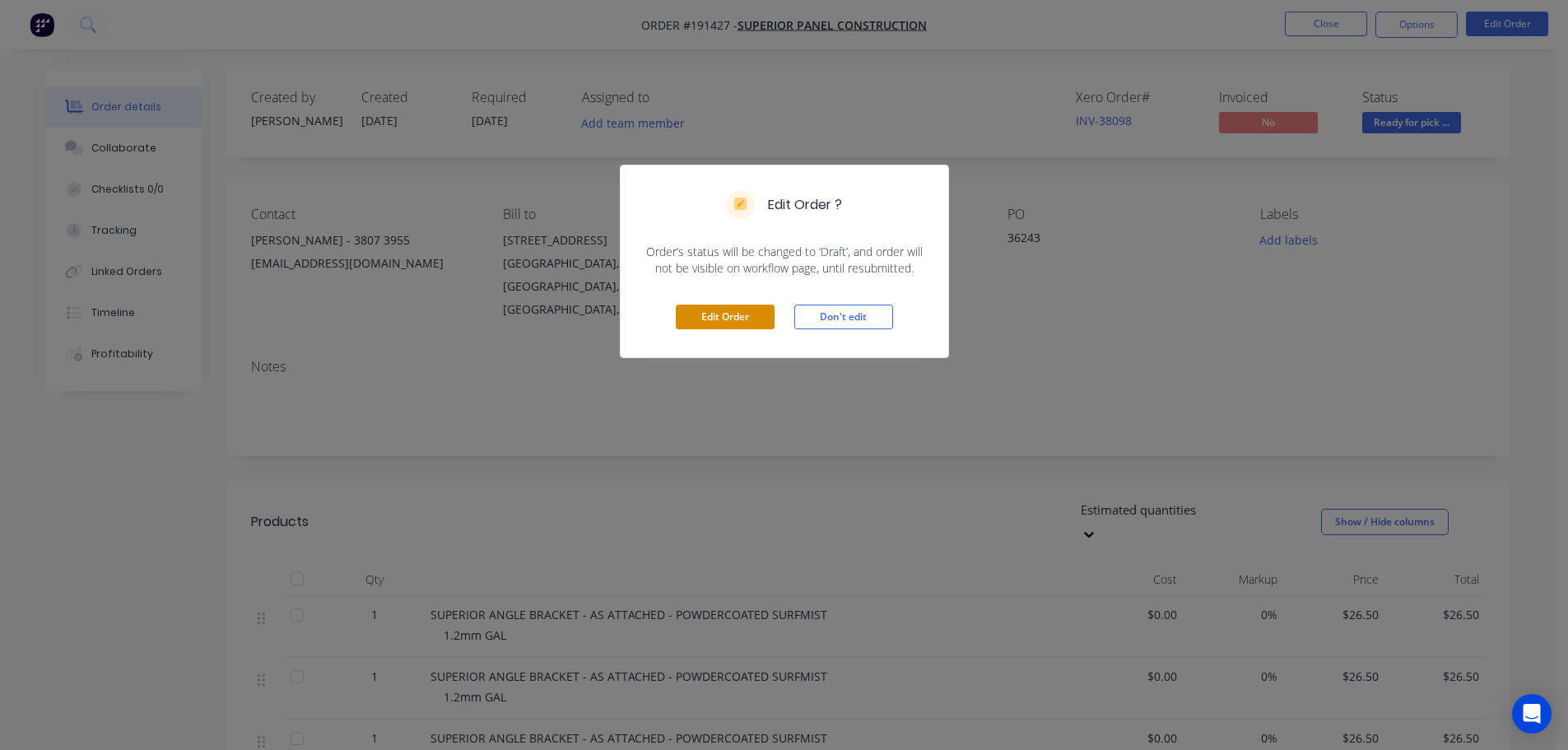
click at [736, 322] on button "Edit Order" at bounding box center [725, 317] width 98 height 25
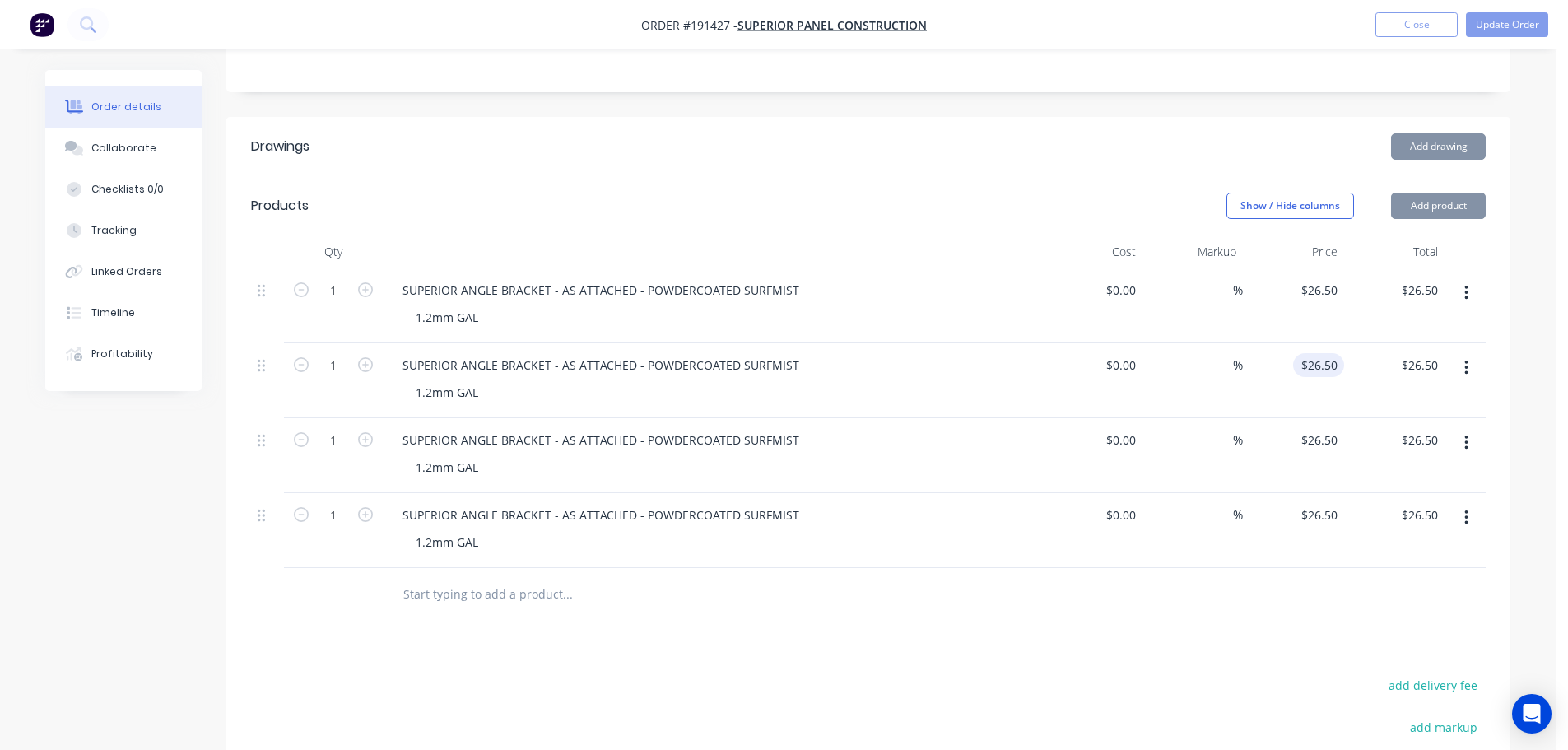
scroll to position [411, 0]
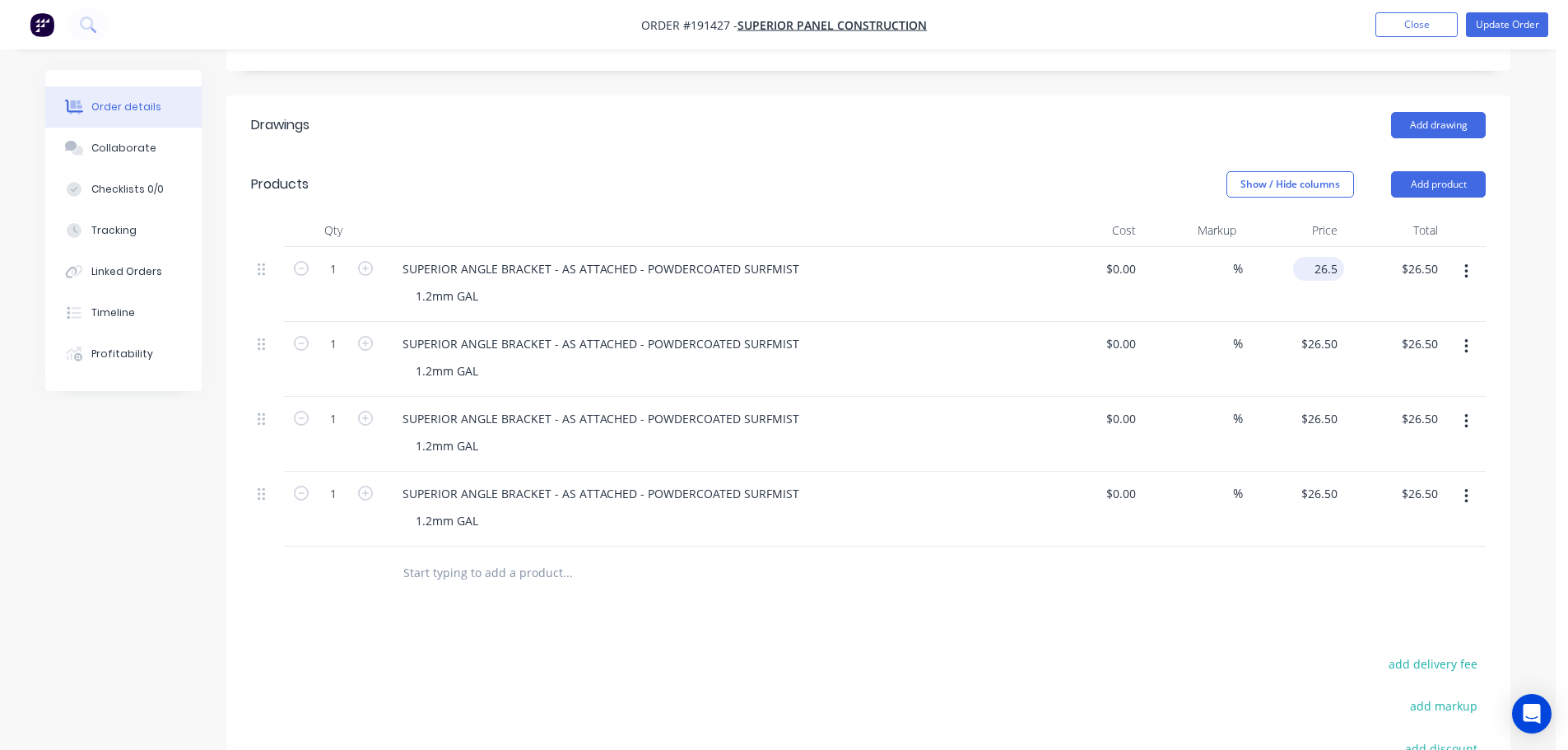
click at [1332, 257] on input "26.5" at bounding box center [1322, 268] width 45 height 24
type input "$28.88"
click at [1332, 332] on input "26.5" at bounding box center [1322, 343] width 45 height 24
type input "$28.88"
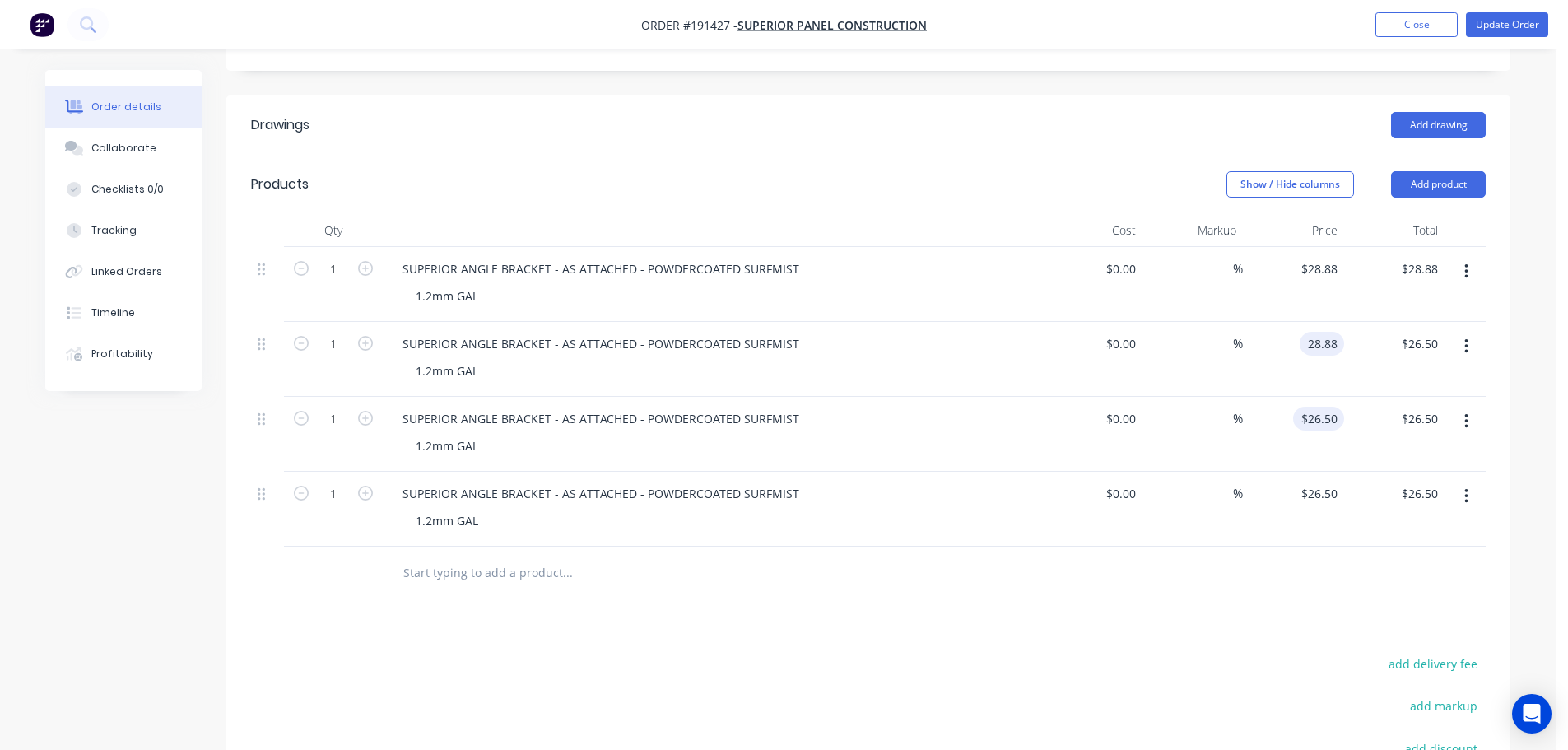
type input "$28.88"
click at [1332, 407] on input "26.5" at bounding box center [1322, 418] width 45 height 24
type input "$28.88"
click at [1328, 481] on input "26.5" at bounding box center [1322, 493] width 45 height 24
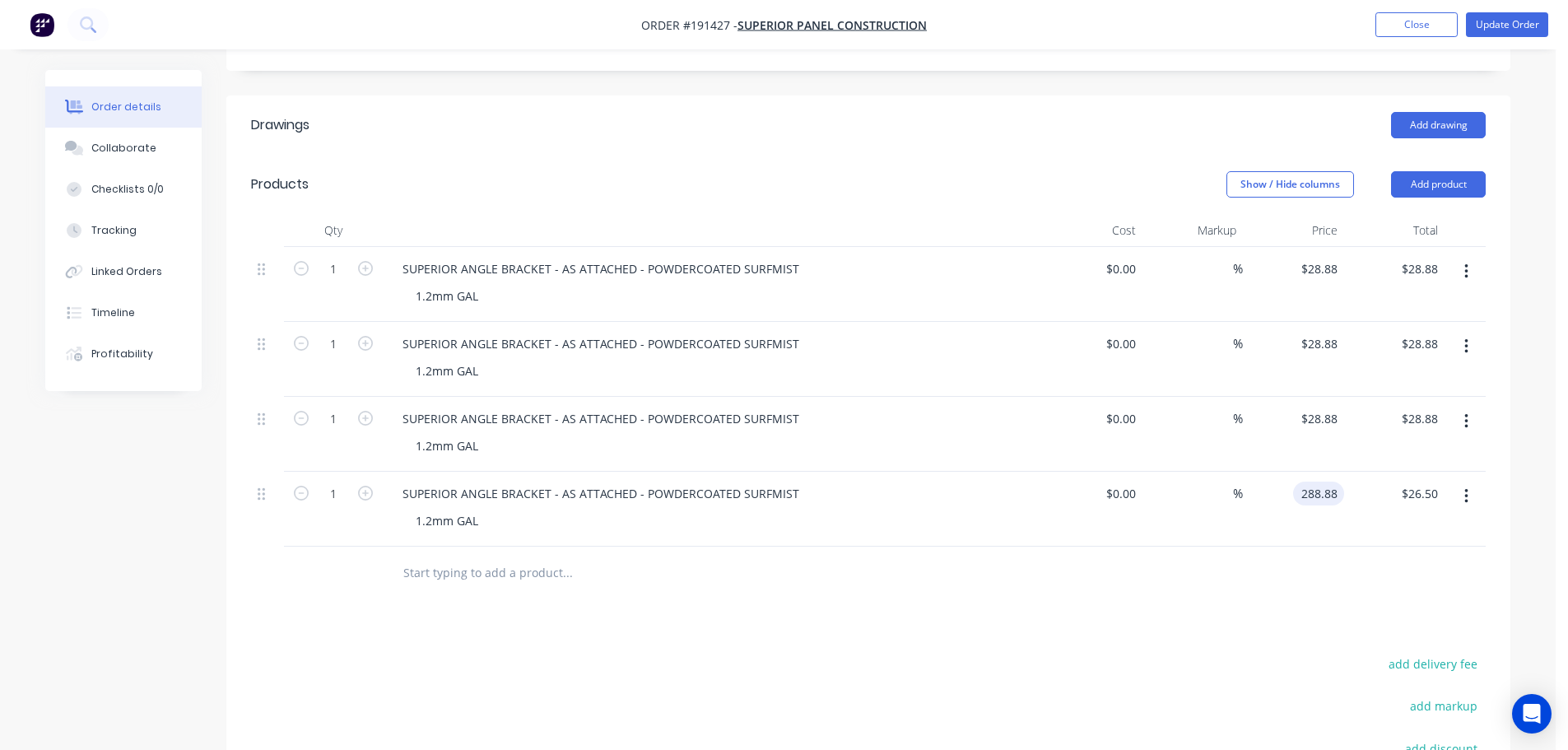
click at [1319, 481] on input "288.88" at bounding box center [1322, 493] width 45 height 24
type input "$28.88"
click at [1279, 558] on div "Drawings Add drawing Products Show / Hide columns Add product Qty Cost Markup P…" at bounding box center [869, 545] width 1284 height 899
click at [1486, 24] on button "Update Order" at bounding box center [1507, 25] width 82 height 25
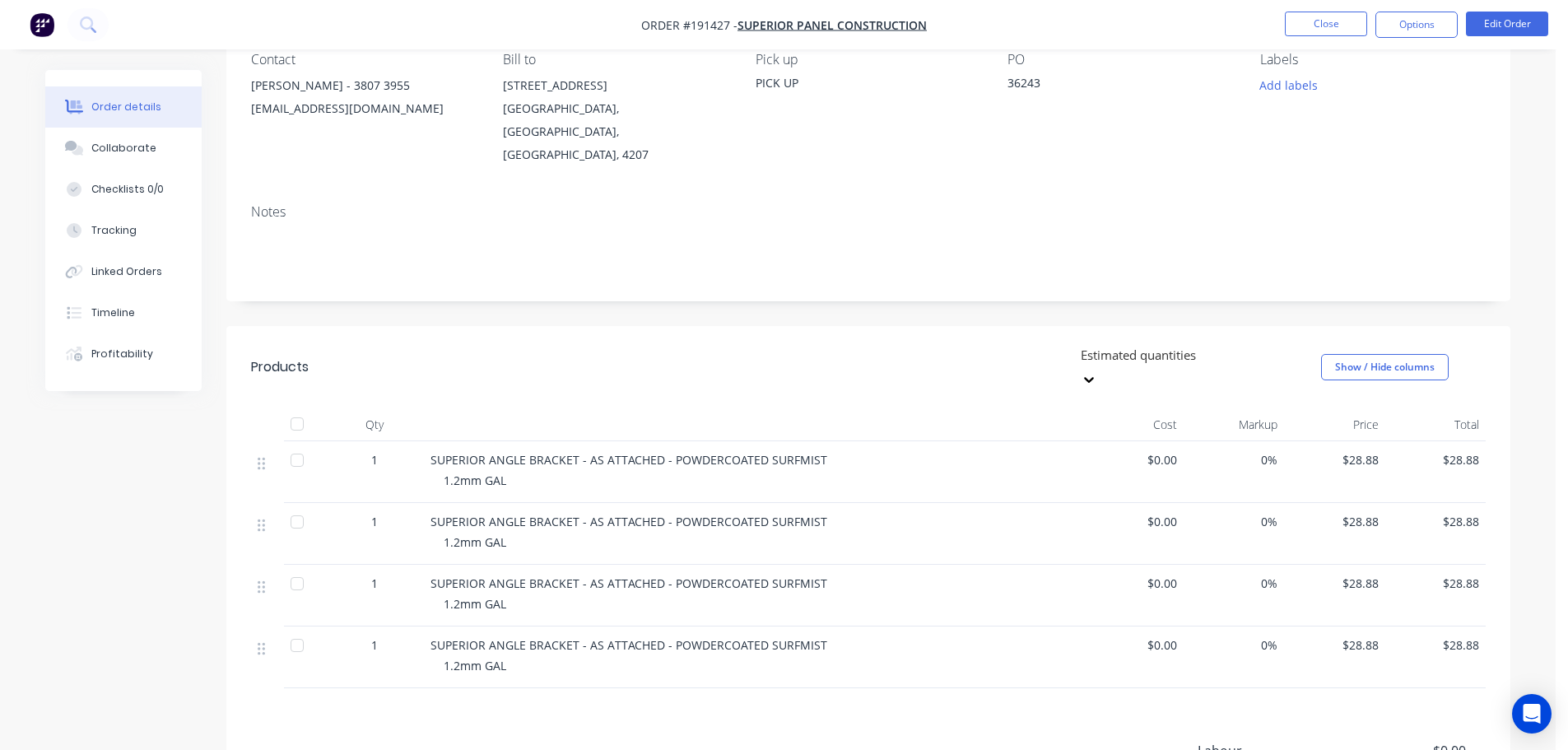
scroll to position [324, 0]
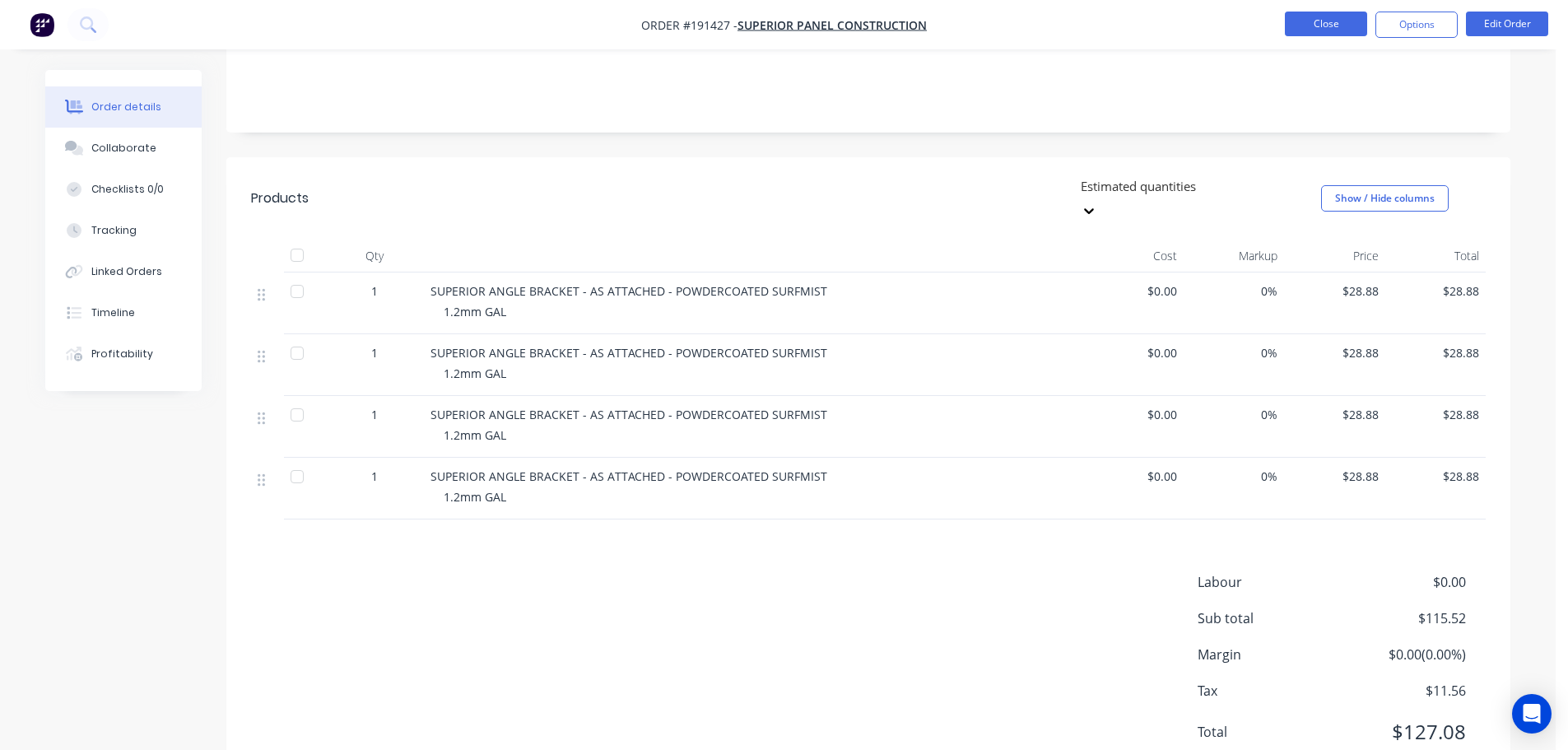
click at [1320, 20] on button "Close" at bounding box center [1326, 24] width 82 height 25
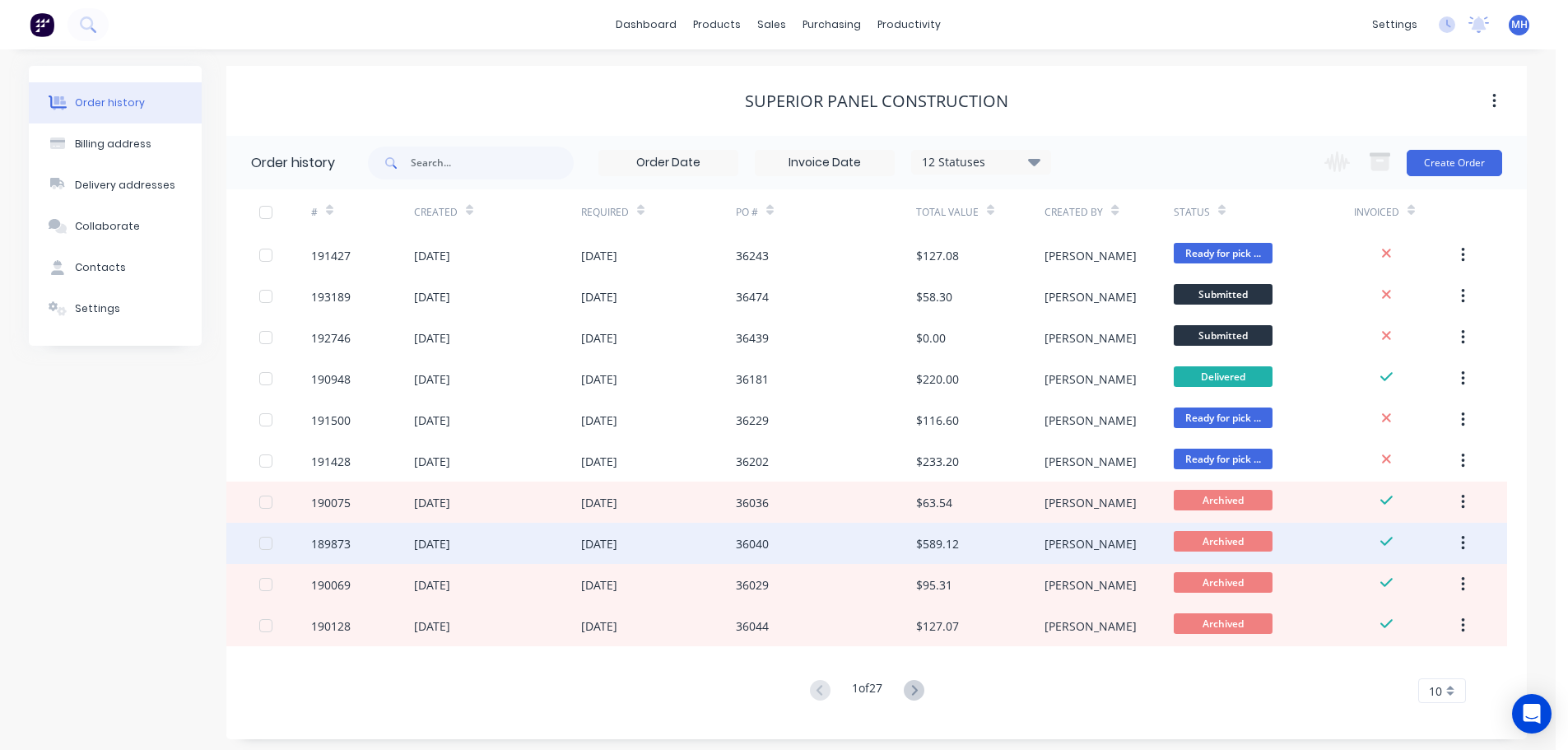
click at [939, 544] on div "$589.12" at bounding box center [937, 543] width 43 height 17
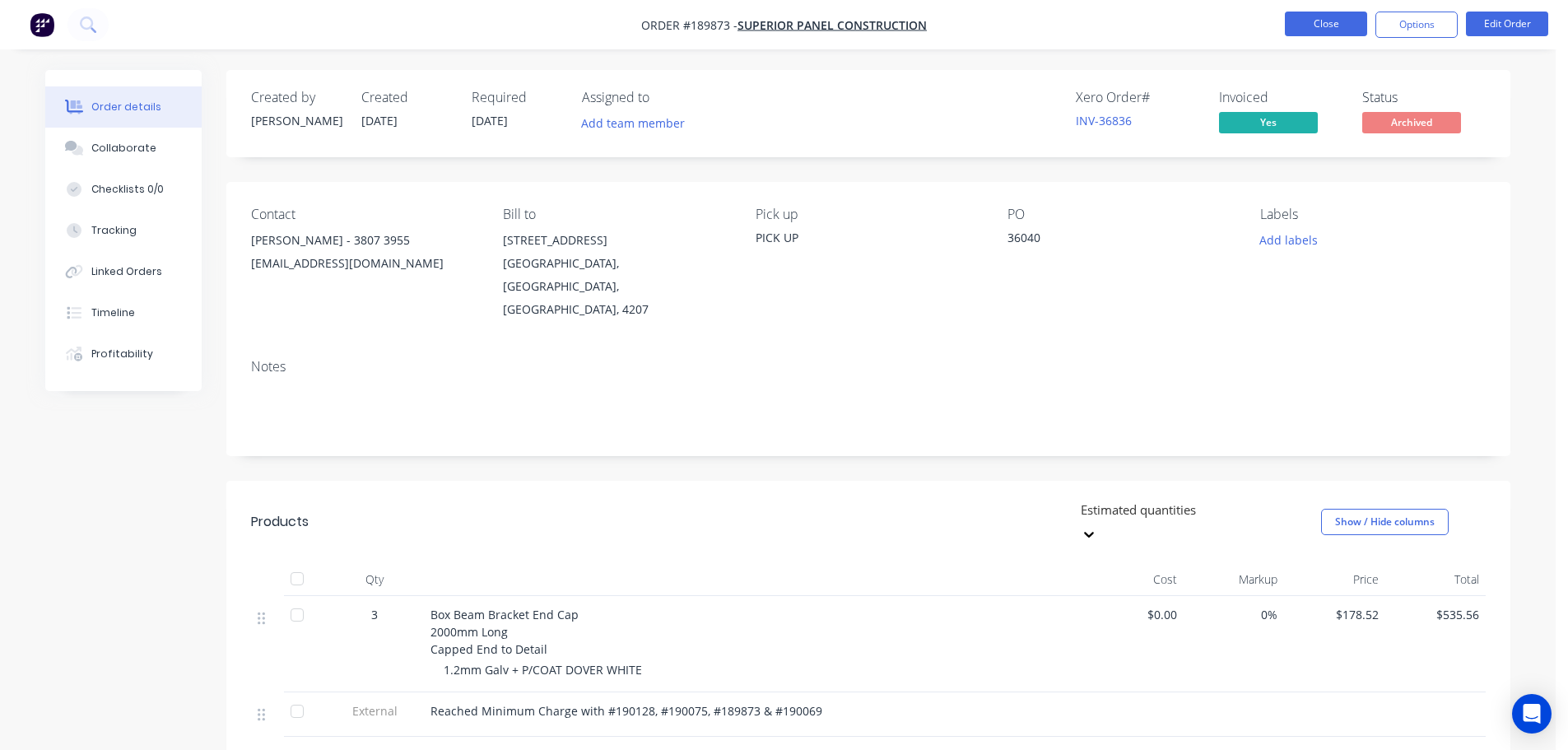
click at [1319, 21] on button "Close" at bounding box center [1326, 24] width 82 height 25
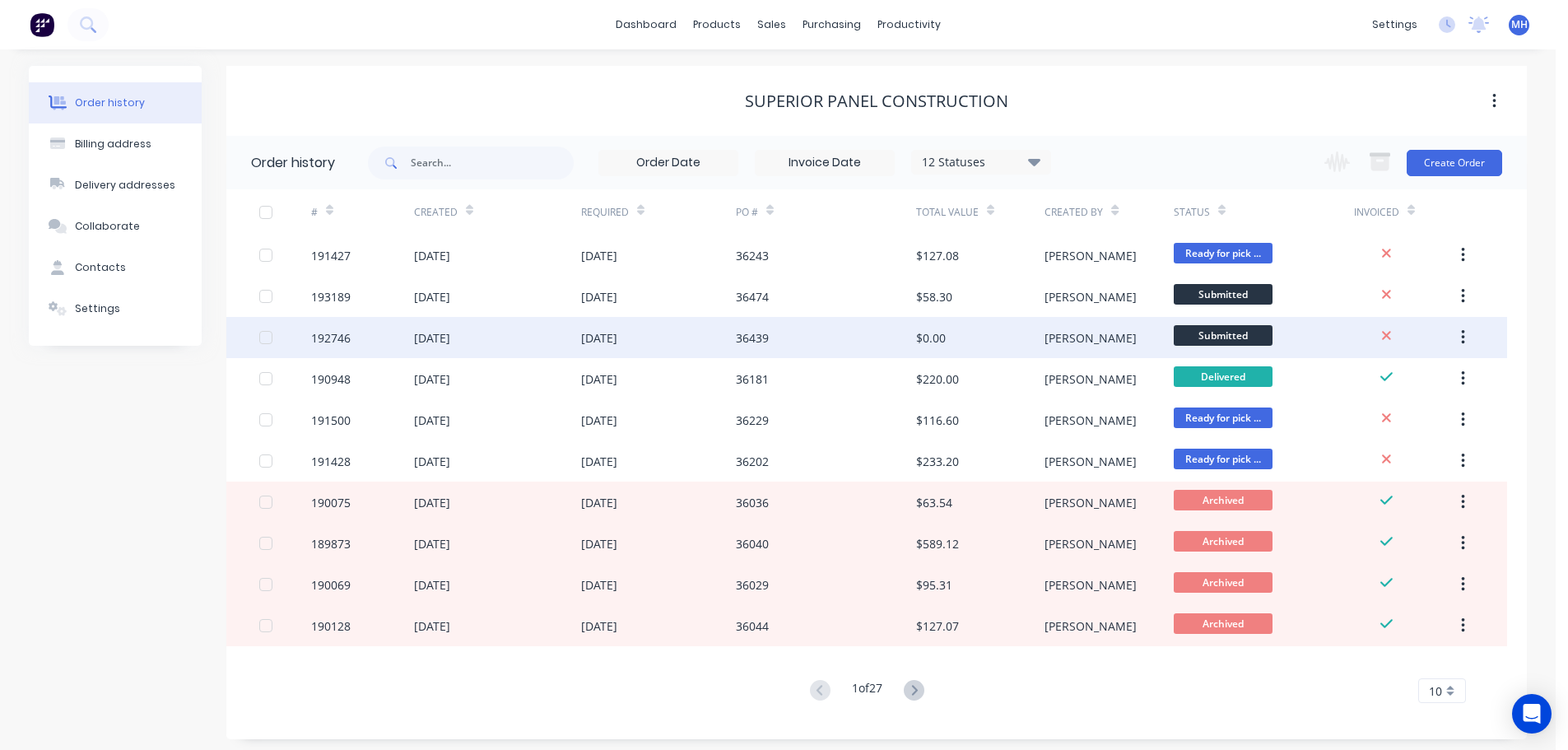
click at [450, 331] on div "15 Sep 2025" at bounding box center [432, 337] width 37 height 17
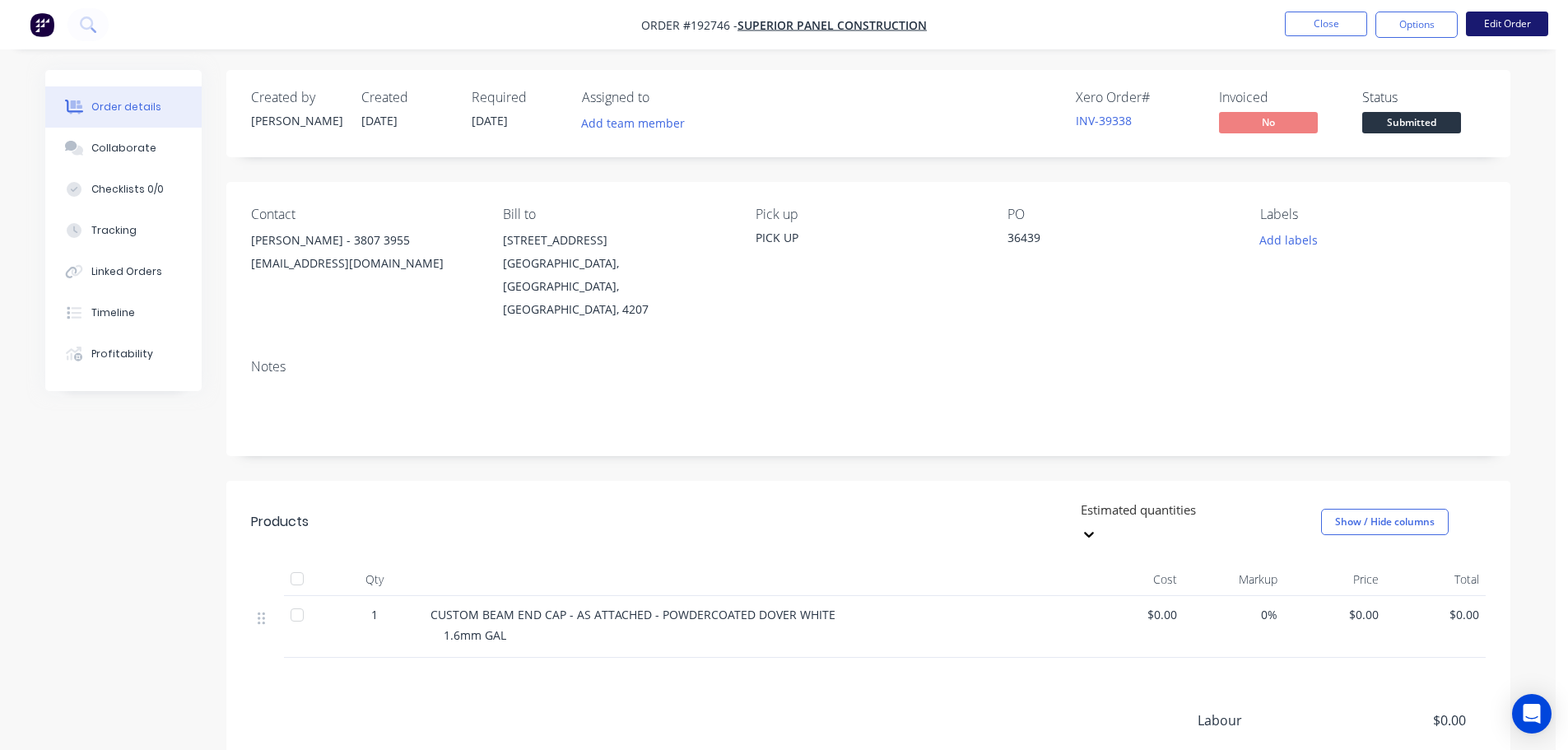
click at [1516, 29] on button "Edit Order" at bounding box center [1507, 24] width 82 height 25
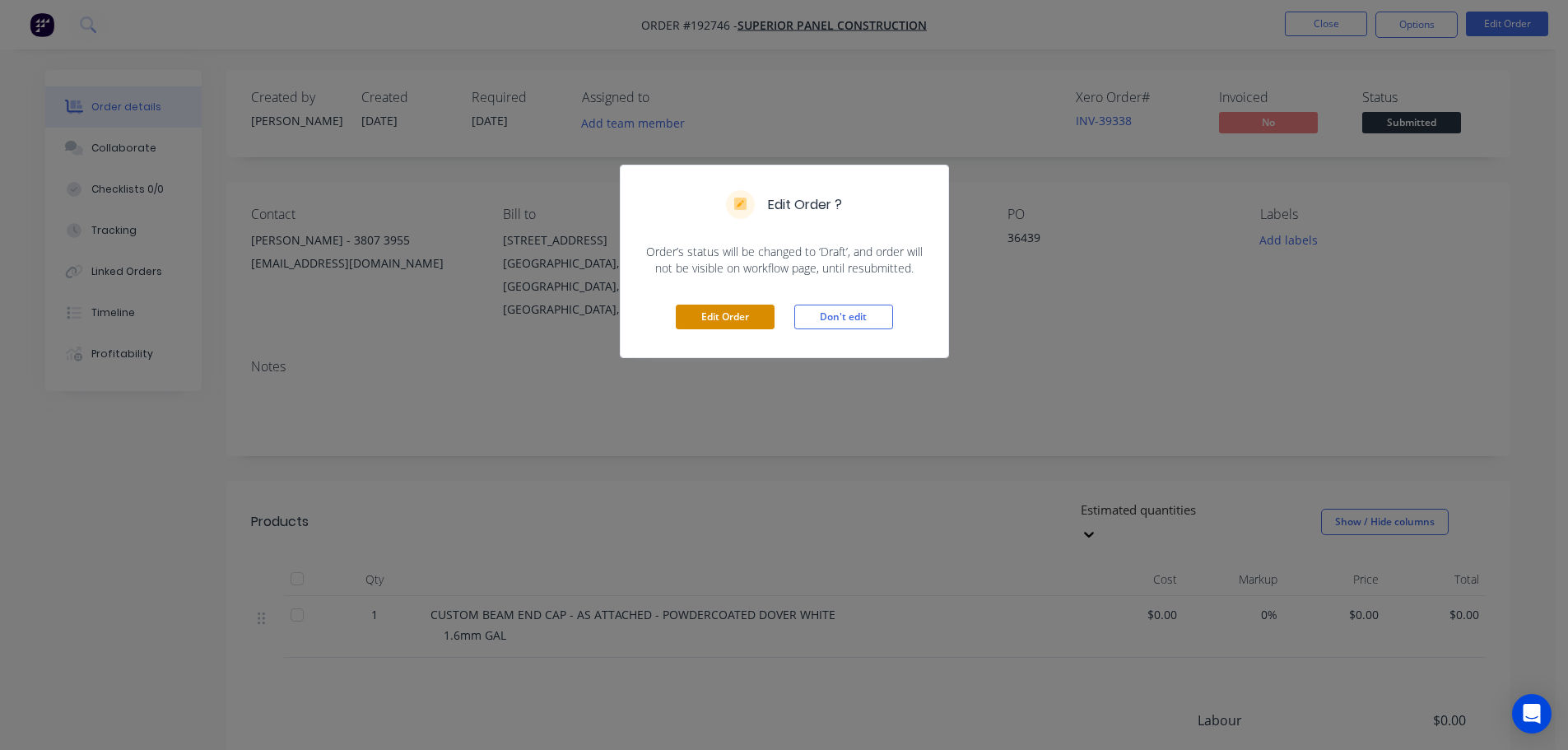
click at [742, 320] on button "Edit Order" at bounding box center [725, 317] width 98 height 25
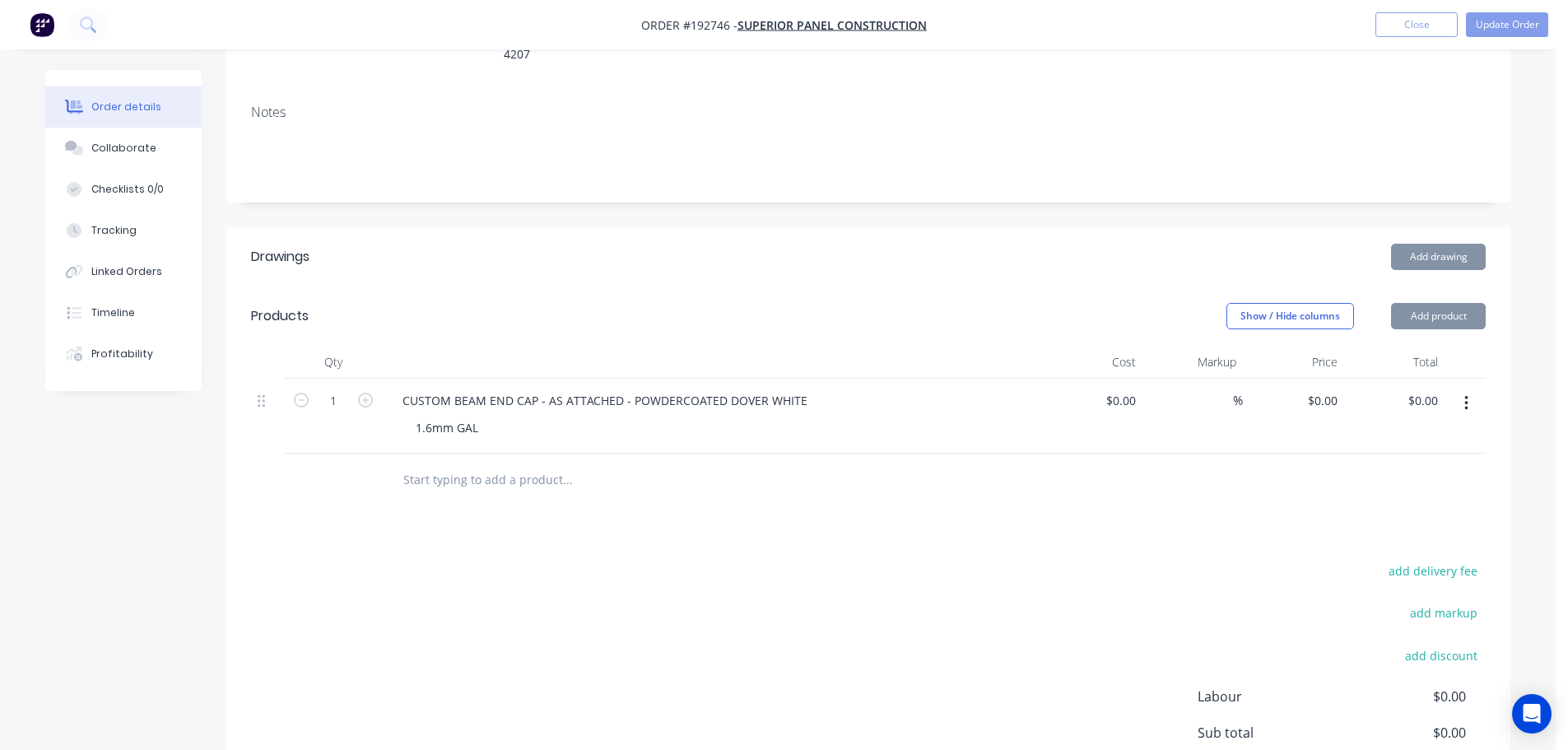
scroll to position [329, 0]
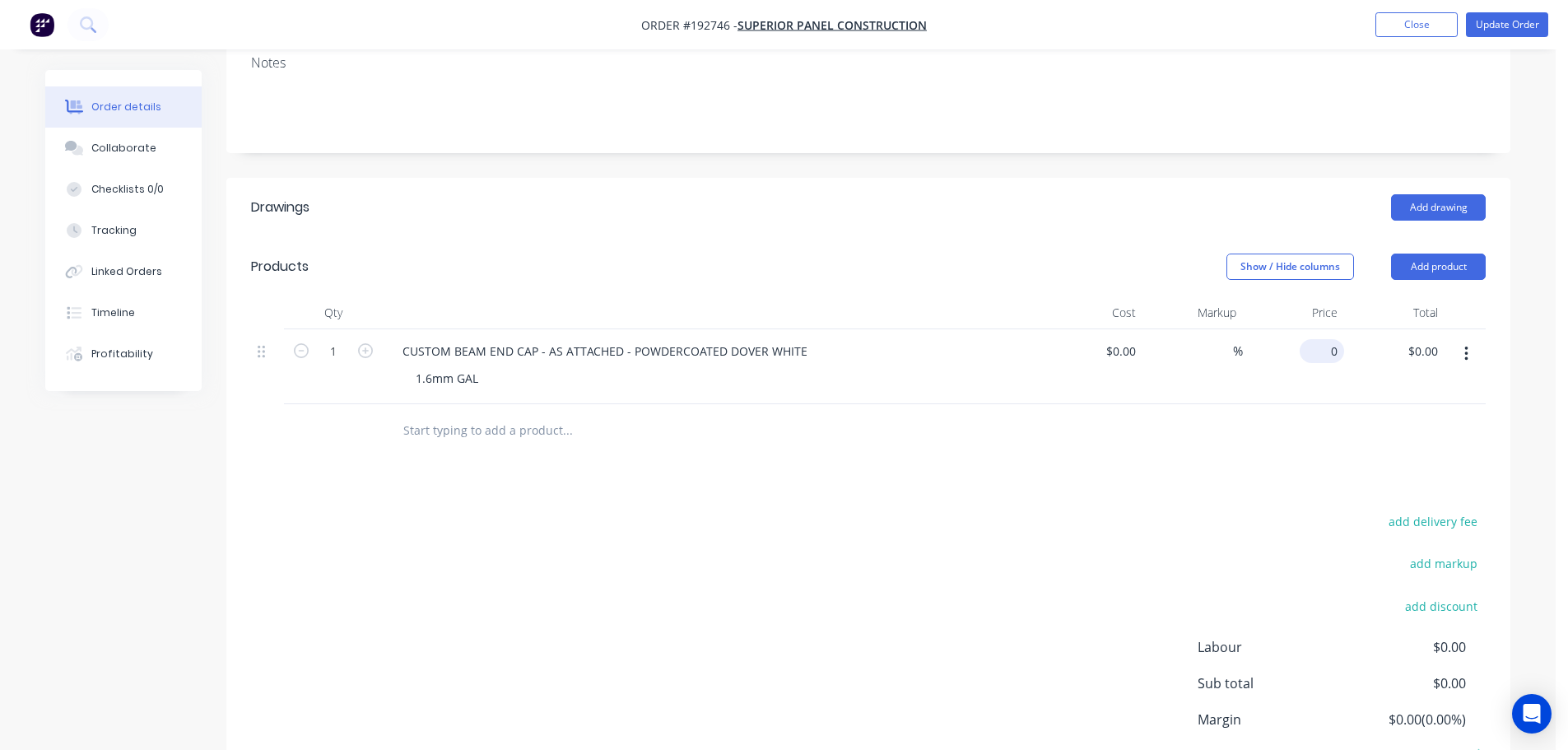
click at [1333, 339] on input "0" at bounding box center [1326, 350] width 38 height 24
type input "$235.72"
click at [1088, 237] on header "Products Show / Hide columns Add product" at bounding box center [869, 266] width 1284 height 59
click at [1484, 17] on button "Update Order" at bounding box center [1507, 25] width 82 height 25
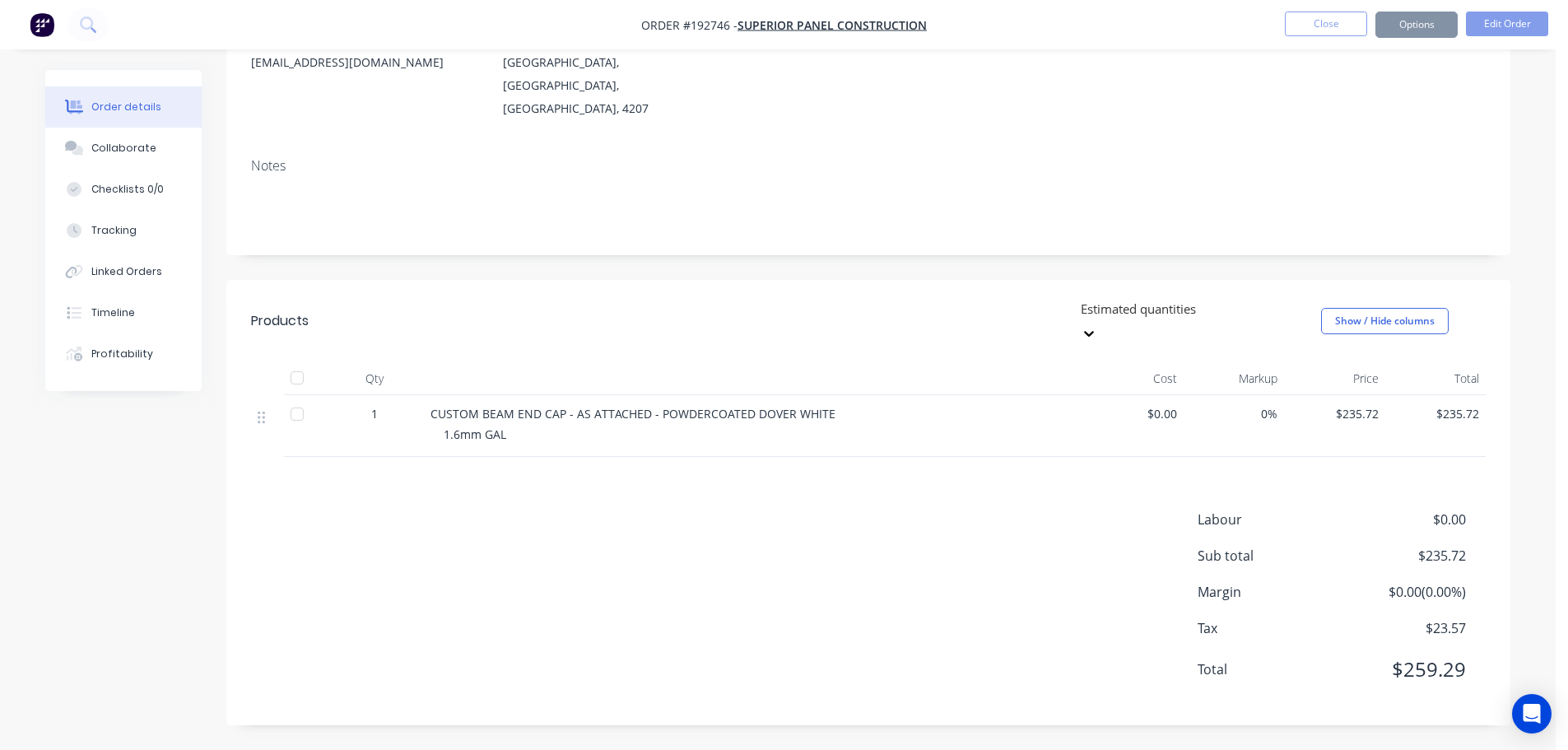
scroll to position [0, 0]
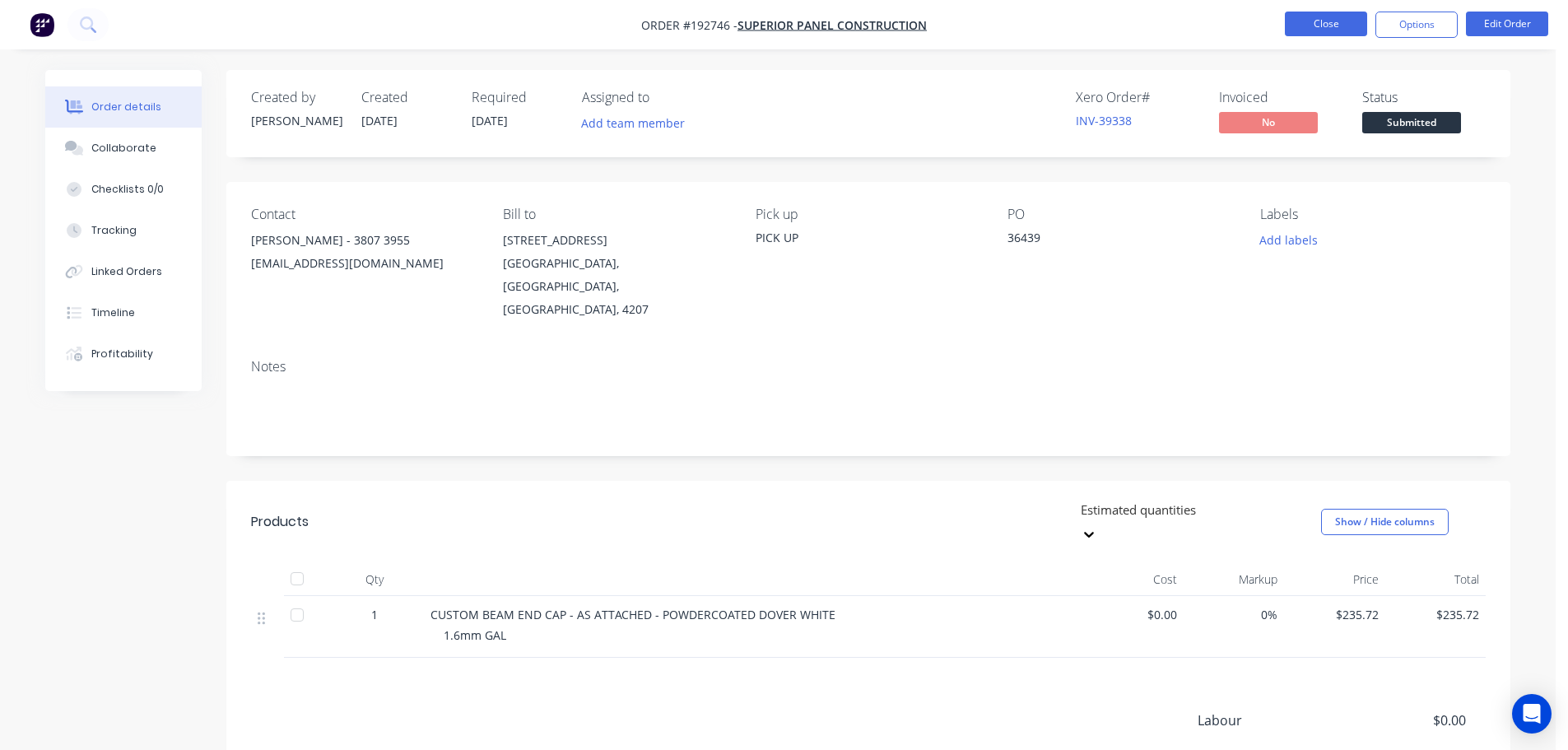
click at [1335, 23] on button "Close" at bounding box center [1326, 24] width 82 height 25
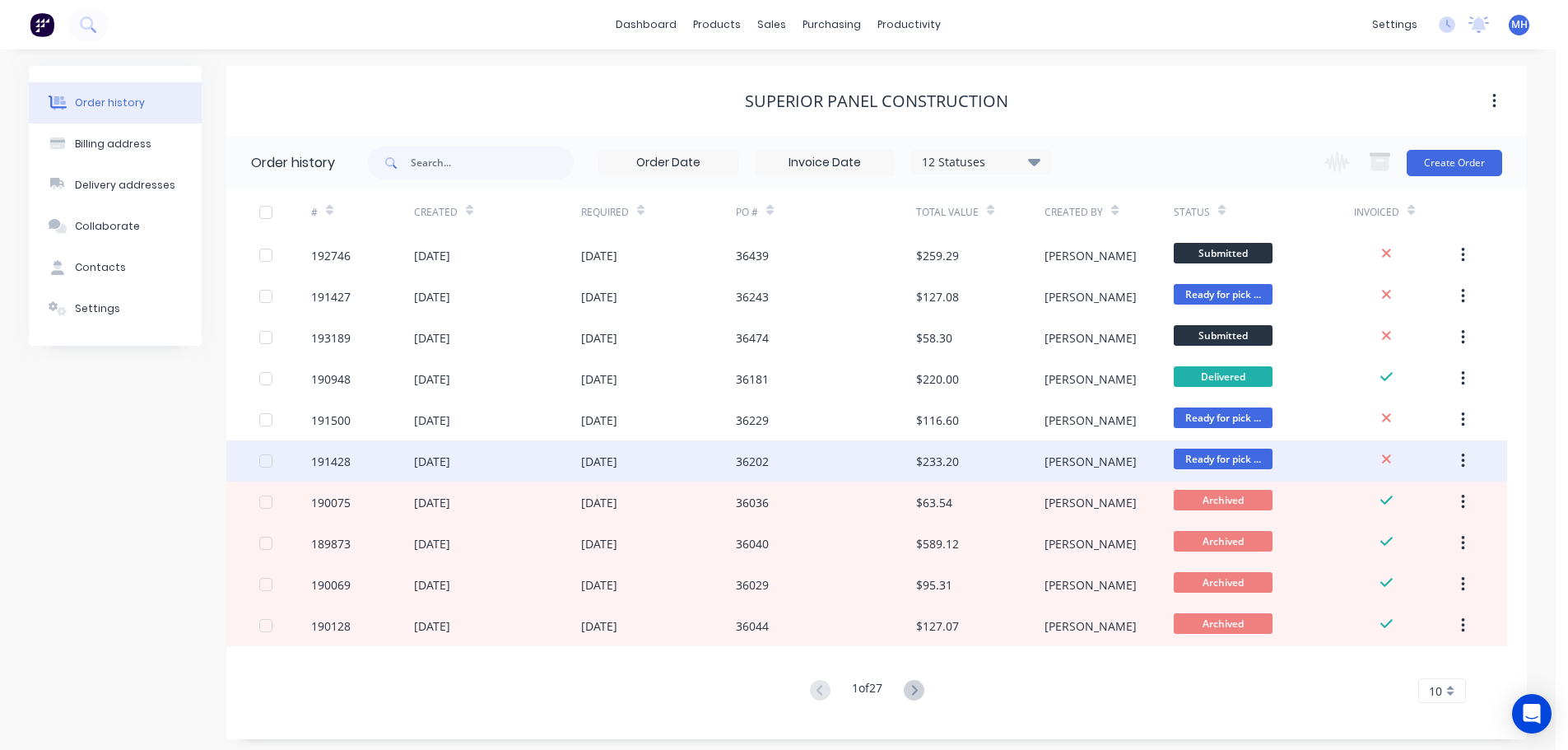
click at [506, 463] on div "01 Sep 2025" at bounding box center [497, 460] width 167 height 41
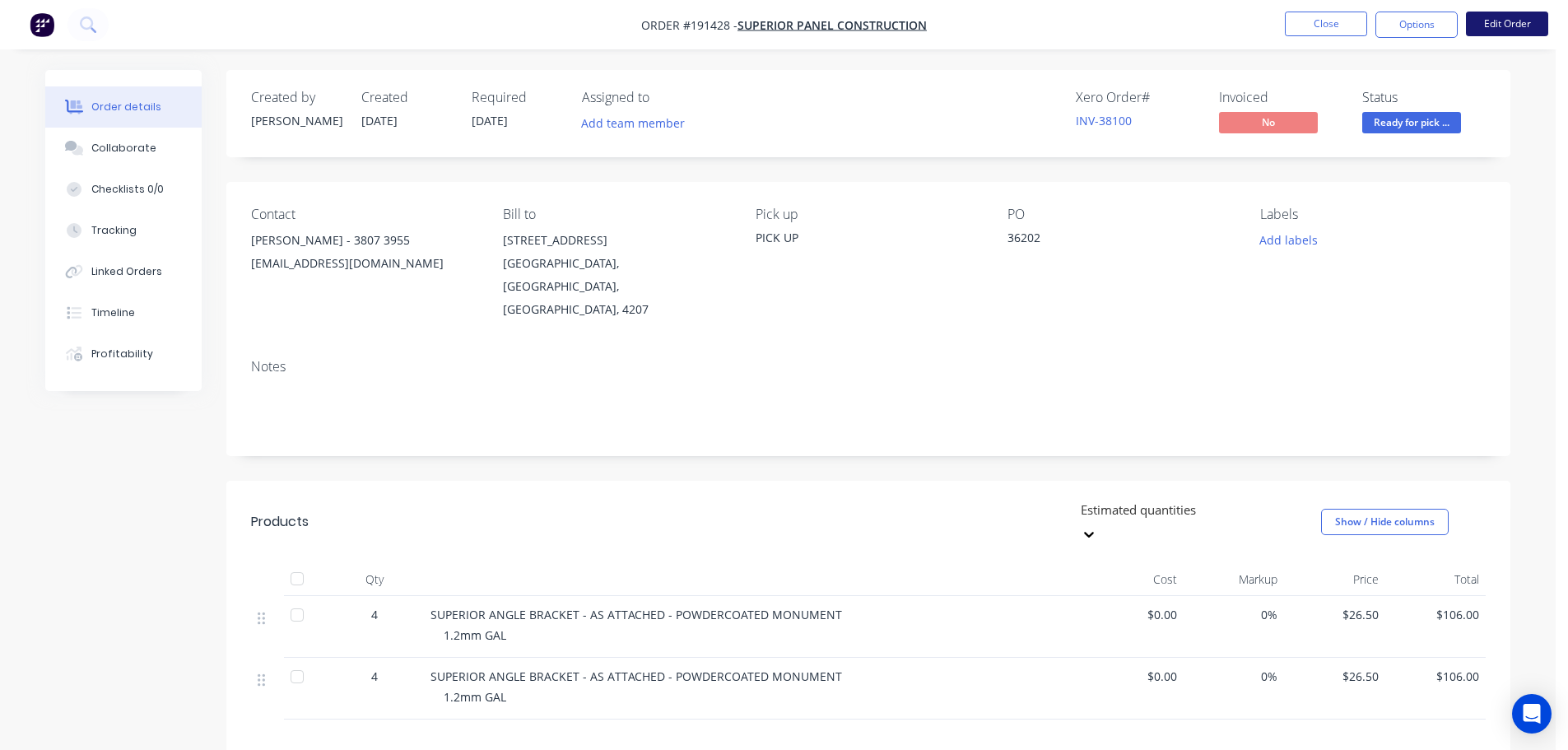
click at [1501, 25] on button "Edit Order" at bounding box center [1507, 24] width 82 height 25
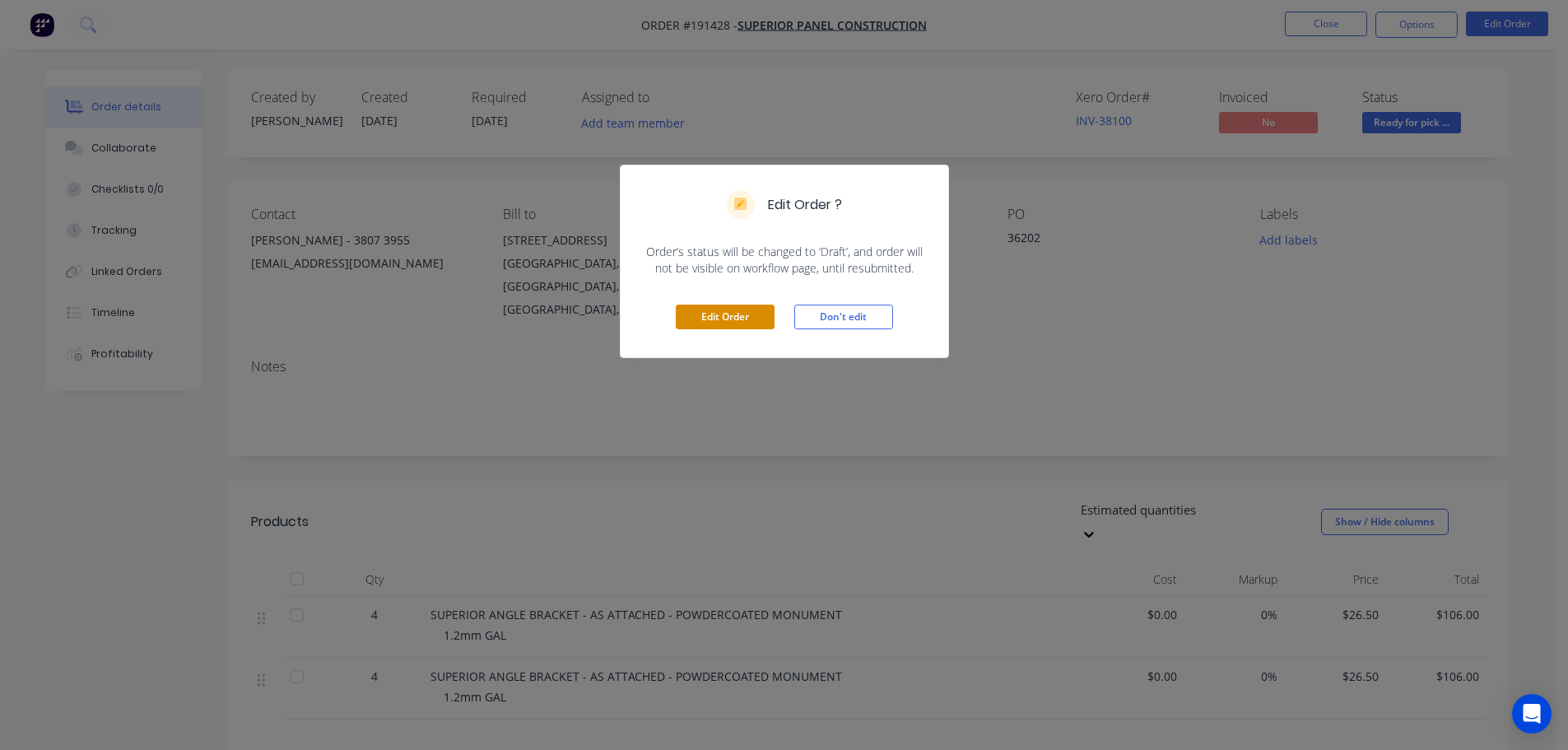
click at [724, 316] on button "Edit Order" at bounding box center [725, 317] width 98 height 25
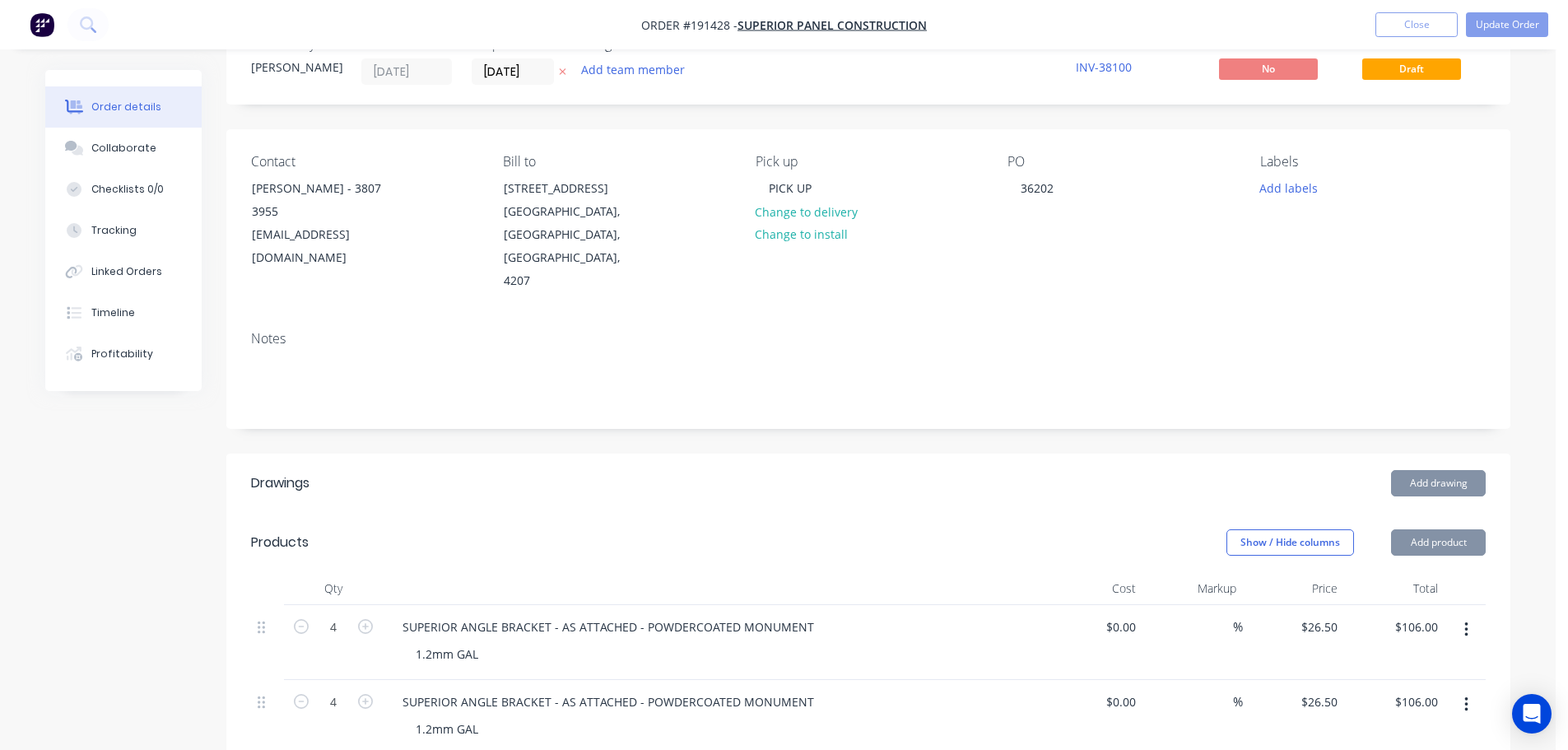
scroll to position [82, 0]
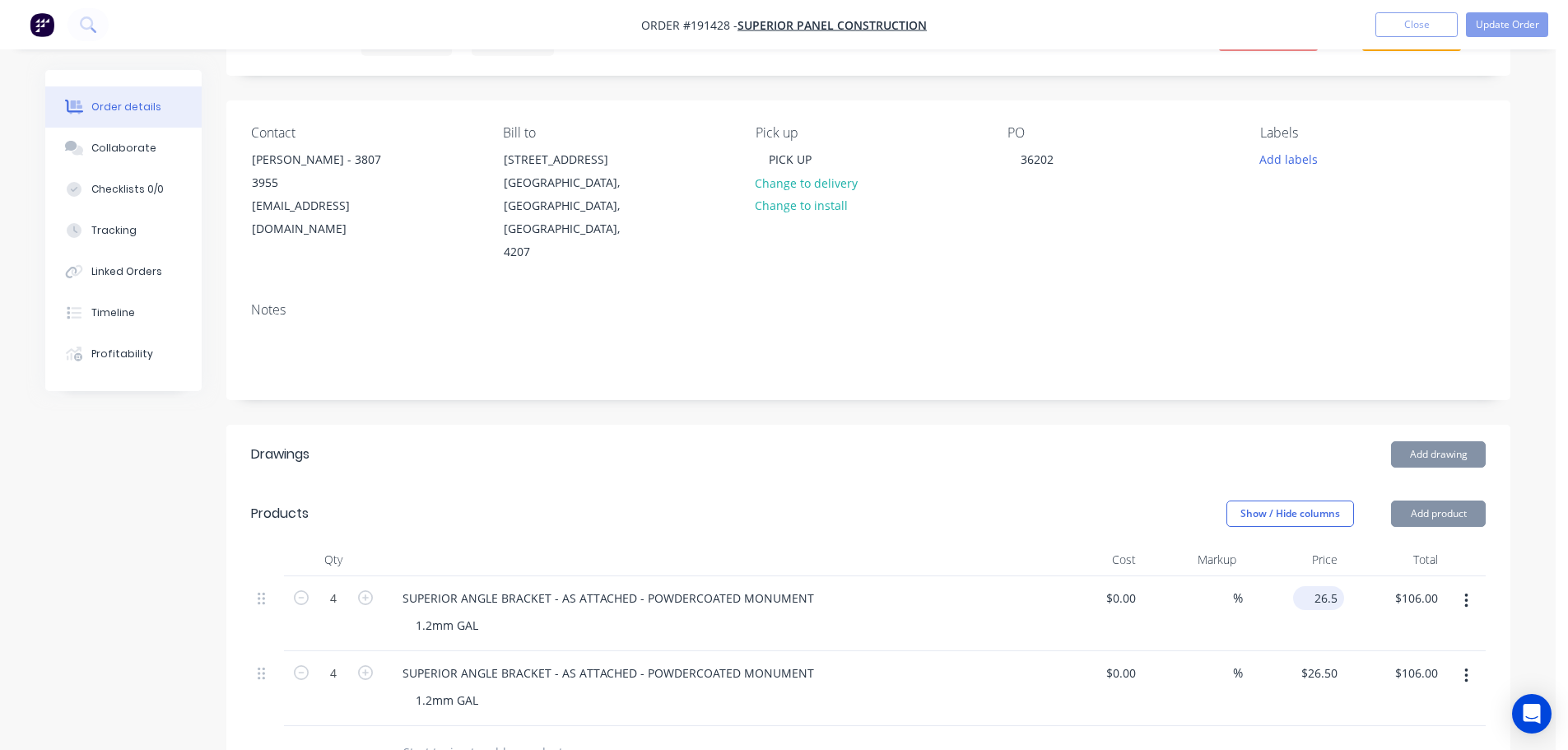
click at [1319, 586] on input "26.5" at bounding box center [1322, 597] width 45 height 24
type input "$28.88"
type input "$115.52"
click at [1330, 661] on input "26.5" at bounding box center [1328, 672] width 31 height 24
click at [1102, 441] on div "Add drawing" at bounding box center [999, 453] width 972 height 26
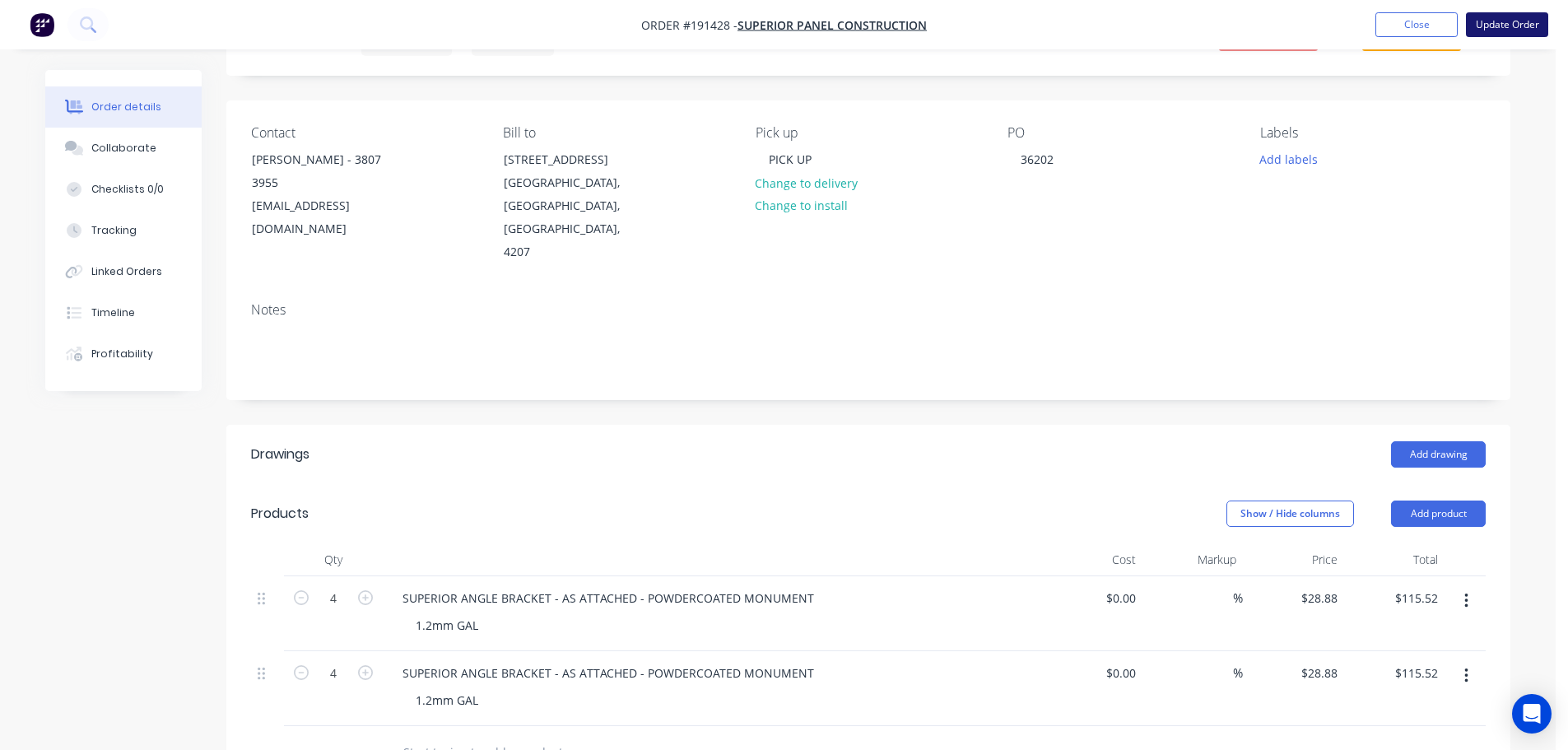
click at [1510, 18] on button "Update Order" at bounding box center [1507, 25] width 82 height 25
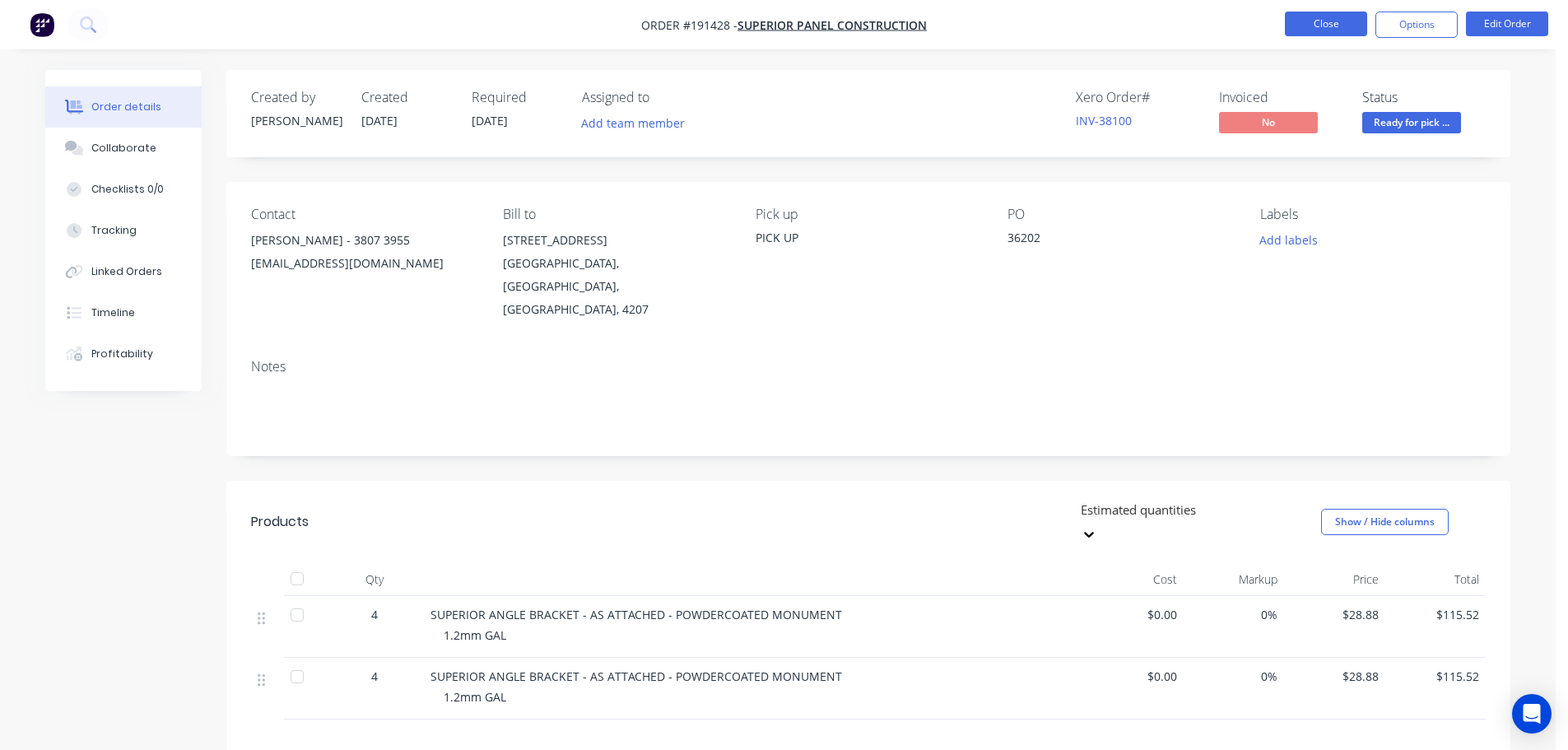
click at [1347, 21] on button "Close" at bounding box center [1326, 24] width 82 height 25
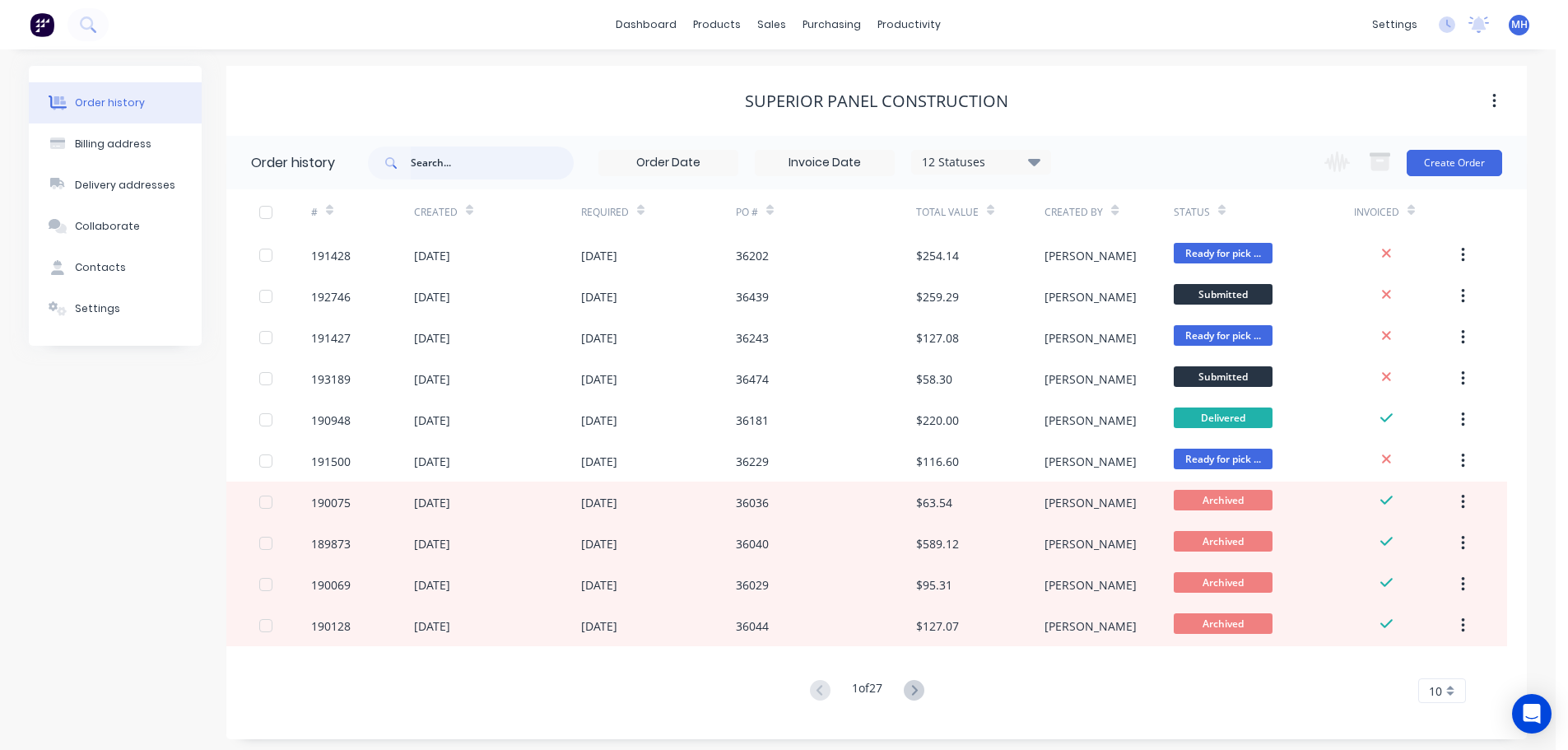
click at [504, 147] on input "text" at bounding box center [492, 163] width 163 height 33
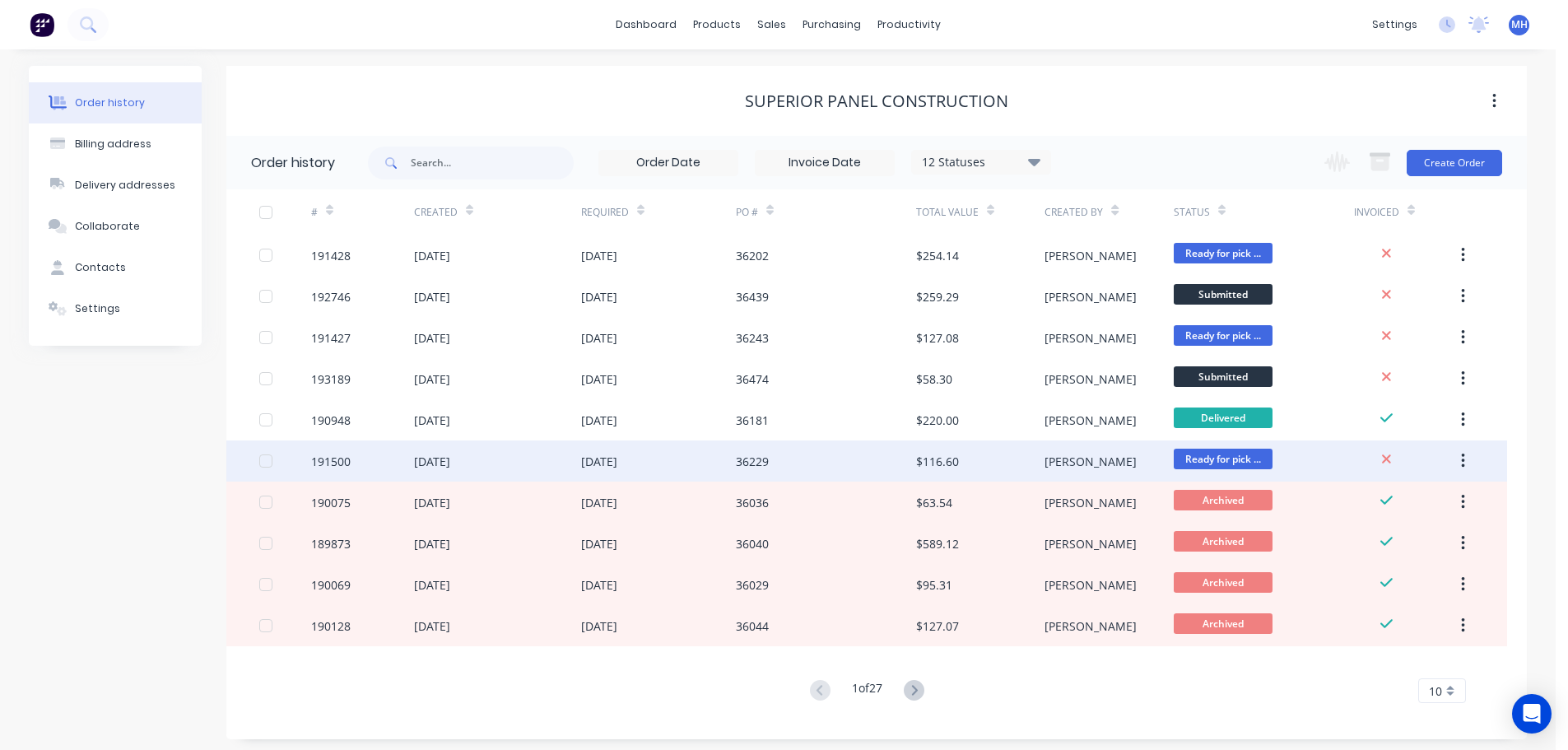
click at [450, 448] on div "02 Sep 2025" at bounding box center [497, 460] width 167 height 41
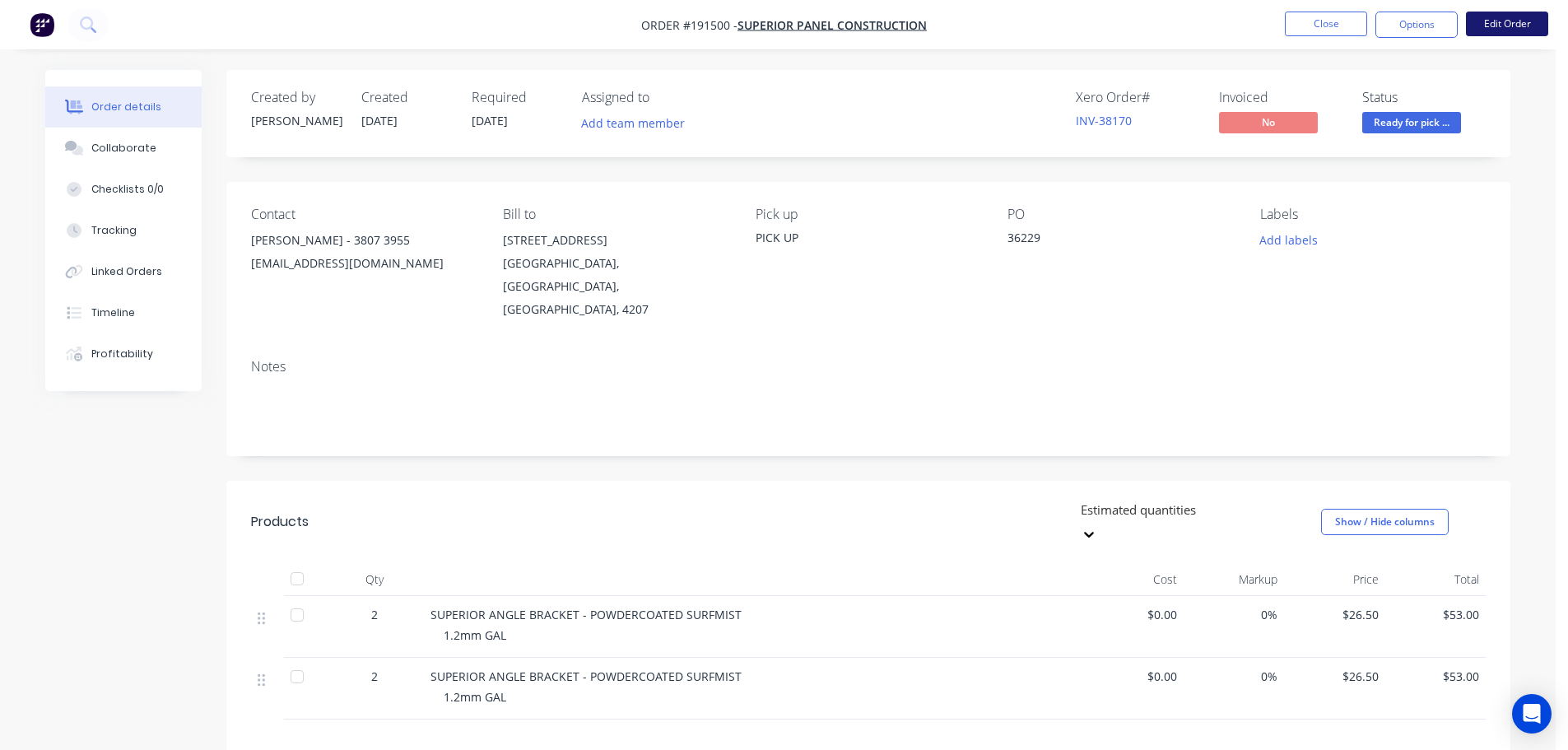
click at [1510, 29] on button "Edit Order" at bounding box center [1507, 24] width 82 height 25
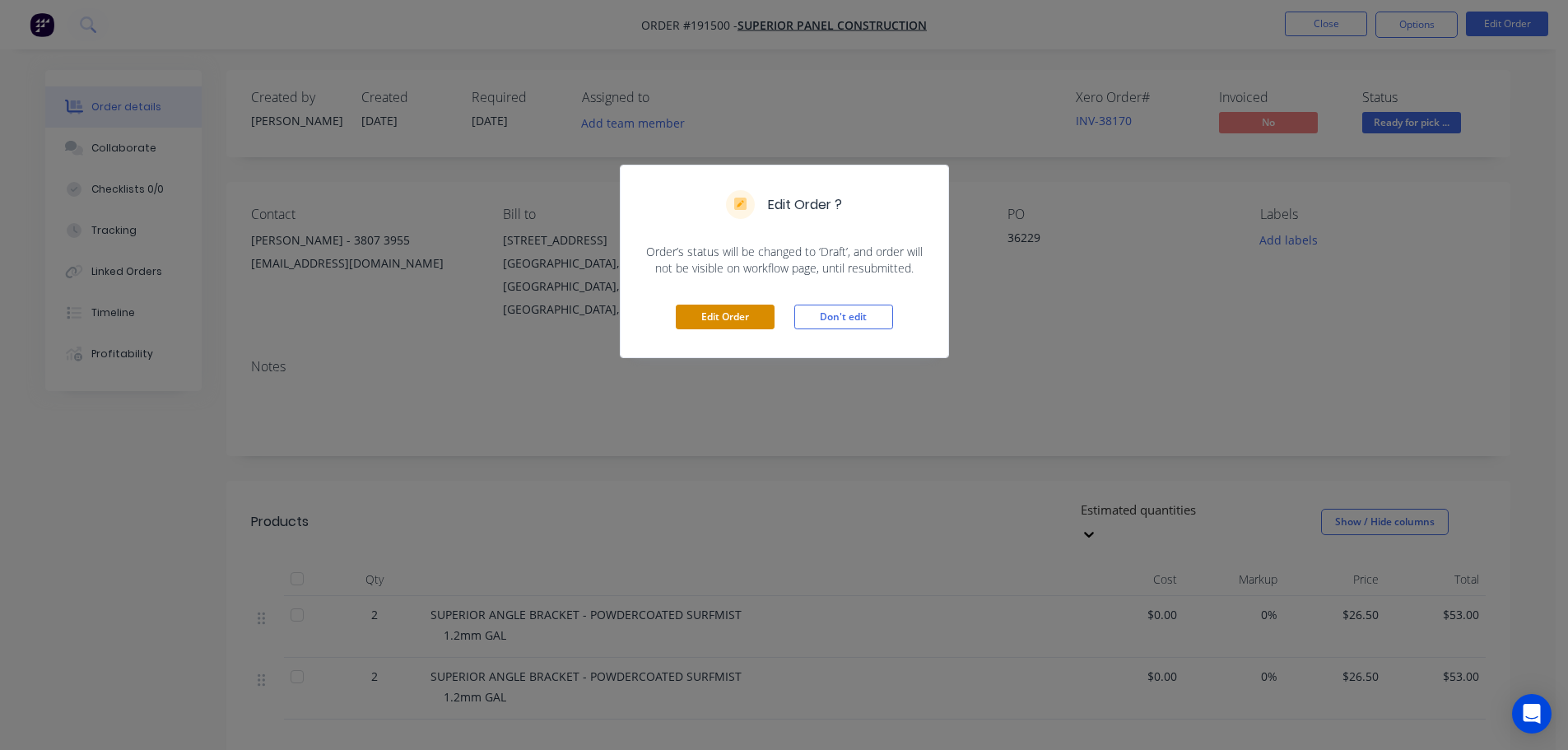
click at [744, 318] on button "Edit Order" at bounding box center [725, 317] width 98 height 25
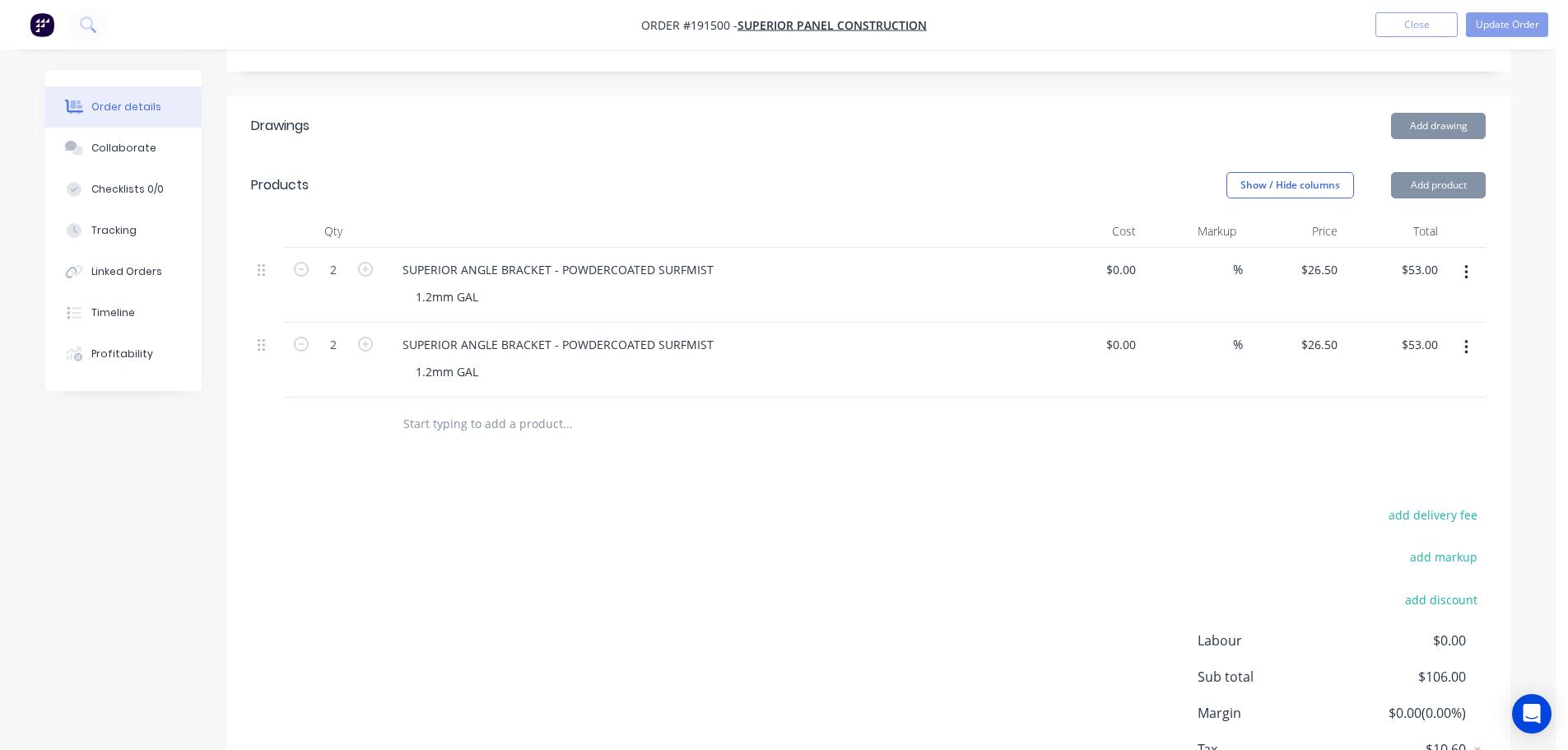
scroll to position [411, 0]
click at [1319, 257] on input "26.5" at bounding box center [1328, 268] width 31 height 24
click at [1318, 332] on input "26.5" at bounding box center [1322, 343] width 45 height 24
click at [1191, 433] on div "Drawings Add drawing Products Show / Hide columns Add product Qty Cost Markup P…" at bounding box center [869, 470] width 1284 height 750
click at [1497, 26] on button "Update Order" at bounding box center [1507, 25] width 82 height 25
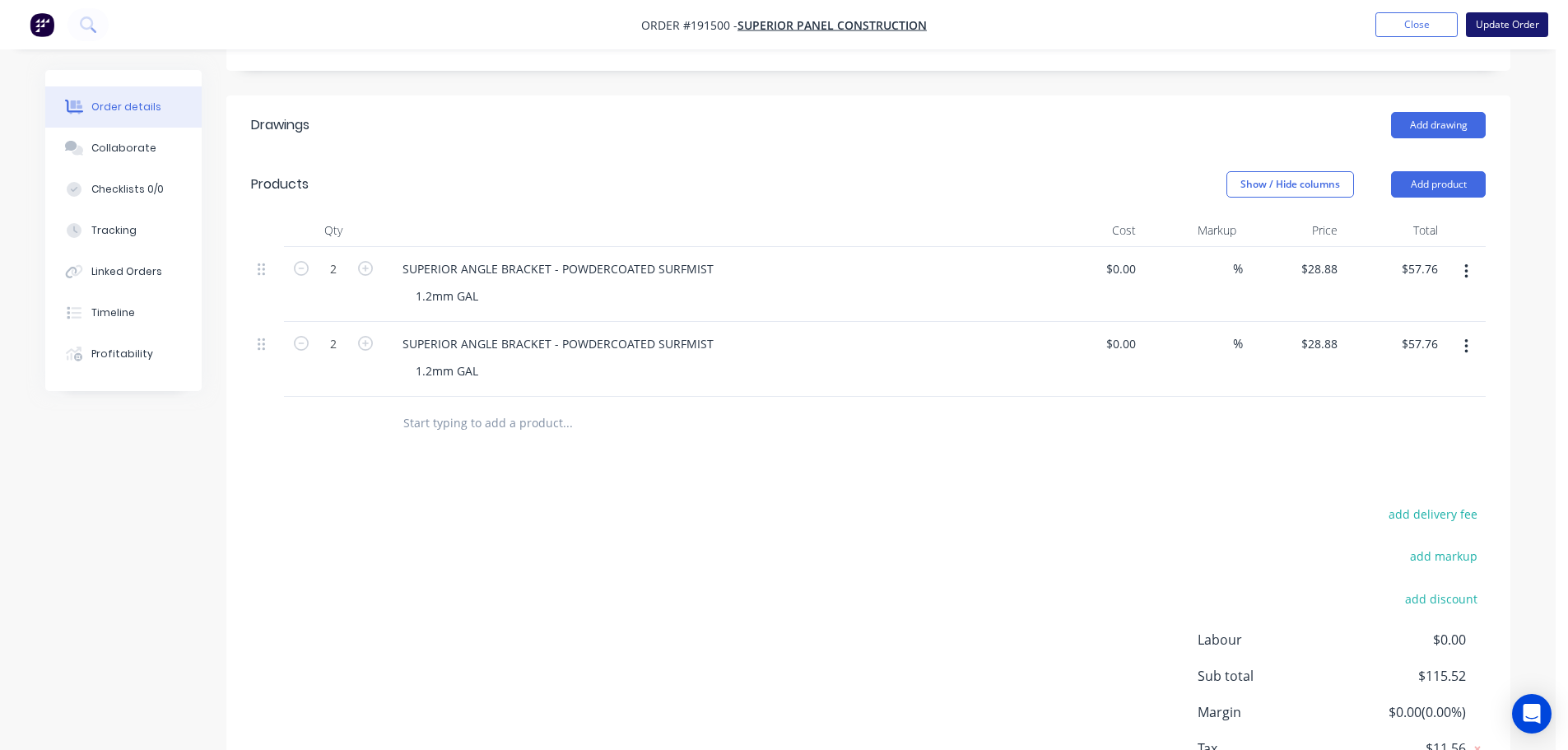
scroll to position [0, 0]
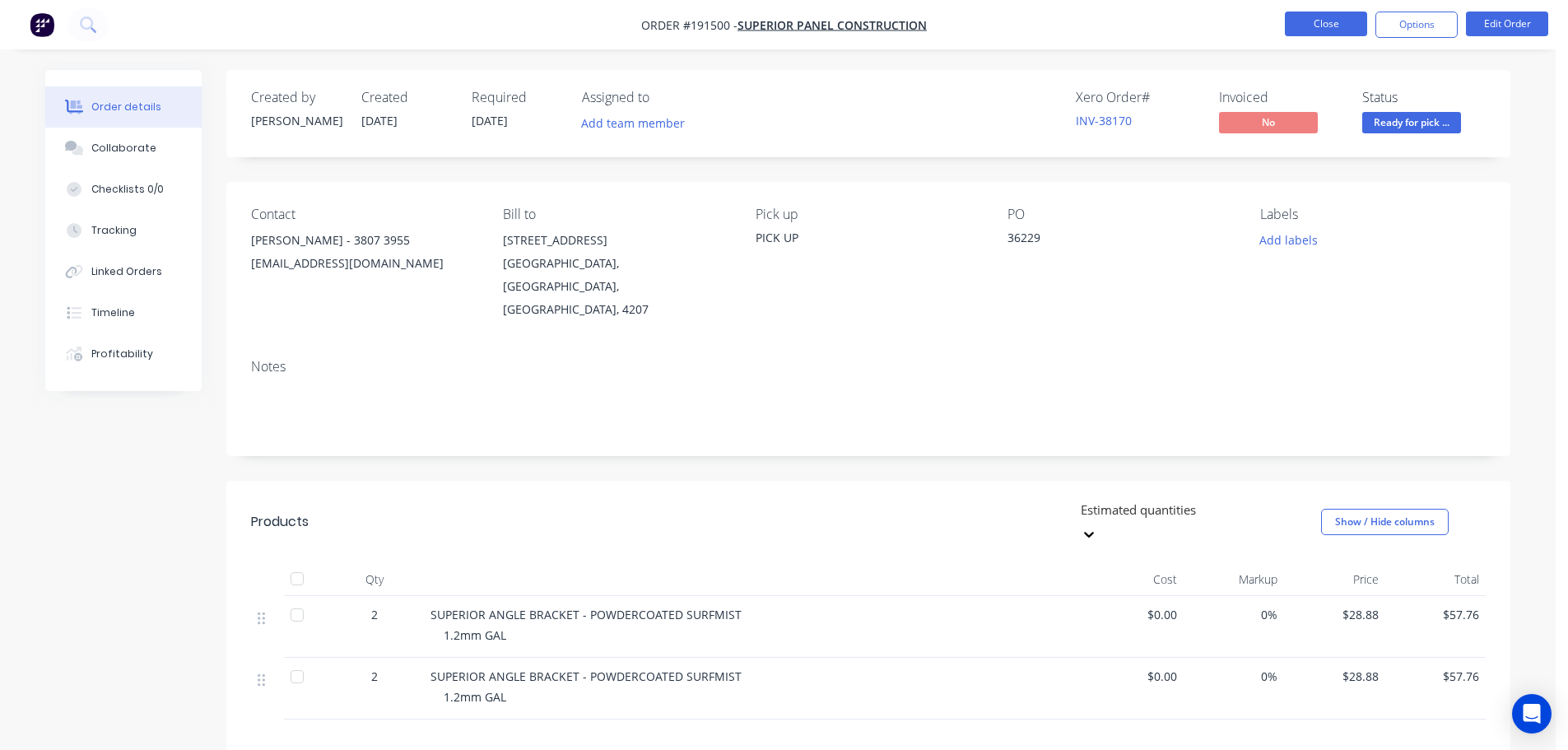
click at [1309, 16] on button "Close" at bounding box center [1326, 24] width 82 height 25
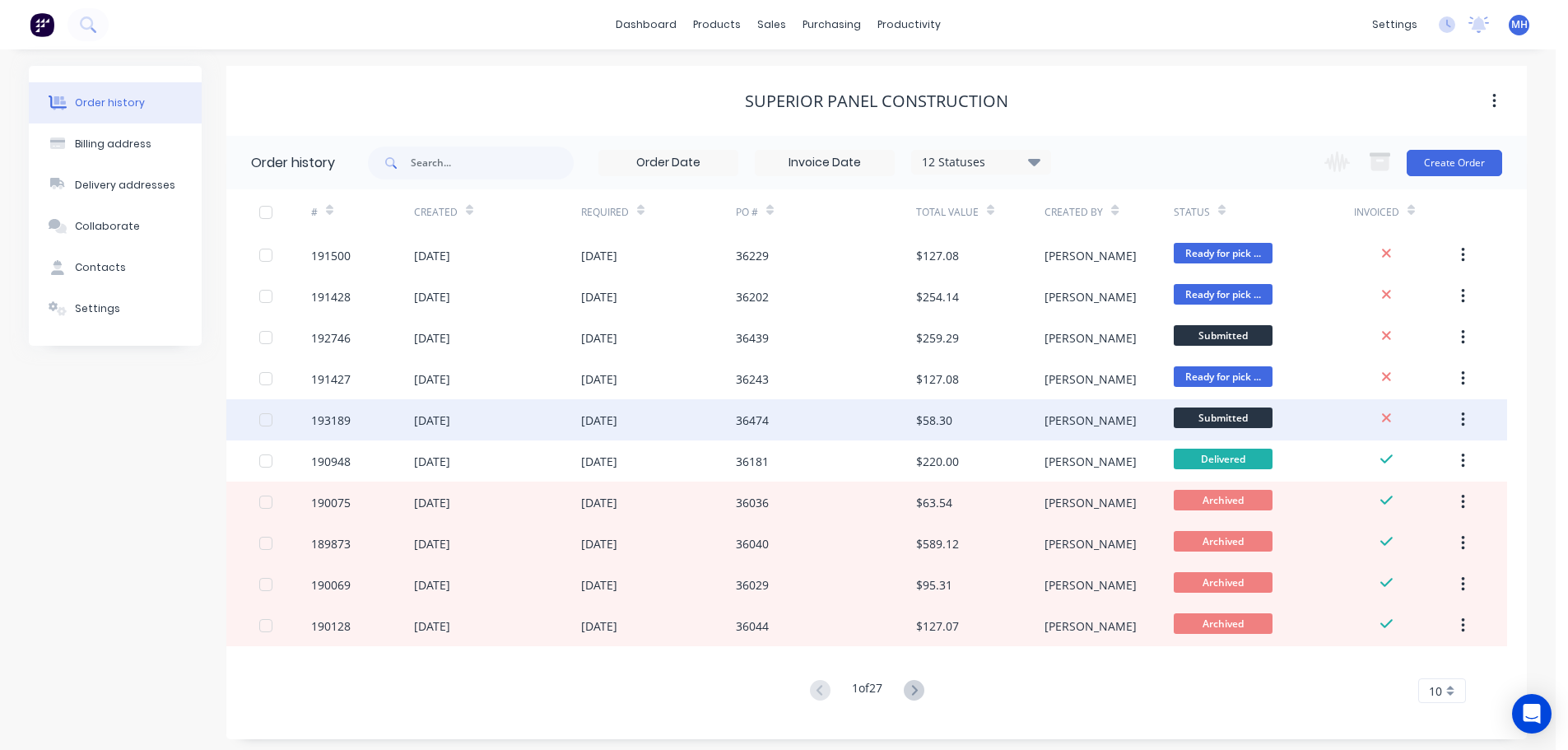
click at [392, 400] on div "193189" at bounding box center [362, 419] width 103 height 41
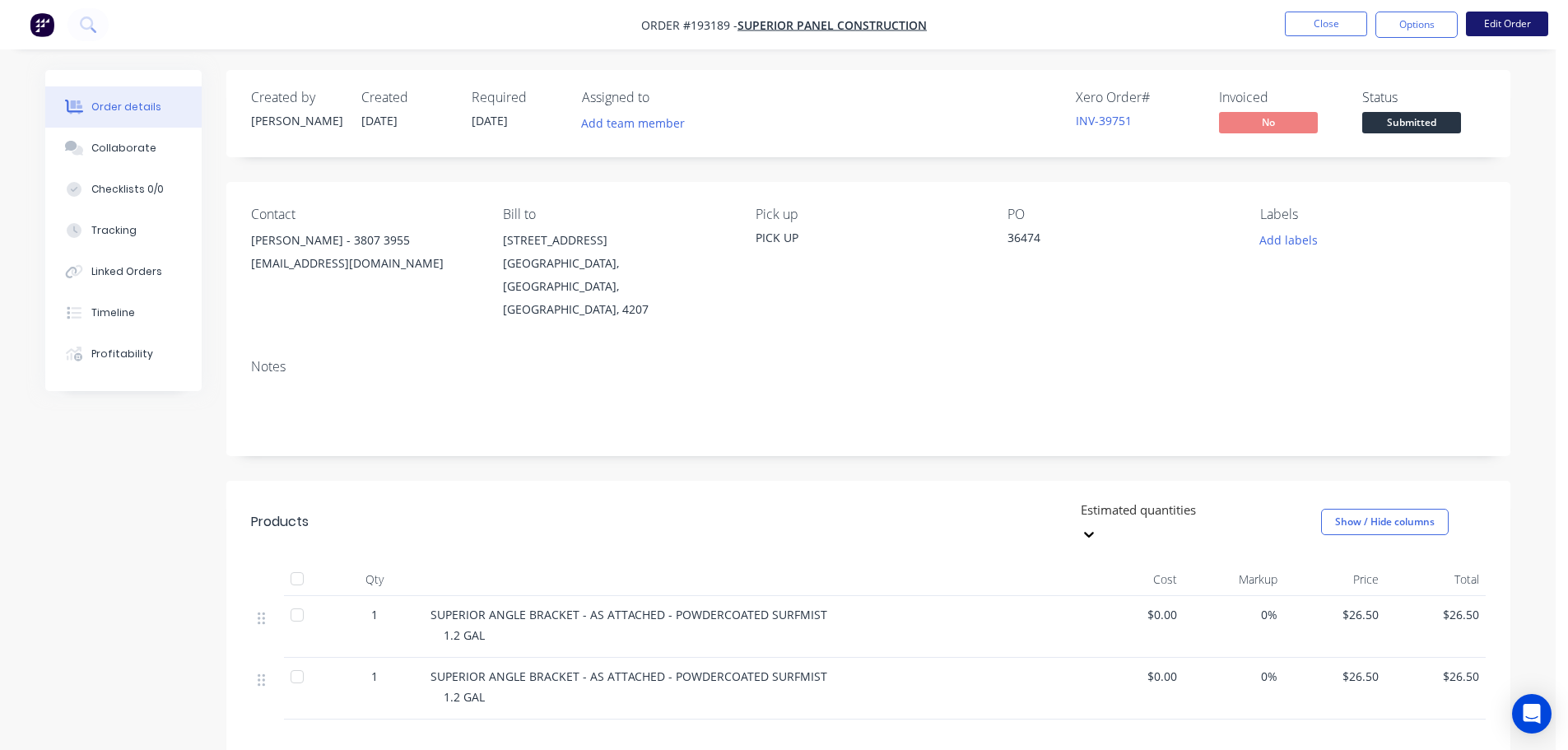
click at [1506, 23] on button "Edit Order" at bounding box center [1507, 24] width 82 height 25
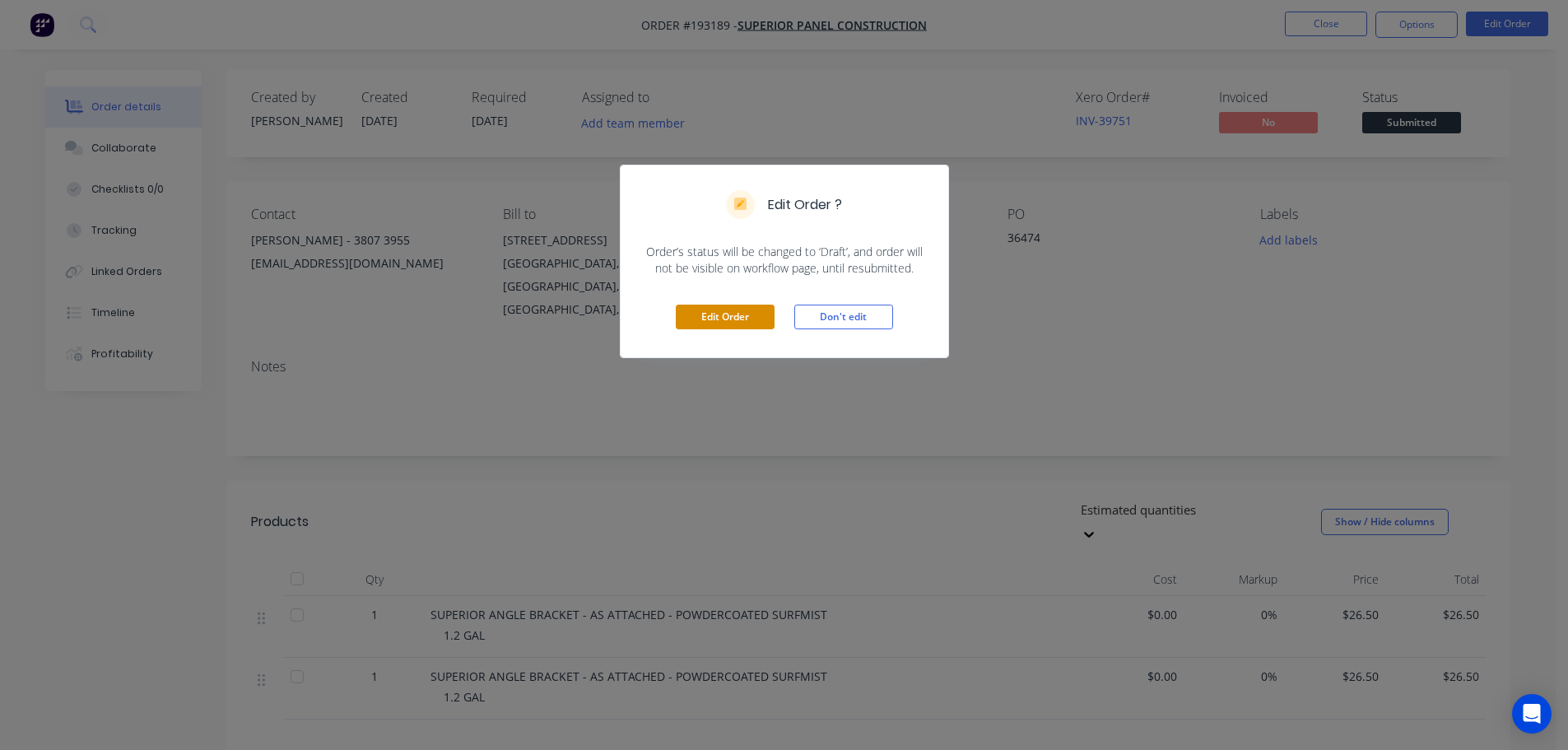
click at [733, 318] on button "Edit Order" at bounding box center [725, 317] width 98 height 25
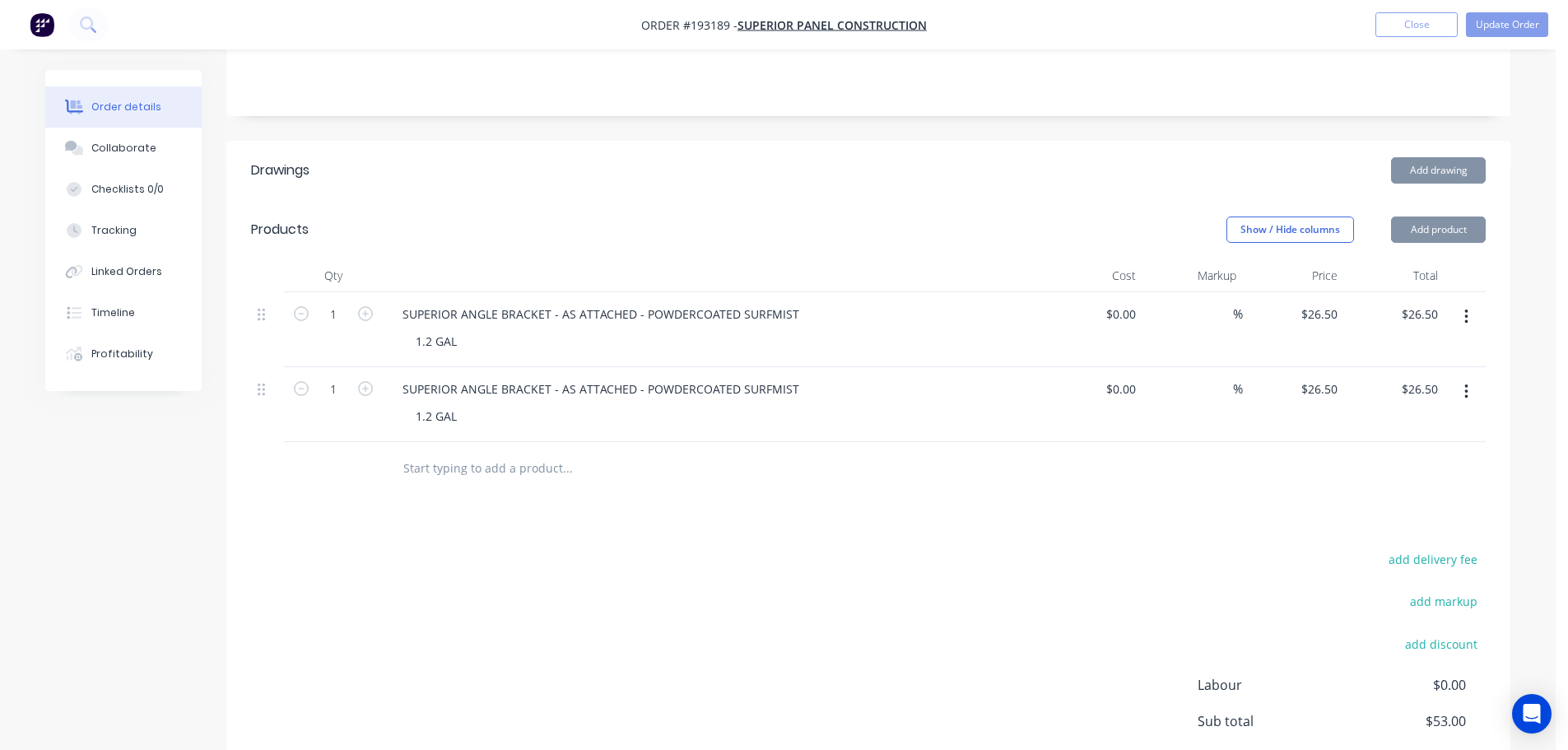
scroll to position [411, 0]
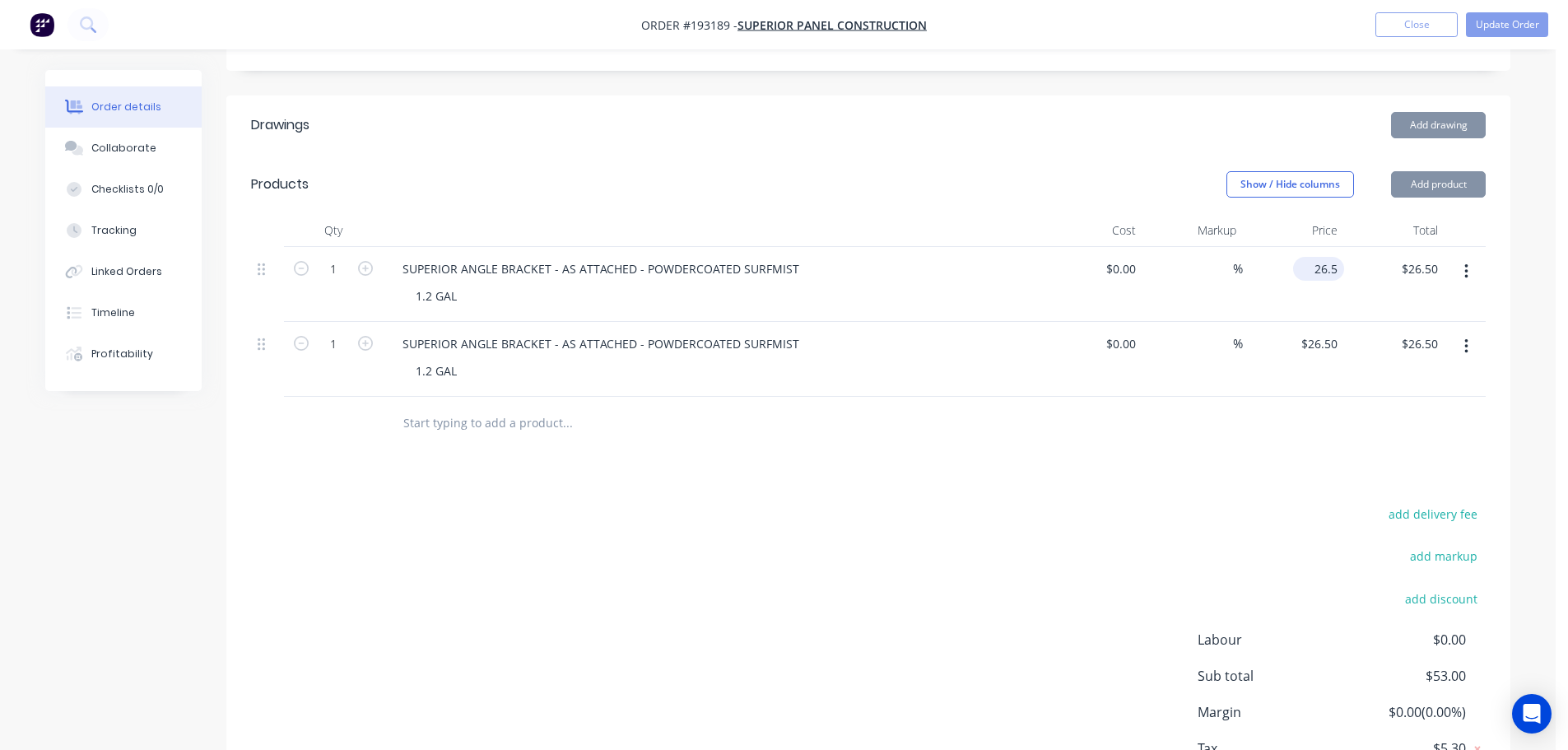
click at [1330, 257] on input "26.5" at bounding box center [1322, 268] width 45 height 24
click at [1318, 332] on input "26.5" at bounding box center [1322, 343] width 45 height 24
click at [1287, 399] on div at bounding box center [869, 424] width 1235 height 54
click at [1506, 23] on button "Update Order" at bounding box center [1507, 25] width 82 height 25
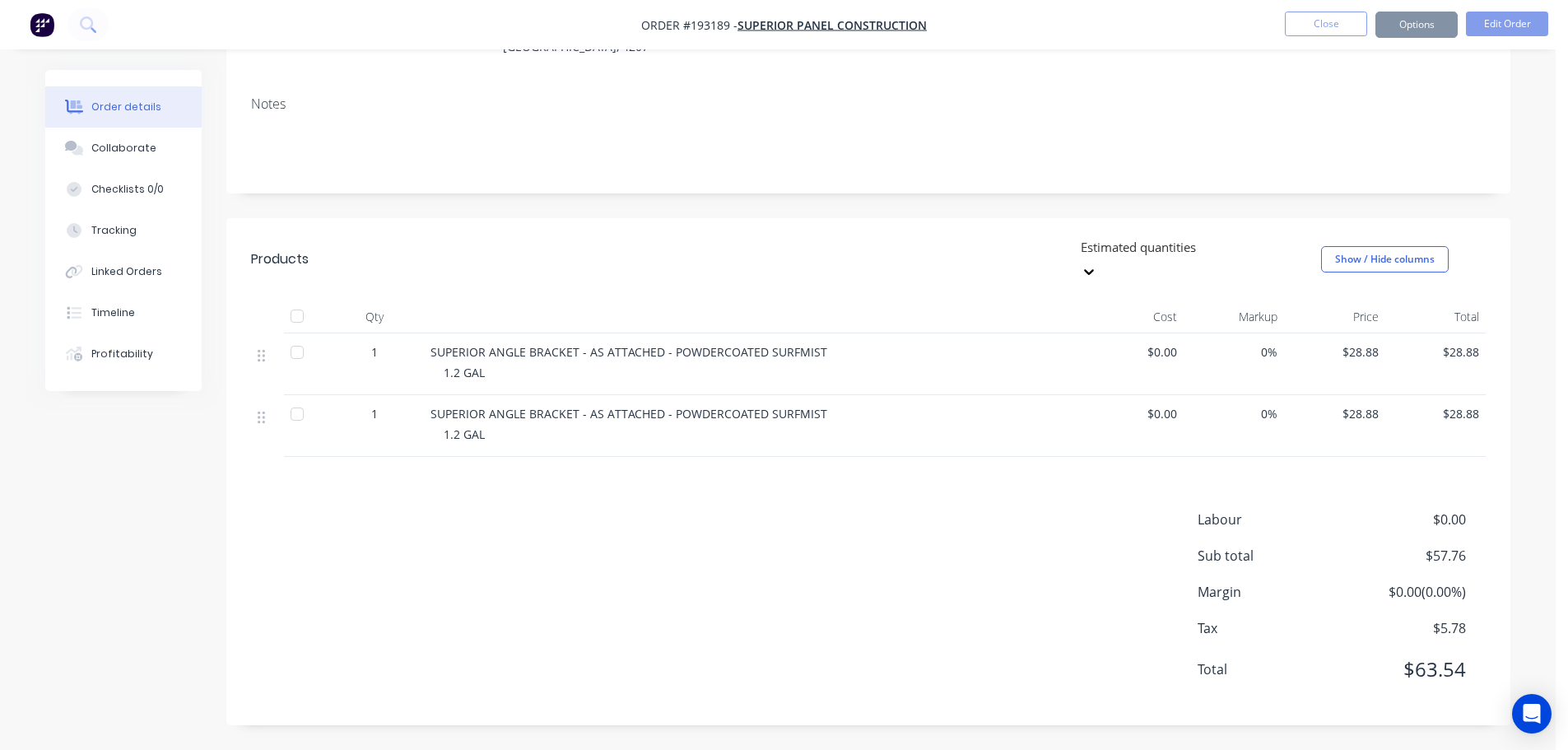
scroll to position [0, 0]
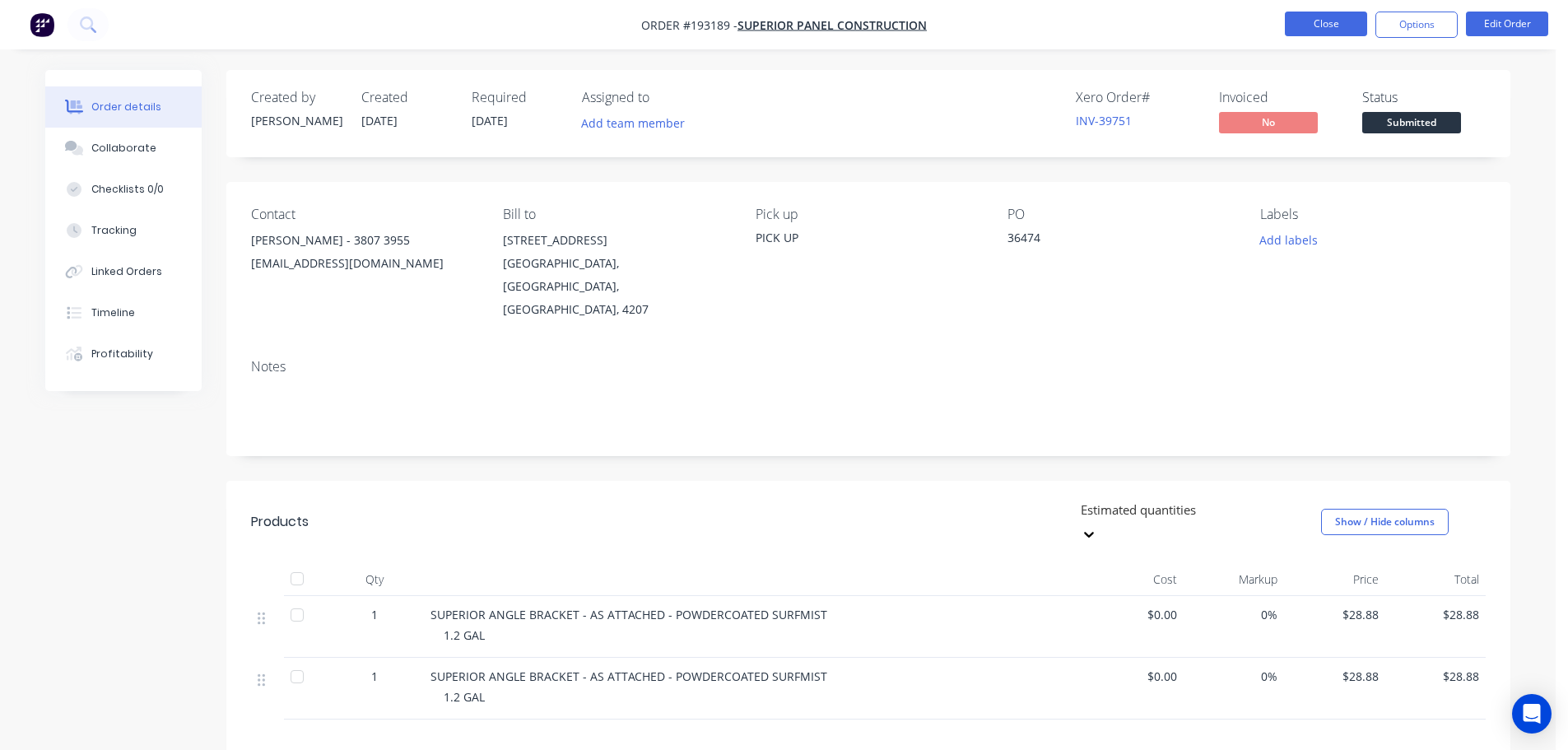
click at [1337, 18] on button "Close" at bounding box center [1326, 24] width 82 height 25
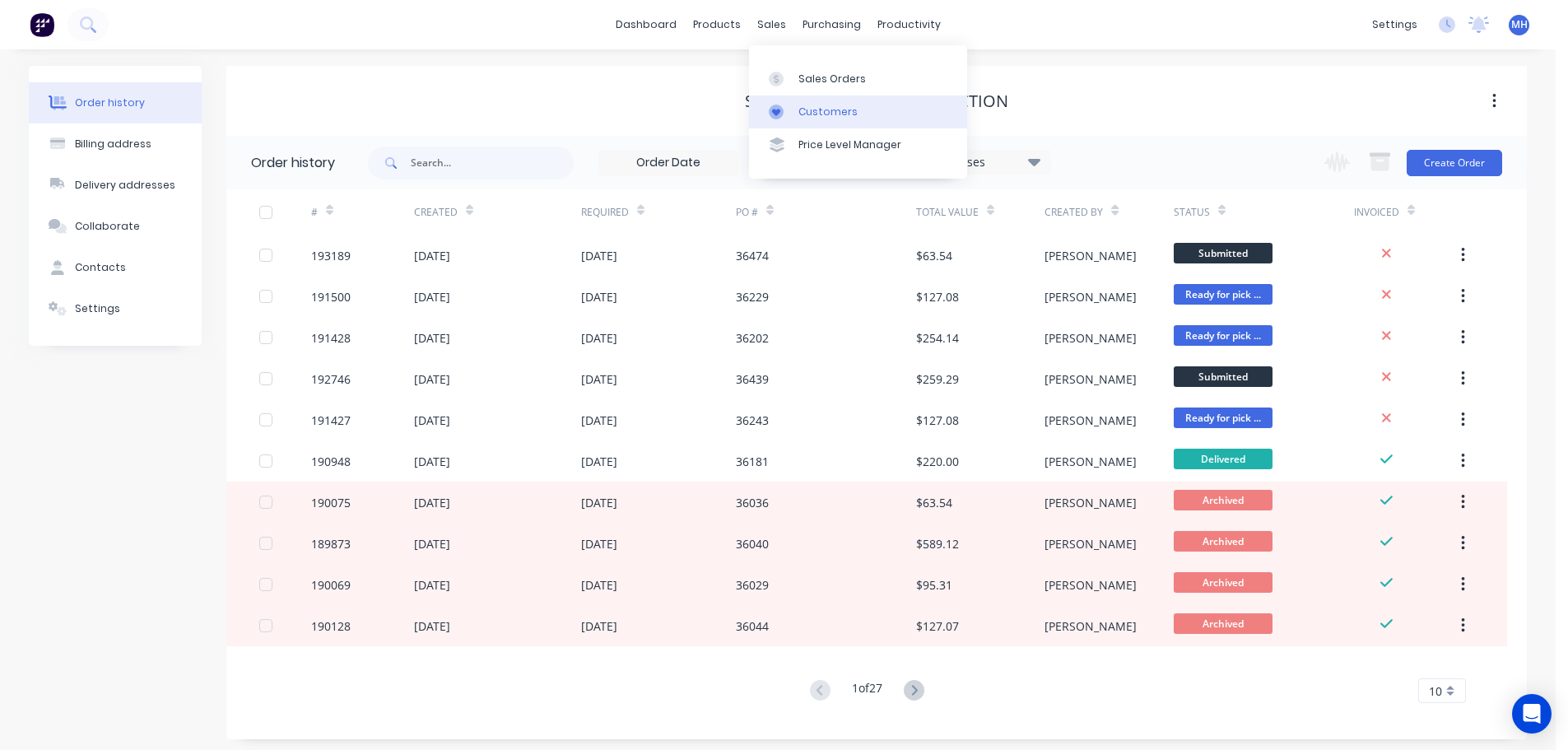
click at [817, 97] on link "Customers" at bounding box center [859, 112] width 218 height 33
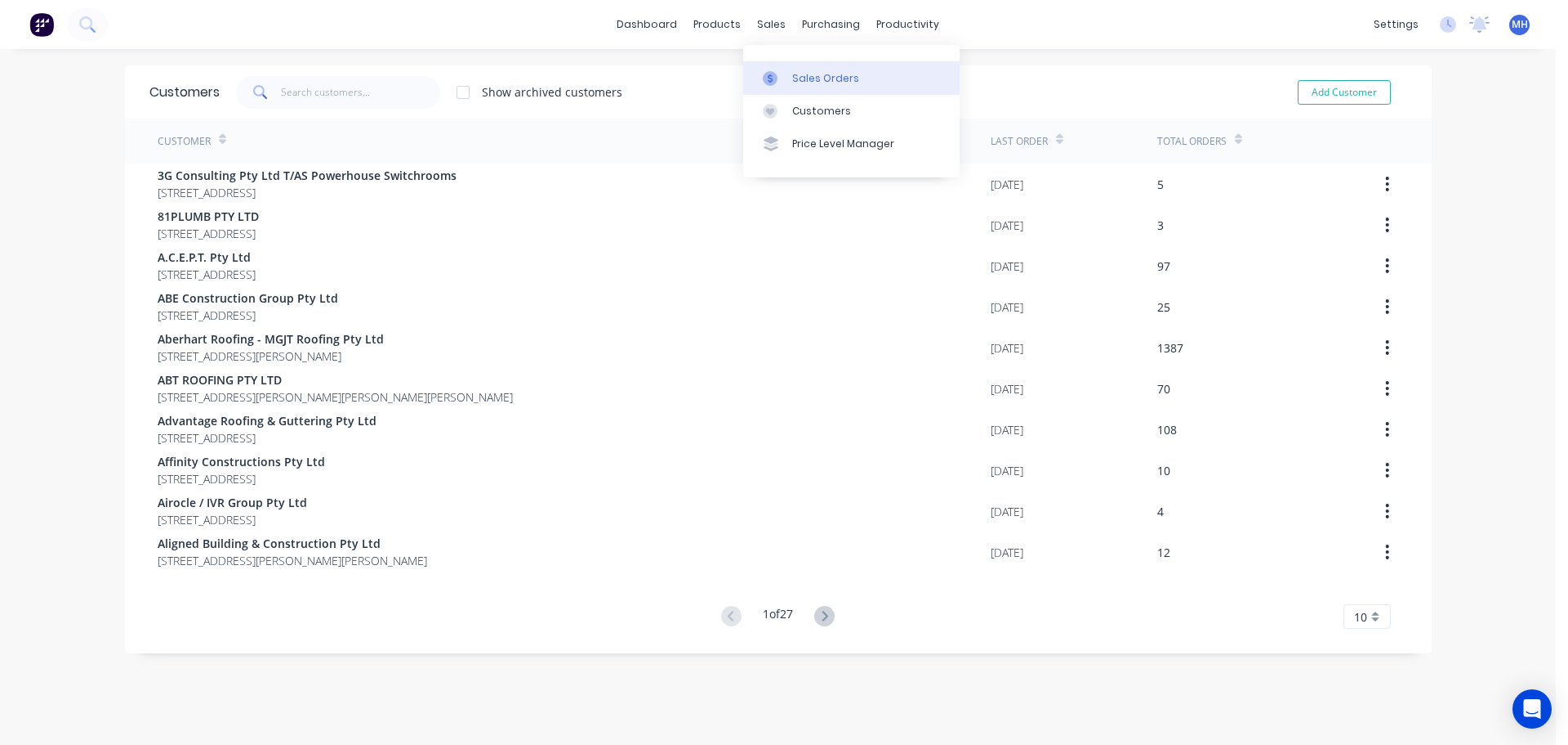
click at [793, 68] on link "Sales Orders" at bounding box center [852, 77] width 217 height 33
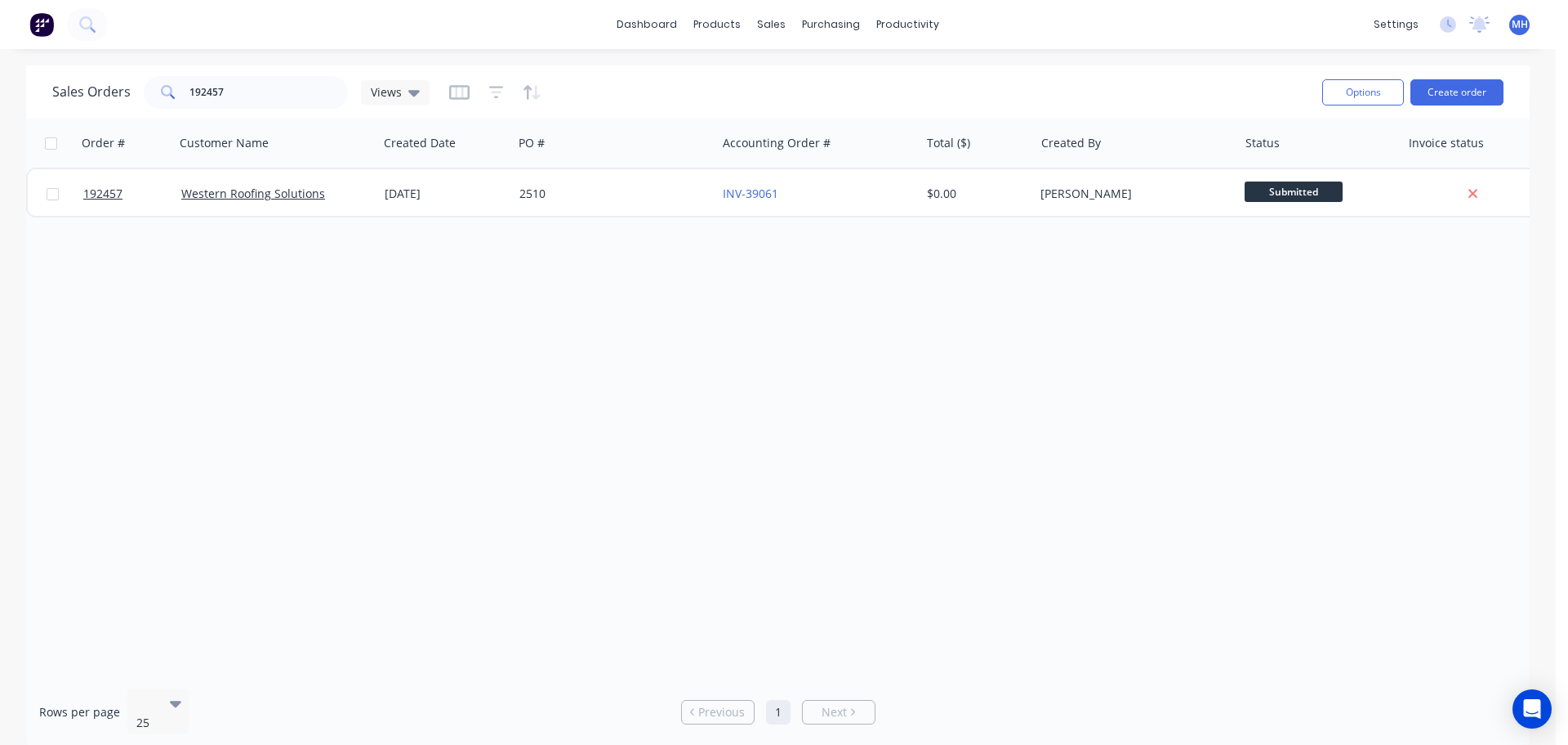
click at [400, 422] on div "Order # Customer Name Created Date PO # Accounting Order # Total ($) Created By…" at bounding box center [777, 396] width 1504 height 557
click at [295, 89] on input "192457" at bounding box center [269, 92] width 159 height 33
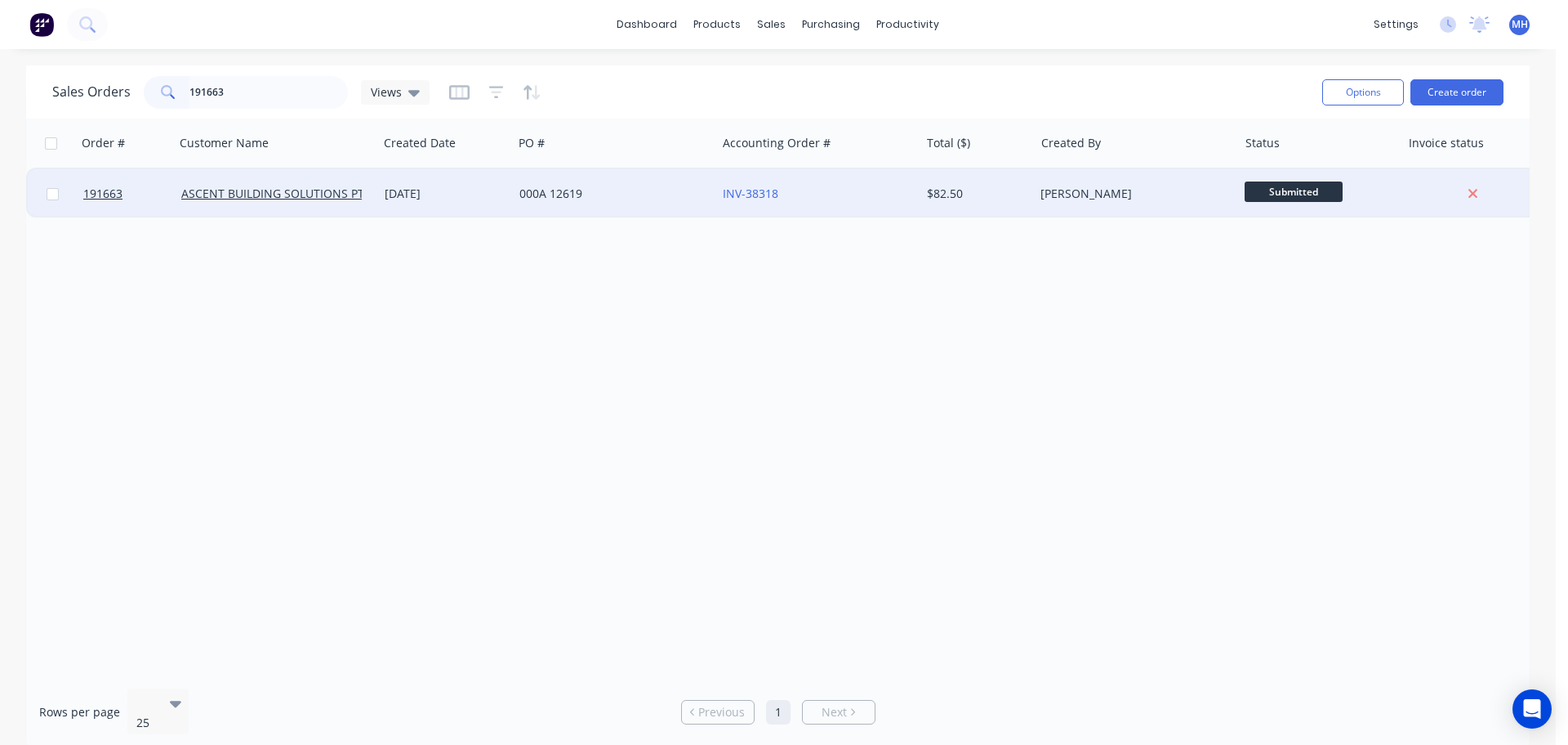
click at [480, 194] on div "[DATE]" at bounding box center [445, 194] width 122 height 16
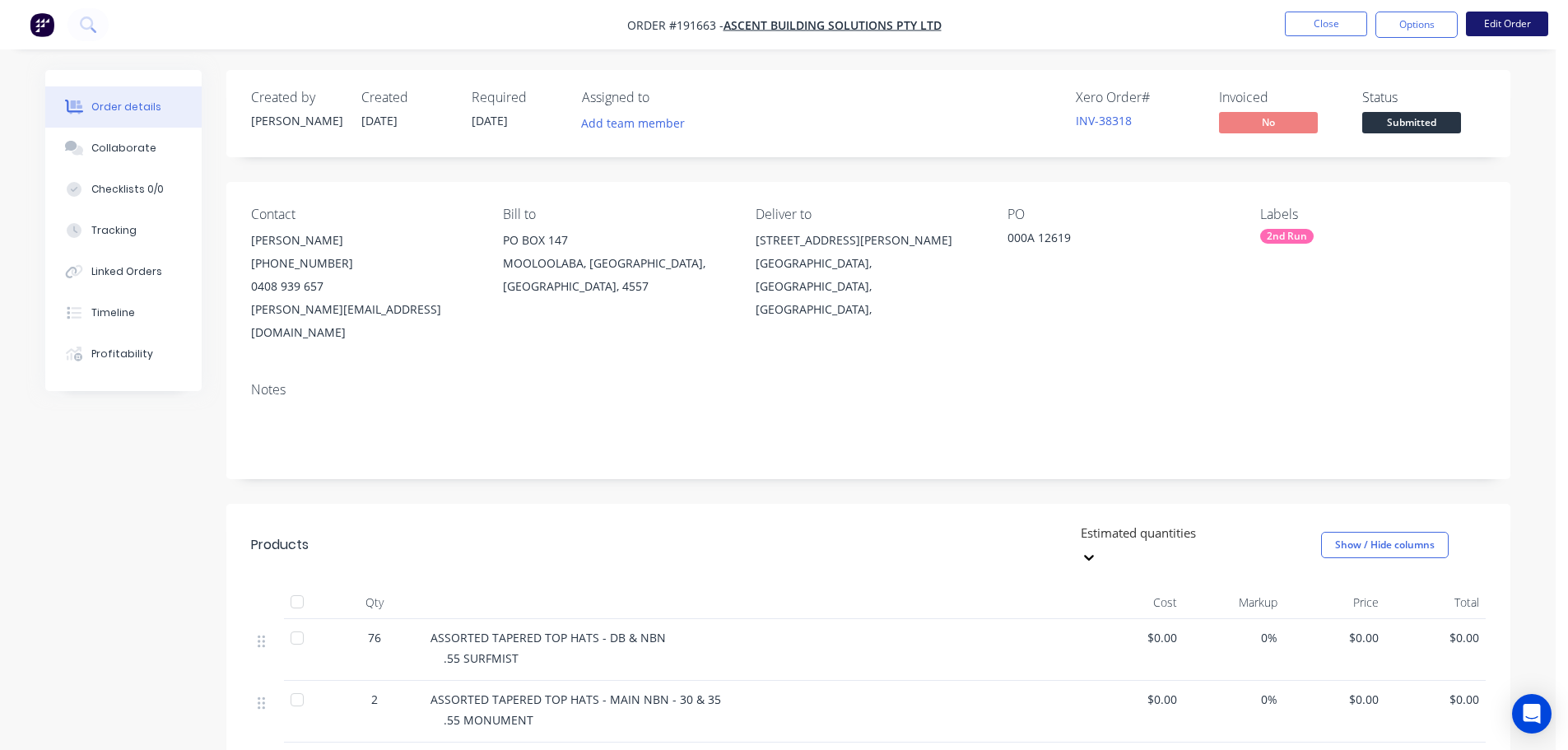
click at [1520, 26] on button "Edit Order" at bounding box center [1507, 24] width 82 height 25
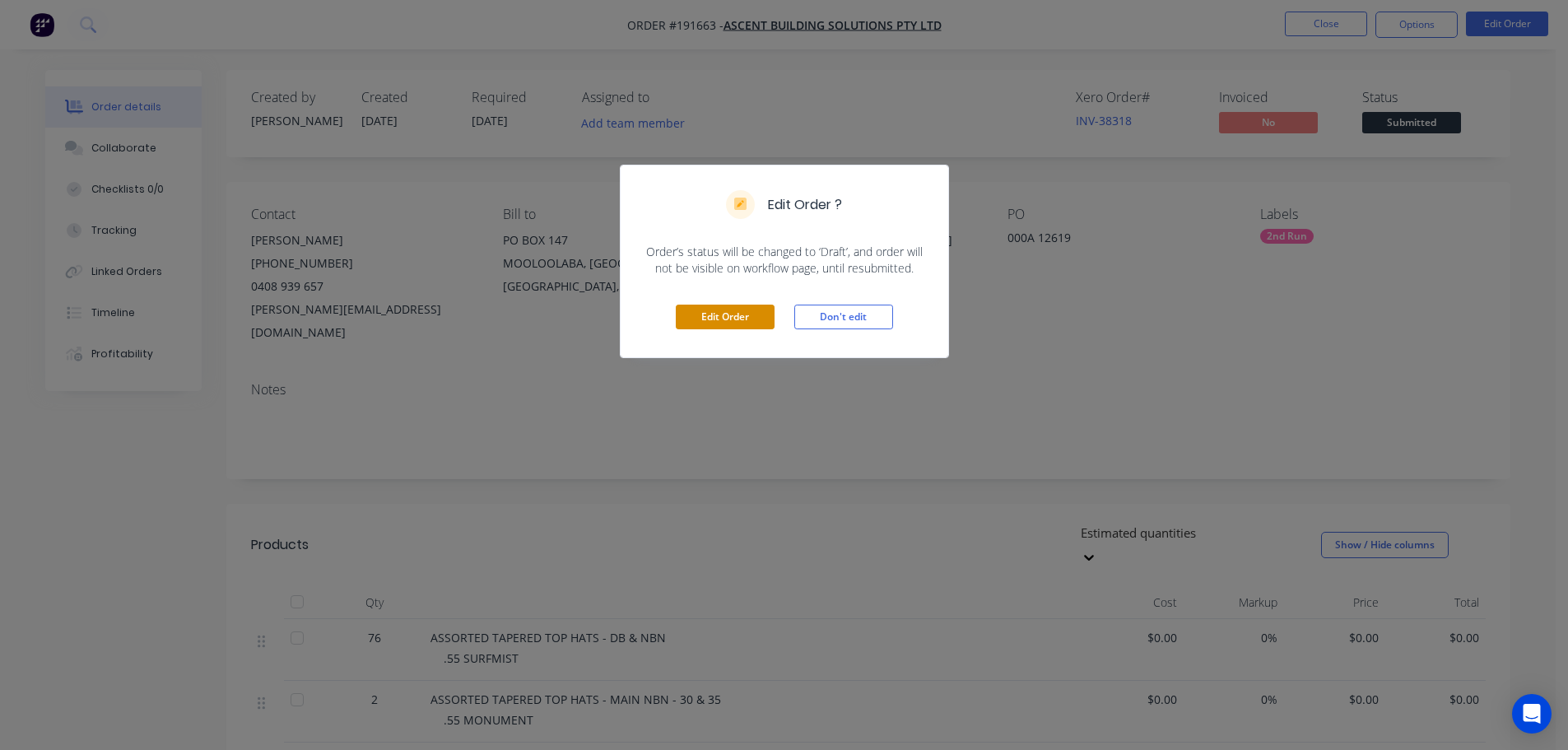
click at [749, 318] on button "Edit Order" at bounding box center [725, 317] width 98 height 25
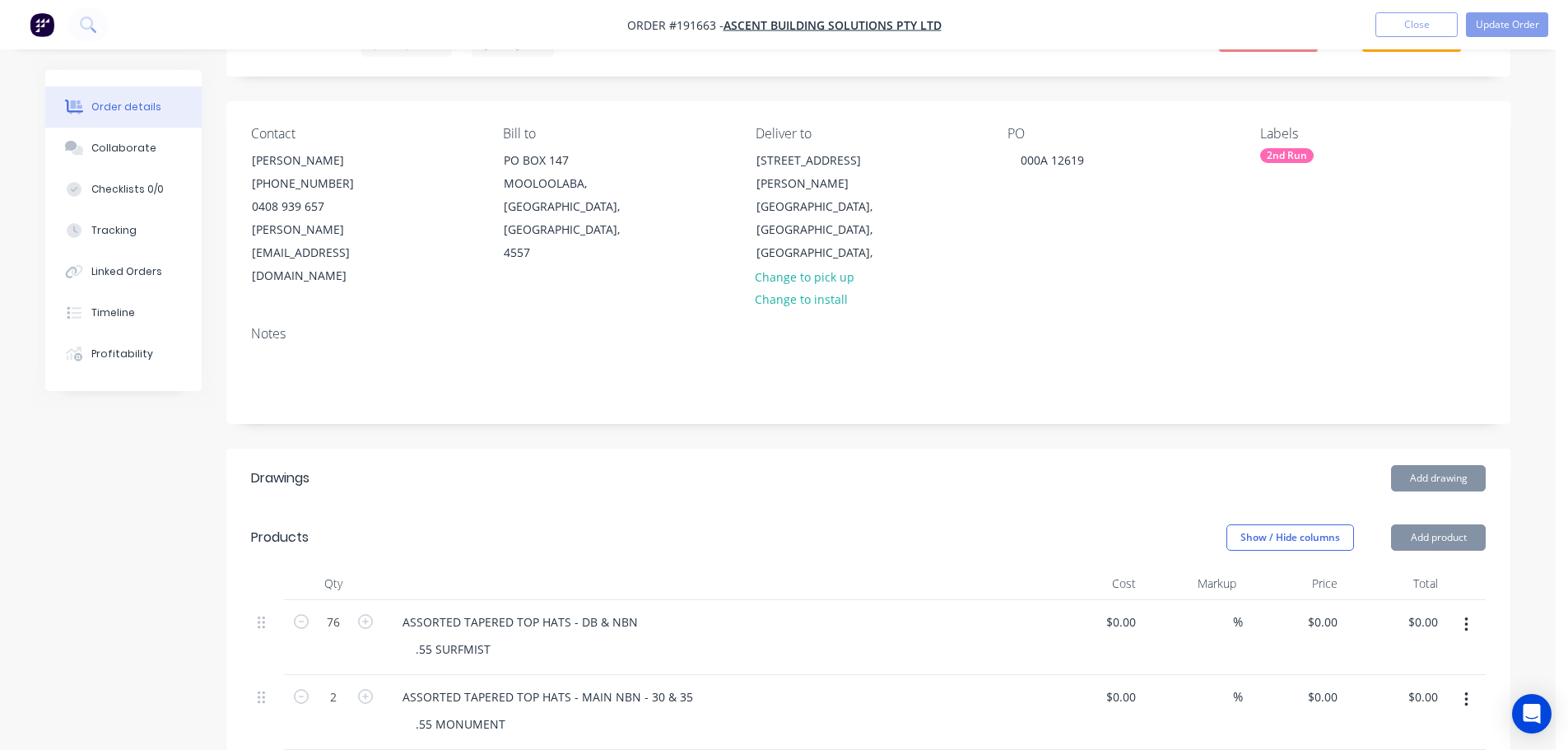
scroll to position [82, 0]
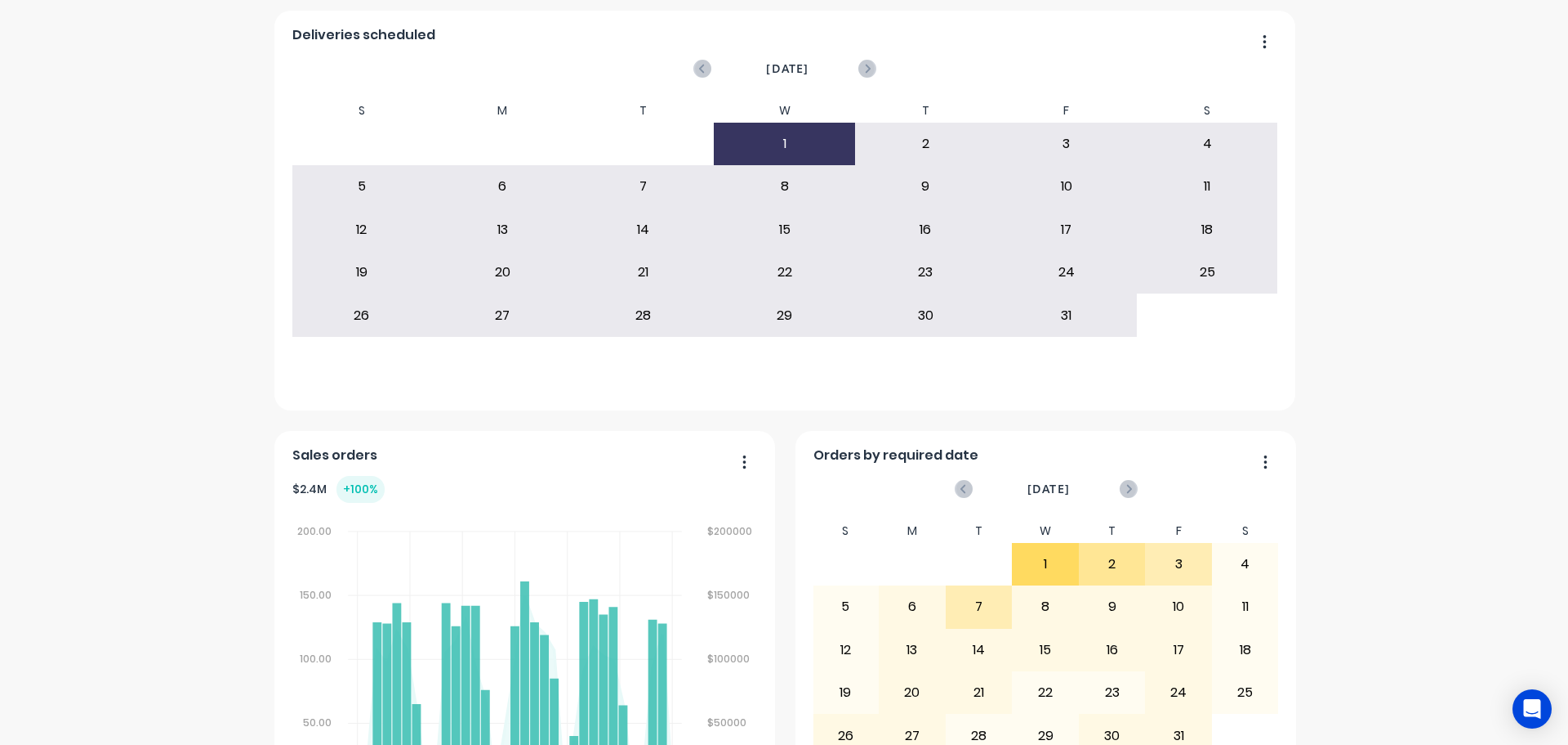
scroll to position [327, 0]
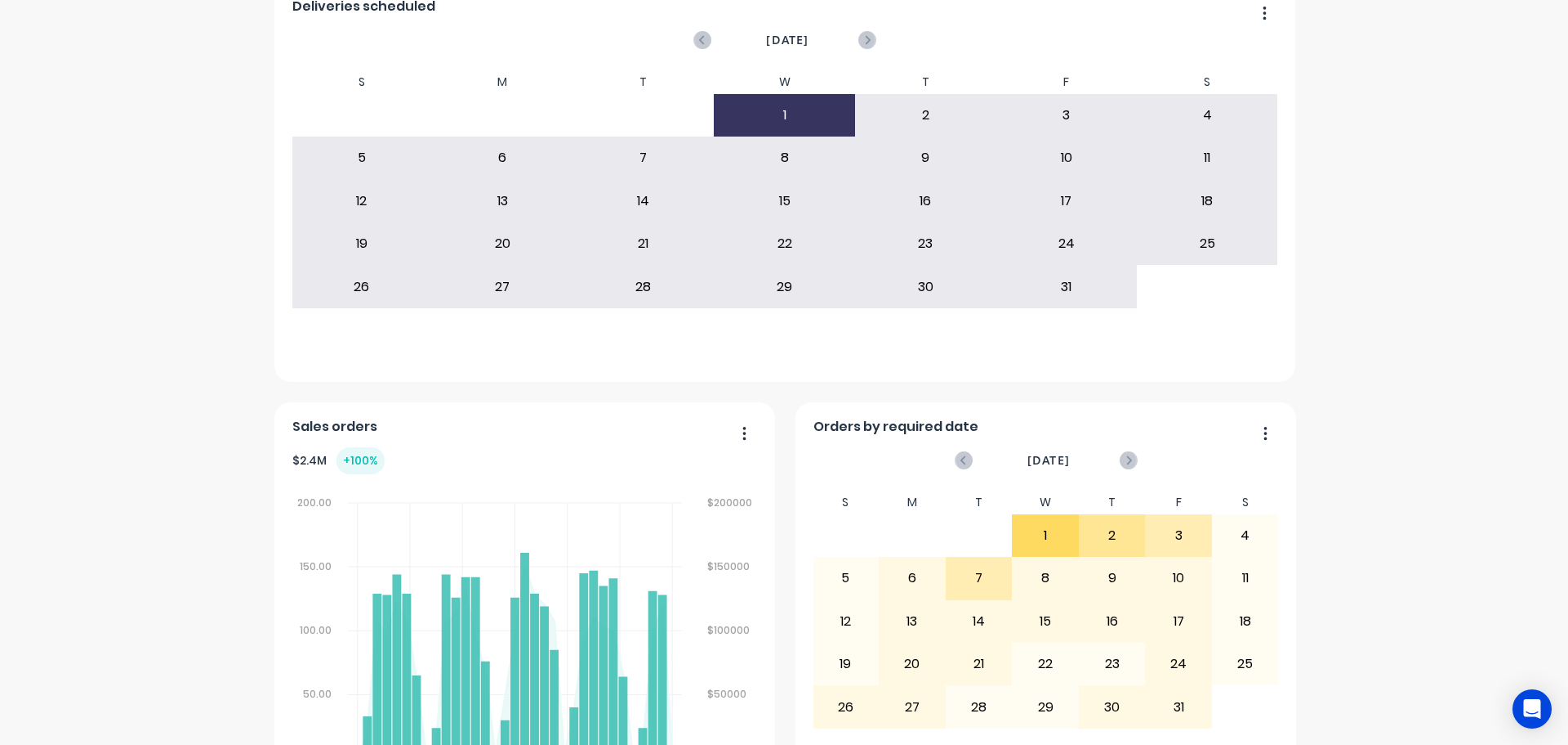
click at [1275, 423] on div "Orders by required date October 2025 S M T W T F S 31 1 2 3 4 5 6 7 8 9 10 11 1…" at bounding box center [1046, 602] width 500 height 400
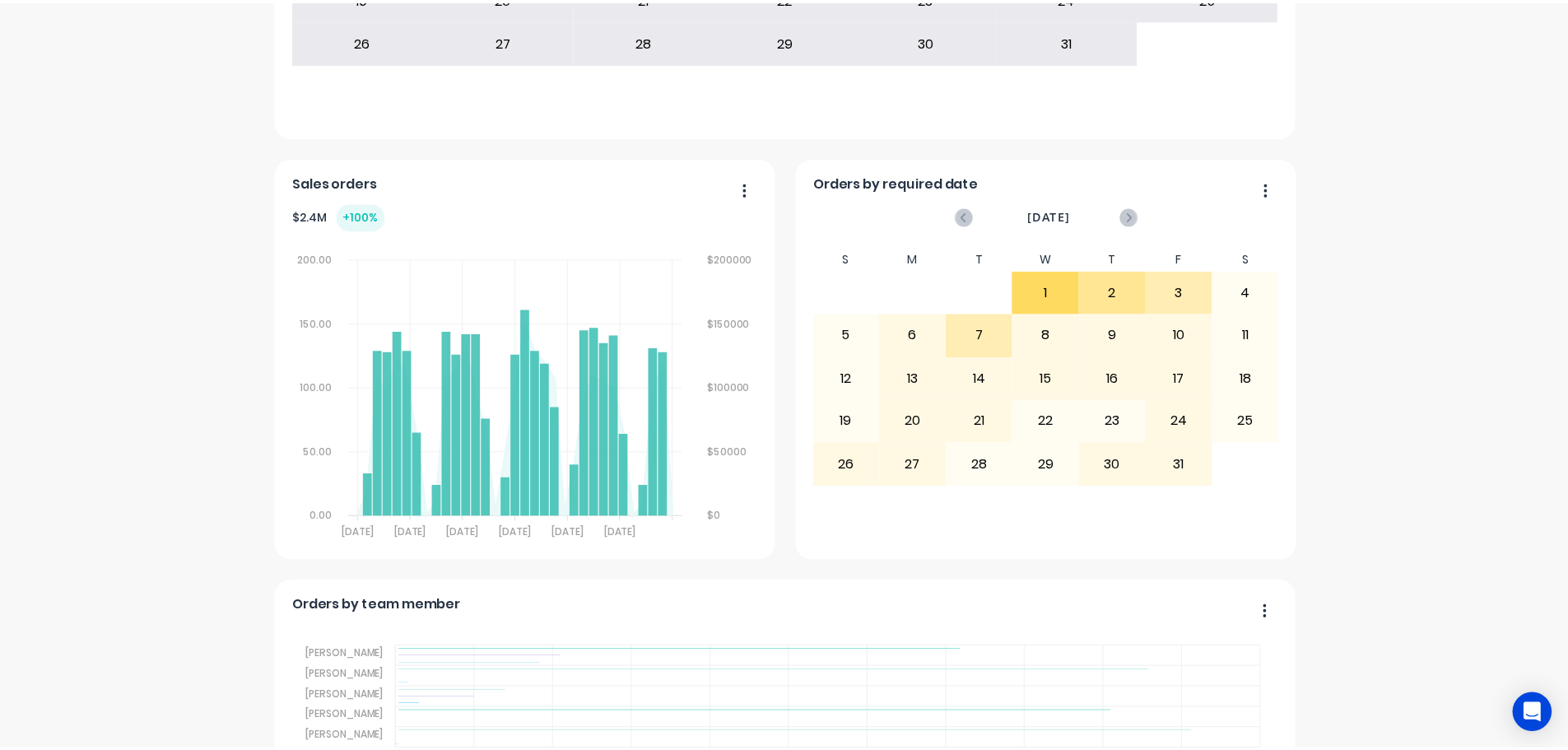
scroll to position [0, 0]
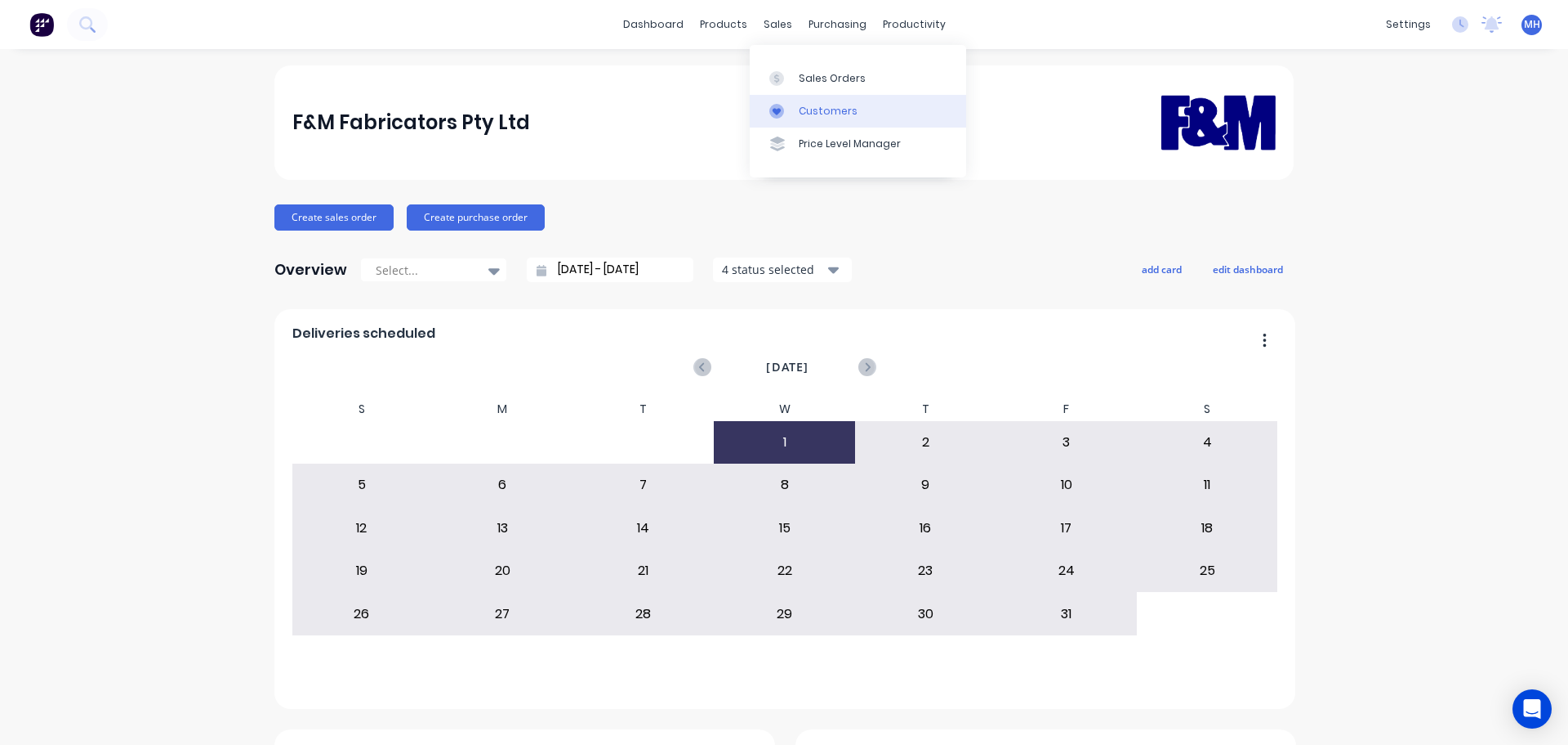
click at [828, 108] on div "Customers" at bounding box center [828, 111] width 59 height 15
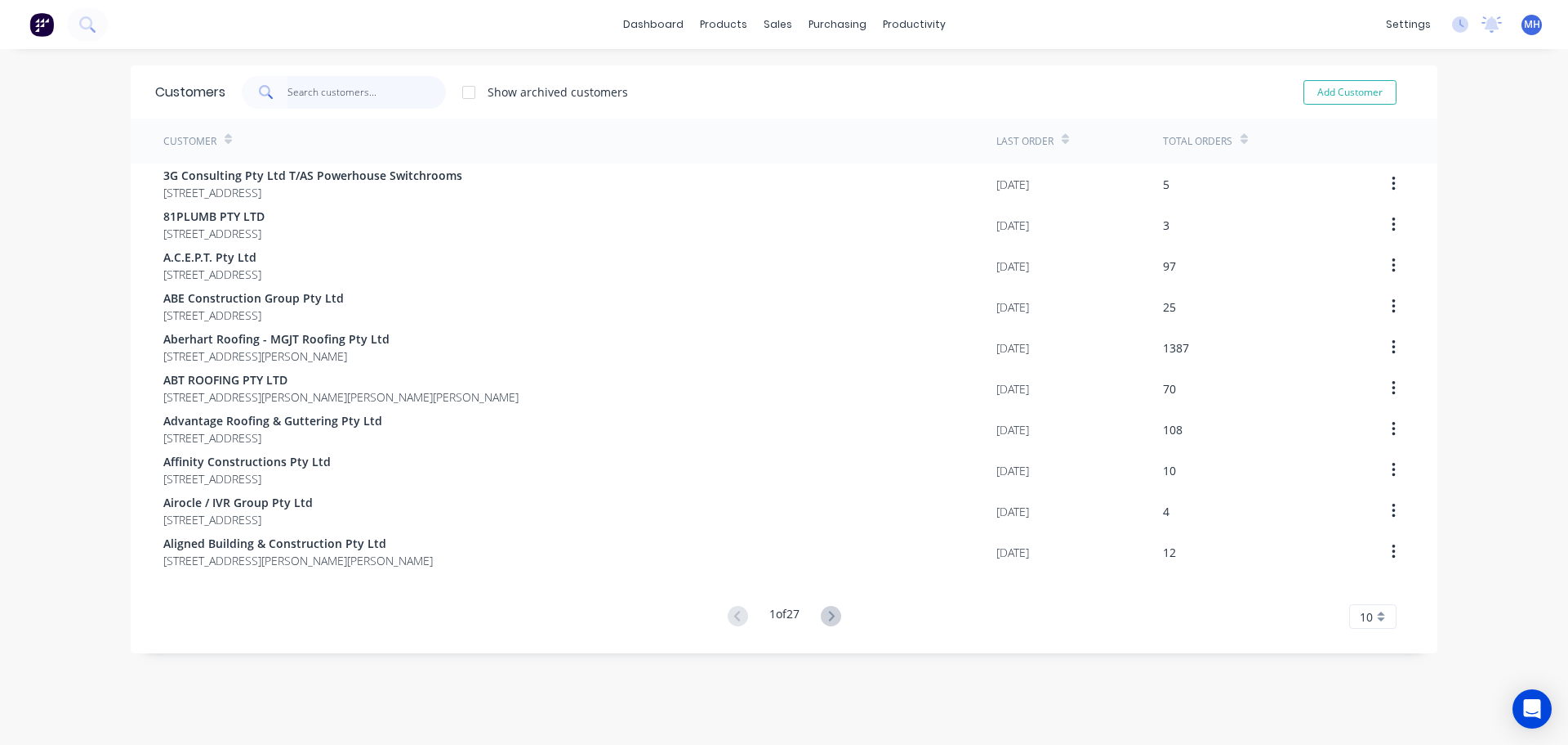
click at [389, 89] on input "text" at bounding box center [366, 92] width 159 height 33
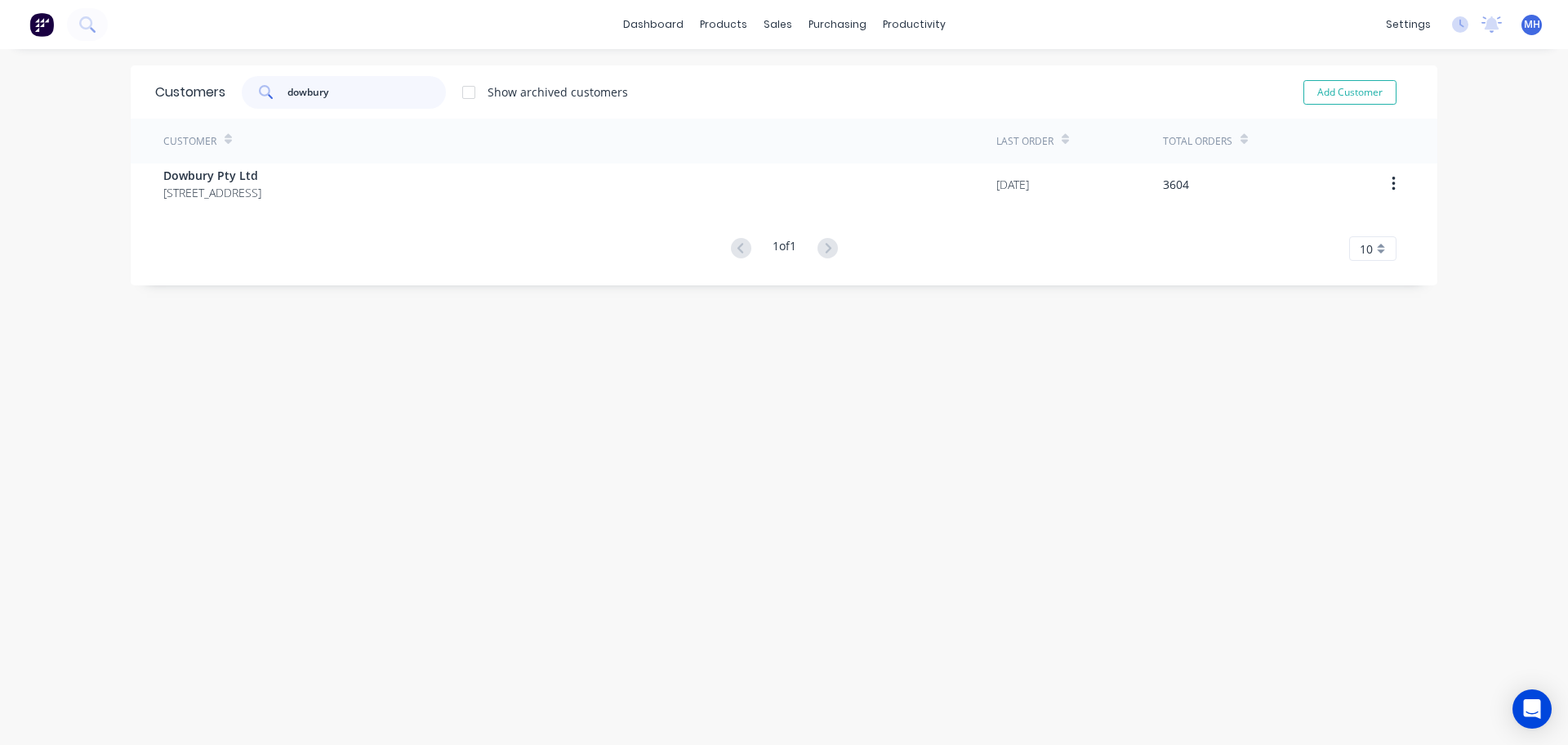
type input "dowbury"
click at [376, 162] on div "Customer" at bounding box center [579, 140] width 833 height 45
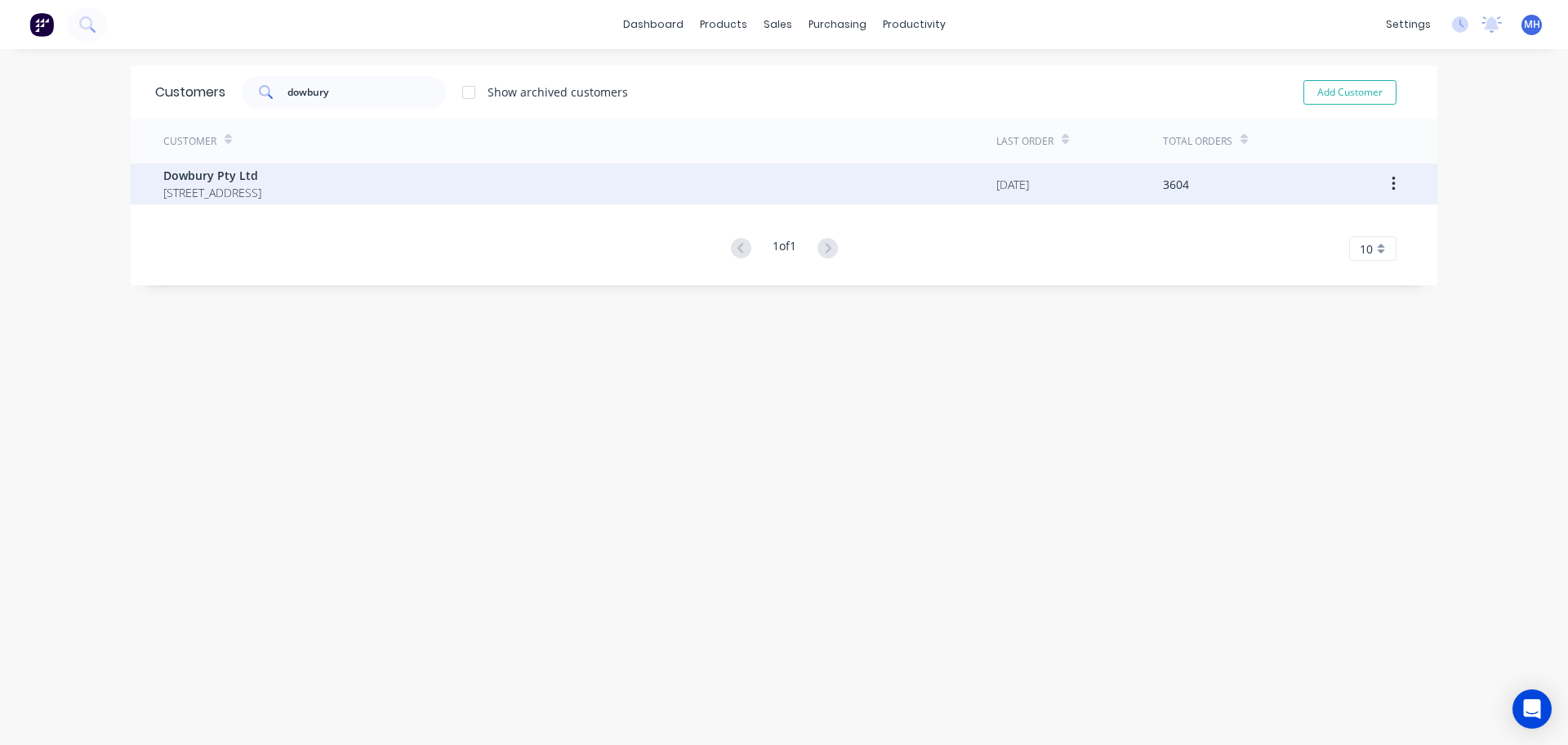
click at [262, 175] on span "Dowbury Pty Ltd" at bounding box center [212, 175] width 98 height 17
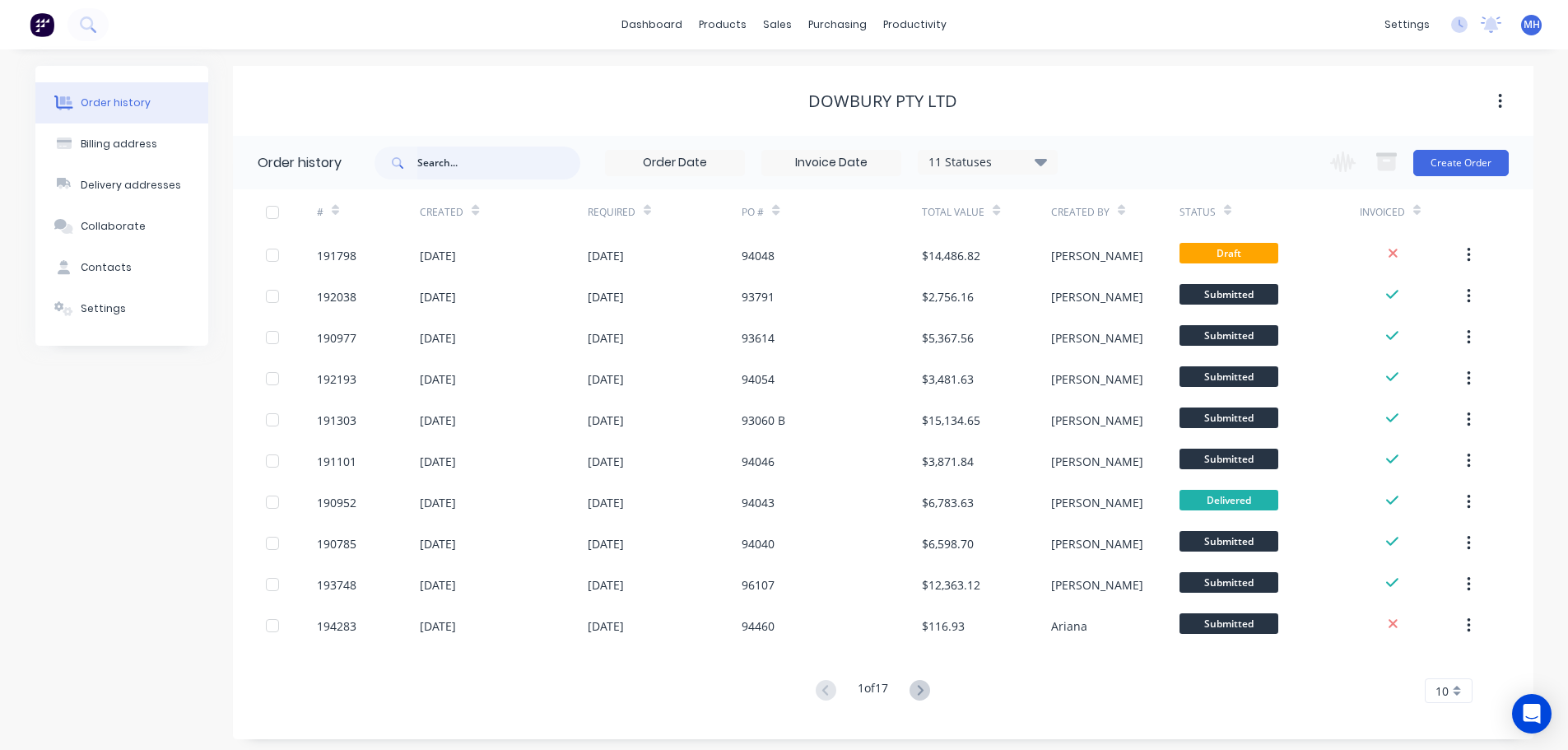
click at [479, 169] on input "text" at bounding box center [499, 163] width 163 height 33
type input "welded stop ends"
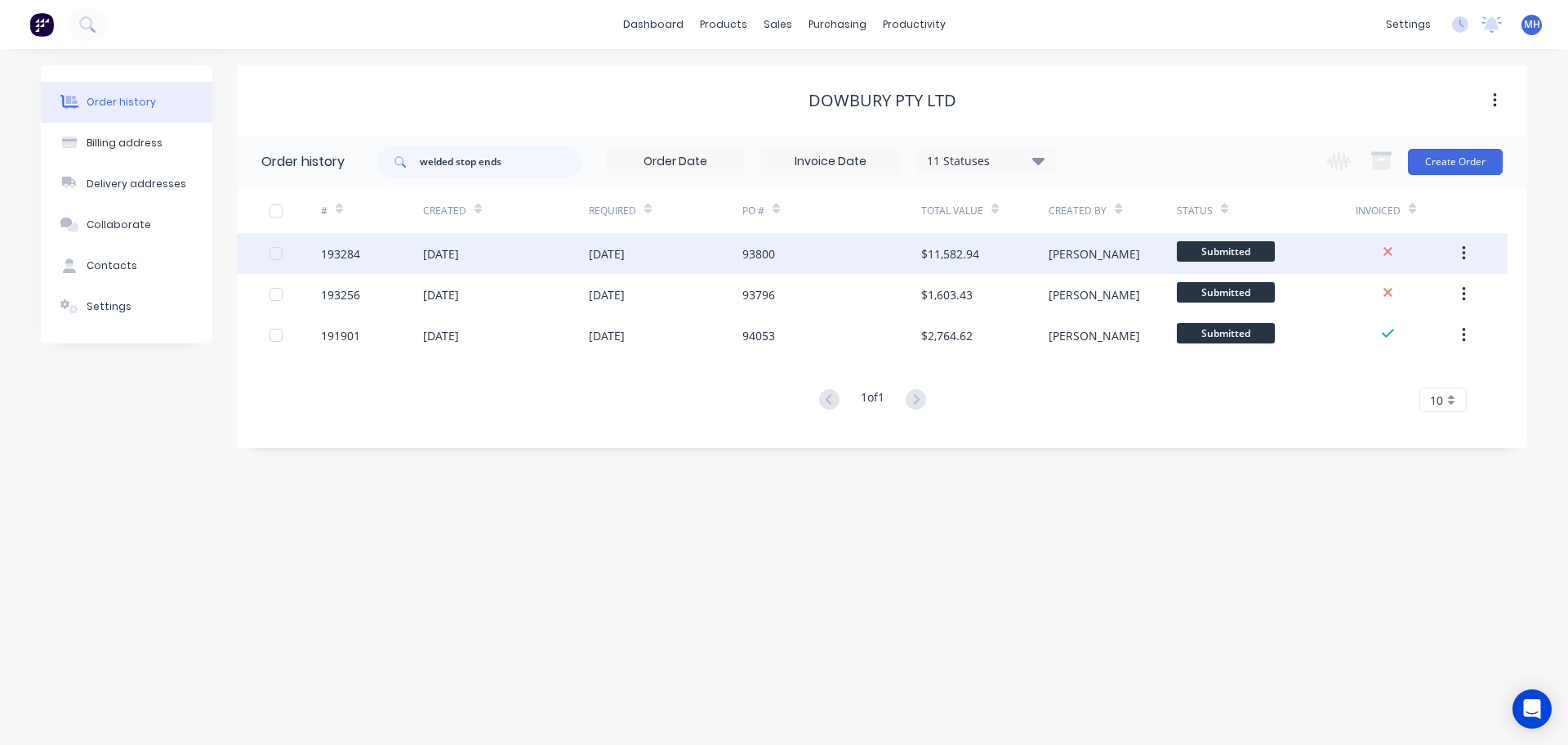
click at [746, 245] on div "93800" at bounding box center [759, 253] width 33 height 17
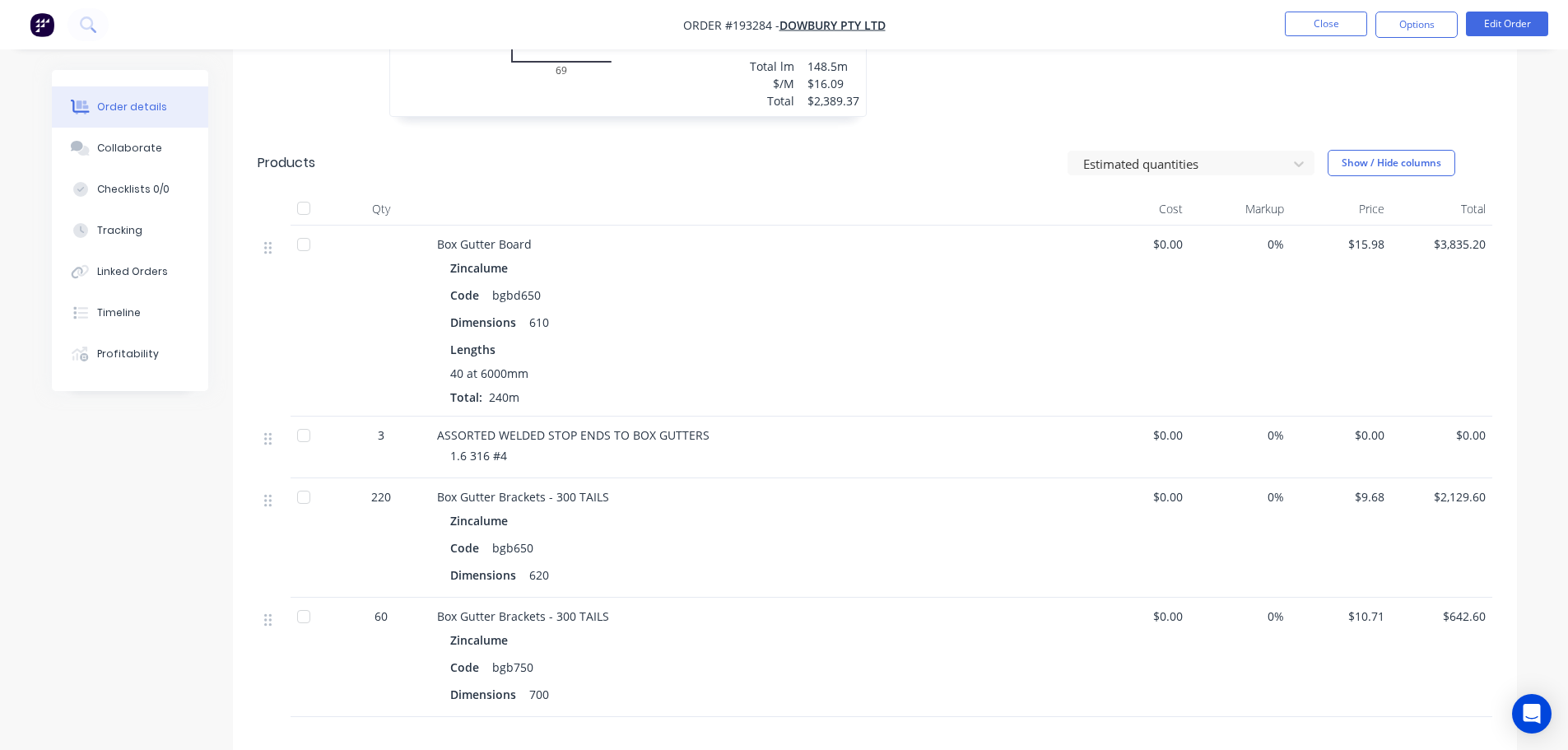
scroll to position [988, 0]
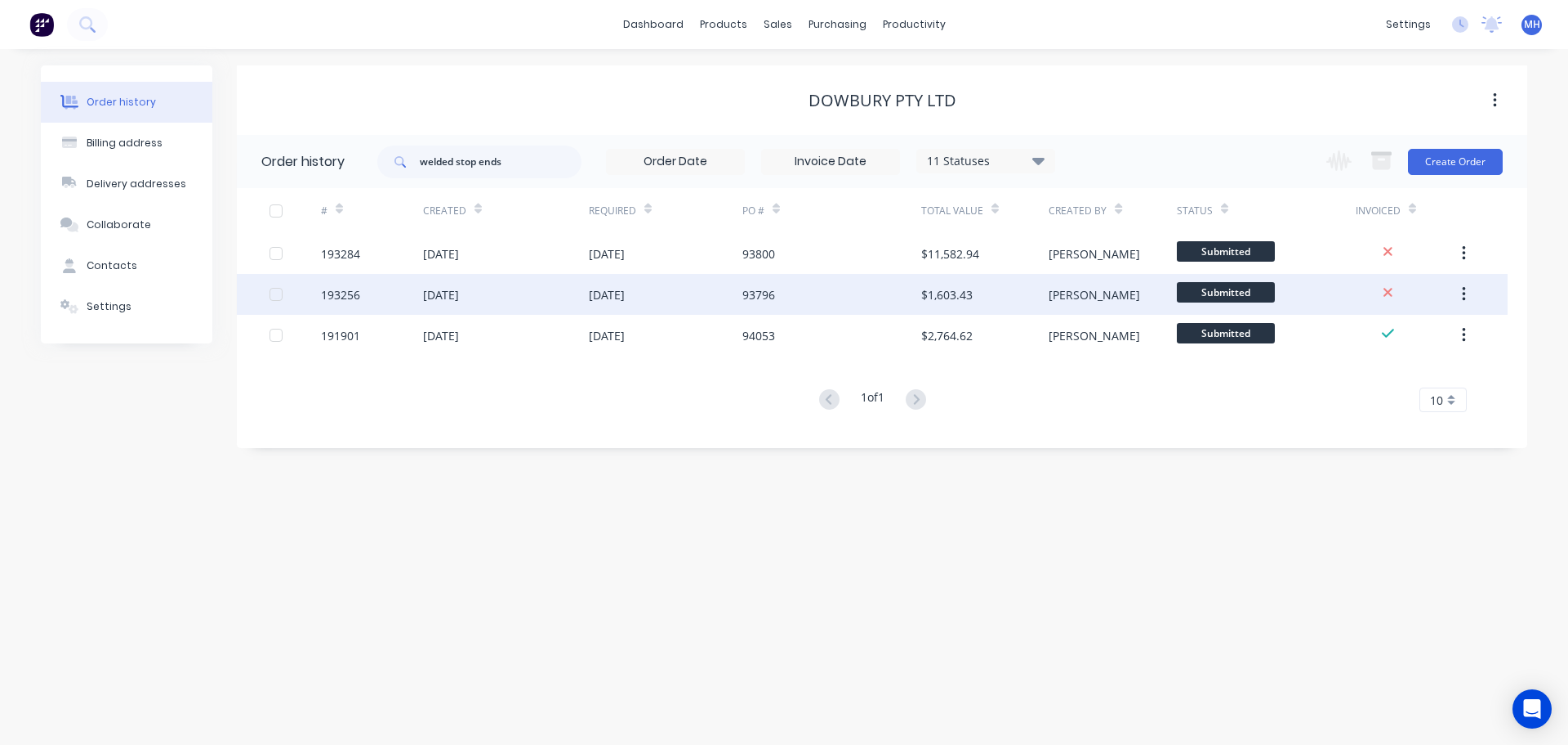
click at [724, 293] on div "[DATE]" at bounding box center [666, 294] width 154 height 41
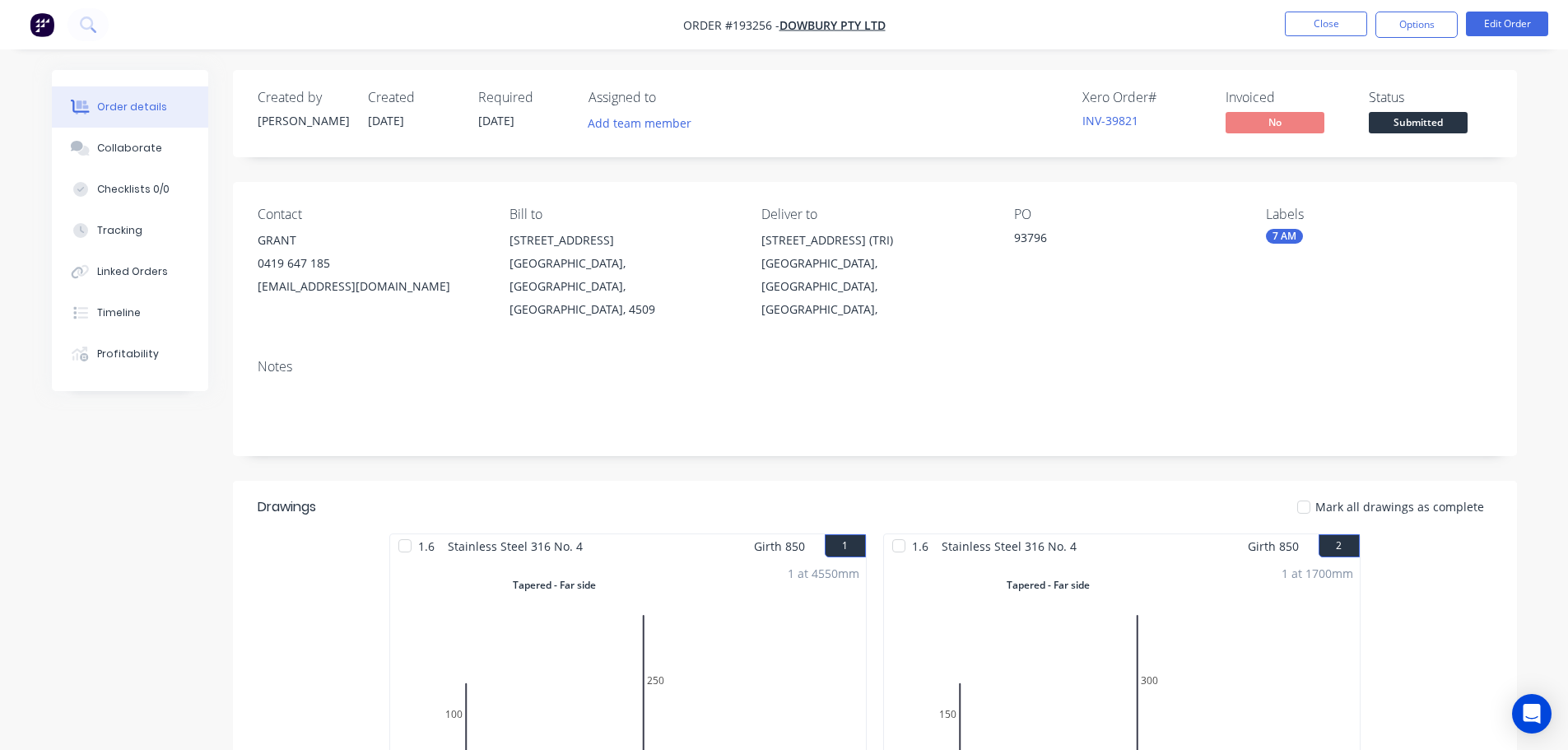
scroll to position [576, 0]
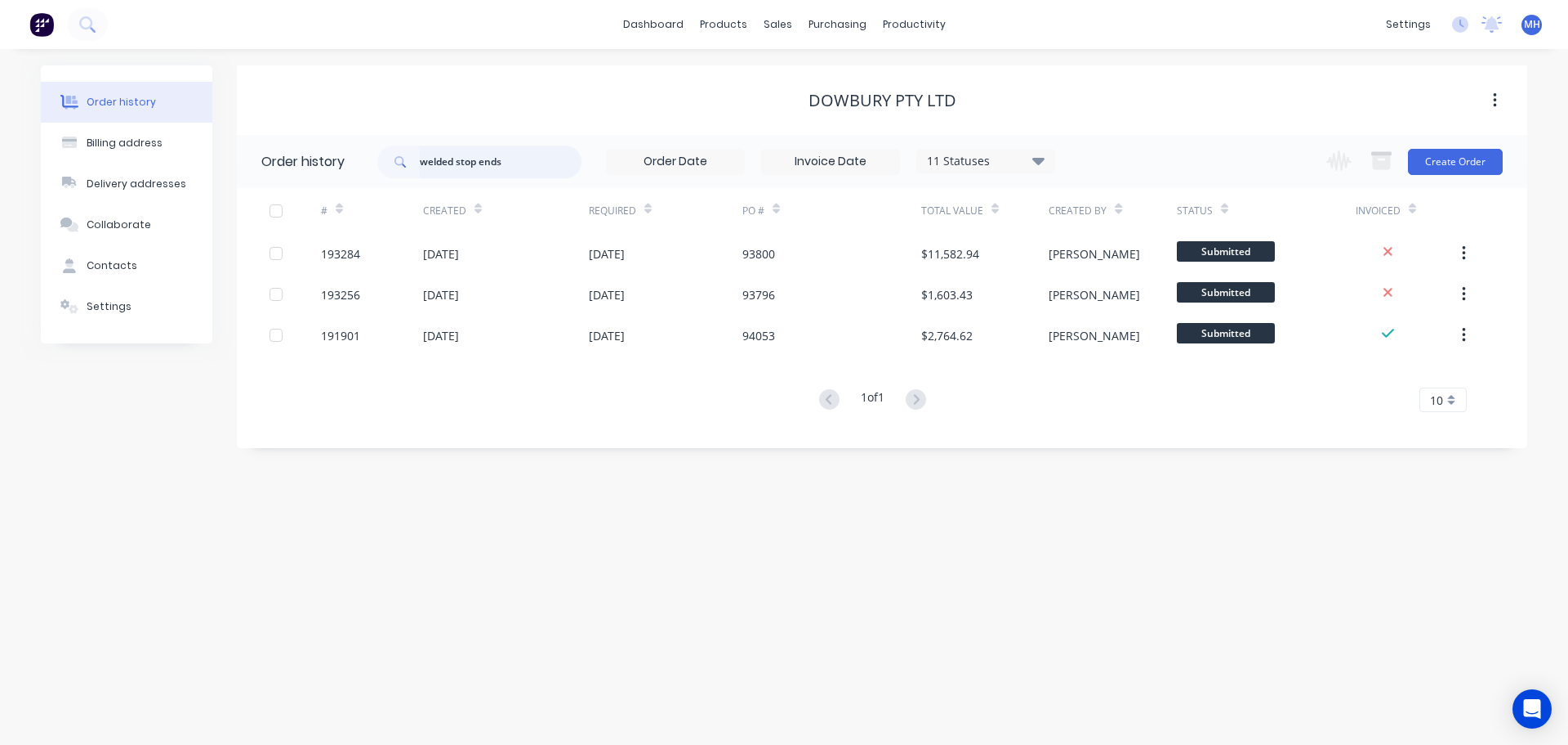
click at [502, 155] on input "welded stop ends" at bounding box center [500, 162] width 162 height 33
type input "welded stop end"
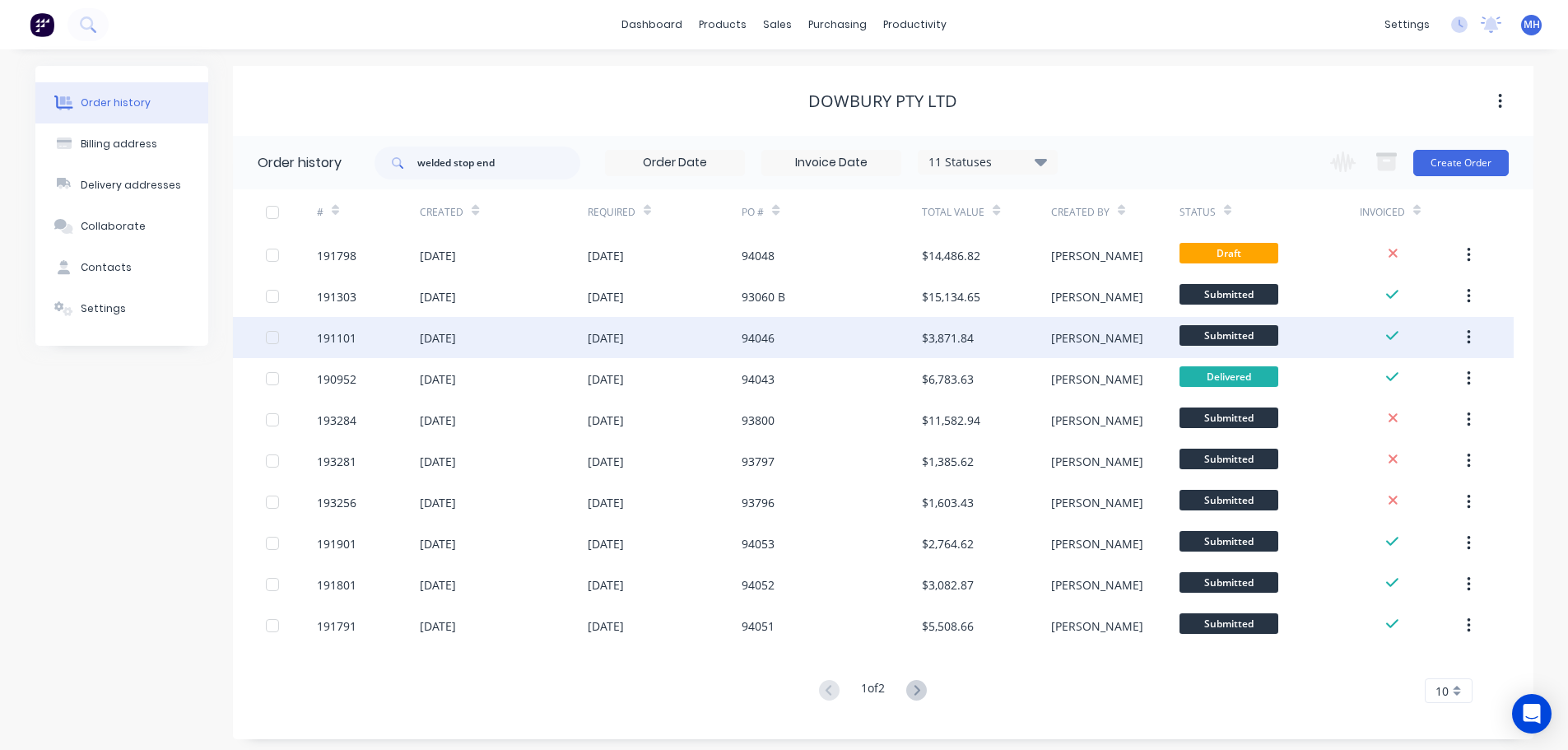
click at [672, 328] on div "[DATE]" at bounding box center [665, 337] width 155 height 41
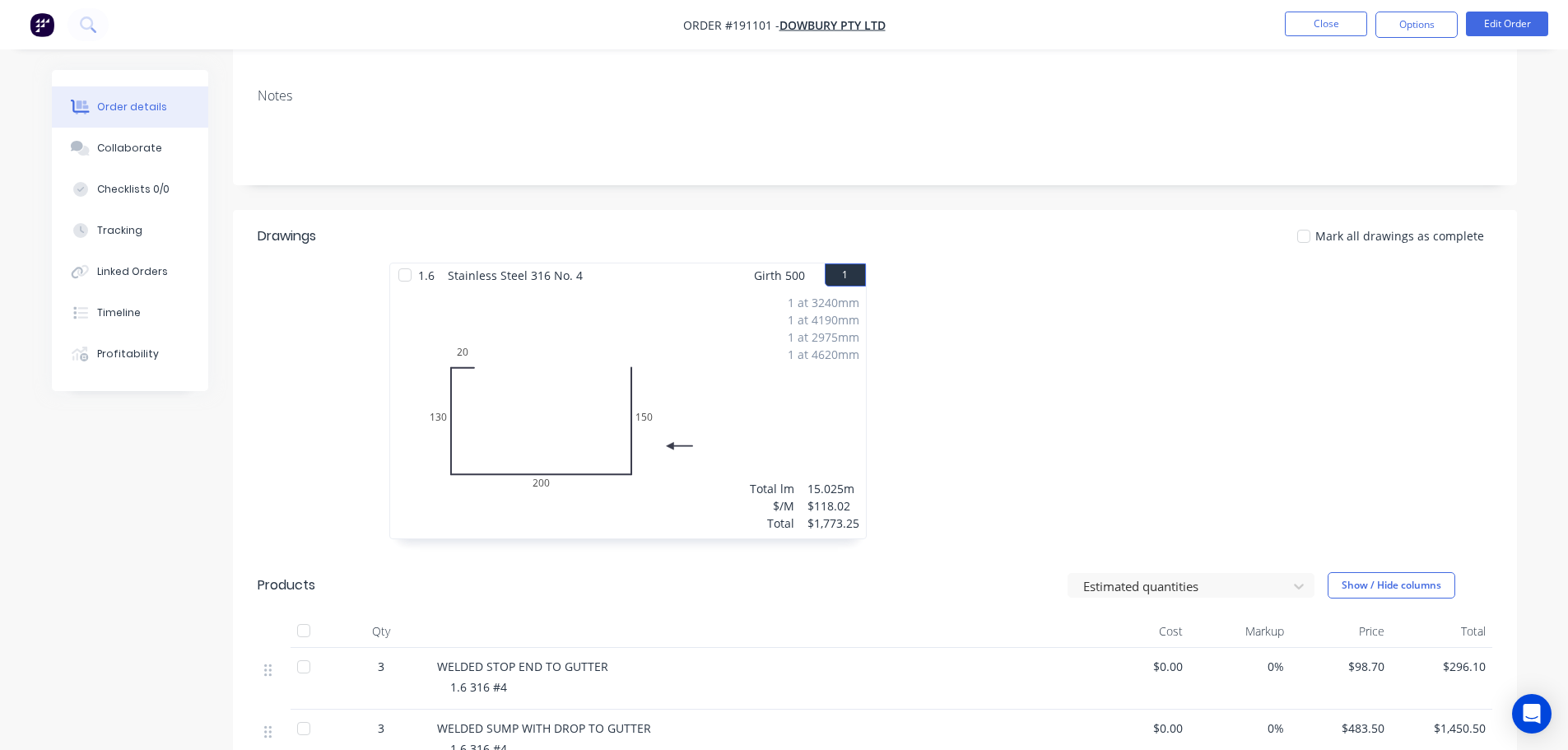
scroll to position [493, 0]
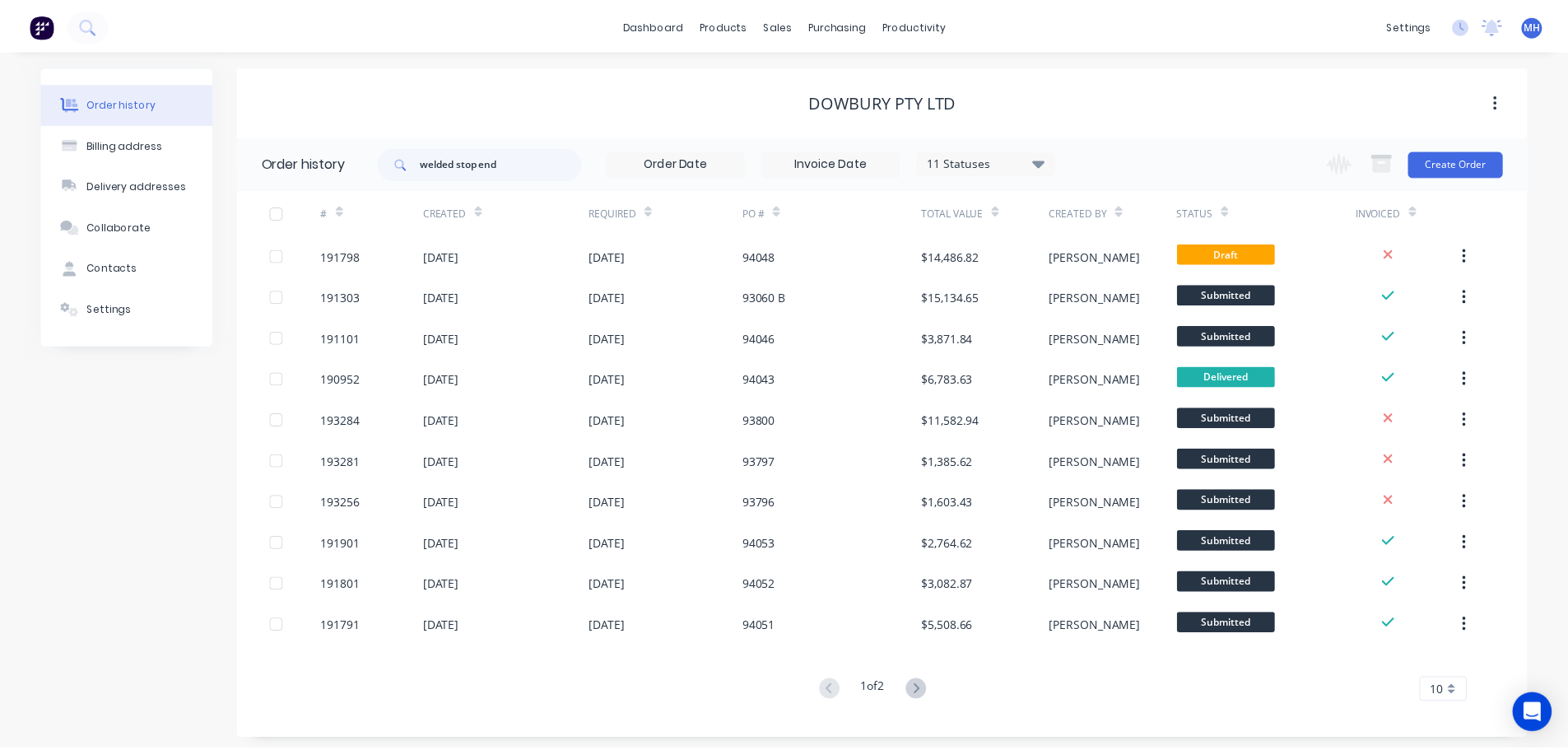
scroll to position [5, 0]
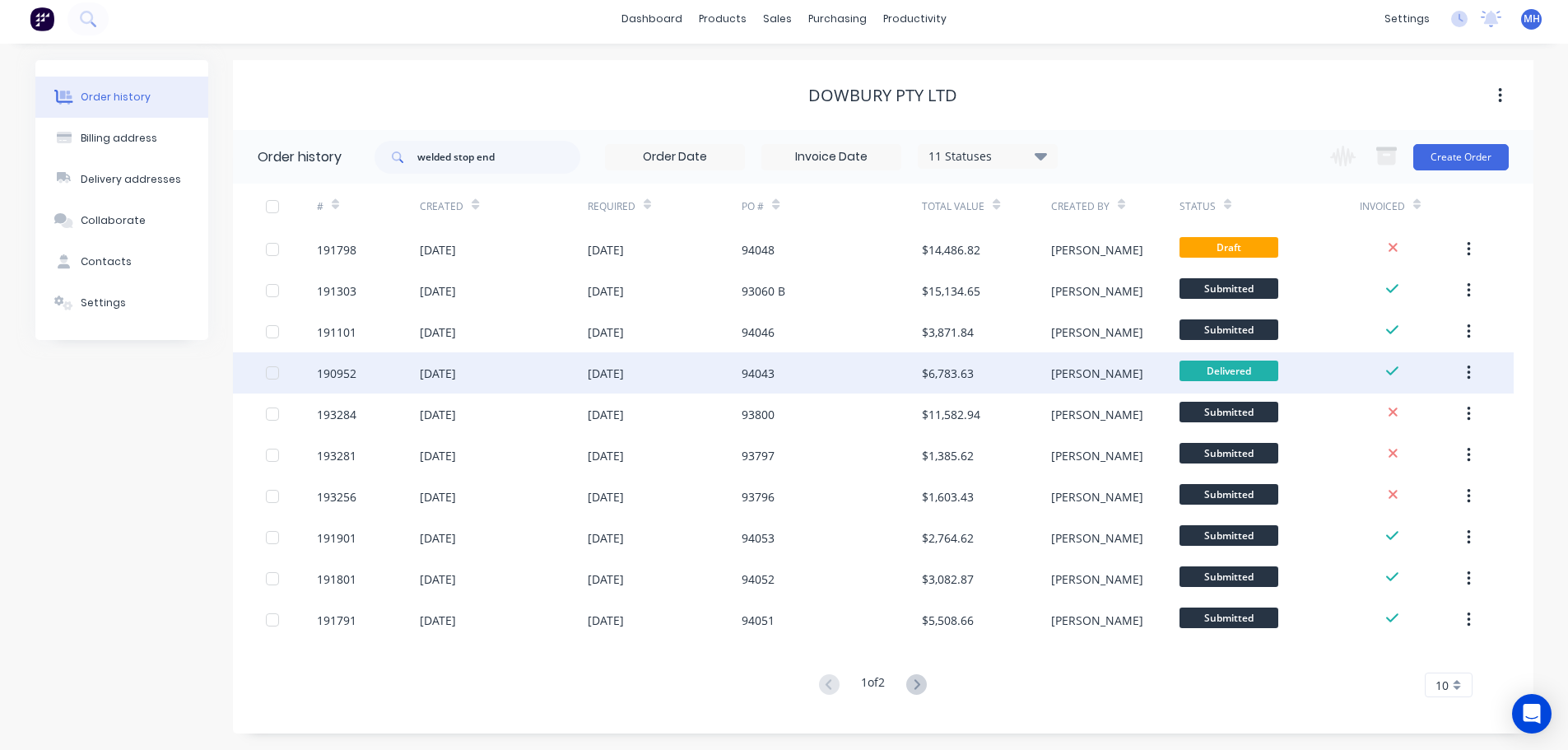
click at [806, 376] on div "94043" at bounding box center [832, 373] width 181 height 41
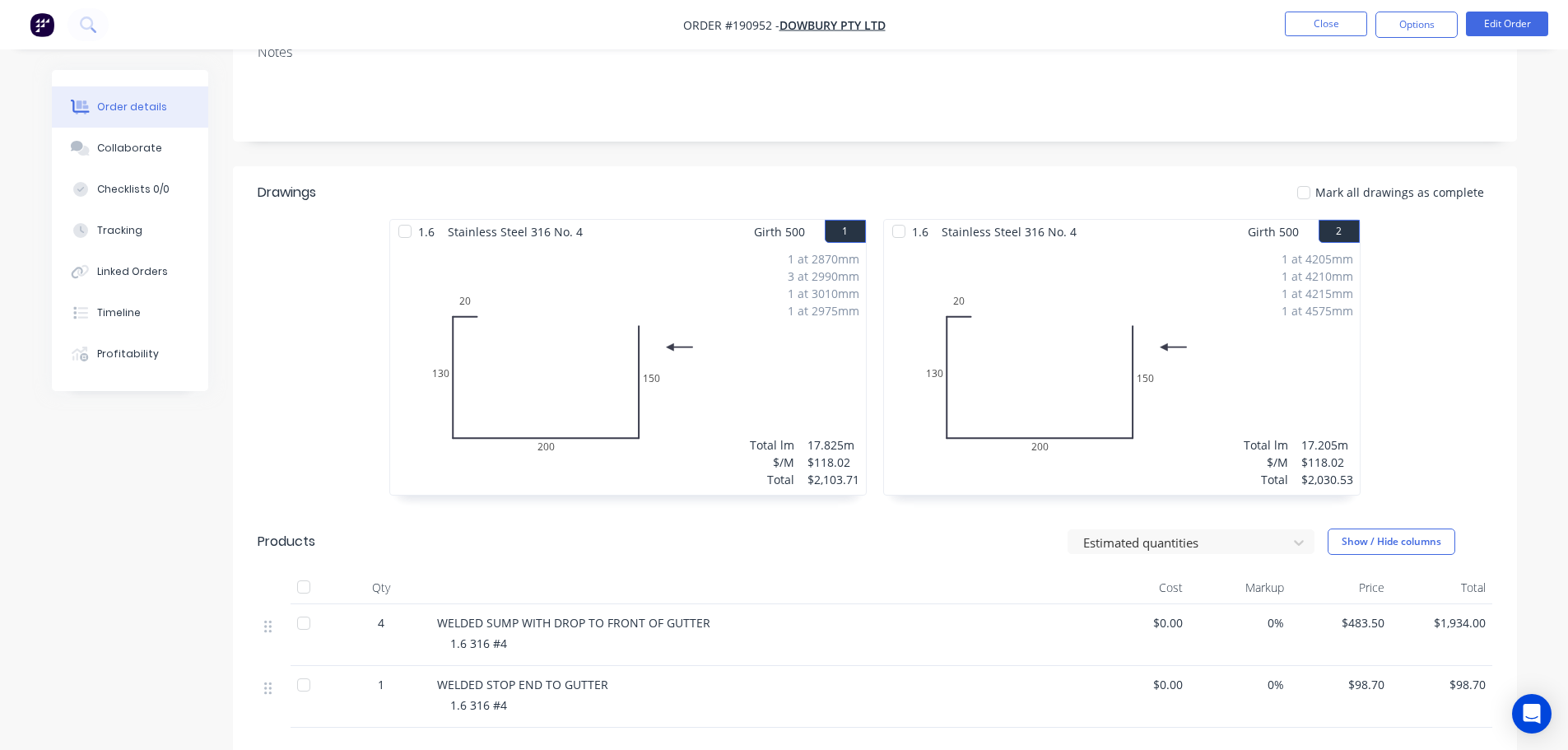
scroll to position [493, 0]
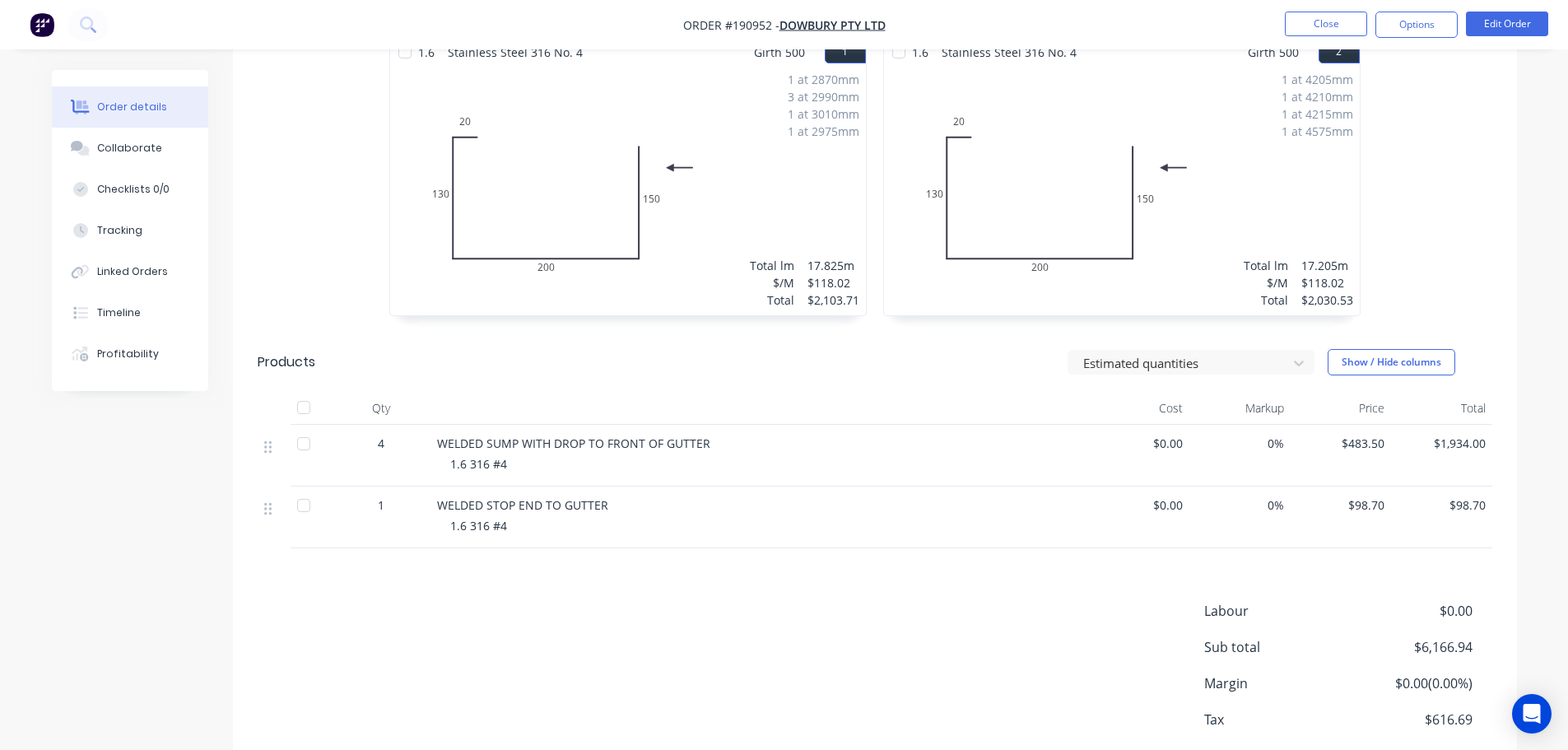
click at [1276, 29] on ul "Close Options Edit Order" at bounding box center [1417, 24] width 303 height 26
click at [1308, 26] on button "Close" at bounding box center [1326, 24] width 82 height 25
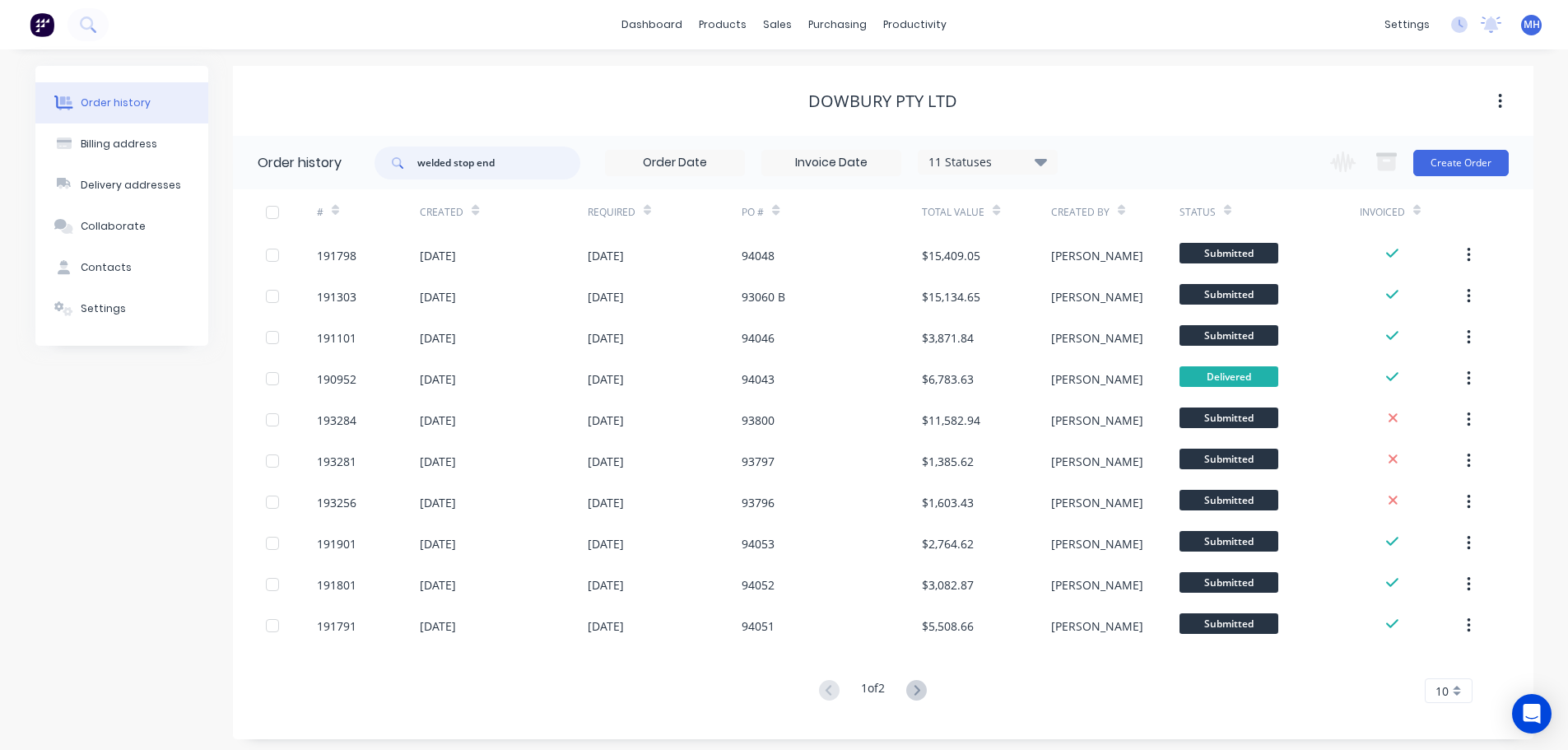
click at [537, 166] on input "welded stop end" at bounding box center [499, 163] width 163 height 33
click at [784, 111] on icon at bounding box center [783, 113] width 8 height 7
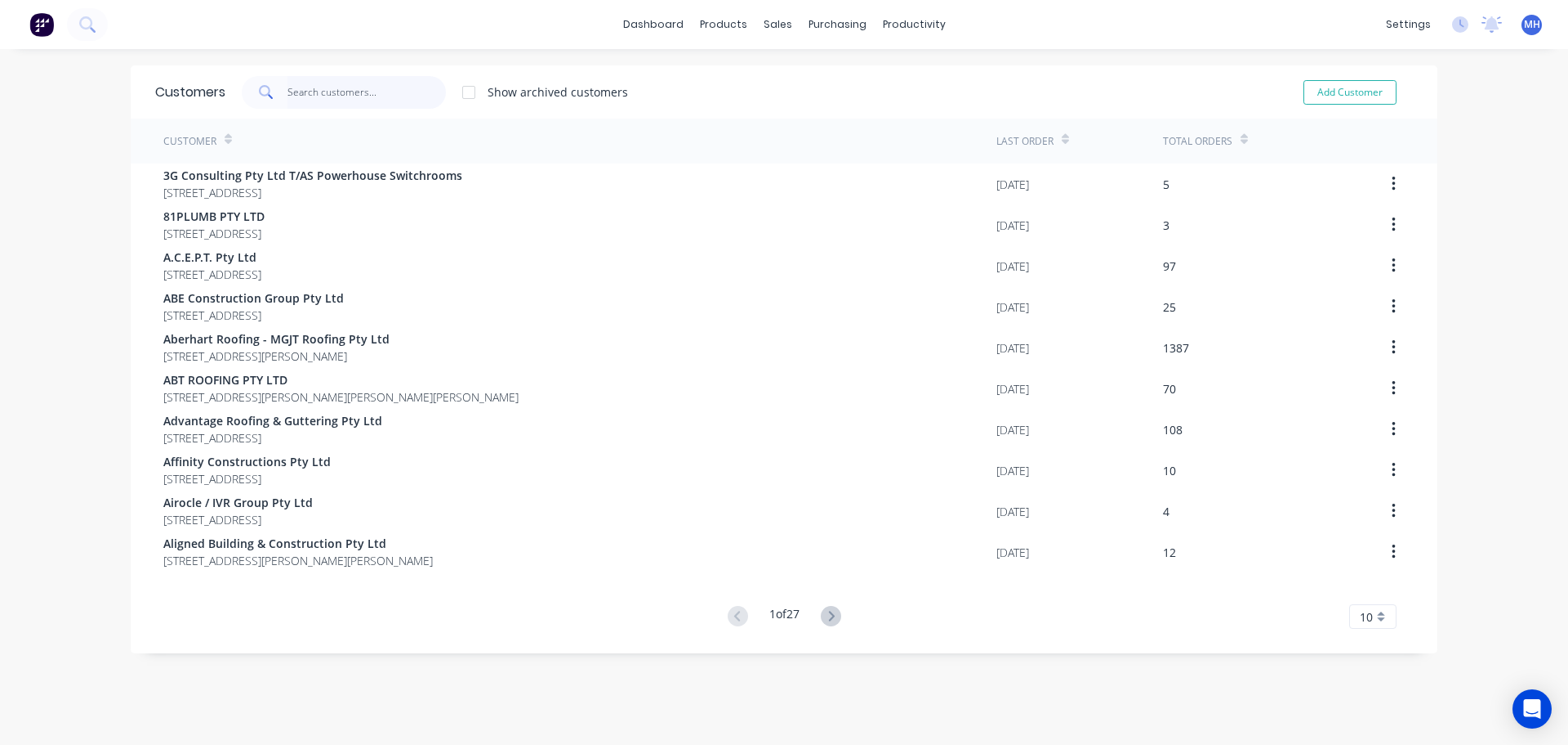
click at [389, 93] on input "text" at bounding box center [366, 92] width 159 height 33
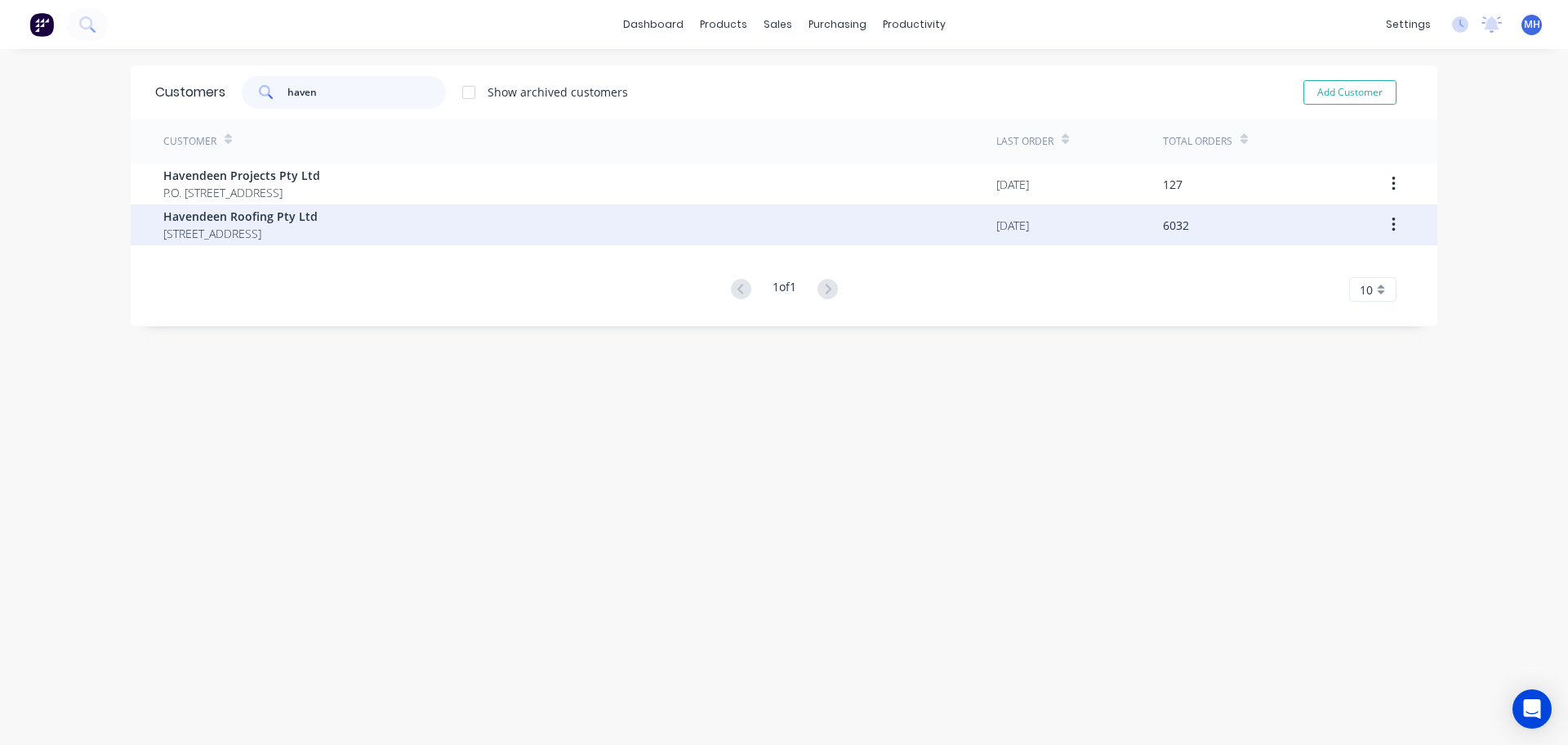
type input "haven"
click at [314, 231] on span "[STREET_ADDRESS]" at bounding box center [240, 233] width 154 height 17
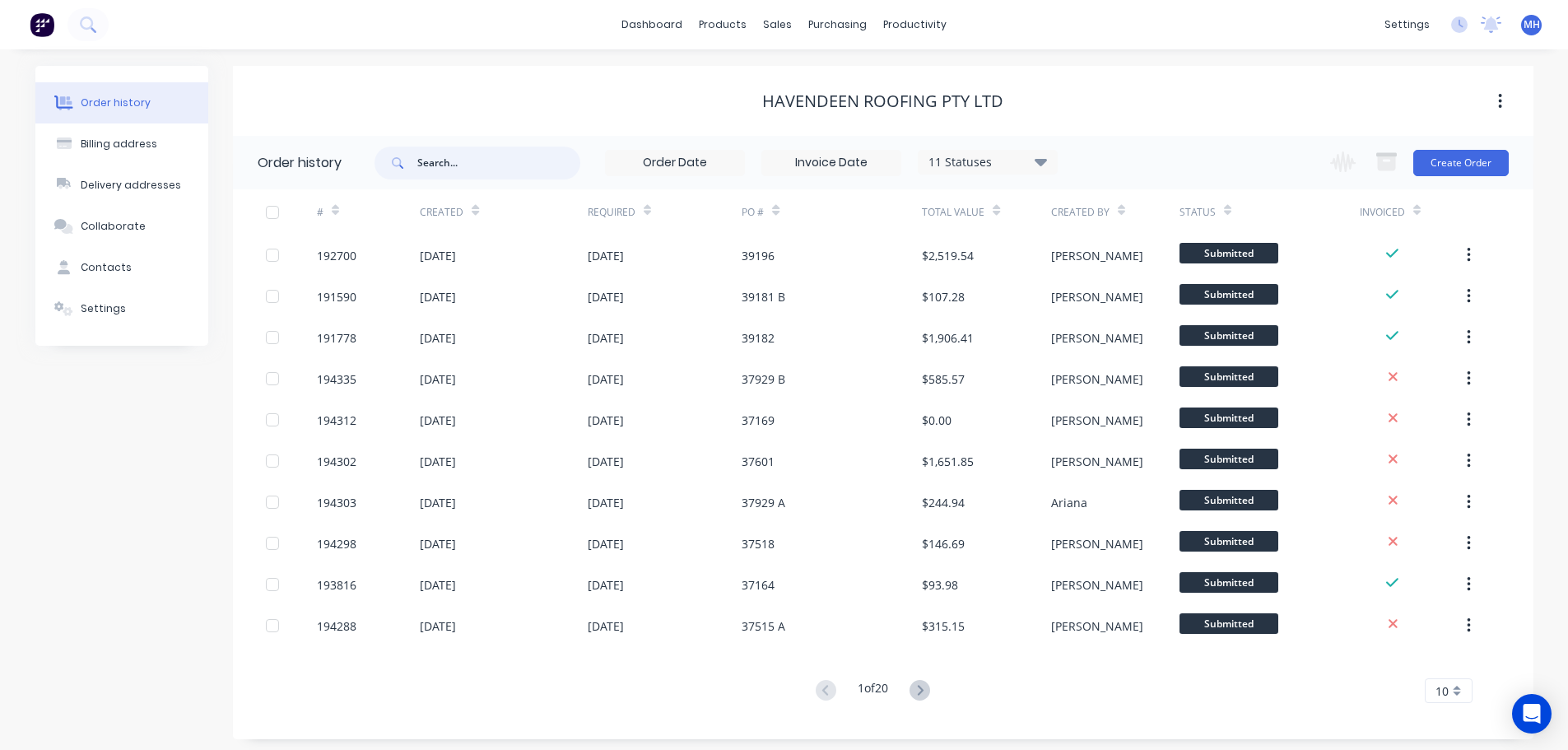
click at [504, 169] on input "text" at bounding box center [499, 163] width 163 height 33
type input "hat"
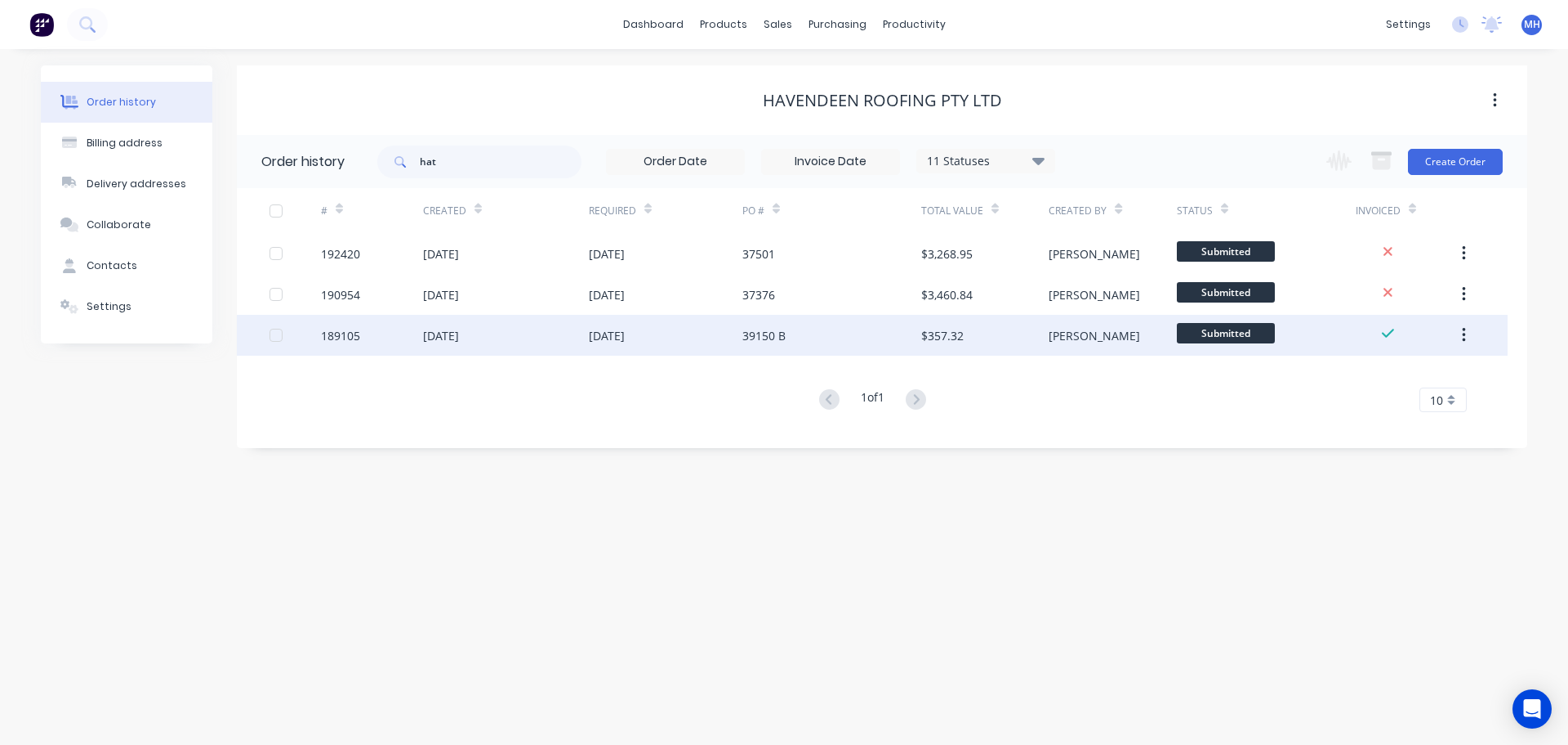
click at [670, 339] on div "[DATE]" at bounding box center [666, 335] width 154 height 41
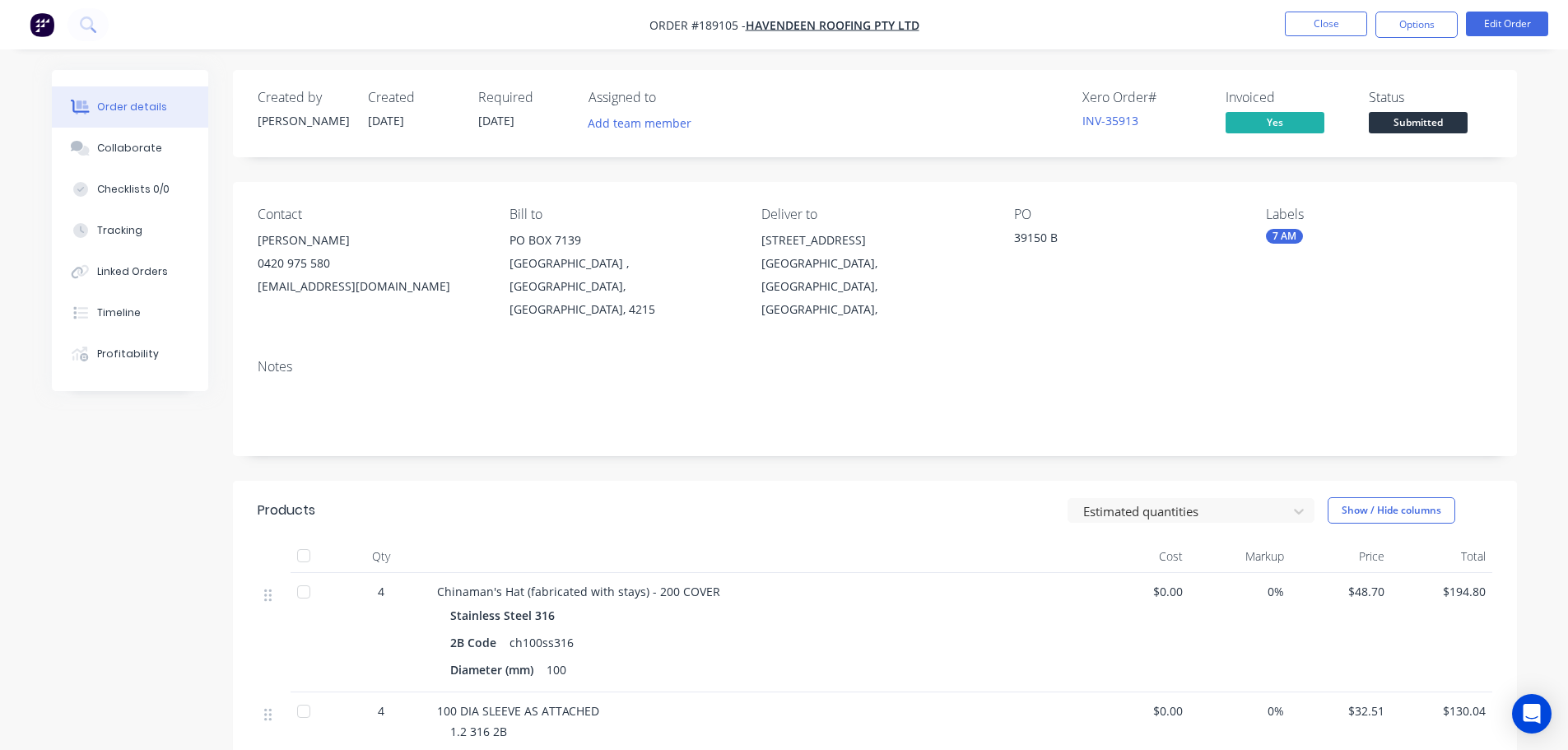
scroll to position [82, 0]
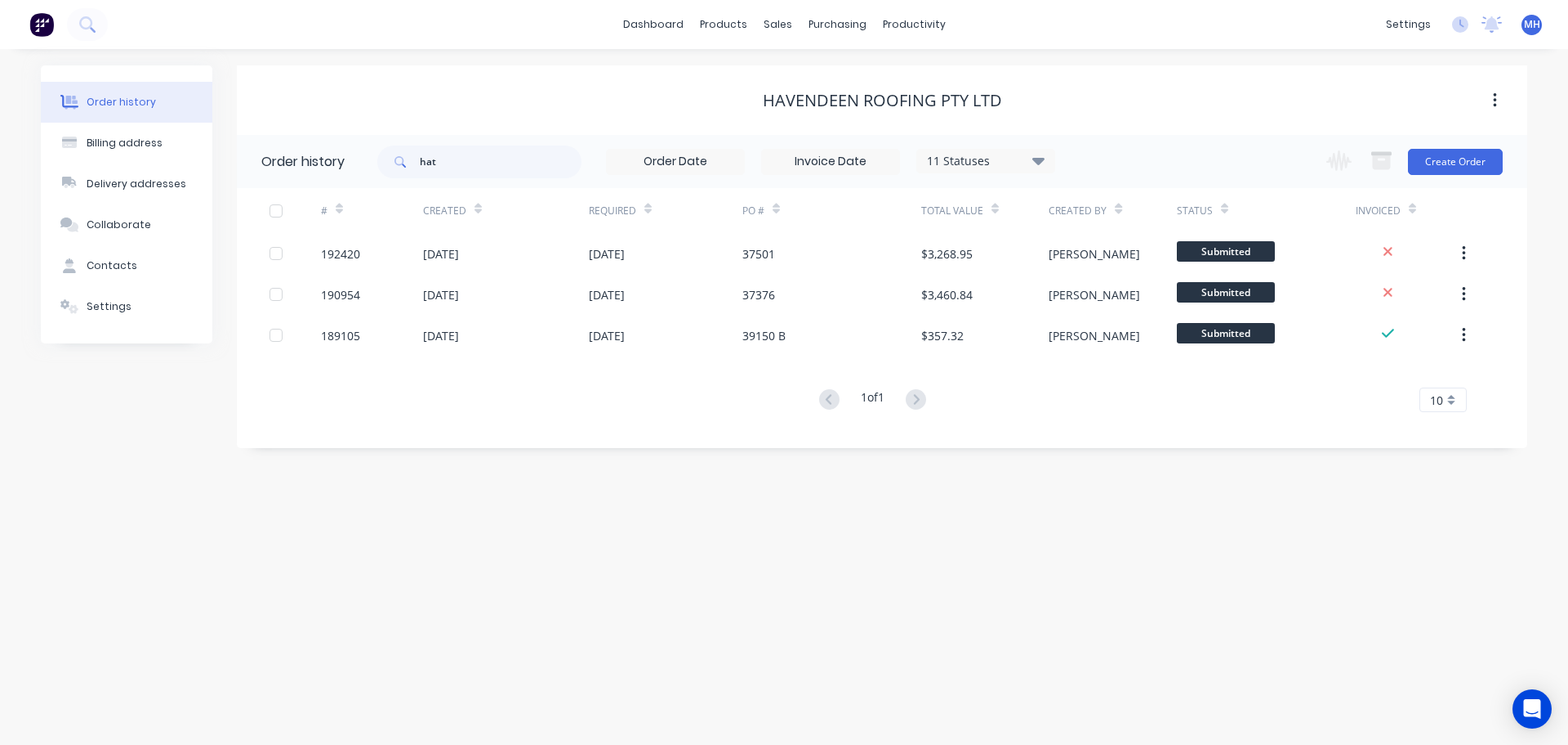
click at [995, 166] on div "11 Statuses" at bounding box center [986, 161] width 138 height 18
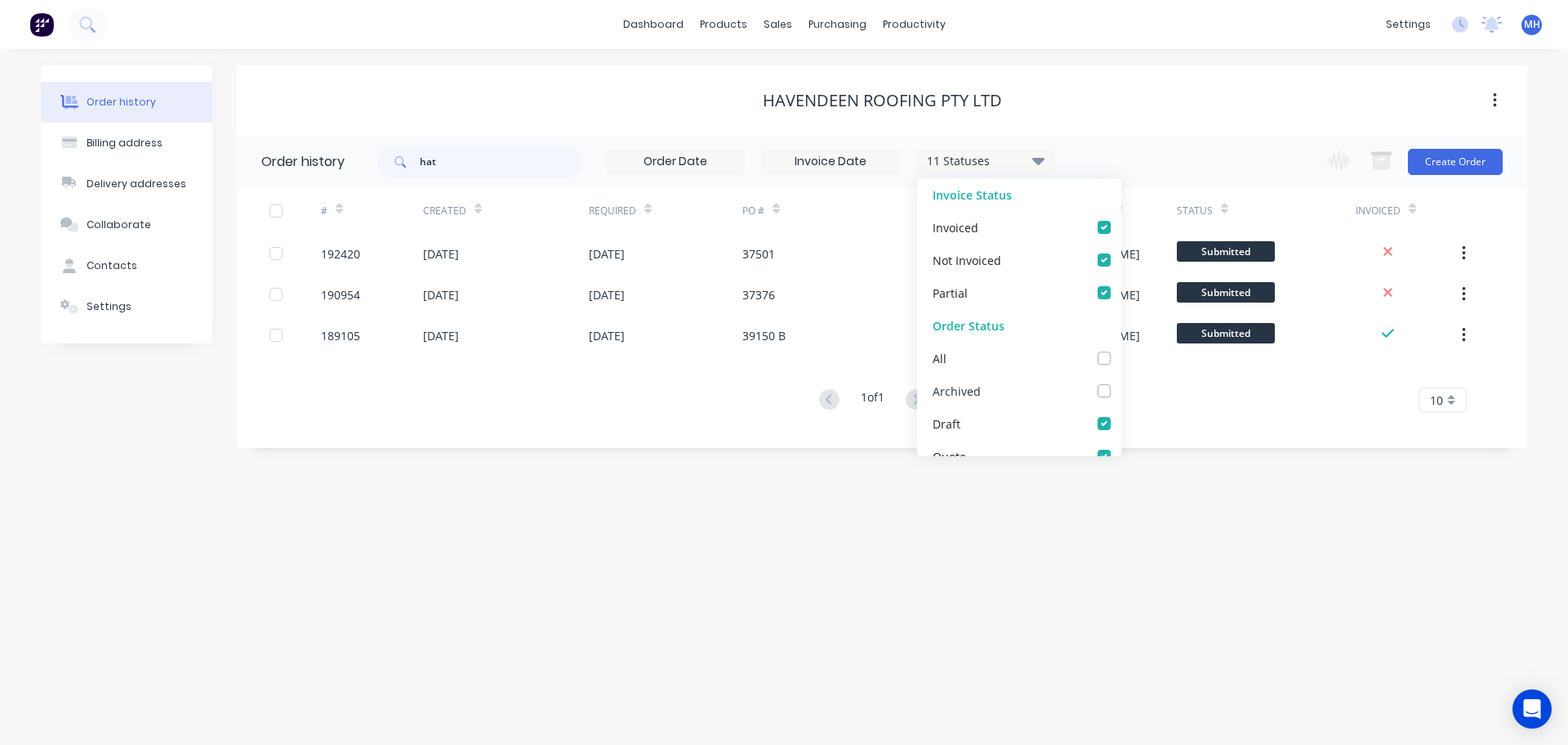
click at [1121, 382] on label at bounding box center [1121, 382] width 0 height 0
click at [1121, 388] on input "checkbox" at bounding box center [1127, 389] width 13 height 15
checkbox input "true"
click at [1104, 69] on div "Havendeen Roofing Pty Ltd" at bounding box center [882, 100] width 1290 height 69
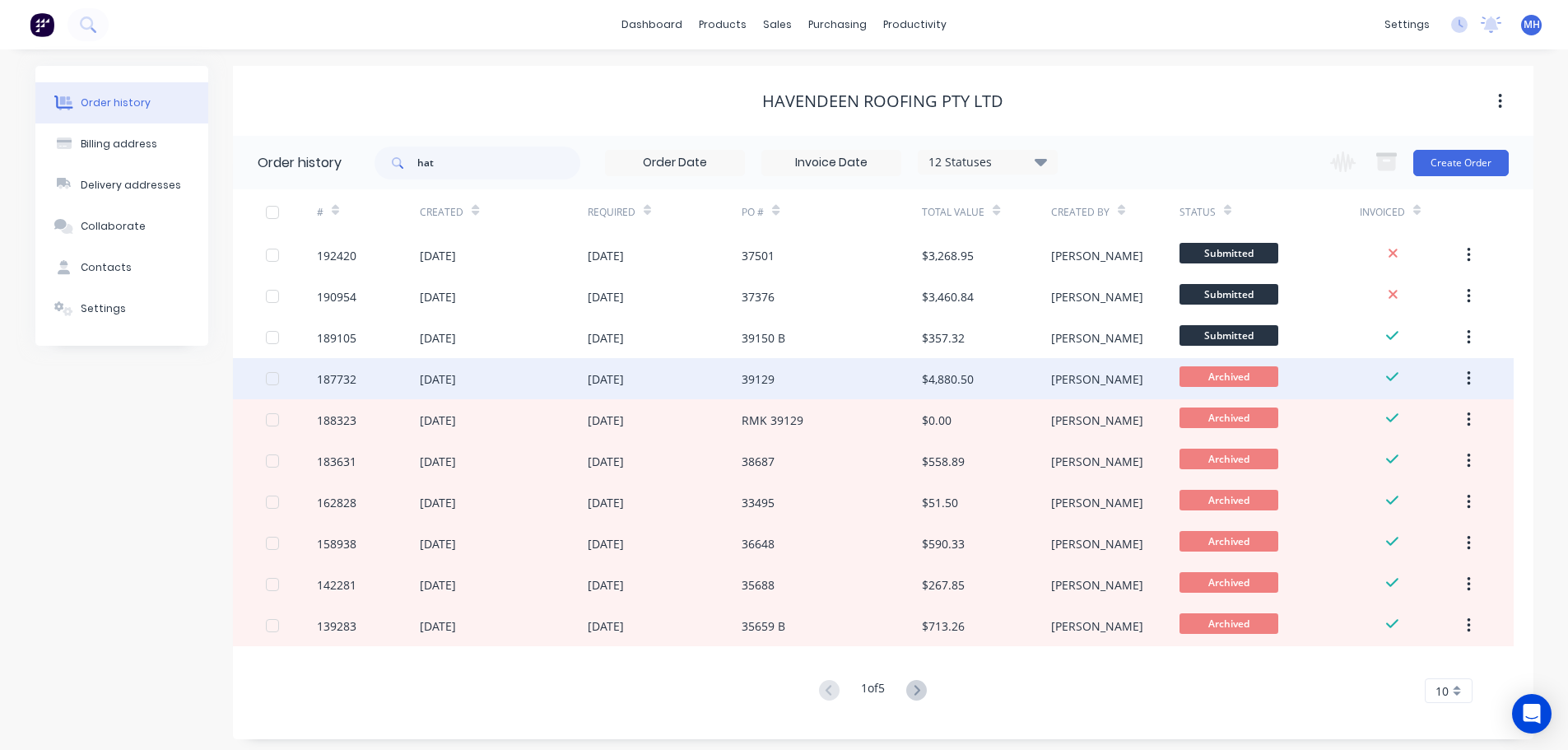
click at [690, 387] on div "28 Jul 2025" at bounding box center [665, 378] width 155 height 41
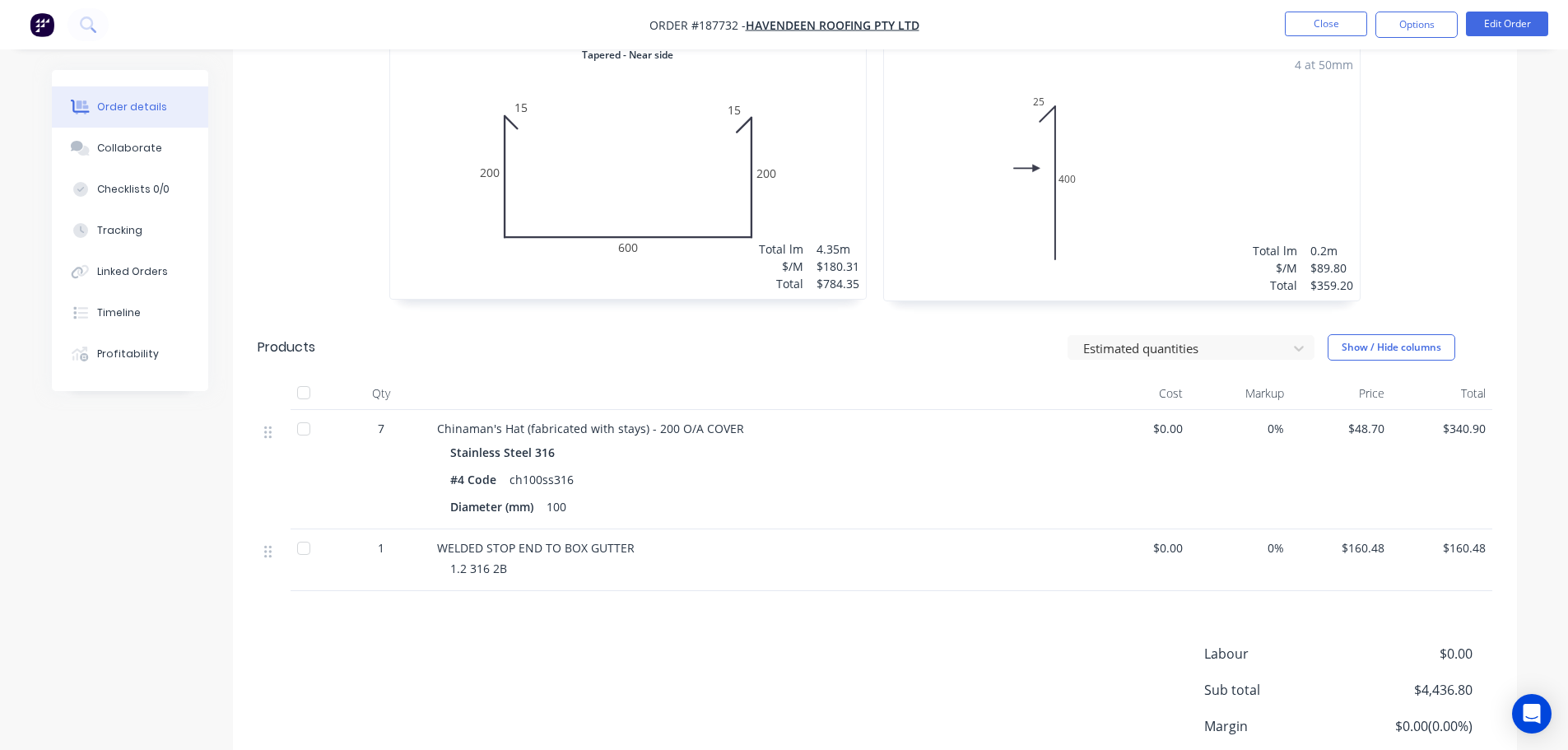
scroll to position [2081, 0]
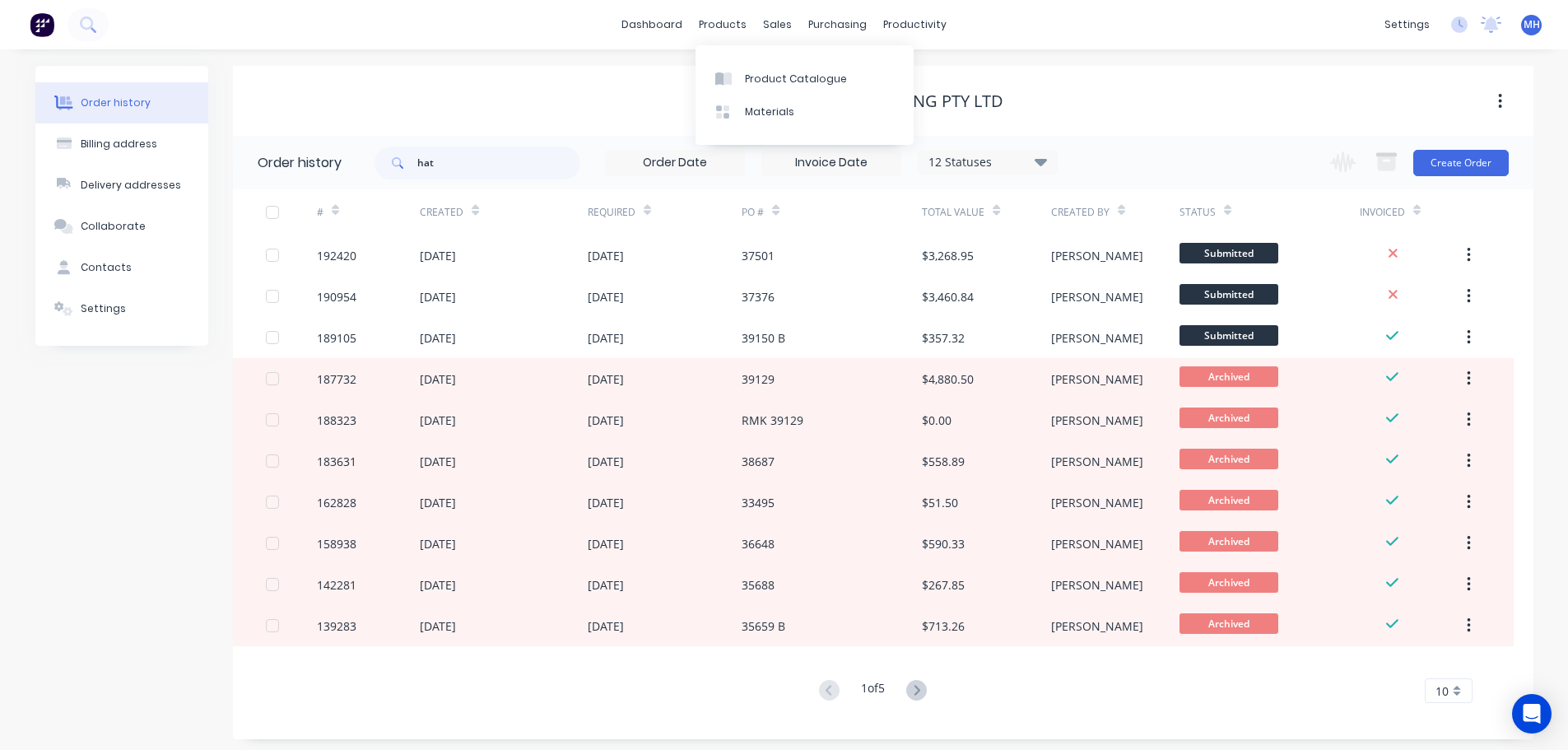
click at [532, 91] on div "Havendeen Roofing Pty Ltd" at bounding box center [883, 101] width 1301 height 20
click at [482, 159] on input "hat" at bounding box center [499, 163] width 163 height 33
type input "hayden"
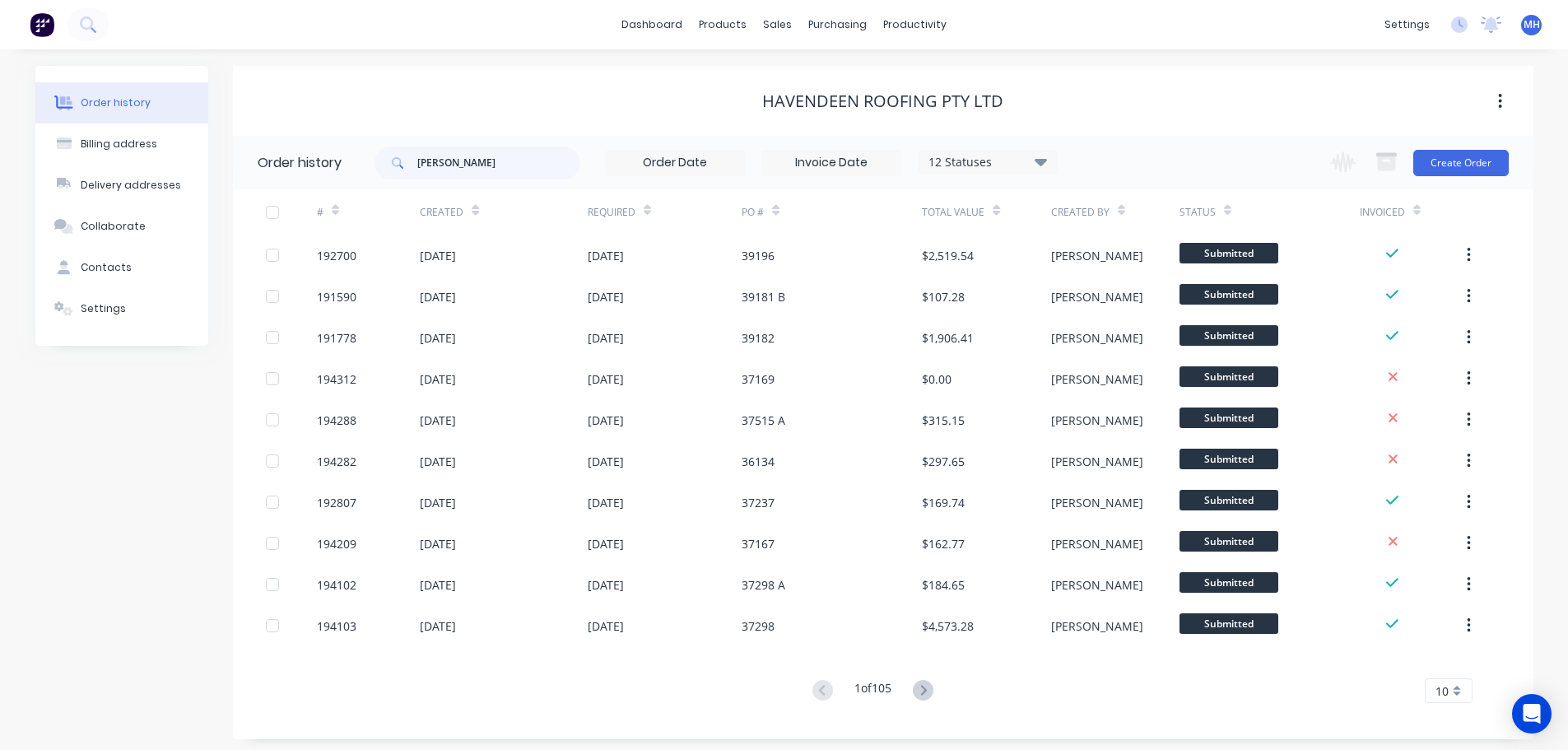
click at [923, 693] on icon at bounding box center [923, 689] width 21 height 21
click at [533, 164] on input "hayden" at bounding box center [499, 163] width 163 height 33
type input "weld"
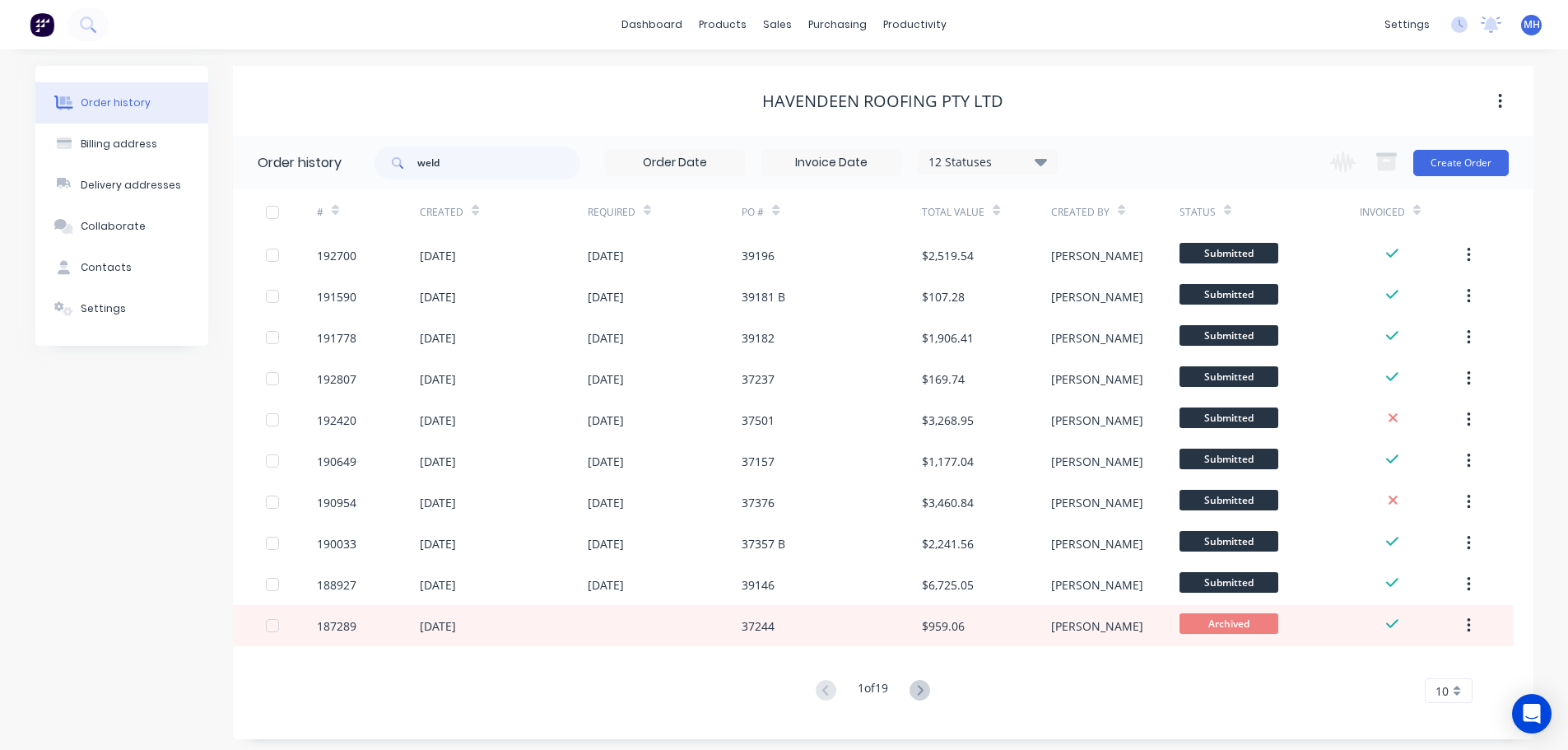
click at [621, 114] on div "Havendeen Roofing Pty Ltd" at bounding box center [883, 101] width 1301 height 29
click at [926, 695] on icon at bounding box center [920, 689] width 21 height 21
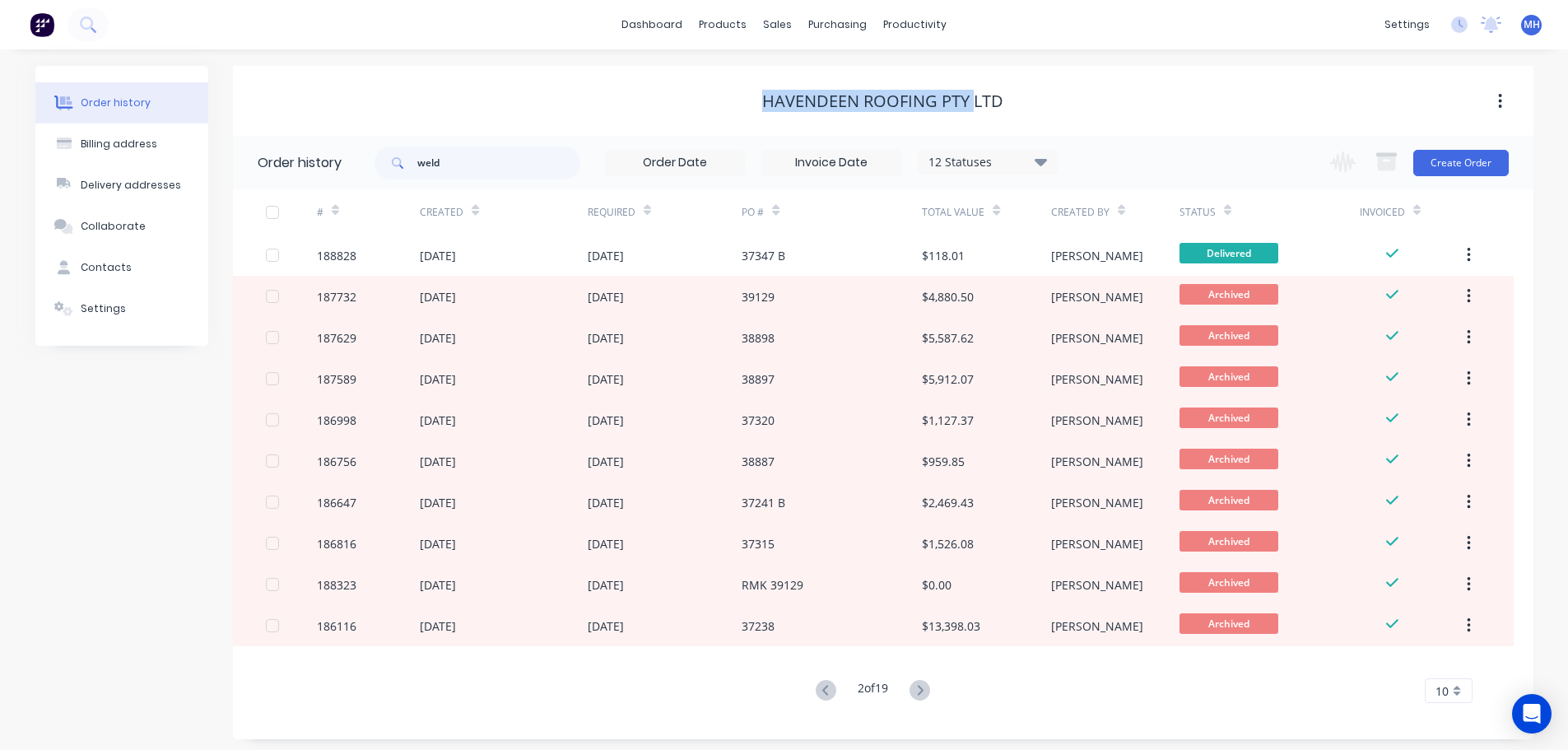
drag, startPoint x: 761, startPoint y: 106, endPoint x: 1000, endPoint y: 101, distance: 239.1
click at [994, 102] on div "Havendeen Roofing Pty Ltd" at bounding box center [883, 101] width 1301 height 20
click at [1021, 97] on div "Havendeen Roofing Pty Ltd" at bounding box center [883, 101] width 1301 height 20
drag, startPoint x: 999, startPoint y: 96, endPoint x: 740, endPoint y: 107, distance: 259.2
click at [740, 107] on div "Havendeen Roofing Pty Ltd" at bounding box center [883, 101] width 1301 height 20
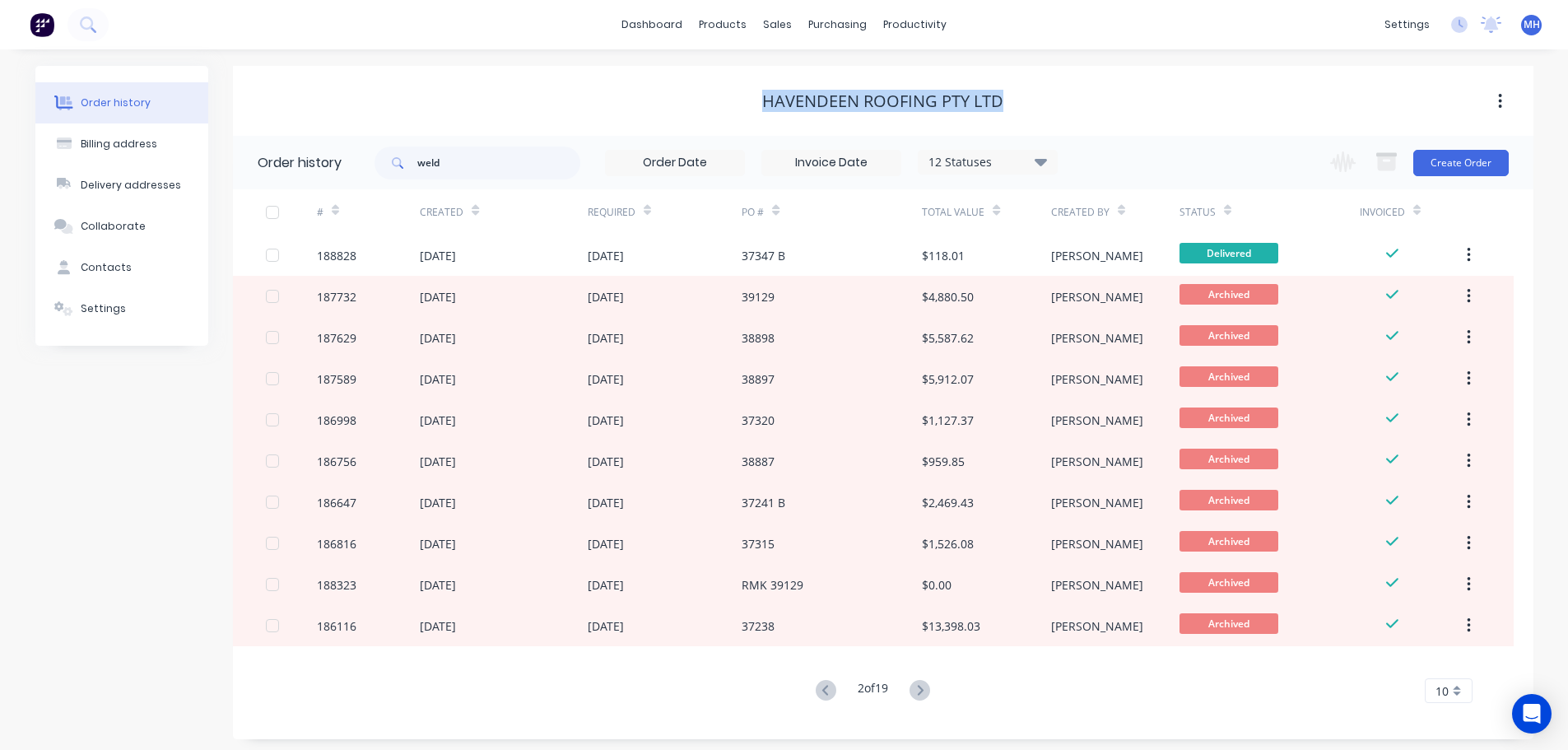
click at [740, 107] on div "Havendeen Roofing Pty Ltd" at bounding box center [883, 101] width 1301 height 20
drag, startPoint x: 757, startPoint y: 104, endPoint x: 1040, endPoint y: 106, distance: 283.0
click at [1039, 106] on div "Havendeen Roofing Pty Ltd" at bounding box center [883, 101] width 1301 height 20
click at [1040, 106] on div "Havendeen Roofing Pty Ltd" at bounding box center [883, 101] width 1301 height 20
drag, startPoint x: 1017, startPoint y: 99, endPoint x: 699, endPoint y: 98, distance: 318.0
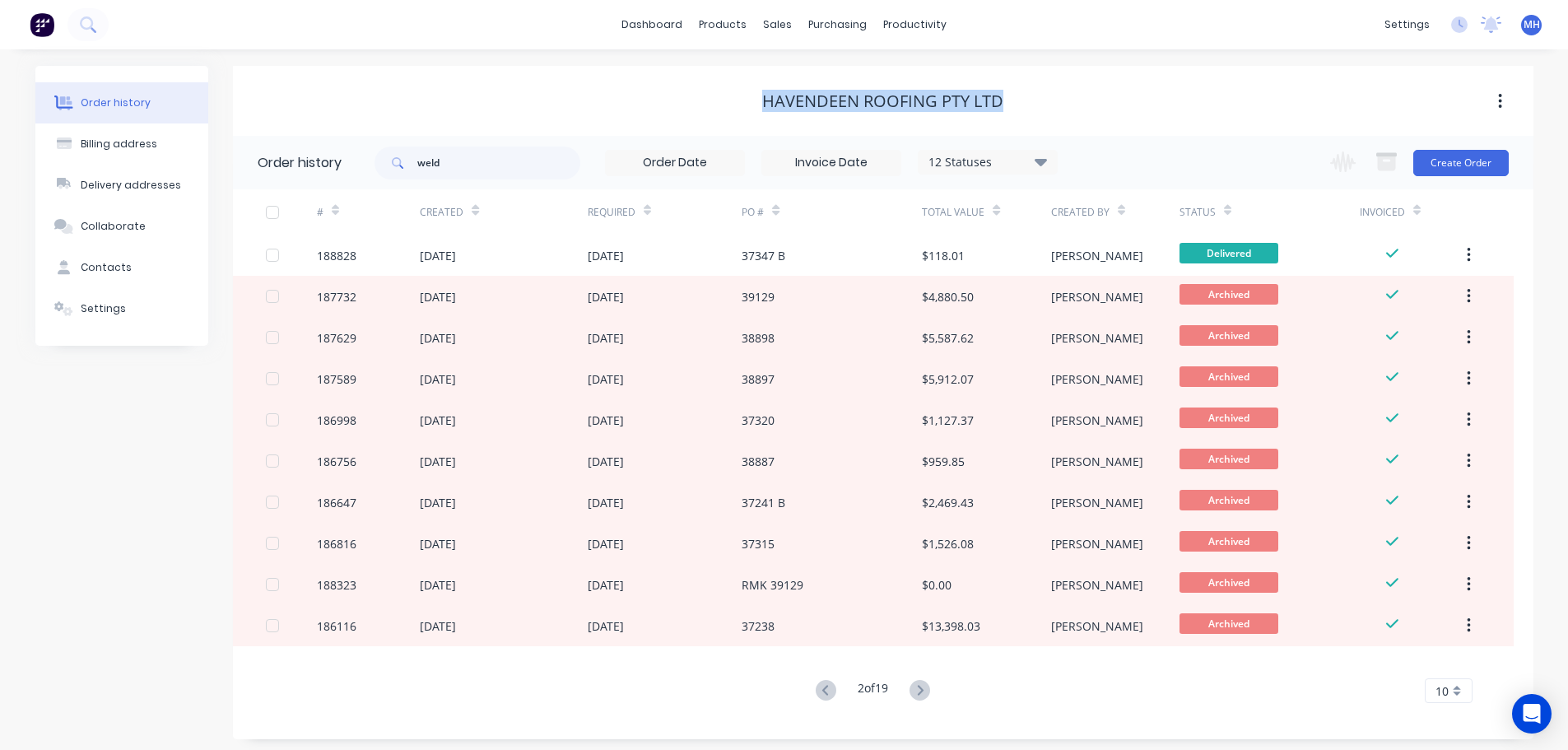
click at [699, 98] on div "Havendeen Roofing Pty Ltd" at bounding box center [883, 101] width 1301 height 20
click at [867, 60] on div "Purchase Orders Suppliers" at bounding box center [907, 95] width 218 height 99
click at [867, 67] on link "Purchase Orders" at bounding box center [907, 78] width 218 height 33
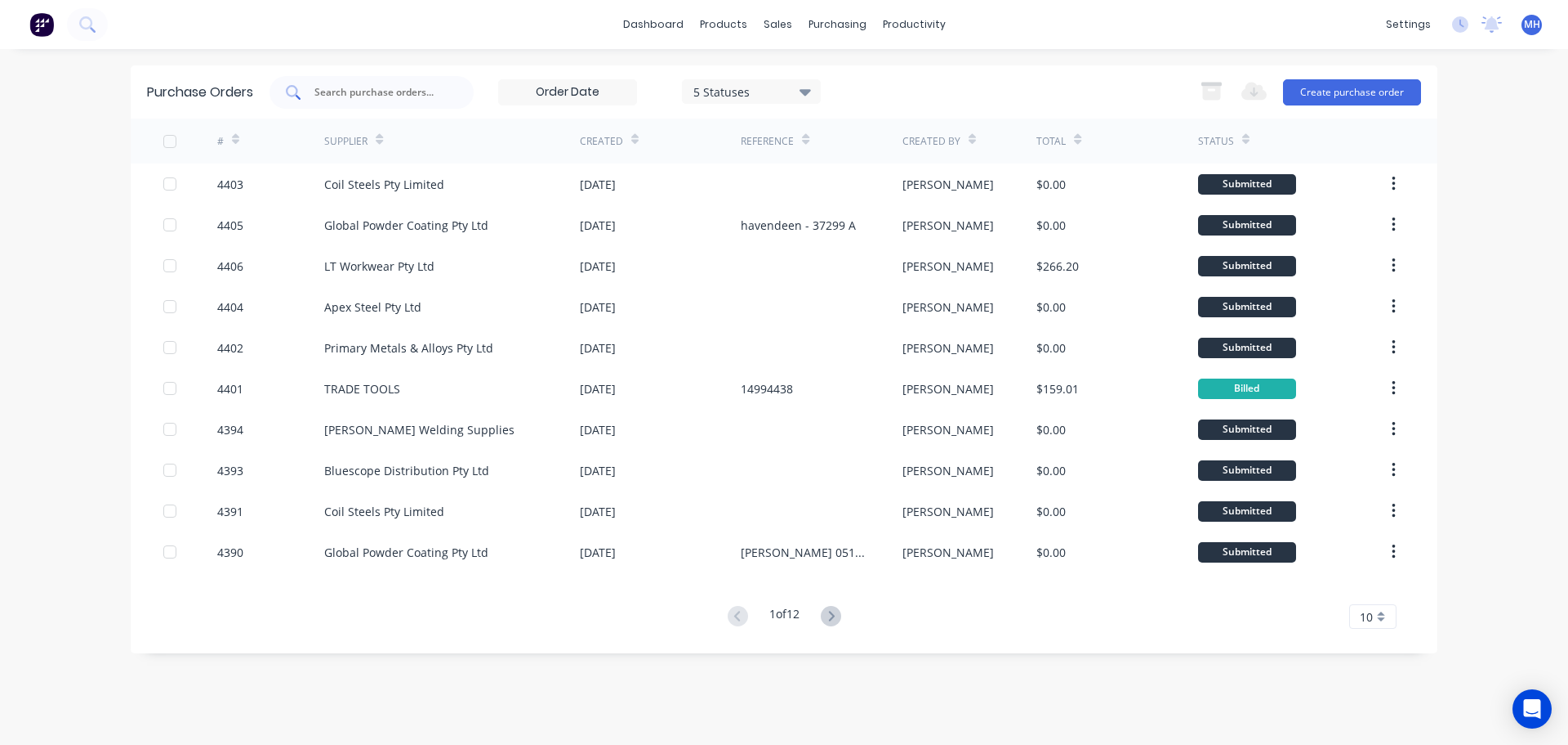
click at [441, 81] on div at bounding box center [372, 92] width 204 height 33
type input "specialty"
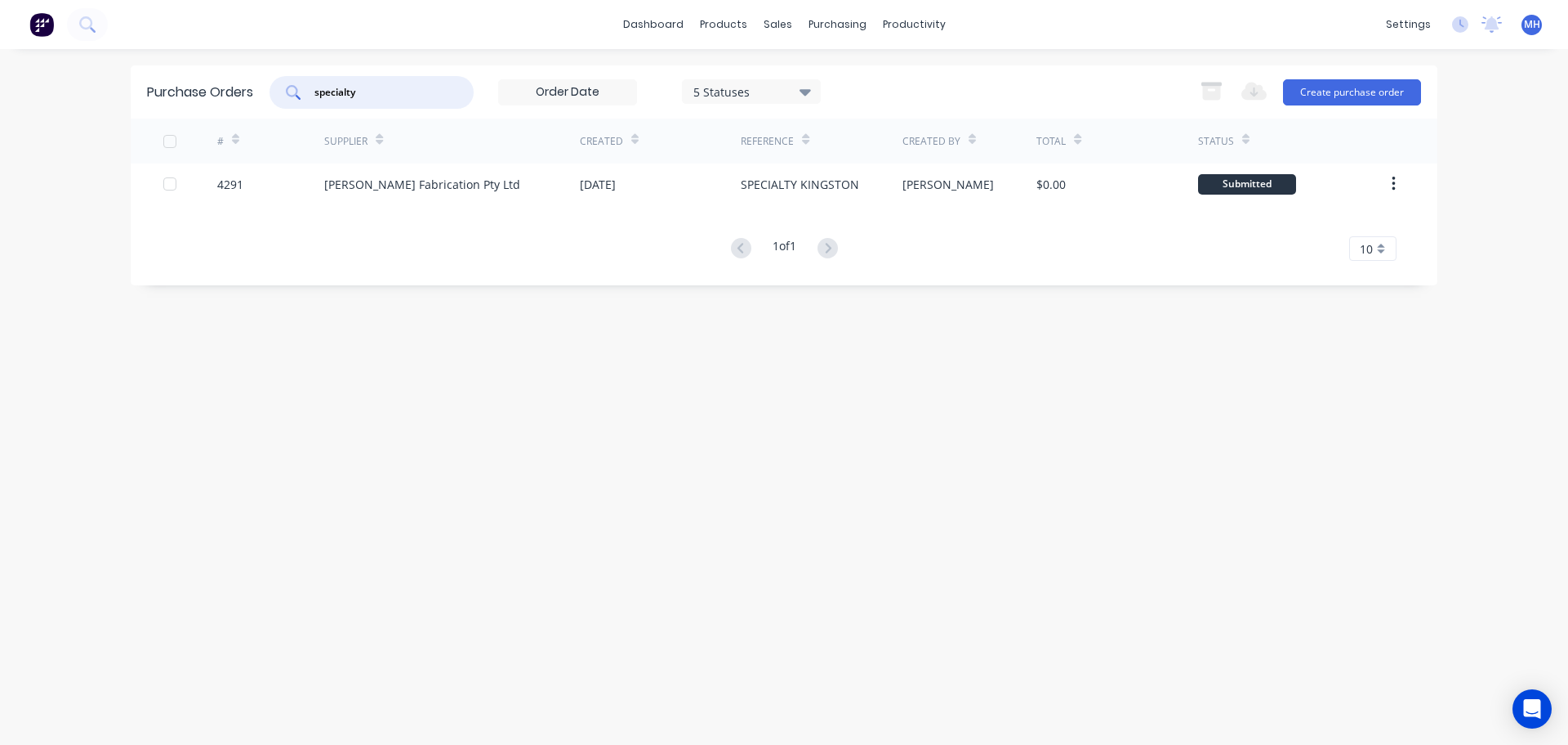
click at [810, 91] on icon at bounding box center [805, 91] width 12 height 6
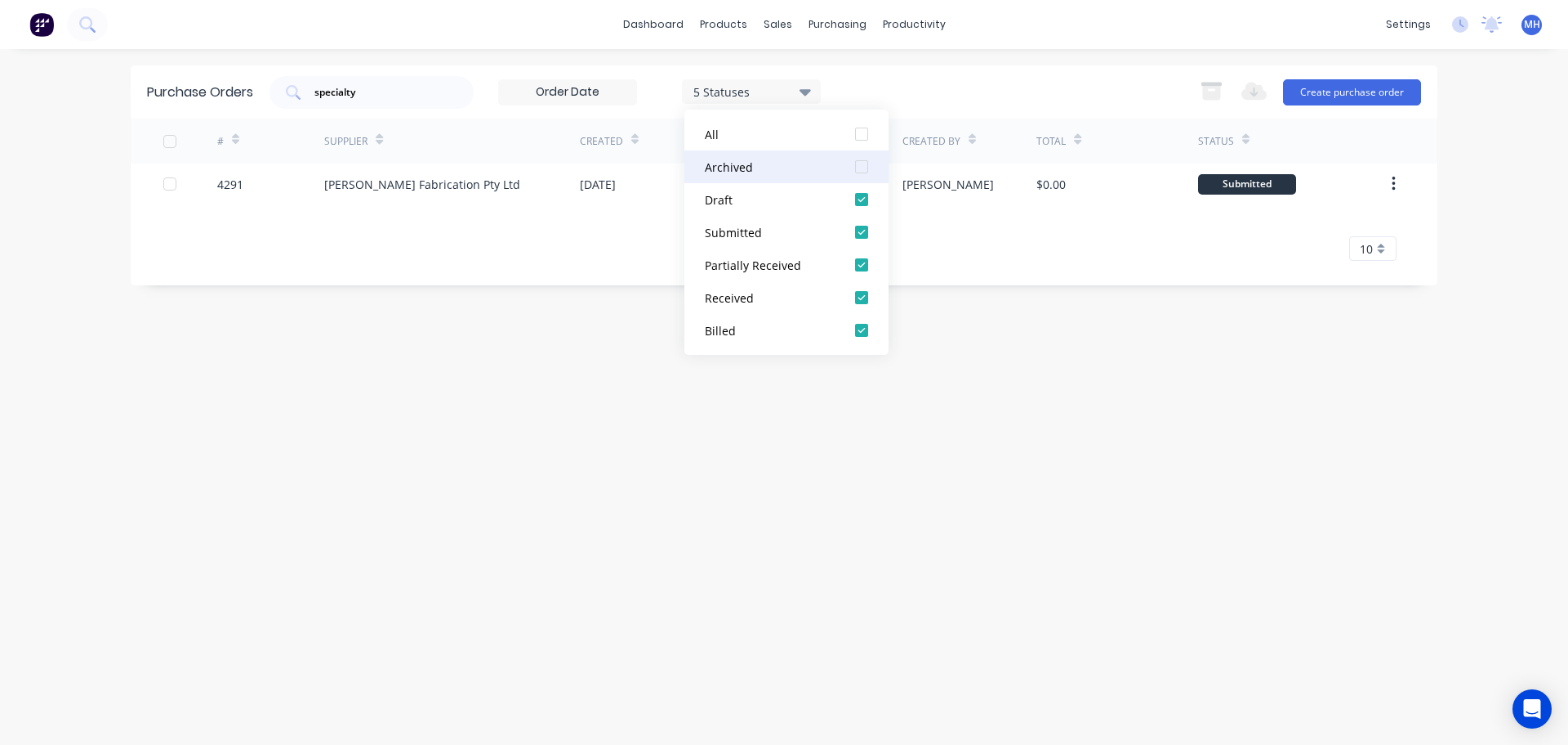
click at [863, 162] on div at bounding box center [862, 166] width 33 height 33
click at [931, 94] on div "specialty 7 Statuses 7 Statuses Export to Excel (XLSX) Create purchase order" at bounding box center [846, 92] width 1152 height 33
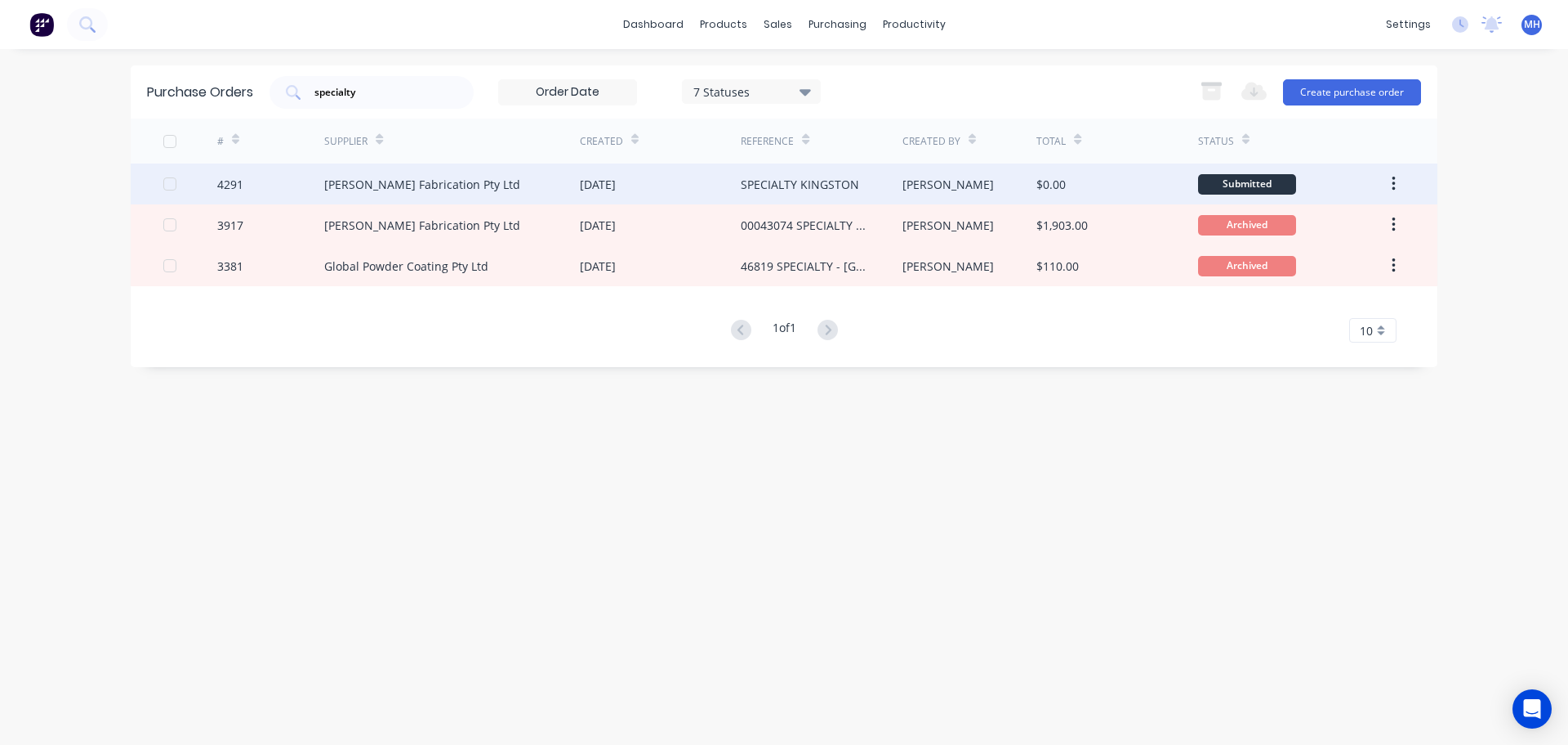
click at [654, 180] on div "11 Sep 2025" at bounding box center [660, 184] width 161 height 41
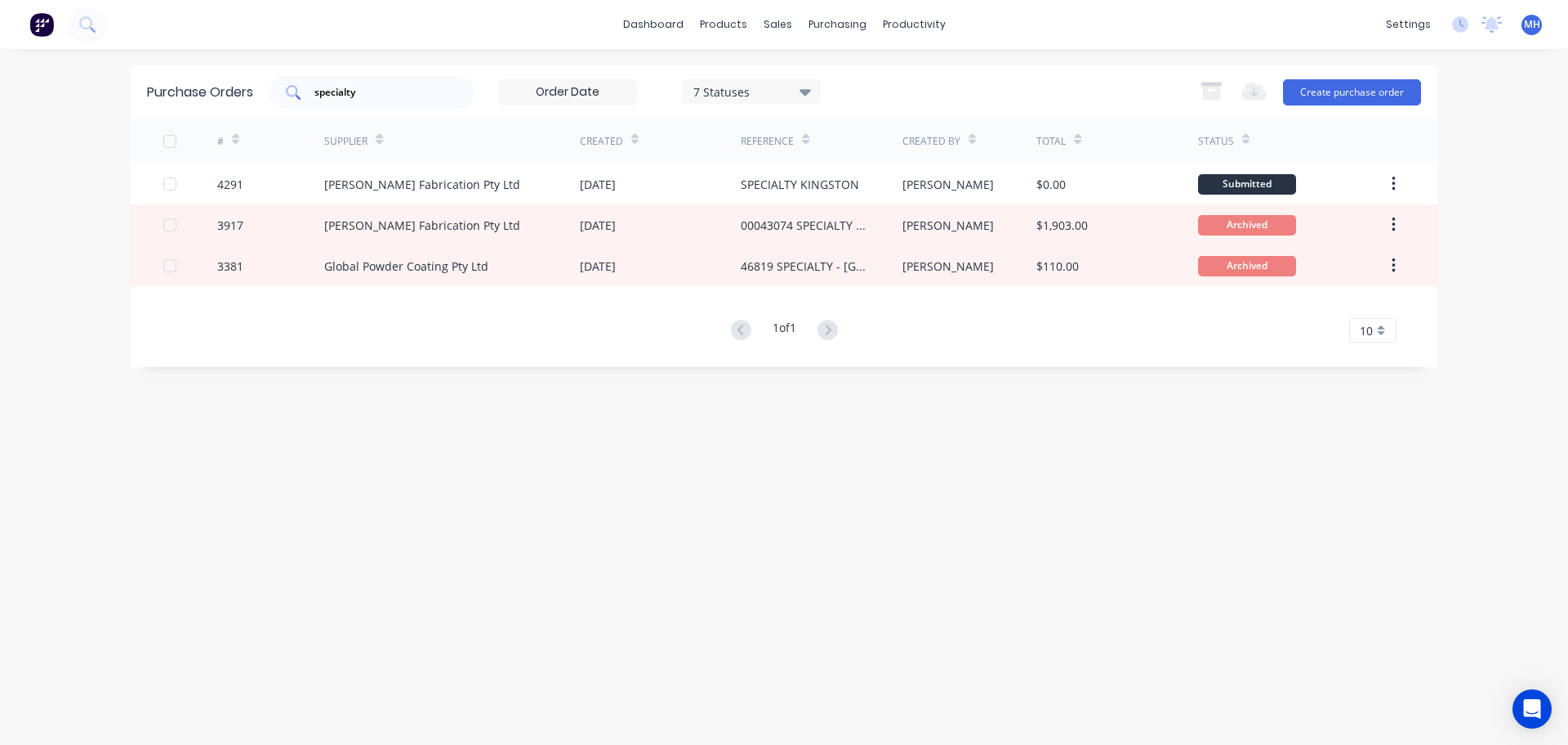
click at [446, 100] on div "specialty" at bounding box center [372, 92] width 204 height 33
type input "s"
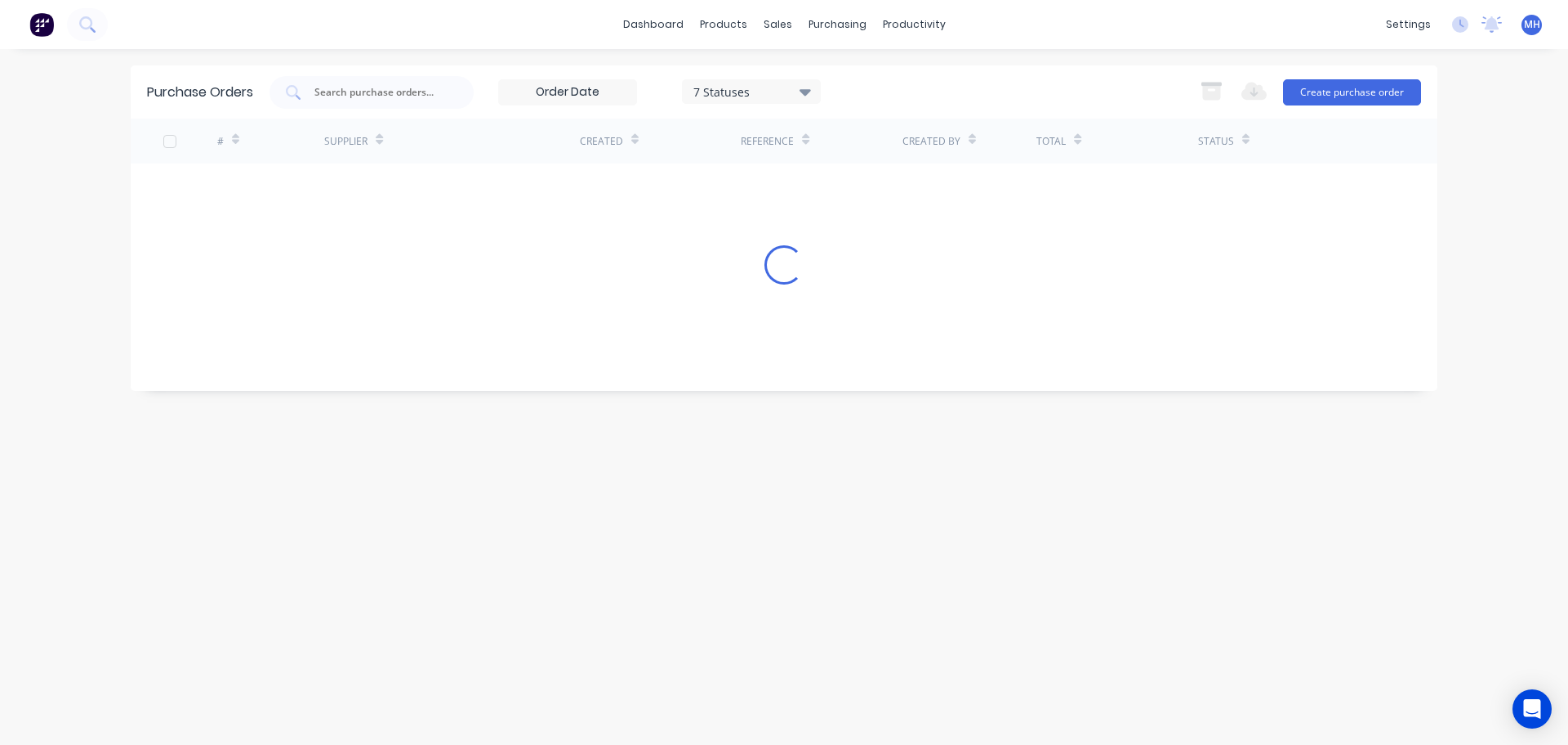
click at [916, 70] on div "Purchase Orders 7 Statuses 7 Statuses Export to Excel (XLSX) Create purchase or…" at bounding box center [784, 92] width 1307 height 53
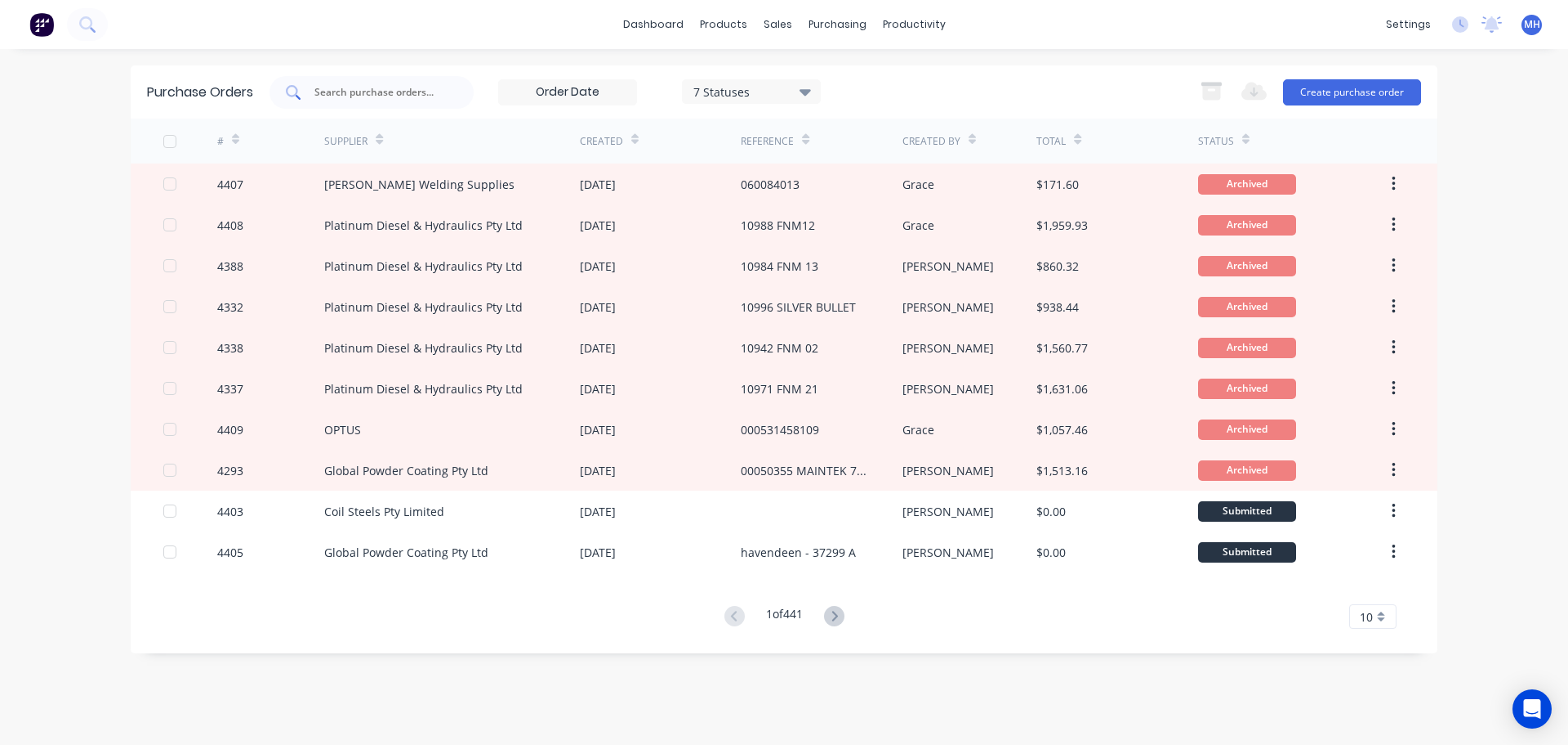
click at [451, 93] on div at bounding box center [372, 92] width 204 height 33
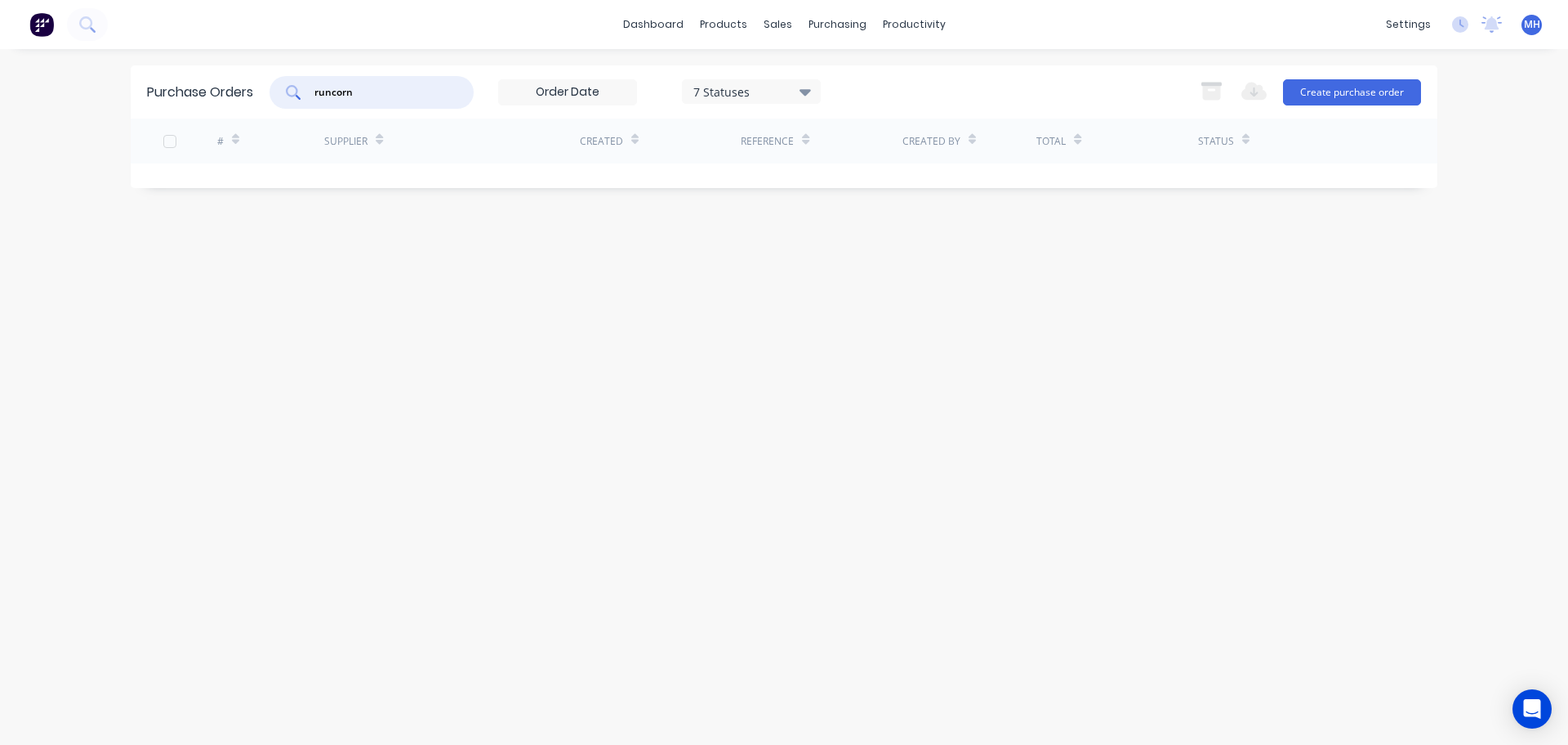
click at [430, 85] on input "runcorn" at bounding box center [381, 92] width 136 height 16
type input "191807"
click at [909, 79] on div "191807 7 Statuses 7 Statuses Export to Excel (XLSX) Create purchase order" at bounding box center [846, 92] width 1152 height 33
click at [377, 84] on input "191807" at bounding box center [381, 92] width 136 height 16
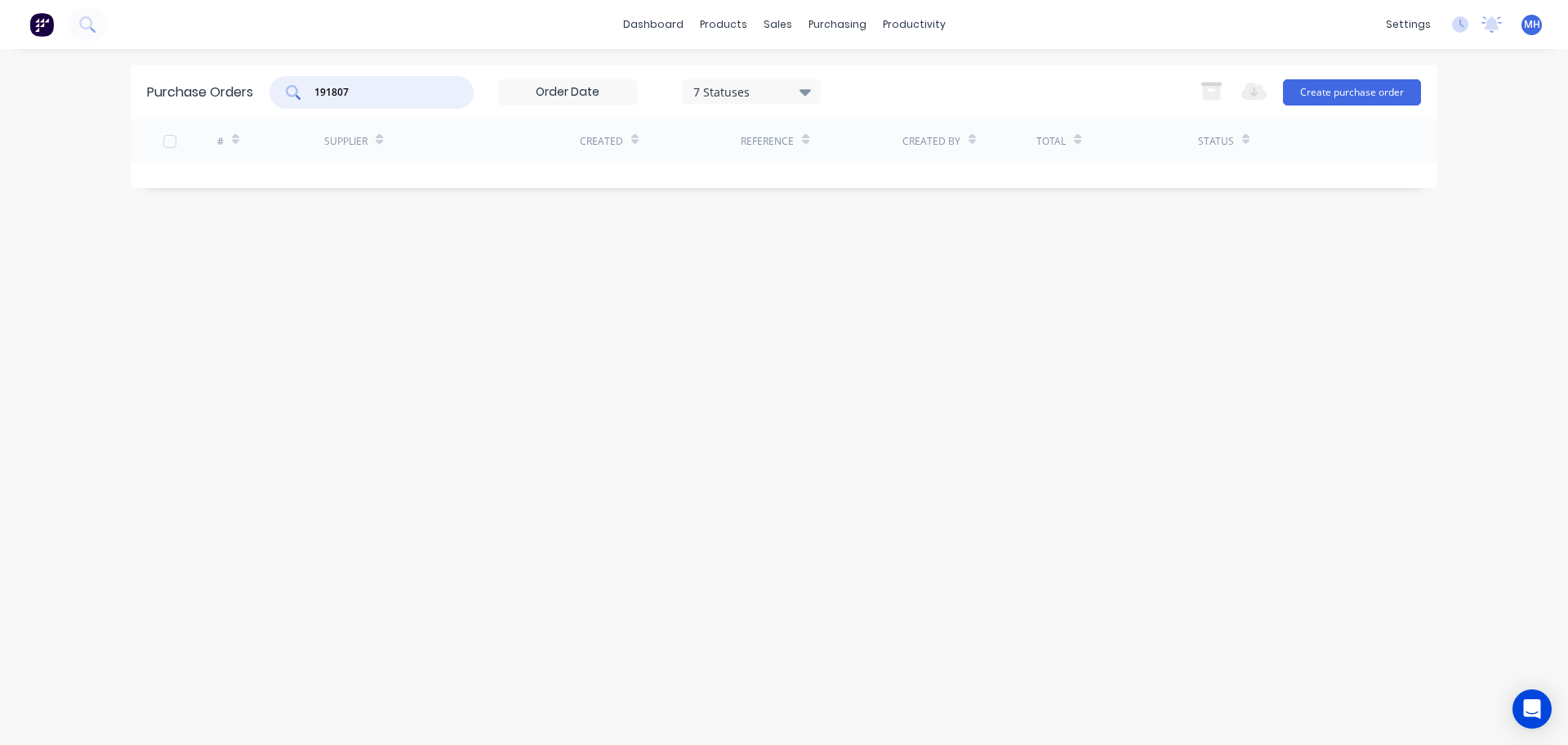
click at [377, 84] on input "191807" at bounding box center [381, 92] width 136 height 16
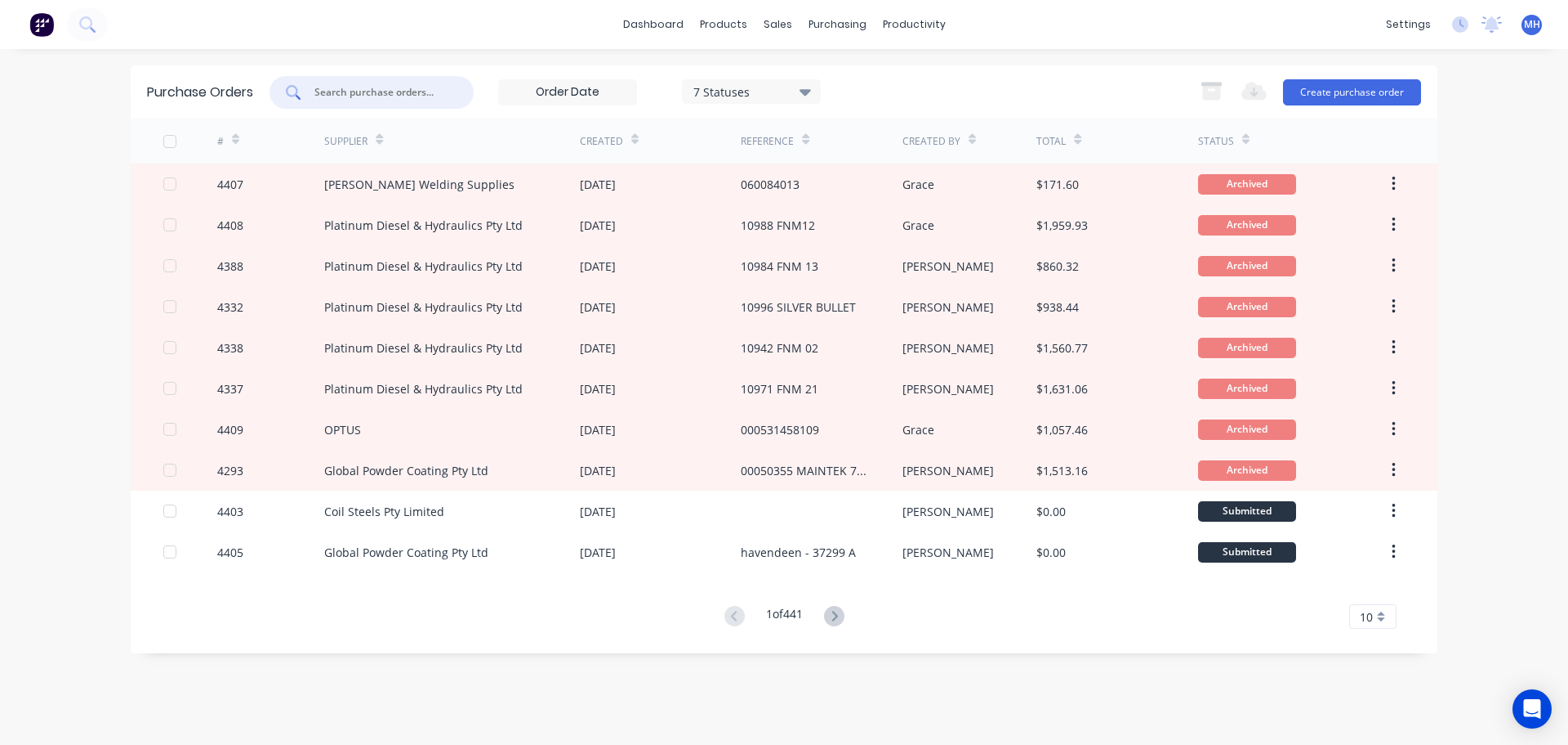
click at [981, 79] on div "7 Statuses 7 Statuses Export to Excel (XLSX) Create purchase order" at bounding box center [846, 92] width 1152 height 33
click at [835, 620] on icon at bounding box center [834, 615] width 20 height 20
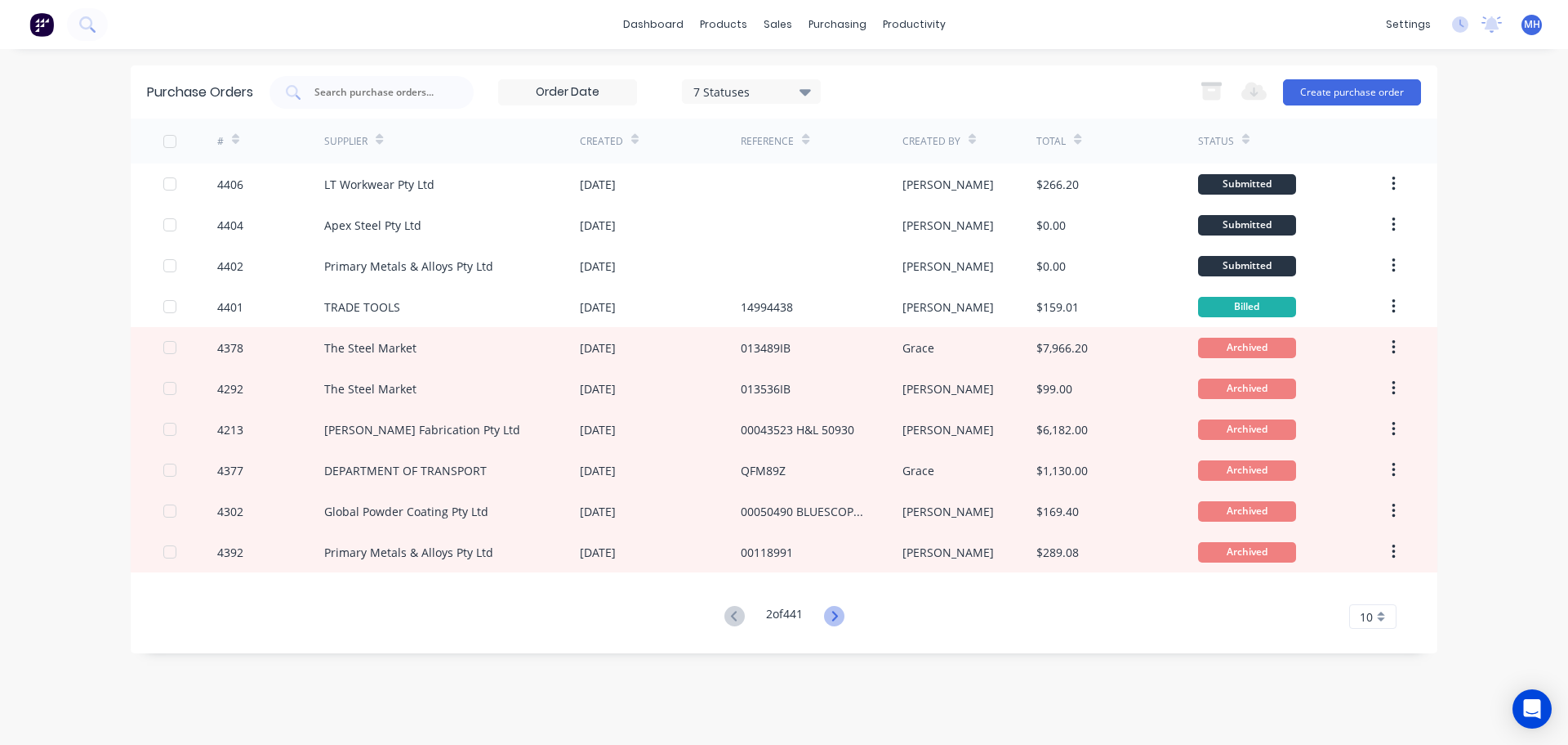
click at [843, 613] on icon at bounding box center [834, 615] width 20 height 20
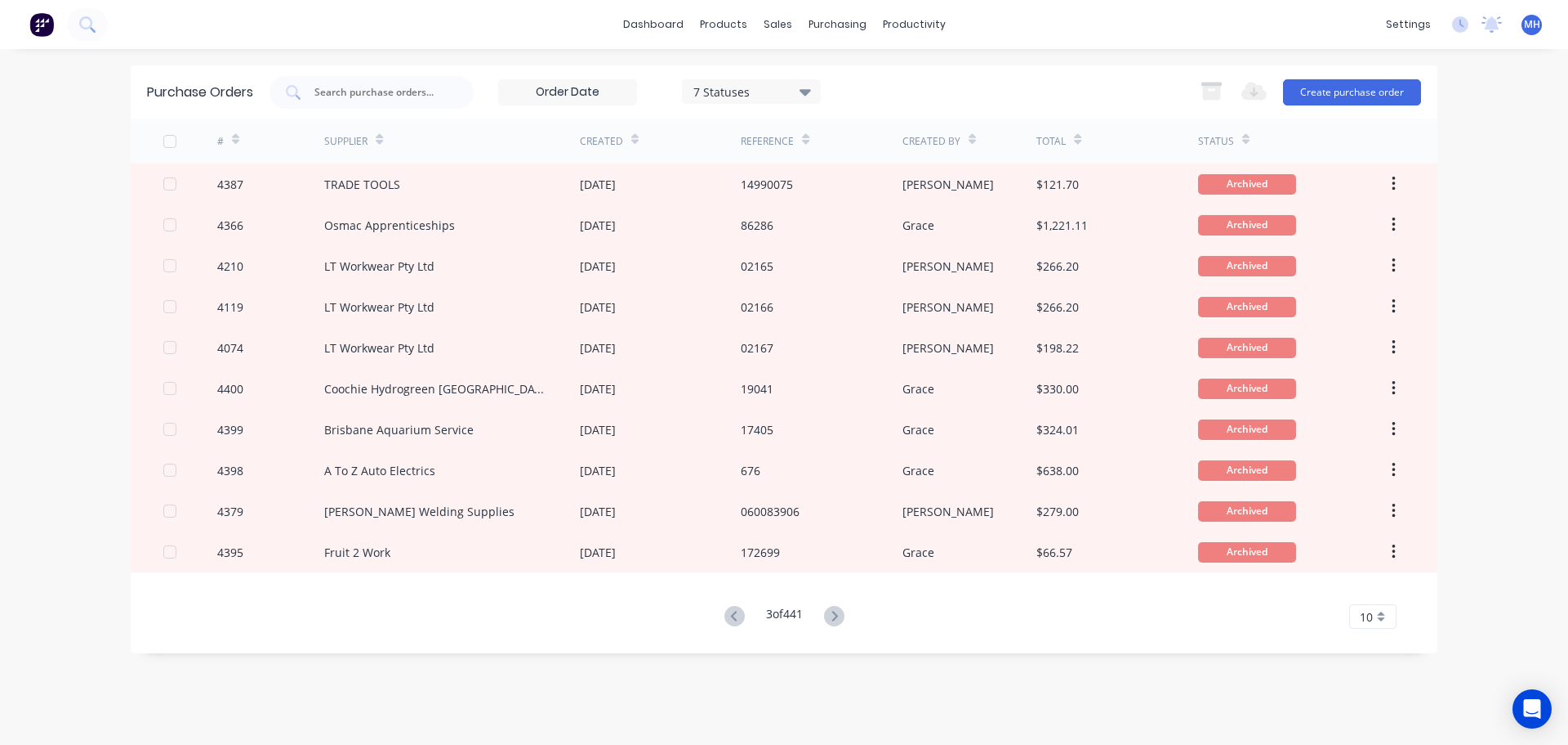
click at [843, 613] on icon at bounding box center [834, 615] width 20 height 20
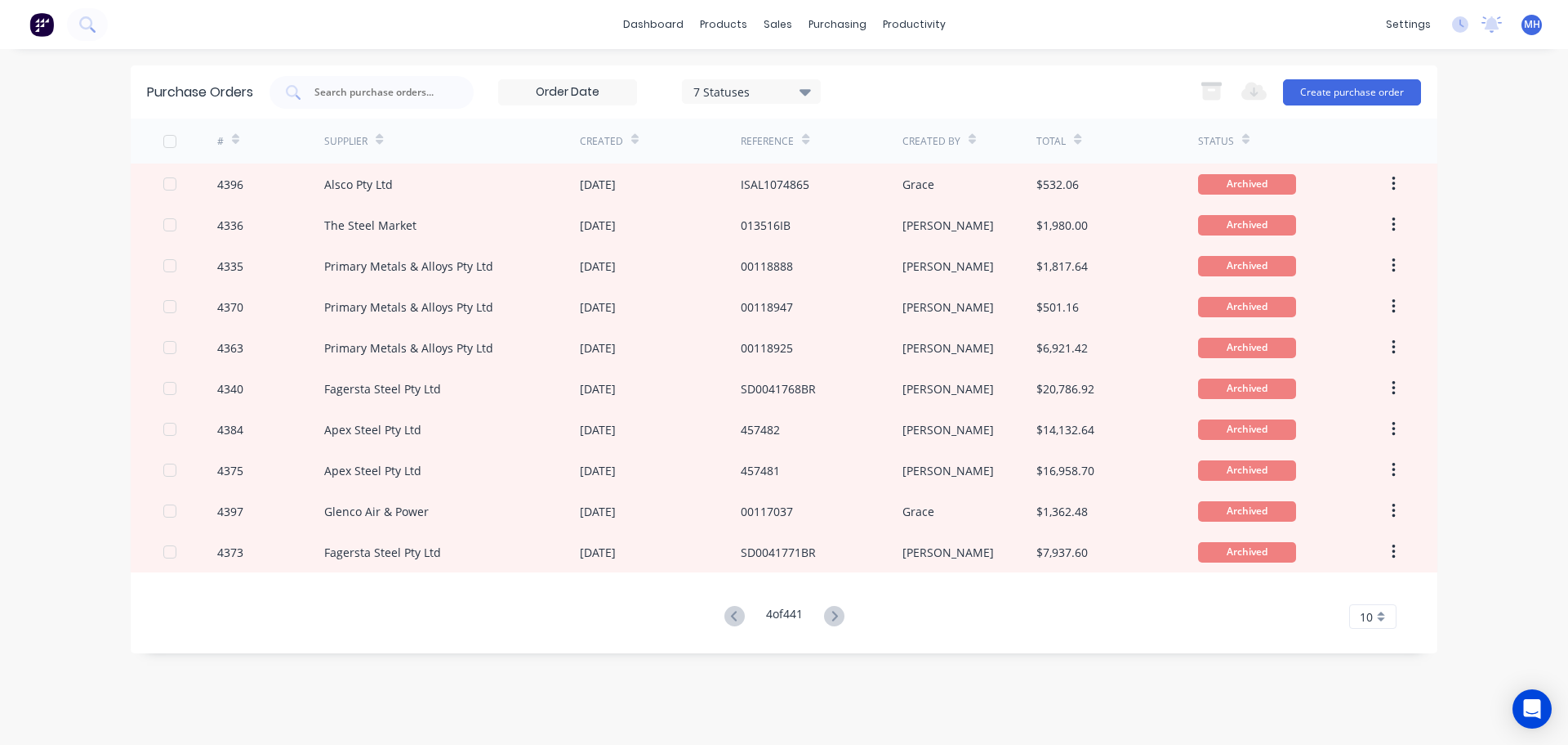
click at [632, 134] on icon at bounding box center [635, 139] width 7 height 12
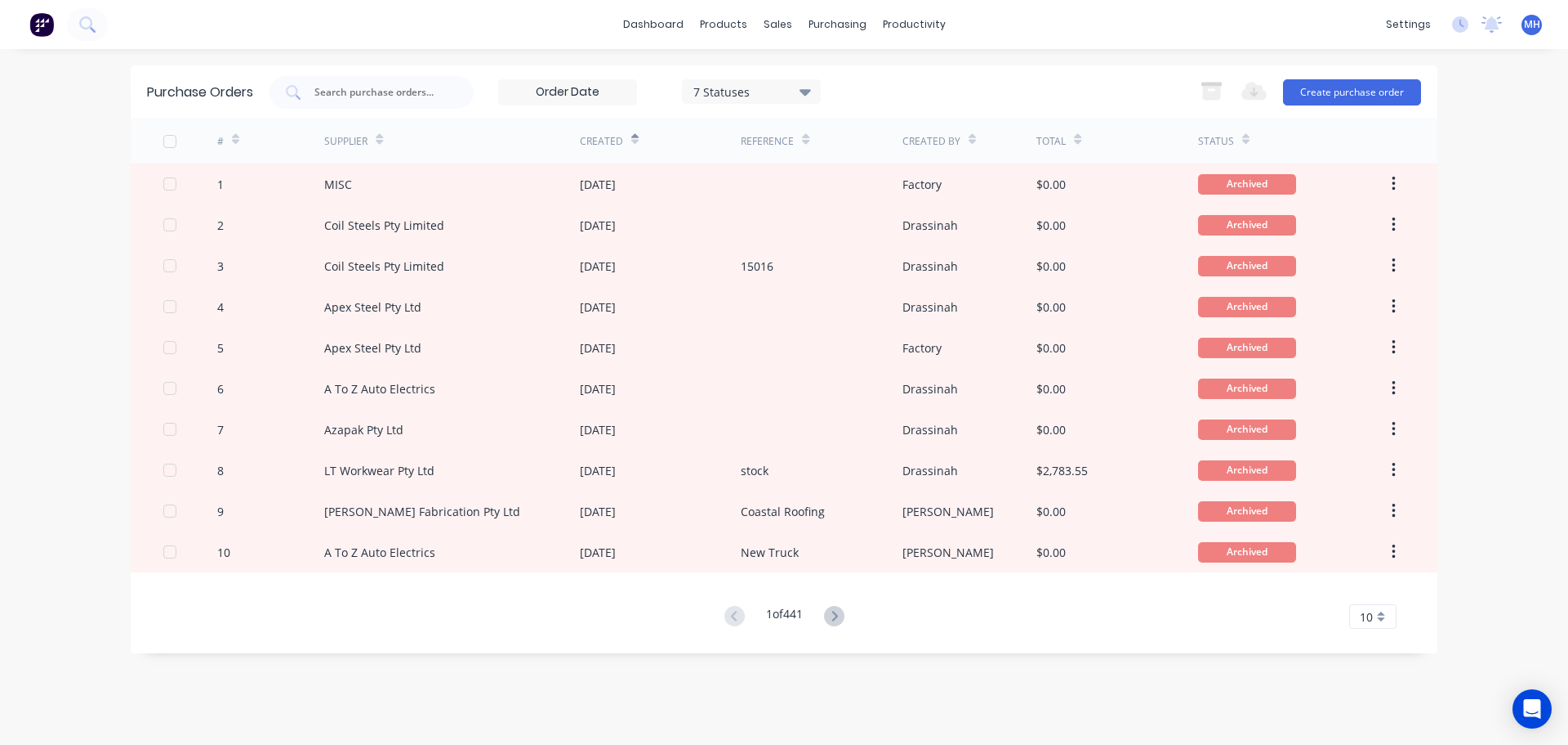
click at [632, 139] on icon at bounding box center [635, 139] width 7 height 12
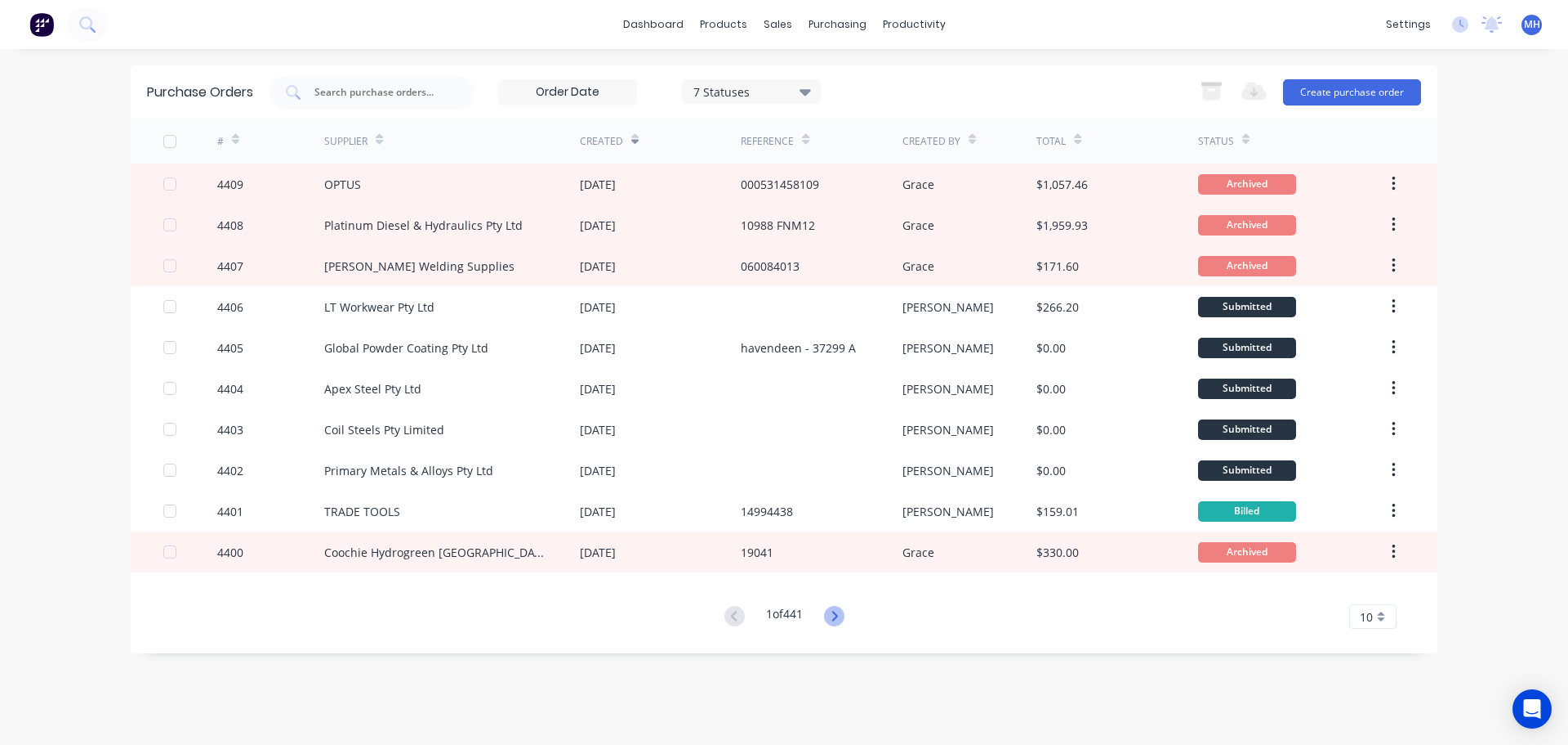
click at [834, 615] on icon at bounding box center [834, 615] width 20 height 20
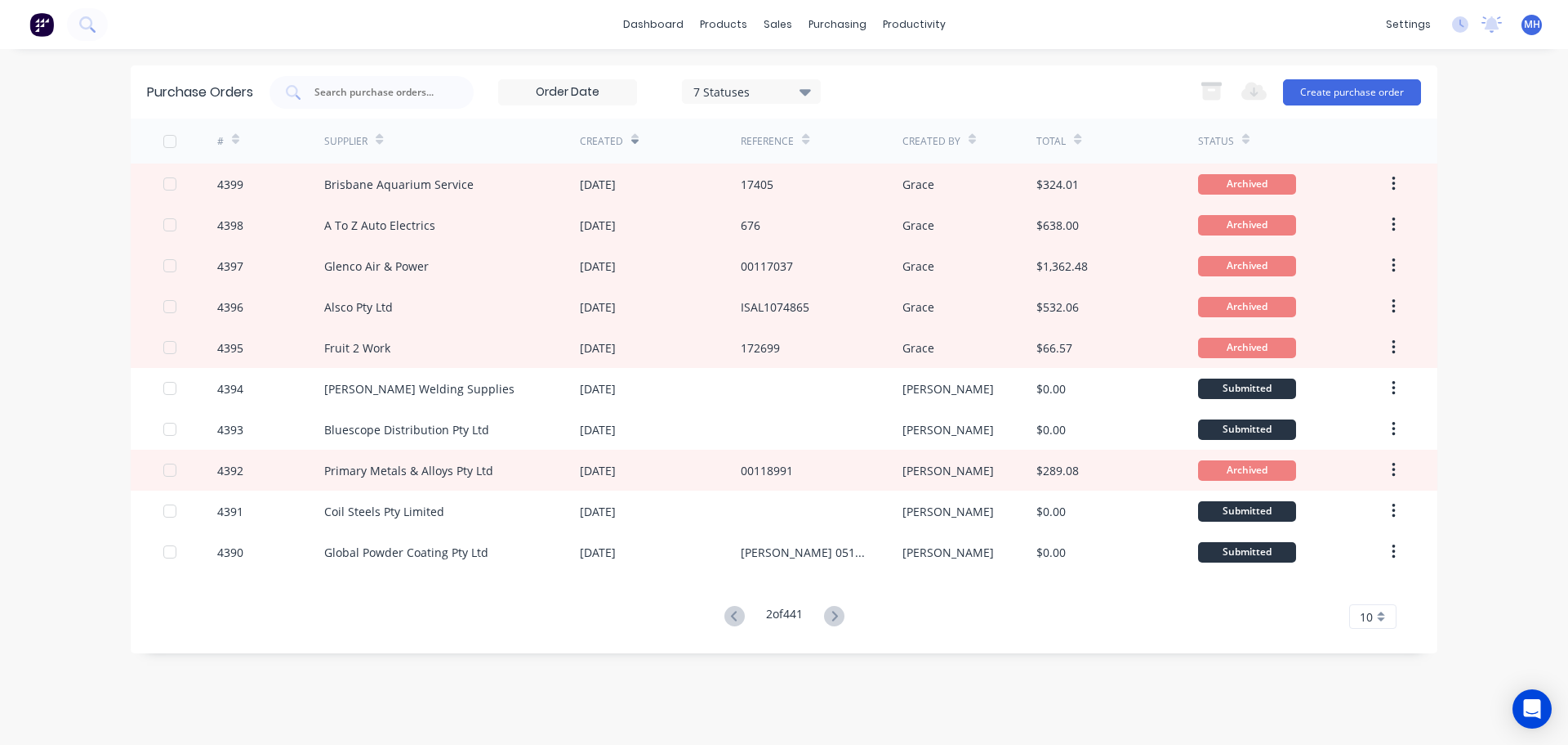
drag, startPoint x: 834, startPoint y: 615, endPoint x: 764, endPoint y: 709, distance: 117.2
click at [764, 709] on div "Purchase Orders 7 Statuses 7 Statuses Export to Excel (XLSX) Create purchase or…" at bounding box center [784, 397] width 1307 height 662
click at [839, 613] on icon at bounding box center [834, 615] width 20 height 20
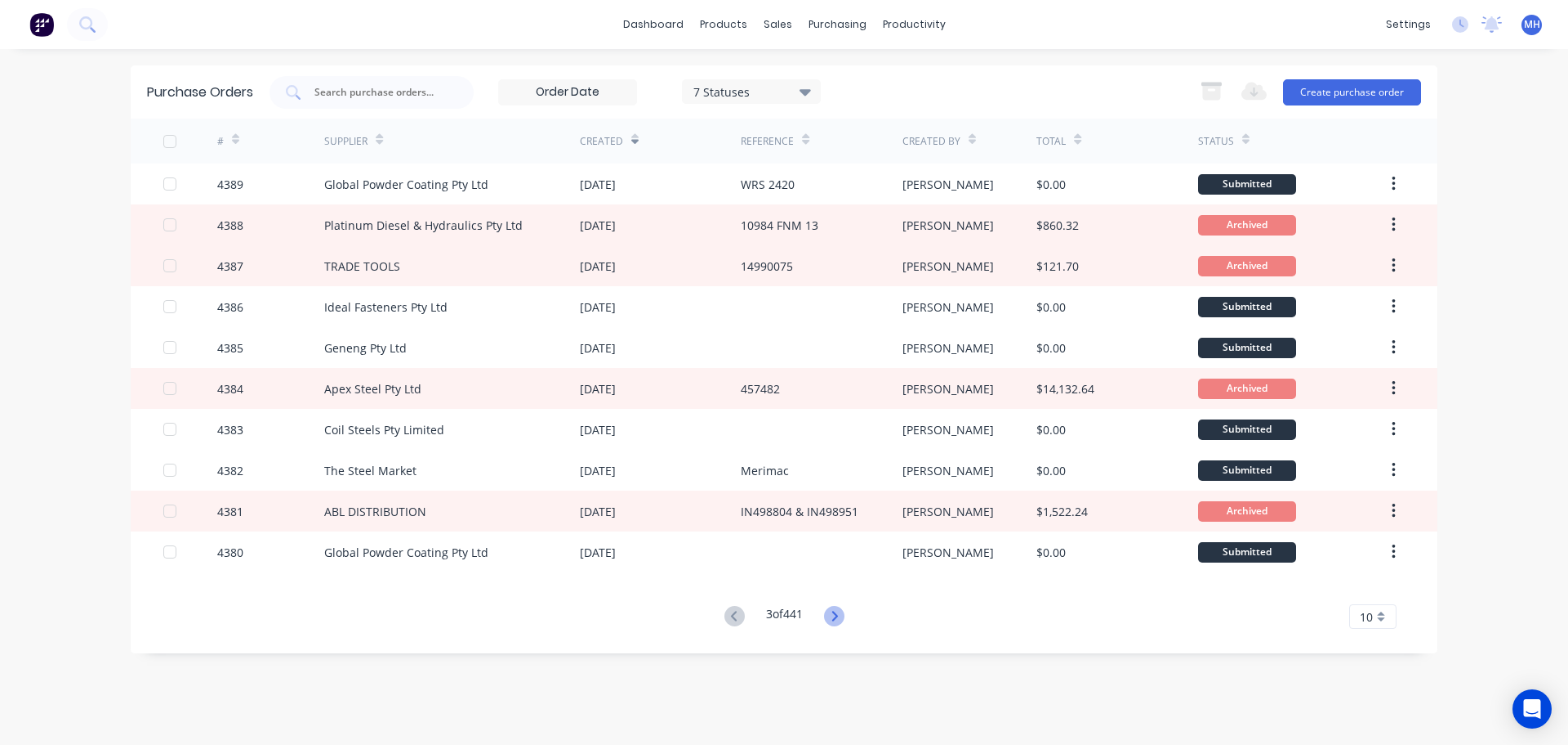
click at [836, 615] on icon at bounding box center [834, 615] width 20 height 20
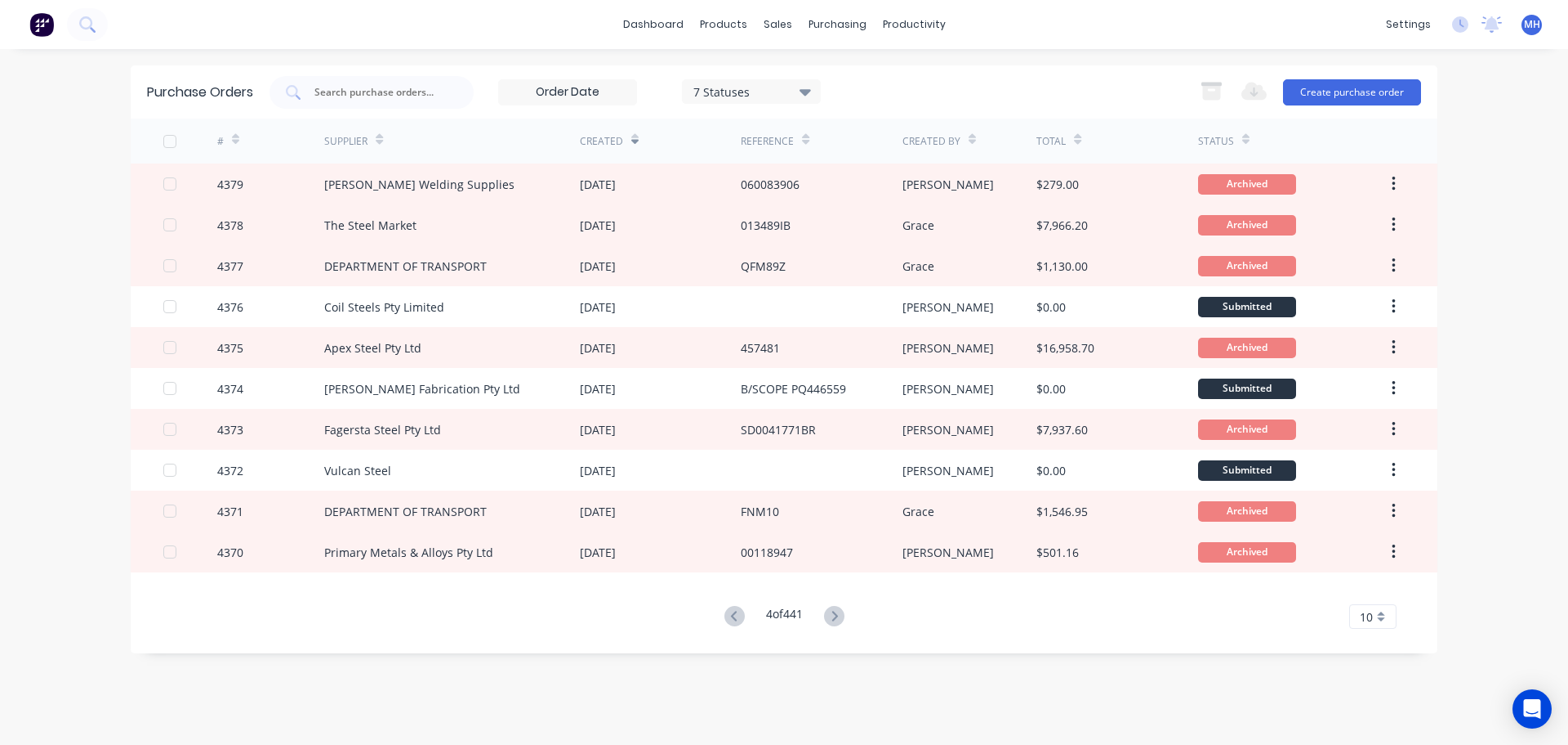
click at [837, 615] on icon at bounding box center [834, 615] width 20 height 20
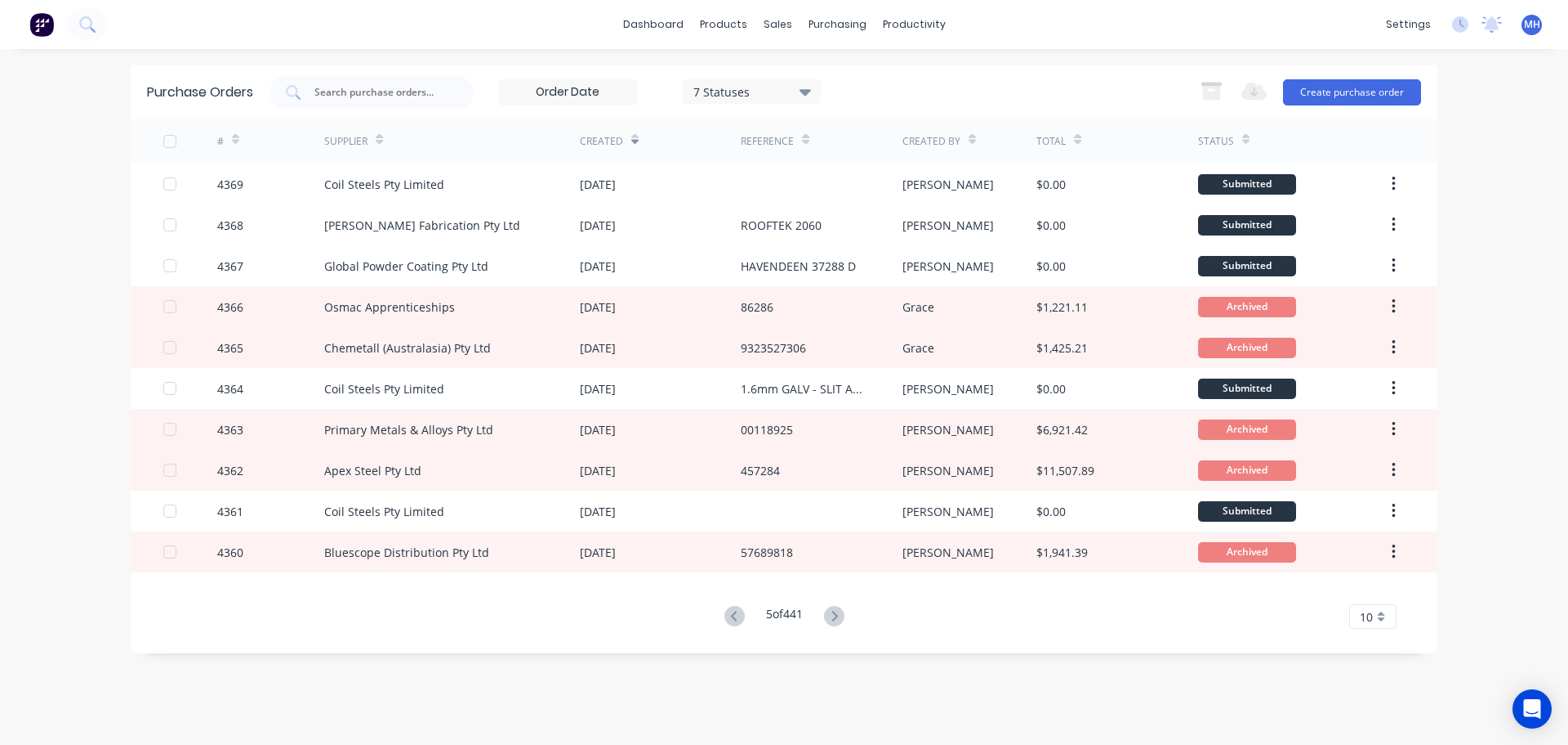
click at [837, 615] on icon at bounding box center [834, 615] width 20 height 20
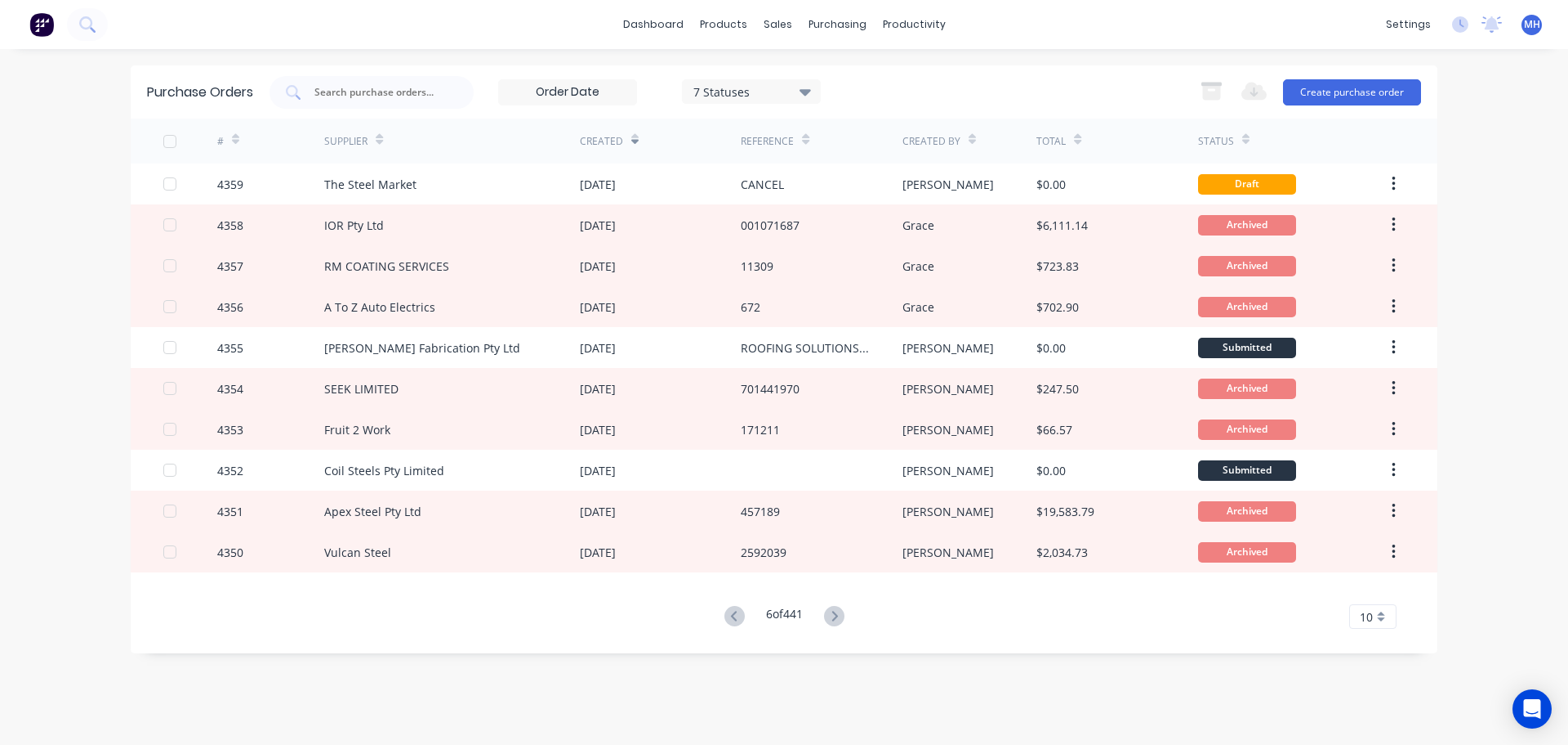
click at [837, 615] on icon at bounding box center [834, 615] width 20 height 20
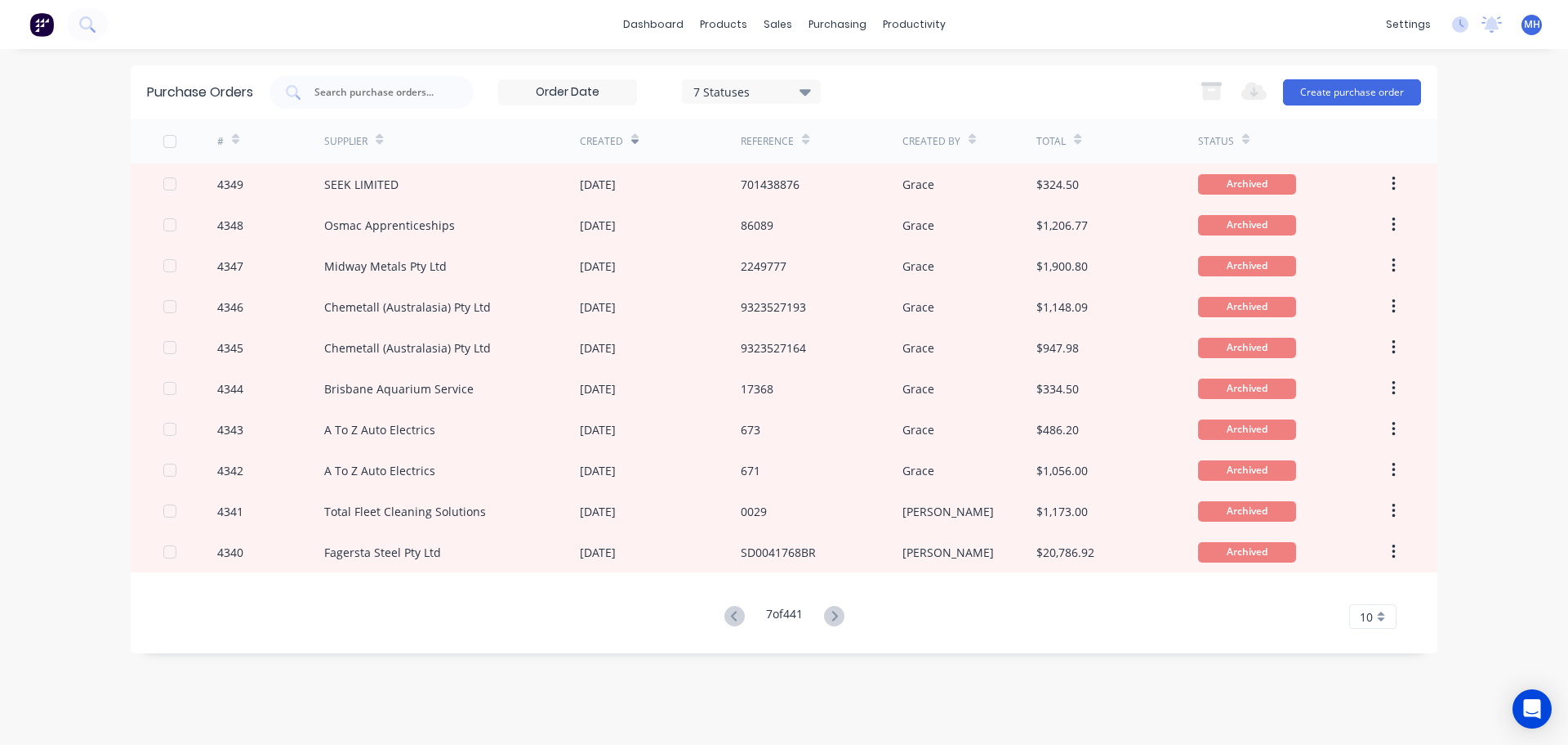
click at [837, 615] on icon at bounding box center [834, 615] width 20 height 20
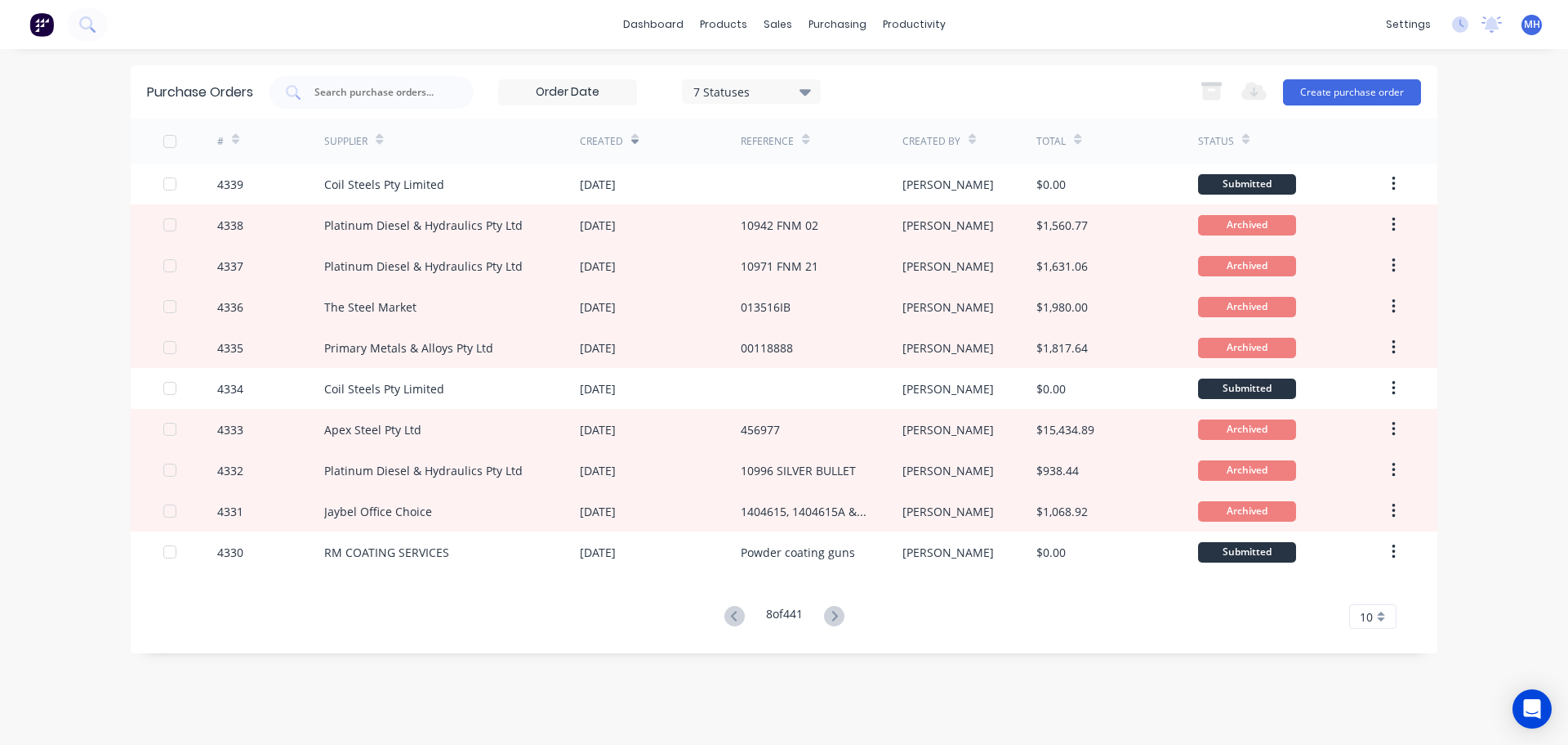
click at [837, 615] on icon at bounding box center [834, 615] width 20 height 20
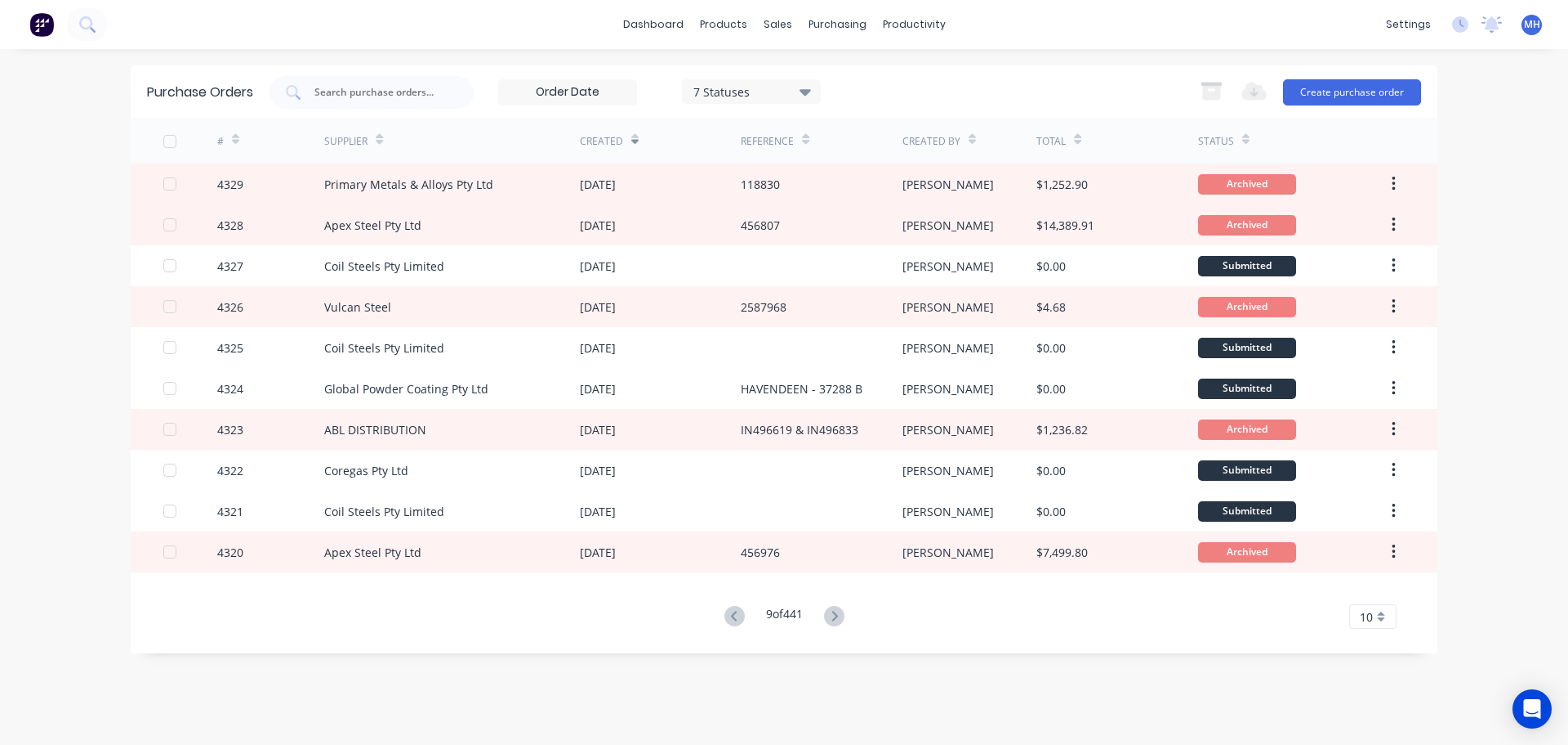
click at [837, 615] on icon at bounding box center [834, 615] width 20 height 20
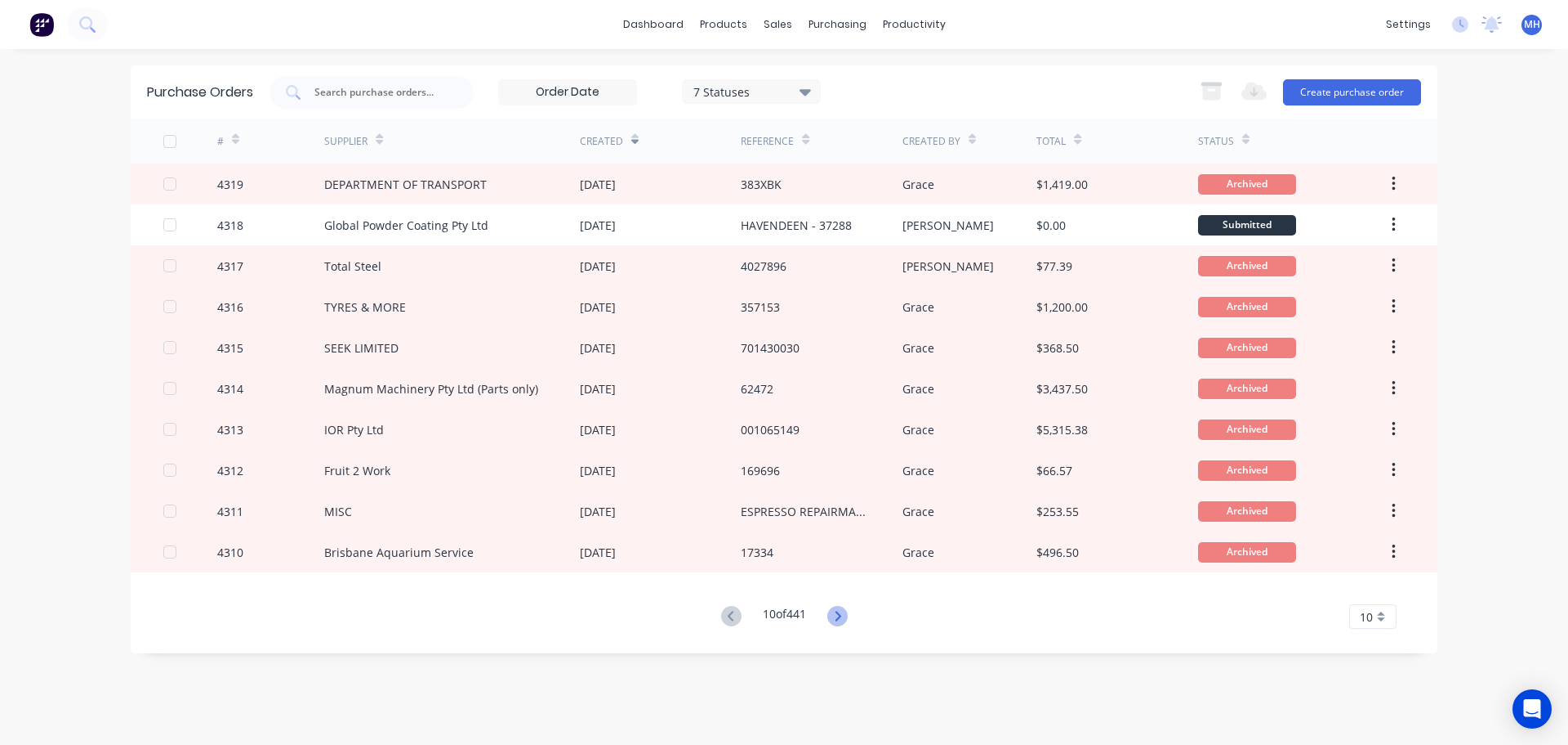
click at [837, 614] on icon at bounding box center [837, 615] width 20 height 20
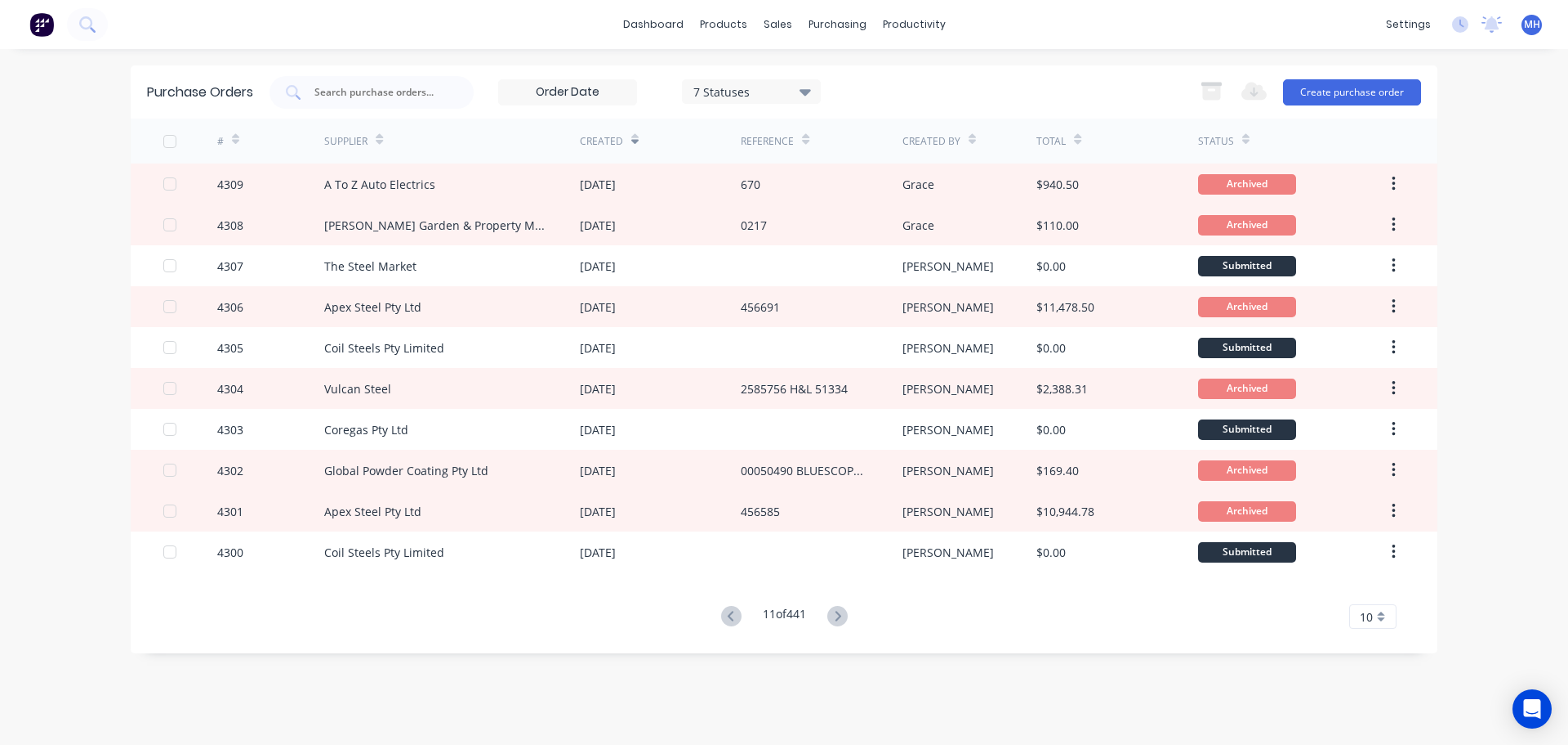
click at [836, 614] on icon at bounding box center [837, 615] width 20 height 20
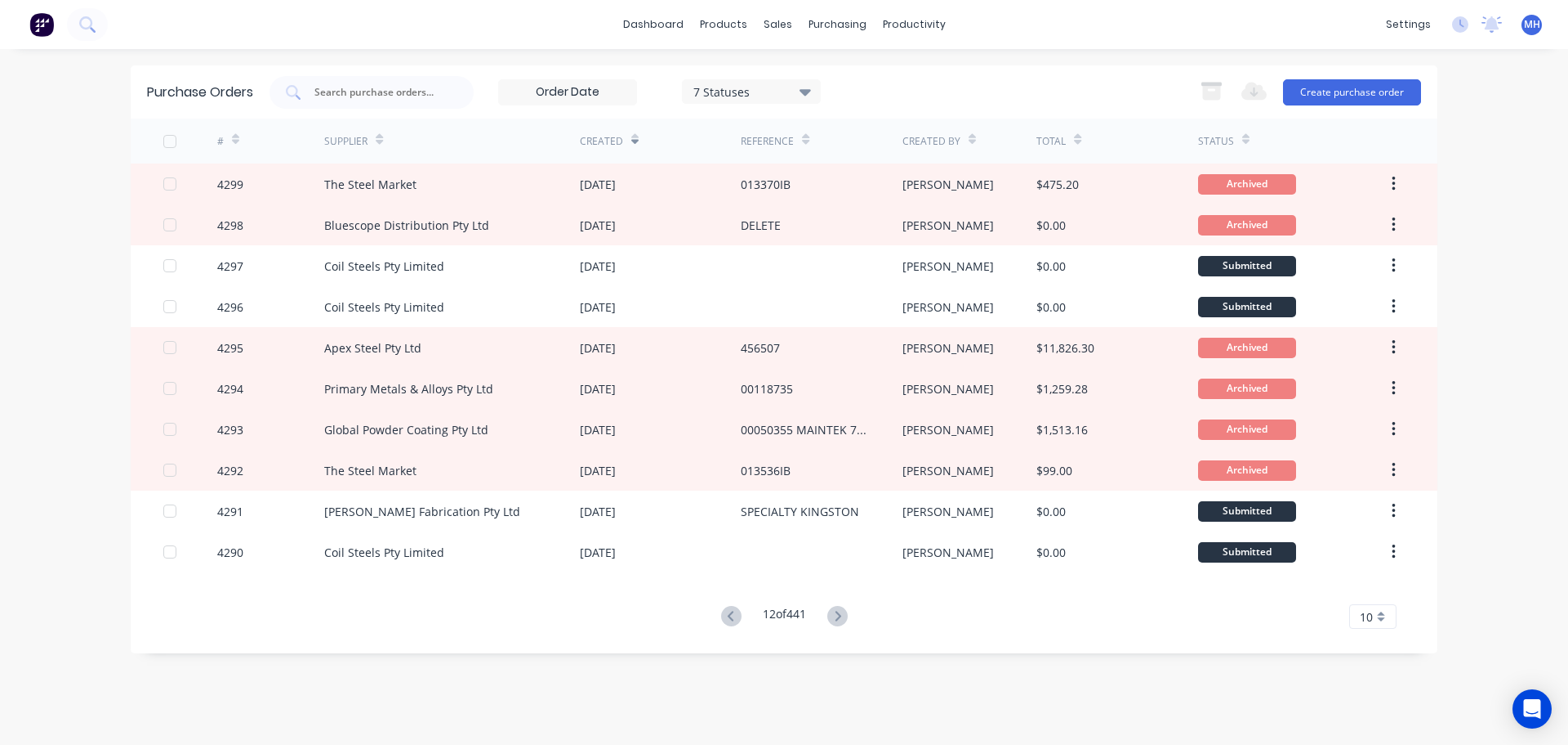
click at [836, 614] on icon at bounding box center [837, 615] width 20 height 20
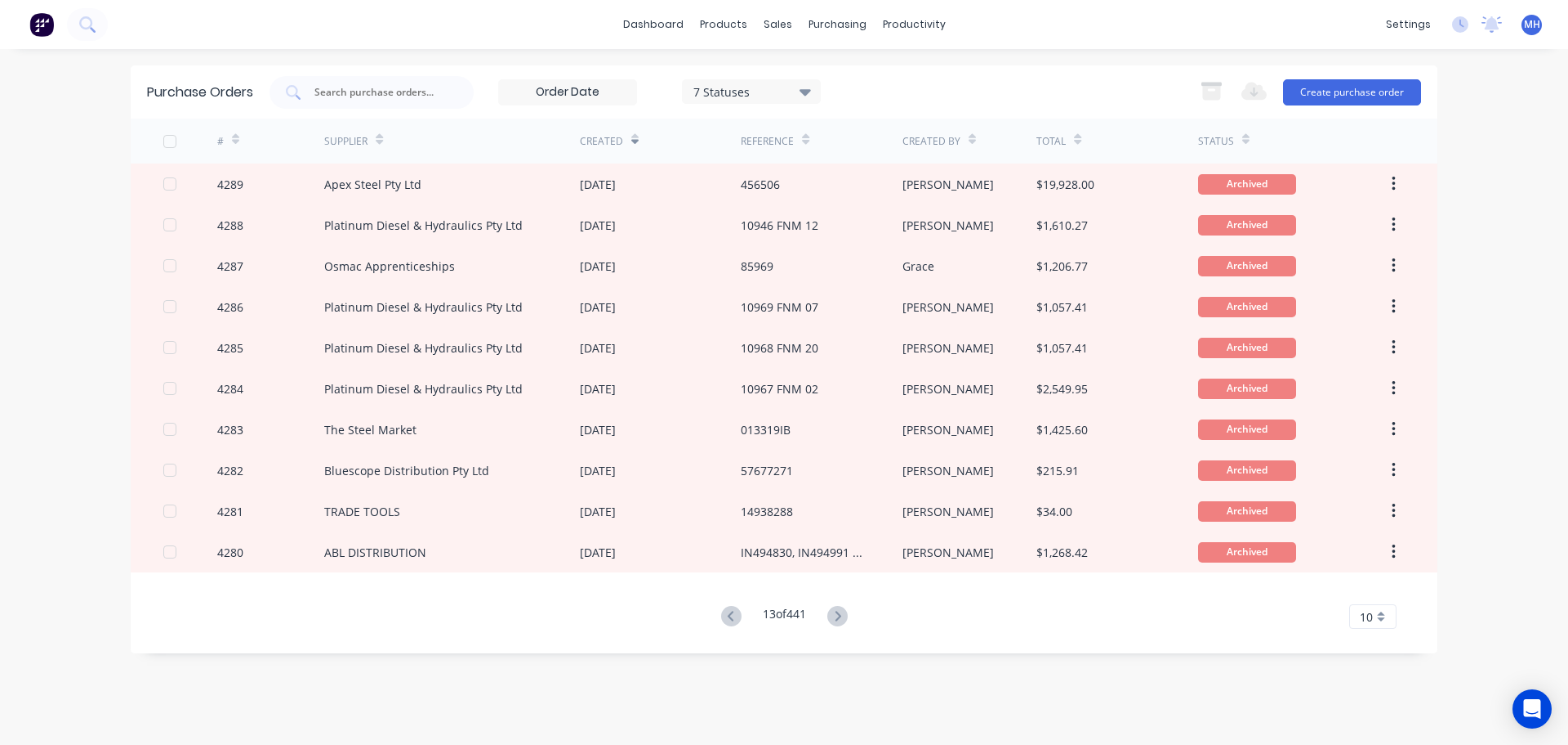
click at [836, 614] on icon at bounding box center [837, 615] width 20 height 20
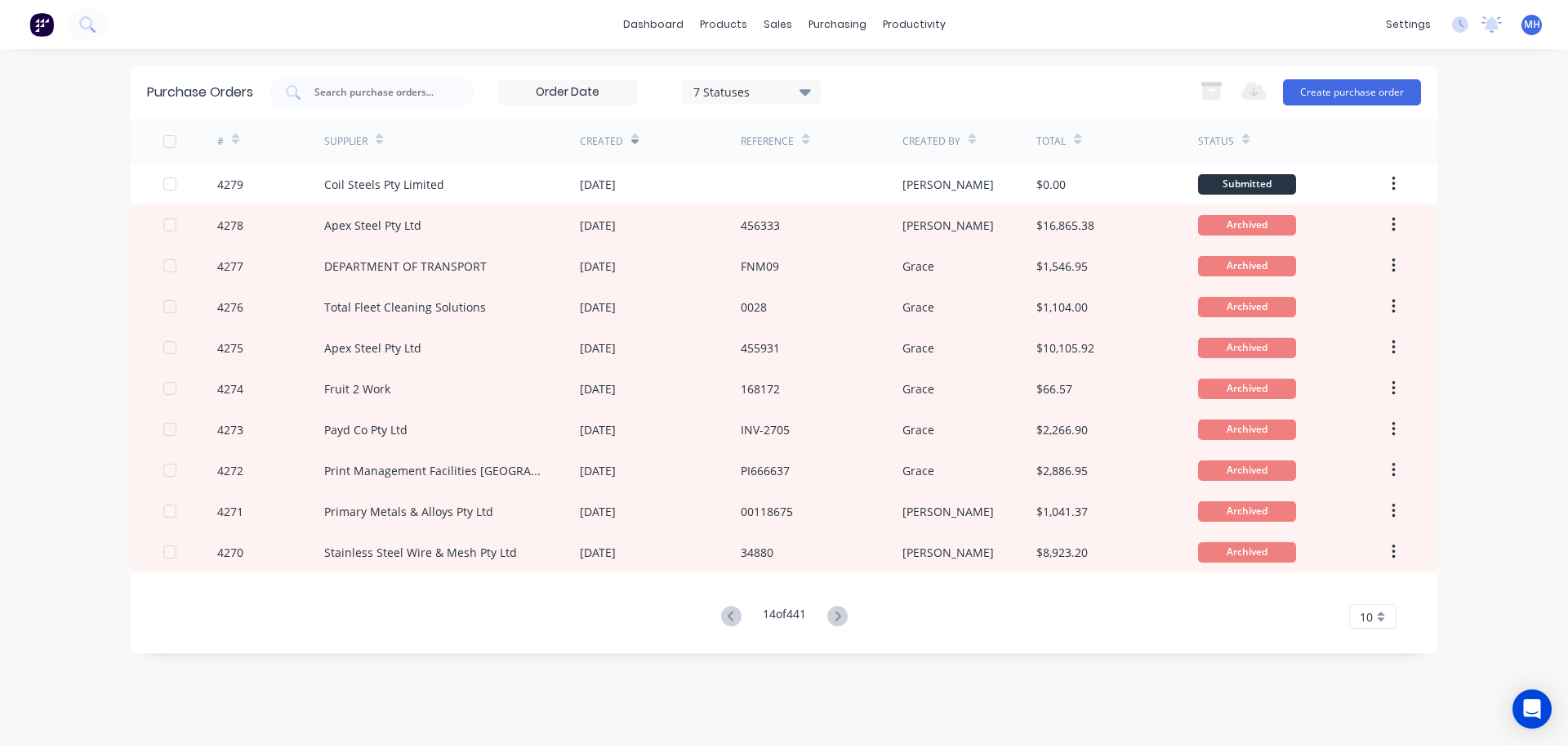
click at [836, 614] on icon at bounding box center [837, 615] width 20 height 20
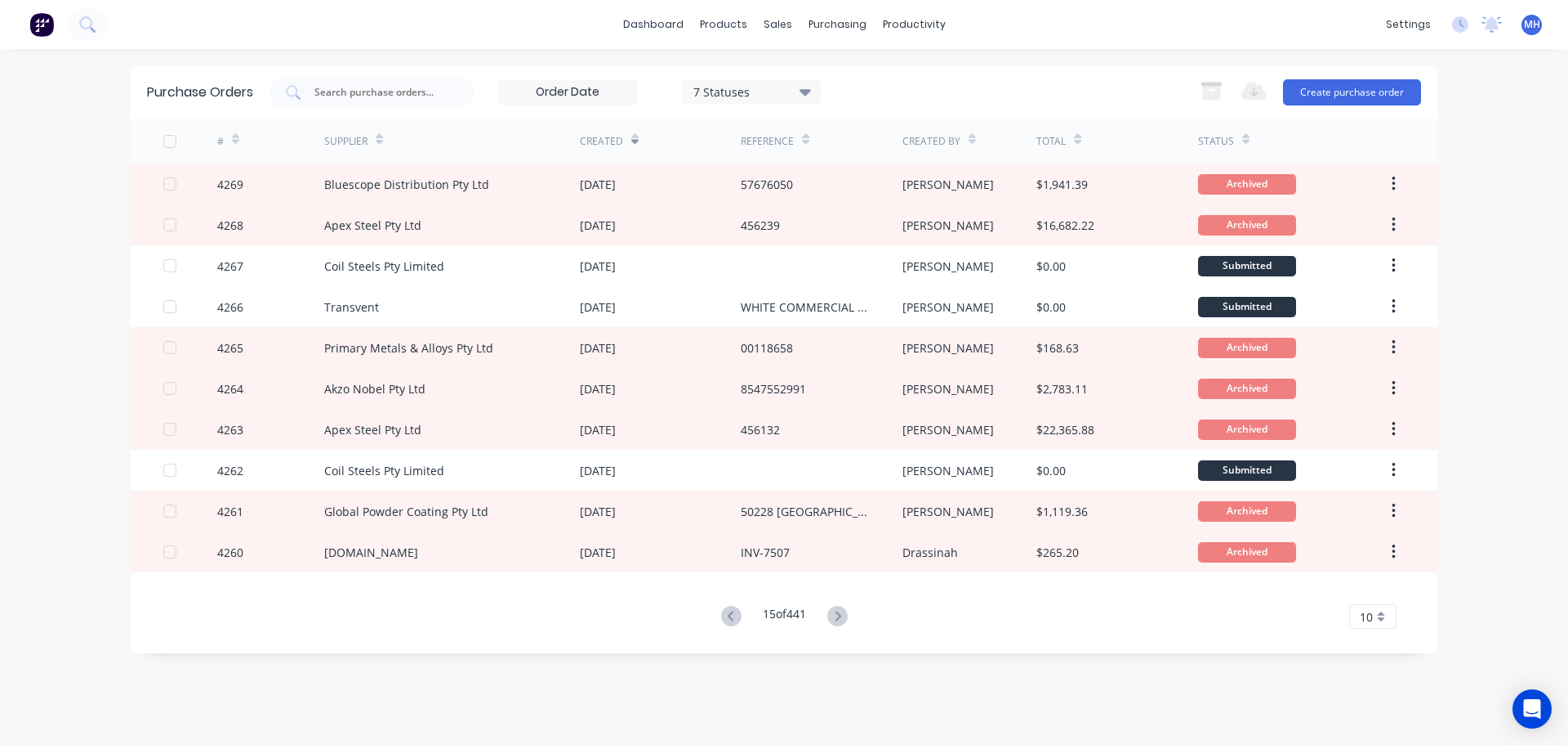
click at [836, 614] on icon at bounding box center [837, 615] width 20 height 20
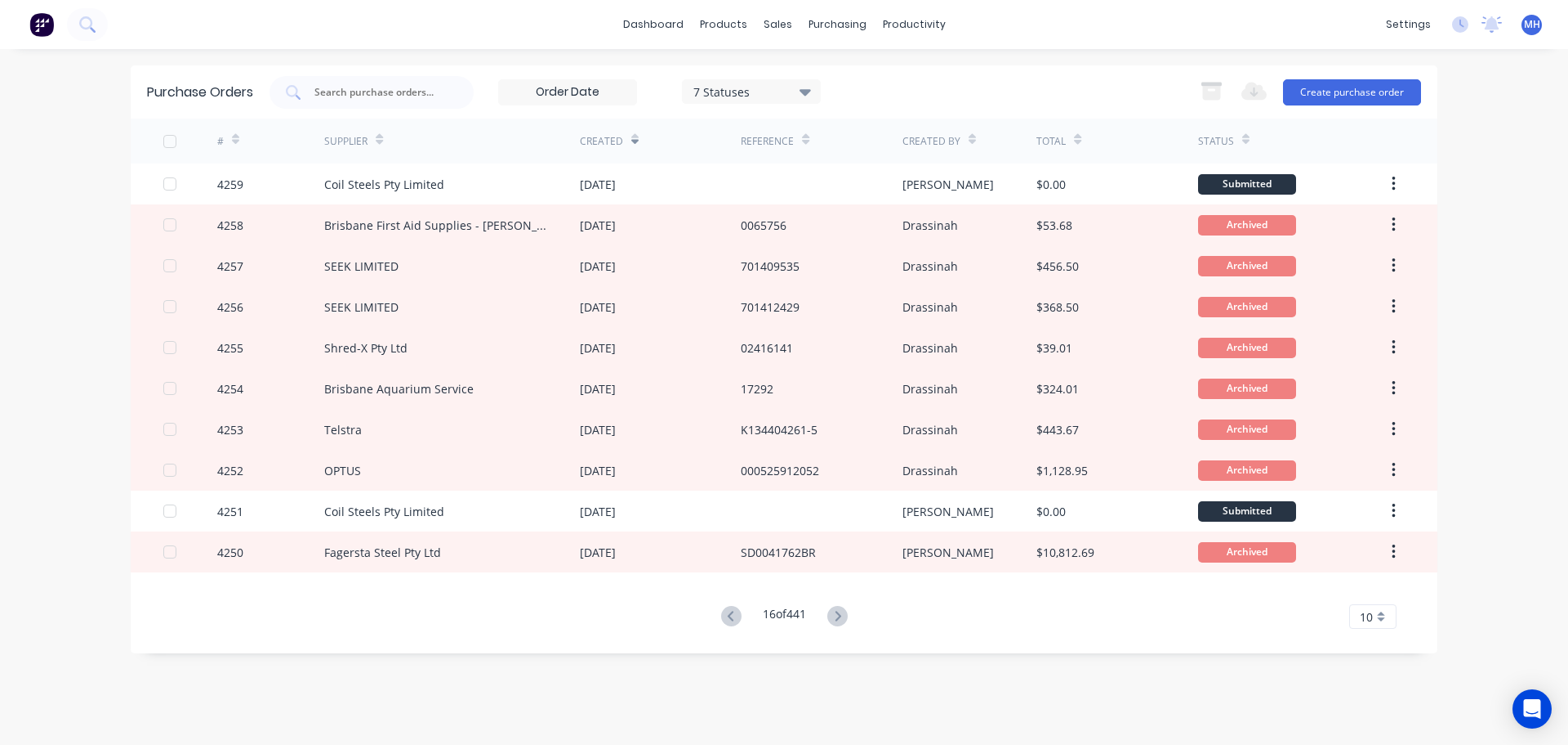
click at [836, 614] on icon at bounding box center [837, 615] width 20 height 20
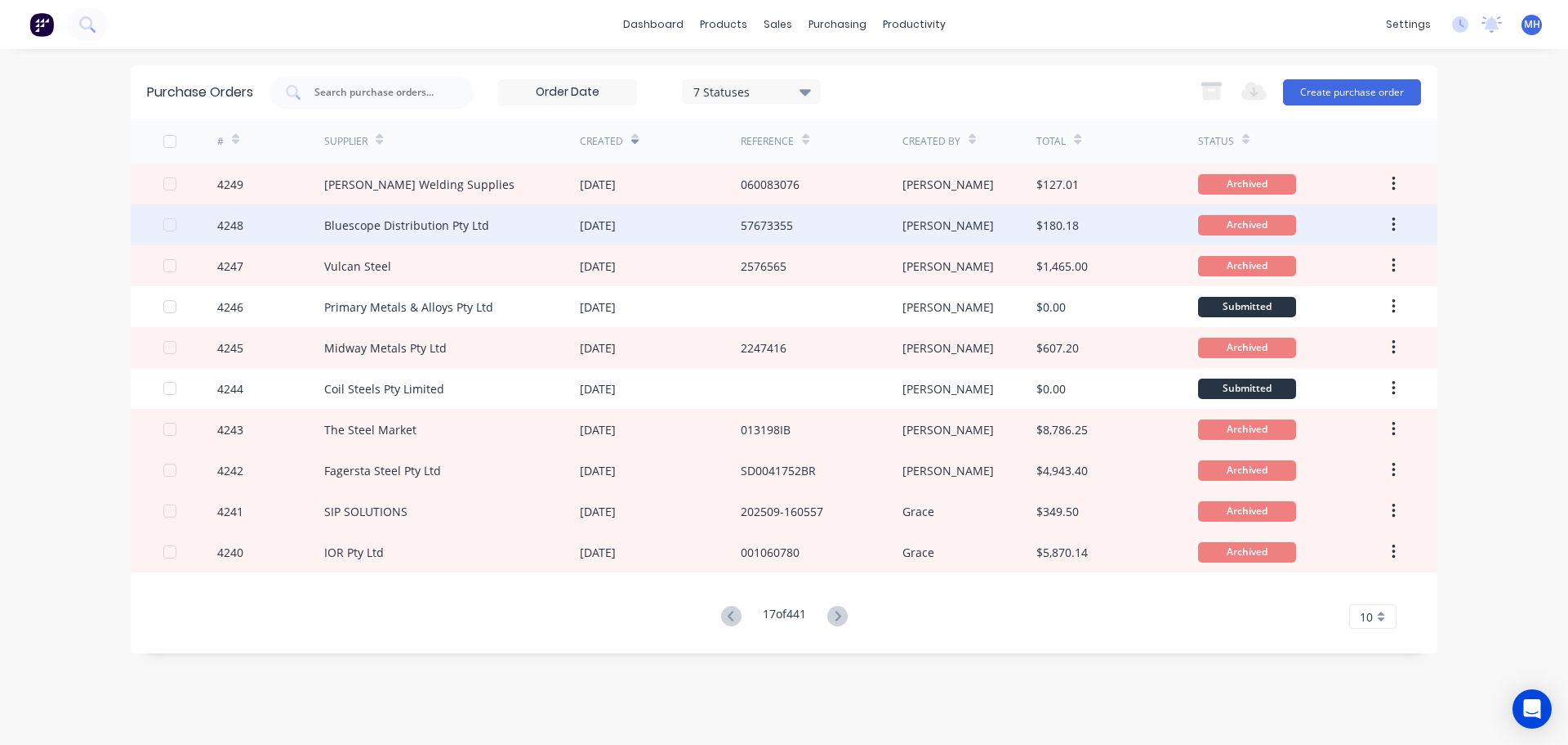
click at [511, 234] on div "Bluescope Distribution Pty Ltd" at bounding box center [452, 225] width 256 height 41
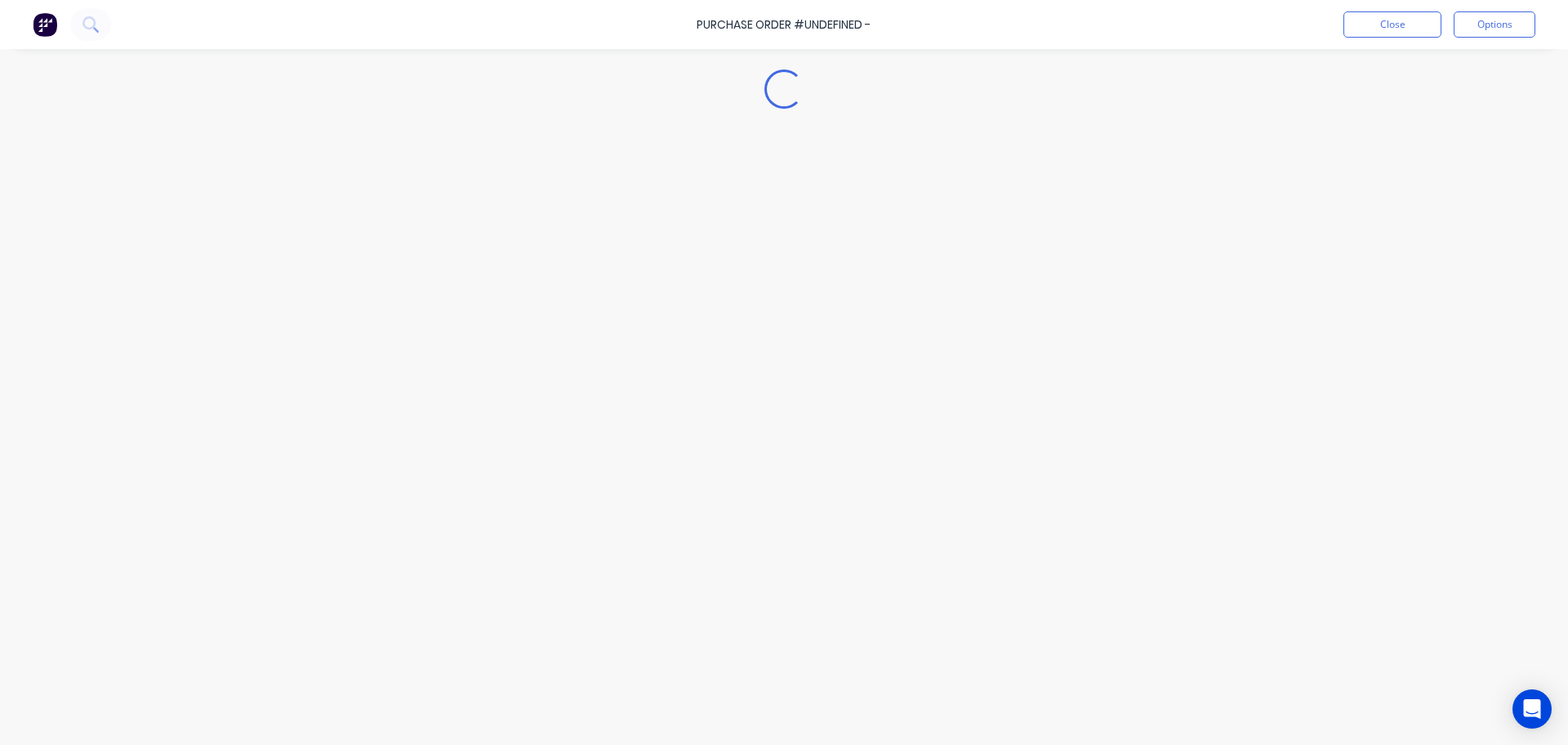
type textarea "x"
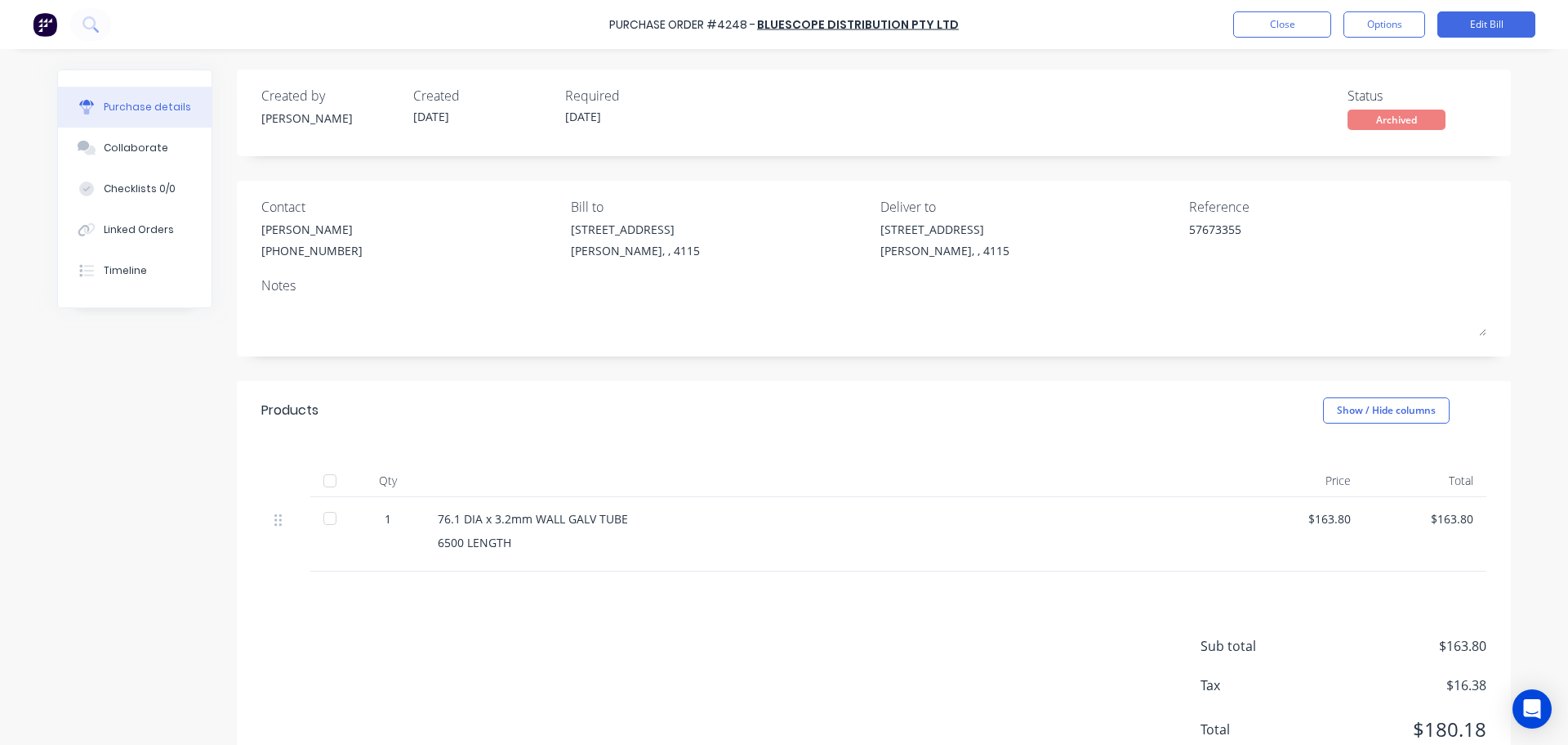
click at [549, 384] on div "Products Show / Hide columns" at bounding box center [874, 410] width 1274 height 59
click at [1342, 364] on div "Created by Hayden Created 04/09/25 Required 05/09/25 Status Archived Contact HA…" at bounding box center [874, 428] width 1274 height 718
click at [1341, 362] on div "Created by Hayden Created 04/09/25 Required 05/09/25 Status Archived Contact HA…" at bounding box center [874, 428] width 1274 height 718
click at [1047, 367] on div "Created by Hayden Created 04/09/25 Required 05/09/25 Status Archived Contact HA…" at bounding box center [874, 428] width 1274 height 718
click at [798, 440] on div "Qty Price Total 1 76.1 DIA x 3.2mm WALL GALV TUBE 6500 LENGTH $163.80 $163.80" at bounding box center [874, 505] width 1274 height 131
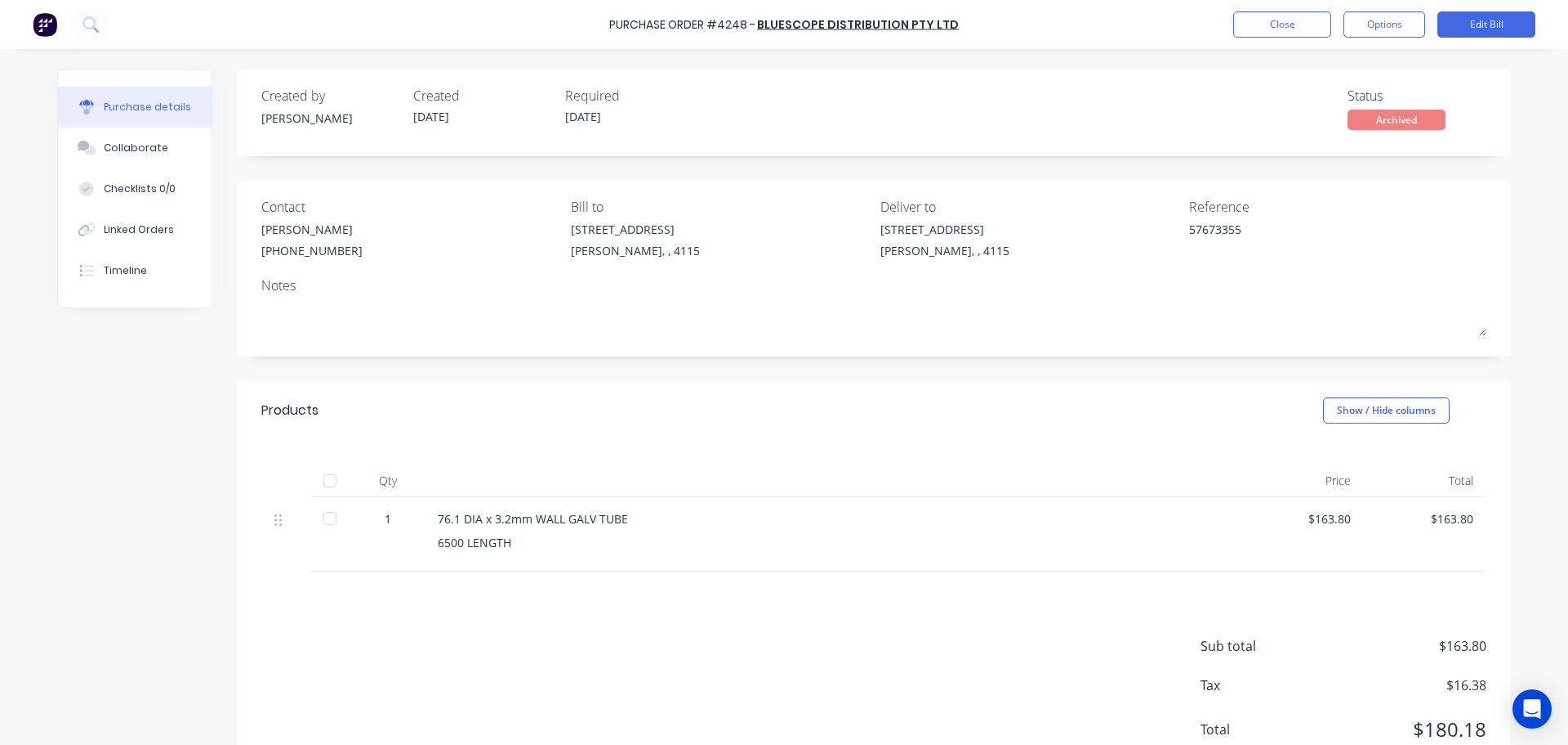
click at [798, 440] on div "Qty Price Total 1 76.1 DIA x 3.2mm WALL GALV TUBE 6500 LENGTH $163.80 $163.80" at bounding box center [874, 505] width 1274 height 131
click at [582, 425] on div "Products Show / Hide columns" at bounding box center [874, 410] width 1274 height 59
click at [1264, 24] on button "Close" at bounding box center [1282, 24] width 98 height 26
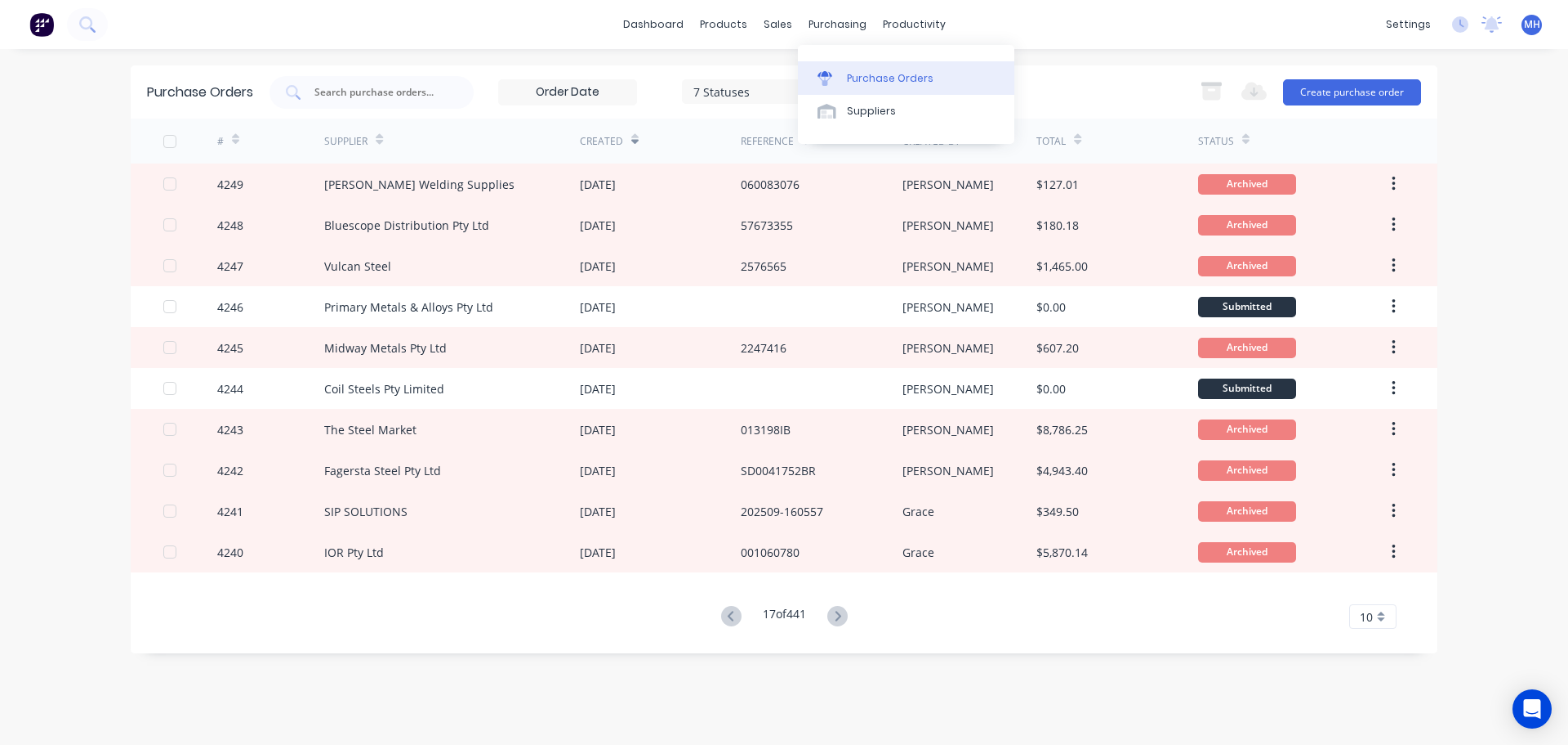
click at [860, 67] on link "Purchase Orders" at bounding box center [906, 77] width 217 height 33
click at [382, 90] on input "text" at bounding box center [381, 92] width 136 height 16
click at [748, 90] on div "7 Statuses" at bounding box center [752, 91] width 117 height 17
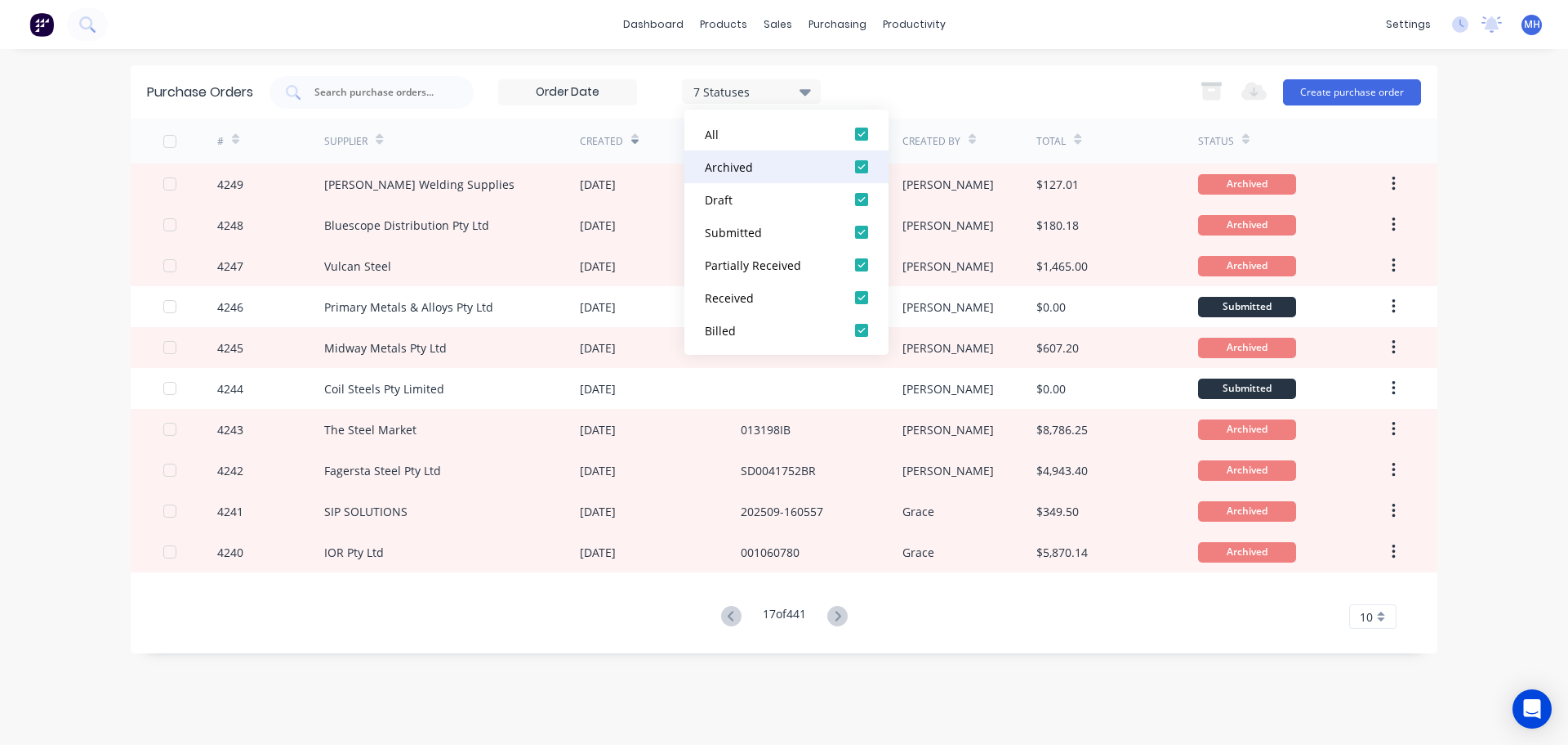
click at [857, 170] on div at bounding box center [862, 166] width 33 height 33
click at [933, 77] on div "5 Statuses 5 Statuses Export to Excel (XLSX) Create purchase order" at bounding box center [846, 92] width 1152 height 33
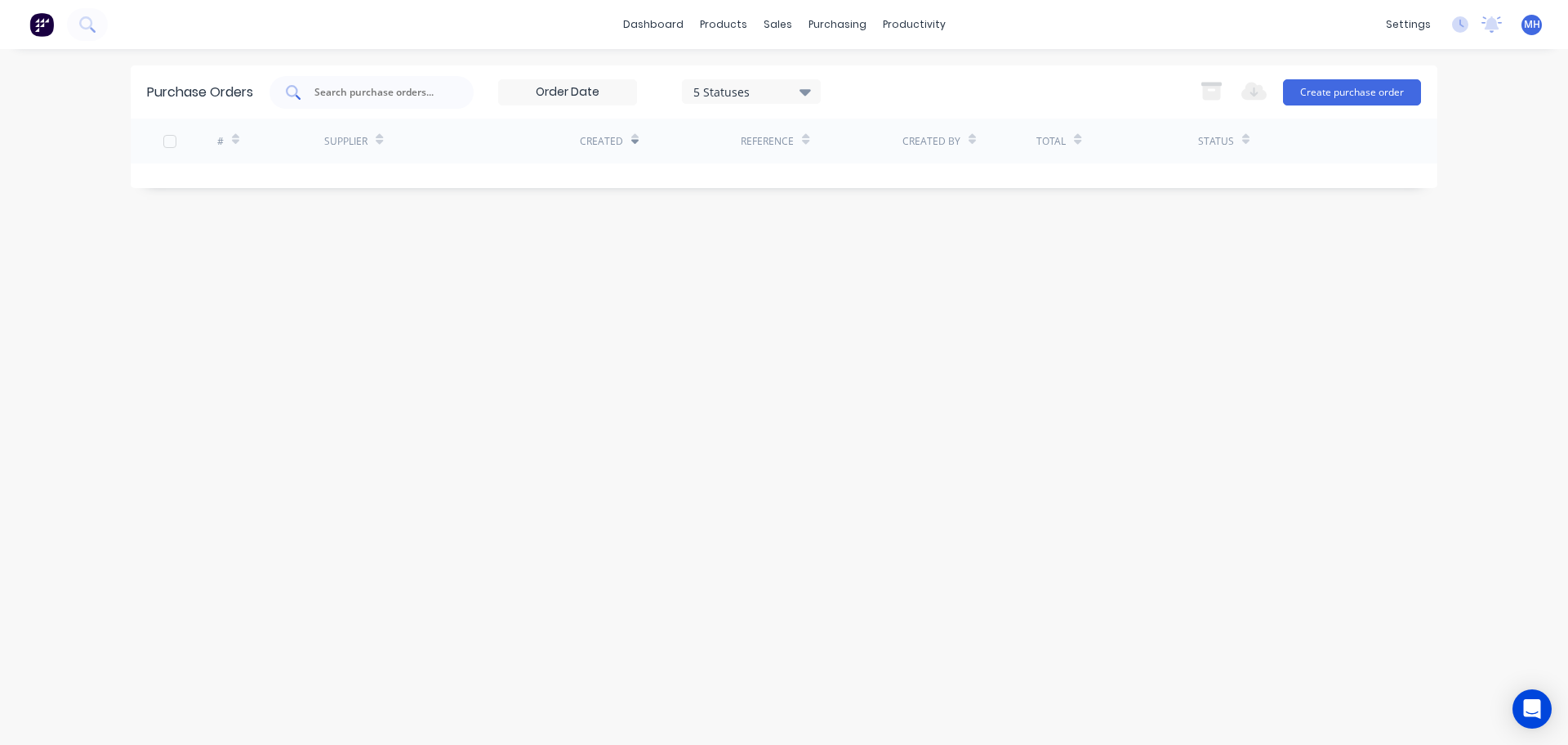
click at [430, 98] on input "text" at bounding box center [381, 92] width 136 height 16
type input "93607"
click at [442, 94] on input "93607" at bounding box center [381, 92] width 136 height 16
click at [868, 99] on link "Suppliers" at bounding box center [906, 111] width 217 height 33
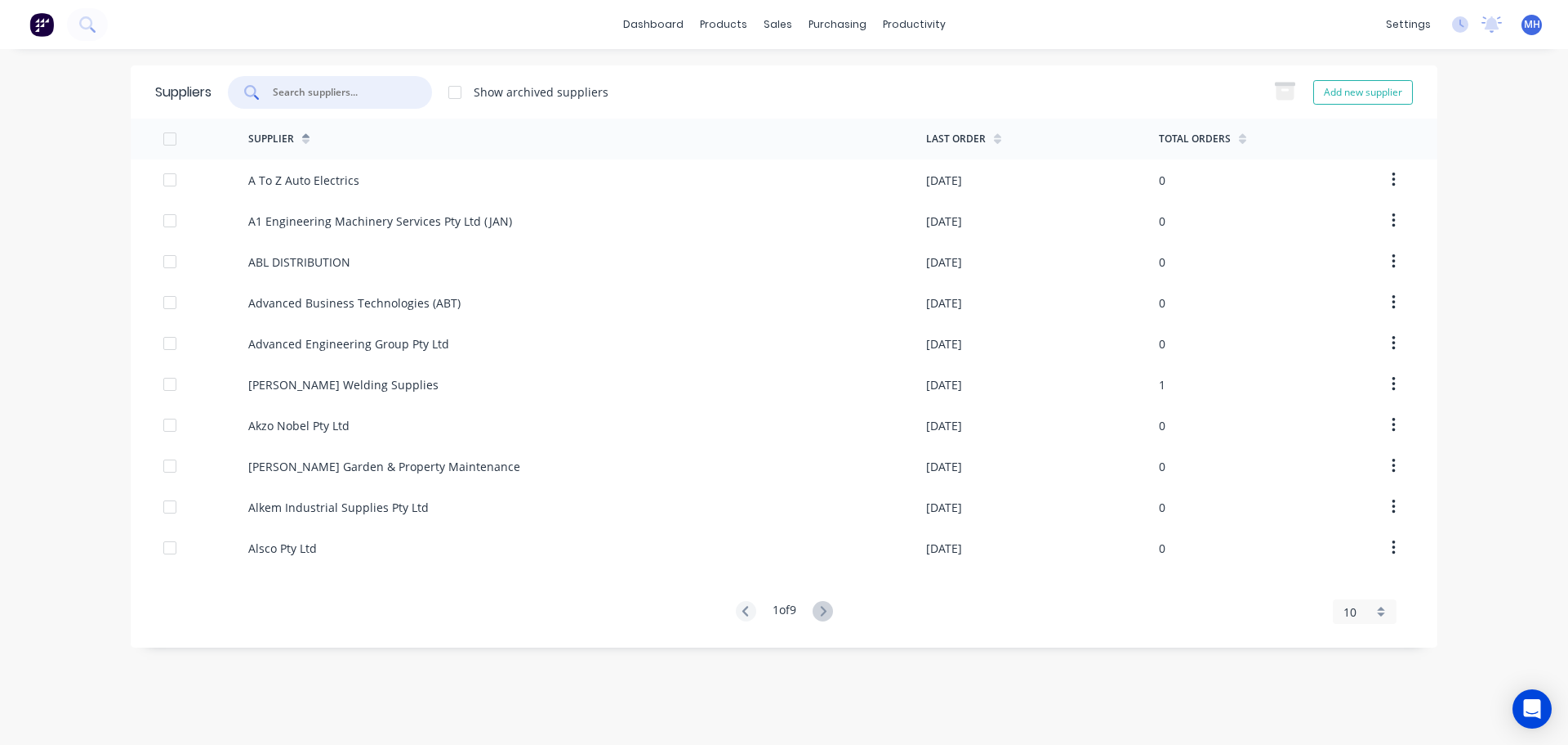
click at [370, 95] on input "text" at bounding box center [339, 92] width 136 height 16
click at [5, 282] on div "dashboard products sales purchasing productivity dashboard products Product Cat…" at bounding box center [784, 372] width 1568 height 745
click at [298, 104] on div at bounding box center [330, 92] width 204 height 33
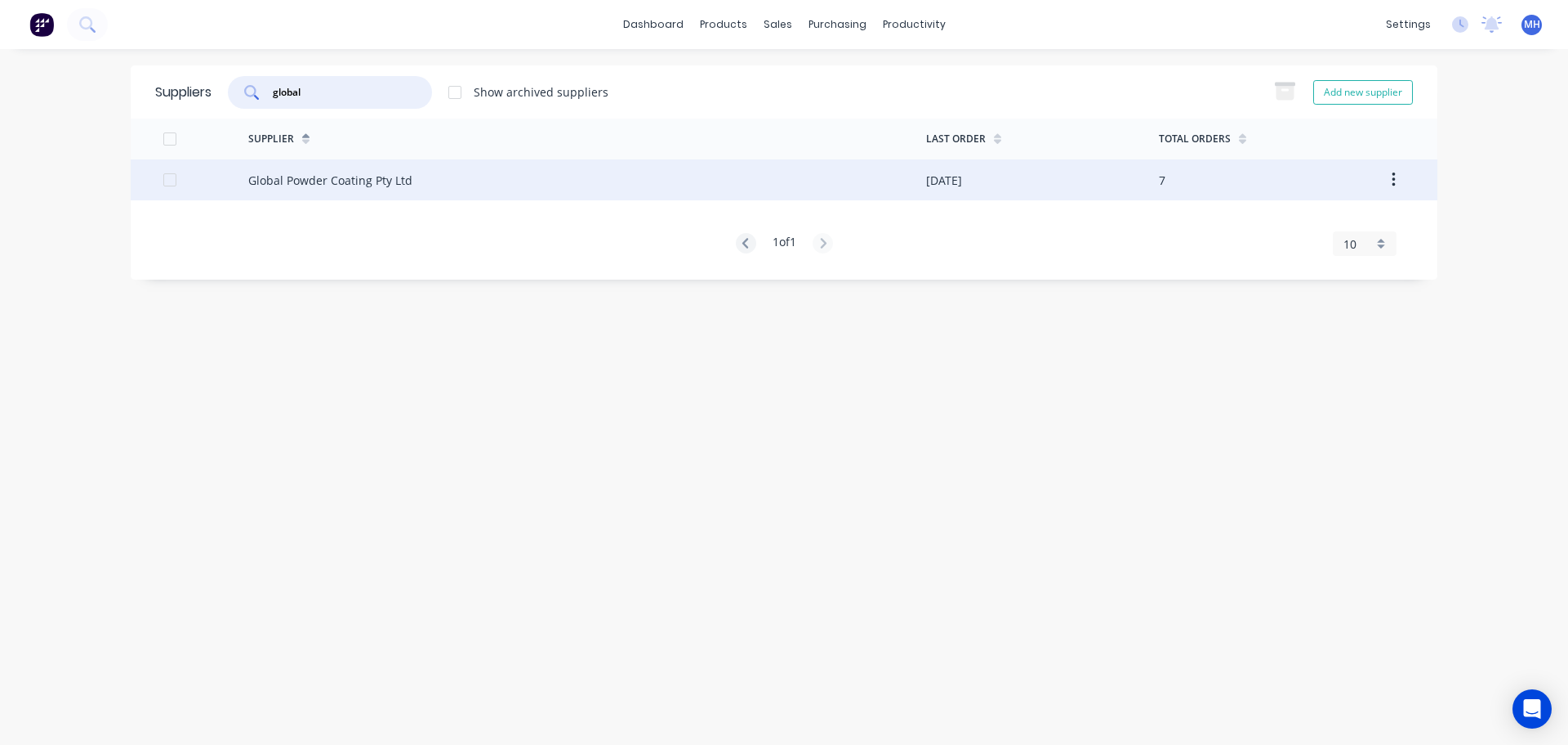
type input "global"
click at [478, 166] on div "Global Powder Coating Pty Ltd" at bounding box center [587, 179] width 678 height 41
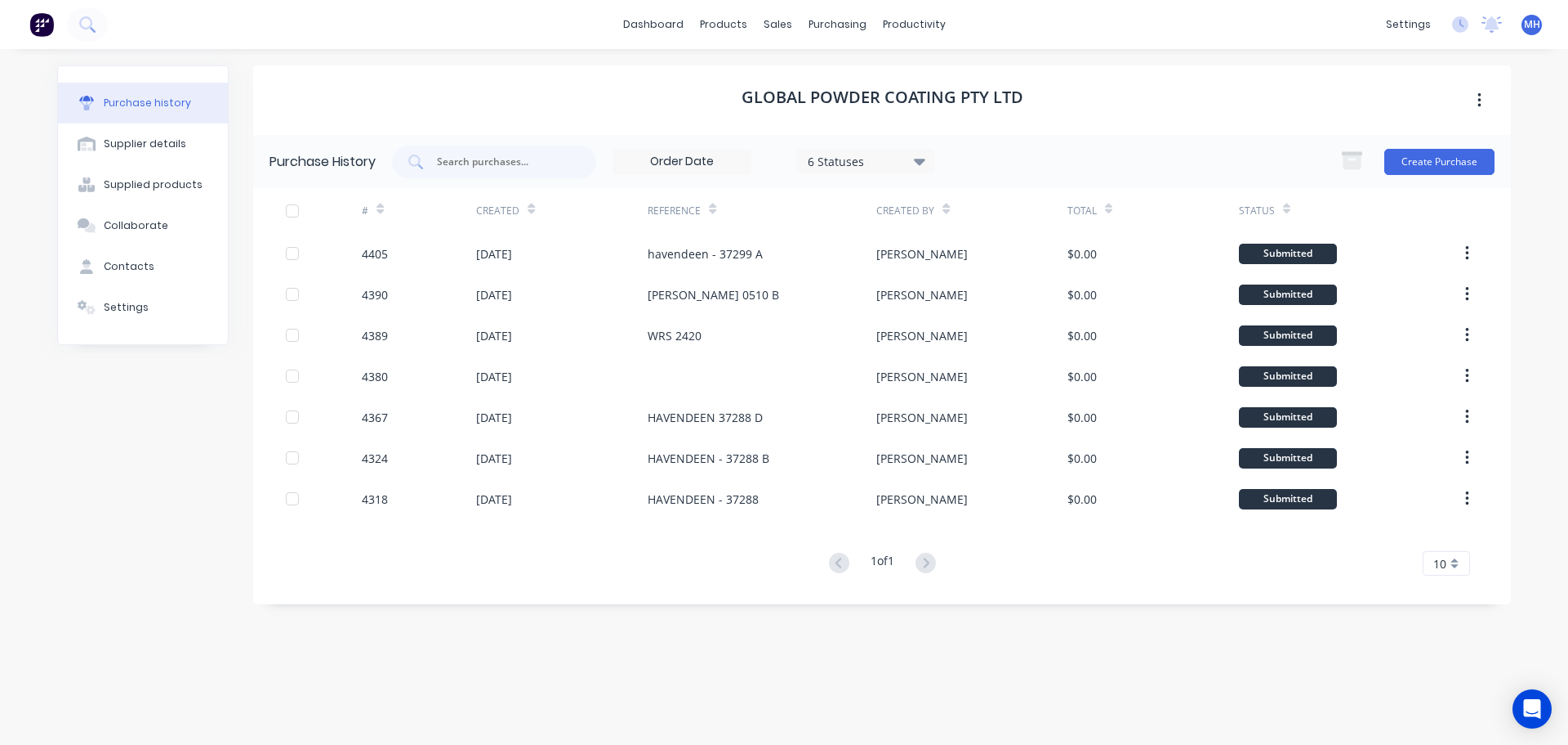
click at [837, 159] on div "6 Statuses" at bounding box center [866, 160] width 117 height 17
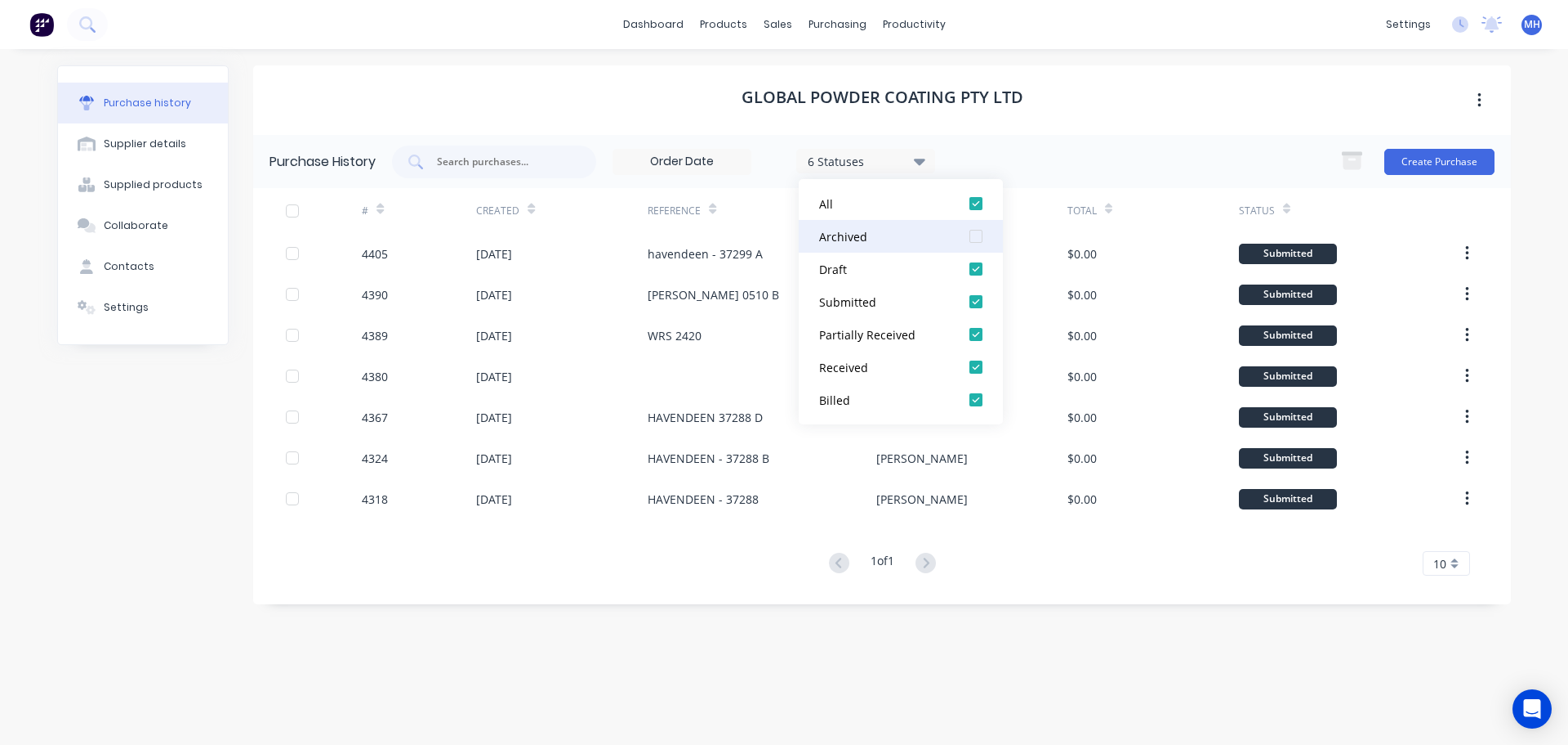
click at [974, 236] on div at bounding box center [976, 236] width 33 height 33
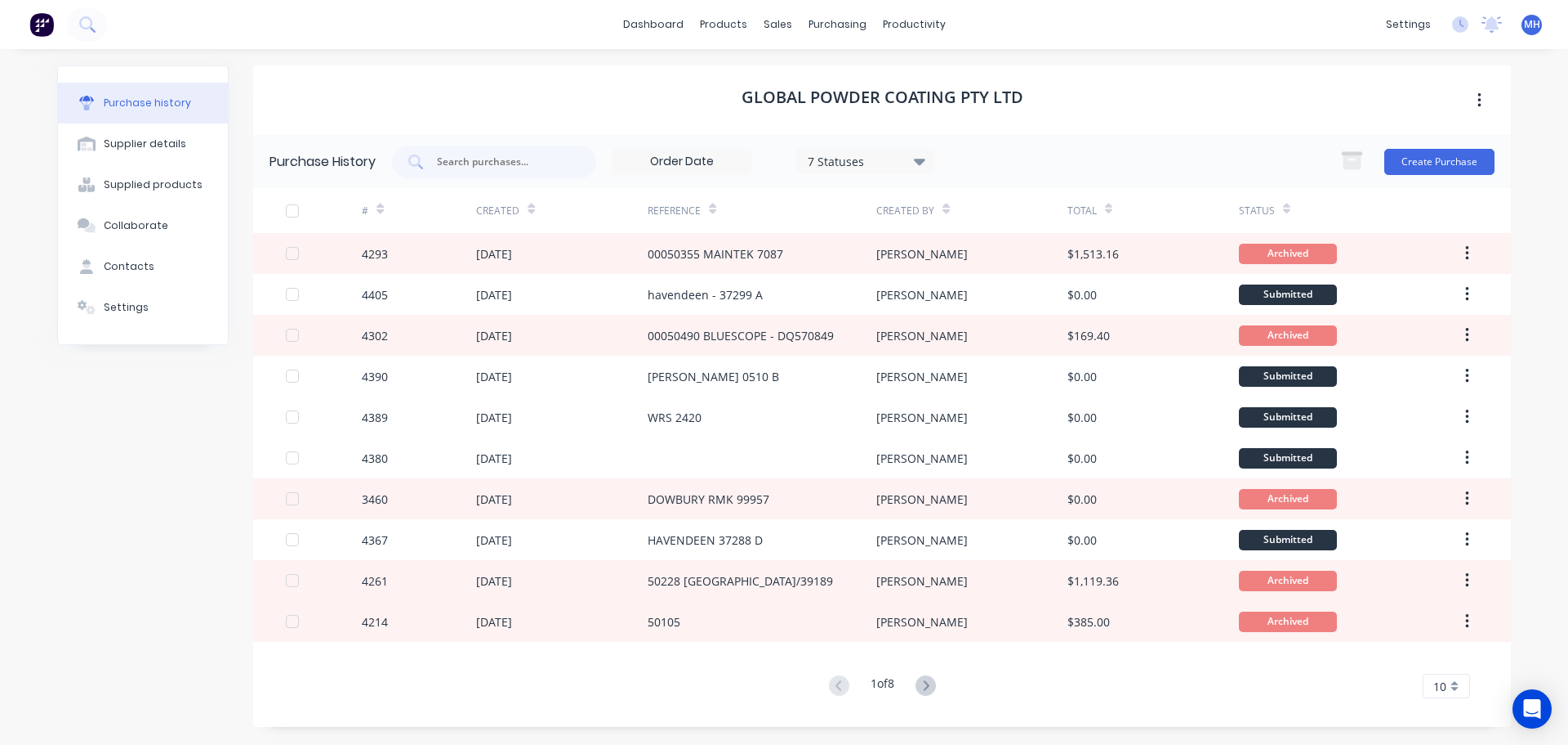
click at [979, 126] on div "Global Powder Coating Pty Ltd" at bounding box center [882, 100] width 1258 height 69
click at [488, 166] on input "text" at bounding box center [503, 162] width 136 height 16
click at [929, 684] on icon at bounding box center [926, 685] width 5 height 10
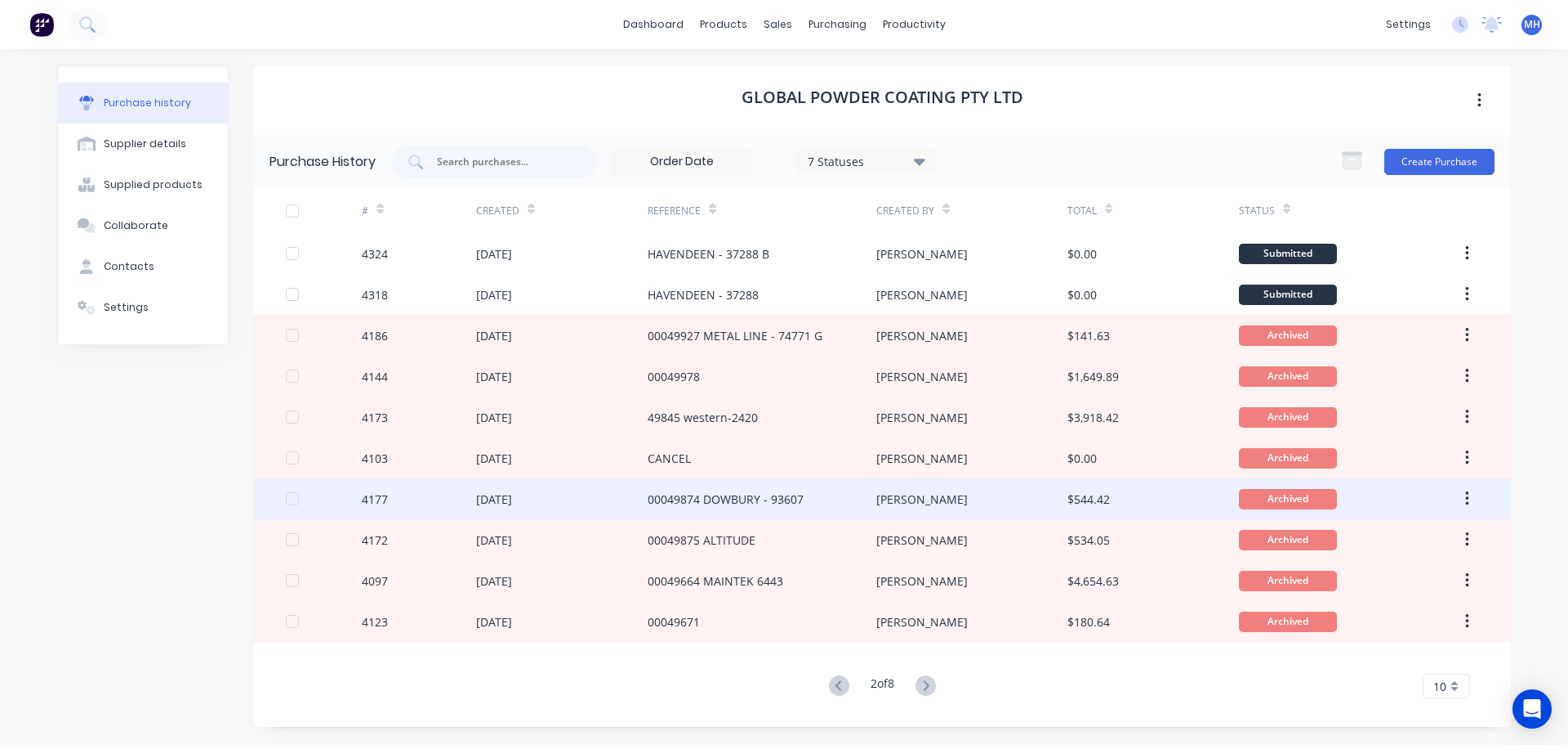
click at [800, 493] on div "00049874 DOWBURY - 93607" at bounding box center [726, 498] width 156 height 17
type textarea "x"
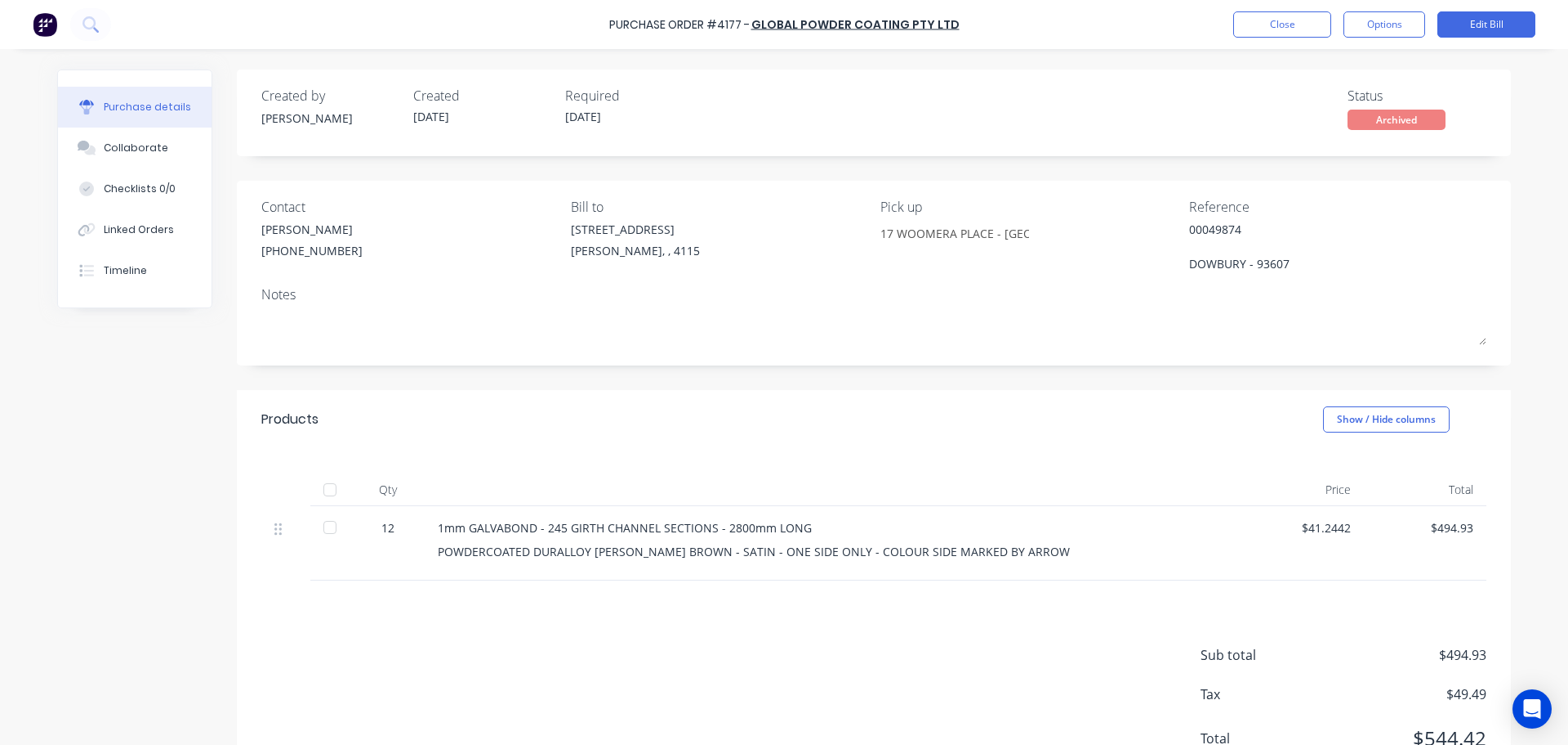
click at [1090, 441] on div "Products Show / Hide columns" at bounding box center [874, 419] width 1274 height 59
click at [1258, 21] on button "Close" at bounding box center [1282, 24] width 98 height 26
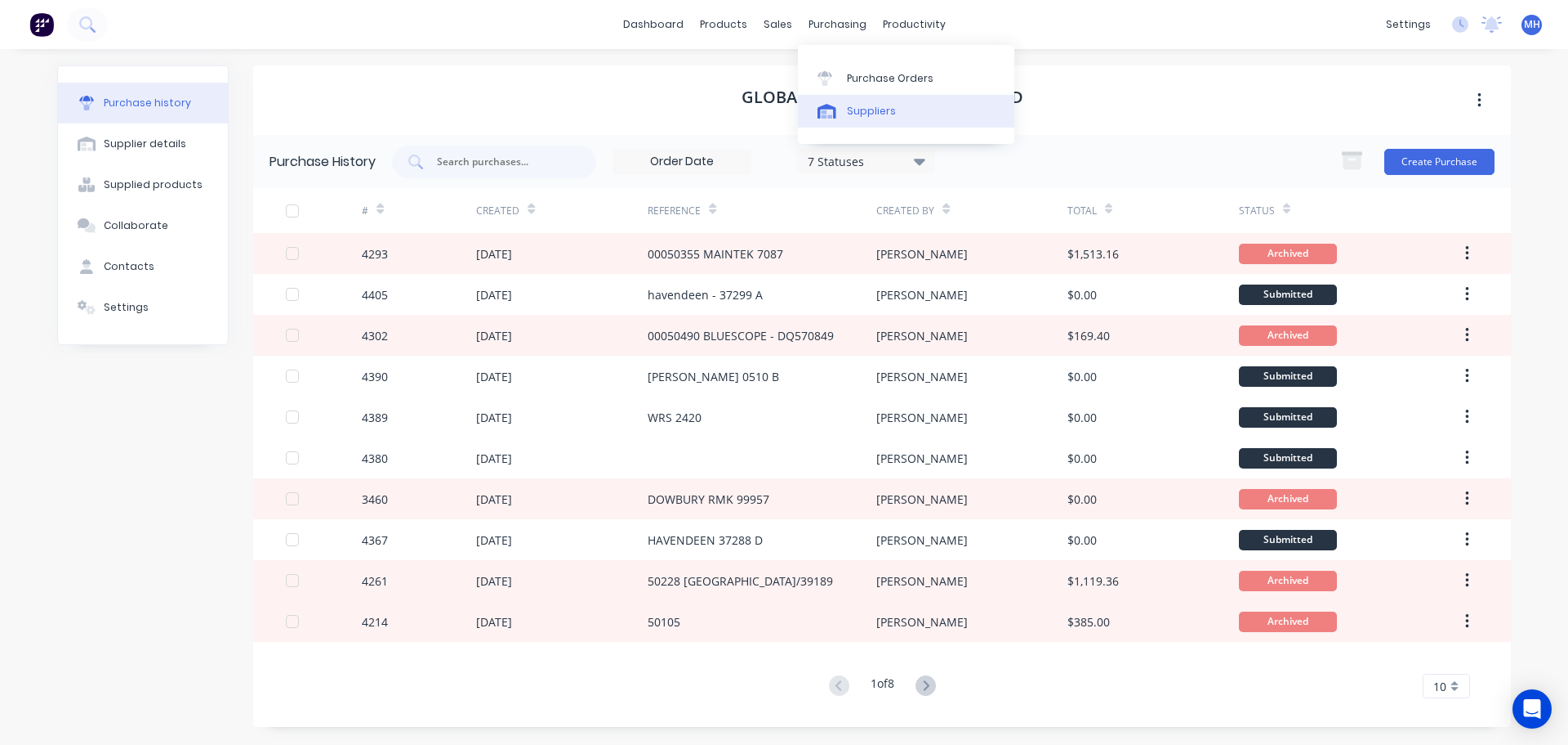
click at [868, 98] on link "Suppliers" at bounding box center [906, 111] width 217 height 33
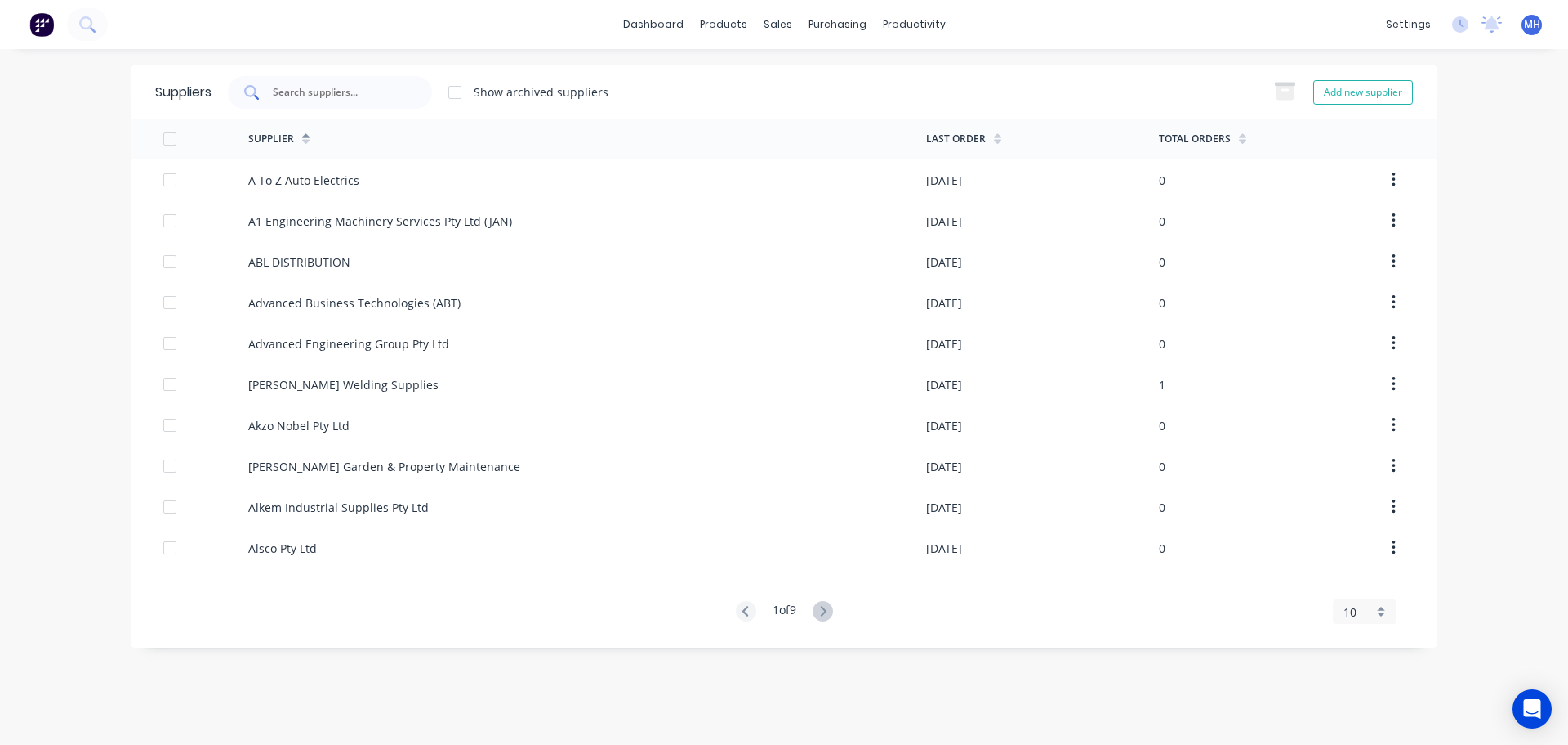
click at [399, 100] on div at bounding box center [330, 92] width 204 height 33
click at [856, 67] on link "Purchase Orders" at bounding box center [906, 77] width 217 height 33
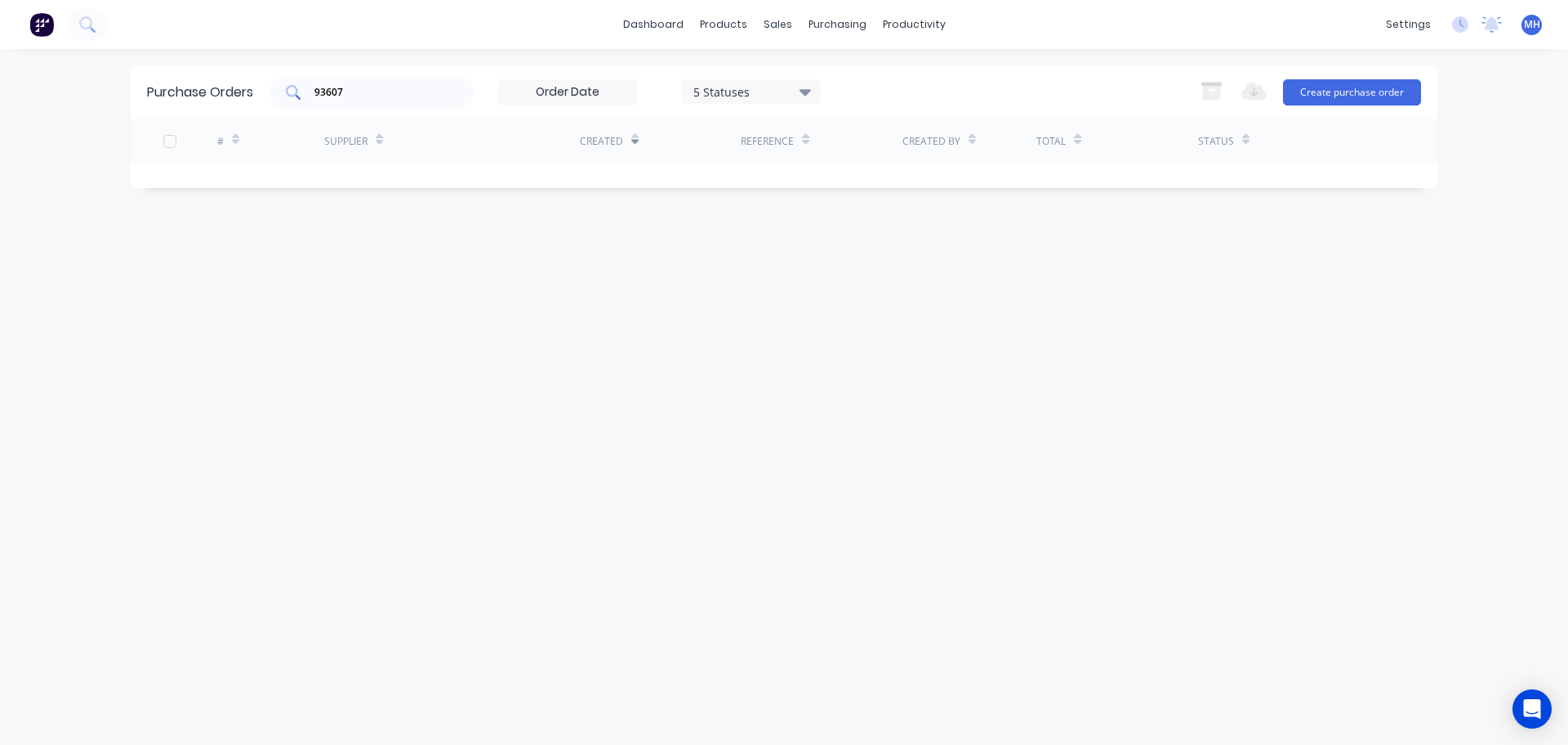
click at [424, 83] on div "93607" at bounding box center [372, 92] width 204 height 33
type input "9"
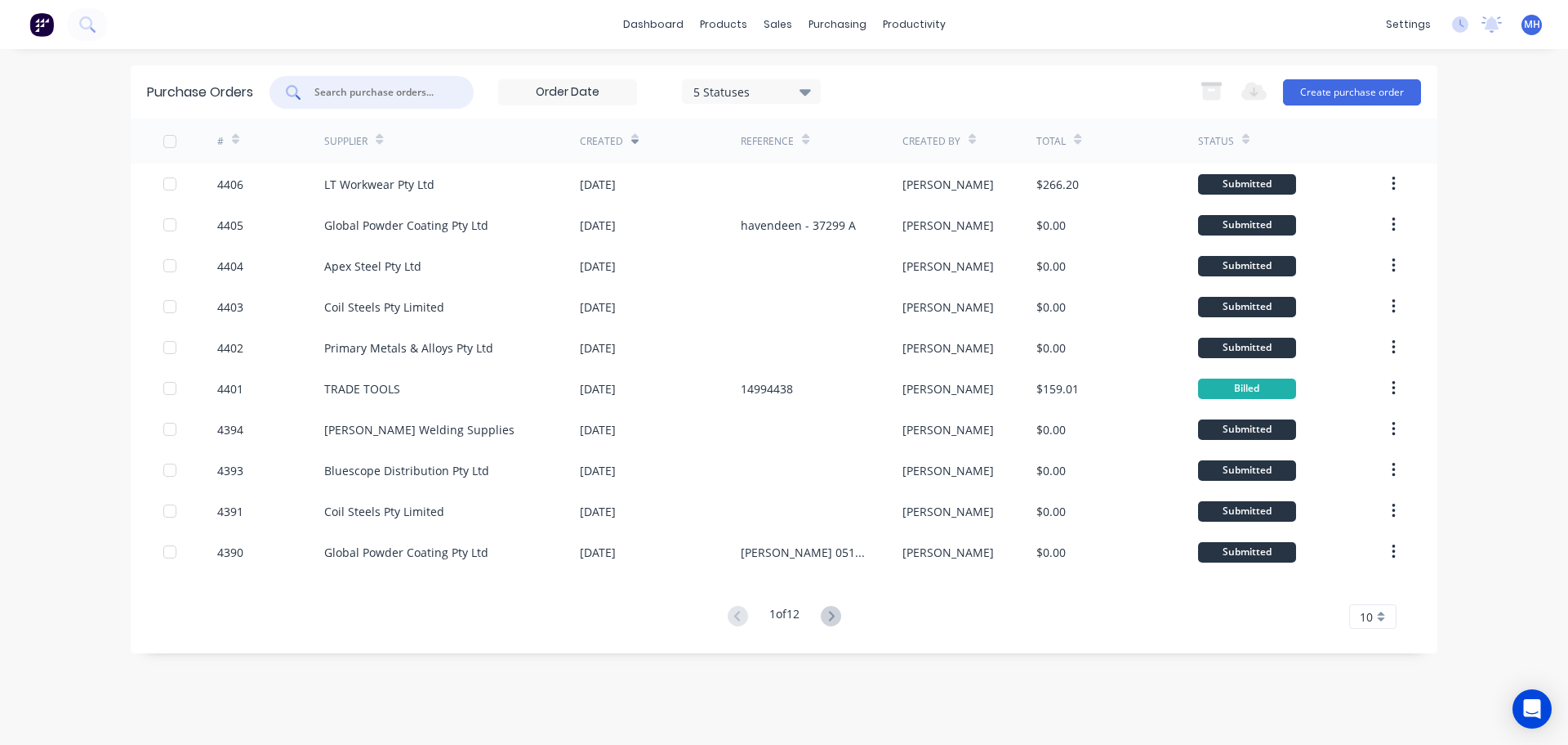
click at [366, 96] on input "text" at bounding box center [381, 92] width 136 height 16
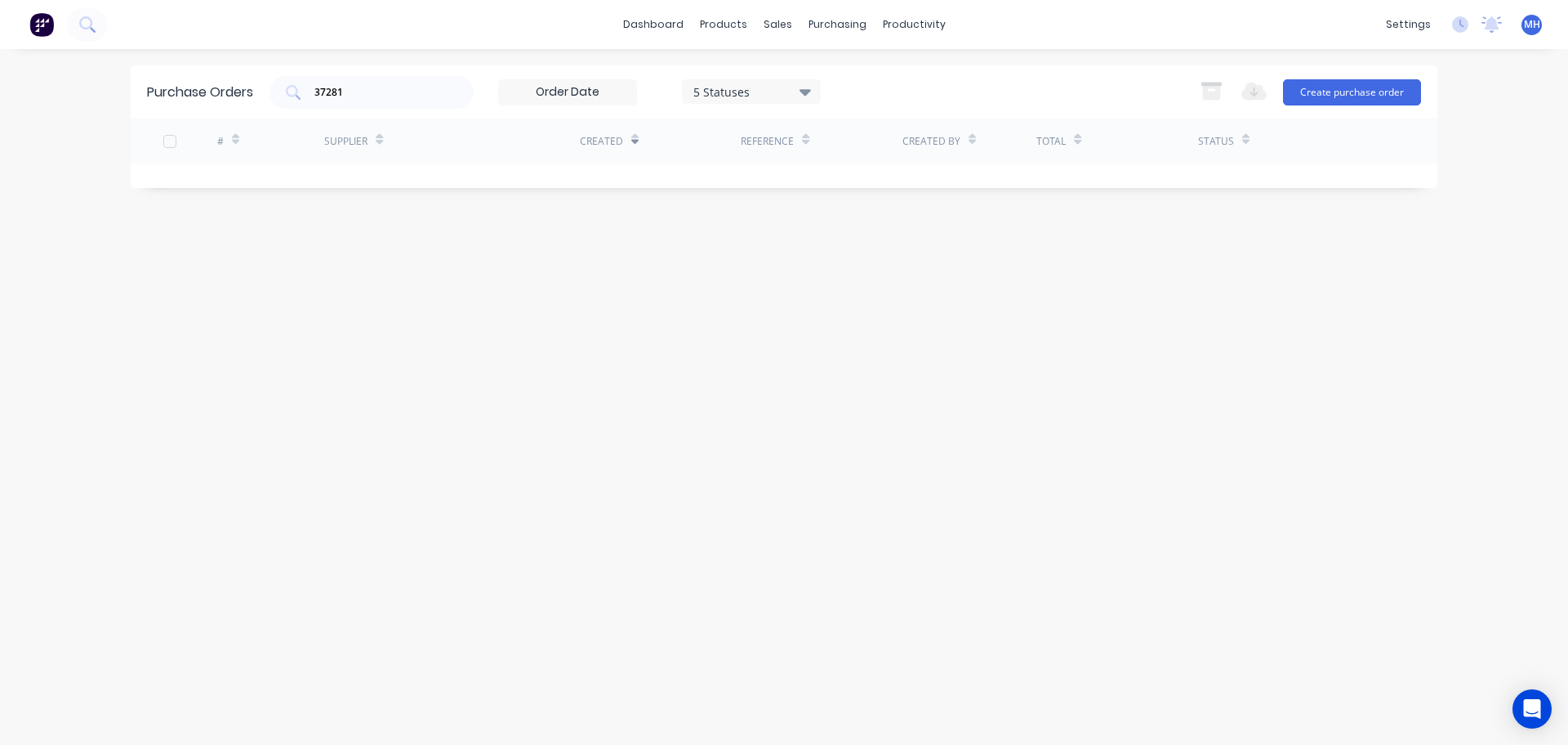
click at [779, 91] on div "5 Statuses" at bounding box center [752, 91] width 117 height 17
click at [866, 166] on div at bounding box center [862, 166] width 33 height 33
click at [948, 76] on div "37281 7 Statuses 7 Statuses Export to Excel (XLSX) Create purchase order" at bounding box center [846, 92] width 1152 height 33
click at [368, 86] on input "37281" at bounding box center [381, 92] width 136 height 16
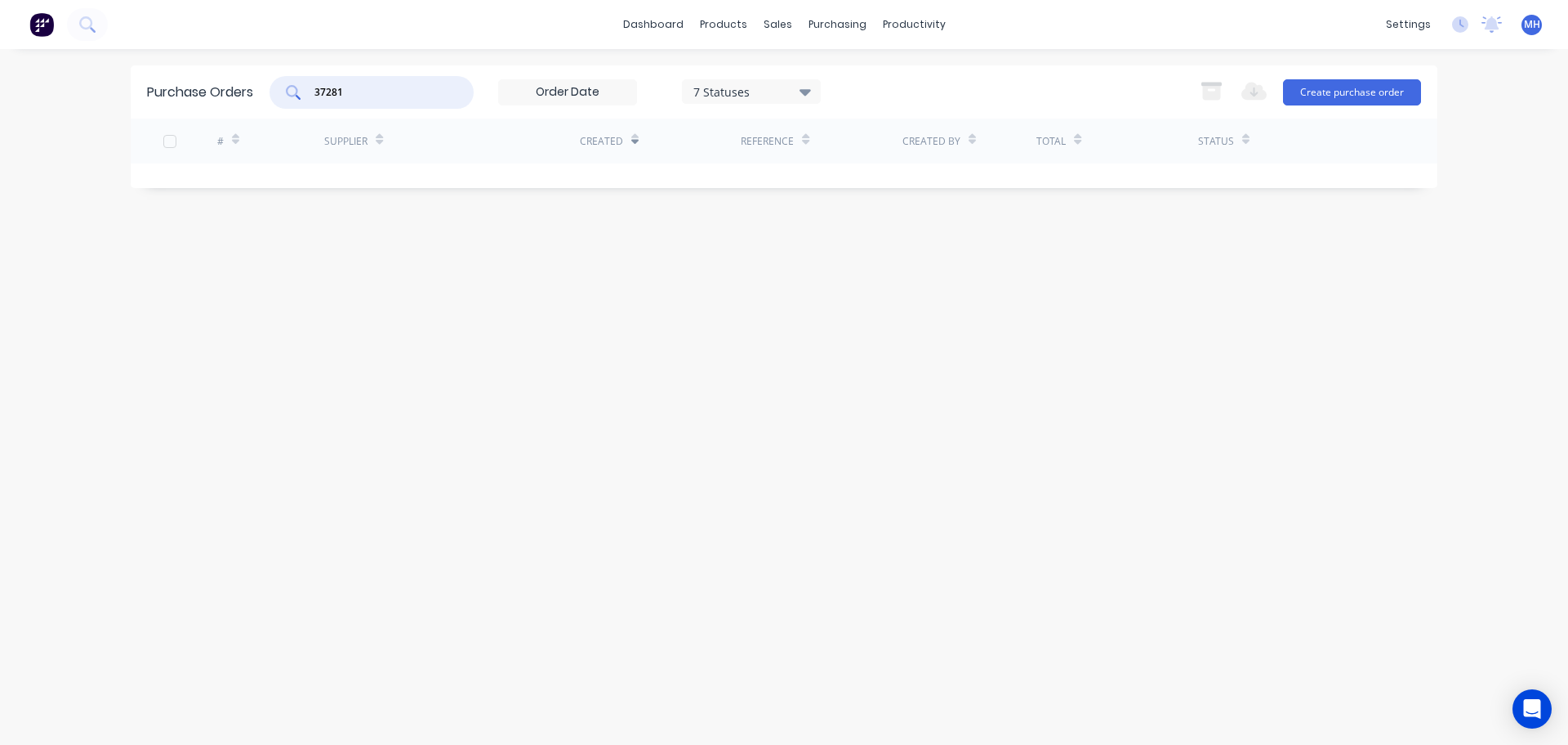
click at [368, 86] on input "37281" at bounding box center [381, 92] width 136 height 16
click at [949, 78] on div "havendeen 7 Statuses 7 Statuses Export to Excel (XLSX) Create purchase order" at bounding box center [846, 92] width 1152 height 33
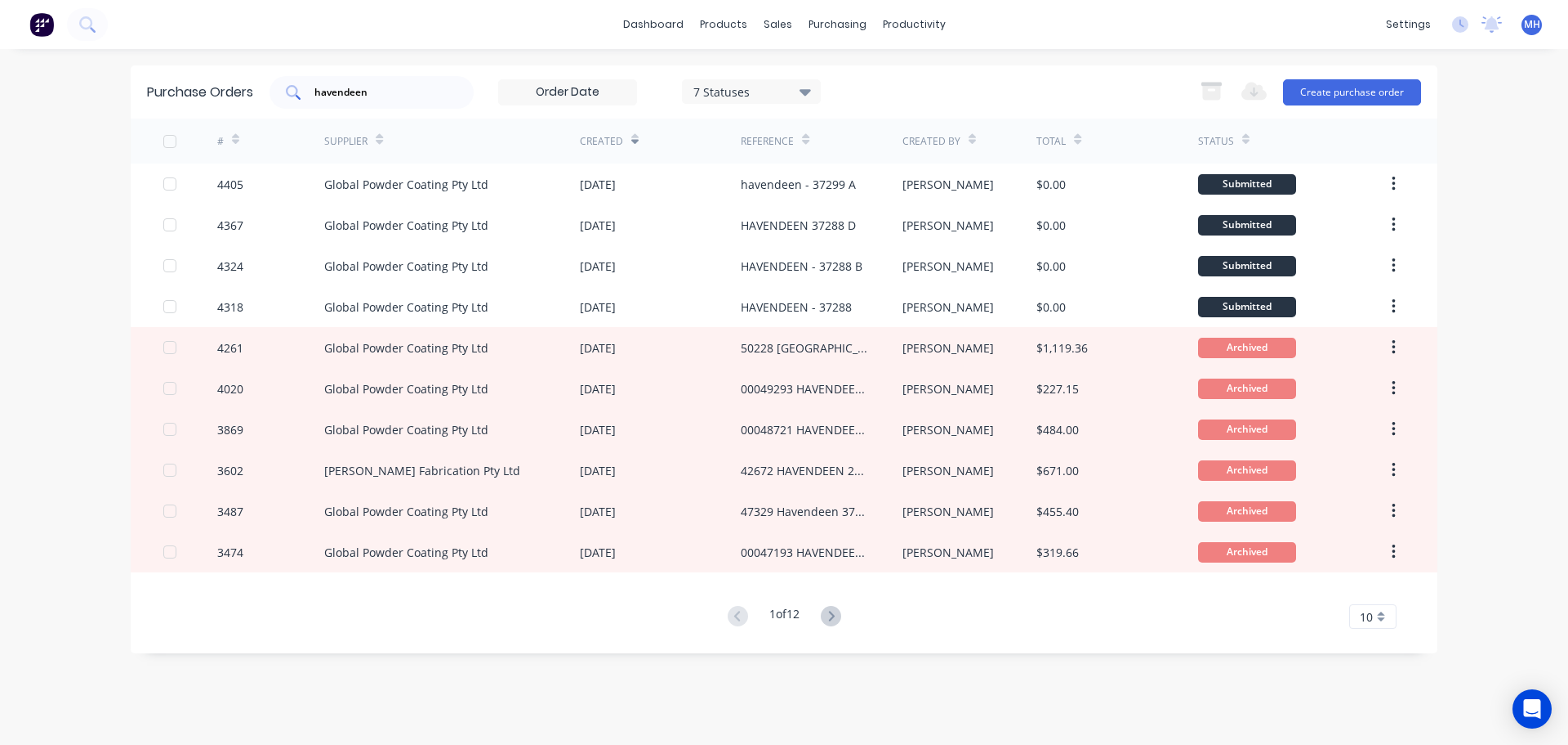
click at [457, 83] on div "havendeen" at bounding box center [372, 92] width 204 height 33
type input "h"
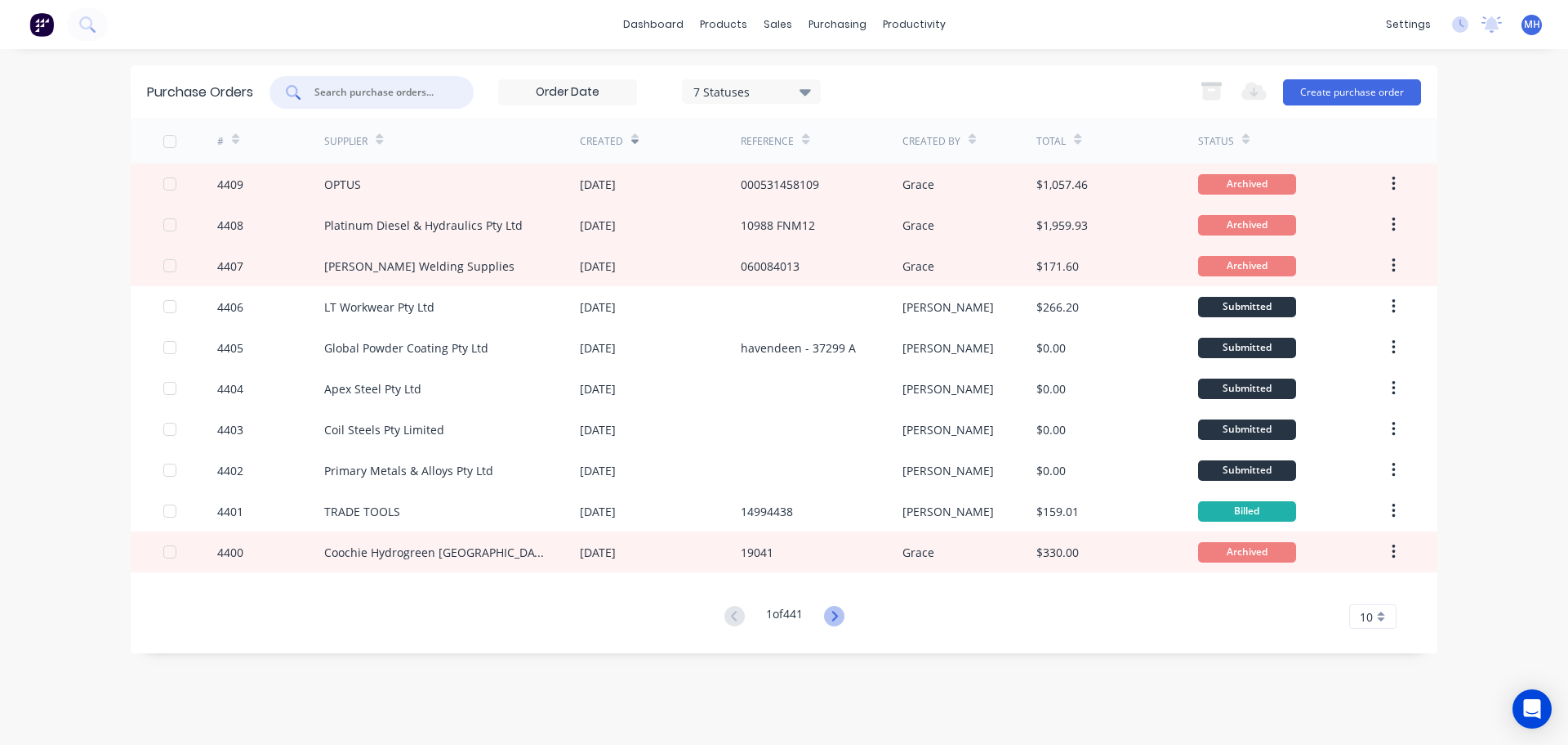
click at [837, 615] on icon at bounding box center [834, 615] width 20 height 20
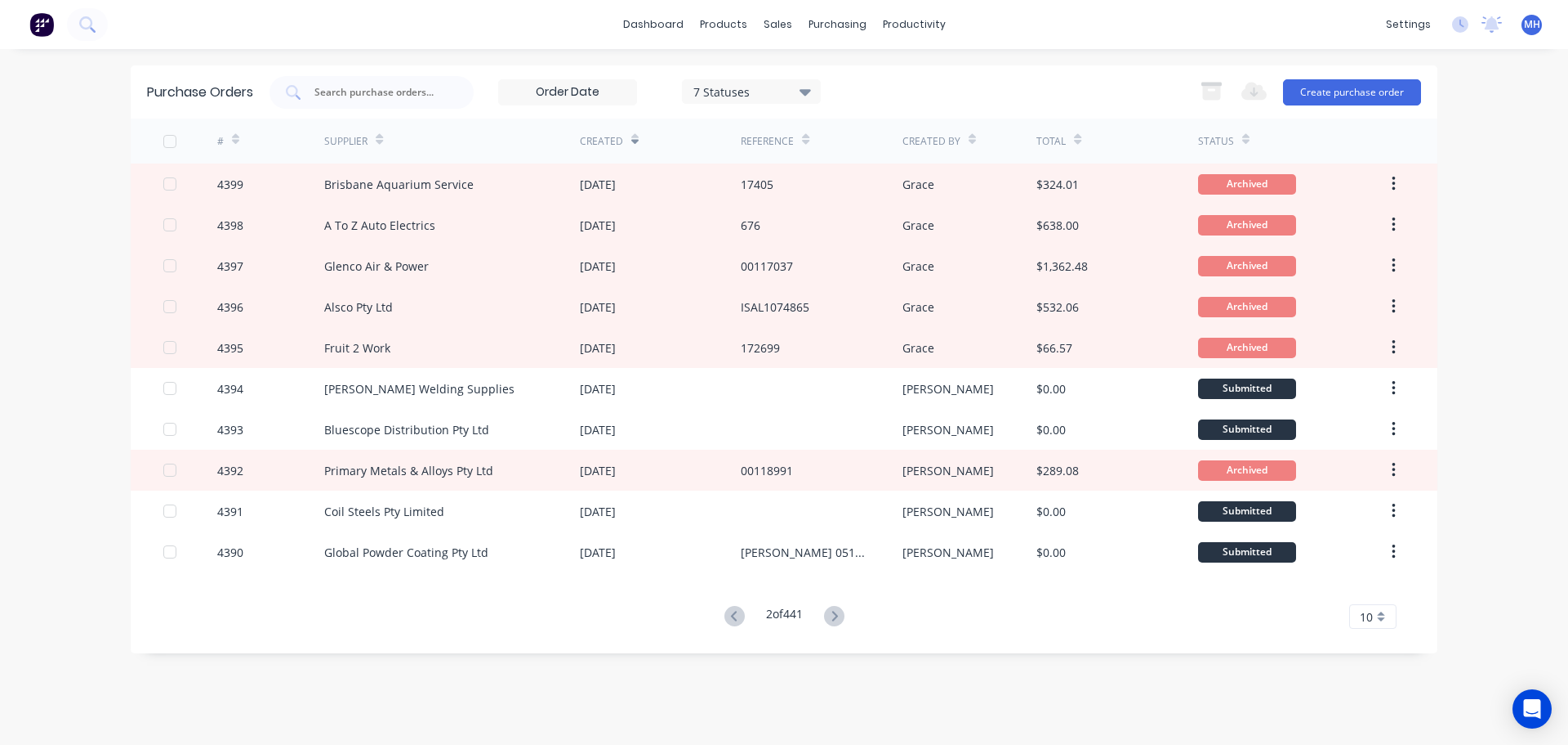
click at [837, 615] on icon at bounding box center [834, 615] width 5 height 10
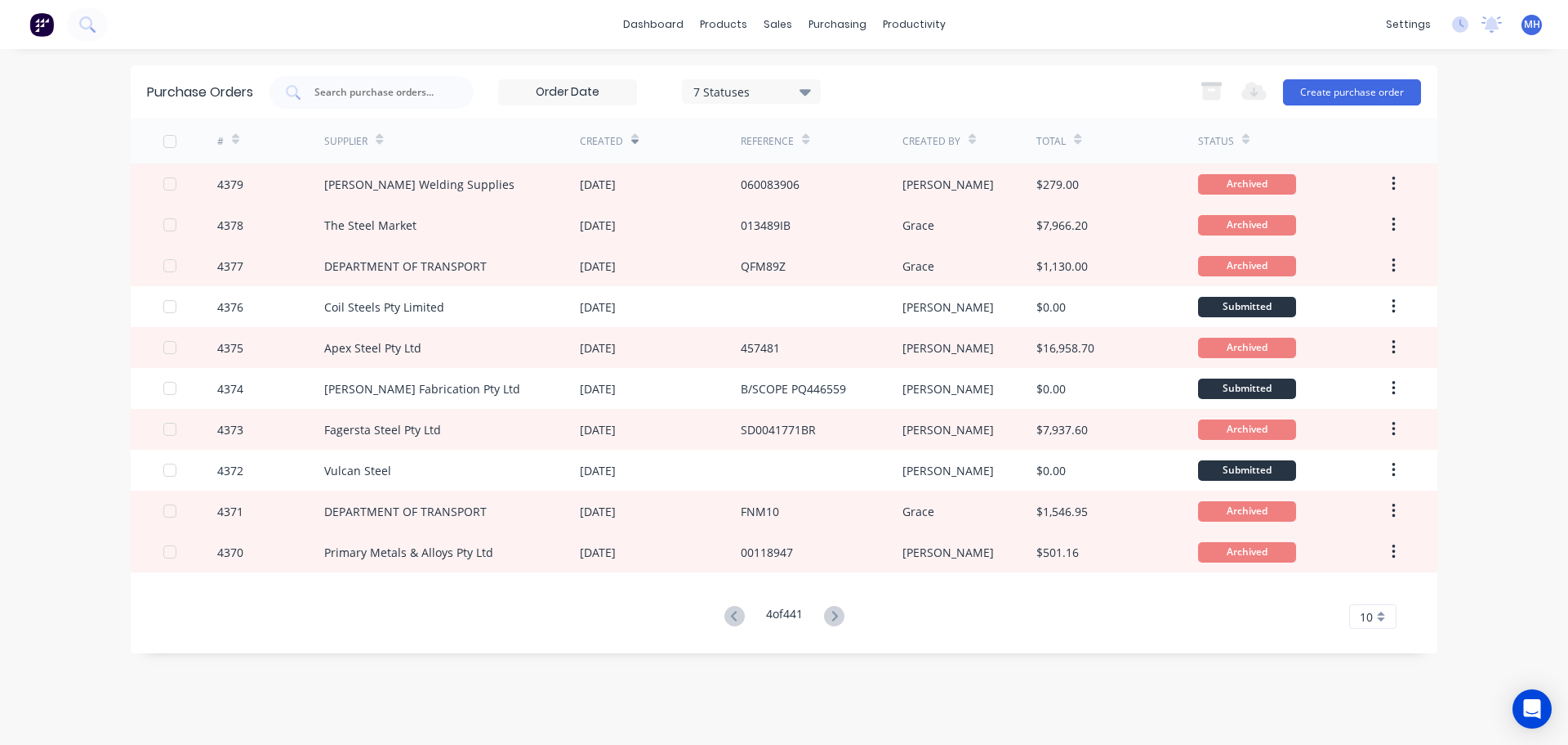
click at [837, 615] on icon at bounding box center [834, 615] width 5 height 10
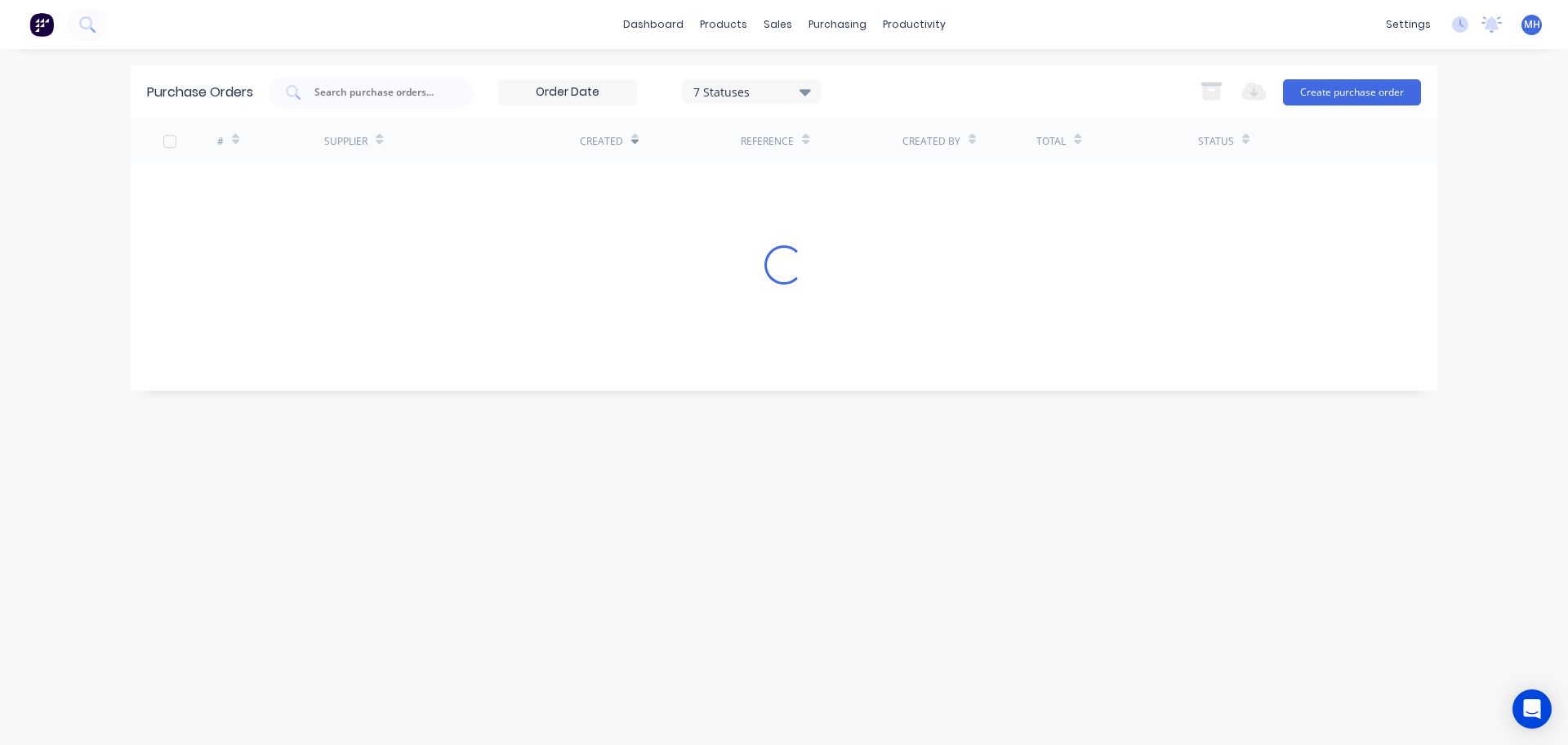
click at [839, 615] on div "Purchase Orders 7 Statuses 7 Statuses Export to Excel (XLSX) Create purchase or…" at bounding box center [784, 397] width 1307 height 662
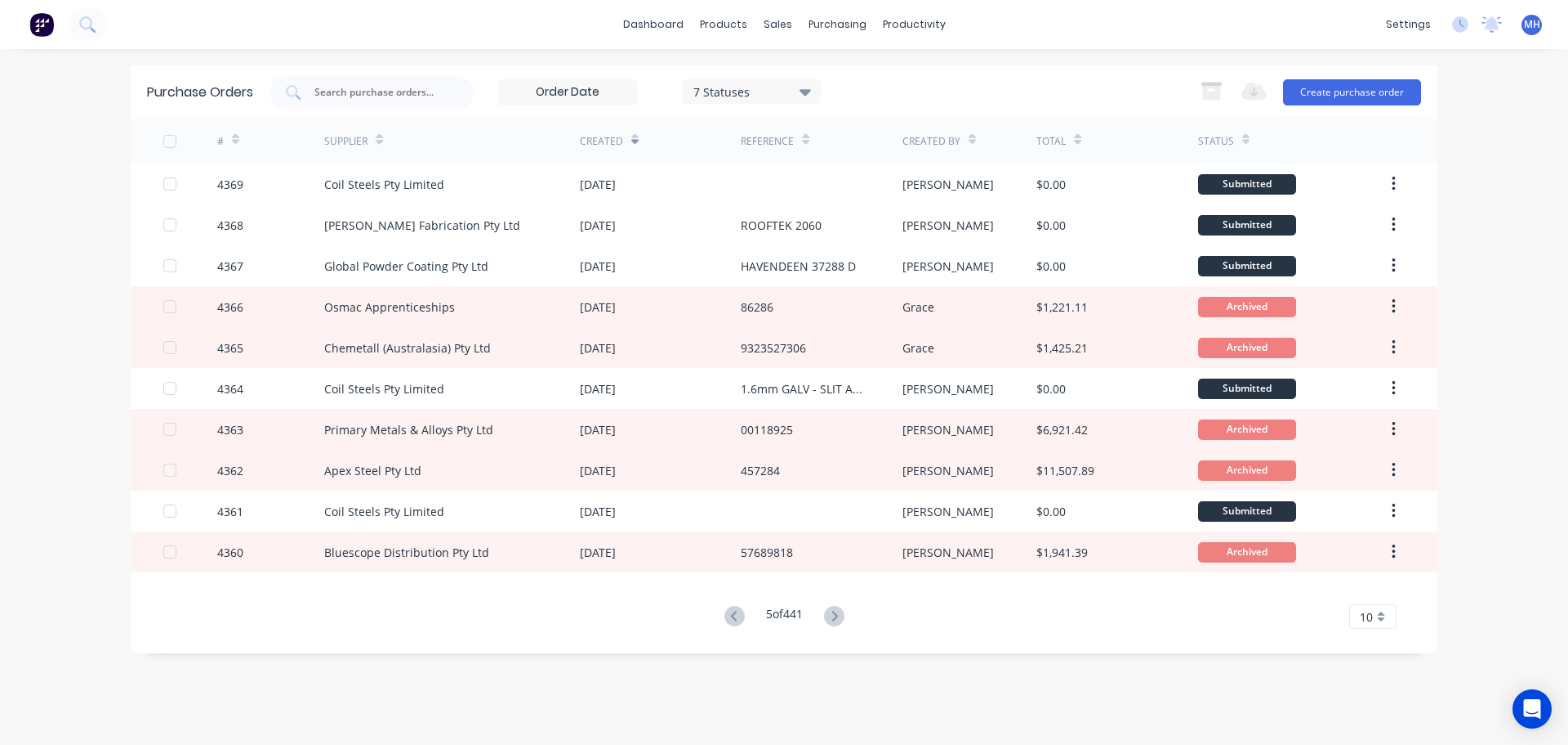
click at [837, 615] on icon at bounding box center [834, 615] width 5 height 10
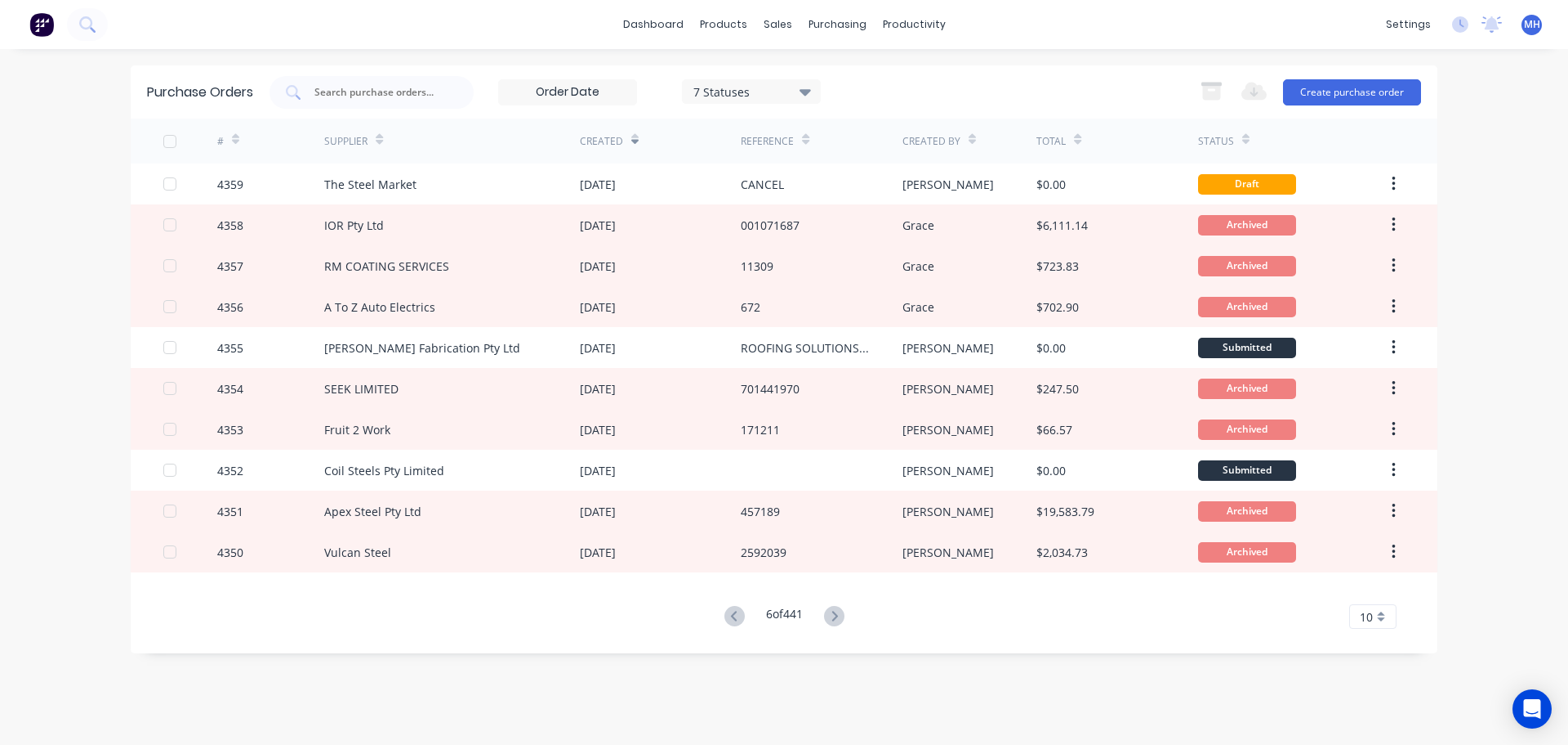
click at [837, 615] on icon at bounding box center [834, 615] width 5 height 10
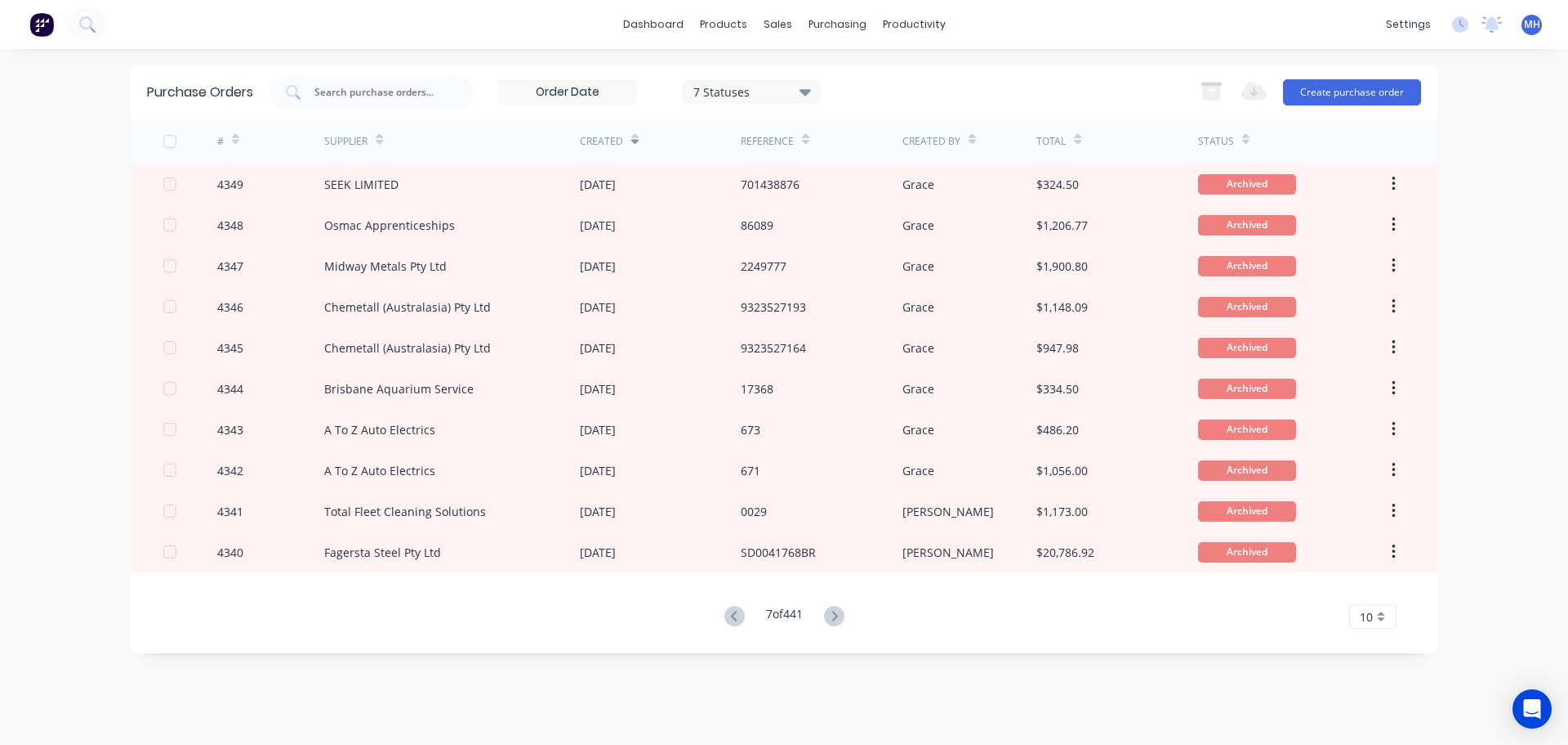
click at [837, 615] on icon at bounding box center [834, 615] width 5 height 10
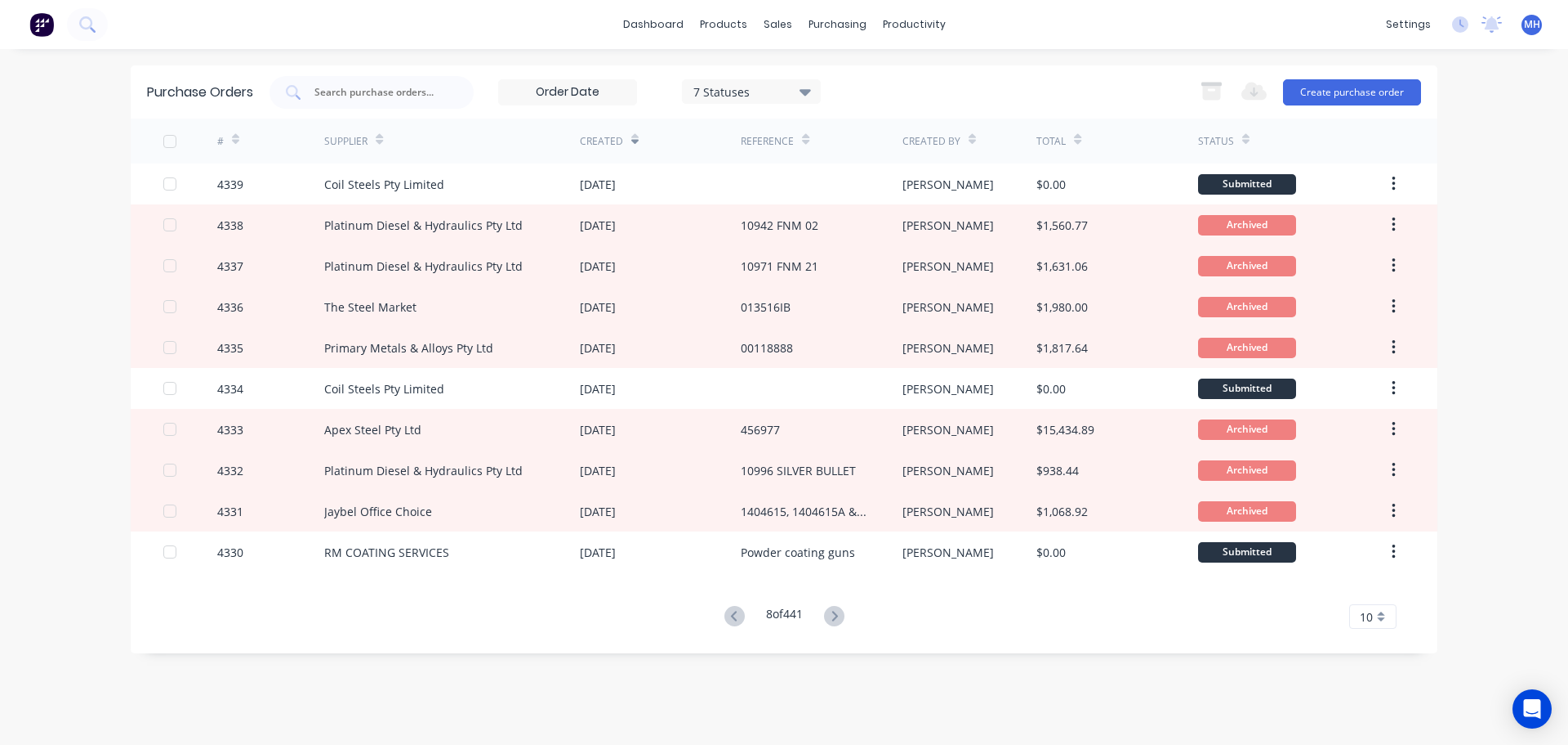
click at [837, 615] on icon at bounding box center [834, 615] width 5 height 10
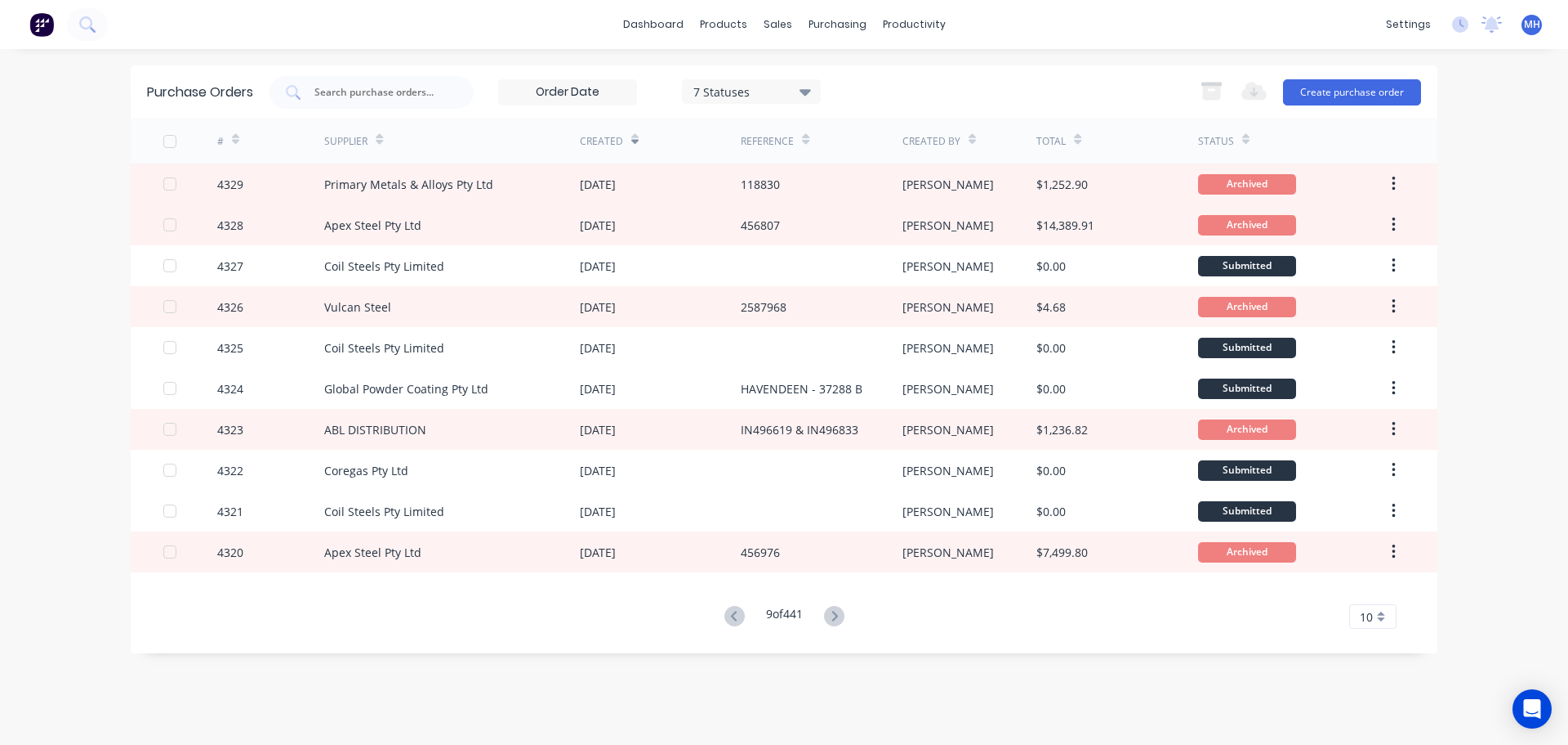
click at [837, 615] on icon at bounding box center [834, 615] width 5 height 10
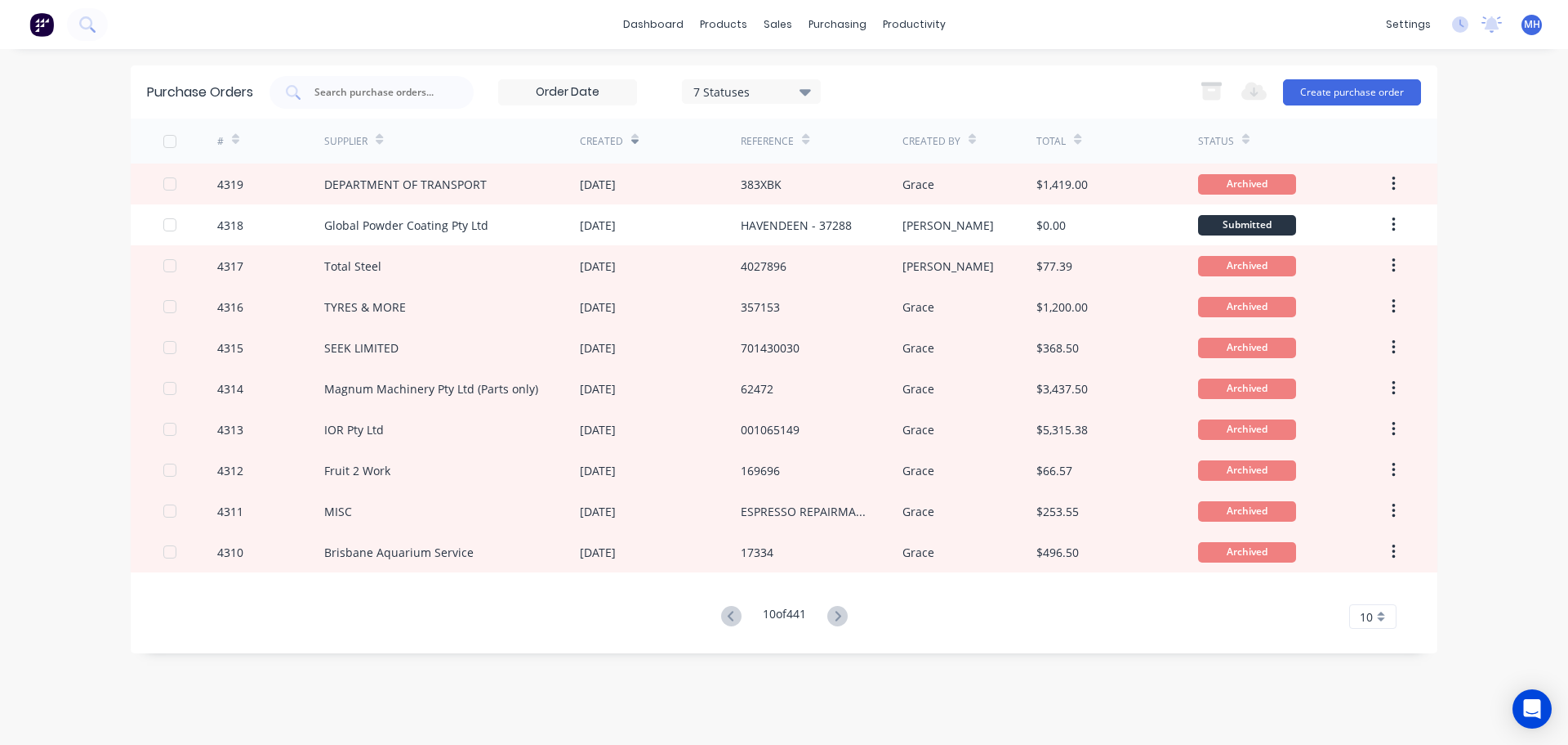
click at [839, 615] on icon at bounding box center [837, 615] width 20 height 20
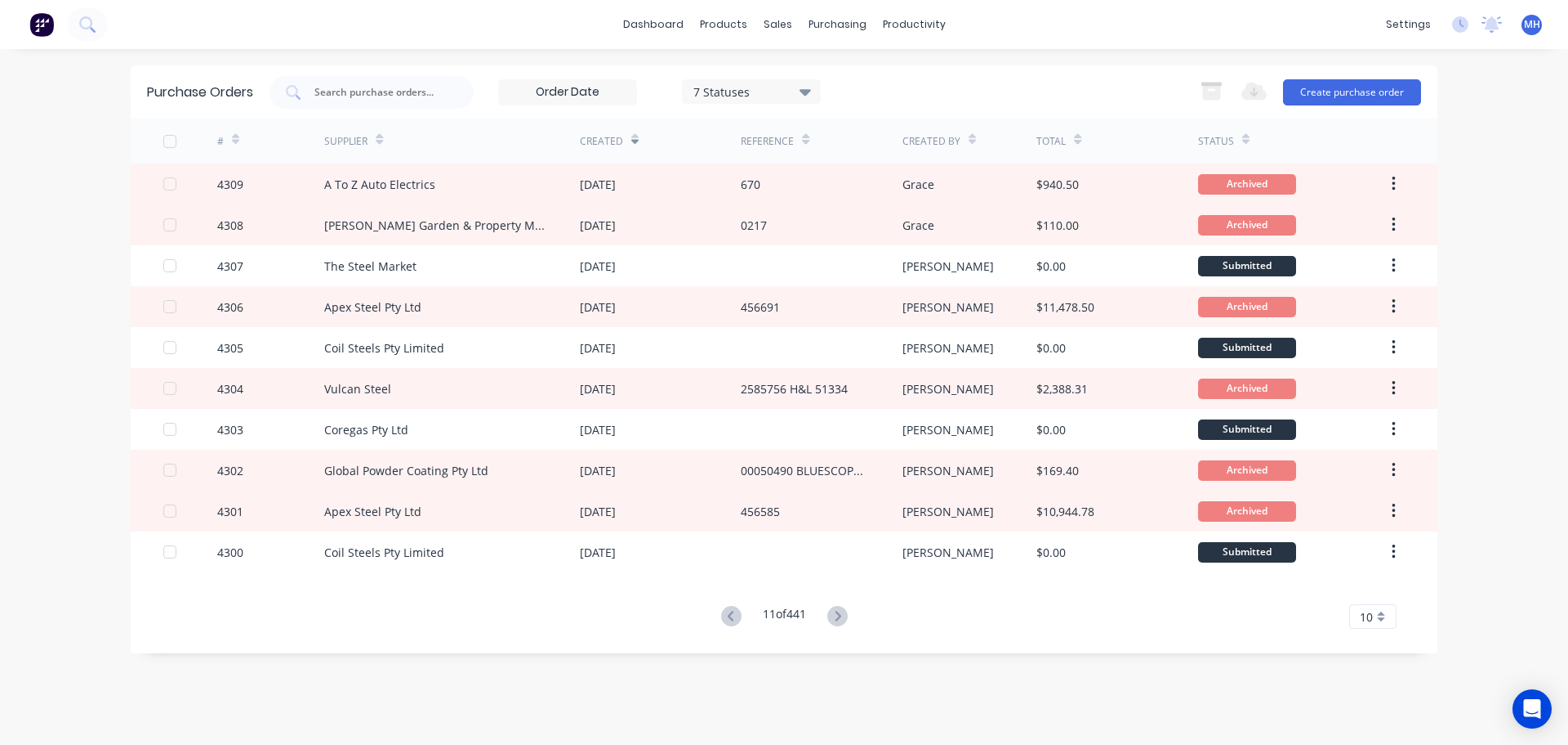
click at [839, 615] on icon at bounding box center [837, 615] width 20 height 20
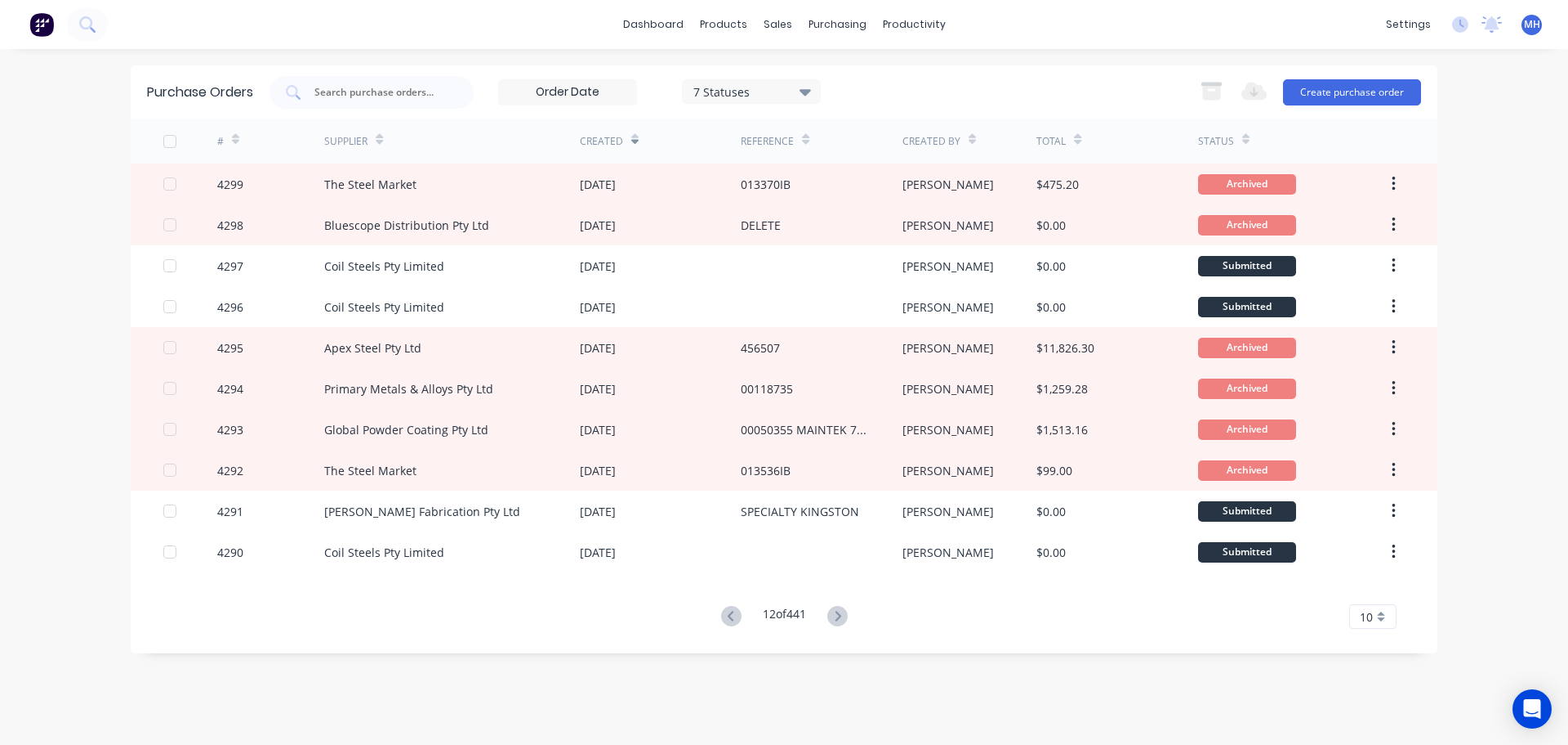
click at [839, 615] on icon at bounding box center [837, 615] width 20 height 20
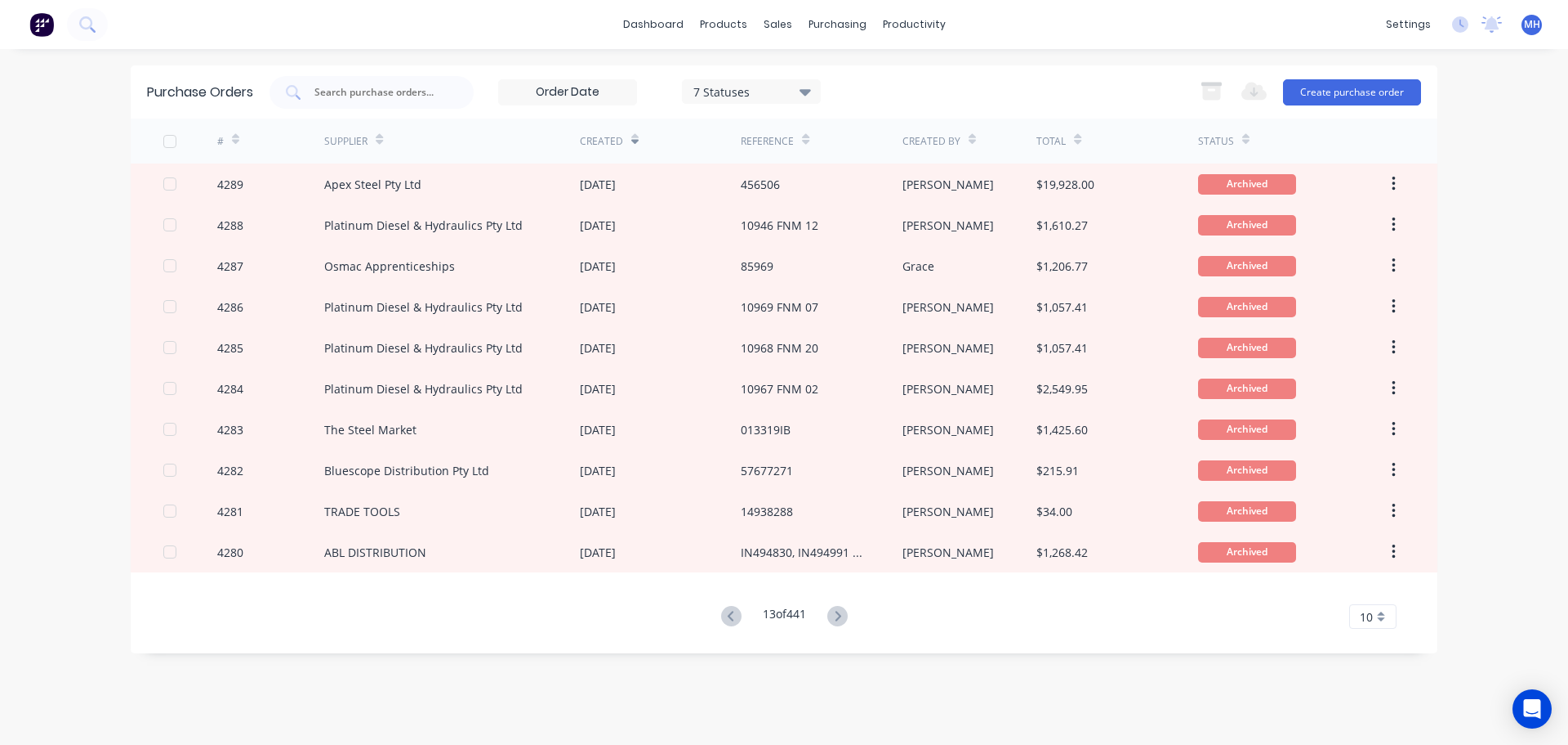
click at [839, 615] on icon at bounding box center [837, 615] width 20 height 20
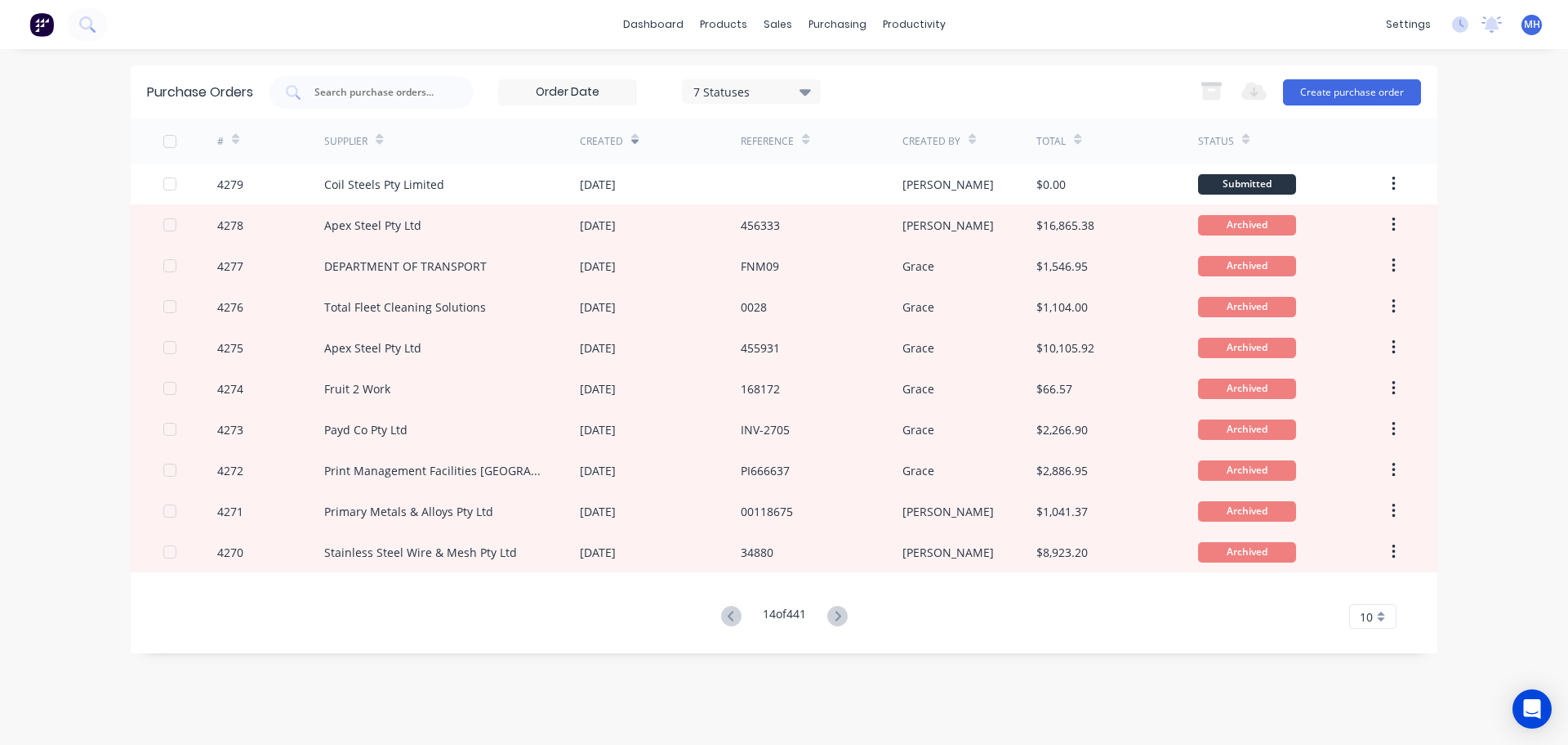
click at [839, 615] on icon at bounding box center [837, 615] width 20 height 20
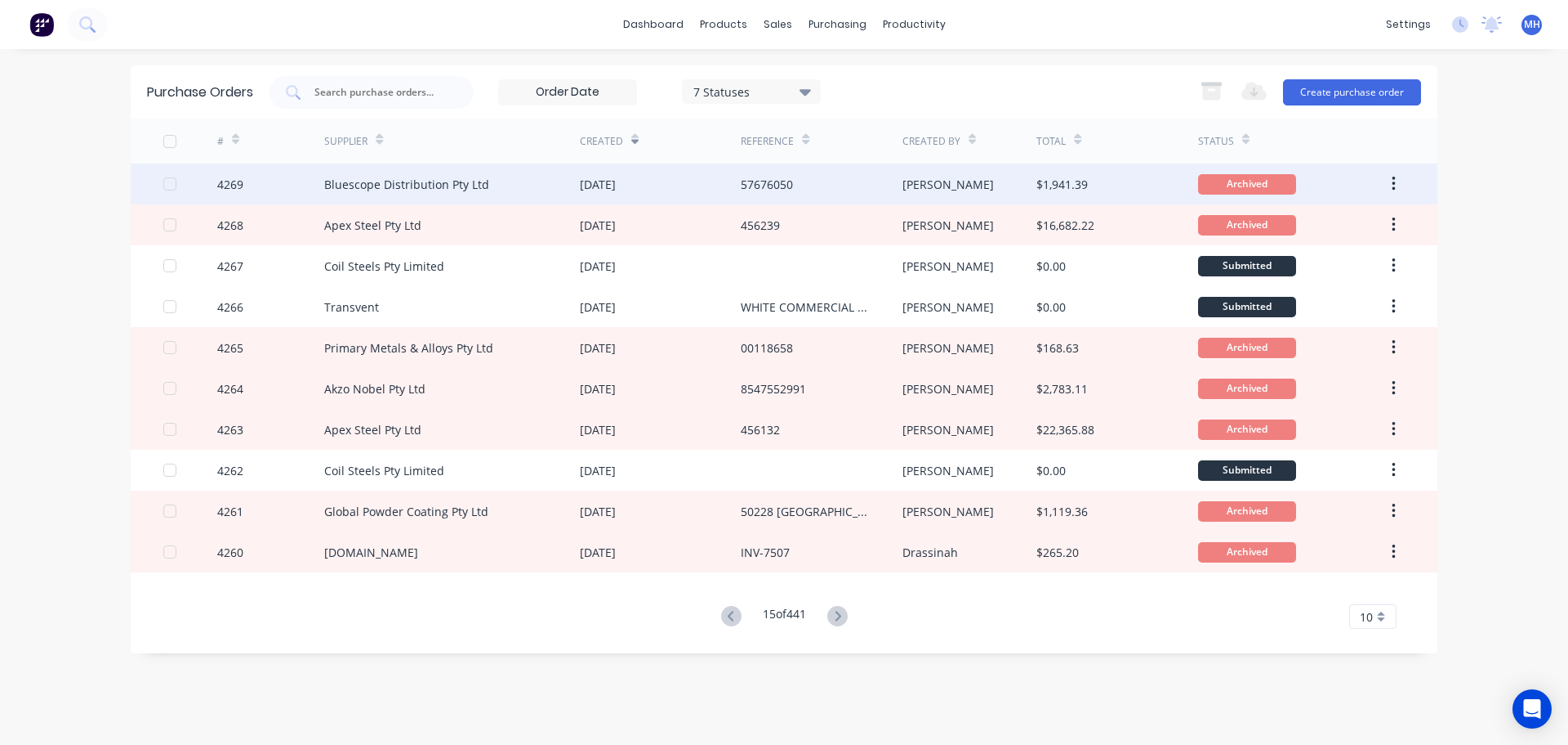
click at [693, 186] on div "[DATE]" at bounding box center [660, 184] width 161 height 41
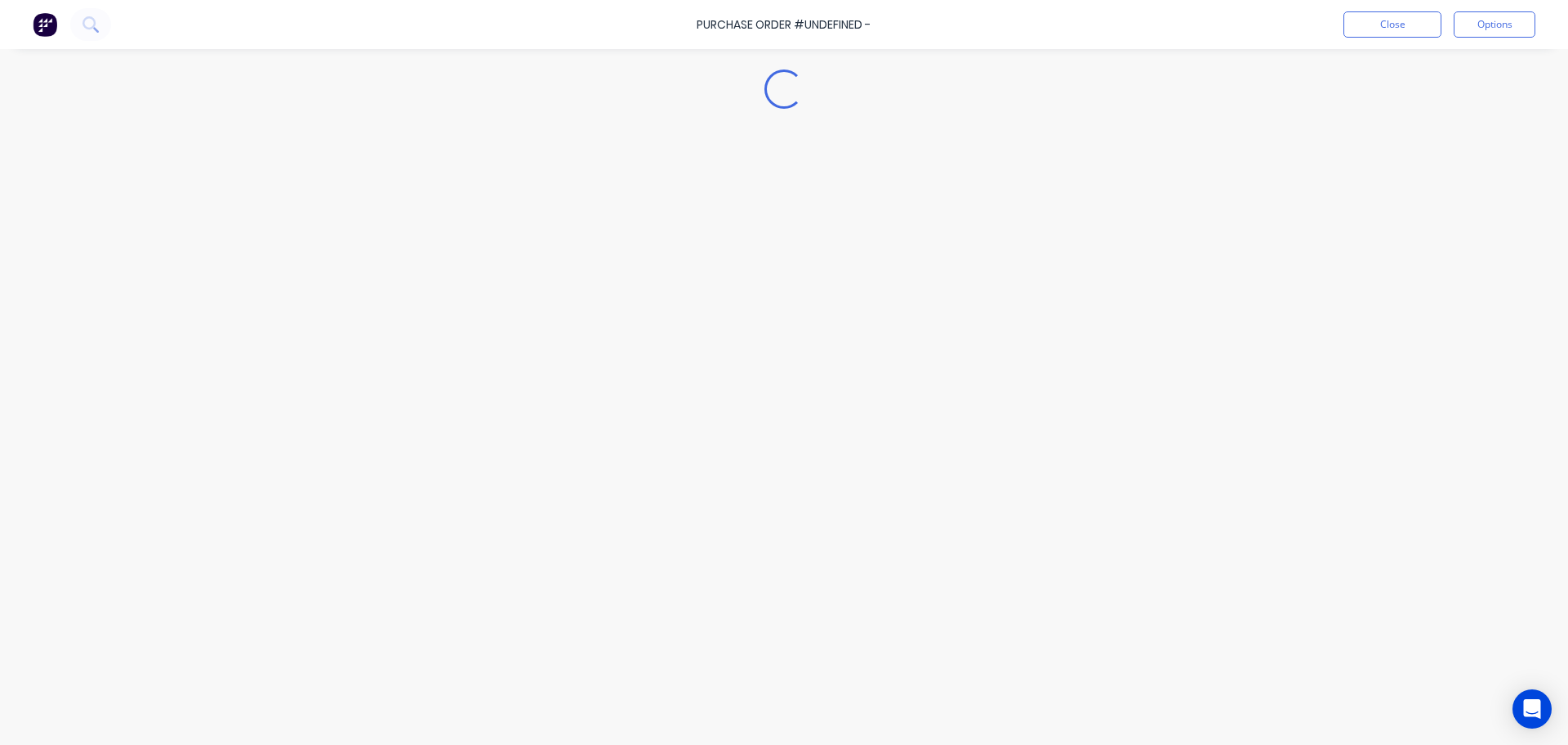
type textarea "x"
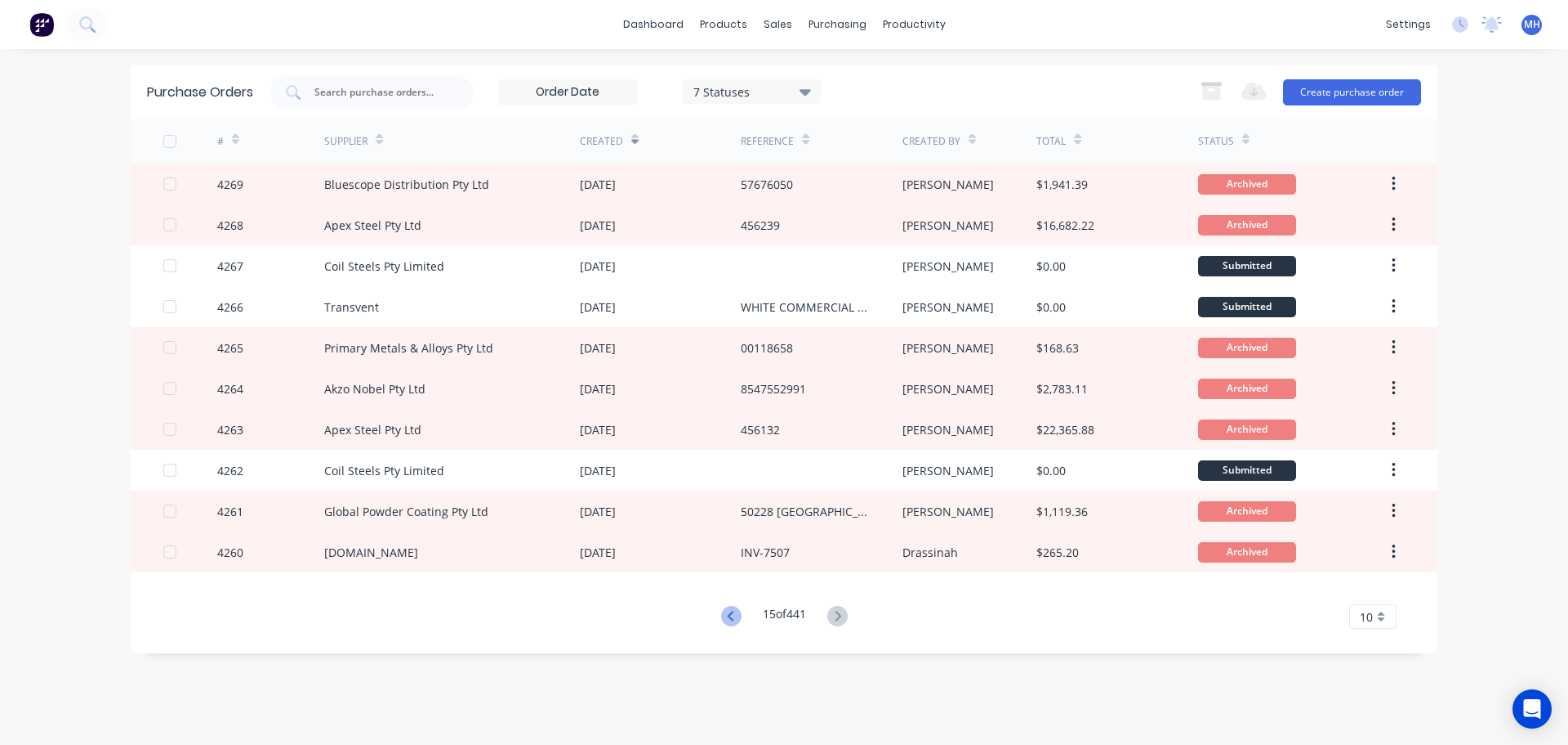
click at [734, 619] on icon at bounding box center [731, 615] width 20 height 20
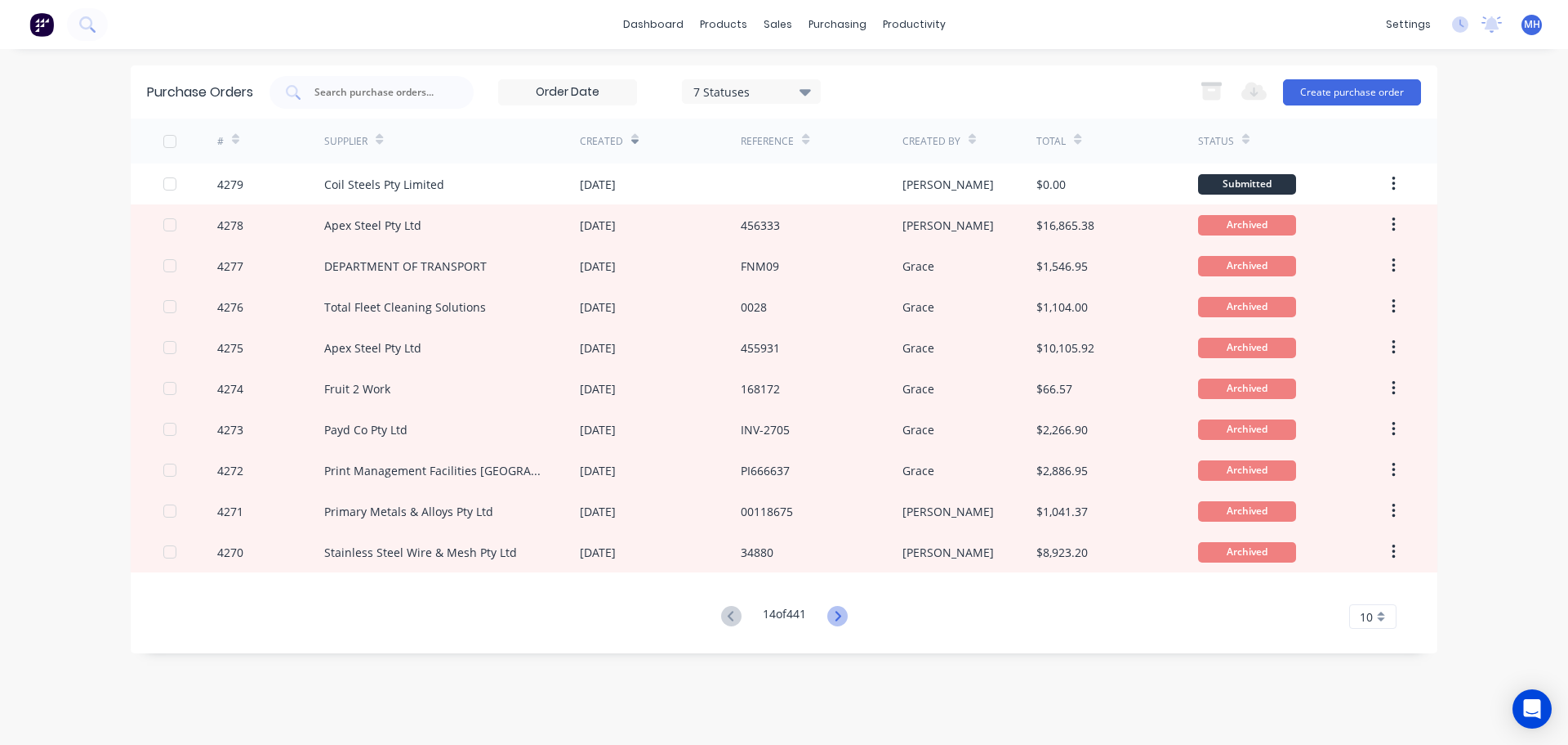
click at [844, 609] on icon at bounding box center [837, 615] width 20 height 20
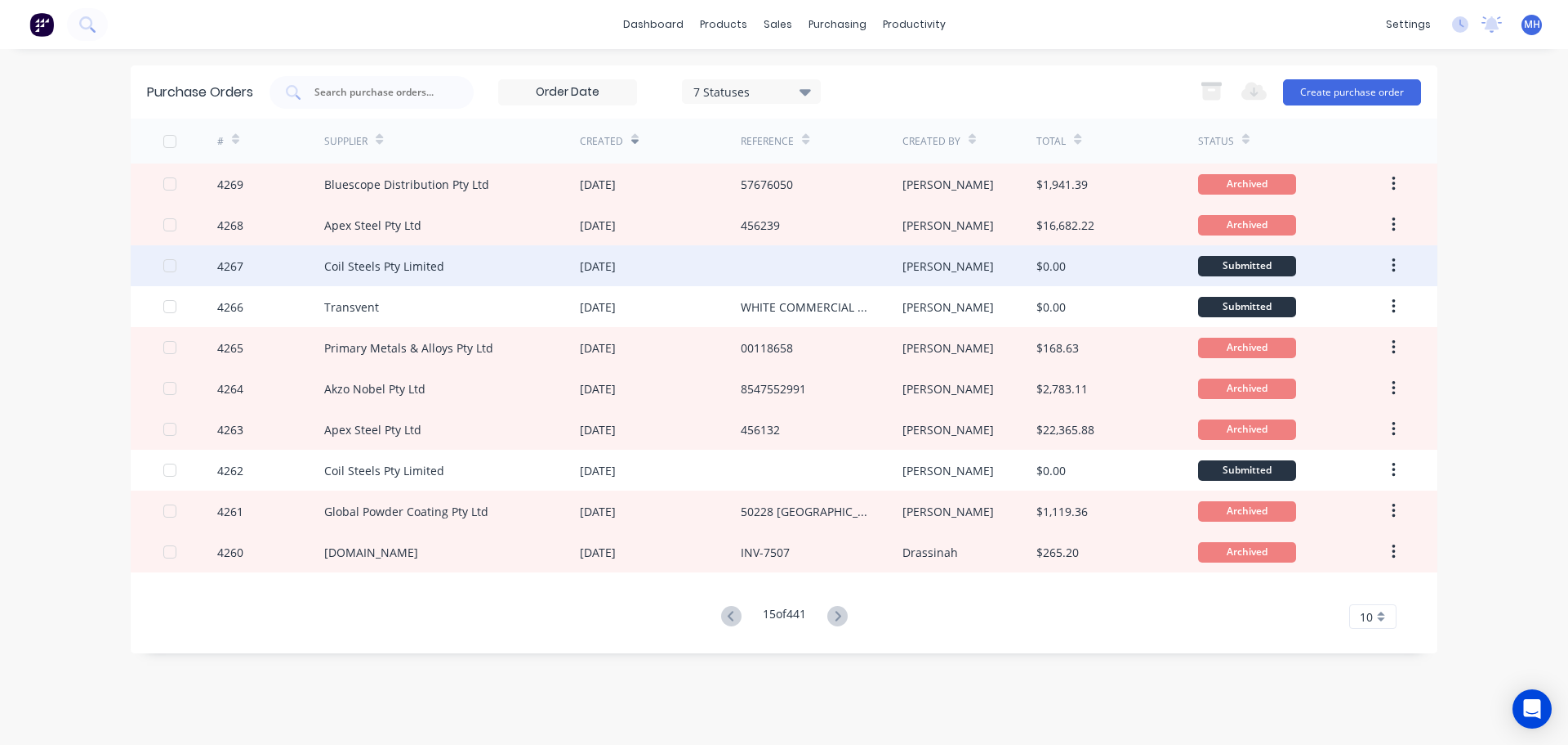
click at [515, 268] on div "Coil Steels Pty Limited" at bounding box center [452, 266] width 256 height 41
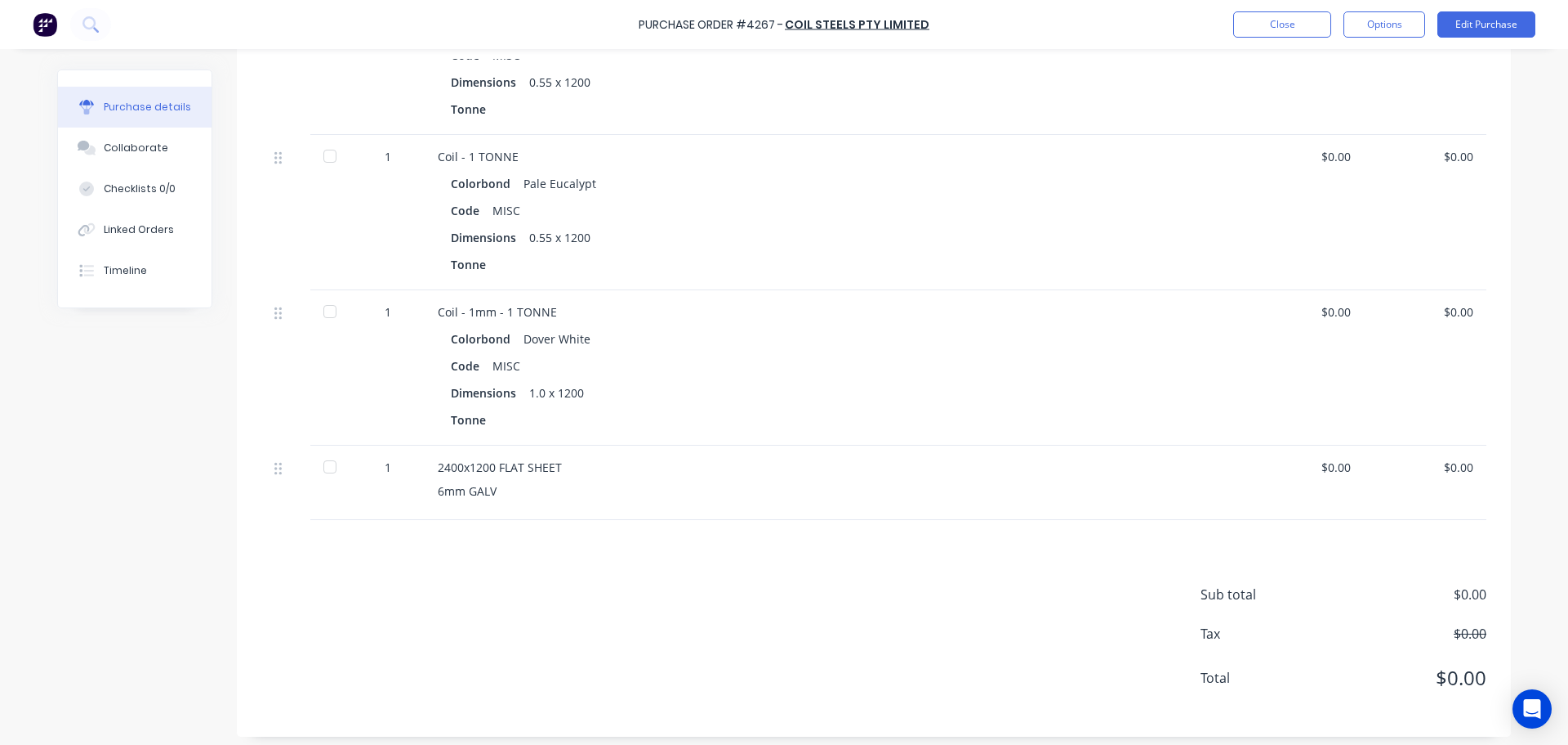
scroll to position [526, 0]
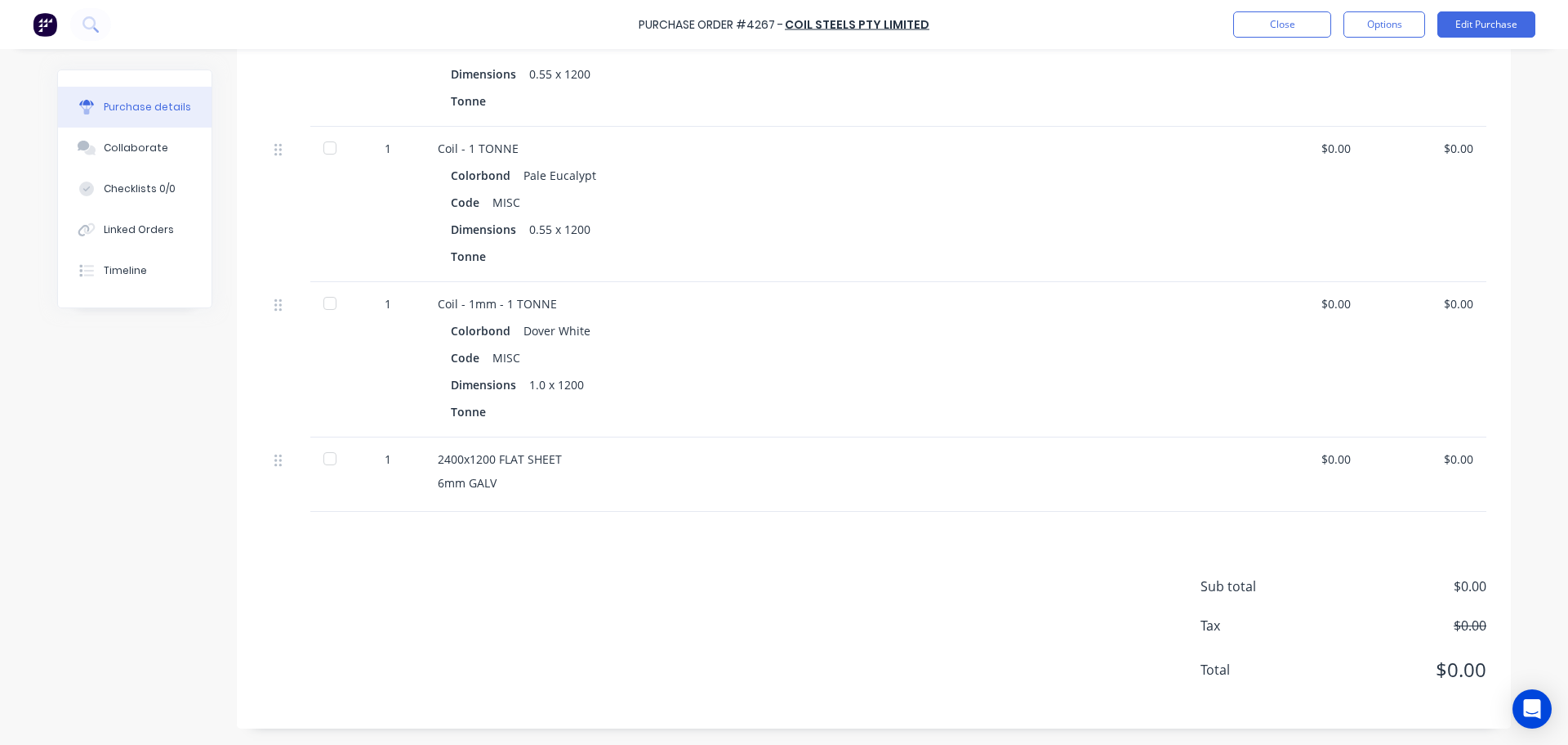
click at [831, 603] on div "Sub total $0.00 Tax $0.00 Total $0.00" at bounding box center [874, 620] width 1274 height 217
click at [155, 151] on div "Collaborate" at bounding box center [136, 147] width 65 height 15
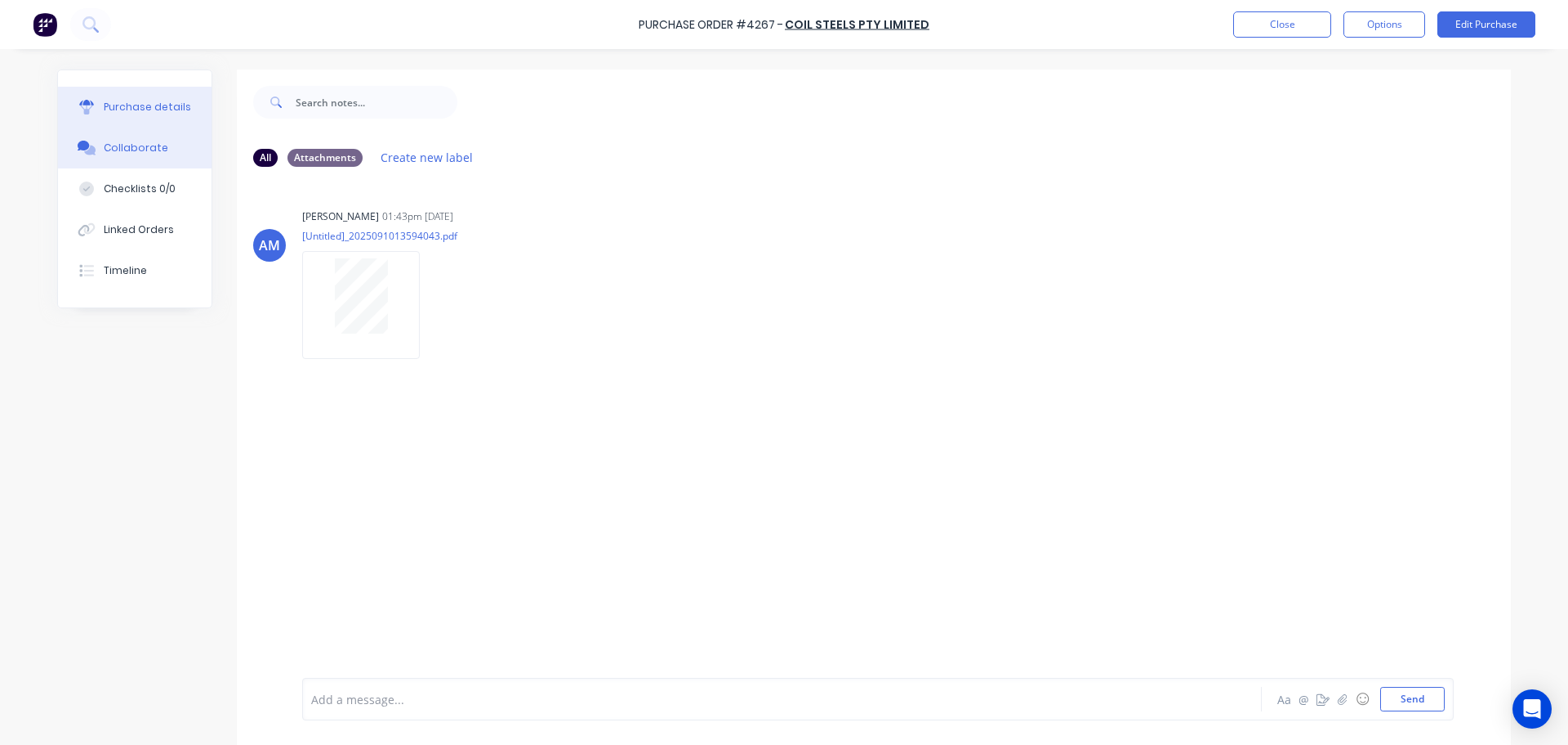
click at [144, 107] on div "Purchase details" at bounding box center [147, 107] width 87 height 15
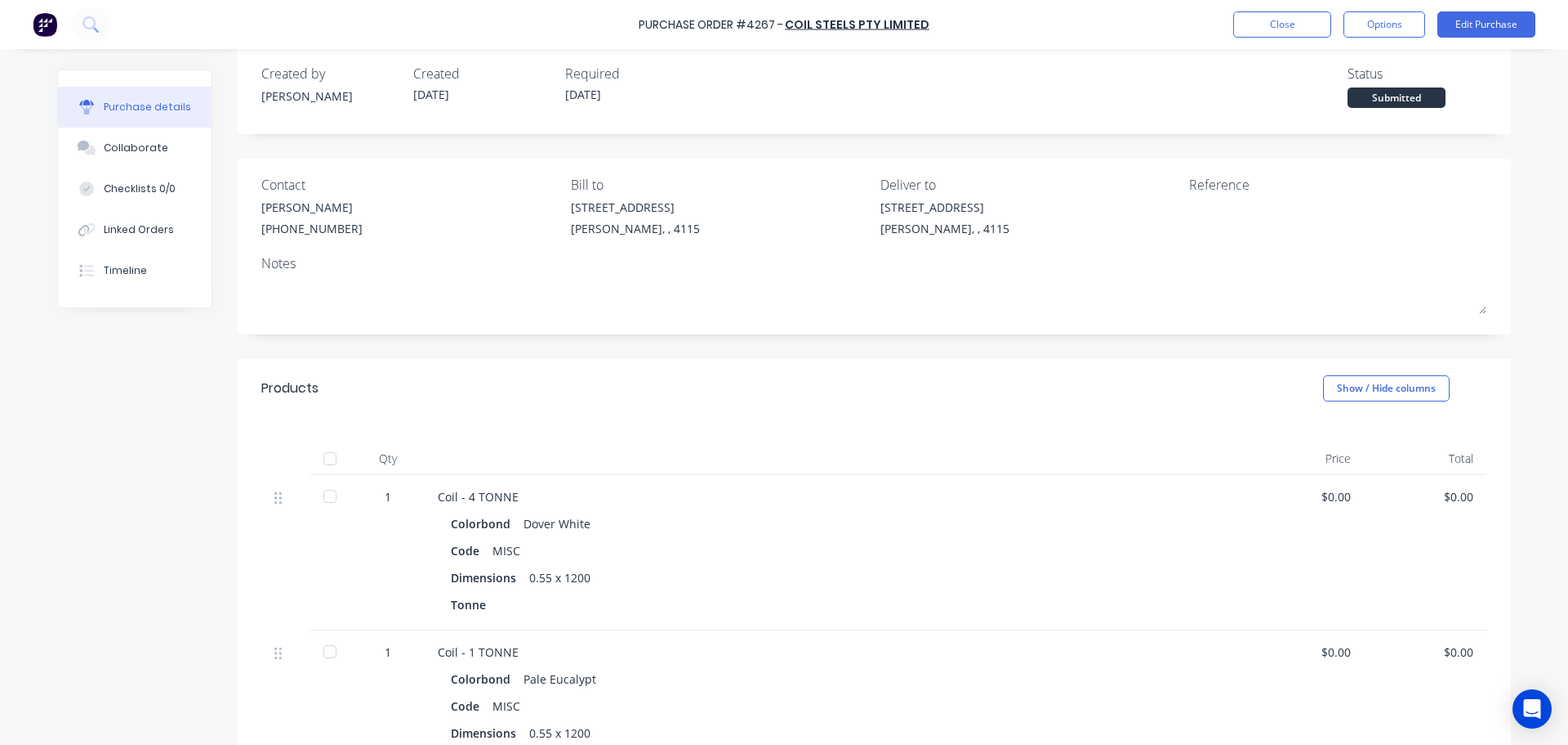
scroll to position [526, 0]
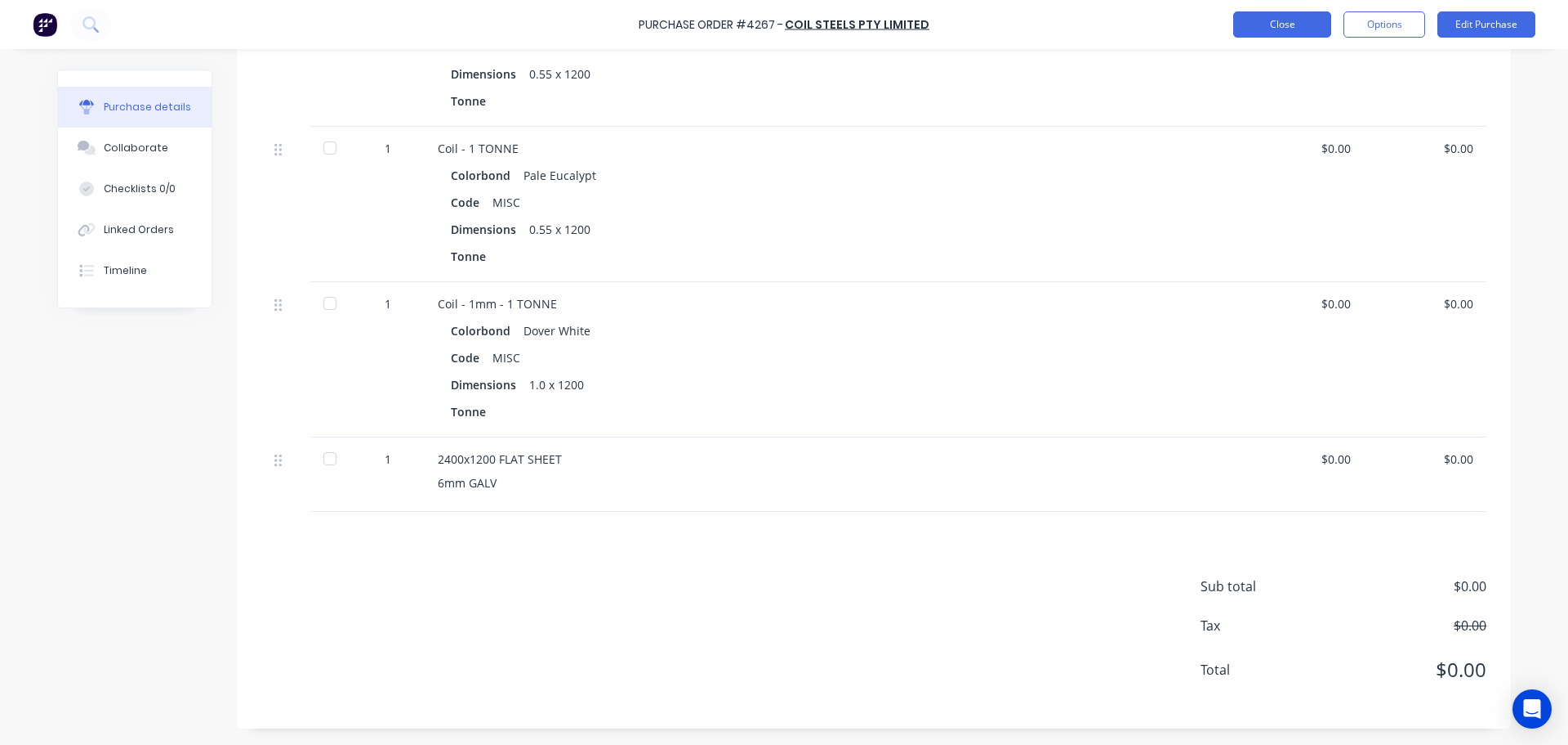
click at [1309, 19] on button "Close" at bounding box center [1282, 24] width 98 height 26
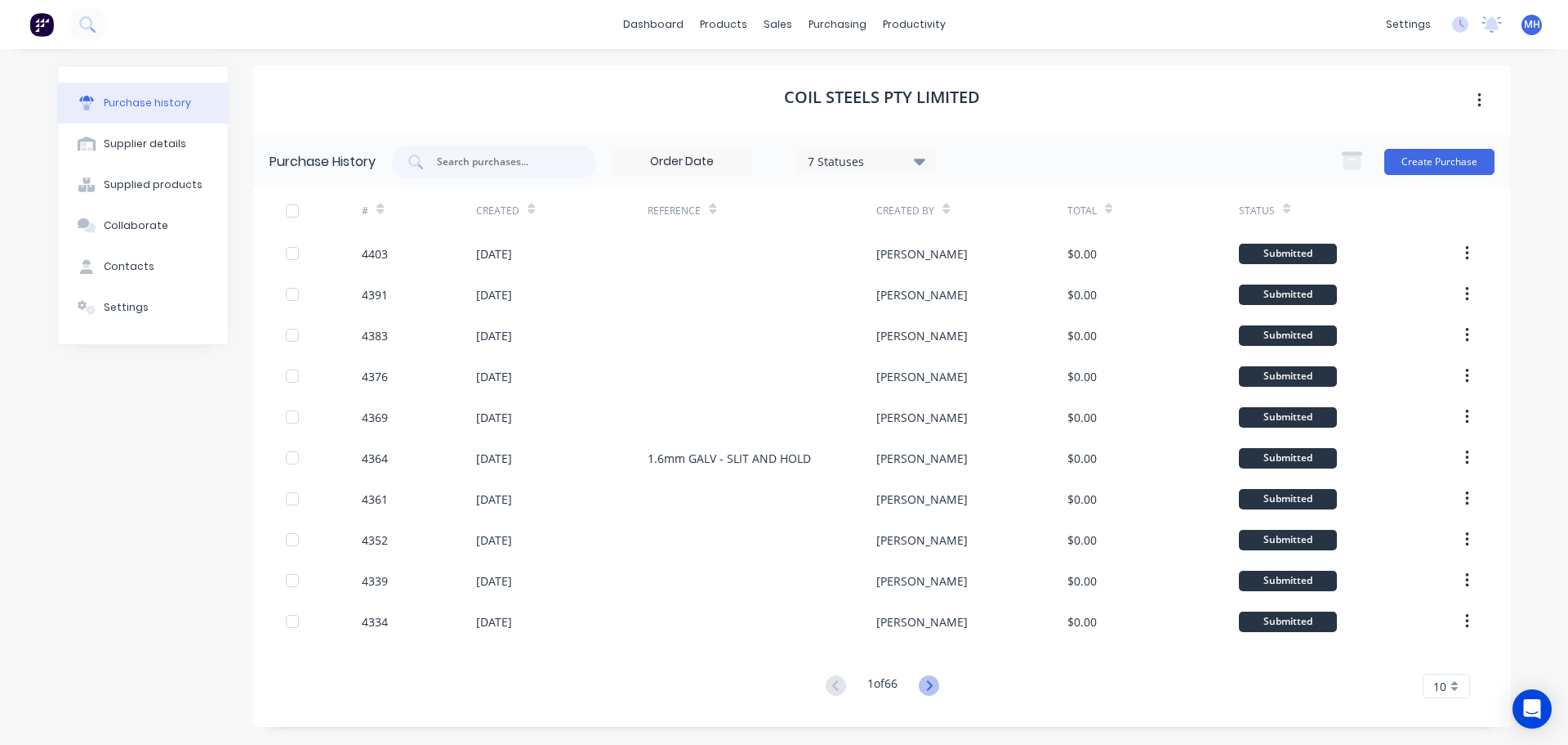
click at [930, 690] on icon at bounding box center [929, 685] width 5 height 10
click at [932, 686] on icon at bounding box center [929, 685] width 5 height 10
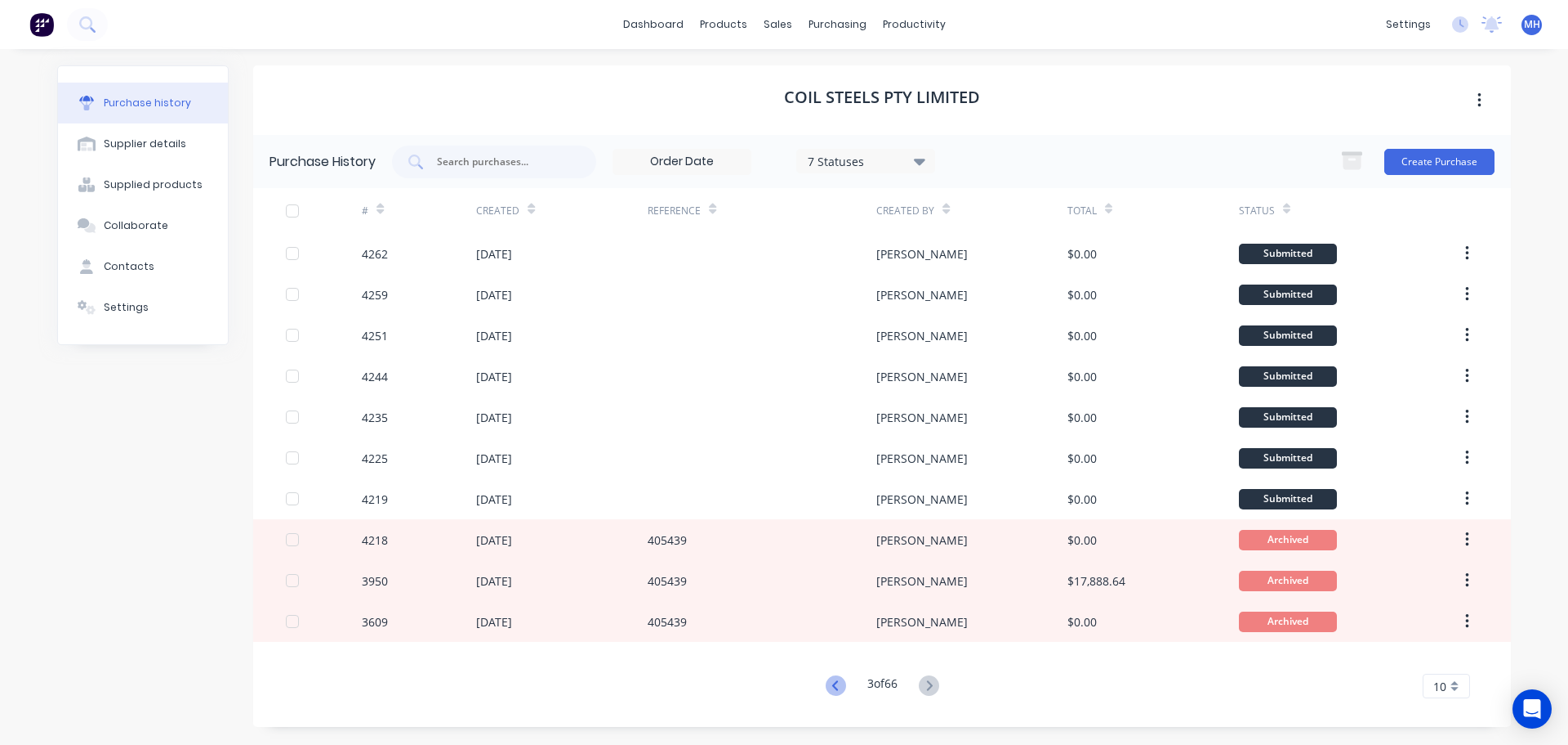
click at [834, 683] on icon at bounding box center [836, 685] width 20 height 20
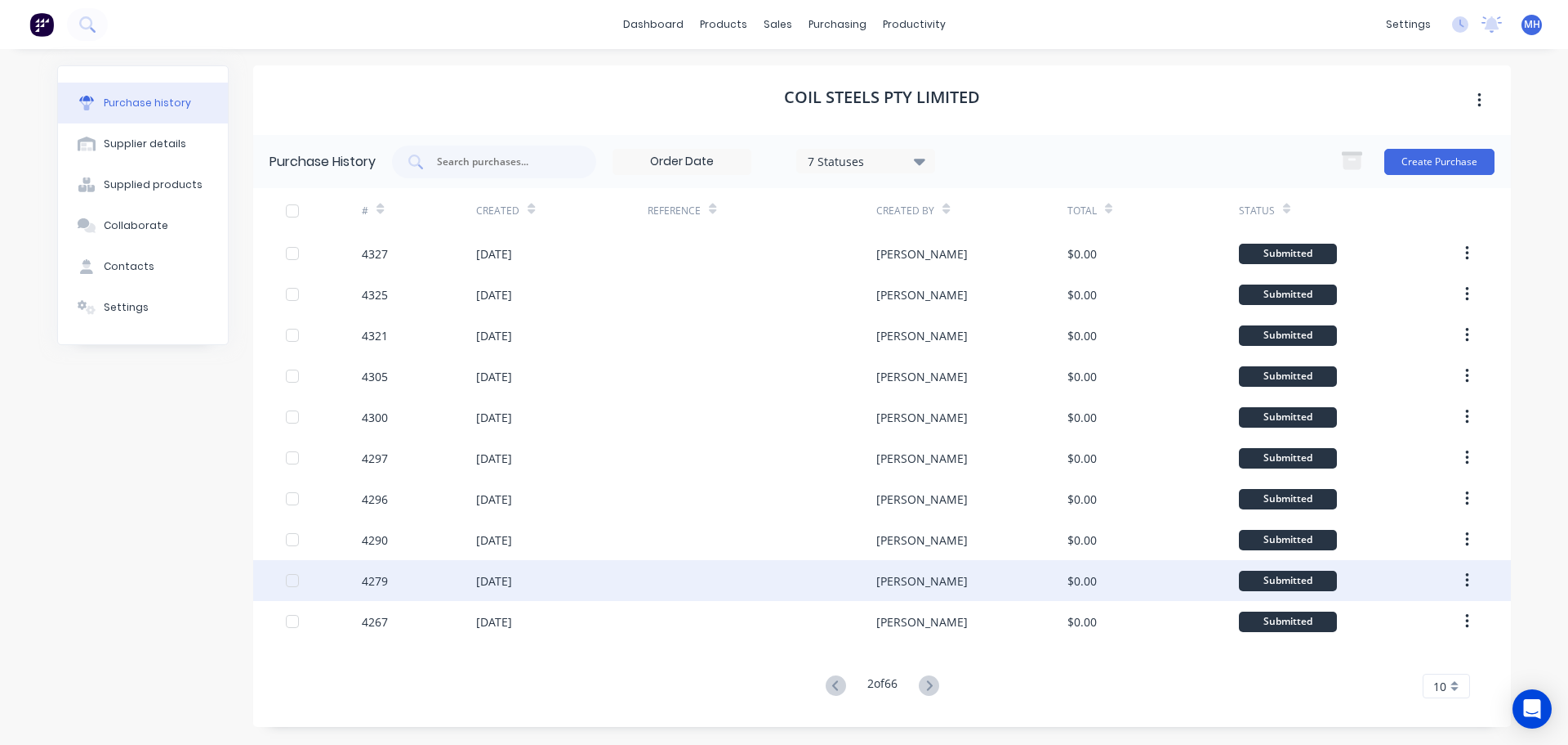
click at [578, 583] on div "[DATE]" at bounding box center [562, 581] width 171 height 41
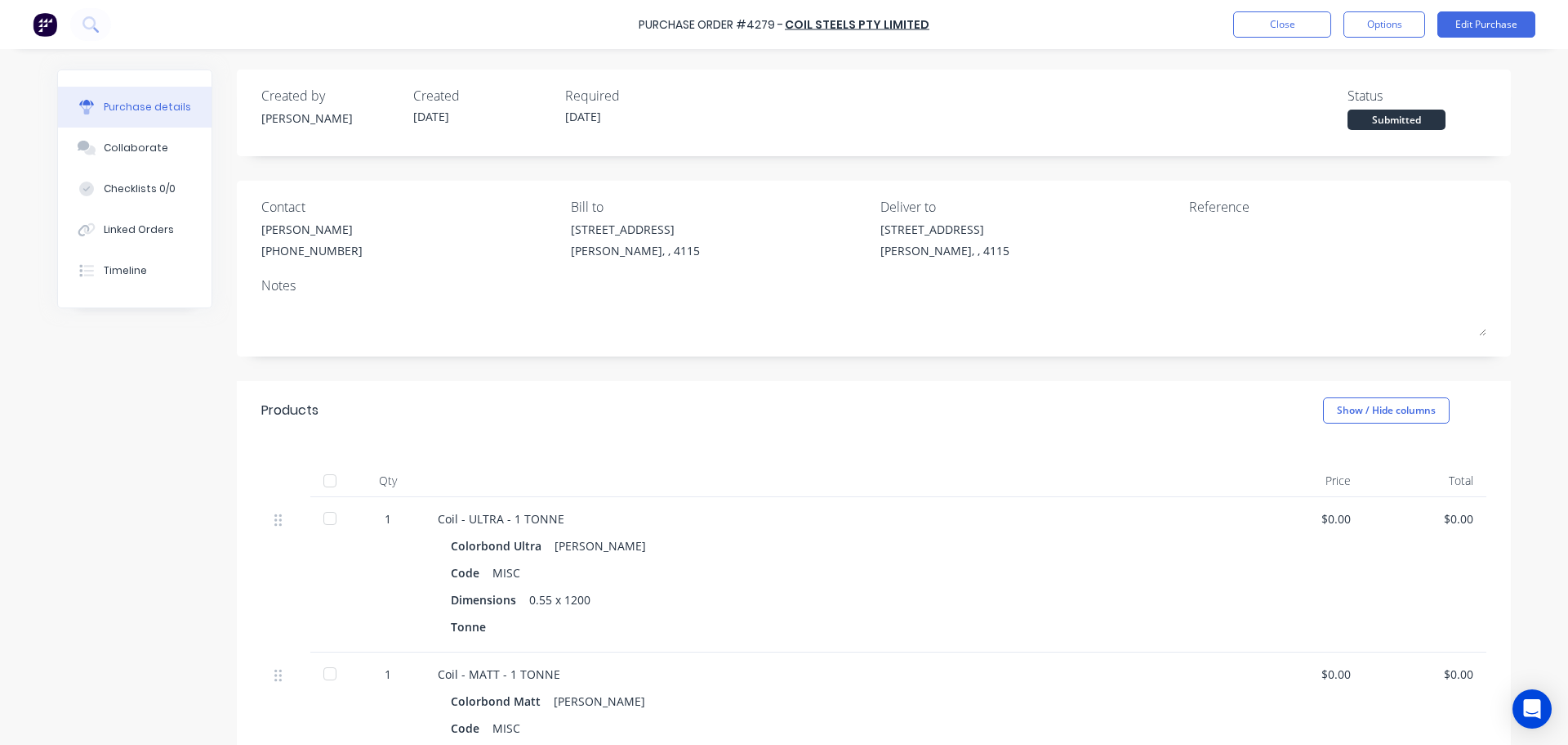
drag, startPoint x: 578, startPoint y: 583, endPoint x: 194, endPoint y: 369, distance: 439.6
click at [180, 423] on div "Created by Hayden Created 09/09/25 Required 10/09/25 Status Submitted Contact H…" at bounding box center [784, 624] width 1454 height 1110
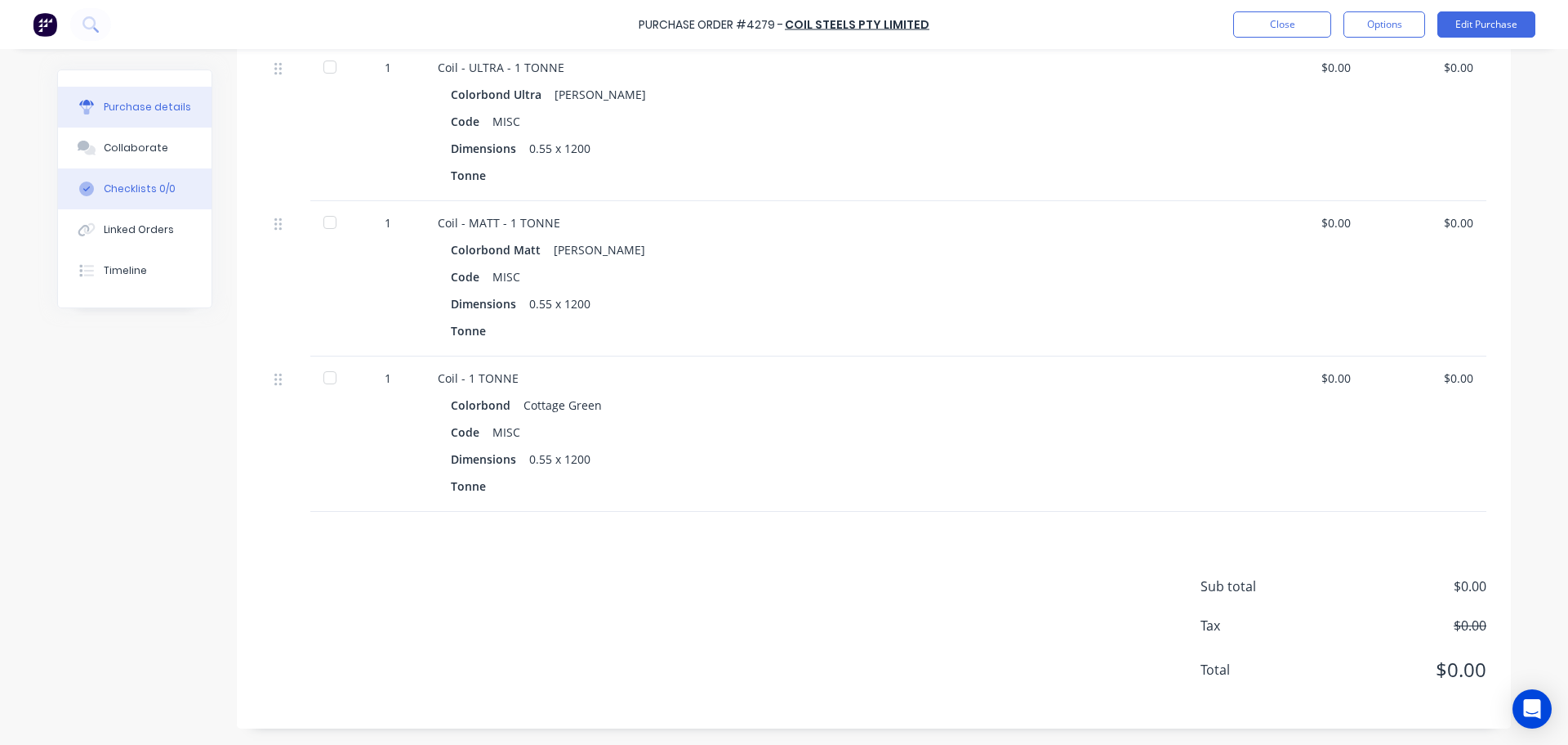
scroll to position [206, 0]
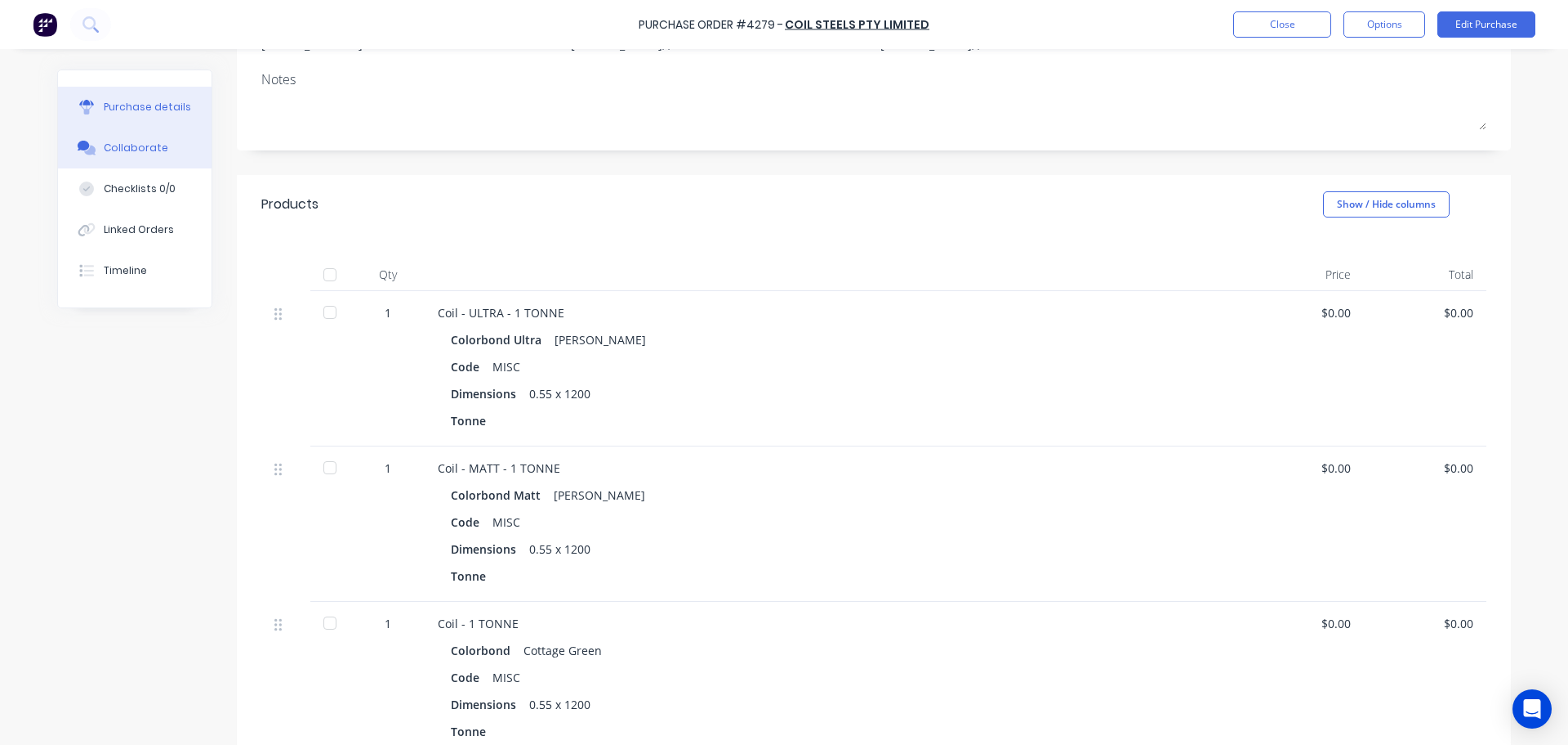
click at [139, 162] on button "Collaborate" at bounding box center [134, 148] width 154 height 41
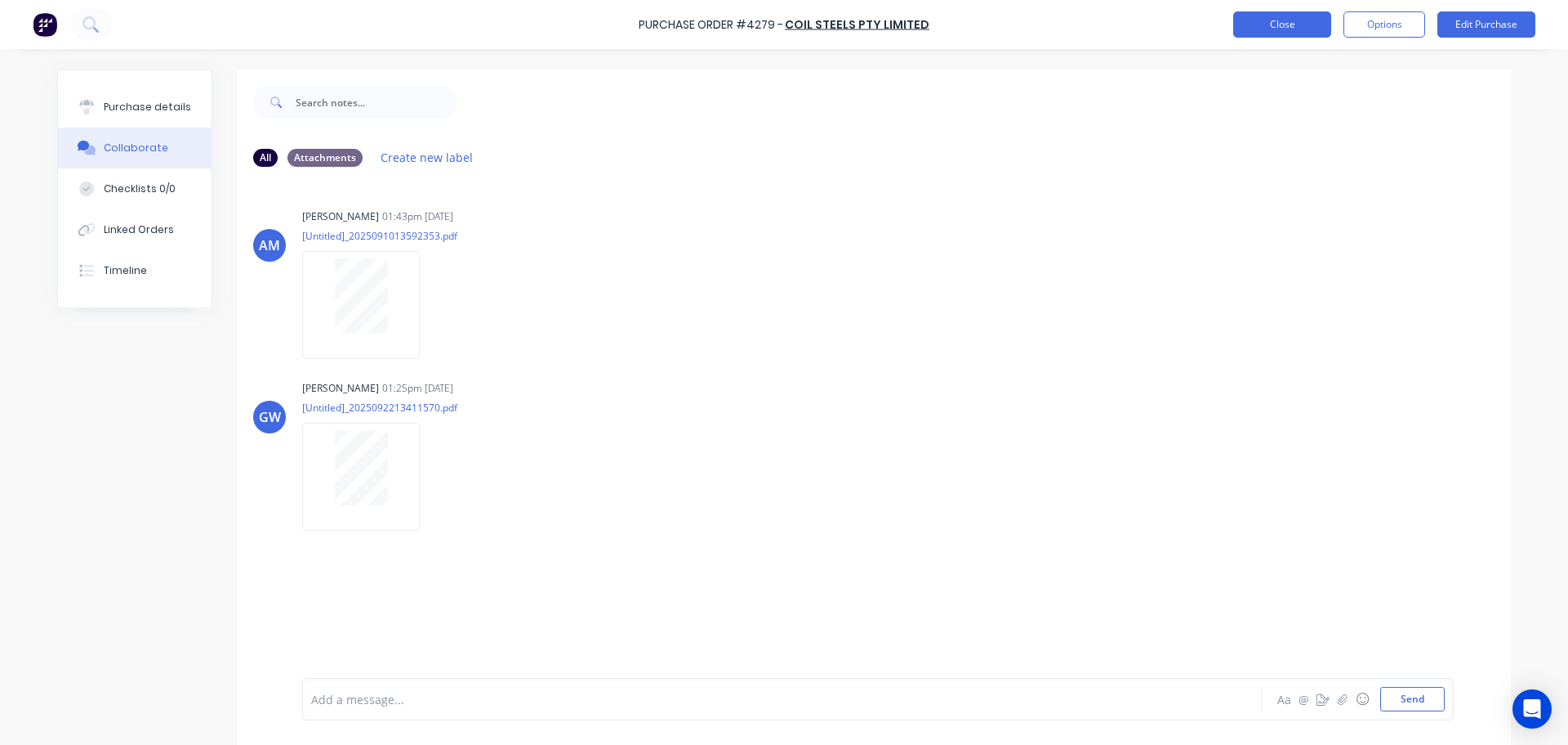
click at [1257, 26] on button "Close" at bounding box center [1282, 24] width 98 height 26
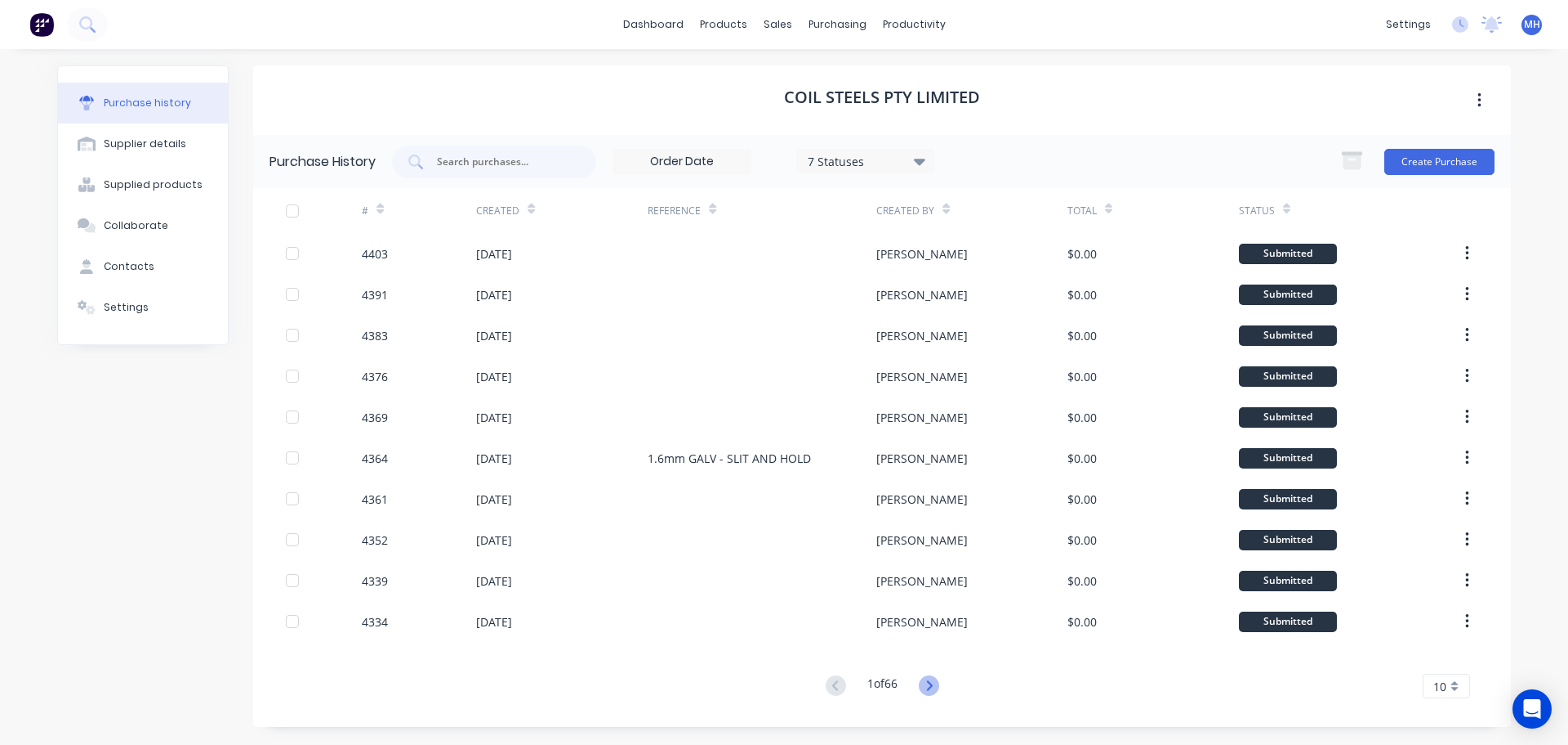
click at [932, 684] on icon at bounding box center [929, 685] width 5 height 10
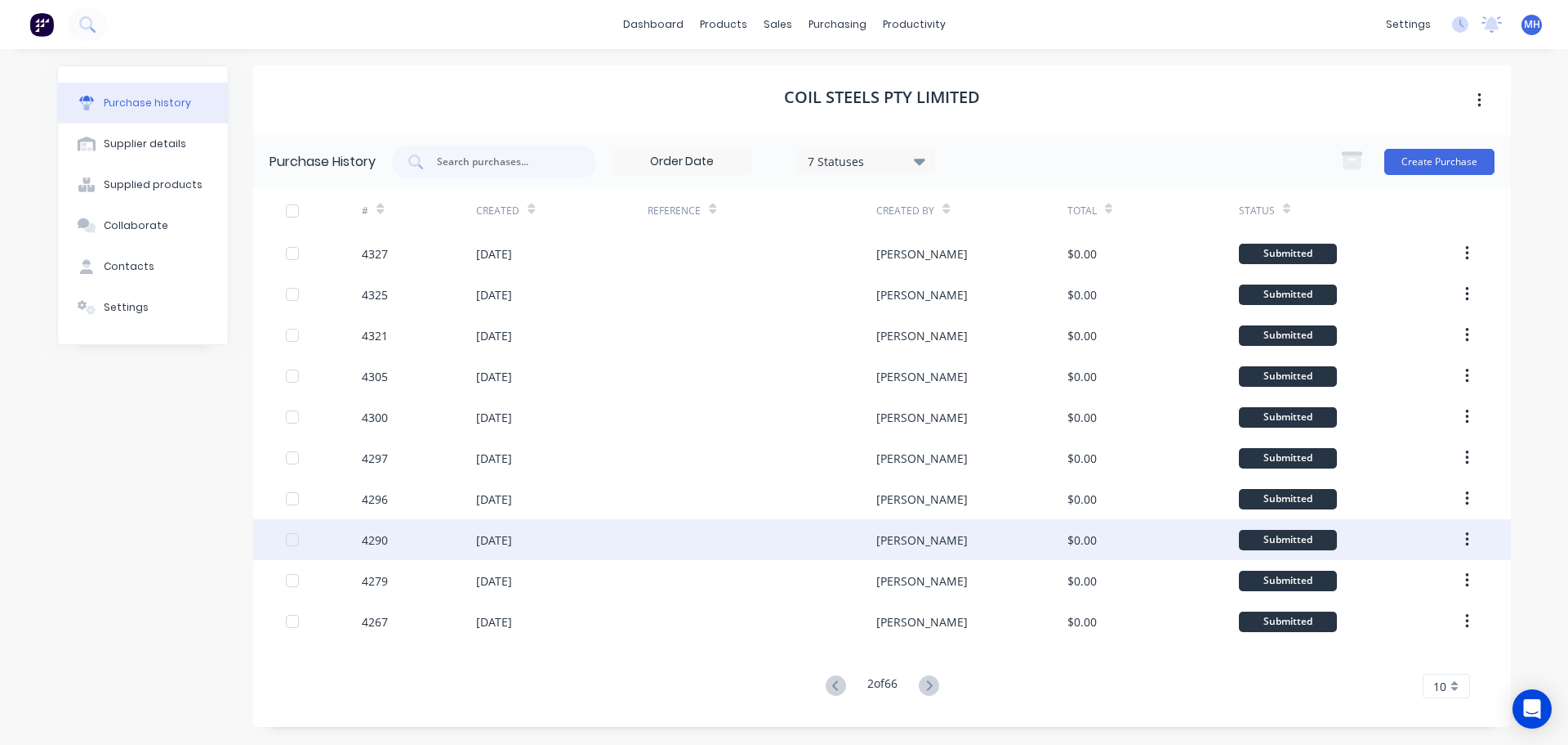
click at [690, 538] on div at bounding box center [762, 539] width 229 height 41
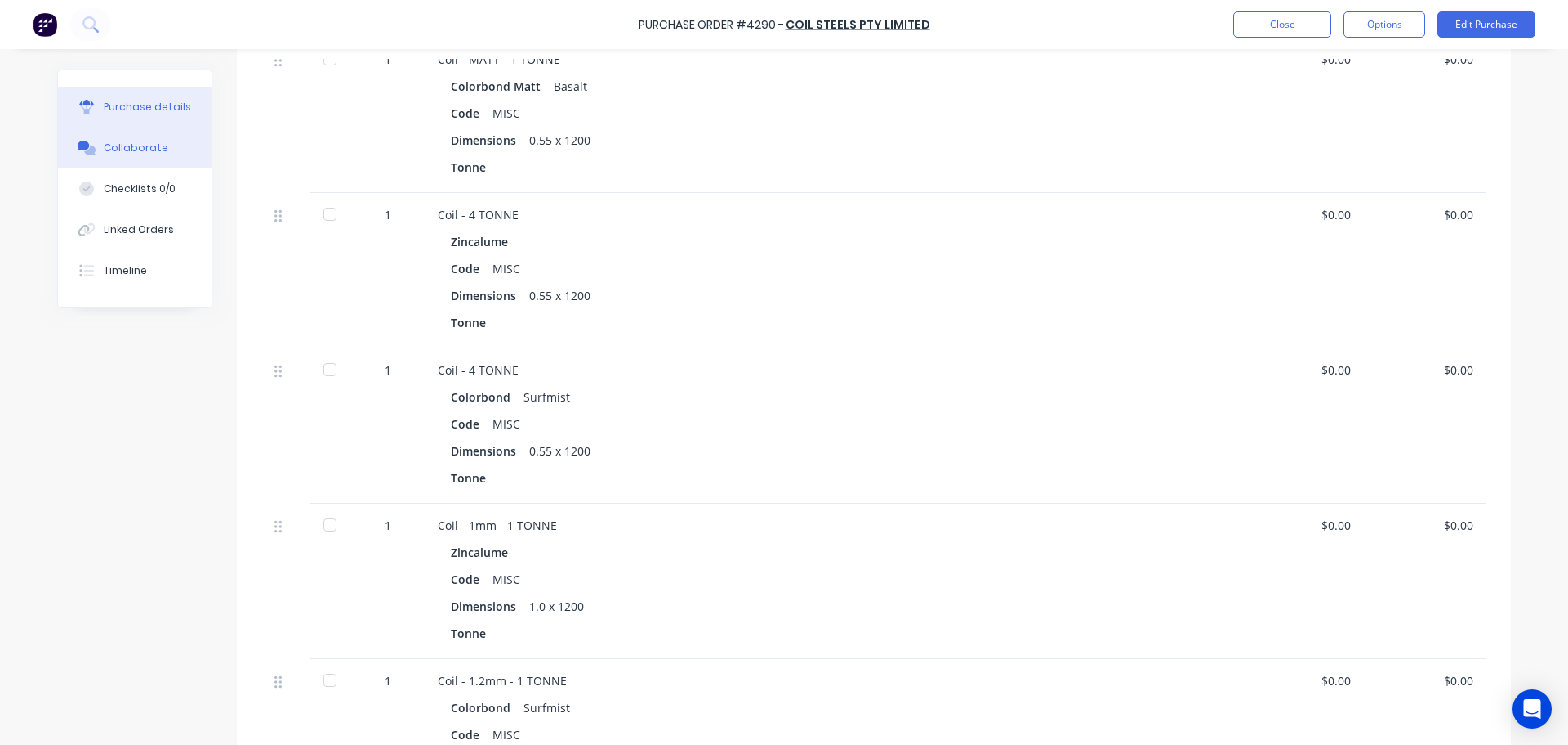
scroll to position [353, 0]
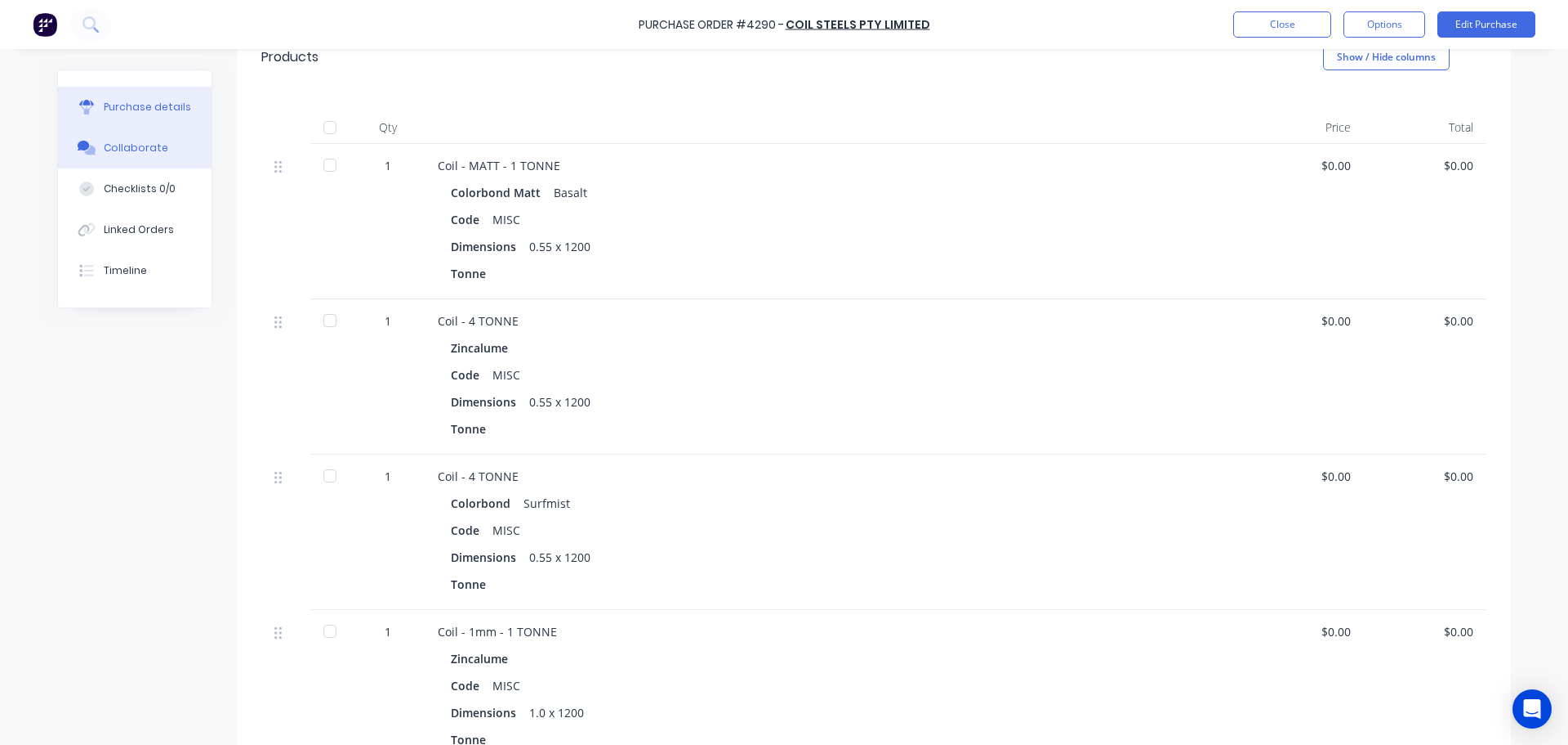
click at [124, 156] on button "Collaborate" at bounding box center [134, 148] width 154 height 41
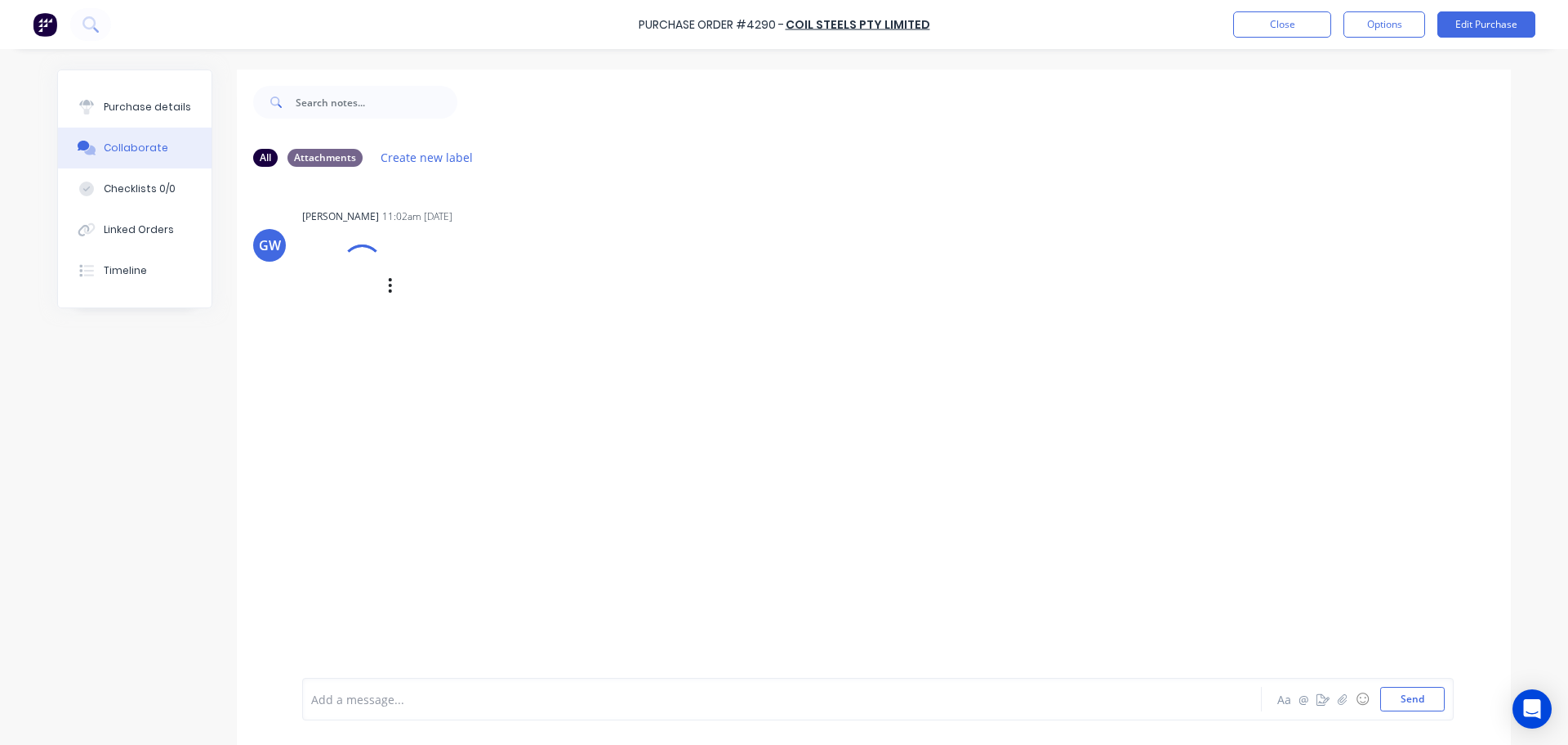
click at [349, 250] on div at bounding box center [362, 265] width 58 height 58
click at [166, 102] on div "Purchase details" at bounding box center [147, 107] width 87 height 15
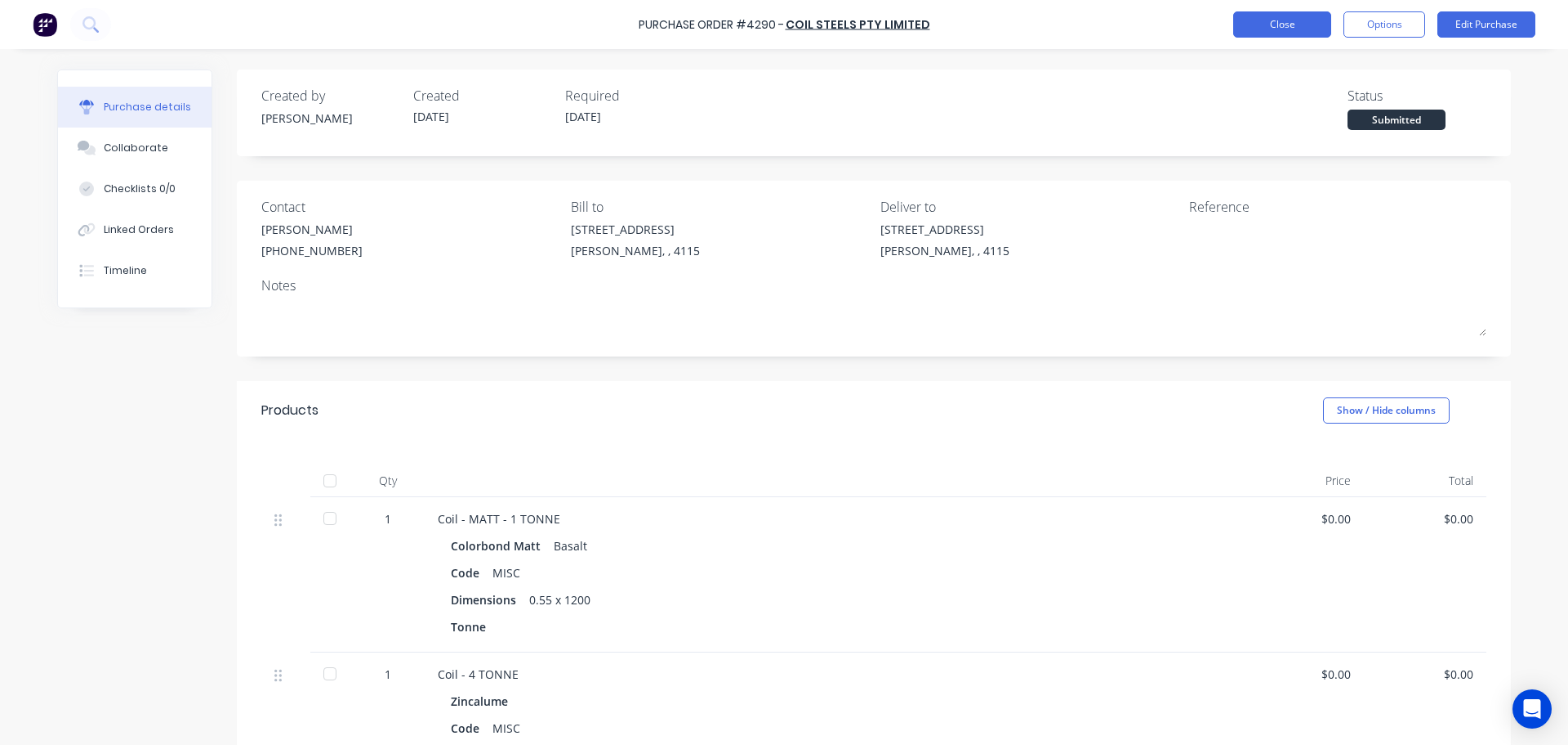
click at [1295, 28] on button "Close" at bounding box center [1282, 24] width 98 height 26
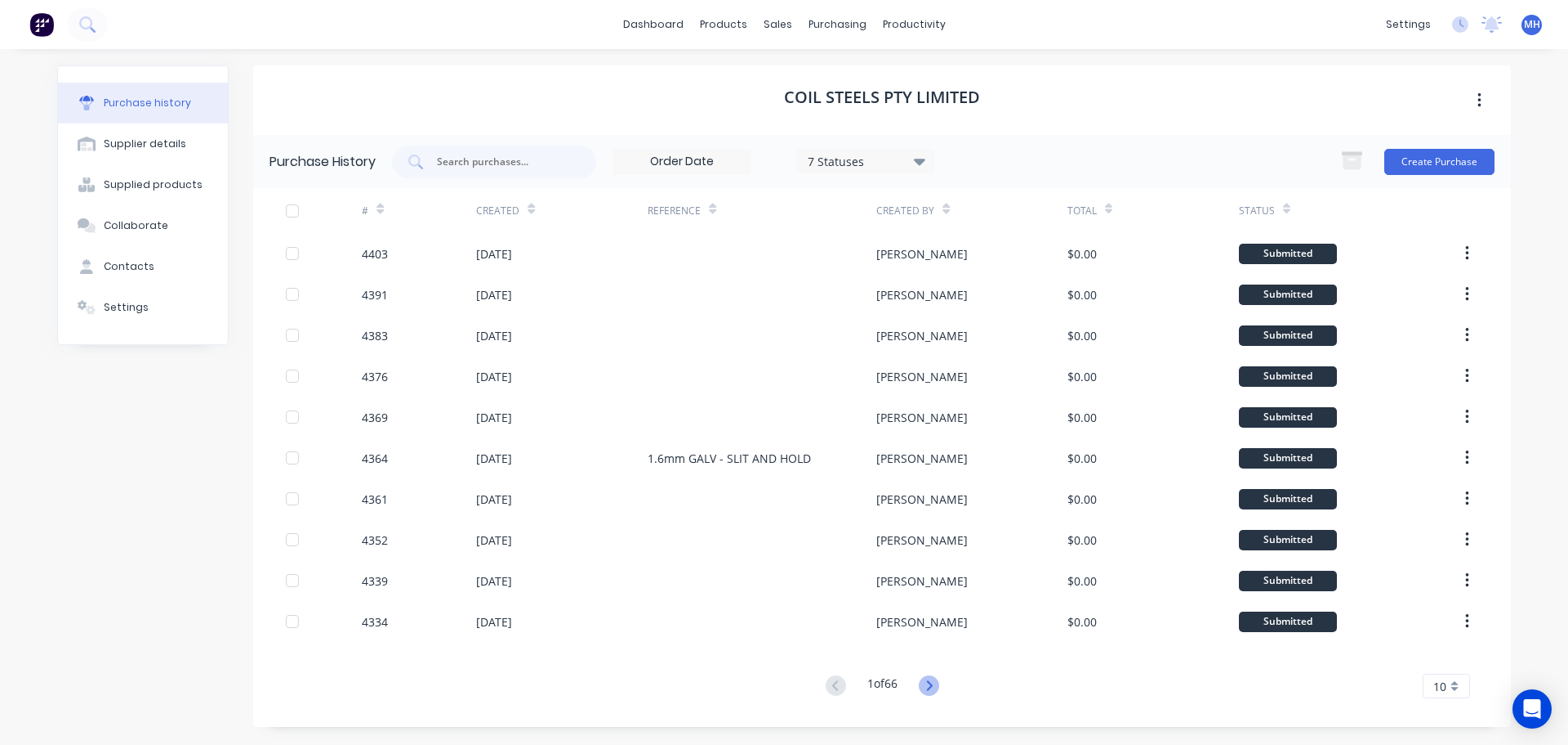
click at [930, 686] on icon at bounding box center [929, 685] width 20 height 20
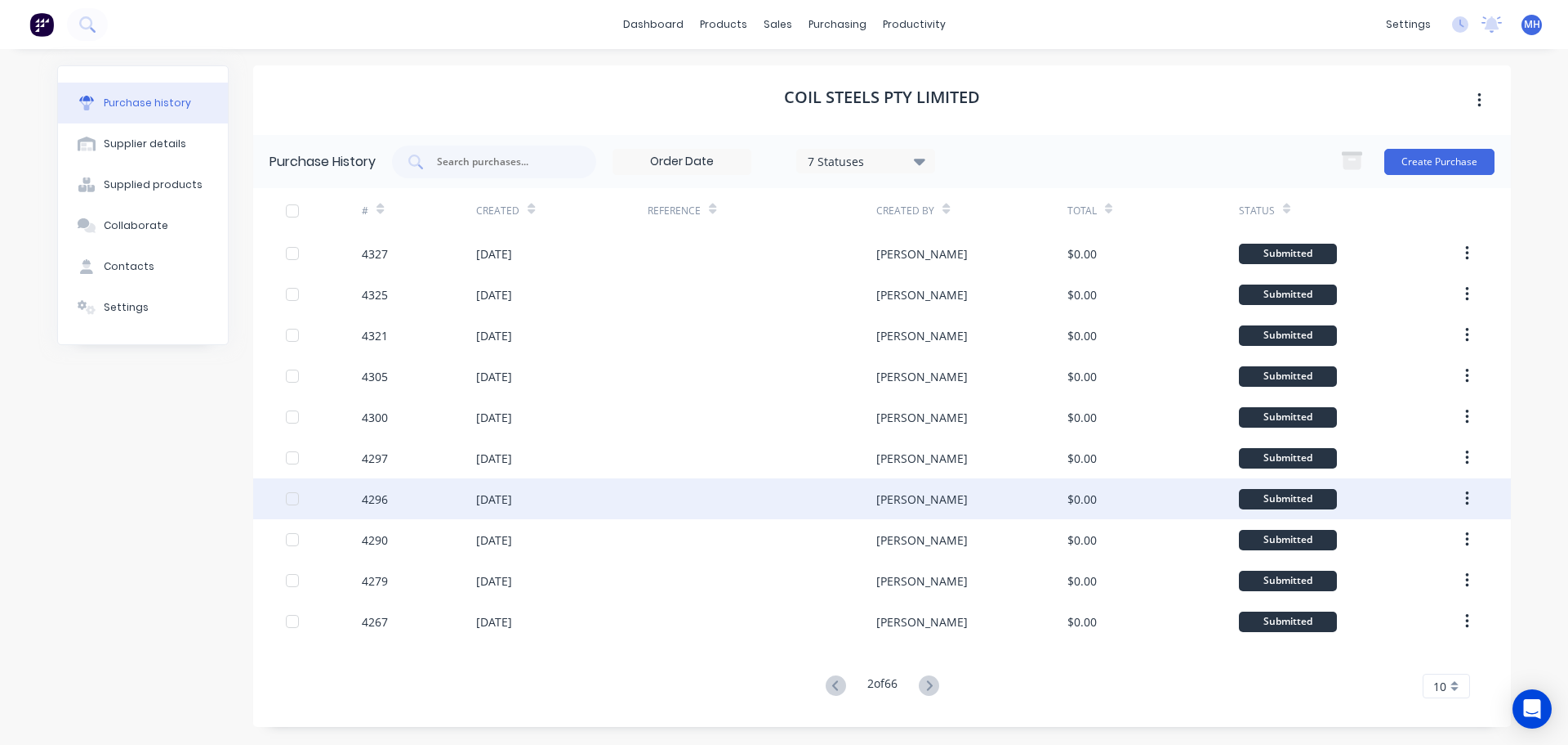
click at [702, 495] on div at bounding box center [762, 498] width 229 height 41
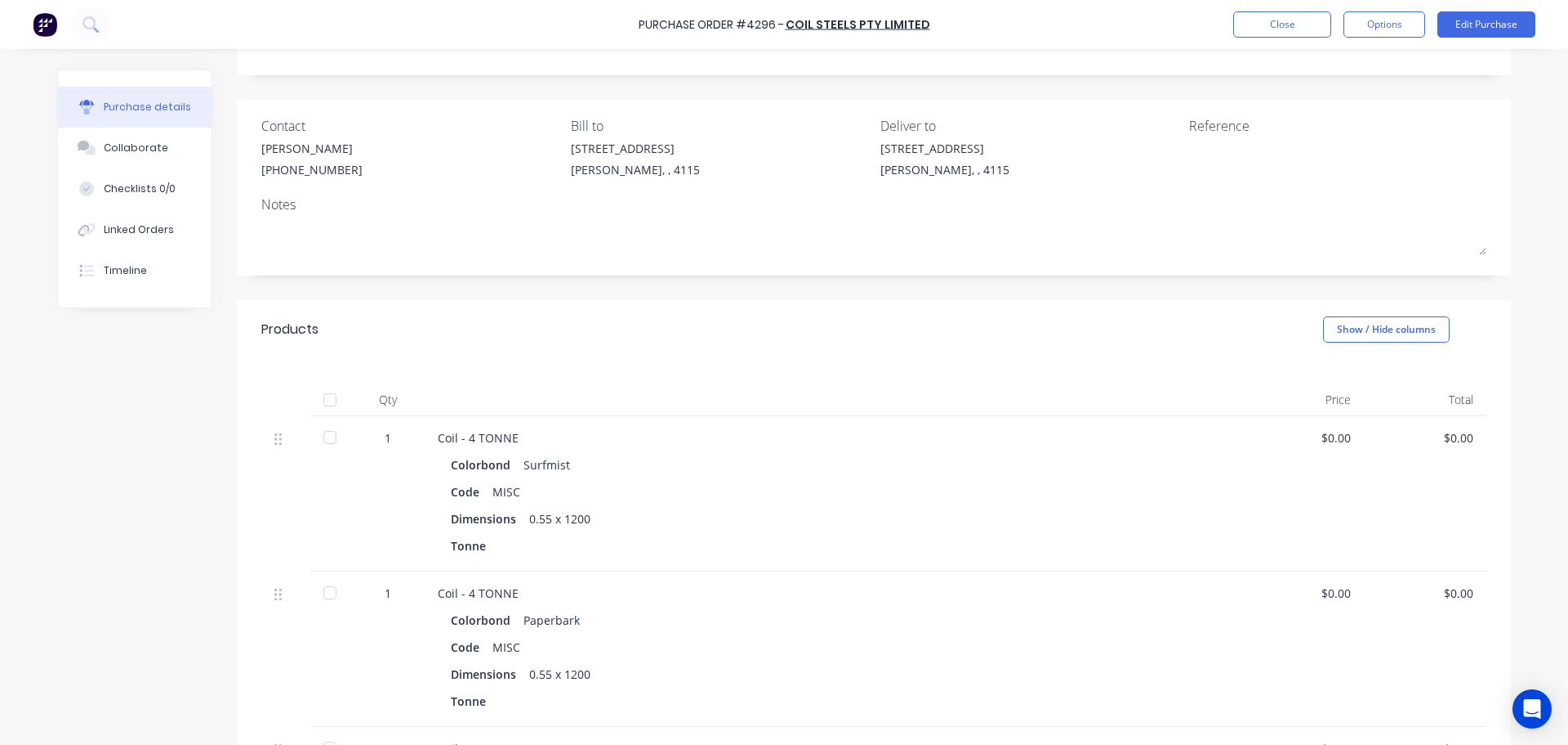
scroll to position [490, 0]
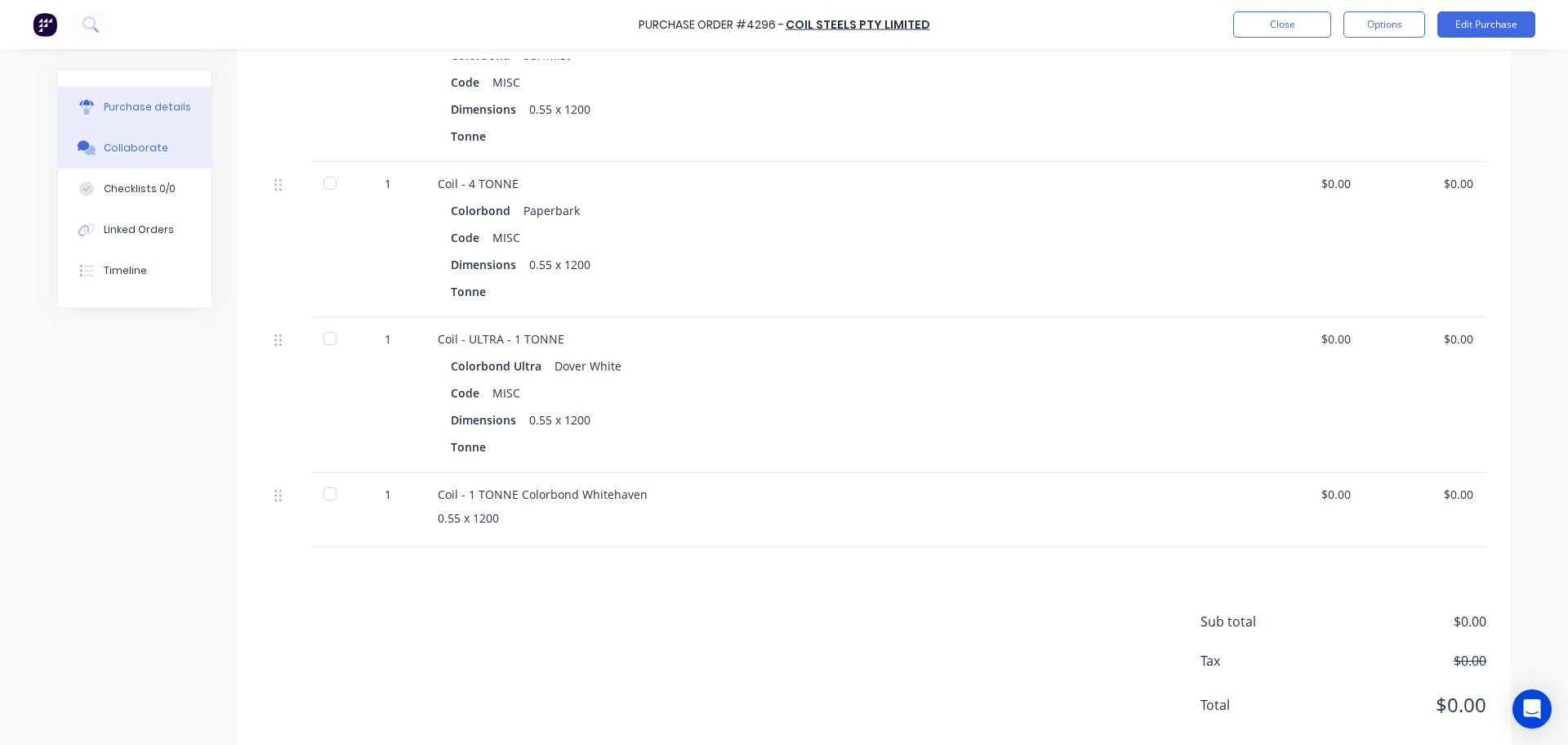
click at [134, 149] on div "Collaborate" at bounding box center [136, 147] width 65 height 15
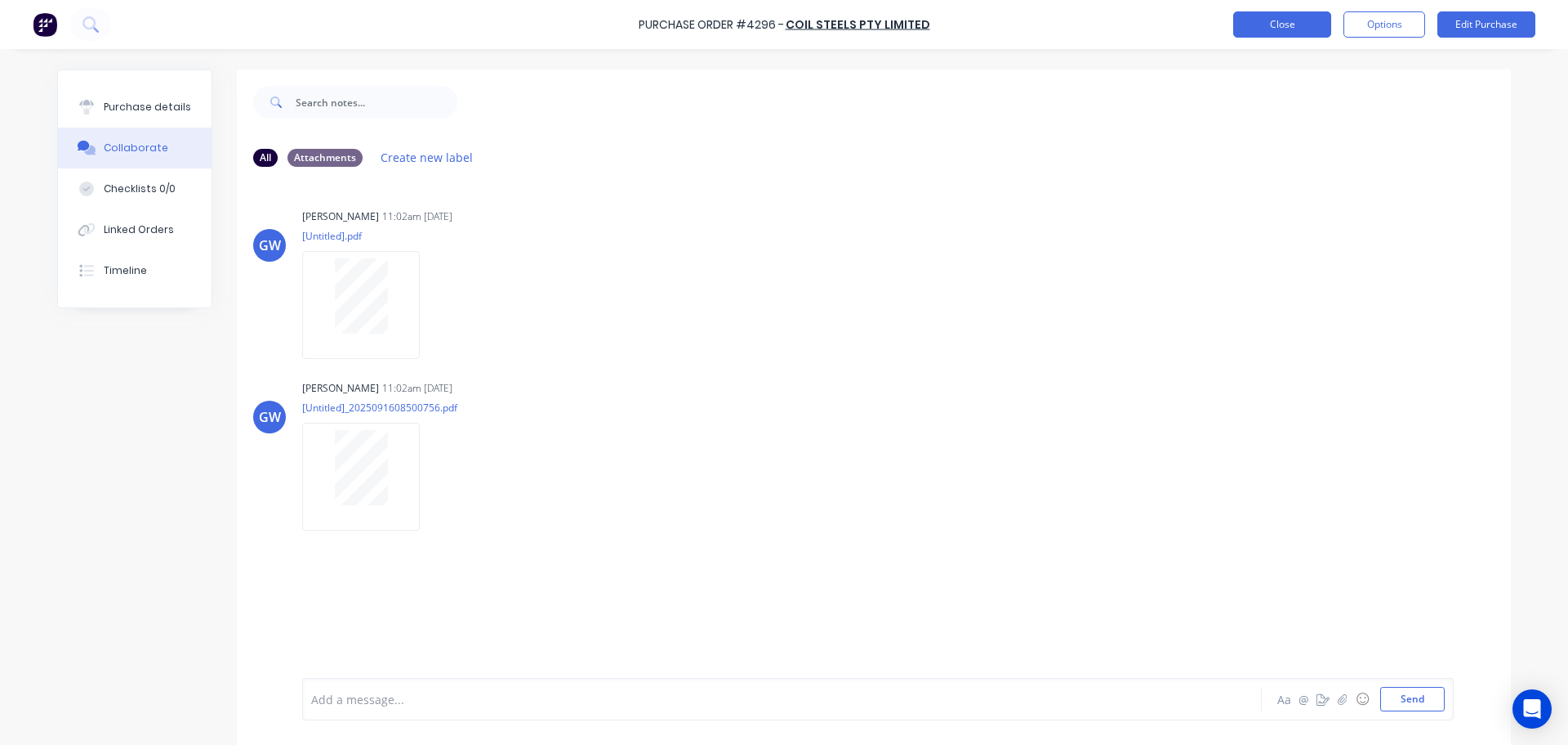
click at [1265, 26] on button "Close" at bounding box center [1282, 24] width 98 height 26
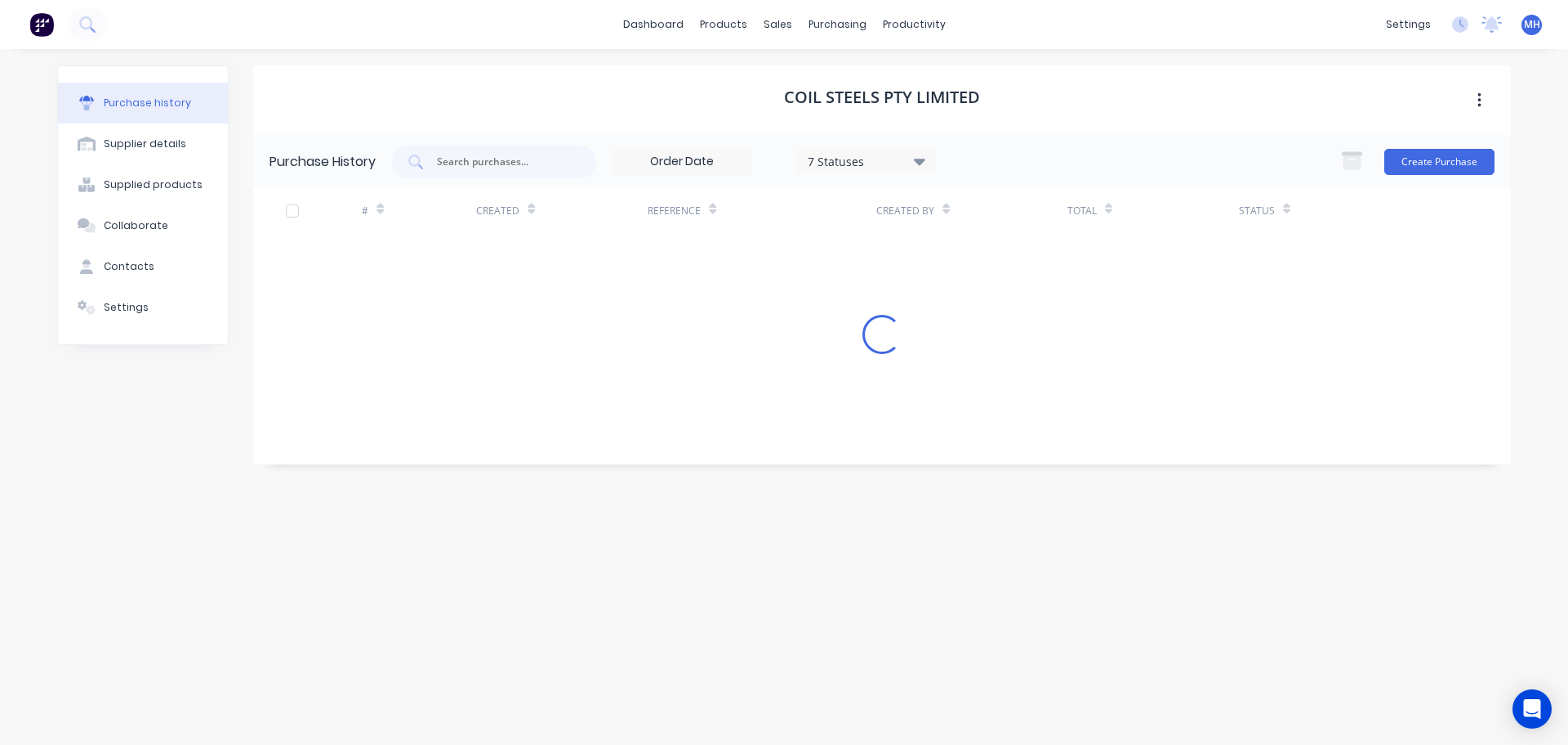
drag, startPoint x: 1248, startPoint y: 53, endPoint x: 1099, endPoint y: 79, distance: 151.3
click at [1099, 79] on div "Coil Steels Pty Limited" at bounding box center [882, 100] width 1258 height 69
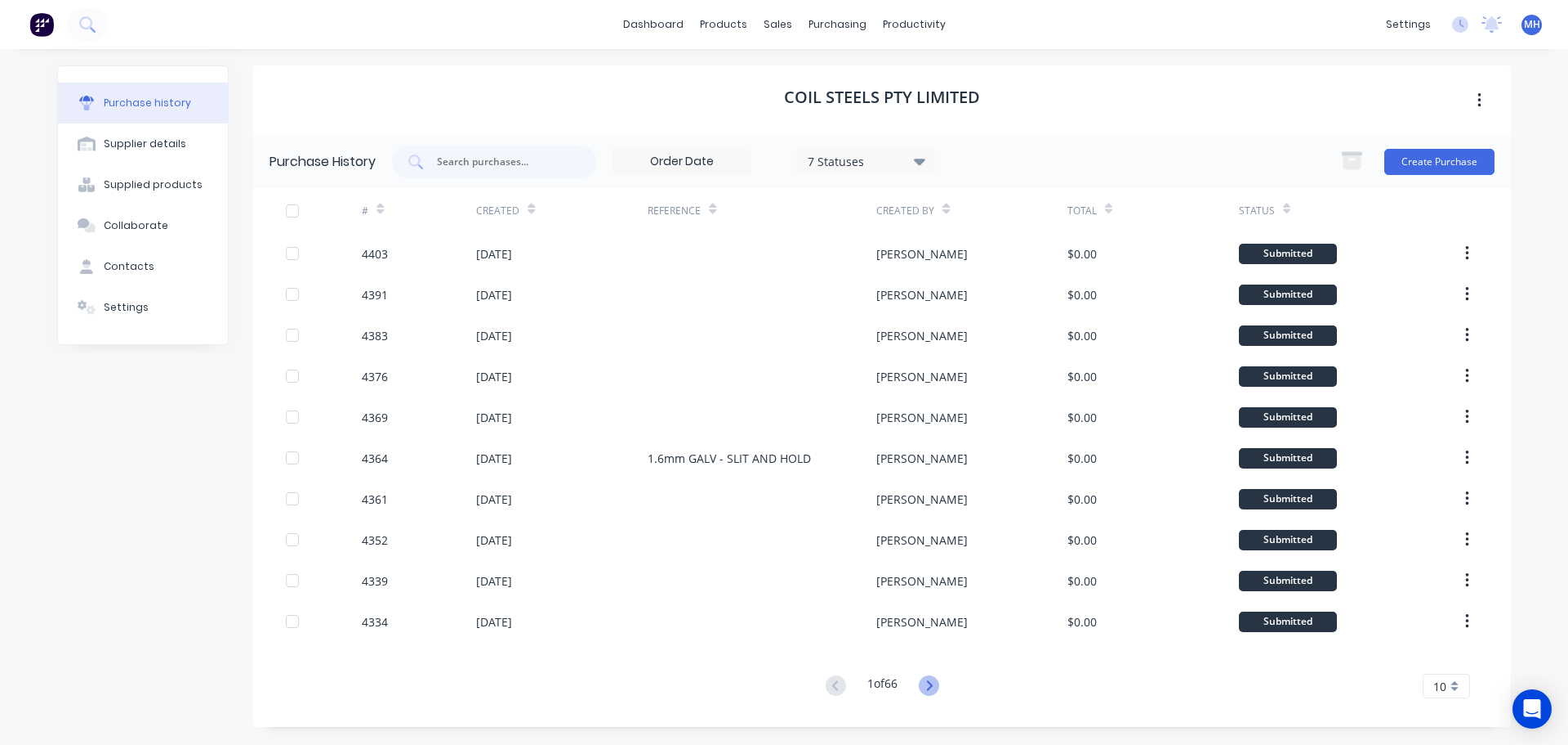
click at [933, 690] on icon at bounding box center [929, 685] width 20 height 20
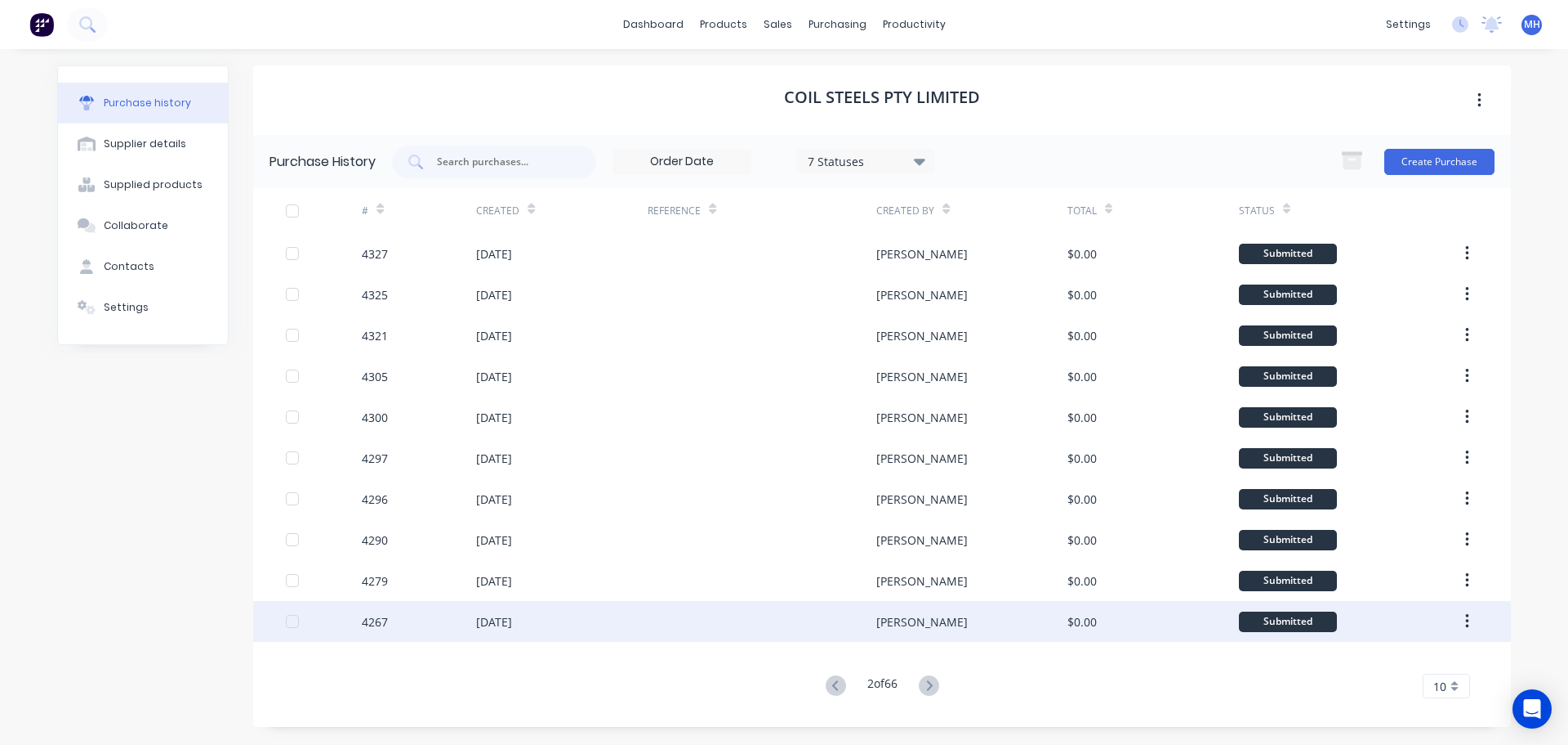
click at [564, 618] on div "[DATE]" at bounding box center [562, 622] width 171 height 41
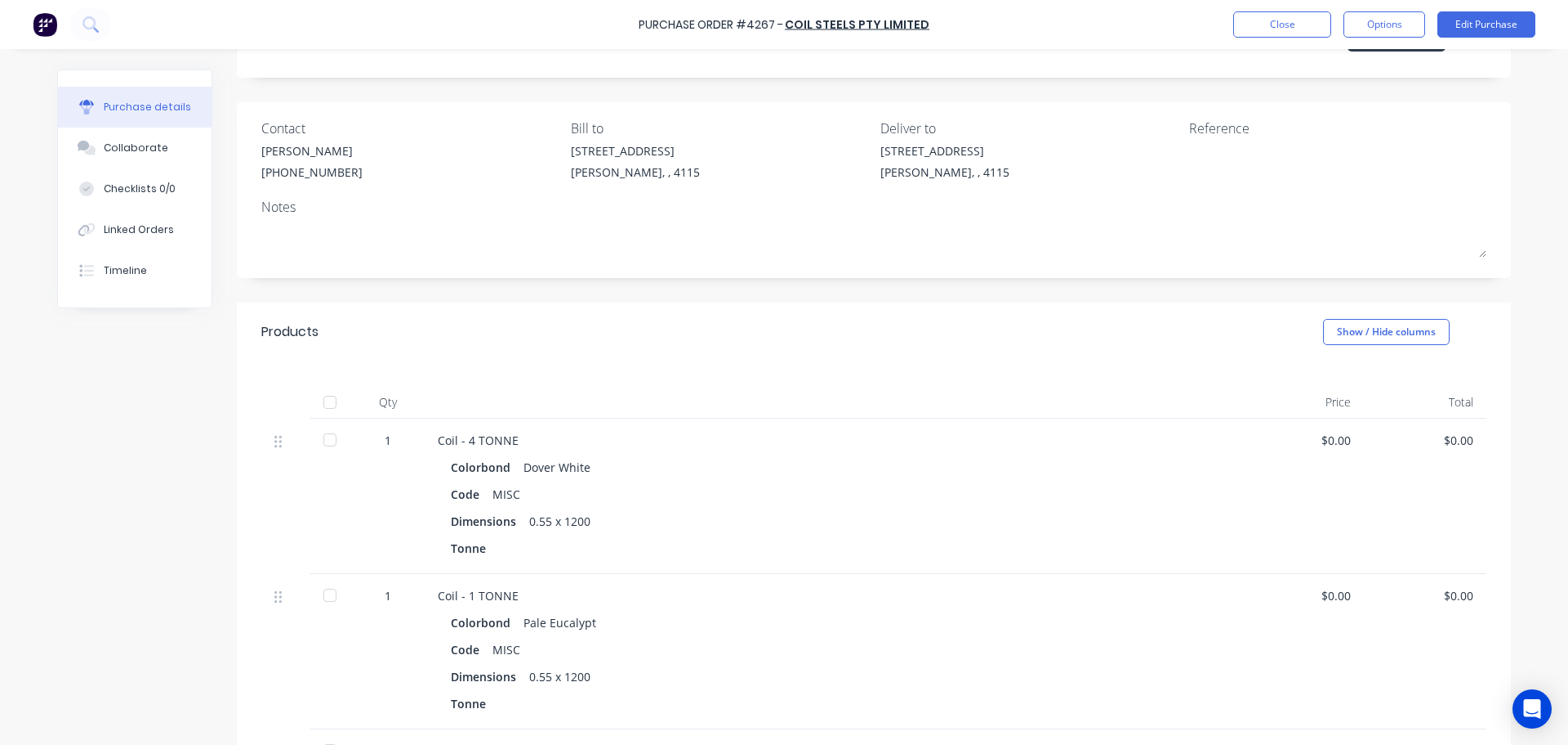
scroll to position [526, 0]
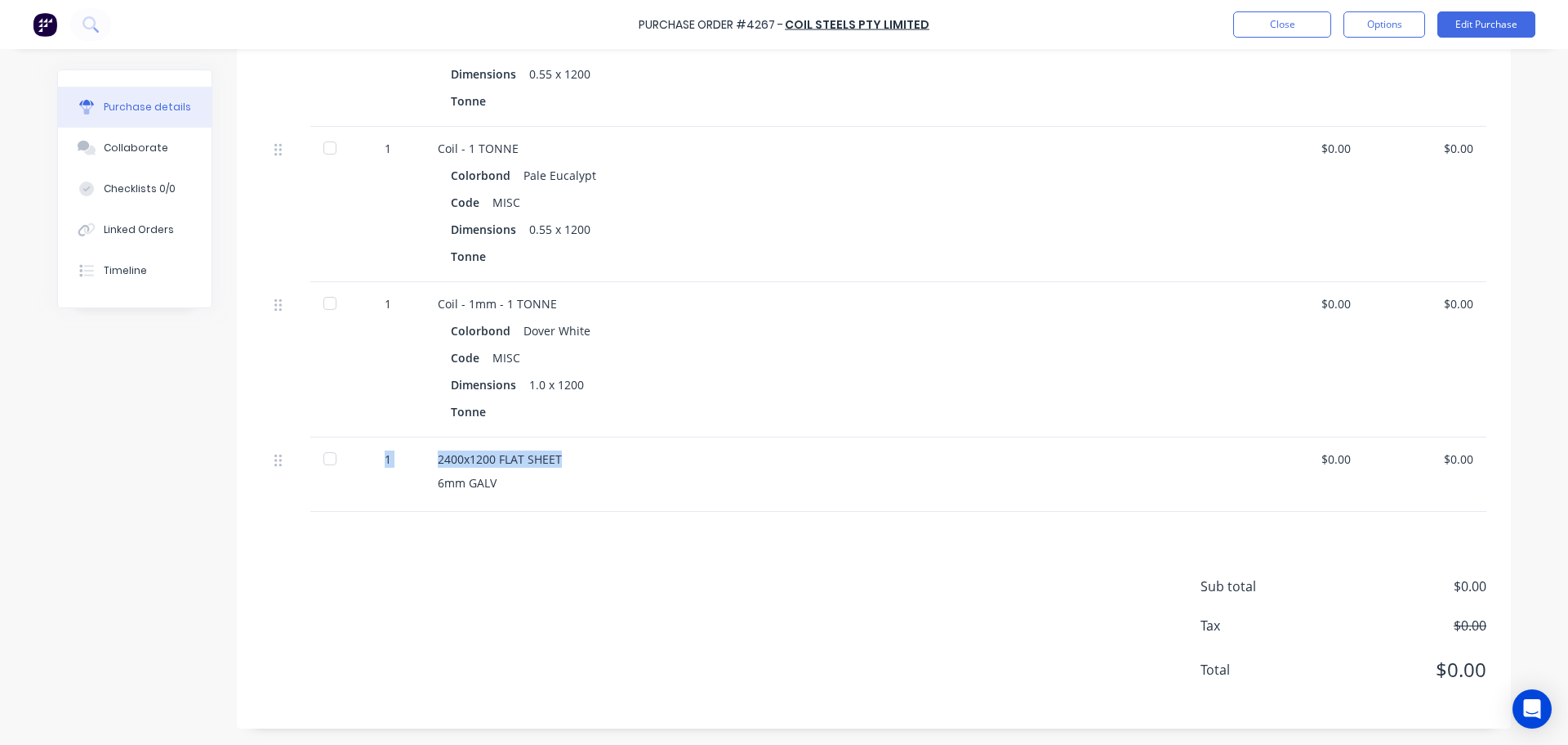
drag, startPoint x: 514, startPoint y: 463, endPoint x: 642, endPoint y: 481, distance: 129.3
click at [624, 477] on div "1 2400x1200 FLAT SHEET 6mm GALV $0.00 $0.00" at bounding box center [874, 474] width 1225 height 75
click at [627, 539] on div "Sub total $0.00 Tax $0.00 Total $0.00" at bounding box center [874, 620] width 1274 height 217
click at [166, 147] on button "Collaborate" at bounding box center [134, 148] width 154 height 41
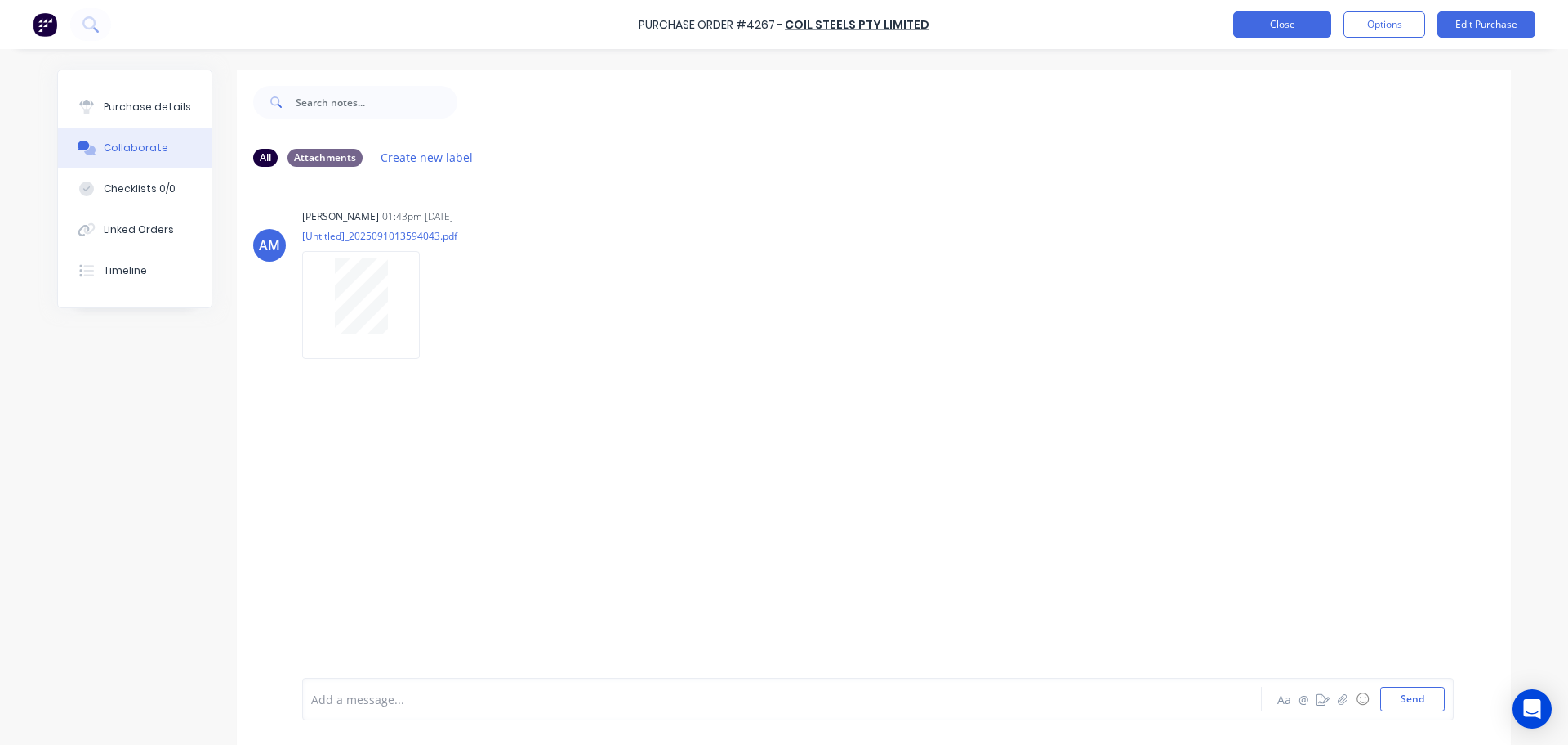
click at [1300, 32] on button "Close" at bounding box center [1282, 24] width 98 height 26
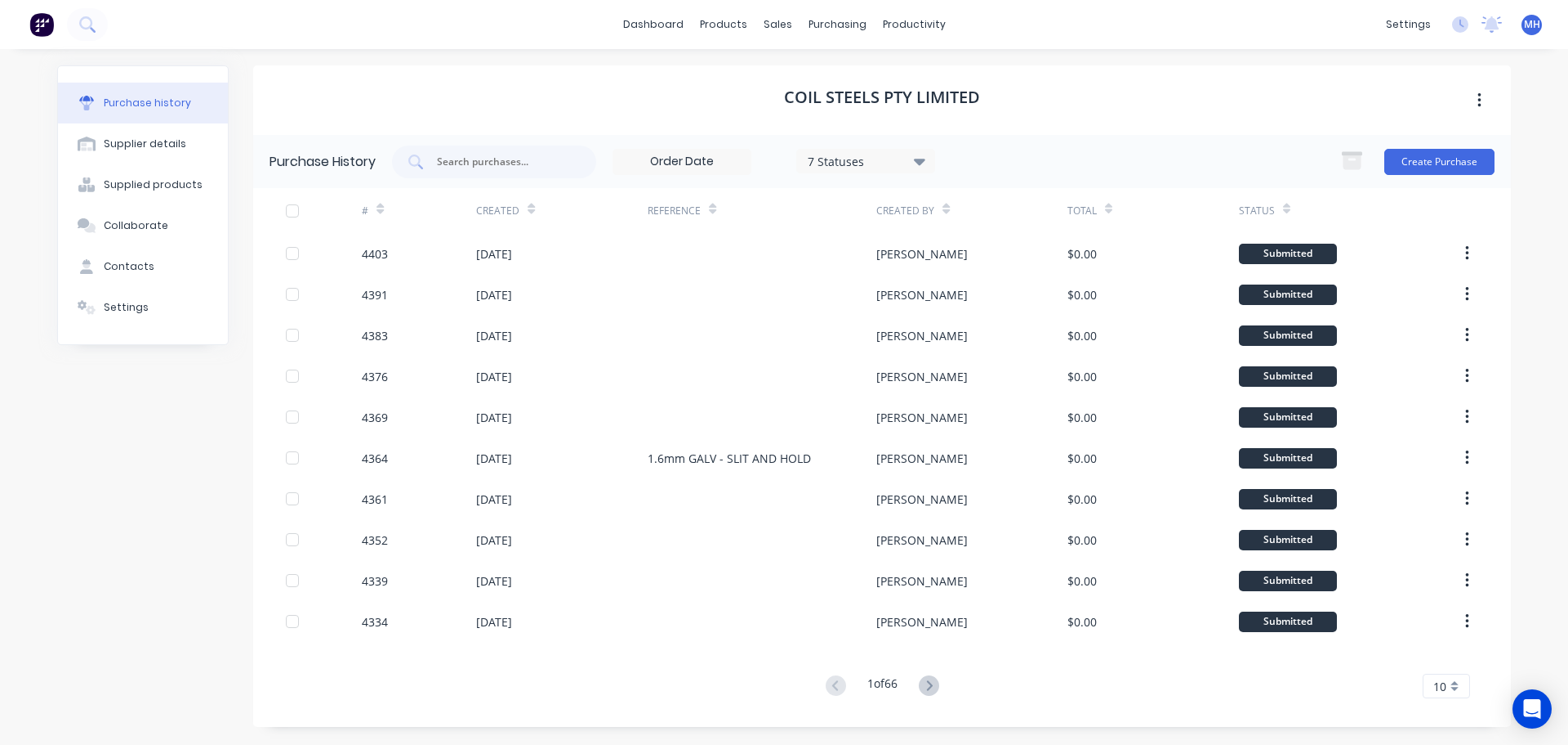
click at [932, 684] on g at bounding box center [929, 685] width 20 height 20
click at [932, 683] on icon at bounding box center [929, 685] width 5 height 10
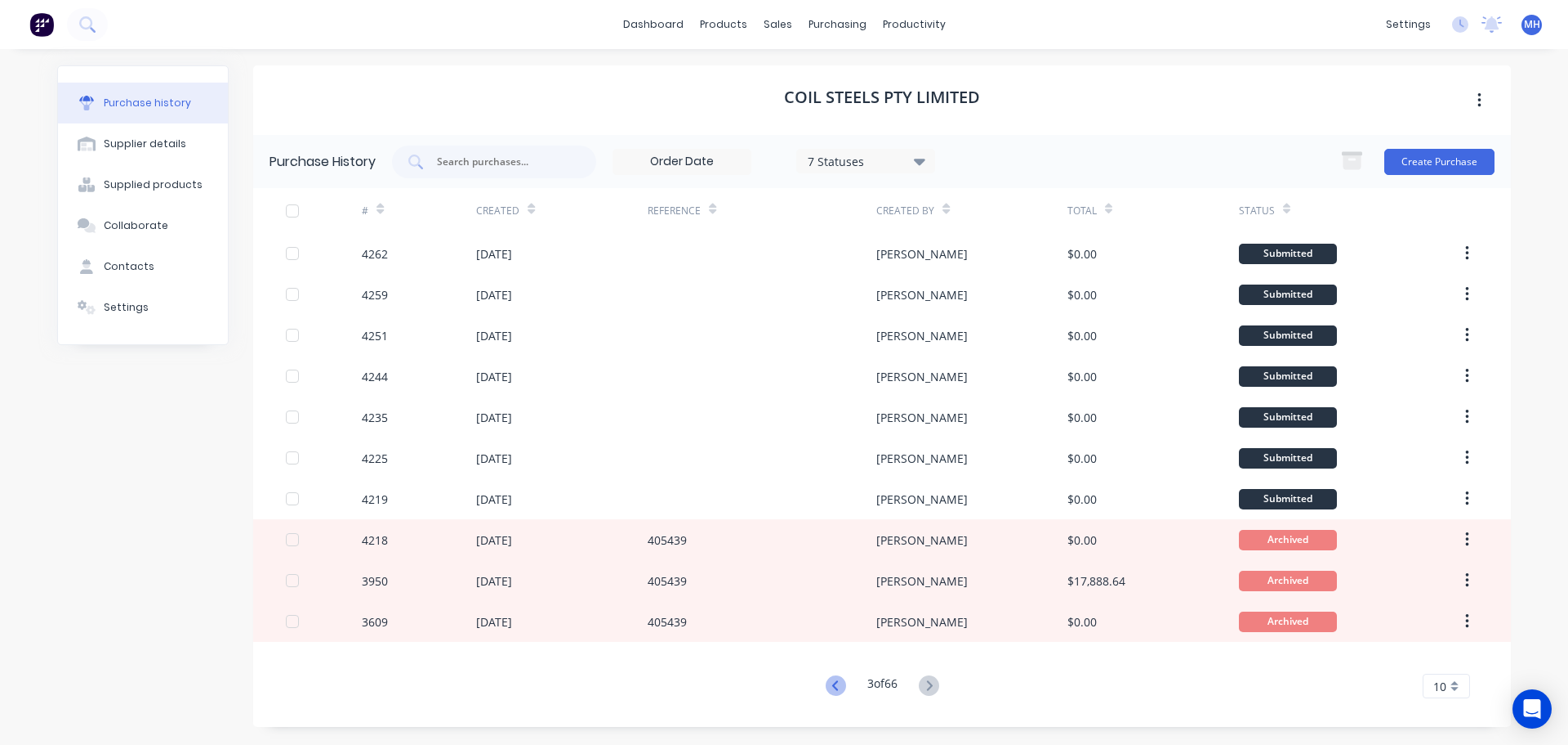
click at [835, 678] on icon at bounding box center [836, 685] width 20 height 20
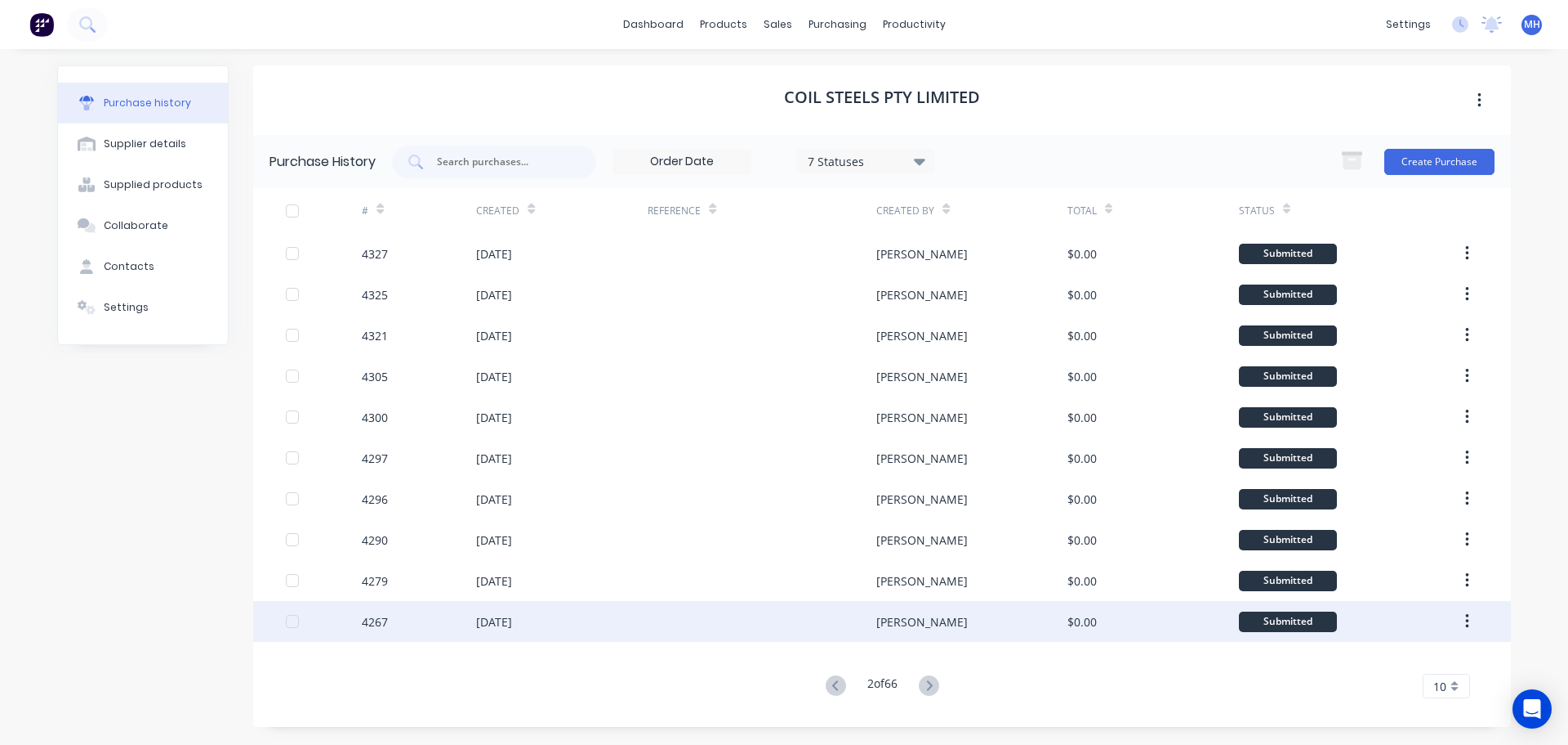
click at [713, 625] on div at bounding box center [762, 622] width 229 height 41
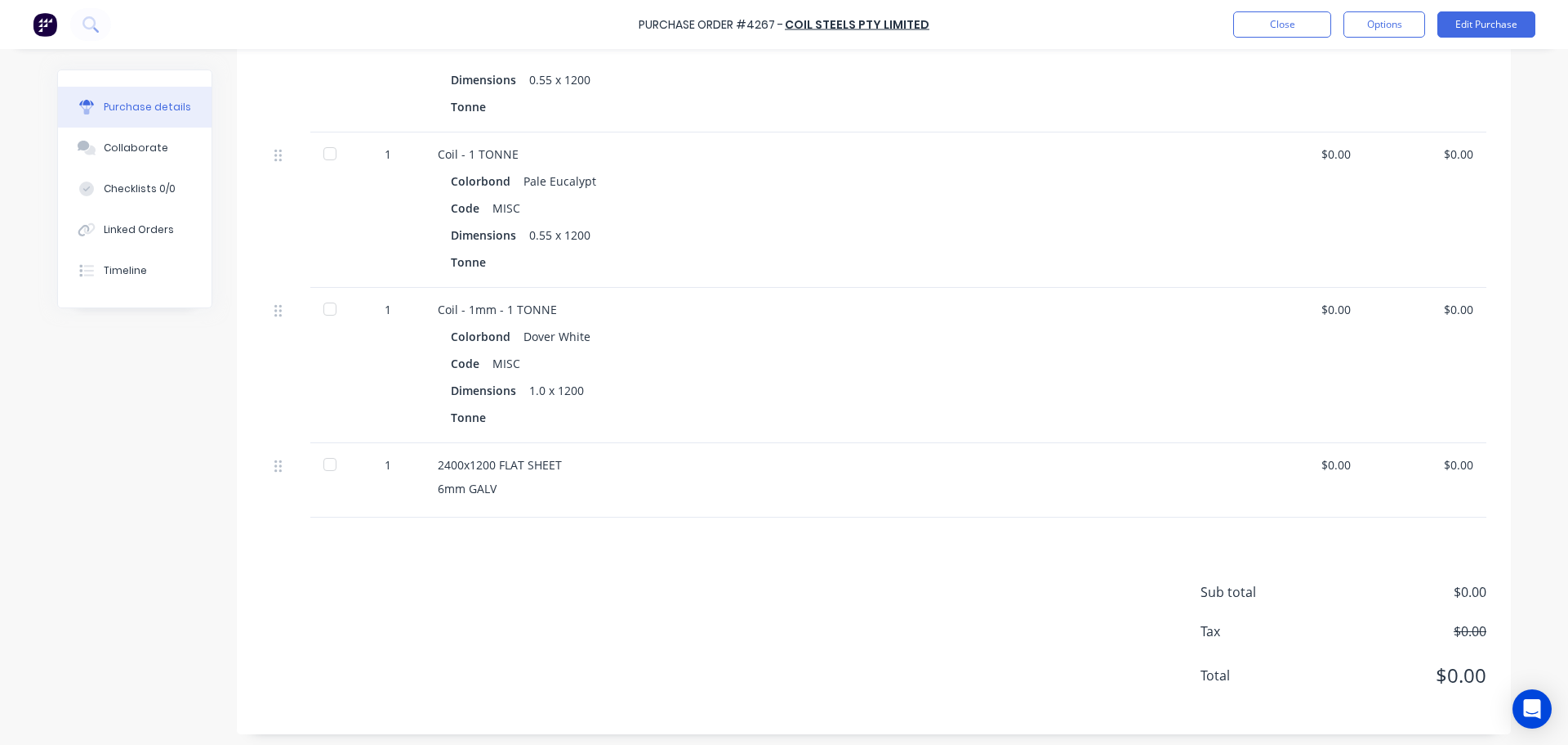
scroll to position [526, 0]
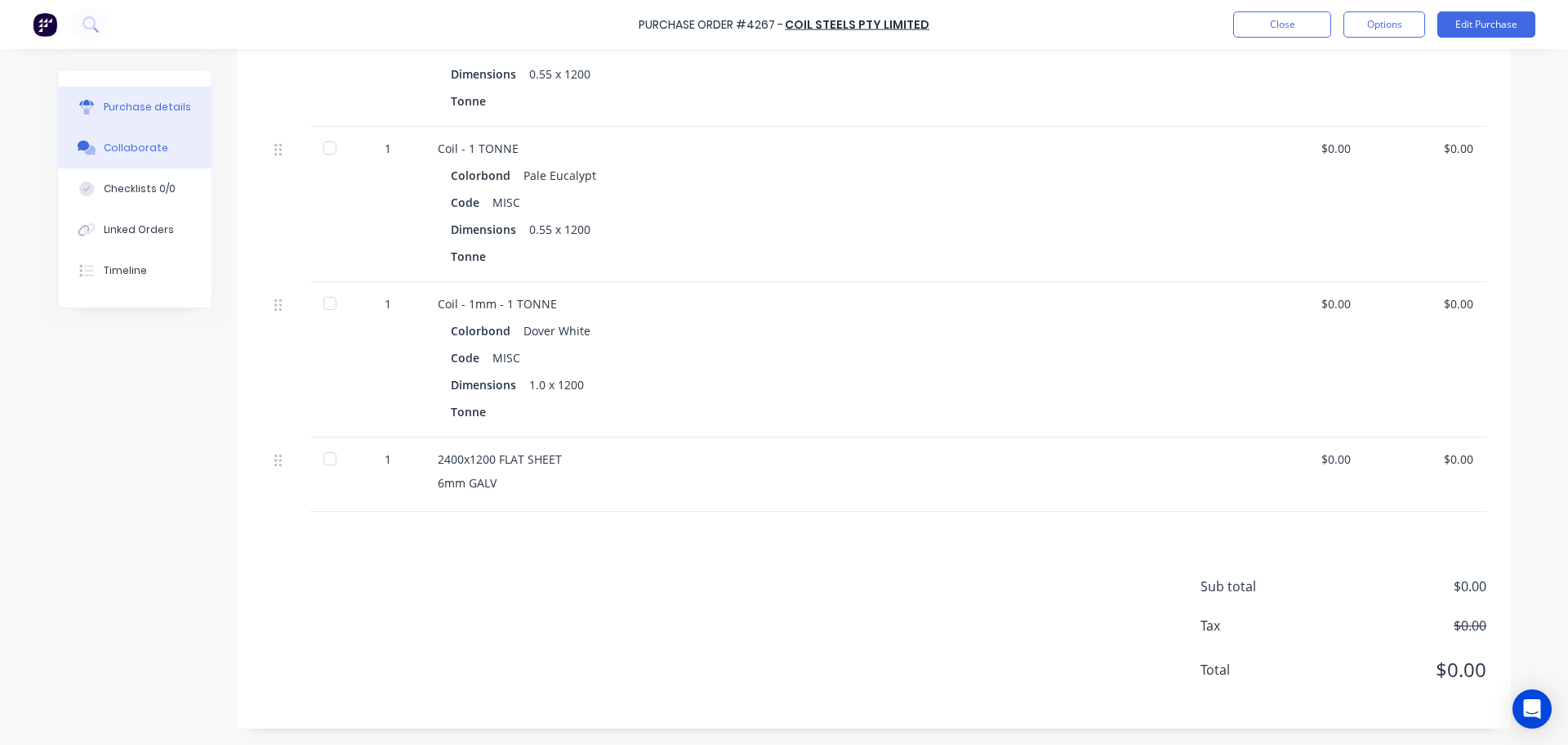
click at [86, 144] on icon at bounding box center [86, 147] width 19 height 15
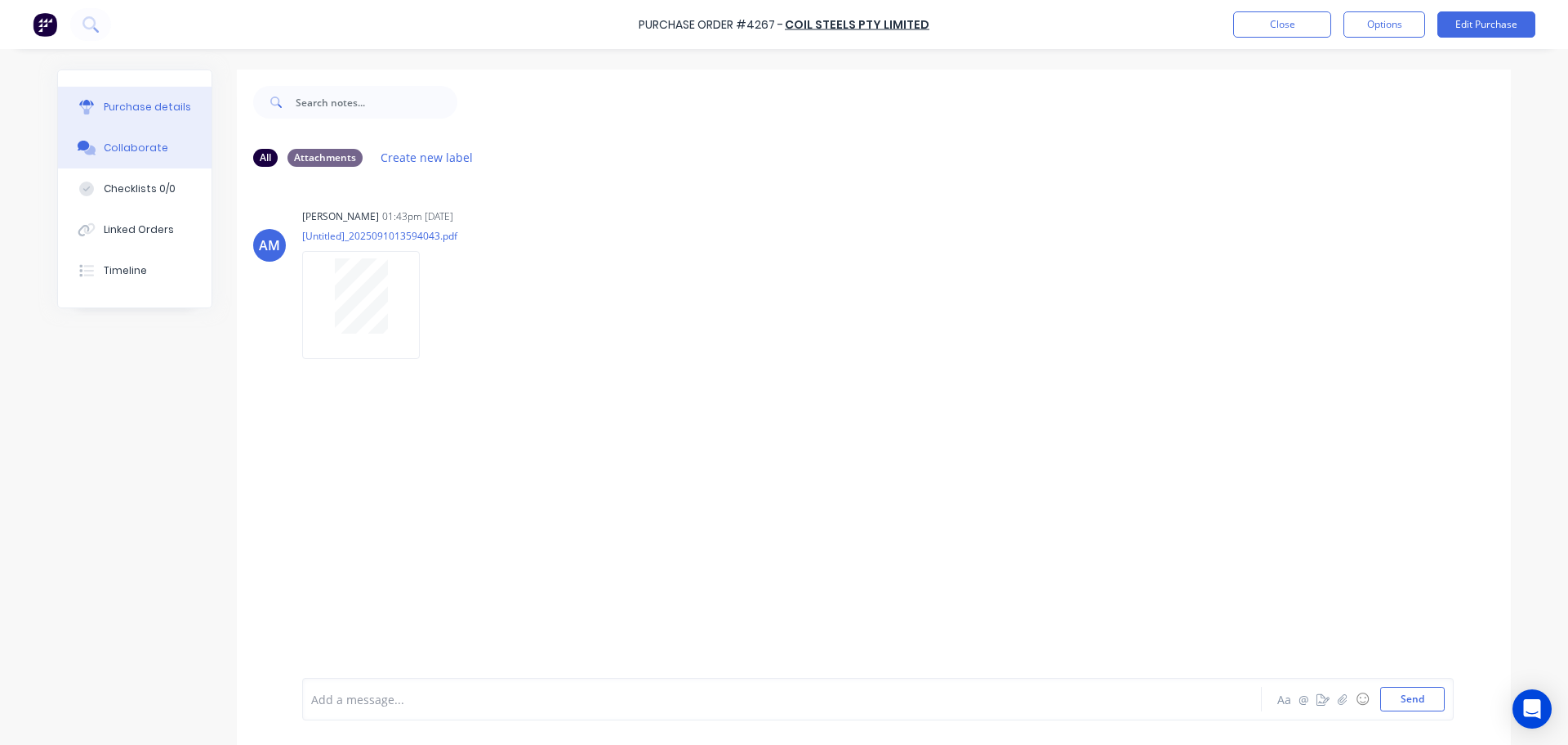
click at [164, 96] on button "Purchase details" at bounding box center [134, 107] width 154 height 41
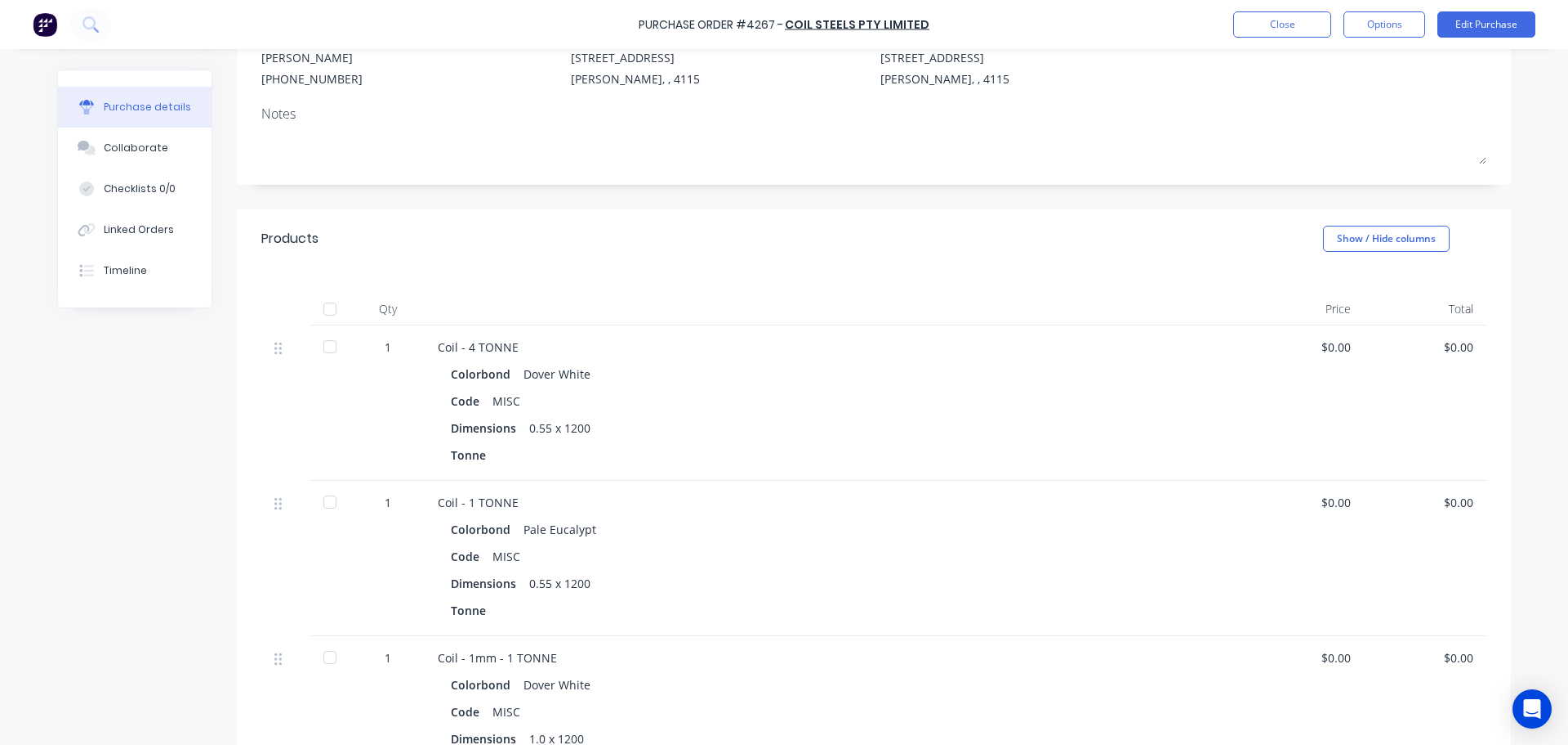
scroll to position [490, 0]
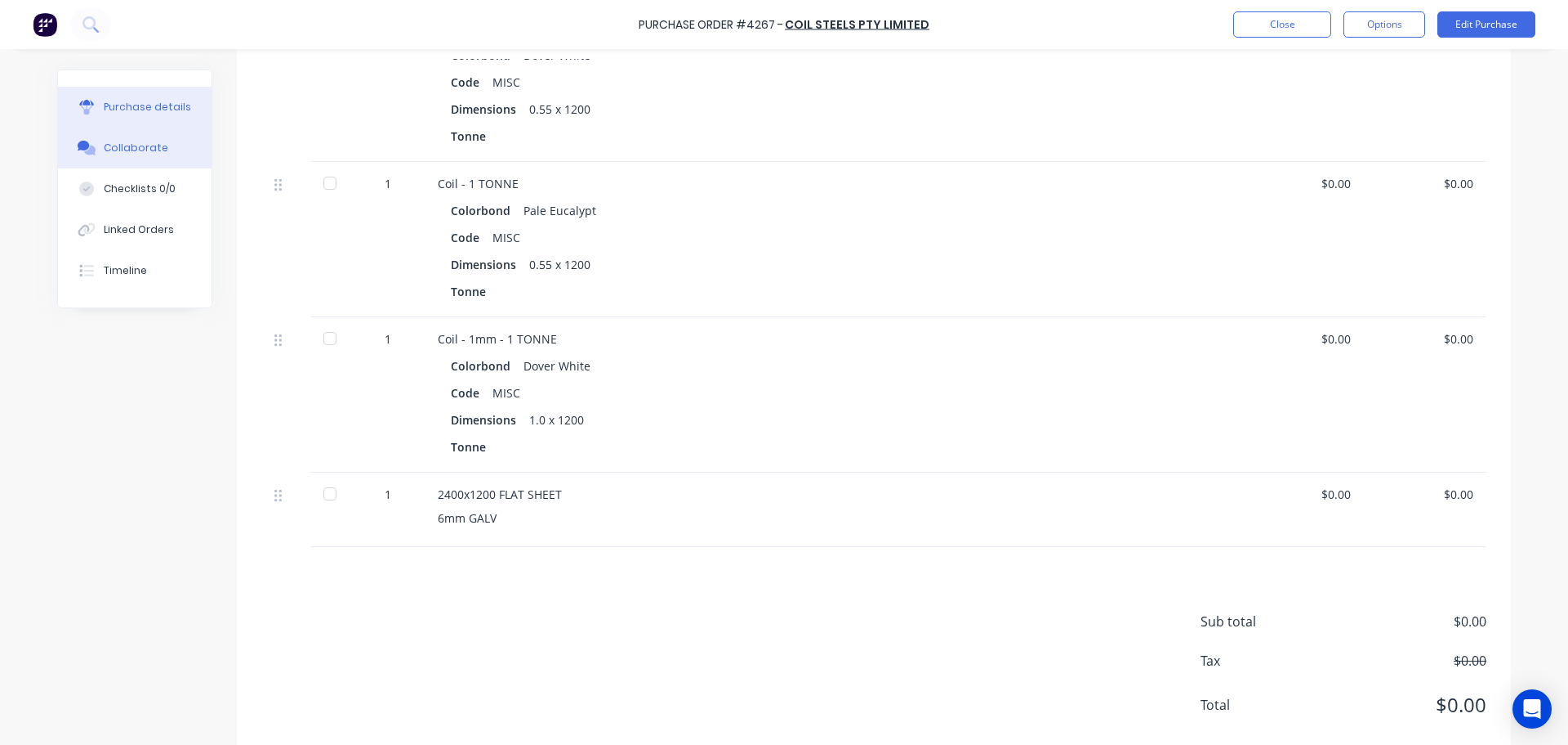
click at [136, 139] on button "Collaborate" at bounding box center [134, 148] width 154 height 41
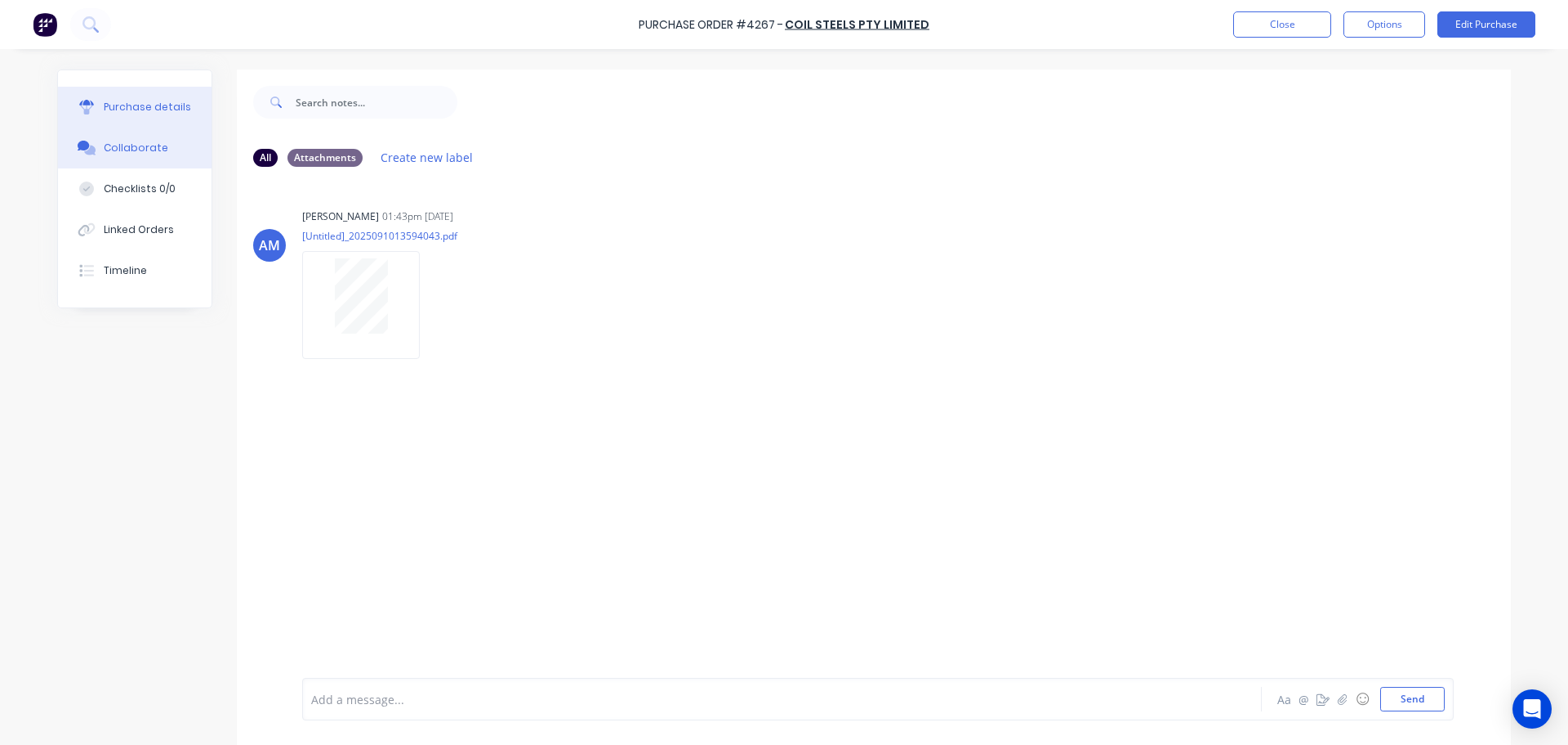
click at [121, 103] on div "Purchase details" at bounding box center [147, 107] width 87 height 15
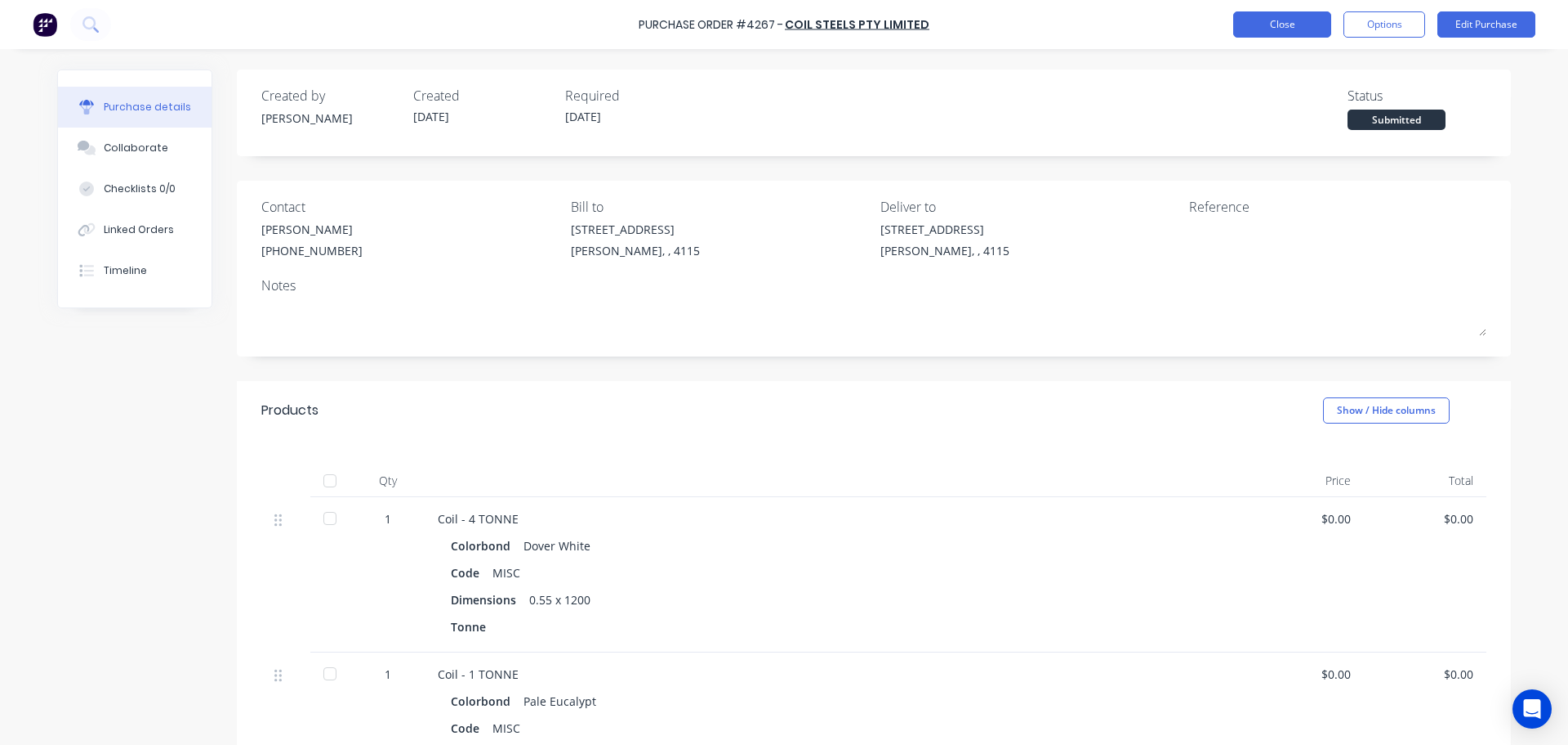
click at [1270, 20] on button "Close" at bounding box center [1282, 24] width 98 height 26
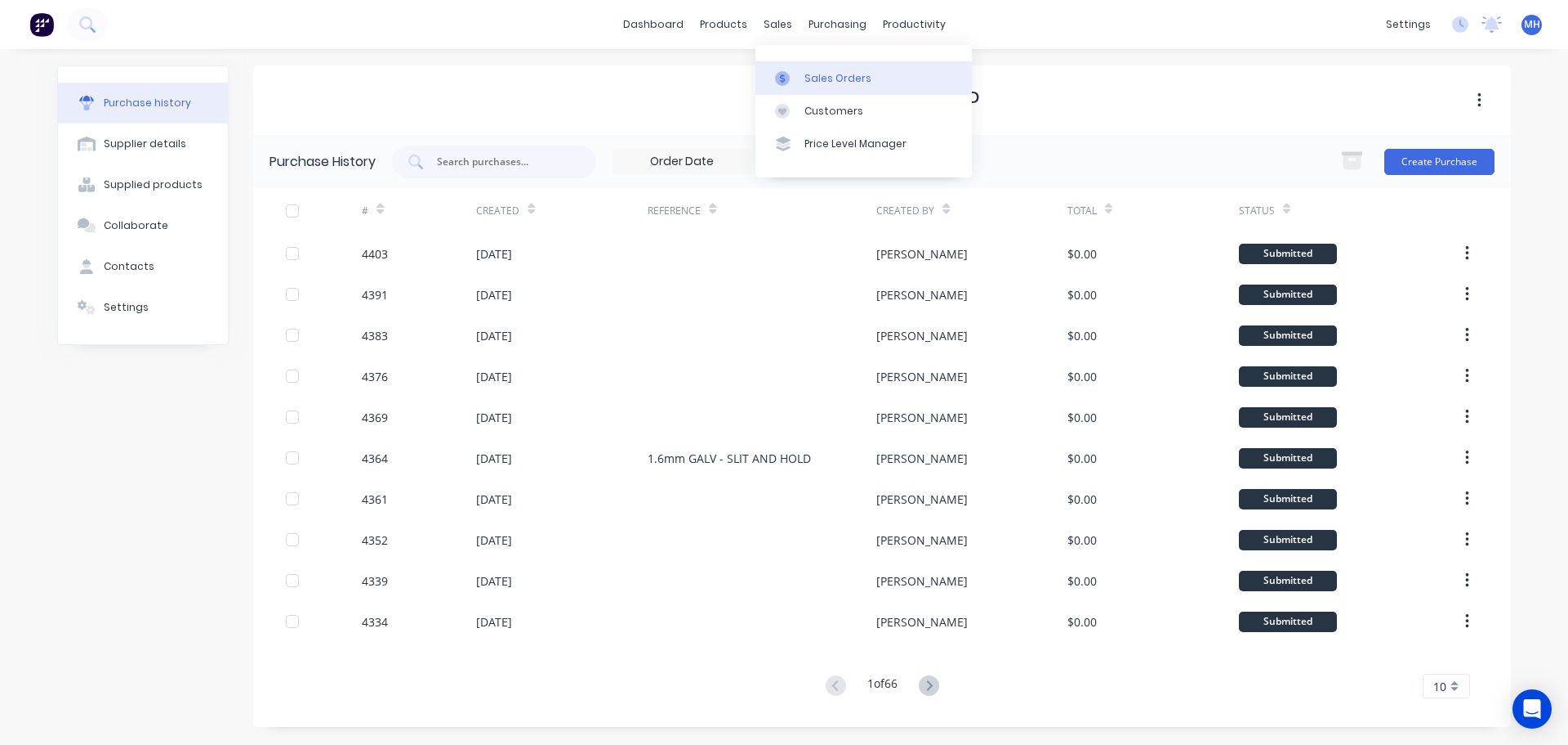
click at [806, 72] on div "Sales Orders" at bounding box center [838, 78] width 67 height 15
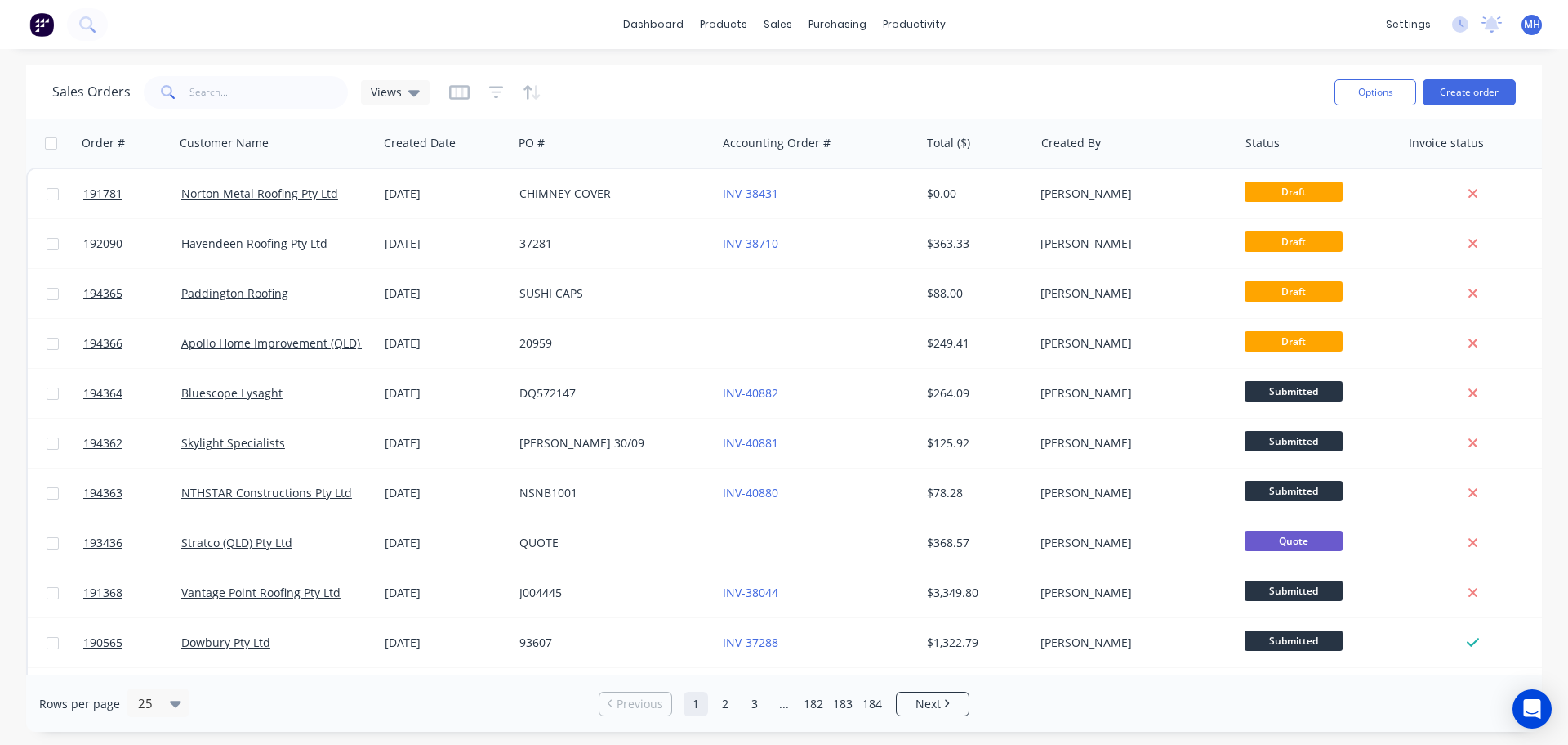
click at [627, 71] on div "Sales Orders Views Options Create order" at bounding box center [784, 92] width 1516 height 53
click at [270, 91] on input "text" at bounding box center [269, 92] width 159 height 33
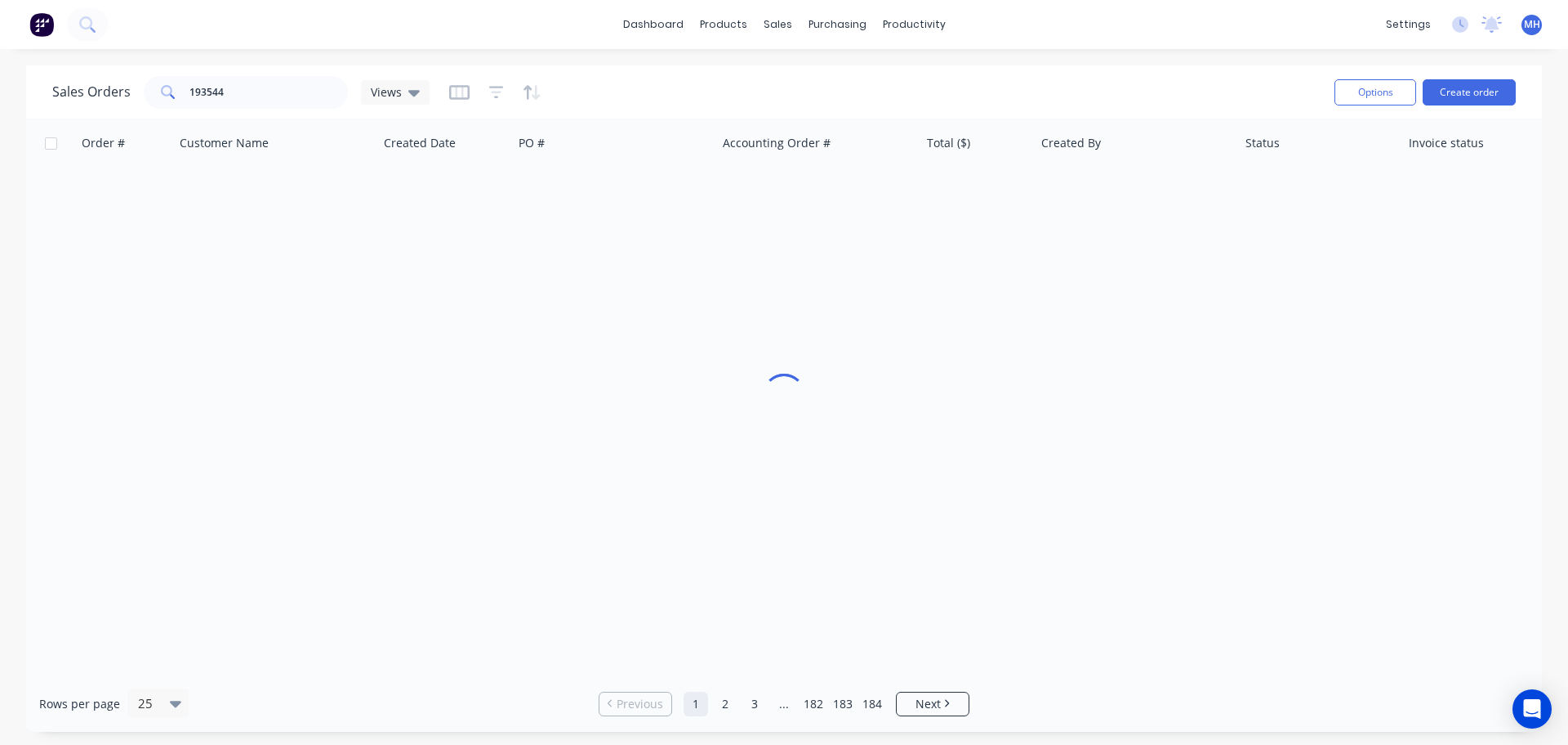
click at [671, 82] on div "Sales Orders 193544 Views" at bounding box center [687, 91] width 1269 height 40
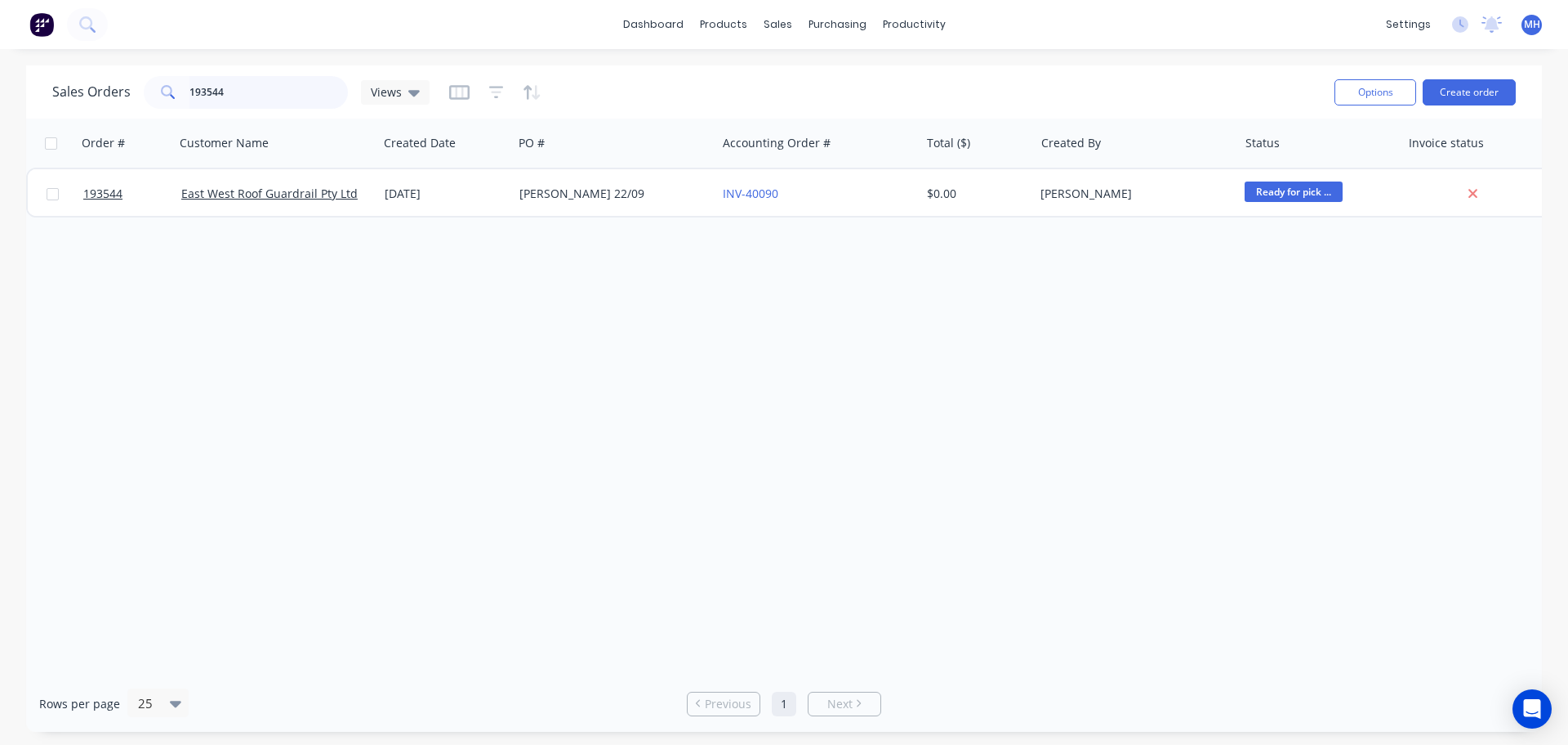
click at [309, 85] on input "193544" at bounding box center [269, 92] width 159 height 33
type input "193390"
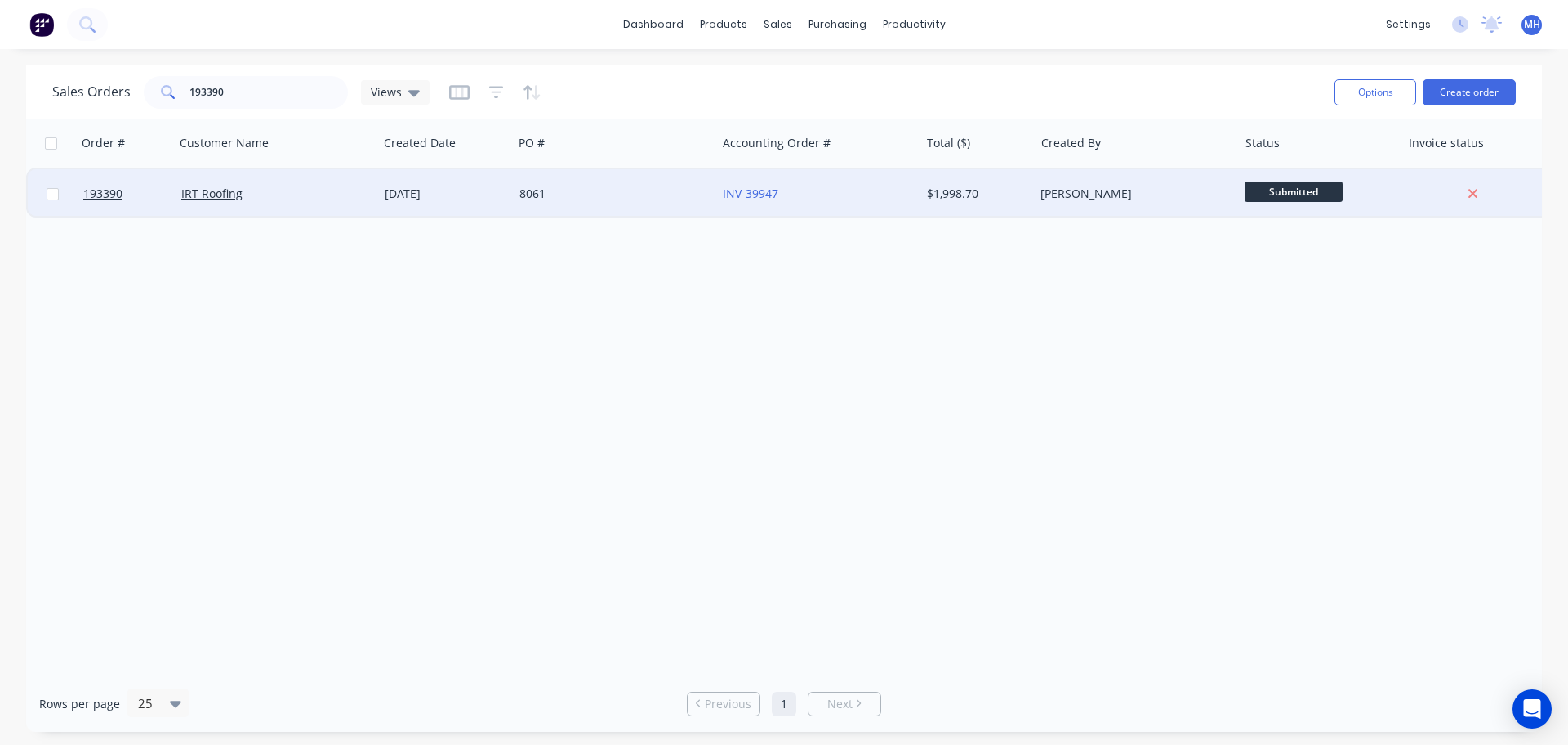
click at [627, 194] on div "8061" at bounding box center [610, 194] width 181 height 16
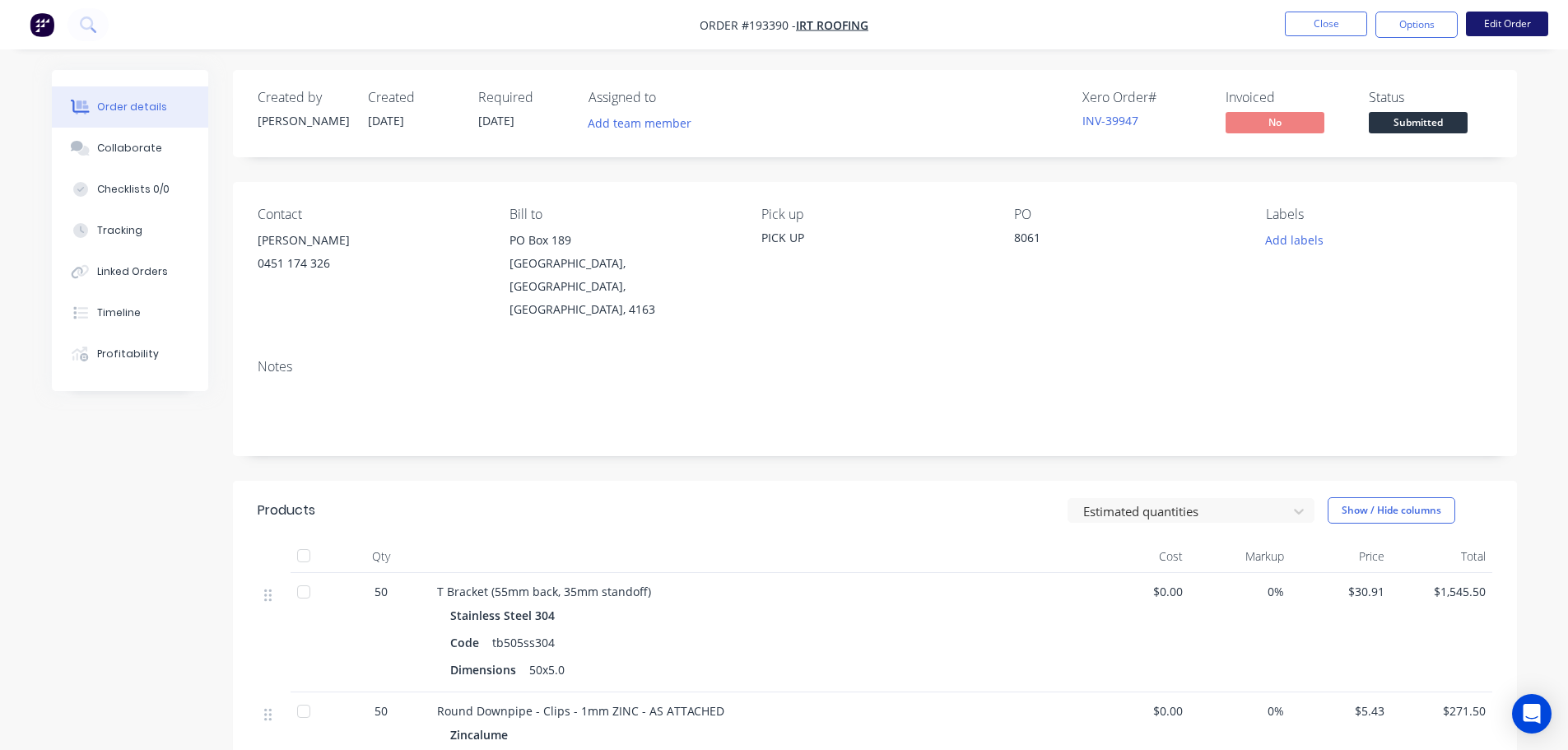
click at [1515, 18] on button "Edit Order" at bounding box center [1507, 24] width 82 height 25
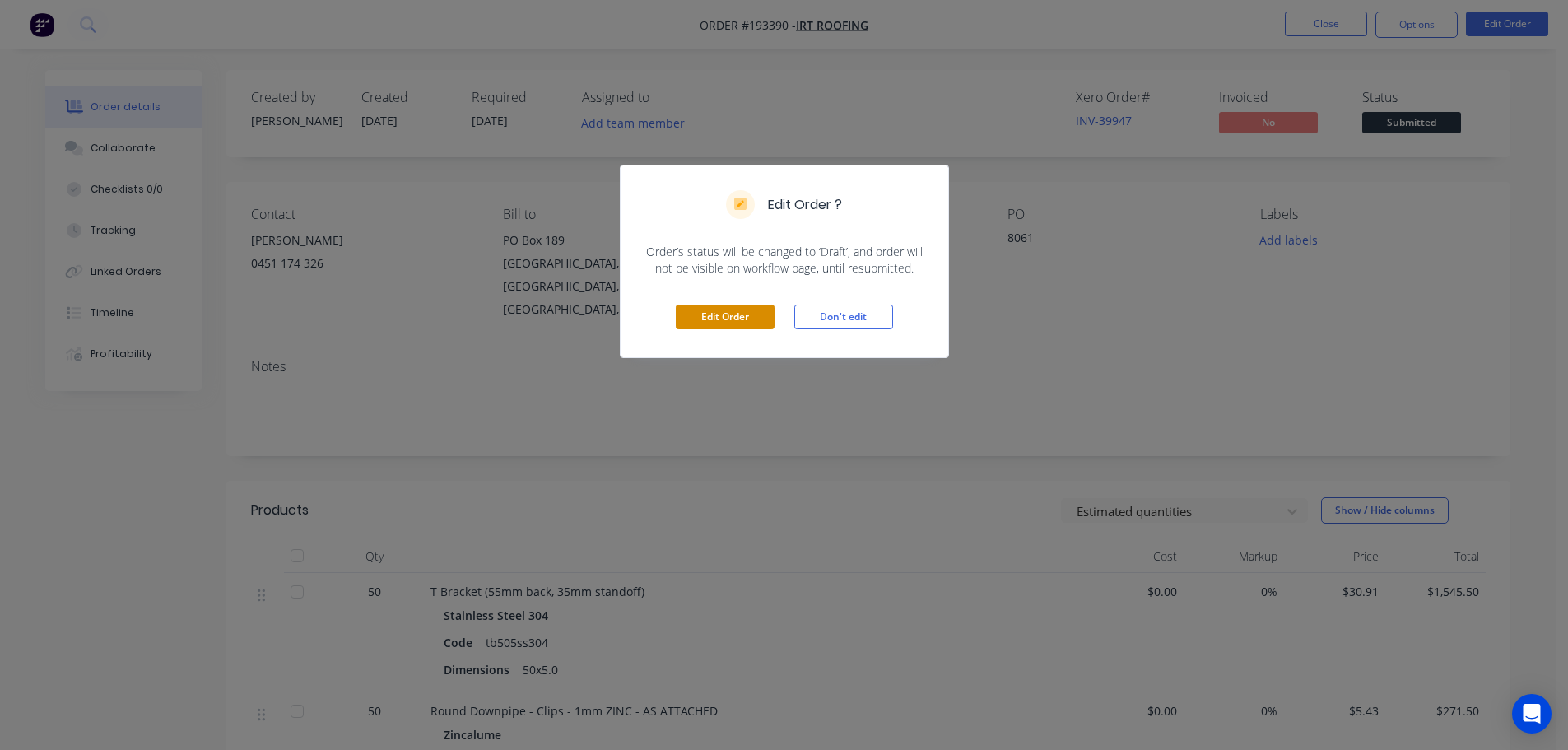
click at [726, 325] on button "Edit Order" at bounding box center [725, 317] width 98 height 25
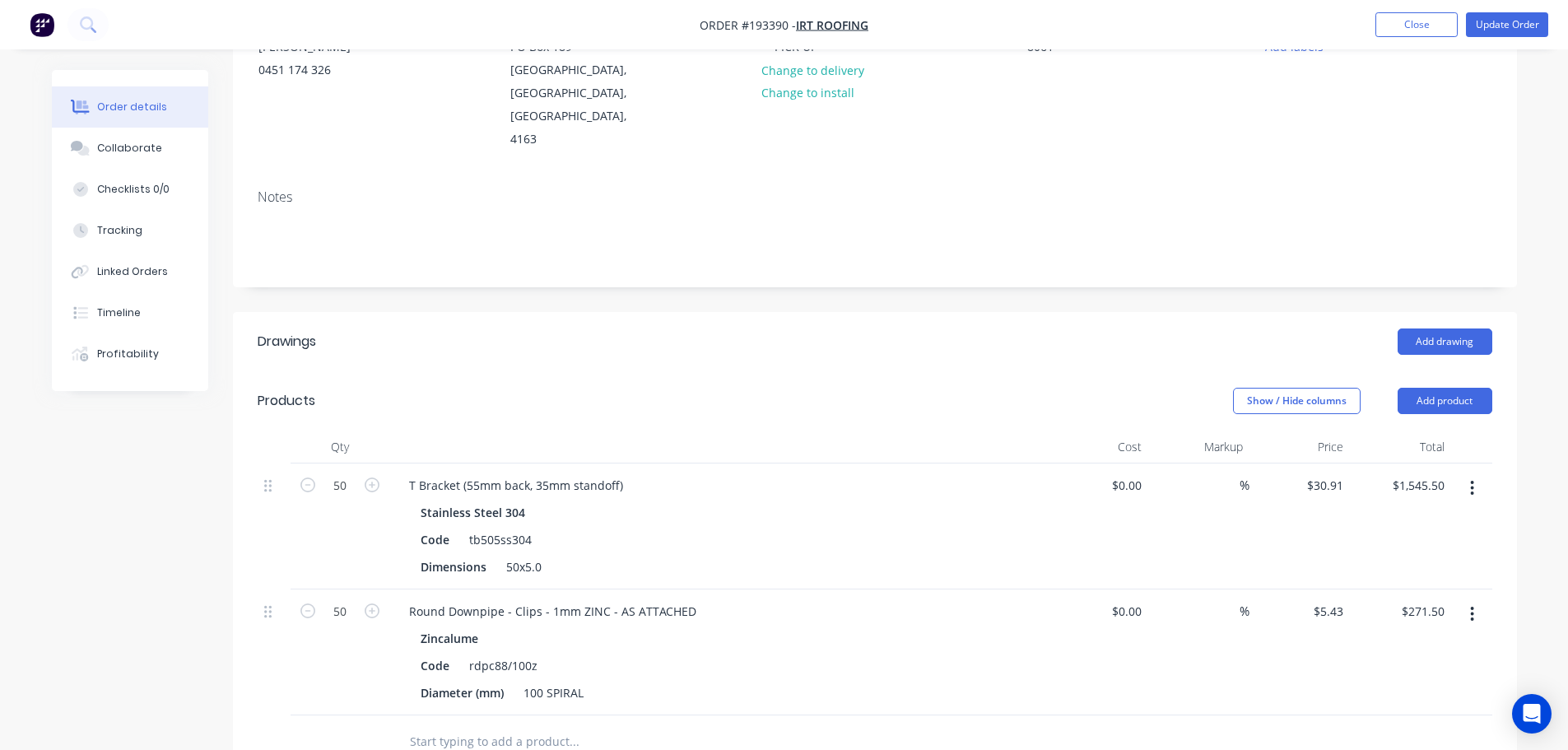
scroll to position [247, 0]
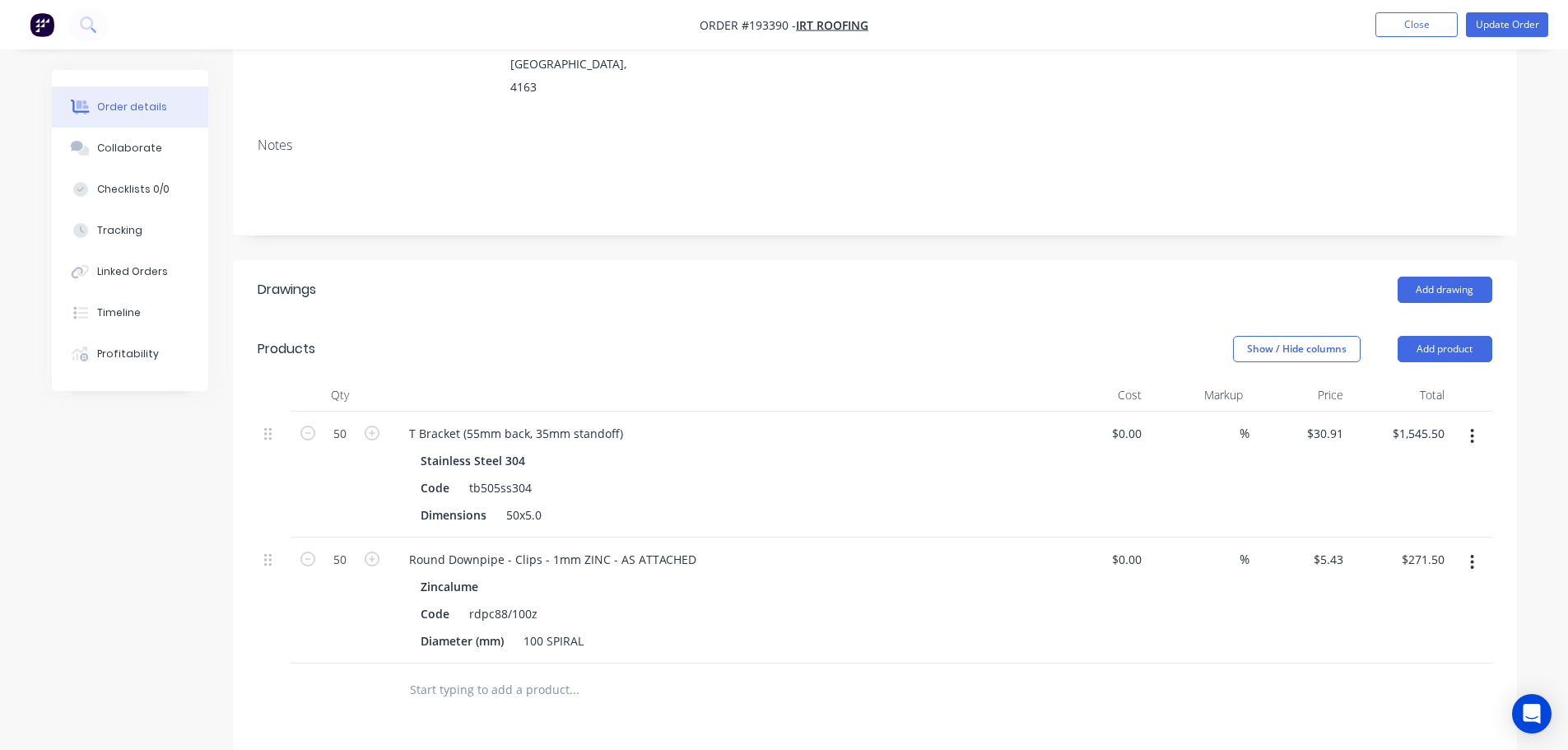
click at [1473, 554] on icon "button" at bounding box center [1473, 561] width 4 height 15
click at [1443, 594] on div "Edit" at bounding box center [1414, 605] width 127 height 24
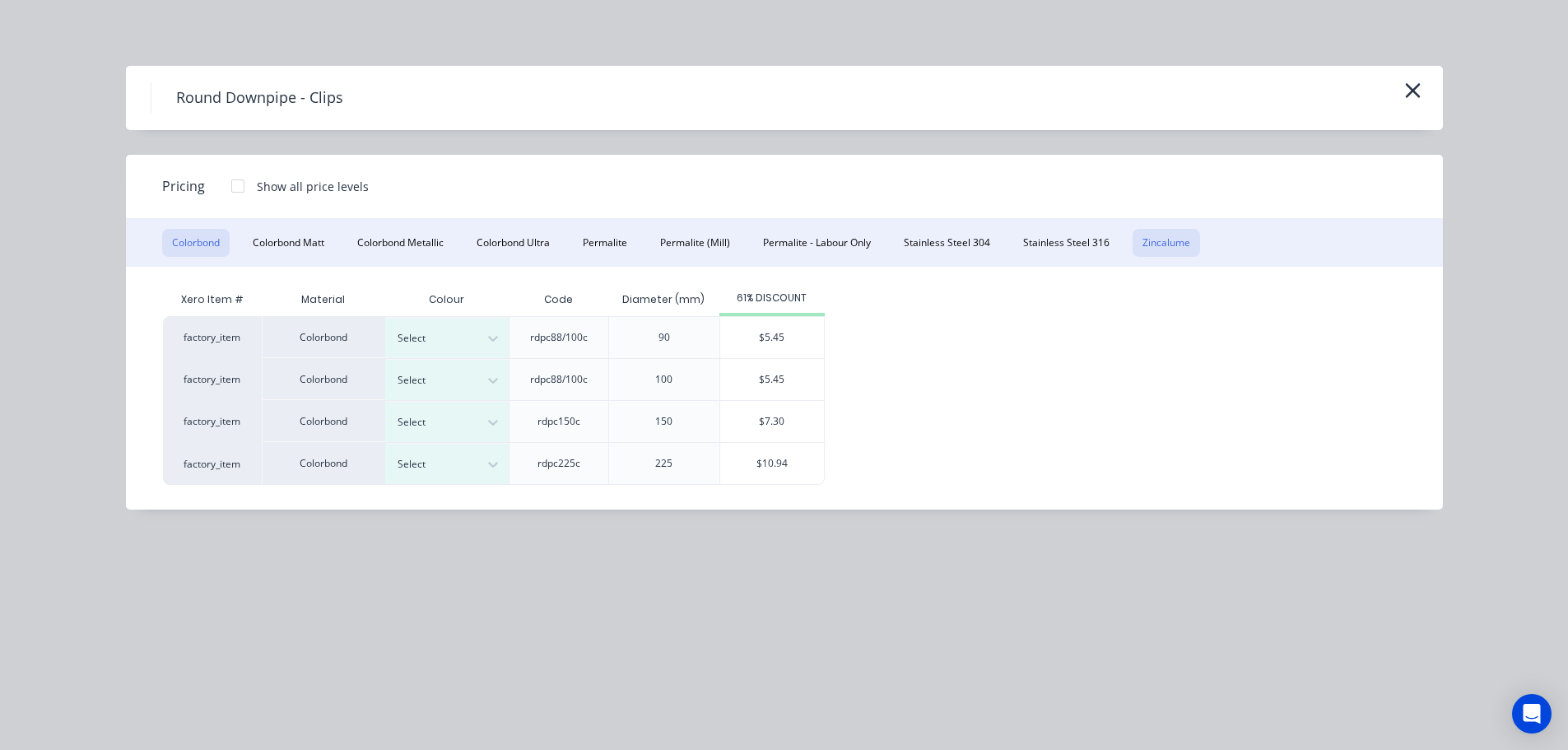
click at [1156, 238] on button "Zincalume" at bounding box center [1166, 242] width 67 height 28
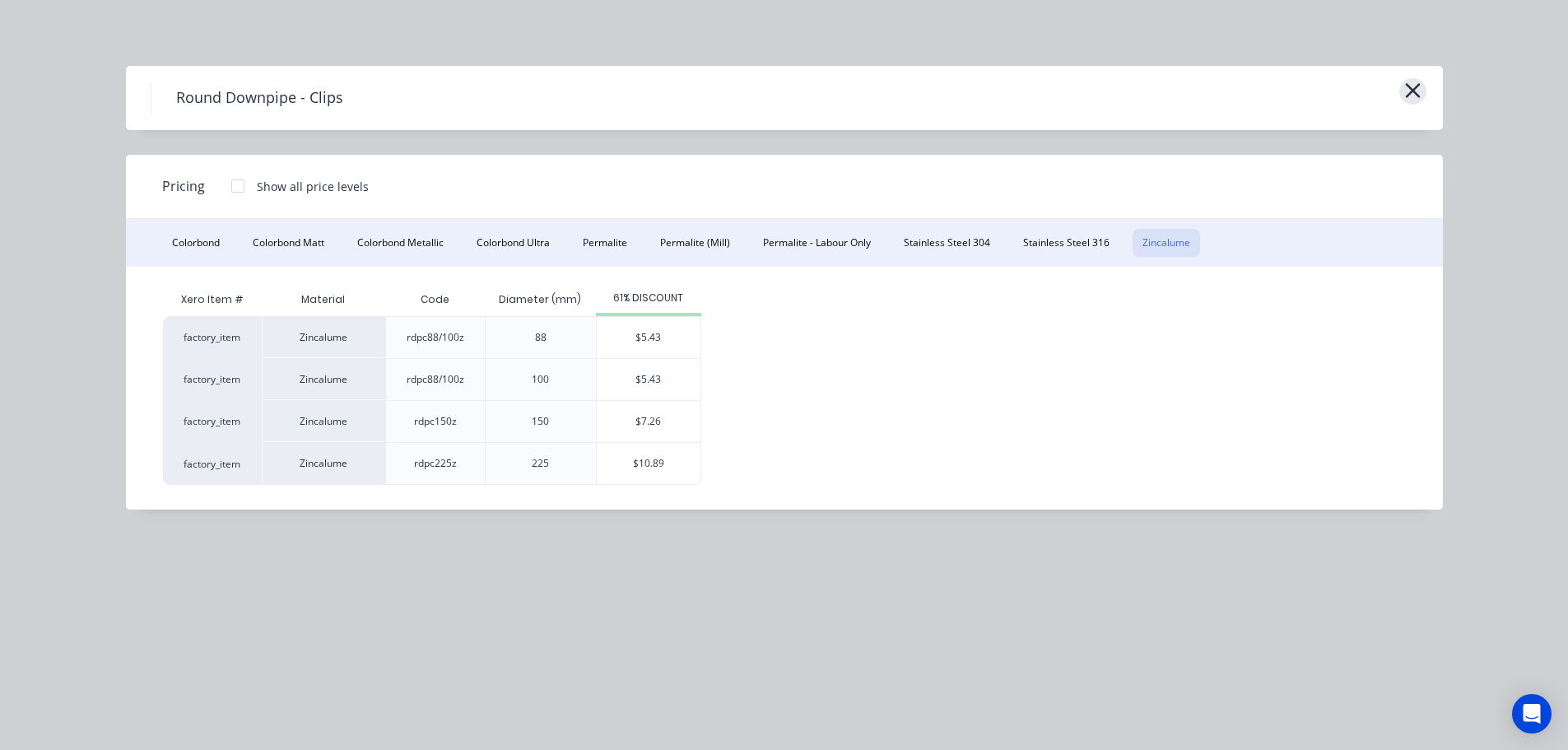
click at [1407, 88] on icon "button" at bounding box center [1412, 90] width 17 height 23
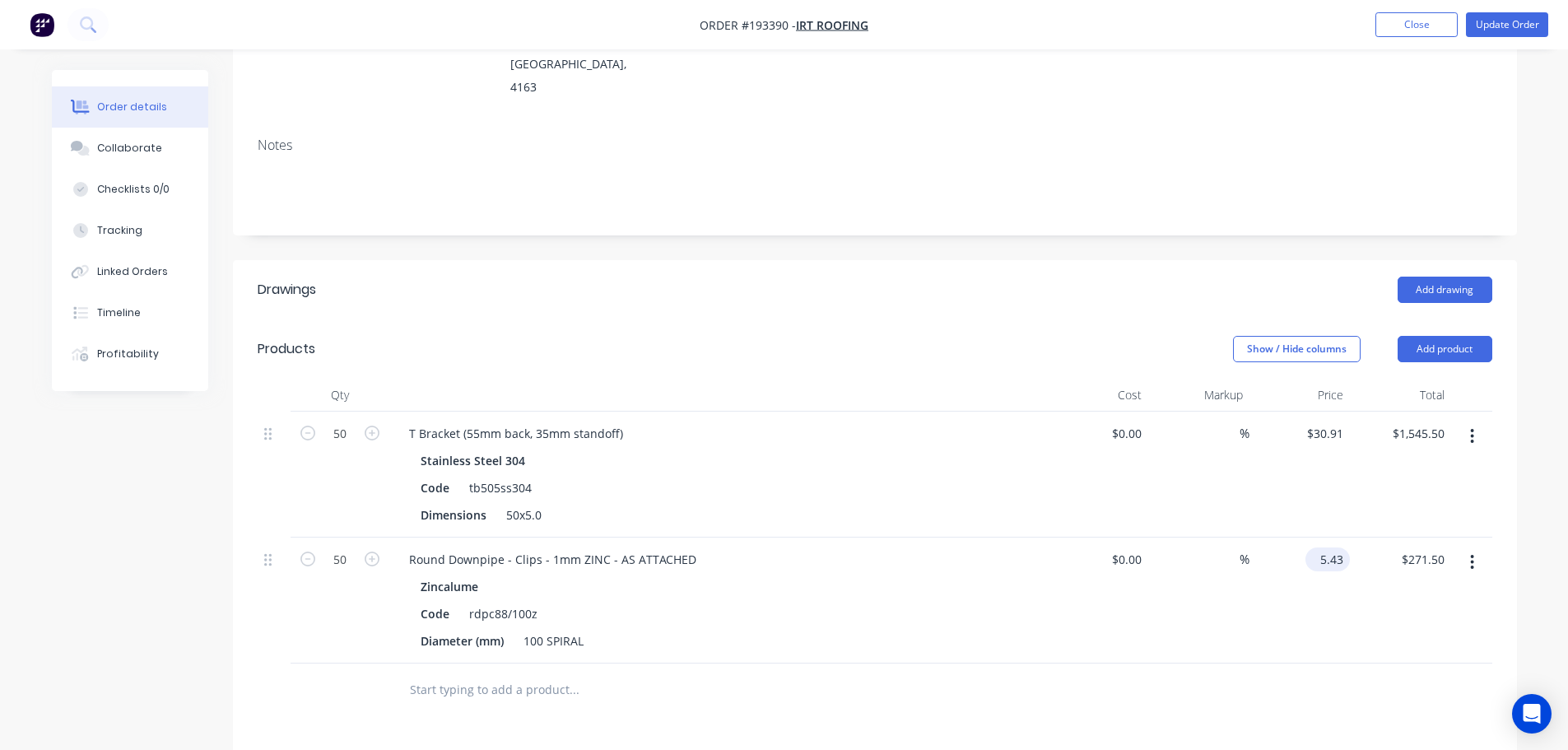
click at [1339, 547] on input "5.43" at bounding box center [1331, 559] width 38 height 24
type input "$9.87"
type input "$493.50"
click at [1030, 265] on header "Drawings Add drawing" at bounding box center [875, 290] width 1284 height 59
click at [1536, 19] on button "Update Order" at bounding box center [1507, 25] width 82 height 25
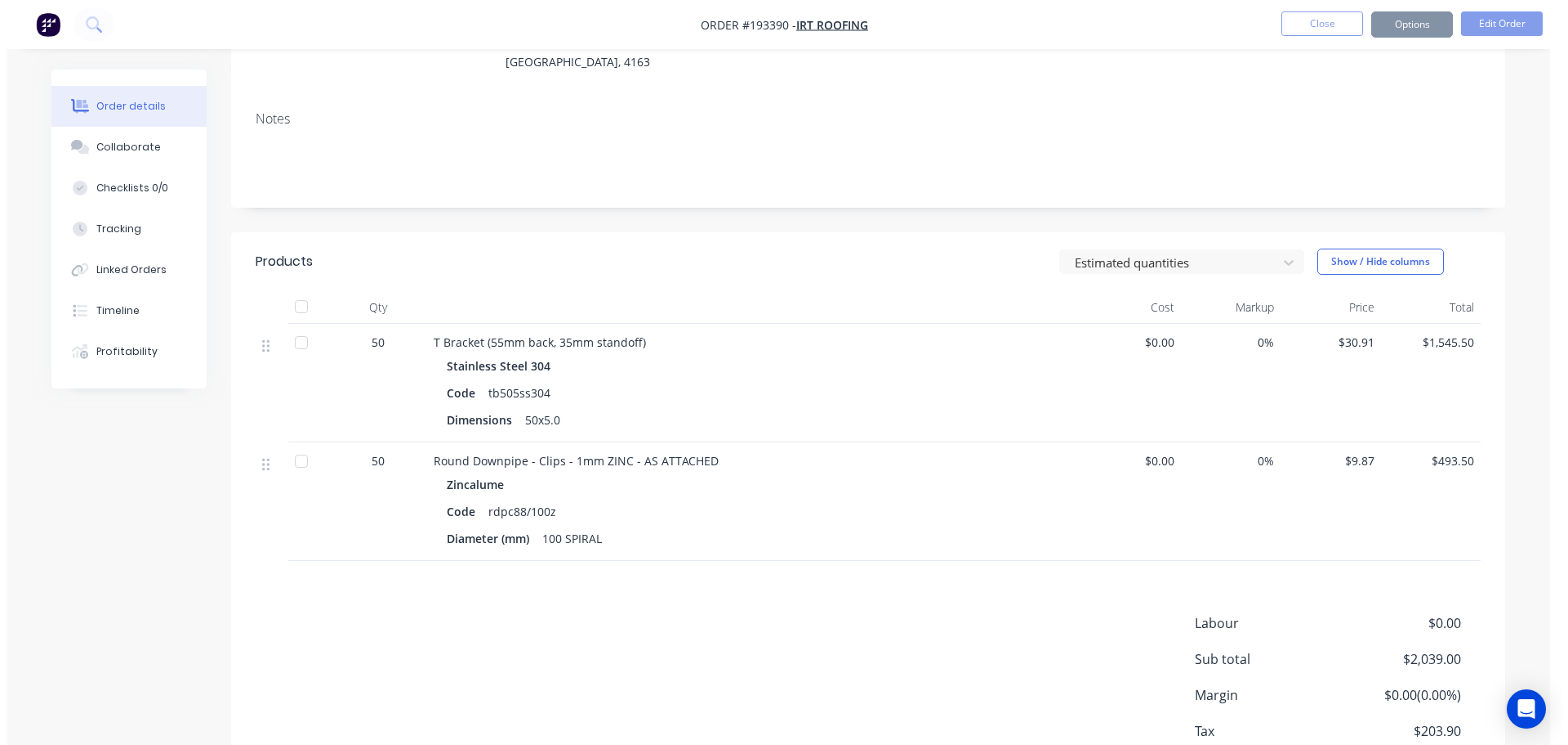
scroll to position [0, 0]
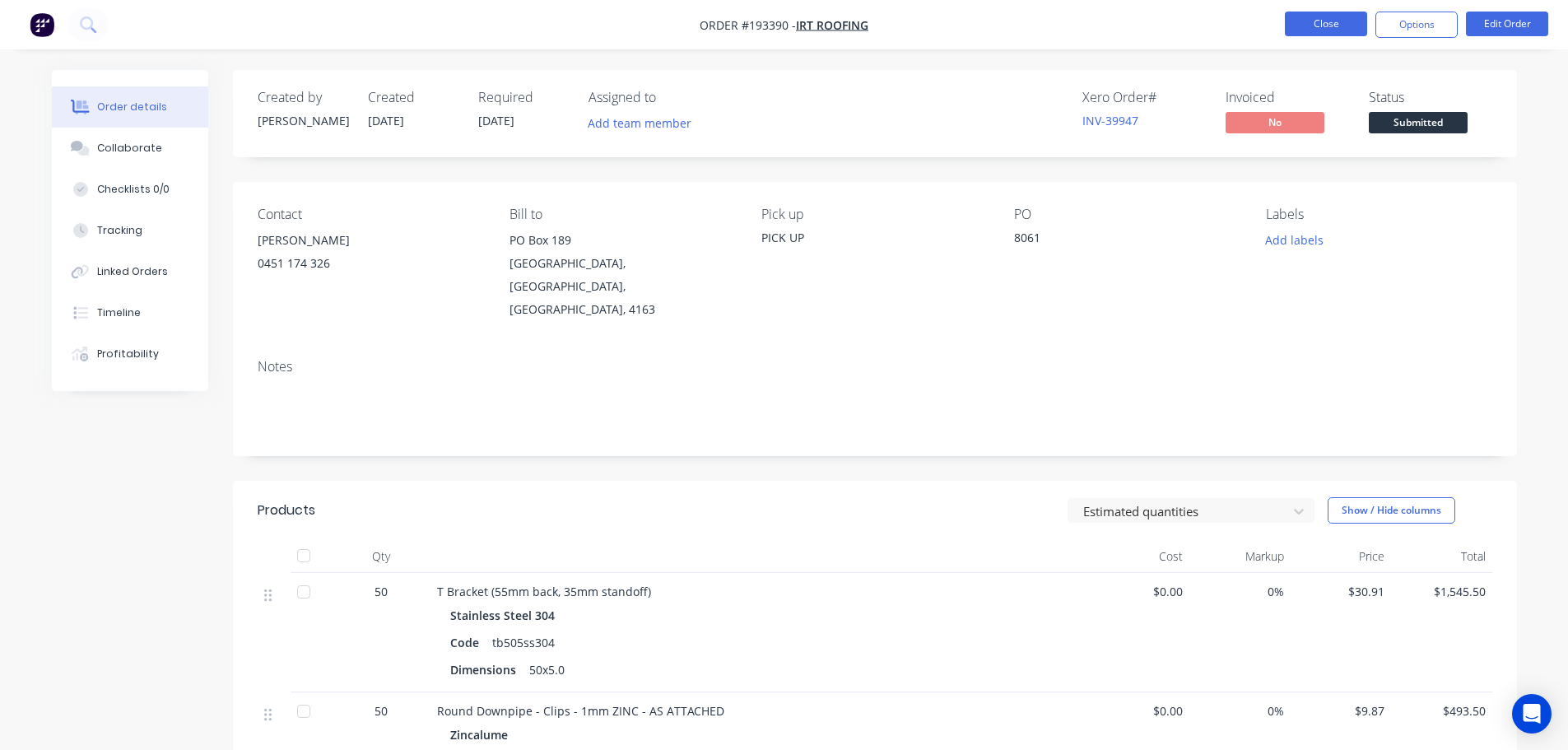
click at [1313, 19] on button "Close" at bounding box center [1326, 24] width 82 height 25
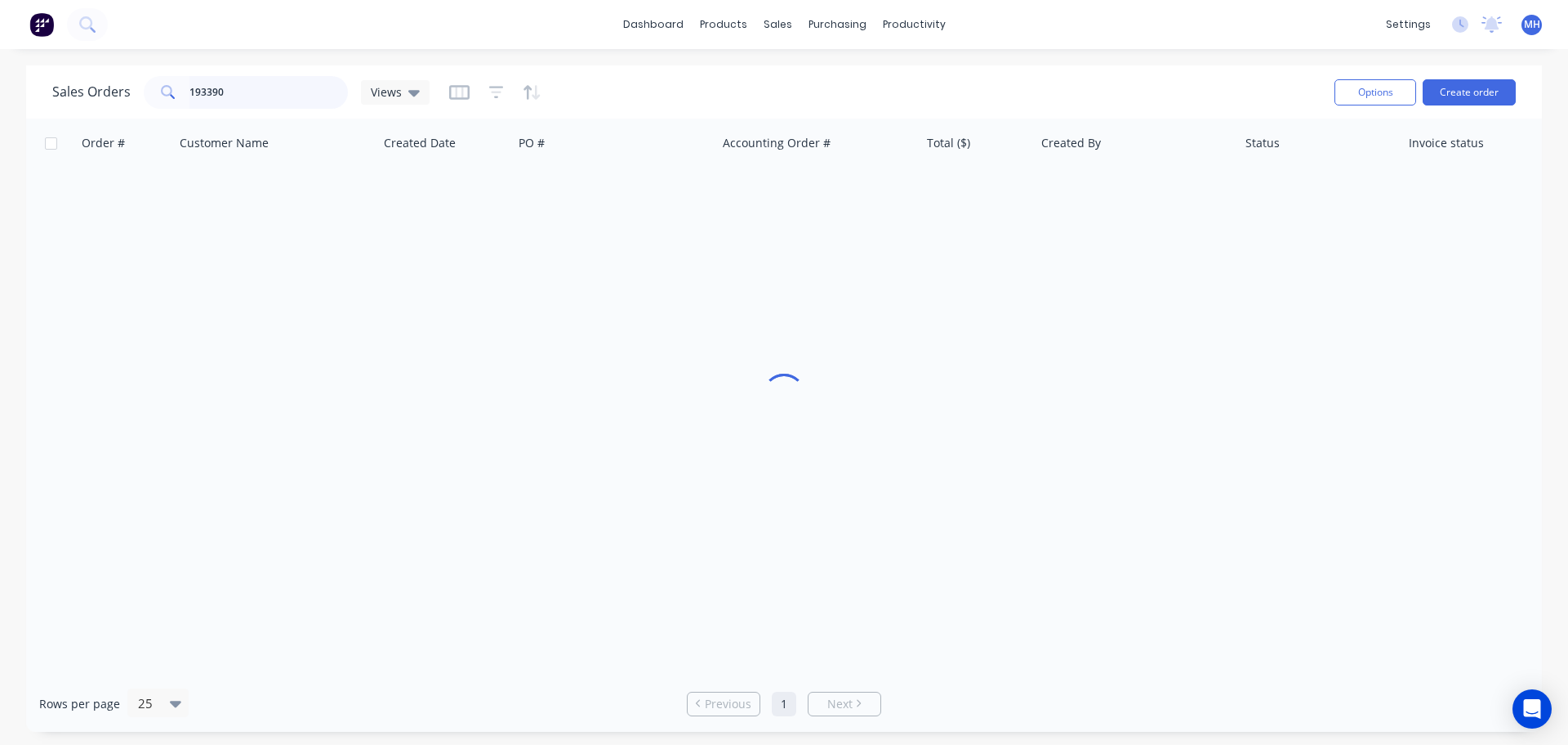
click at [301, 97] on input "193390" at bounding box center [269, 92] width 159 height 33
type input "193544"
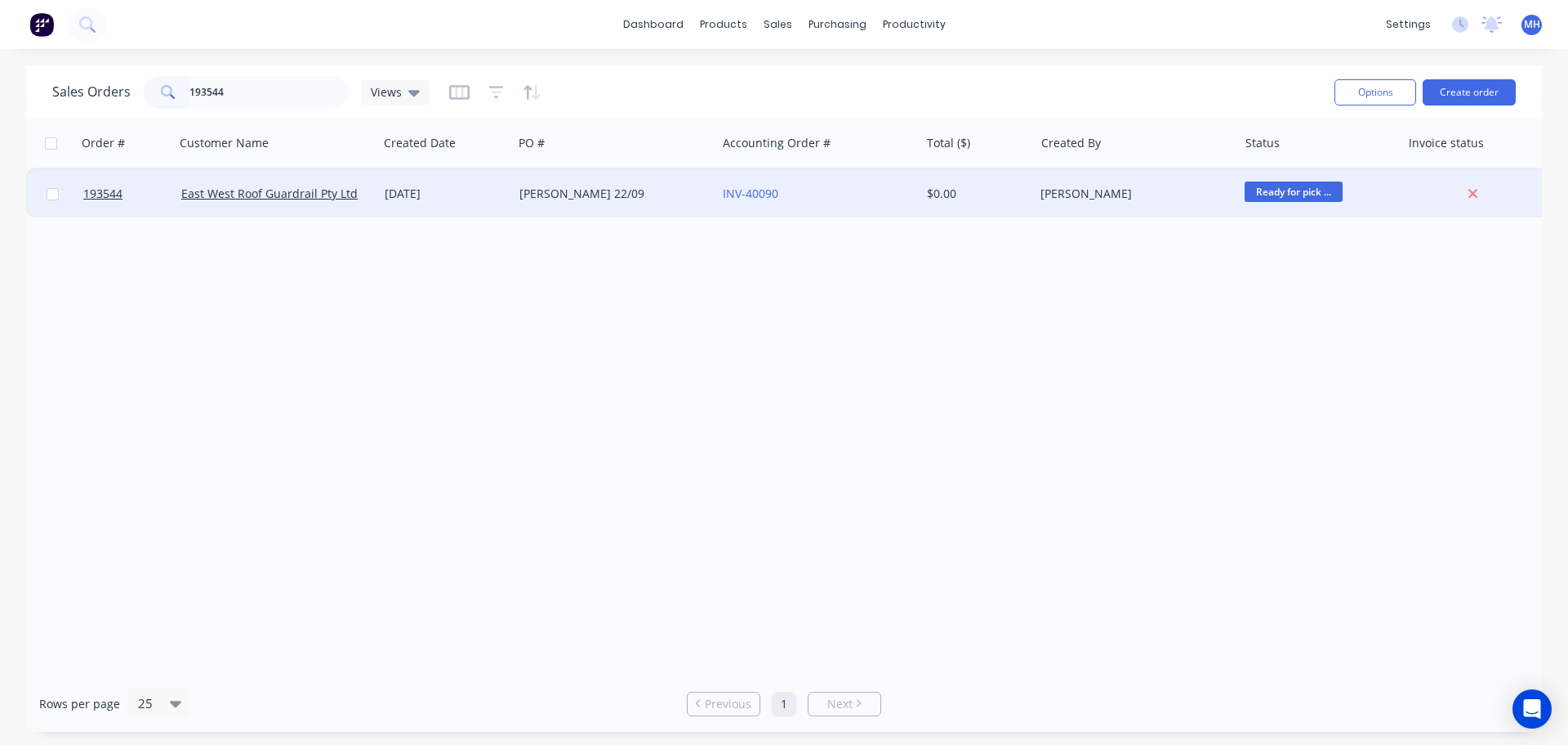
click at [491, 188] on div "[DATE]" at bounding box center [445, 194] width 122 height 16
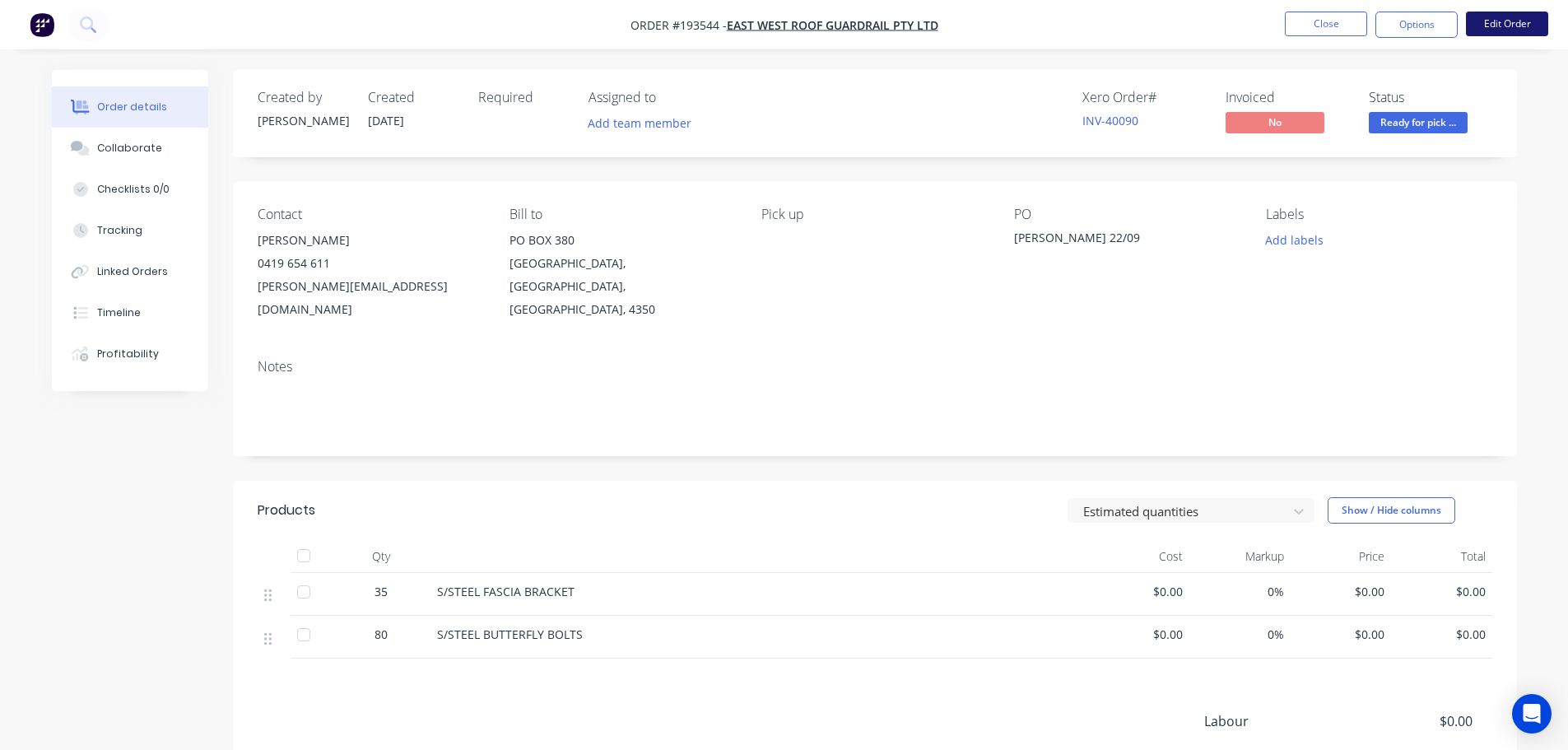
click at [1519, 28] on button "Edit Order" at bounding box center [1507, 24] width 82 height 25
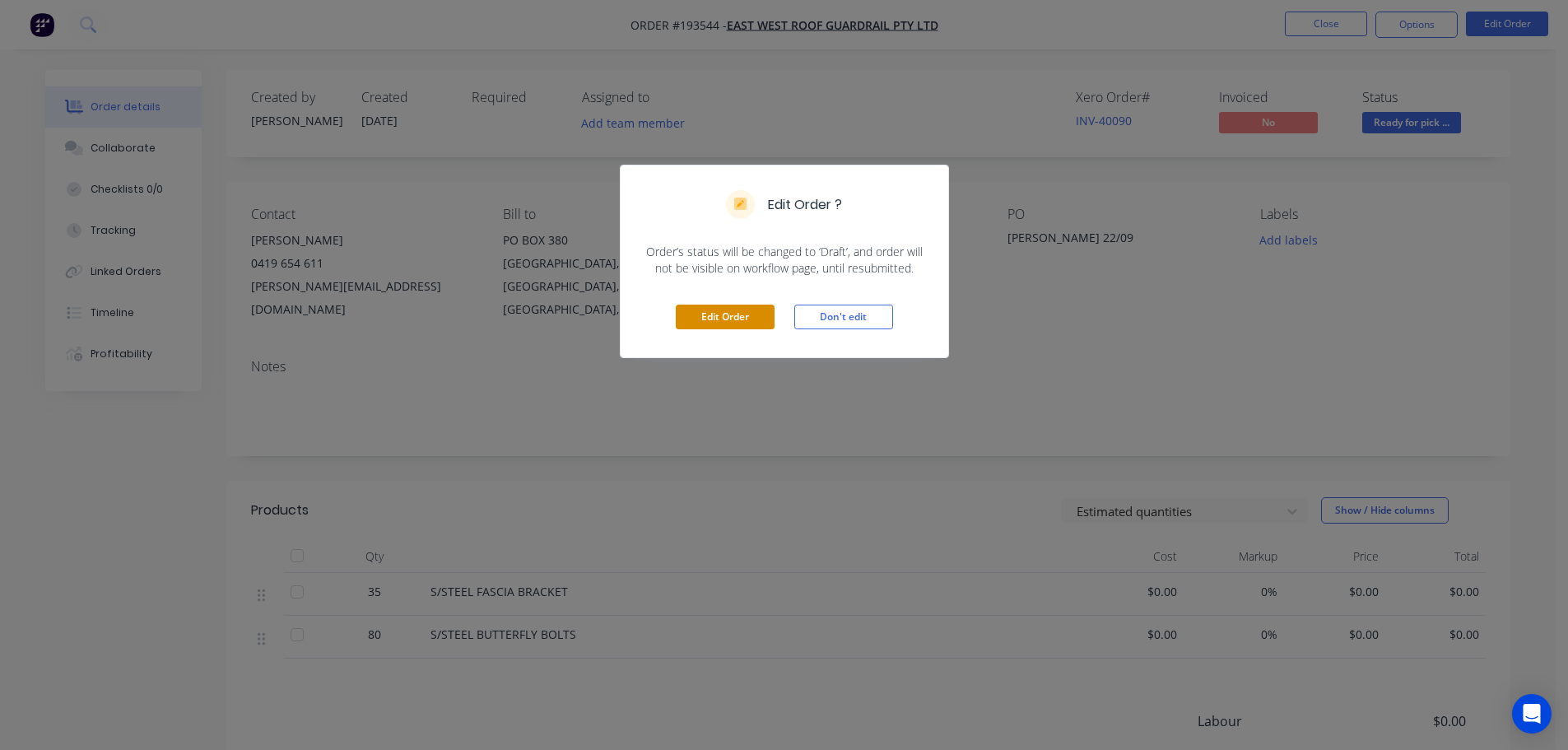
click at [739, 323] on button "Edit Order" at bounding box center [725, 317] width 98 height 25
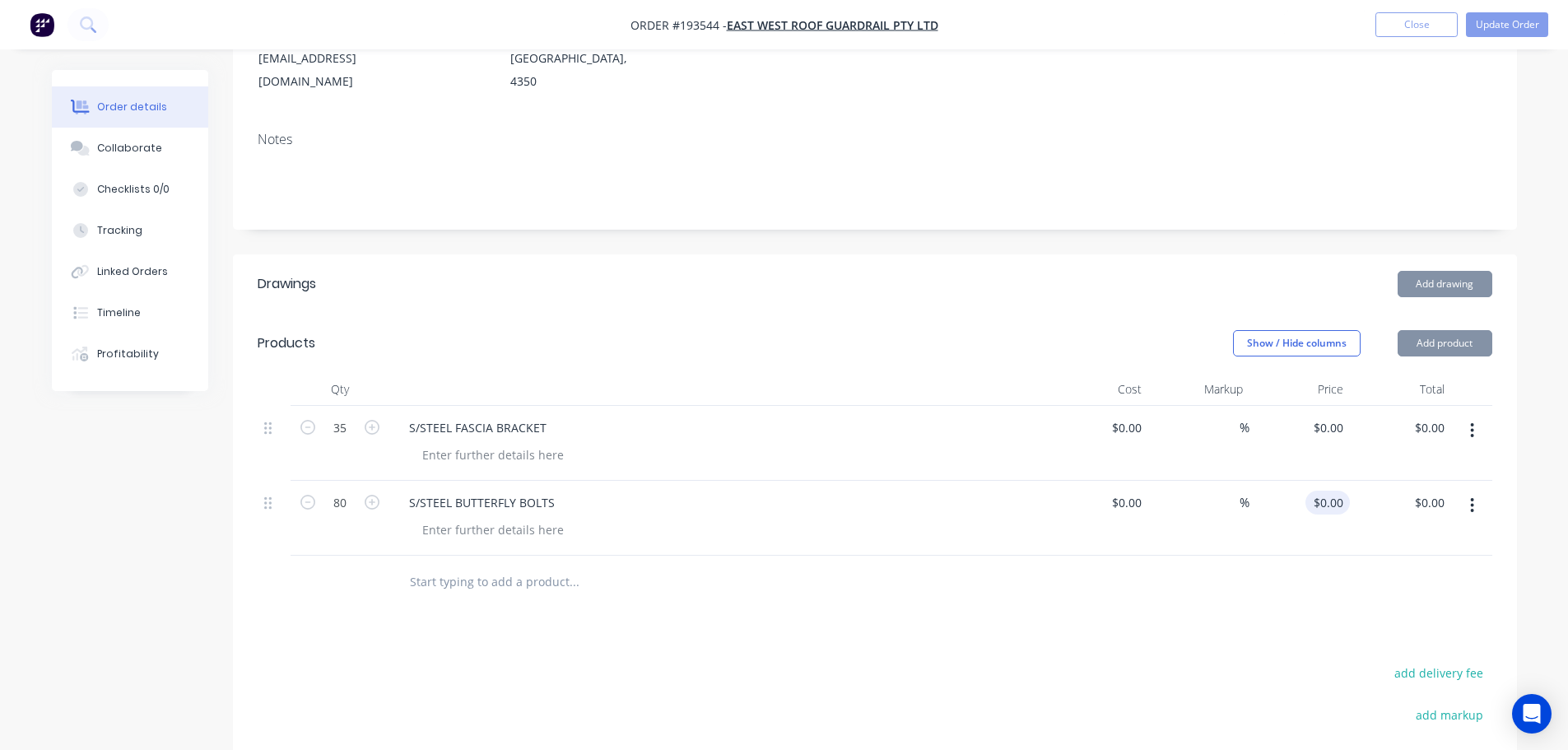
scroll to position [329, 0]
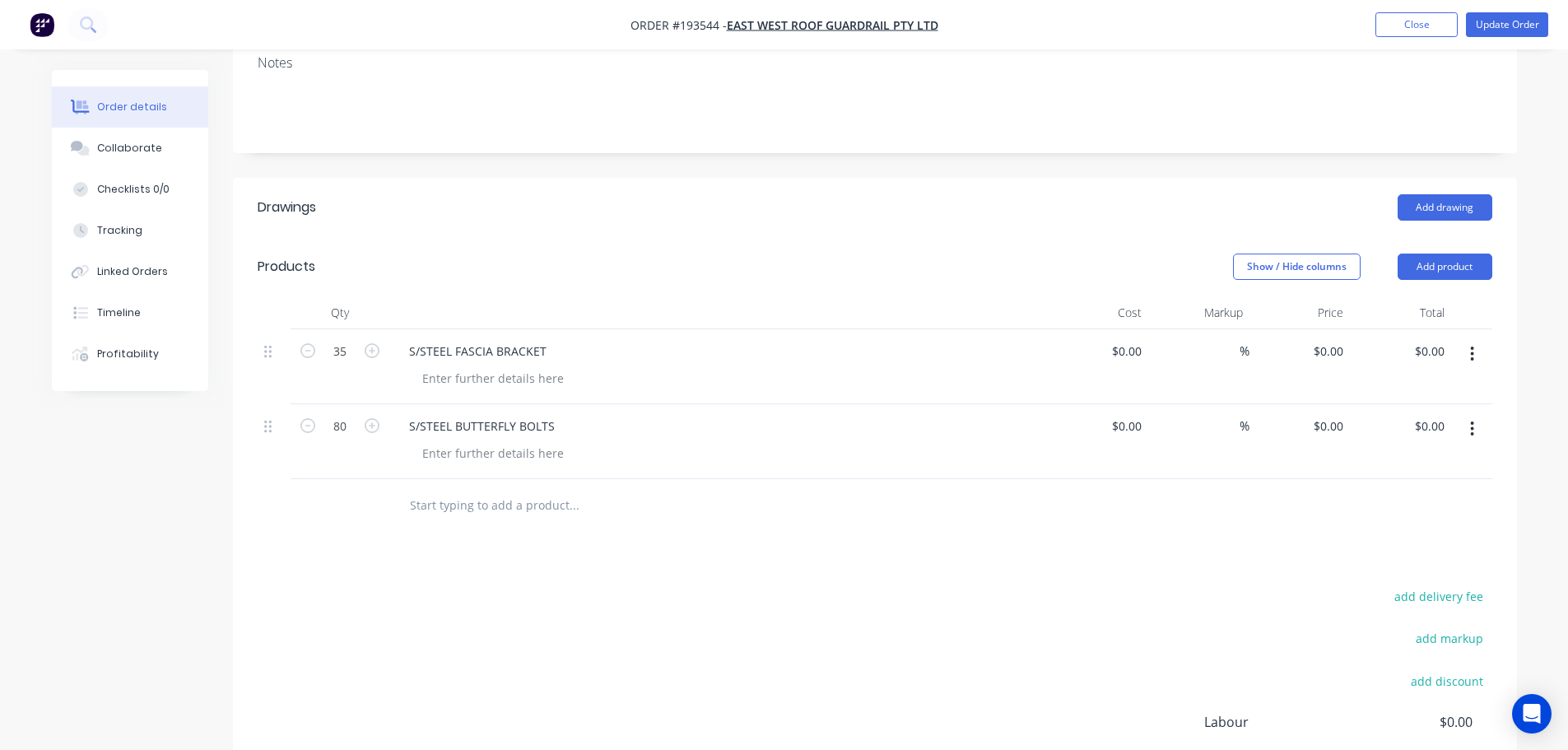
click at [1330, 346] on div "$0.00 $0.00" at bounding box center [1300, 367] width 101 height 75
click at [1335, 339] on input "0" at bounding box center [1340, 350] width 19 height 24
type input "$32.00"
type input "$1,120.00"
drag, startPoint x: 1091, startPoint y: 205, endPoint x: 1157, endPoint y: 292, distance: 109.2
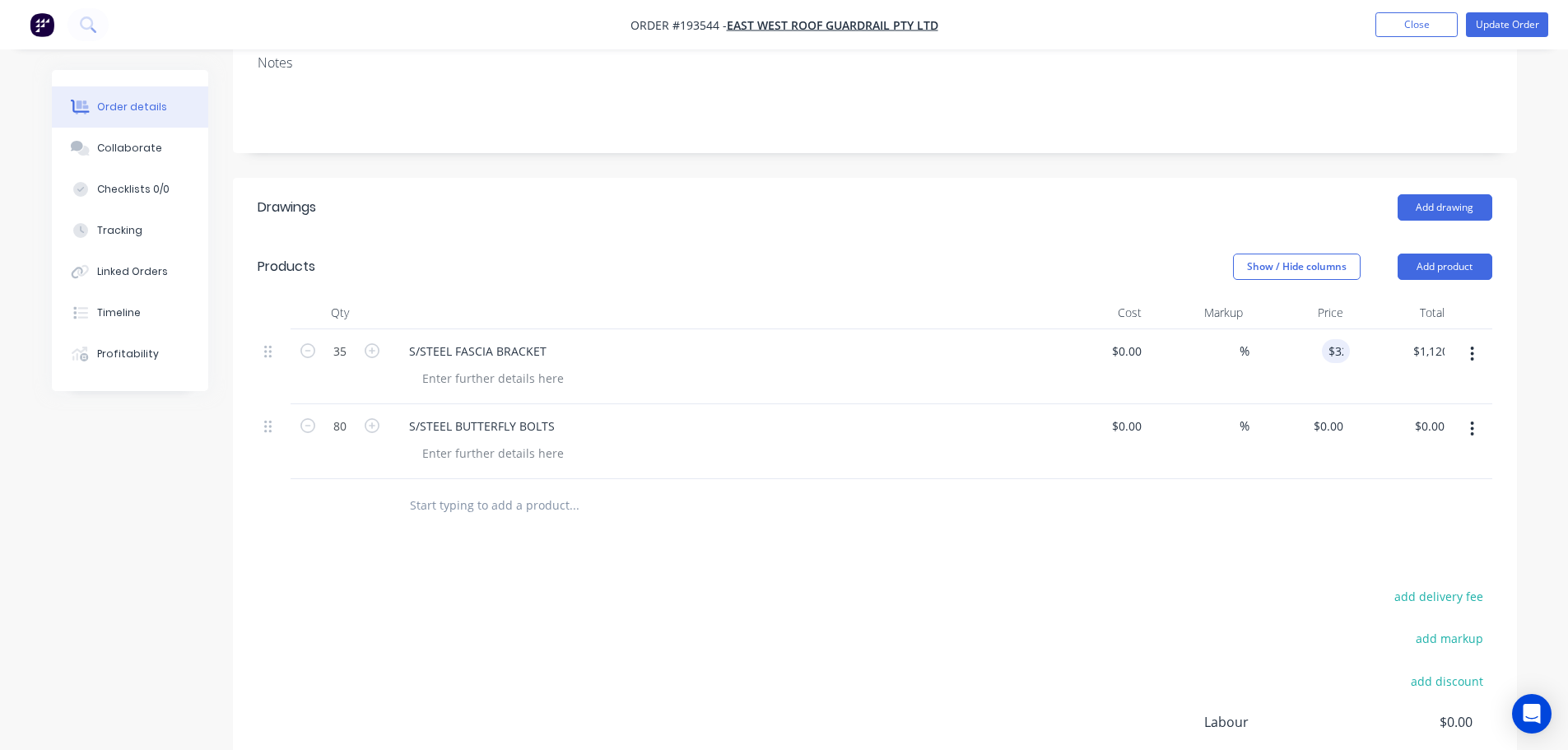
click at [1091, 206] on header "Drawings Add drawing" at bounding box center [875, 207] width 1284 height 59
click at [1340, 414] on input "0" at bounding box center [1331, 426] width 38 height 24
type input "$5.50"
type input "$440.00"
click at [1214, 585] on div "add delivery fee add markup add discount Labour $0.00 Sub total $1,560.00 Margi…" at bounding box center [875, 743] width 1235 height 317
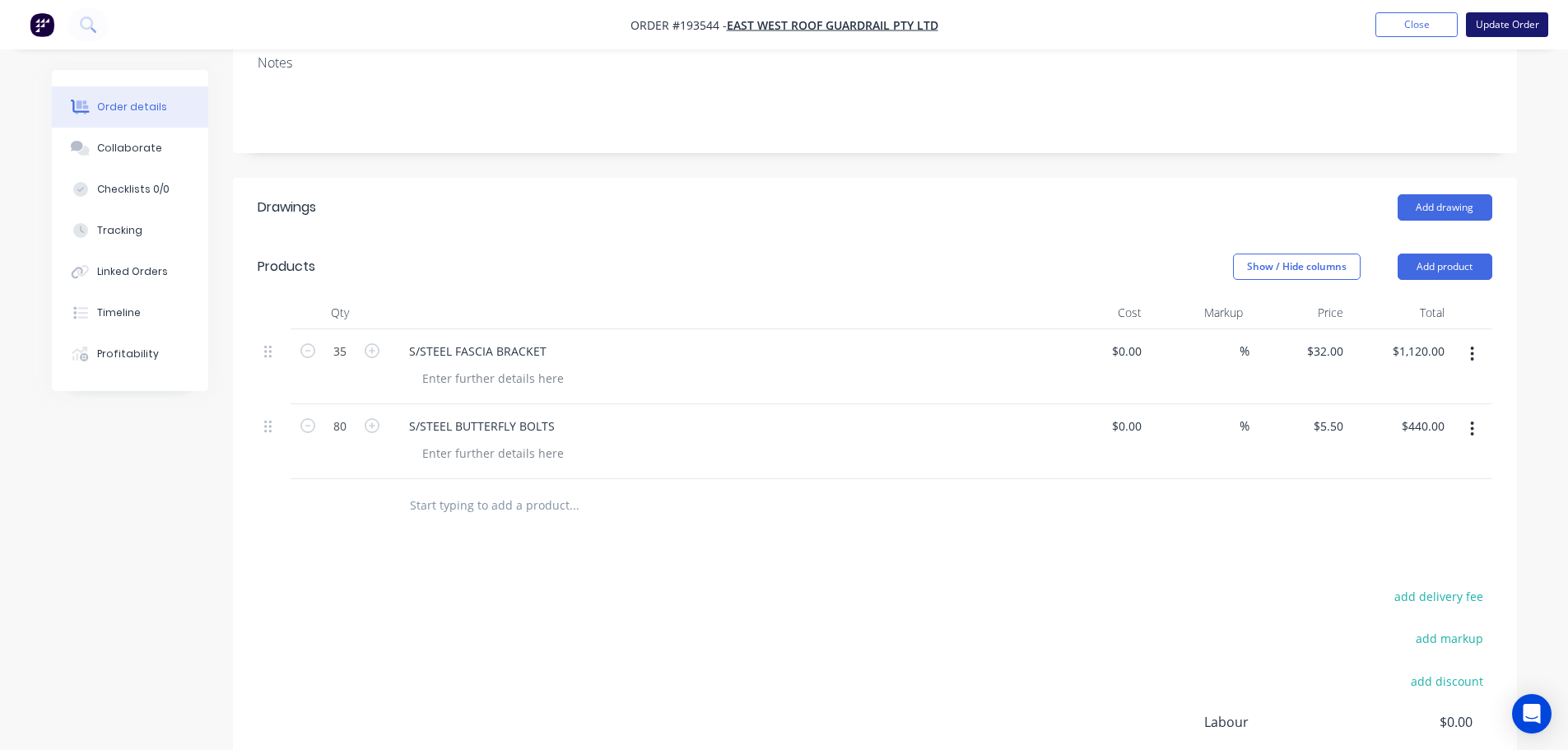
click at [1502, 29] on button "Update Order" at bounding box center [1507, 25] width 82 height 25
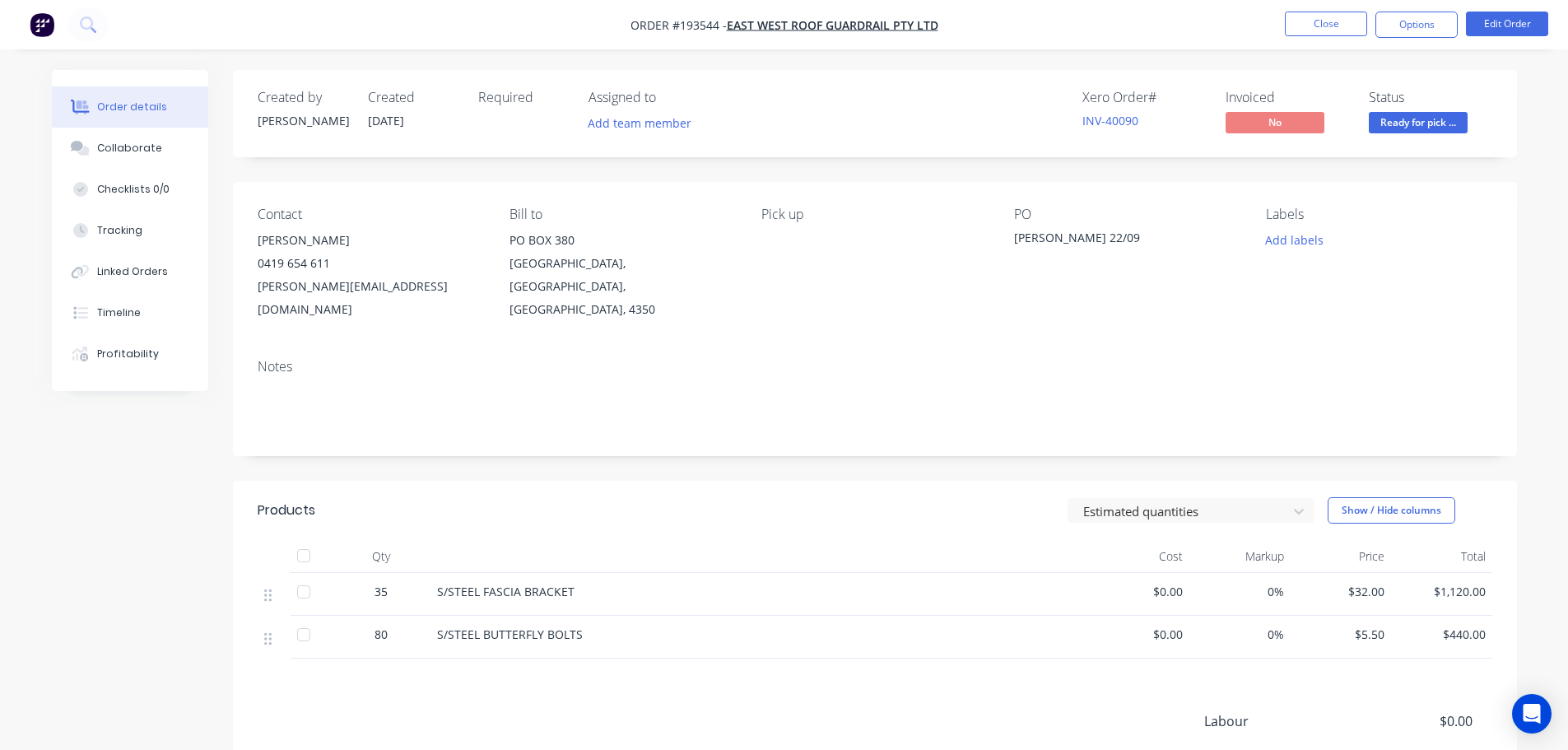
click at [1354, 7] on nav "Order #193544 - East West Roof Guardrail Pty Ltd Close Options Edit Order" at bounding box center [784, 24] width 1568 height 49
click at [1345, 18] on button "Close" at bounding box center [1326, 24] width 82 height 25
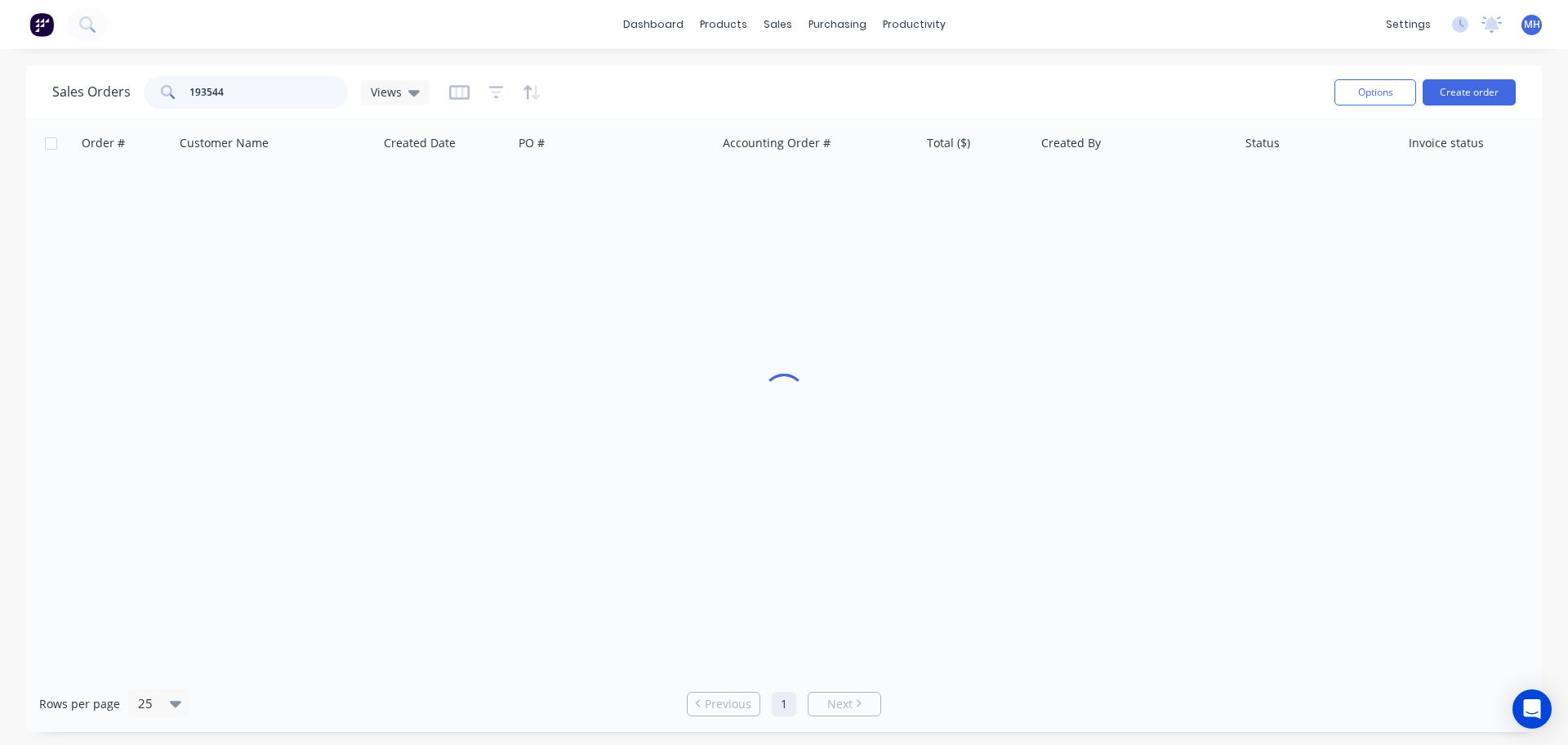
click at [241, 95] on input "193544" at bounding box center [269, 92] width 159 height 33
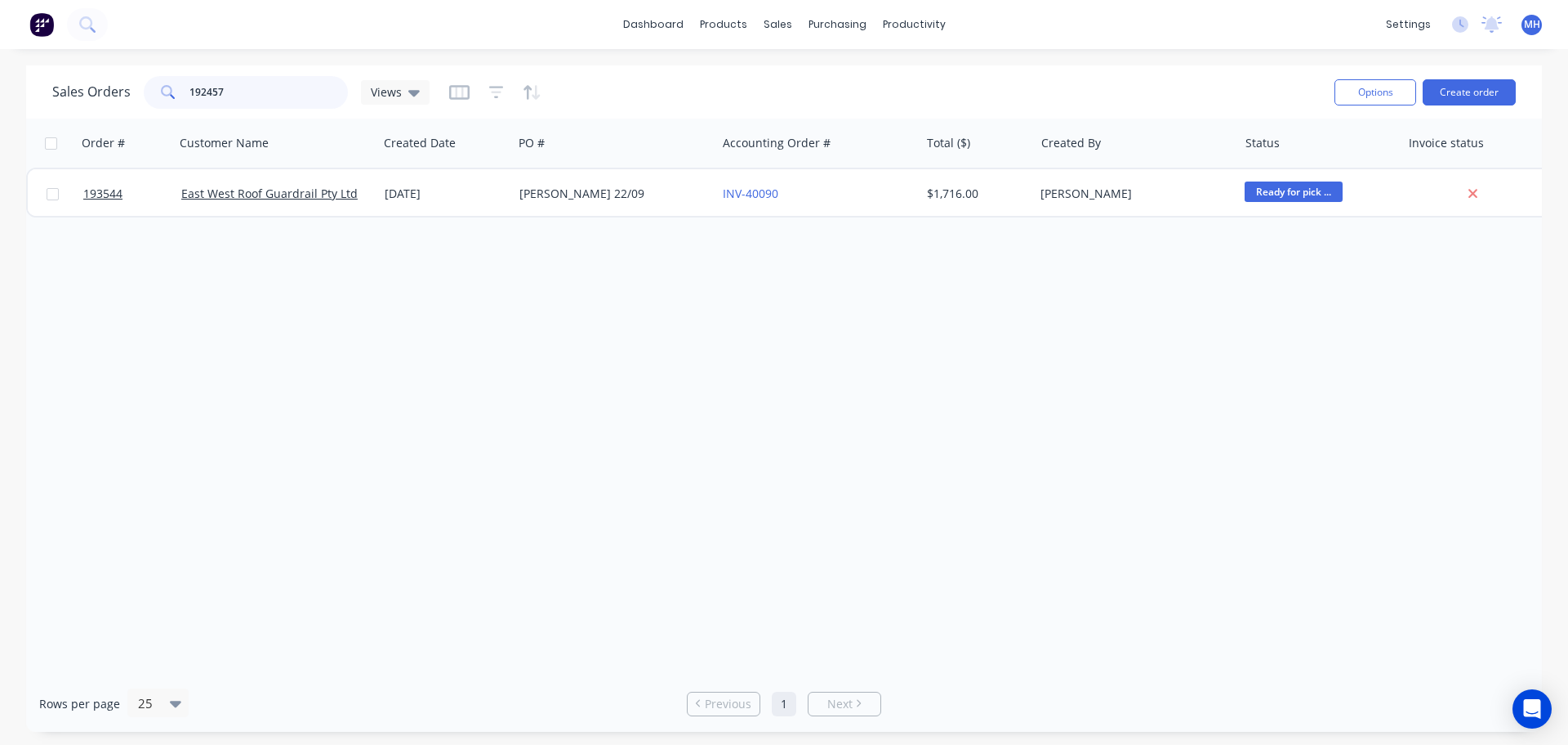
type input "192457"
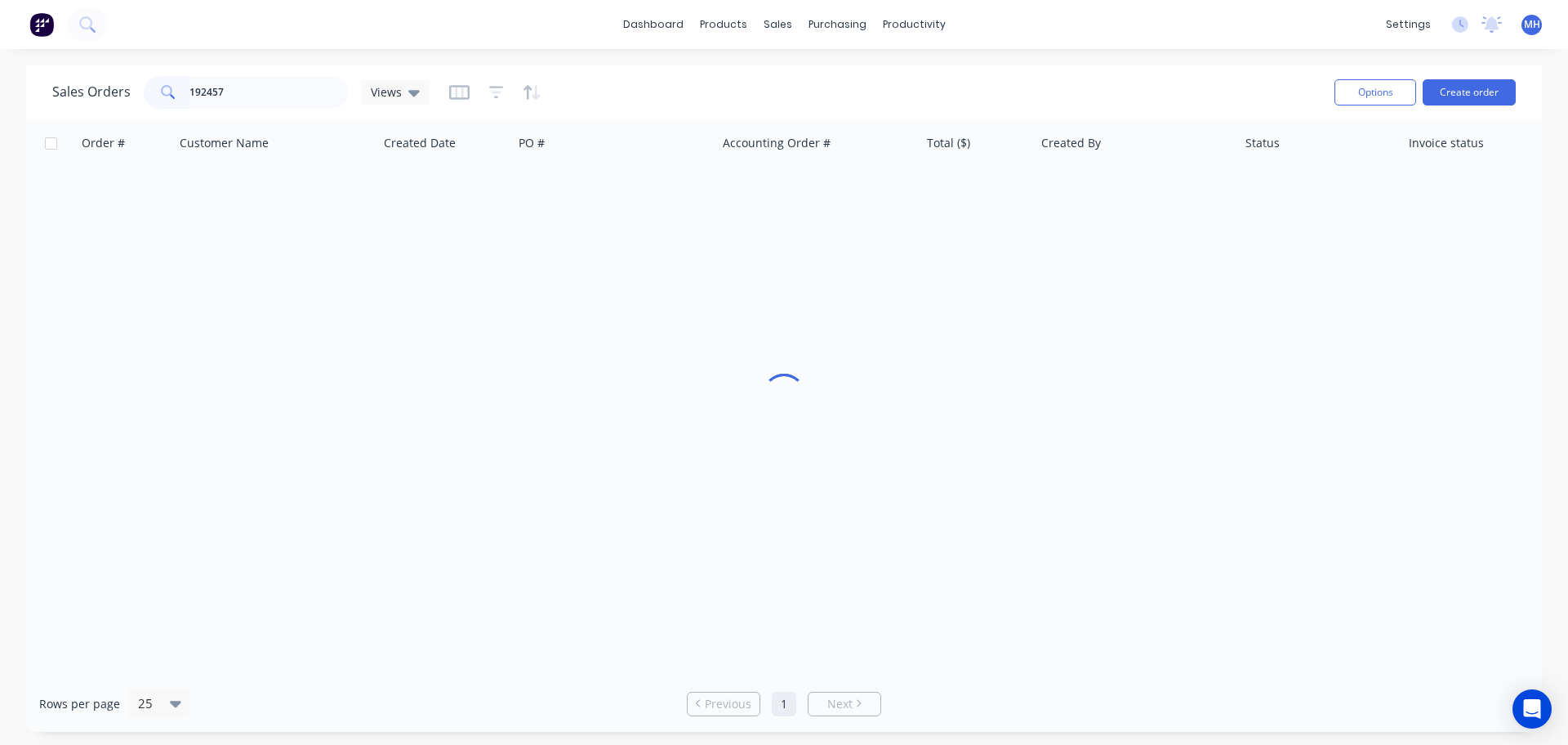
click at [712, 91] on div "Sales Orders 192457 Views" at bounding box center [687, 91] width 1269 height 40
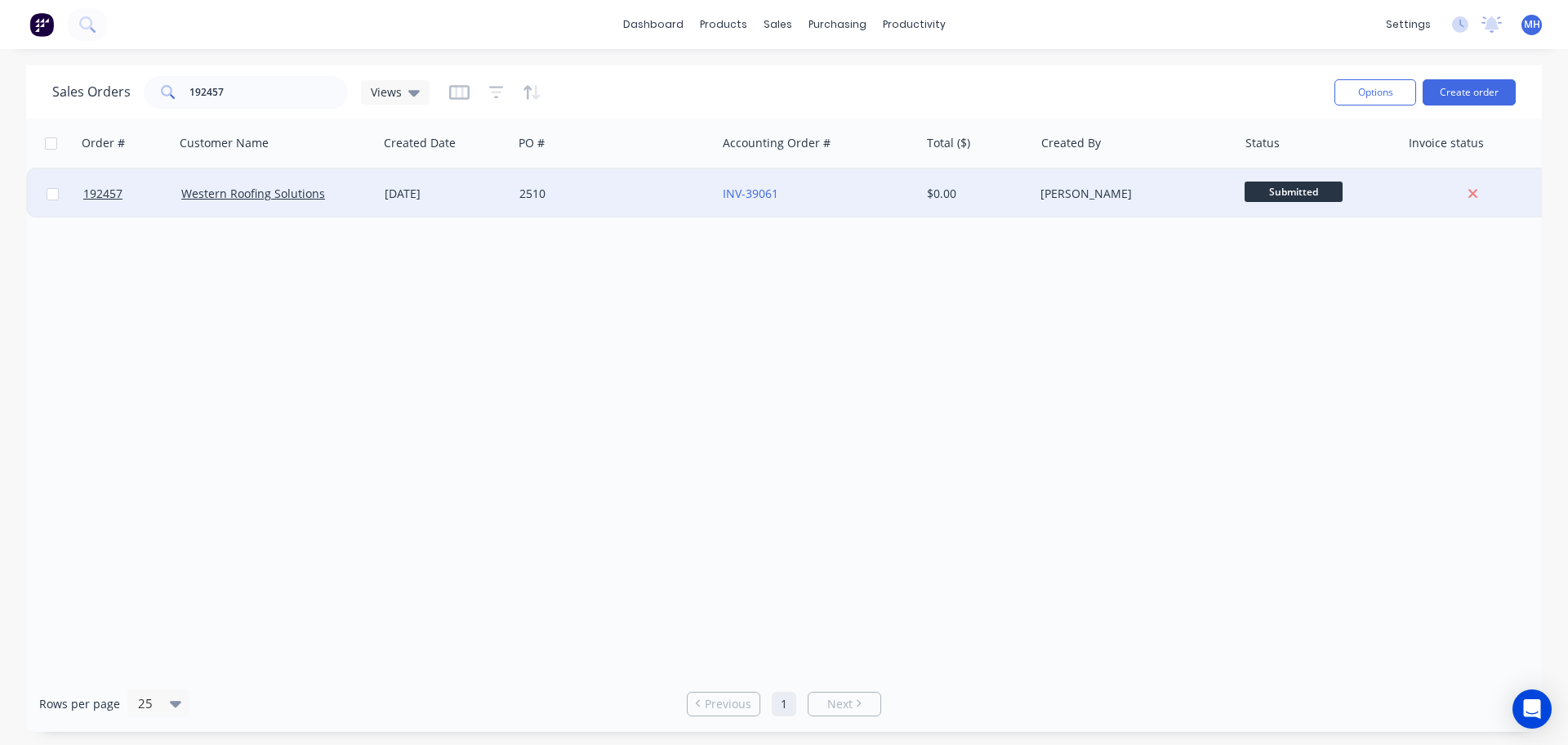
click at [386, 209] on div "11 Sep 2025" at bounding box center [445, 194] width 135 height 49
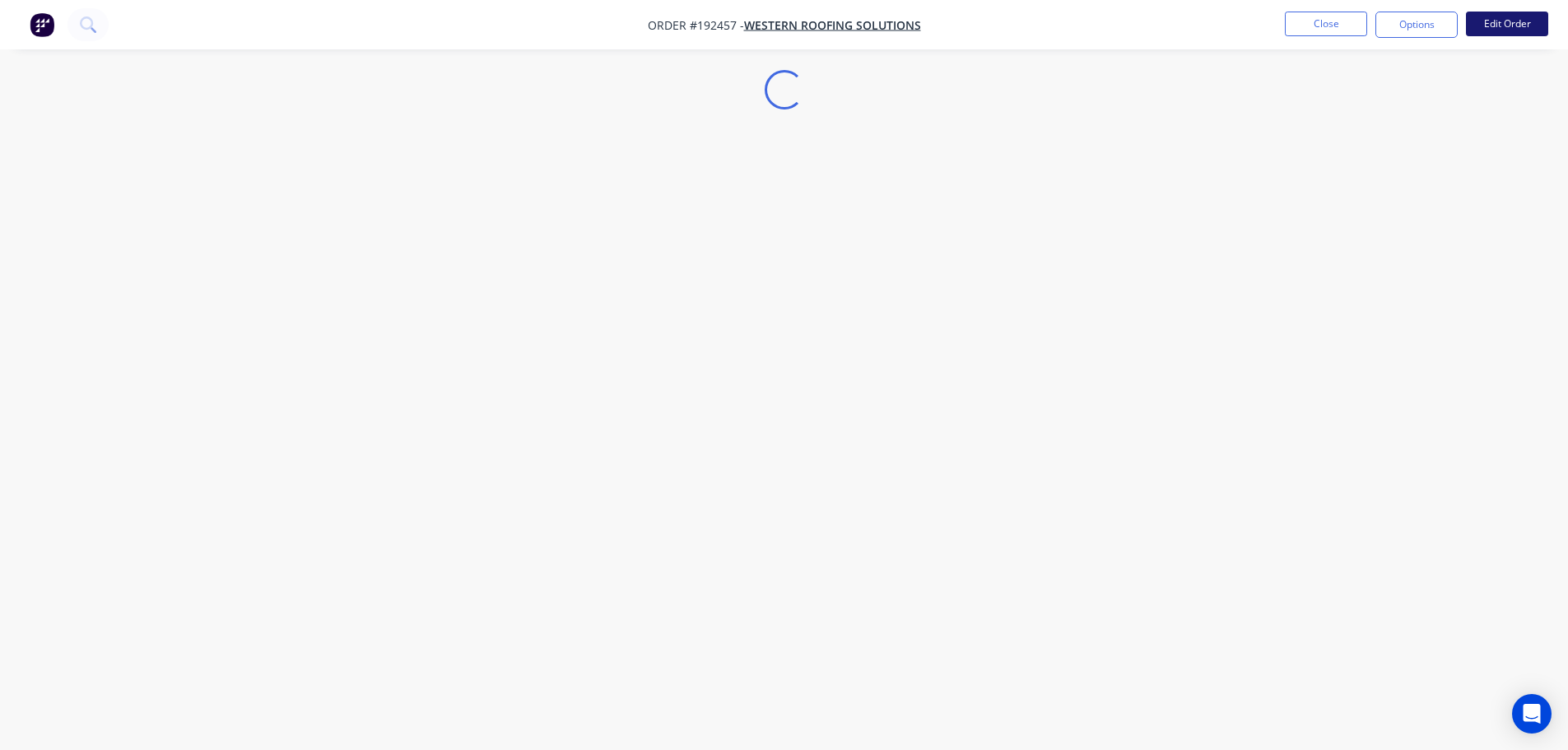
click at [1522, 23] on button "Edit Order" at bounding box center [1507, 24] width 82 height 25
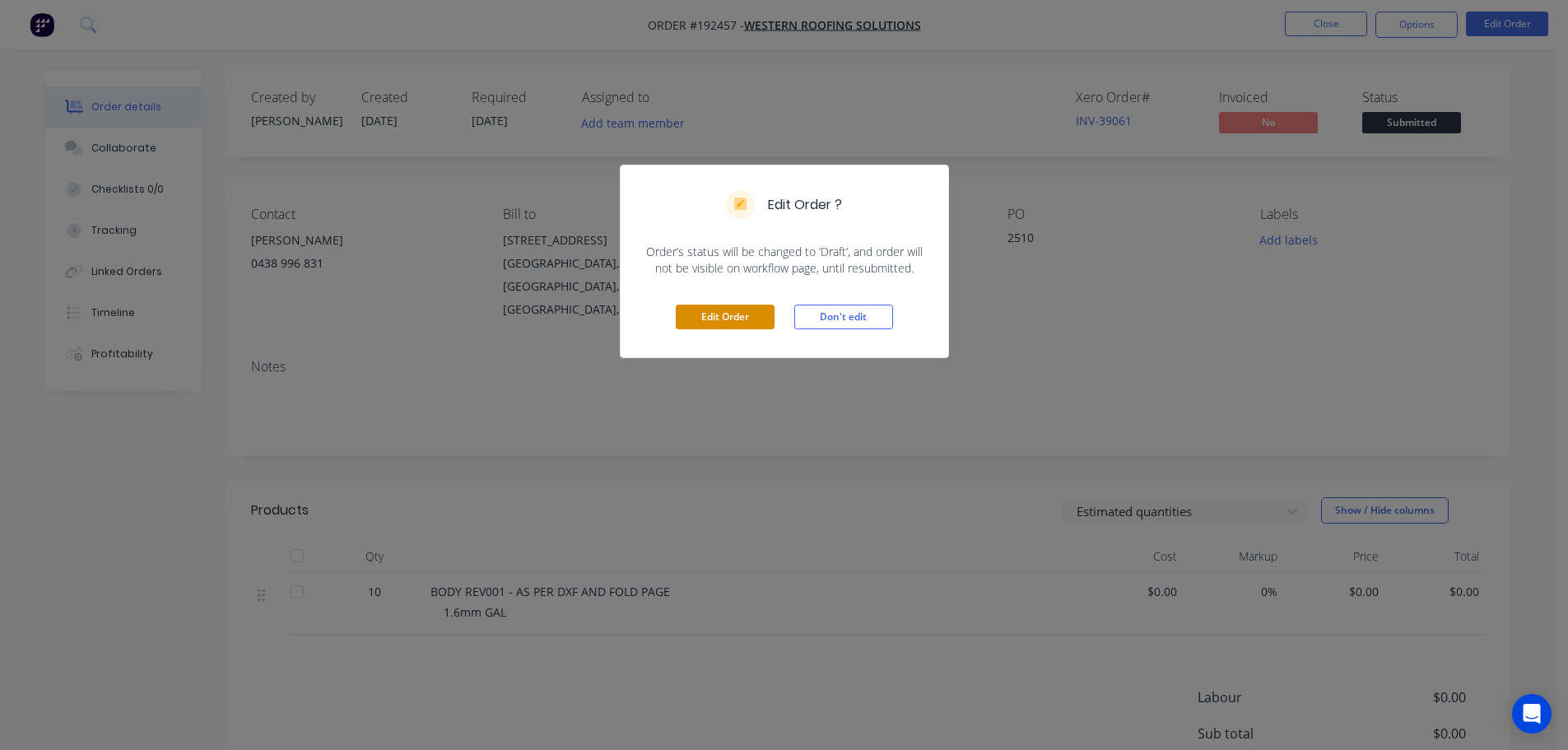
click at [716, 325] on button "Edit Order" at bounding box center [725, 317] width 98 height 25
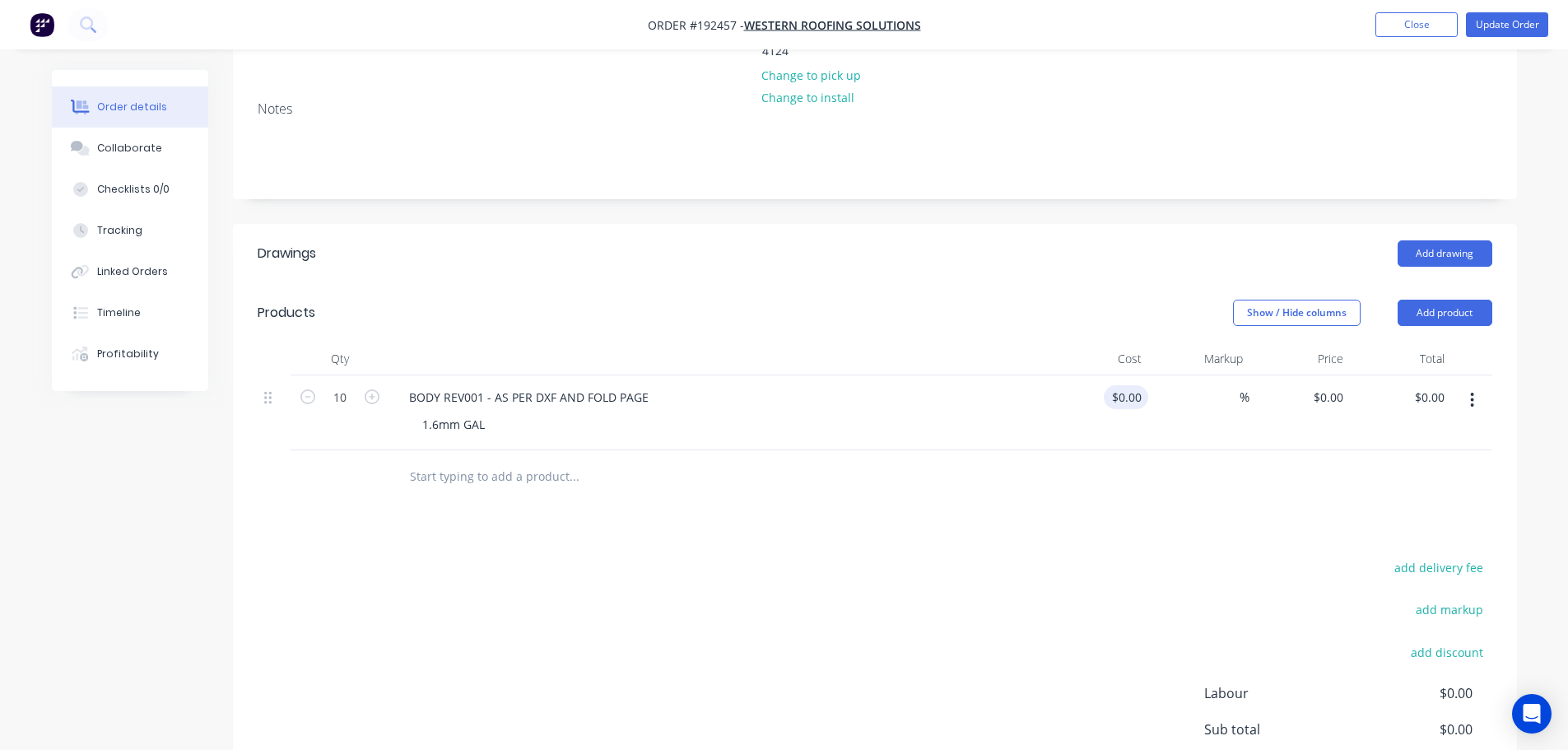
scroll to position [329, 0]
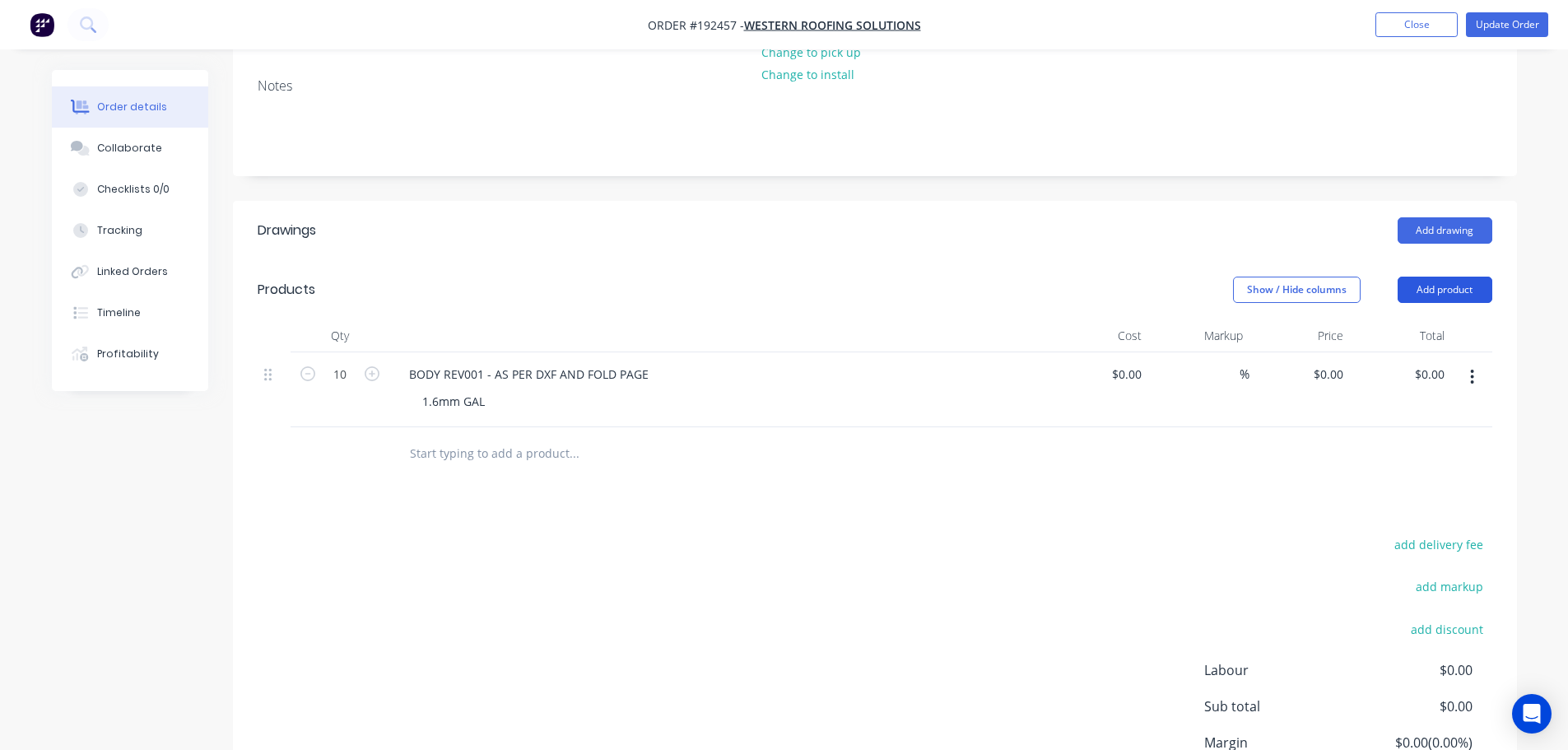
click at [1467, 276] on button "Add product" at bounding box center [1445, 289] width 95 height 26
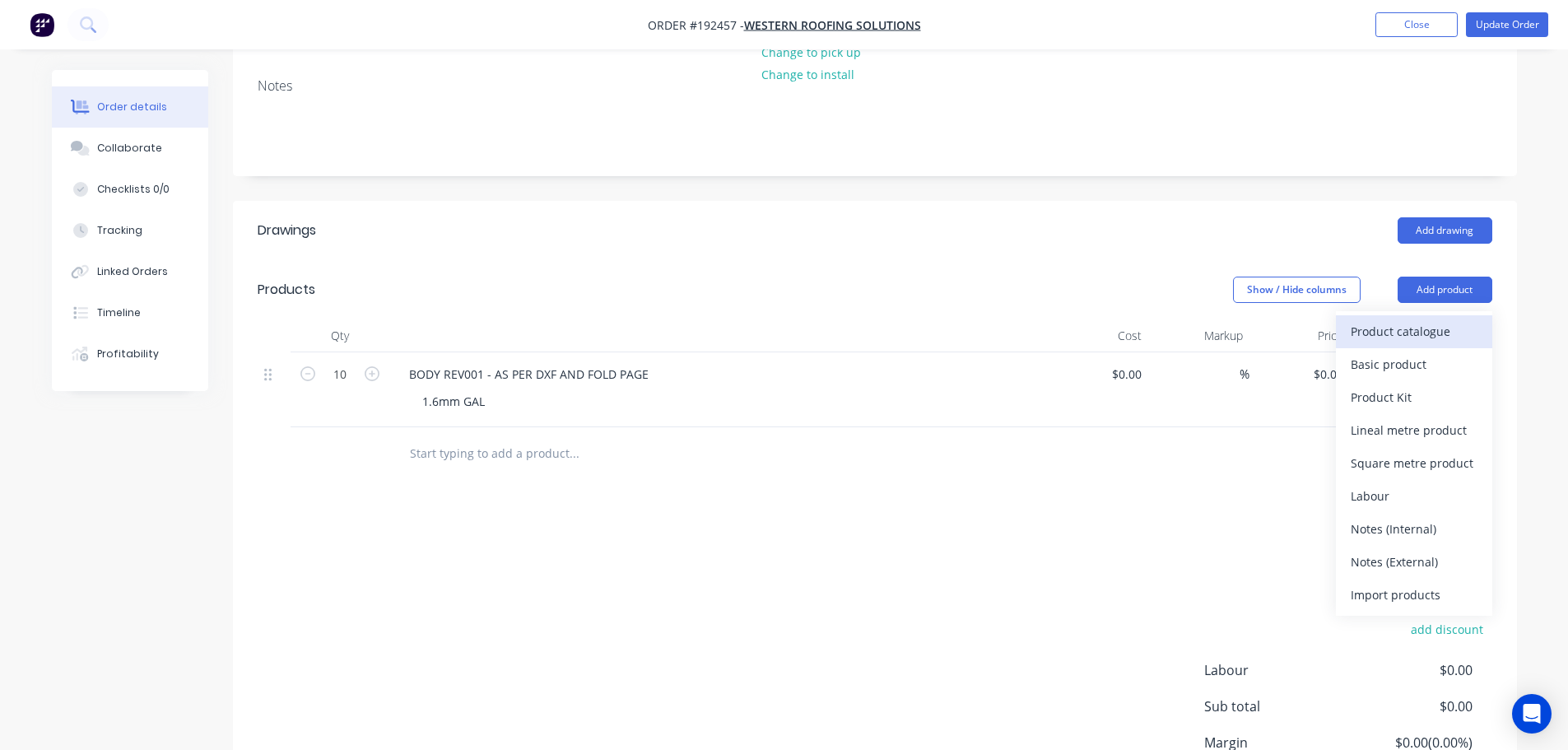
click at [1449, 316] on button "Product catalogue" at bounding box center [1414, 332] width 157 height 33
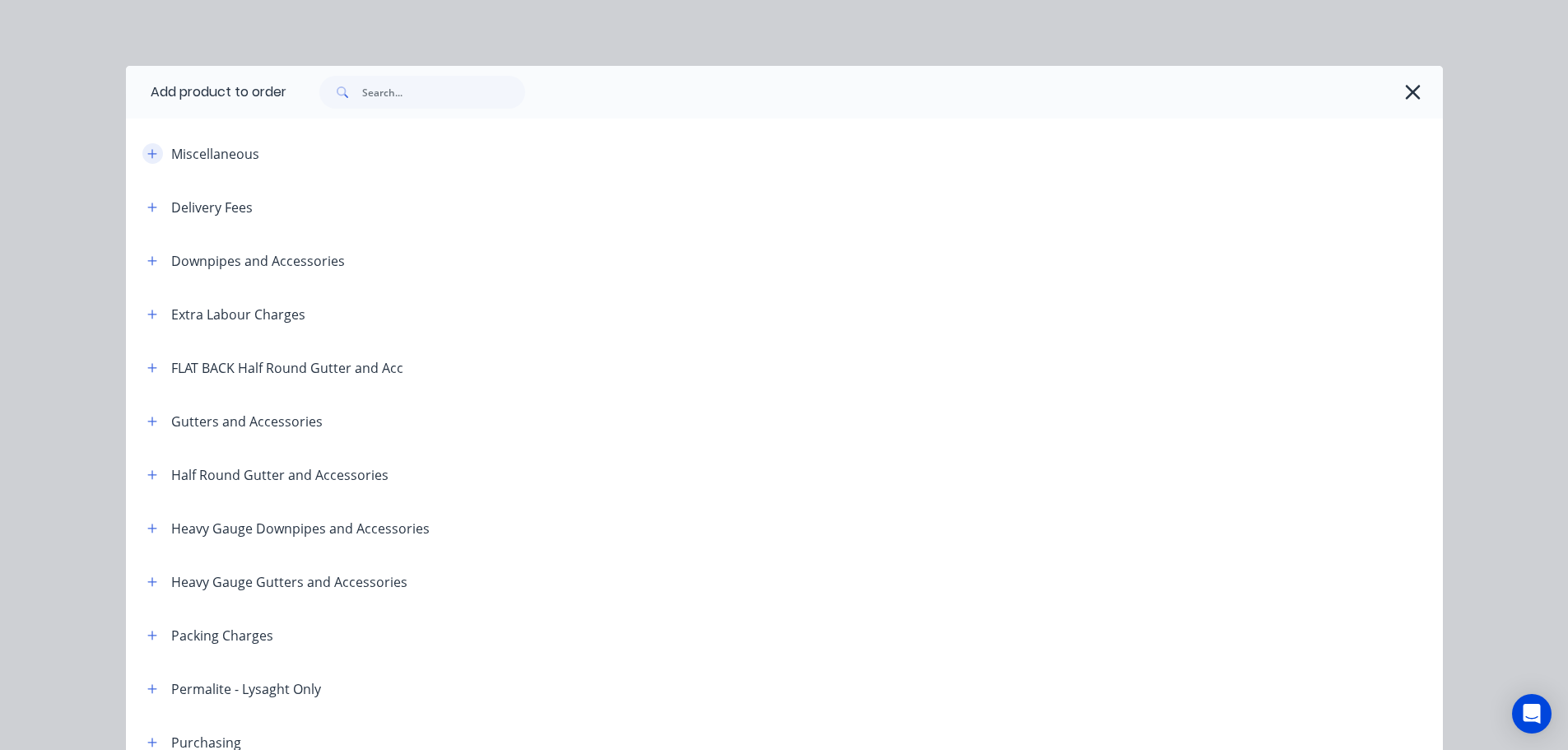
click at [148, 150] on icon "button" at bounding box center [152, 154] width 10 height 12
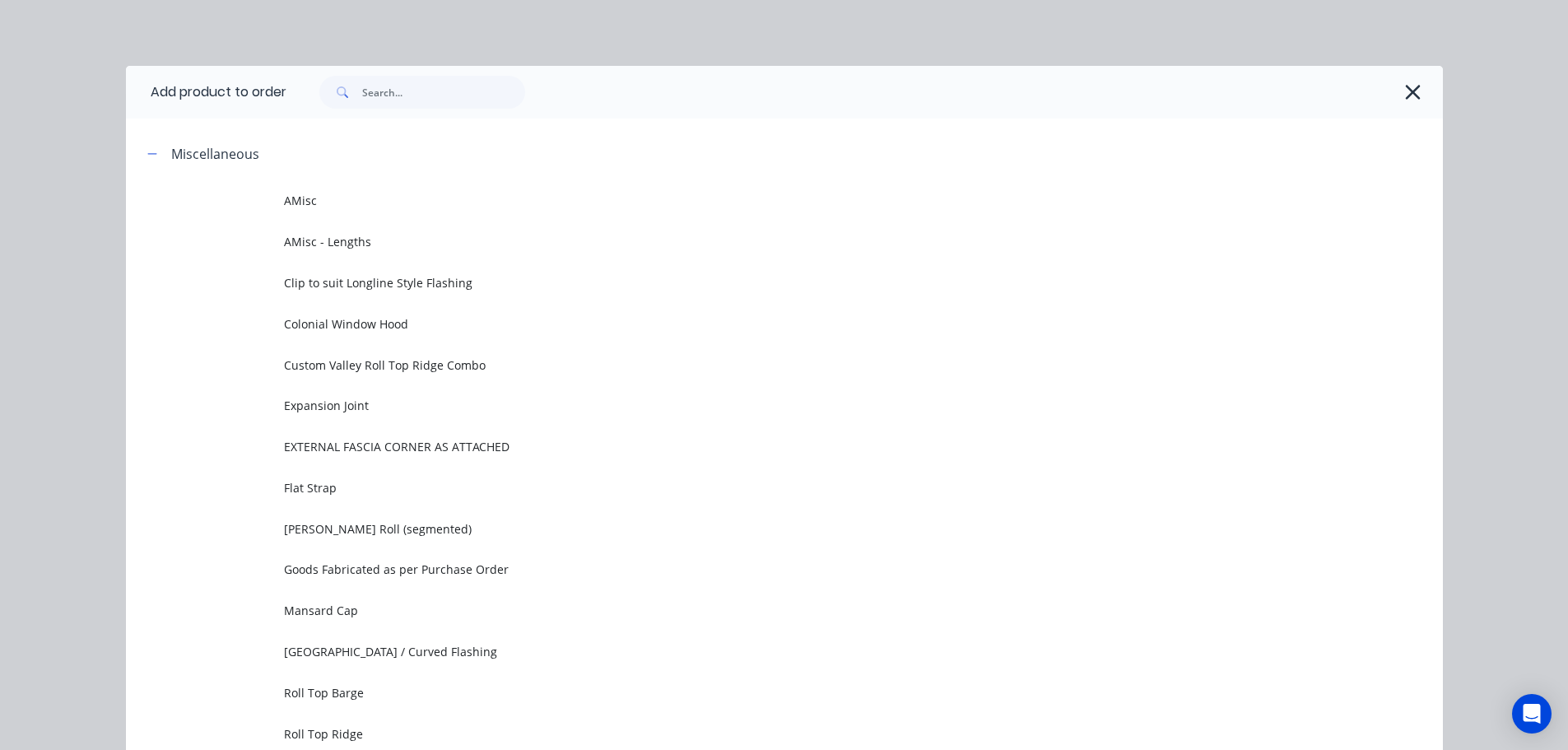
click at [350, 204] on span "AMisc" at bounding box center [748, 199] width 927 height 17
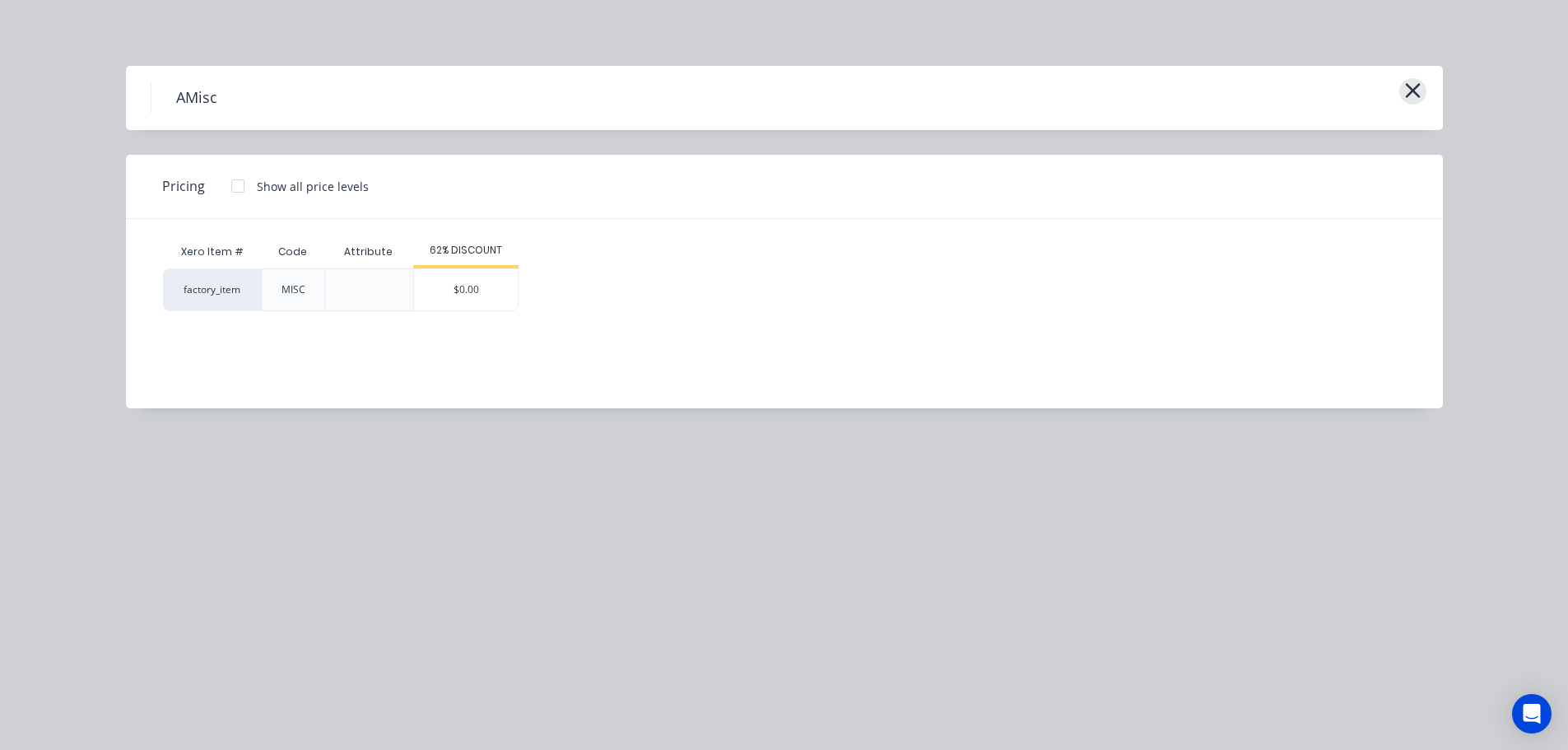
click at [1415, 88] on icon "button" at bounding box center [1412, 90] width 15 height 15
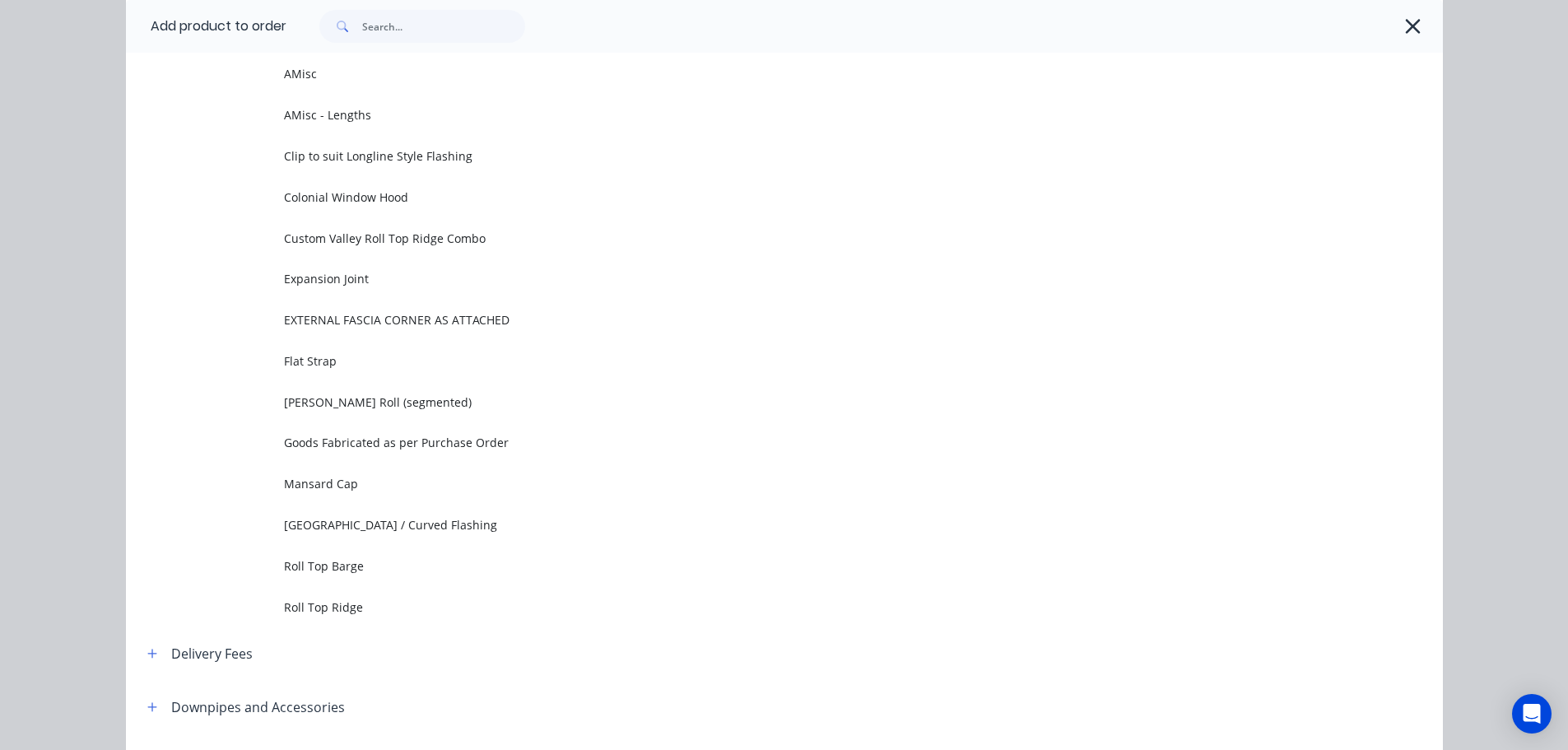
click at [1406, 29] on icon "button" at bounding box center [1412, 27] width 17 height 23
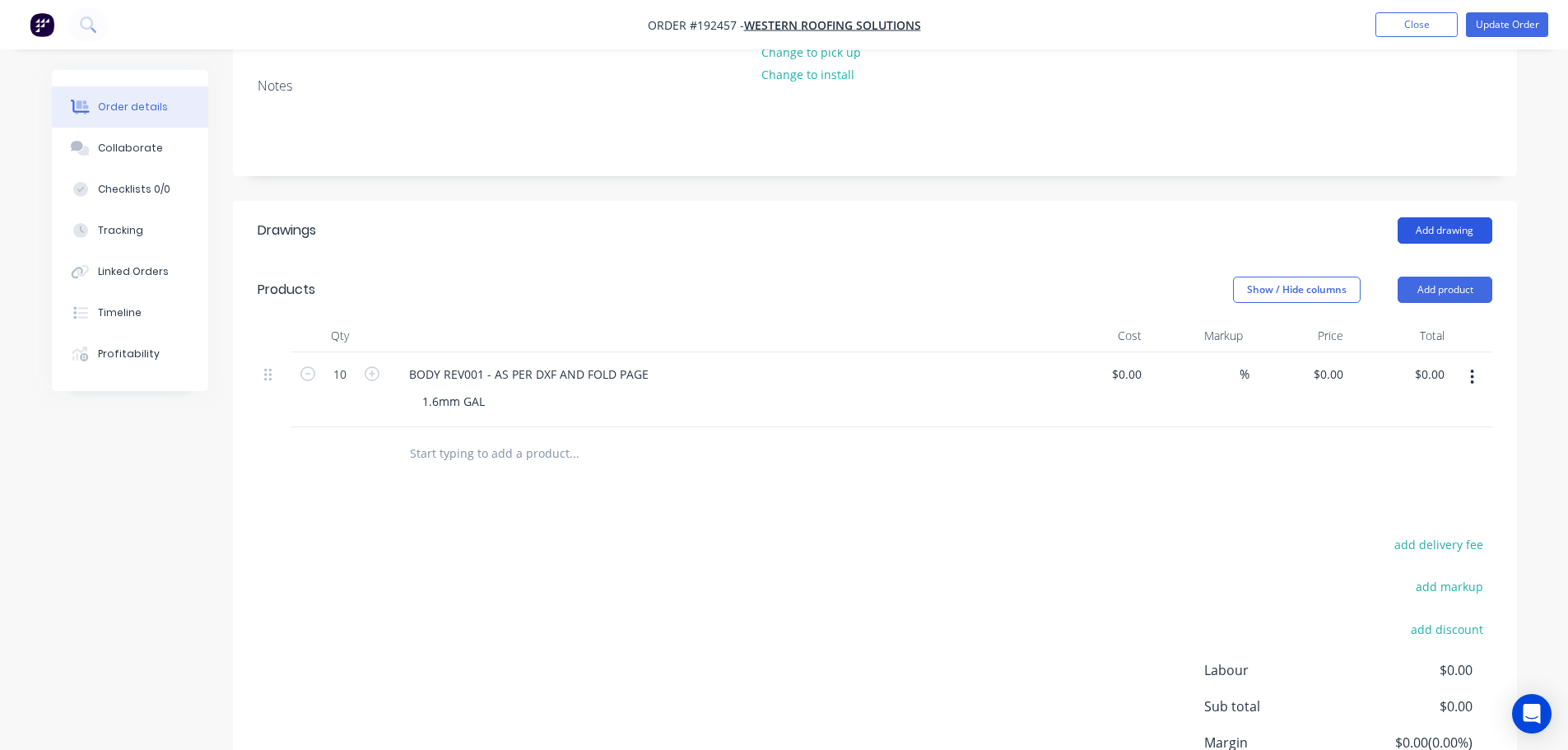
click at [1427, 217] on button "Add drawing" at bounding box center [1445, 230] width 95 height 26
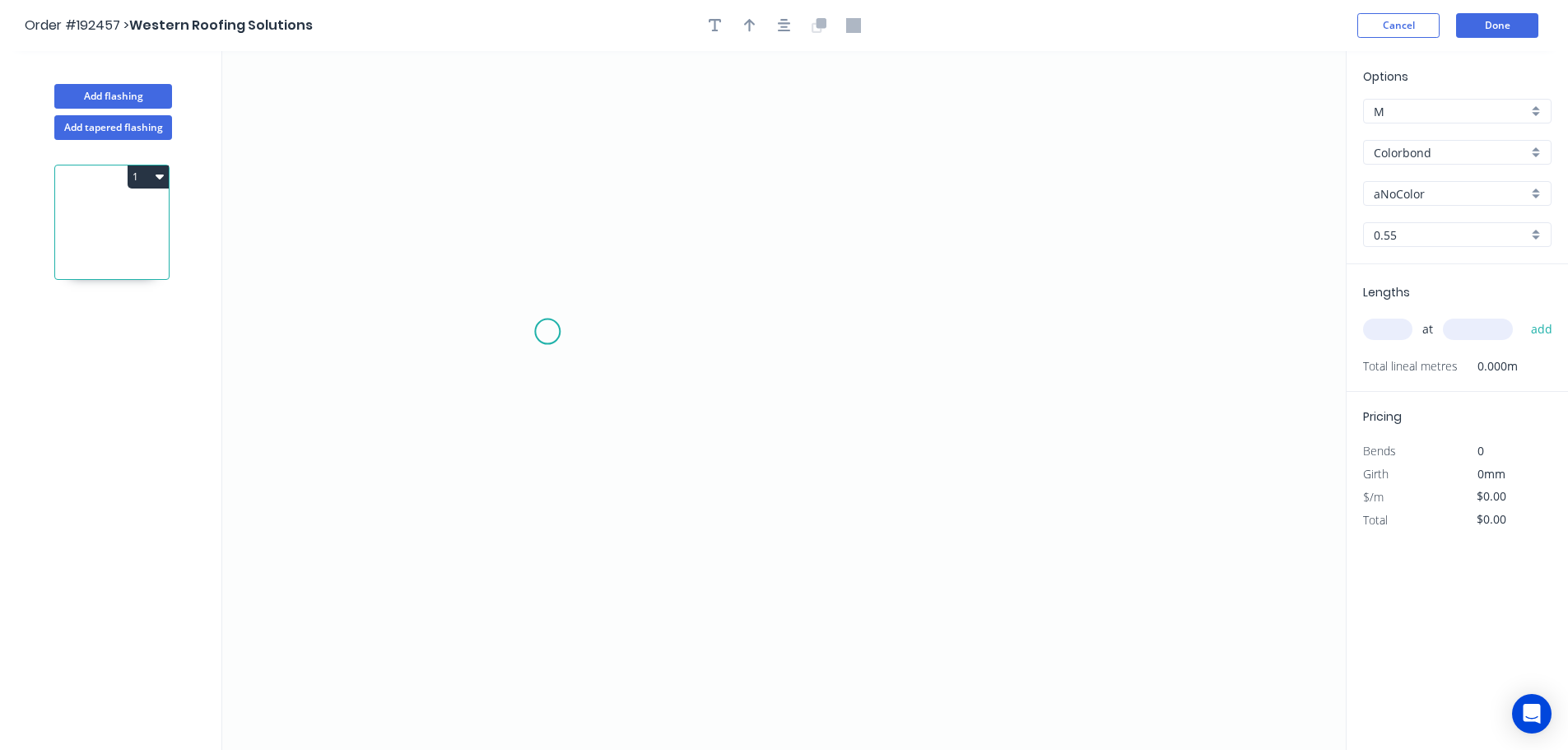
click at [547, 332] on icon "0" at bounding box center [784, 400] width 1123 height 698
click at [553, 500] on icon "0" at bounding box center [784, 400] width 1123 height 698
click at [1063, 522] on icon "0 ?" at bounding box center [784, 400] width 1123 height 698
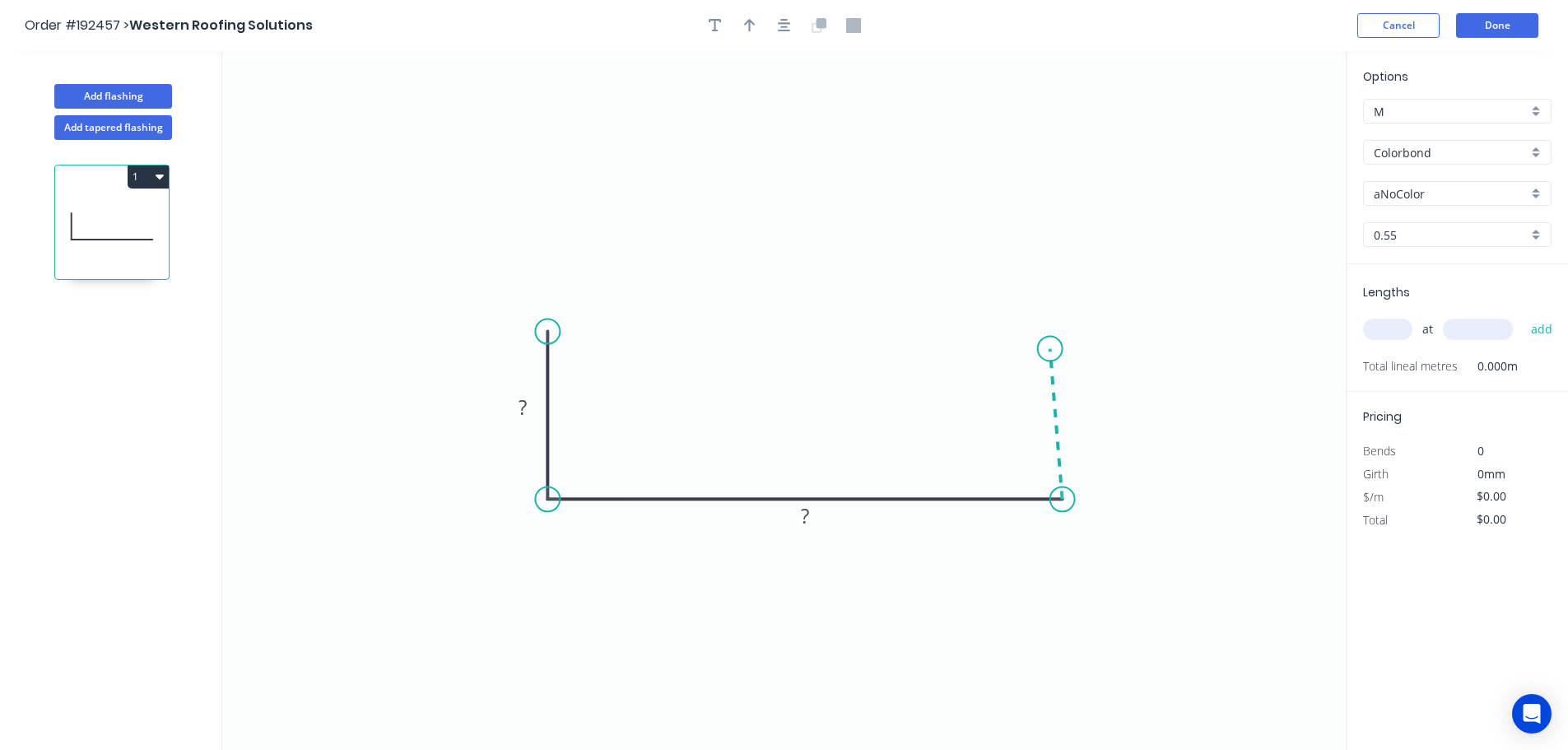
click at [1053, 334] on icon "0 ? ?" at bounding box center [784, 400] width 1123 height 698
click at [514, 415] on rect at bounding box center [522, 409] width 33 height 23
type input "$8.91"
click at [1429, 150] on input "Colorbond" at bounding box center [1451, 152] width 154 height 17
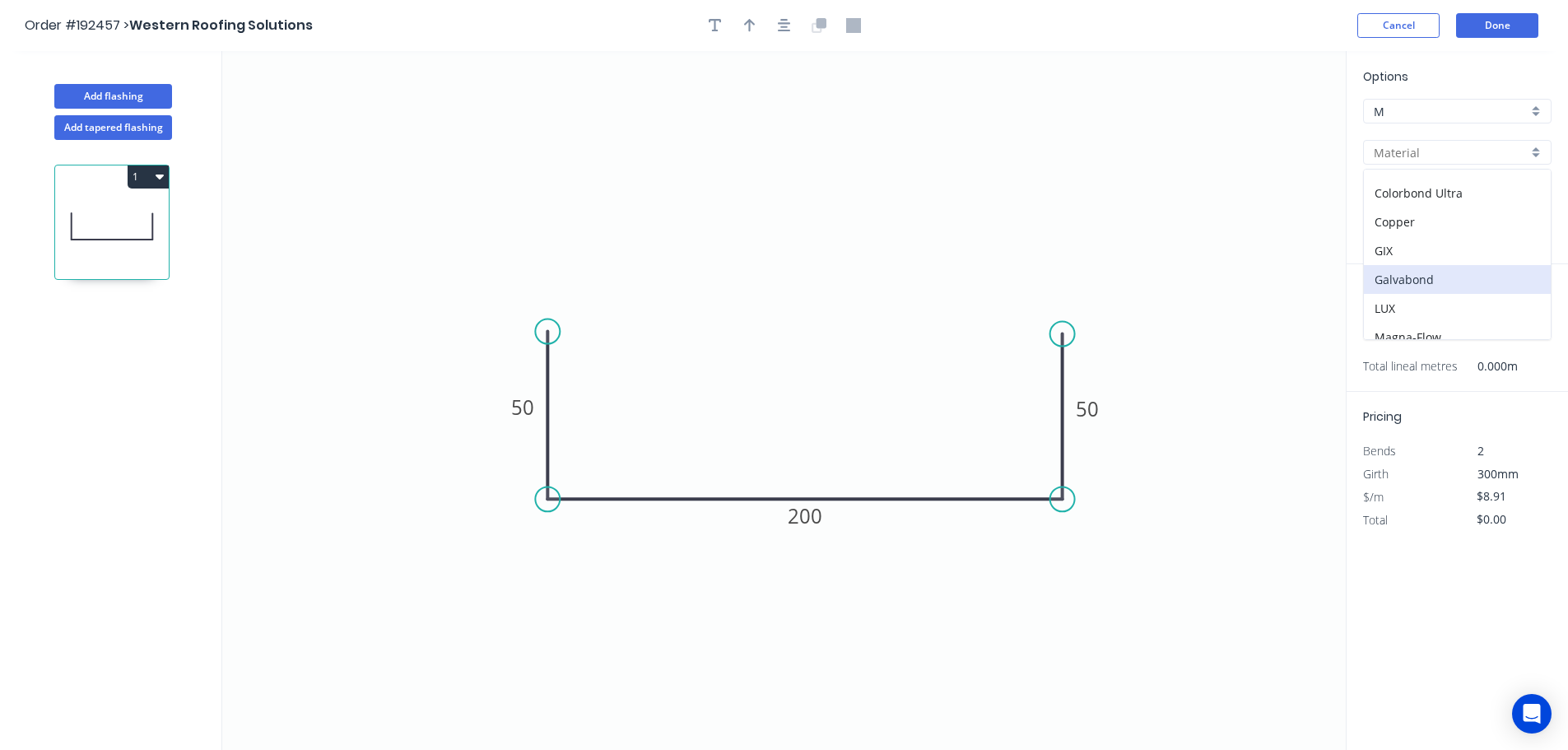
scroll to position [164, 0]
click at [1452, 281] on div "Galvabond" at bounding box center [1457, 278] width 187 height 29
type input "Galvabond"
type input "$9.24"
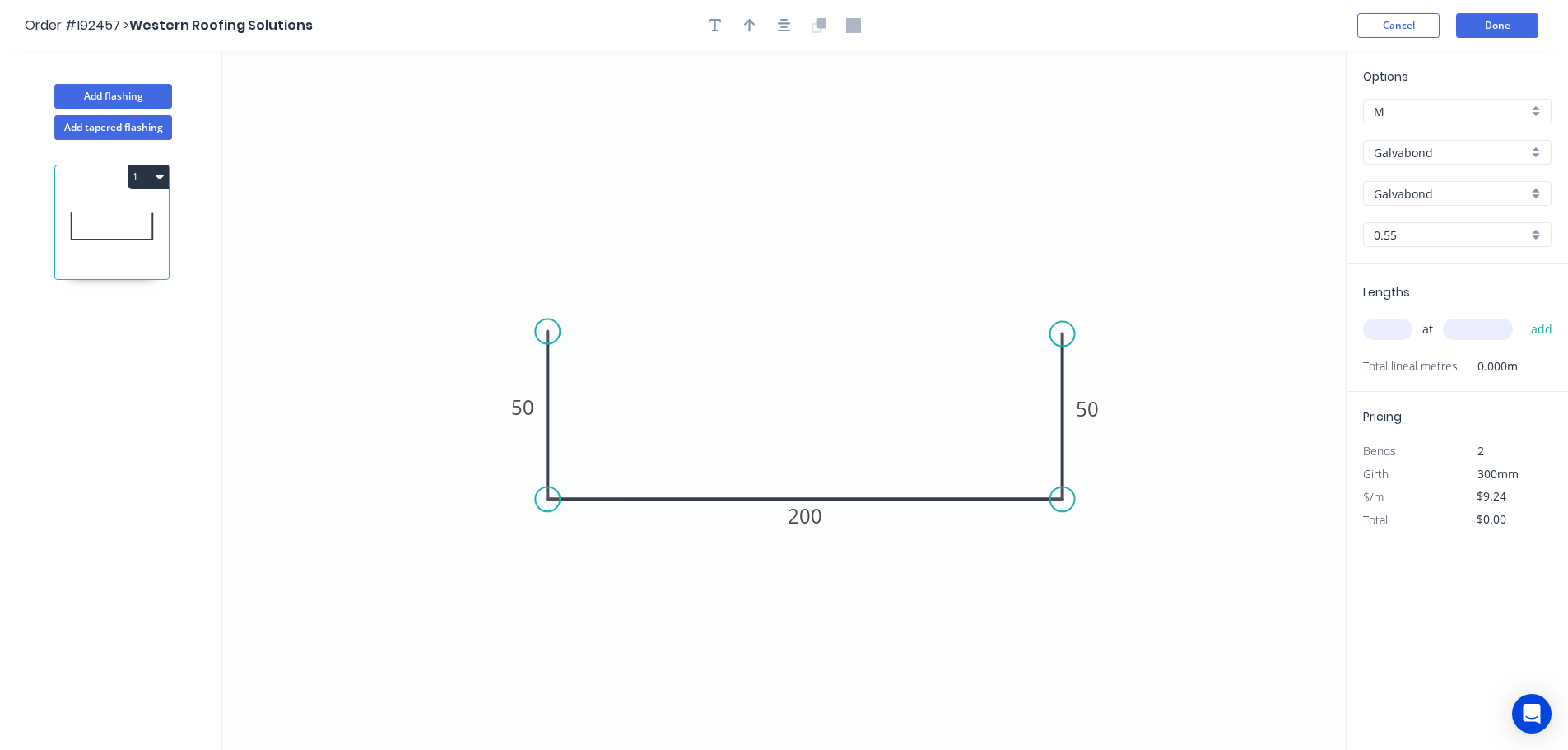
click at [1403, 238] on input "0.55" at bounding box center [1451, 234] width 154 height 17
click at [1405, 353] on div "1.6" at bounding box center [1457, 350] width 187 height 29
type input "1.6"
type input "$21.39"
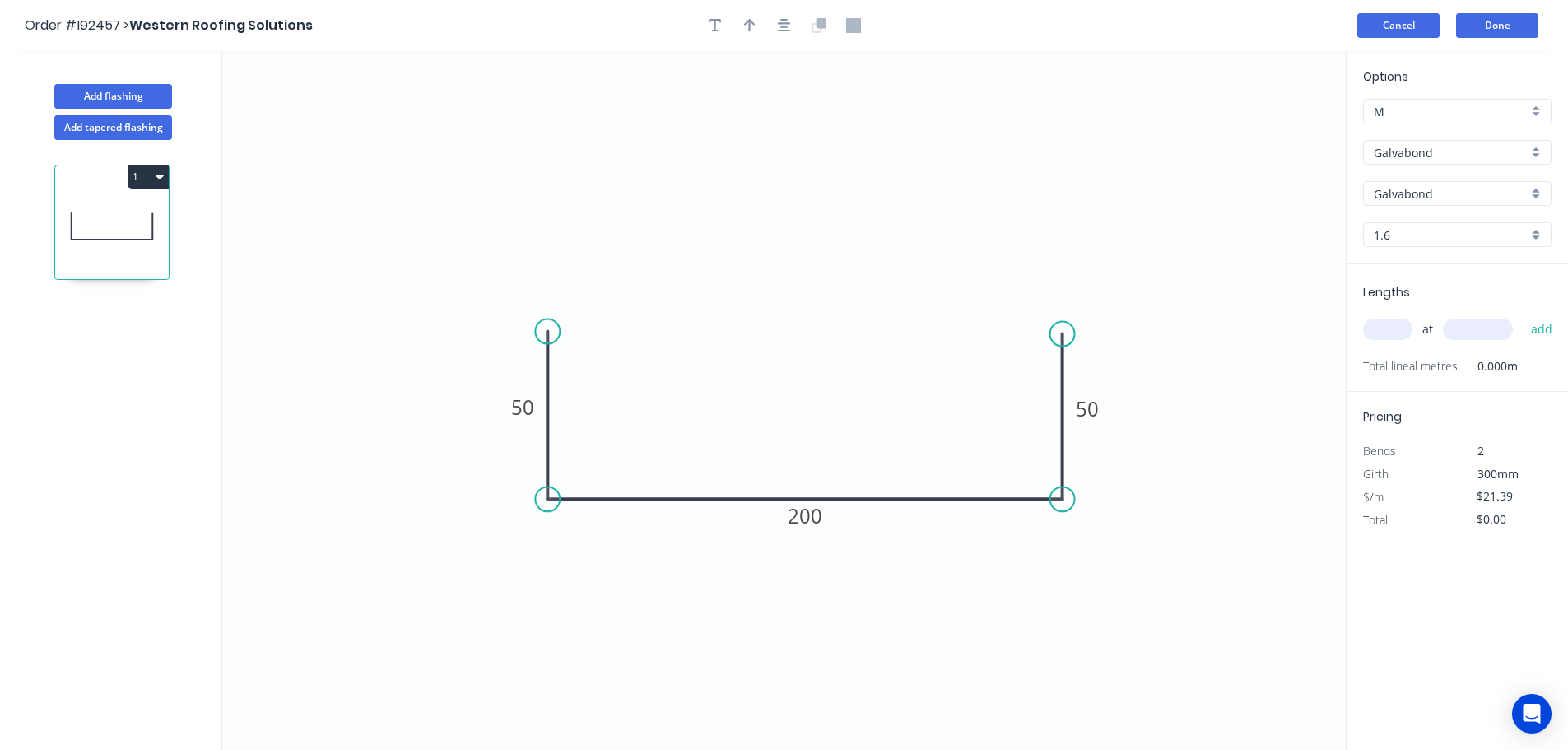
click at [1418, 25] on button "Cancel" at bounding box center [1399, 26] width 82 height 25
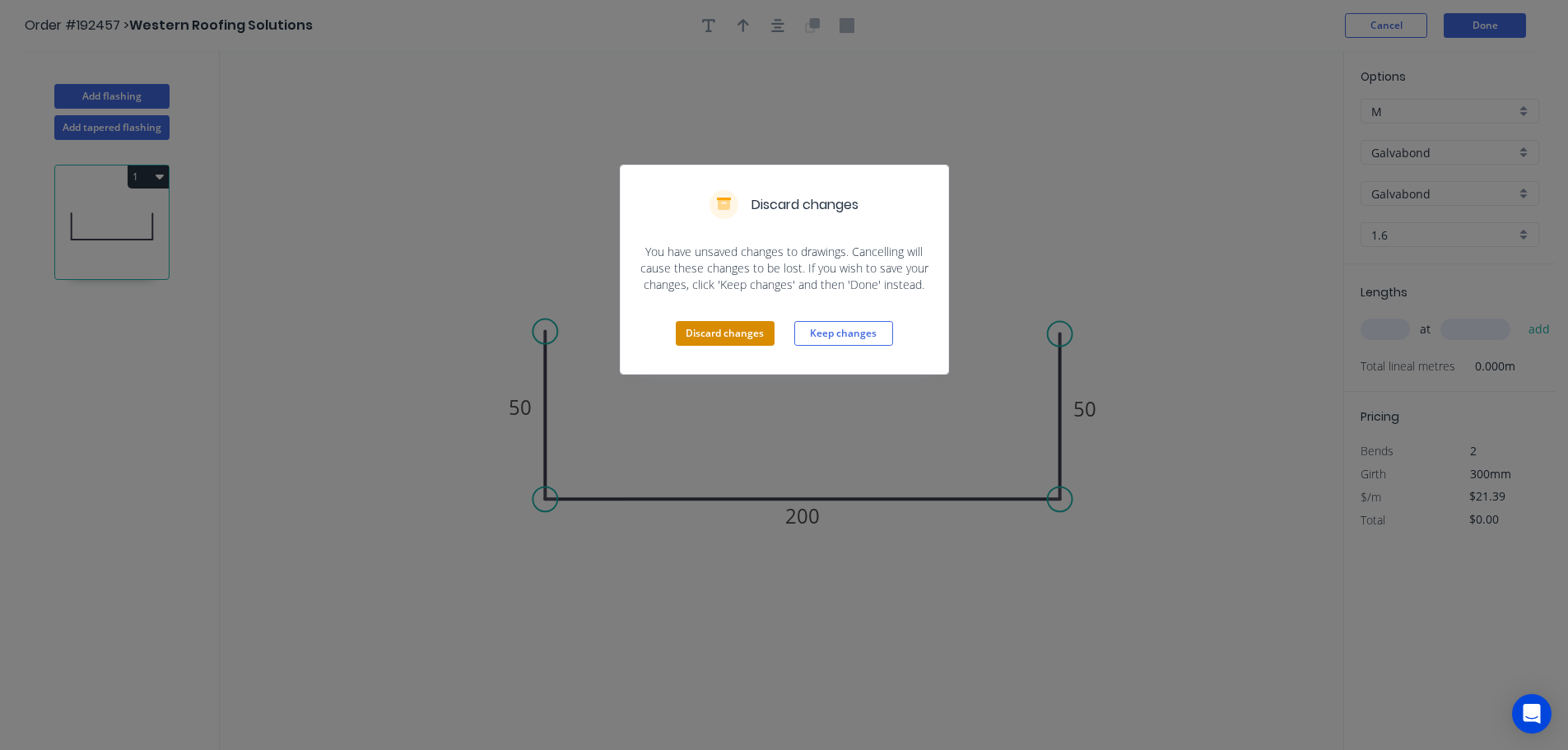
click at [692, 323] on button "Discard changes" at bounding box center [725, 333] width 98 height 25
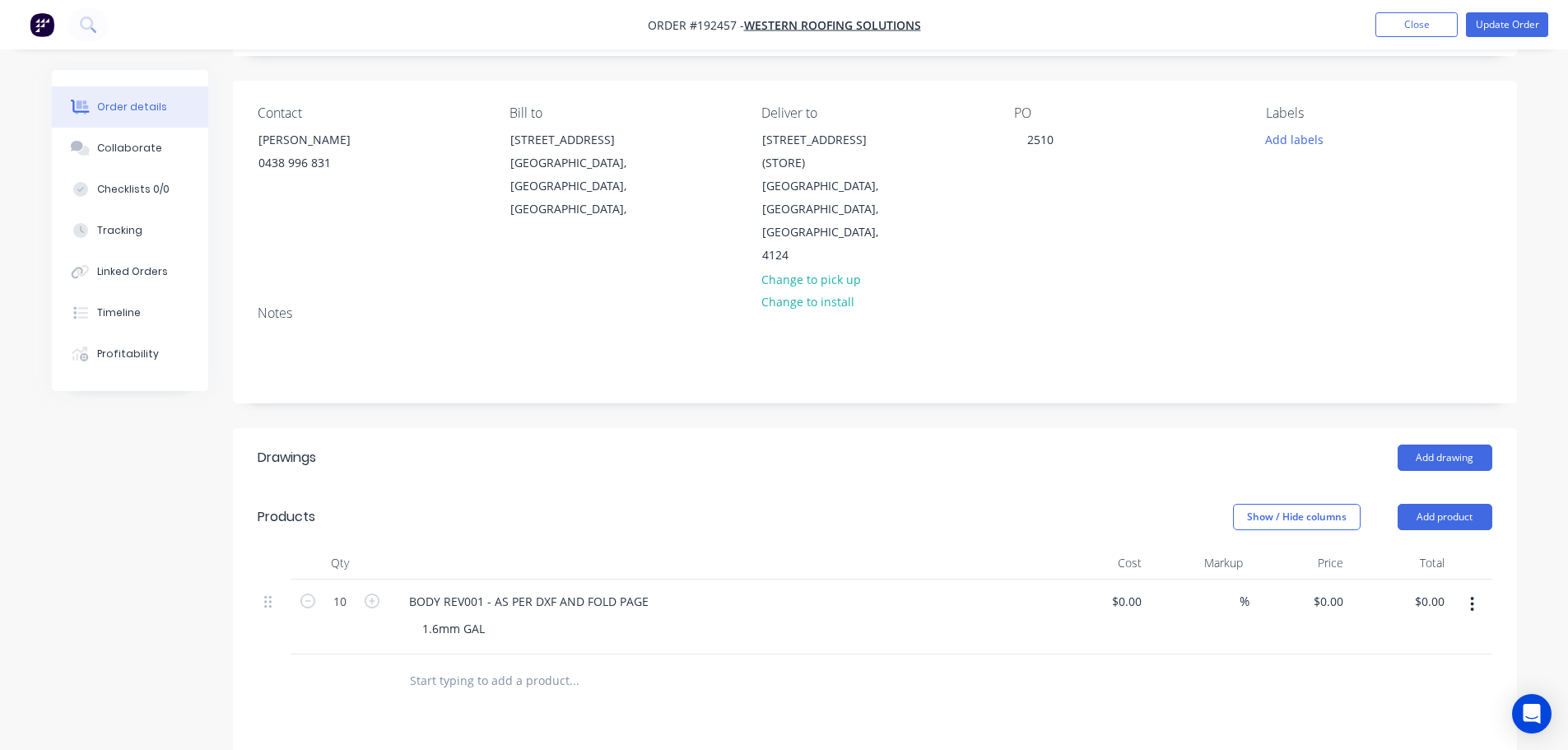
scroll to position [247, 0]
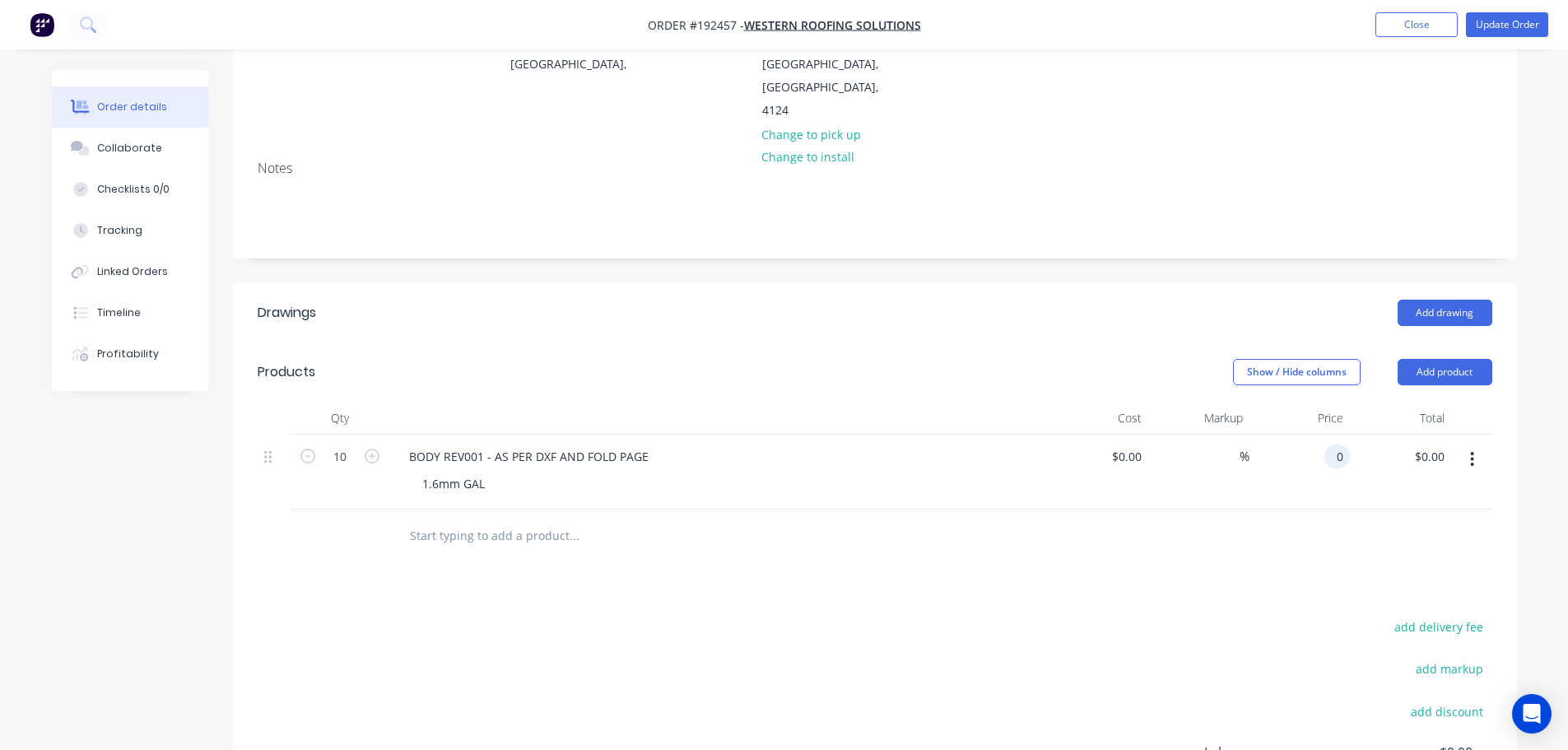
click at [1338, 444] on input "0" at bounding box center [1340, 456] width 19 height 24
type input "4"
type input "$24.89"
type input "$248.90"
click at [964, 249] on div "Created by Taylor Created 11/09/25 Required 16/09/25 Assigned to Add team membe…" at bounding box center [875, 390] width 1284 height 1134
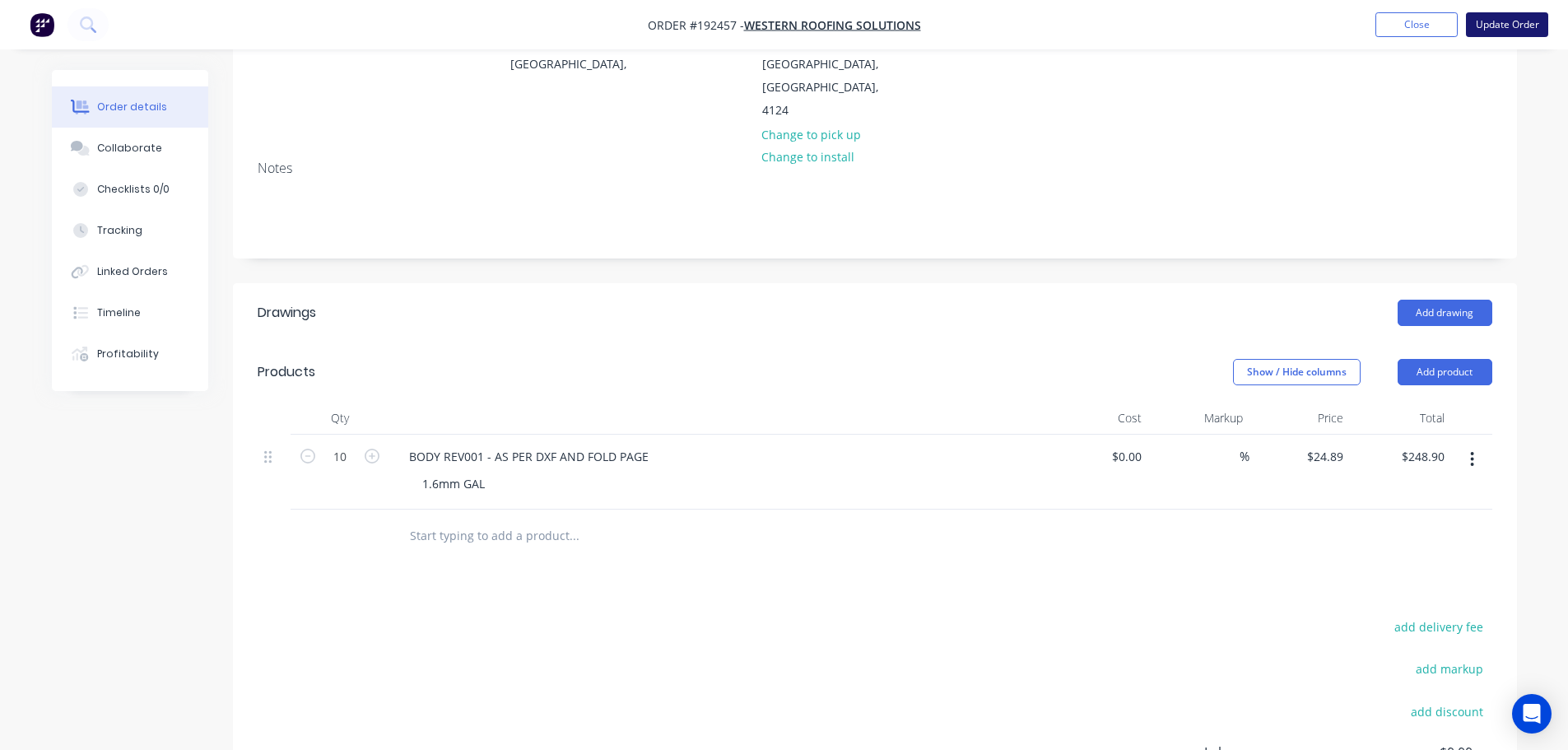
click at [1488, 23] on button "Update Order" at bounding box center [1507, 25] width 82 height 25
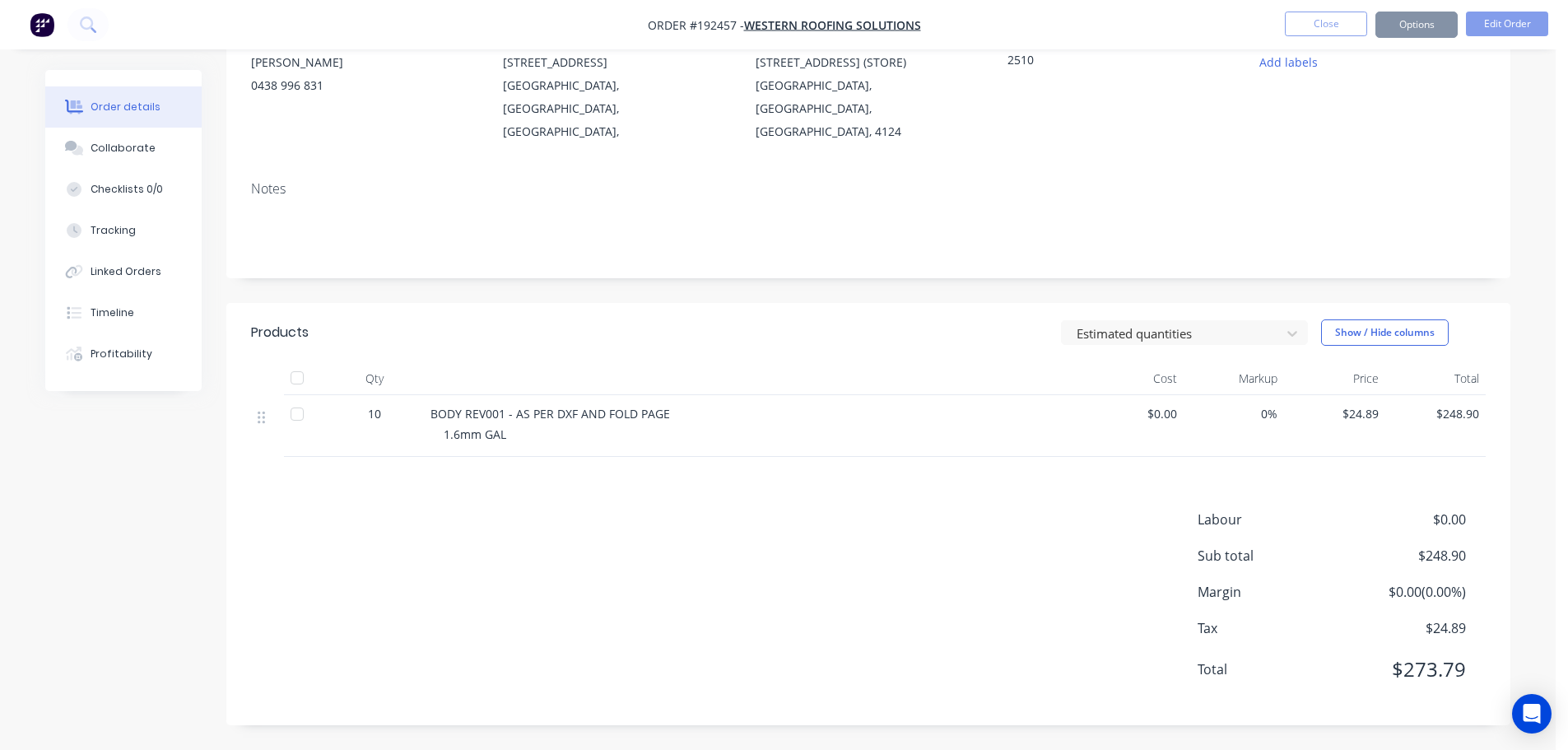
scroll to position [0, 0]
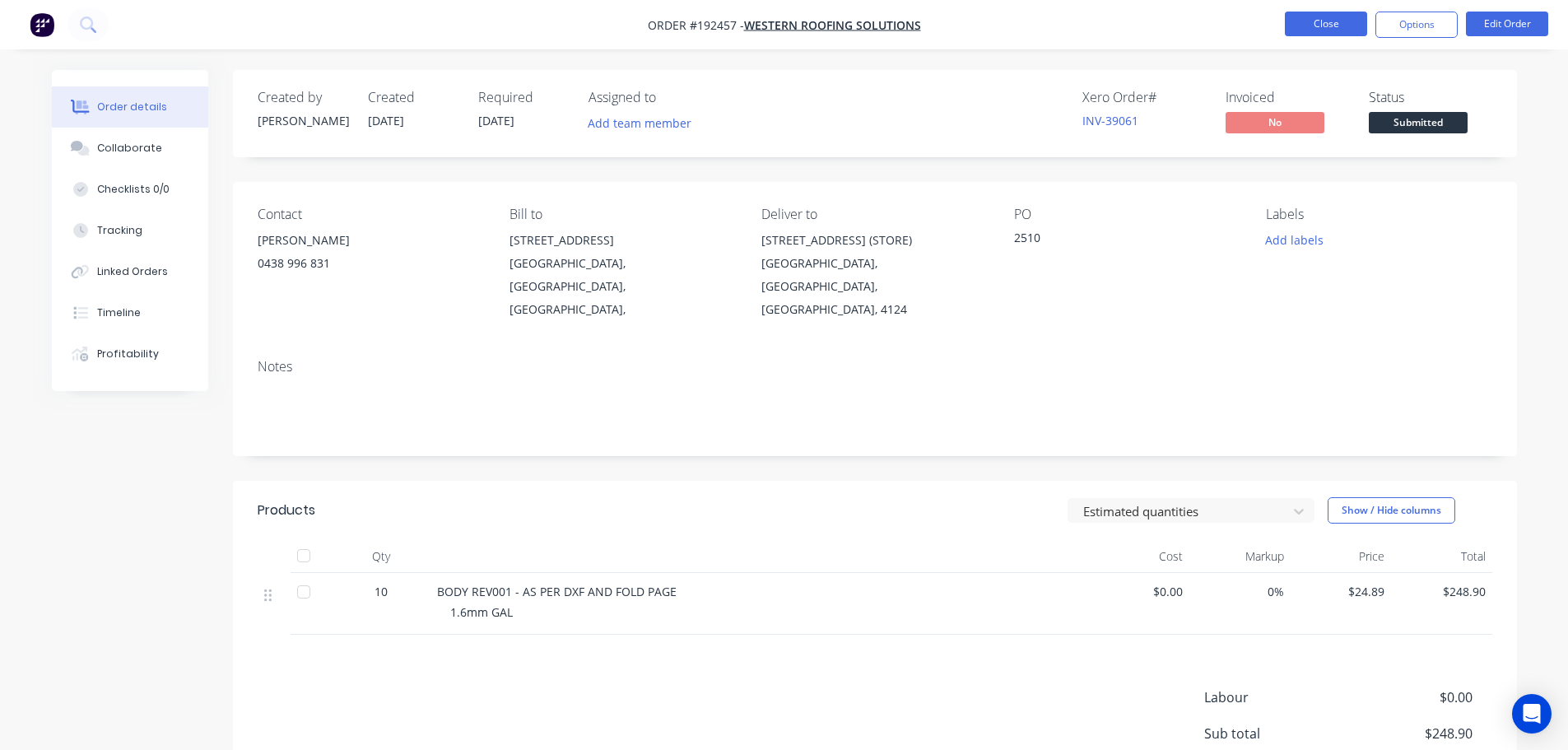
click at [1336, 15] on button "Close" at bounding box center [1326, 24] width 82 height 25
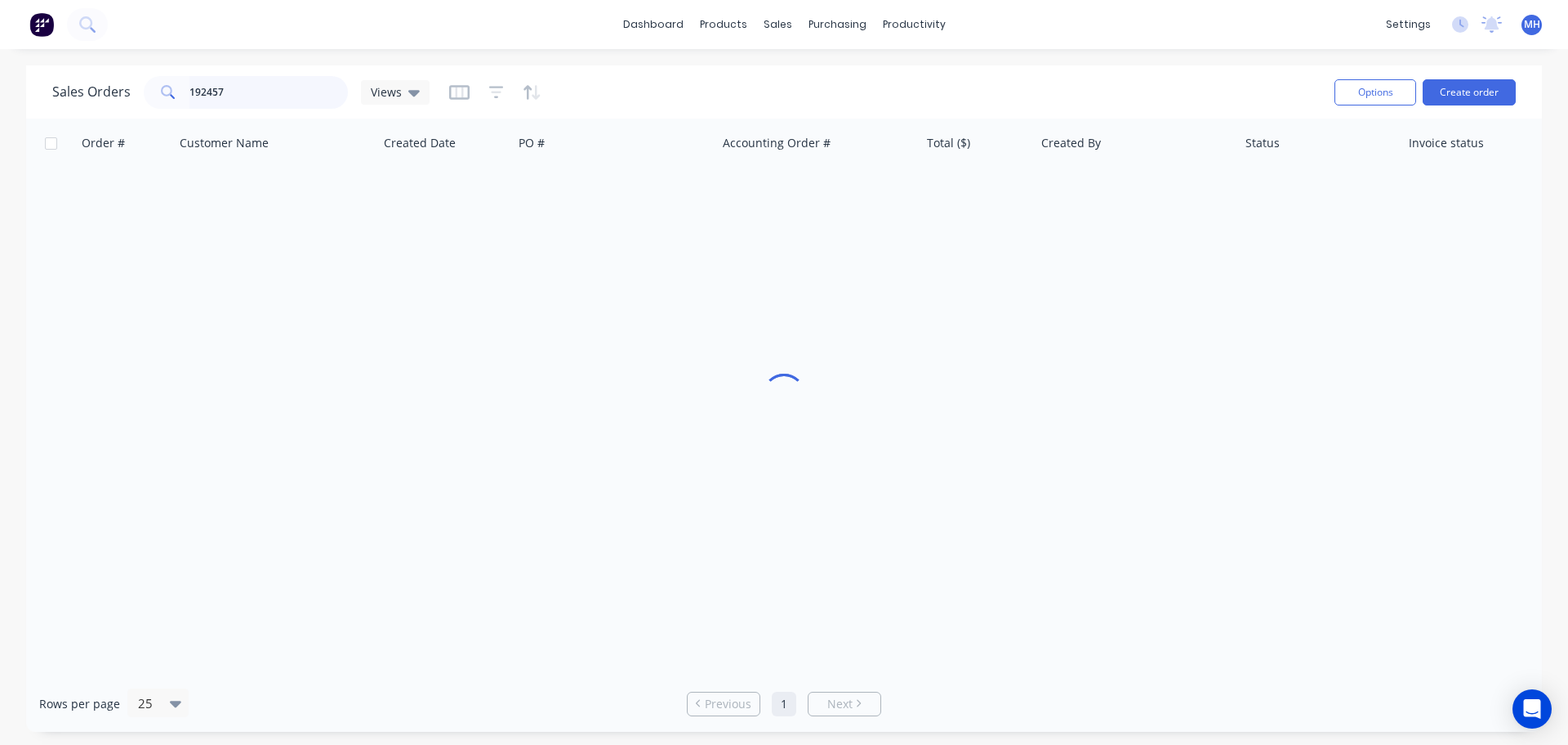
click at [283, 80] on input "192457" at bounding box center [269, 92] width 159 height 33
type input "192767"
click at [734, 115] on div "Sales Orders 192767 Views Options Create order" at bounding box center [784, 92] width 1516 height 53
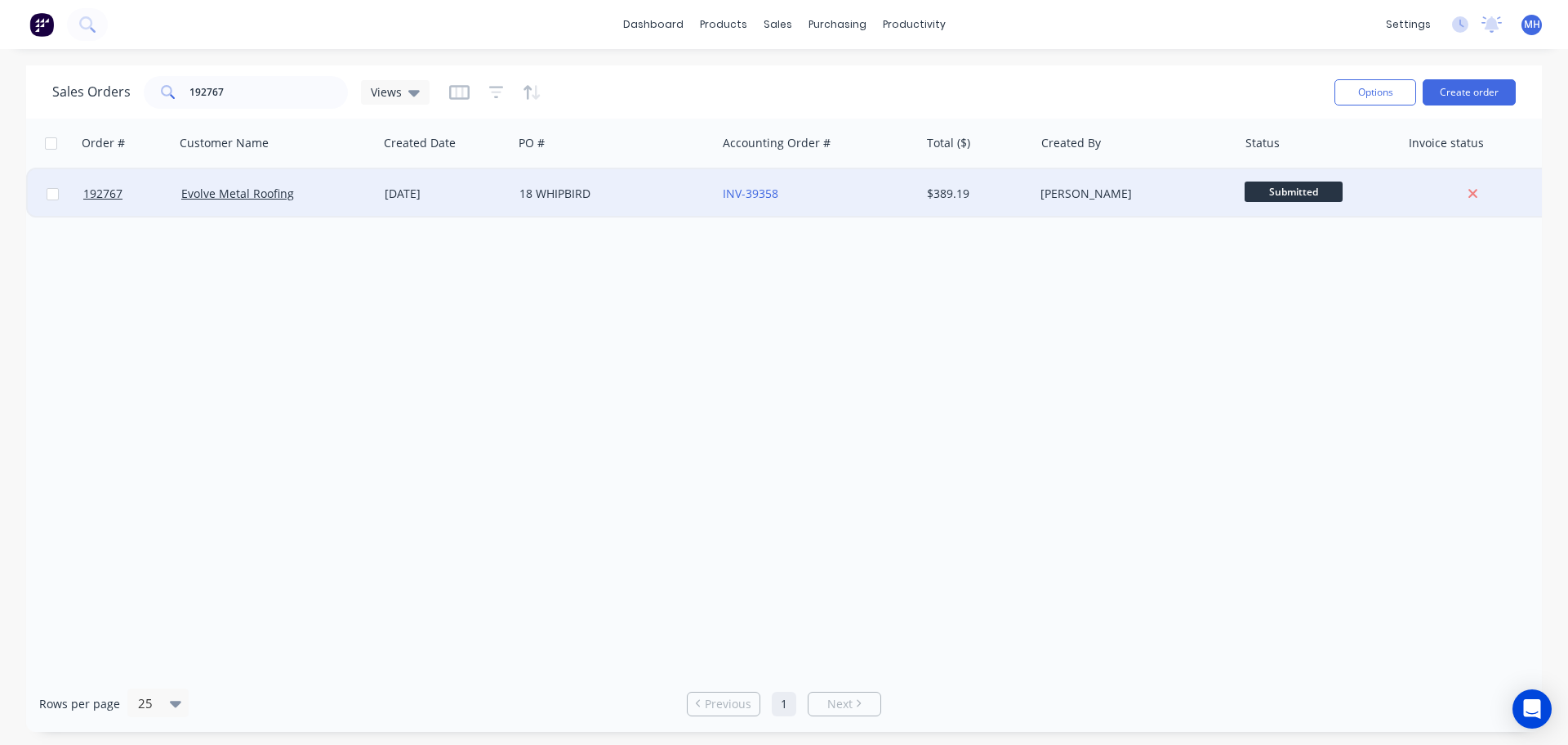
click at [418, 202] on div "15 Sep 2025" at bounding box center [445, 194] width 135 height 49
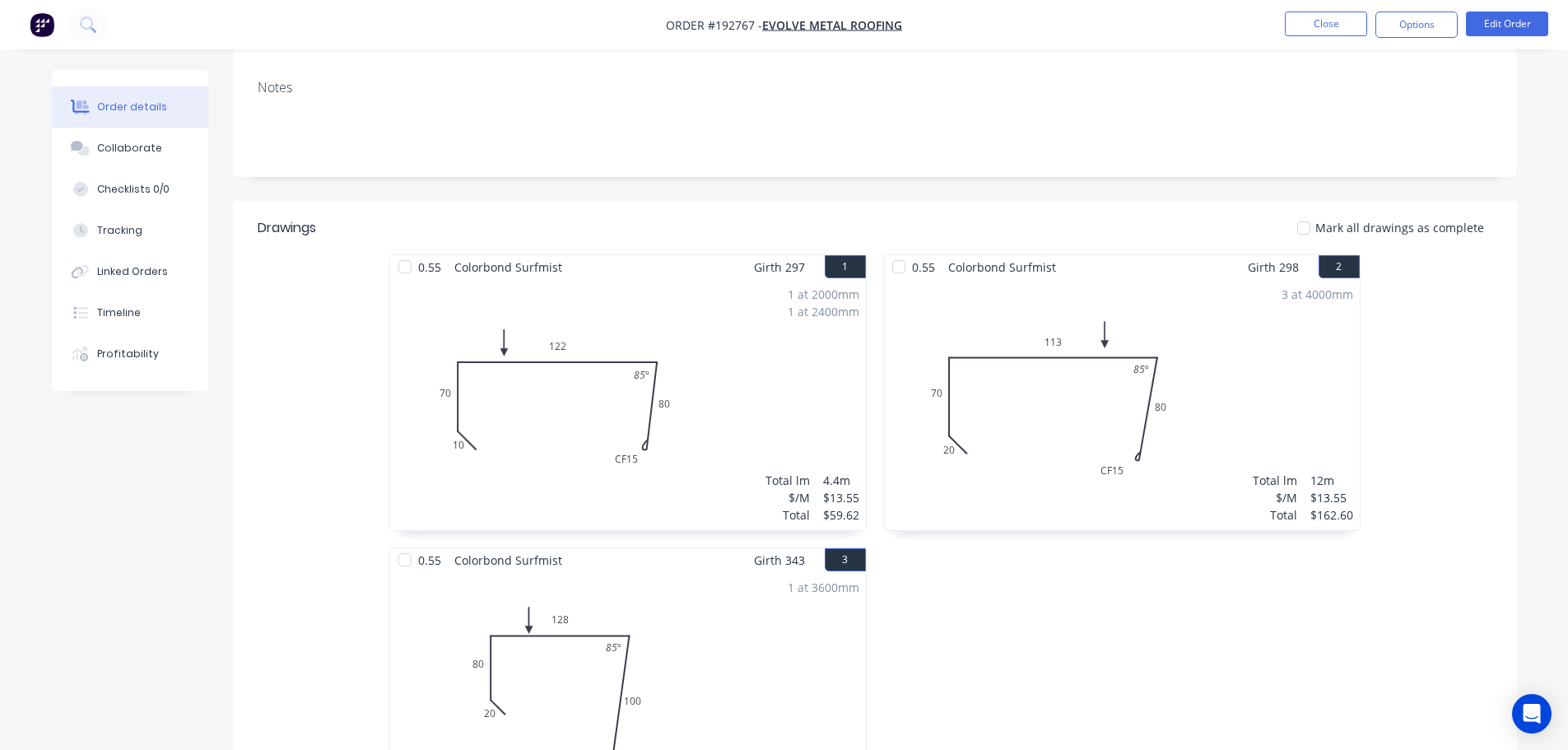
scroll to position [411, 0]
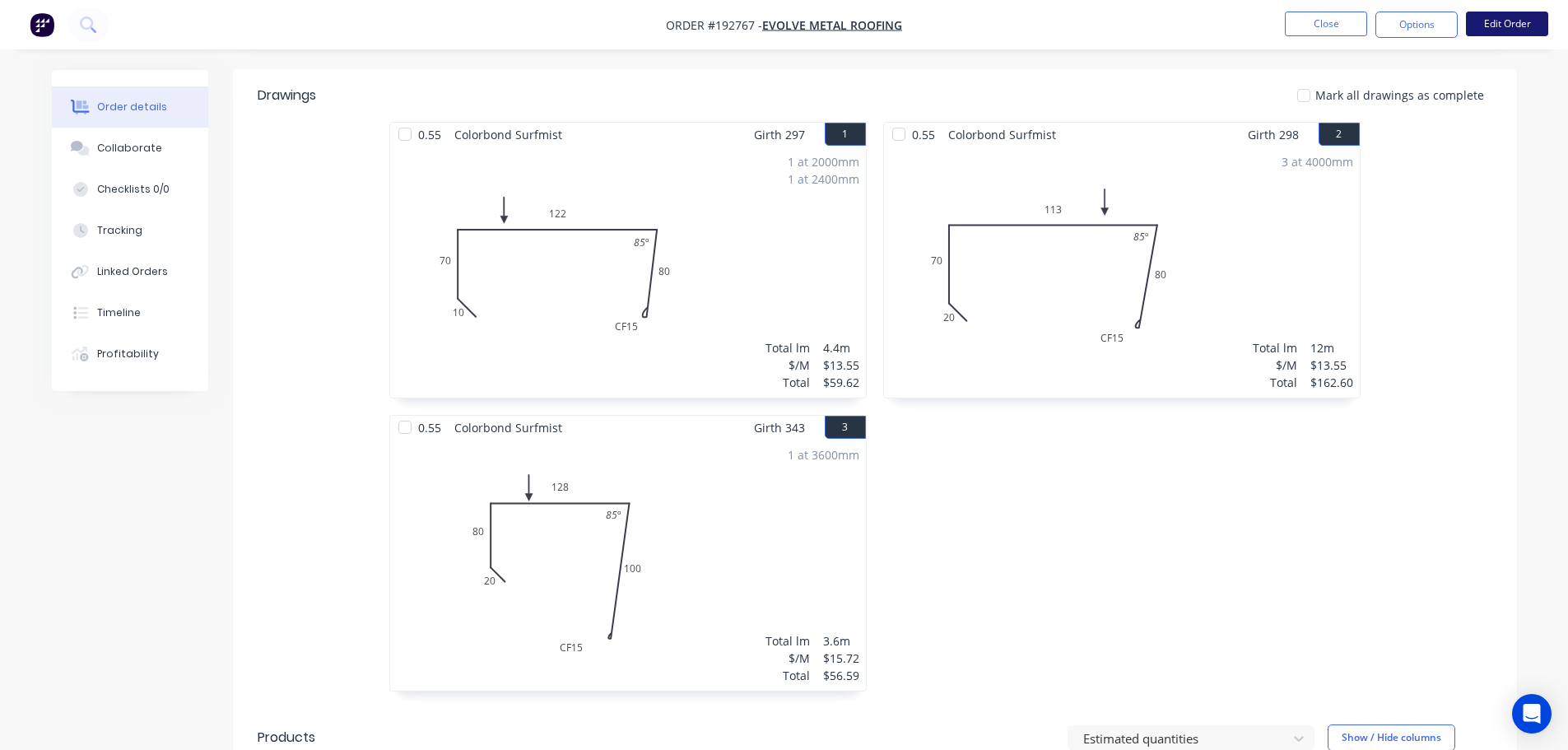
click at [1509, 24] on button "Edit Order" at bounding box center [1507, 24] width 82 height 25
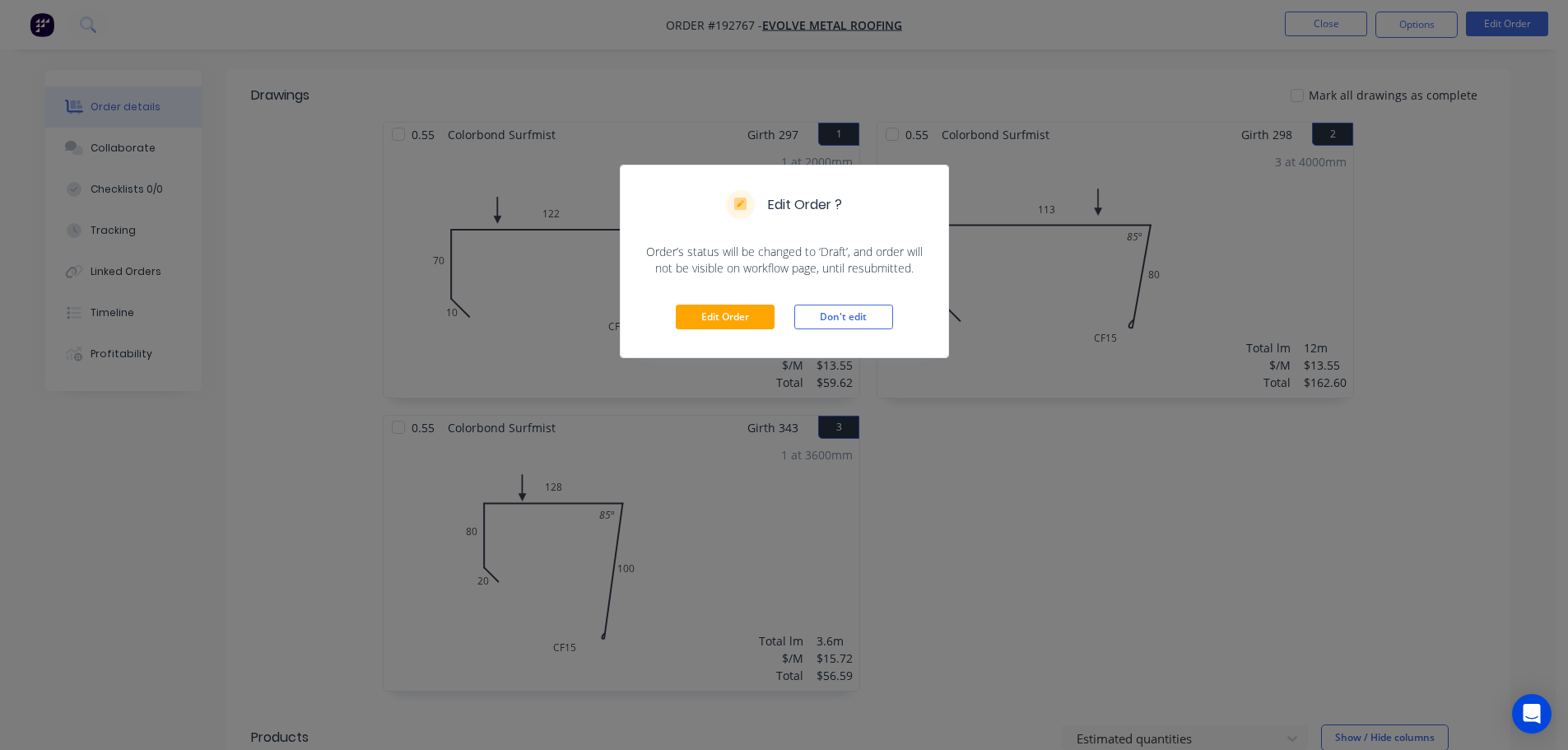
click at [716, 296] on div "Edit Order Don't edit" at bounding box center [784, 316] width 327 height 80
click at [706, 305] on button "Edit Order" at bounding box center [725, 317] width 98 height 25
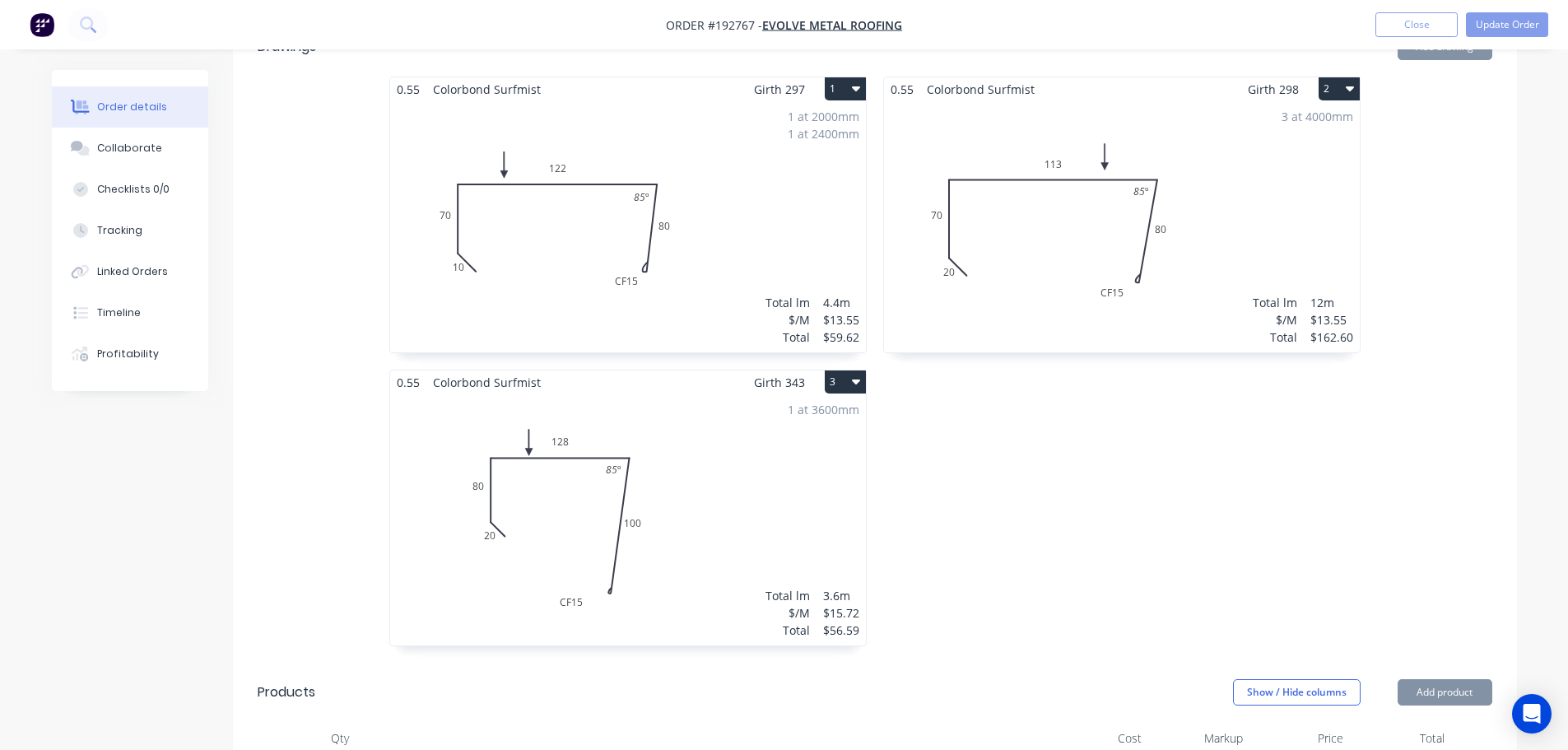
scroll to position [822, 0]
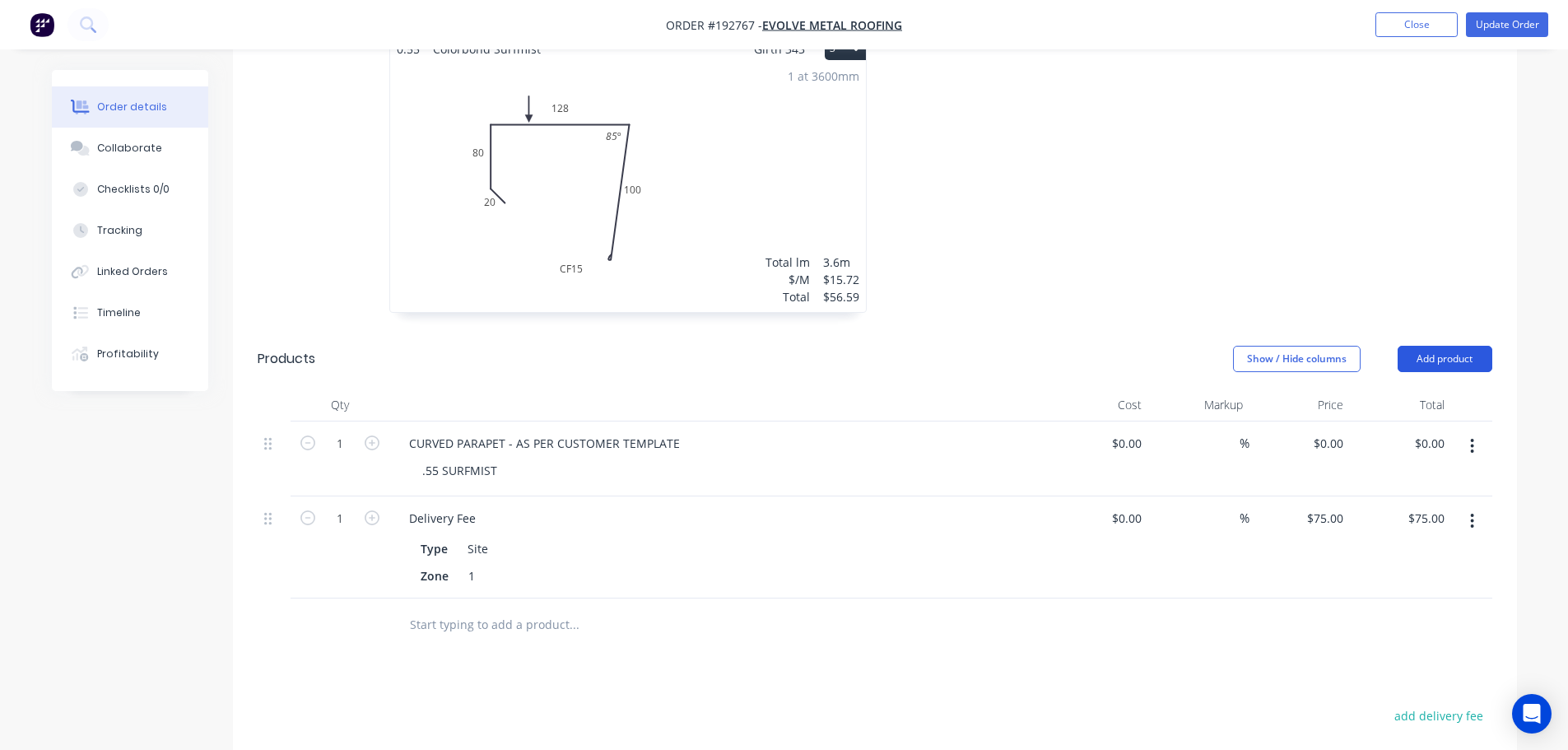
click at [1454, 346] on button "Add product" at bounding box center [1445, 358] width 95 height 26
click at [1437, 384] on button "Product catalogue" at bounding box center [1414, 400] width 157 height 33
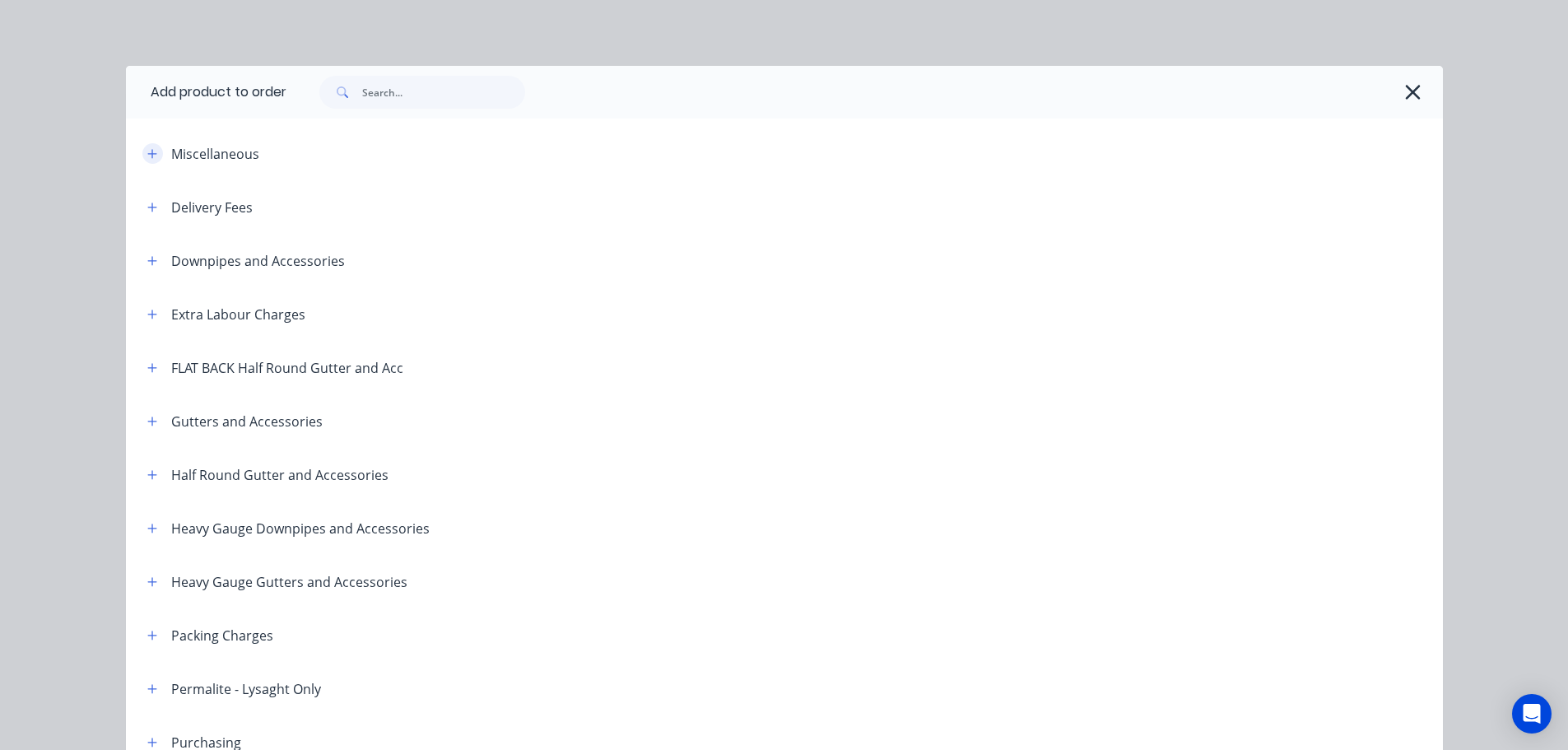
click at [153, 154] on button "button" at bounding box center [152, 153] width 21 height 21
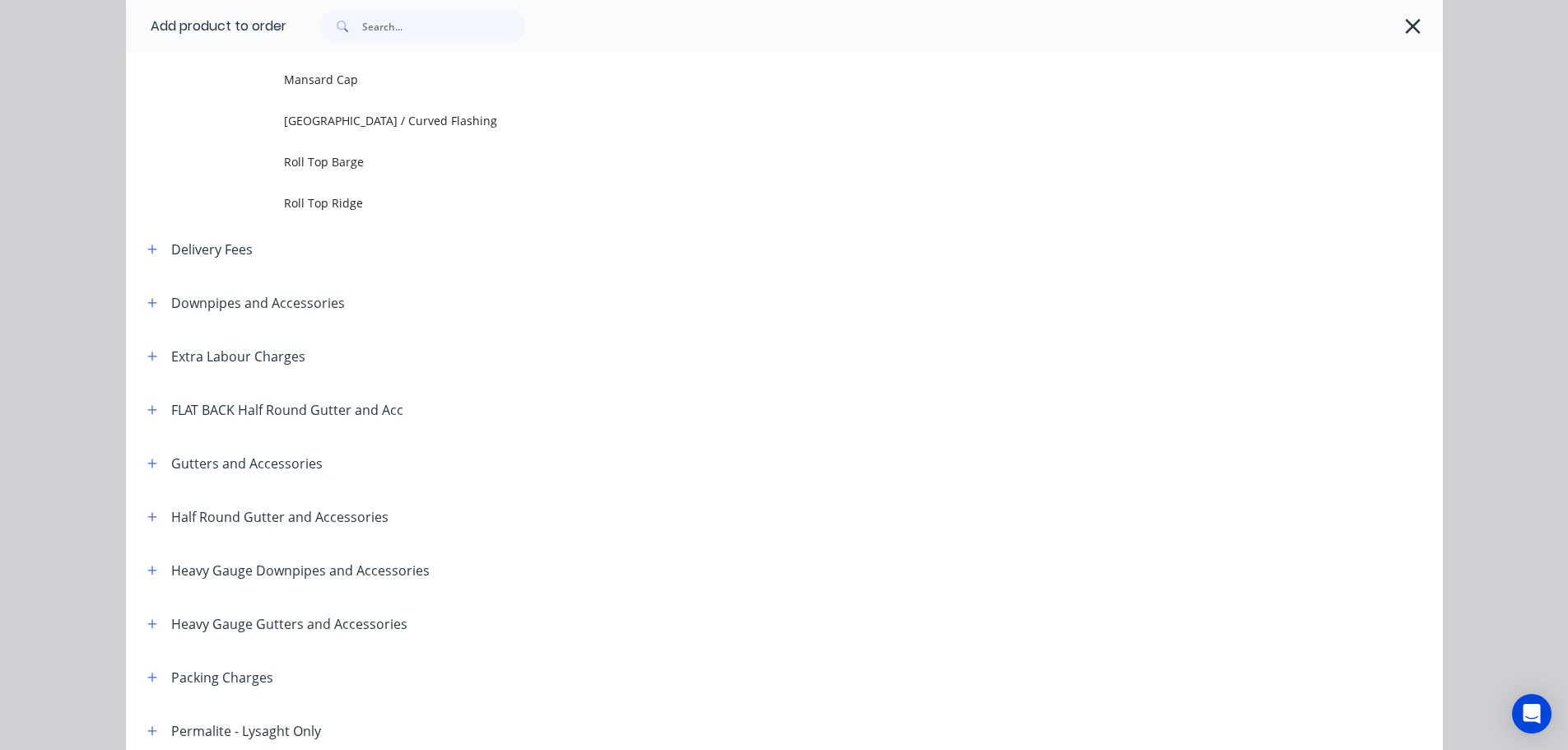
scroll to position [204, 0]
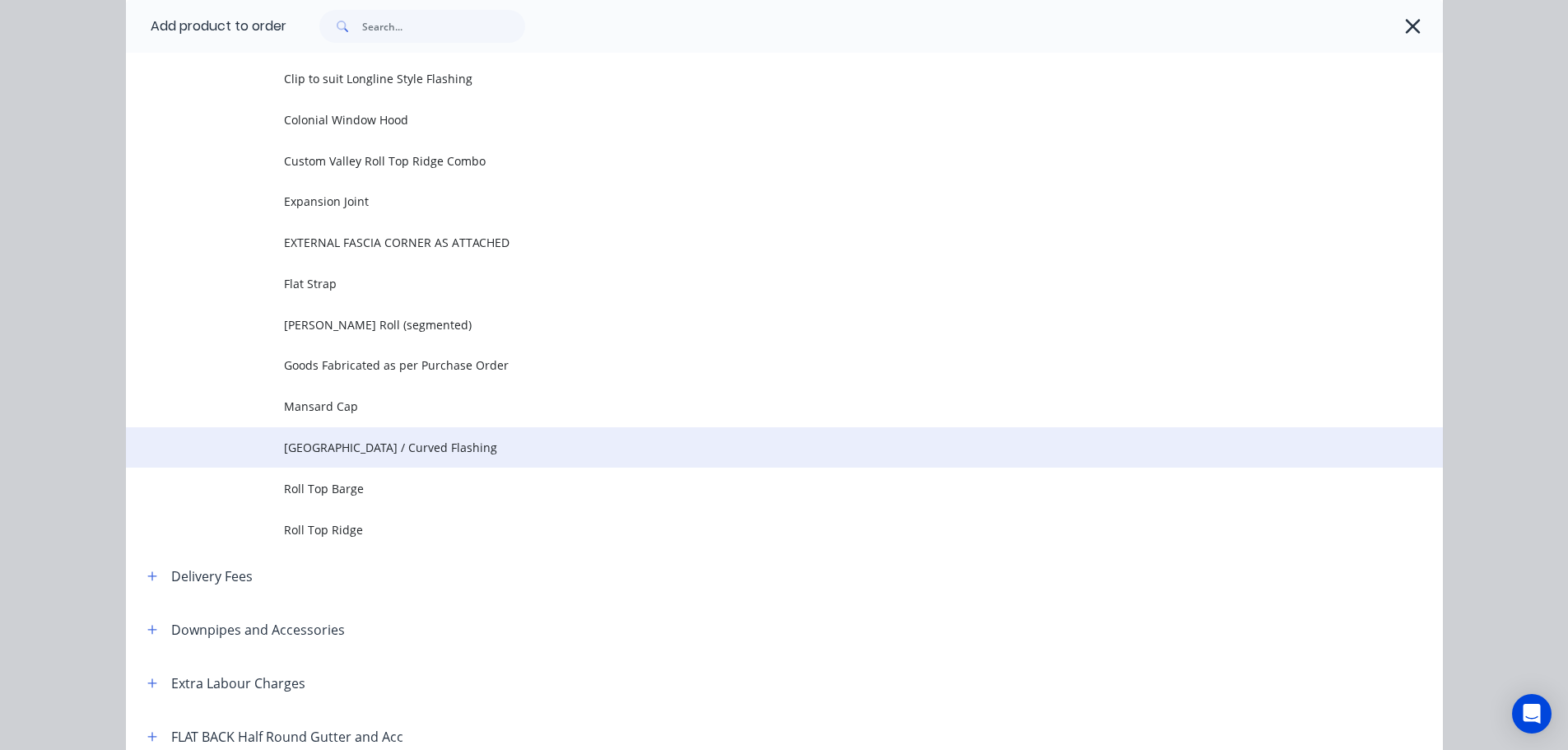
click at [371, 435] on td "Pittsburgh / Curved Flashing" at bounding box center [864, 448] width 1159 height 41
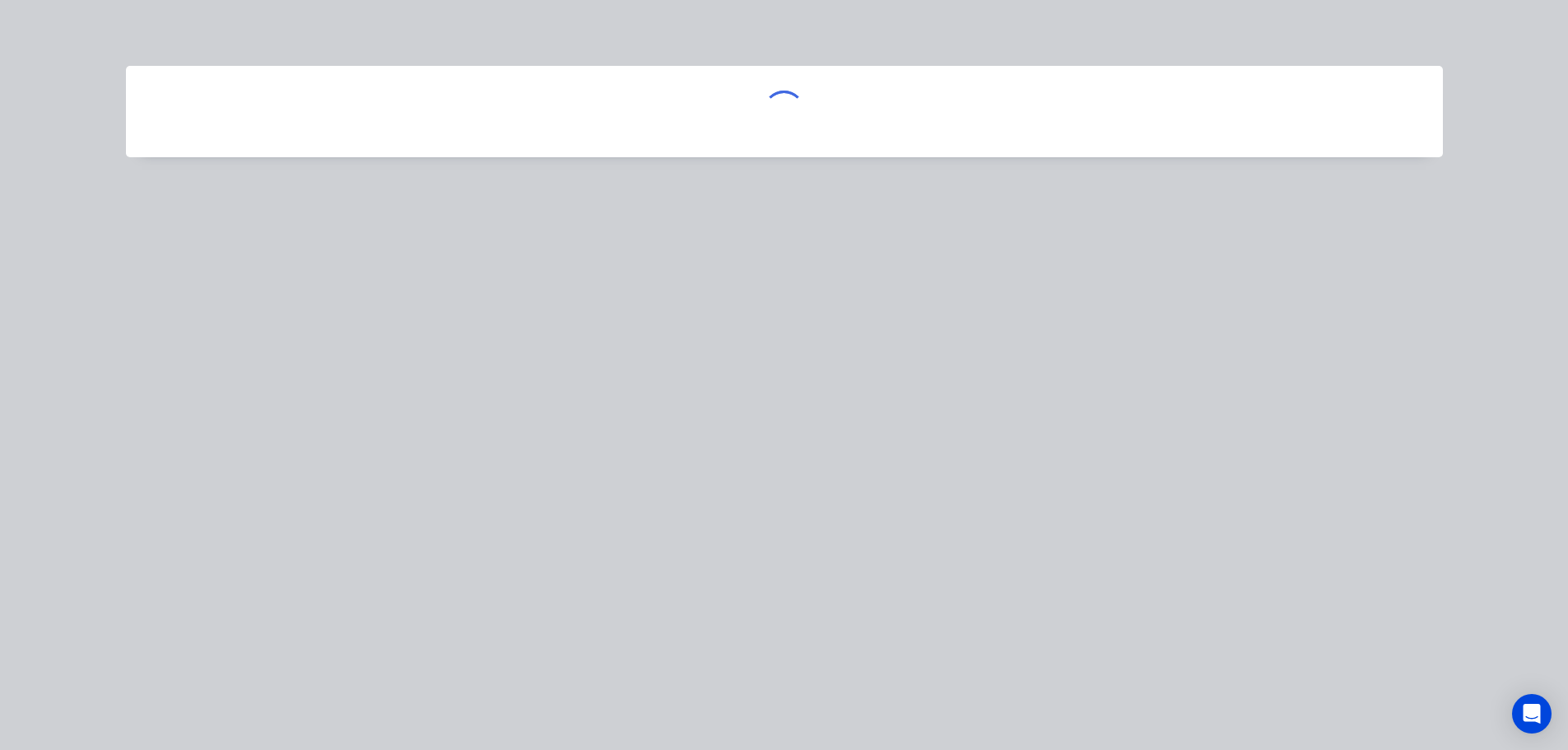
scroll to position [0, 0]
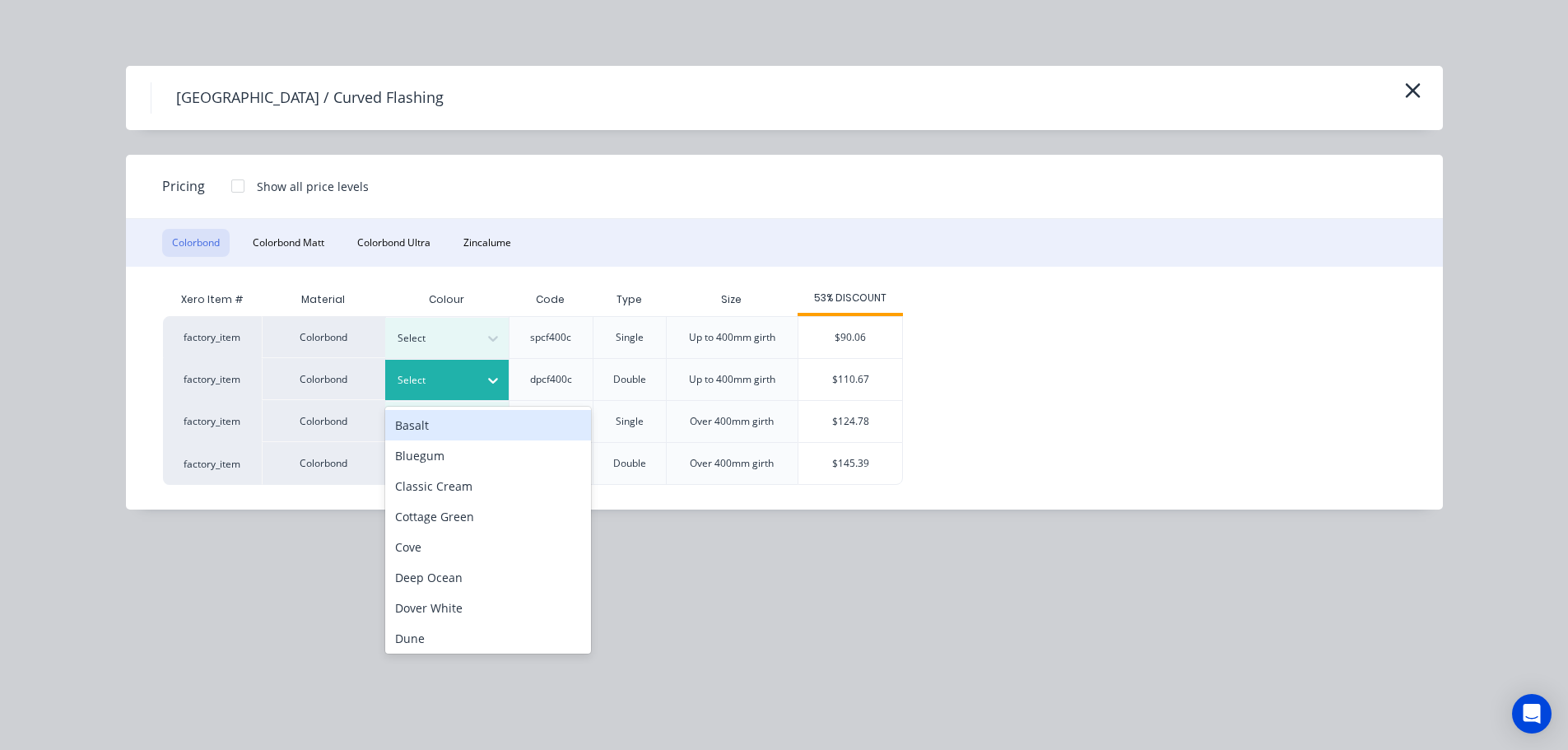
click at [479, 380] on div at bounding box center [493, 380] width 30 height 26
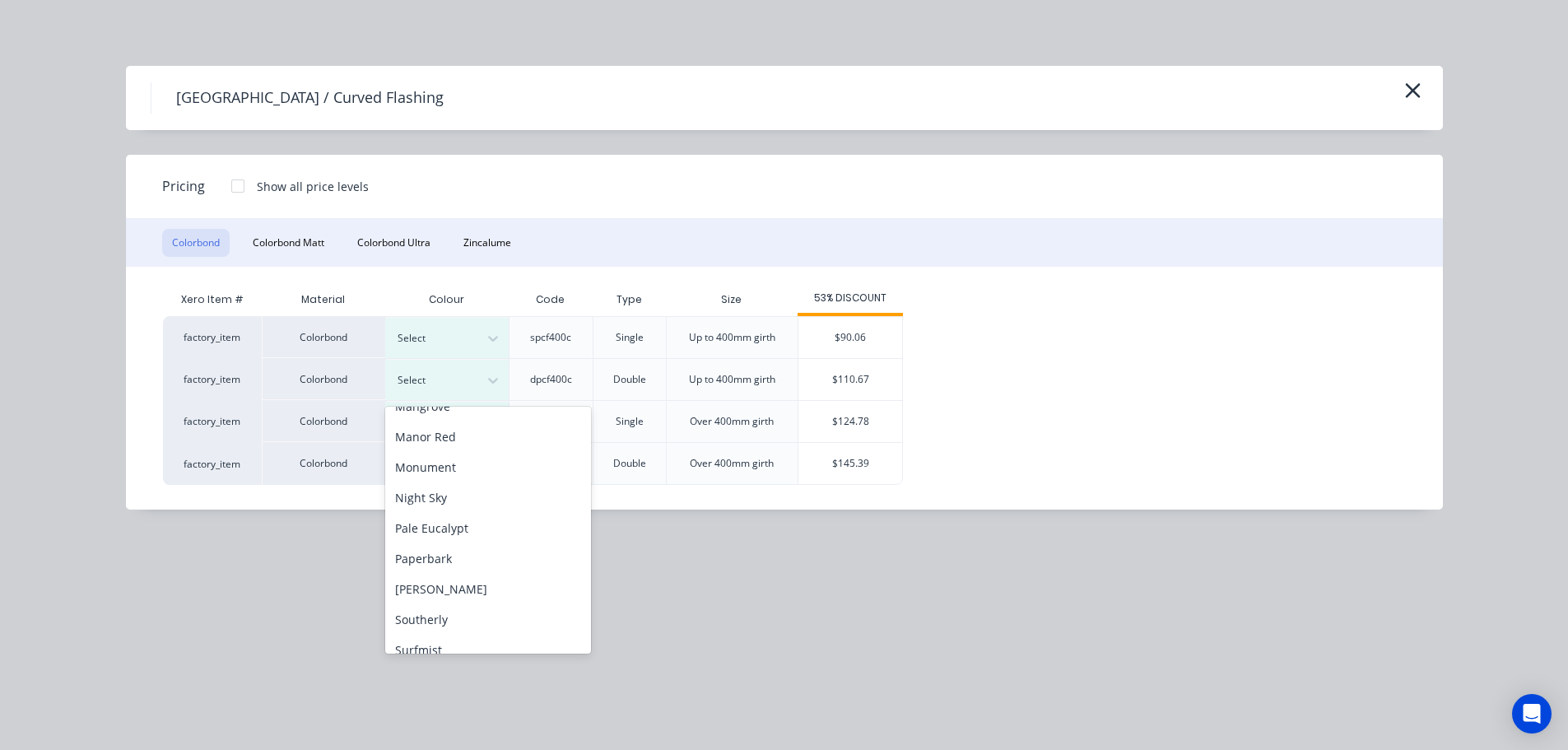
scroll to position [552, 0]
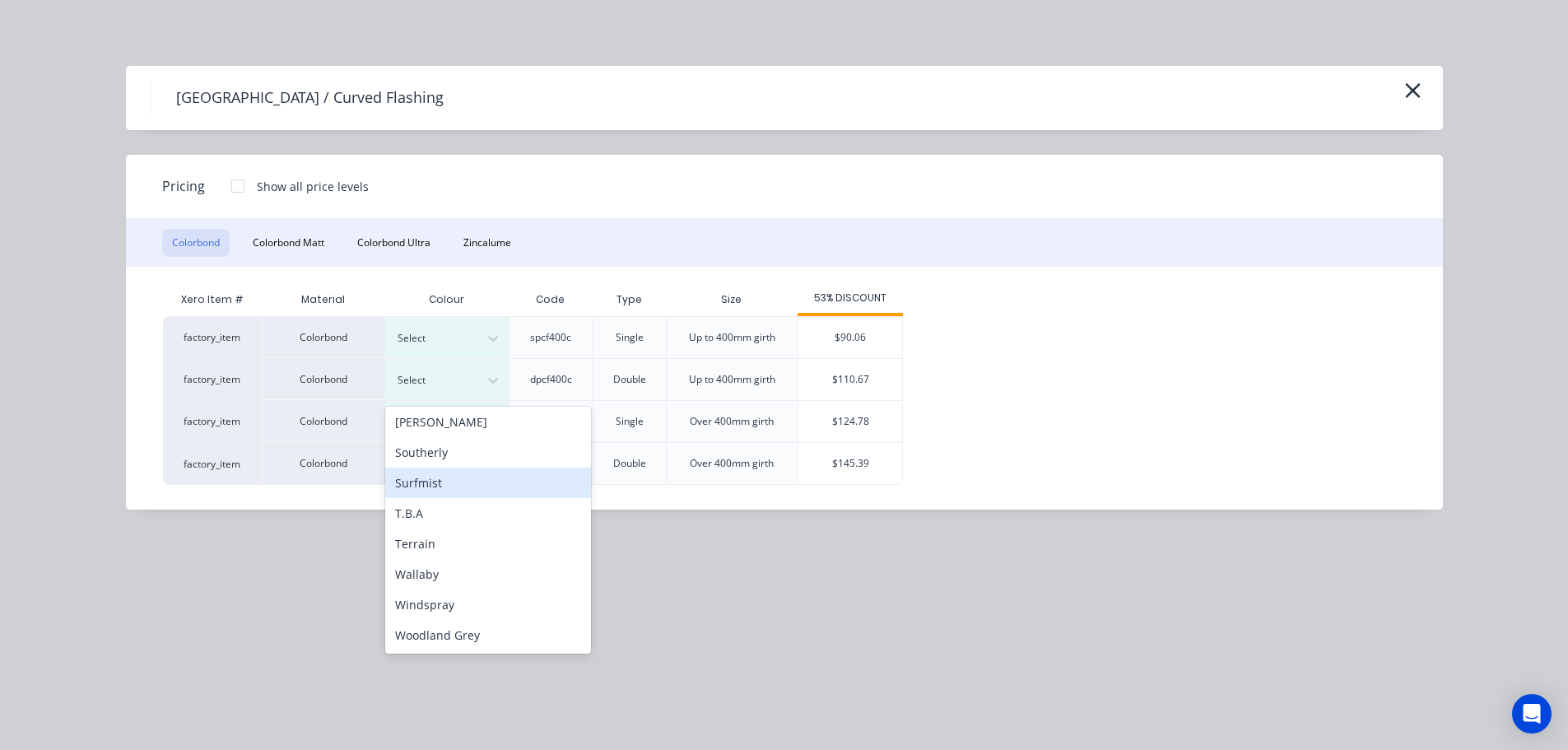
click at [474, 482] on div "Surfmist" at bounding box center [488, 483] width 206 height 30
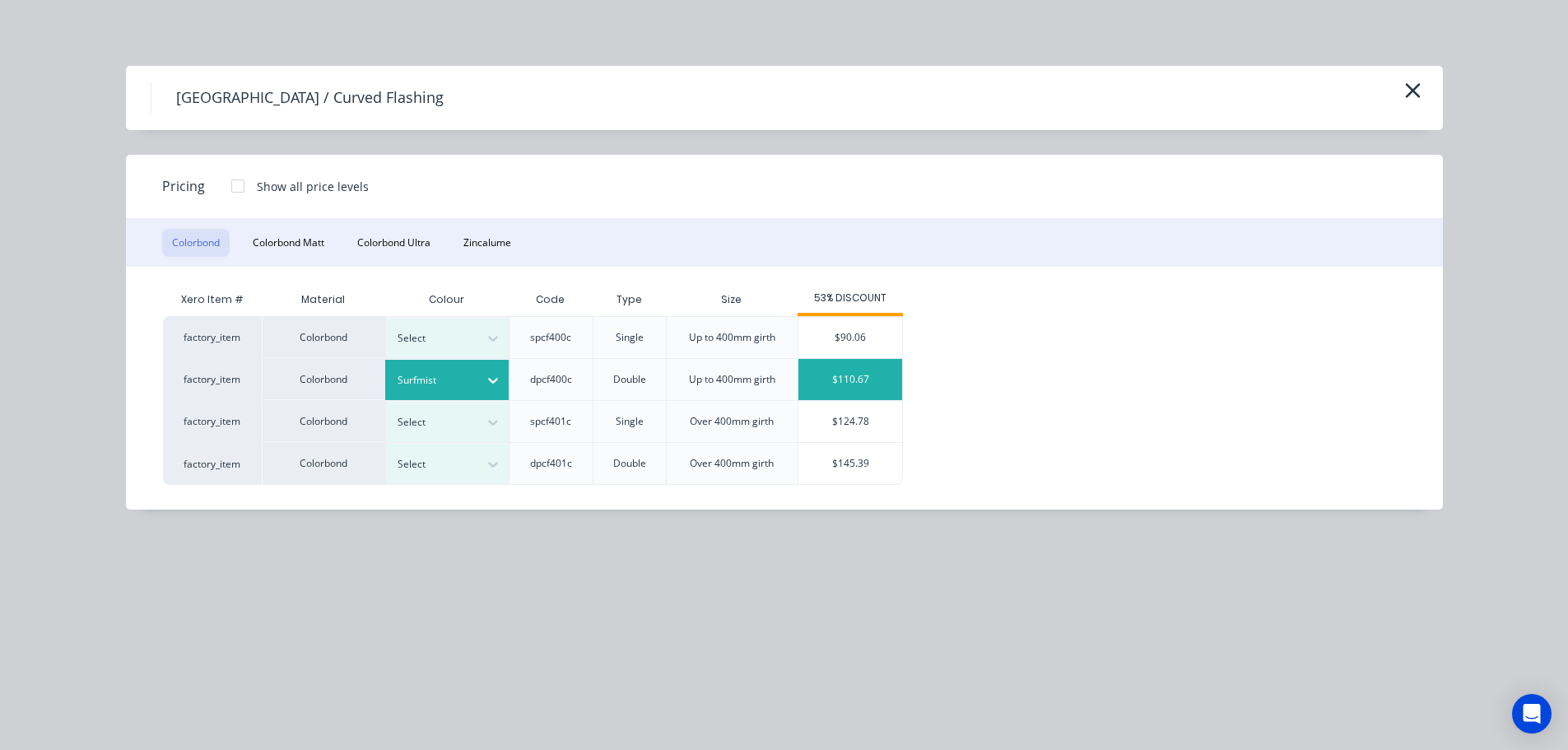
click at [852, 374] on div "$110.67" at bounding box center [851, 379] width 104 height 41
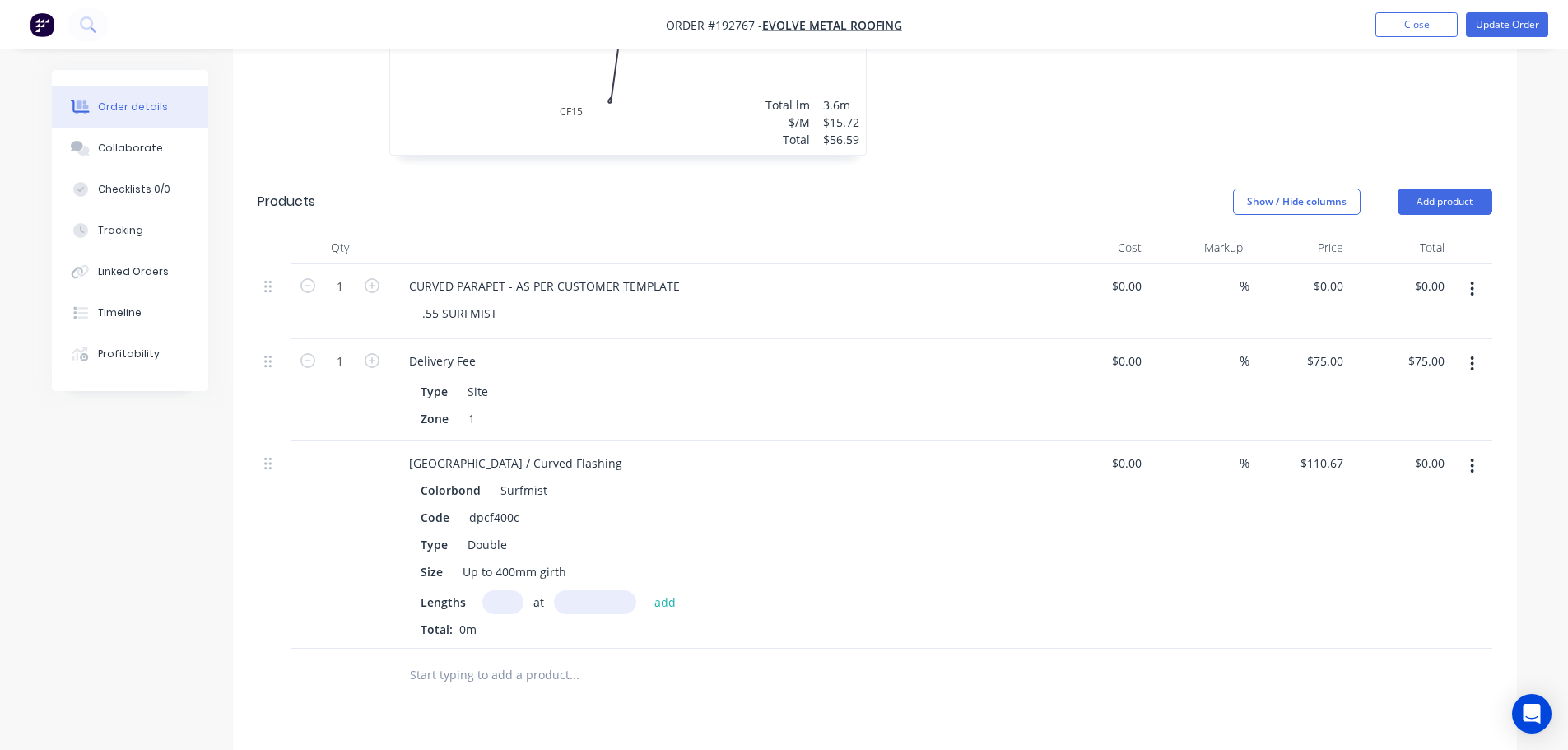
scroll to position [1070, 0]
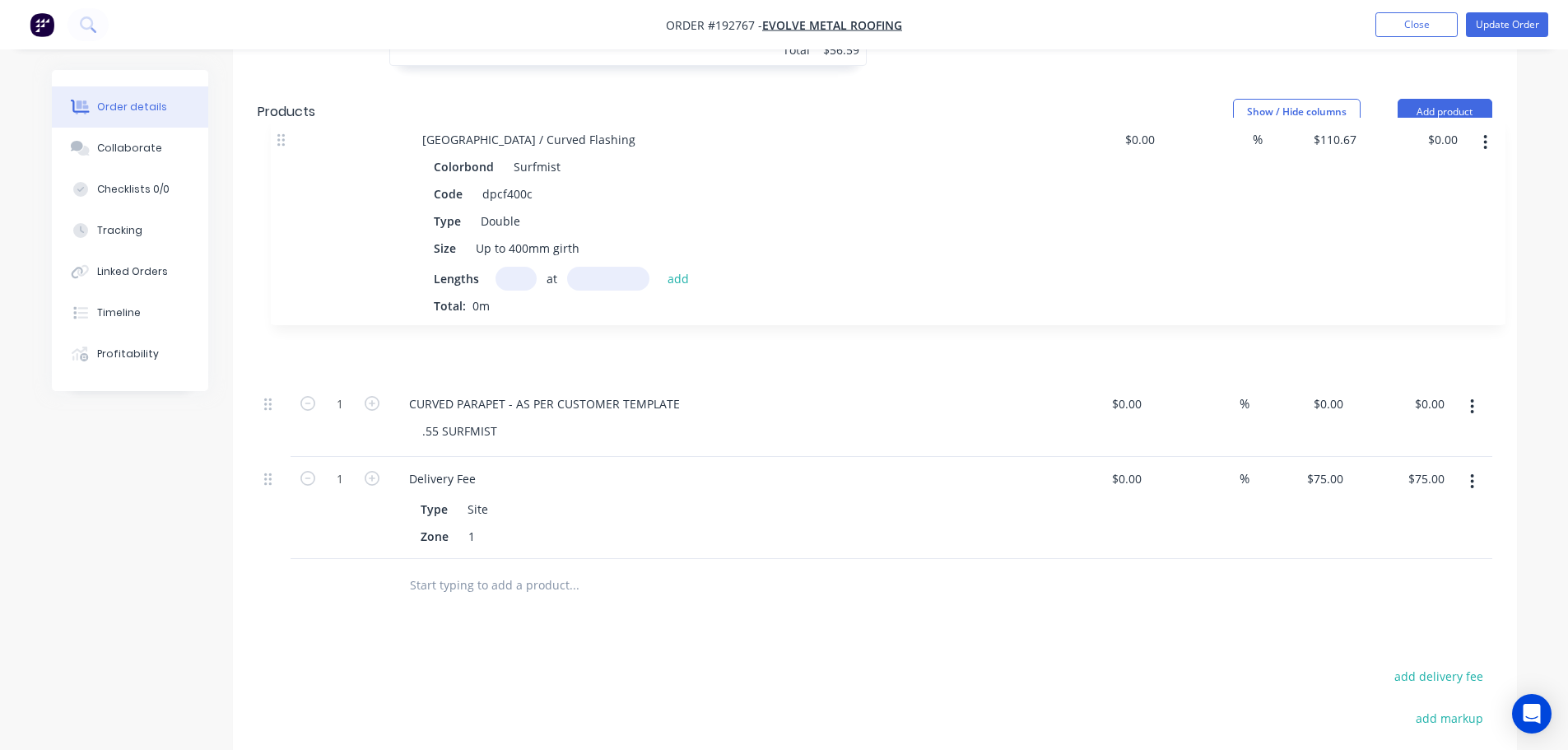
drag, startPoint x: 268, startPoint y: 325, endPoint x: 283, endPoint y: 118, distance: 207.5
click at [283, 141] on div "Qty Cost Markup Price Total 1 CURVED PARAPET - AS PER CUSTOMER TEMPLATE .55 SUR…" at bounding box center [875, 350] width 1235 height 417
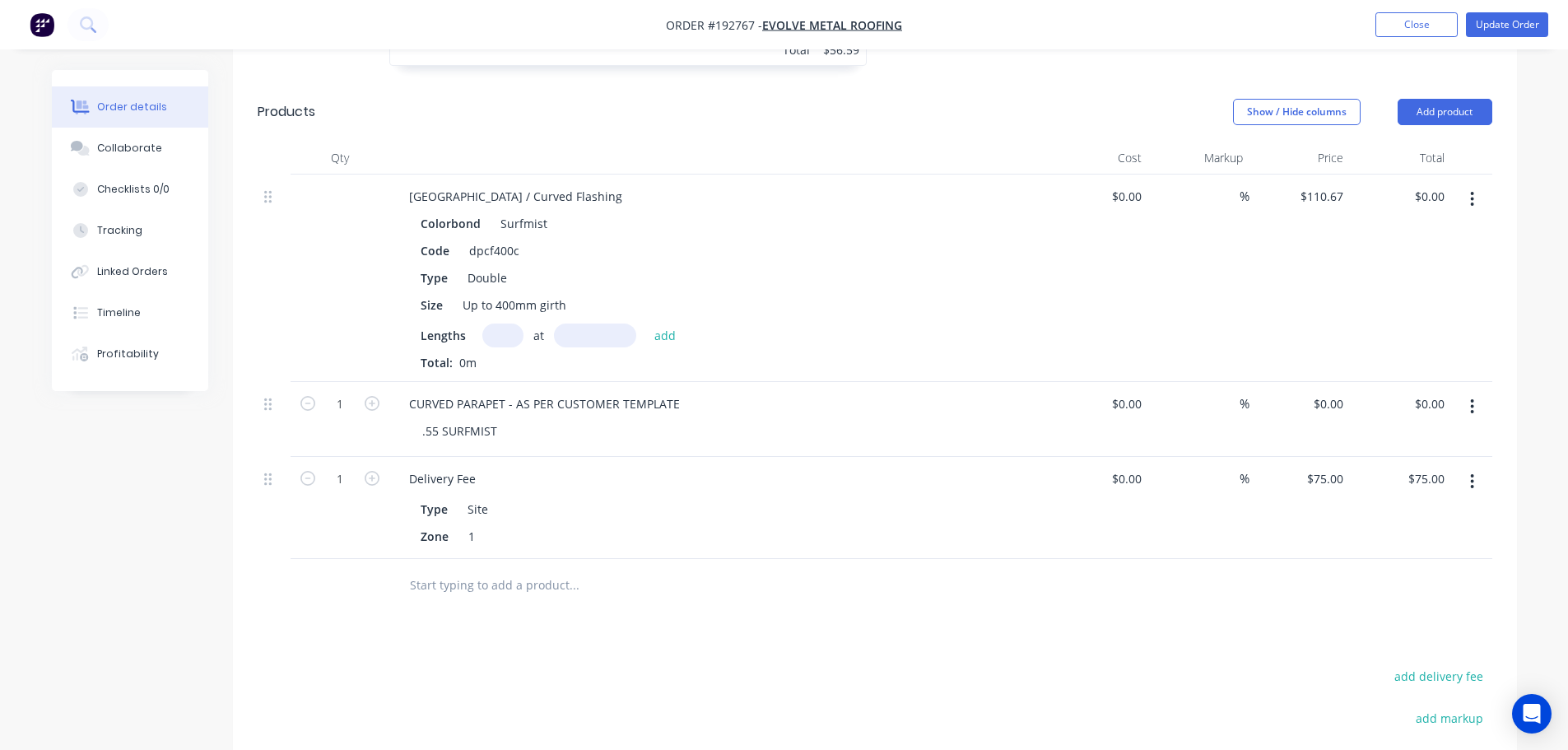
click at [498, 324] on input "text" at bounding box center [503, 335] width 41 height 24
type input "1"
type input "1200"
click at [647, 324] on button "add" at bounding box center [665, 334] width 38 height 22
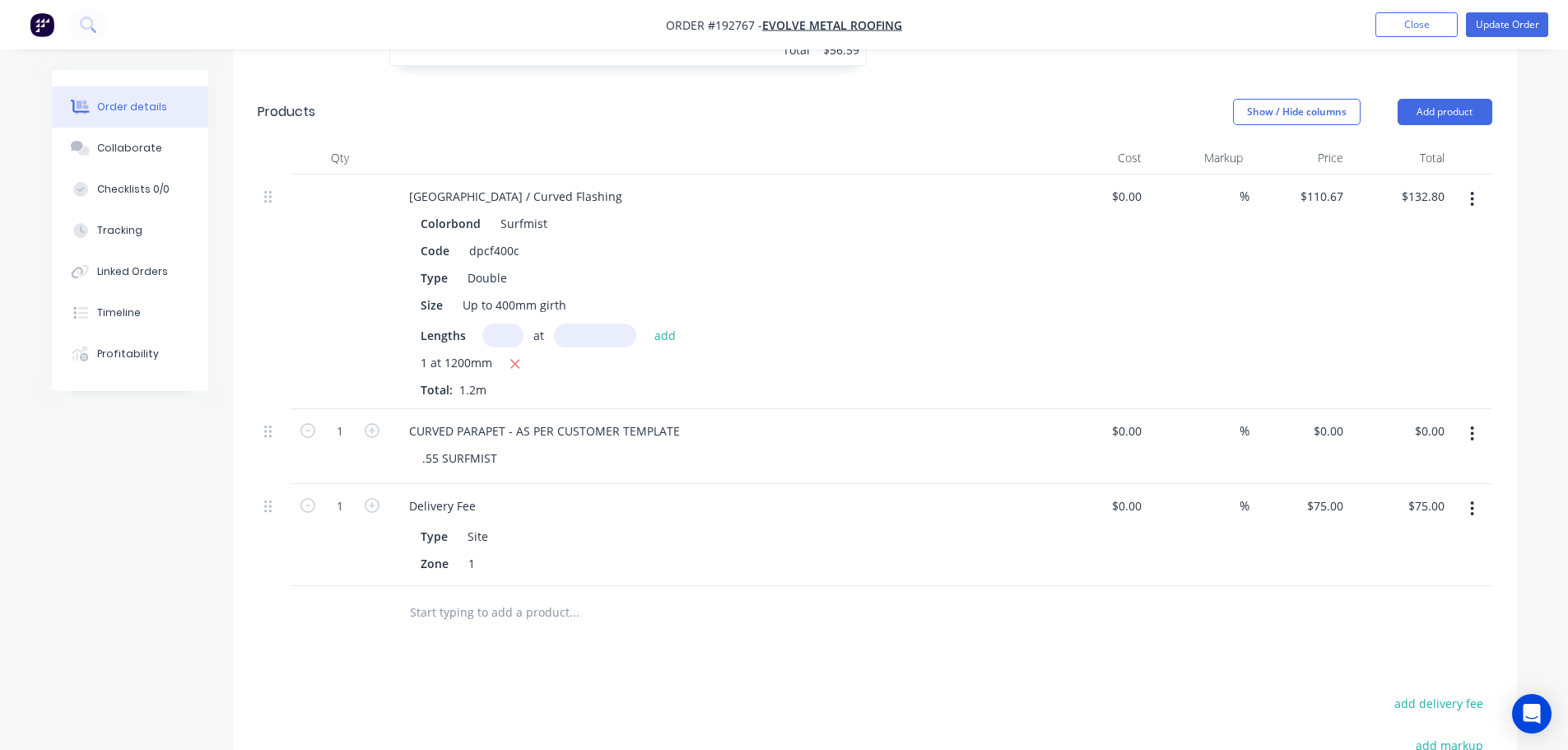
click at [1477, 493] on button "button" at bounding box center [1472, 508] width 38 height 29
click at [1479, 419] on button "button" at bounding box center [1472, 434] width 38 height 29
click at [1423, 564] on div "Delete" at bounding box center [1414, 576] width 127 height 24
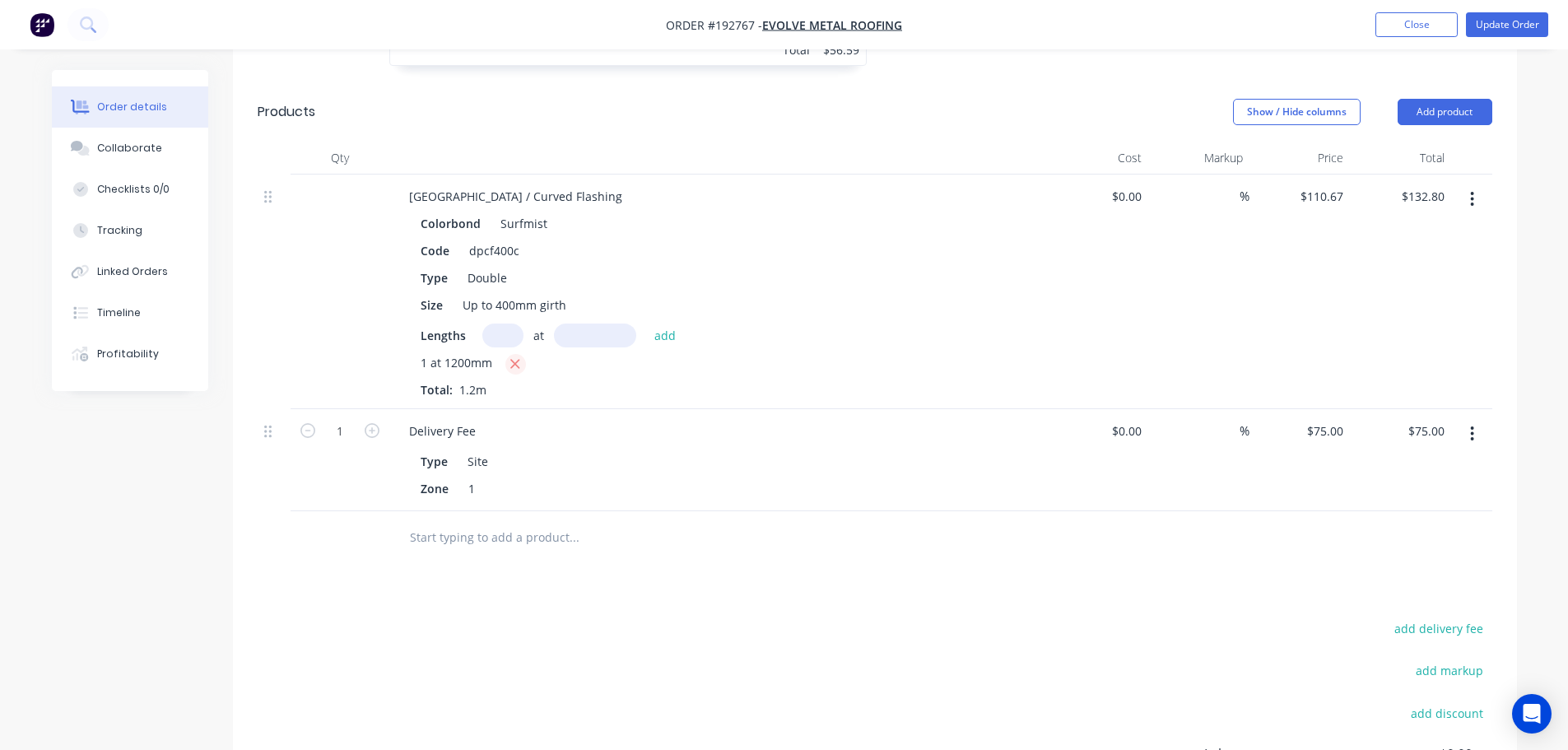
click at [513, 359] on icon "button" at bounding box center [516, 364] width 9 height 9
type input "$0.00"
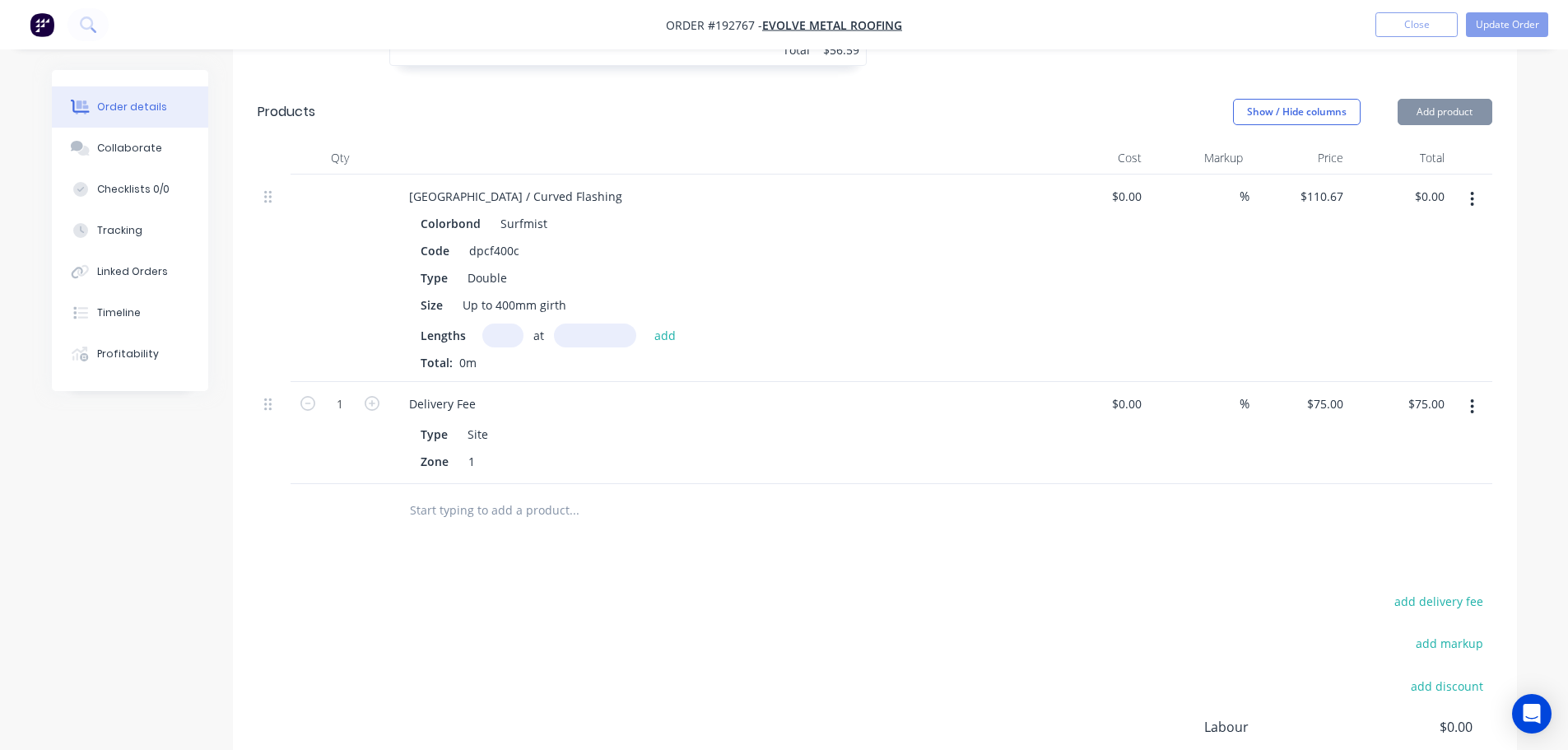
click at [498, 324] on input "text" at bounding box center [503, 335] width 41 height 24
type input "1"
type input "1500"
click at [647, 324] on button "add" at bounding box center [665, 334] width 38 height 22
type input "$166.01"
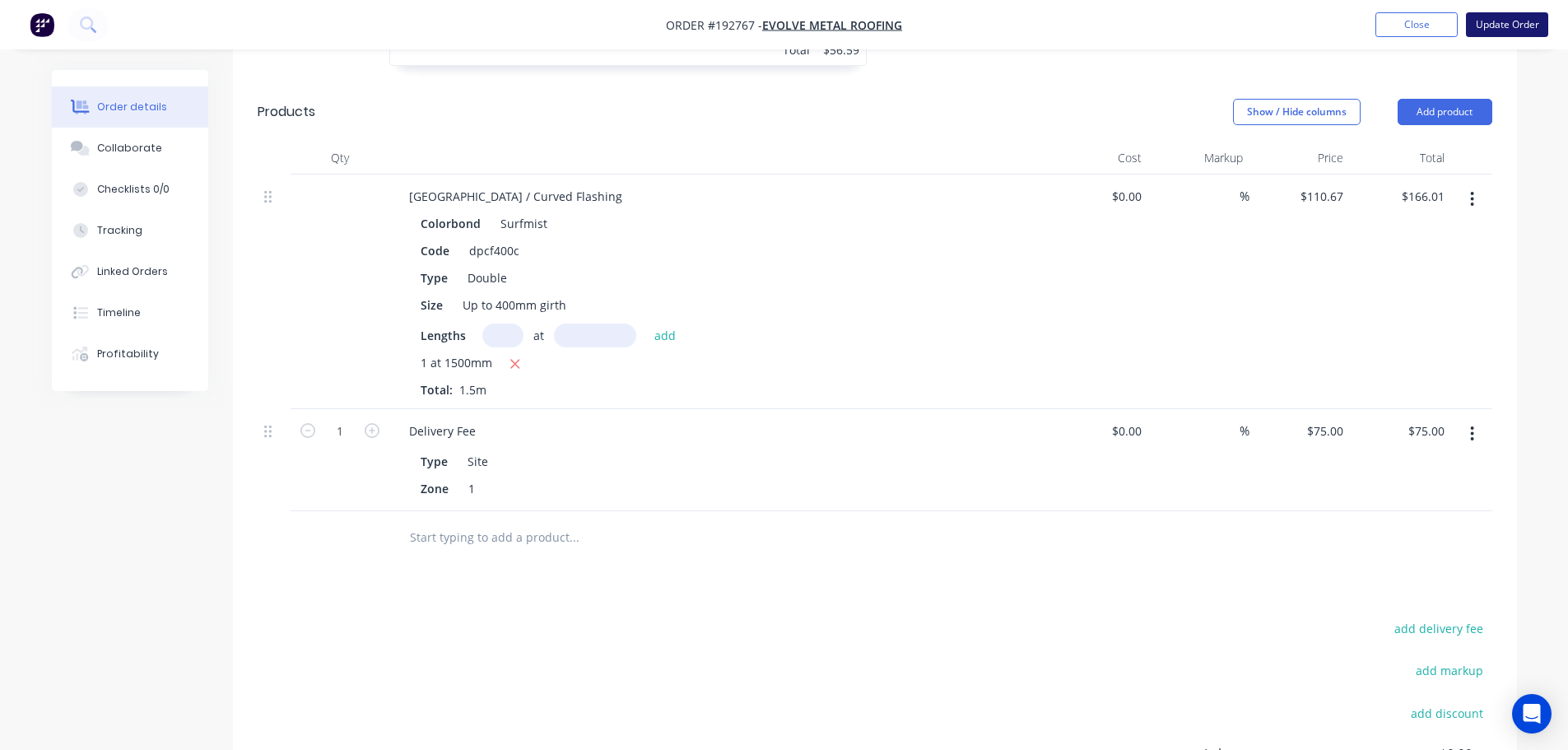
click at [1507, 19] on button "Update Order" at bounding box center [1507, 25] width 82 height 25
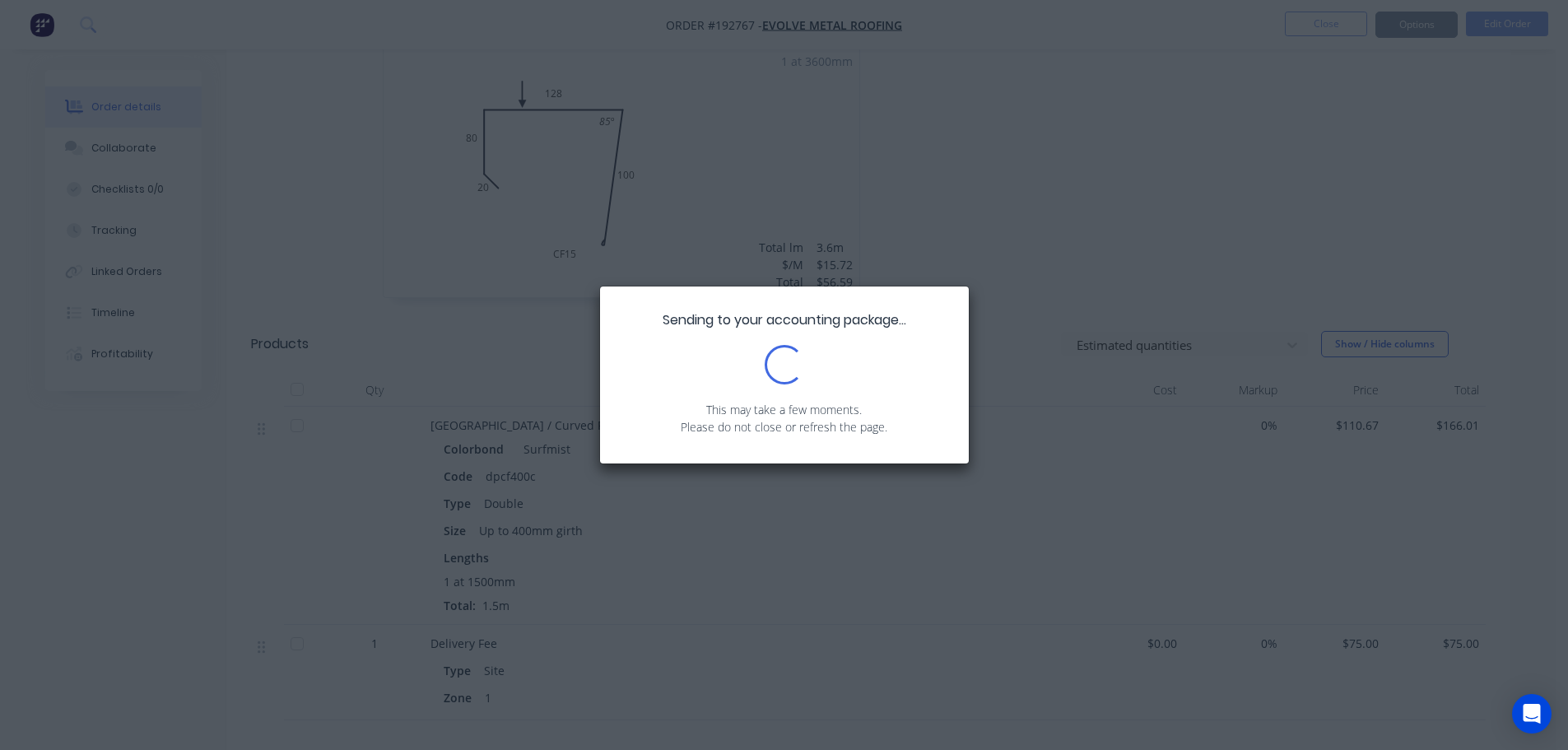
scroll to position [822, 0]
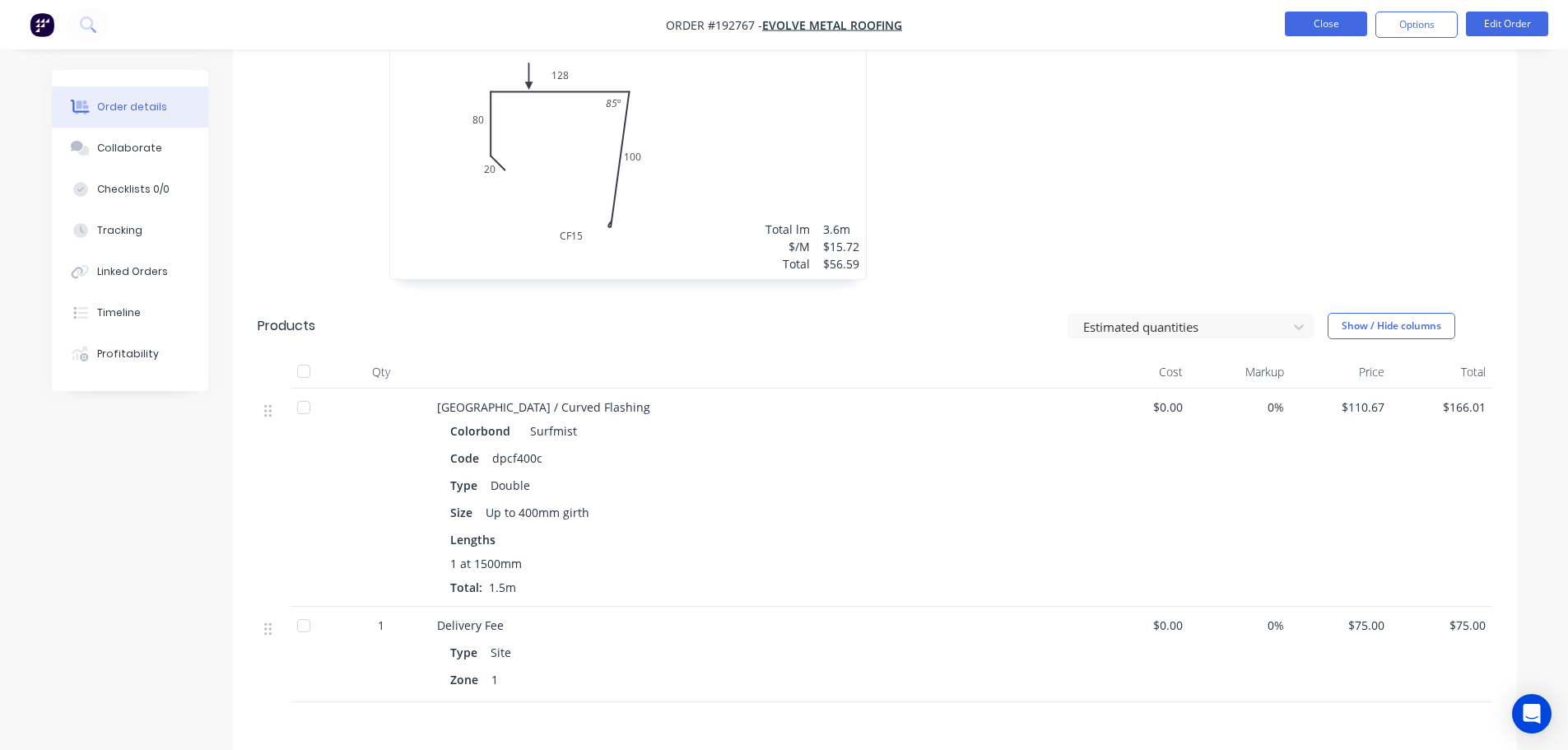
click at [1334, 16] on button "Close" at bounding box center [1326, 24] width 82 height 25
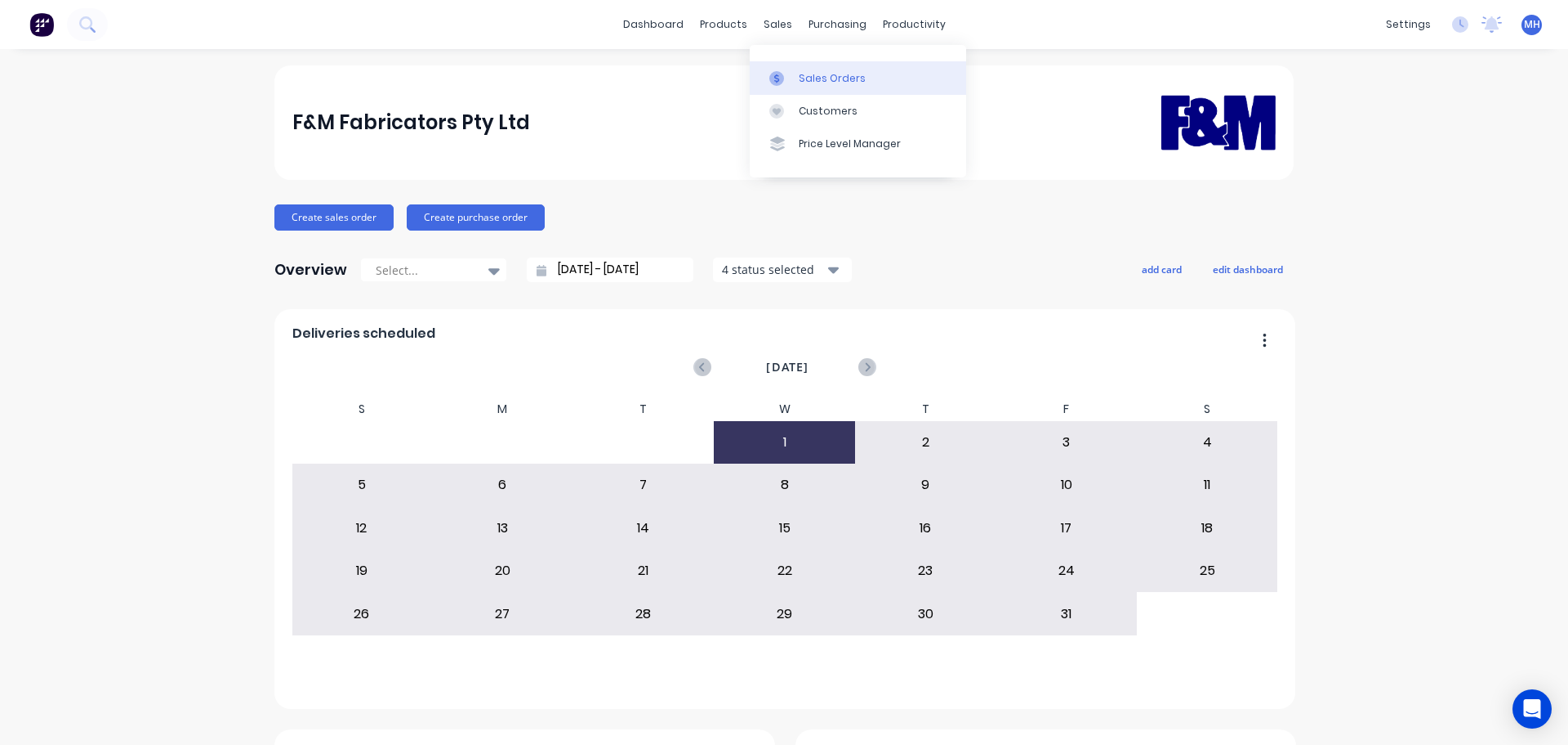
click at [824, 75] on div "Sales Orders" at bounding box center [831, 78] width 67 height 15
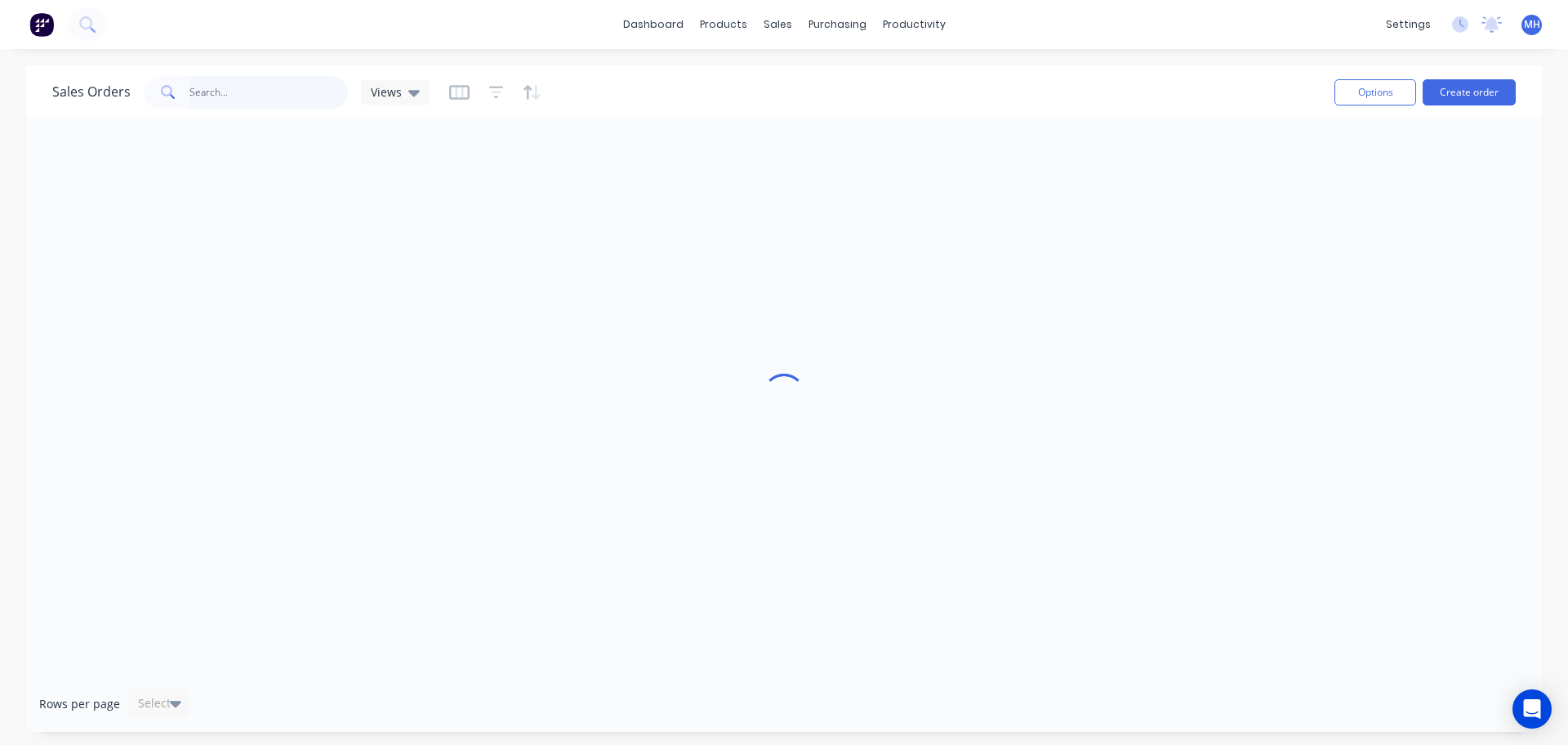
click at [267, 91] on input "text" at bounding box center [269, 92] width 159 height 33
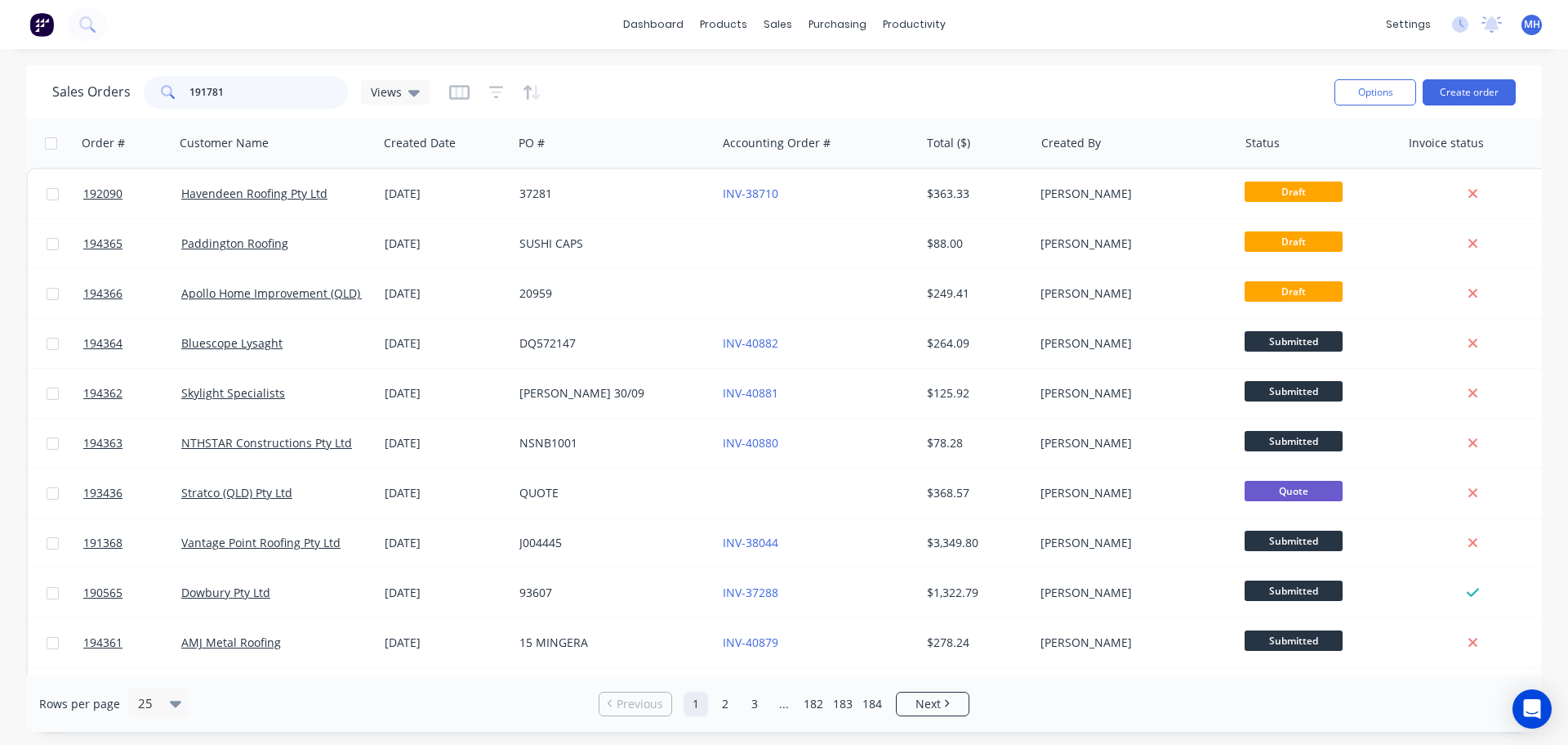
type input "191781"
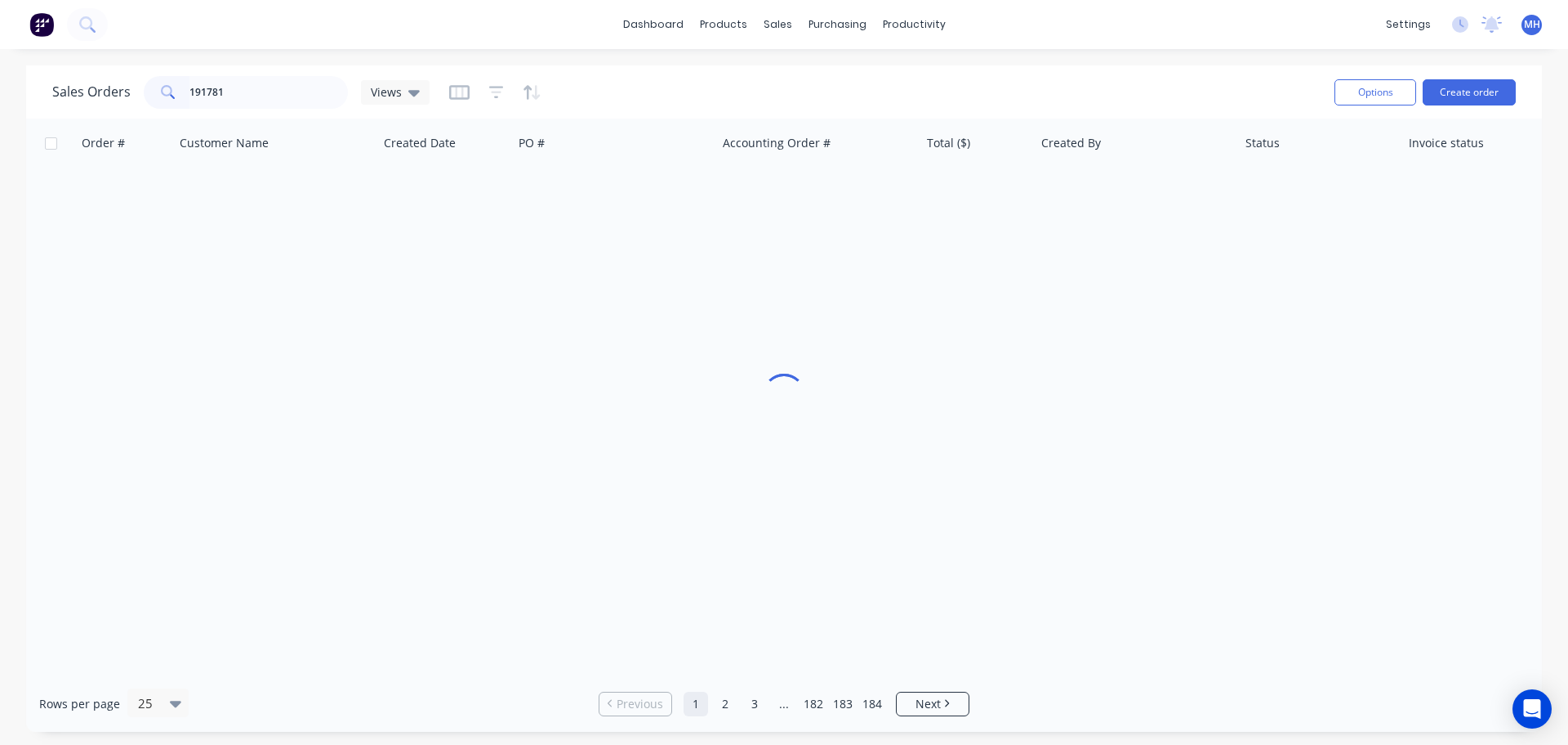
click at [601, 91] on div "Sales Orders 191781 Views" at bounding box center [687, 91] width 1269 height 40
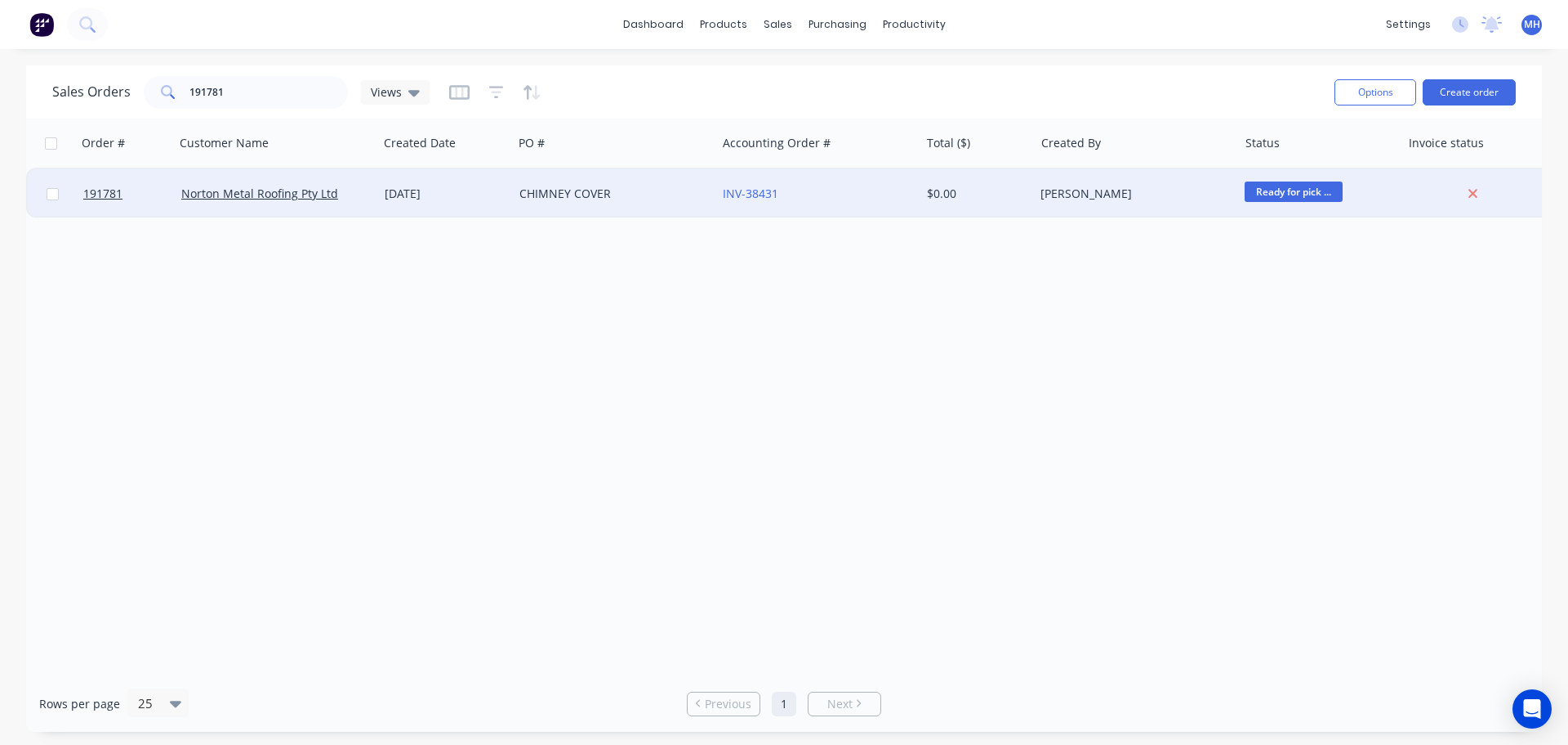
click at [602, 194] on div "CHIMNEY COVER" at bounding box center [610, 194] width 181 height 16
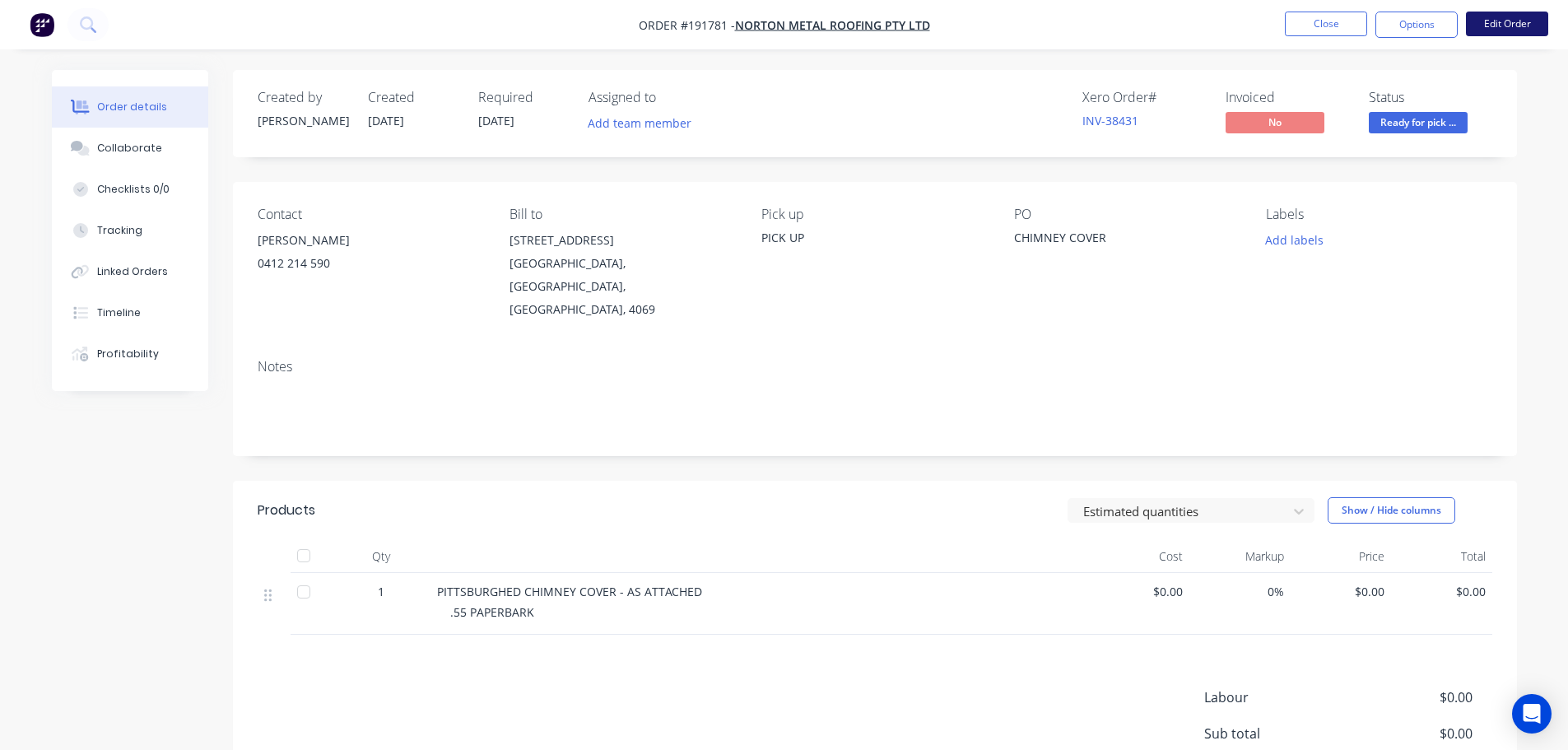
click at [1501, 33] on button "Edit Order" at bounding box center [1507, 24] width 82 height 25
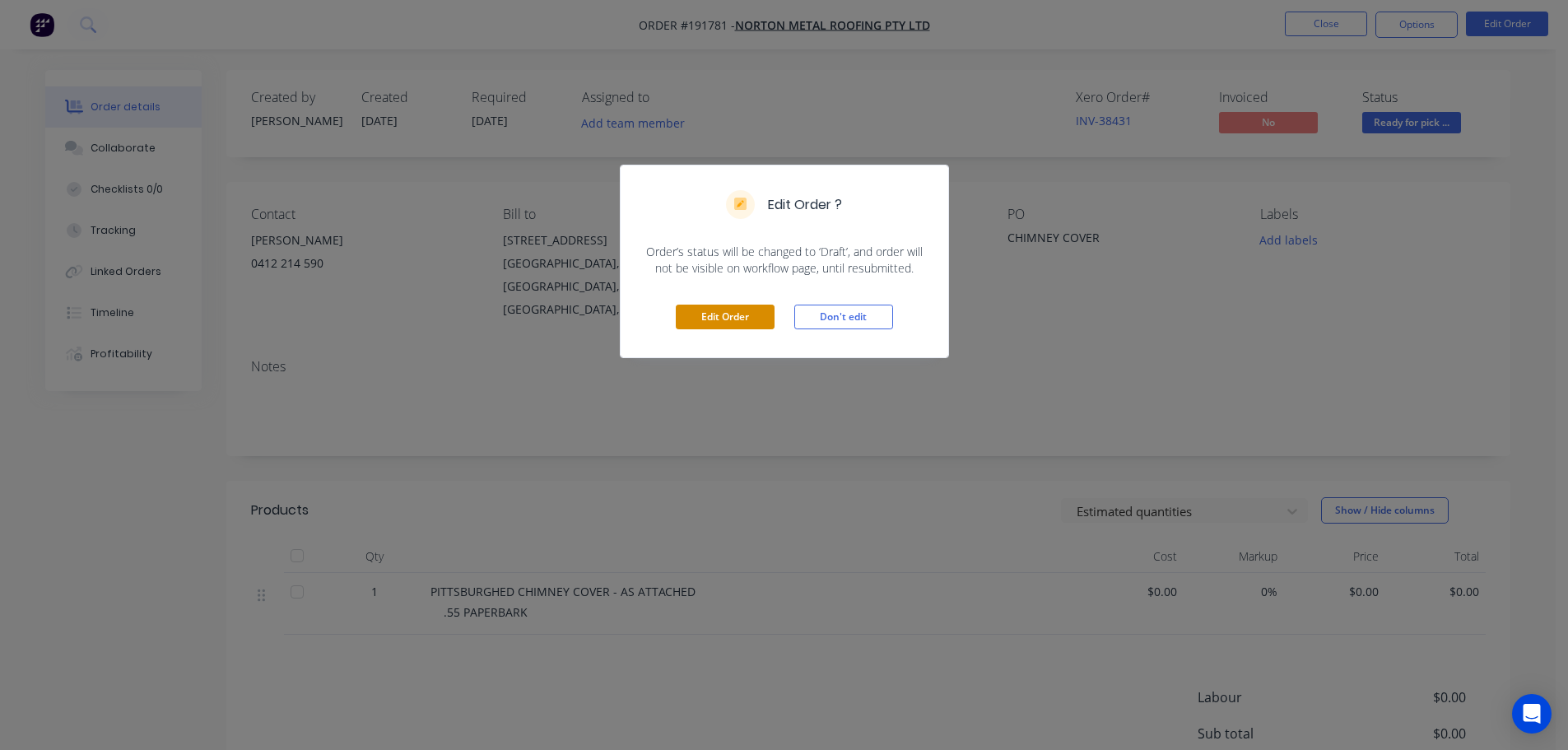
click at [740, 320] on button "Edit Order" at bounding box center [725, 317] width 98 height 25
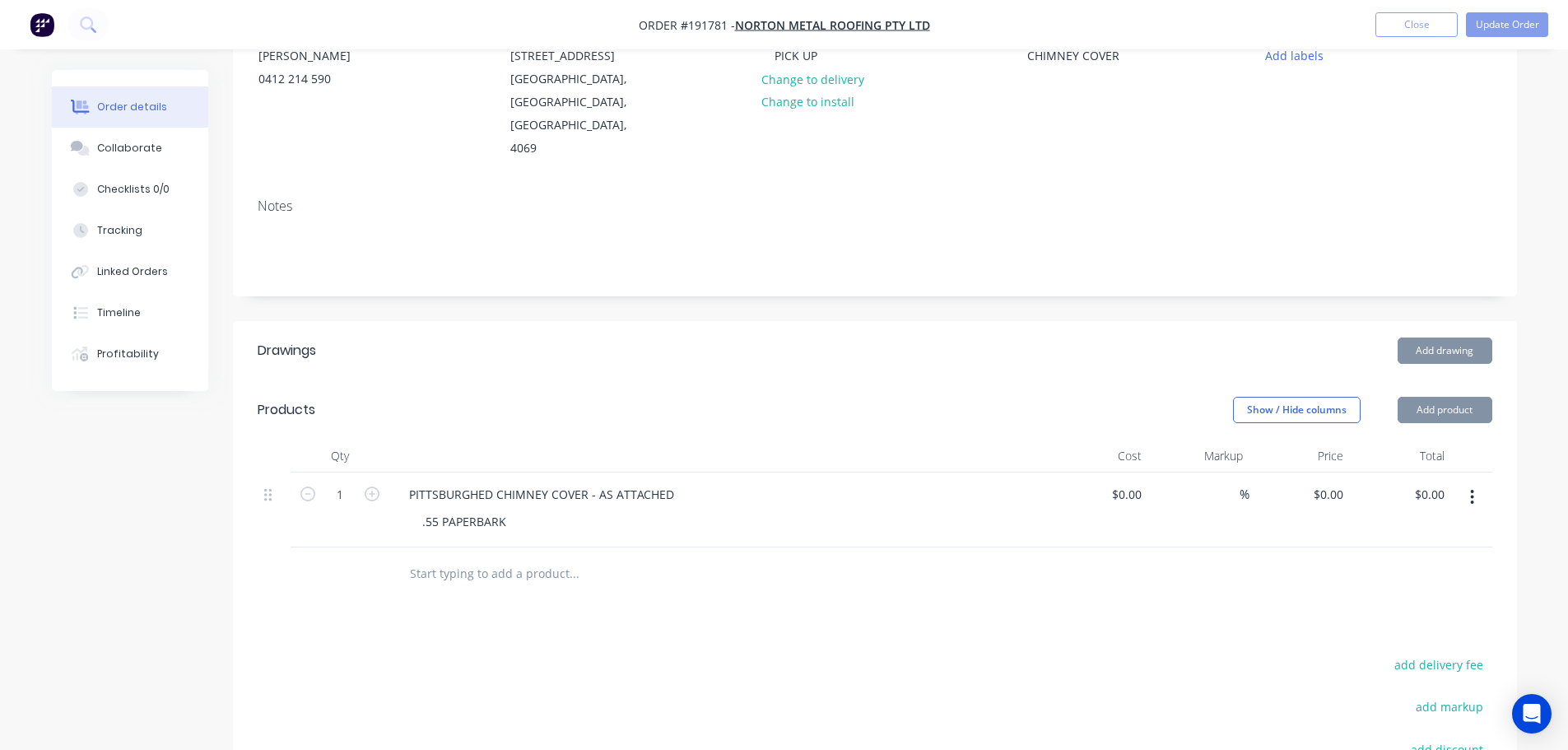
scroll to position [411, 0]
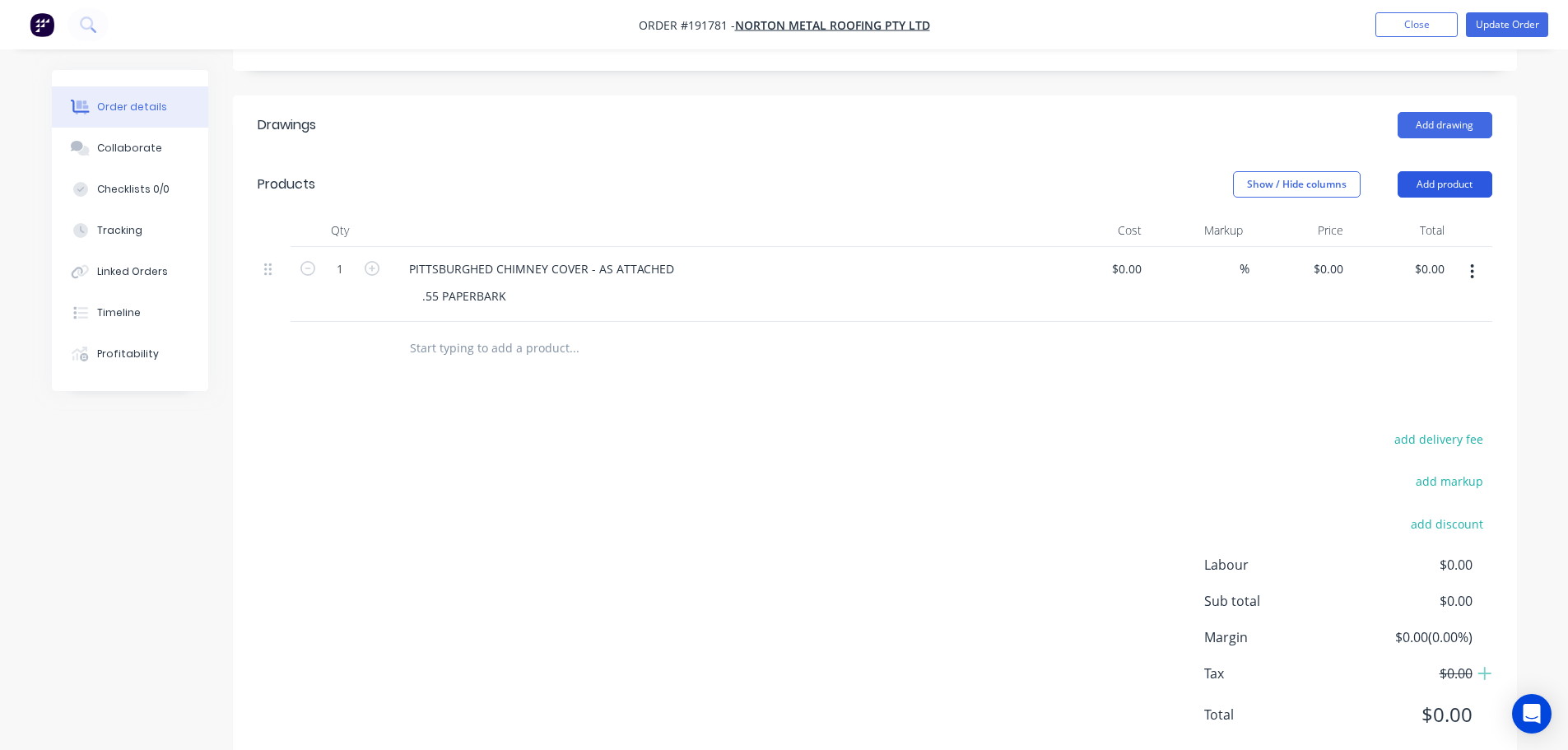
click at [1416, 171] on button "Add product" at bounding box center [1445, 183] width 95 height 26
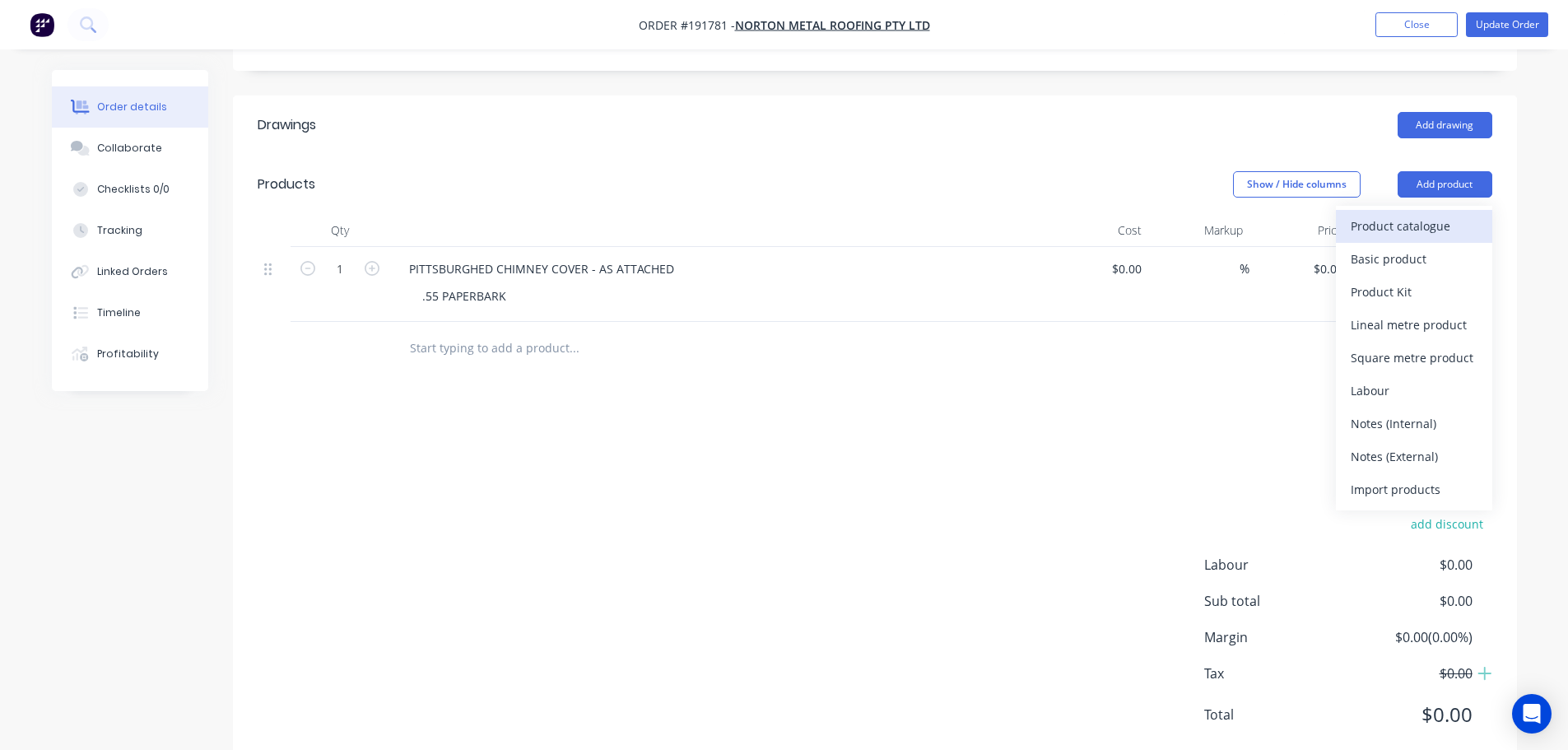
click at [1424, 214] on div "Product catalogue" at bounding box center [1414, 225] width 127 height 24
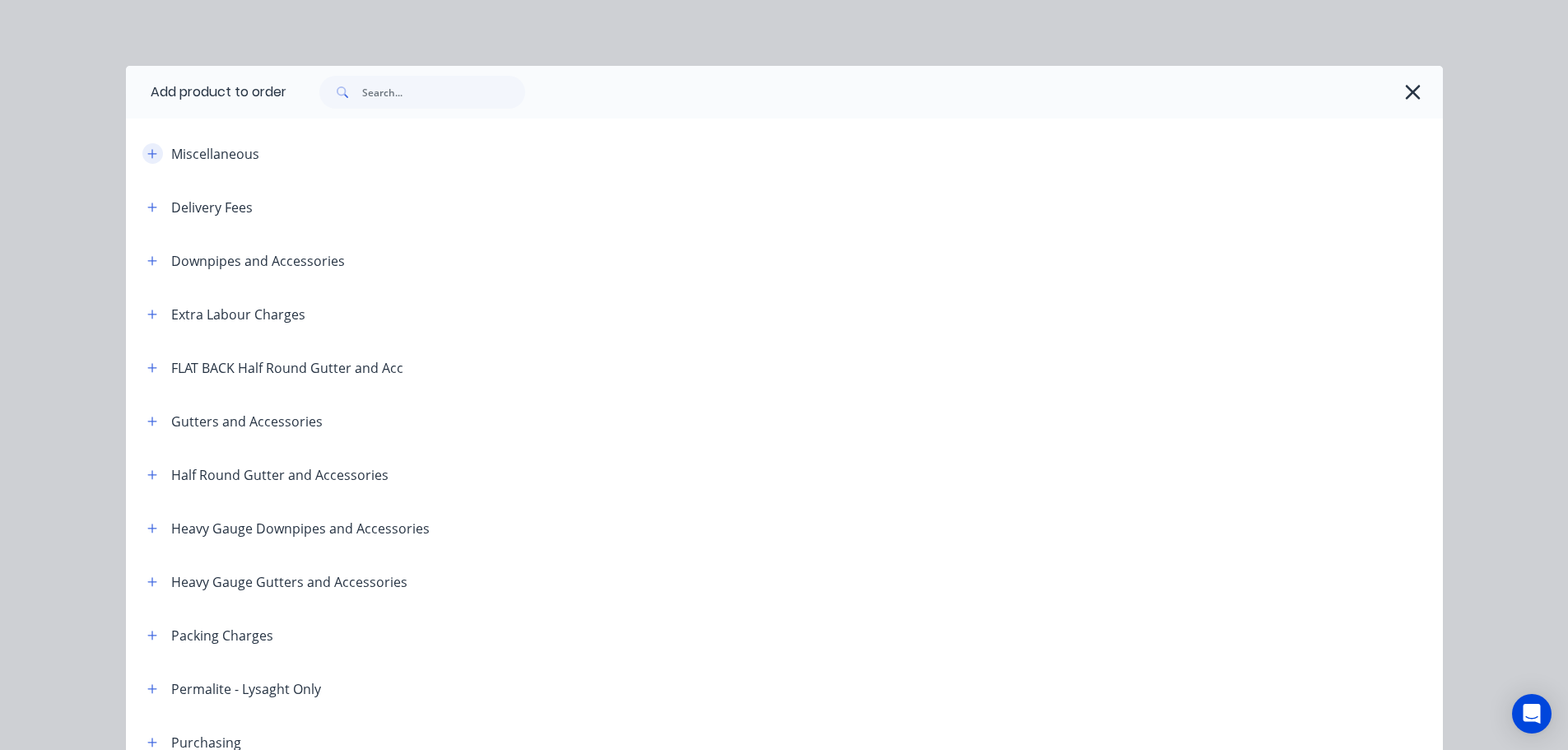
click at [148, 157] on icon "button" at bounding box center [152, 154] width 10 height 12
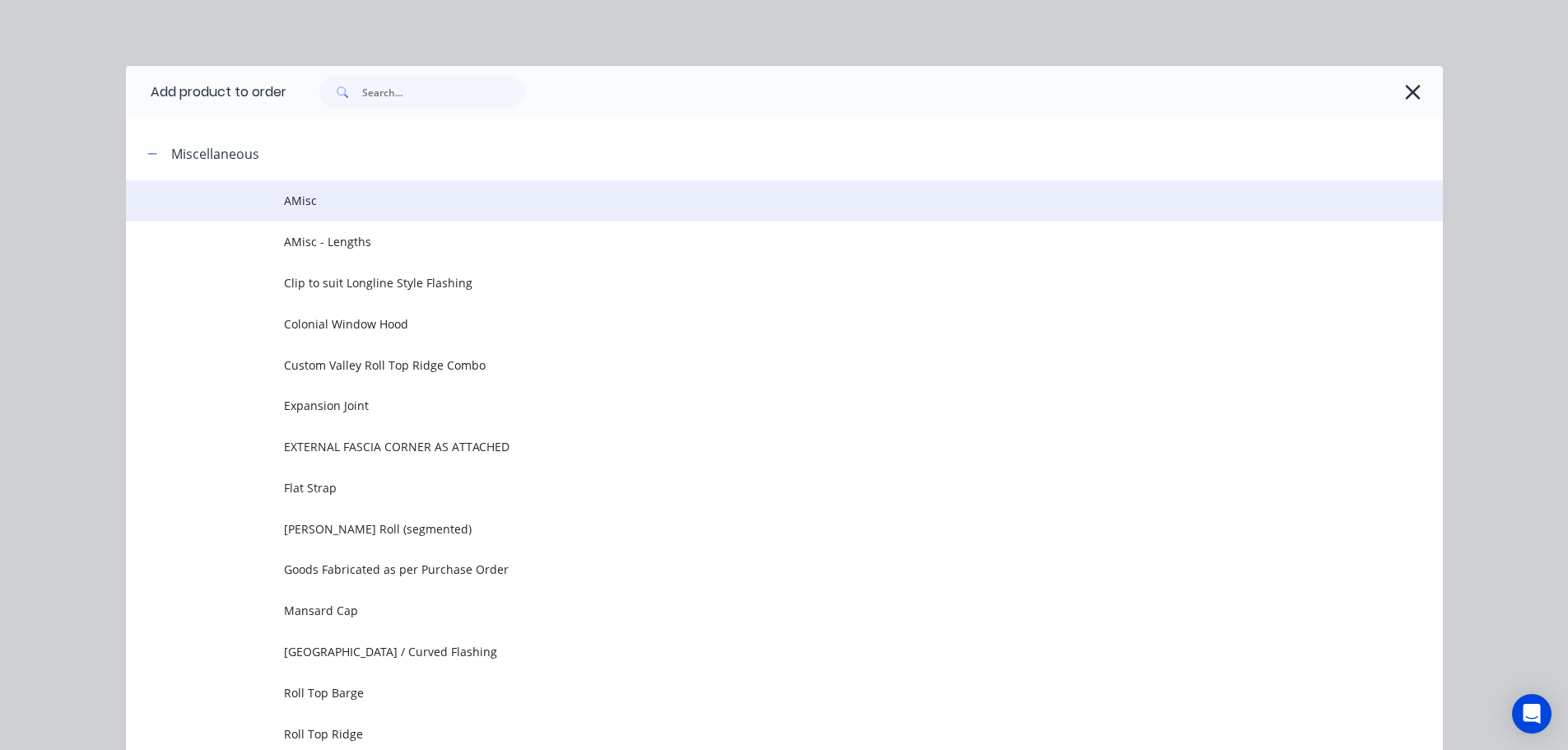
click at [357, 198] on span "AMisc" at bounding box center [748, 199] width 927 height 17
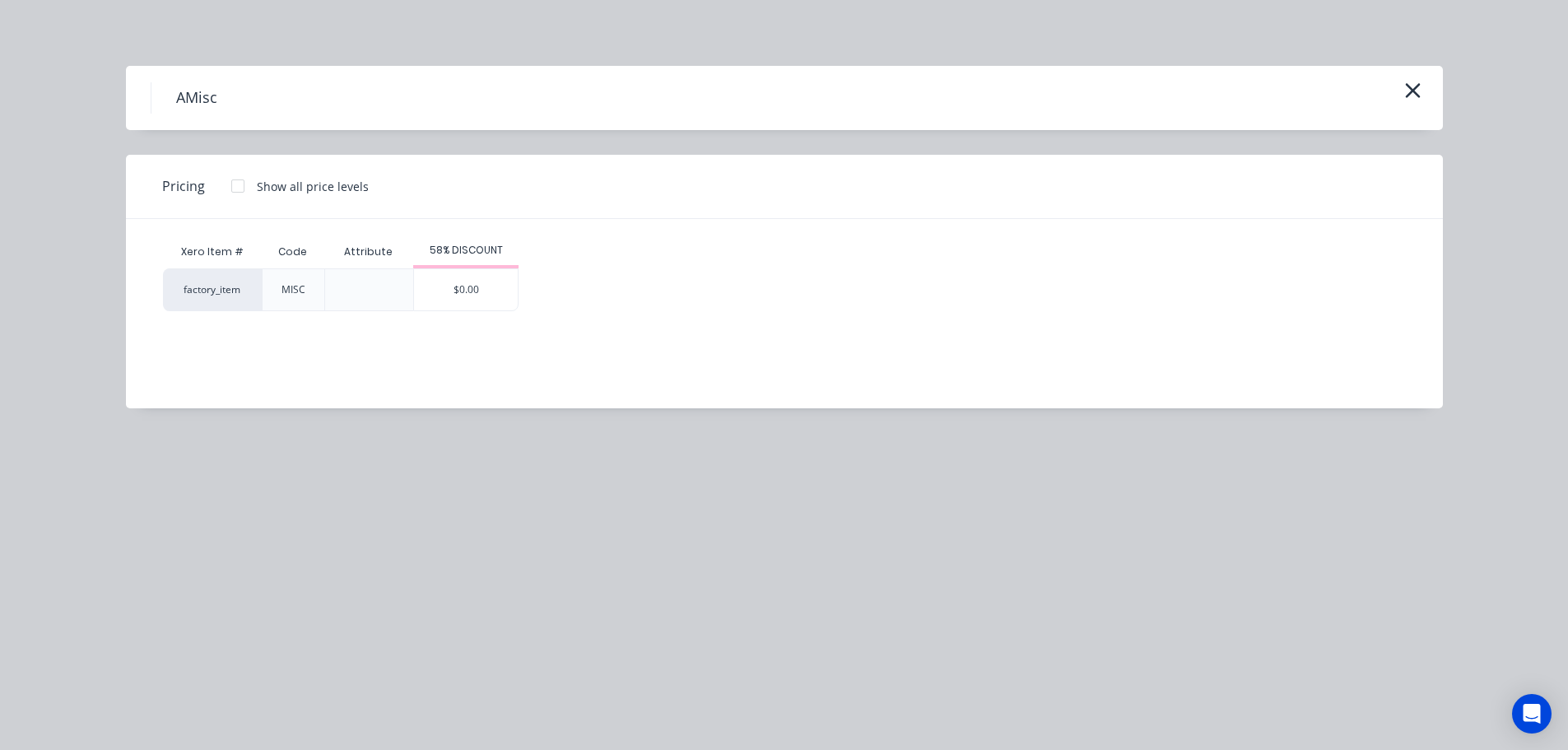
click at [1419, 105] on div "AMisc" at bounding box center [784, 98] width 1318 height 64
click at [1417, 88] on icon "button" at bounding box center [1412, 90] width 15 height 15
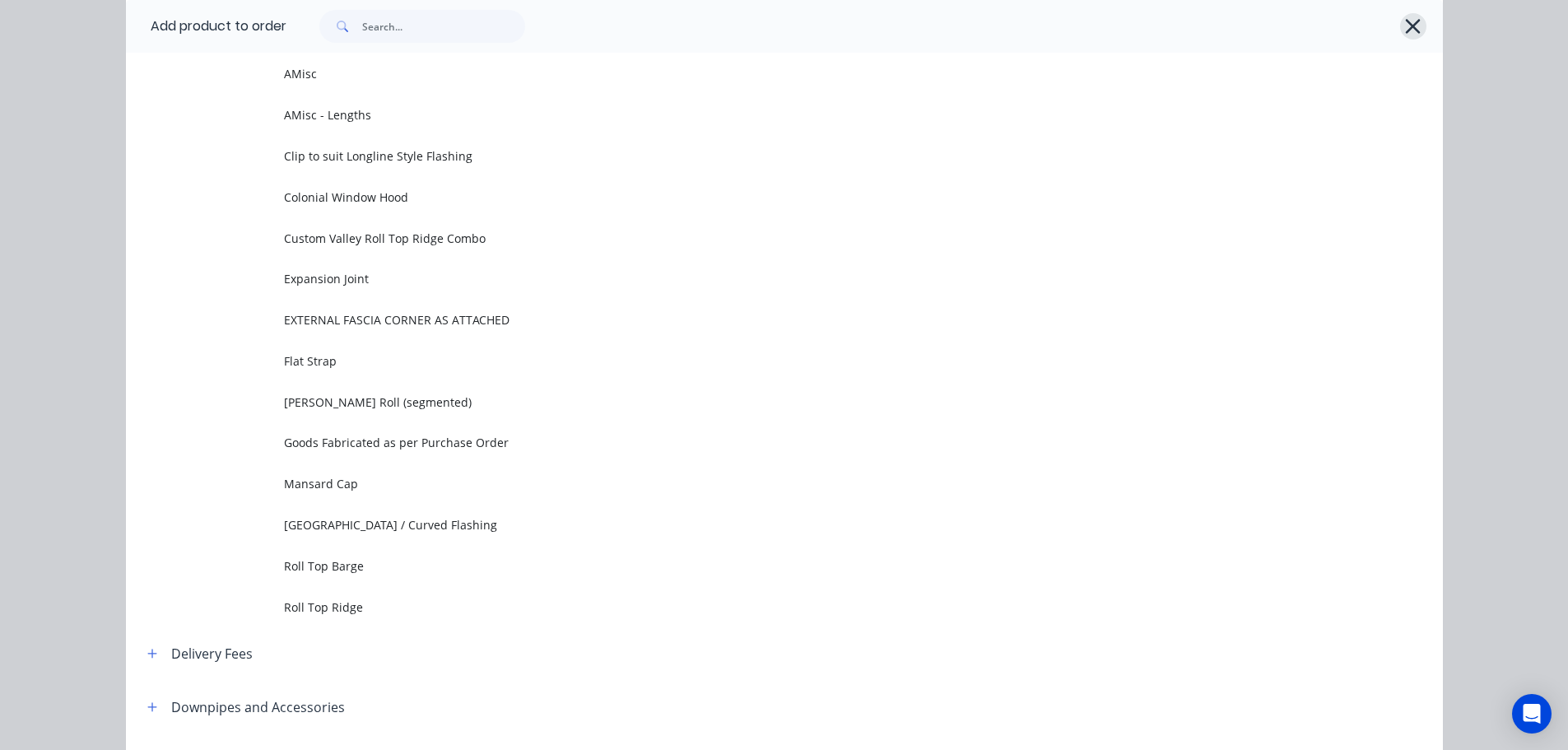
click at [1404, 29] on icon "button" at bounding box center [1412, 27] width 17 height 23
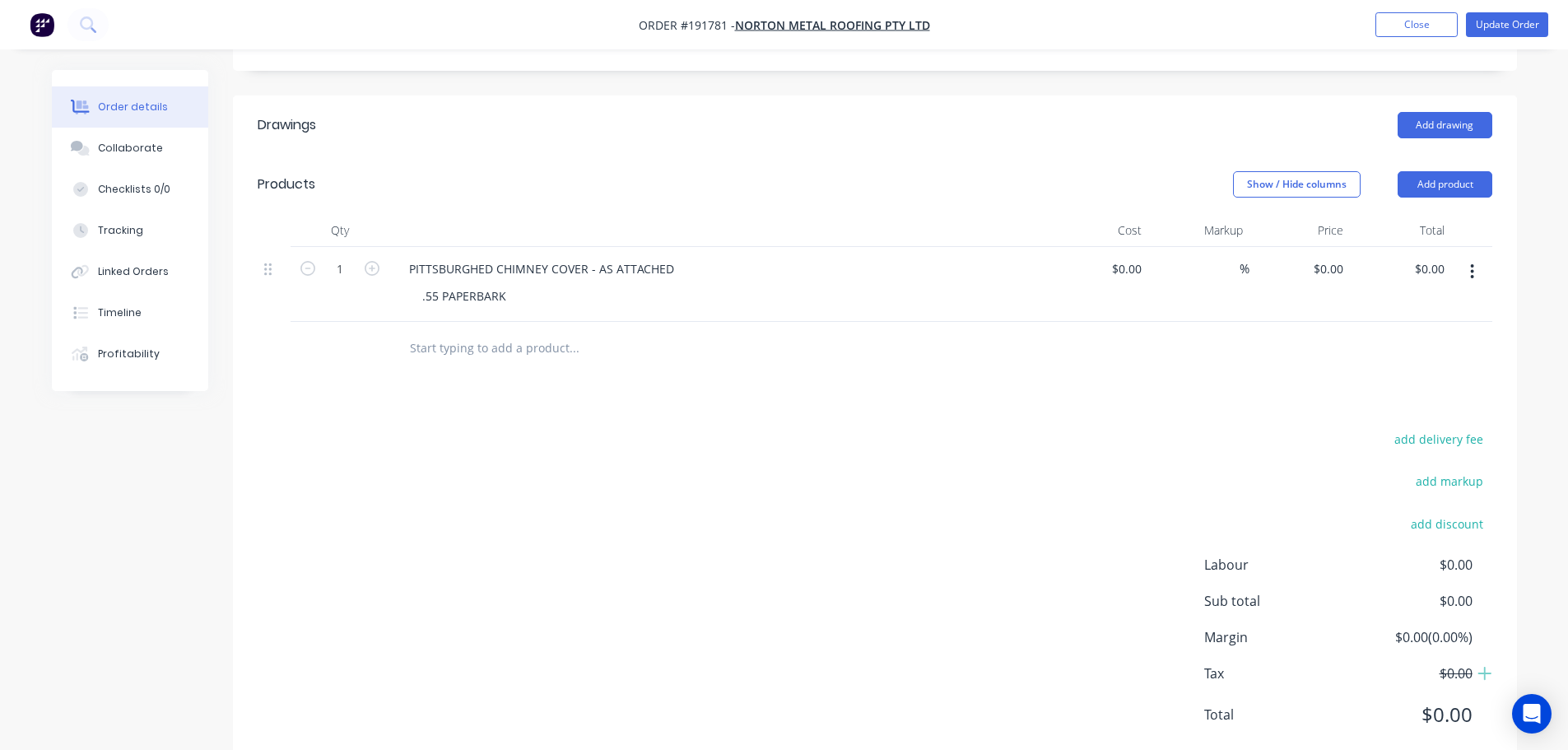
click at [853, 508] on div "add delivery fee add markup add discount Labour $0.00 Sub total $0.00 Margin $0…" at bounding box center [875, 586] width 1235 height 317
click at [1412, 171] on button "Add product" at bounding box center [1445, 183] width 95 height 26
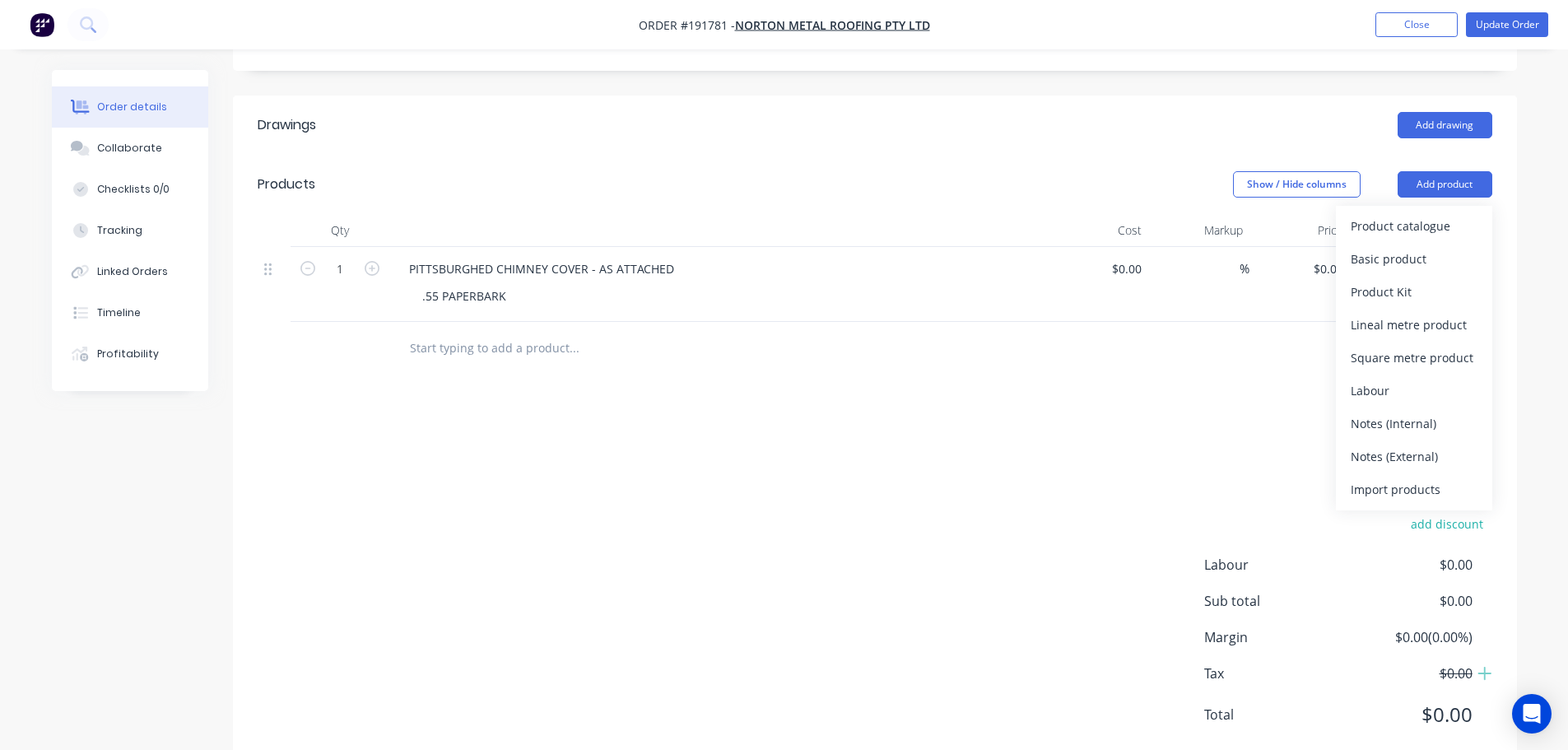
click at [1416, 214] on div "Product catalogue" at bounding box center [1414, 225] width 127 height 24
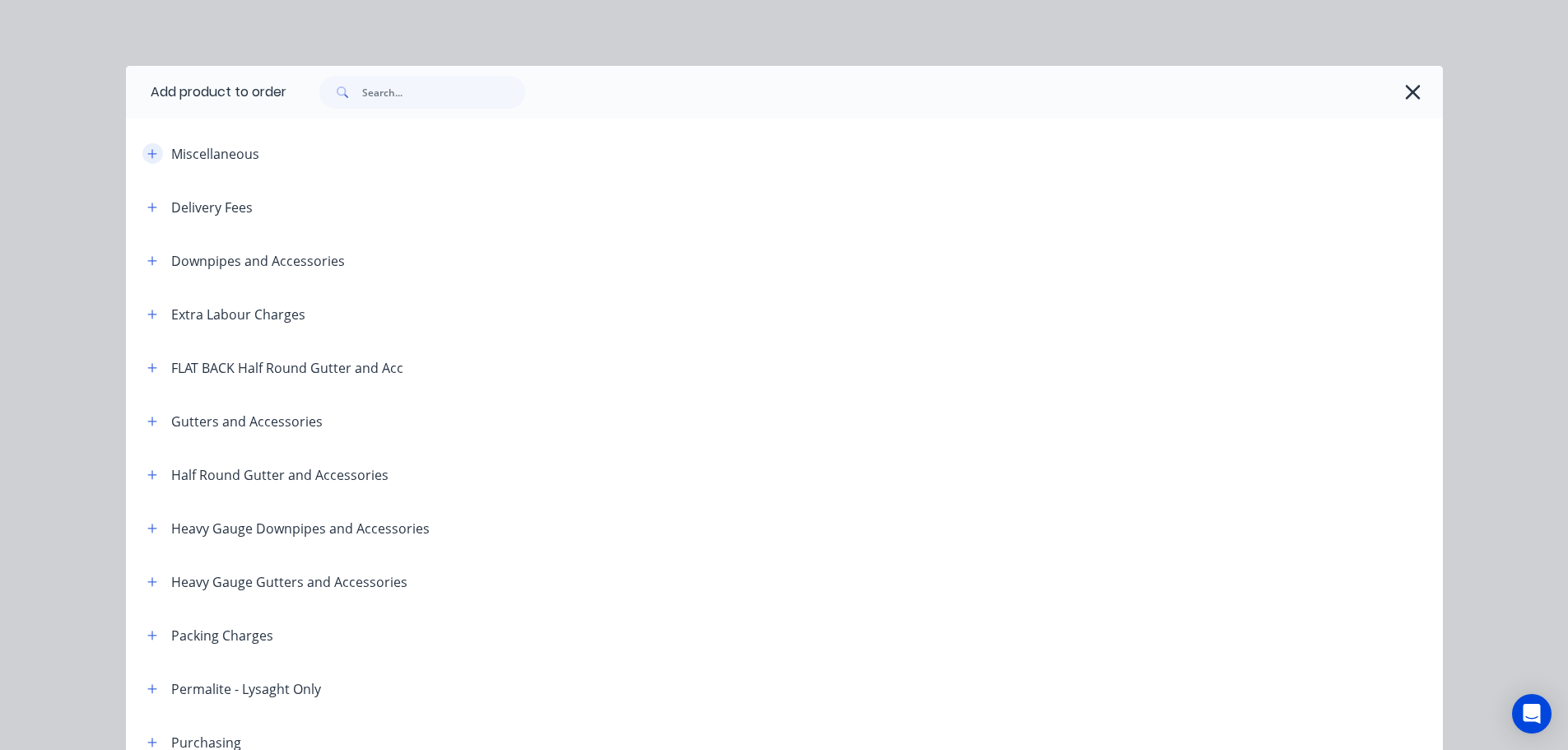
click at [148, 153] on icon "button" at bounding box center [152, 154] width 9 height 9
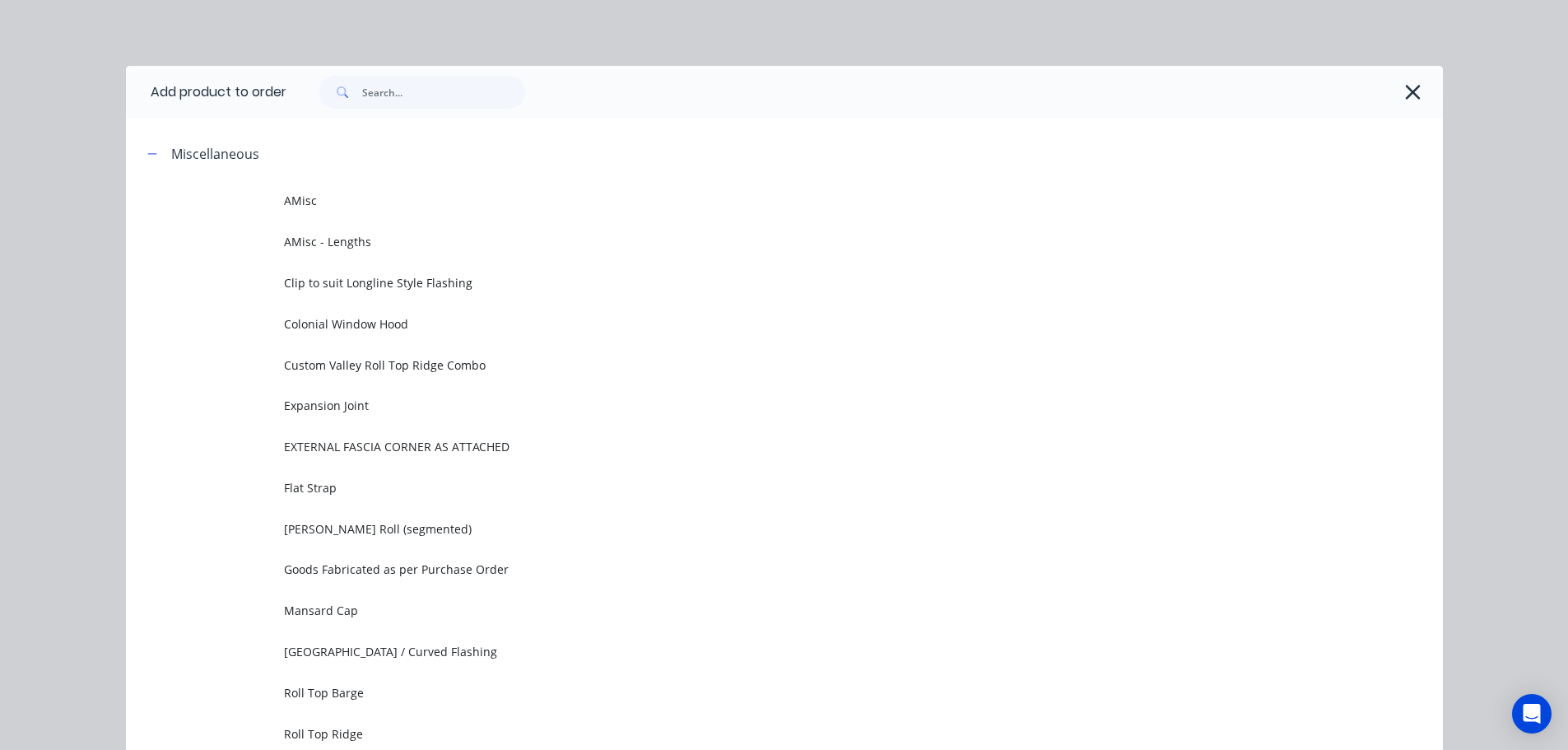
click at [325, 205] on span "AMisc" at bounding box center [748, 199] width 927 height 17
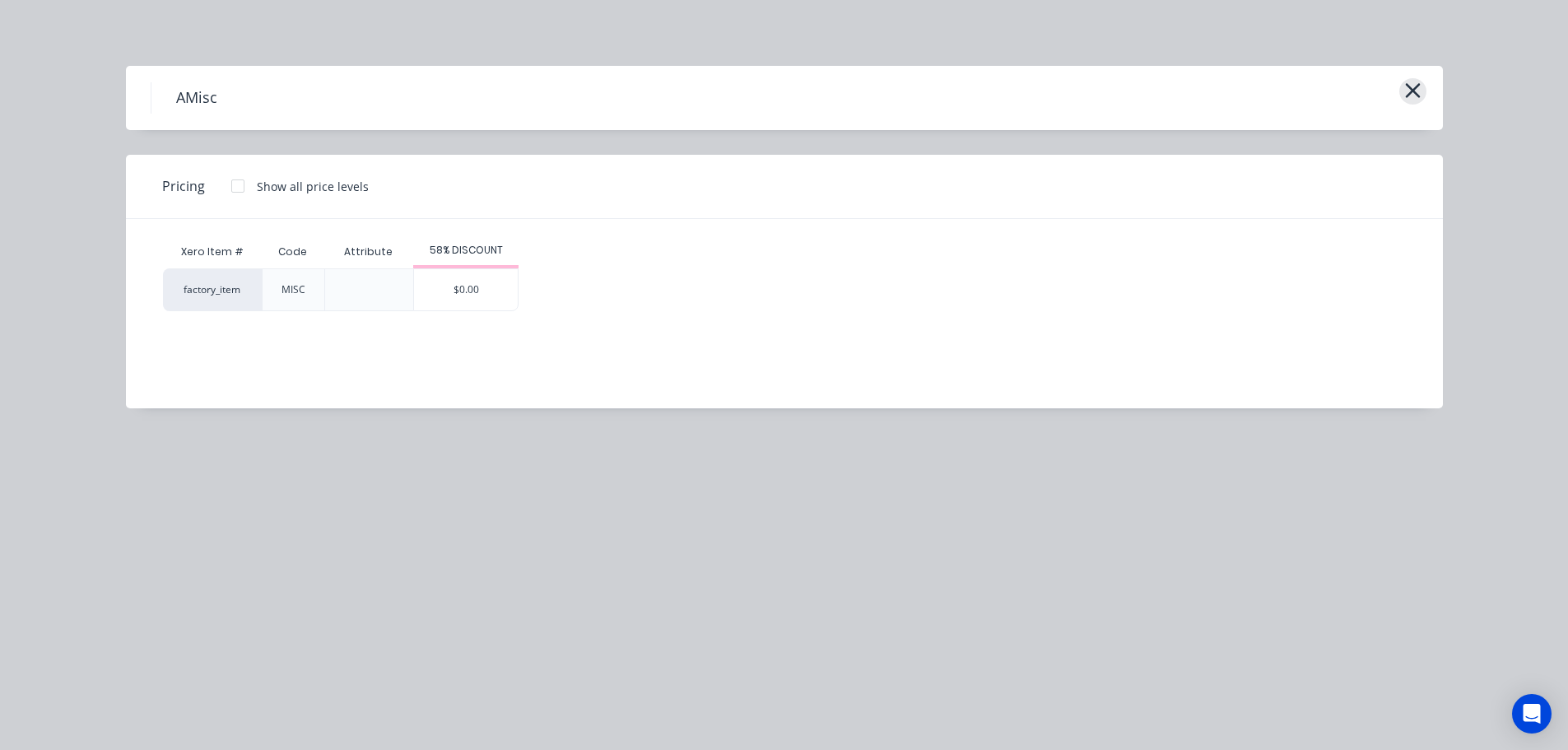
click at [1412, 85] on icon "button" at bounding box center [1412, 90] width 17 height 23
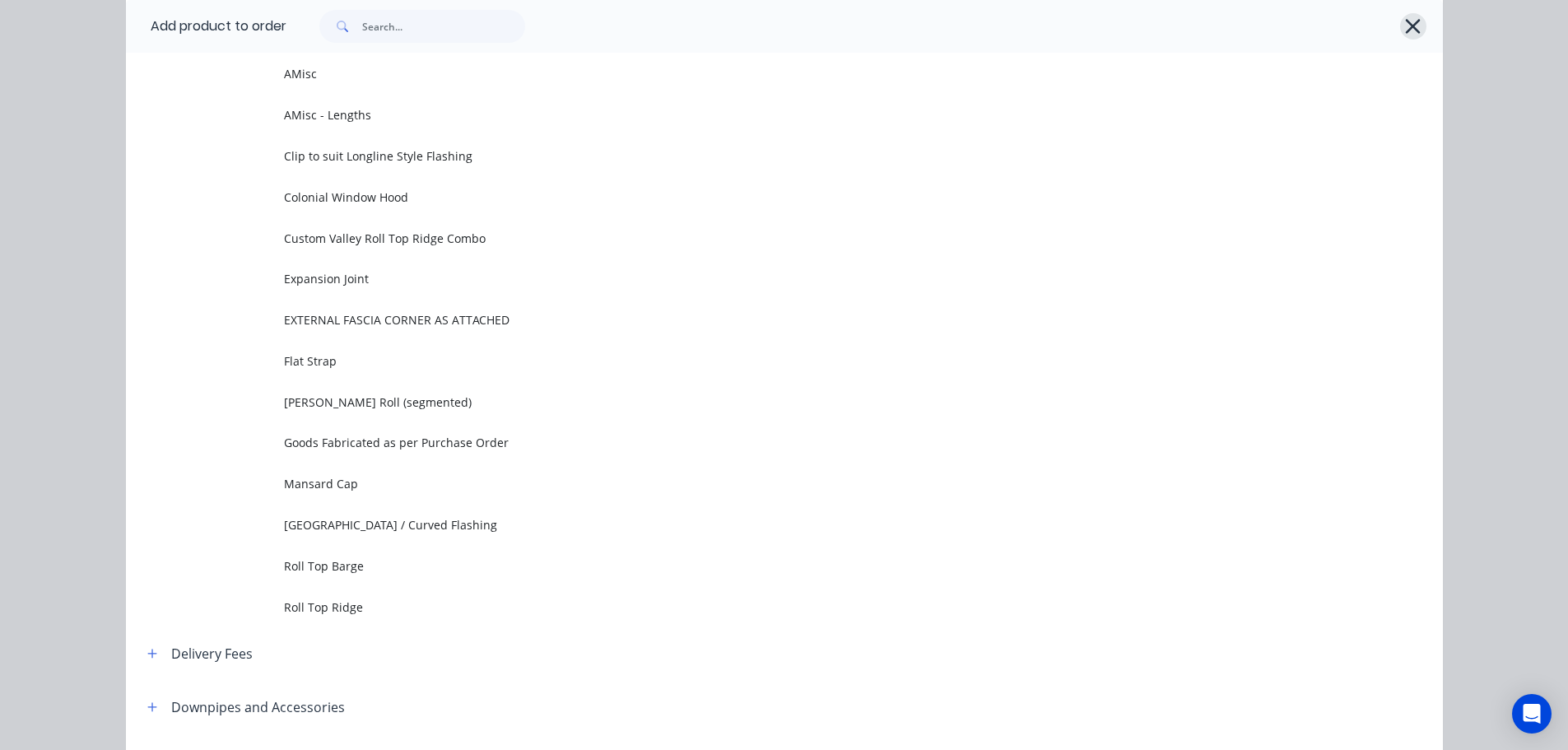
click at [1404, 24] on icon "button" at bounding box center [1412, 27] width 17 height 23
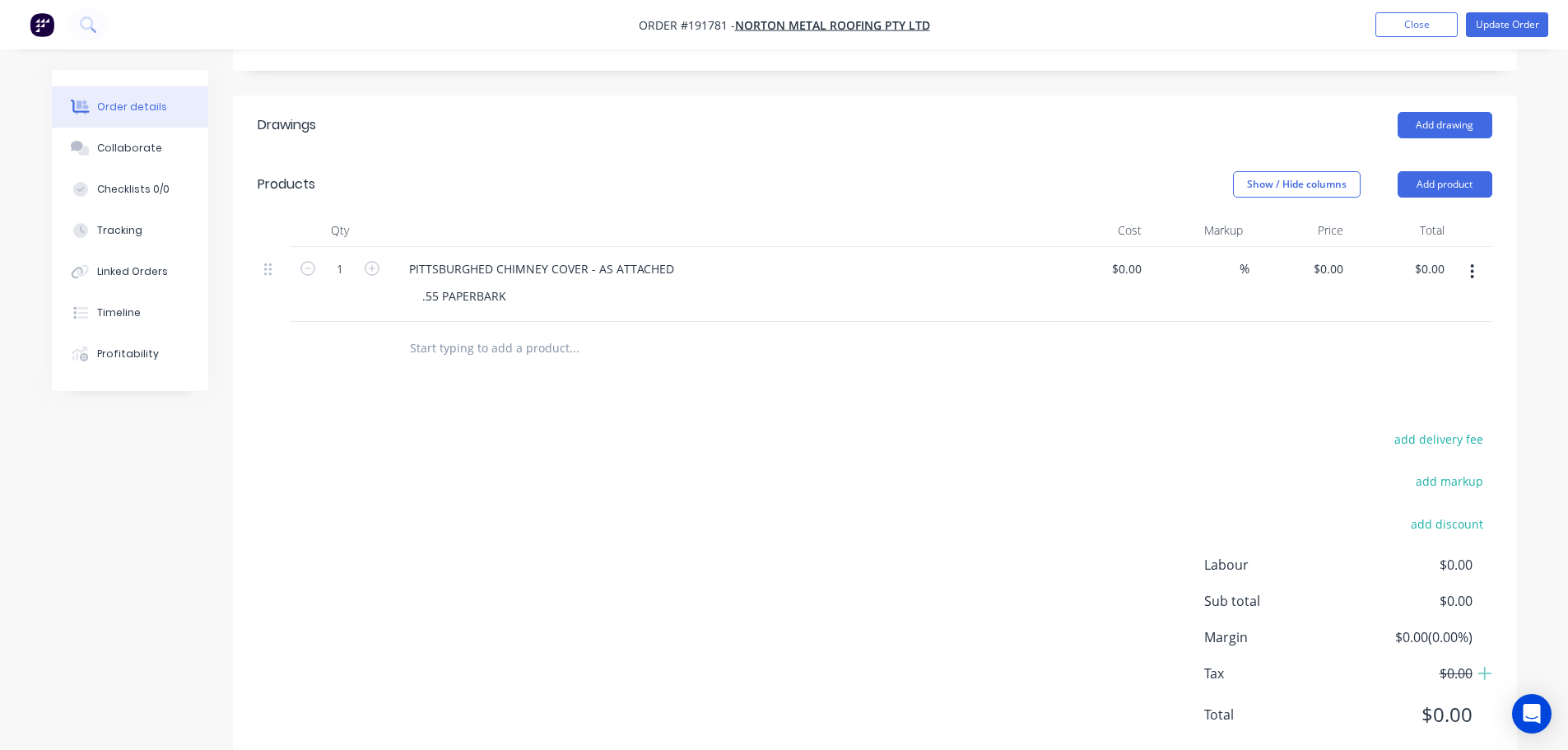
drag, startPoint x: 818, startPoint y: 484, endPoint x: 827, endPoint y: 485, distance: 9.1
click at [818, 484] on div "add delivery fee add markup add discount Labour $0.00 Sub total $0.00 Margin $0…" at bounding box center [875, 586] width 1235 height 317
click at [1340, 257] on input "$0.00" at bounding box center [1331, 268] width 38 height 24
type input "$173.50"
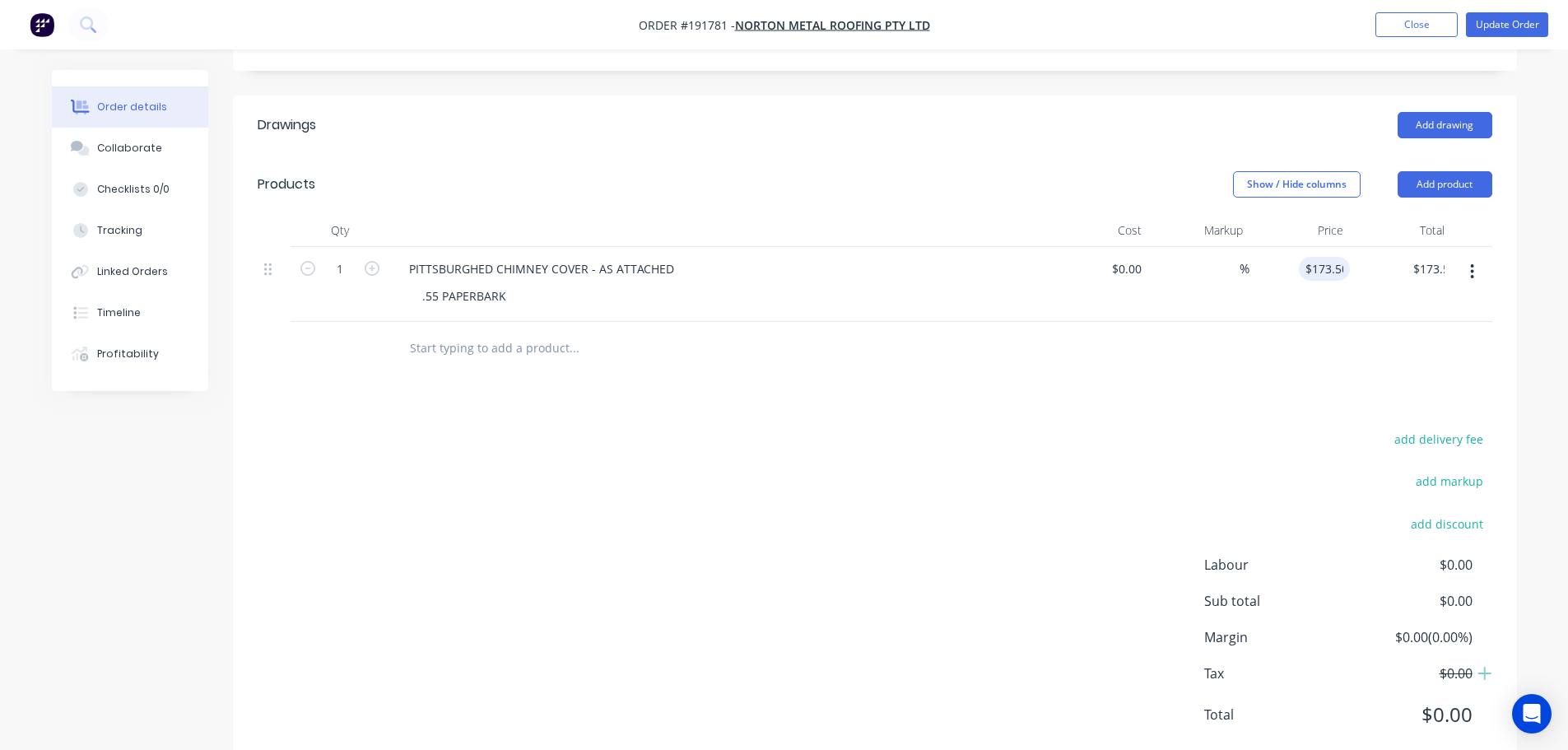
click at [1107, 155] on header "Products Show / Hide columns Add product" at bounding box center [875, 184] width 1284 height 59
click at [1496, 28] on button "Update Order" at bounding box center [1507, 25] width 82 height 25
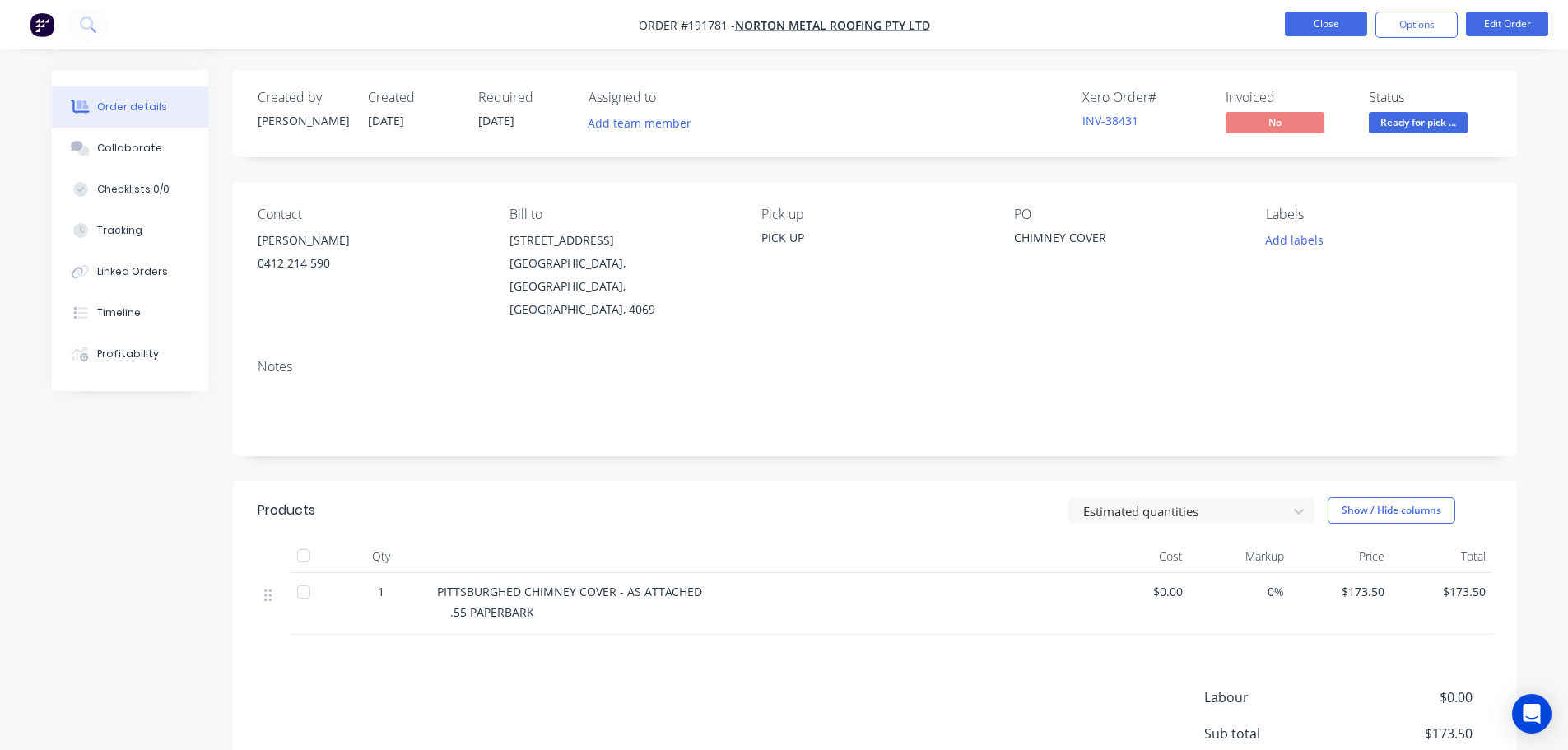
click at [1316, 24] on button "Close" at bounding box center [1326, 24] width 82 height 25
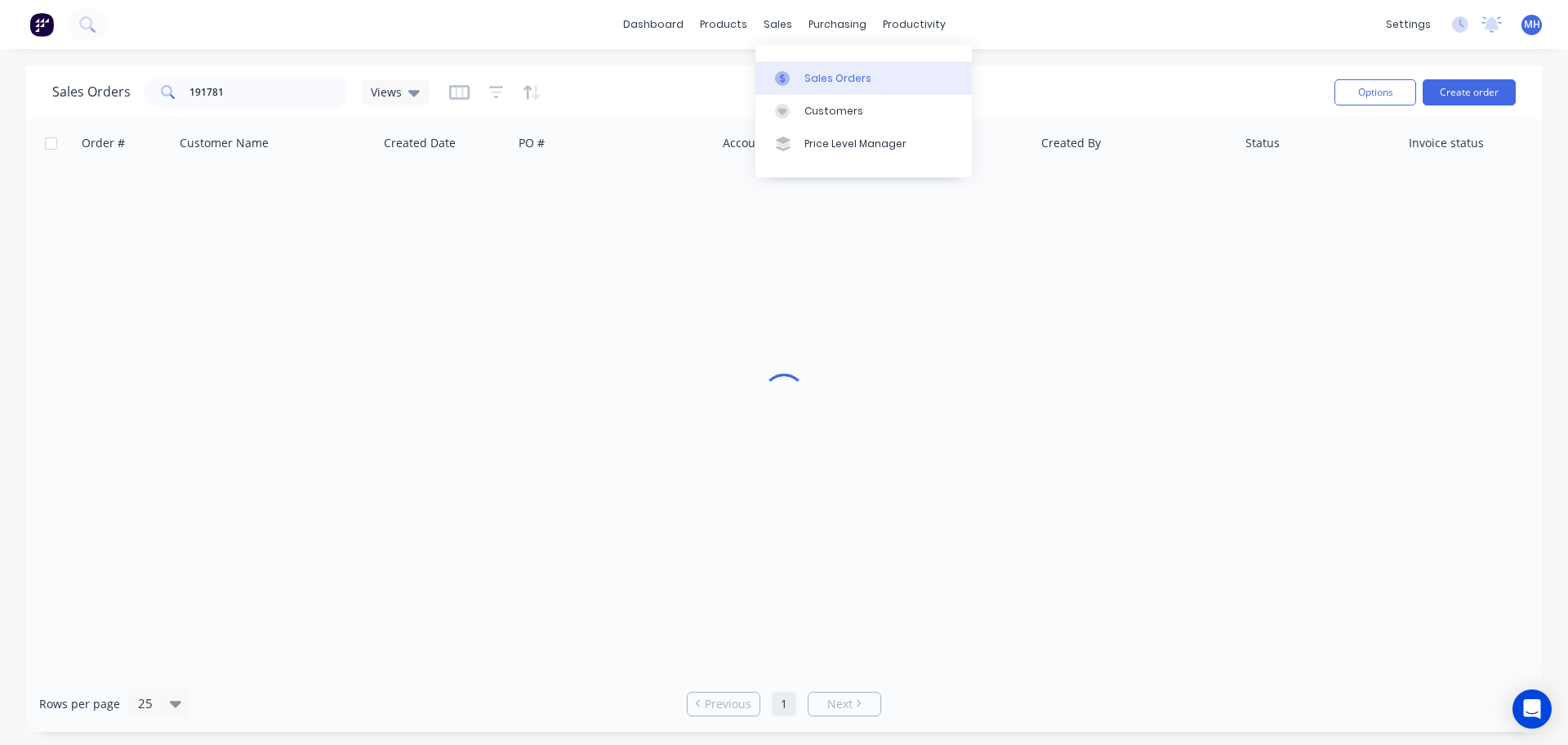
click at [806, 73] on div "Sales Orders" at bounding box center [838, 78] width 67 height 15
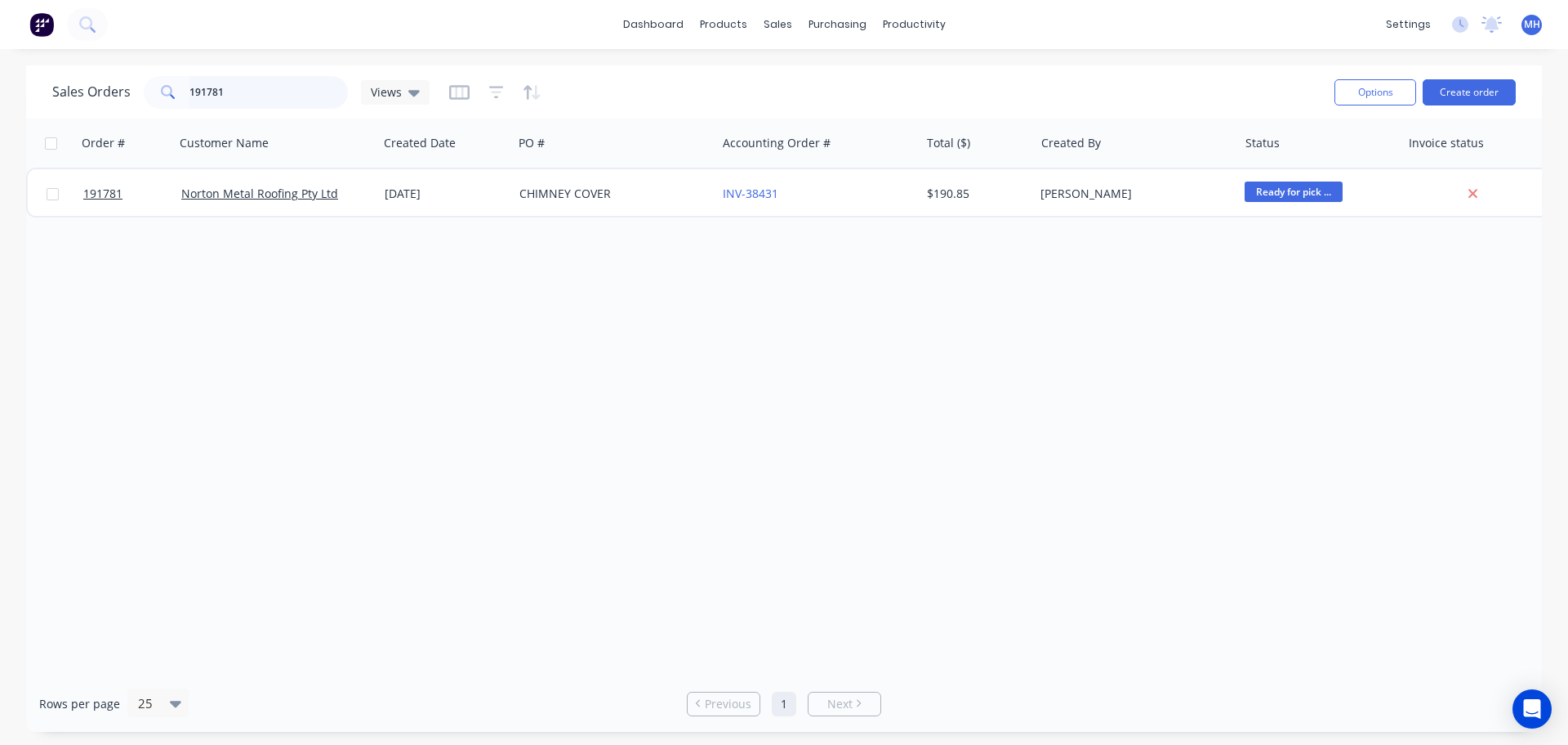
click at [303, 91] on input "191781" at bounding box center [269, 92] width 159 height 33
click at [792, 104] on div at bounding box center [788, 111] width 25 height 15
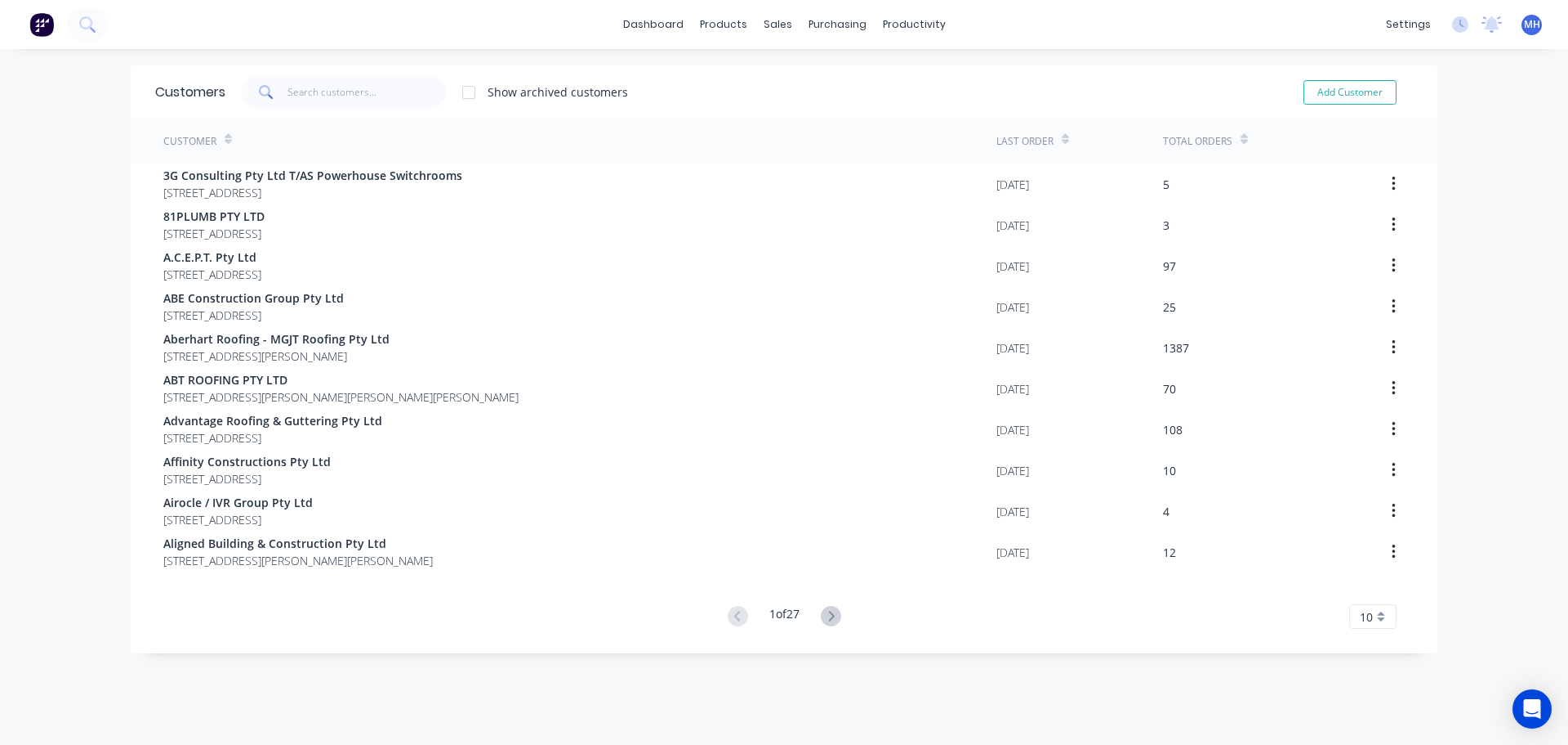
click at [463, 90] on div at bounding box center [469, 92] width 33 height 33
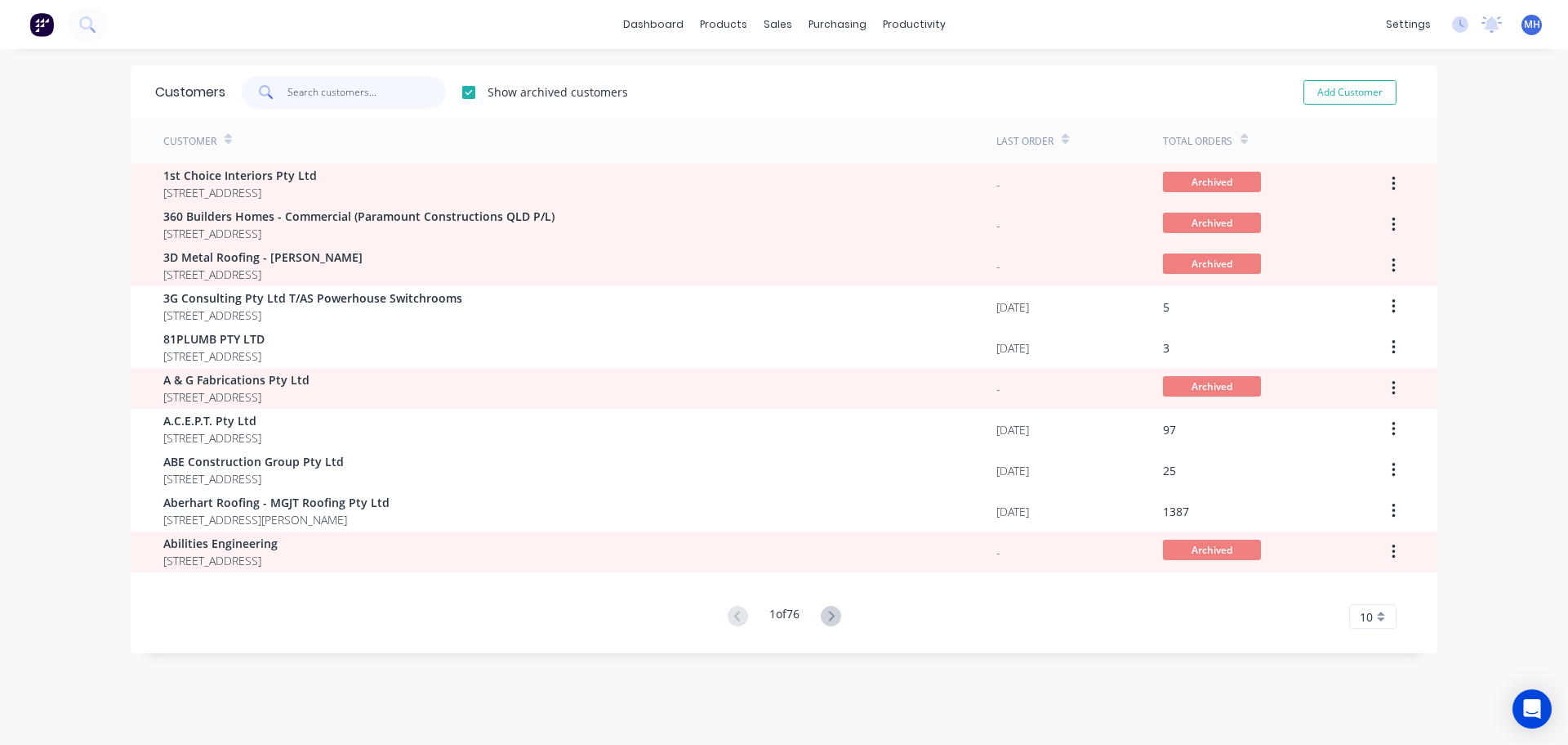
click at [381, 95] on input "text" at bounding box center [366, 92] width 159 height 33
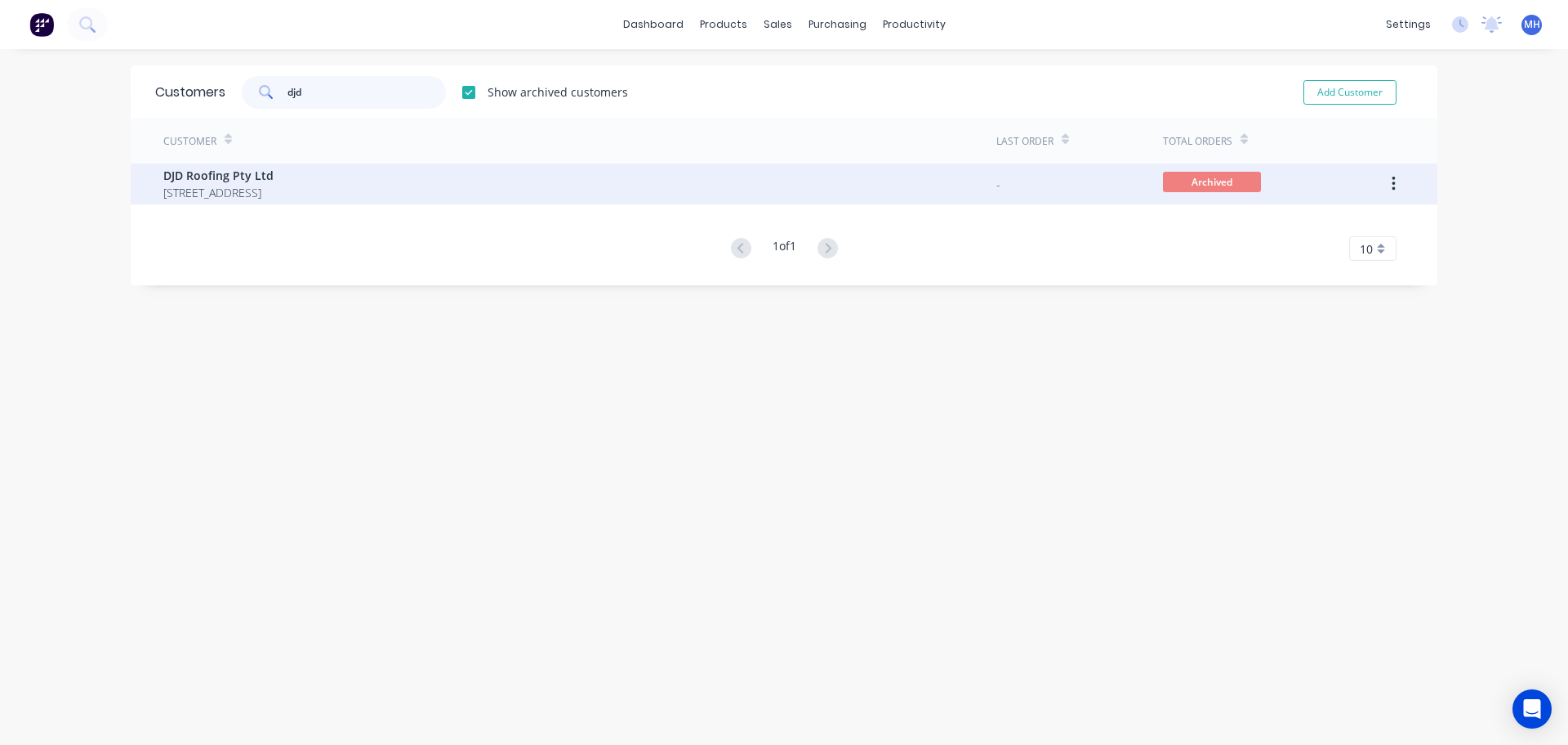
type input "djd"
click at [273, 190] on span "28 Tanby Road Yeppoon Queensland Australia 4703" at bounding box center [218, 192] width 110 height 17
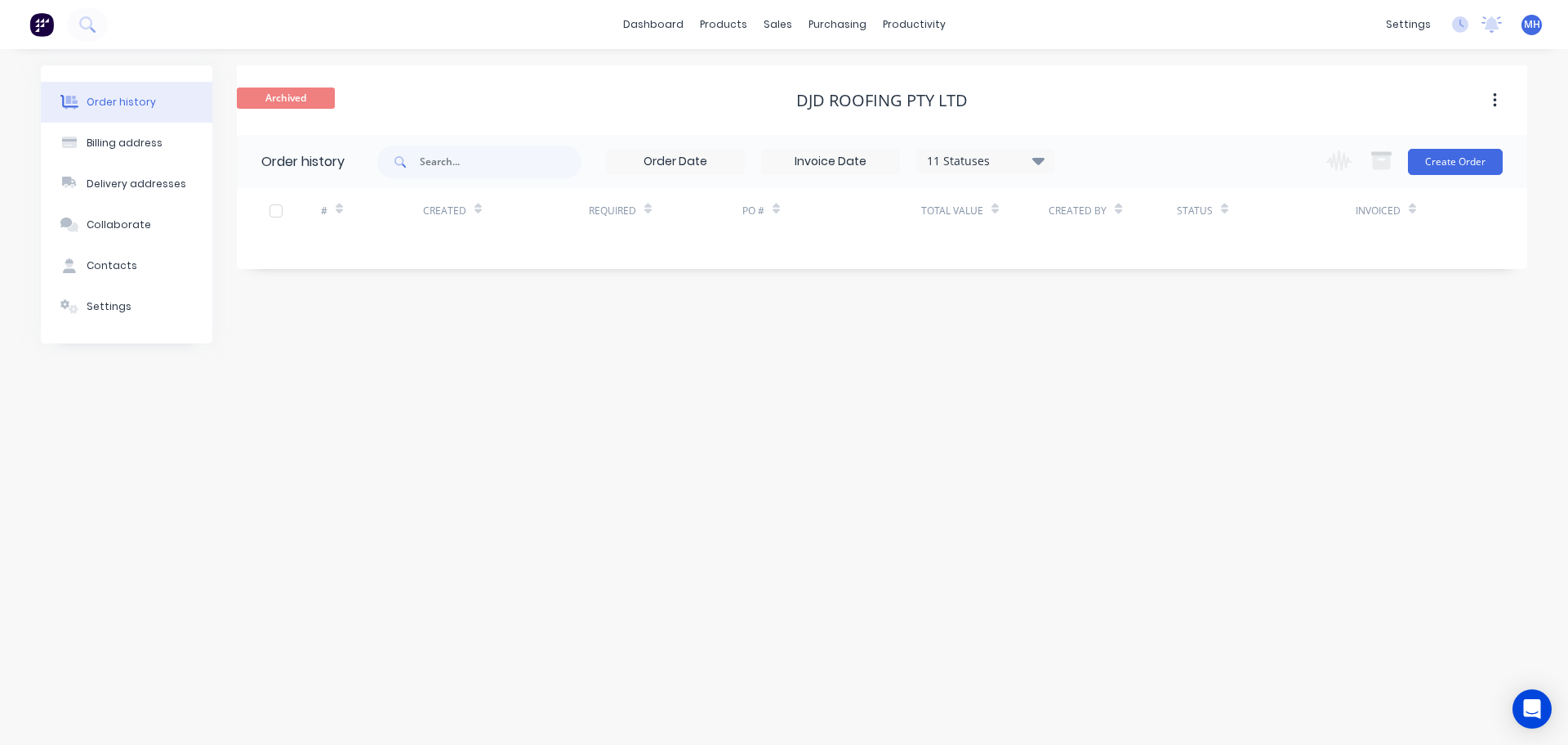
drag, startPoint x: 988, startPoint y: 155, endPoint x: 994, endPoint y: 167, distance: 13.4
click at [988, 155] on div "11 Statuses" at bounding box center [986, 161] width 138 height 18
click at [1121, 382] on label at bounding box center [1121, 382] width 0 height 0
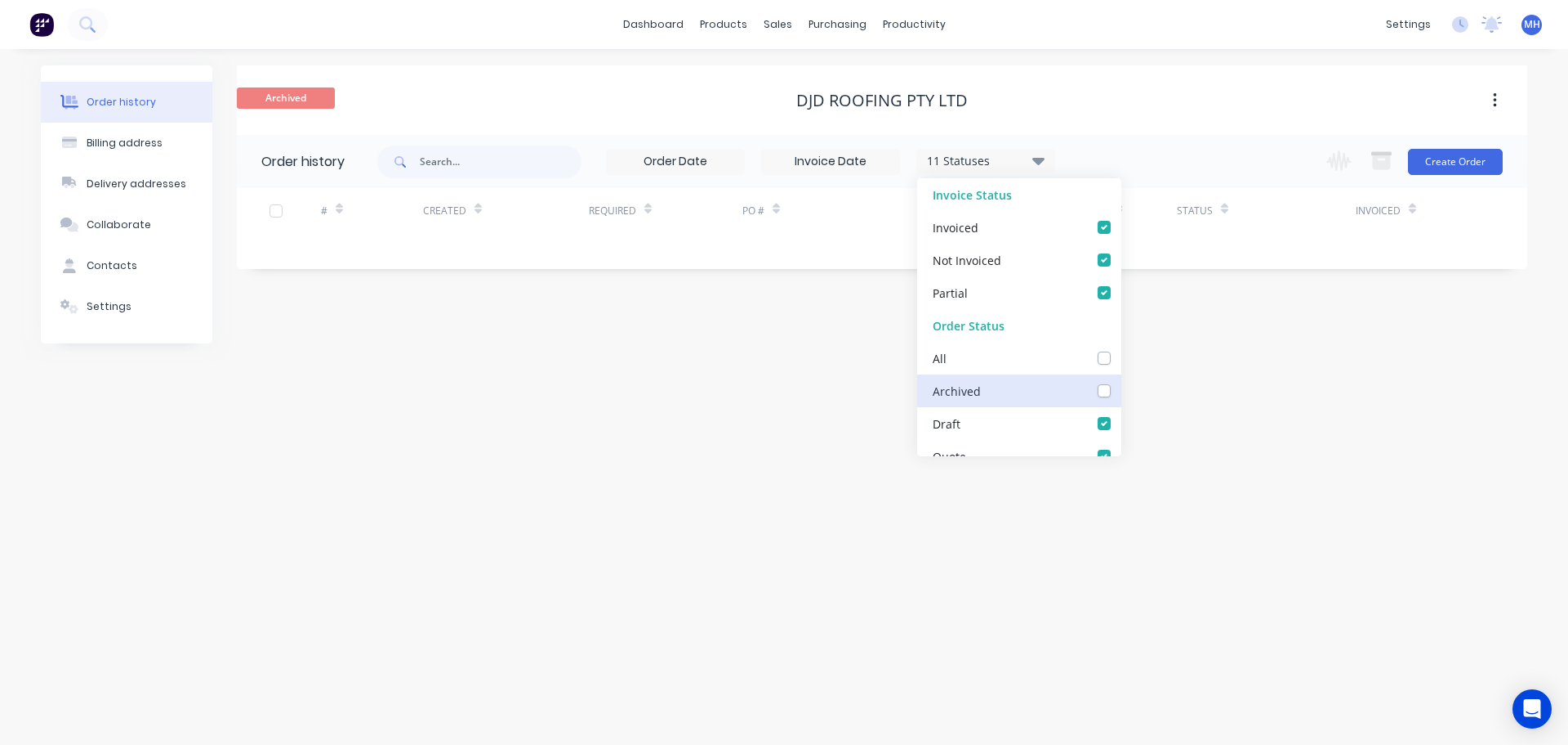
click at [1121, 394] on input "checkbox" at bounding box center [1127, 389] width 13 height 15
checkbox input "true"
click at [1083, 84] on div "Archived DJD Roofing Pty Ltd" at bounding box center [882, 100] width 1290 height 69
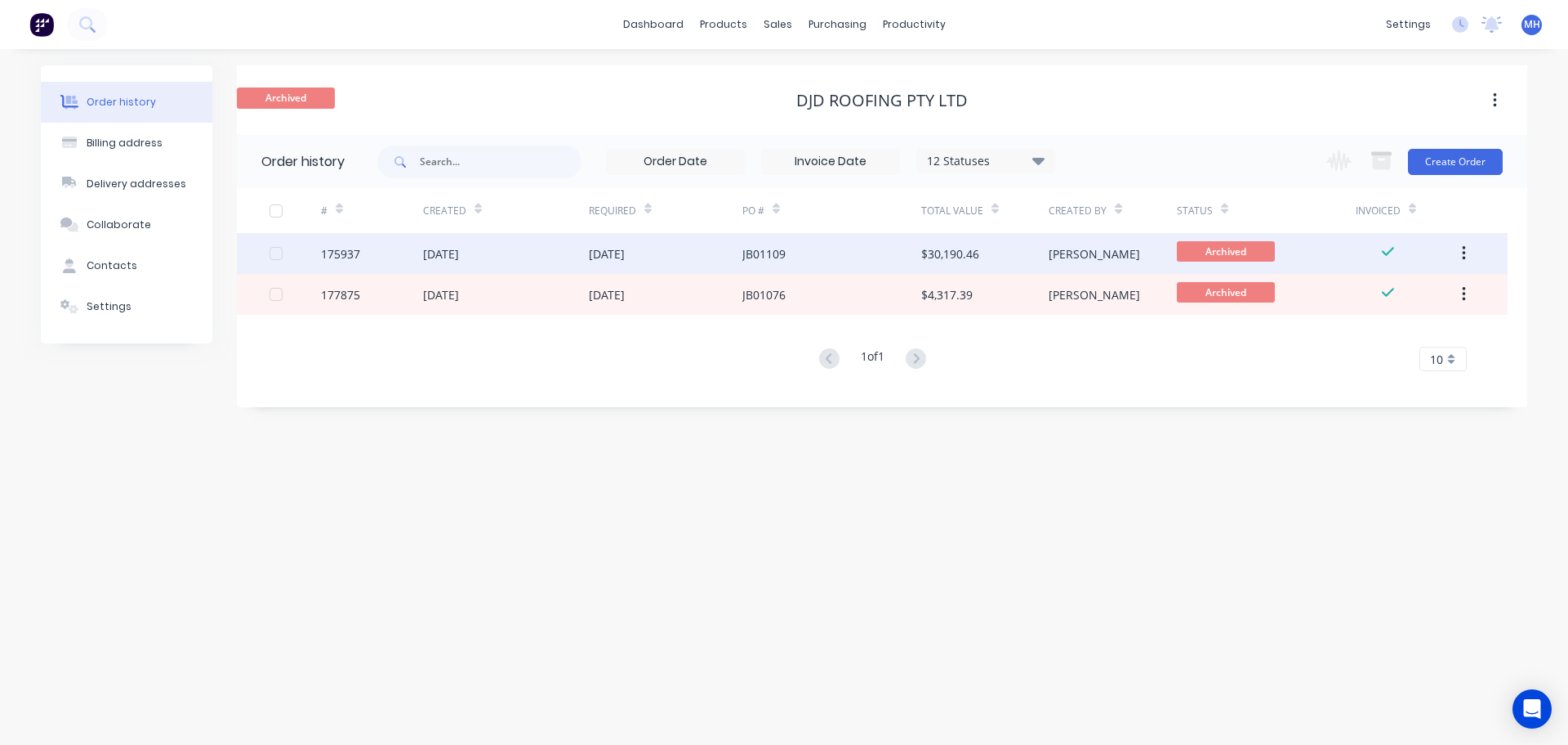
click at [787, 262] on div "JB01109" at bounding box center [832, 253] width 179 height 41
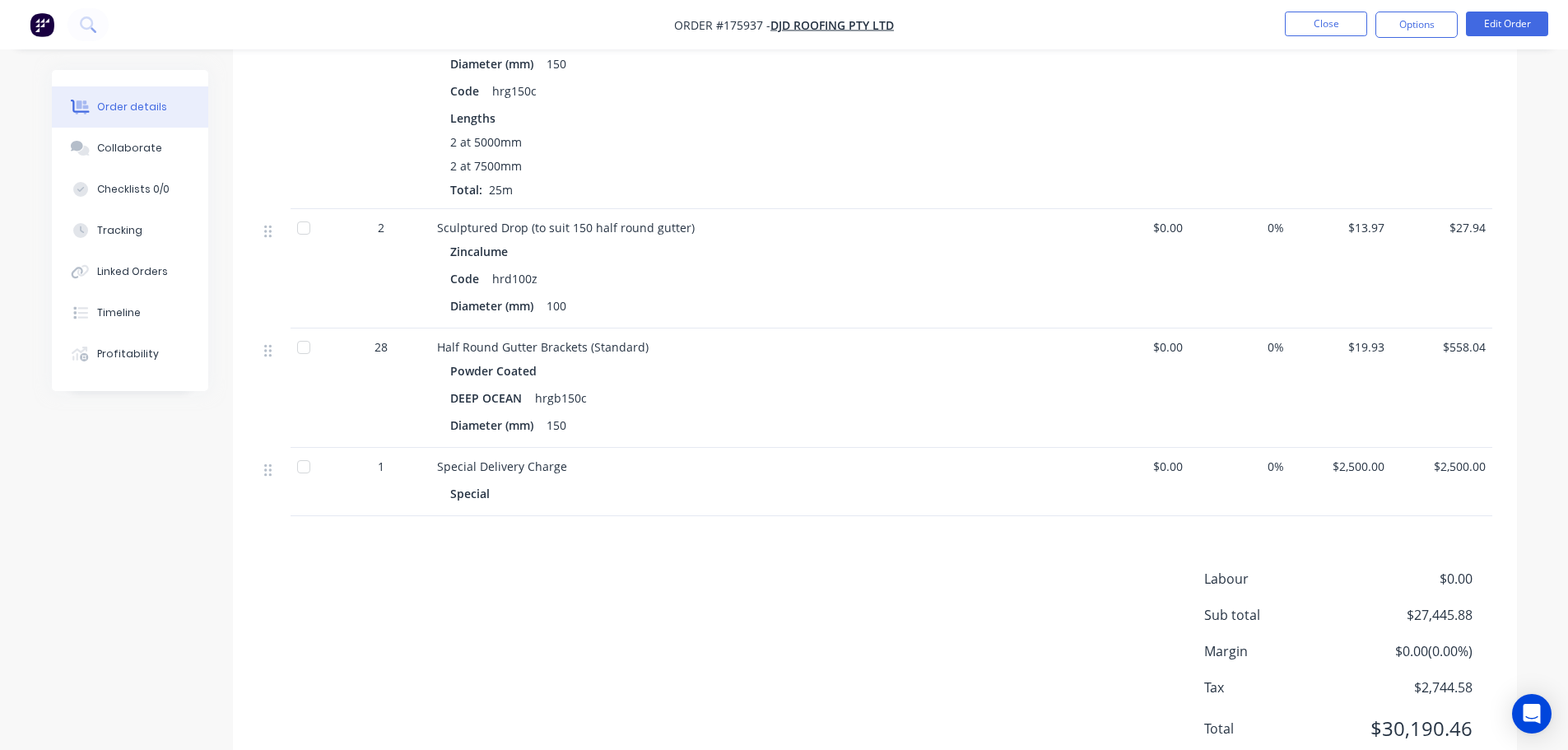
scroll to position [1784, 0]
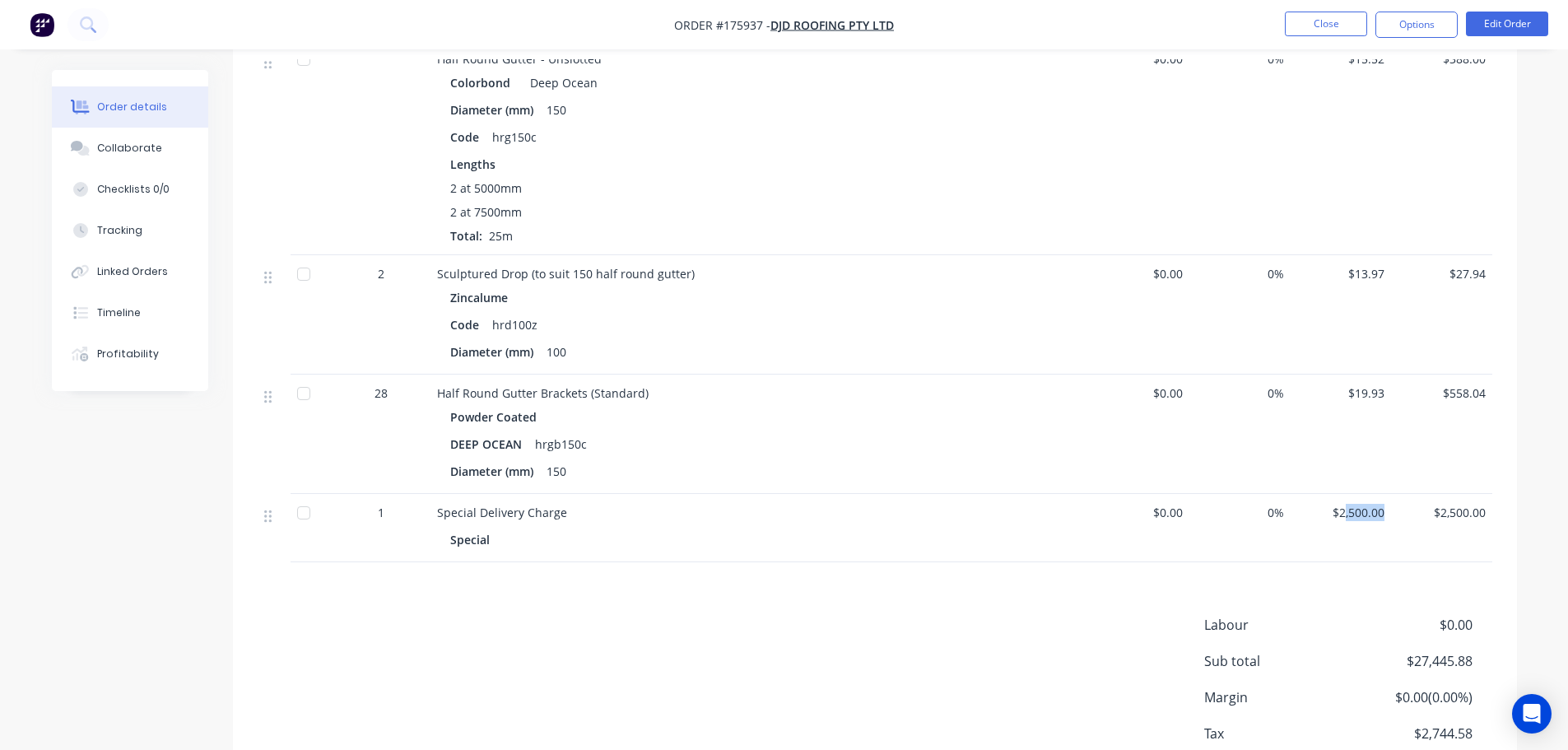
drag, startPoint x: 1389, startPoint y: 489, endPoint x: 1335, endPoint y: 494, distance: 54.2
click at [1338, 493] on div "$2,500.00" at bounding box center [1341, 527] width 101 height 68
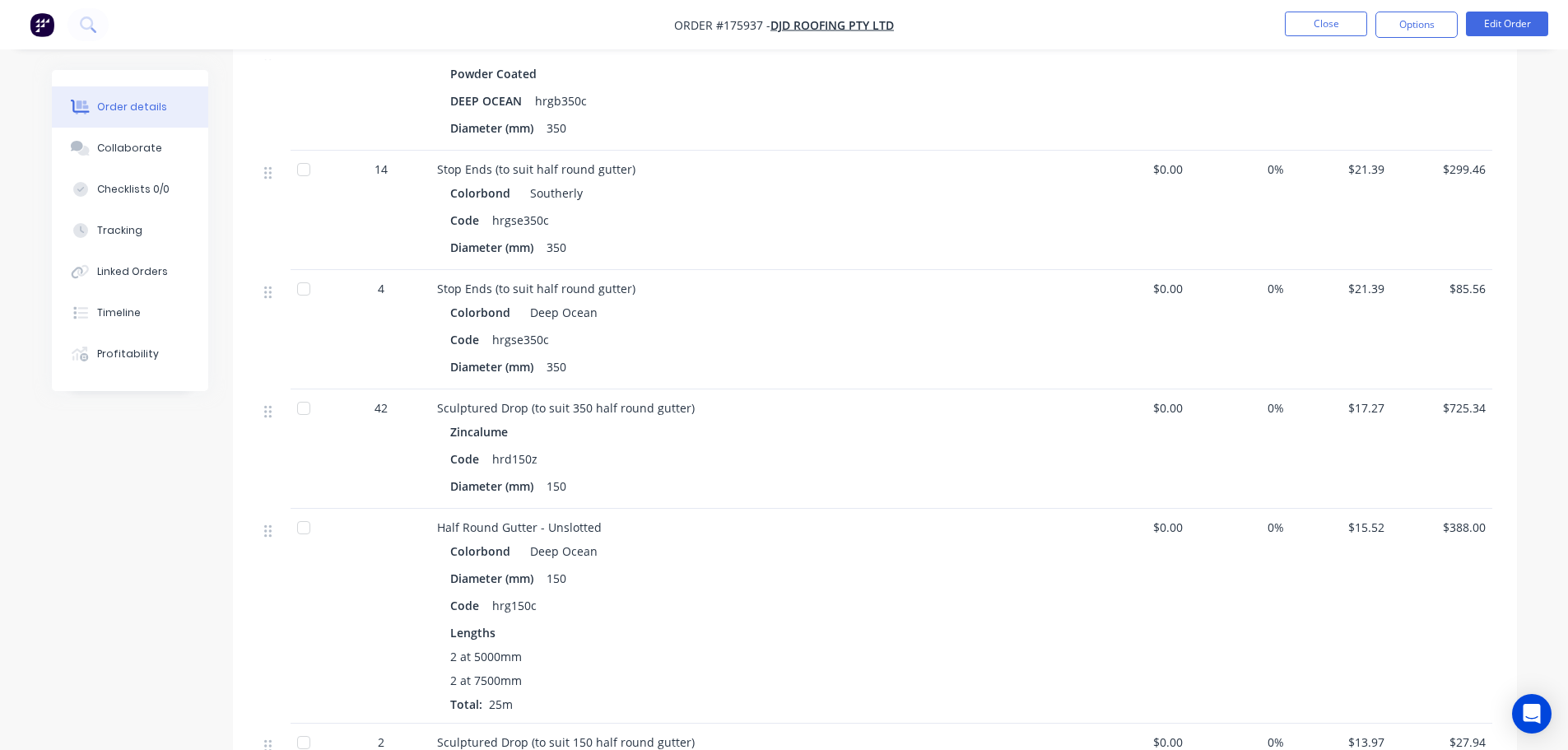
scroll to position [961, 0]
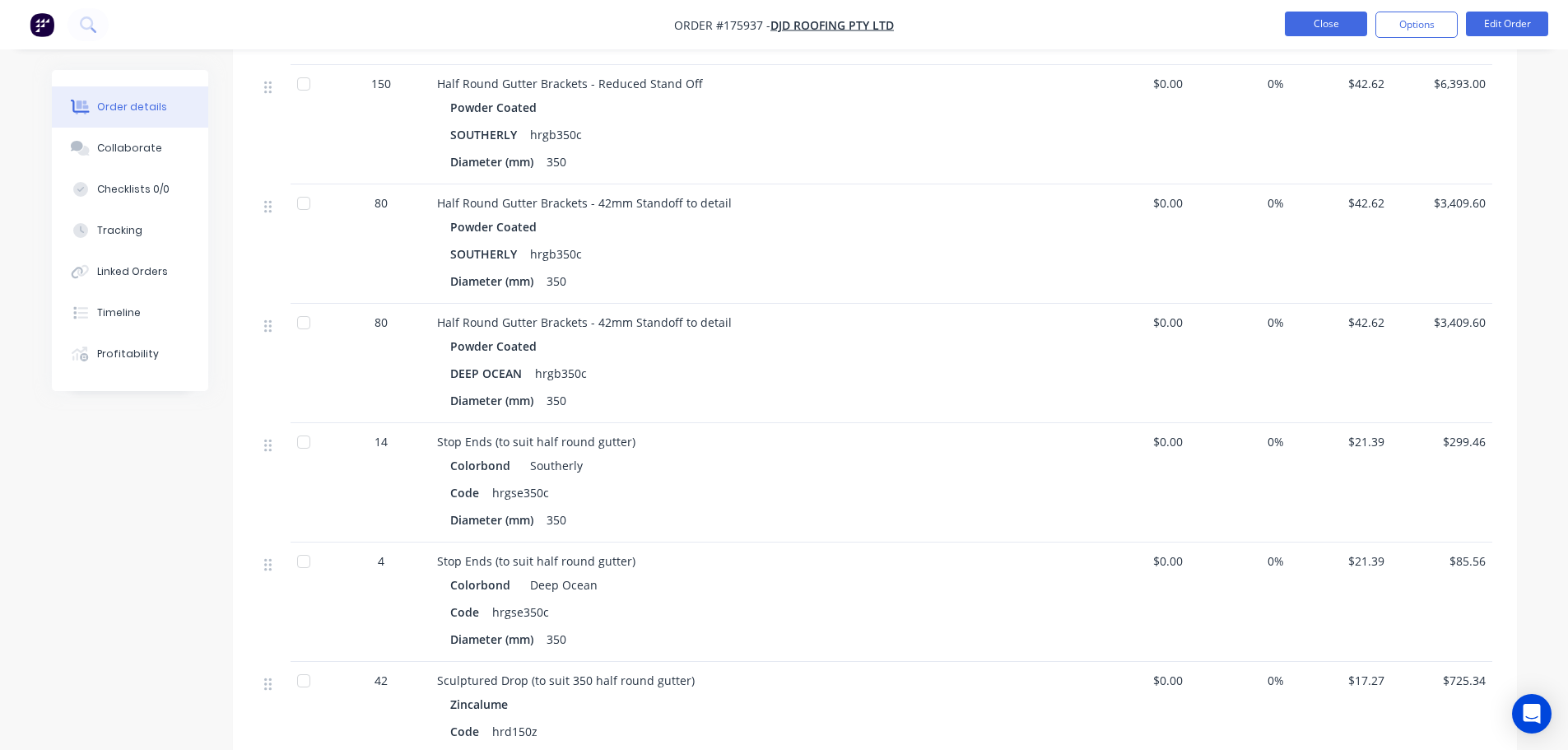
click at [1309, 20] on button "Close" at bounding box center [1326, 24] width 82 height 25
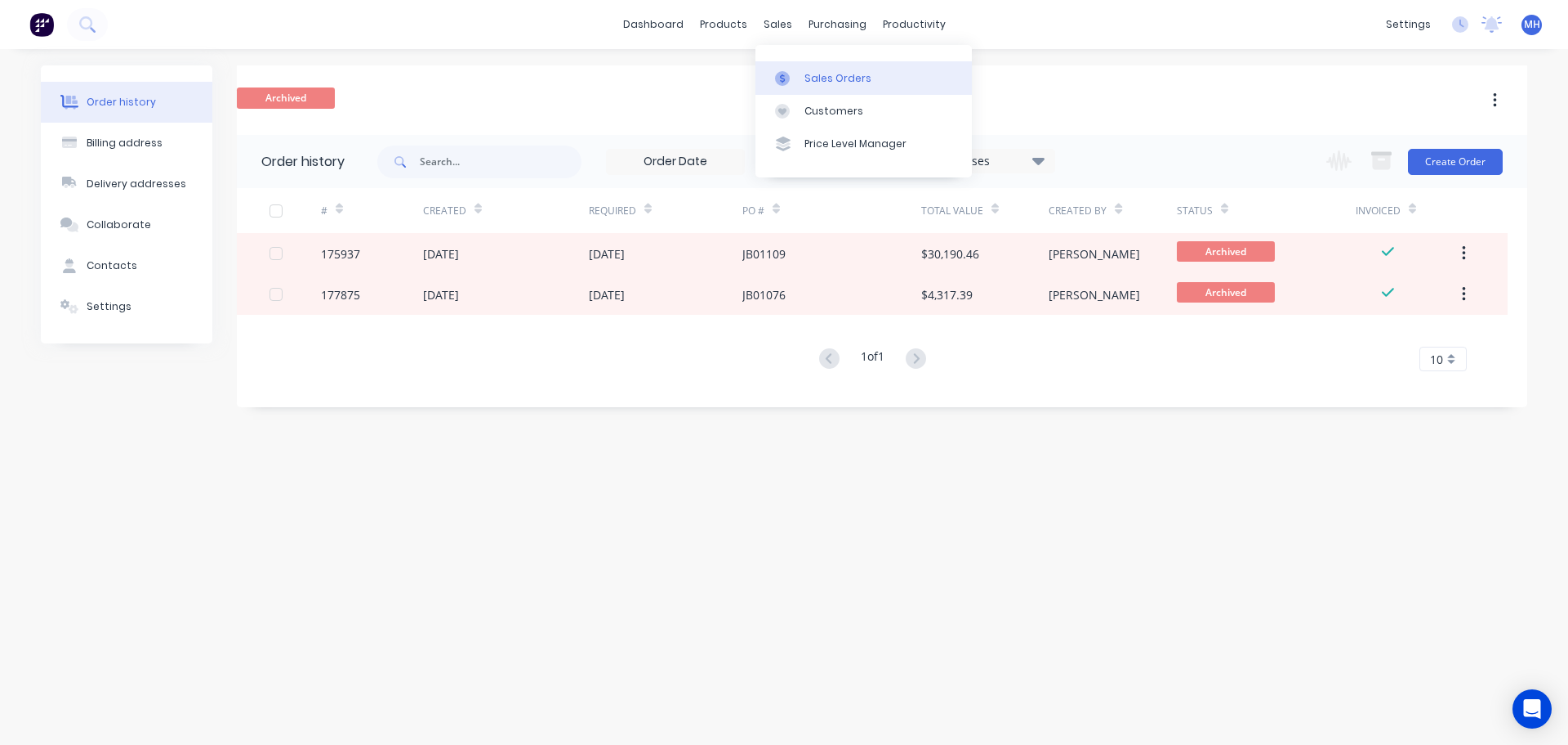
click at [796, 71] on div at bounding box center [788, 78] width 25 height 15
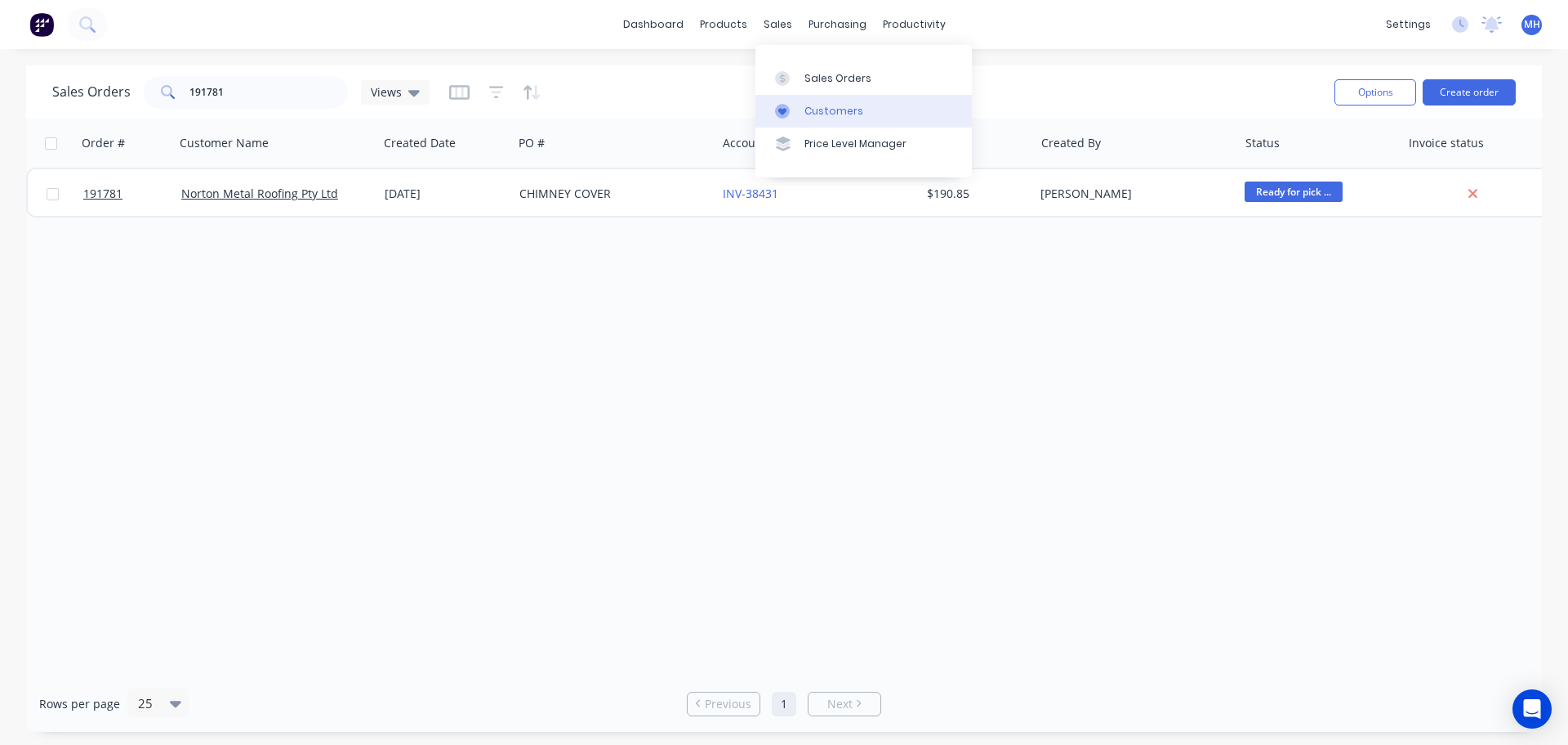
click at [813, 116] on div "Customers" at bounding box center [834, 111] width 59 height 15
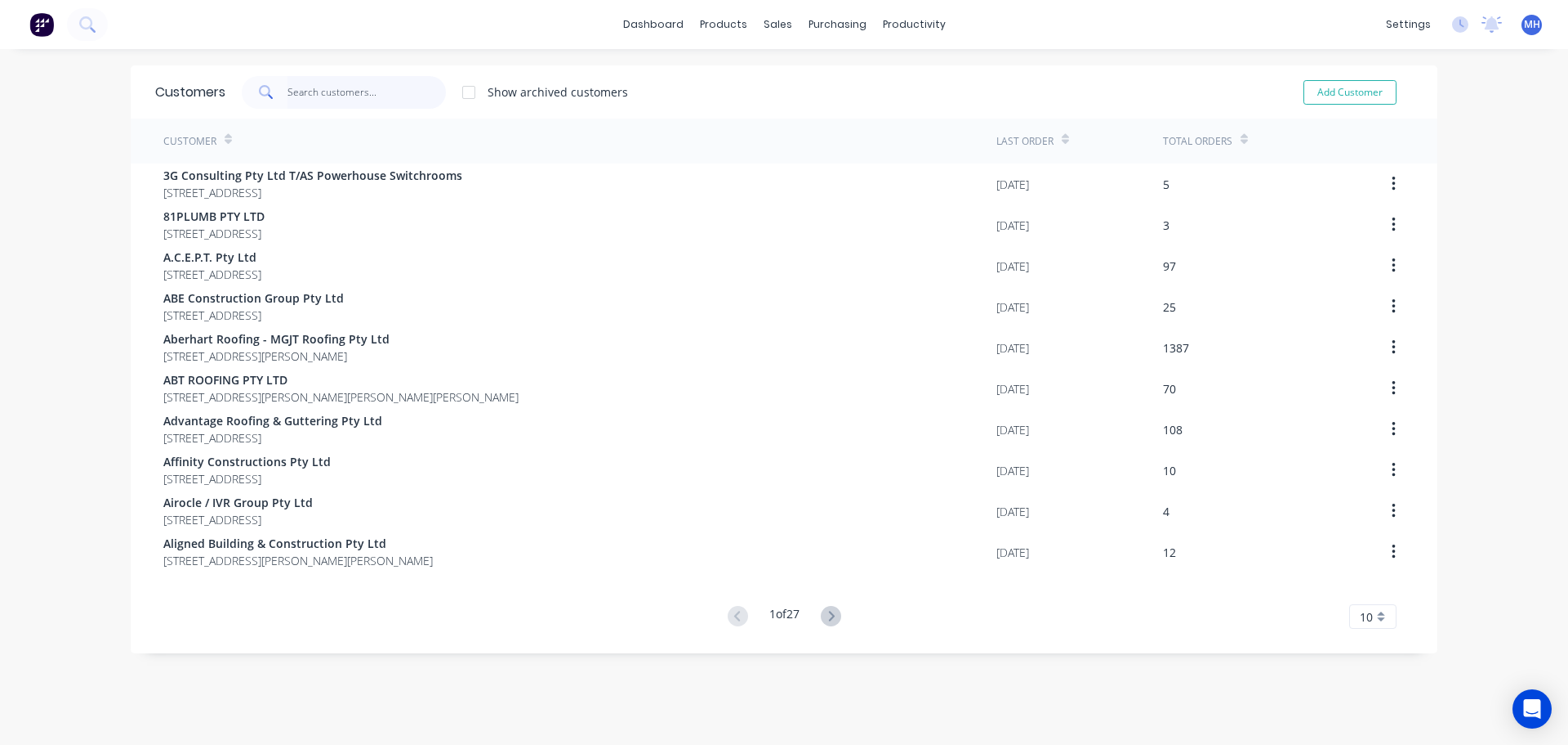
click at [313, 84] on input "text" at bounding box center [366, 92] width 159 height 33
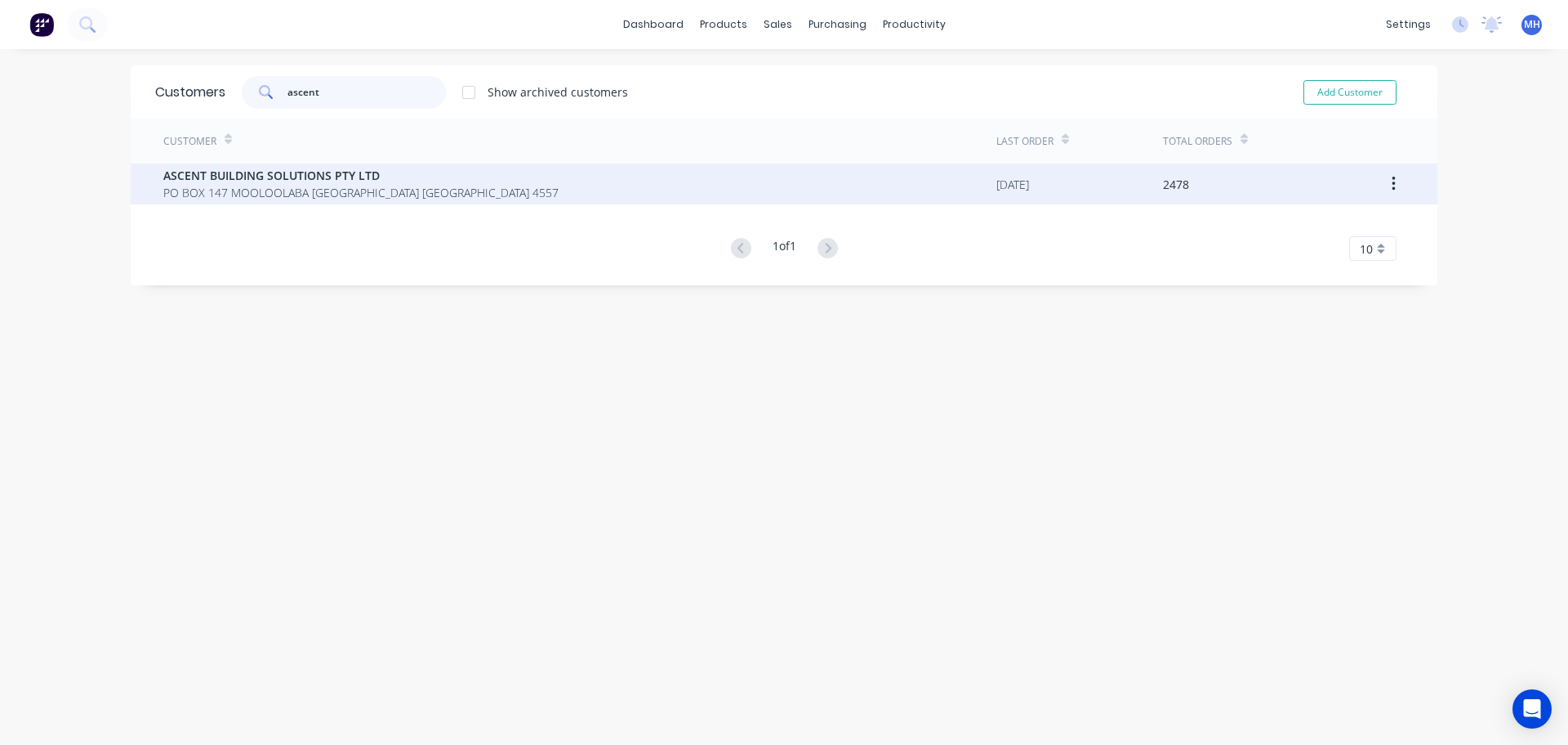
type input "ascent"
click at [321, 201] on div "ASCENT BUILDING SOLUTIONS PTY LTD PO BOX 147 MOOLOOLABA Queensland Australia 45…" at bounding box center [579, 184] width 833 height 41
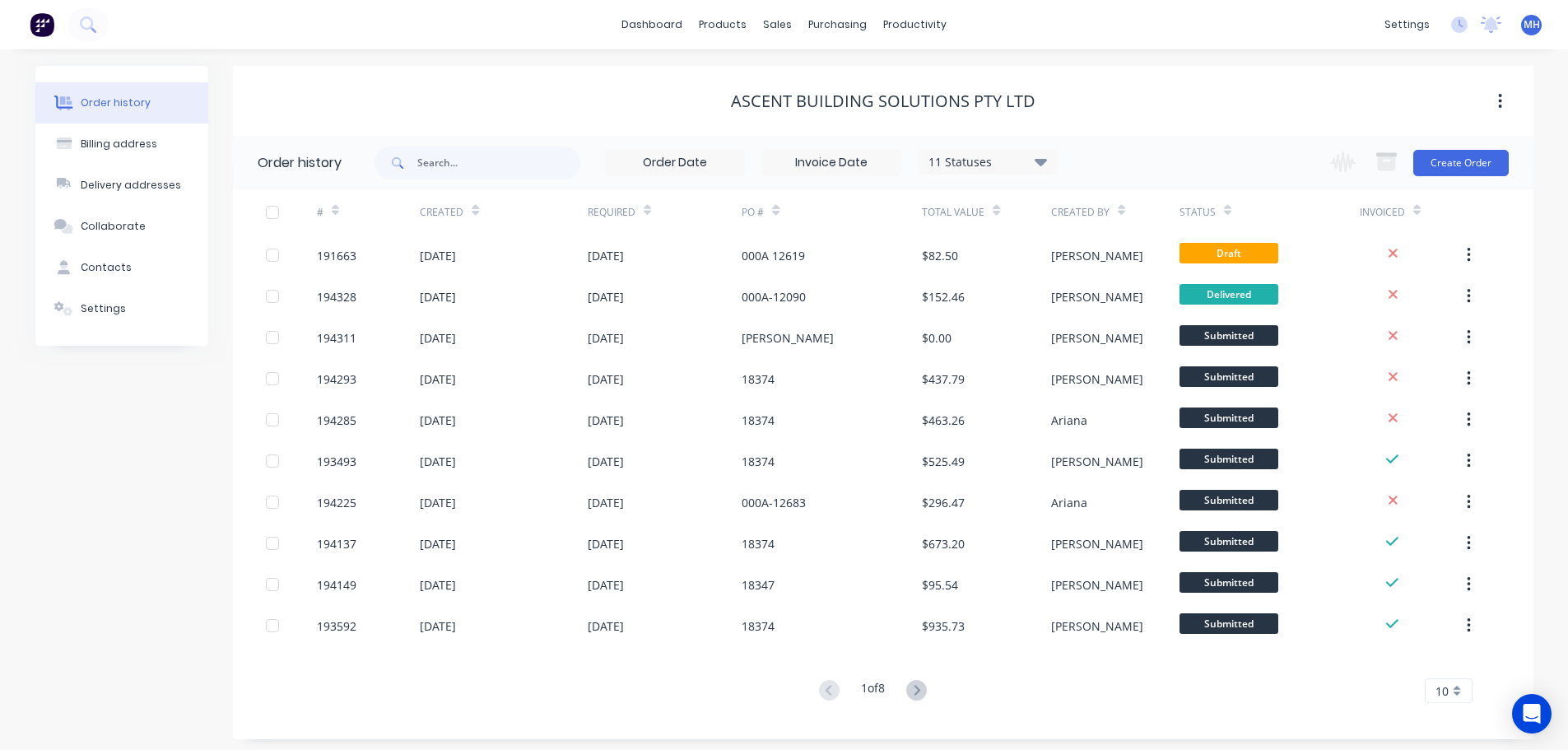
click at [990, 170] on div "11 Statuses" at bounding box center [987, 162] width 139 height 18
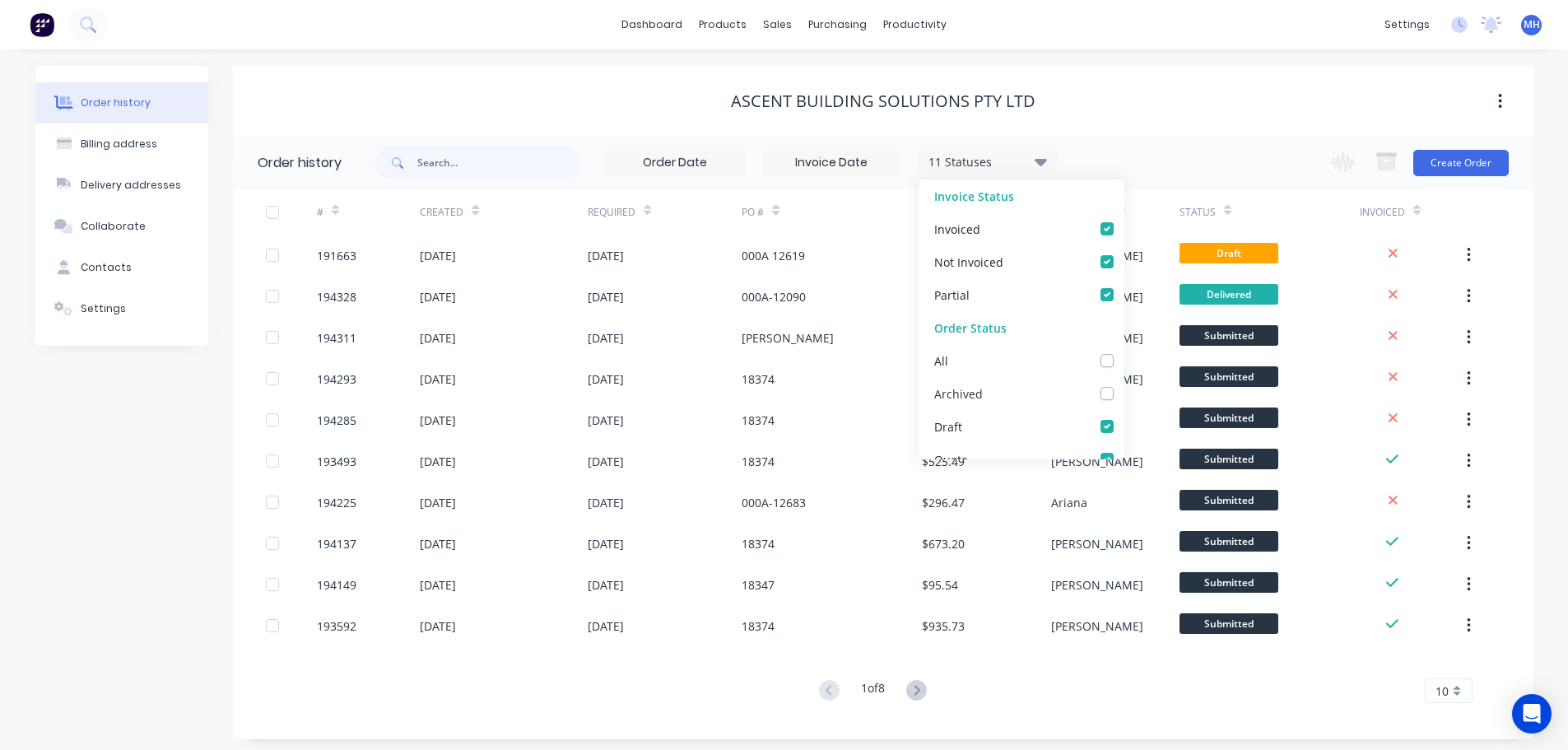
click at [1123, 384] on label at bounding box center [1123, 384] width 0 height 0
click at [1123, 391] on input "checkbox" at bounding box center [1130, 392] width 13 height 15
checkbox input "true"
click at [1083, 105] on div "ASCENT BUILDING SOLUTIONS PTY LTD" at bounding box center [883, 101] width 1301 height 20
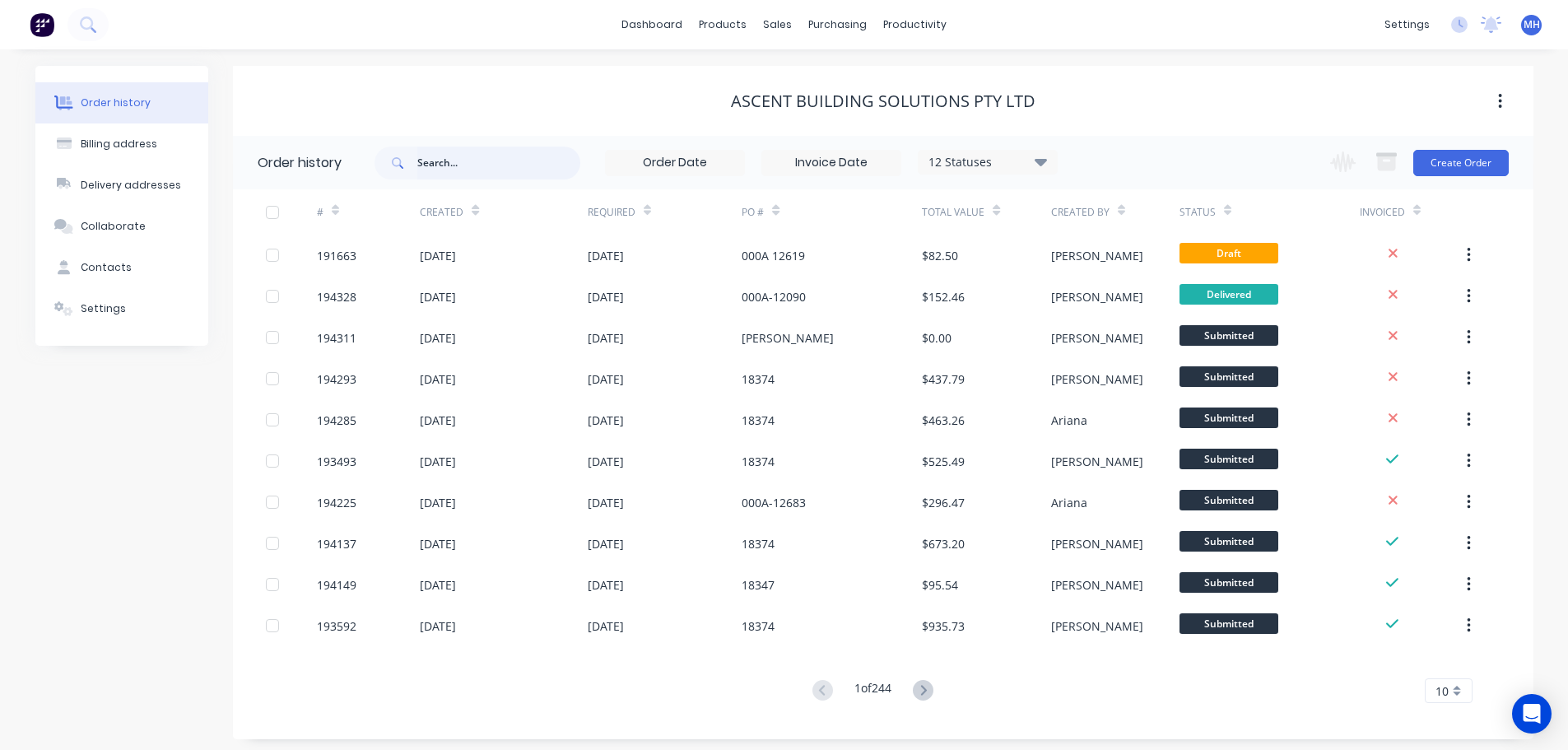
click at [451, 160] on input "text" at bounding box center [499, 163] width 163 height 33
type input "tapered"
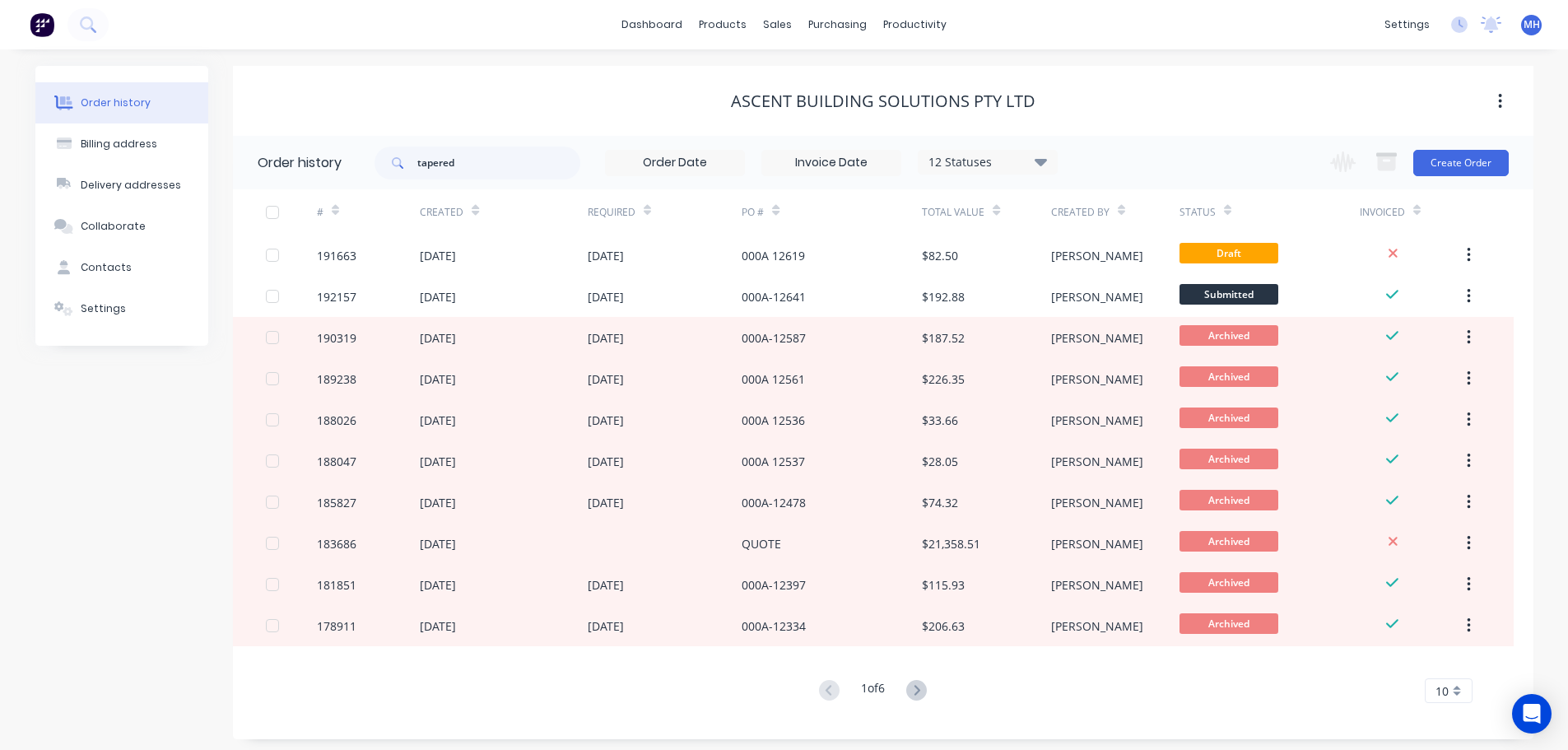
click at [631, 92] on div "ASCENT BUILDING SOLUTIONS PTY LTD" at bounding box center [883, 101] width 1301 height 20
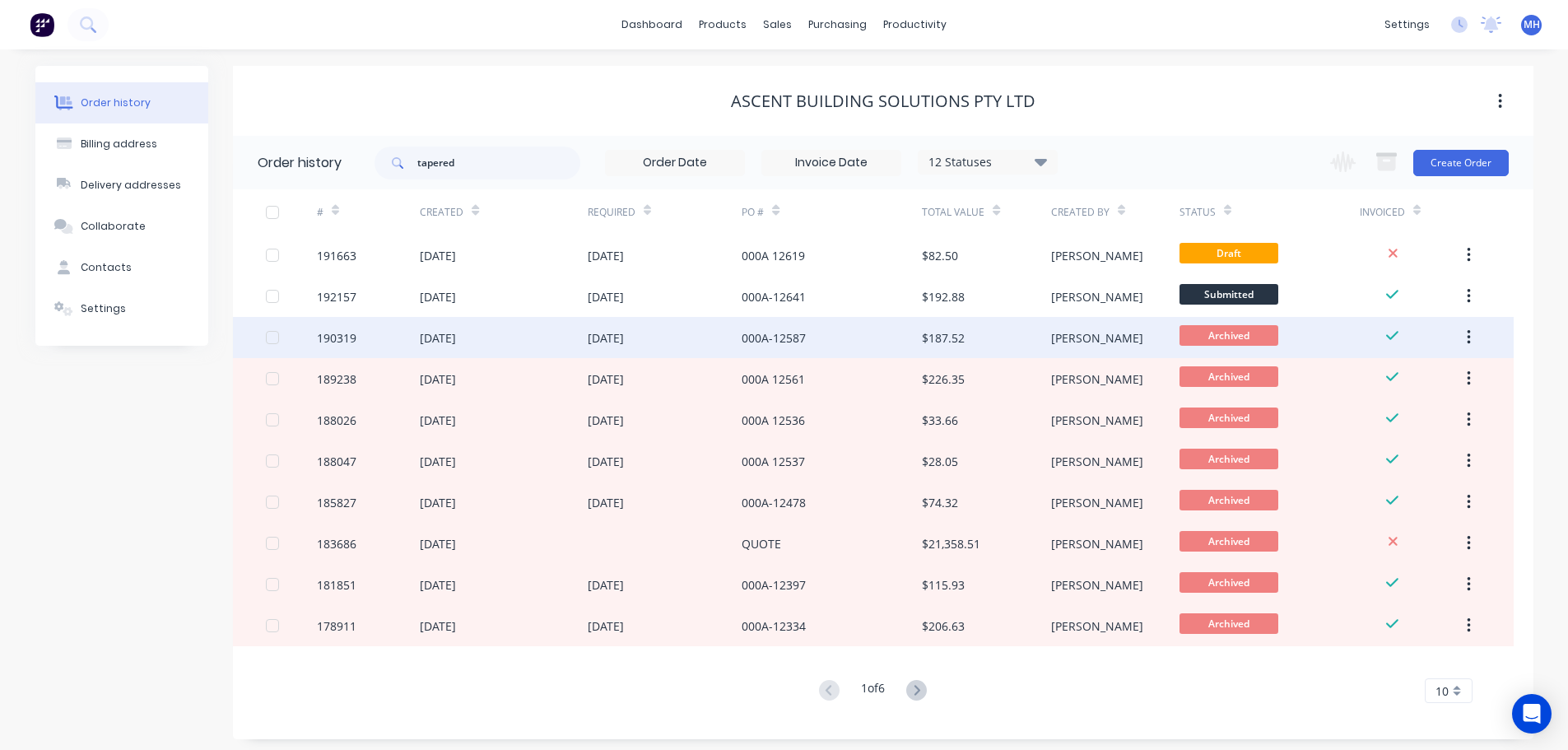
click at [797, 343] on div "000A-12587" at bounding box center [774, 337] width 64 height 17
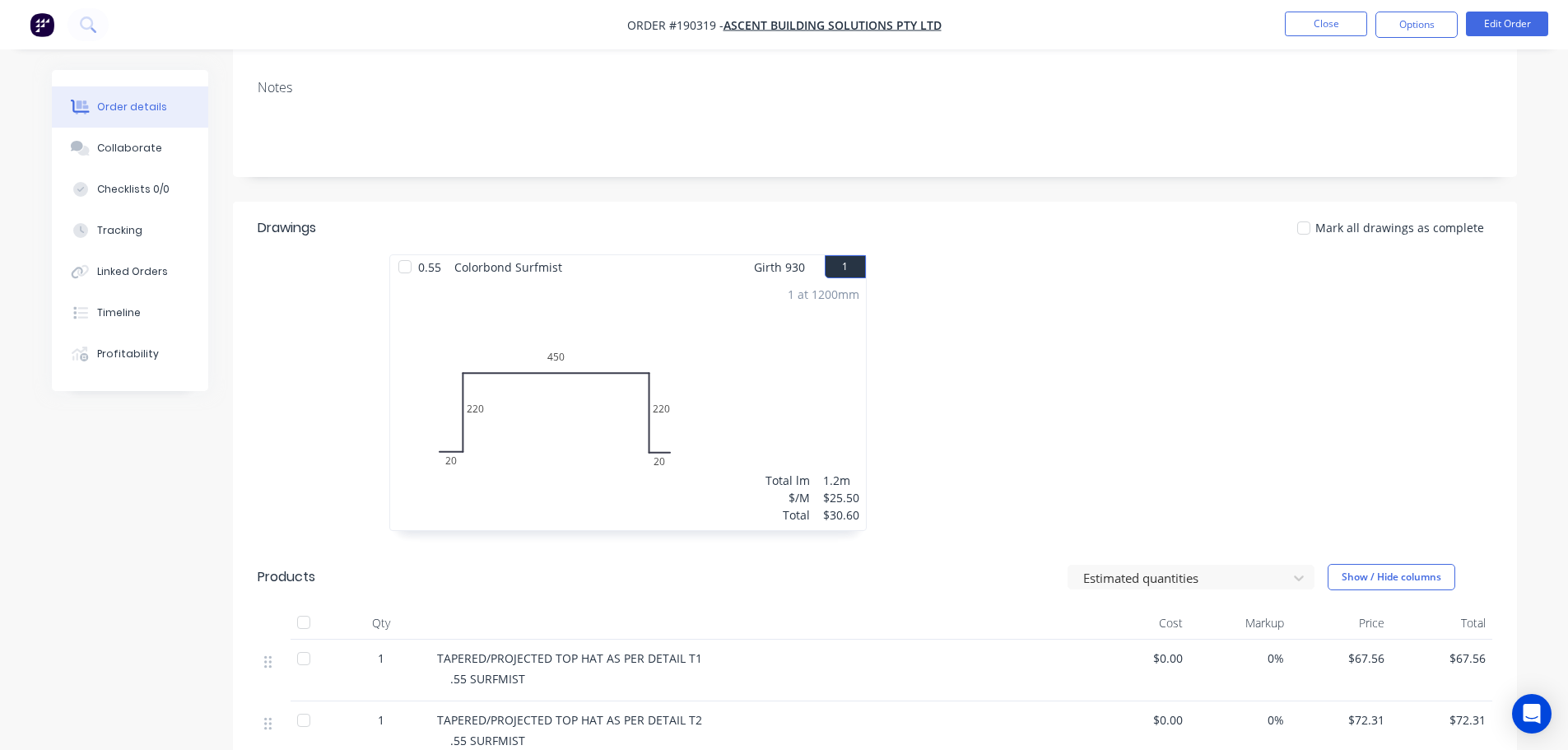
scroll to position [585, 0]
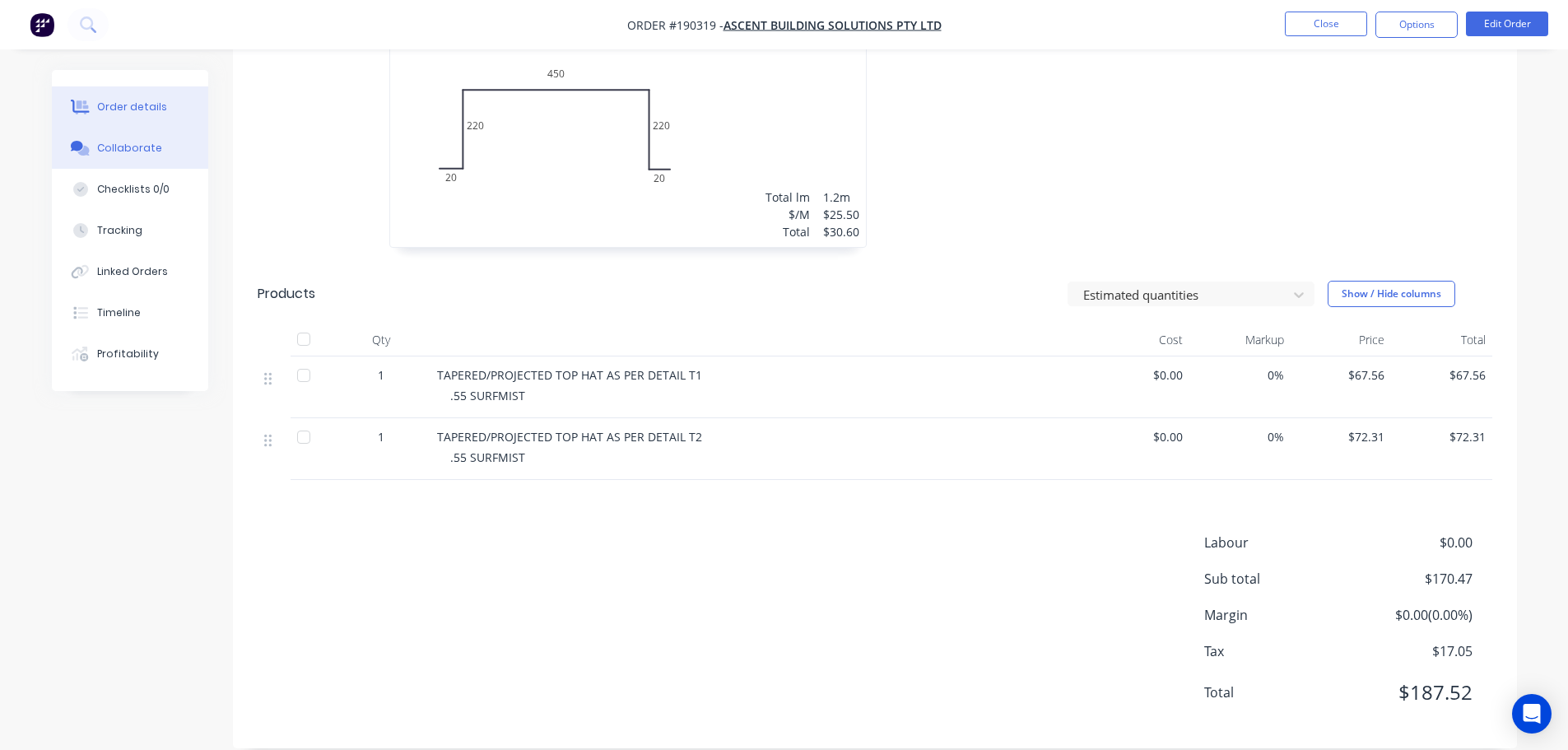
click at [101, 135] on button "Collaborate" at bounding box center [130, 148] width 157 height 41
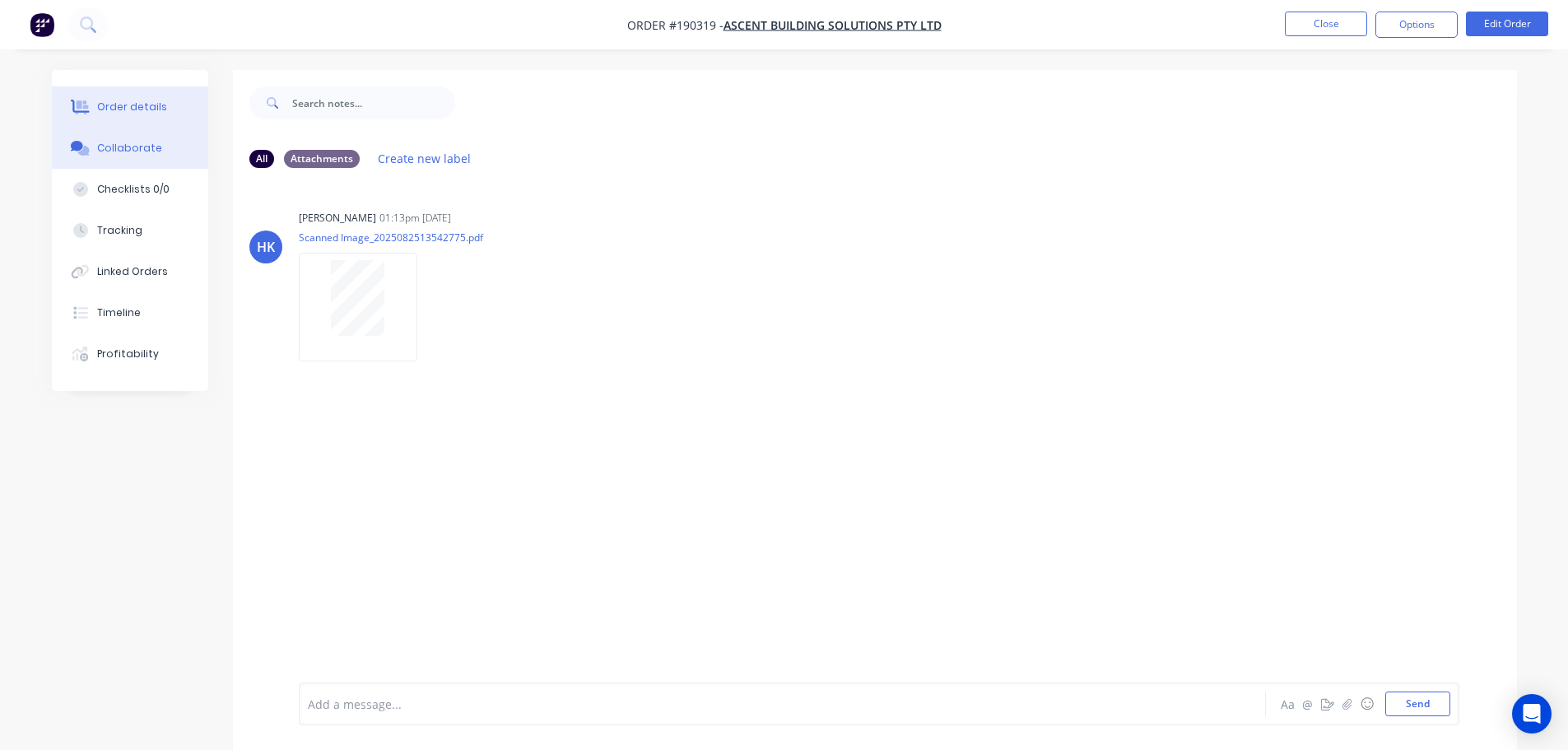
click at [94, 110] on button "Order details" at bounding box center [130, 107] width 157 height 41
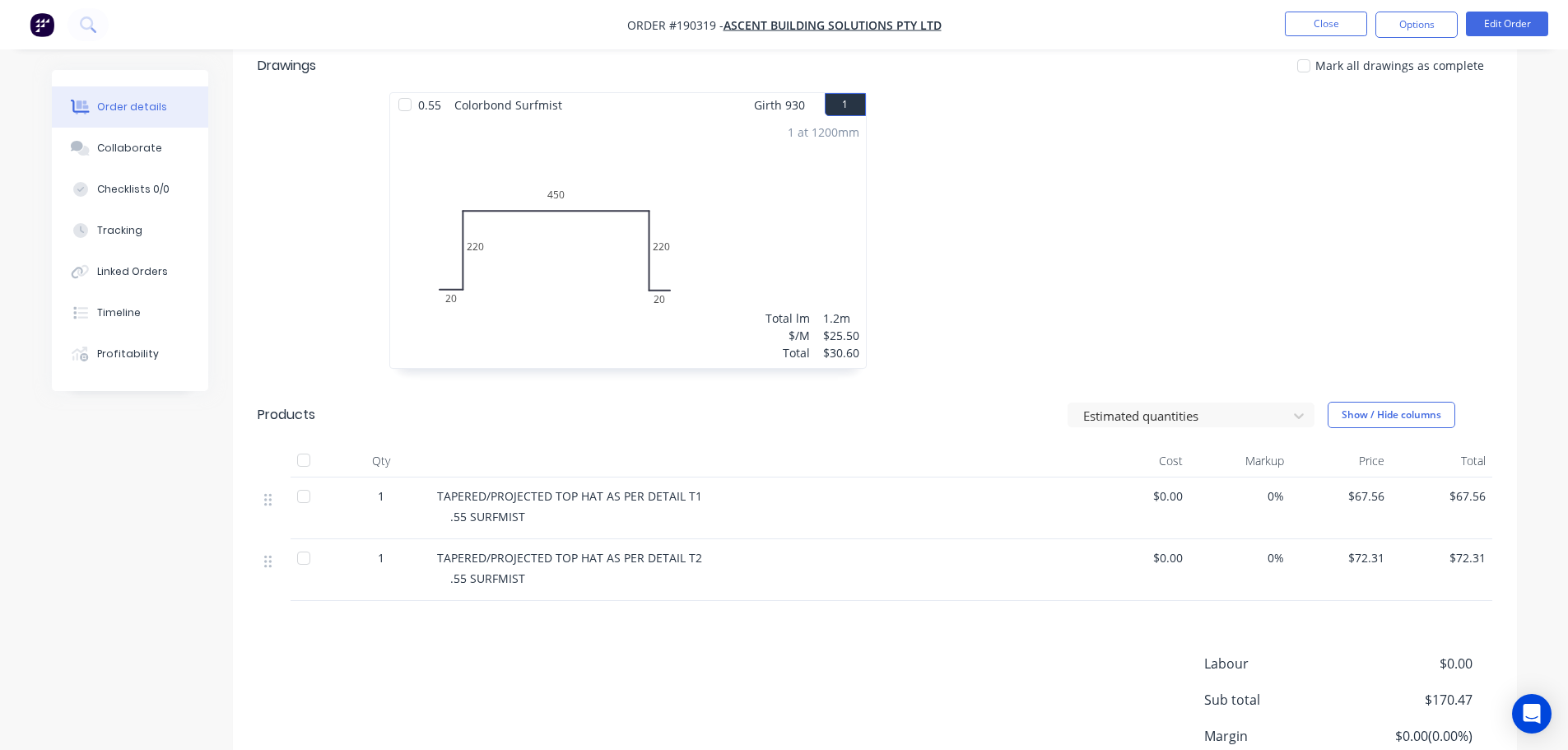
scroll to position [493, 0]
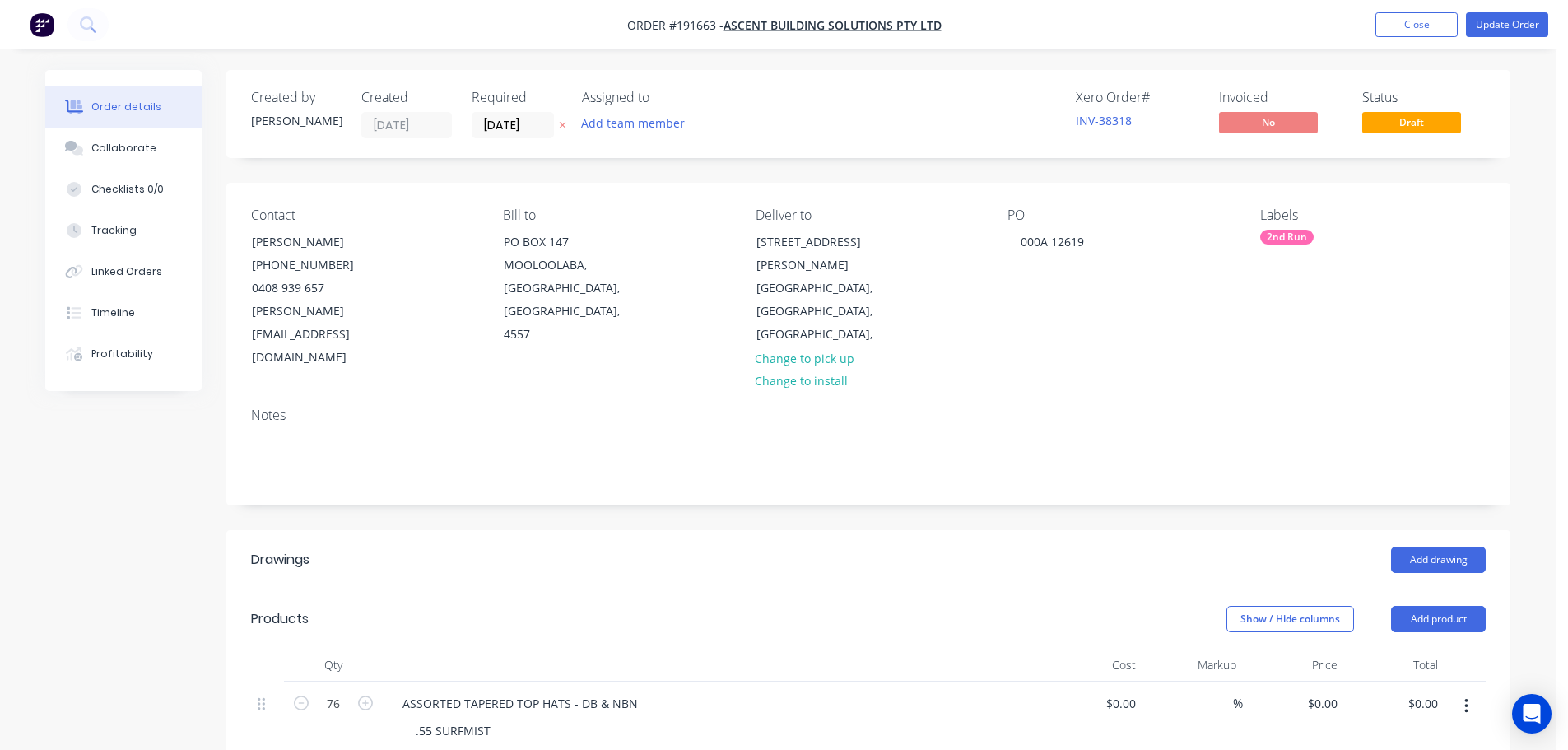
scroll to position [329, 0]
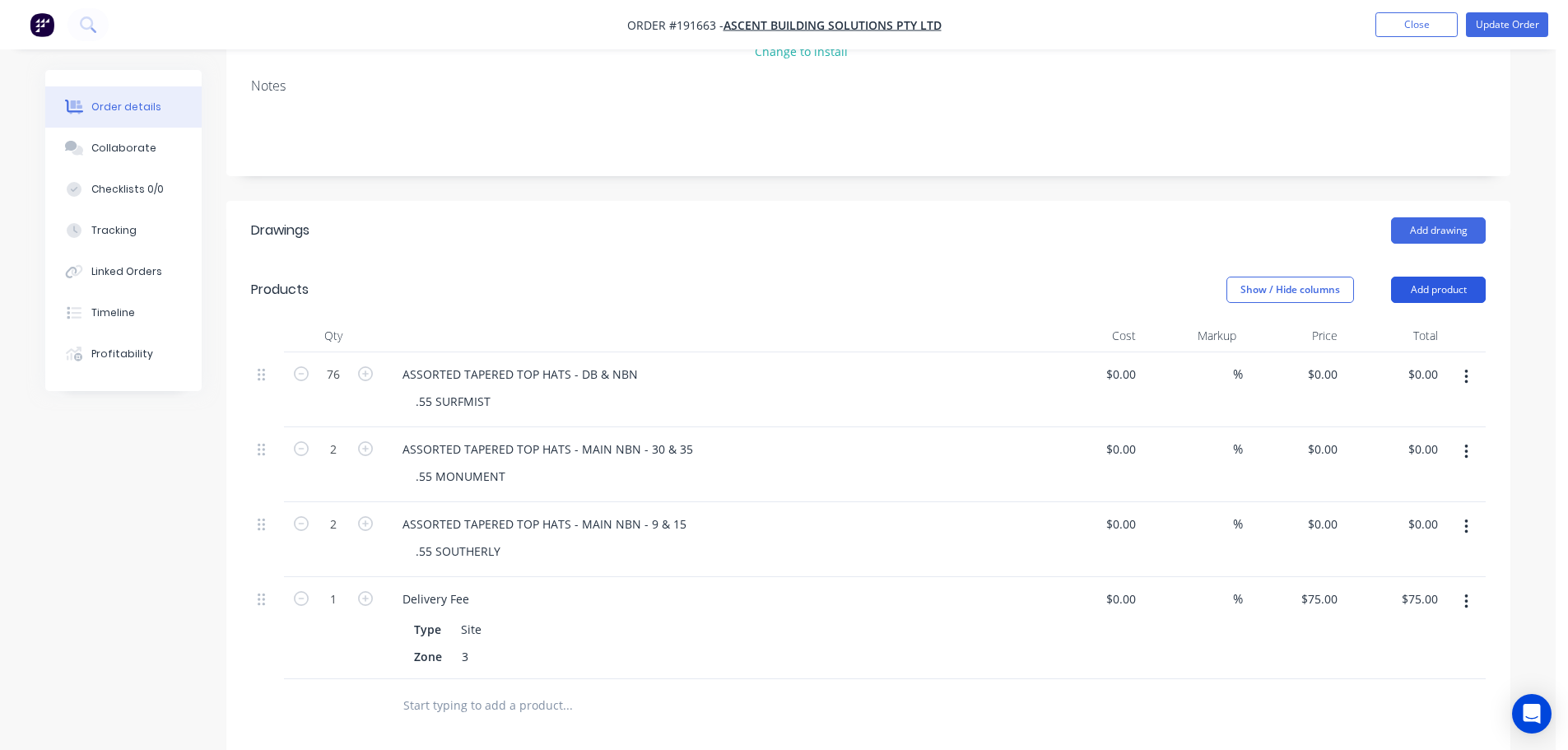
click at [1443, 276] on button "Add product" at bounding box center [1439, 289] width 95 height 26
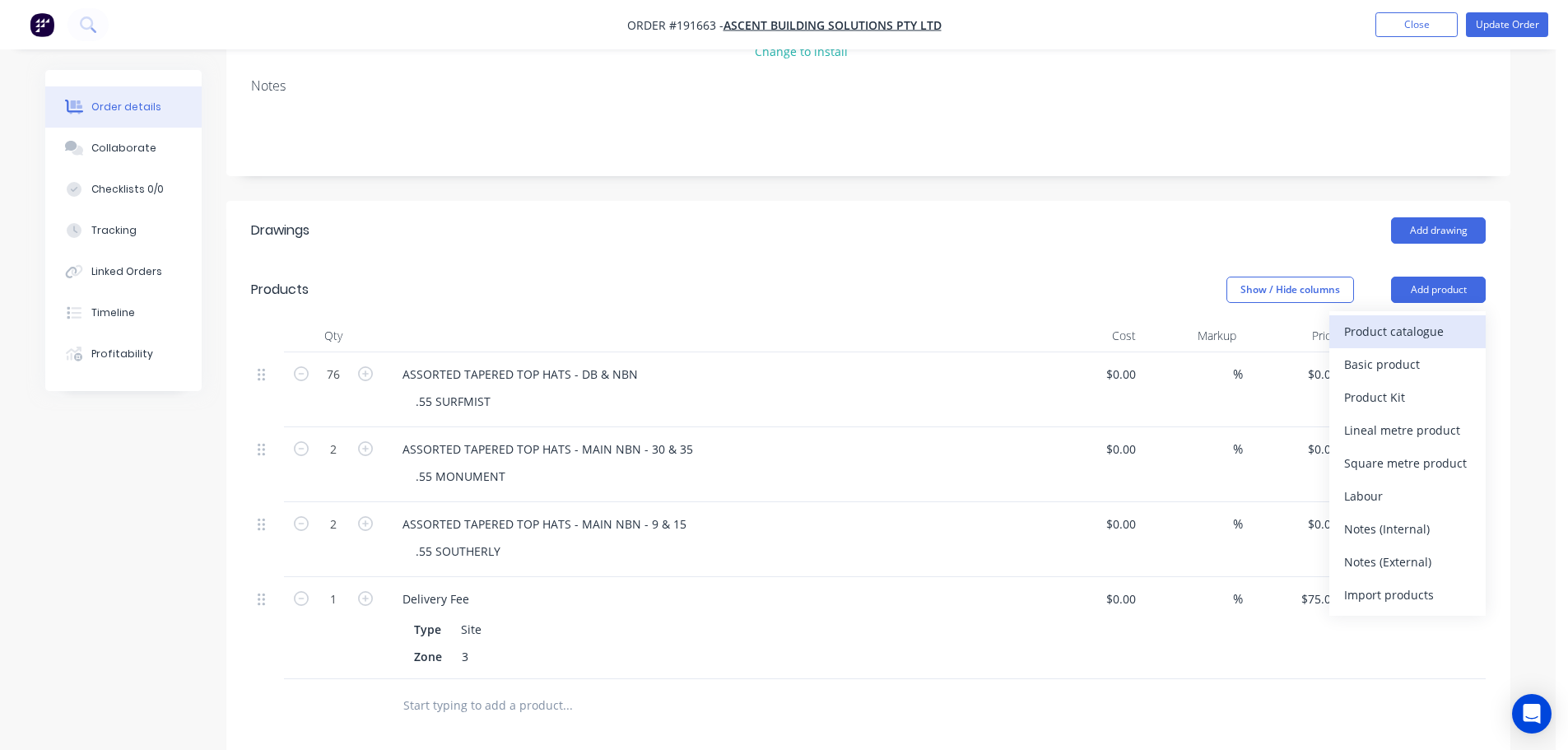
click at [1436, 319] on div "Product catalogue" at bounding box center [1408, 331] width 127 height 24
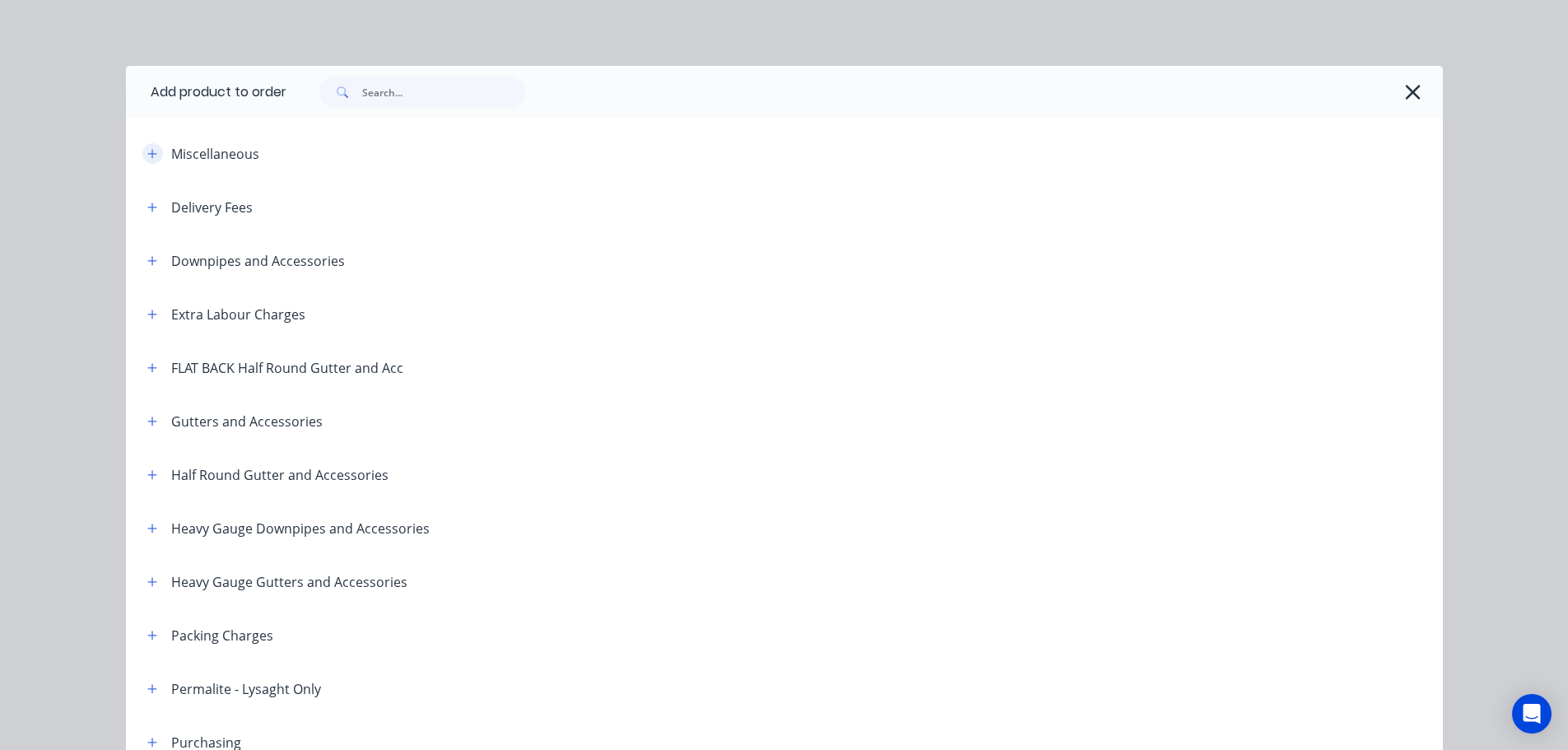
click at [148, 159] on icon "button" at bounding box center [152, 154] width 10 height 12
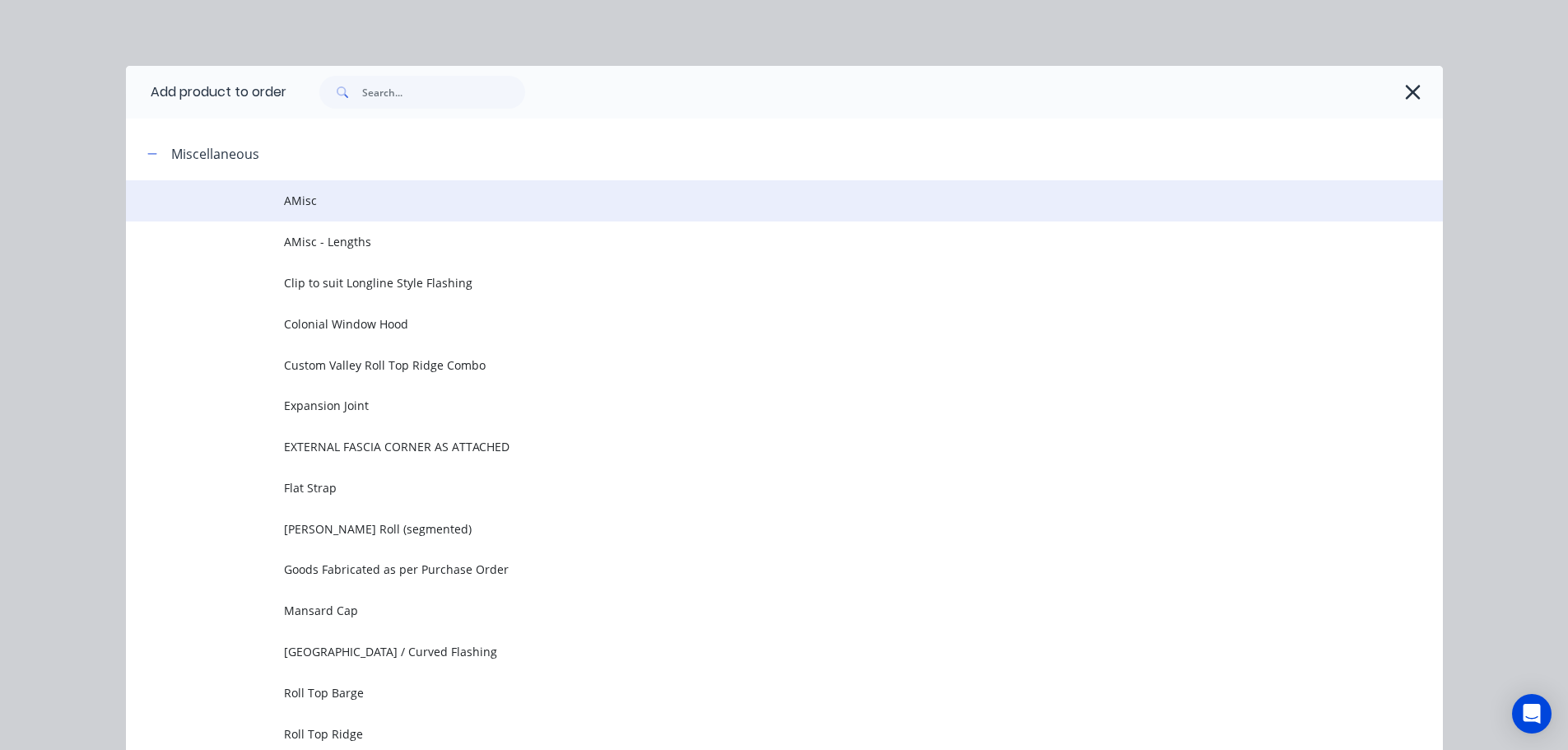
click at [360, 196] on span "AMisc" at bounding box center [748, 199] width 927 height 17
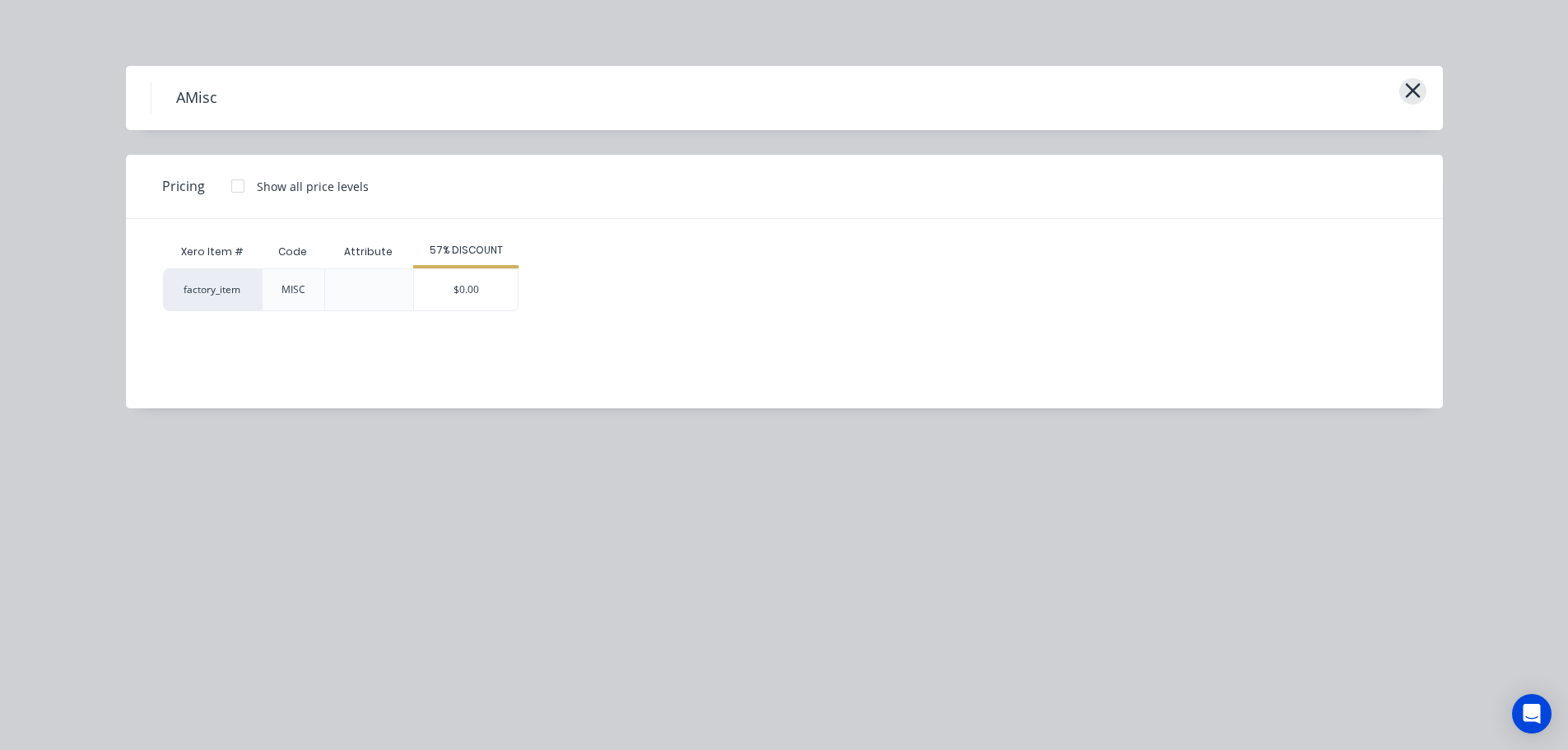
click at [1417, 98] on icon "button" at bounding box center [1412, 90] width 17 height 23
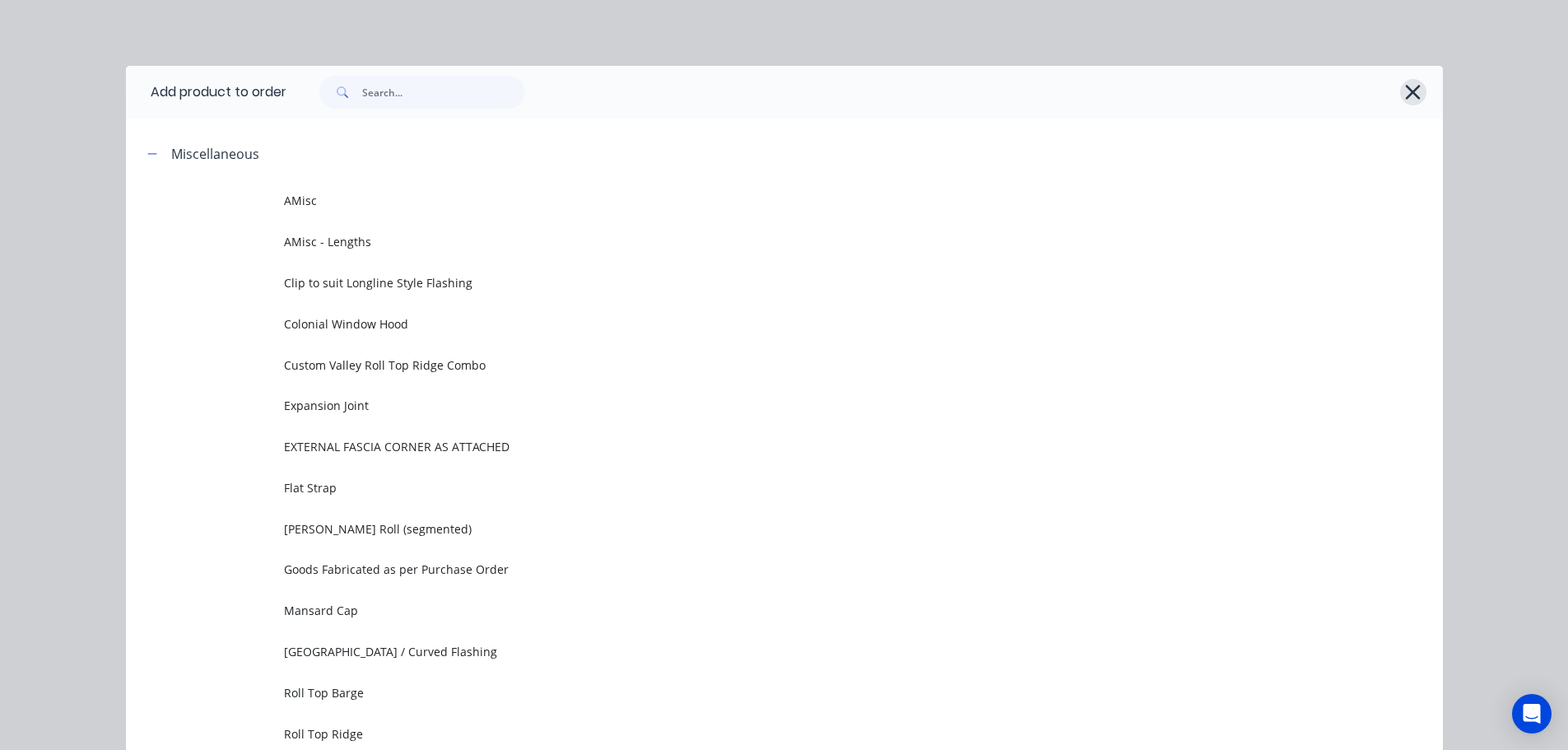
scroll to position [127, 0]
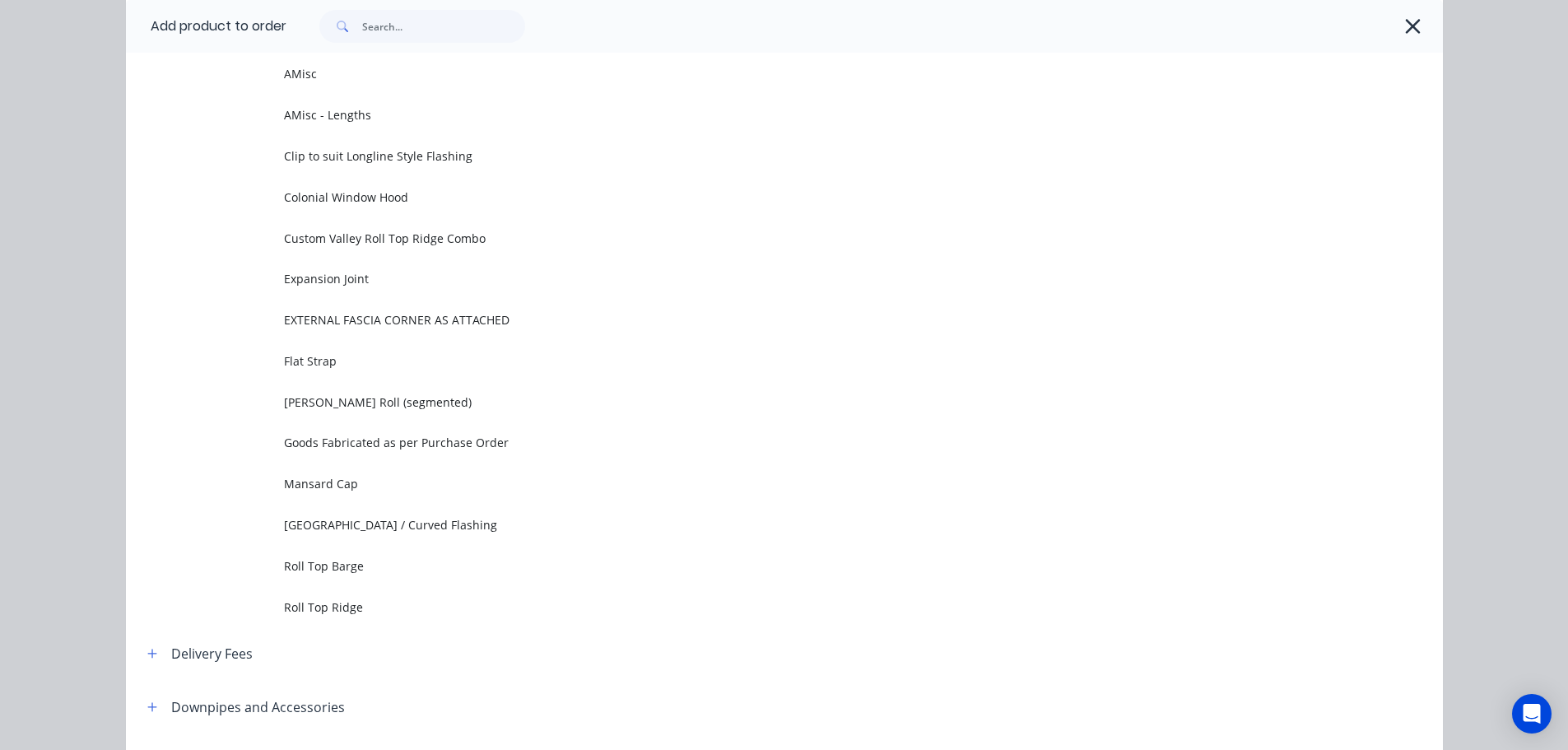
click at [1404, 22] on icon "button" at bounding box center [1412, 27] width 17 height 23
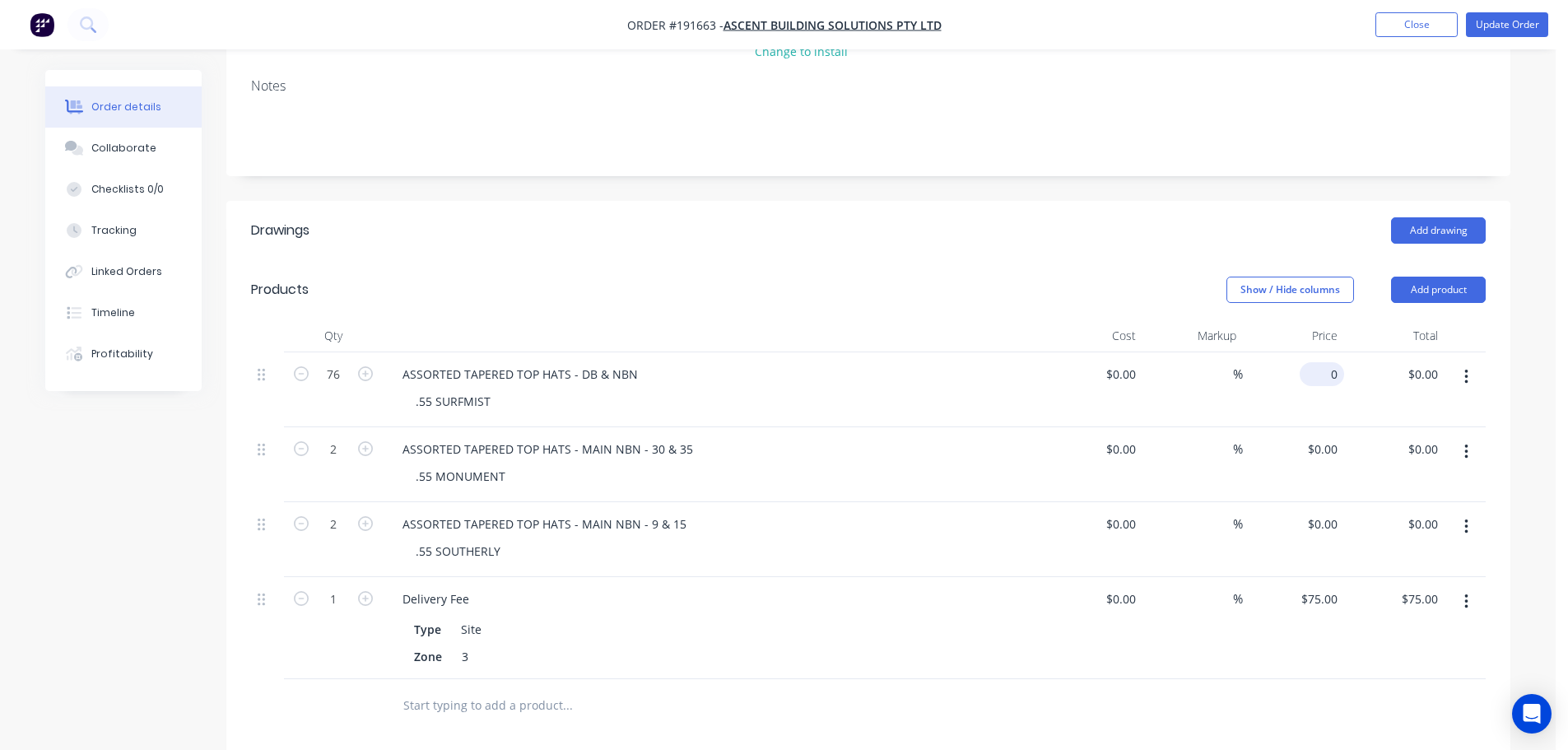
click at [1330, 362] on input "0" at bounding box center [1326, 374] width 38 height 24
type input "$66.42"
type input "$5,047.92"
click at [823, 212] on header "Drawings Add drawing" at bounding box center [869, 231] width 1284 height 59
click at [1322, 437] on div "0 0" at bounding box center [1332, 449] width 26 height 24
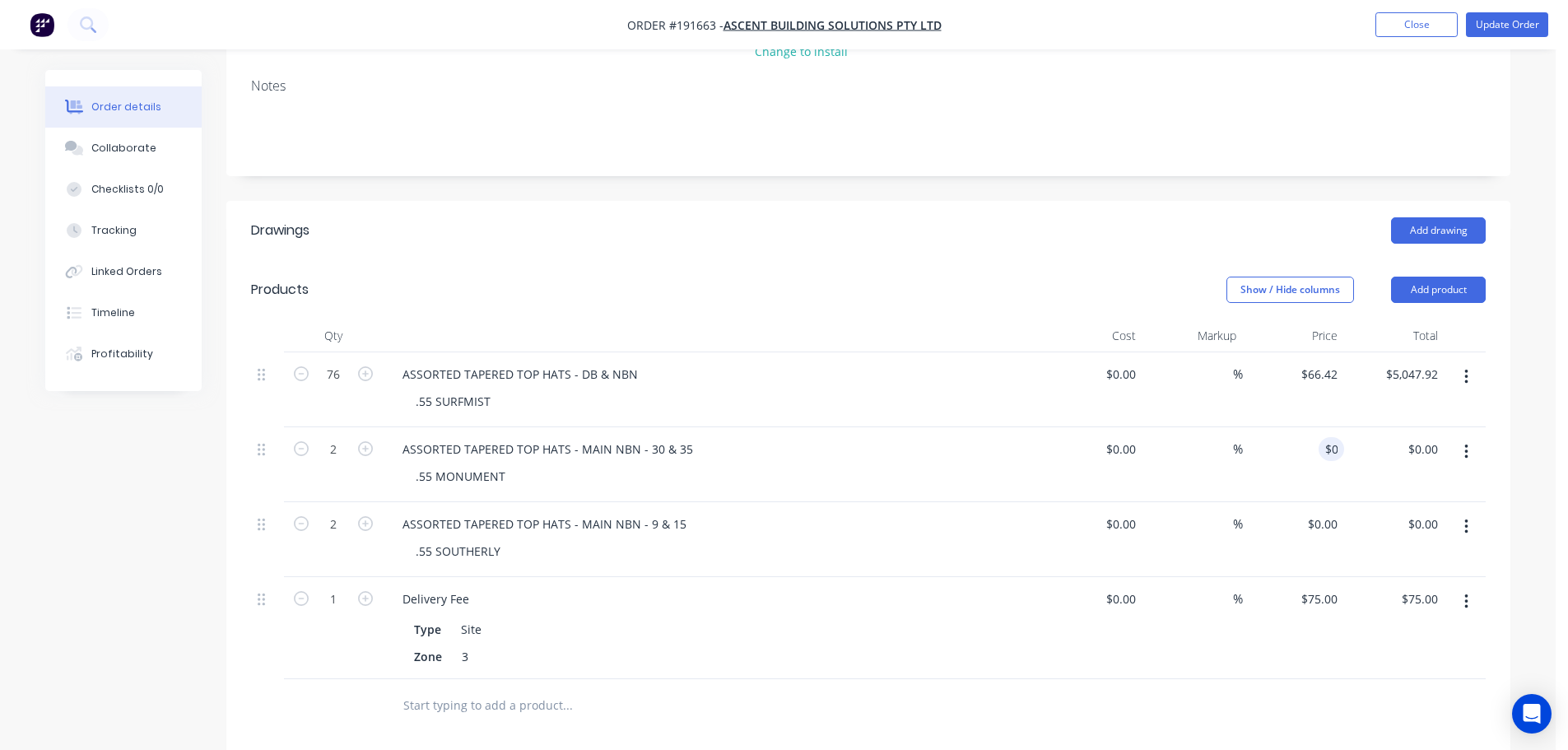
click at [935, 276] on div "Show / Hide columns Add product" at bounding box center [999, 289] width 972 height 26
click at [1330, 437] on input "0" at bounding box center [1335, 449] width 19 height 24
type input "$66.42"
type input "$132.84"
click at [861, 217] on div "Add drawing" at bounding box center [999, 230] width 972 height 26
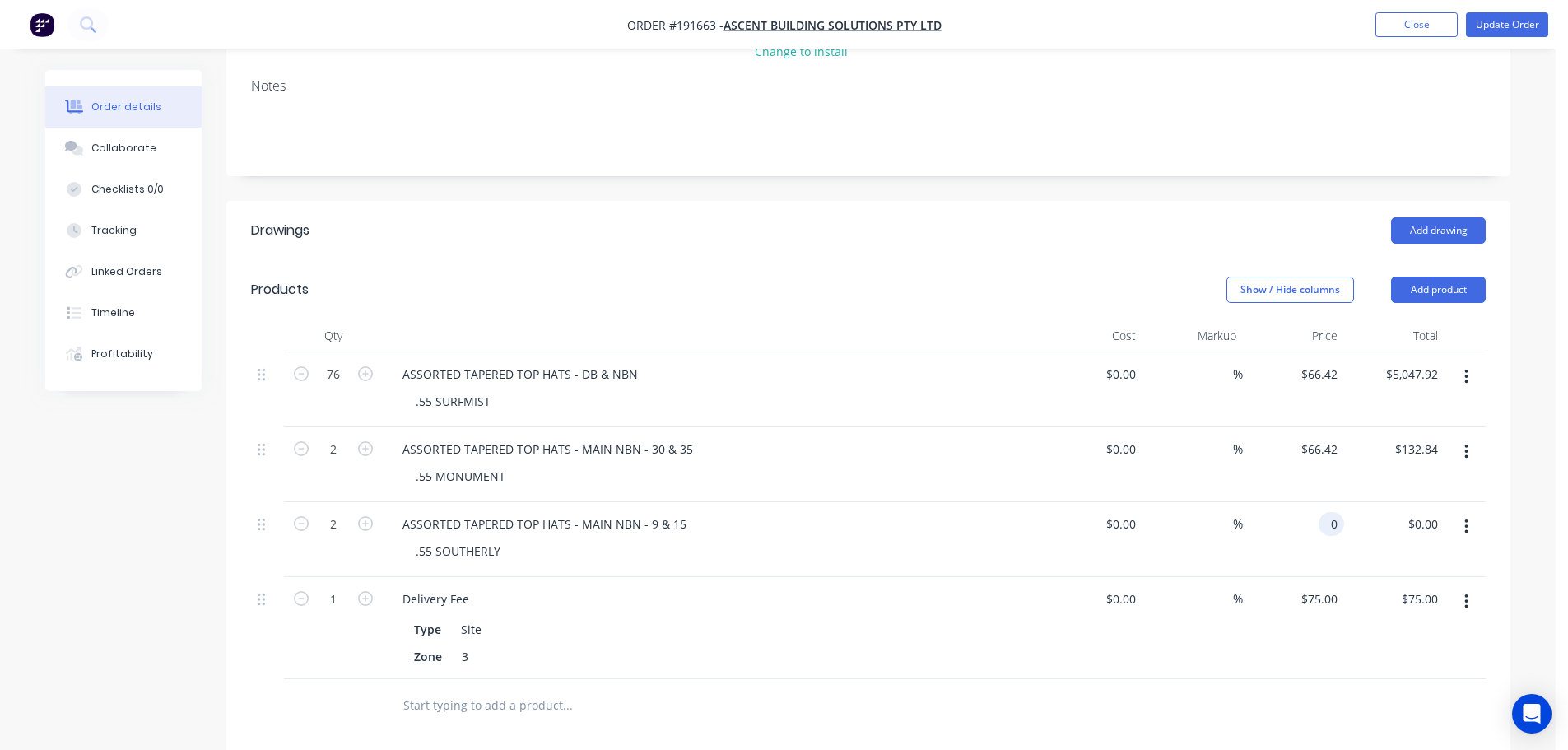
click at [1340, 512] on input "0" at bounding box center [1335, 524] width 19 height 24
type input "$66.42"
type input "$132.84"
click at [824, 201] on header "Drawings Add drawing" at bounding box center [869, 231] width 1284 height 59
click at [1498, 36] on button "Update Order" at bounding box center [1507, 25] width 82 height 25
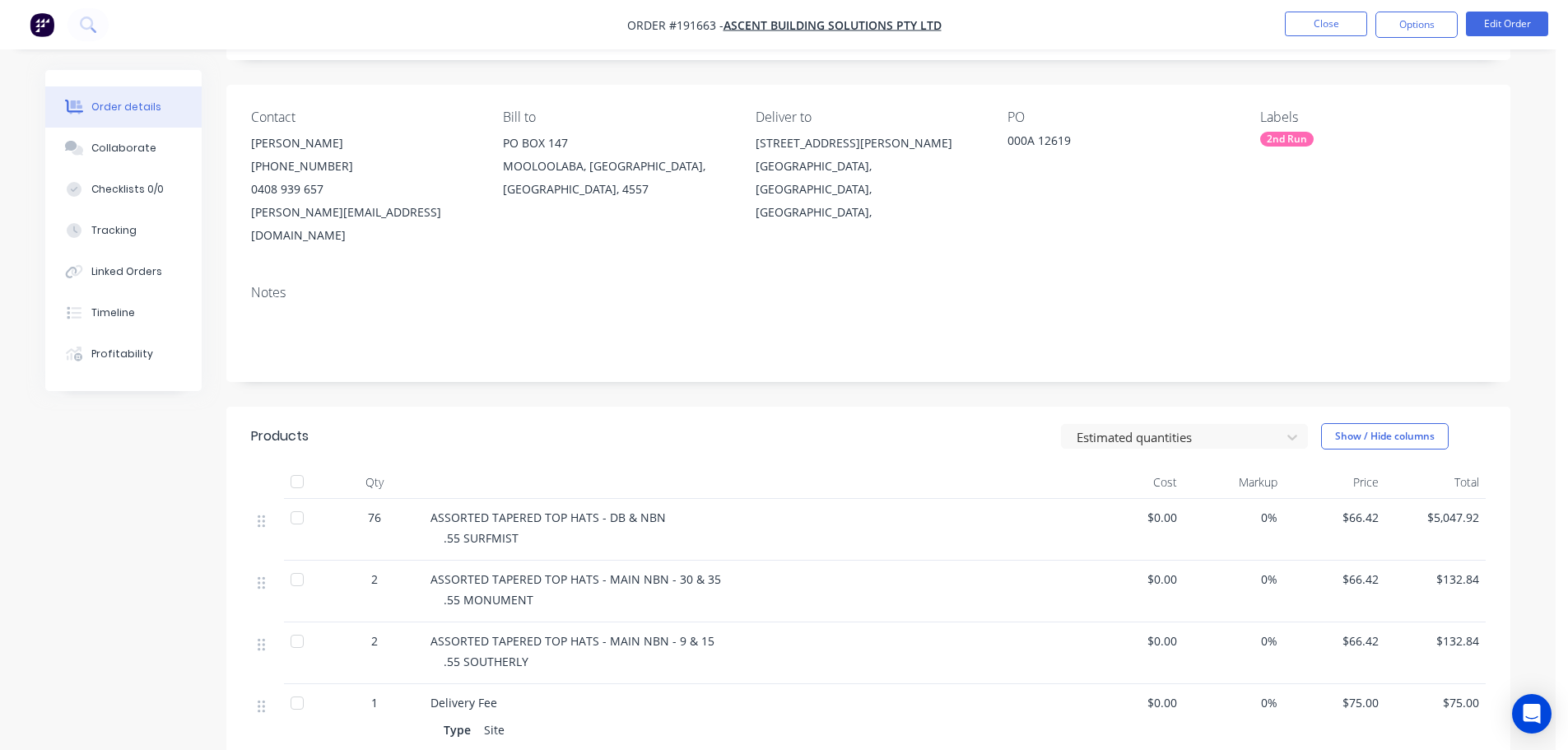
scroll to position [247, 0]
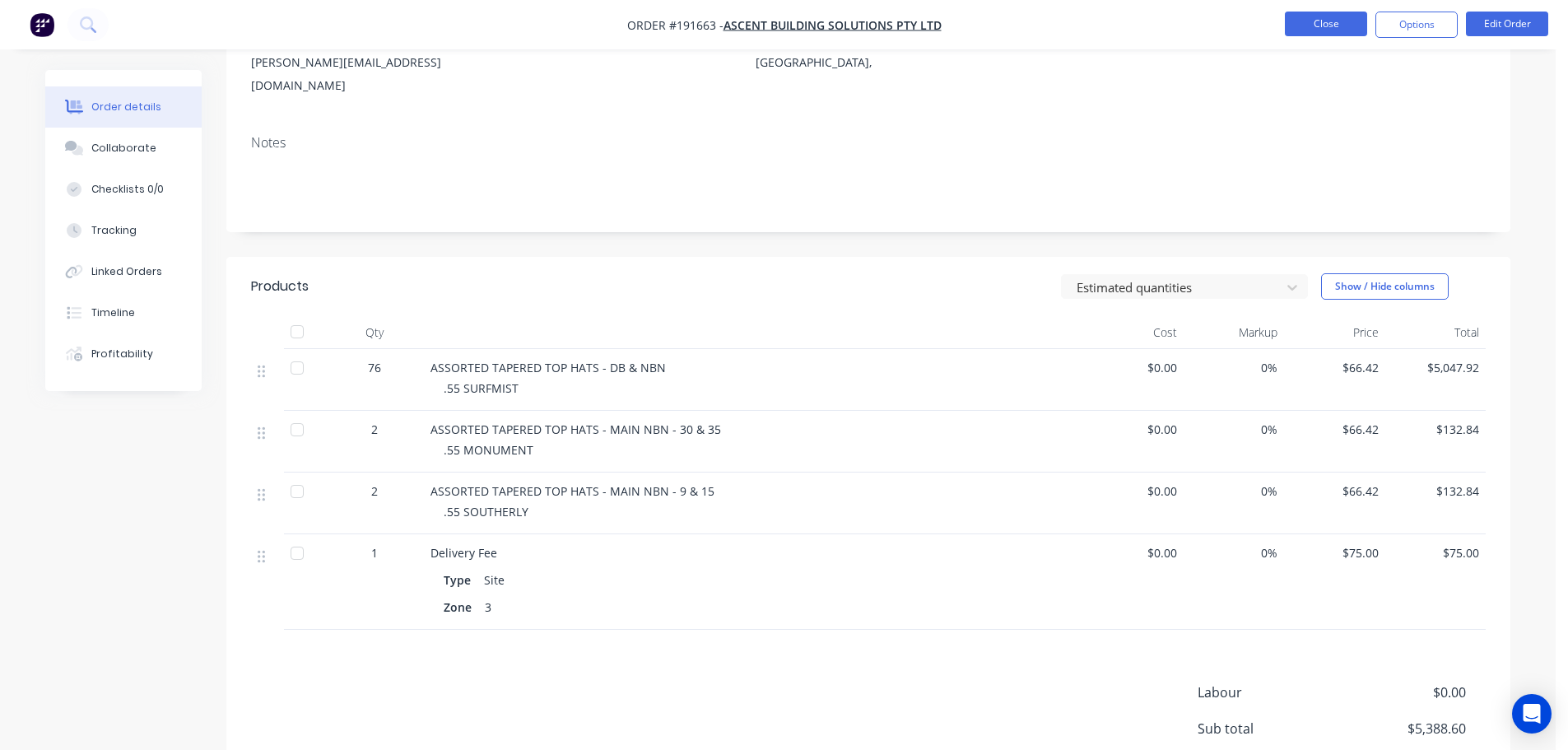
click at [1351, 22] on button "Close" at bounding box center [1326, 24] width 82 height 25
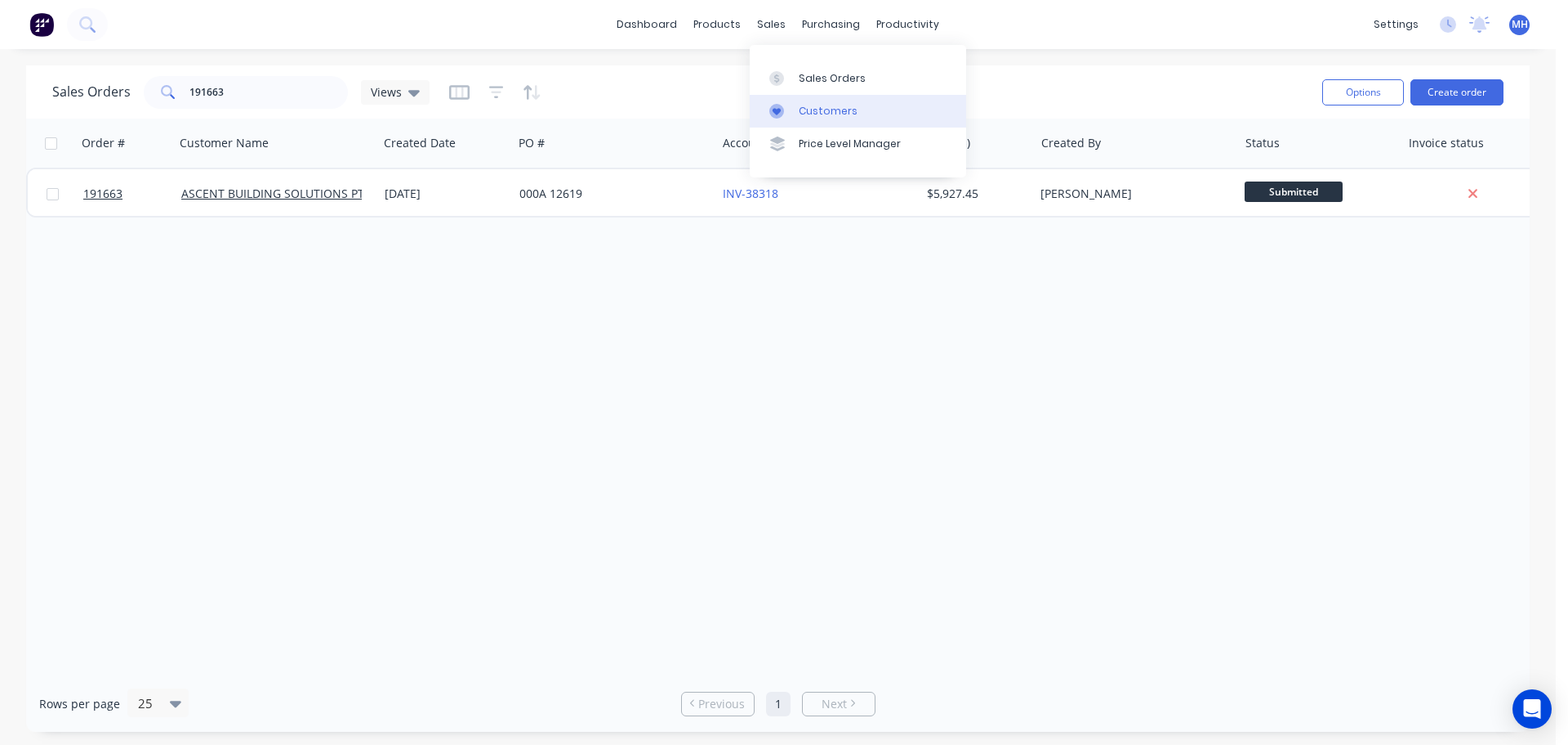
click at [820, 121] on link "Customers" at bounding box center [858, 111] width 217 height 33
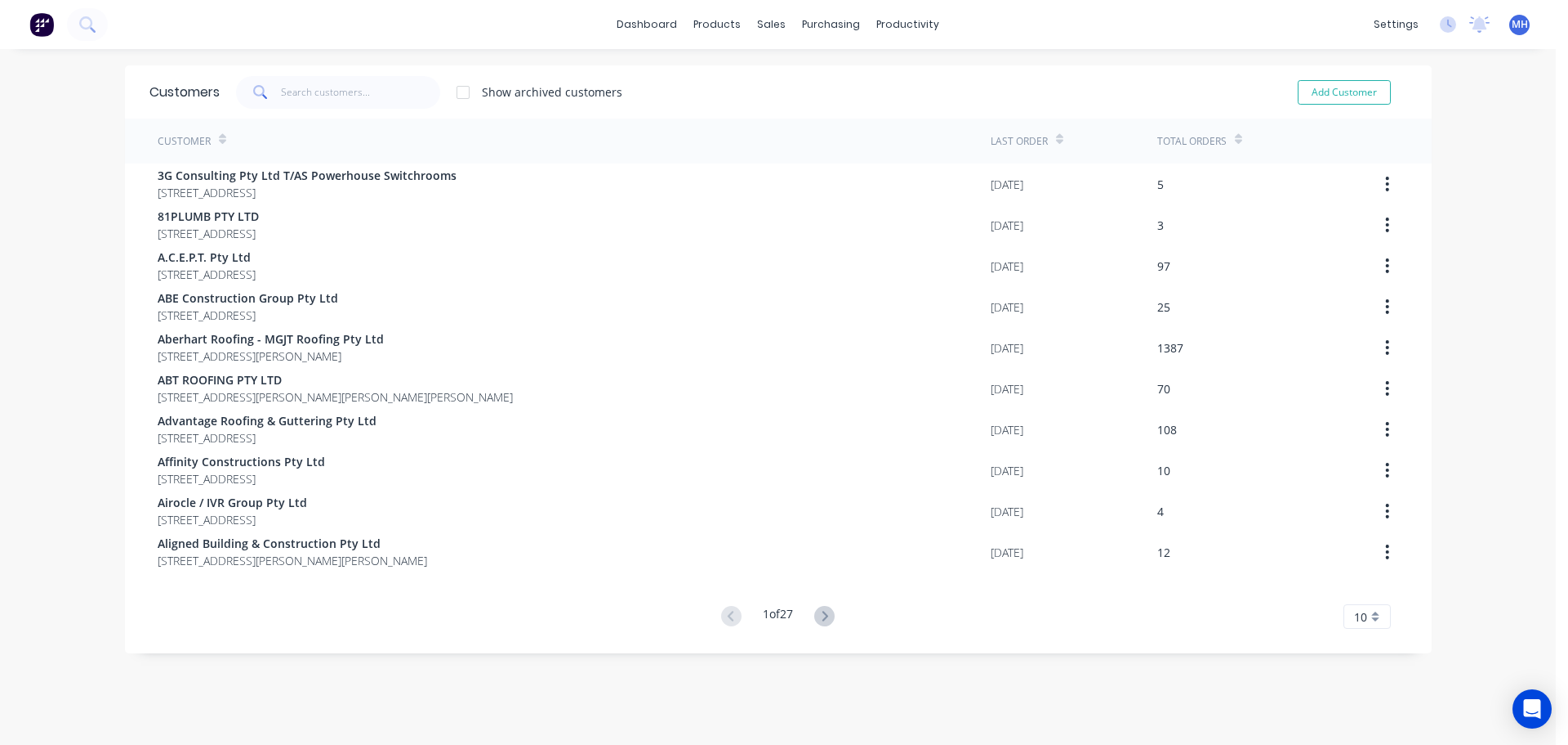
click at [378, 108] on div "Customers Show archived customers Add Customer" at bounding box center [778, 92] width 1307 height 53
click at [377, 92] on input "text" at bounding box center [360, 92] width 159 height 33
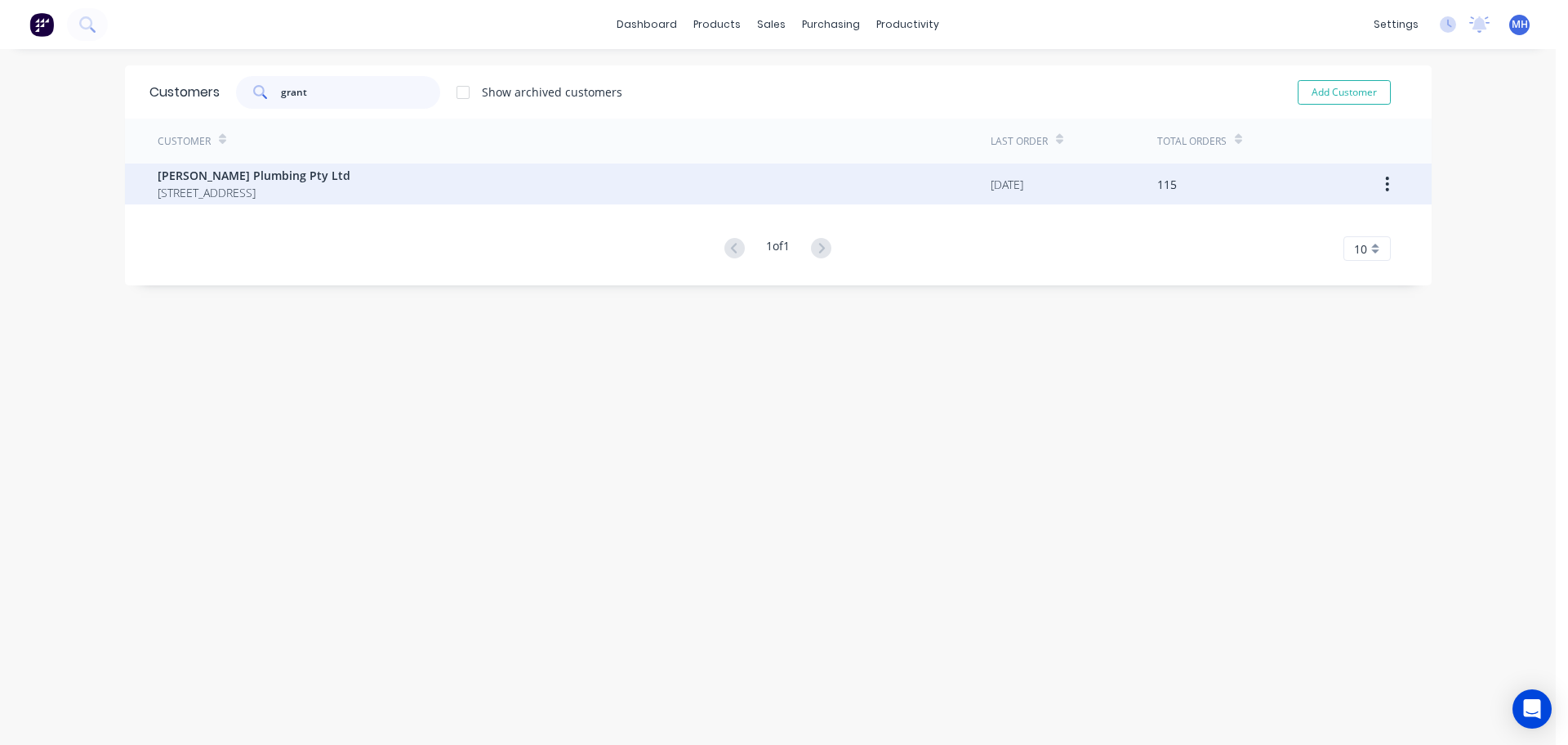
type input "grant"
click at [351, 191] on span "PO BOX 3220 SUNNYBANK SOUTH Queensland Australia 4109" at bounding box center [254, 192] width 193 height 17
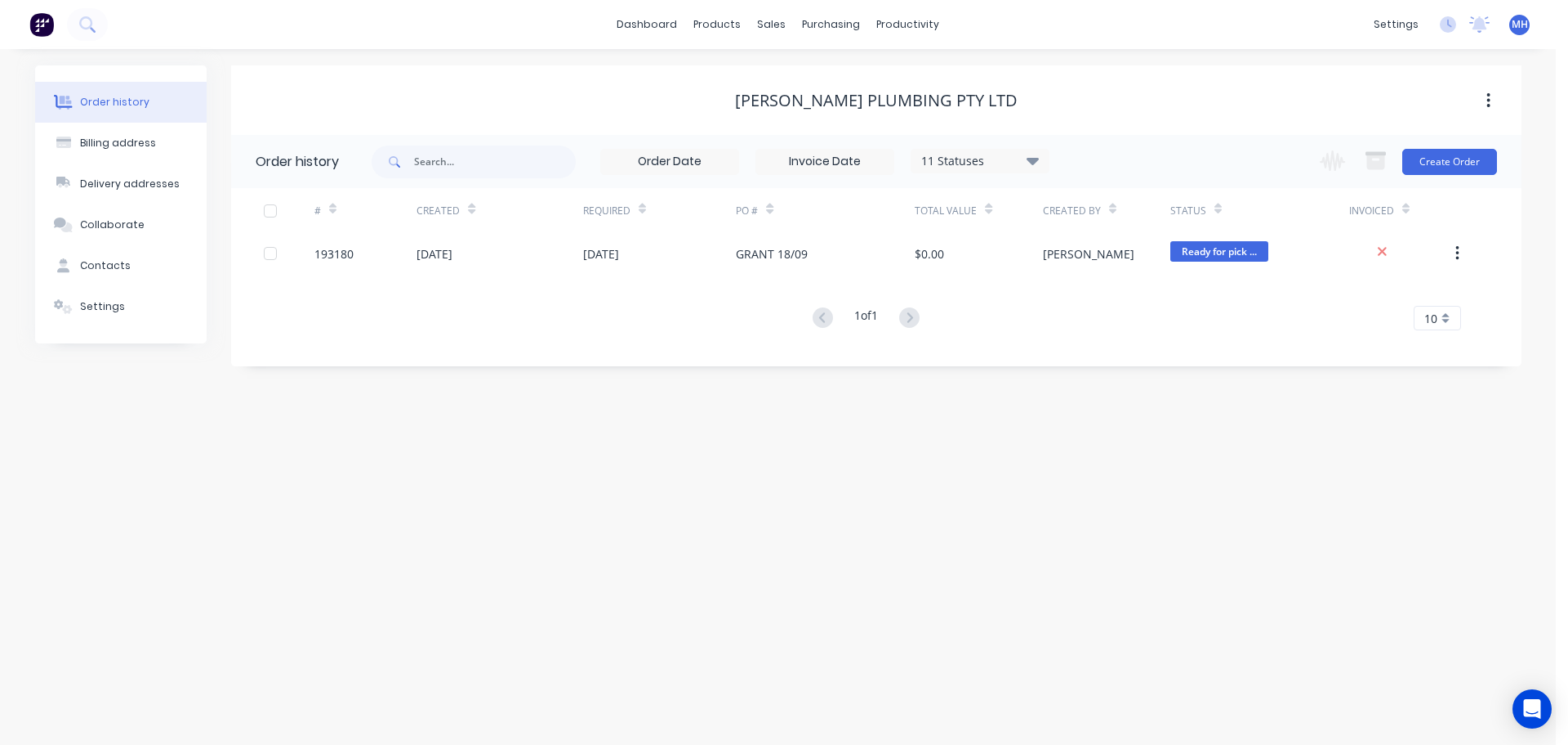
click at [973, 155] on div "11 Statuses" at bounding box center [980, 161] width 138 height 18
drag, startPoint x: 1085, startPoint y: 390, endPoint x: 1087, endPoint y: 378, distance: 12.2
click at [1115, 382] on label at bounding box center [1115, 382] width 0 height 0
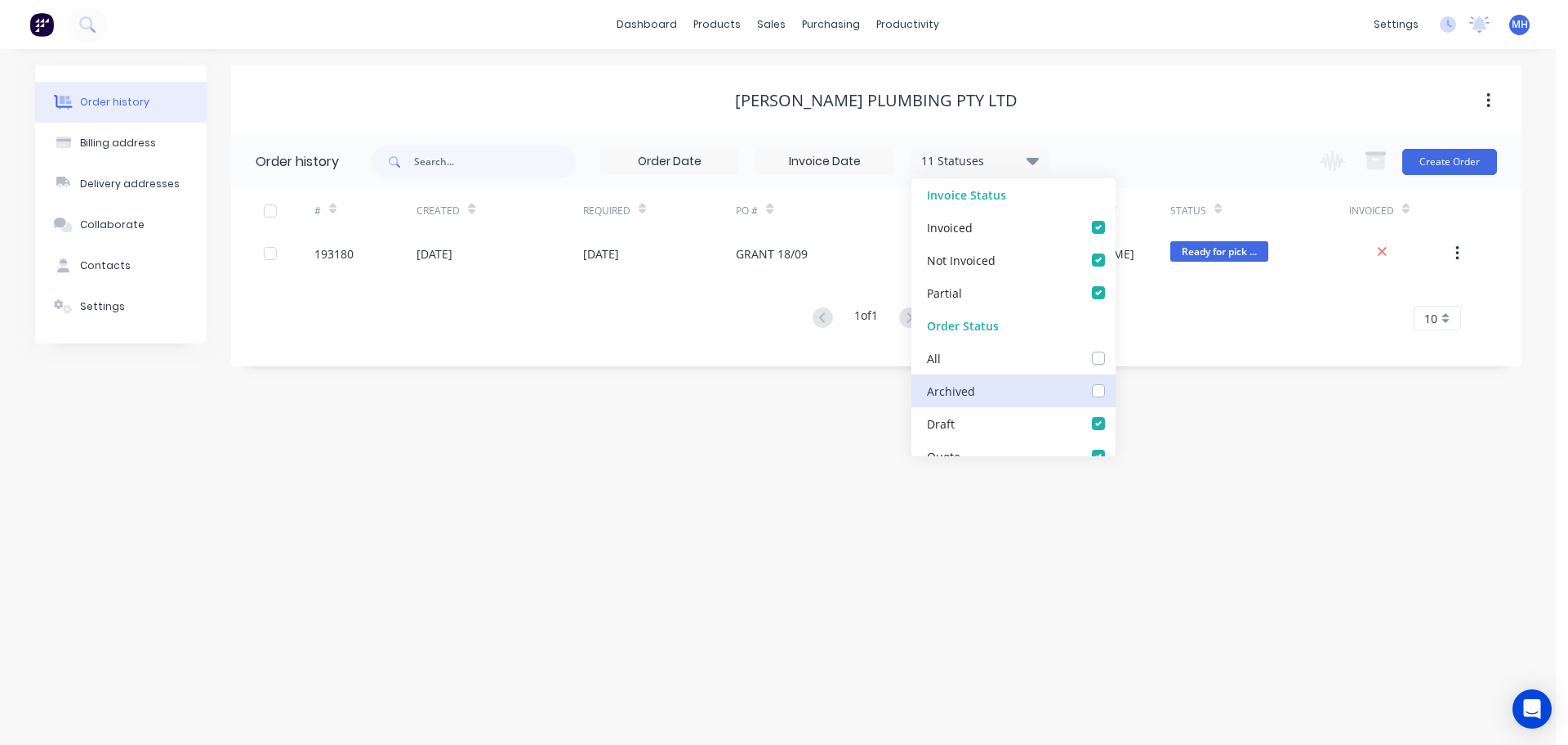
click at [1115, 391] on input "checkbox" at bounding box center [1121, 389] width 13 height 15
checkbox input "true"
click at [1152, 107] on div "Grant Martin Plumbing Pty Ltd" at bounding box center [876, 100] width 1290 height 20
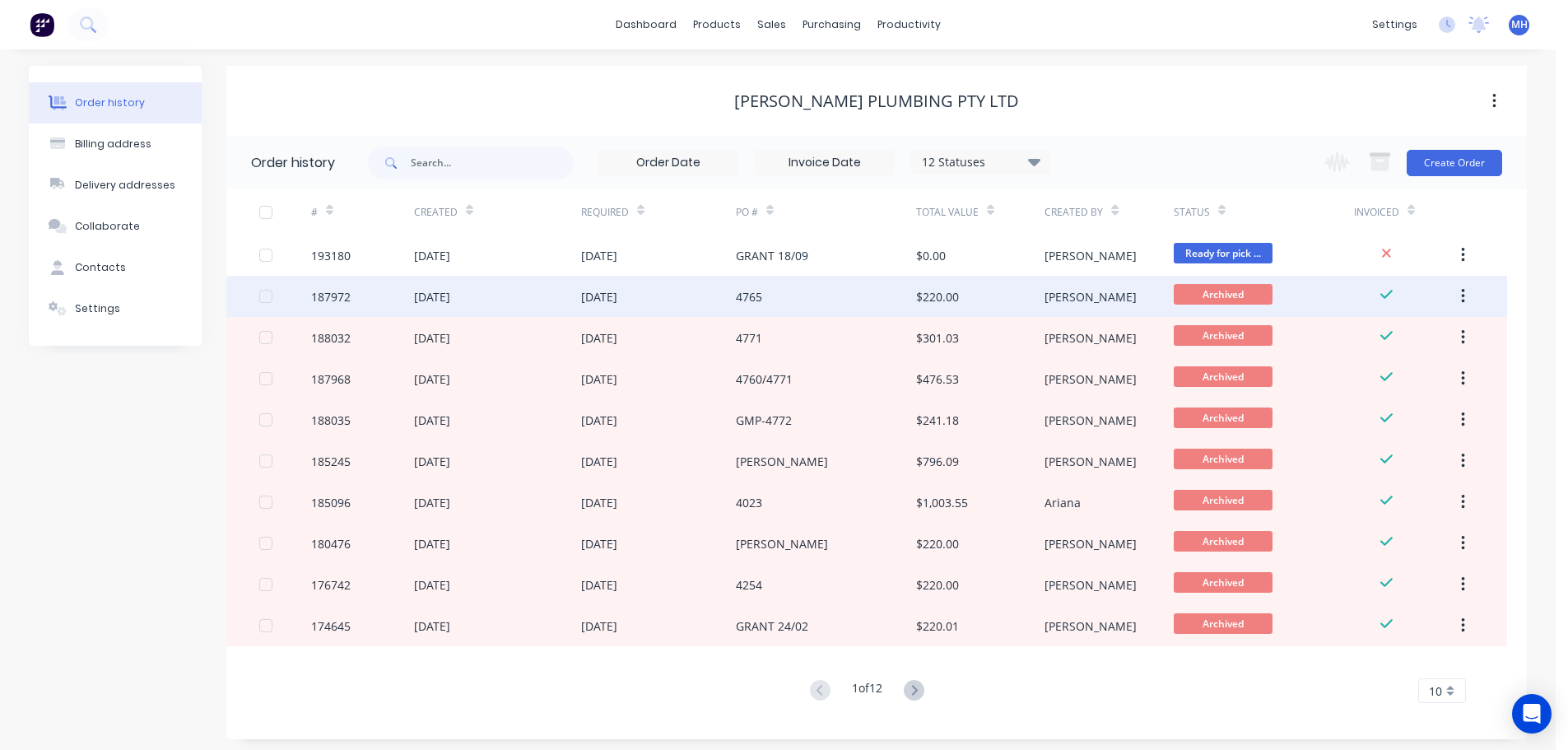
click at [799, 299] on div "4765" at bounding box center [826, 296] width 181 height 41
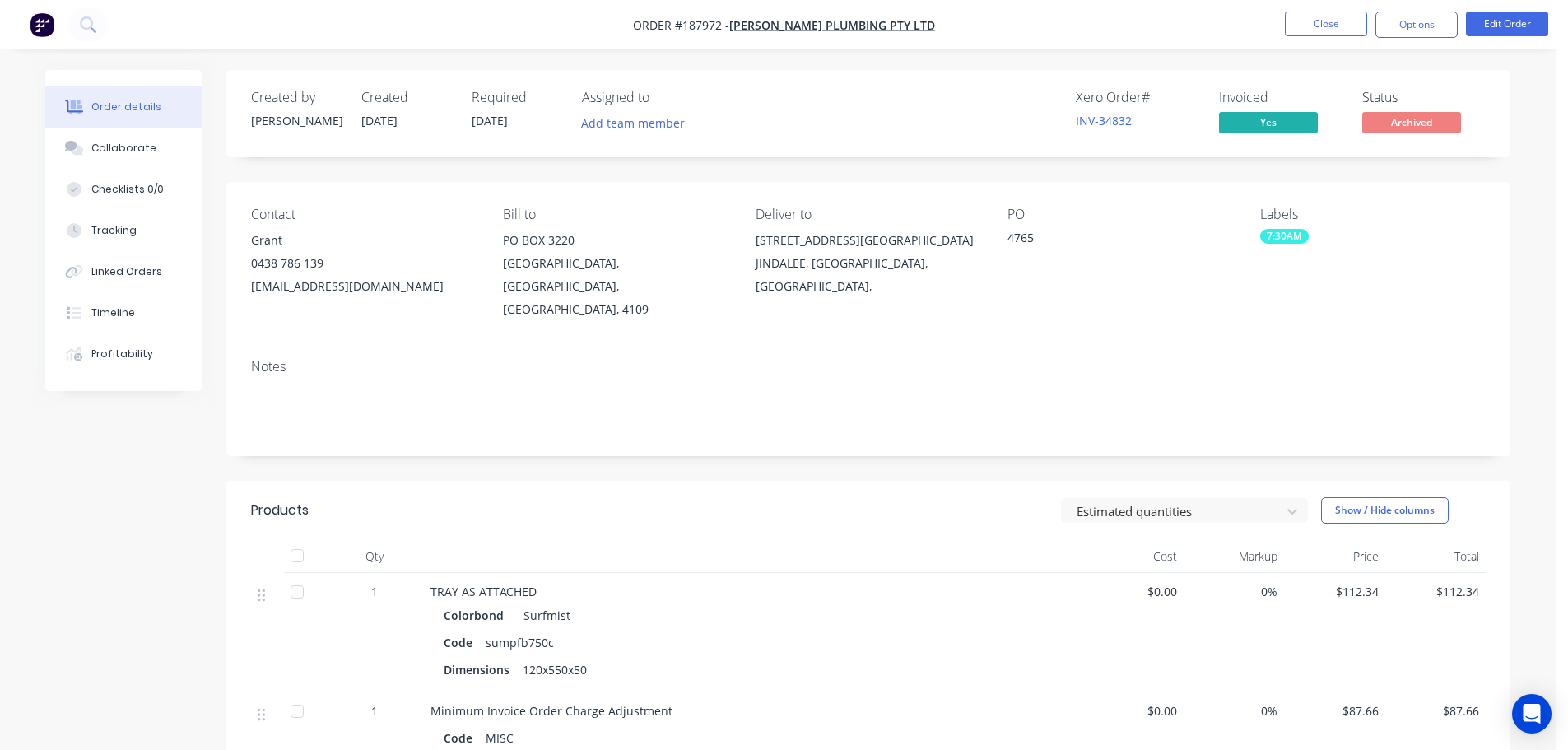
scroll to position [247, 0]
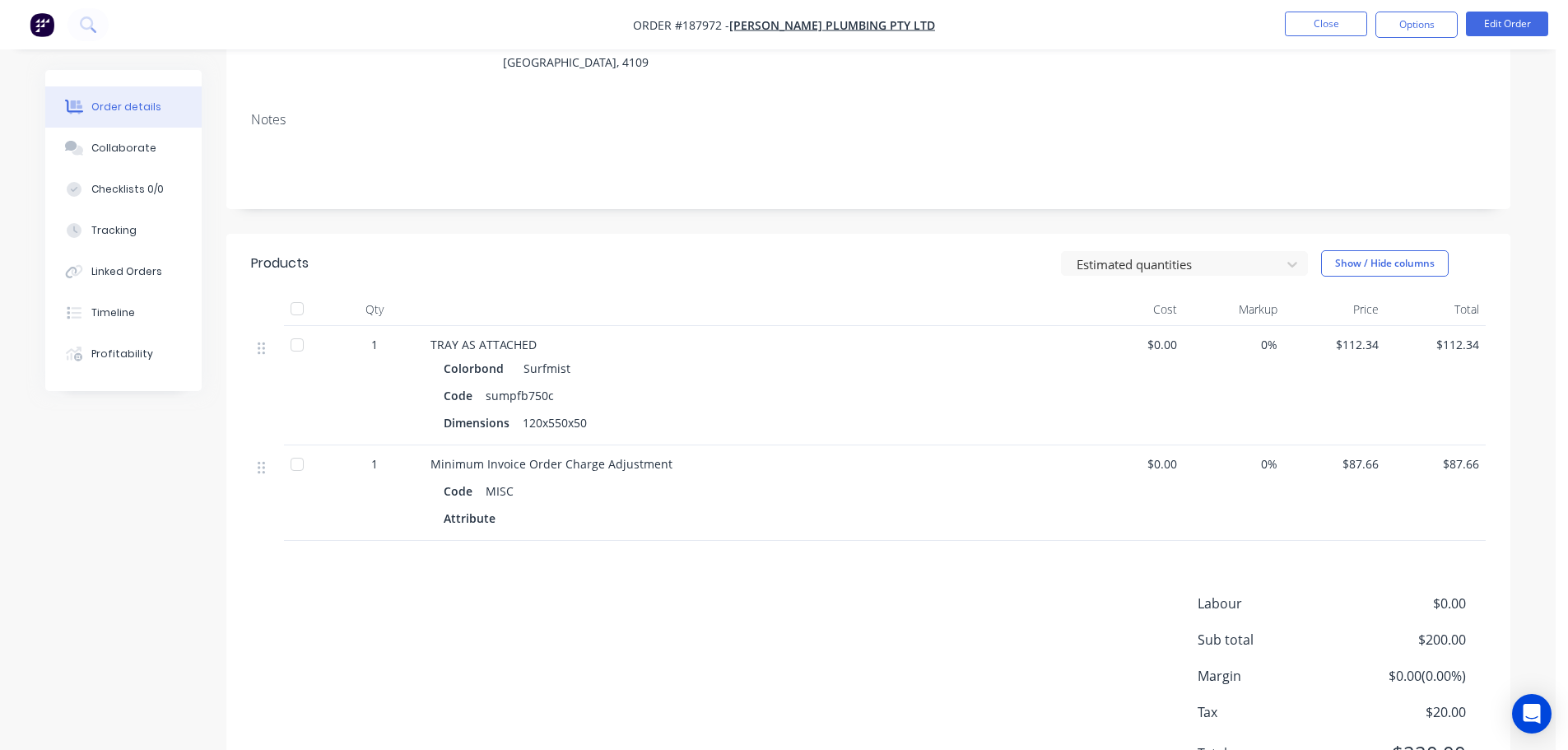
drag, startPoint x: 711, startPoint y: 272, endPoint x: 719, endPoint y: 262, distance: 12.8
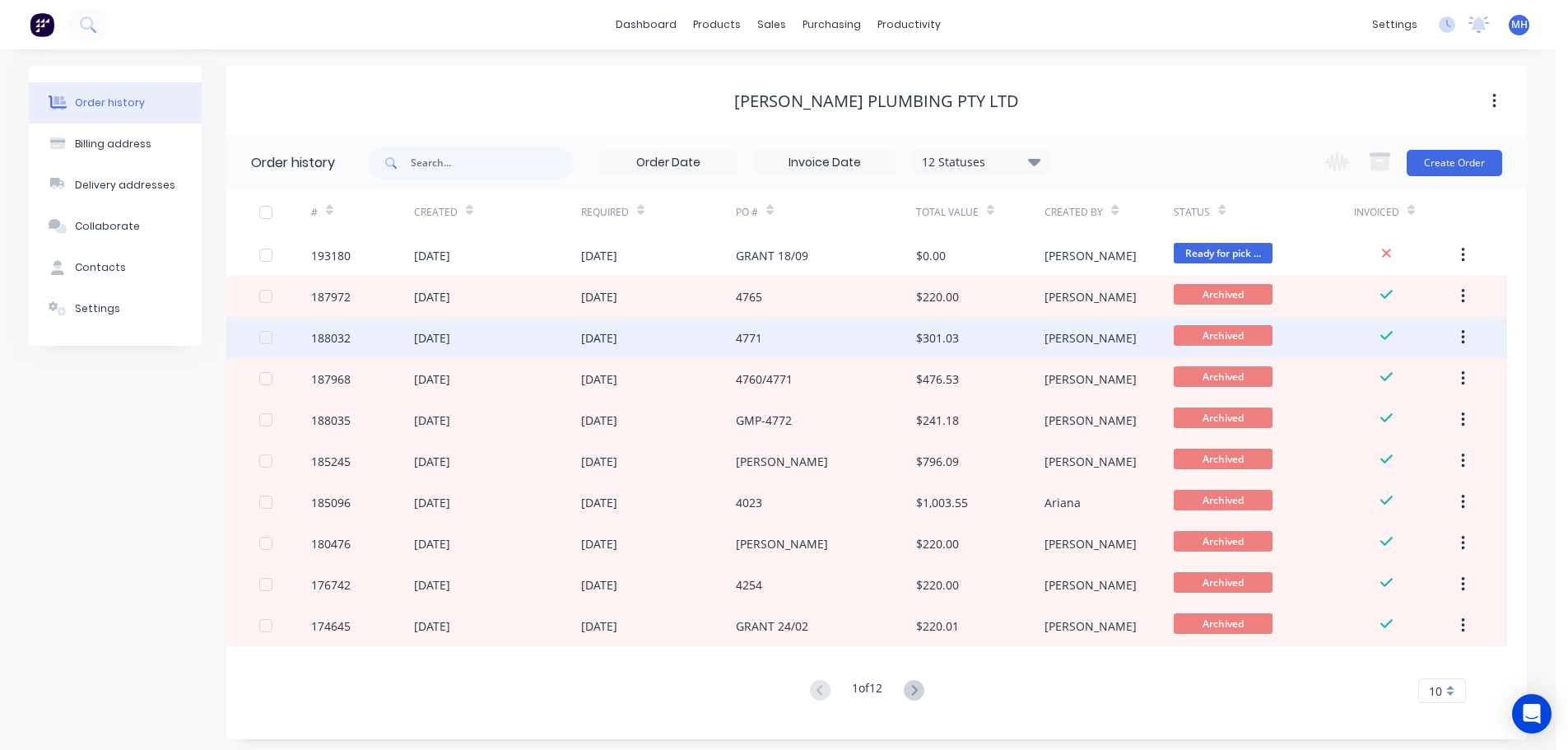
click at [700, 340] on div "[DATE]" at bounding box center [658, 337] width 155 height 41
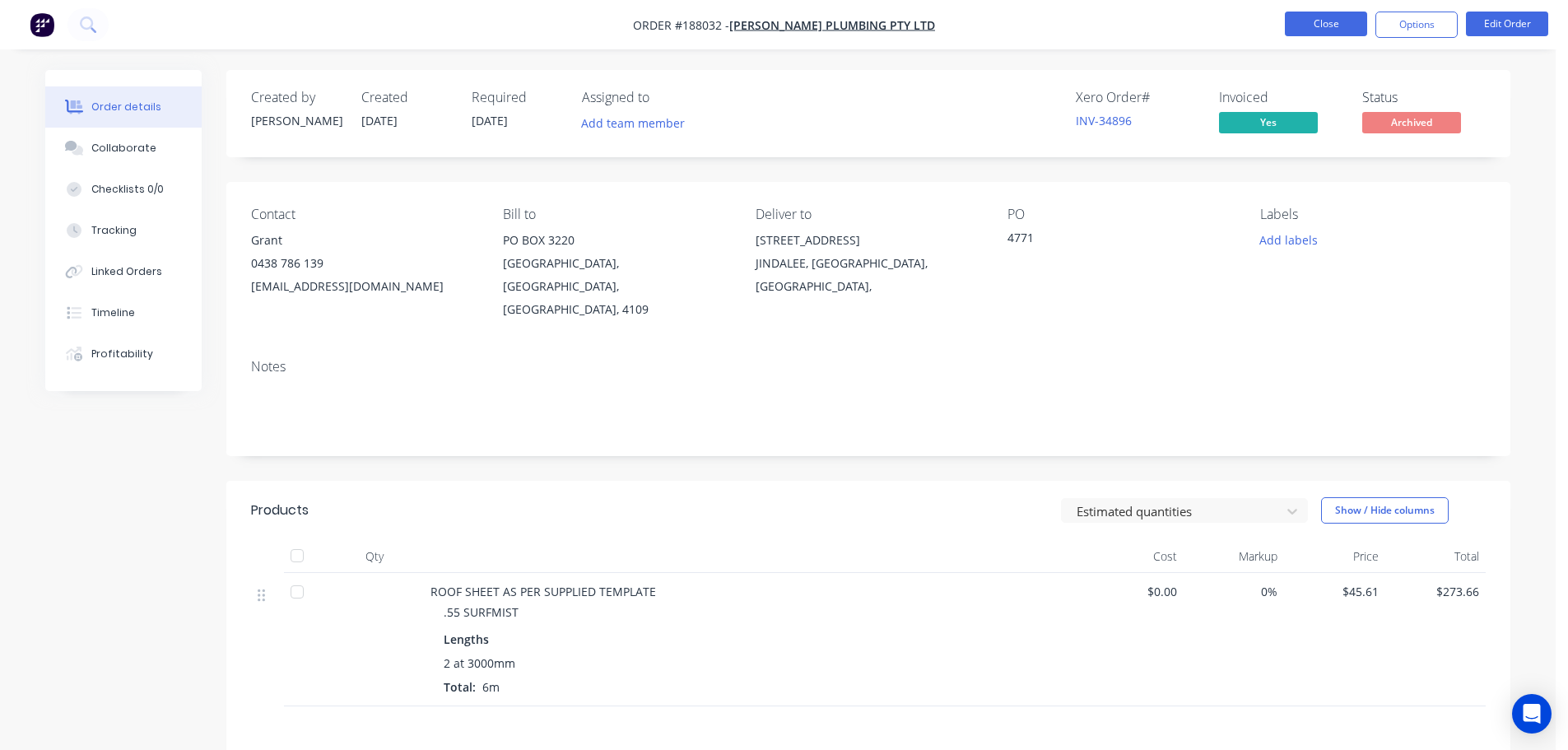
click at [1336, 27] on button "Close" at bounding box center [1326, 24] width 82 height 25
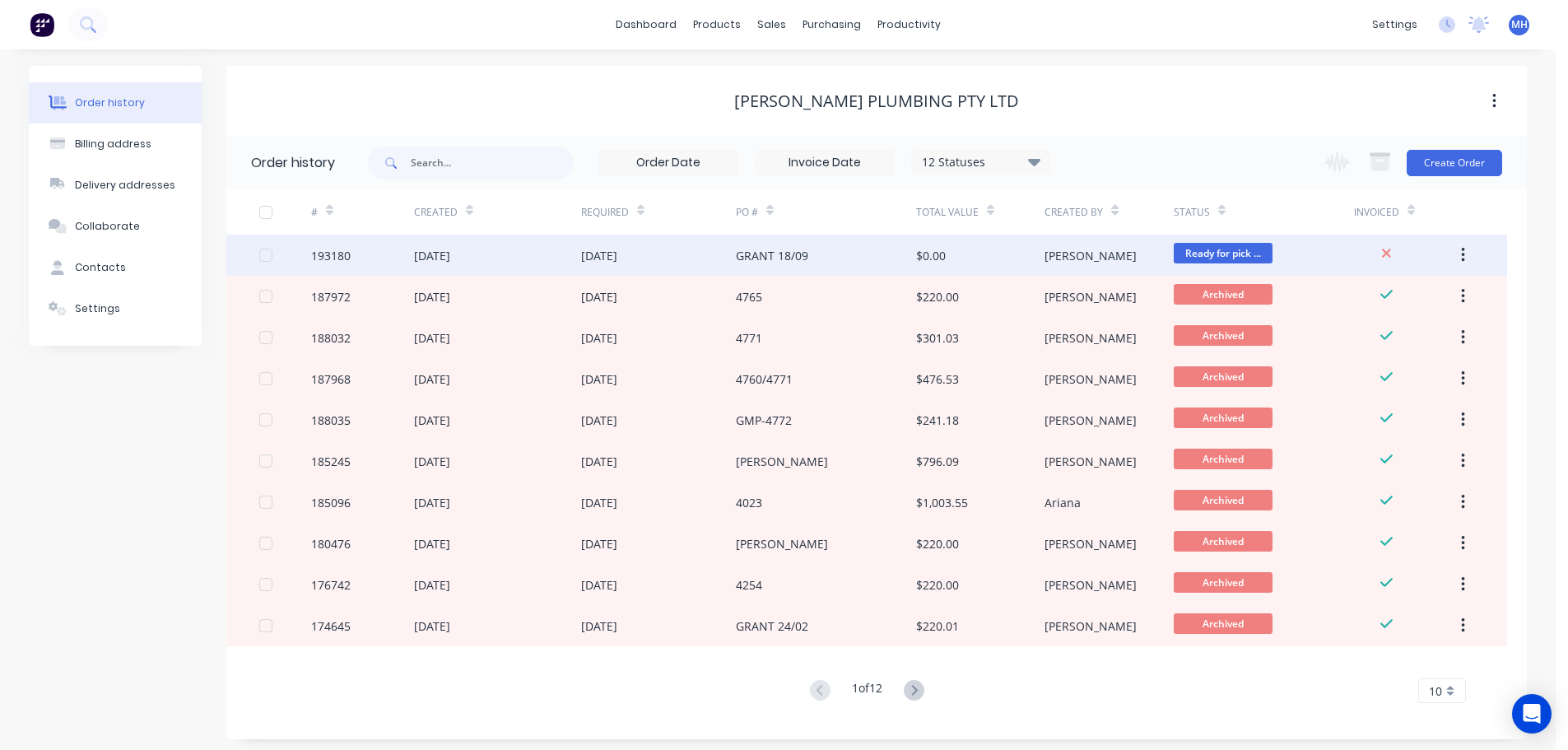
click at [536, 257] on div "[DATE]" at bounding box center [497, 255] width 167 height 41
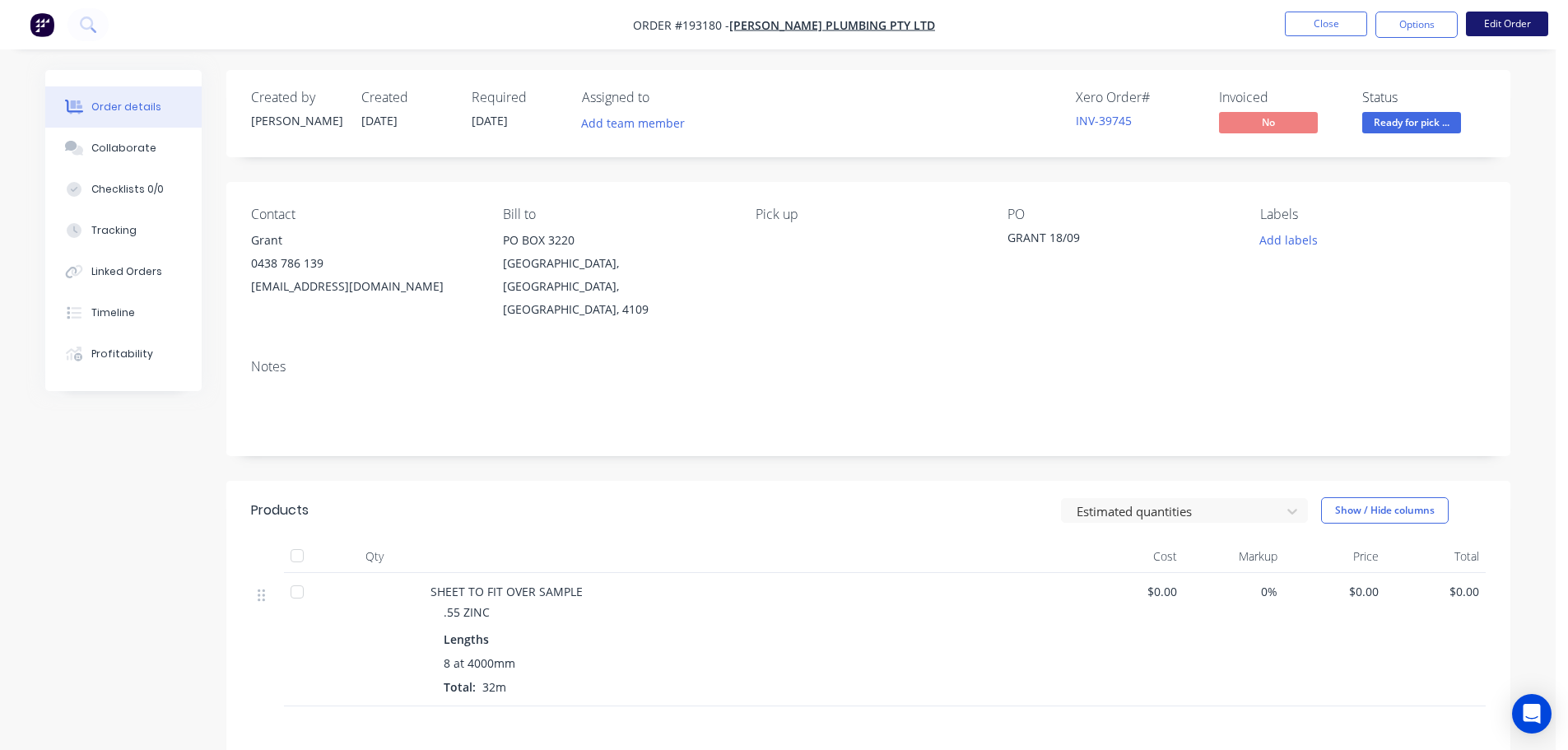
click at [1523, 26] on button "Edit Order" at bounding box center [1507, 24] width 82 height 25
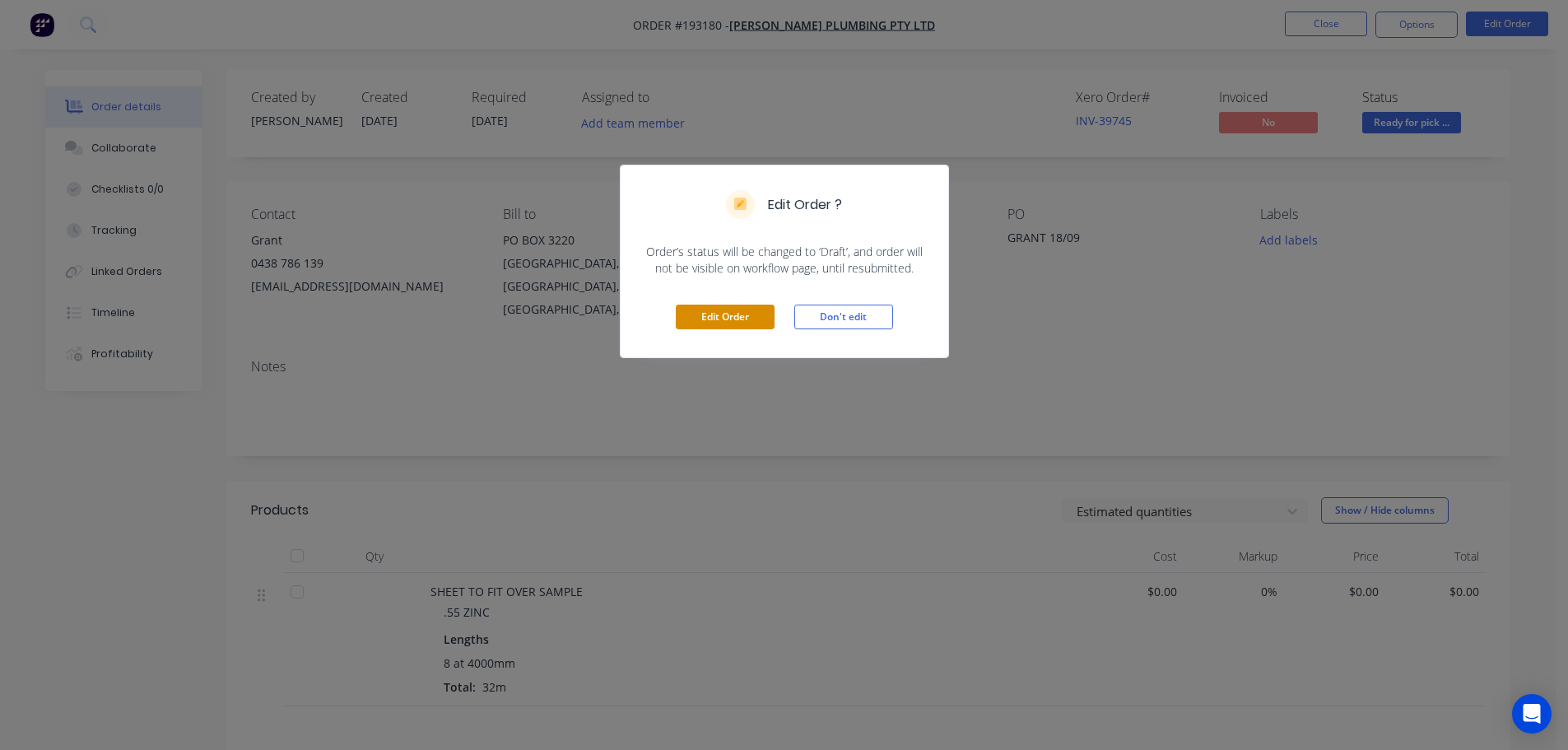
click at [748, 326] on button "Edit Order" at bounding box center [725, 317] width 98 height 25
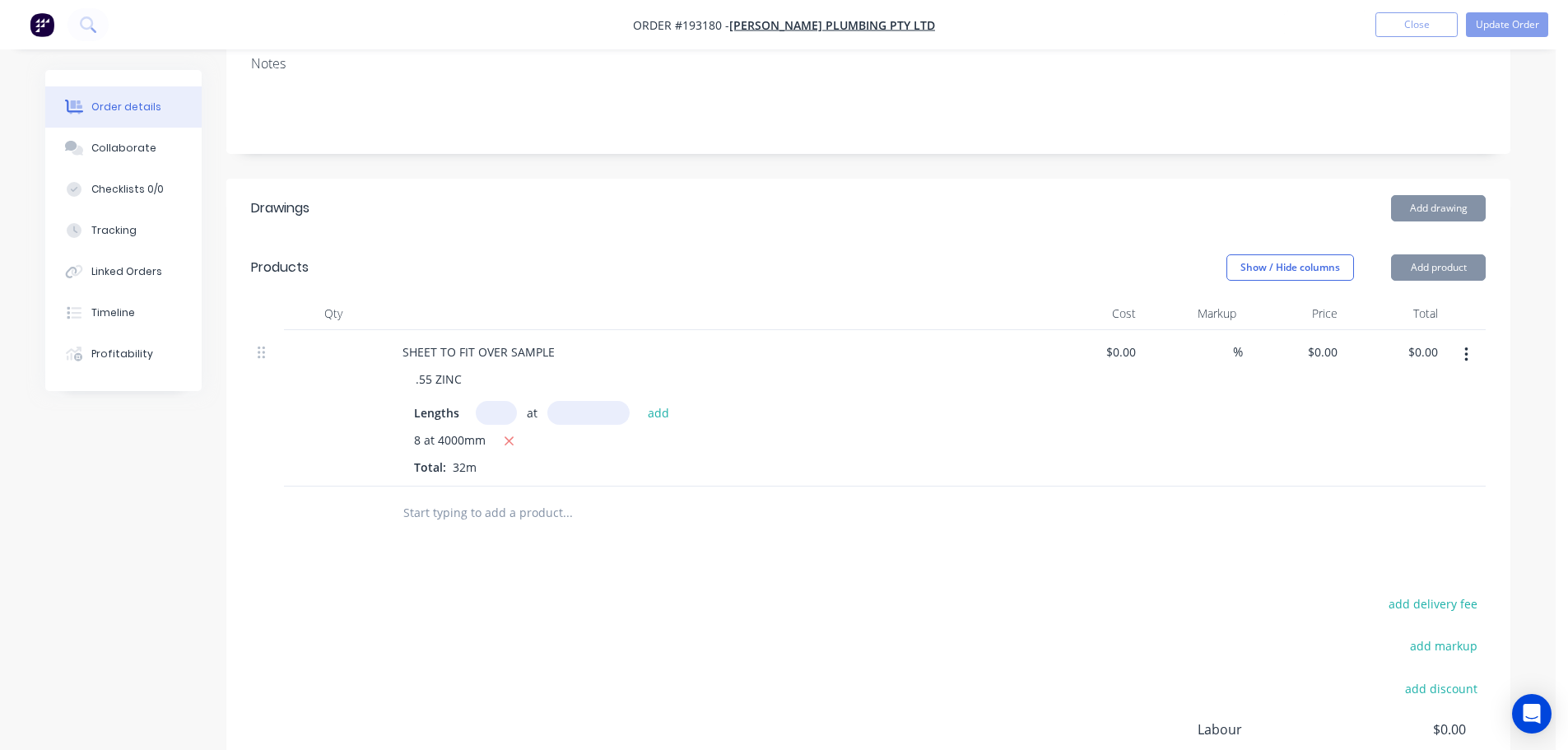
scroll to position [329, 0]
click at [1327, 339] on input "0" at bounding box center [1326, 350] width 38 height 24
type input "$45.61"
type input "$1,459.52"
click at [1165, 254] on div "Show / Hide columns Add product" at bounding box center [999, 266] width 972 height 26
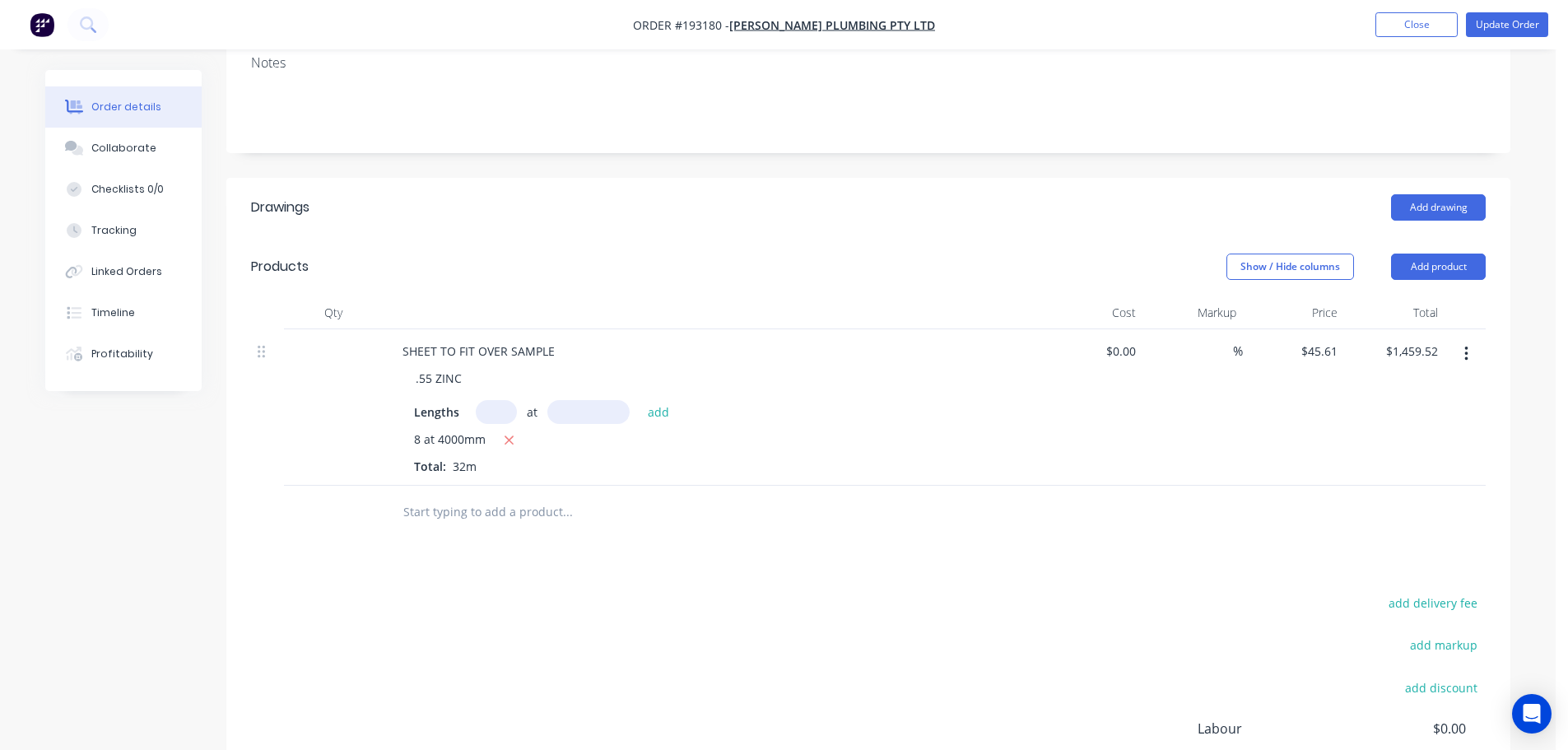
click at [862, 523] on div "Drawings Add drawing Products Show / Hide columns Add product Qty Cost Markup P…" at bounding box center [869, 556] width 1284 height 756
click at [1496, 38] on nav "Order #193180 - Grant Martin Plumbing Pty Ltd Add product Close Update Order" at bounding box center [784, 24] width 1568 height 49
click at [1504, 29] on button "Update Order" at bounding box center [1507, 25] width 82 height 25
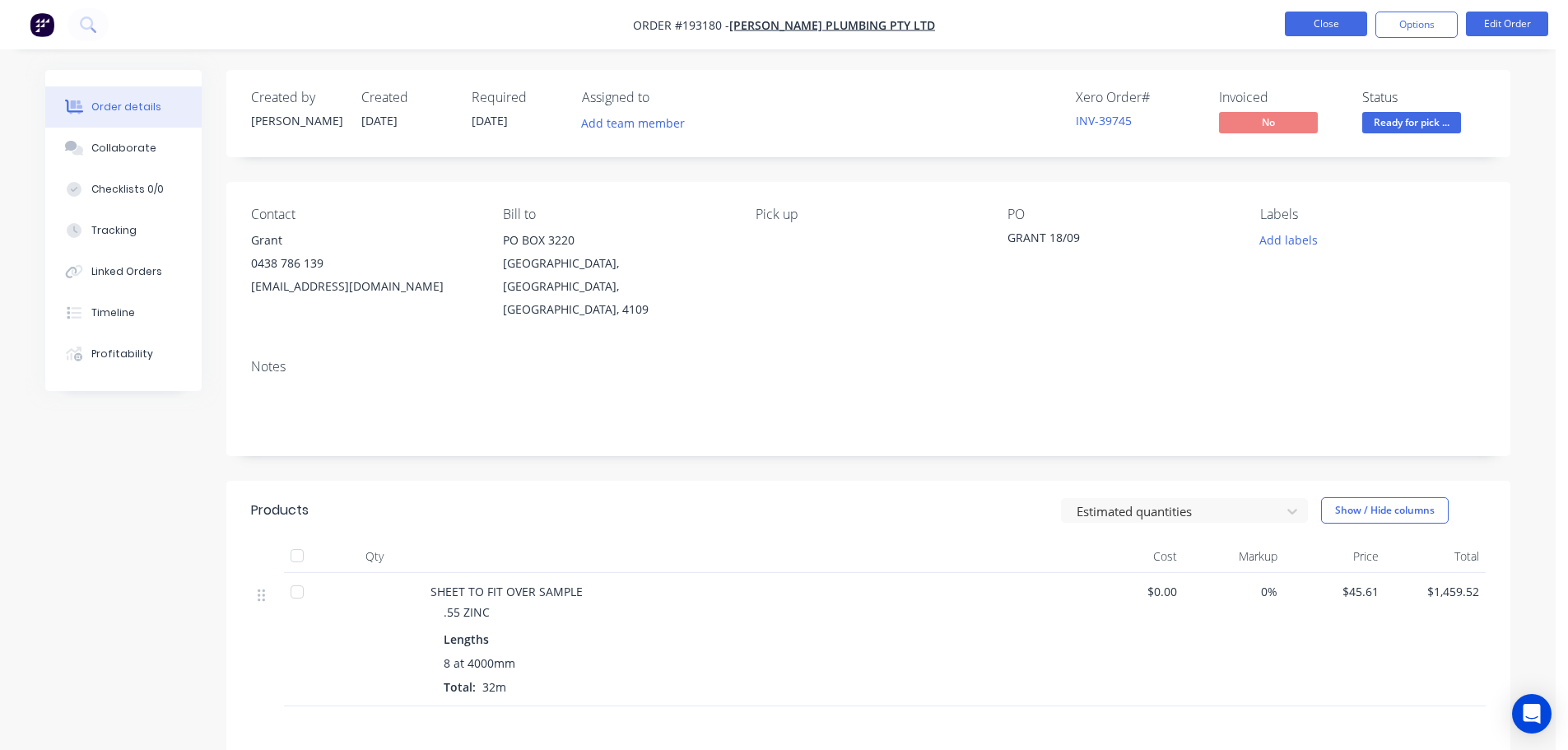
click at [1329, 19] on button "Close" at bounding box center [1326, 24] width 82 height 25
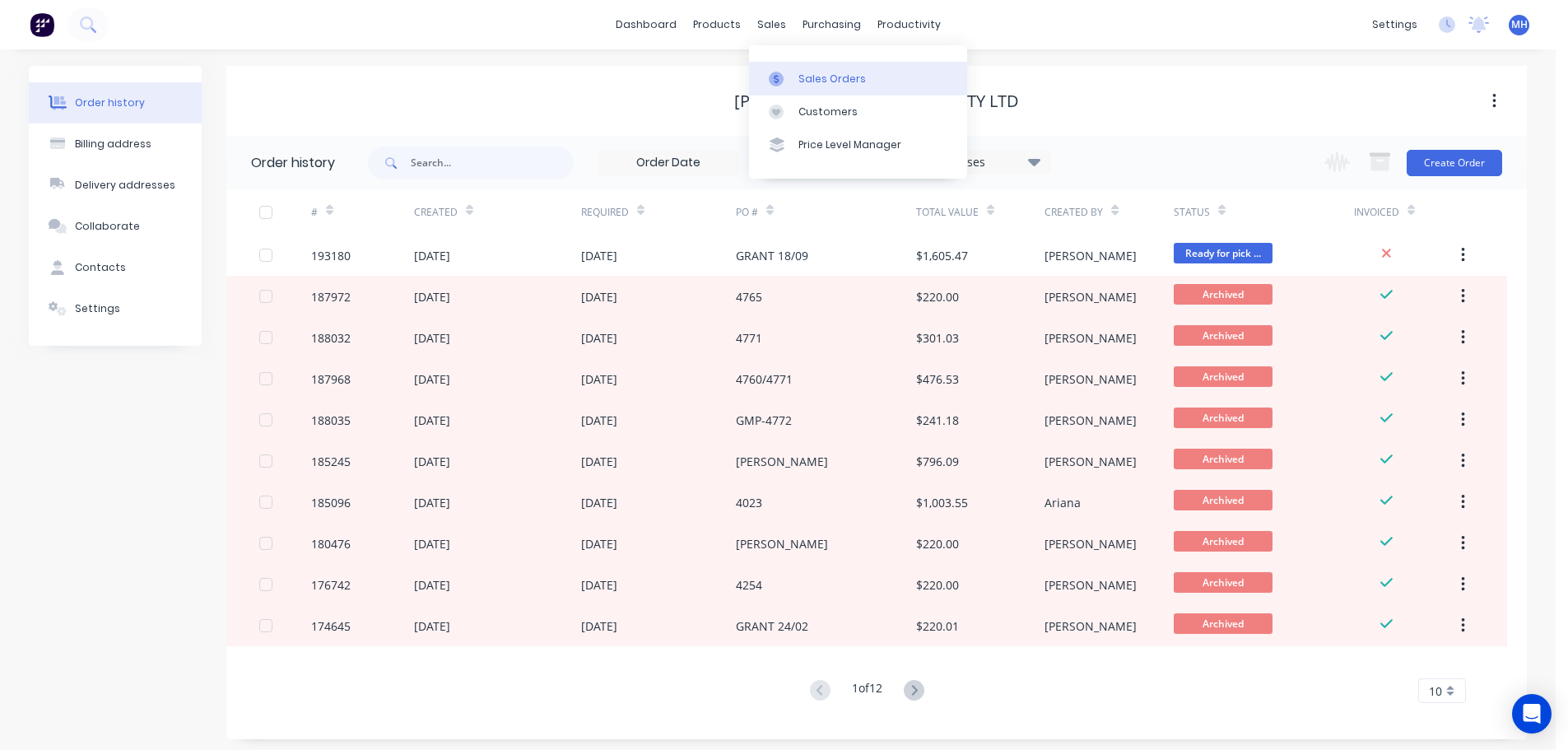
click at [784, 68] on link "Sales Orders" at bounding box center [859, 78] width 218 height 33
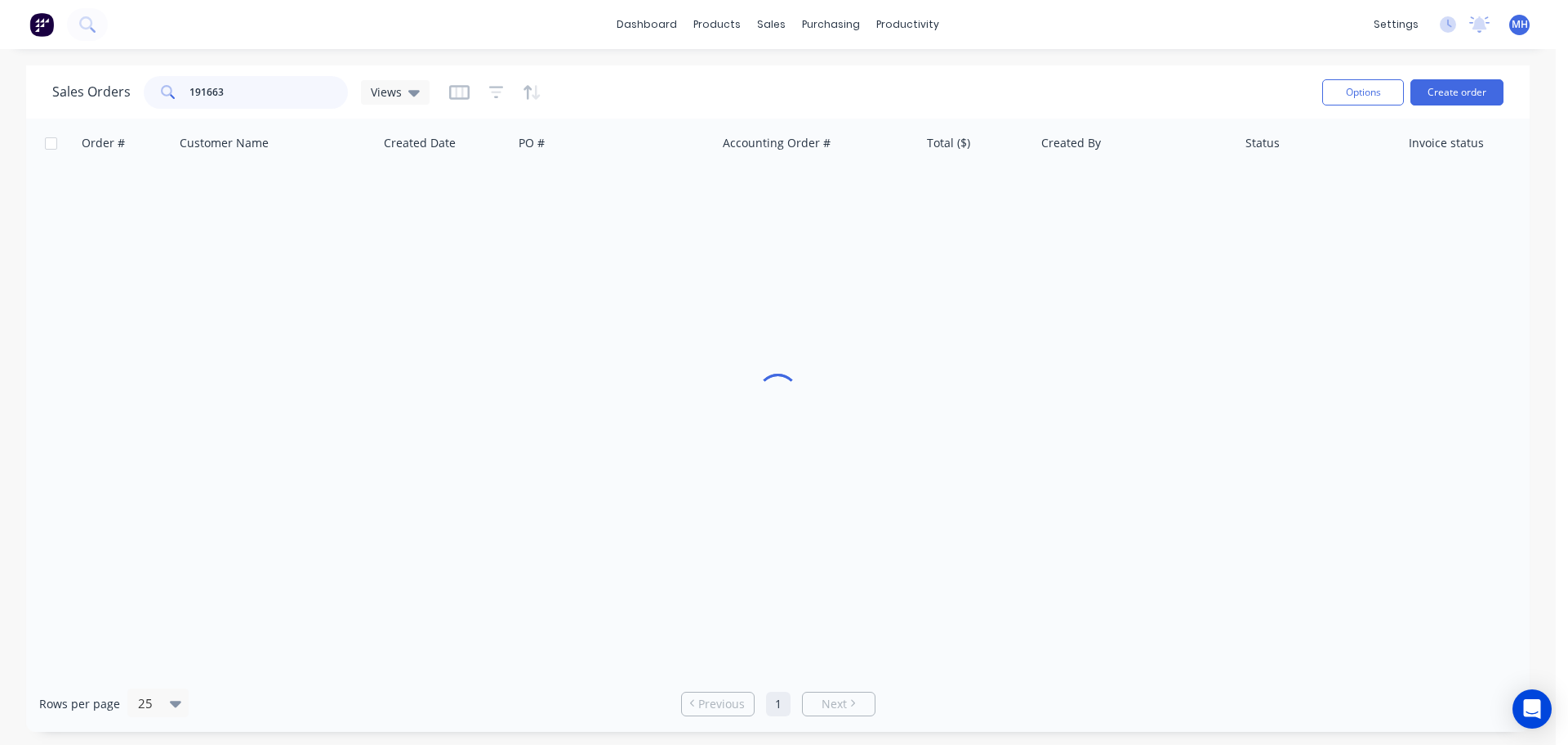
click at [263, 100] on input "191663" at bounding box center [269, 92] width 159 height 33
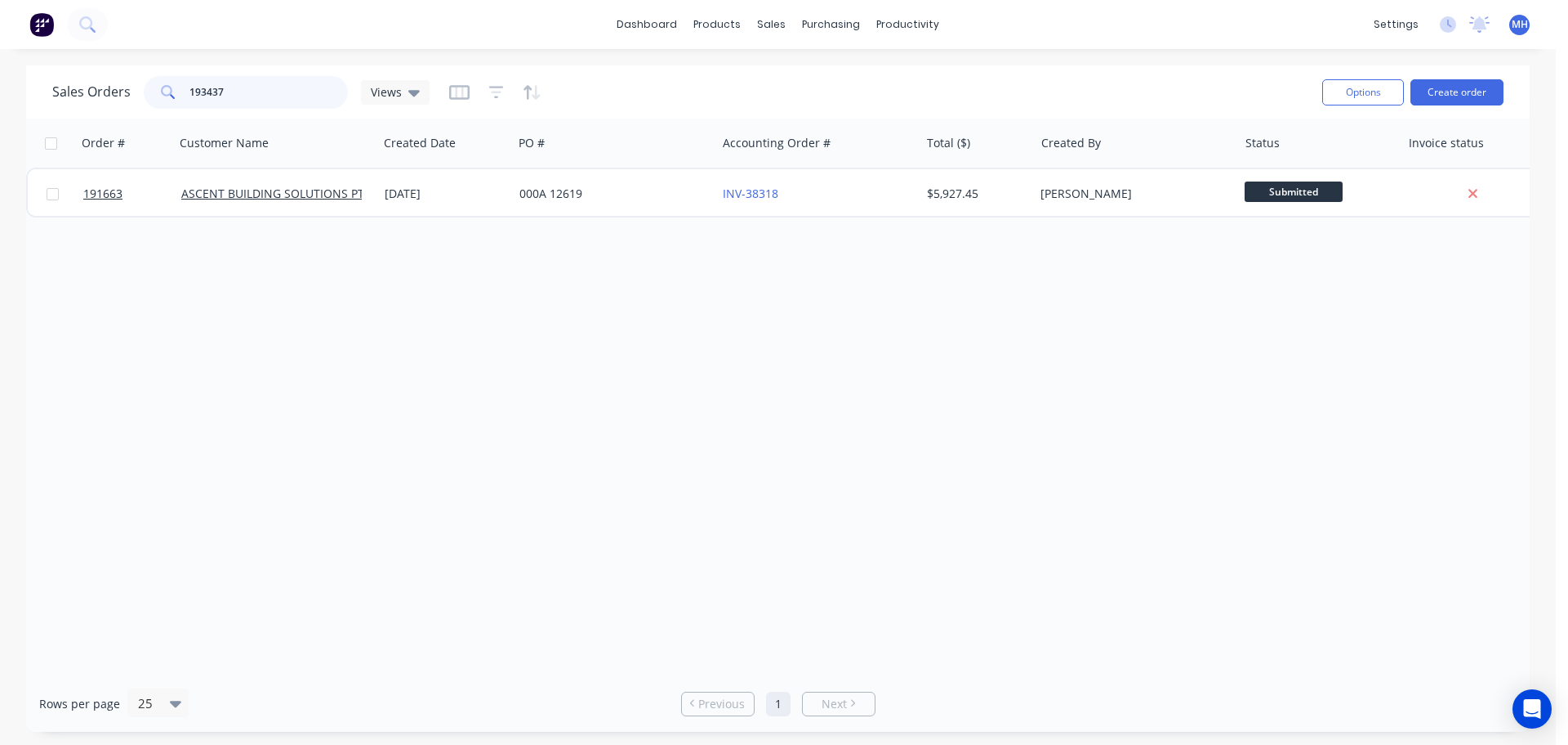
type input "193437"
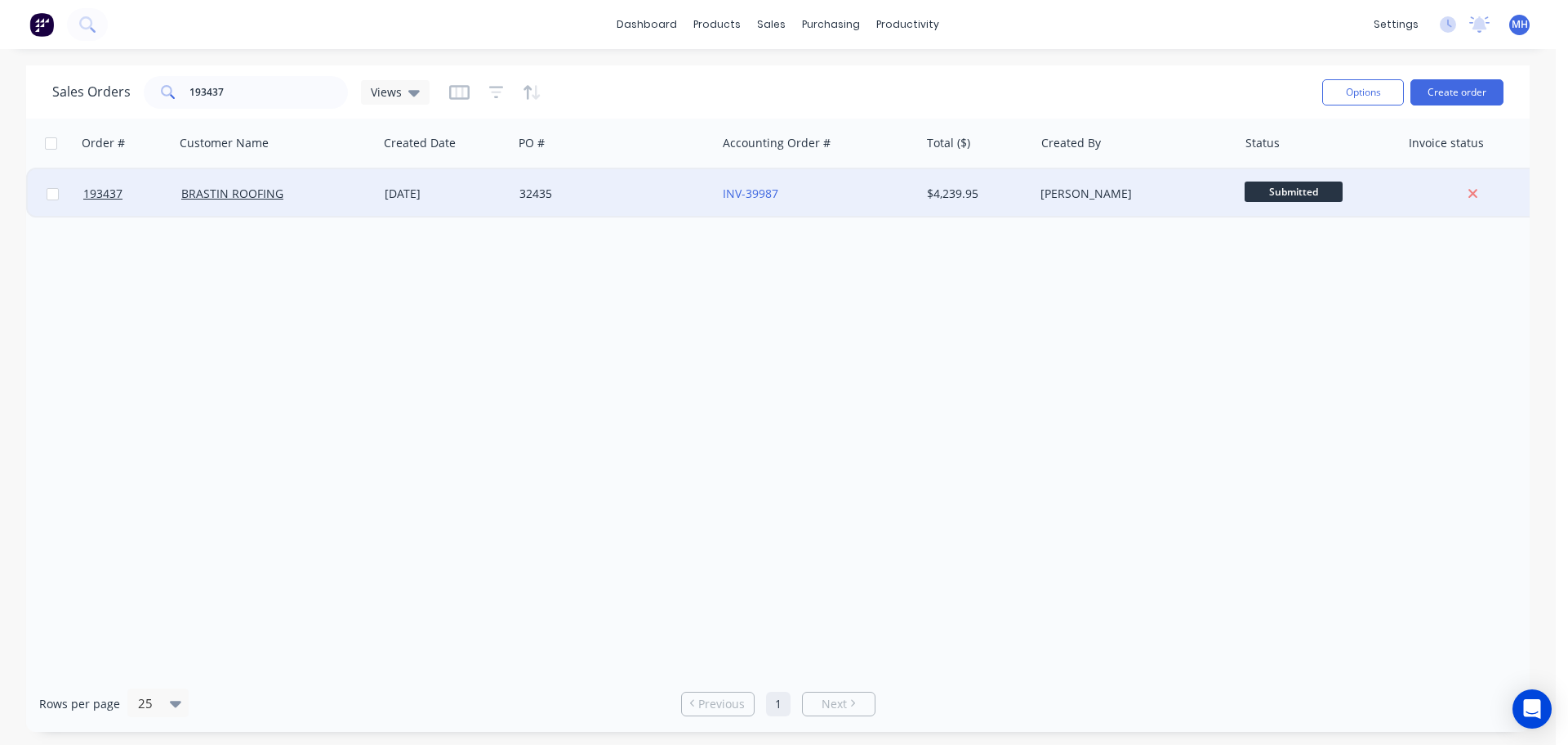
click at [654, 193] on div "32435" at bounding box center [610, 194] width 181 height 16
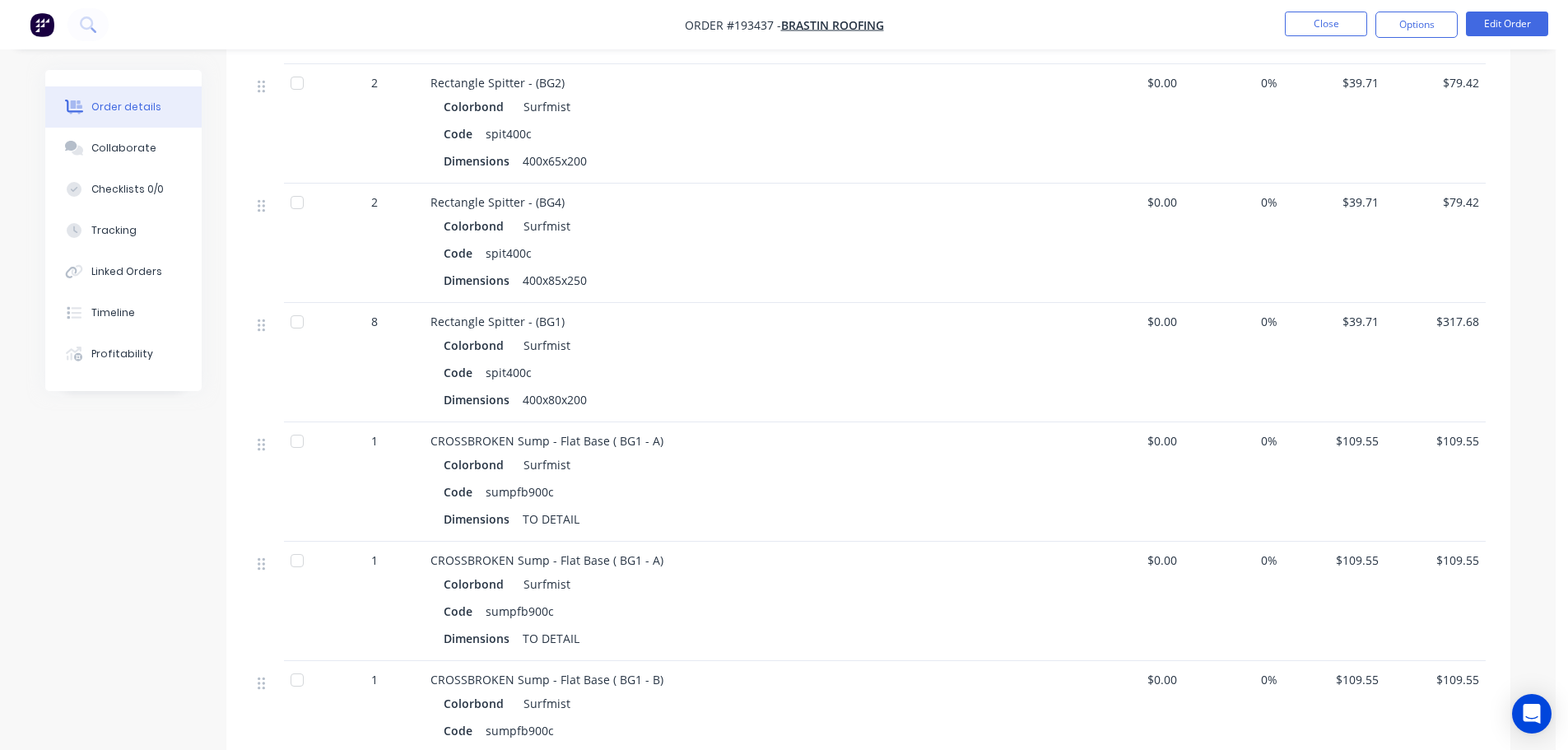
scroll to position [1563, 0]
click at [1476, 29] on button "Edit Order" at bounding box center [1507, 24] width 82 height 25
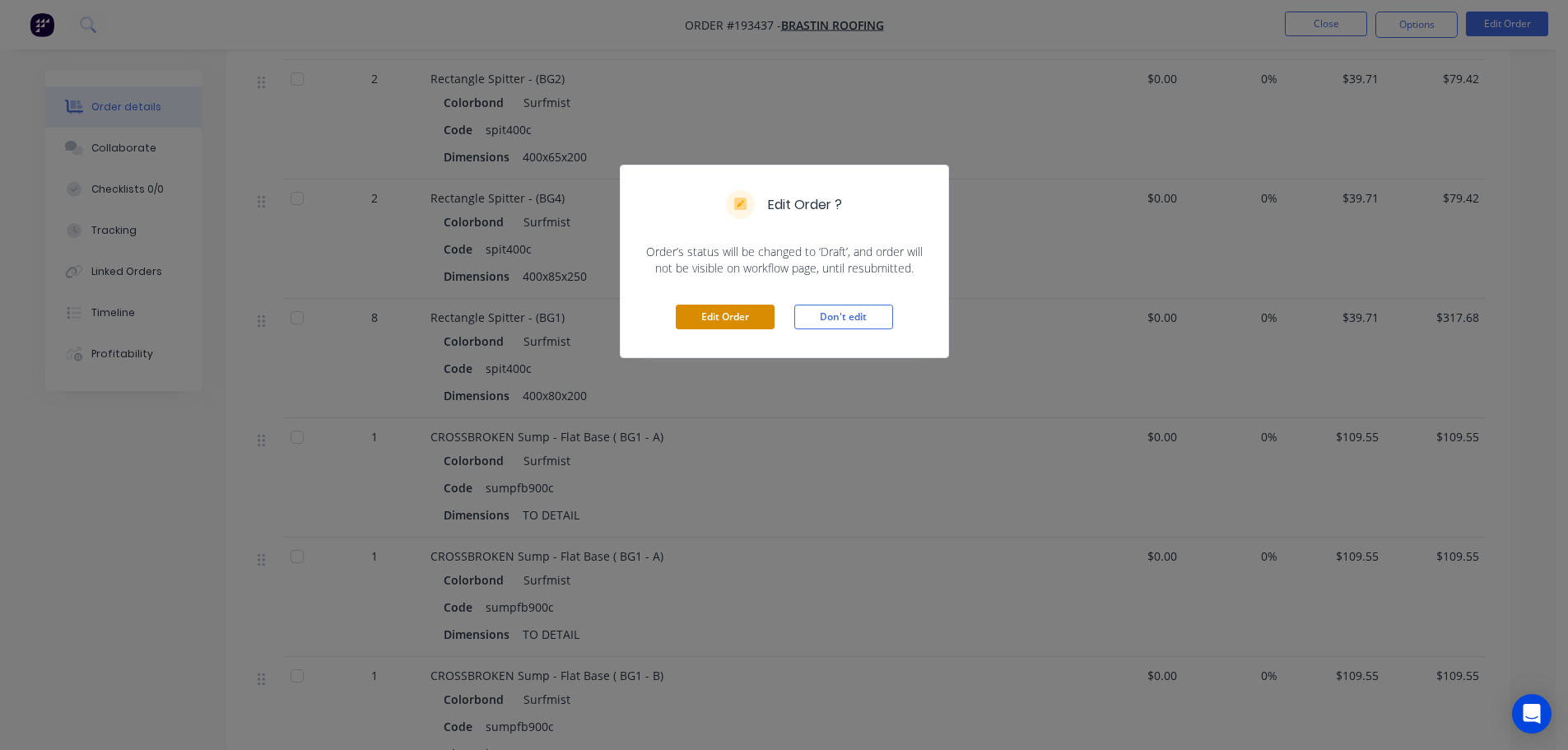
click at [725, 329] on button "Edit Order" at bounding box center [725, 317] width 98 height 25
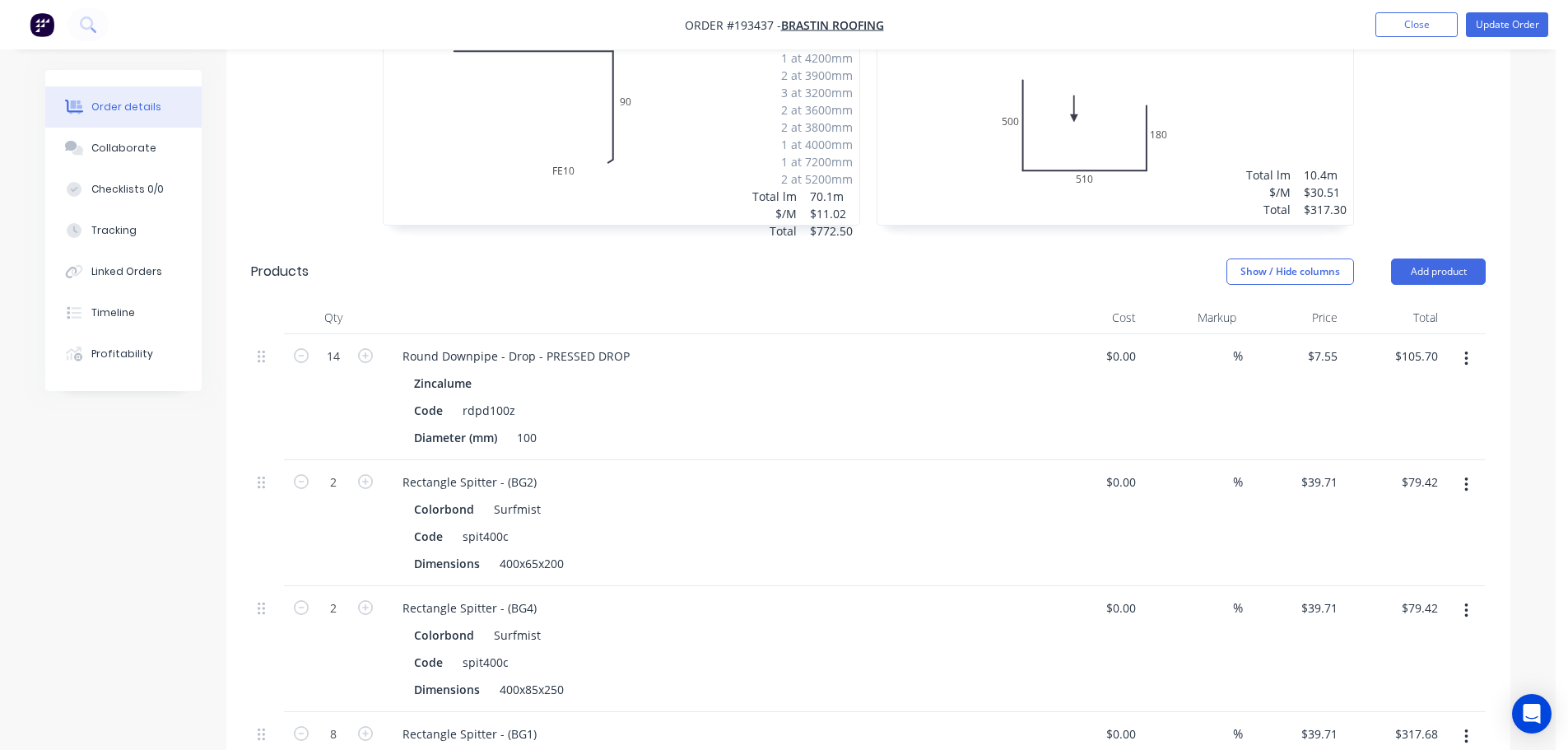
scroll to position [1317, 0]
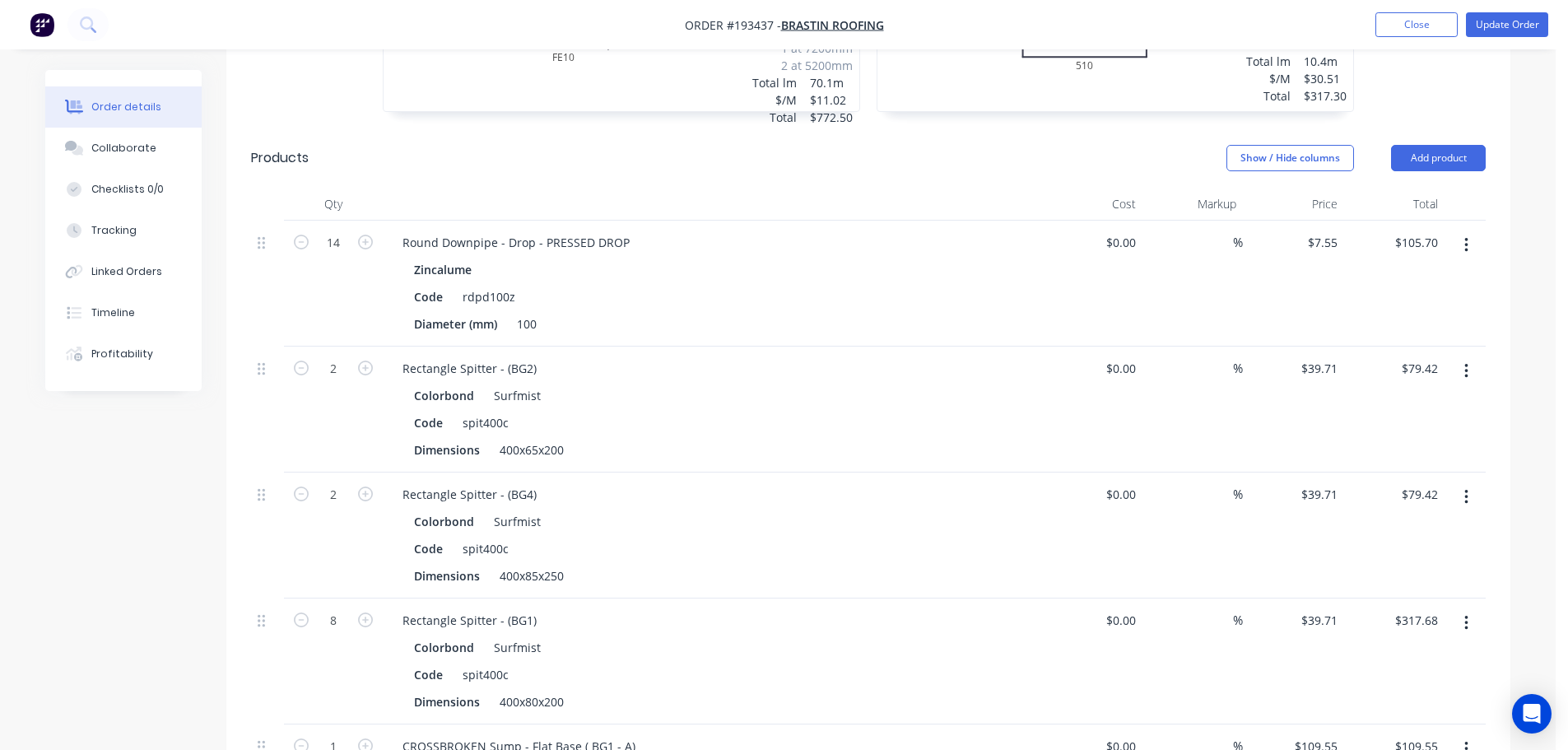
click at [696, 156] on header "Products Show / Hide columns Add product" at bounding box center [869, 158] width 1284 height 59
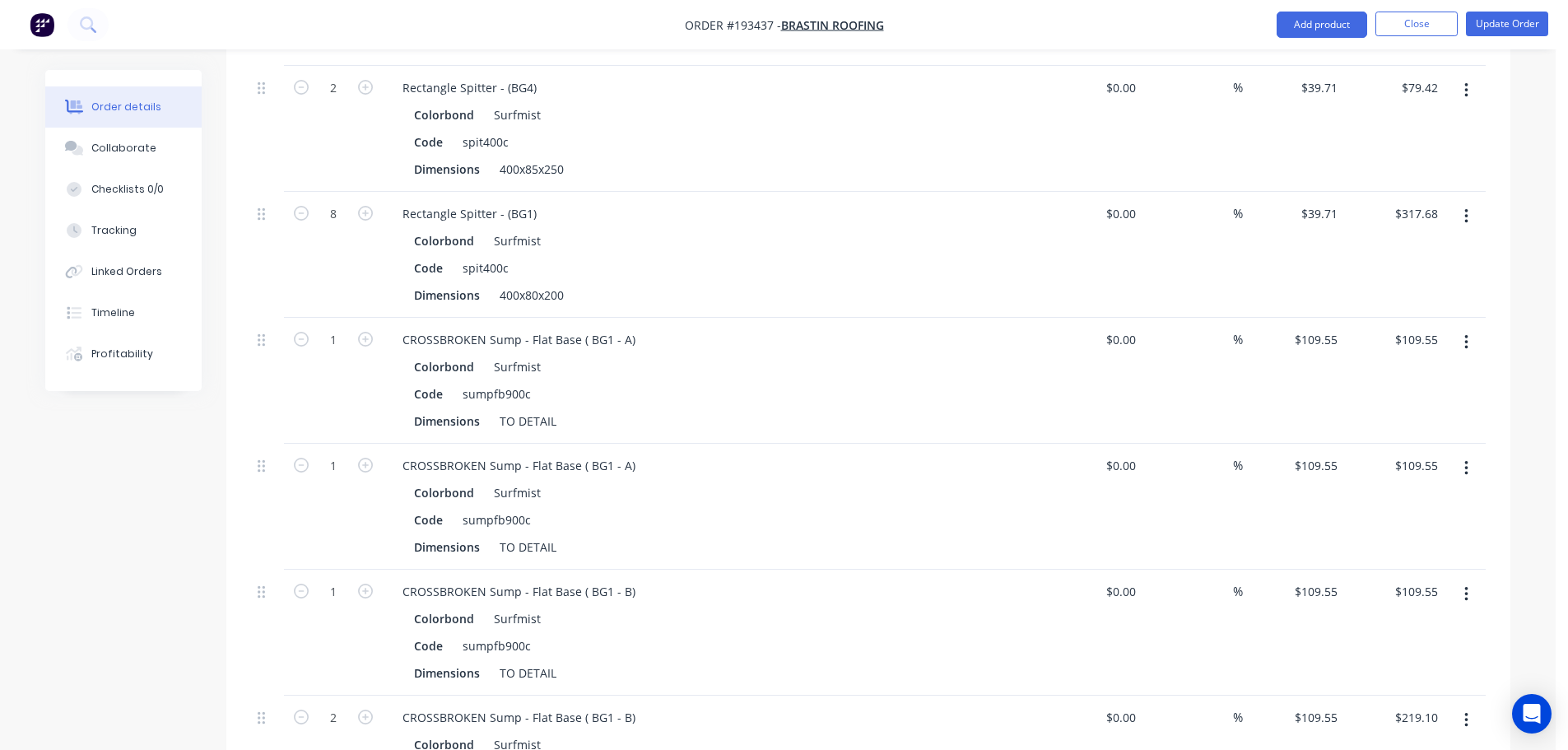
scroll to position [1728, 0]
click at [1526, 290] on div "Order details Collaborate Checklists 0/0 Tracking Linked Orders Timeline Profit…" at bounding box center [777, 125] width 1498 height 3567
click at [1538, 313] on div "Order details Collaborate Checklists 0/0 Tracking Linked Orders Timeline Profit…" at bounding box center [778, 90] width 1556 height 3636
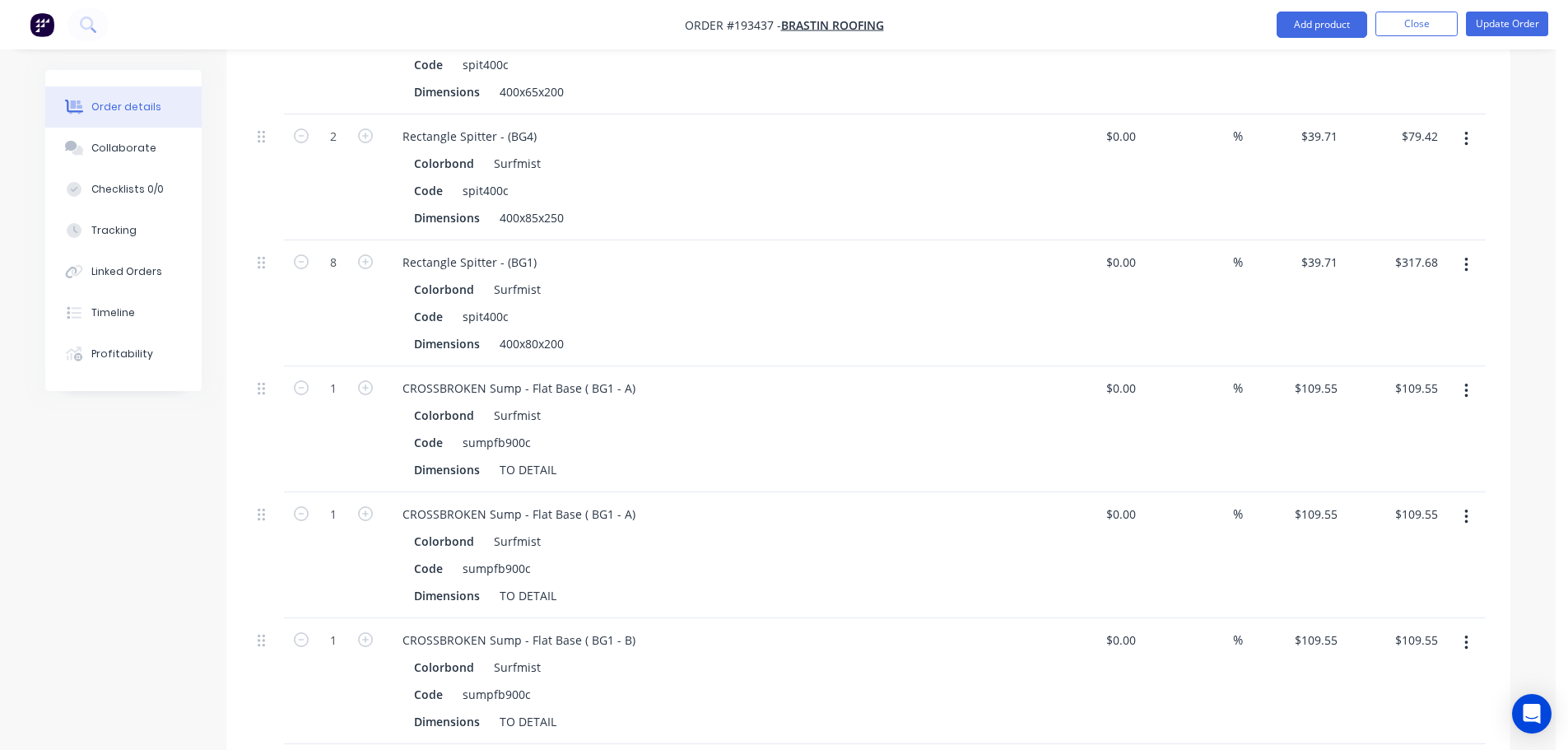
scroll to position [1646, 0]
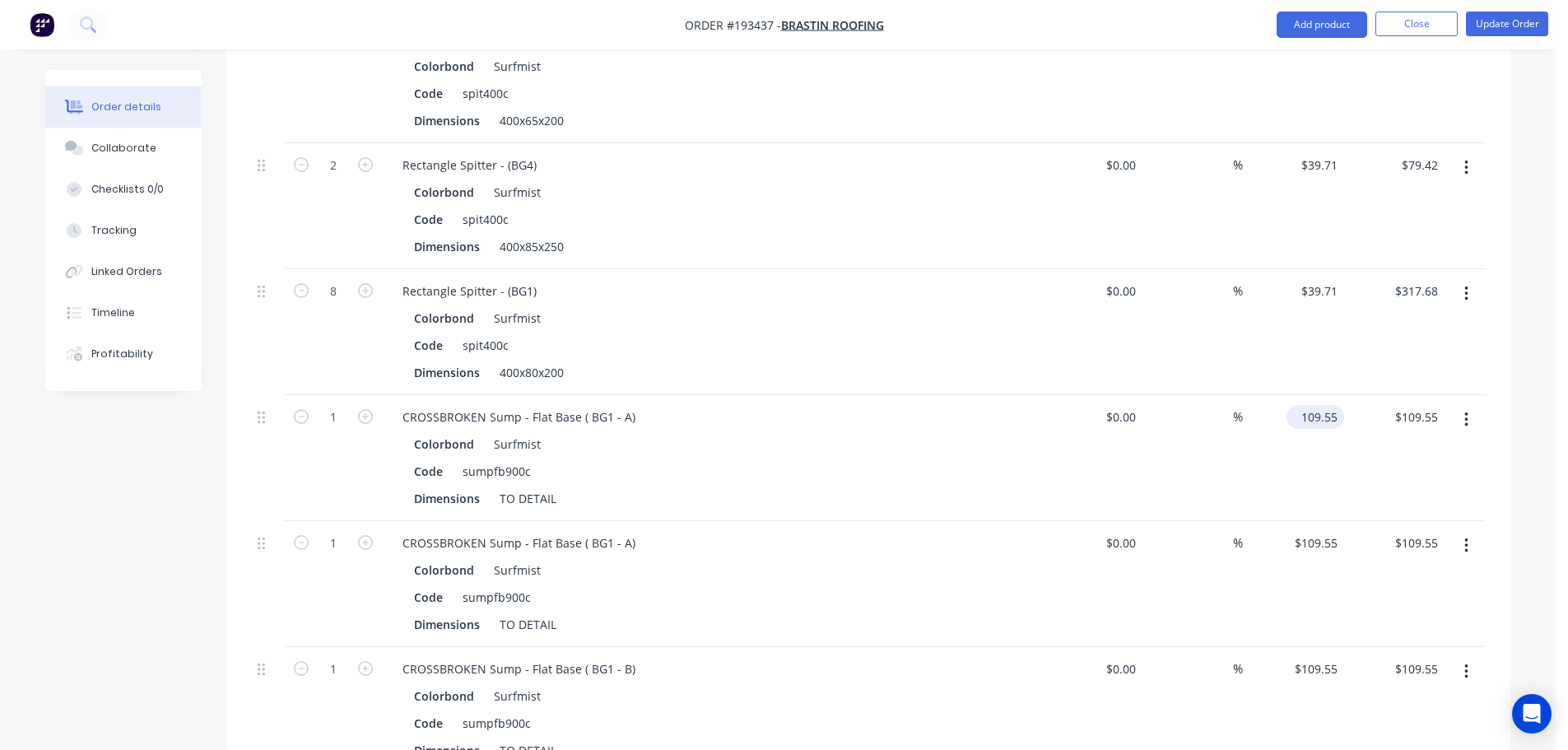
click at [1326, 405] on input "109.55" at bounding box center [1318, 417] width 51 height 24
type input "$146.67"
click at [514, 459] on div "sumpfb900c" at bounding box center [496, 471] width 81 height 24
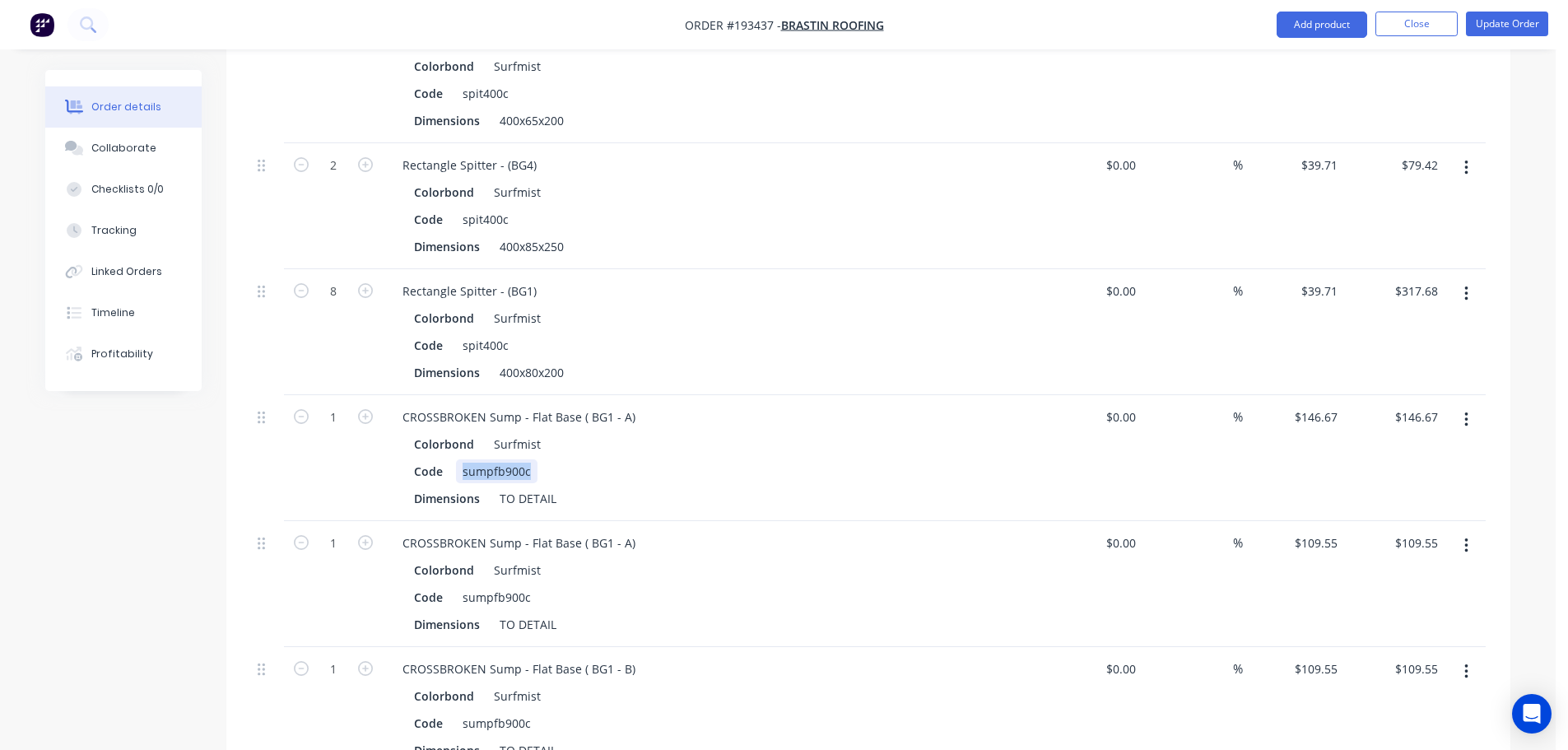
click at [491, 459] on div "sumpfb900c" at bounding box center [496, 471] width 81 height 24
click at [168, 488] on div "Created by Taylor Created 22/09/25 Required 26/09/25 Assigned to Add team membe…" at bounding box center [778, 207] width 1465 height 3567
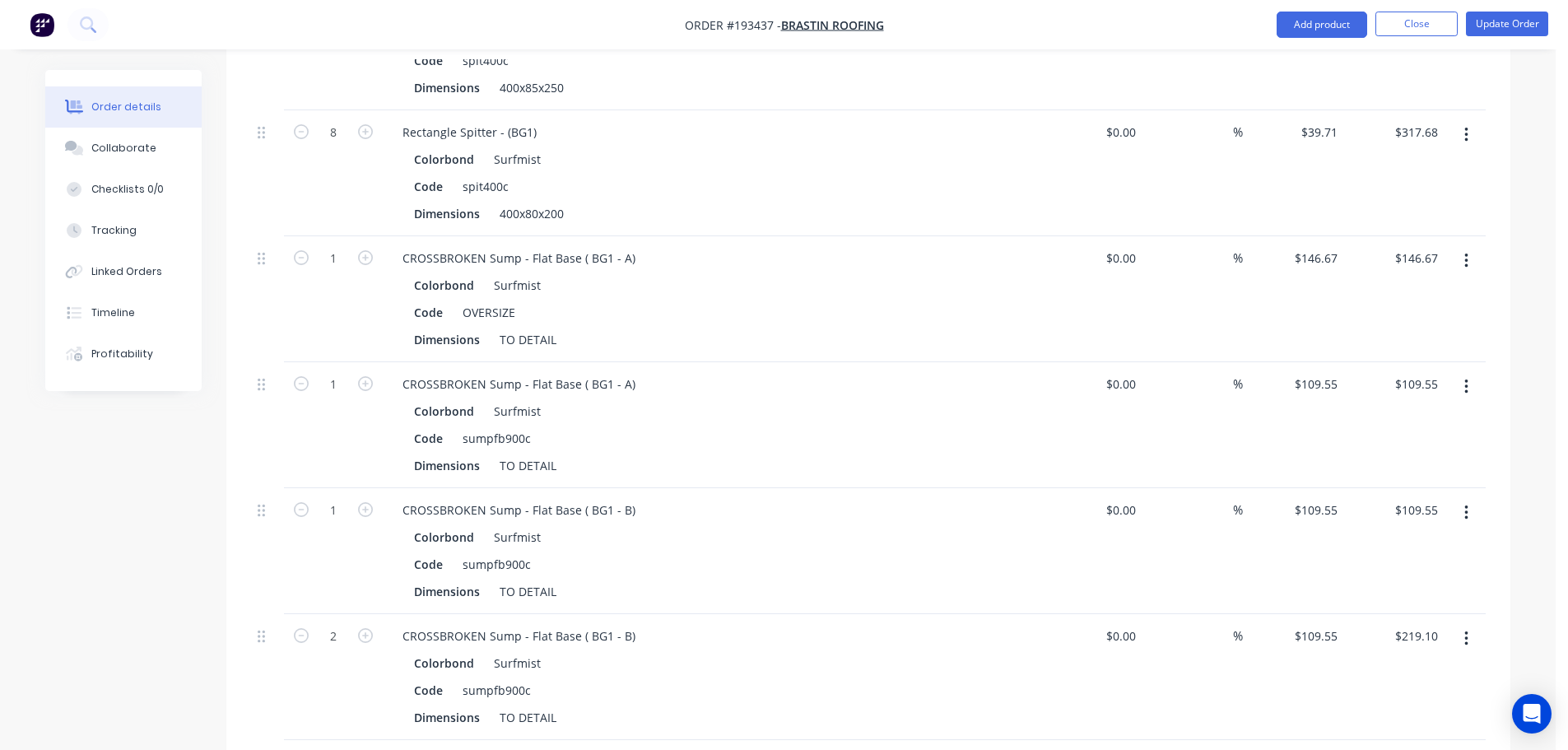
scroll to position [1892, 0]
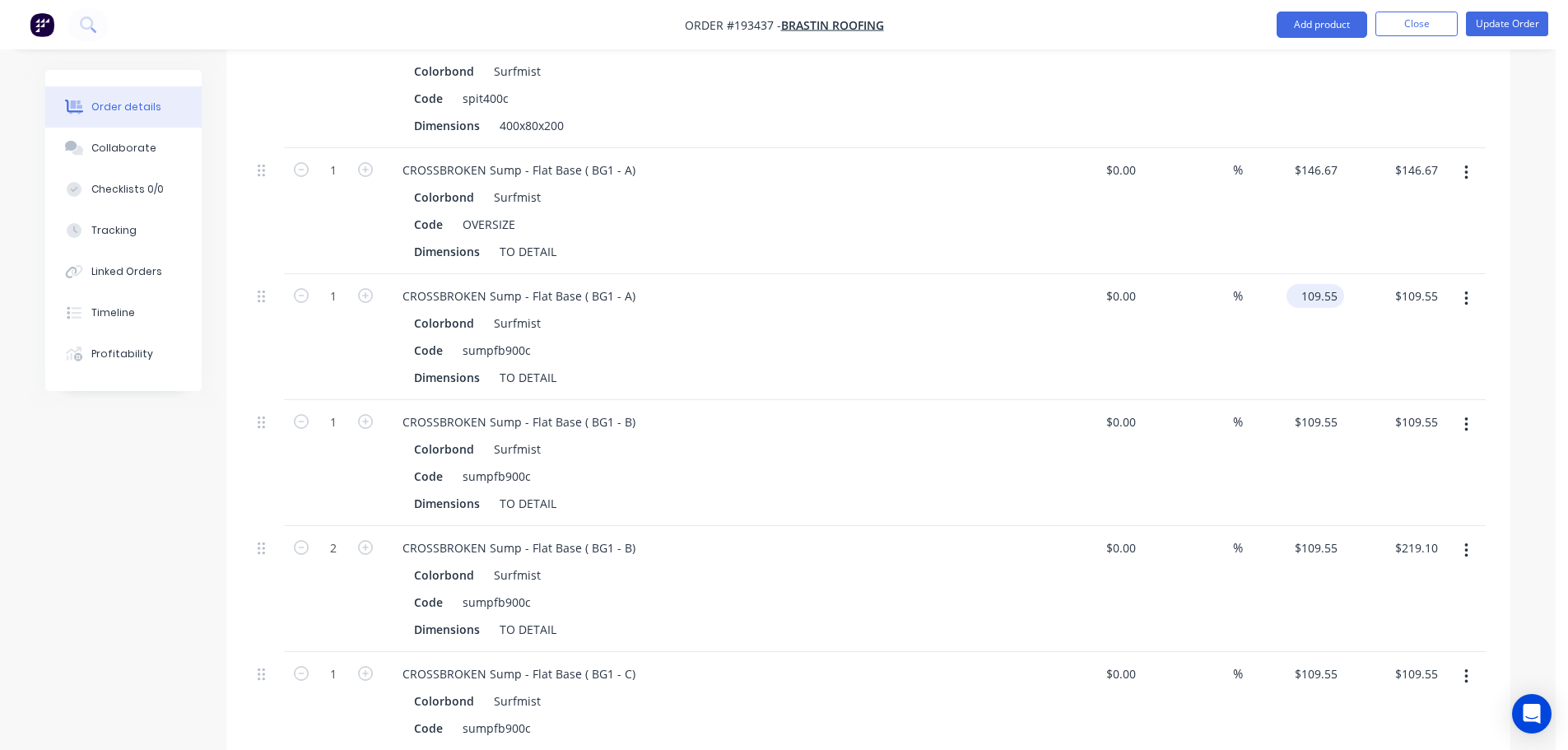
click at [1309, 284] on input "109.55" at bounding box center [1318, 296] width 51 height 24
type input "$146.67"
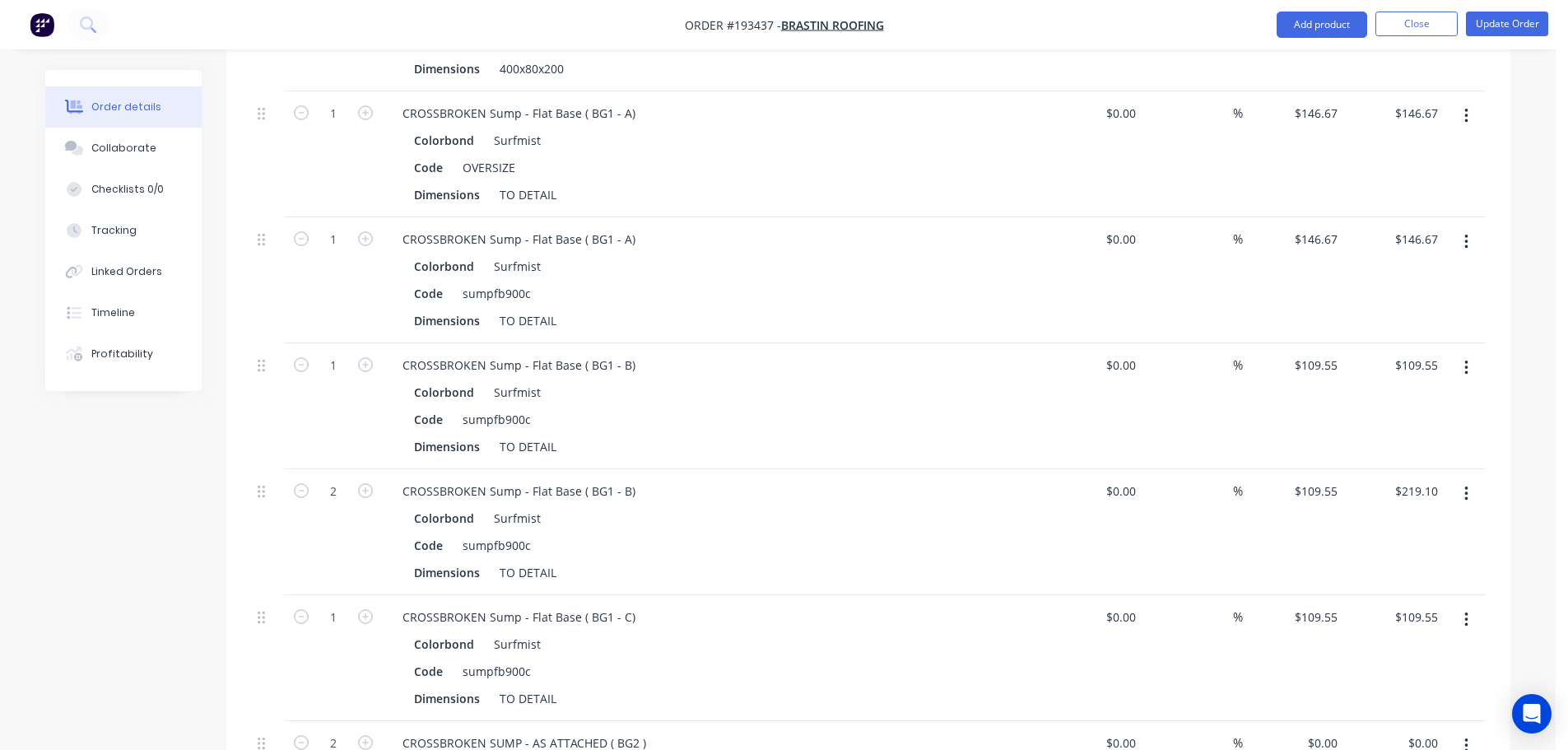
scroll to position [1975, 0]
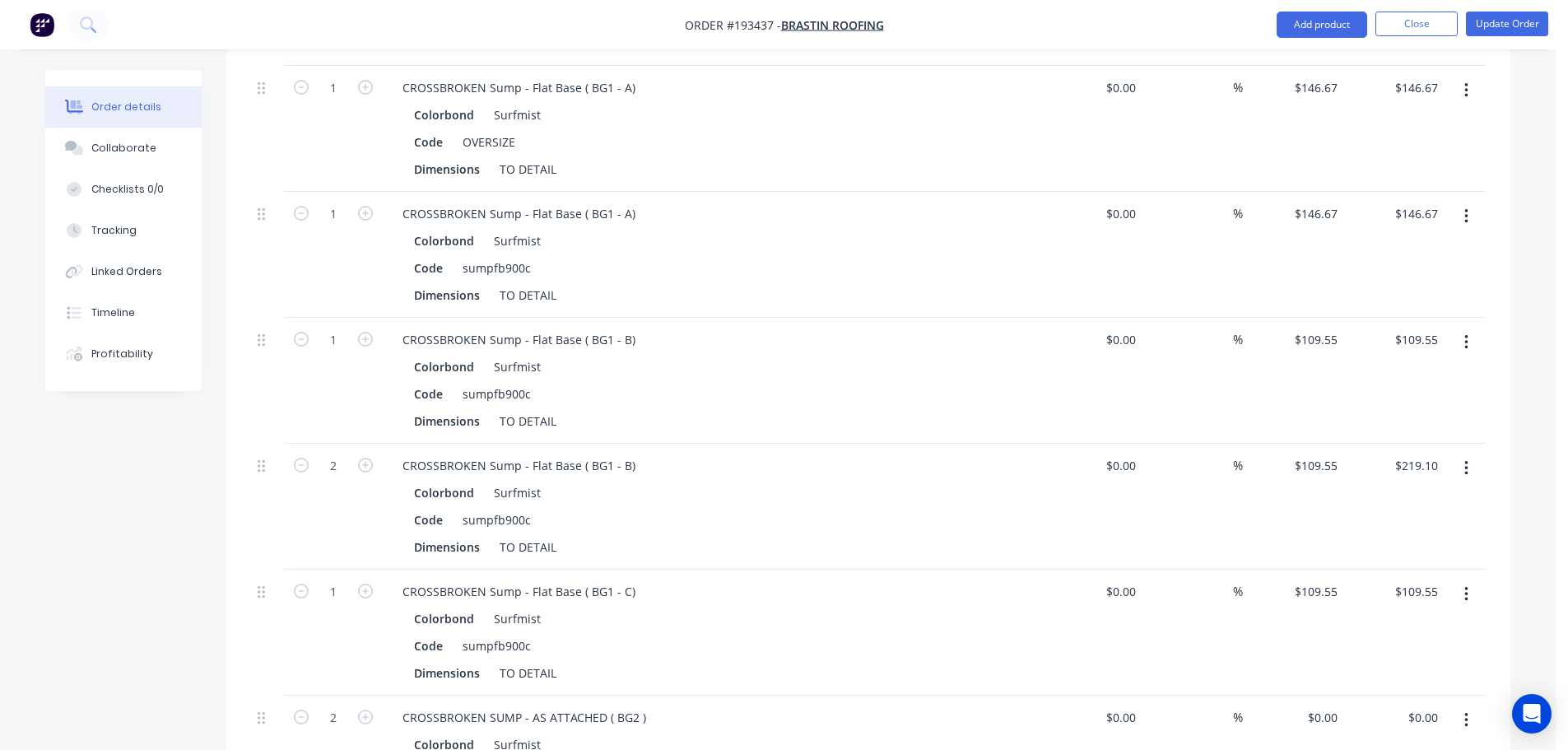
click at [1326, 317] on div "$109.55 $109.55" at bounding box center [1293, 380] width 101 height 126
click at [1320, 327] on input "109.55" at bounding box center [1322, 339] width 45 height 24
type input "$146.67"
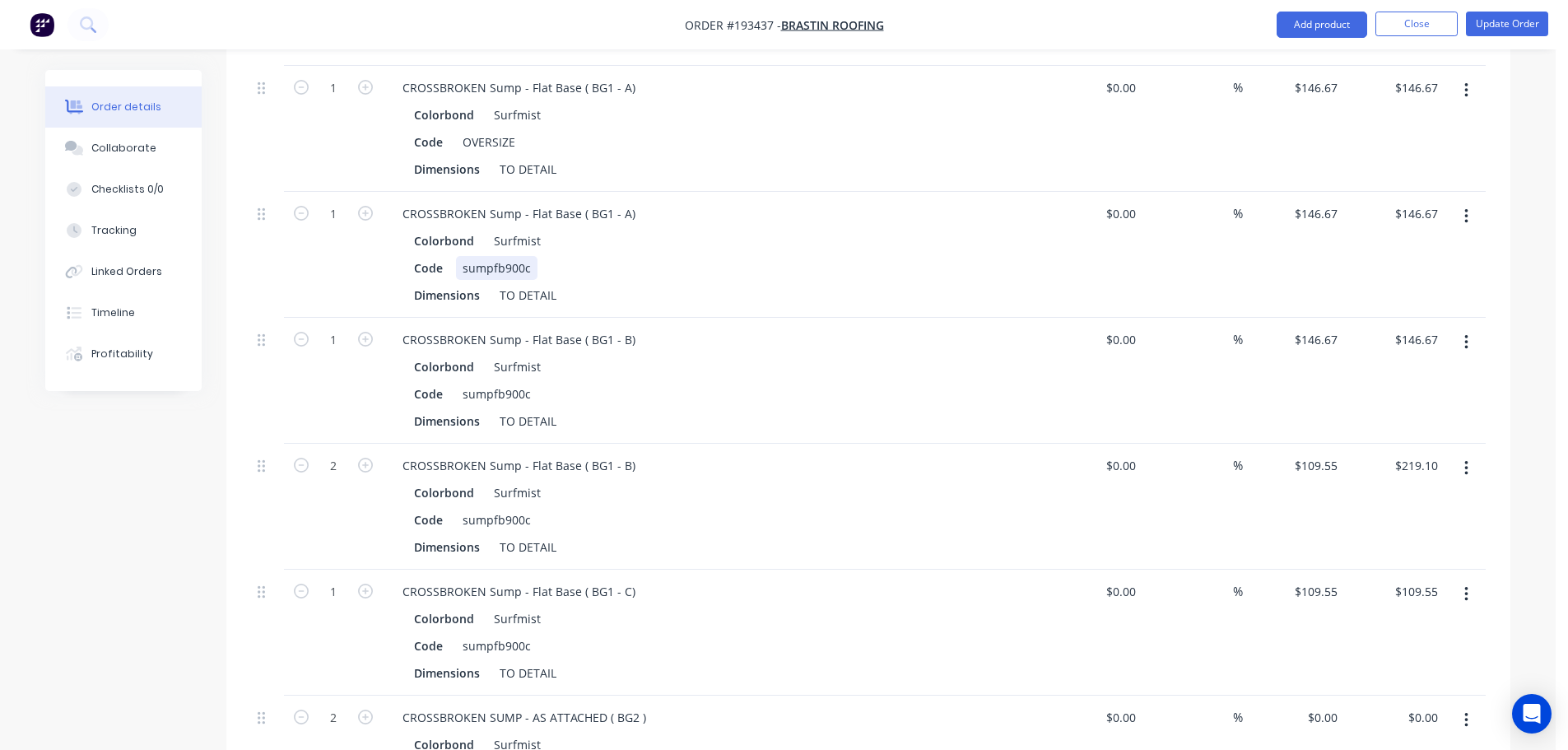
click at [480, 256] on div "sumpfb900c" at bounding box center [496, 267] width 81 height 24
click at [520, 382] on div "sumpfb900c" at bounding box center [496, 393] width 81 height 24
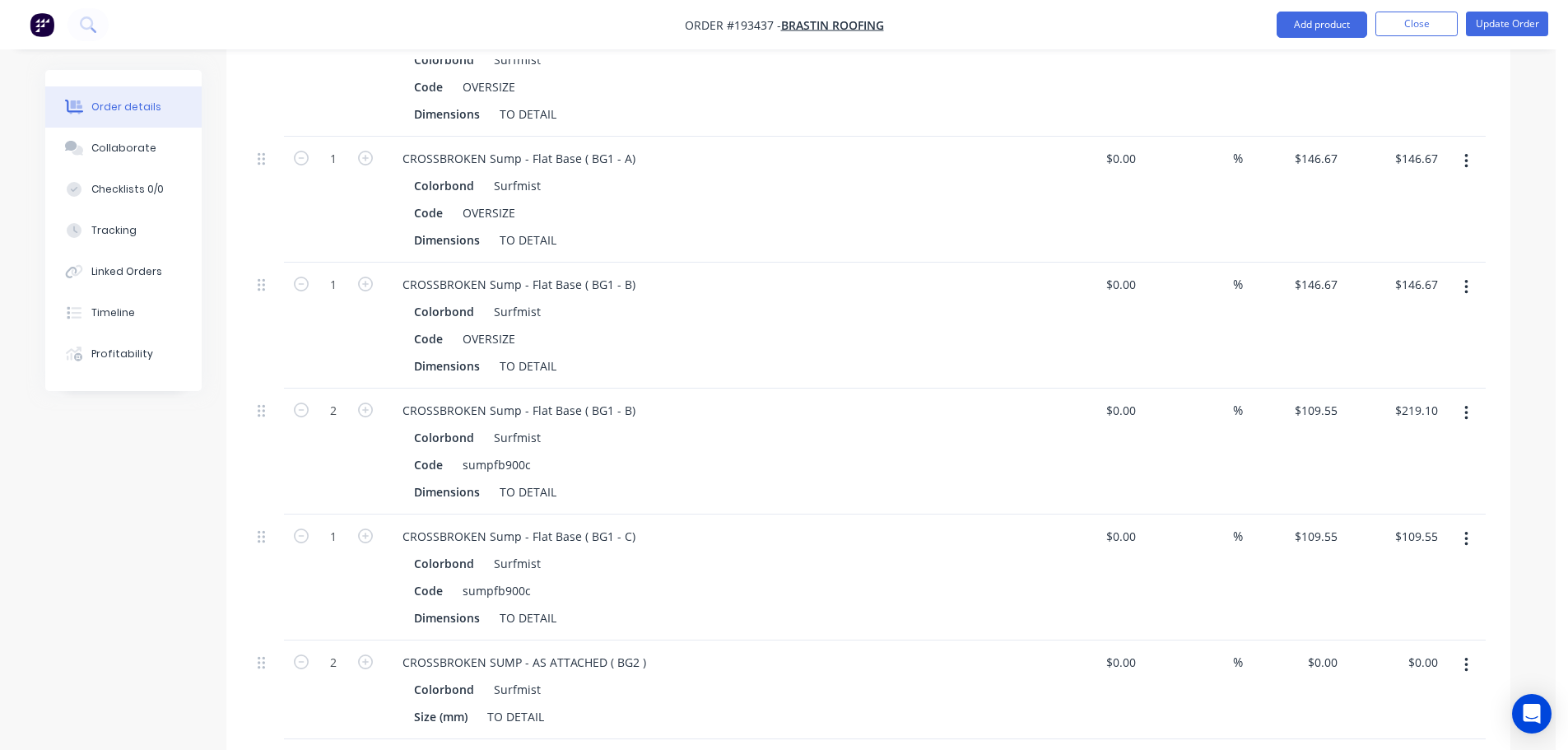
scroll to position [2057, 0]
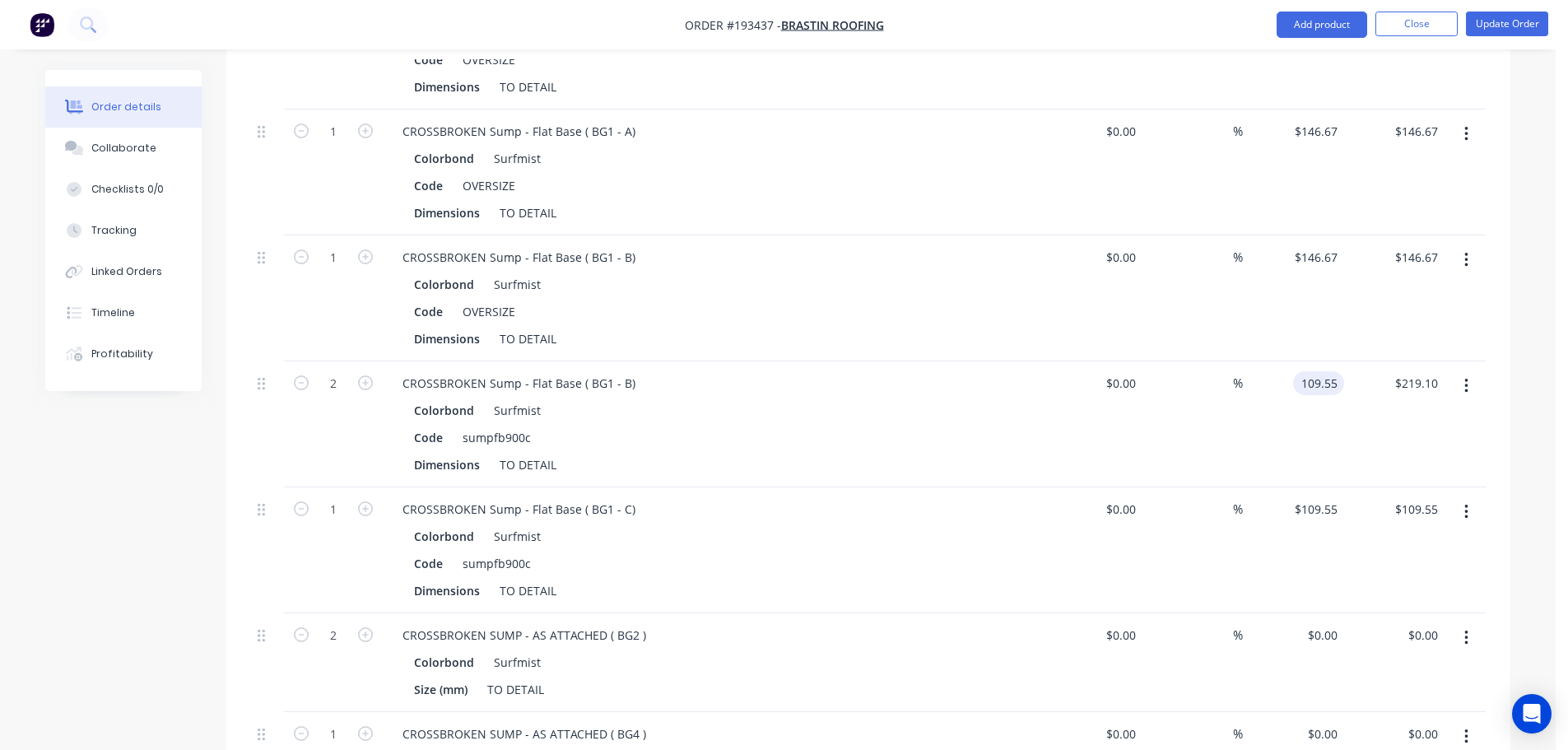
click at [1321, 371] on input "109.55" at bounding box center [1322, 383] width 45 height 24
type input "$146.67"
type input "$293.34"
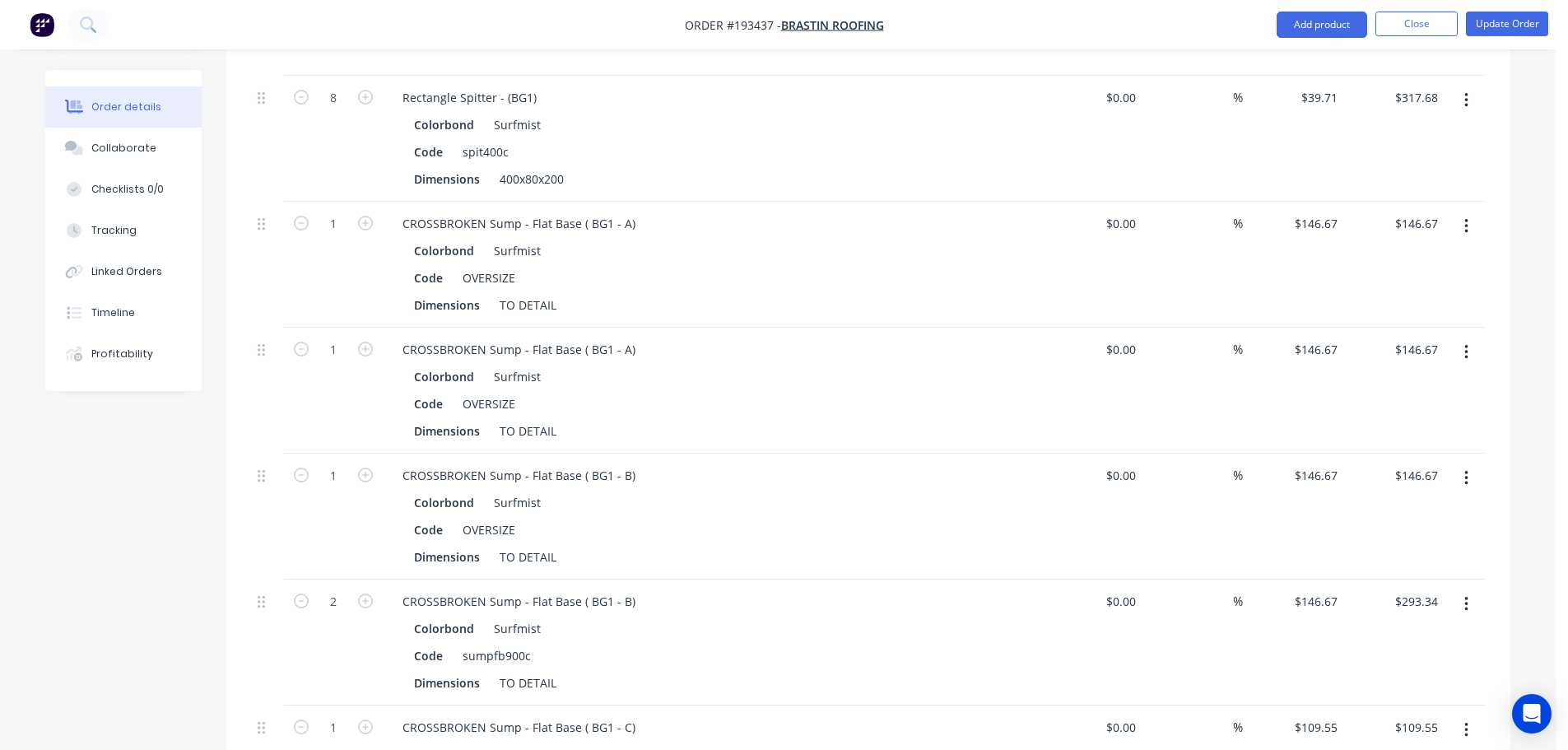
scroll to position [1810, 0]
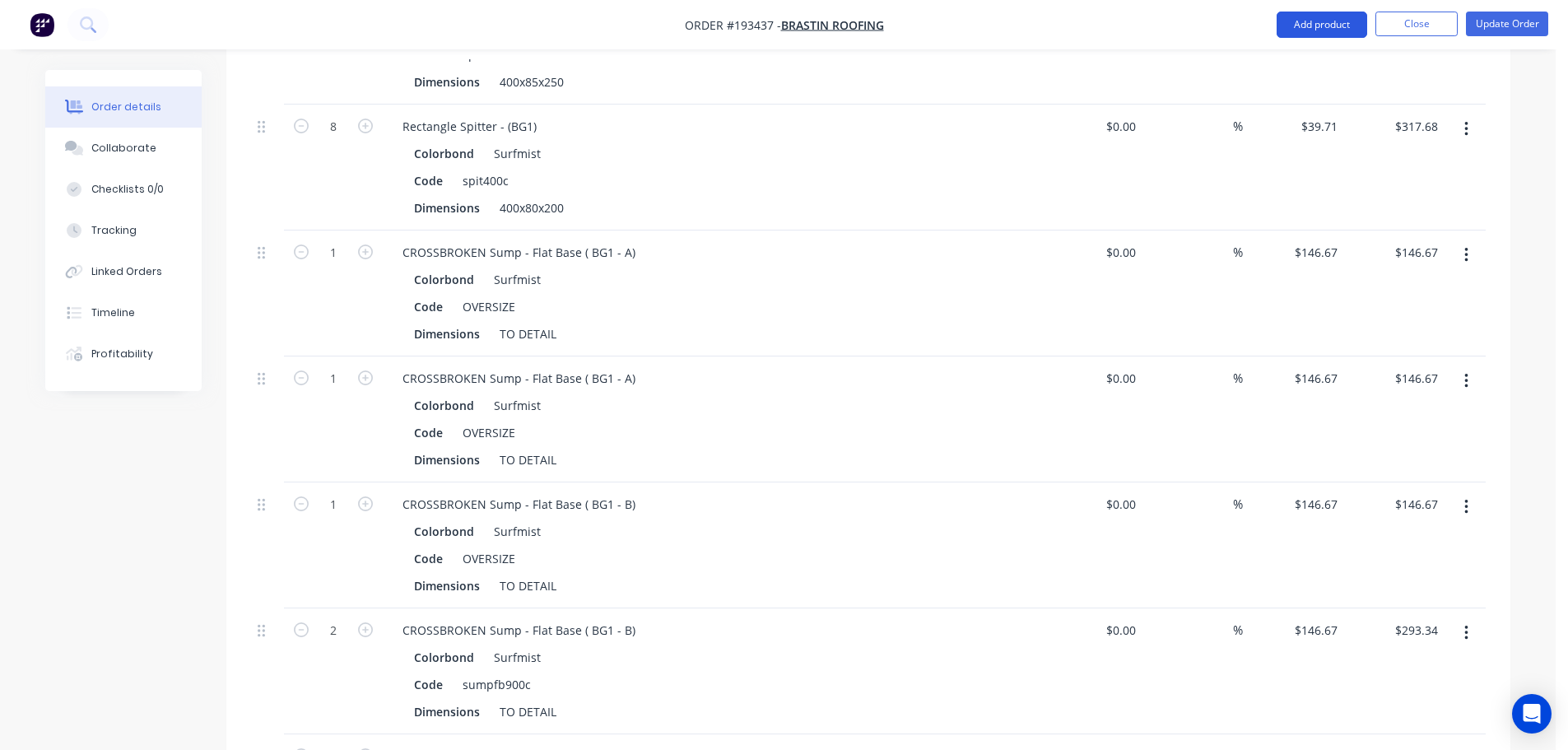
click at [1342, 26] on button "Add product" at bounding box center [1322, 24] width 90 height 26
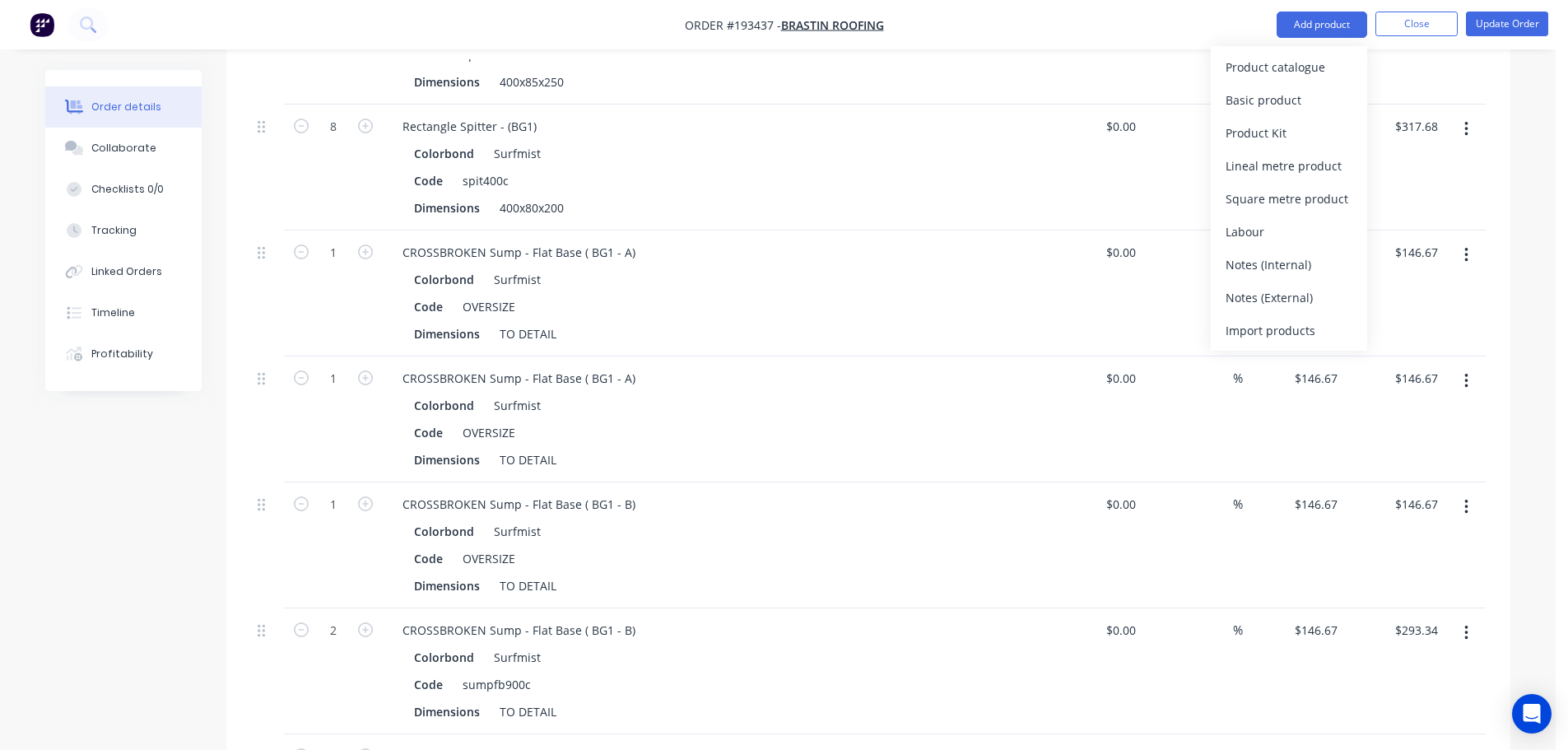
click at [1329, 61] on div "Product catalogue" at bounding box center [1290, 67] width 127 height 24
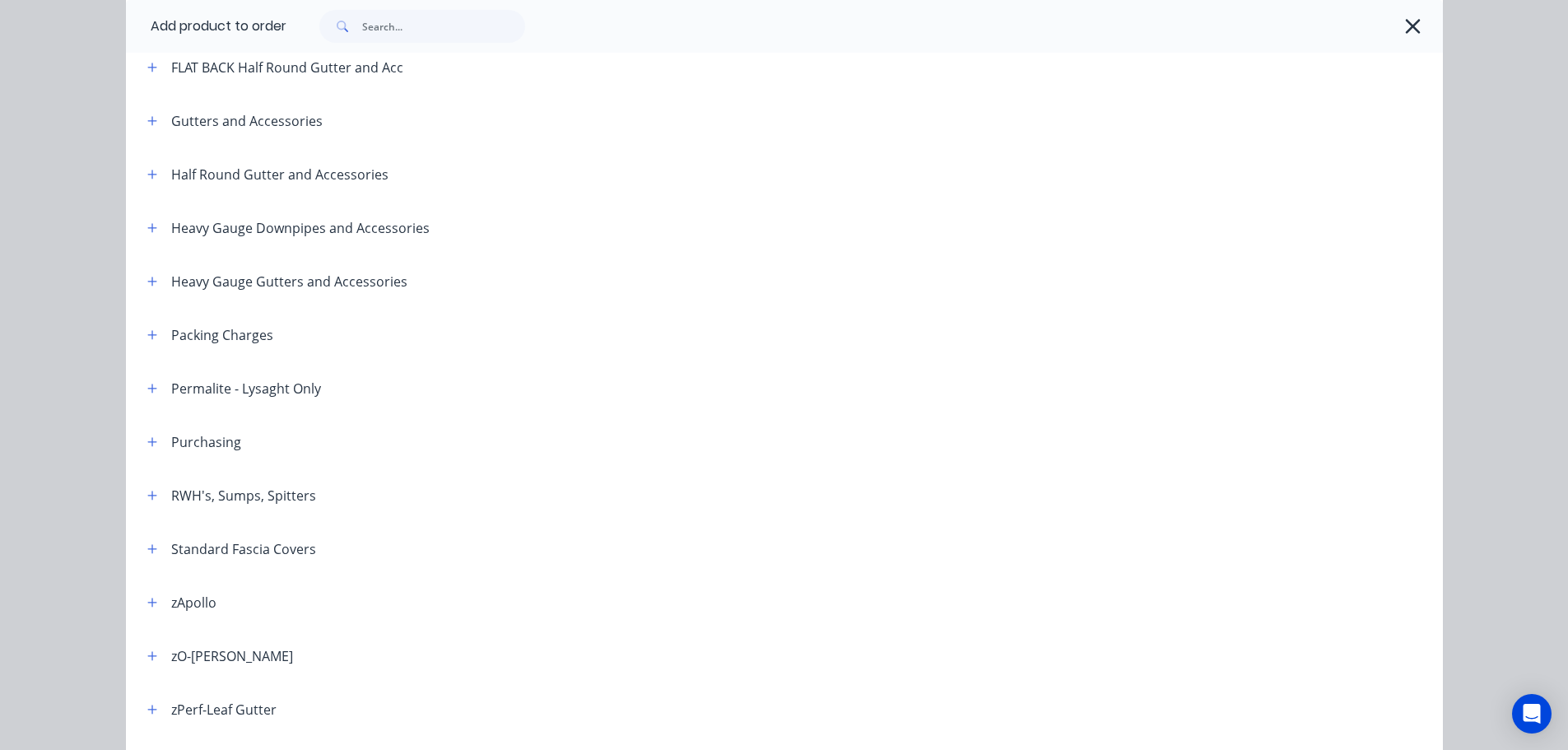
scroll to position [329, 0]
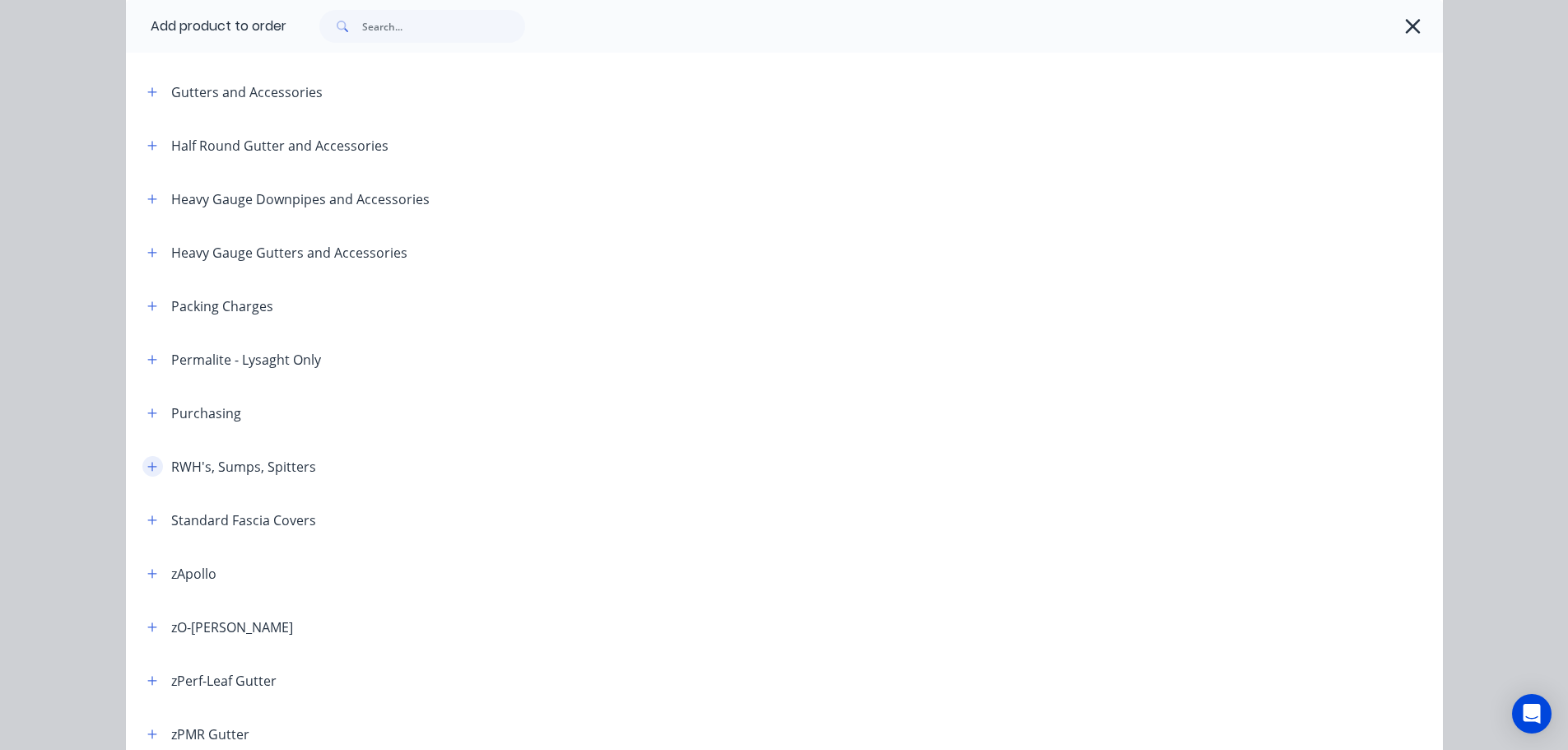
click at [142, 462] on button "button" at bounding box center [152, 466] width 21 height 21
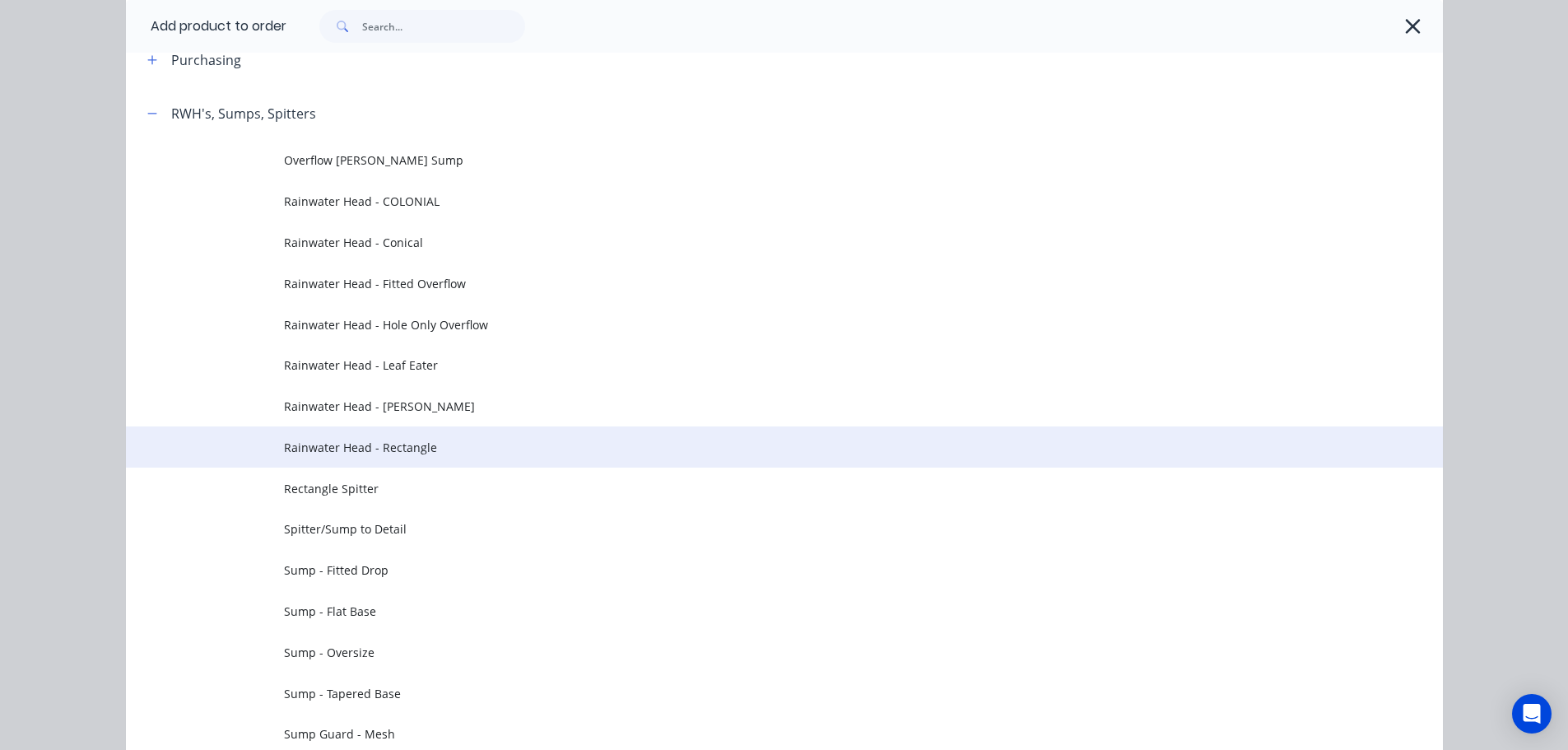
scroll to position [777, 0]
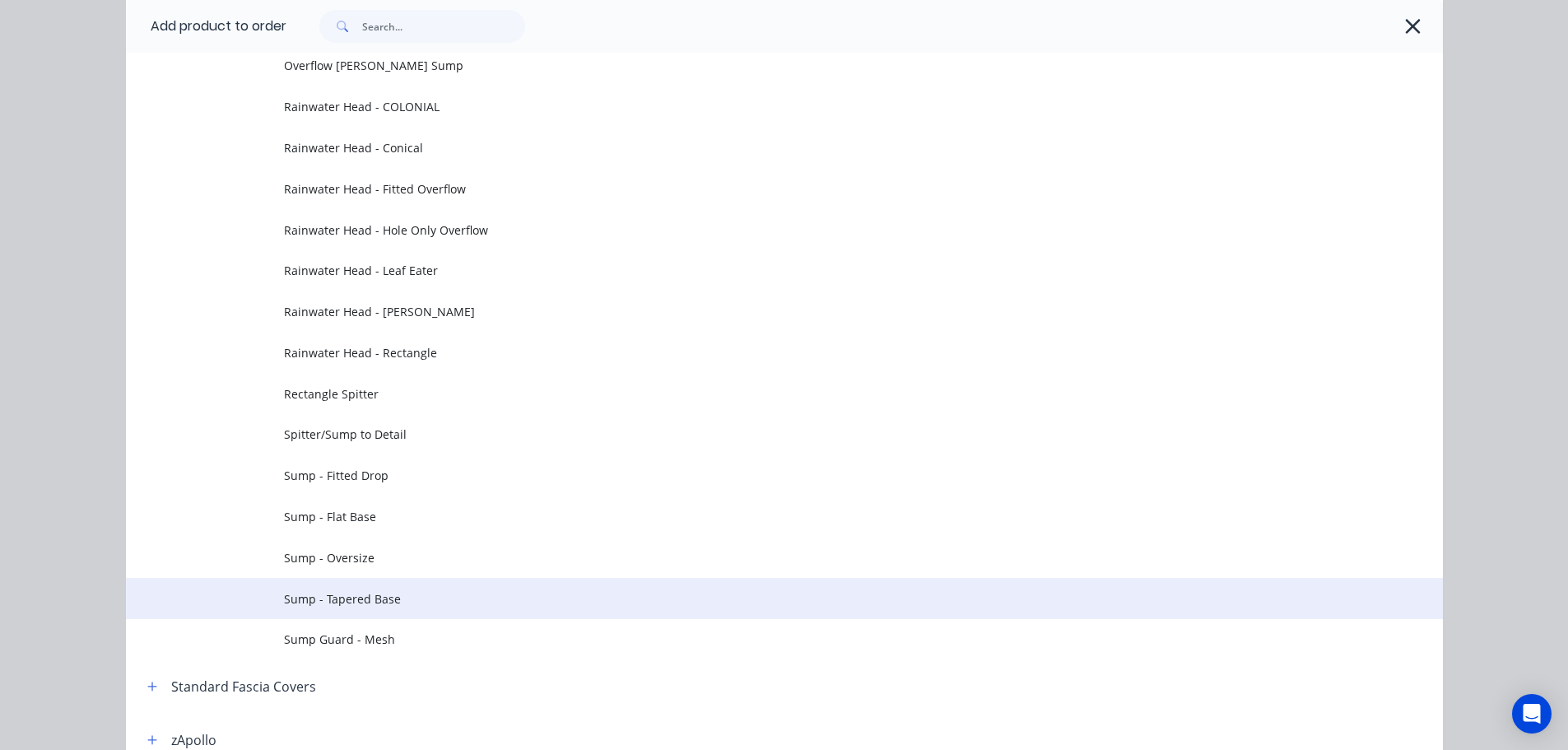
click at [378, 596] on span "Sump - Tapered Base" at bounding box center [748, 598] width 927 height 17
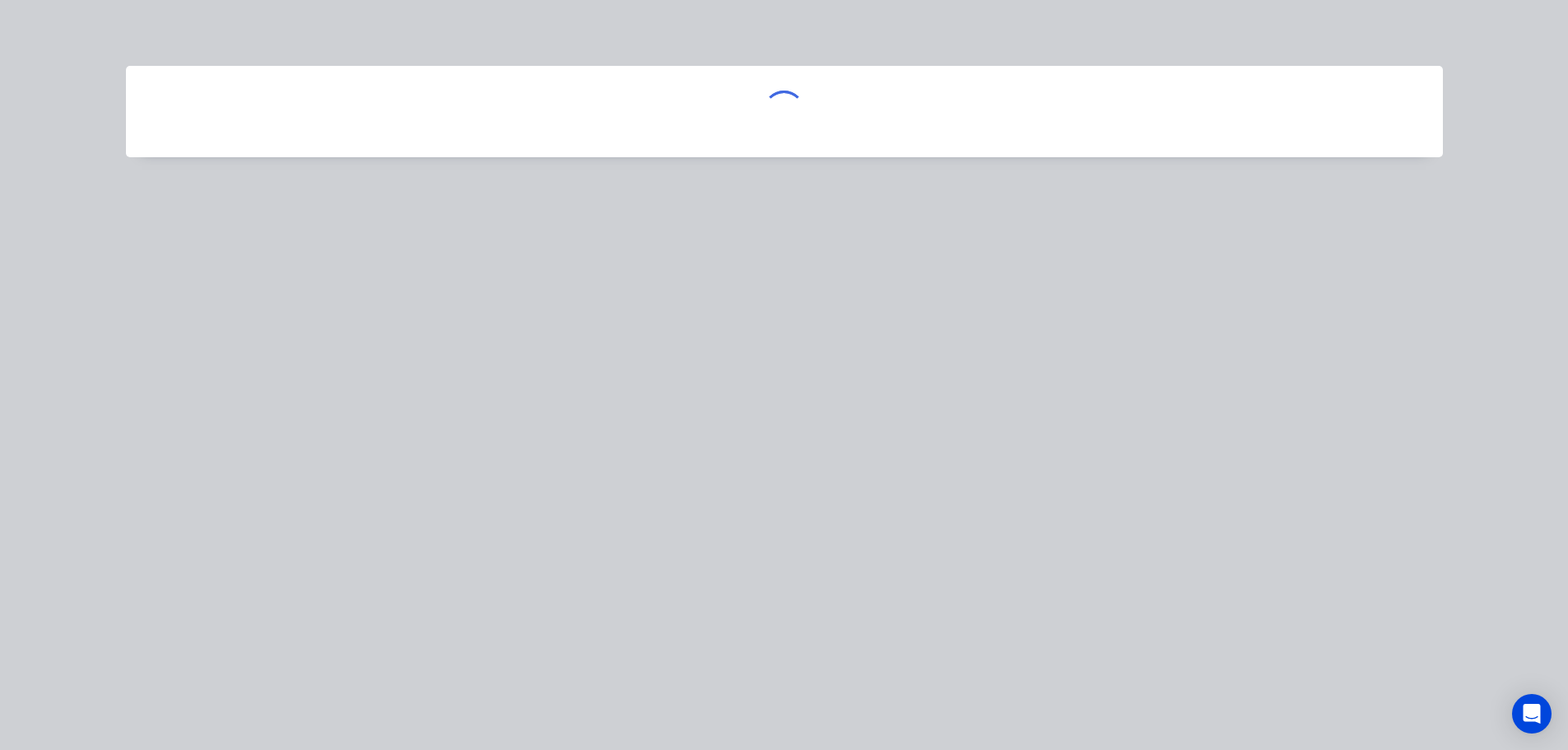
scroll to position [0, 0]
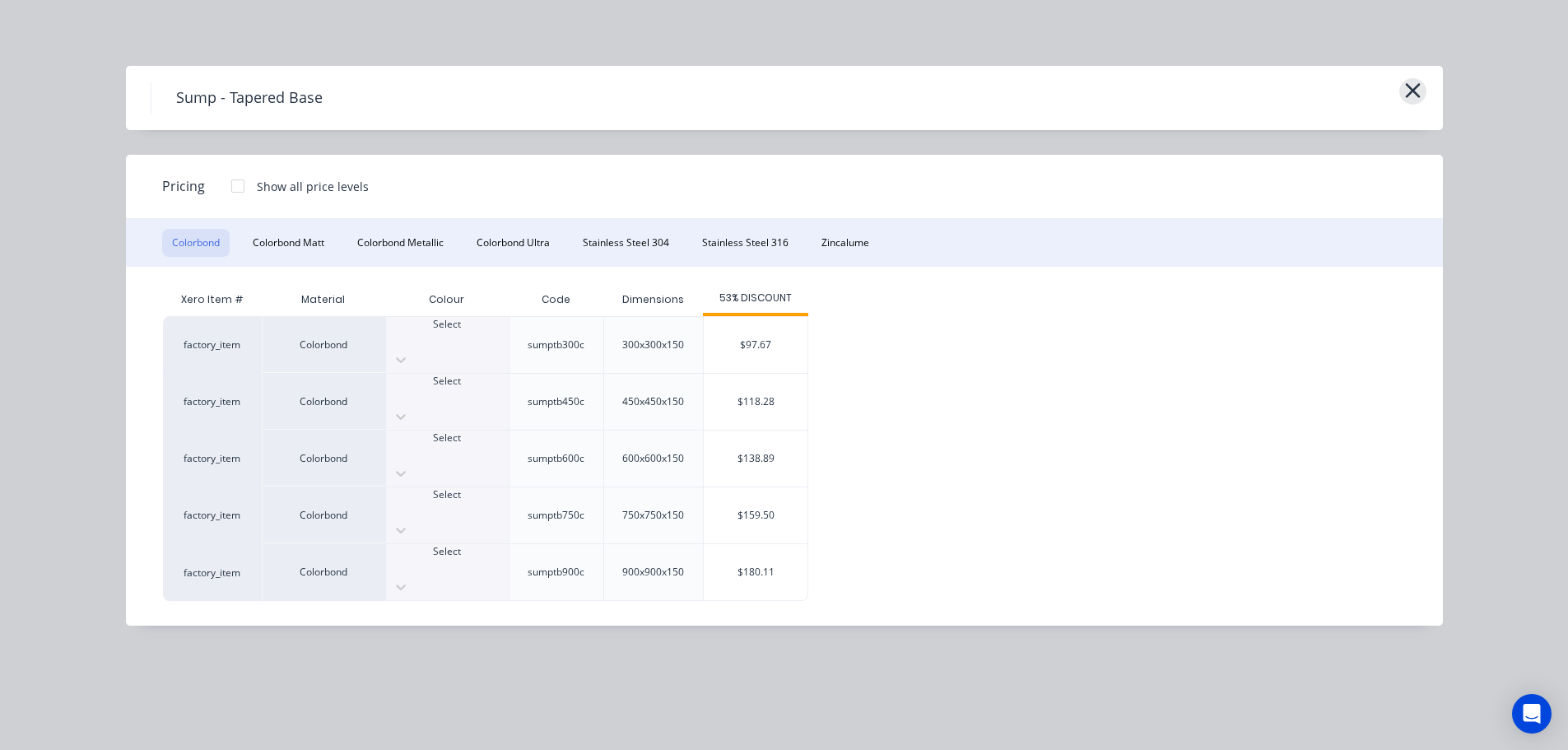
click at [1405, 92] on icon "button" at bounding box center [1412, 90] width 17 height 23
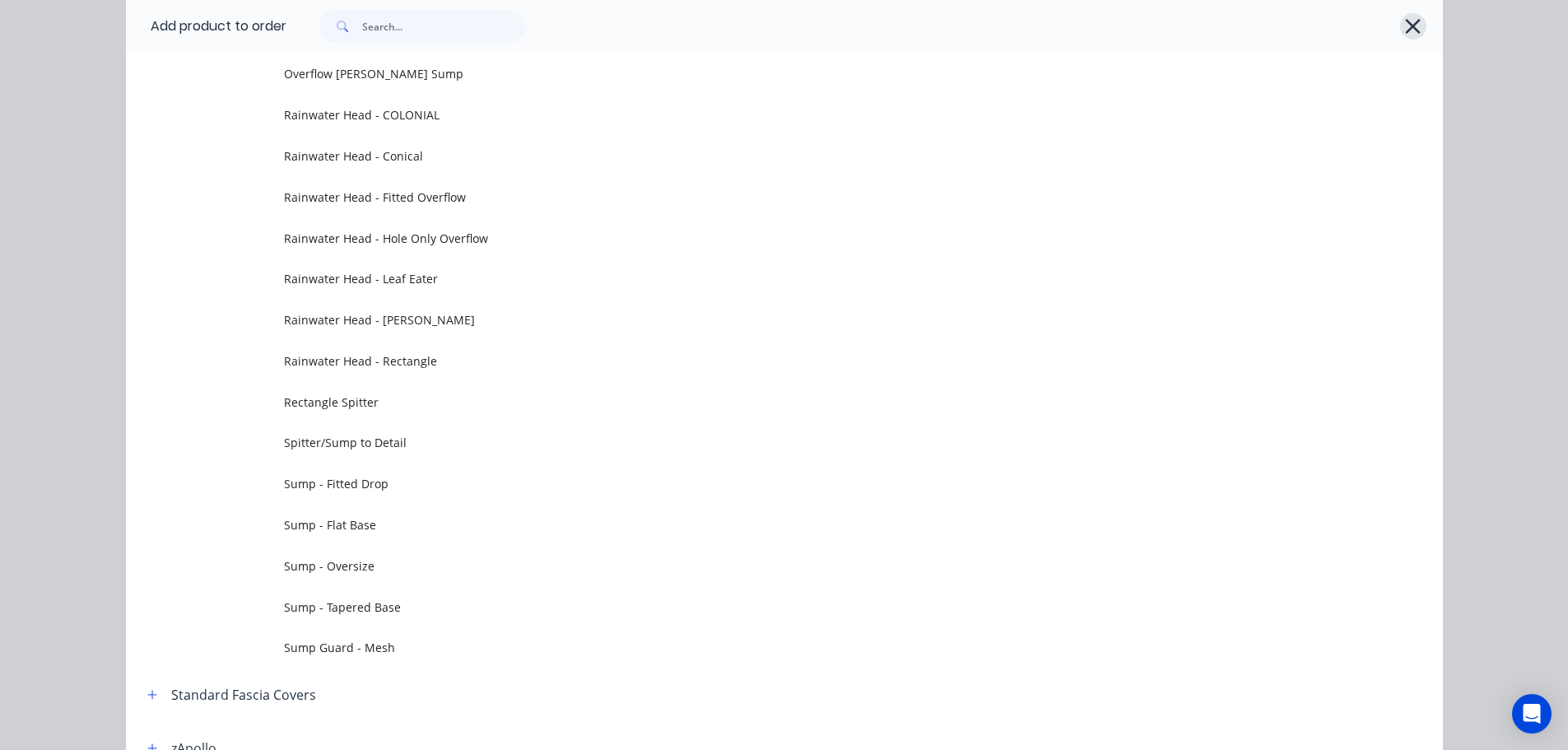
click at [1412, 30] on icon "button" at bounding box center [1413, 26] width 15 height 15
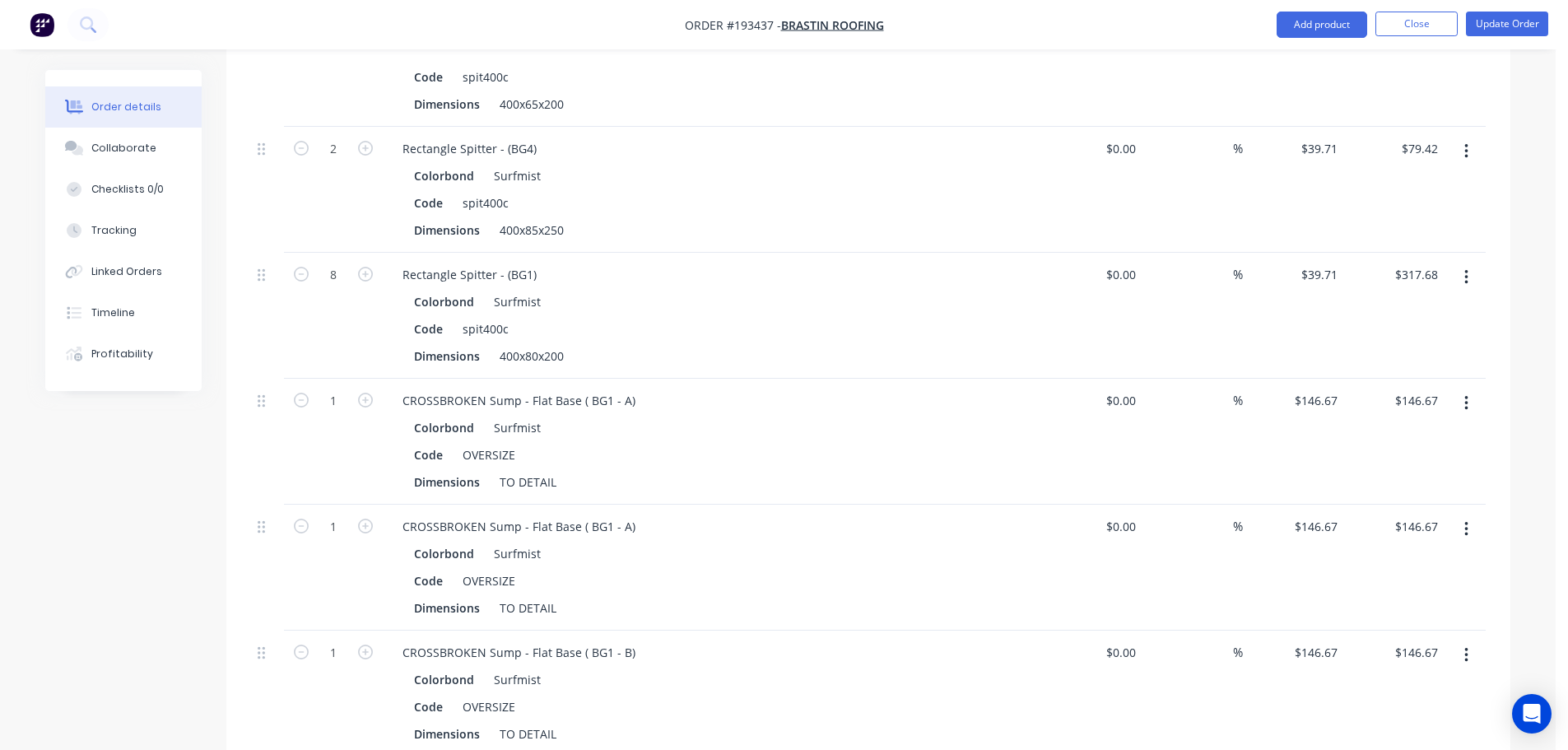
scroll to position [1728, 0]
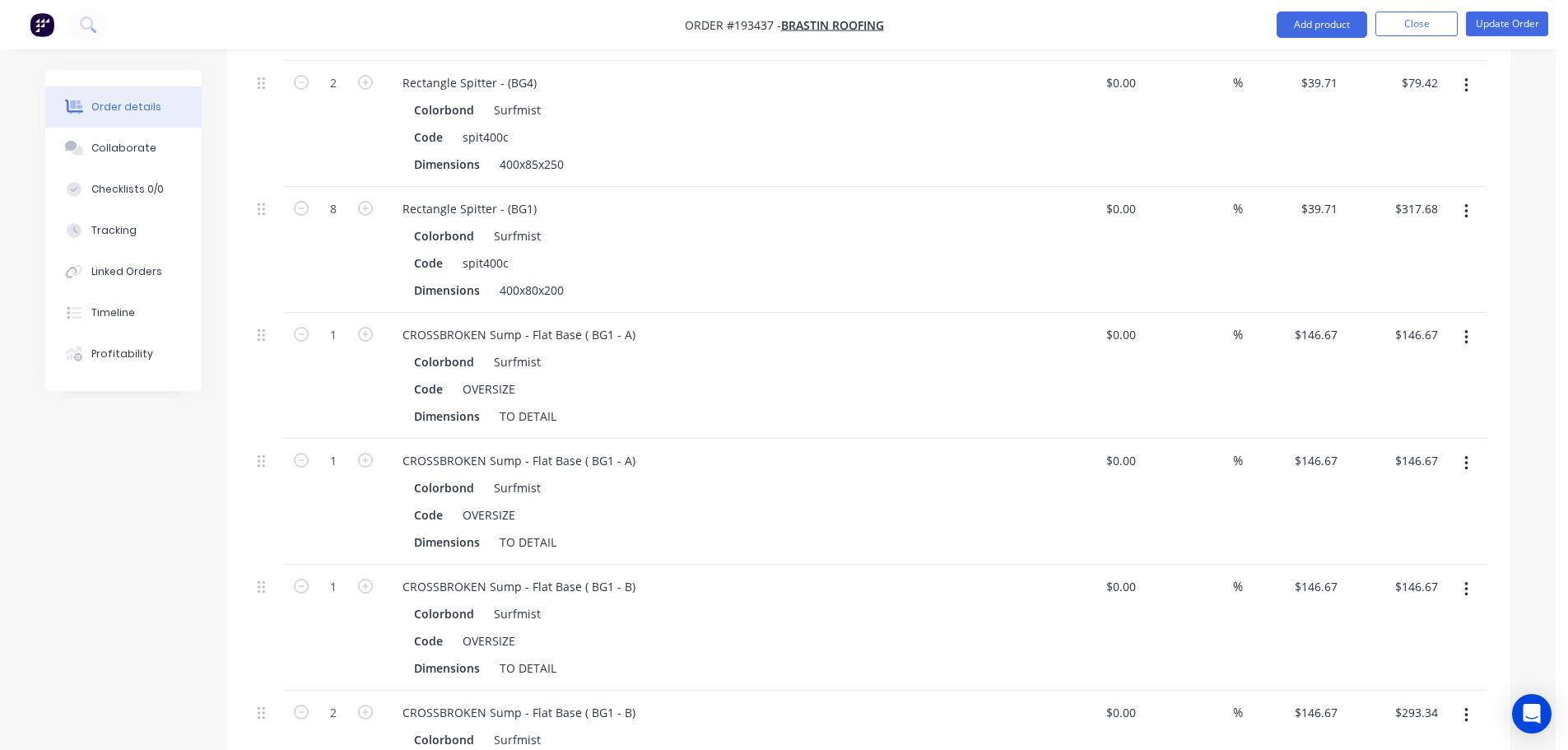
drag, startPoint x: 1464, startPoint y: 312, endPoint x: 1453, endPoint y: 330, distance: 21.1
click at [1465, 328] on icon "button" at bounding box center [1467, 337] width 4 height 18
click at [1516, 305] on div "Order details Collaborate Checklists 0/0 Tracking Linked Orders Timeline Profit…" at bounding box center [777, 125] width 1498 height 3567
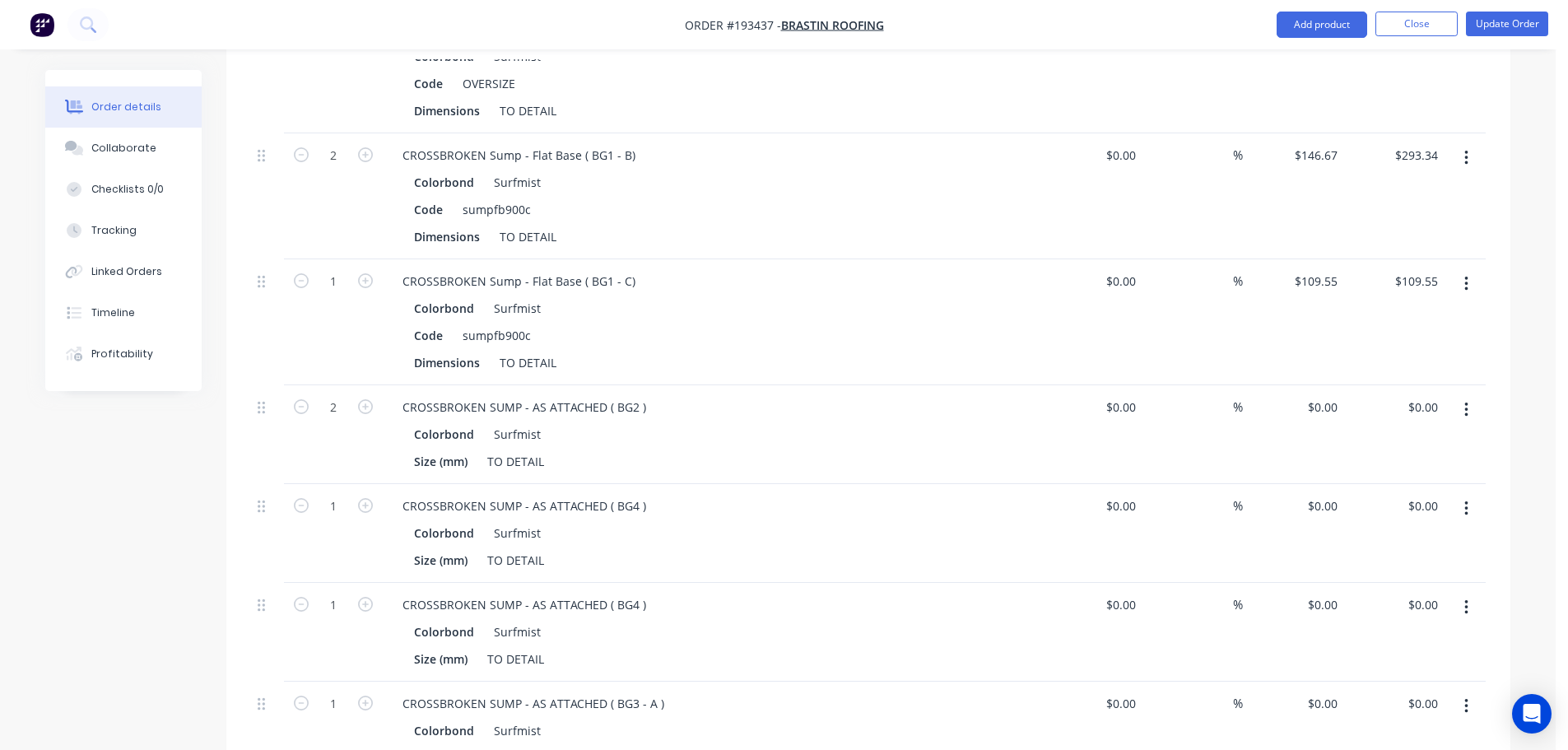
scroll to position [2468, 0]
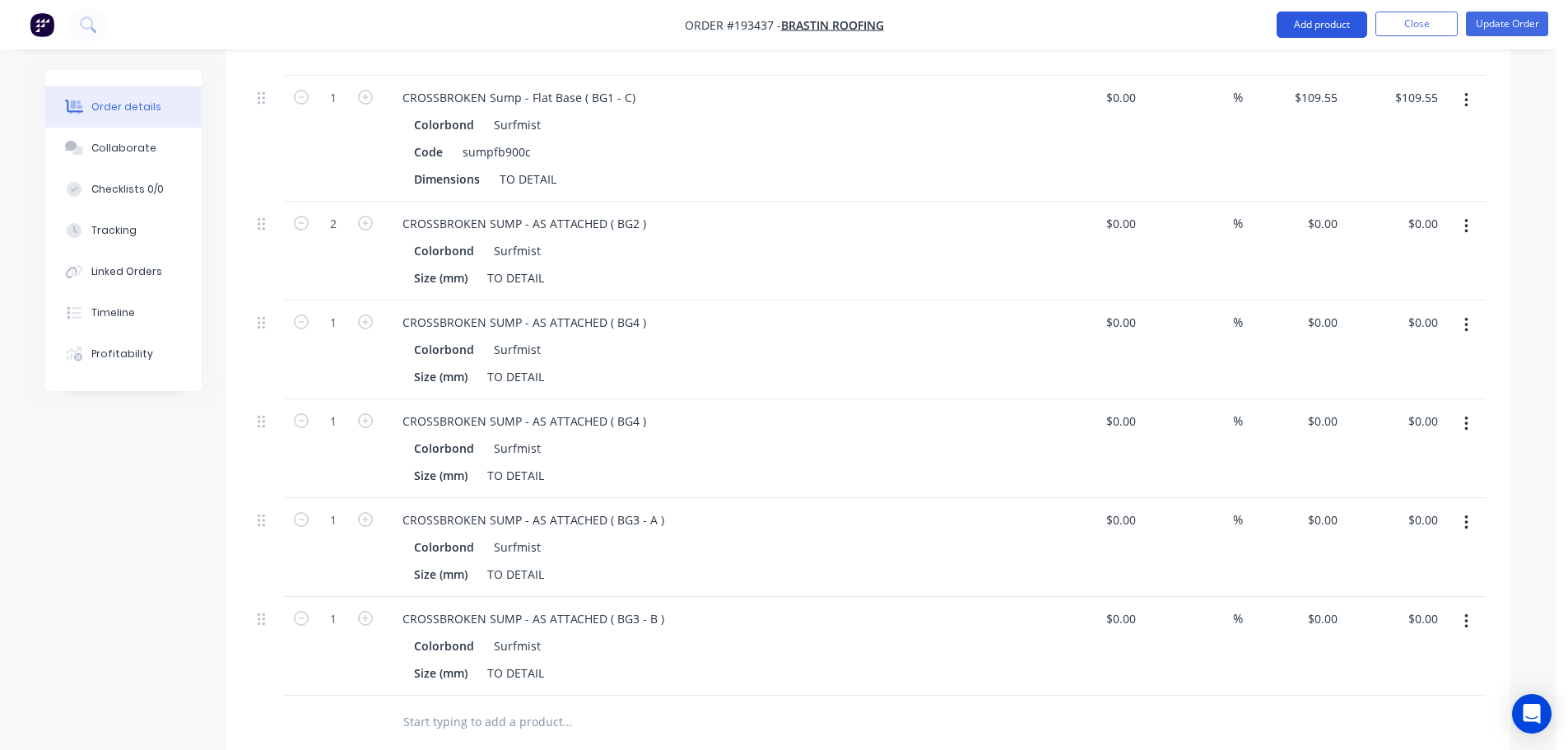
click at [1312, 19] on button "Add product" at bounding box center [1322, 24] width 90 height 26
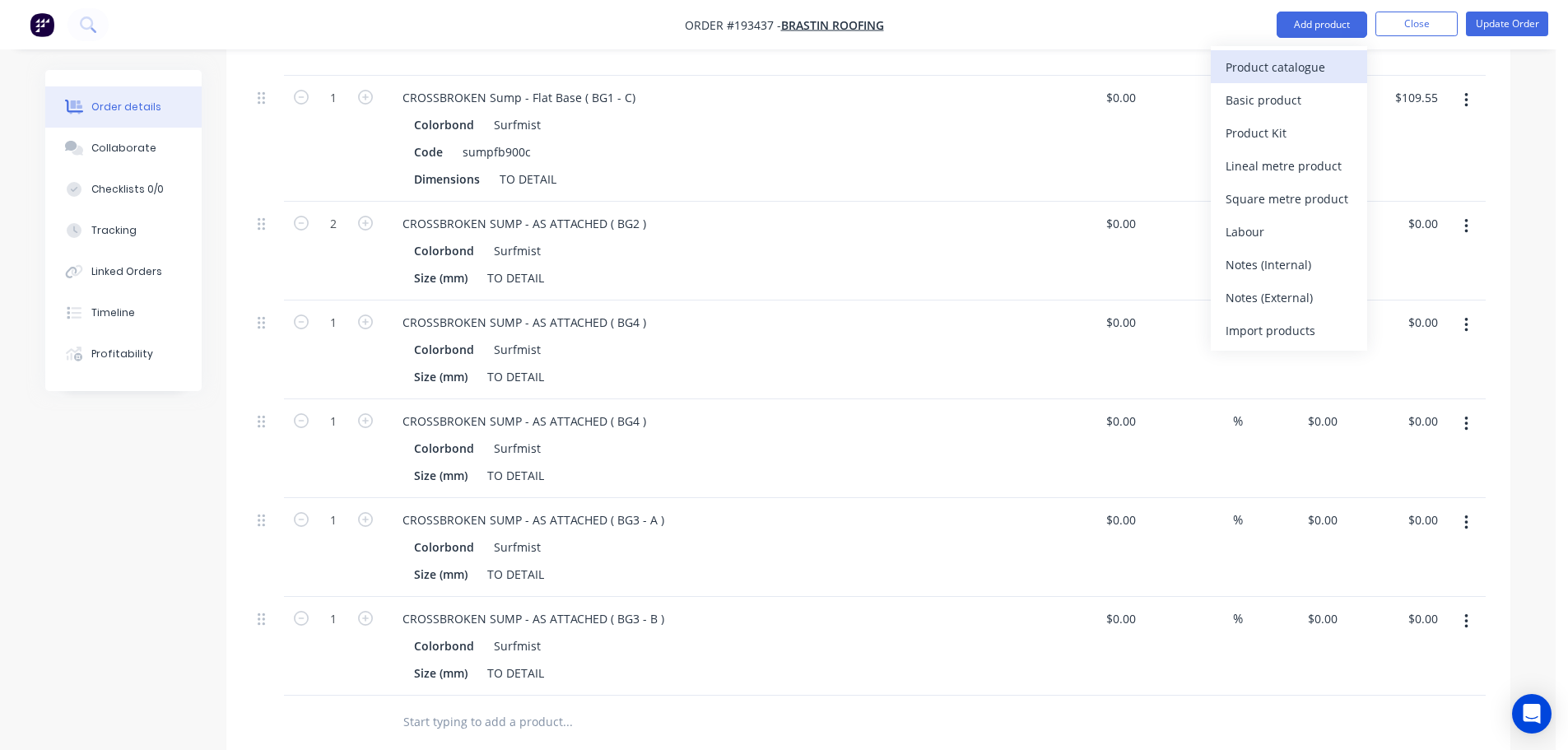
click at [1298, 63] on div "Product catalogue" at bounding box center [1290, 67] width 127 height 24
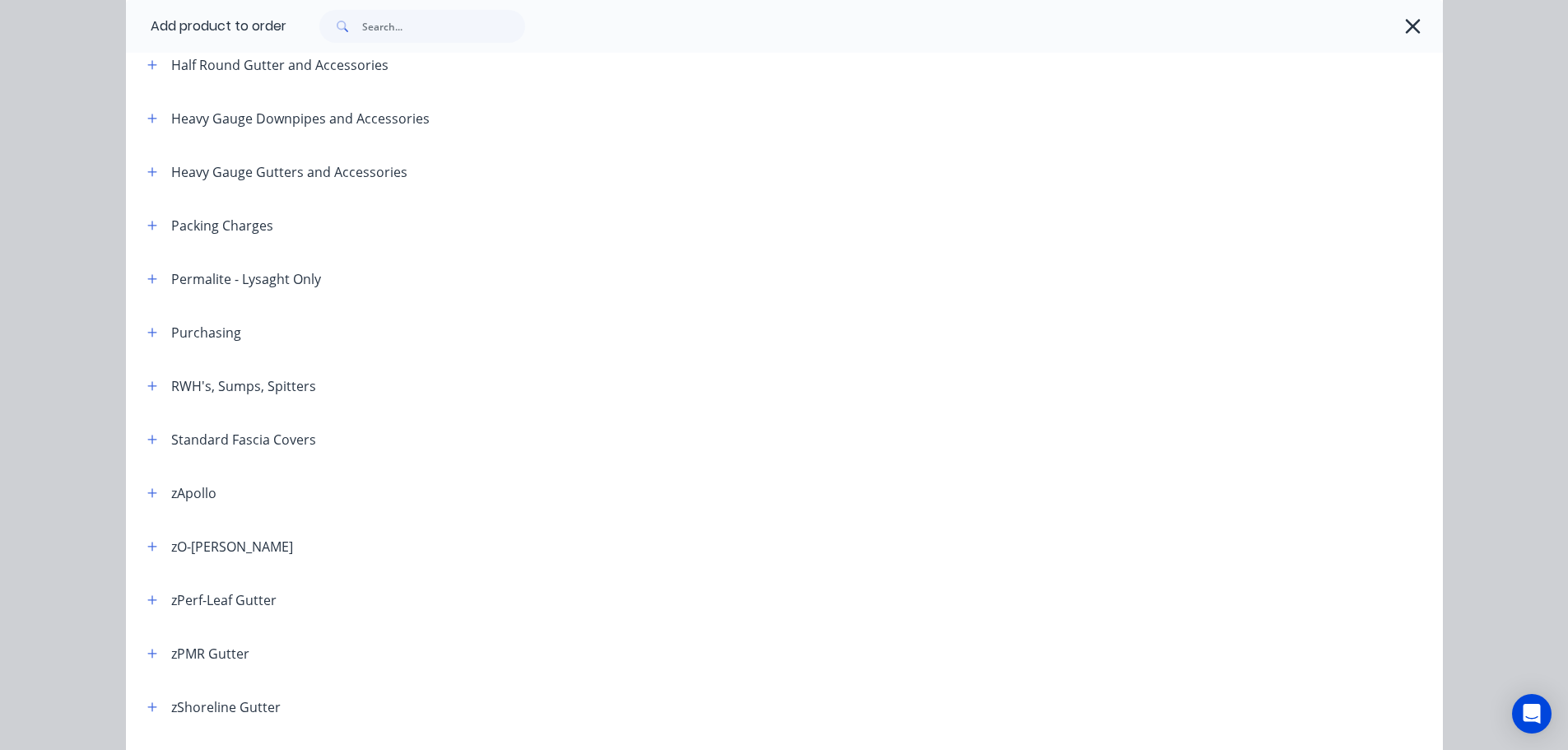
scroll to position [411, 0]
click at [148, 383] on icon "button" at bounding box center [152, 383] width 9 height 9
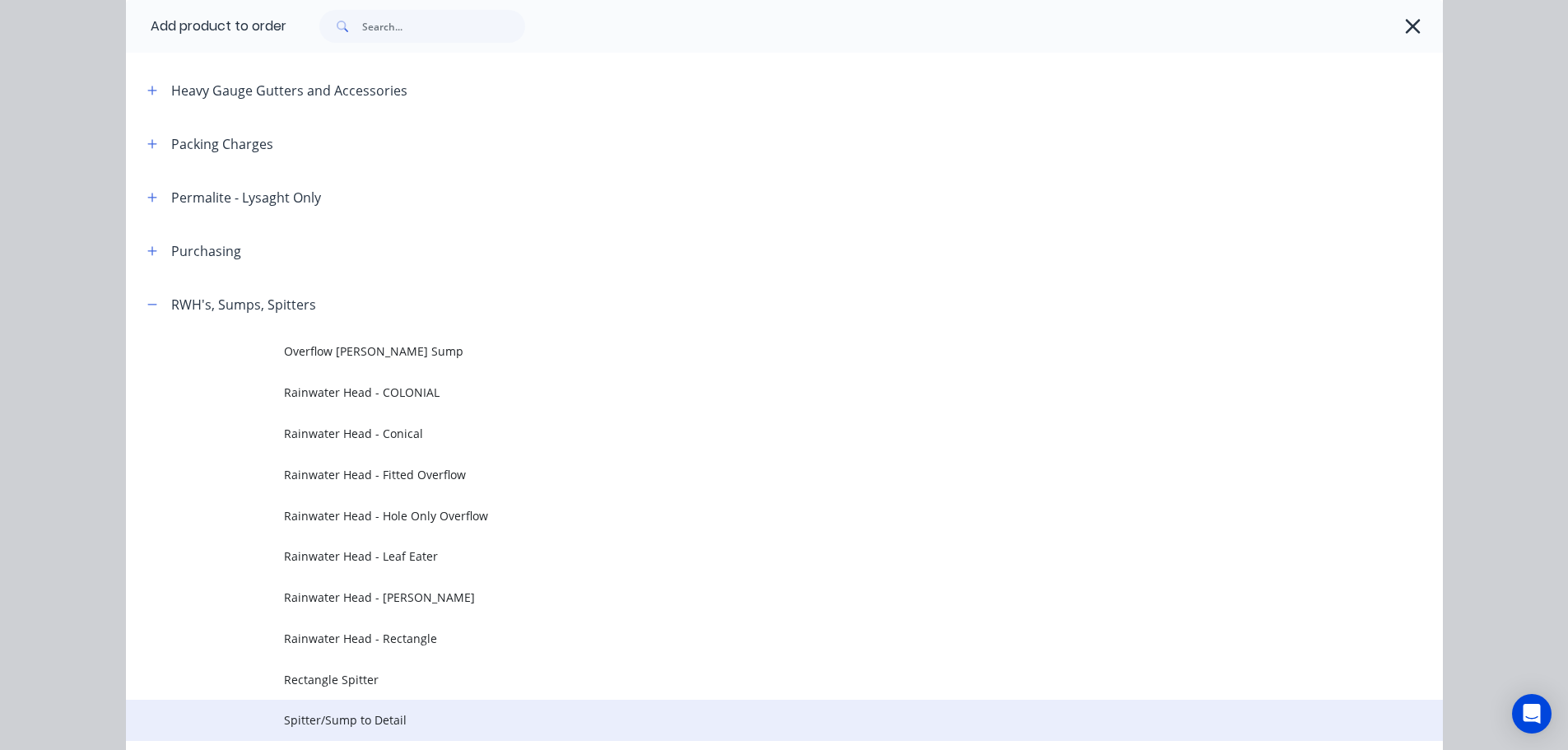
scroll to position [822, 0]
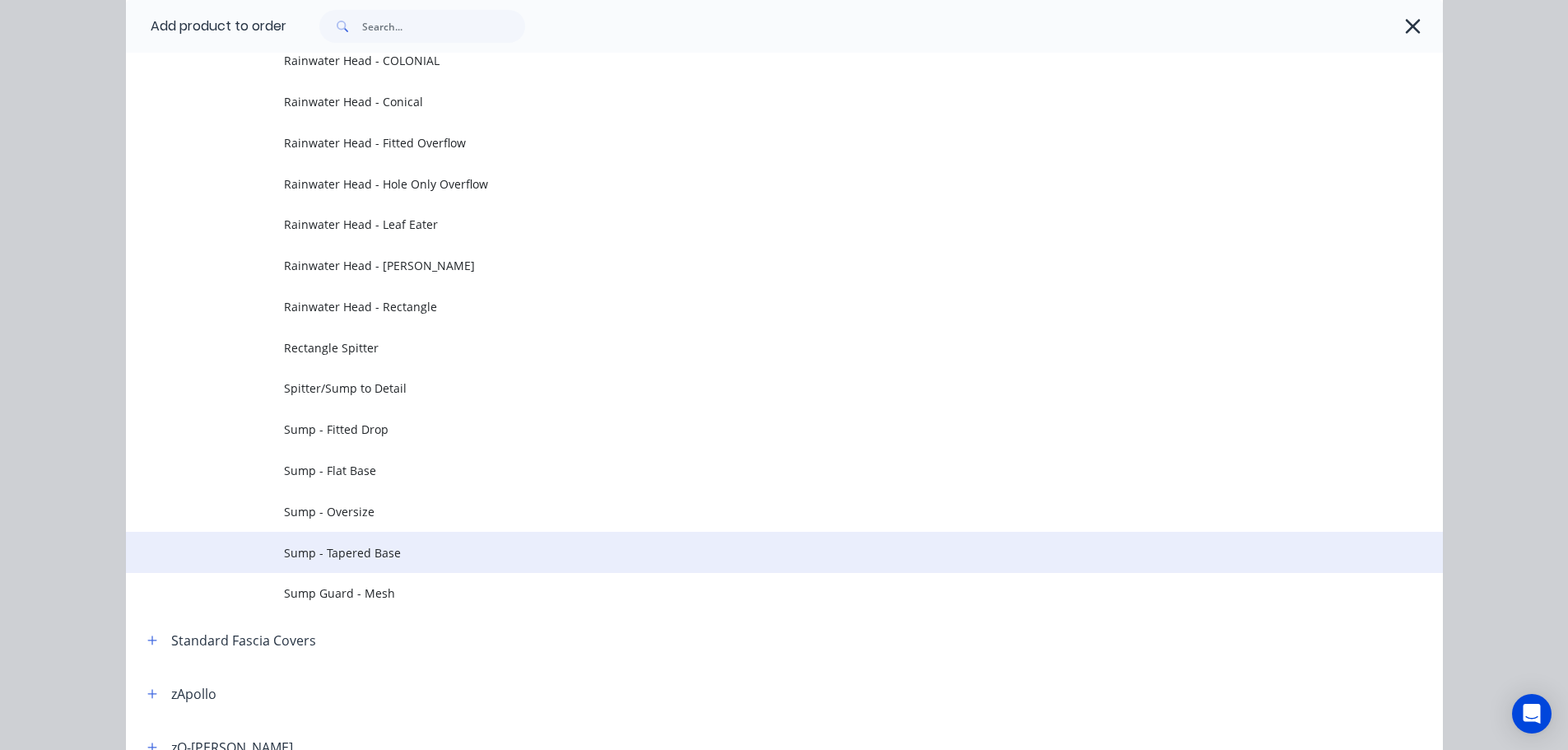
click at [370, 549] on span "Sump - Tapered Base" at bounding box center [748, 552] width 927 height 17
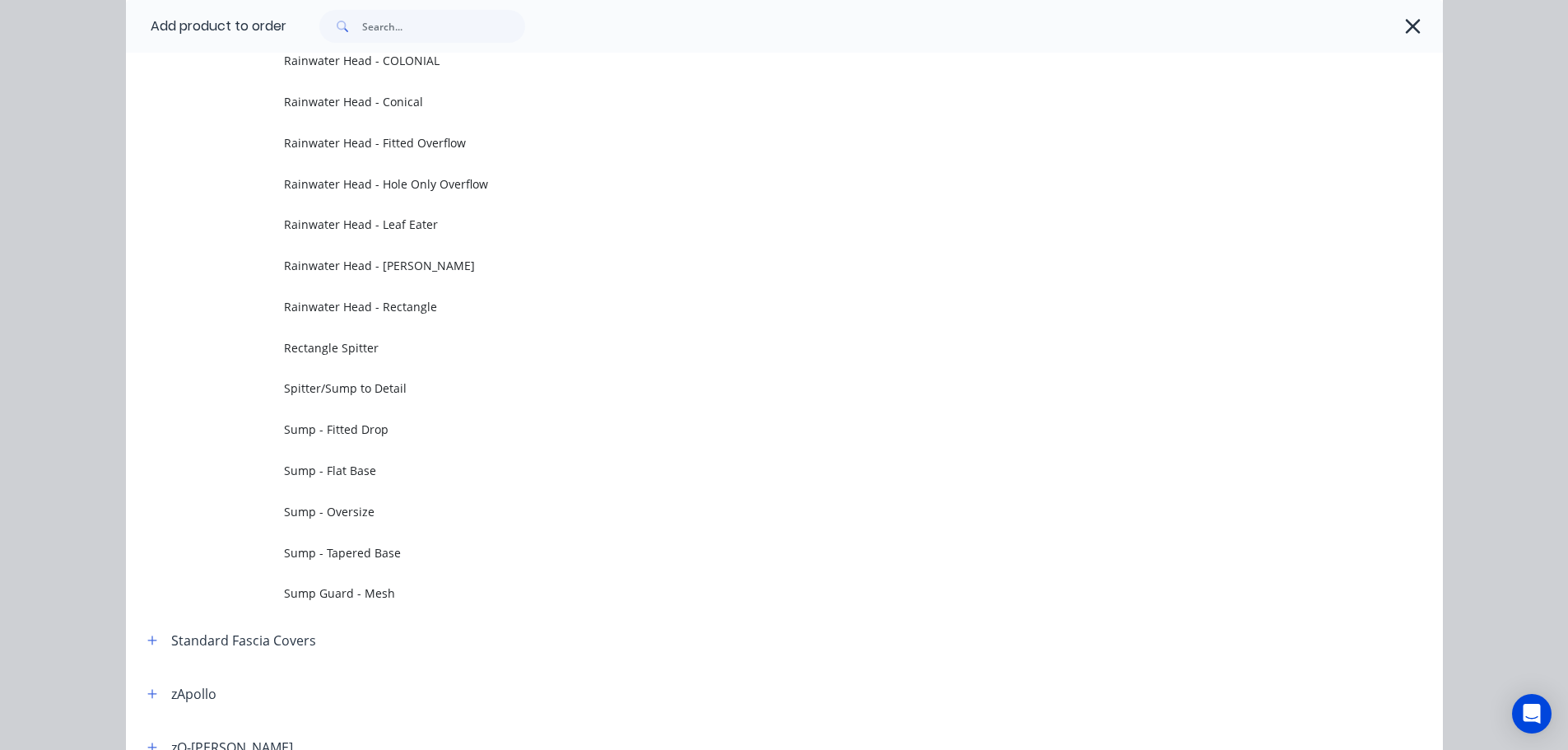
scroll to position [0, 0]
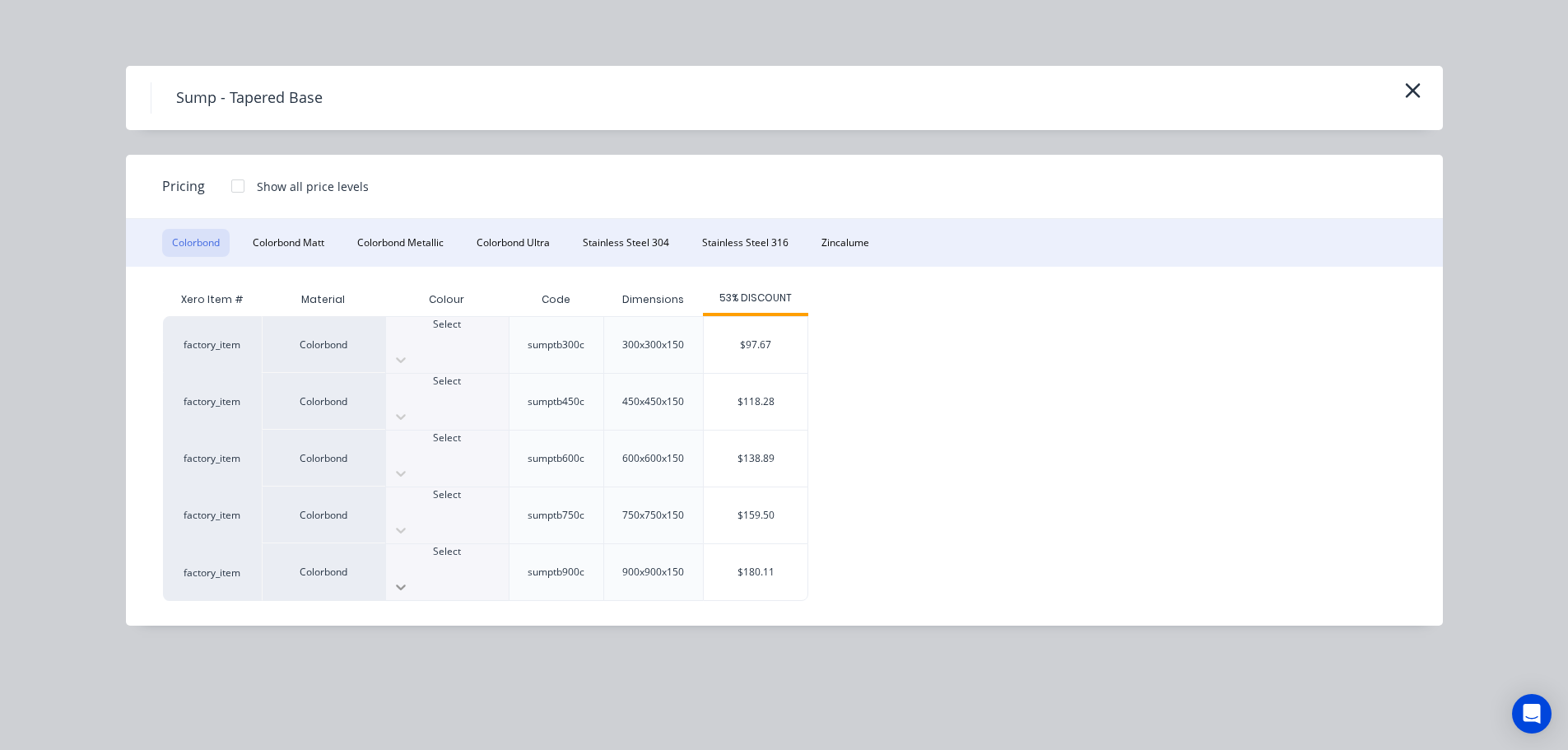
click at [409, 578] on icon at bounding box center [401, 586] width 16 height 16
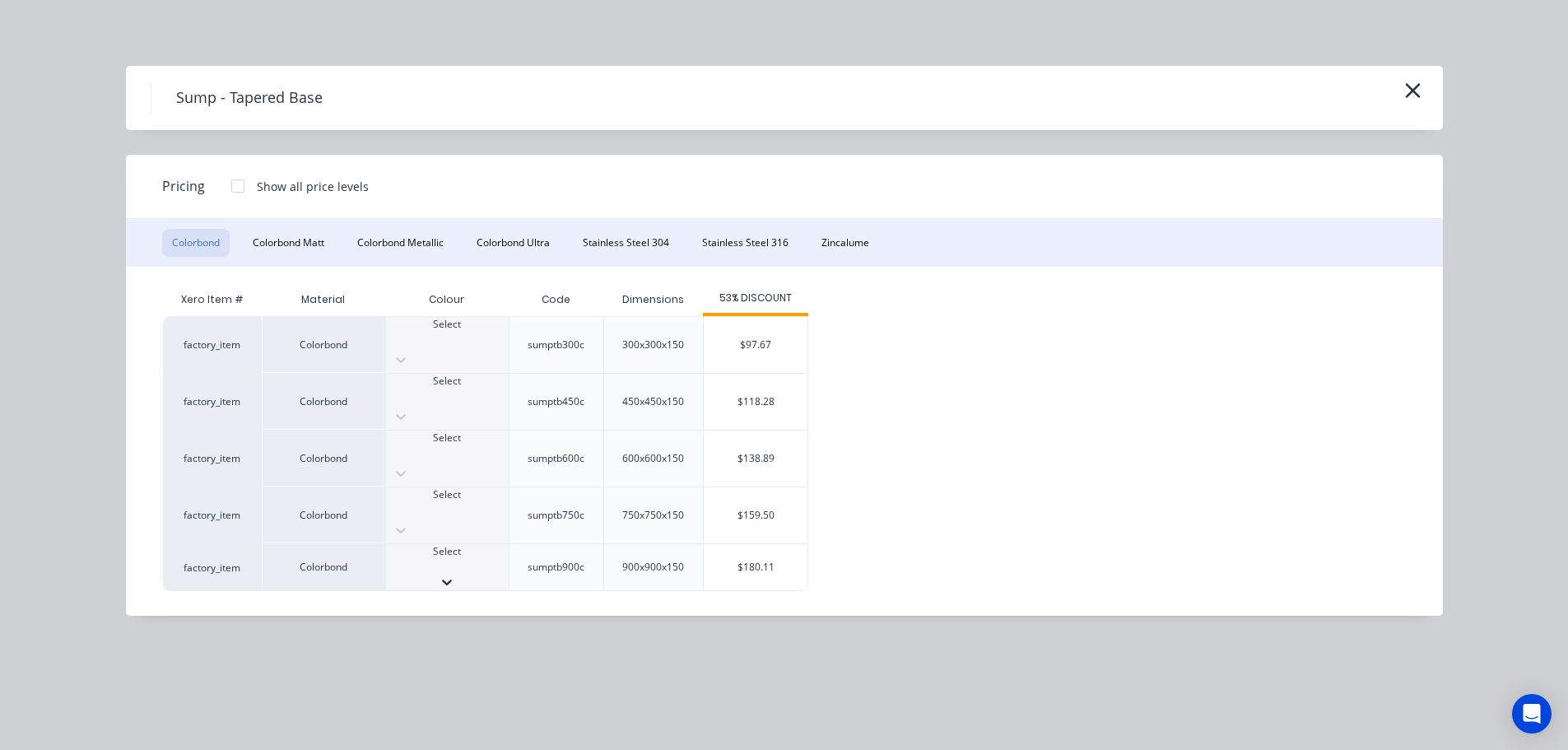
scroll to position [552, 0]
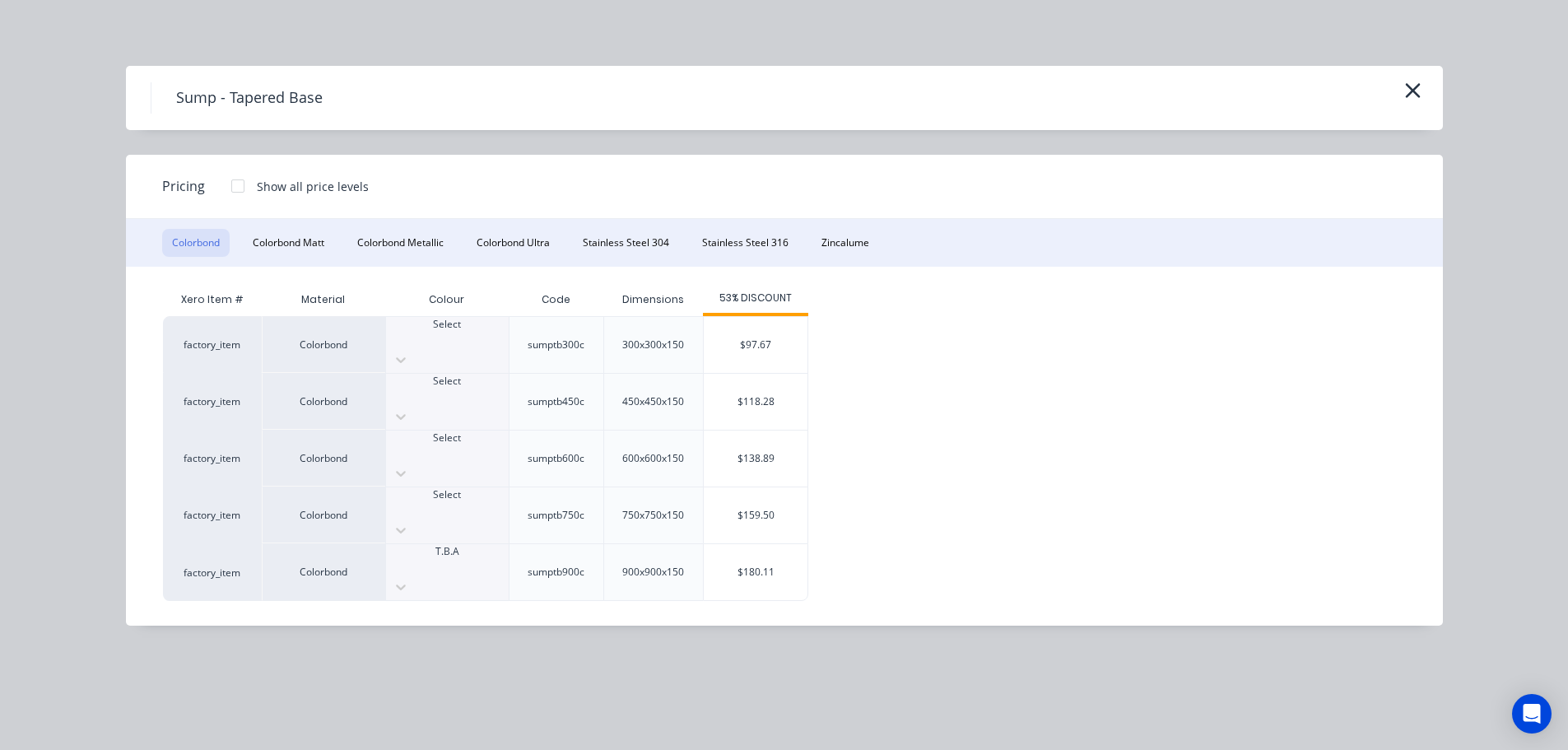
click at [451, 559] on div at bounding box center [447, 566] width 123 height 15
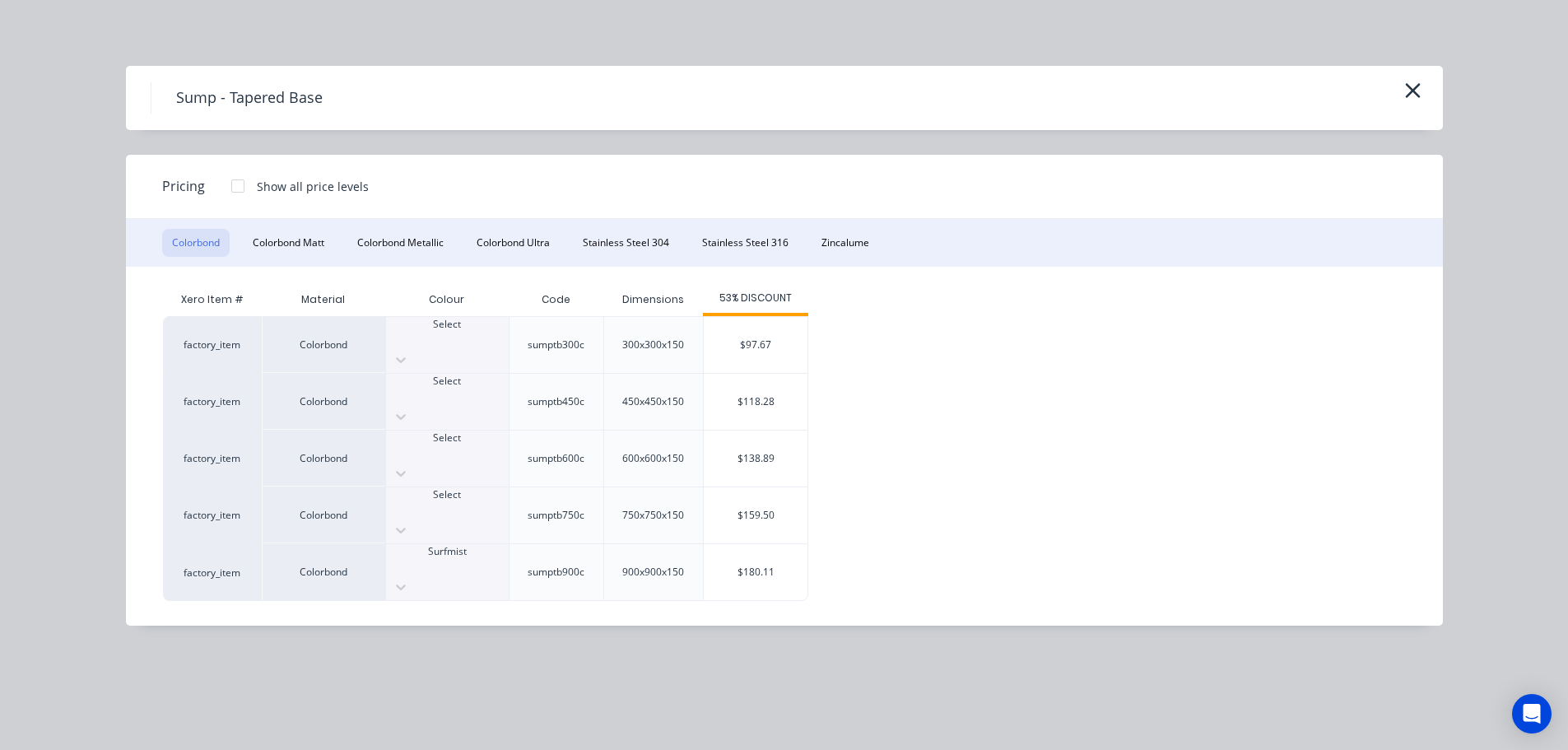
click at [809, 499] on div "factory_item Colorbond Select sumptb300c 300x300x150 $97.67 factory_item Colorb…" at bounding box center [772, 458] width 1218 height 284
click at [784, 544] on div "$180.11" at bounding box center [756, 571] width 104 height 56
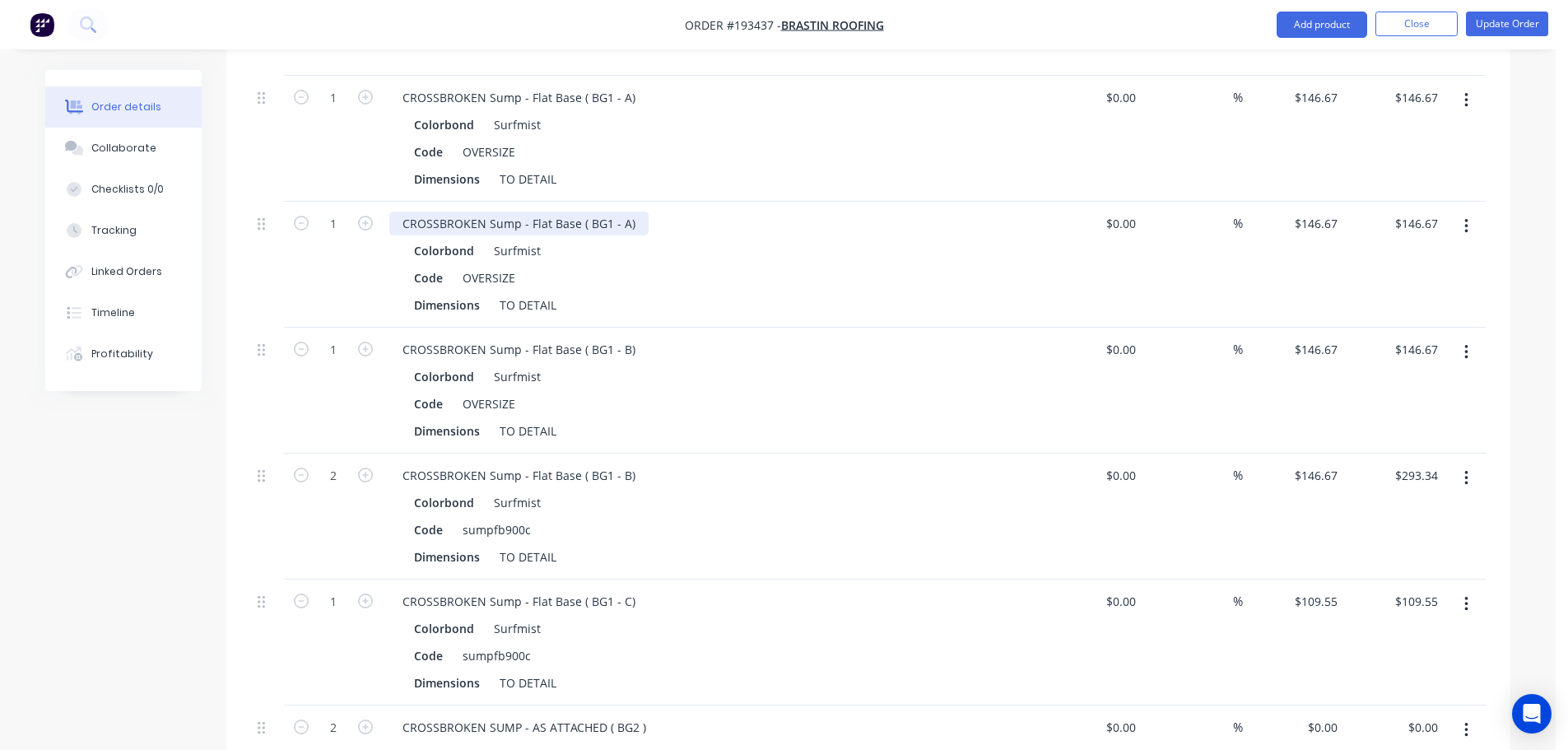
scroll to position [1800, 0]
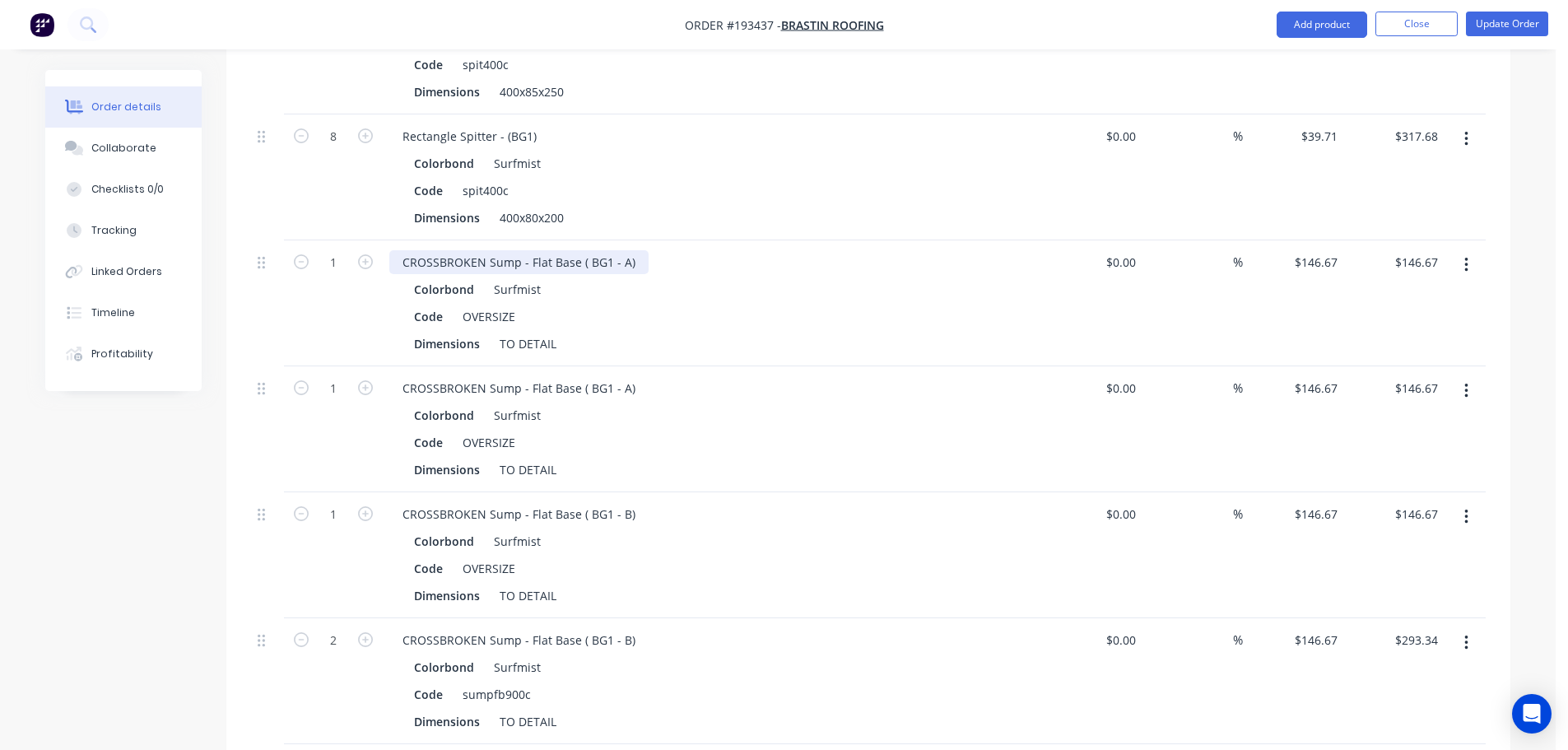
click at [538, 250] on div "CROSSBROKEN Sump - Flat Base ( BG1 - A)" at bounding box center [519, 262] width 259 height 24
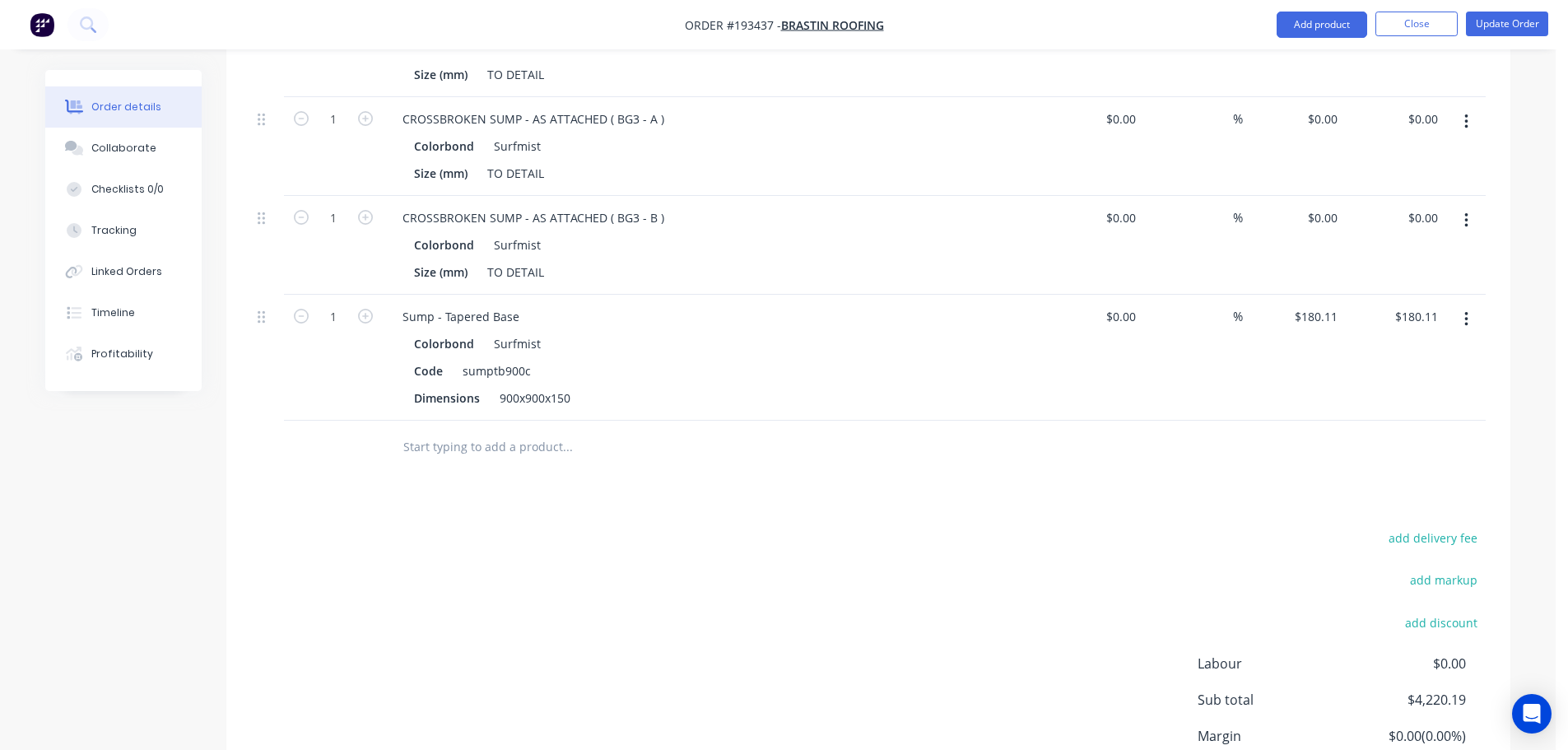
scroll to position [2953, 0]
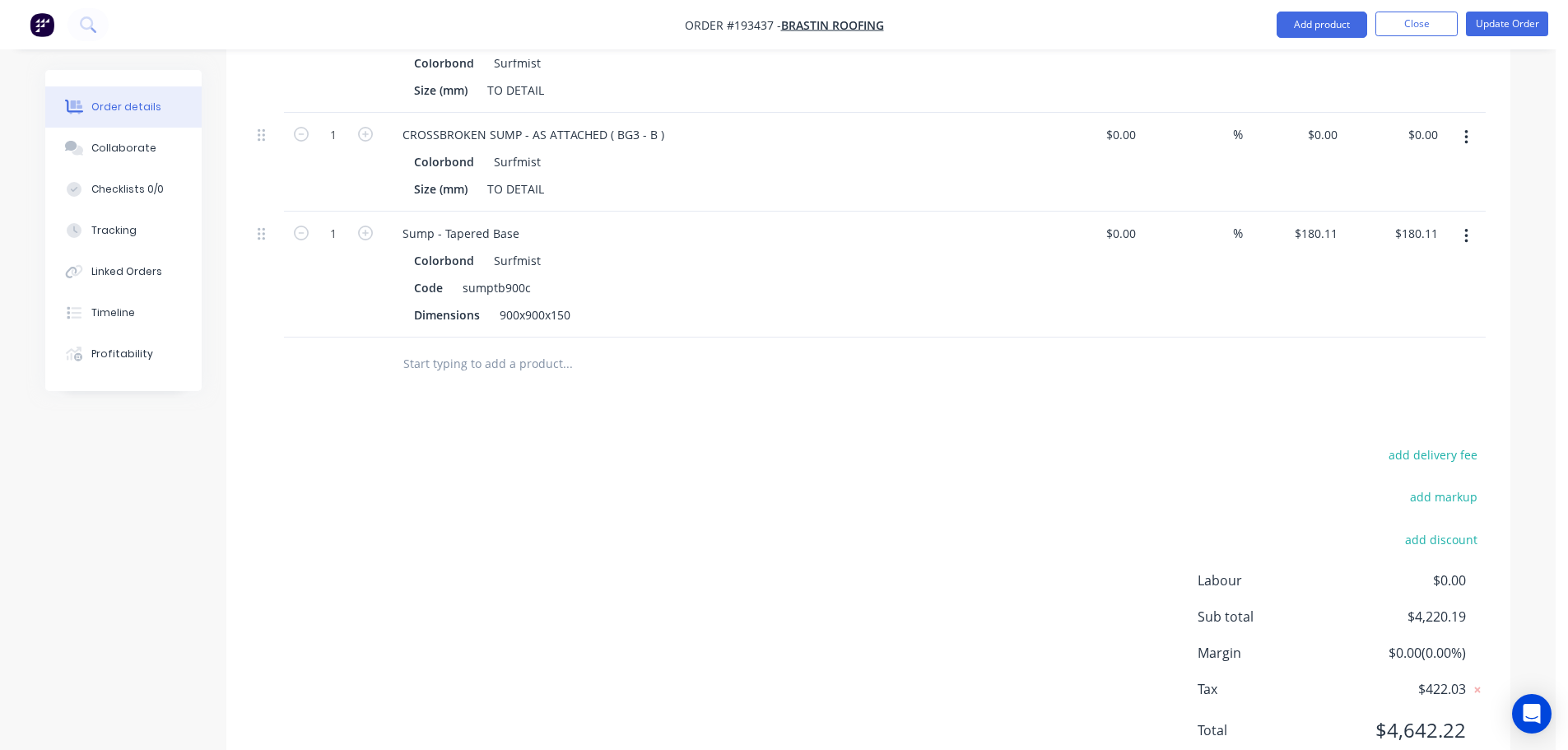
click at [637, 517] on div "add delivery fee add markup add discount Labour $0.00 Sub total $4,220.19 Margi…" at bounding box center [869, 602] width 1235 height 317
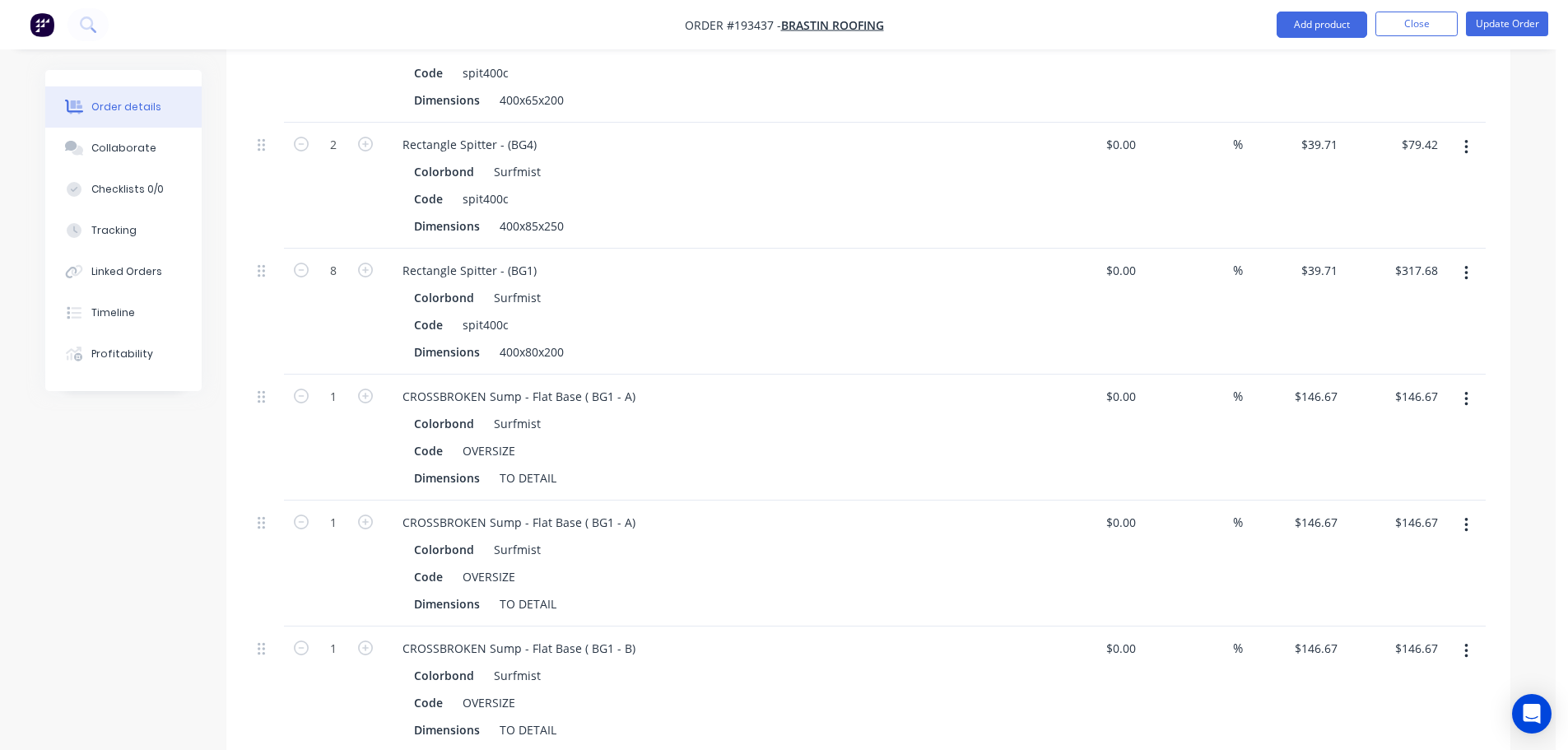
scroll to position [1636, 0]
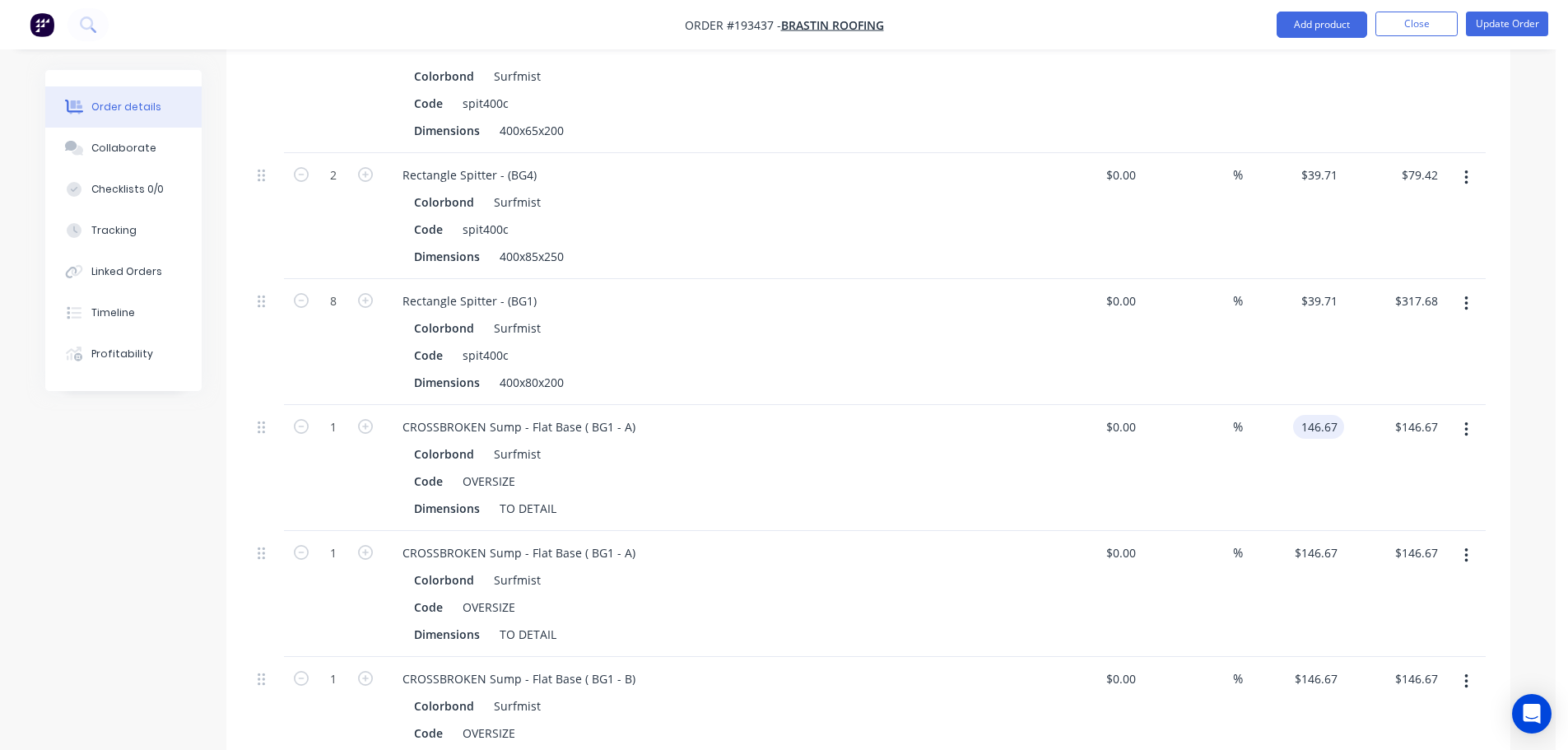
click at [1327, 415] on input "146.67" at bounding box center [1322, 426] width 45 height 24
type input "$180.11"
click at [1320, 541] on input "146.67" at bounding box center [1318, 552] width 51 height 24
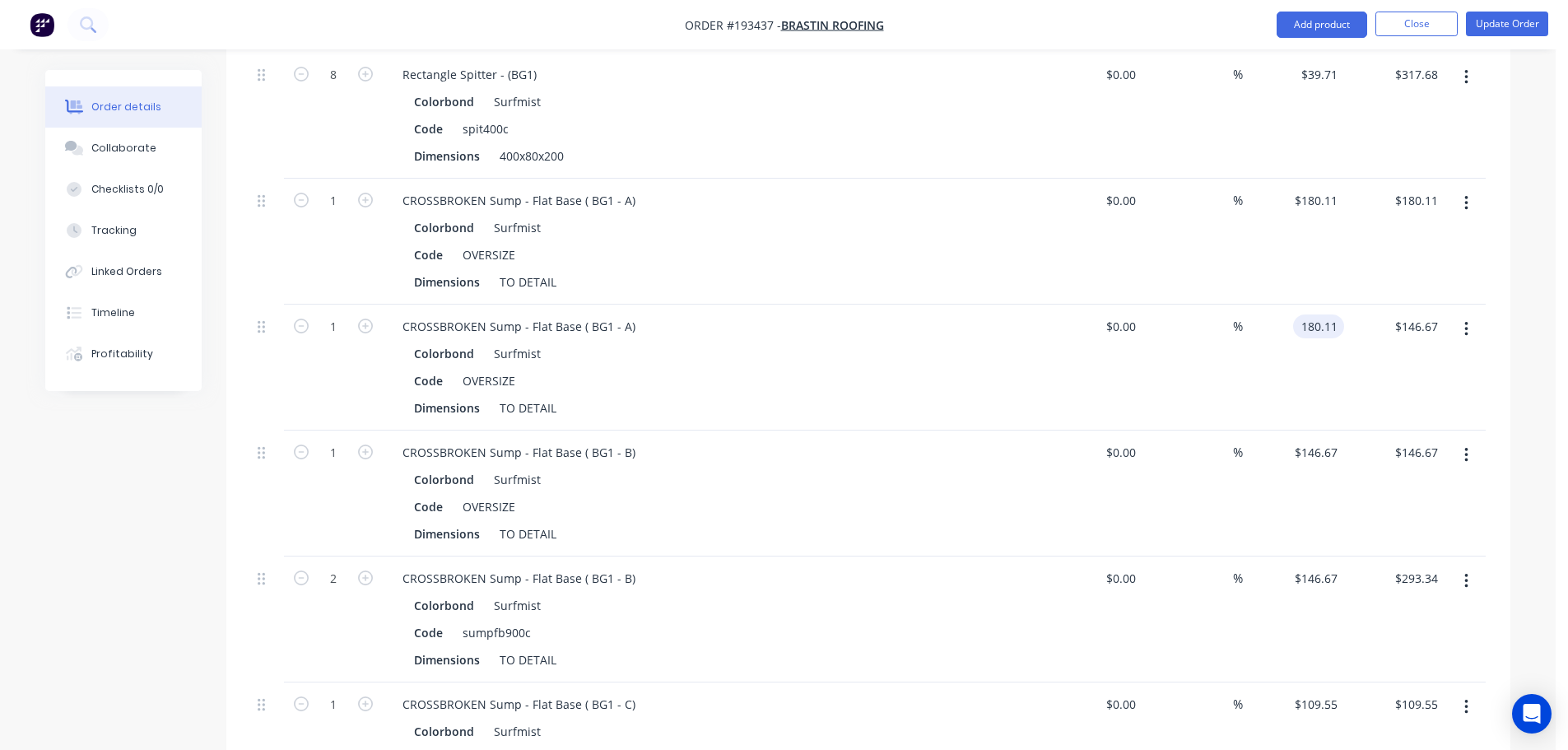
scroll to position [1883, 0]
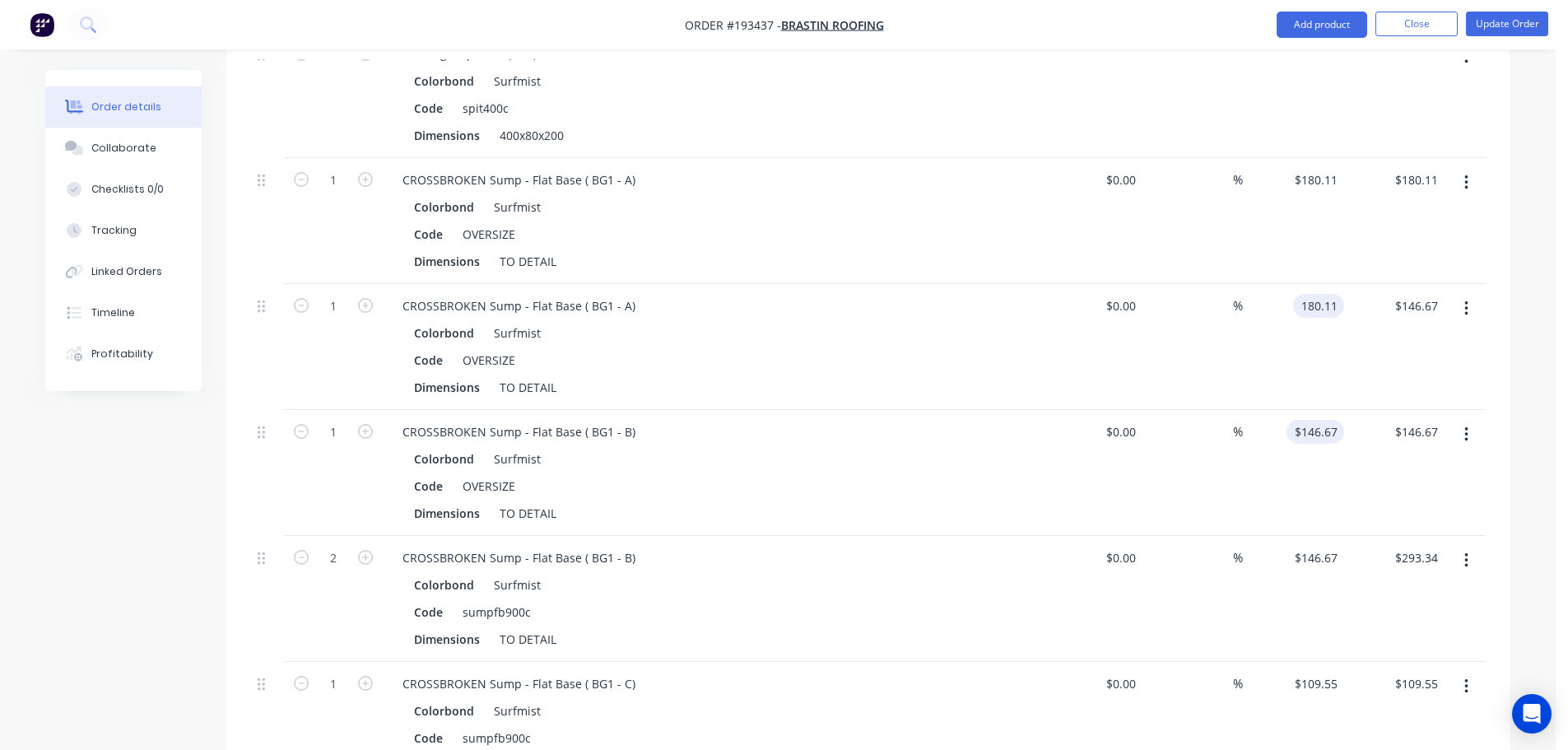
type input "$180.11"
click at [1330, 419] on input "146.67" at bounding box center [1318, 431] width 51 height 24
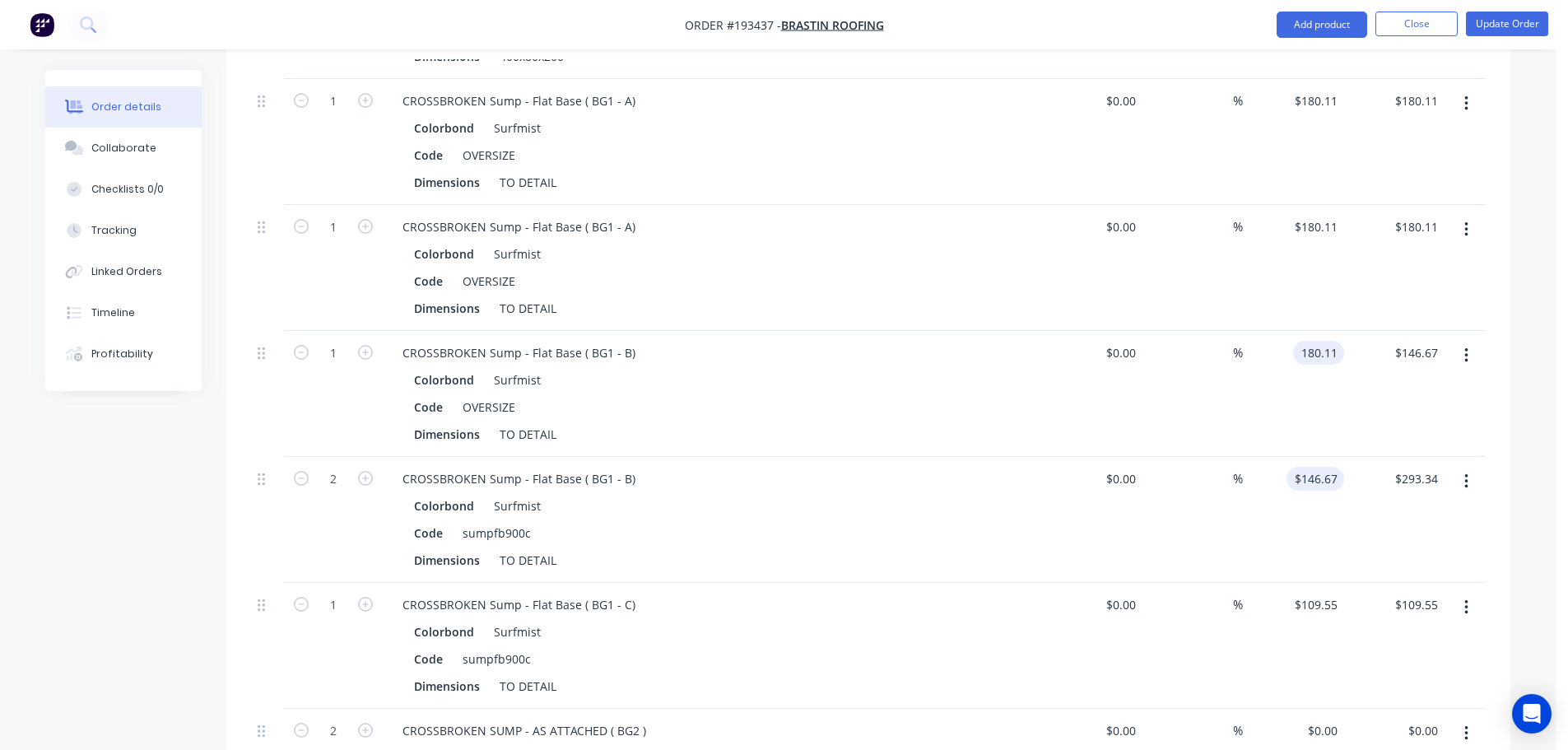
scroll to position [2047, 0]
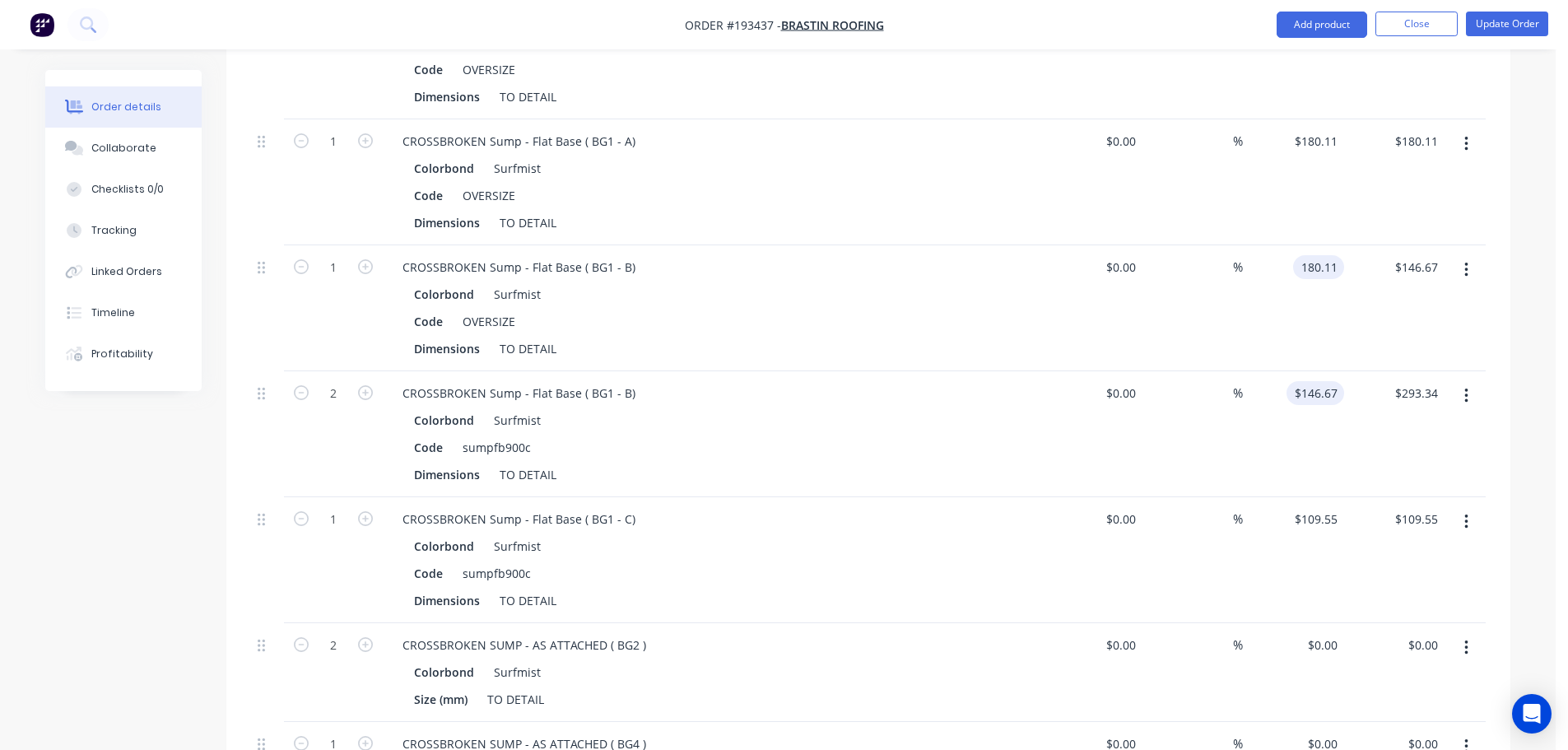
type input "$180.11"
click at [1332, 381] on input "146.67" at bounding box center [1318, 392] width 51 height 24
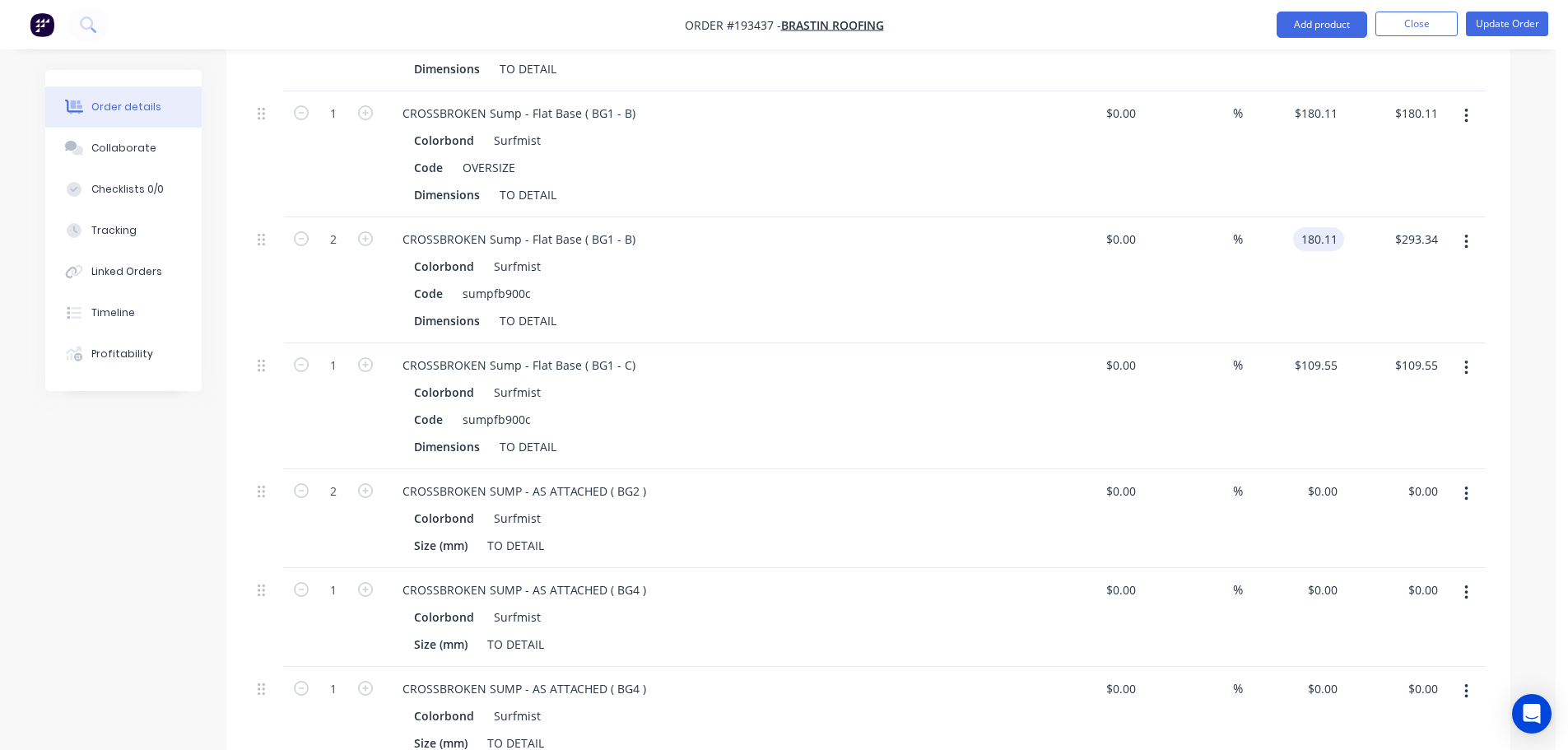
scroll to position [2212, 0]
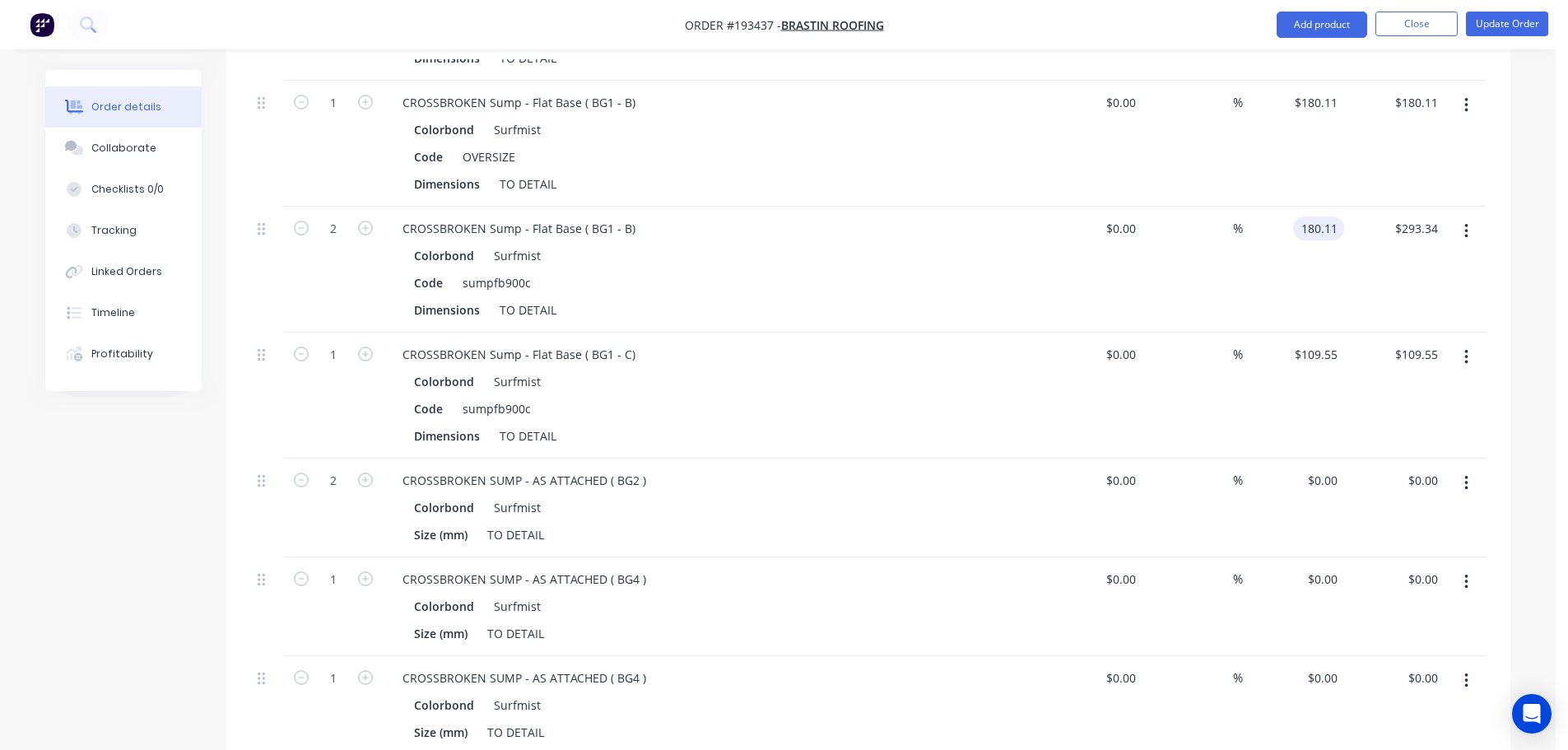
type input "$180.11"
type input "$360.22"
click at [495, 271] on div "sumpfb900c" at bounding box center [496, 282] width 81 height 24
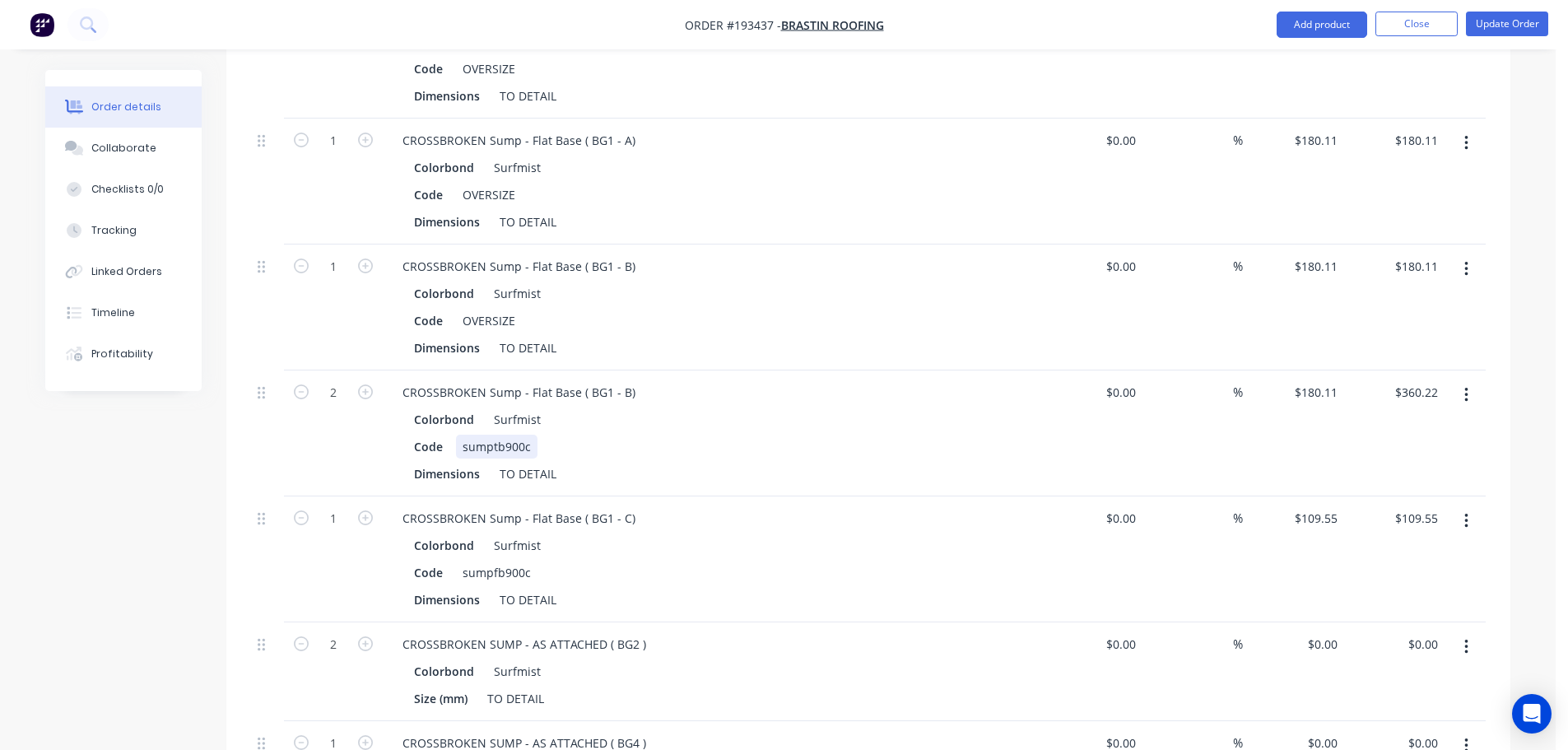
scroll to position [2047, 0]
click at [498, 435] on div "sumptb900c" at bounding box center [496, 447] width 81 height 24
copy div "sumptb900c"
click at [492, 309] on div "OVERSIZE" at bounding box center [489, 321] width 66 height 24
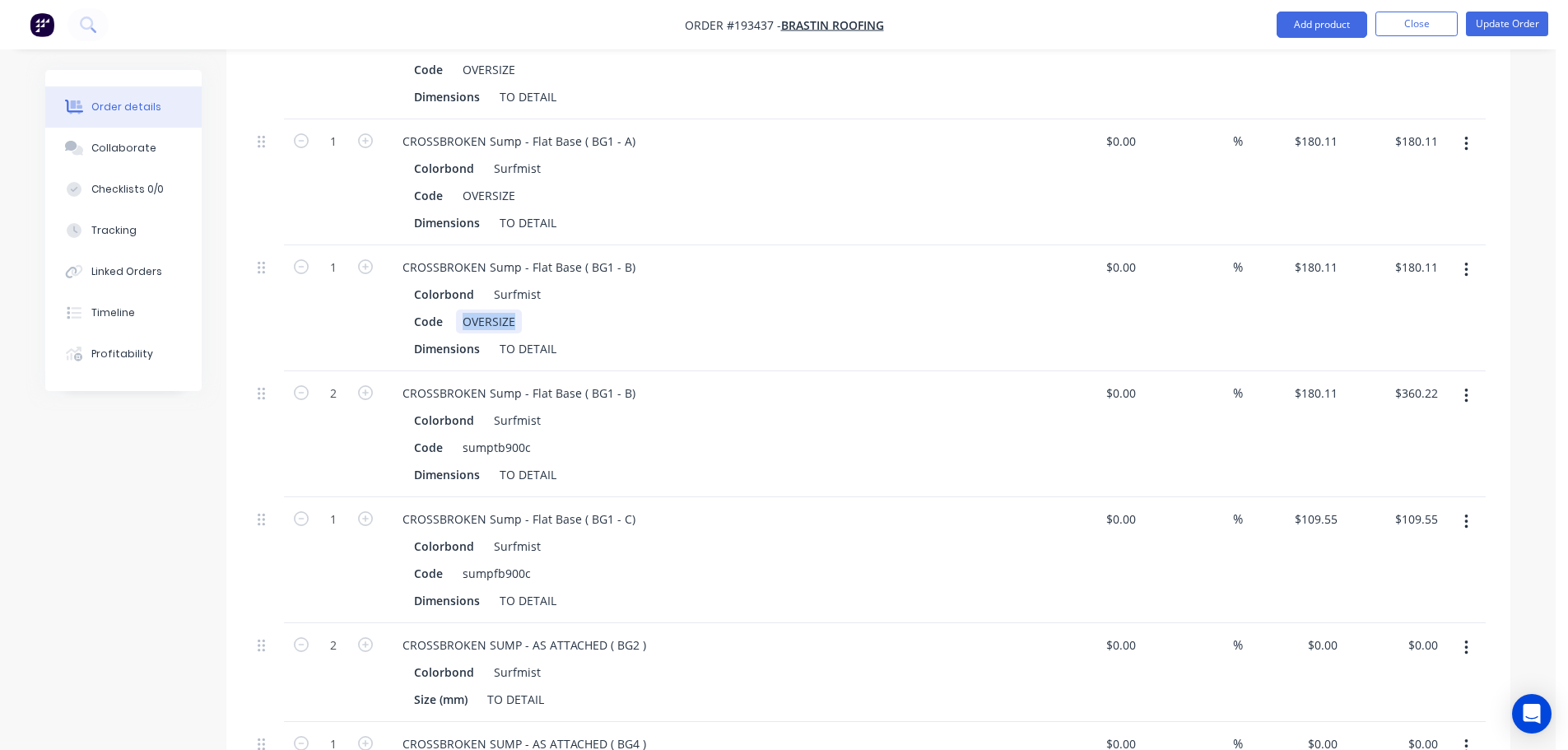
click at [492, 309] on div "OVERSIZE" at bounding box center [489, 321] width 66 height 24
click at [513, 183] on div "OVERSIZE" at bounding box center [489, 195] width 66 height 24
click at [479, 183] on div "OVERSIZE" at bounding box center [489, 195] width 66 height 24
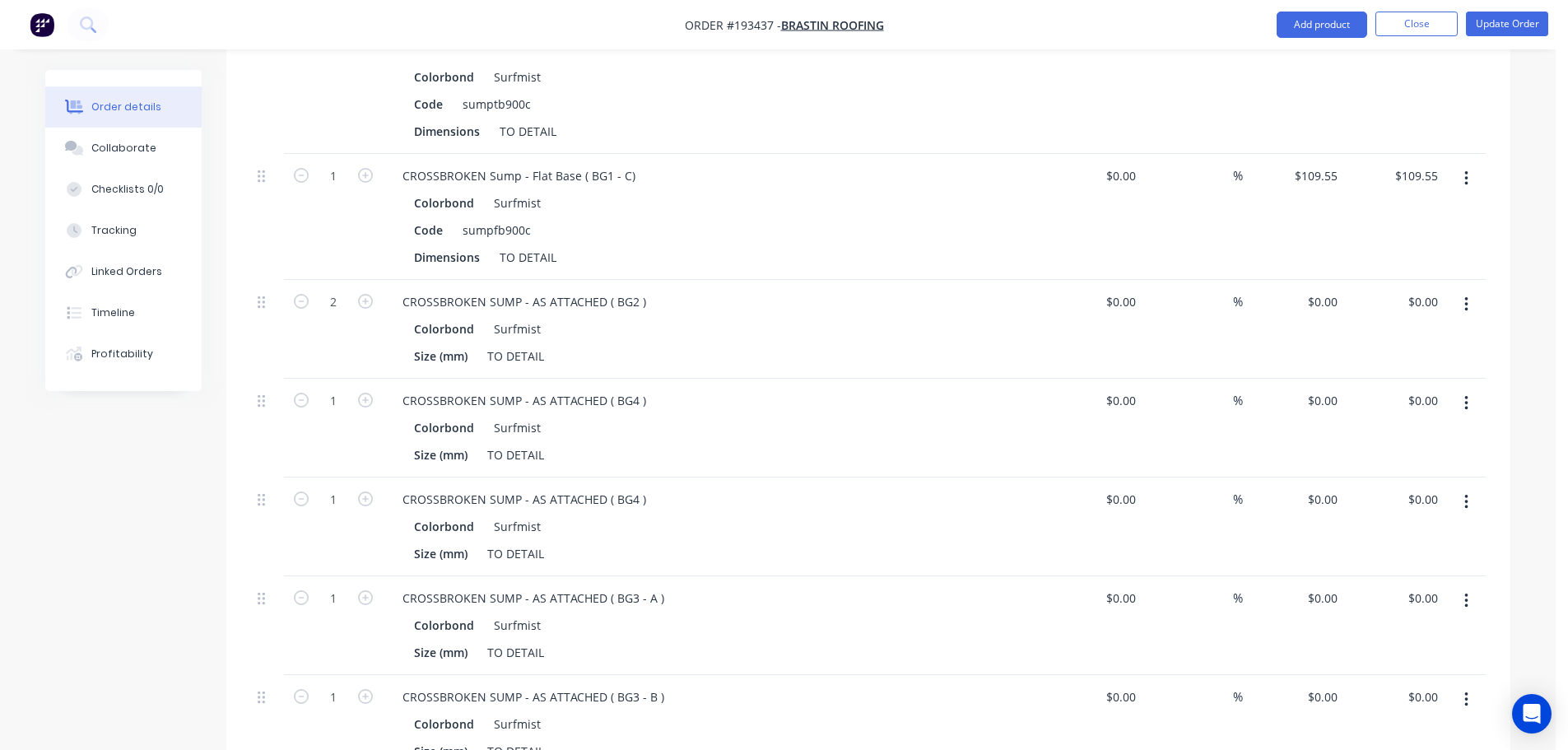
scroll to position [2788, 0]
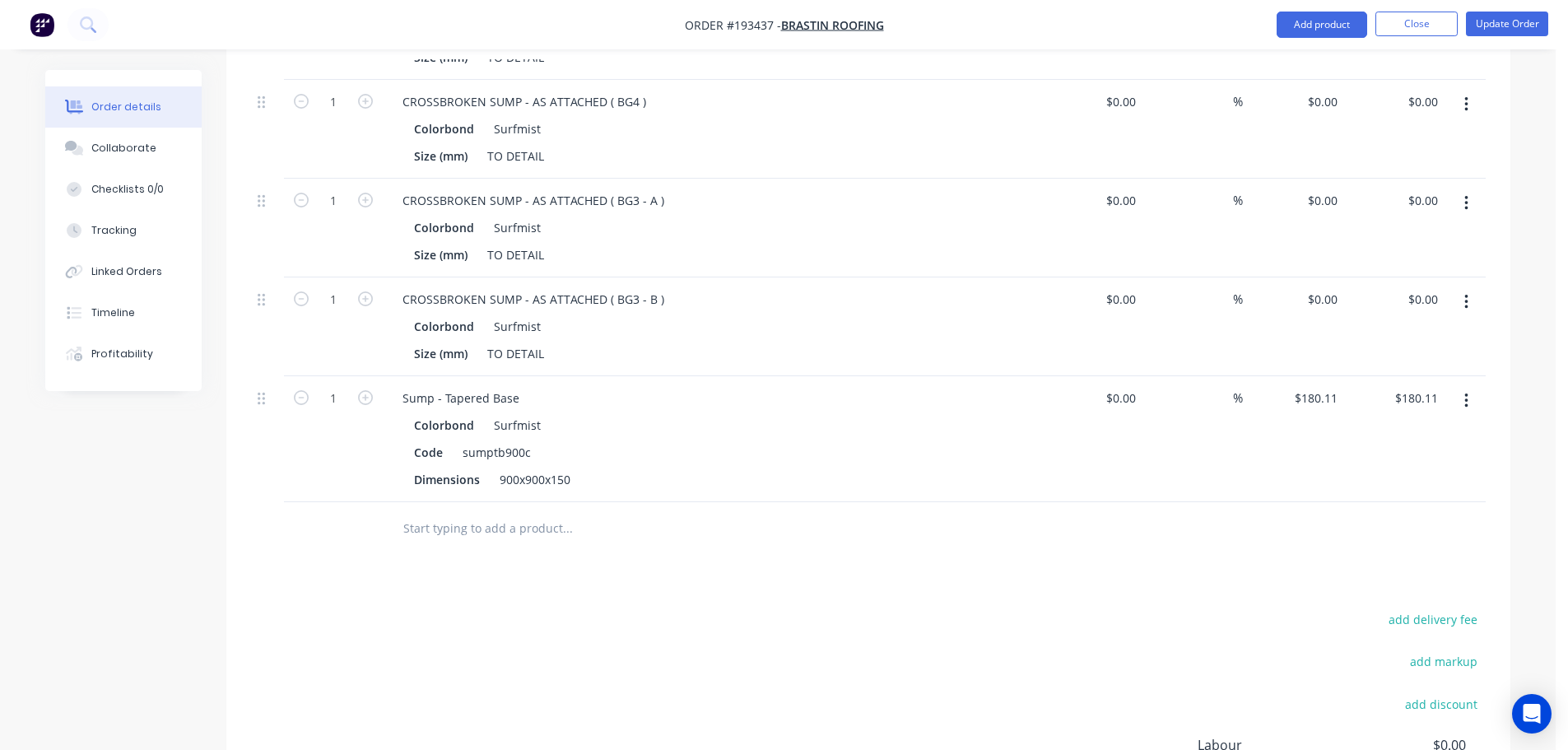
click at [1467, 393] on icon "button" at bounding box center [1467, 400] width 4 height 15
click at [1420, 531] on div "Delete" at bounding box center [1408, 543] width 127 height 24
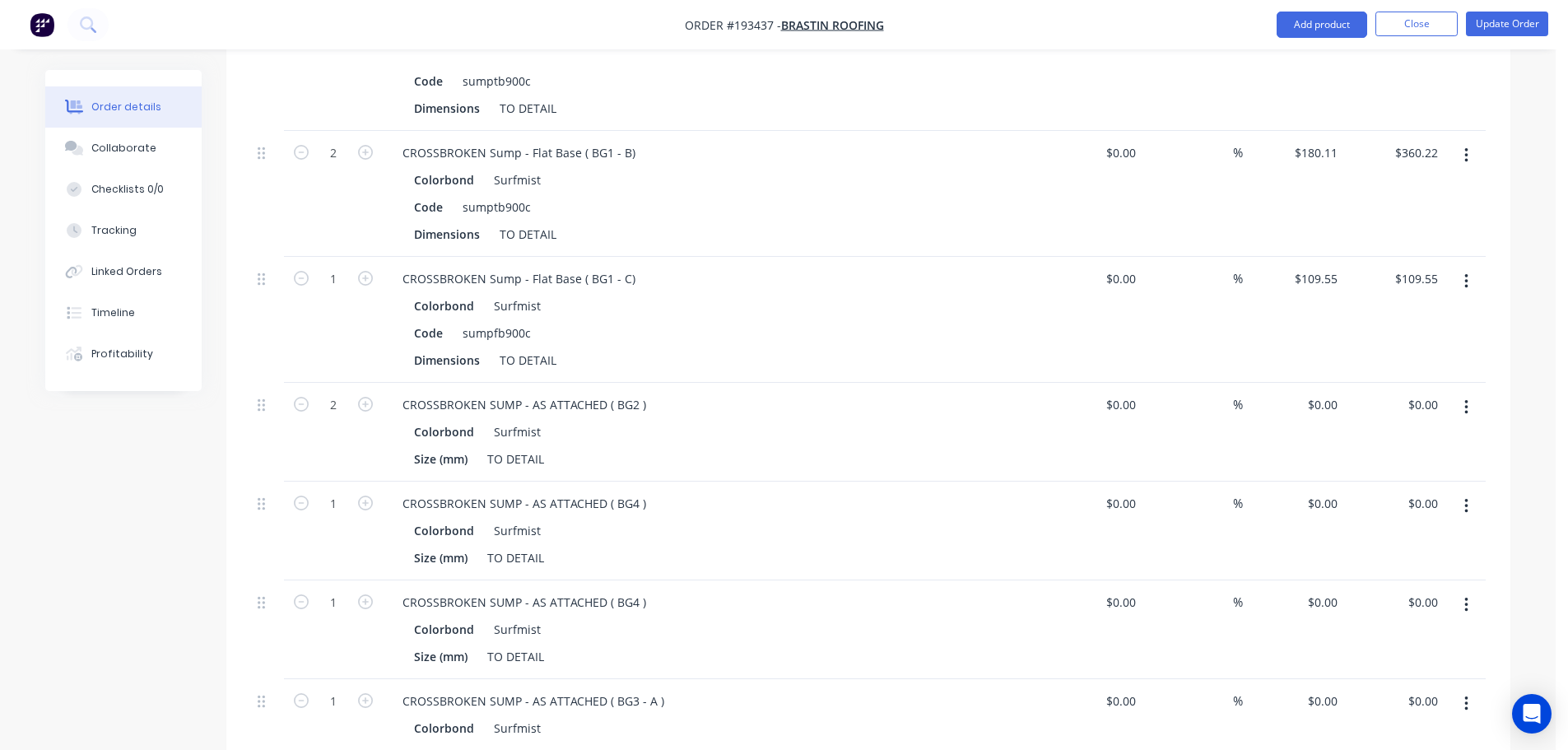
scroll to position [2294, 0]
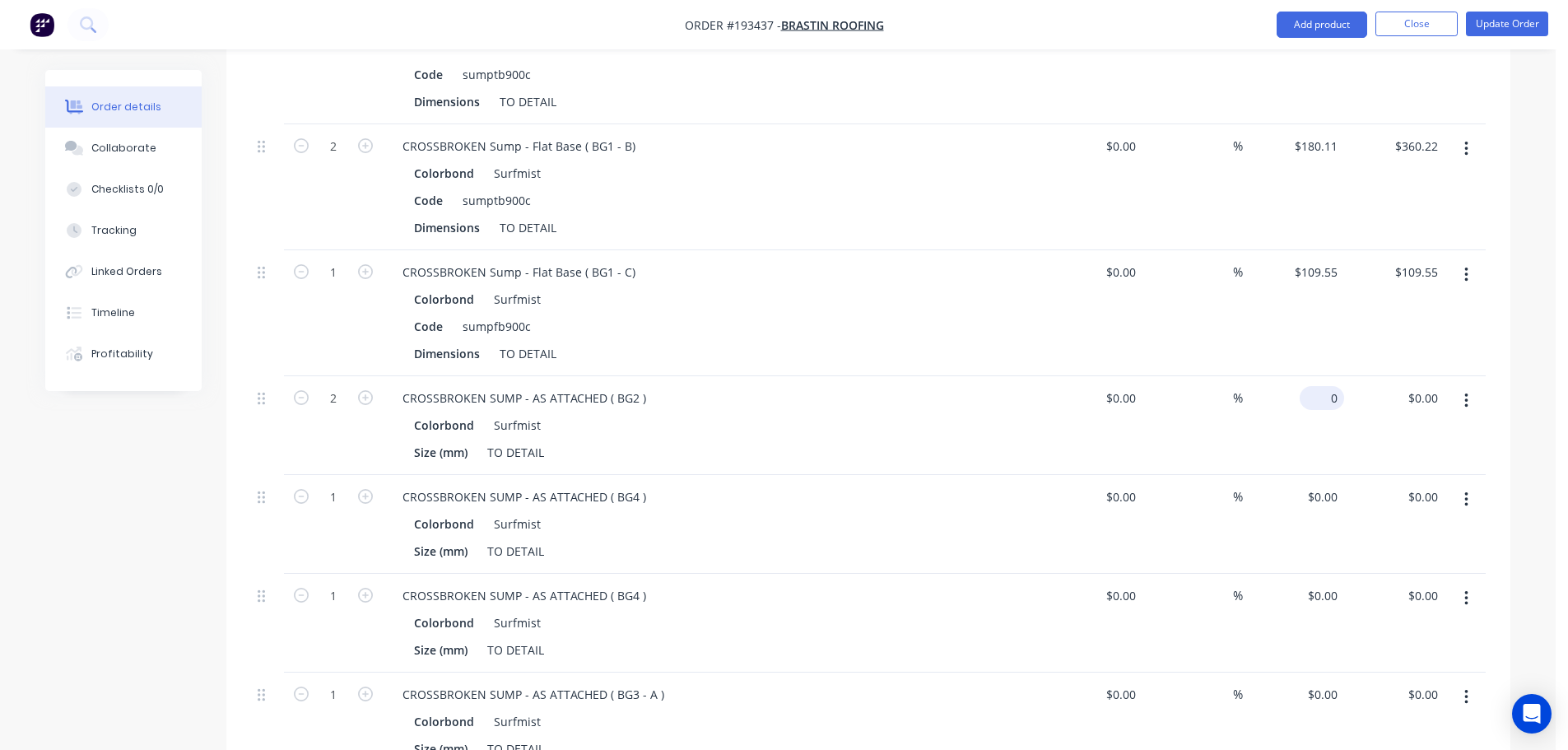
click at [1326, 386] on input "0" at bounding box center [1326, 398] width 38 height 24
type input "$138.76"
type input "$277.52"
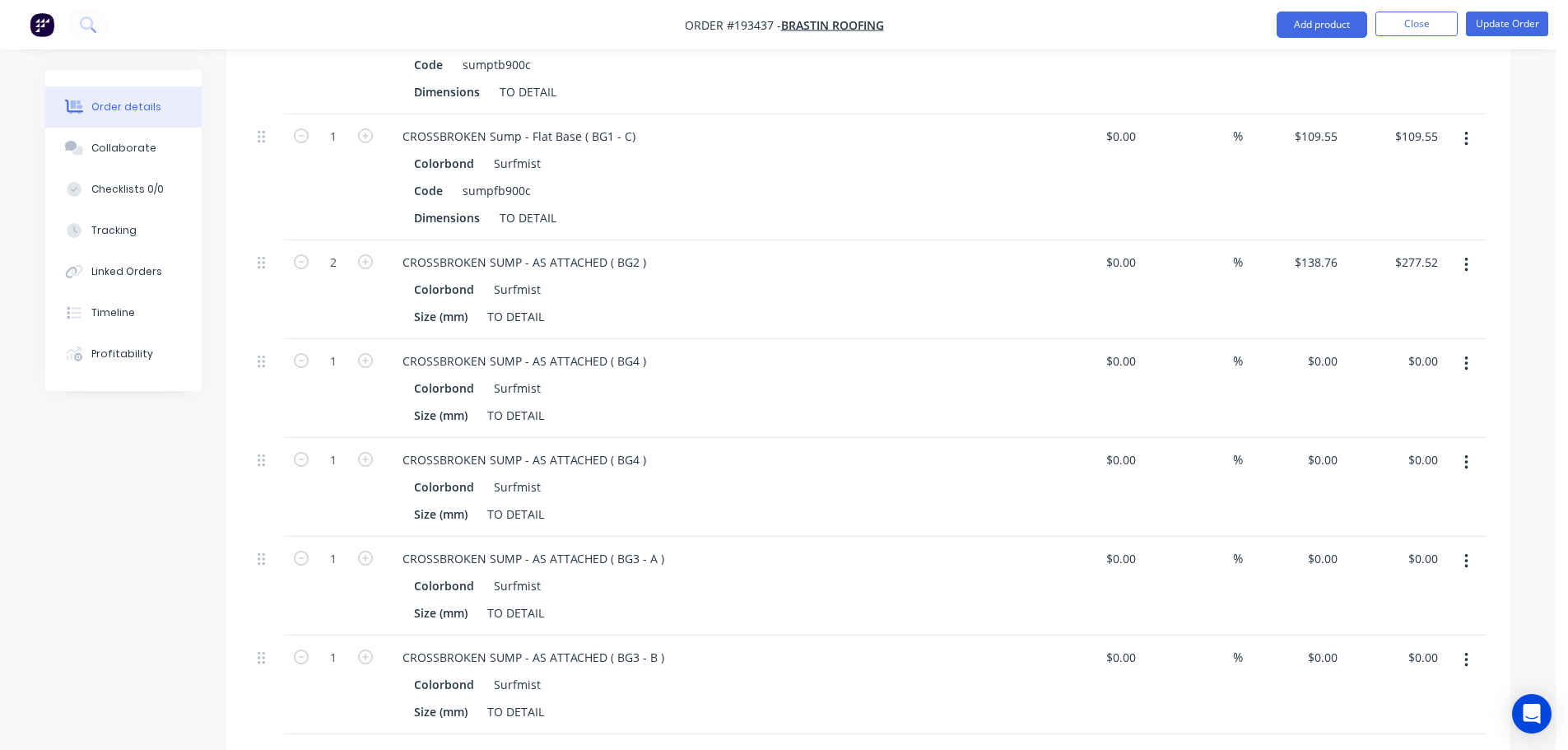
scroll to position [2458, 0]
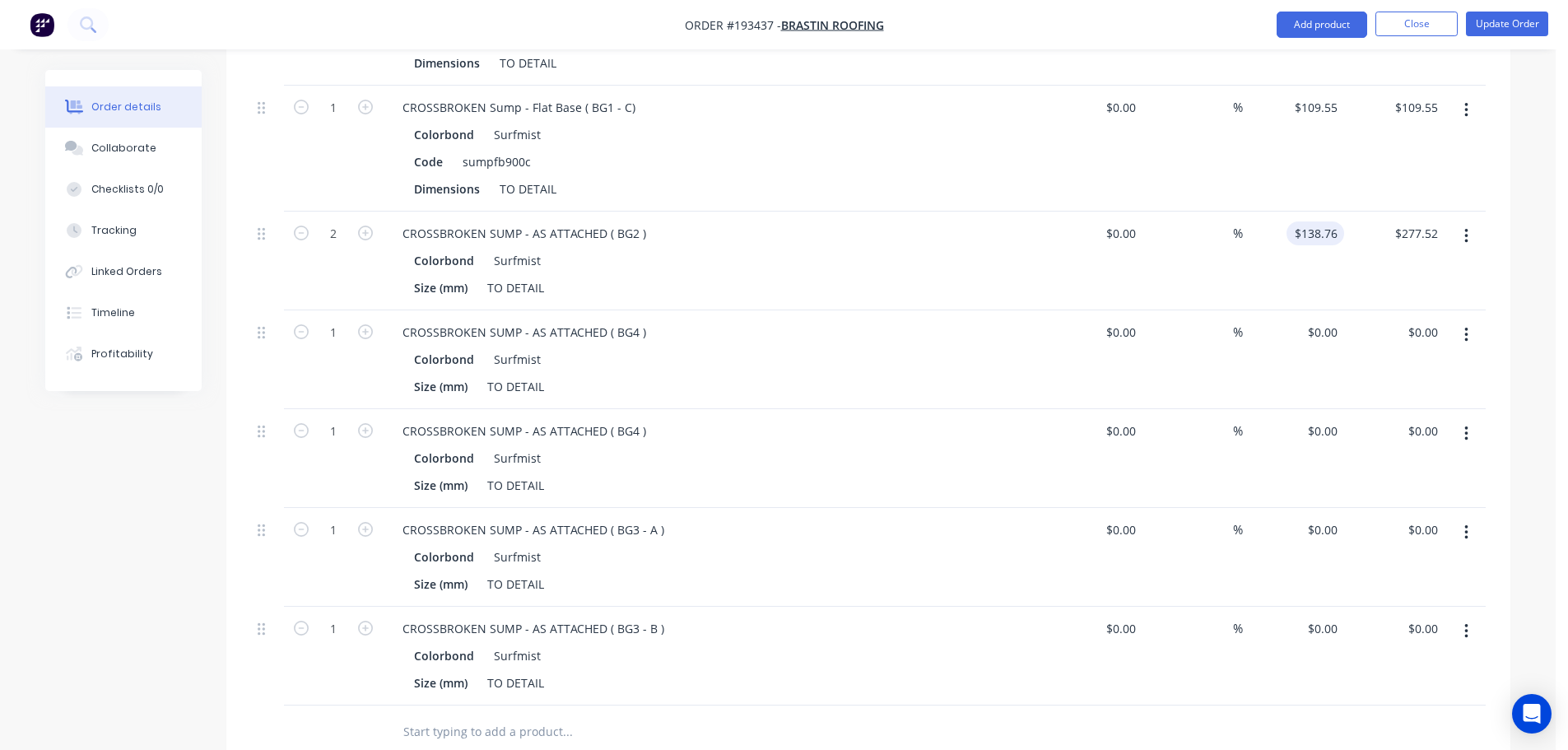
click at [1311, 222] on input "$138.76" at bounding box center [1318, 233] width 51 height 24
type input "5"
type input "$150.93"
type input "$301.86"
click at [1330, 320] on input "0" at bounding box center [1326, 332] width 38 height 24
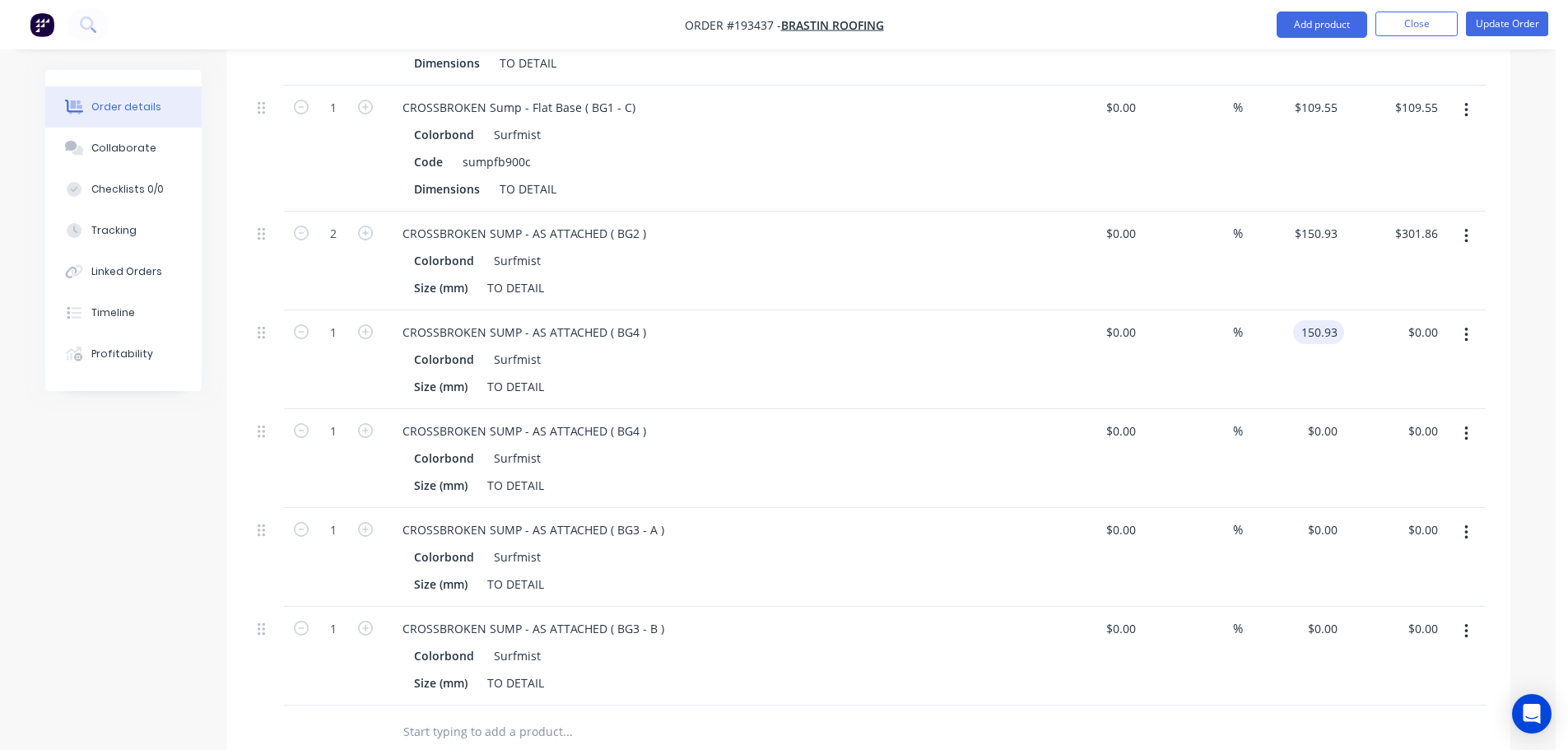
type input "$150.93"
click at [1304, 409] on div "0 $0.00" at bounding box center [1293, 458] width 101 height 98
type input "$150.93"
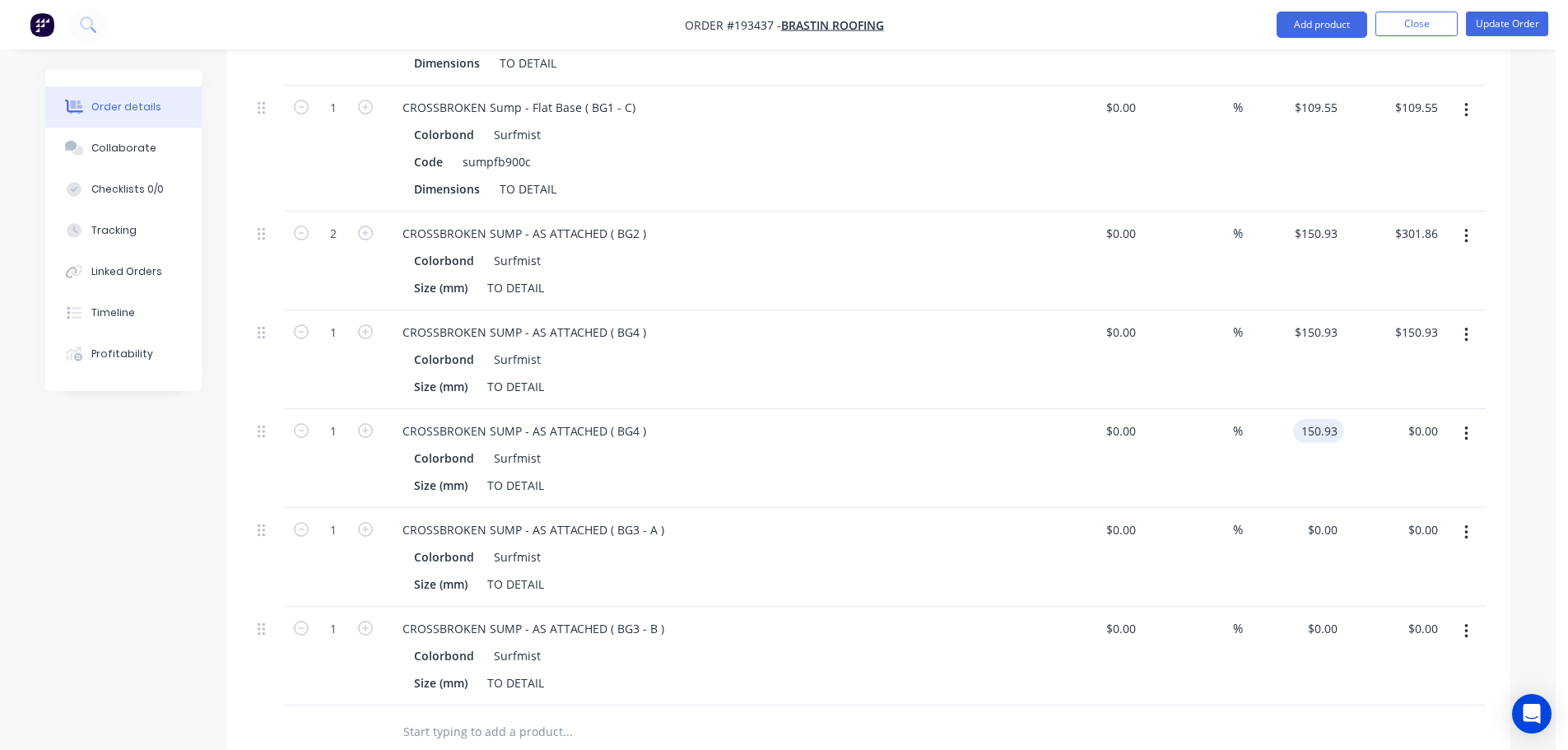
type input "$150.93"
click at [1321, 518] on div "0 0" at bounding box center [1332, 529] width 26 height 24
type input "$144.24"
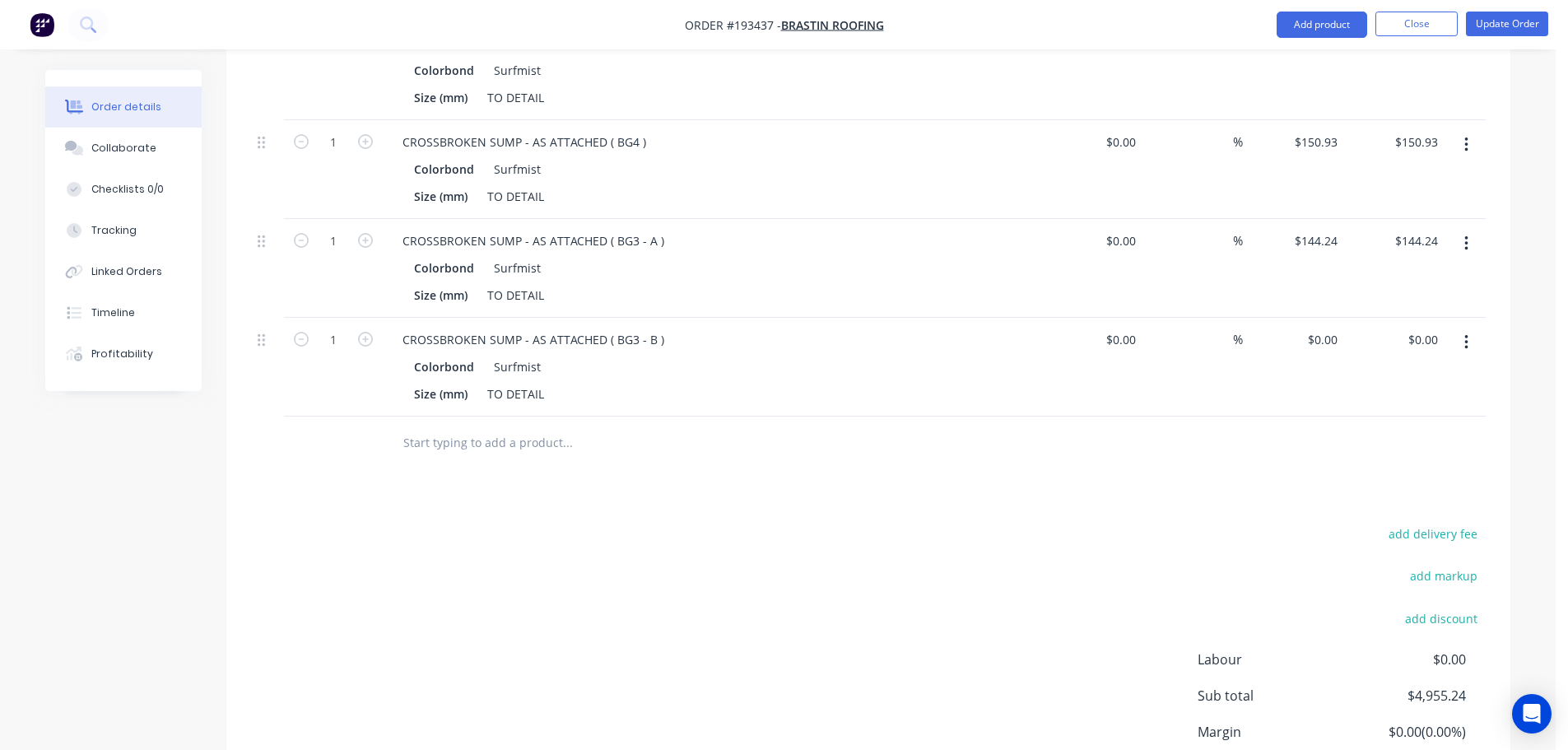
scroll to position [2700, 0]
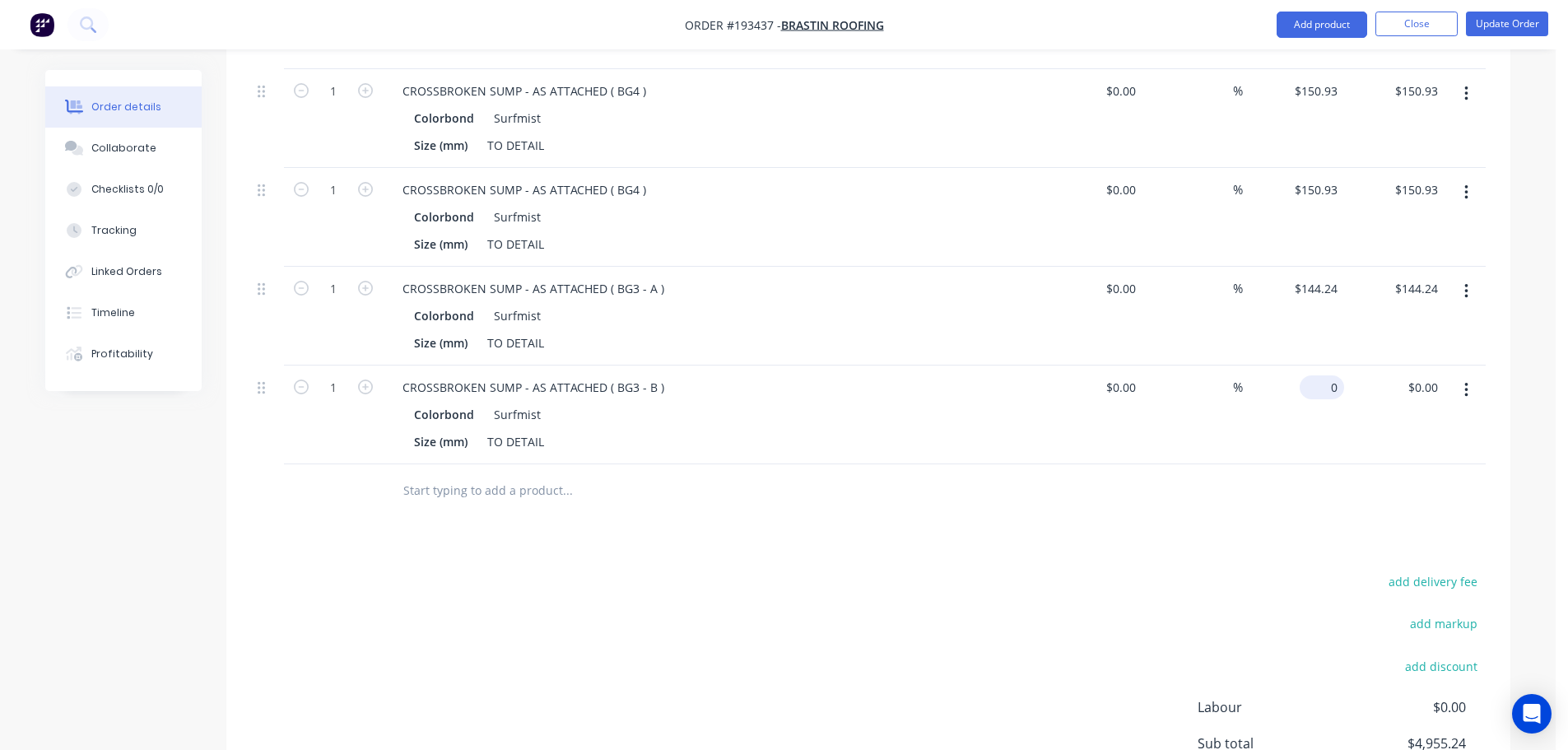
click at [1327, 375] on input "0" at bounding box center [1326, 387] width 38 height 24
type input "$144.24"
click at [1298, 570] on div "add delivery fee" at bounding box center [1383, 591] width 206 height 42
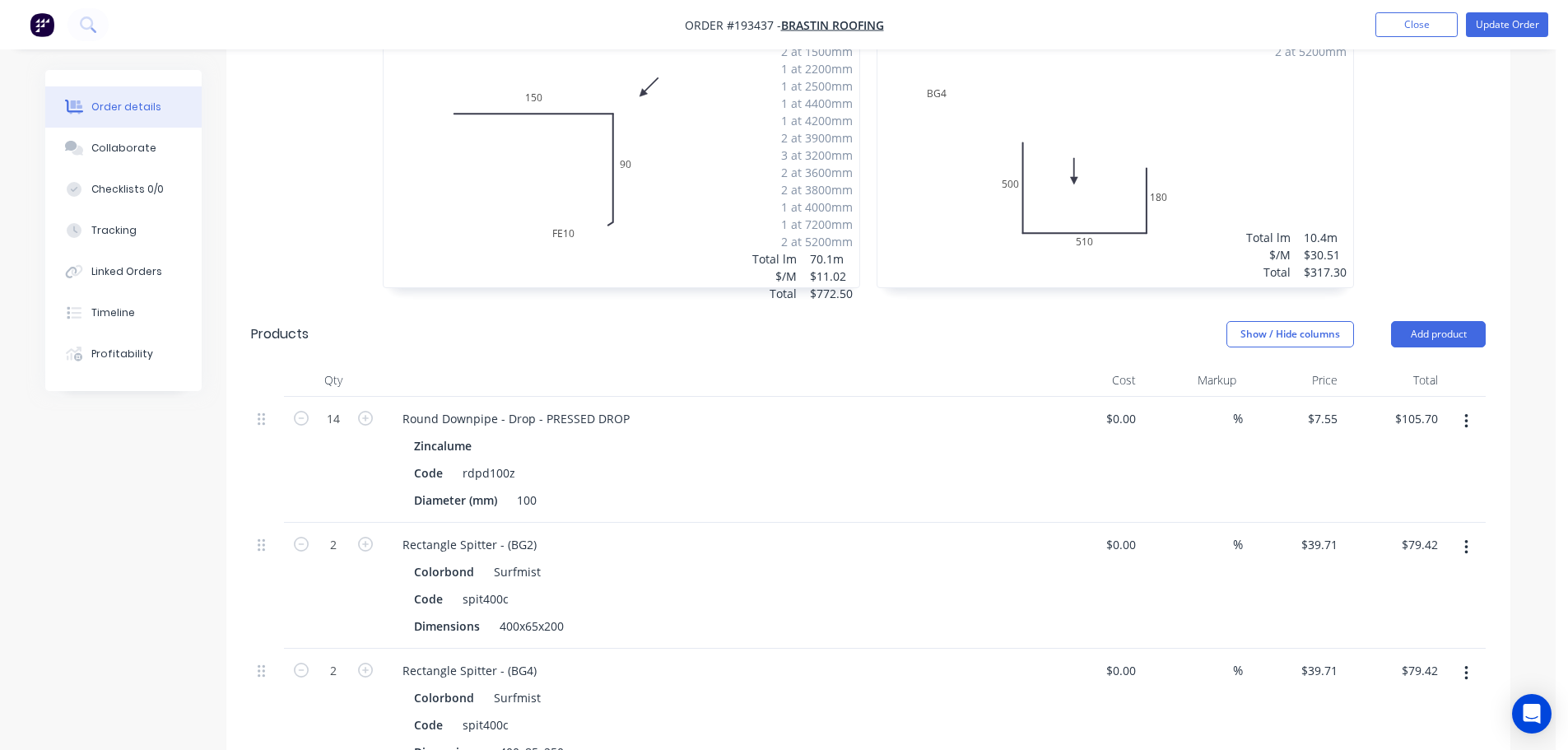
scroll to position [1054, 0]
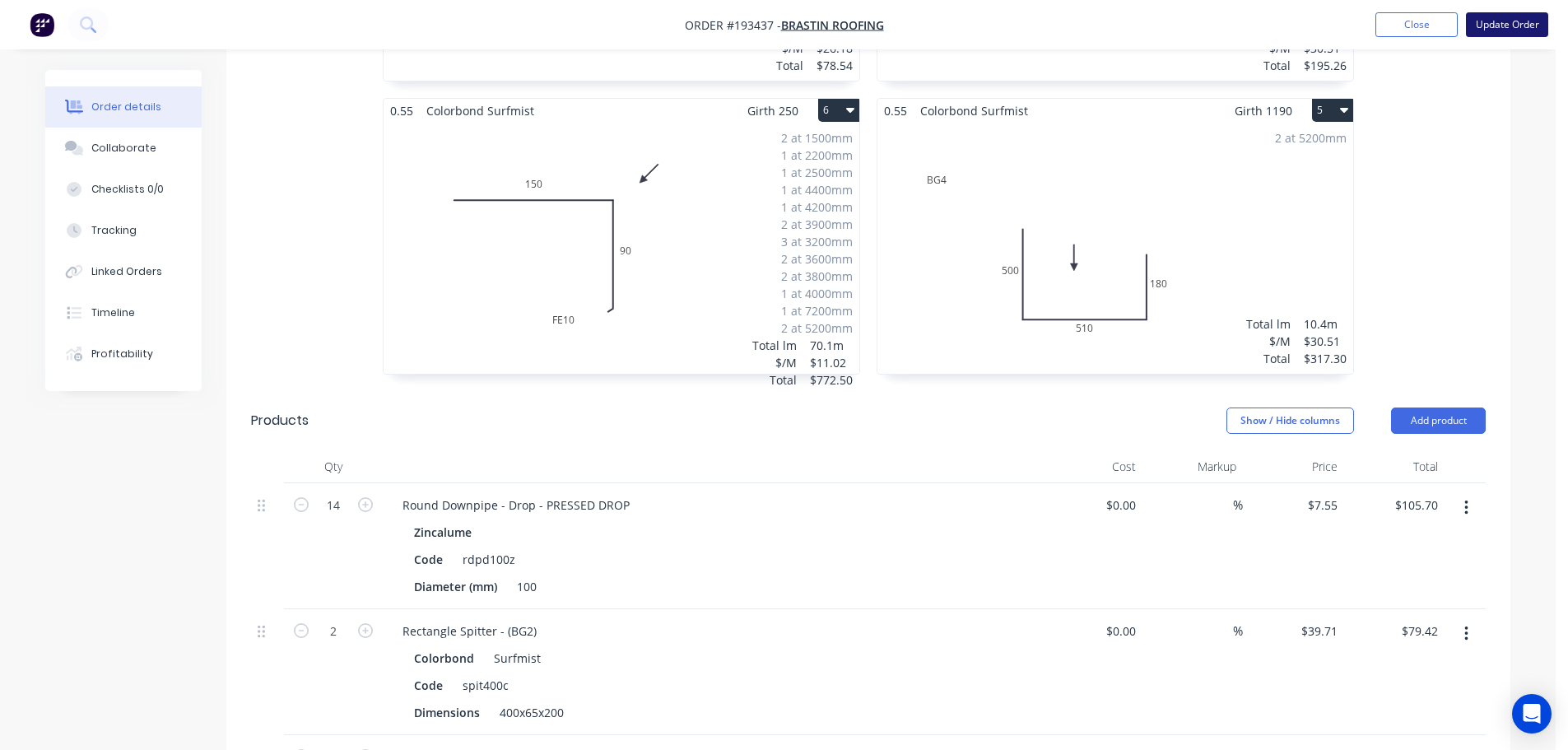
click at [1496, 31] on button "Update Order" at bounding box center [1507, 25] width 82 height 25
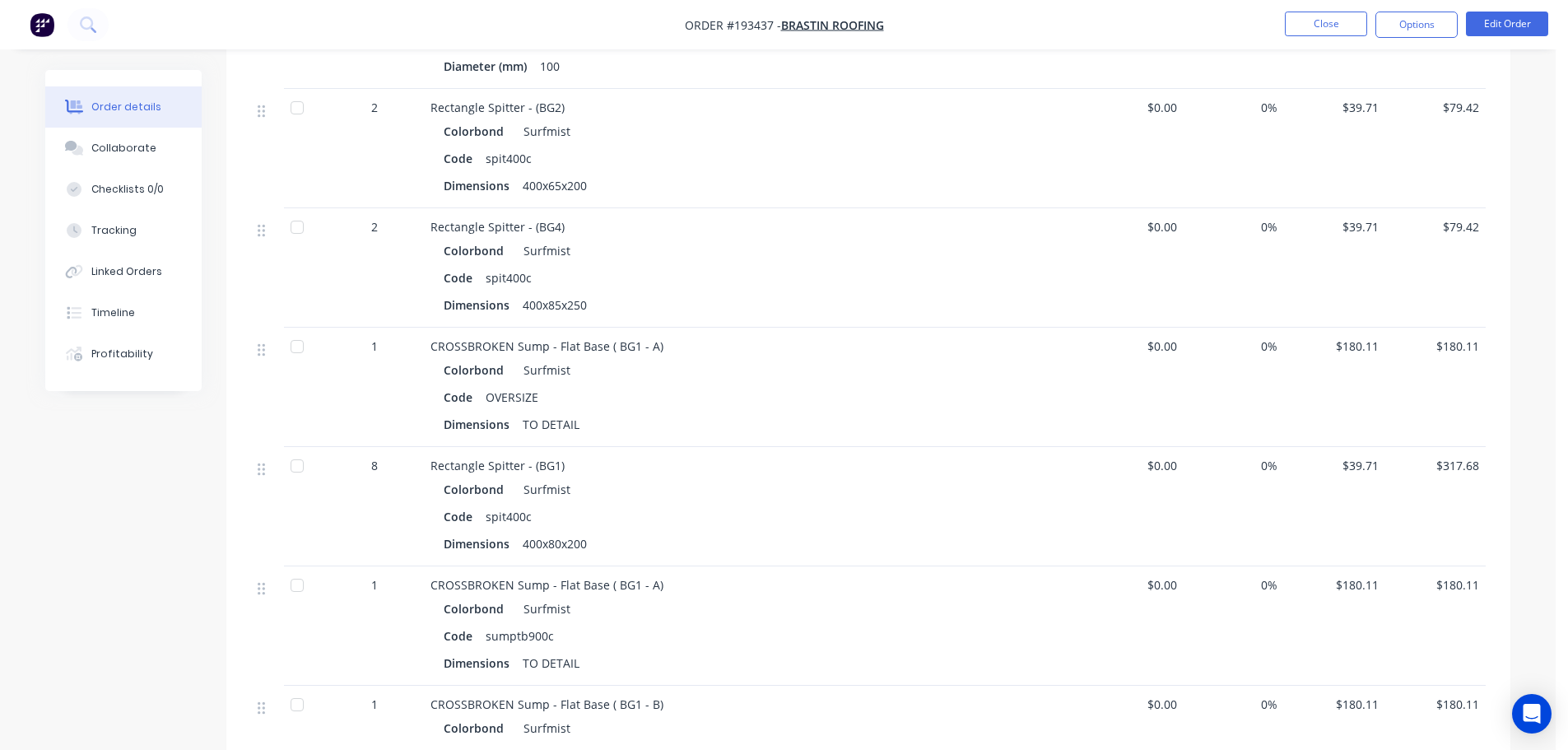
scroll to position [1563, 0]
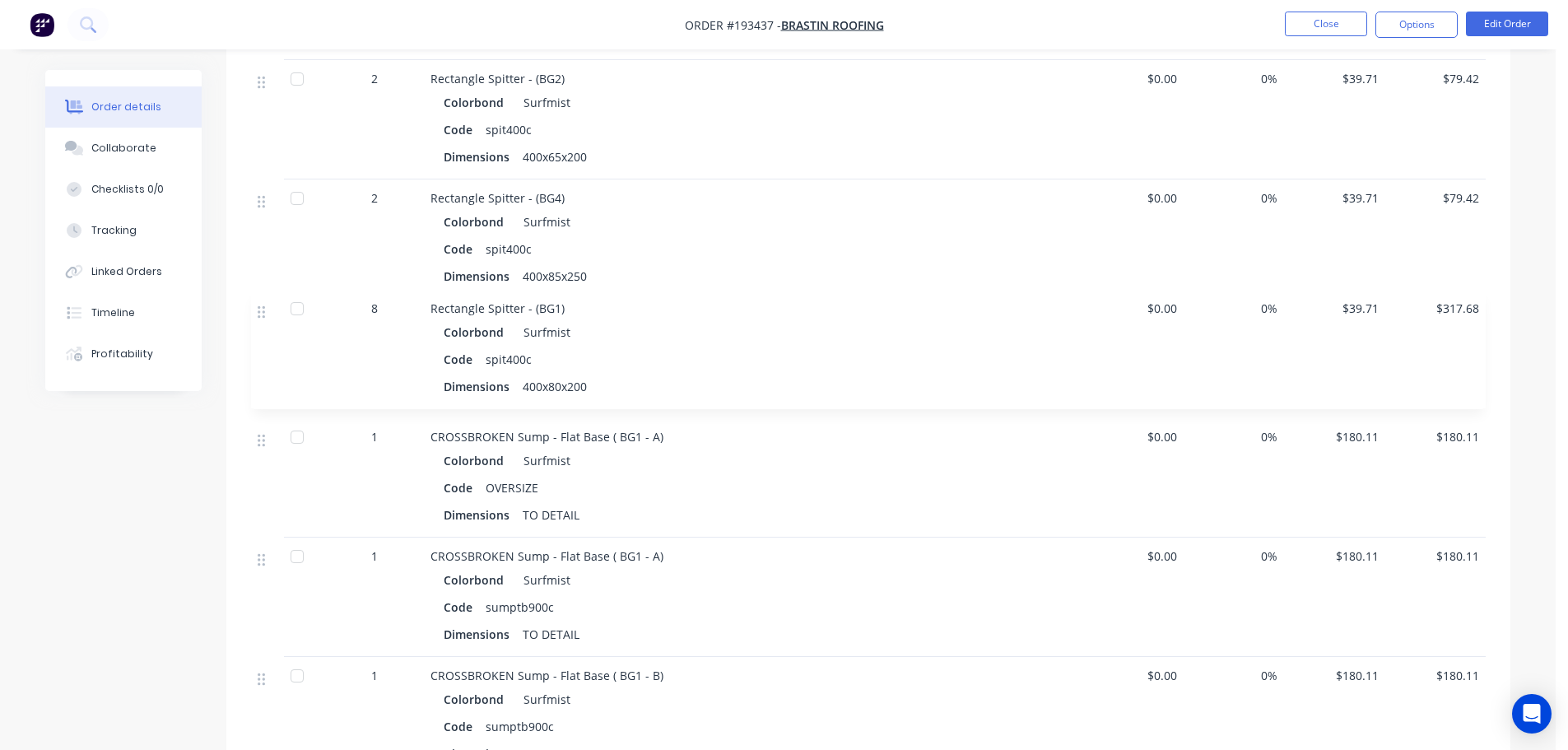
drag, startPoint x: 263, startPoint y: 405, endPoint x: 264, endPoint y: 308, distance: 97.0
click at [264, 308] on div "14 Round Downpipe - Drop - PRESSED DROP Zincalume Code rdpd100z Diameter (mm) 1…" at bounding box center [869, 708] width 1235 height 1535
click at [176, 427] on div "Created by Taylor Created 22/09/25 Required 26/09/25 Assigned to Add team membe…" at bounding box center [778, 137] width 1465 height 3262
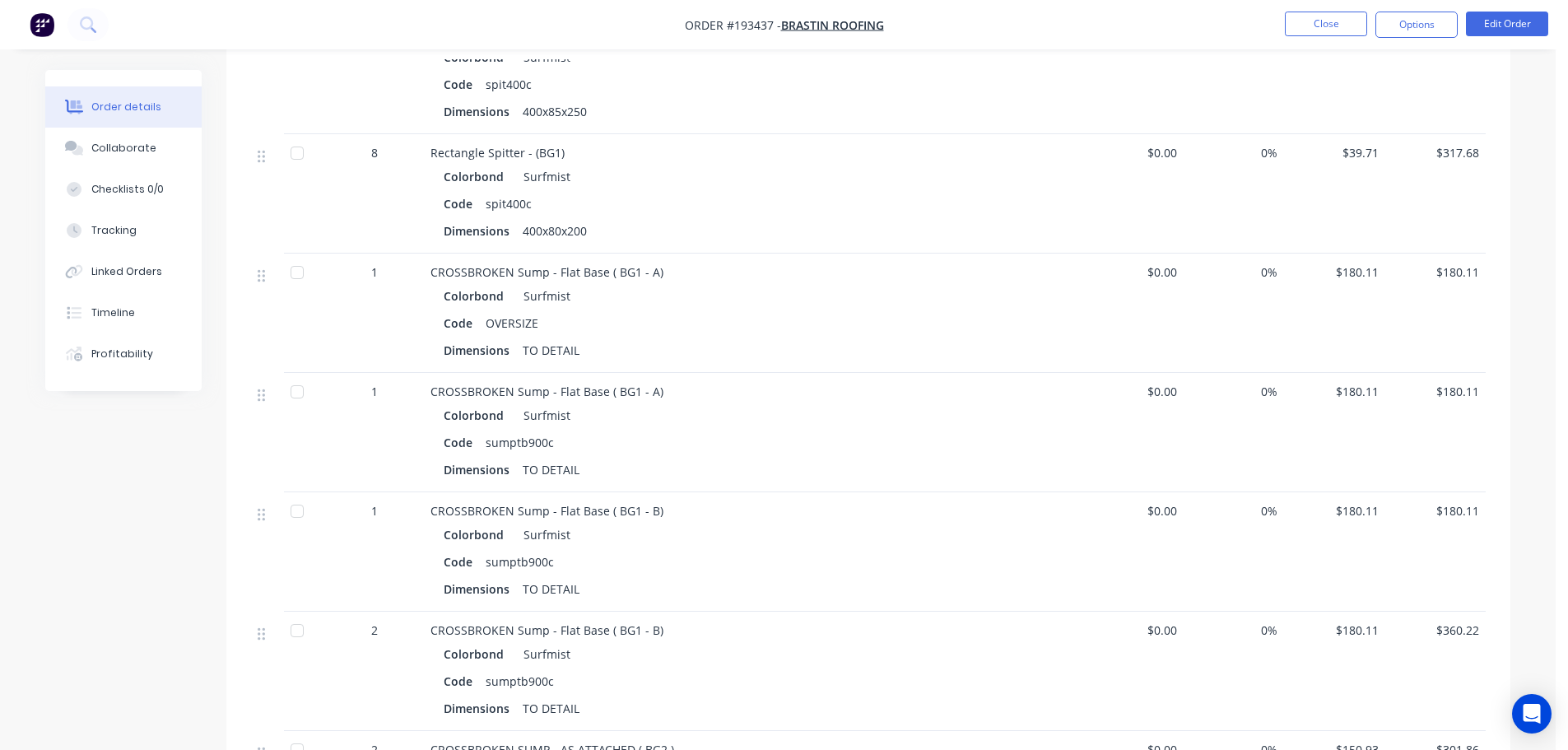
scroll to position [1810, 0]
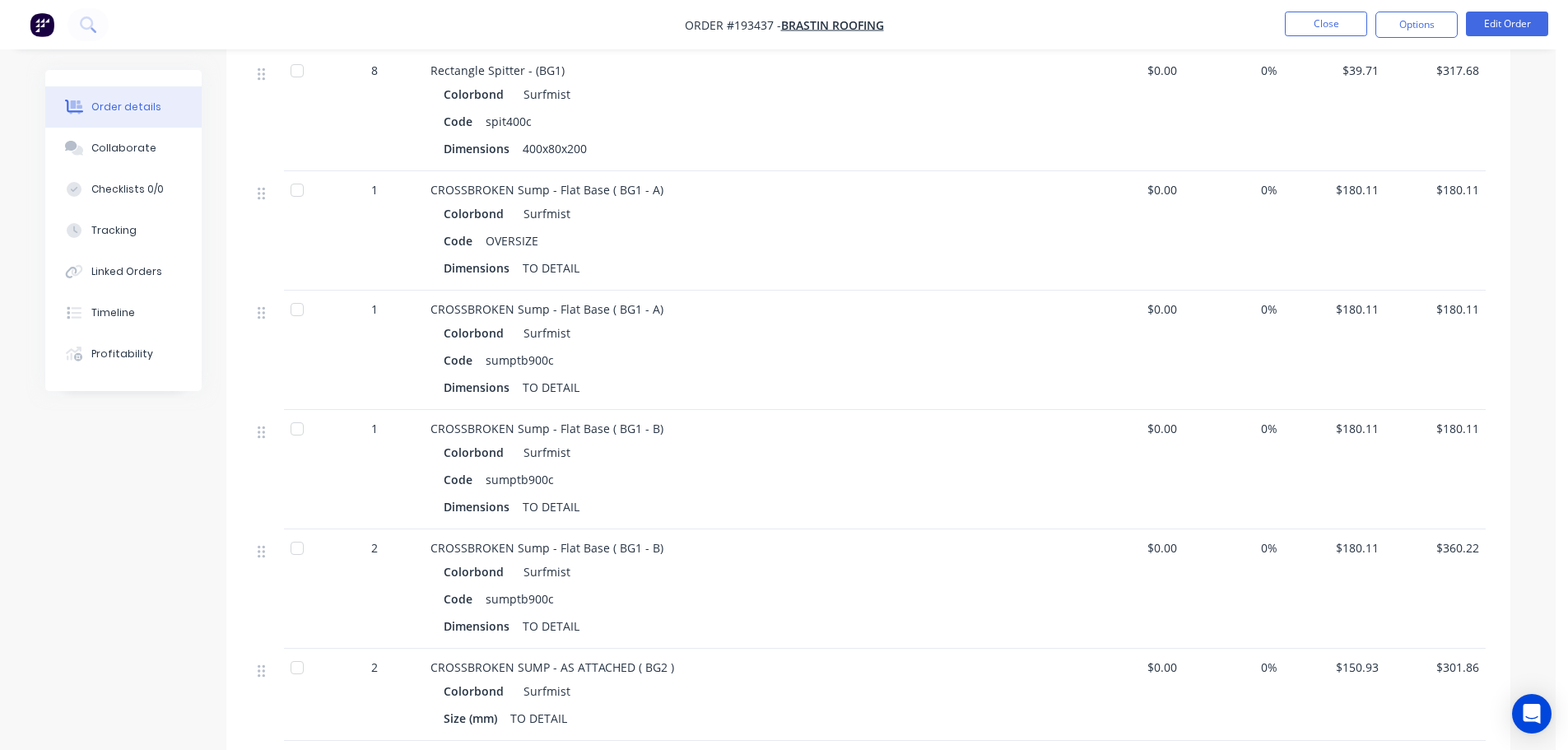
click at [522, 348] on div "sumptb900c" at bounding box center [520, 359] width 81 height 24
click at [1476, 23] on button "Edit Order" at bounding box center [1507, 24] width 82 height 25
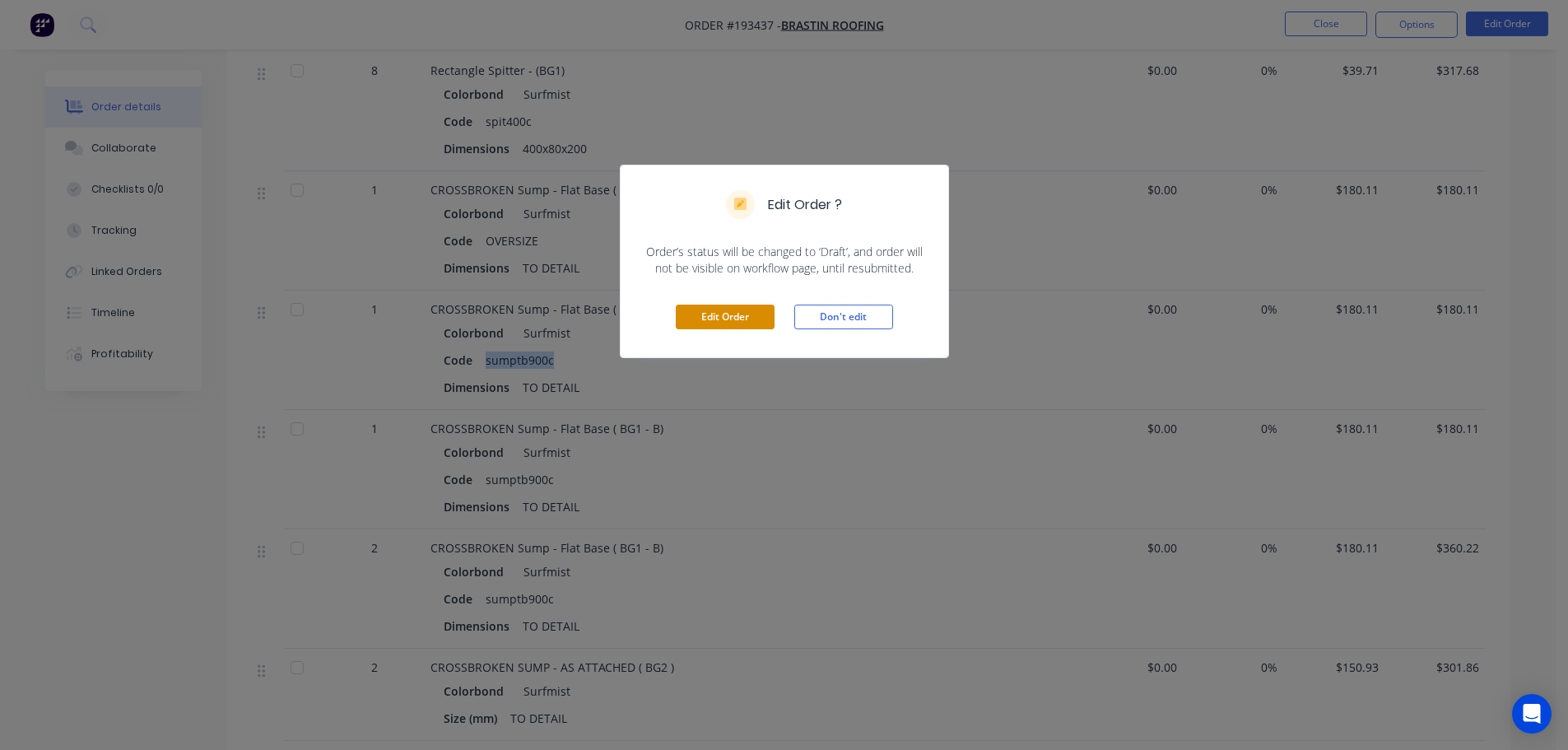
click at [736, 311] on button "Edit Order" at bounding box center [725, 317] width 98 height 25
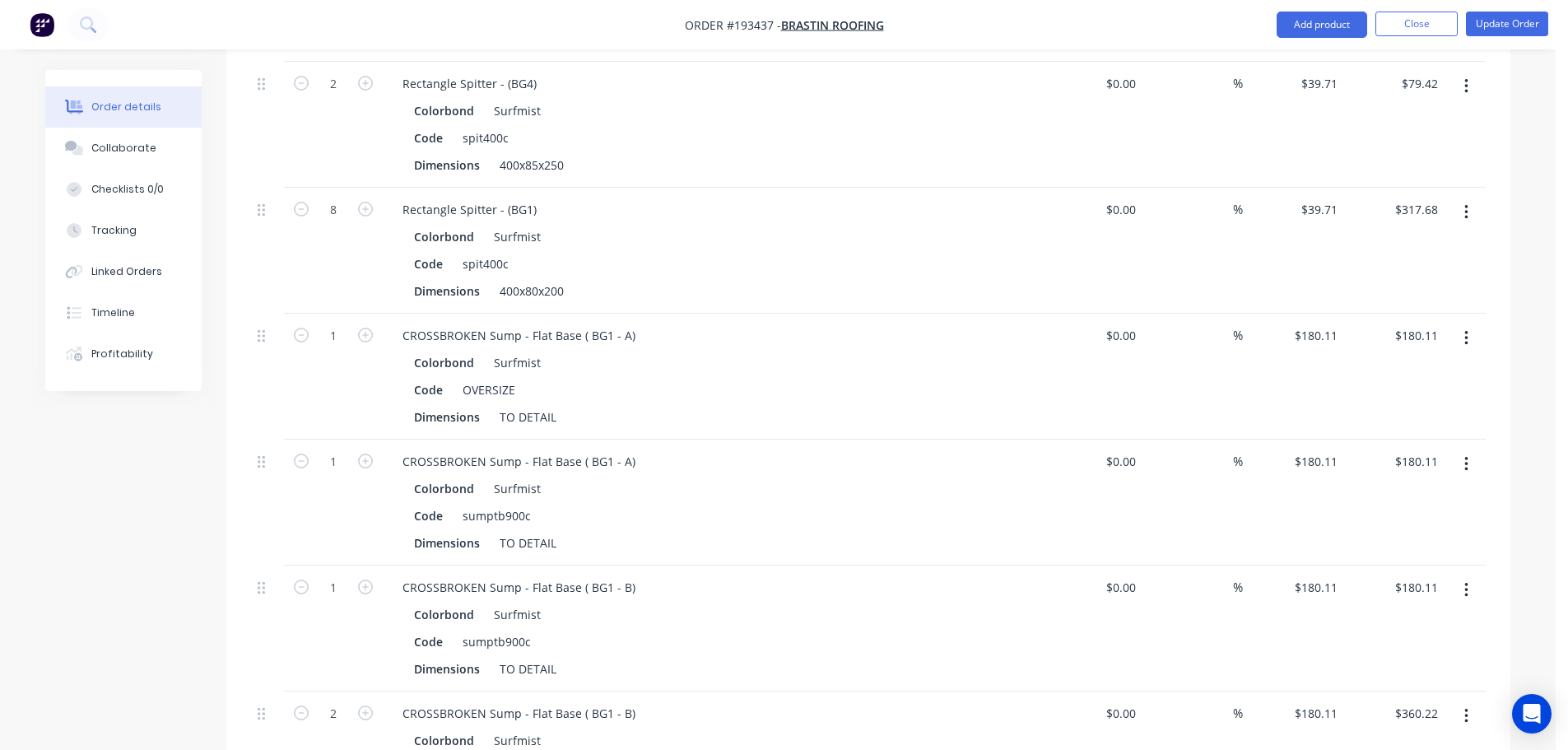
scroll to position [1728, 0]
click at [506, 502] on div "sumptb900c" at bounding box center [496, 514] width 81 height 24
copy div "sumptb900c"
click at [474, 377] on div "OVERSIZE" at bounding box center [489, 389] width 66 height 24
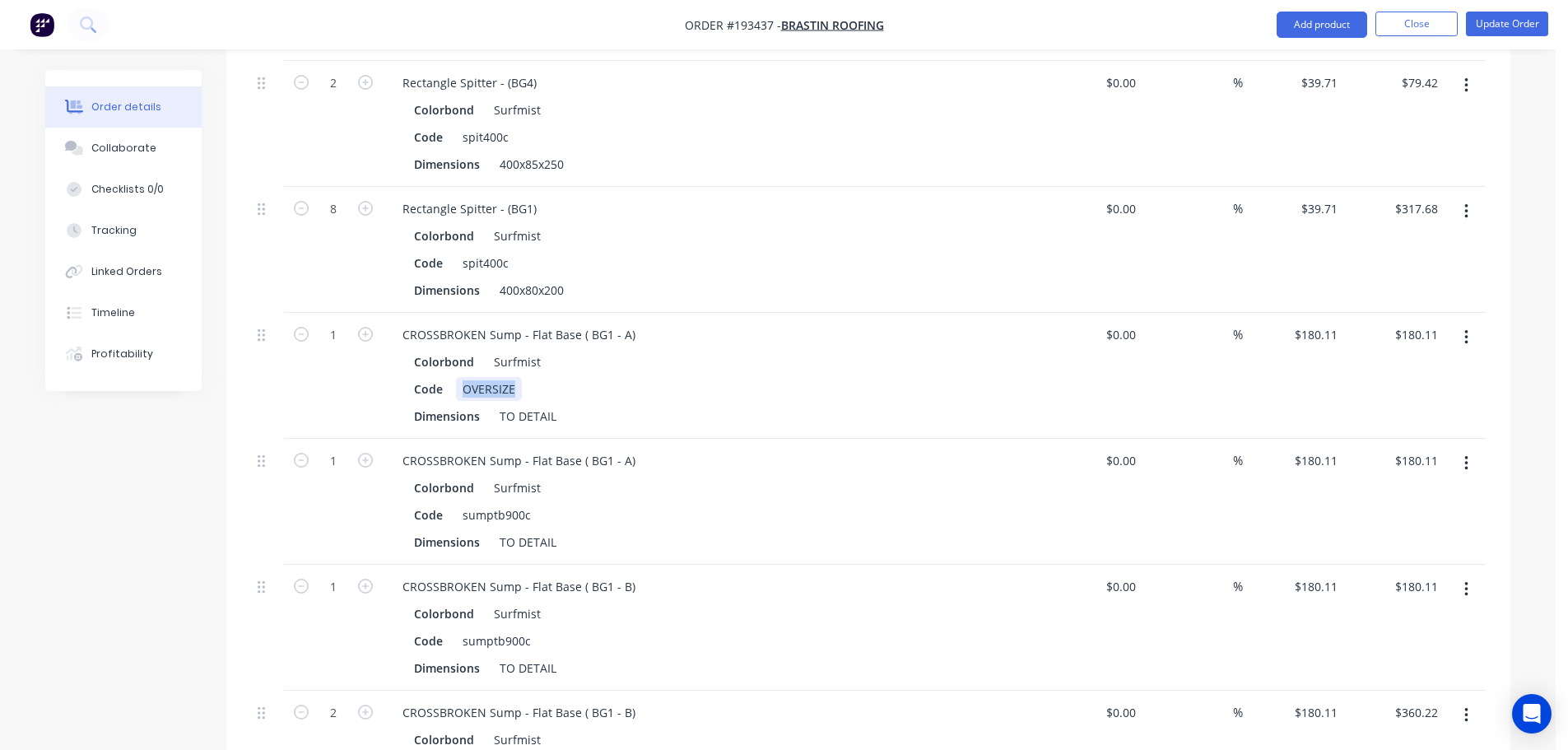
click at [474, 377] on div "OVERSIZE" at bounding box center [489, 389] width 66 height 24
paste div
click at [1520, 69] on div "Order details Collaborate Checklists 0/0 Tracking Linked Orders Timeline Profit…" at bounding box center [777, 125] width 1498 height 3567
click at [1522, 29] on button "Update Order" at bounding box center [1507, 24] width 82 height 25
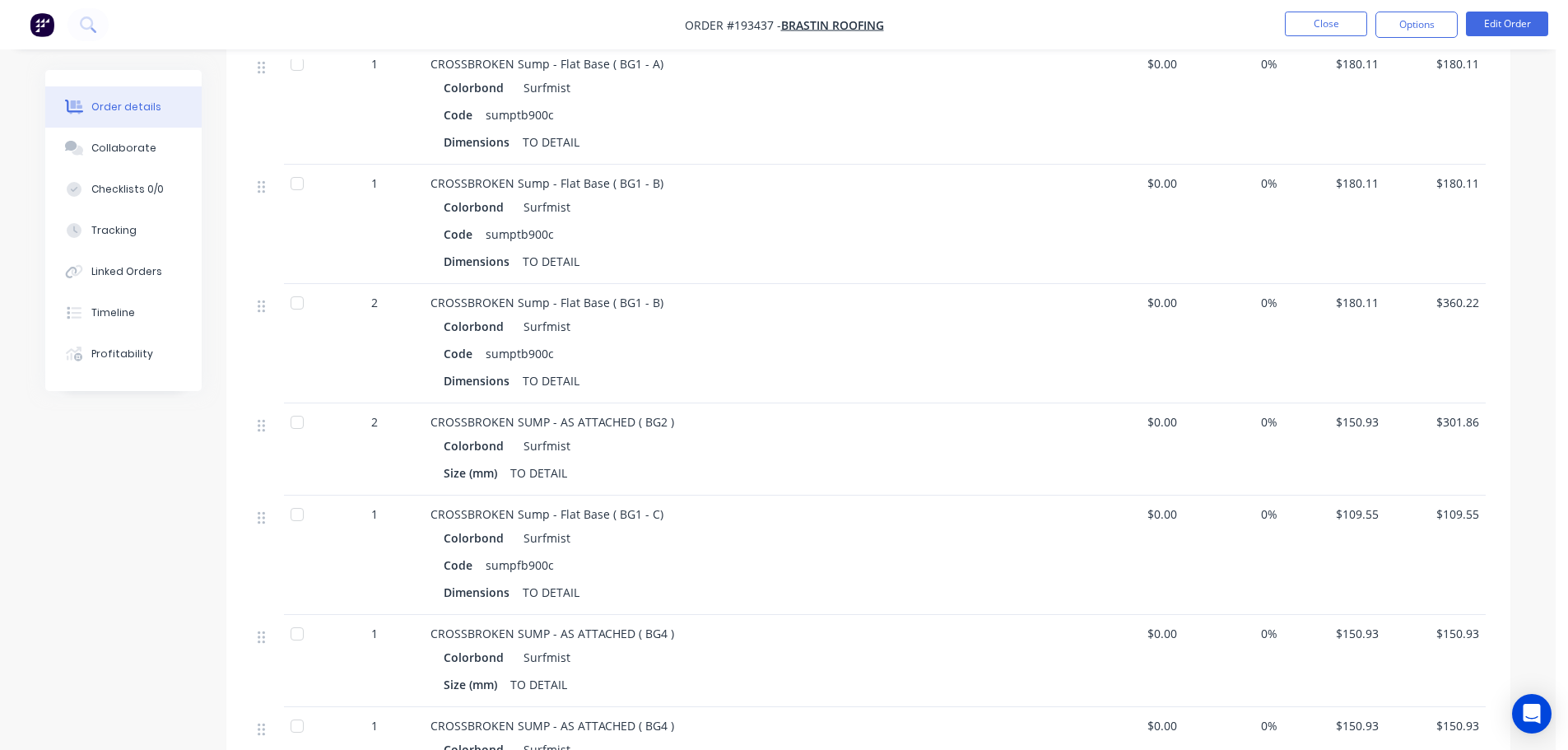
scroll to position [2057, 0]
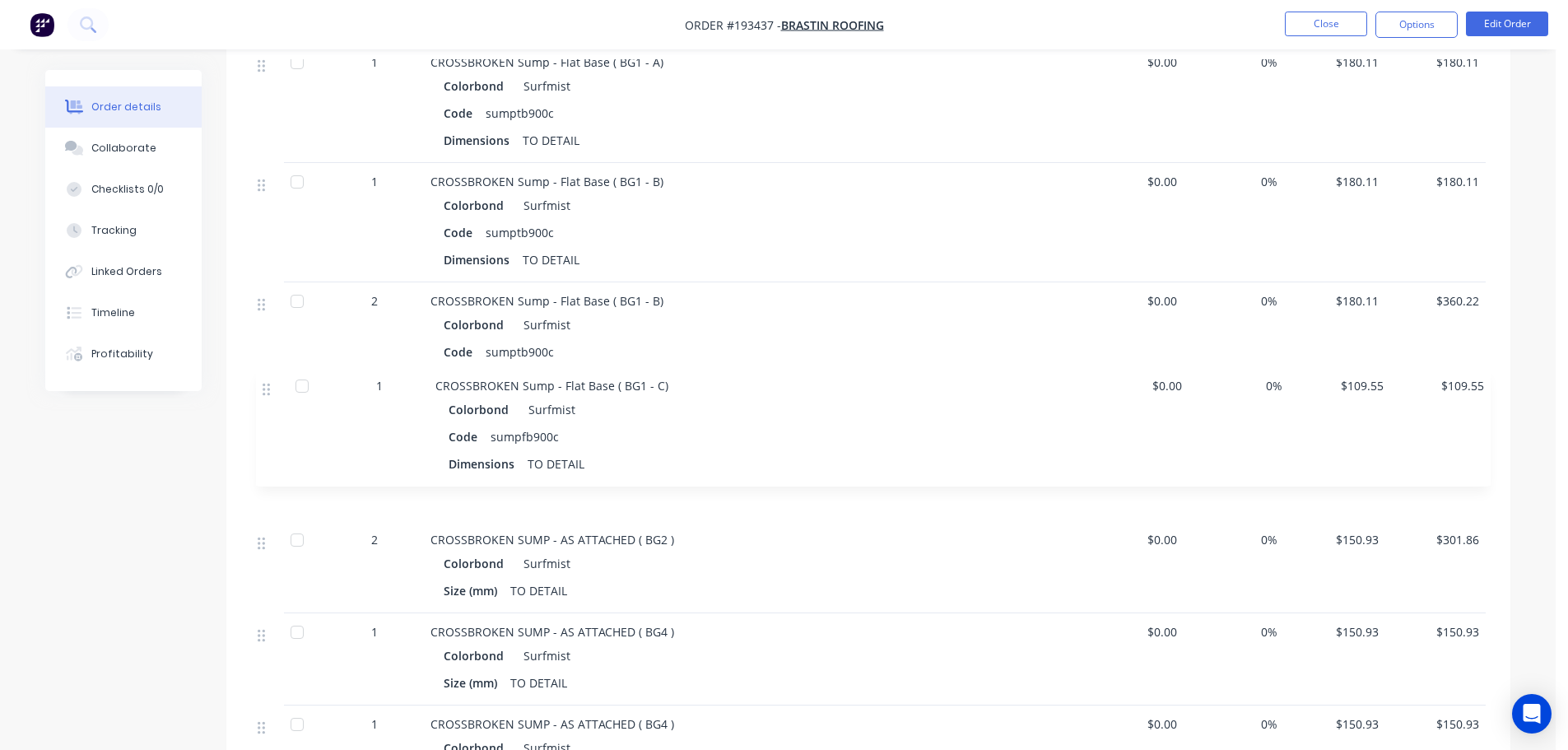
drag, startPoint x: 268, startPoint y: 482, endPoint x: 273, endPoint y: 390, distance: 92.1
click at [273, 390] on div "14 Round Downpipe - Drop - PRESSED DROP Zincalume Code rdpd100z Diameter (mm) 1…" at bounding box center [869, 214] width 1235 height 1535
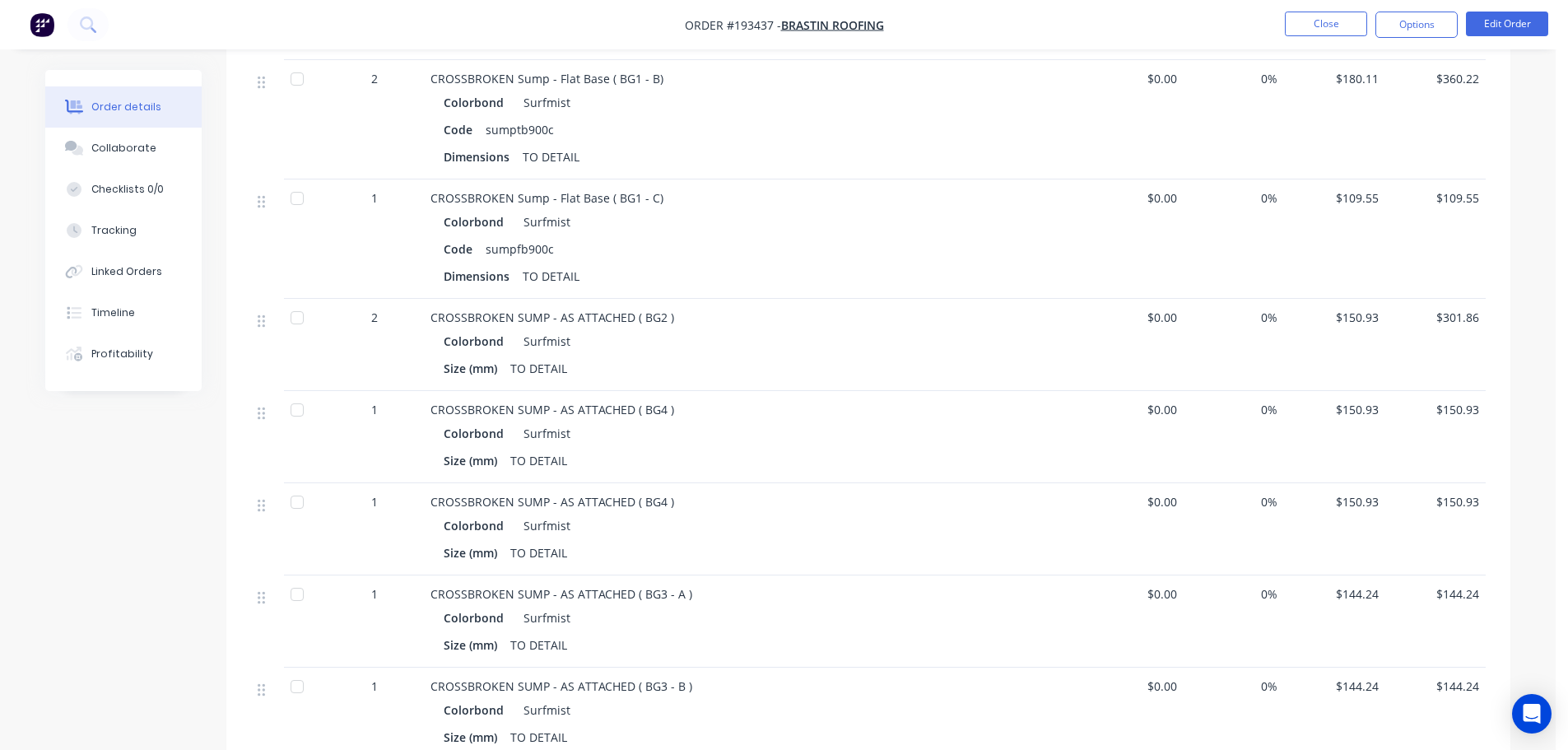
scroll to position [2304, 0]
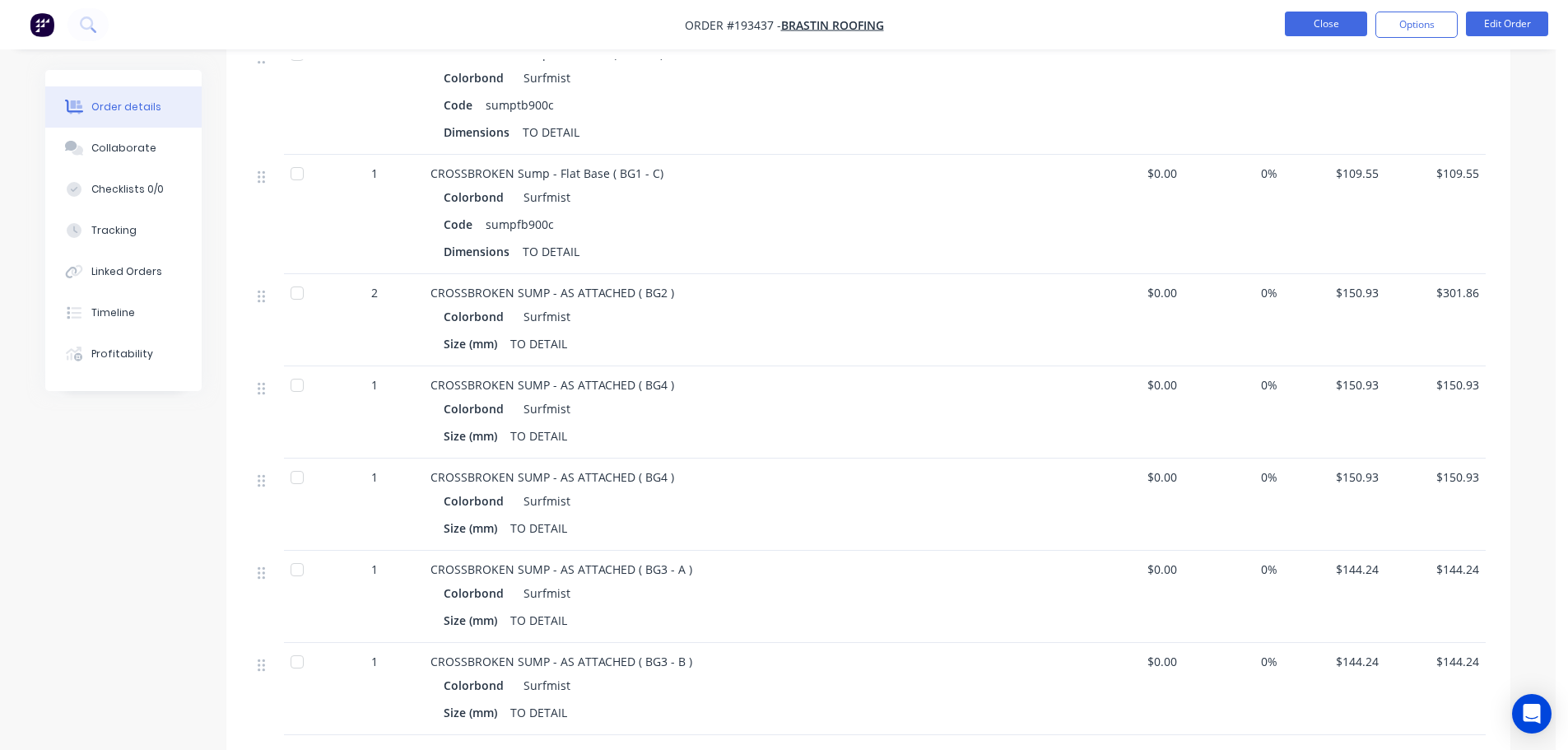
click at [1331, 20] on button "Close" at bounding box center [1326, 24] width 82 height 25
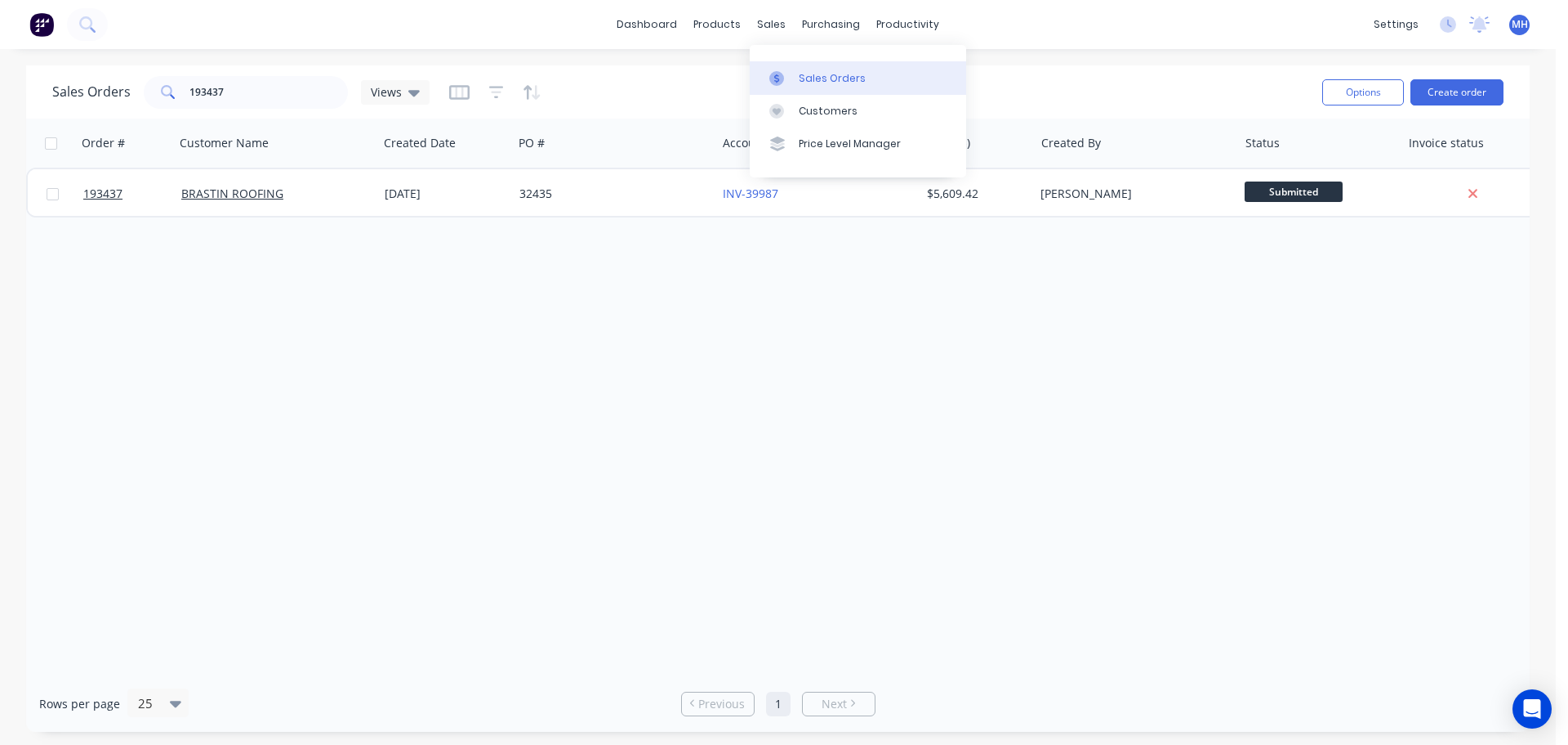
click at [772, 61] on link "Sales Orders" at bounding box center [858, 77] width 217 height 33
click at [955, 414] on div "Order # Customer Name Created Date PO # Accounting Order # Total ($) Created By…" at bounding box center [777, 396] width 1504 height 557
drag, startPoint x: 796, startPoint y: 38, endPoint x: 801, endPoint y: 68, distance: 30.4
click at [801, 68] on link "Purchase Orders" at bounding box center [900, 77] width 217 height 33
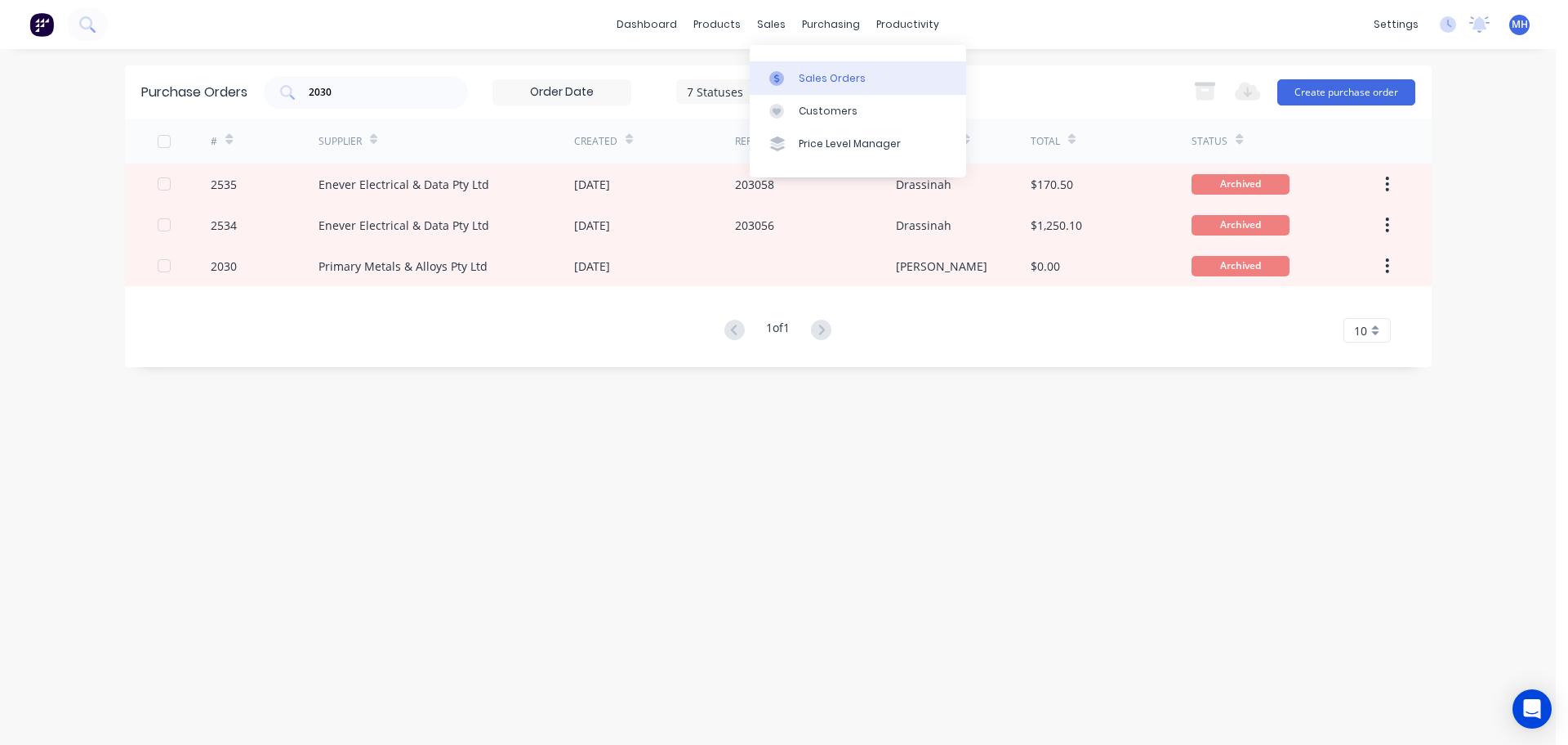
click at [794, 67] on link "Sales Orders" at bounding box center [858, 77] width 217 height 33
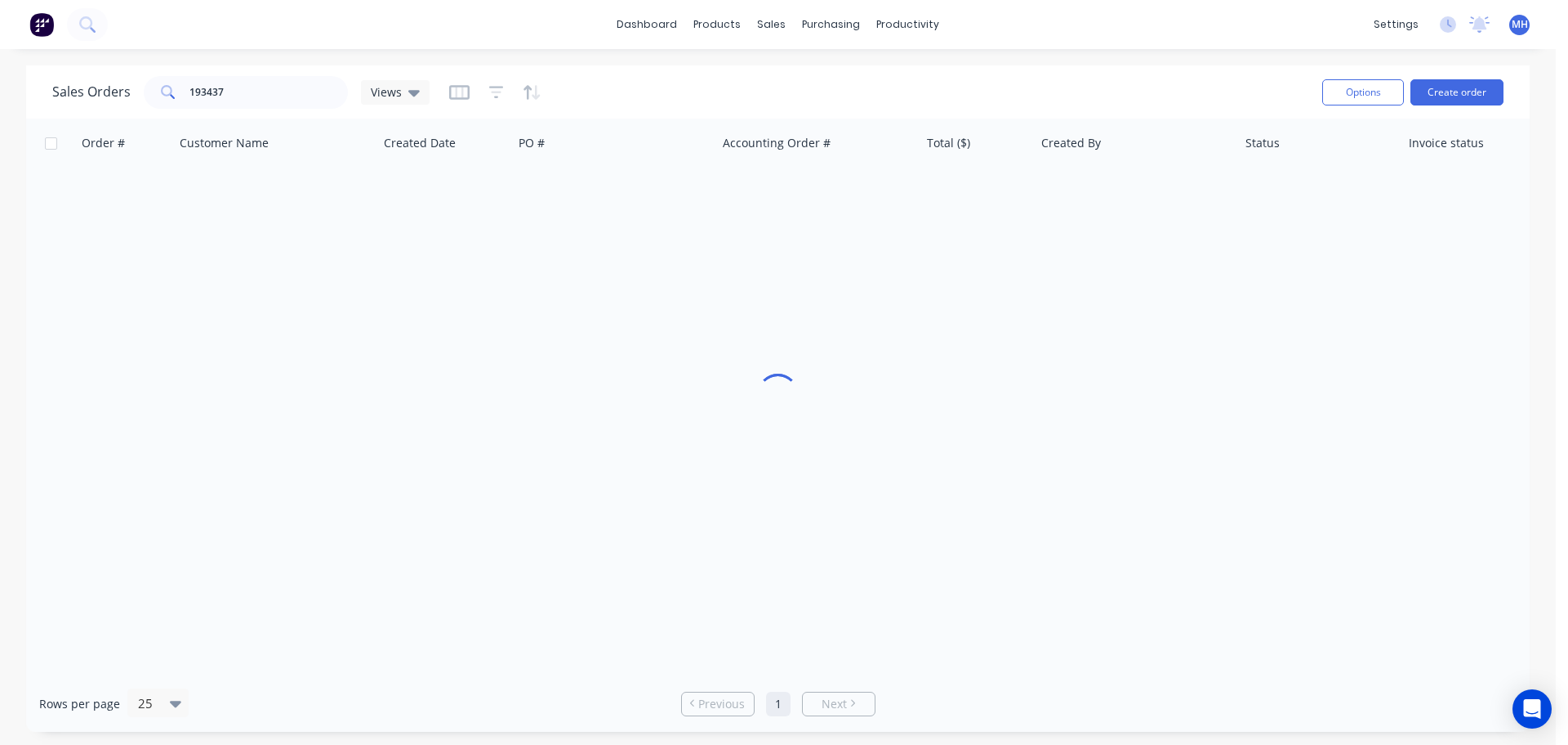
click at [1056, 71] on div "Sales Orders 193437 Views Options Create order" at bounding box center [777, 92] width 1504 height 53
click at [881, 397] on div "Order # Customer Name Created Date PO # Accounting Order # Total ($) Created By…" at bounding box center [777, 396] width 1504 height 557
click at [918, 389] on div "Order # Customer Name Created Date PO # Accounting Order # Total ($) Created By…" at bounding box center [777, 396] width 1504 height 557
click at [989, 393] on div "Order # Customer Name Created Date PO # Accounting Order # Total ($) Created By…" at bounding box center [777, 396] width 1504 height 557
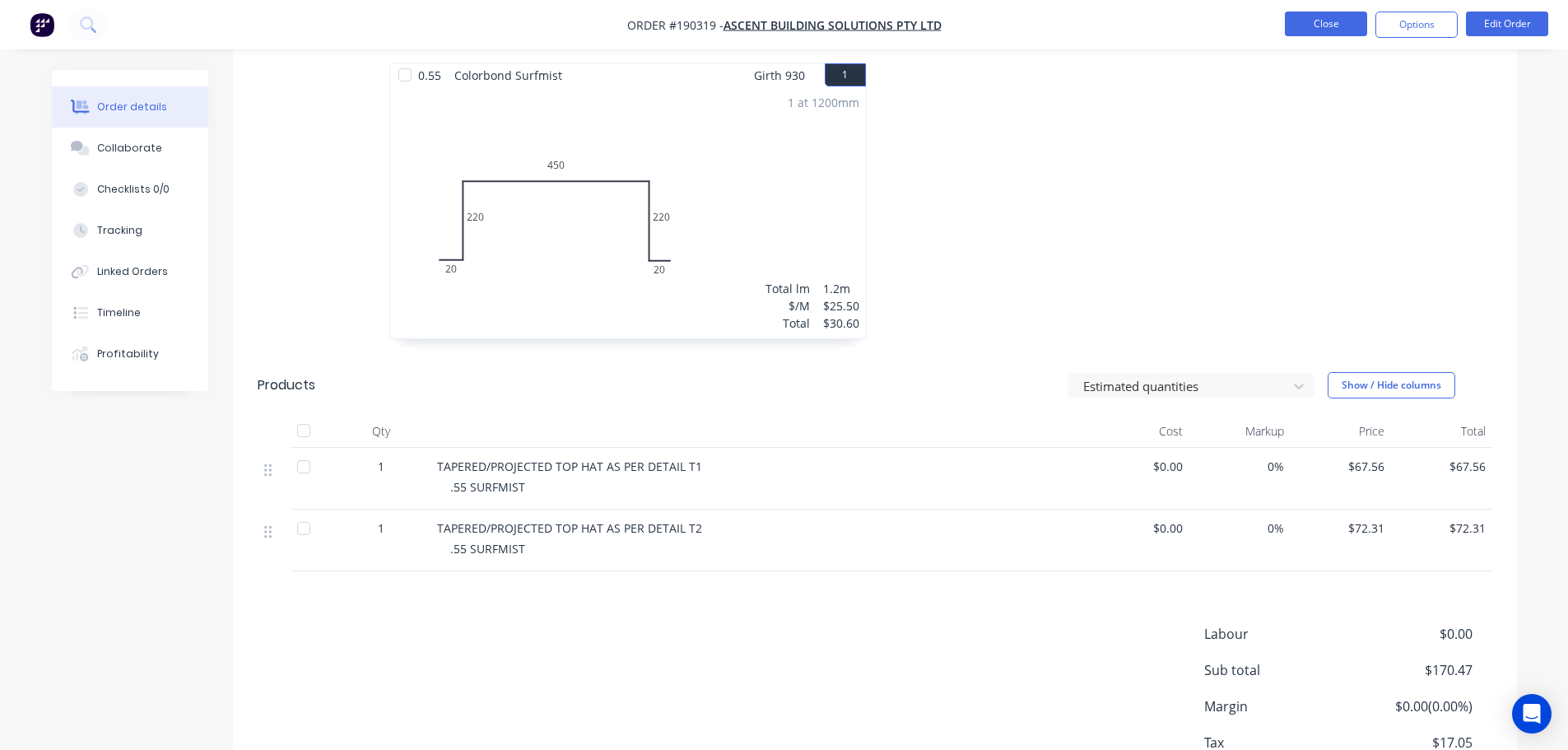
scroll to position [493, 0]
click at [1328, 22] on button "Close" at bounding box center [1326, 24] width 82 height 25
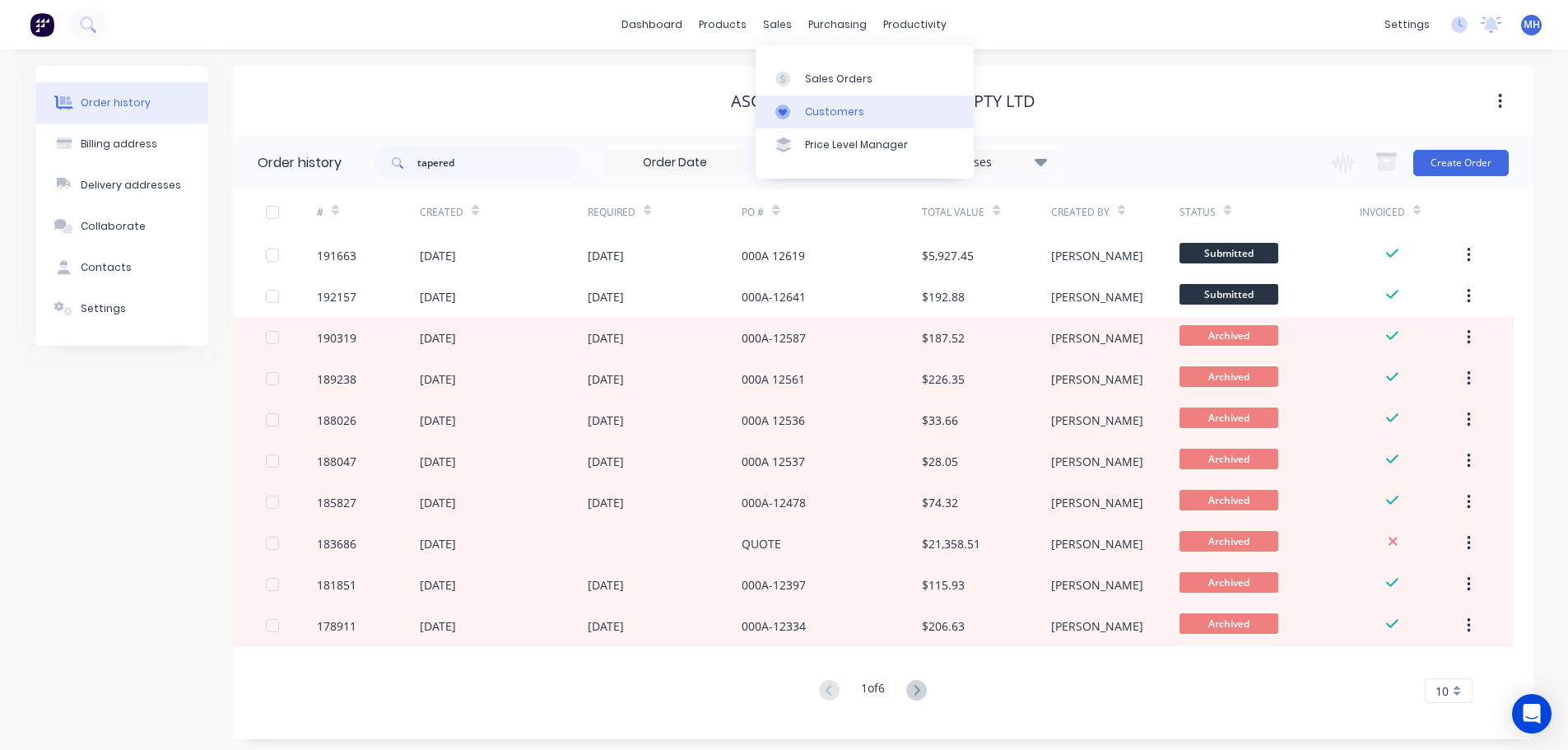
click at [807, 114] on div "Customers" at bounding box center [835, 112] width 59 height 15
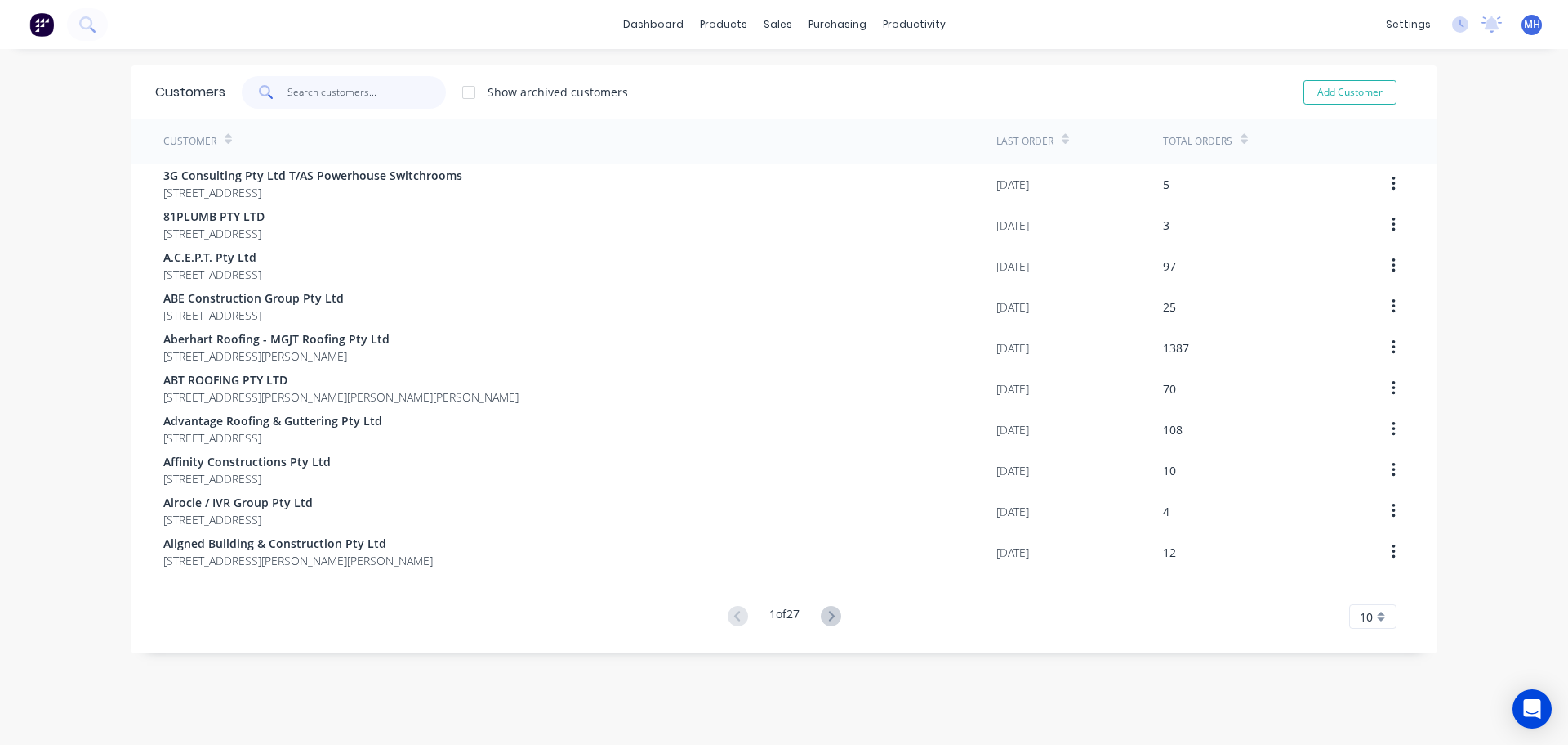
click at [351, 94] on input "text" at bounding box center [366, 92] width 159 height 33
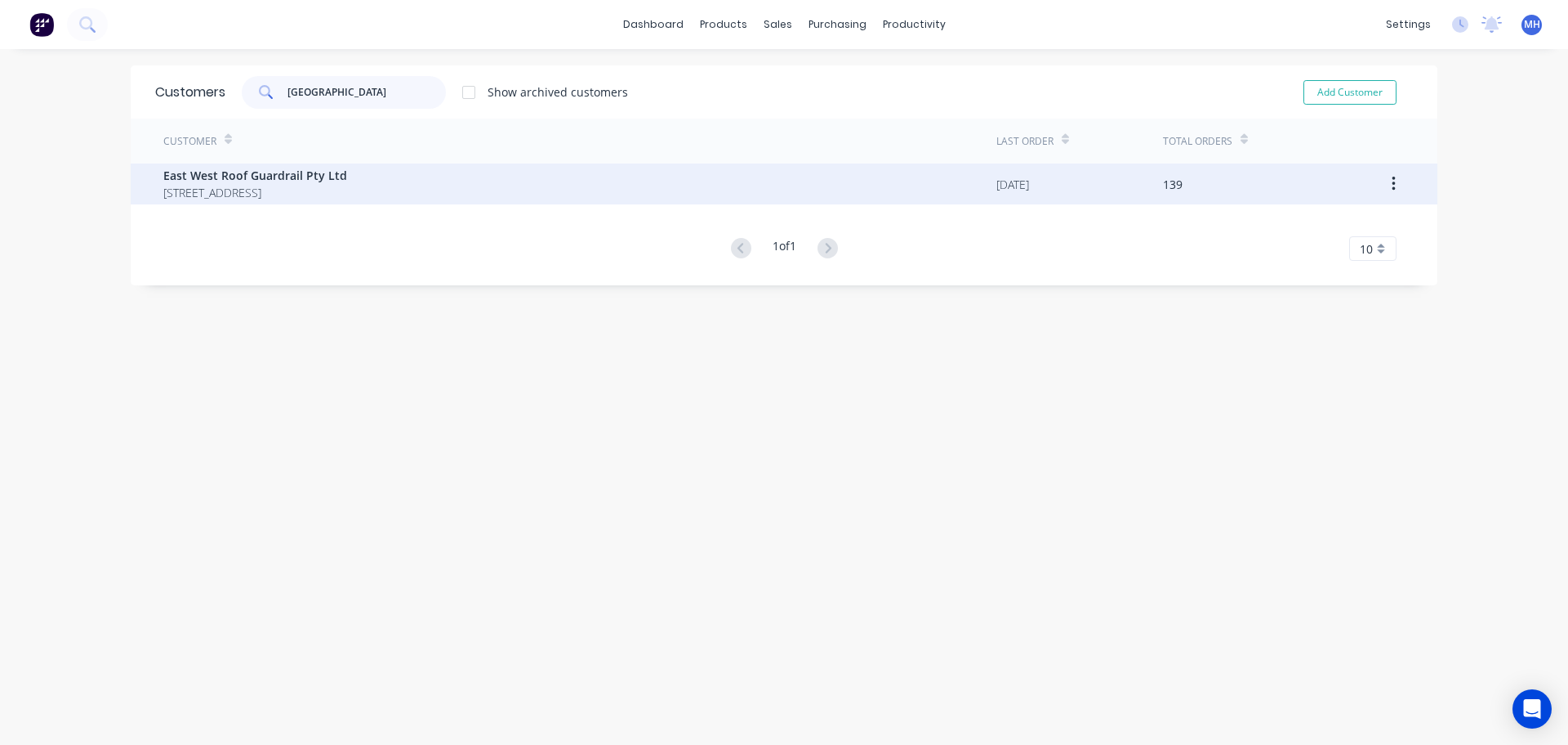
type input "[GEOGRAPHIC_DATA]"
click at [334, 180] on span "East West Roof Guardrail Pty Ltd" at bounding box center [255, 175] width 184 height 17
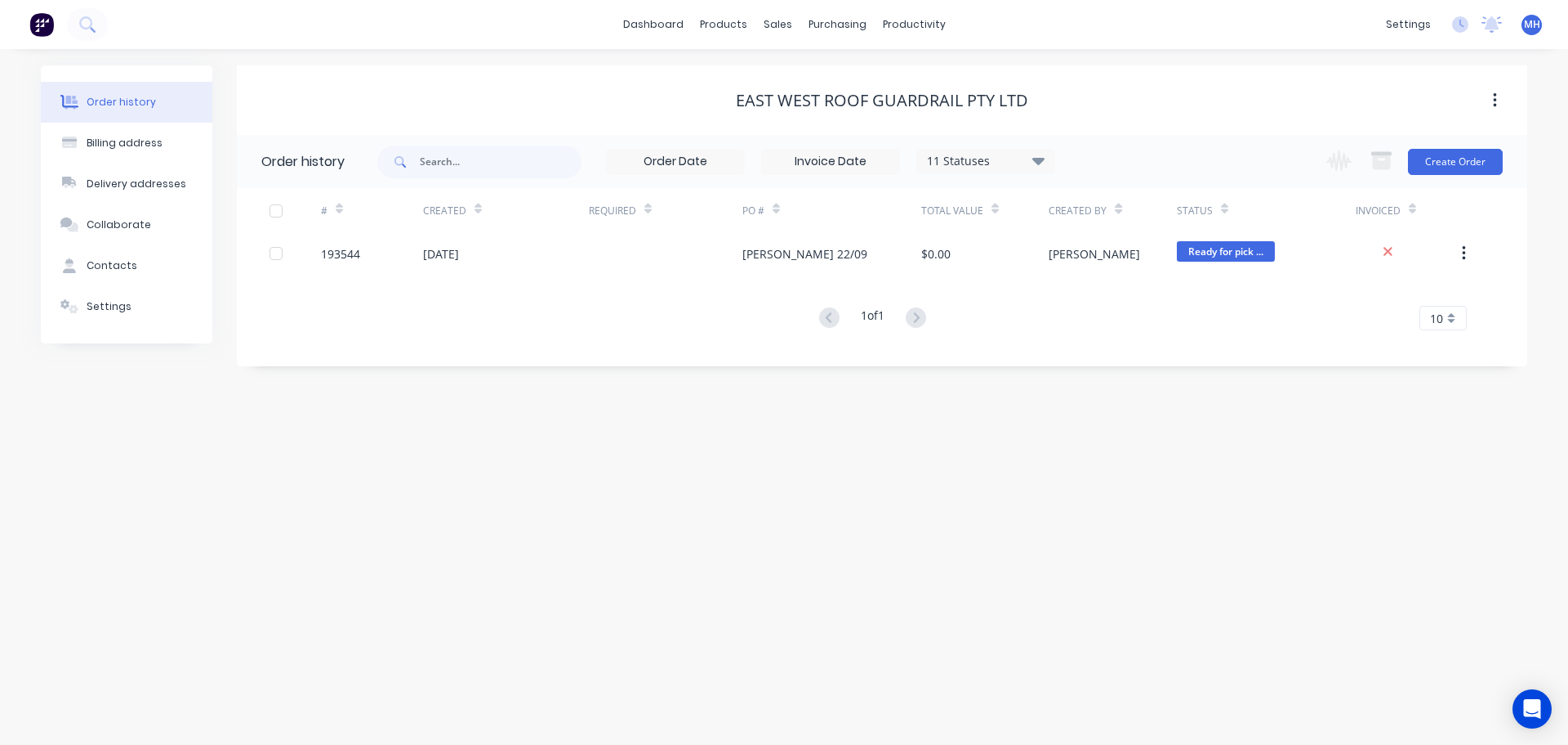
click at [977, 160] on div "11 Statuses" at bounding box center [986, 161] width 138 height 18
click at [1121, 382] on label at bounding box center [1121, 382] width 0 height 0
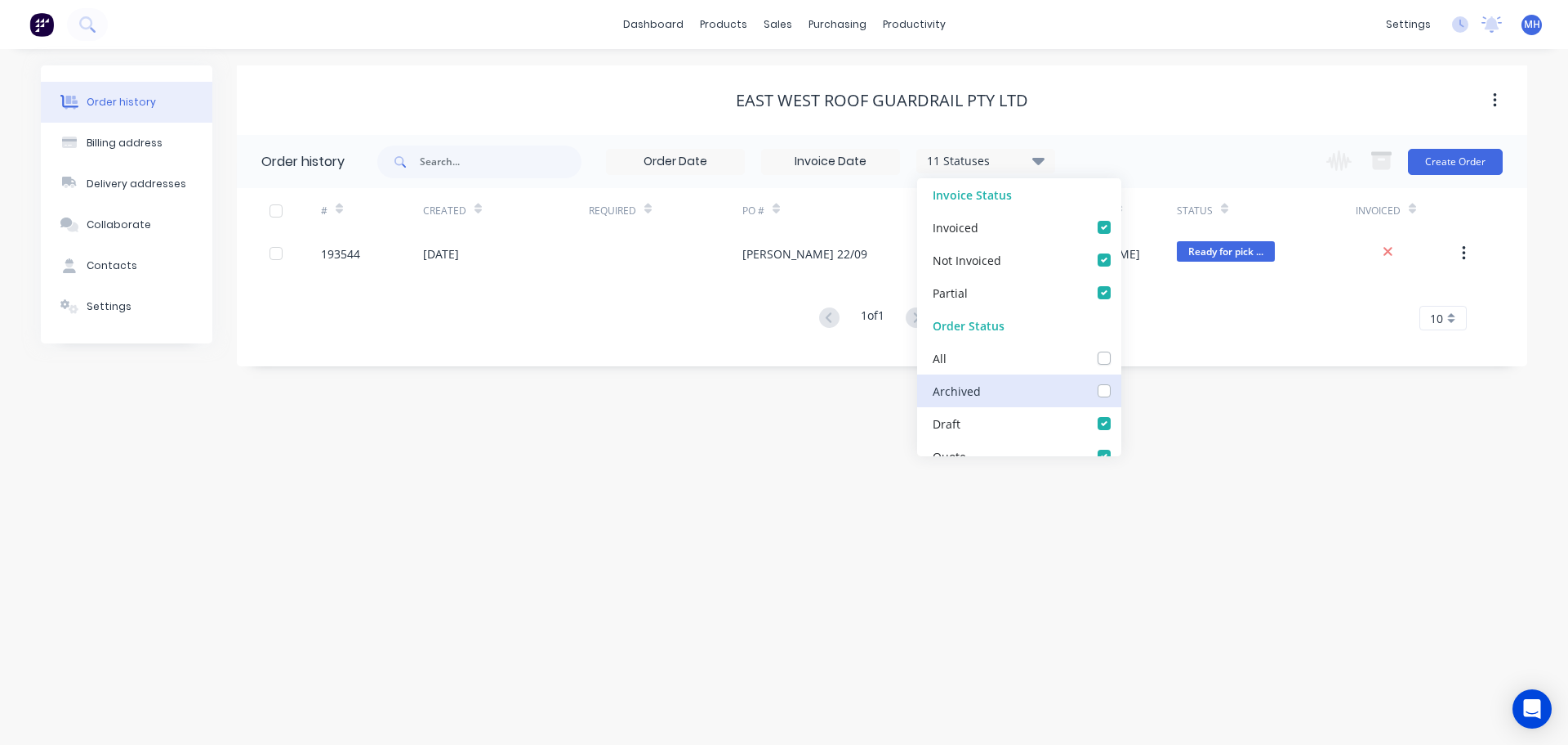
click at [1121, 391] on input "checkbox" at bounding box center [1127, 389] width 13 height 15
checkbox input "true"
click at [1158, 73] on div "East West Roof Guardrail Pty Ltd" at bounding box center [882, 100] width 1290 height 69
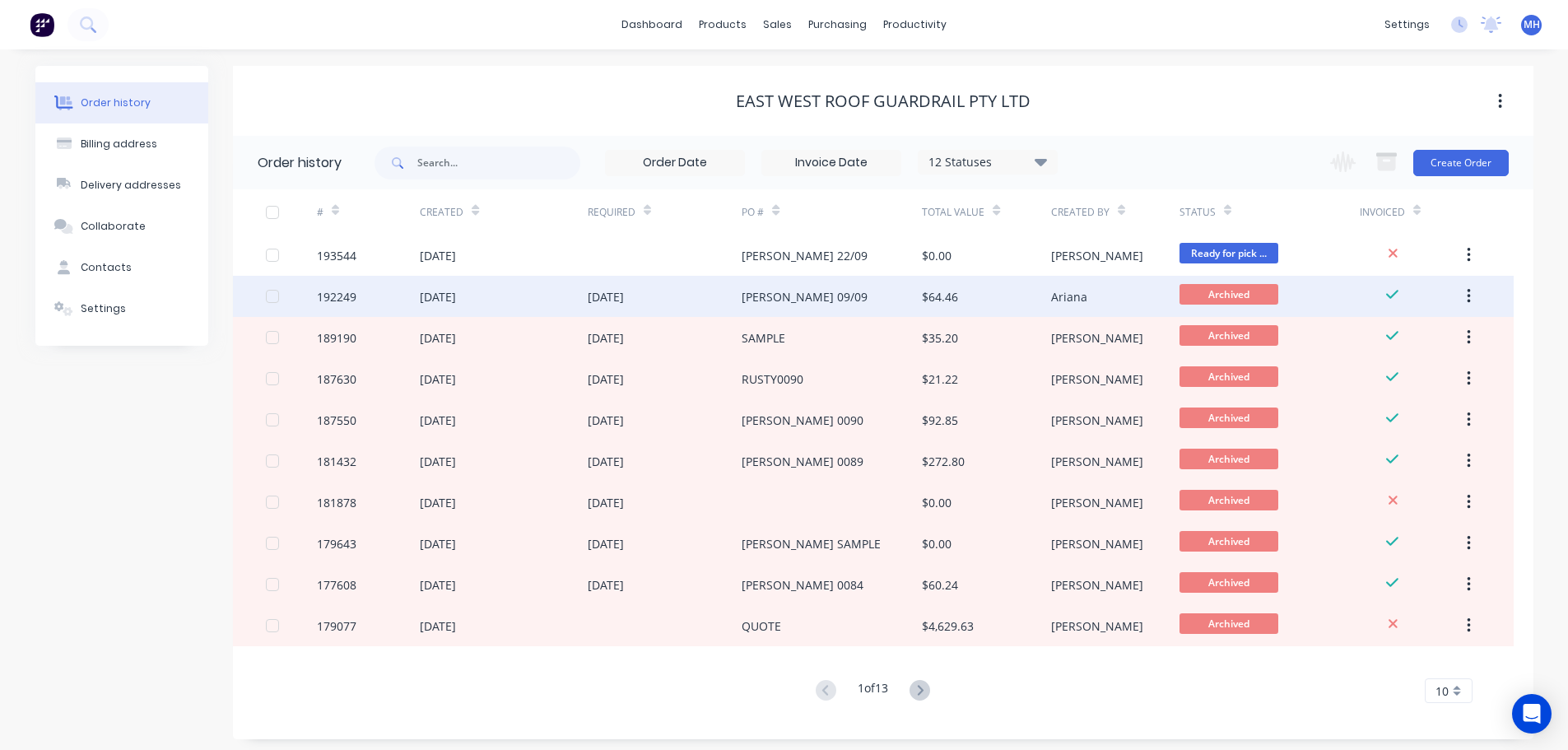
click at [944, 293] on div "$64.46" at bounding box center [940, 296] width 37 height 17
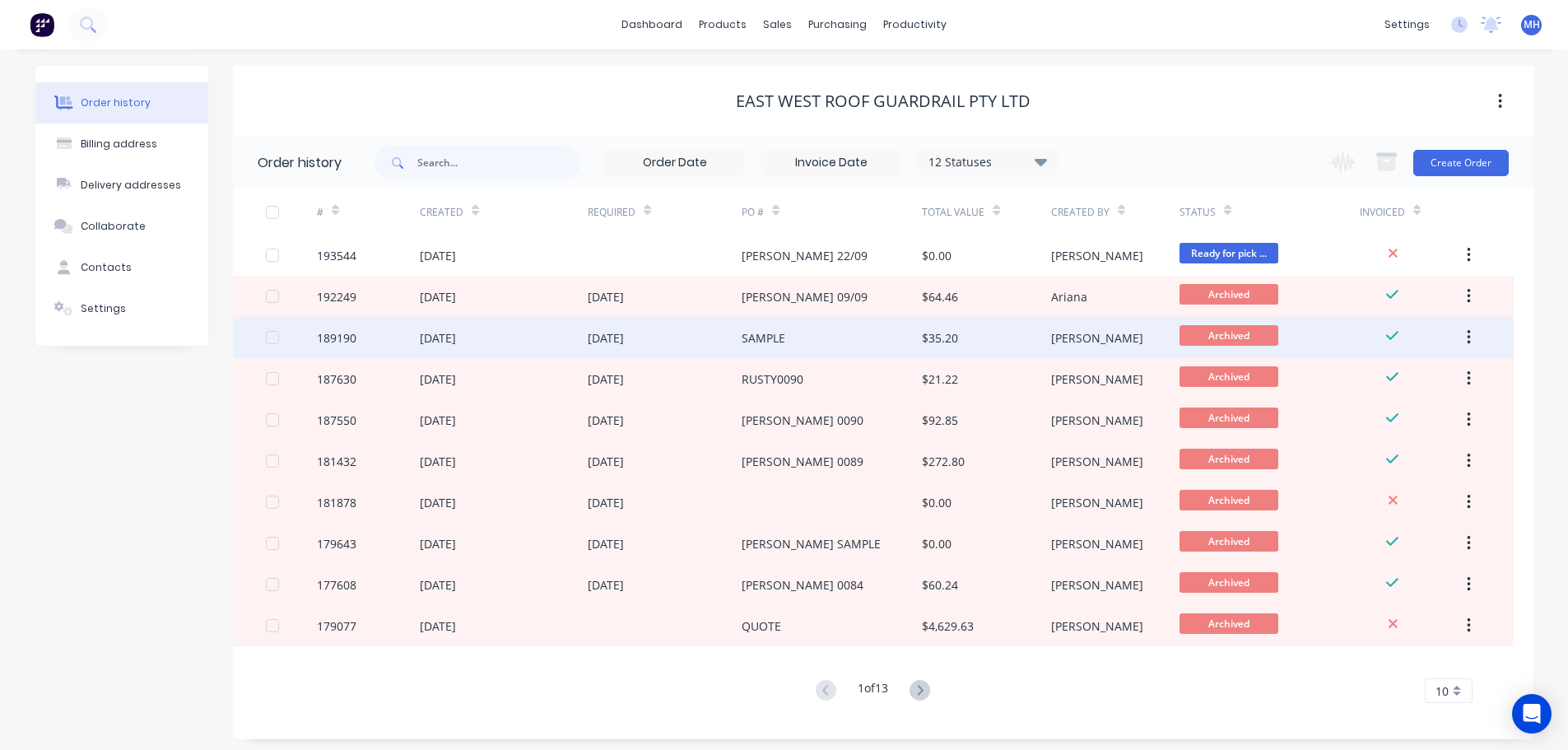
click at [882, 341] on div "SAMPLE" at bounding box center [832, 337] width 181 height 41
